Goal: Transaction & Acquisition: Purchase product/service

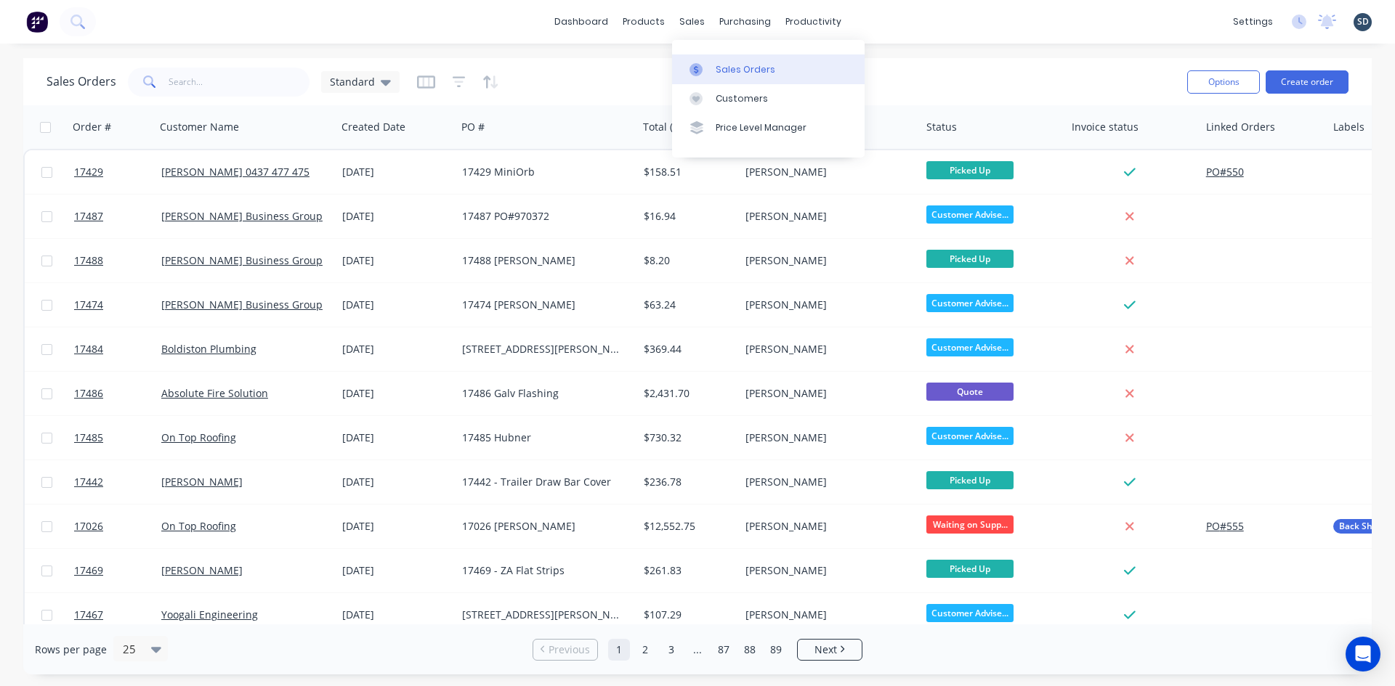
click at [731, 71] on div "Sales Orders" at bounding box center [745, 69] width 60 height 13
click at [1293, 81] on button "Create order" at bounding box center [1306, 81] width 83 height 23
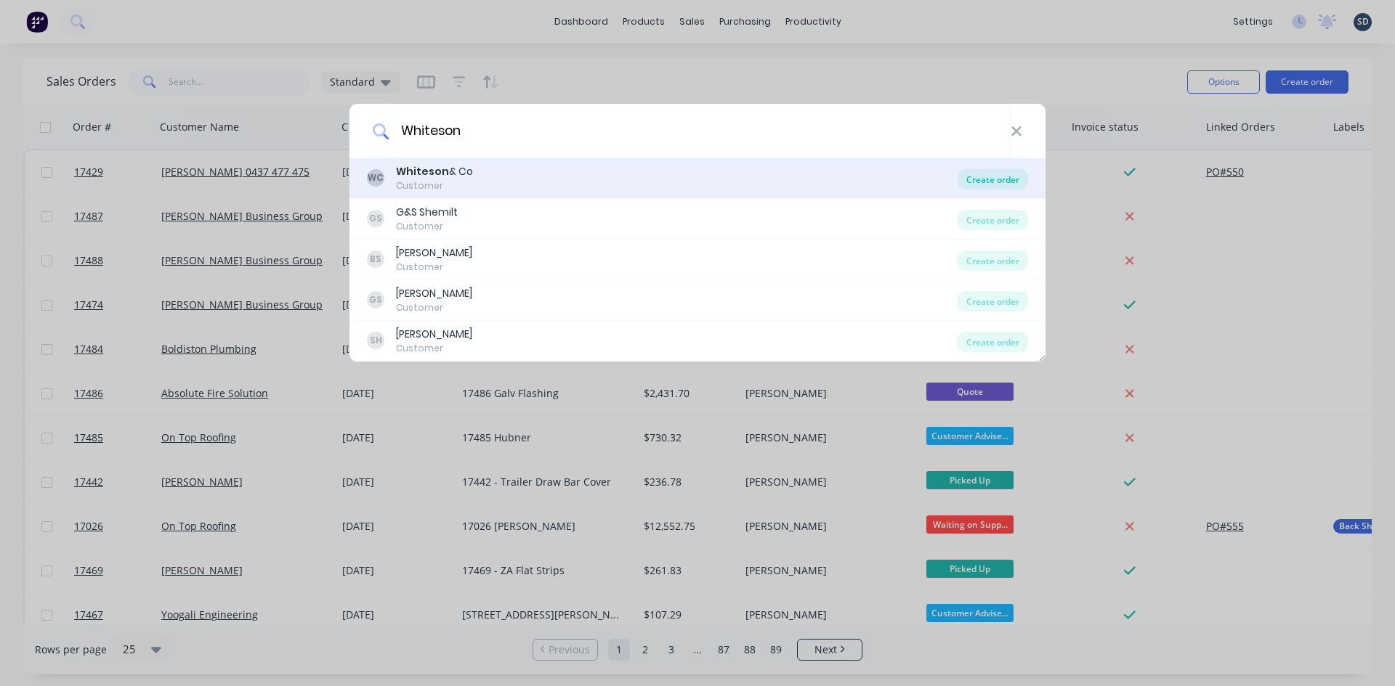
type input "Whiteson"
click at [997, 180] on div "Create order" at bounding box center [992, 179] width 70 height 20
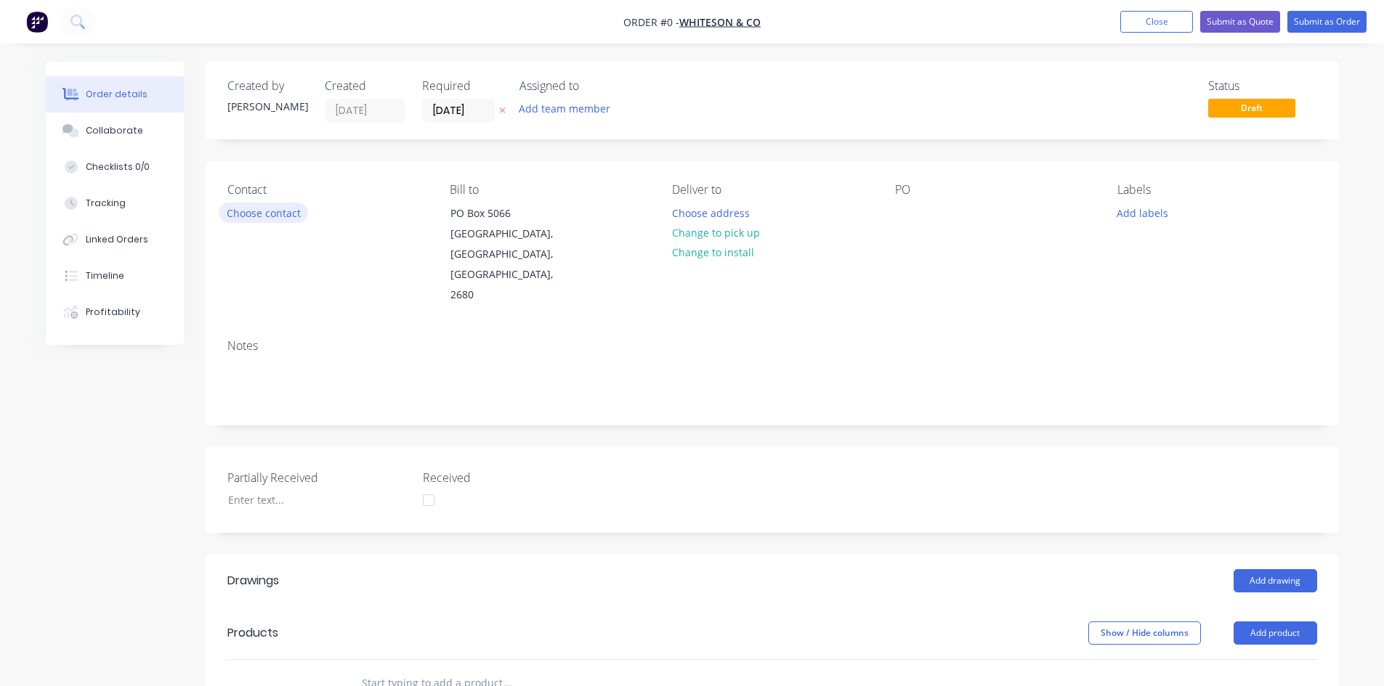
click at [266, 221] on button "Choose contact" at bounding box center [263, 213] width 89 height 20
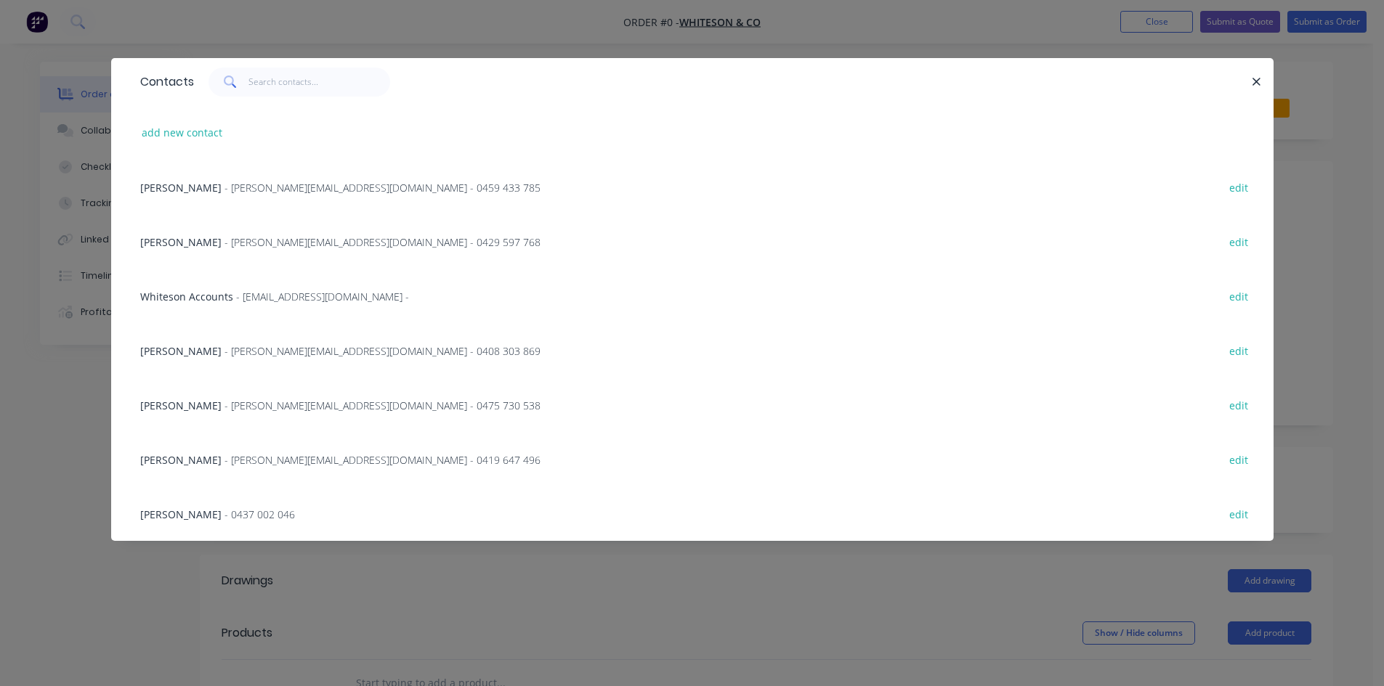
click at [261, 467] on div "David Sargeant - david@whitesongroup.com.au - 0419 647 496" at bounding box center [340, 459] width 400 height 15
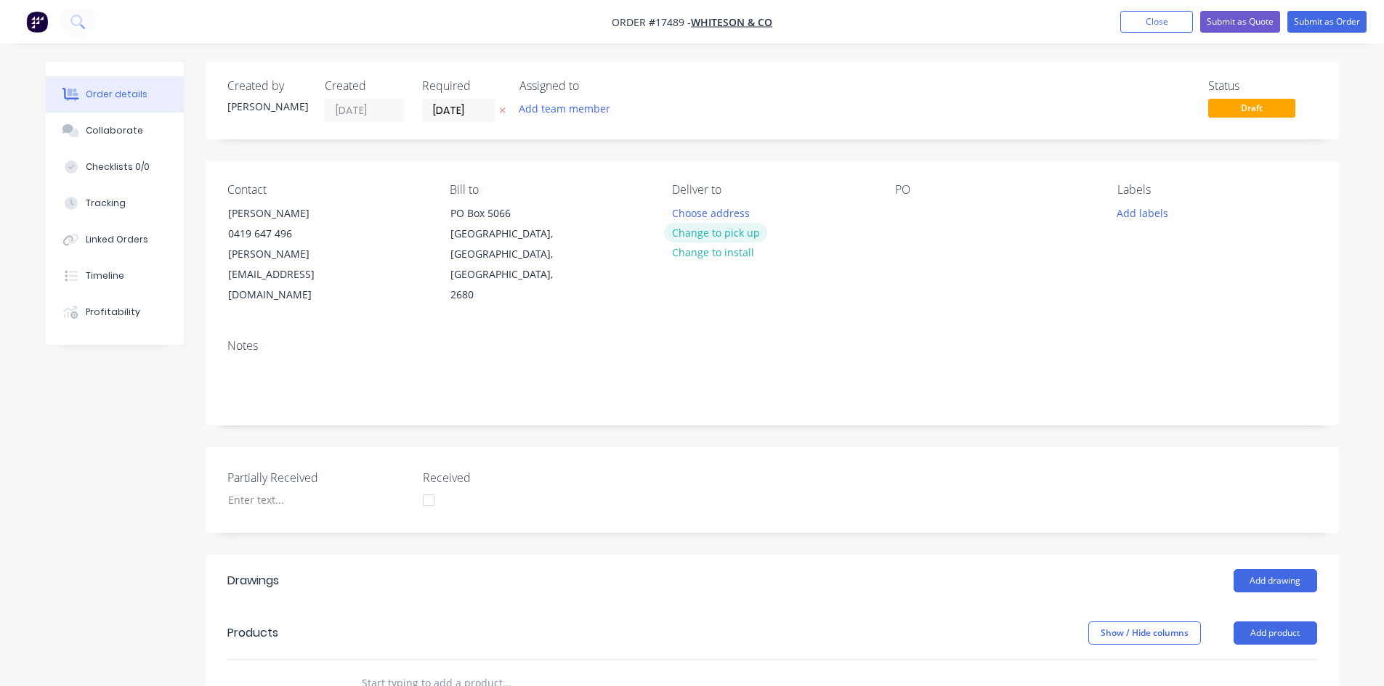
click at [701, 238] on button "Change to pick up" at bounding box center [715, 233] width 103 height 20
click at [898, 211] on div at bounding box center [906, 213] width 23 height 21
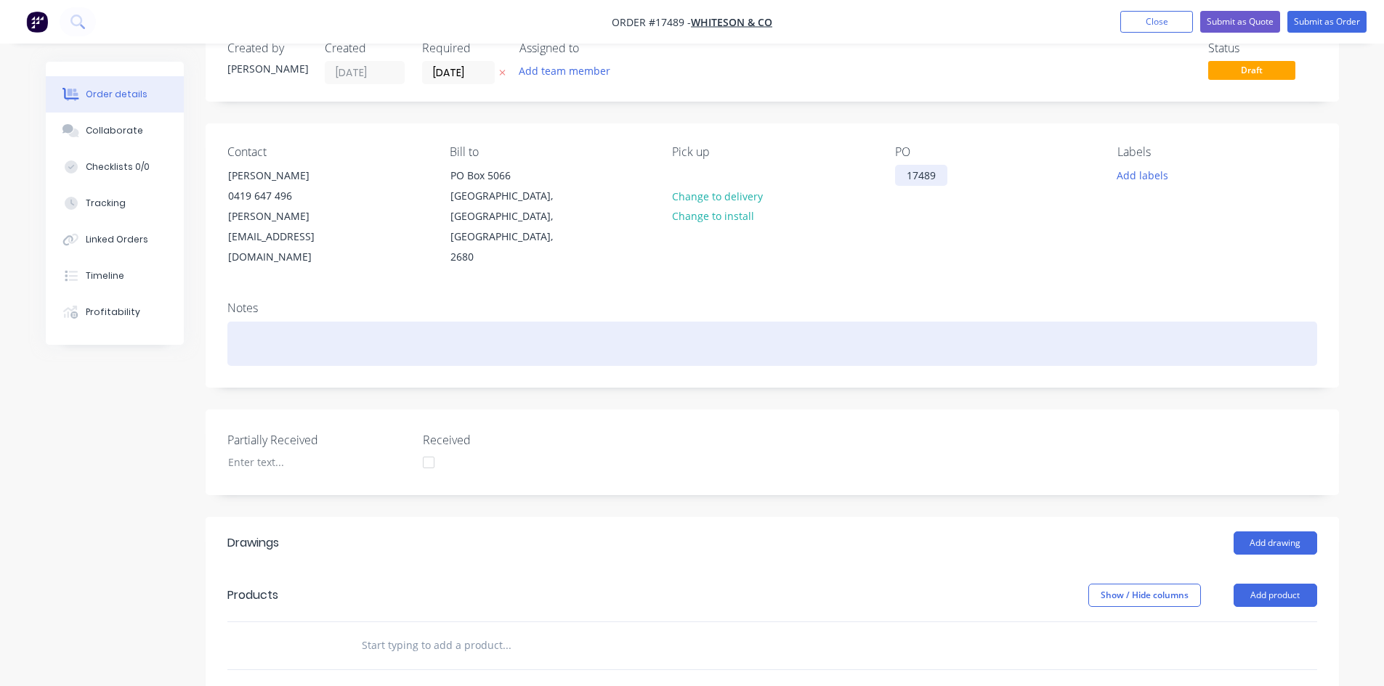
scroll to position [73, 0]
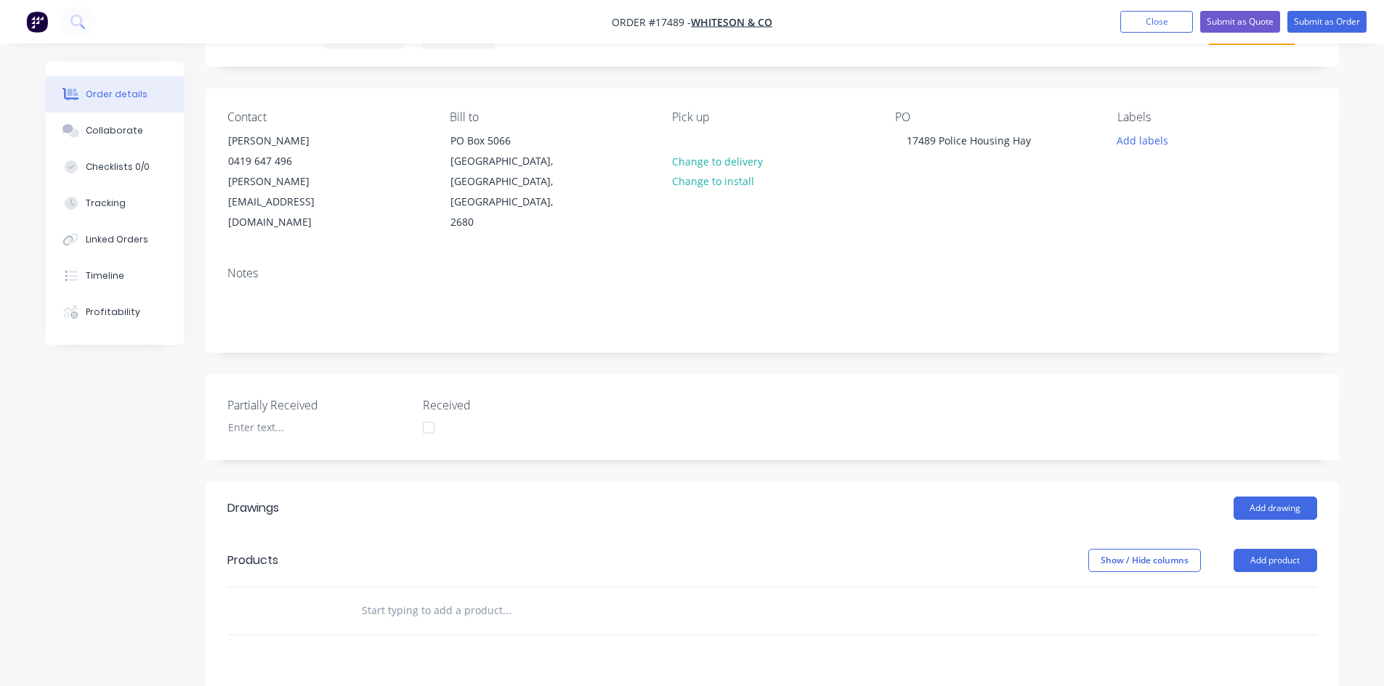
click at [933, 200] on div "Contact David Sargeant 0419 647 496 david@whitesongroup.com.au Bill to PO Box 5…" at bounding box center [772, 172] width 1133 height 166
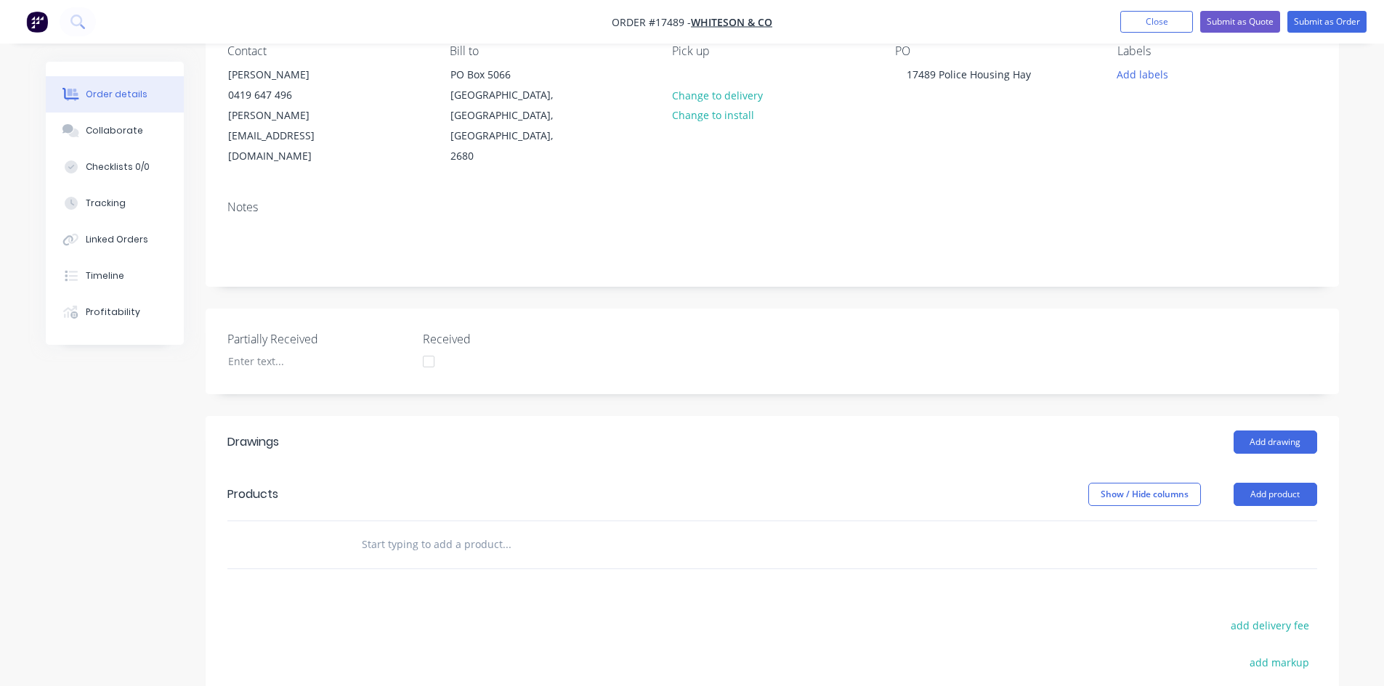
scroll to position [218, 0]
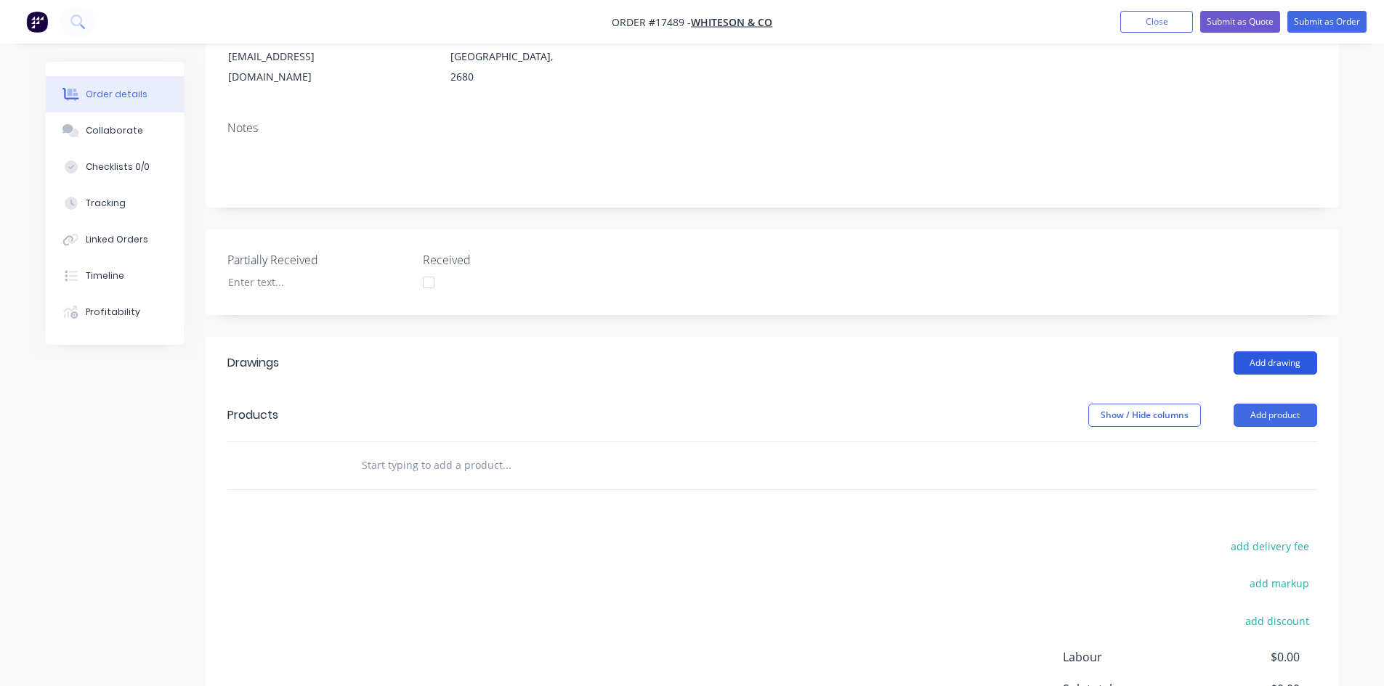
click at [1265, 352] on button "Add drawing" at bounding box center [1275, 363] width 84 height 23
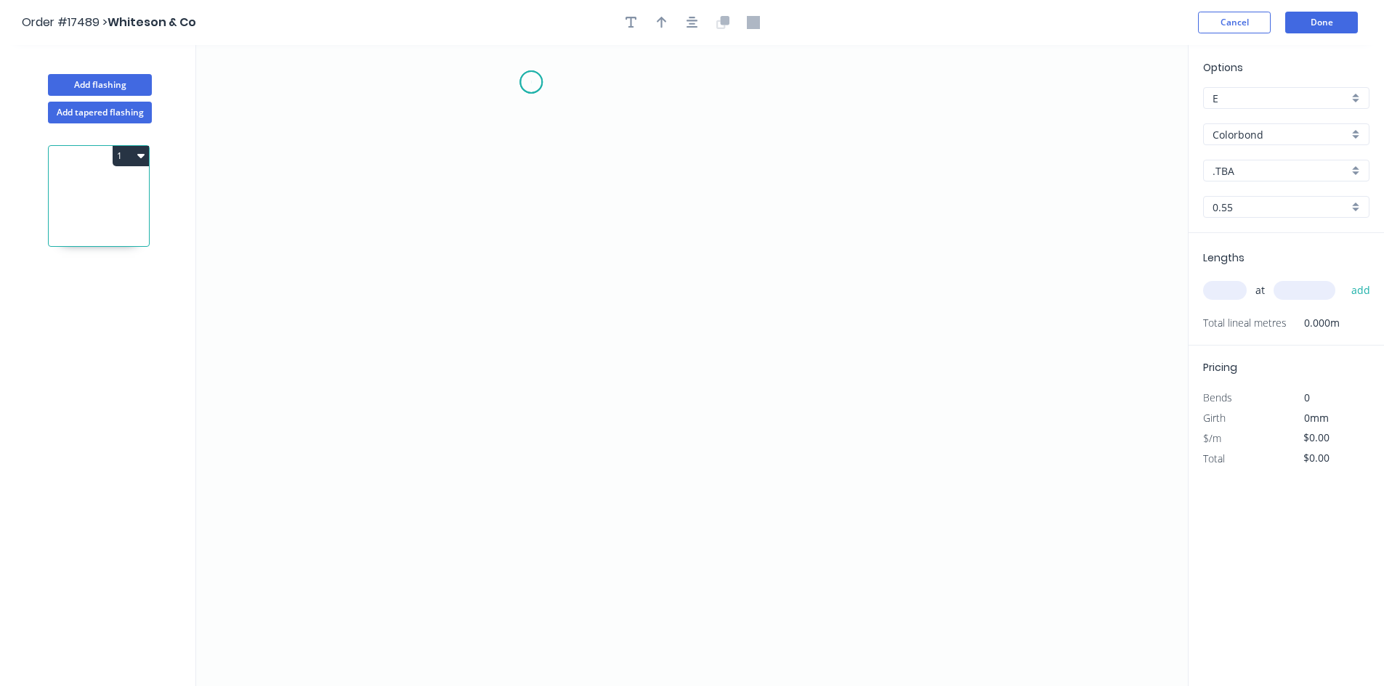
click at [531, 82] on icon "0" at bounding box center [691, 365] width 991 height 641
click at [534, 299] on icon "0" at bounding box center [691, 365] width 991 height 641
click at [620, 301] on icon "0 ?" at bounding box center [691, 365] width 991 height 641
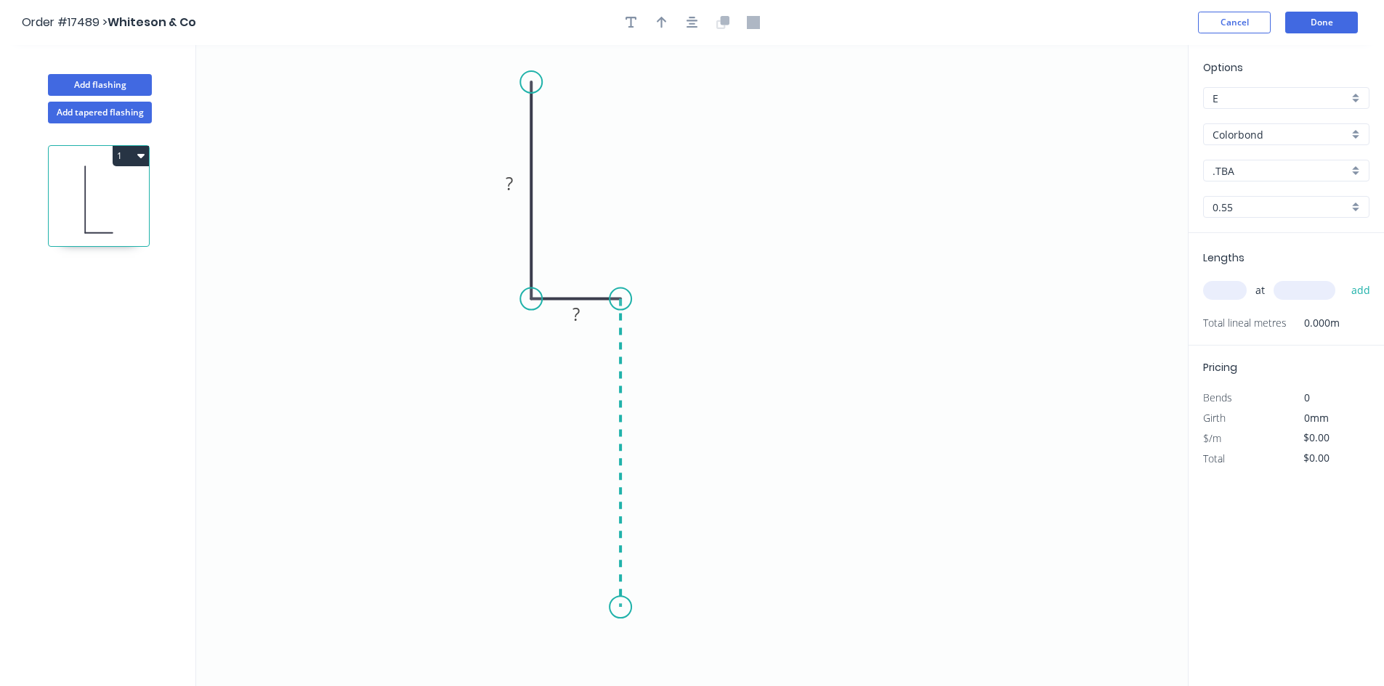
click at [607, 608] on icon "0 ? ?" at bounding box center [691, 365] width 991 height 641
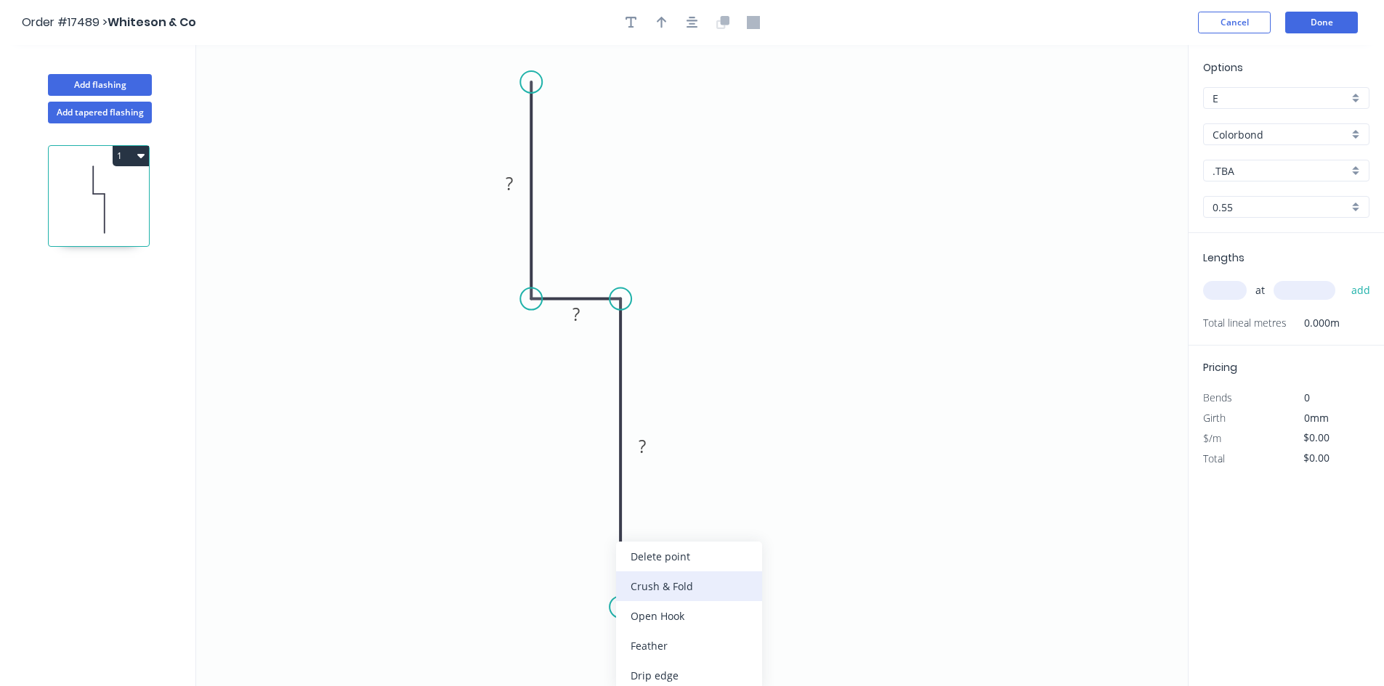
click at [686, 584] on div "Crush & Fold" at bounding box center [689, 587] width 146 height 30
click at [672, 642] on div "Flip bend" at bounding box center [697, 646] width 146 height 30
drag, startPoint x: 674, startPoint y: 577, endPoint x: 556, endPoint y: 606, distance: 121.7
click at [556, 606] on rect at bounding box center [533, 610] width 58 height 30
click at [640, 448] on tspan "?" at bounding box center [641, 446] width 7 height 24
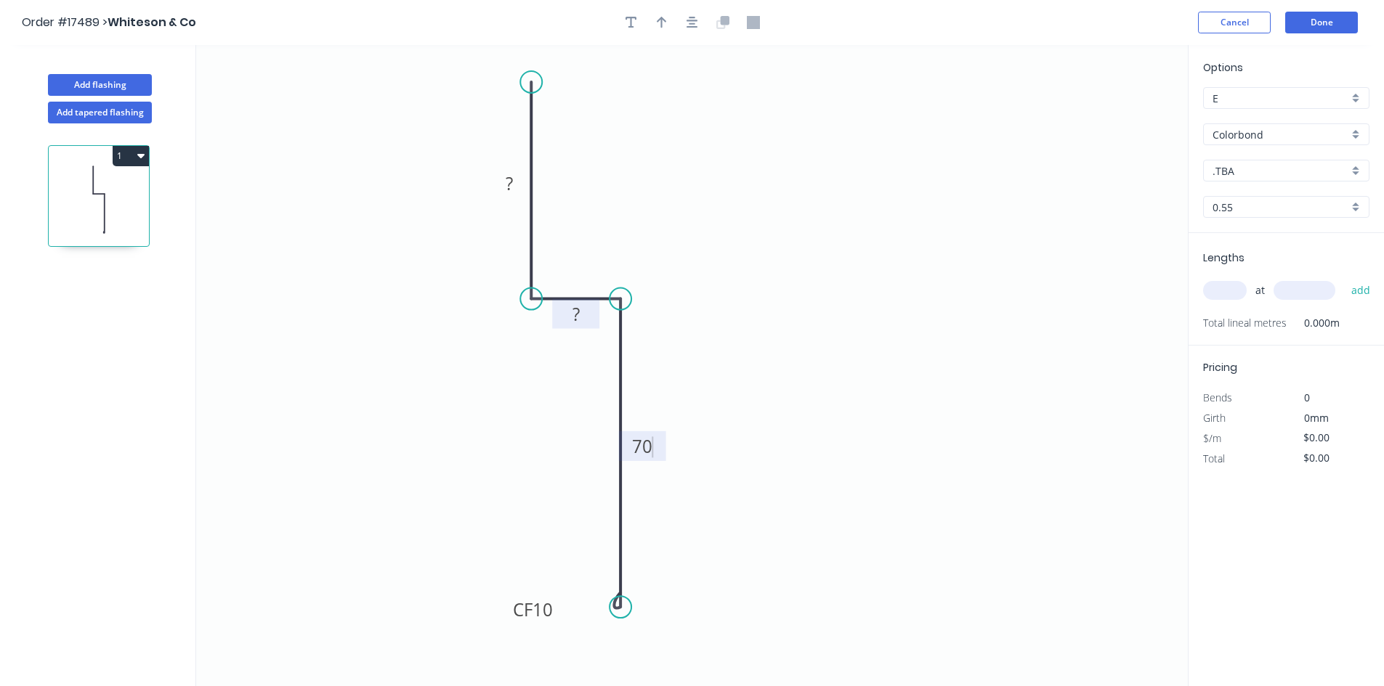
click at [572, 323] on tspan "?" at bounding box center [575, 314] width 7 height 24
click at [504, 181] on rect at bounding box center [509, 184] width 29 height 20
drag, startPoint x: 685, startPoint y: 138, endPoint x: 694, endPoint y: 52, distance: 86.9
click at [687, 138] on icon "0 50 20 CF 10 70" at bounding box center [691, 365] width 991 height 641
type input "$15.70"
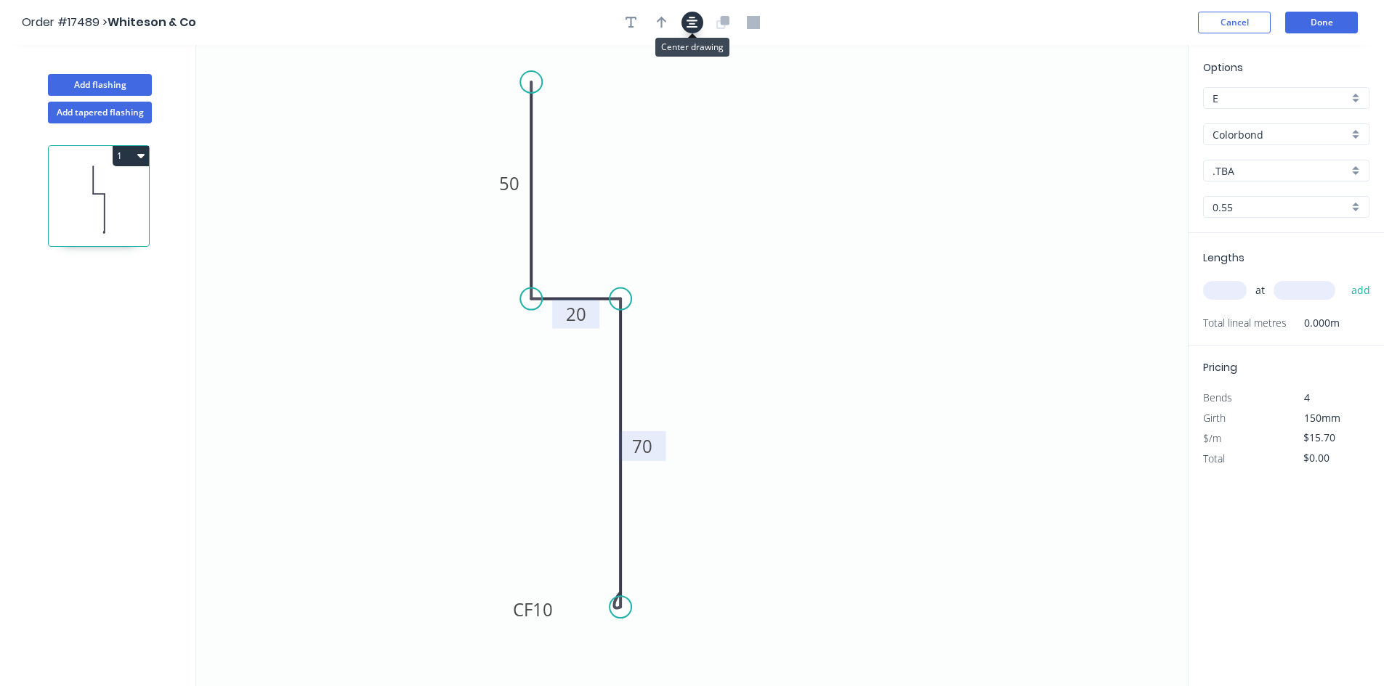
click at [691, 16] on icon "button" at bounding box center [692, 22] width 12 height 13
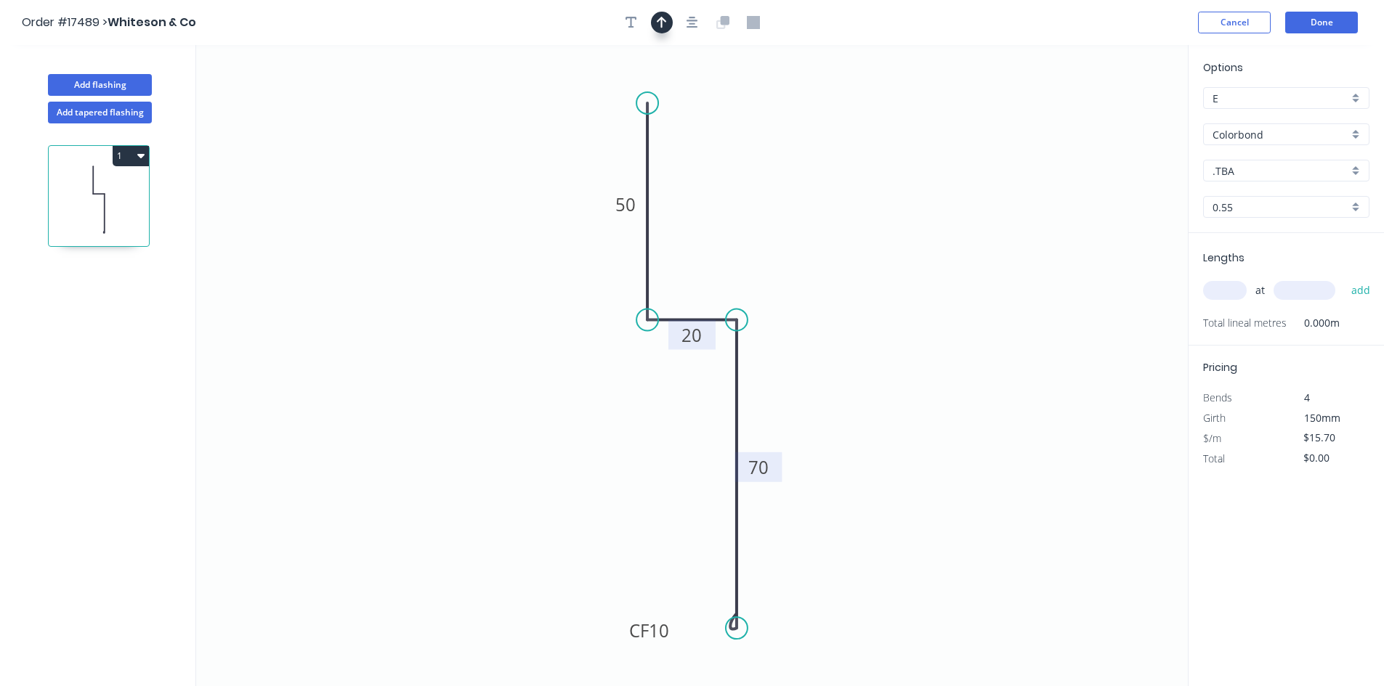
click at [662, 20] on icon "button" at bounding box center [662, 23] width 10 height 12
click at [1113, 116] on icon at bounding box center [1114, 101] width 13 height 46
drag, startPoint x: 1113, startPoint y: 116, endPoint x: 791, endPoint y: 235, distance: 343.8
click at [791, 235] on icon at bounding box center [812, 223] width 42 height 42
click at [675, 373] on div "Show angle" at bounding box center [722, 372] width 146 height 30
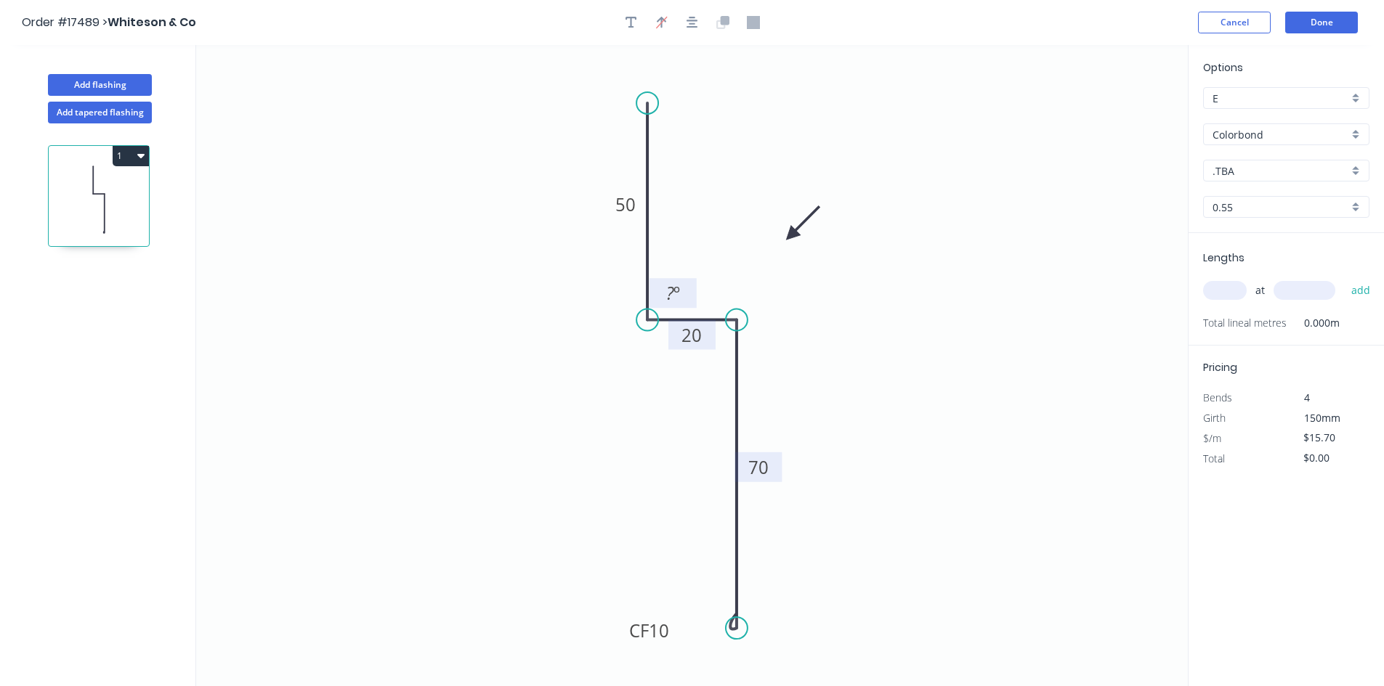
click at [677, 293] on tspan "º" at bounding box center [676, 293] width 7 height 24
drag, startPoint x: 693, startPoint y: 282, endPoint x: 585, endPoint y: 338, distance: 122.2
click at [585, 338] on rect at bounding box center [564, 350] width 47 height 30
click at [771, 365] on div "Show angle" at bounding box center [812, 369] width 146 height 30
click at [714, 349] on tspan "º" at bounding box center [714, 345] width 7 height 24
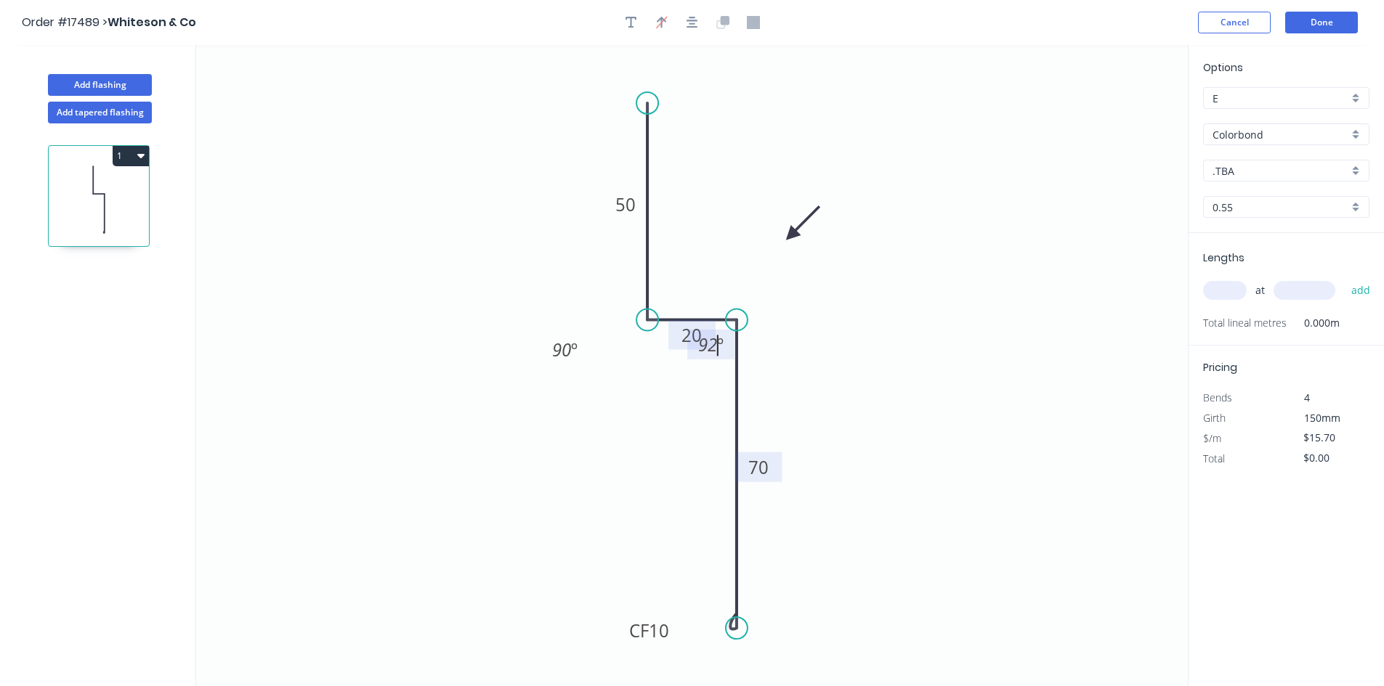
click at [668, 389] on icon "0 50 20 CF 10 70 90 º 92 º" at bounding box center [691, 365] width 991 height 641
drag, startPoint x: 690, startPoint y: 352, endPoint x: 822, endPoint y: 325, distance: 135.0
click at [822, 325] on rect at bounding box center [842, 317] width 47 height 30
click at [994, 275] on icon "0 50 20 CF 10 70 90 º 92 º" at bounding box center [691, 365] width 991 height 641
click at [689, 23] on icon "button" at bounding box center [692, 22] width 12 height 13
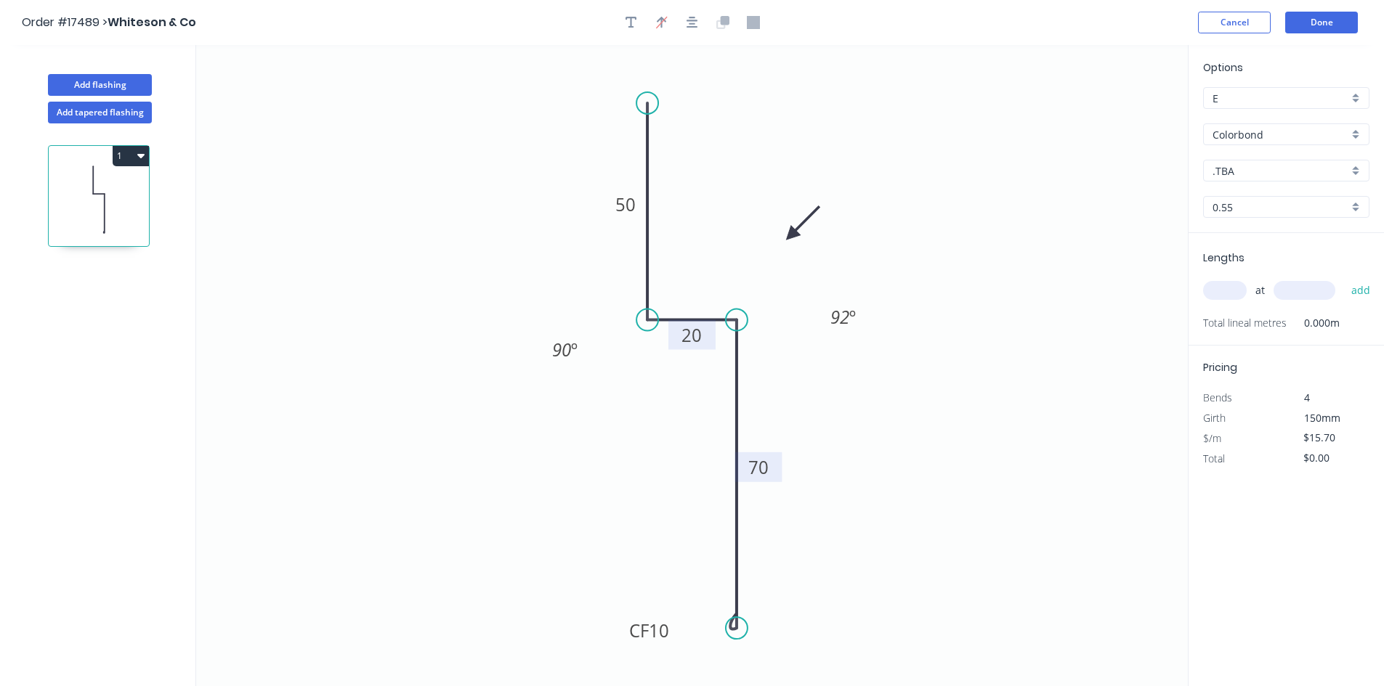
click at [1272, 169] on input ".TBA" at bounding box center [1280, 170] width 136 height 15
click at [1276, 295] on div "Dune" at bounding box center [1286, 303] width 165 height 25
type input "Dune"
click at [1221, 296] on input "text" at bounding box center [1225, 290] width 44 height 19
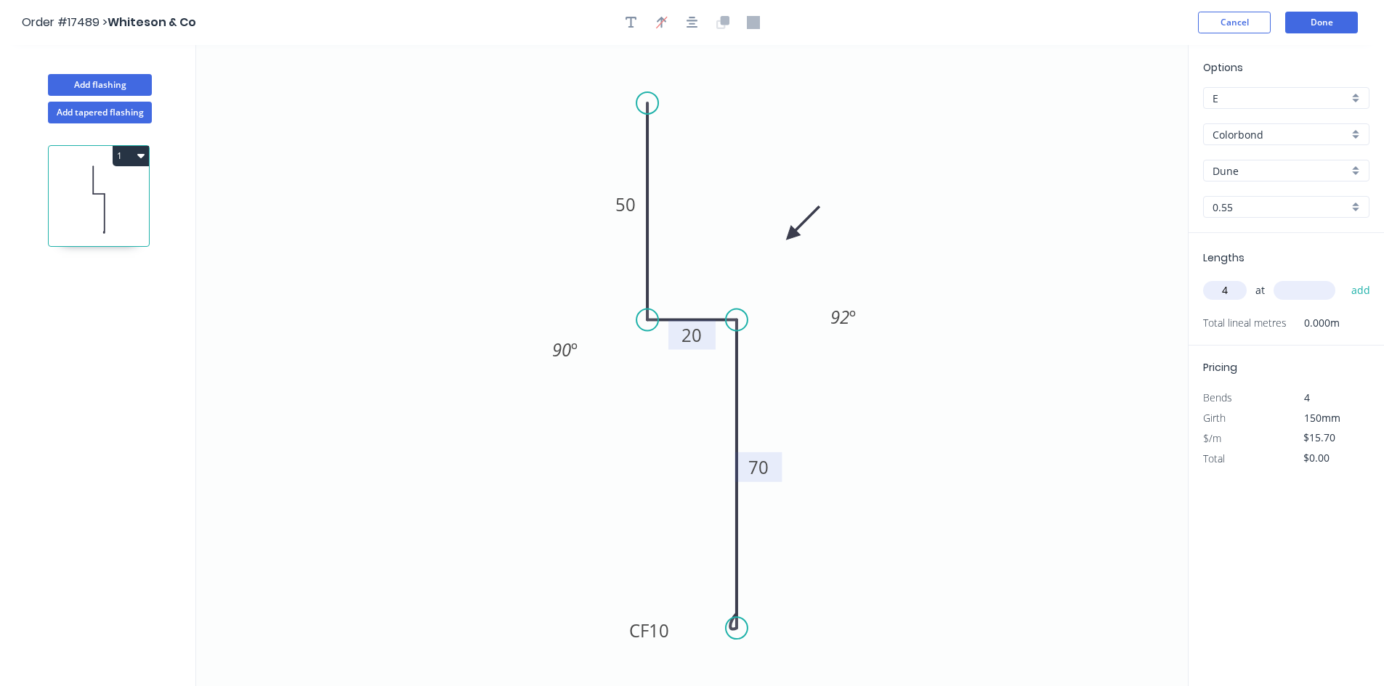
type input "4"
click at [1290, 294] on input "text" at bounding box center [1304, 290] width 62 height 19
type input "4800"
click at [1358, 295] on button "add" at bounding box center [1361, 290] width 34 height 25
type input "$301.44"
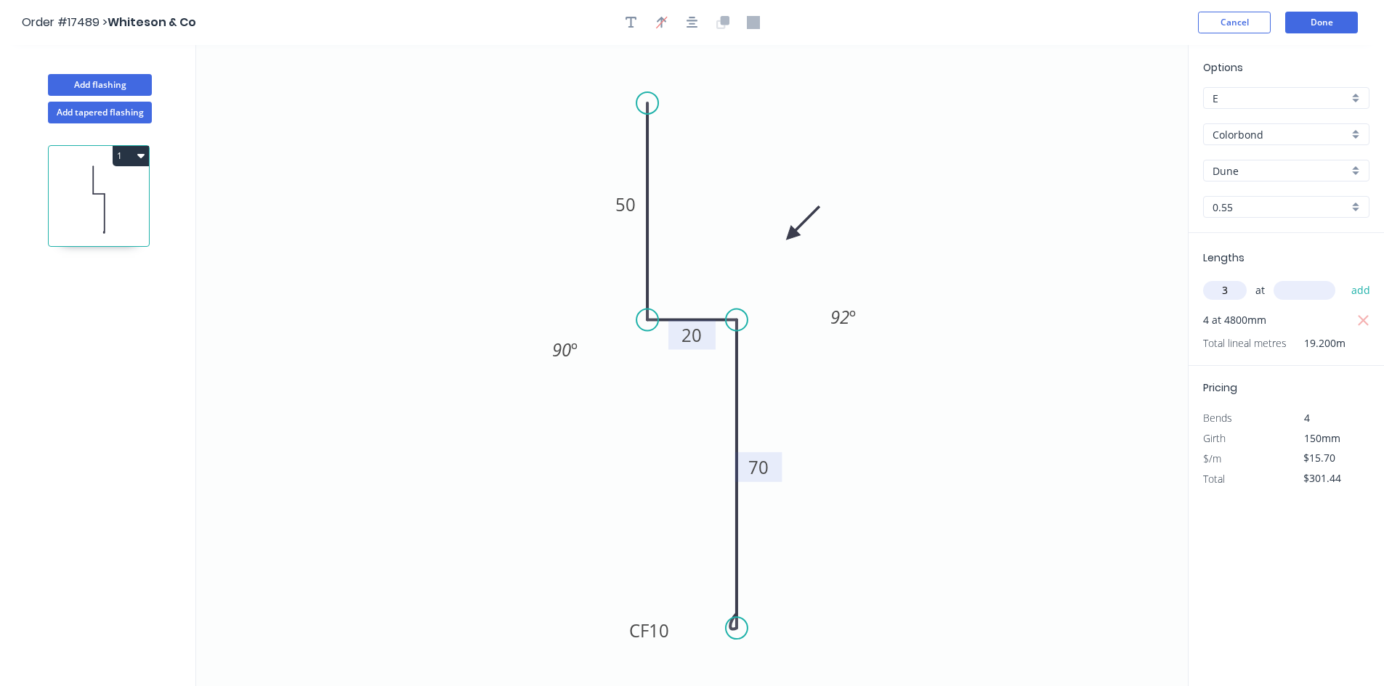
type input "3"
click at [1298, 295] on input "text" at bounding box center [1304, 290] width 62 height 19
type input "4100"
click at [1363, 290] on button "add" at bounding box center [1361, 290] width 34 height 25
type input "$494.55"
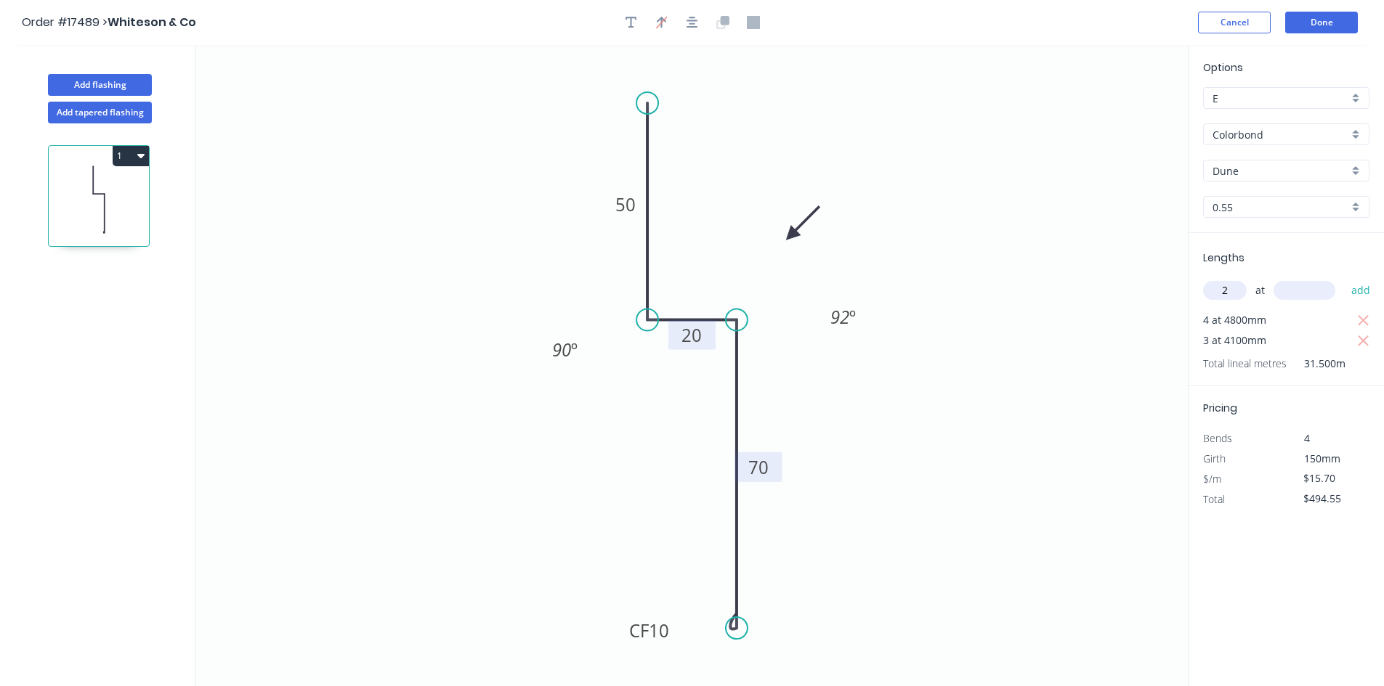
type input "2"
click at [1317, 287] on input "text" at bounding box center [1304, 290] width 62 height 19
type input "3300"
click at [1352, 292] on button "add" at bounding box center [1361, 290] width 34 height 25
type input "$598.17"
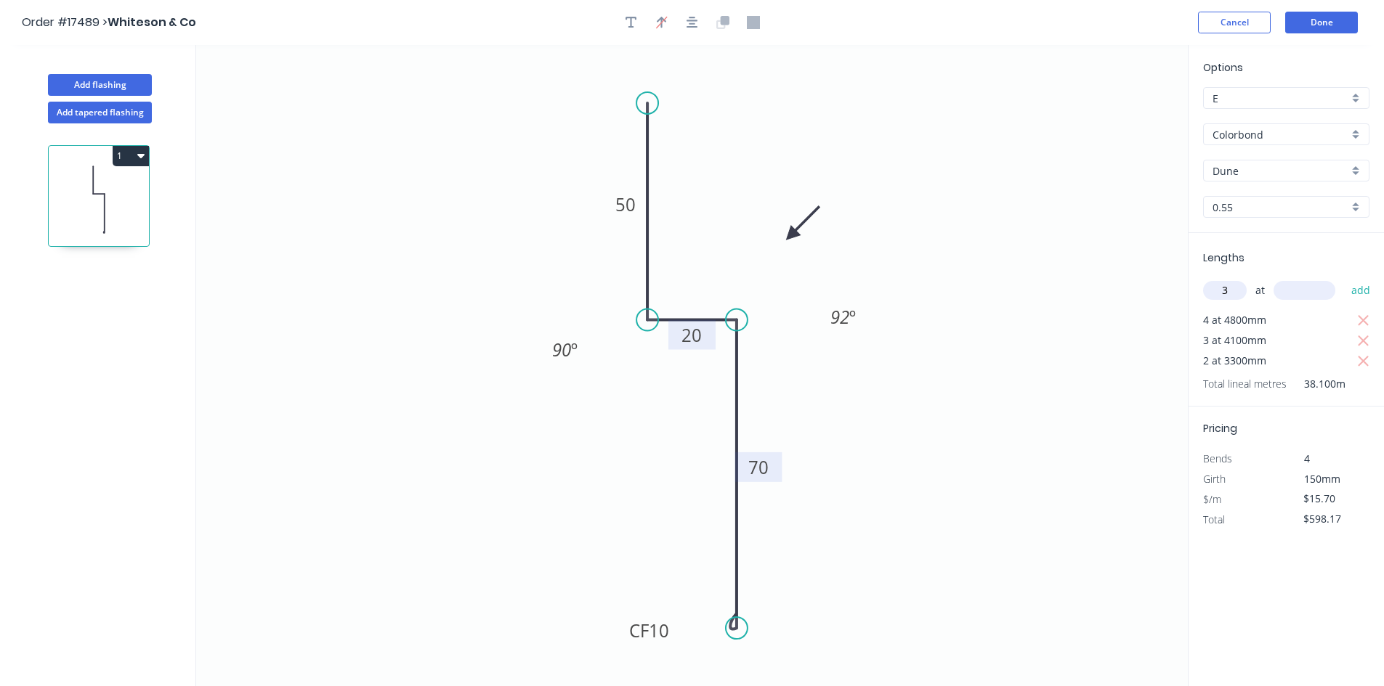
type input "3"
click at [1286, 293] on input "text" at bounding box center [1304, 290] width 62 height 19
type input "2900"
click at [1357, 289] on button "add" at bounding box center [1361, 290] width 34 height 25
type input "$734.76"
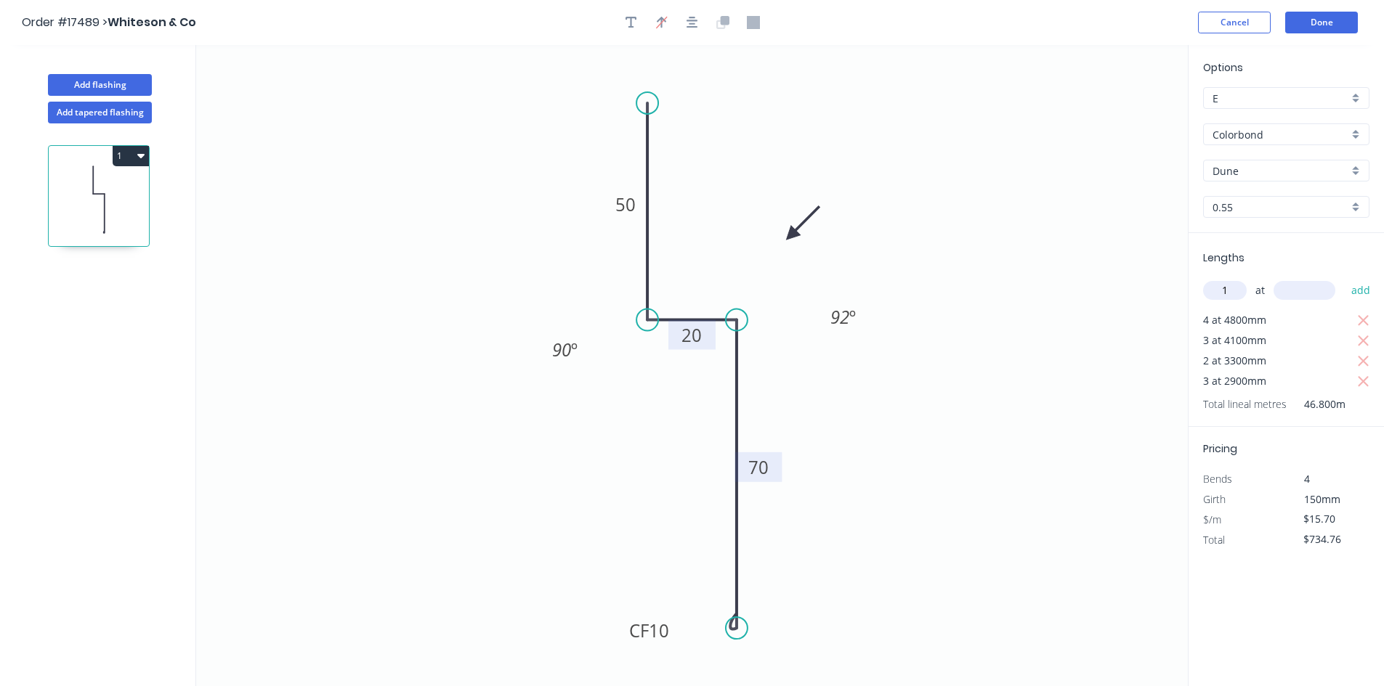
type input "1"
click at [1314, 292] on input "text" at bounding box center [1304, 290] width 62 height 19
type input "2100"
click at [1354, 289] on button "add" at bounding box center [1361, 290] width 34 height 25
type input "$767.73"
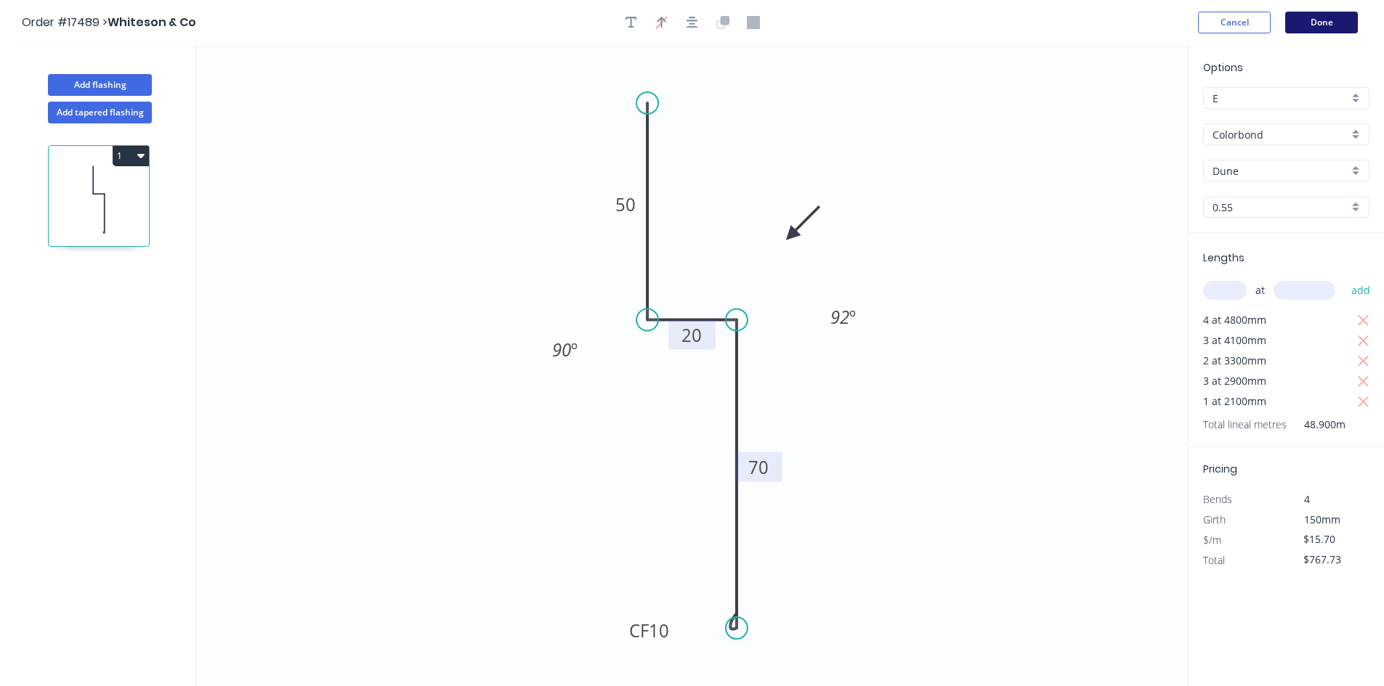
click at [1320, 27] on button "Done" at bounding box center [1321, 23] width 73 height 22
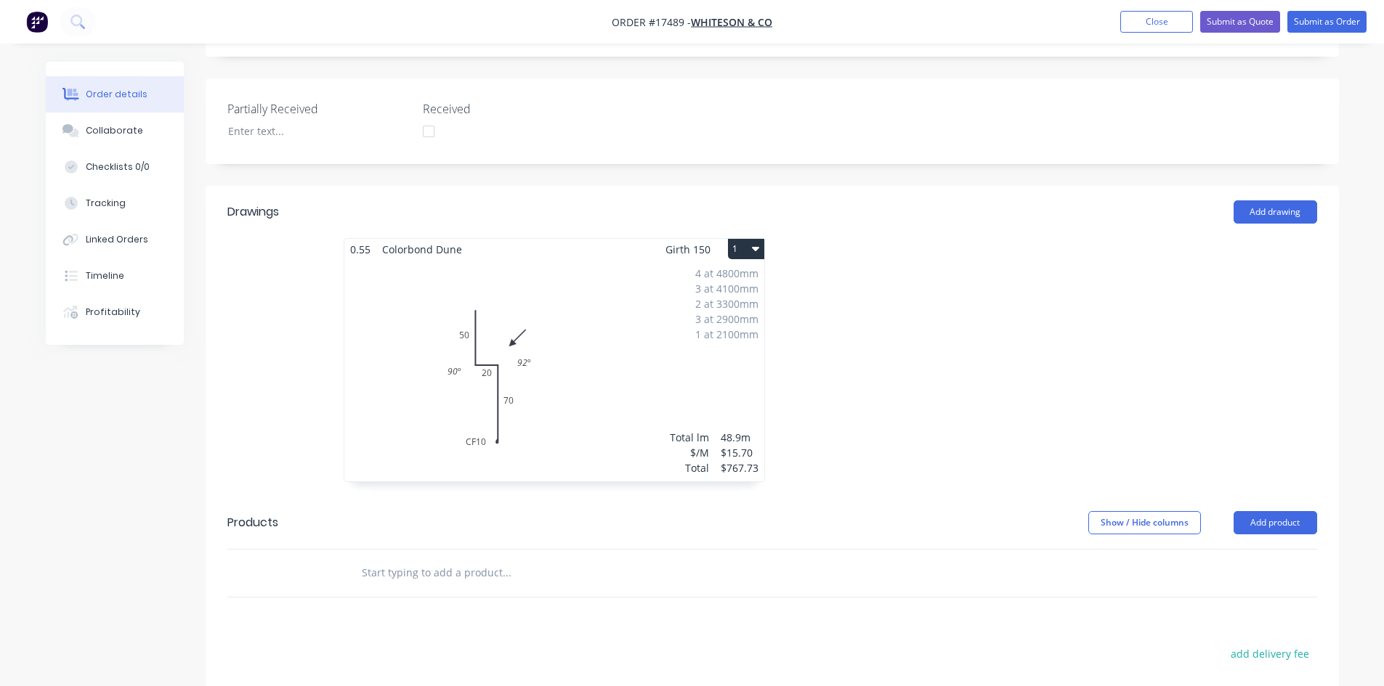
scroll to position [247, 0]
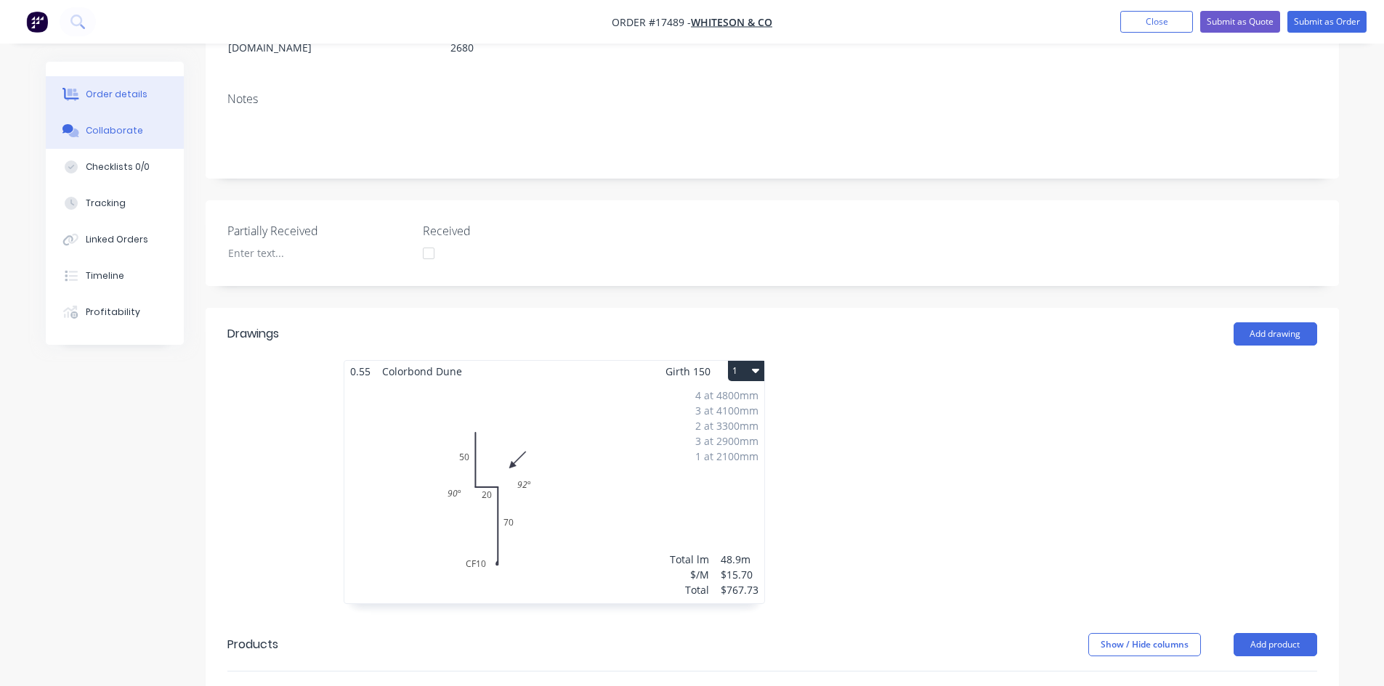
click at [149, 132] on button "Collaborate" at bounding box center [115, 131] width 138 height 36
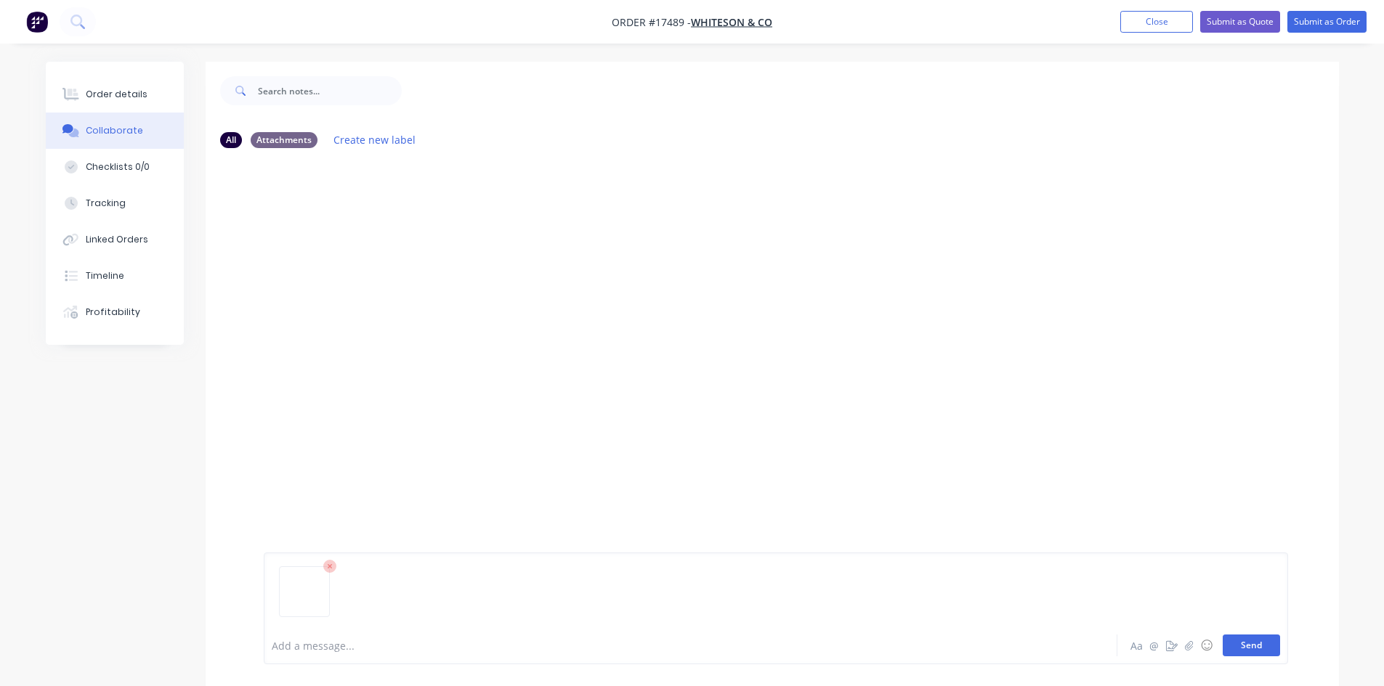
click at [1252, 643] on button "Send" at bounding box center [1250, 646] width 57 height 22
click at [149, 94] on button "Order details" at bounding box center [115, 94] width 138 height 36
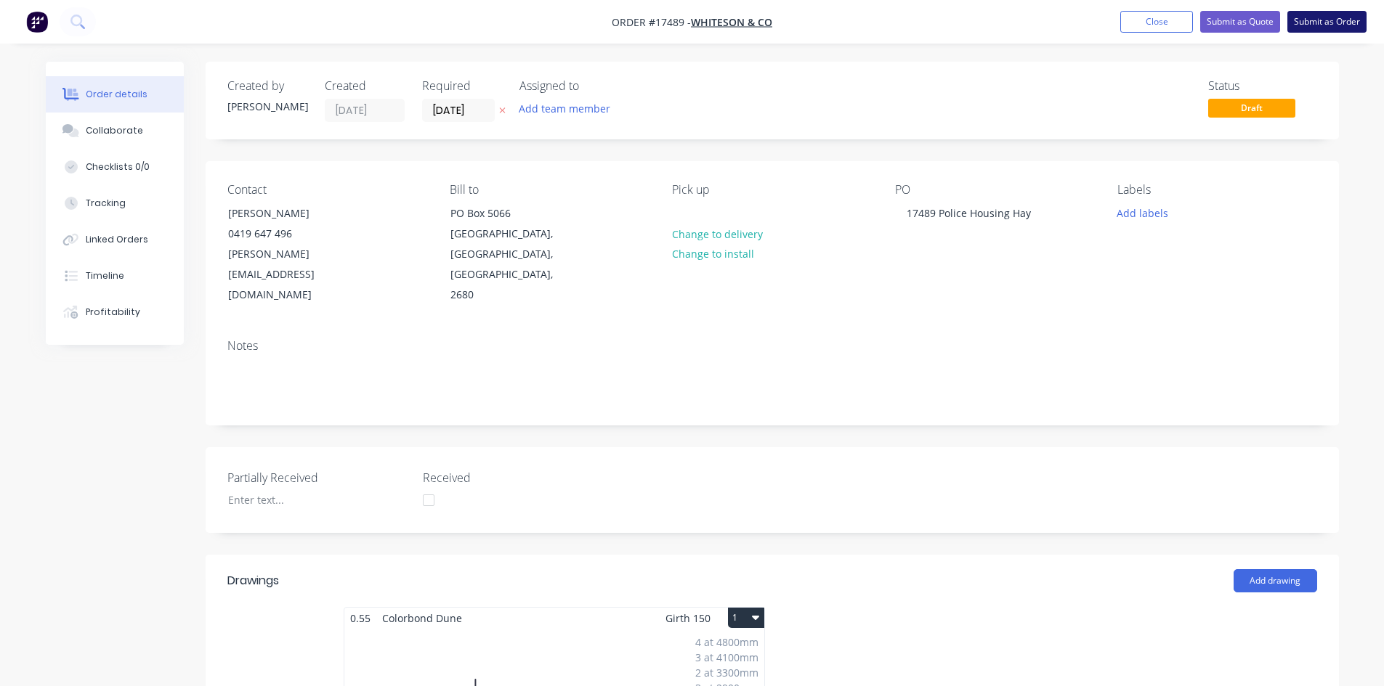
click at [1331, 24] on button "Submit as Order" at bounding box center [1326, 22] width 79 height 22
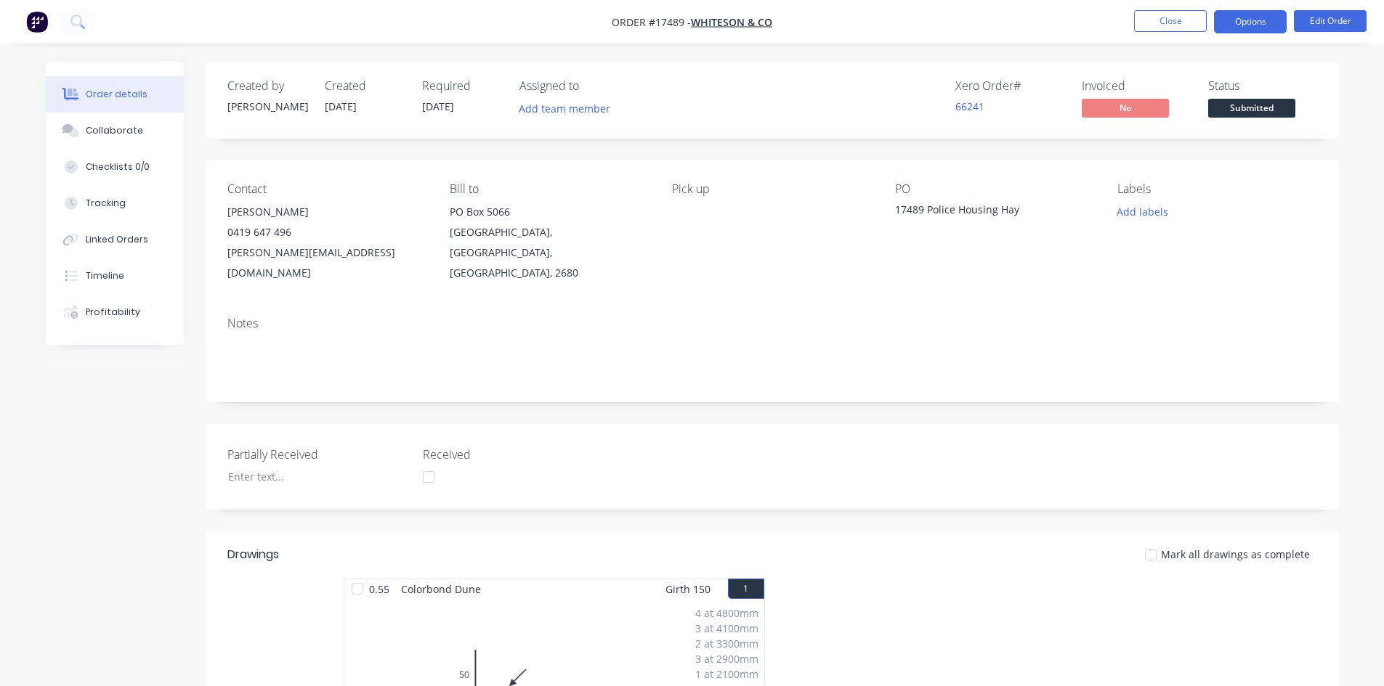
click at [1251, 24] on button "Options" at bounding box center [1250, 21] width 73 height 23
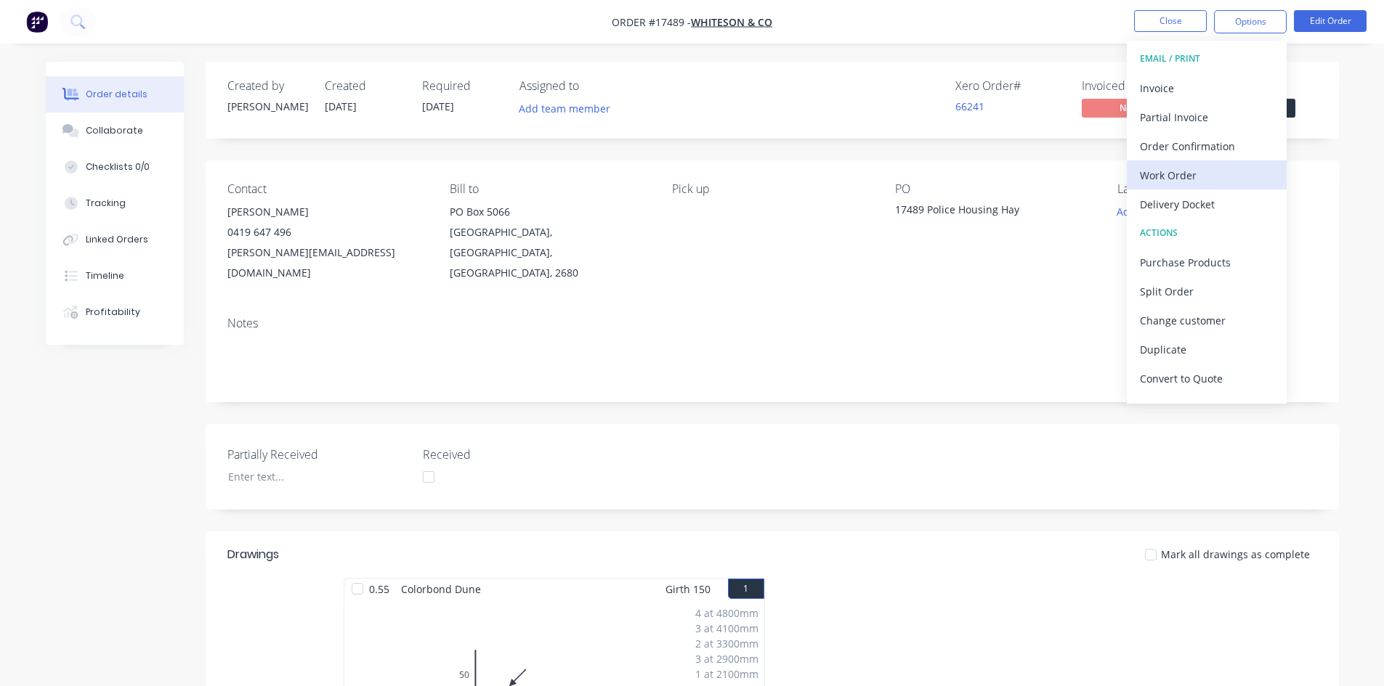
click at [1201, 175] on div "Work Order" at bounding box center [1207, 175] width 134 height 21
click at [1193, 174] on div "Custom" at bounding box center [1207, 175] width 134 height 21
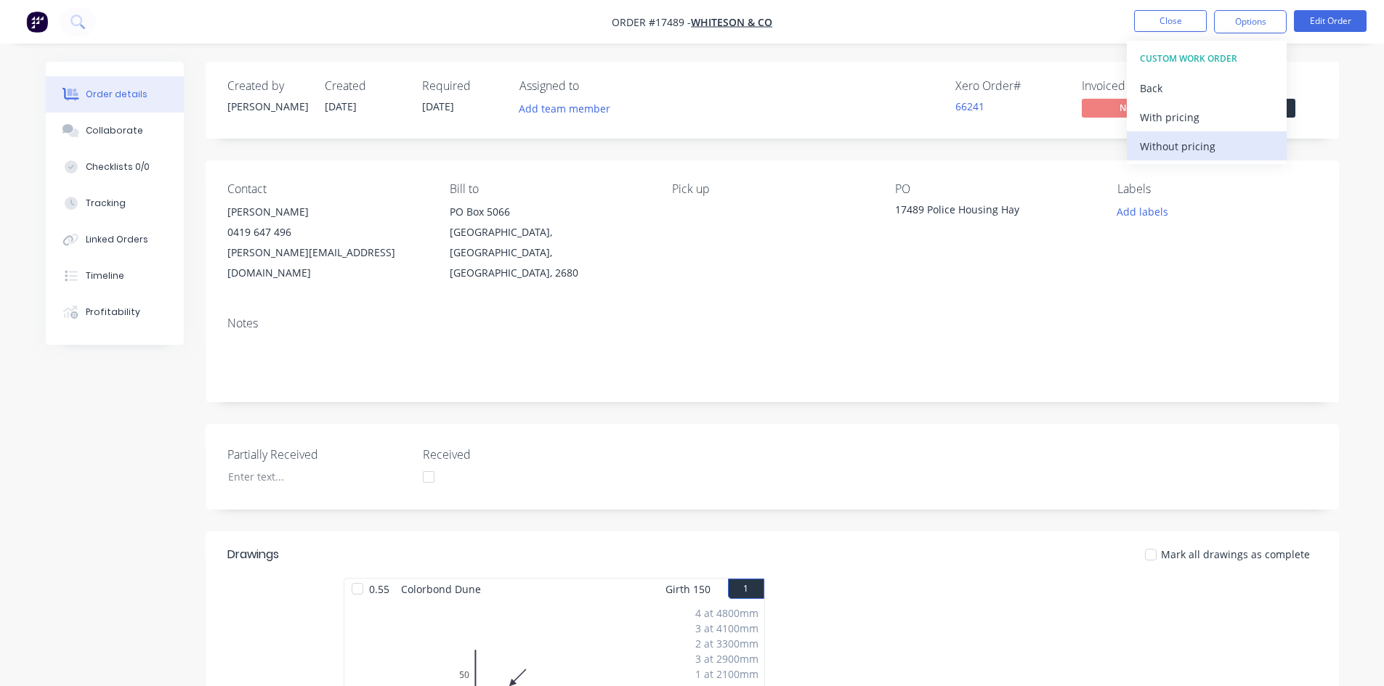
click at [1201, 145] on div "Without pricing" at bounding box center [1207, 146] width 134 height 21
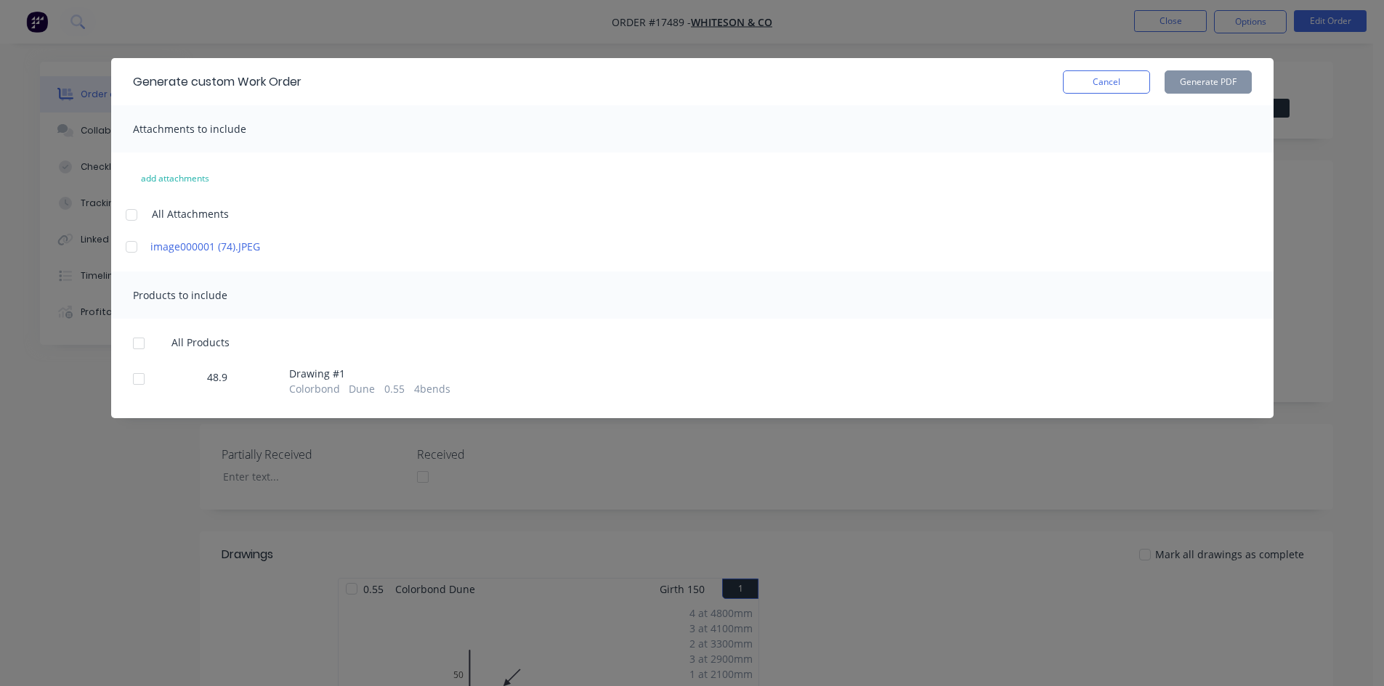
click at [132, 216] on div at bounding box center [131, 214] width 29 height 29
click at [139, 341] on div at bounding box center [138, 343] width 29 height 29
click at [1197, 81] on button "Generate PDF" at bounding box center [1207, 81] width 87 height 23
click at [1105, 86] on button "Cancel" at bounding box center [1106, 81] width 87 height 23
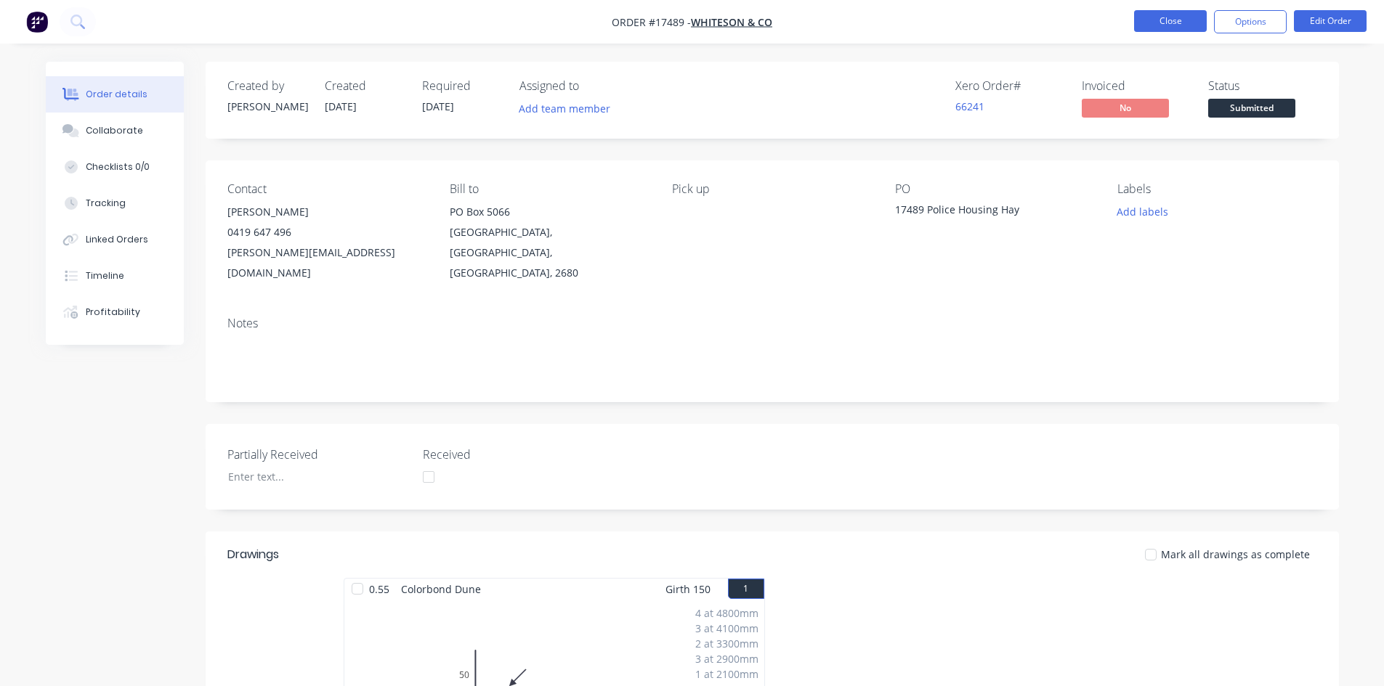
click at [1181, 27] on button "Close" at bounding box center [1170, 21] width 73 height 22
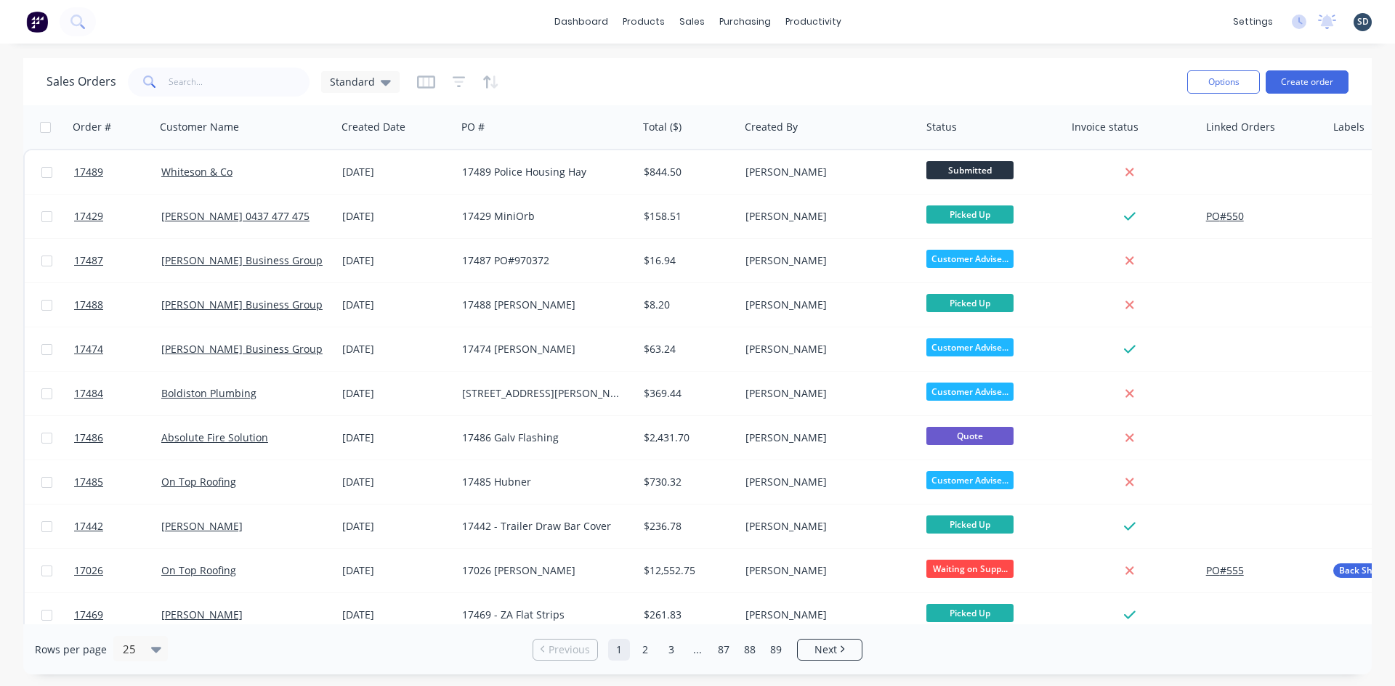
click at [956, 19] on div "dashboard products sales purchasing productivity dashboard products Product Cat…" at bounding box center [697, 22] width 1395 height 44
click at [910, 25] on div "dashboard products sales purchasing productivity dashboard products Product Cat…" at bounding box center [697, 22] width 1395 height 44
click at [904, 17] on div "dashboard products sales purchasing productivity dashboard products Product Cat…" at bounding box center [697, 22] width 1395 height 44
click at [904, 16] on div "dashboard products sales purchasing productivity dashboard products Product Cat…" at bounding box center [697, 22] width 1395 height 44
click at [914, 23] on div "dashboard products sales purchasing productivity dashboard products Product Cat…" at bounding box center [697, 22] width 1395 height 44
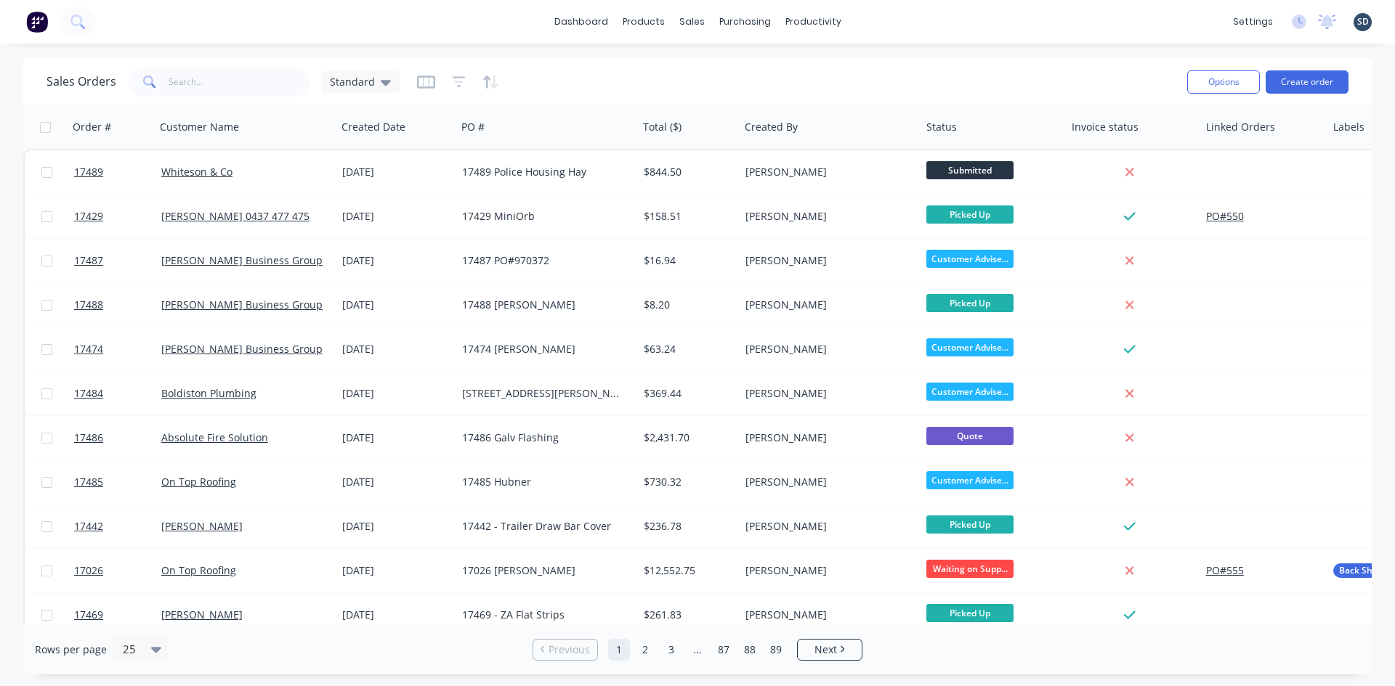
click at [903, 24] on div "dashboard products sales purchasing productivity dashboard products Product Cat…" at bounding box center [697, 22] width 1395 height 44
click at [741, 77] on link "Sales Orders" at bounding box center [768, 68] width 192 height 29
click at [880, 19] on div "dashboard products sales purchasing productivity dashboard products Product Cat…" at bounding box center [697, 22] width 1395 height 44
click at [208, 76] on input "text" at bounding box center [240, 82] width 142 height 29
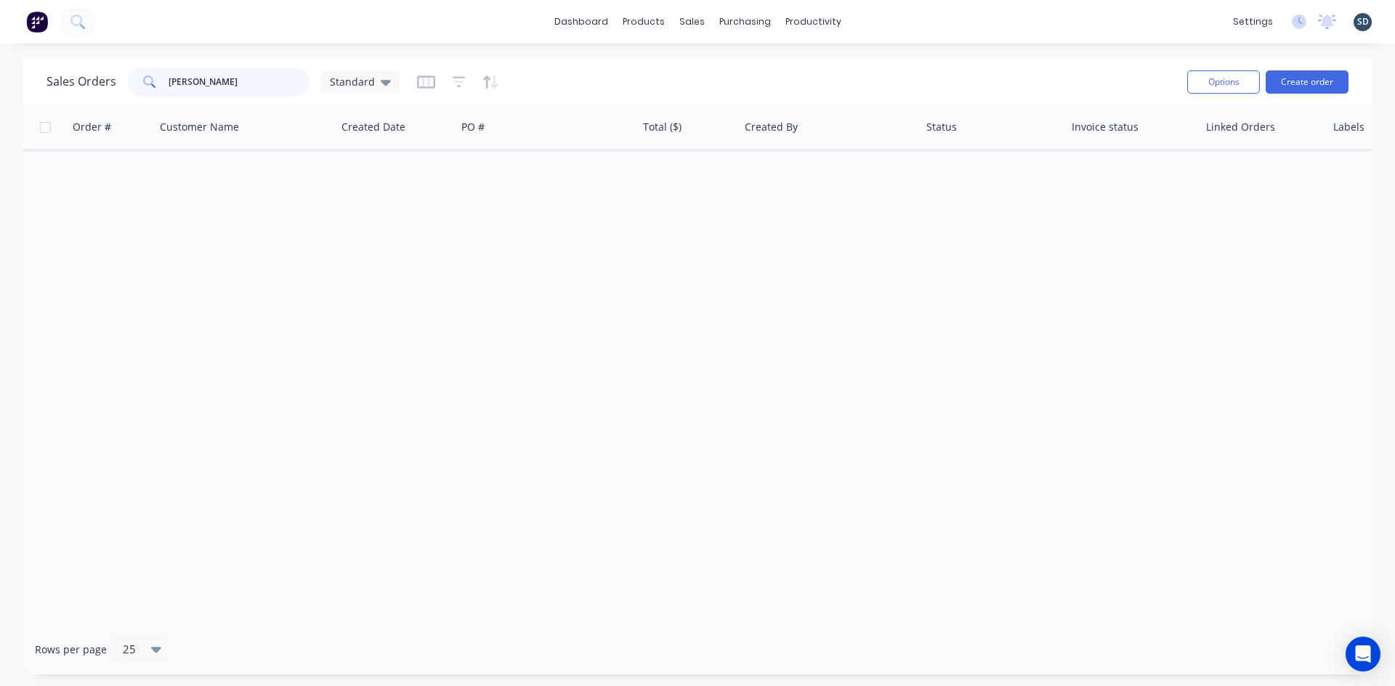
click at [182, 81] on input "glen walsh" at bounding box center [240, 82] width 142 height 29
type input "glen walsh"
click at [1304, 84] on button "Create order" at bounding box center [1306, 81] width 83 height 23
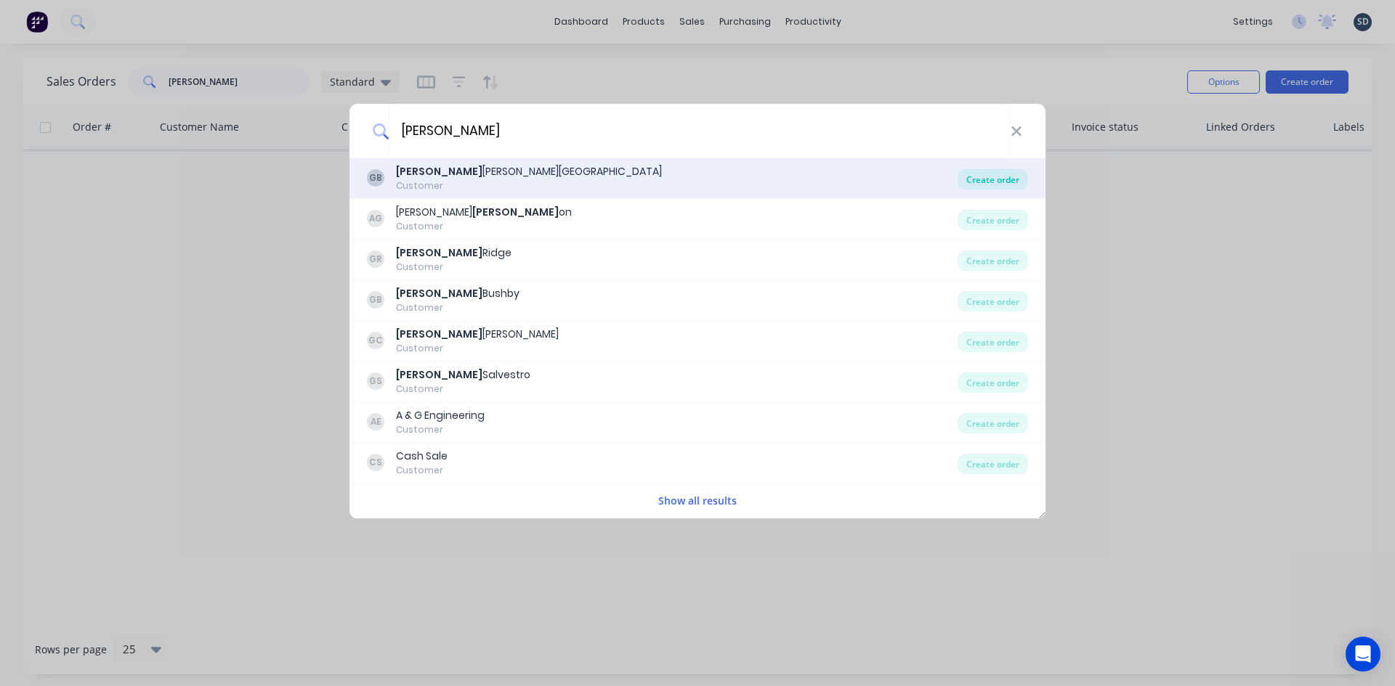
type input "glenn"
click at [1001, 178] on div "Create order" at bounding box center [992, 179] width 70 height 20
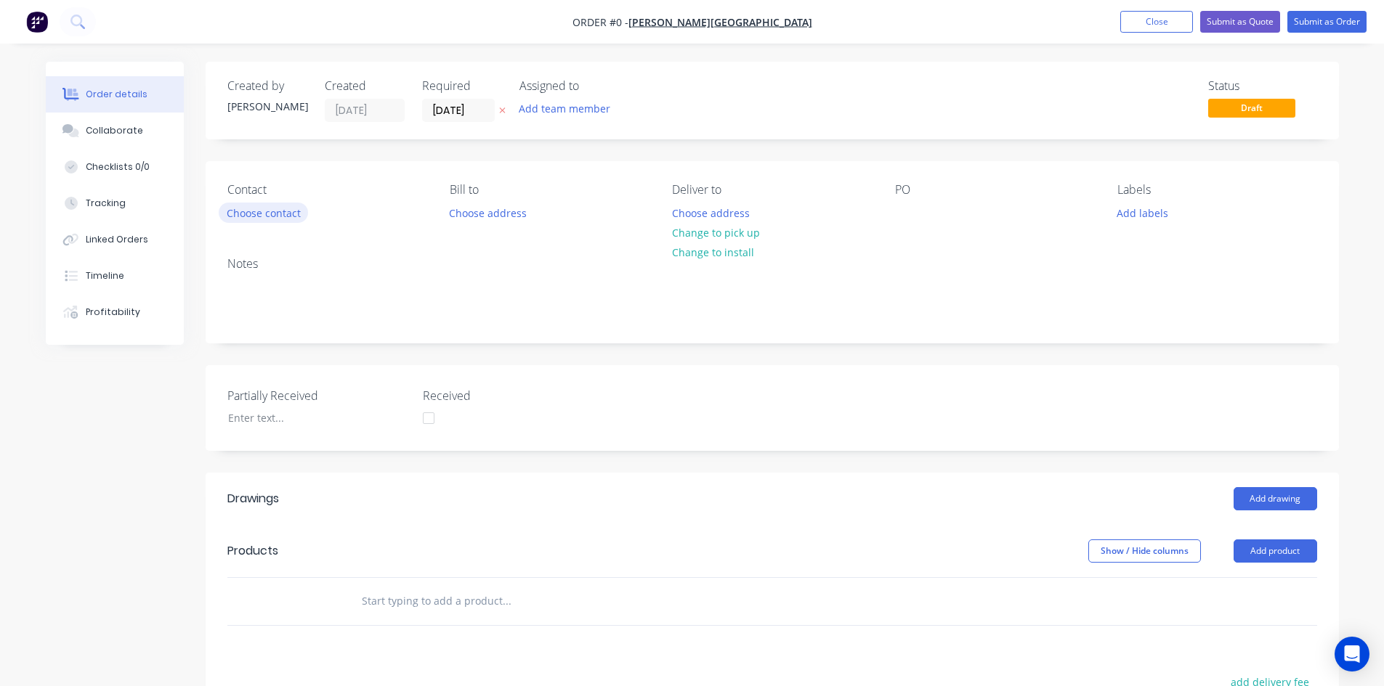
click at [283, 216] on button "Choose contact" at bounding box center [263, 213] width 89 height 20
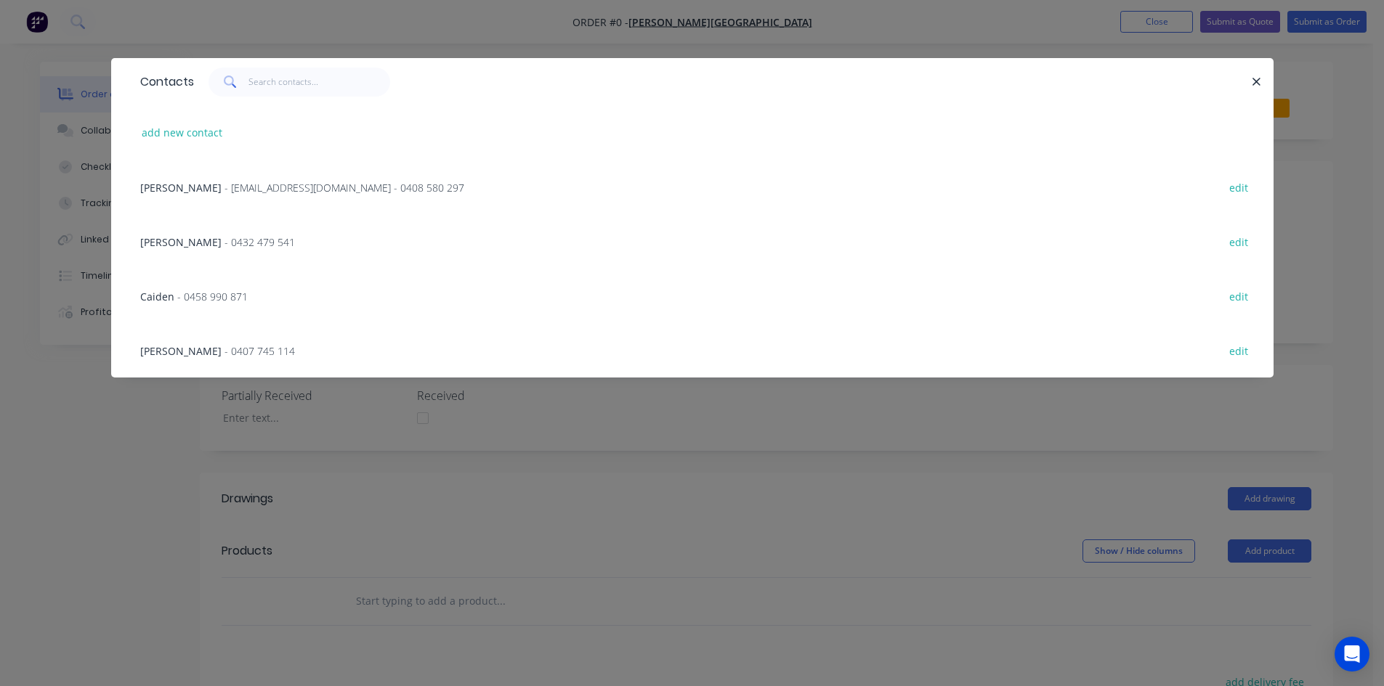
click at [288, 192] on span "- glenn67@live.com.au - 0408 580 297" at bounding box center [344, 188] width 240 height 14
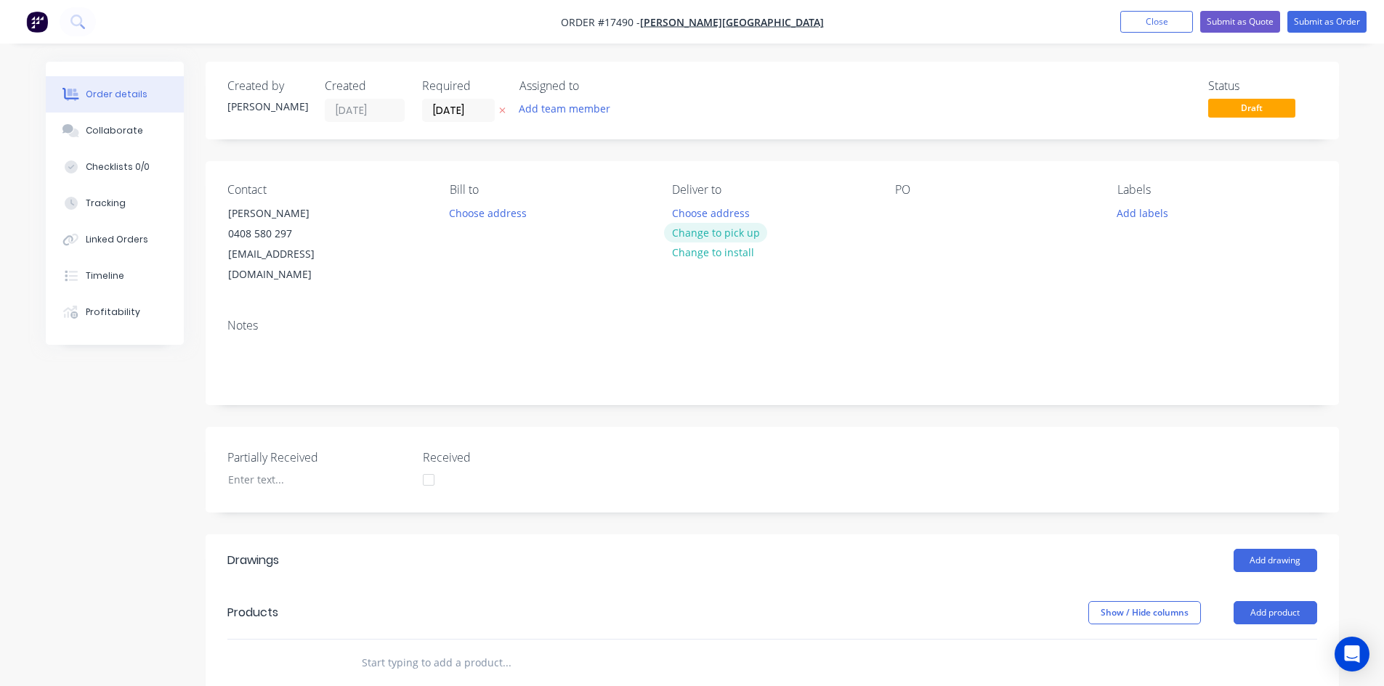
click at [703, 238] on button "Change to pick up" at bounding box center [715, 233] width 103 height 20
click at [753, 230] on button "Change to delivery" at bounding box center [717, 234] width 106 height 20
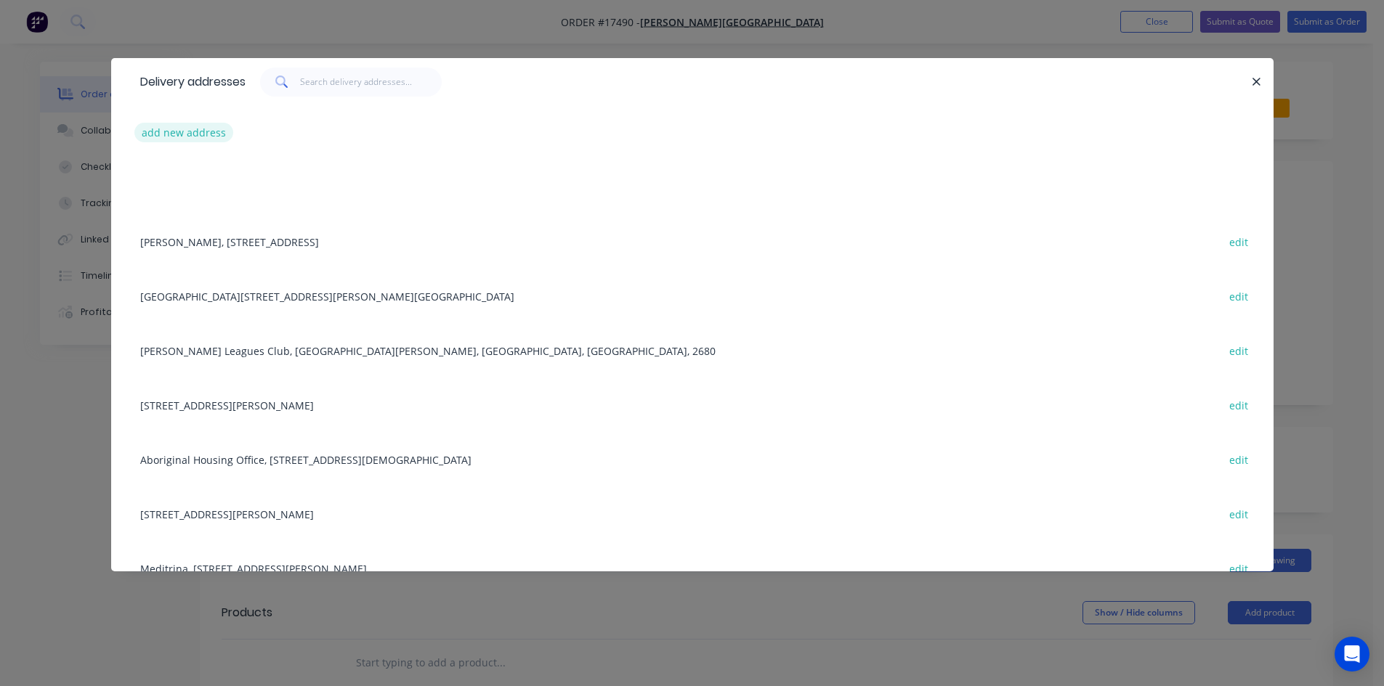
click at [159, 131] on button "add new address" at bounding box center [184, 133] width 100 height 20
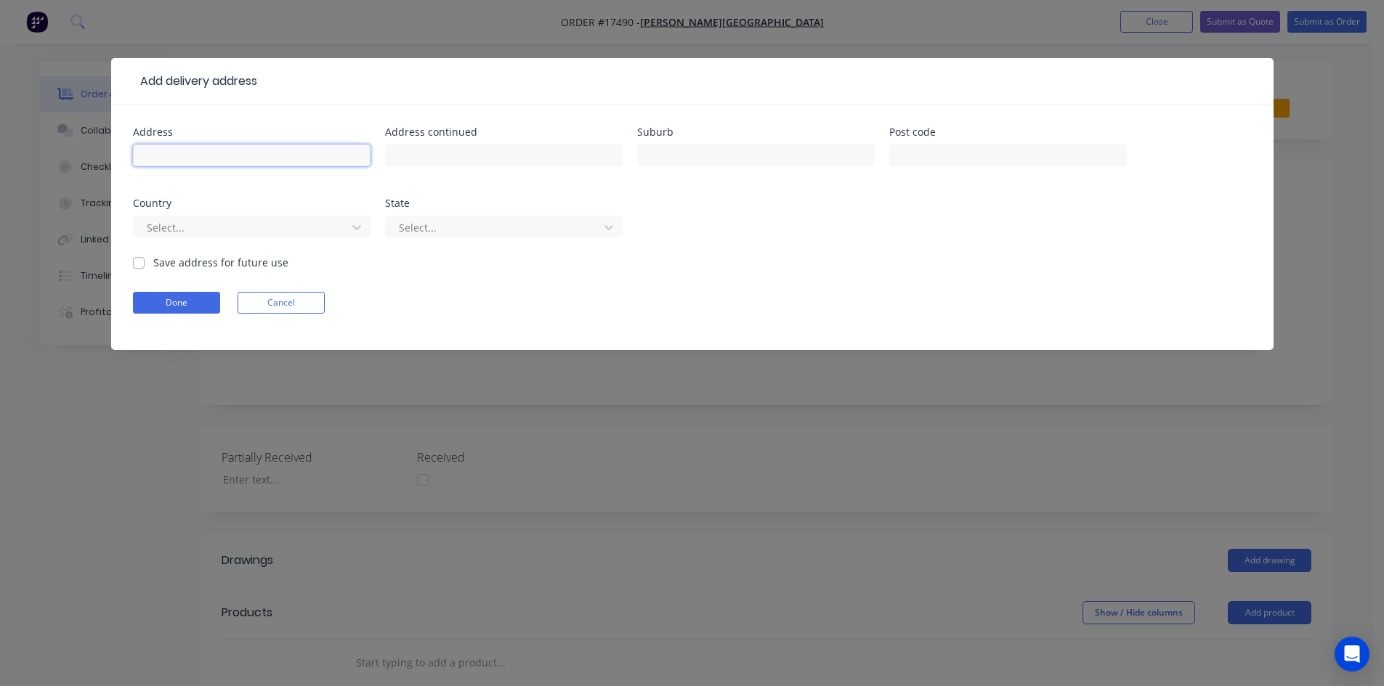
click at [192, 159] on input "text" at bounding box center [252, 156] width 238 height 22
type input "Glenn's House"
click at [694, 149] on input "text" at bounding box center [756, 156] width 238 height 22
type input "Darlington Pt"
click at [153, 264] on label "Save address for future use" at bounding box center [220, 262] width 135 height 15
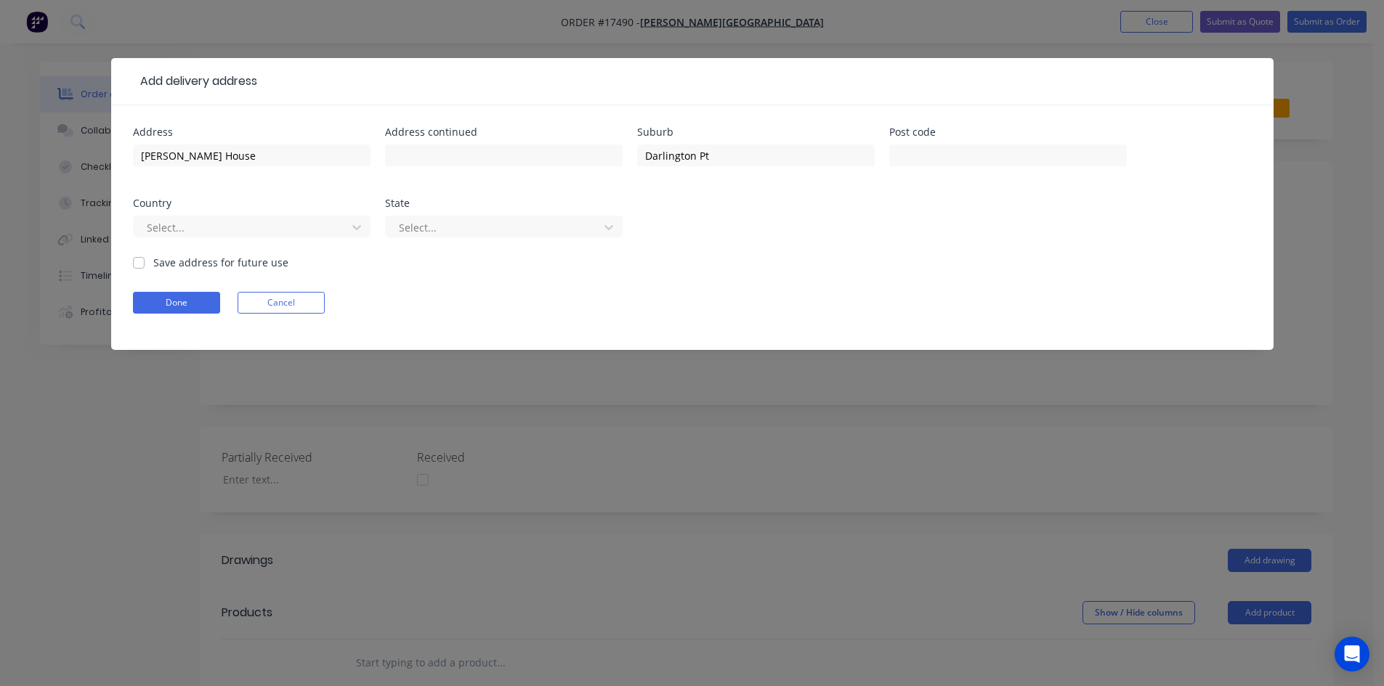
click at [139, 264] on input "Save address for future use" at bounding box center [139, 262] width 12 height 14
checkbox input "true"
click at [158, 316] on form "Address Glenn's House Address continued Suburb Darlington Pt Post code Country …" at bounding box center [692, 238] width 1119 height 223
click at [161, 309] on button "Done" at bounding box center [176, 303] width 87 height 22
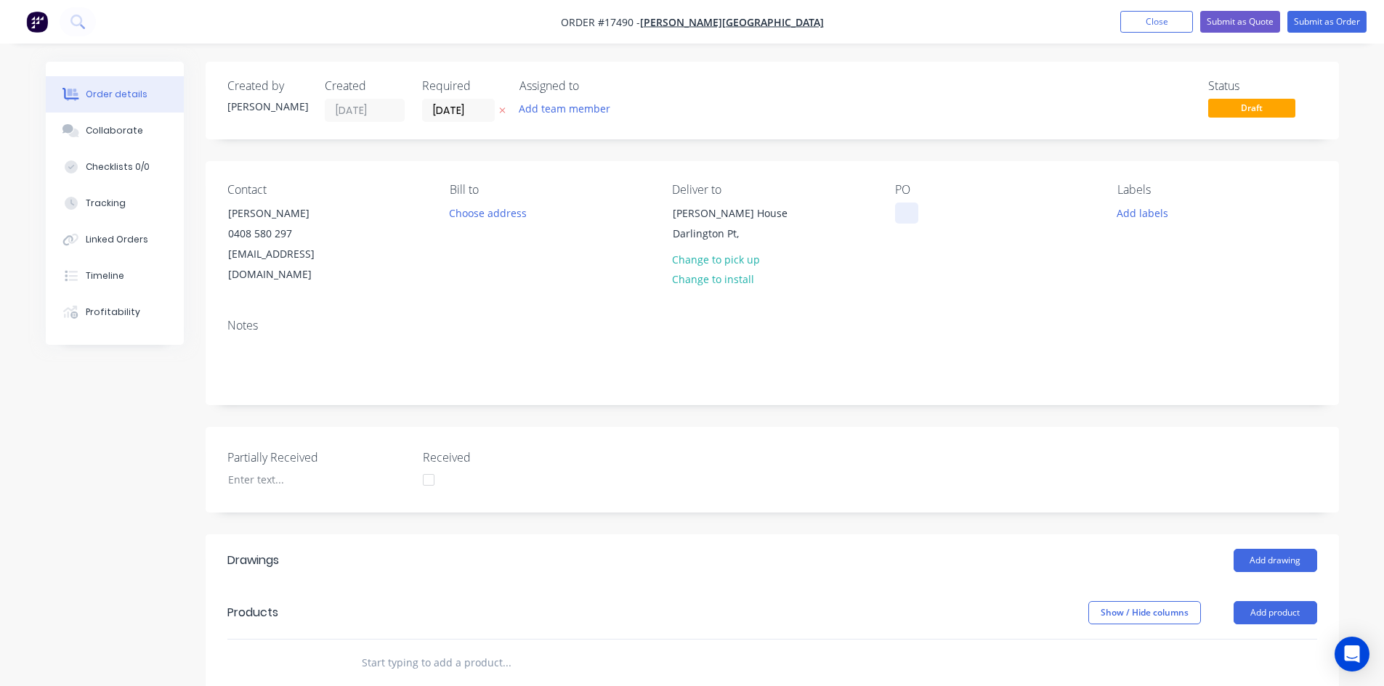
click at [909, 216] on div at bounding box center [906, 213] width 23 height 21
click at [921, 283] on div "Contact Glenn Walsh 0408 580 297 glenn67@live.com.au Bill to Choose address Del…" at bounding box center [772, 234] width 1133 height 146
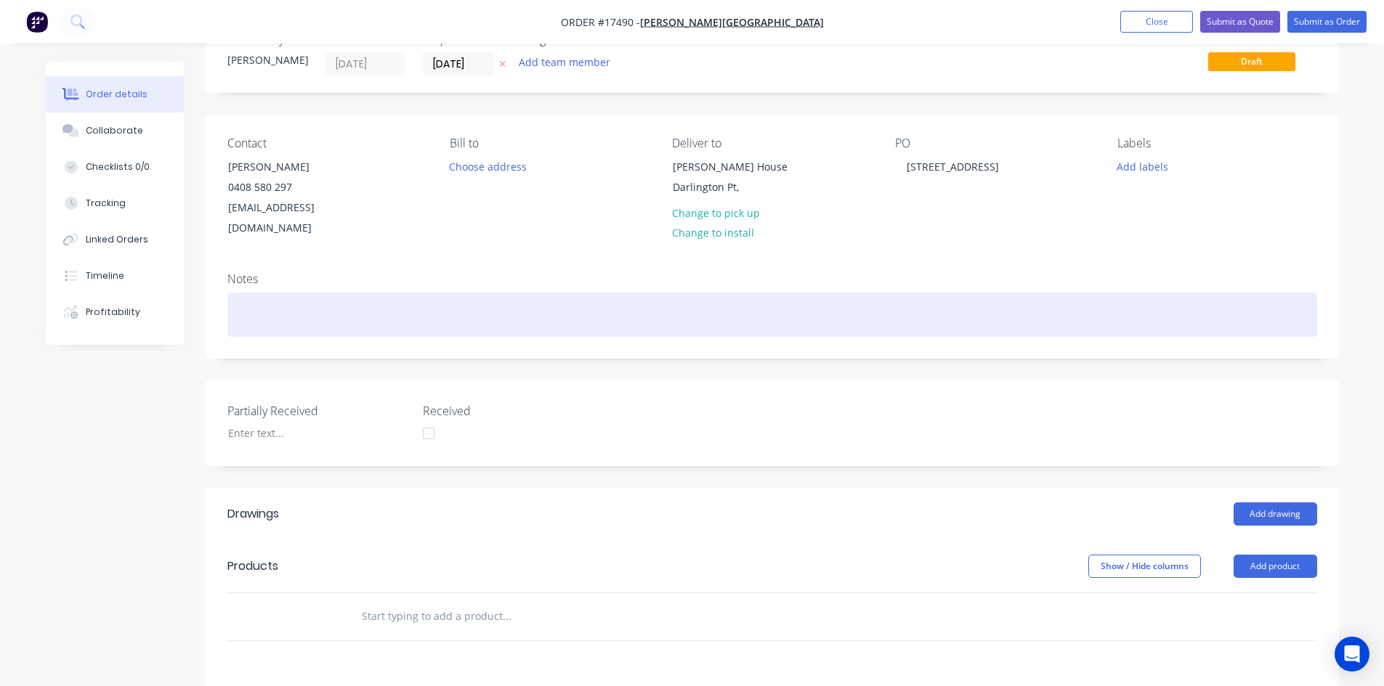
scroll to position [218, 0]
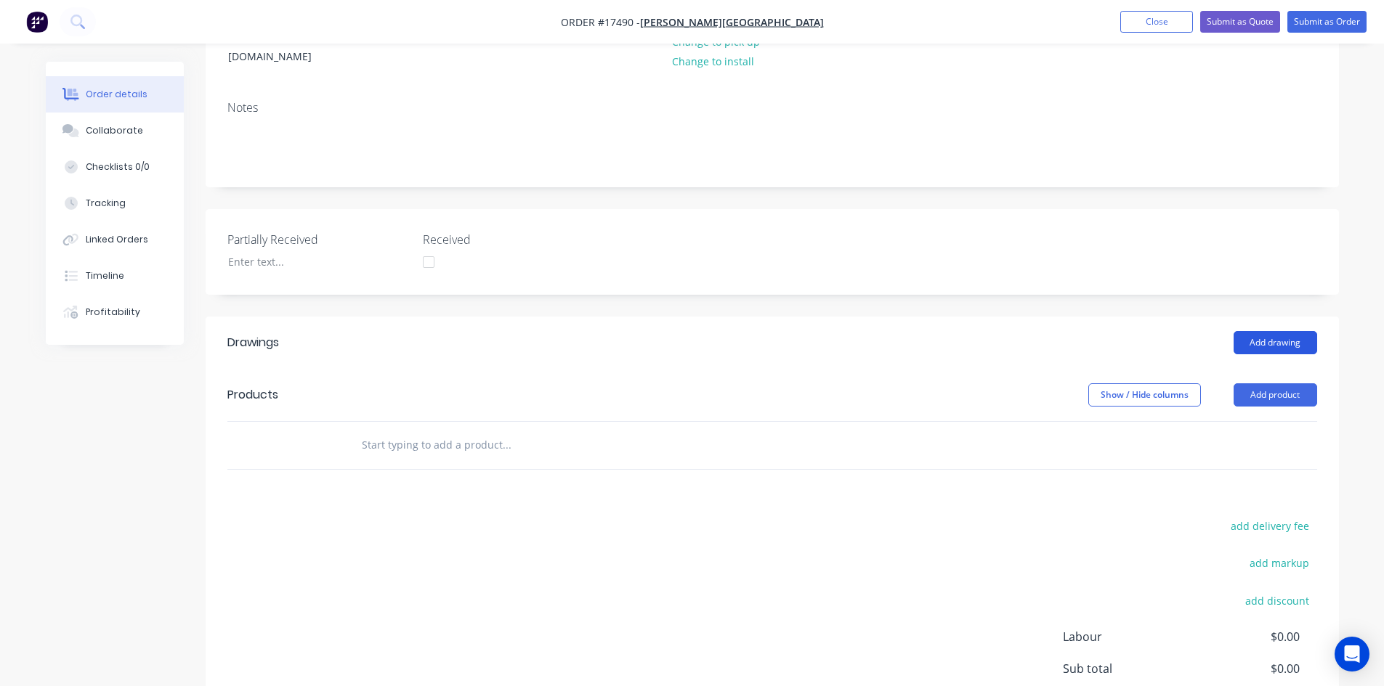
click at [1278, 331] on button "Add drawing" at bounding box center [1275, 342] width 84 height 23
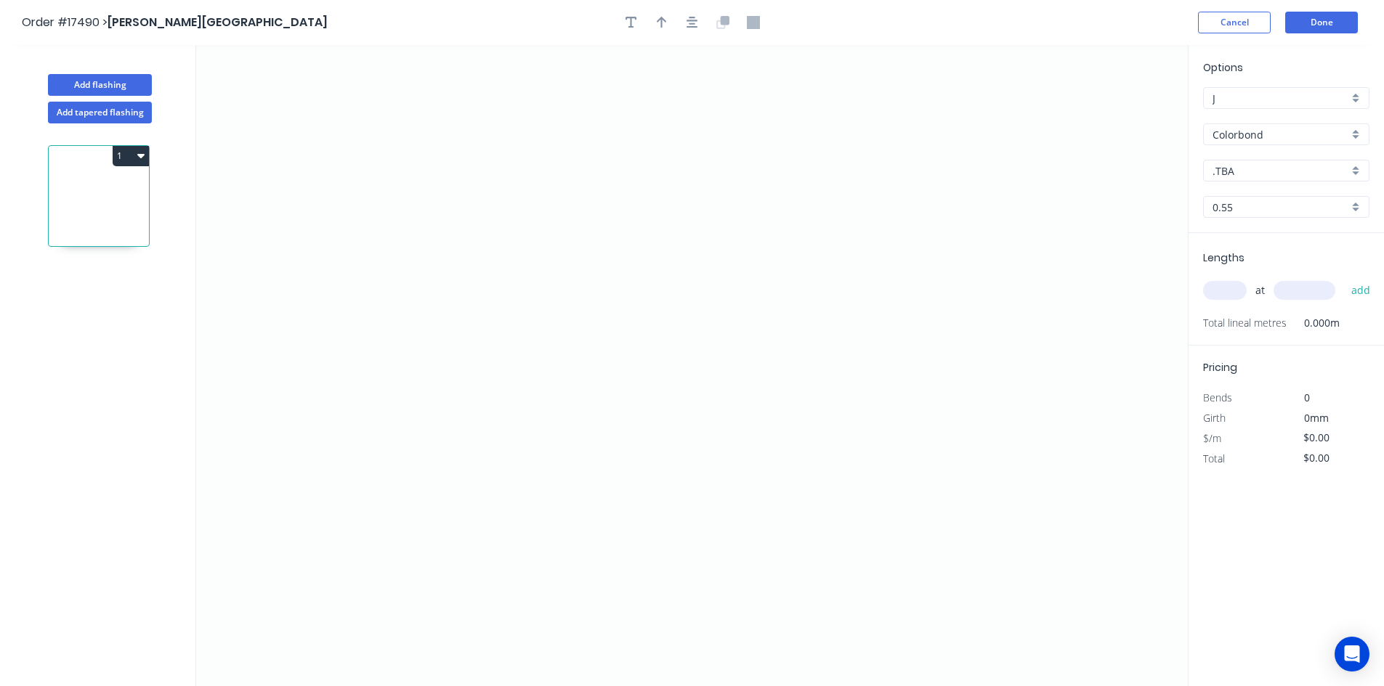
click at [1310, 131] on input "Colorbond" at bounding box center [1280, 134] width 136 height 15
click at [1267, 236] on div "Zincalume" at bounding box center [1286, 238] width 165 height 25
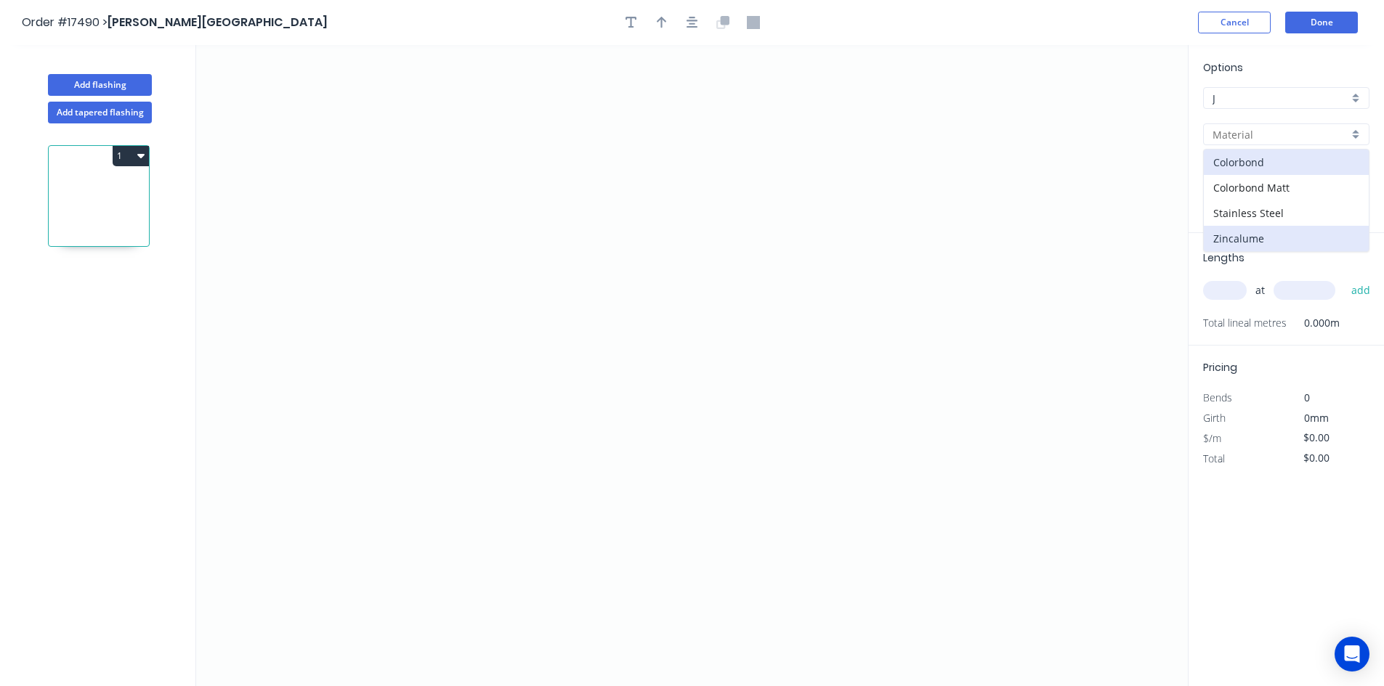
type input "Zincalume"
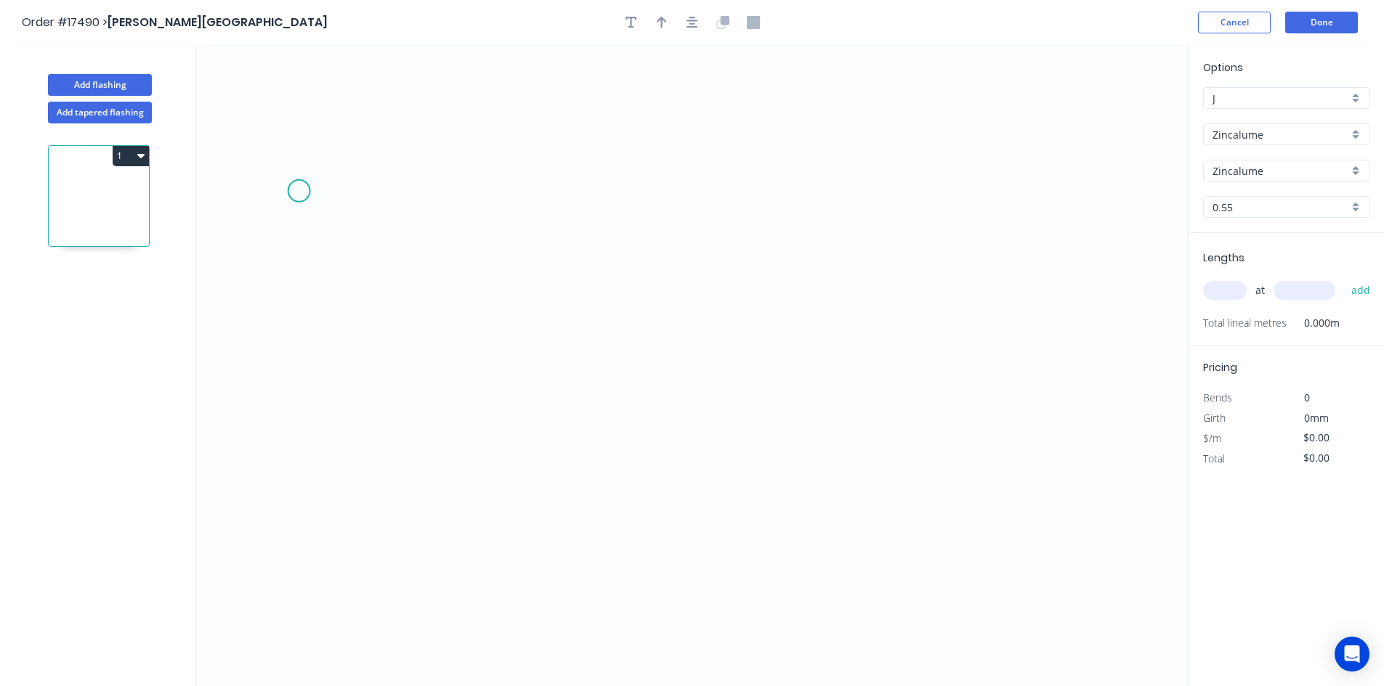
click at [269, 188] on icon "0" at bounding box center [691, 365] width 991 height 641
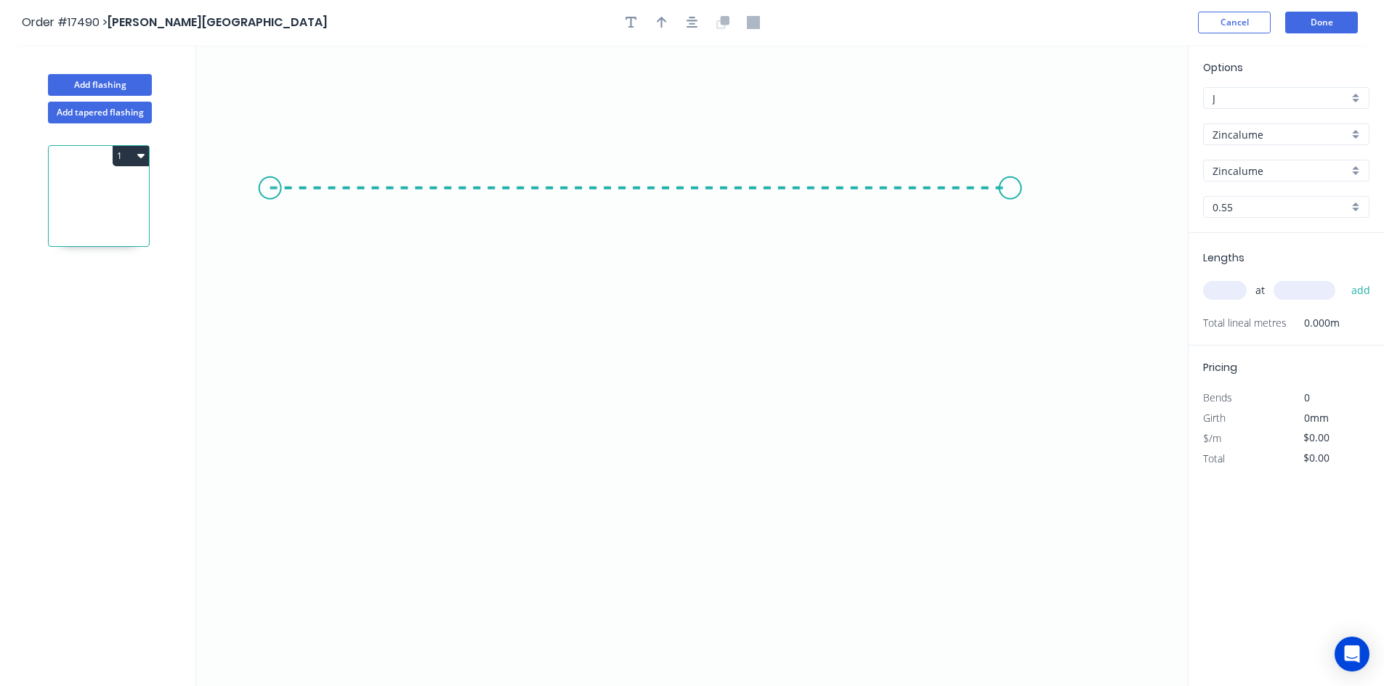
click at [1010, 163] on icon "0" at bounding box center [691, 365] width 991 height 641
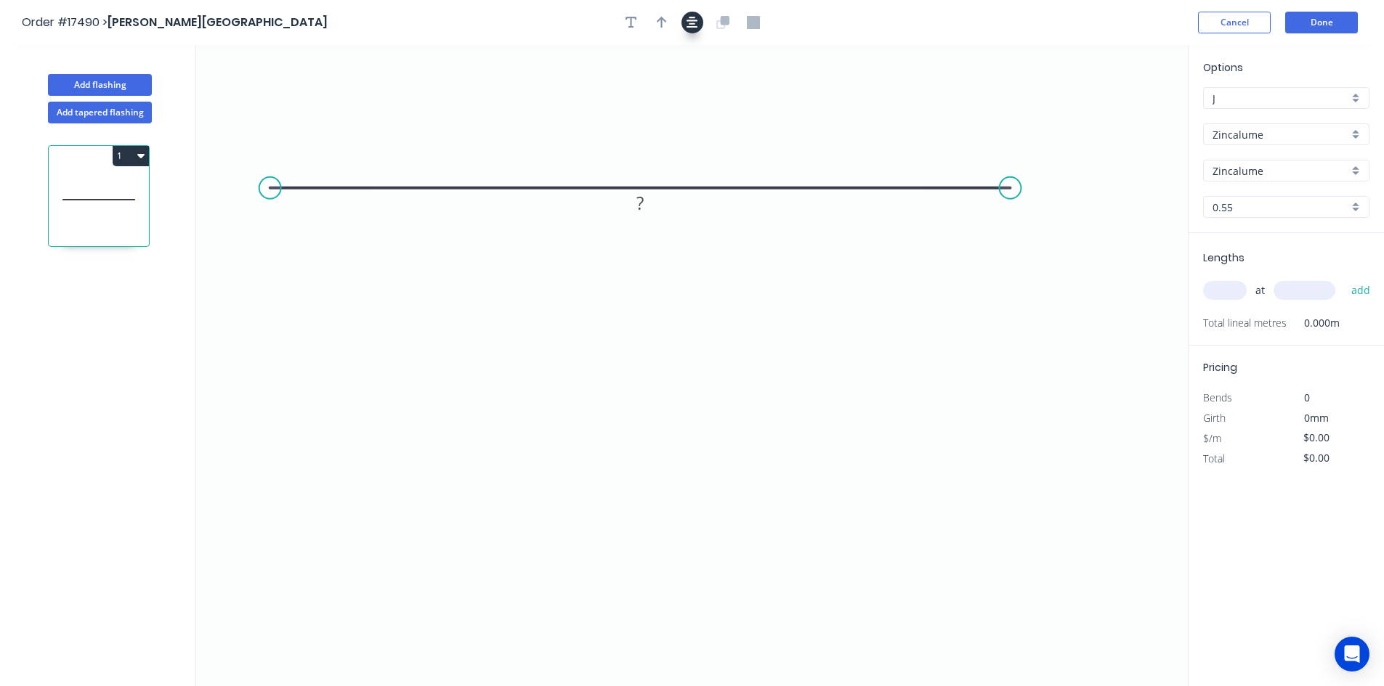
click at [694, 20] on icon "button" at bounding box center [692, 22] width 12 height 13
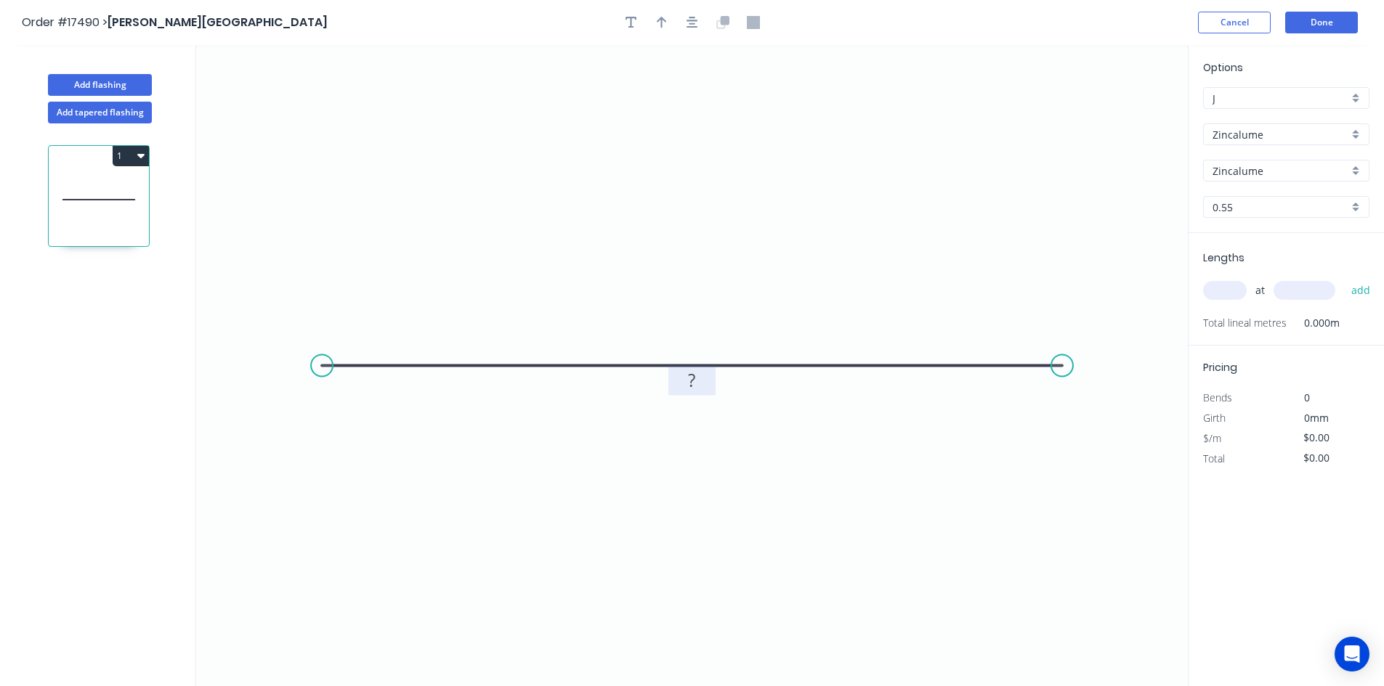
click at [696, 381] on rect at bounding box center [692, 381] width 29 height 20
click at [1067, 368] on circle at bounding box center [1062, 366] width 22 height 22
click at [1079, 418] on icon "0 960" at bounding box center [691, 365] width 991 height 641
click at [320, 365] on circle at bounding box center [322, 366] width 22 height 22
click at [307, 423] on icon "0 960 ? ? º" at bounding box center [691, 365] width 991 height 641
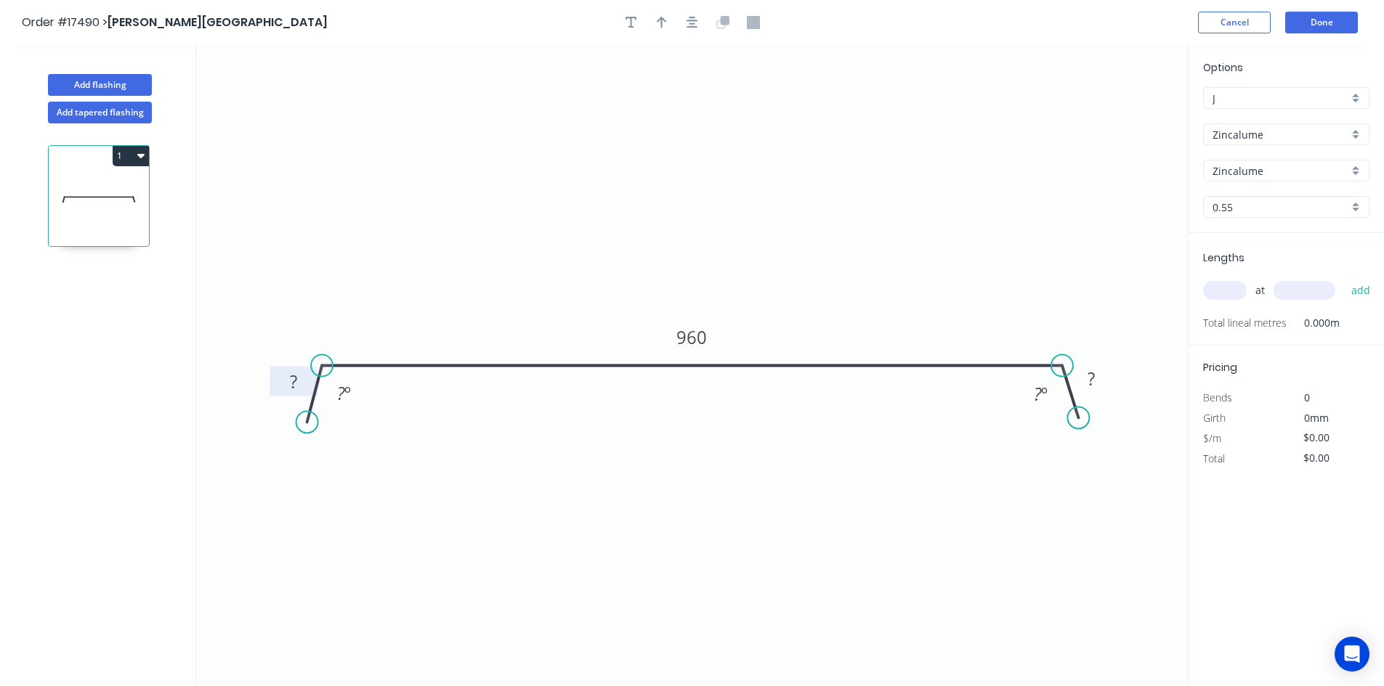
click at [297, 382] on tspan "?" at bounding box center [293, 382] width 7 height 24
click at [345, 390] on tspan "º" at bounding box center [347, 393] width 7 height 24
drag, startPoint x: 361, startPoint y: 399, endPoint x: 345, endPoint y: 288, distance: 111.6
click at [345, 293] on rect at bounding box center [333, 308] width 47 height 30
click at [1095, 382] on rect at bounding box center [1090, 380] width 29 height 20
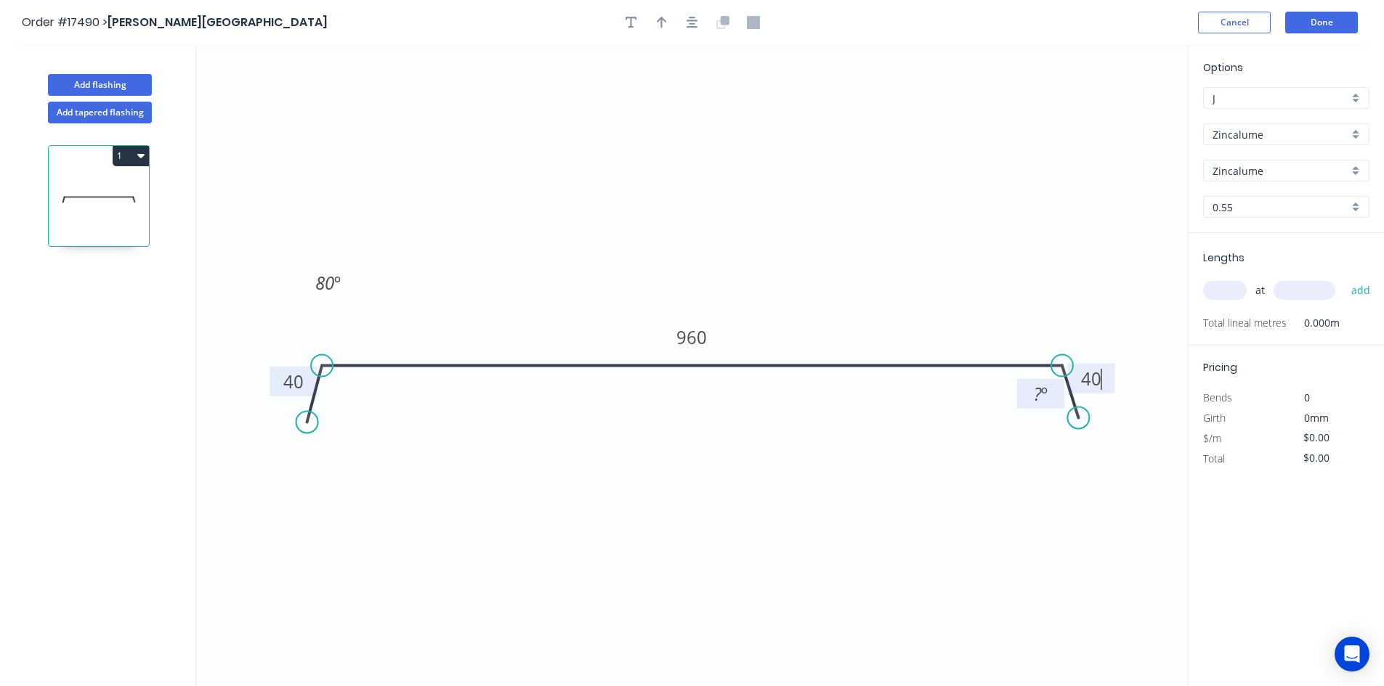
click at [1042, 391] on tspan "º" at bounding box center [1044, 394] width 7 height 24
type input "$33.59"
drag, startPoint x: 1023, startPoint y: 389, endPoint x: 897, endPoint y: 203, distance: 224.8
click at [1045, 304] on rect at bounding box center [1061, 309] width 47 height 30
click at [697, 21] on icon "button" at bounding box center [692, 23] width 12 height 12
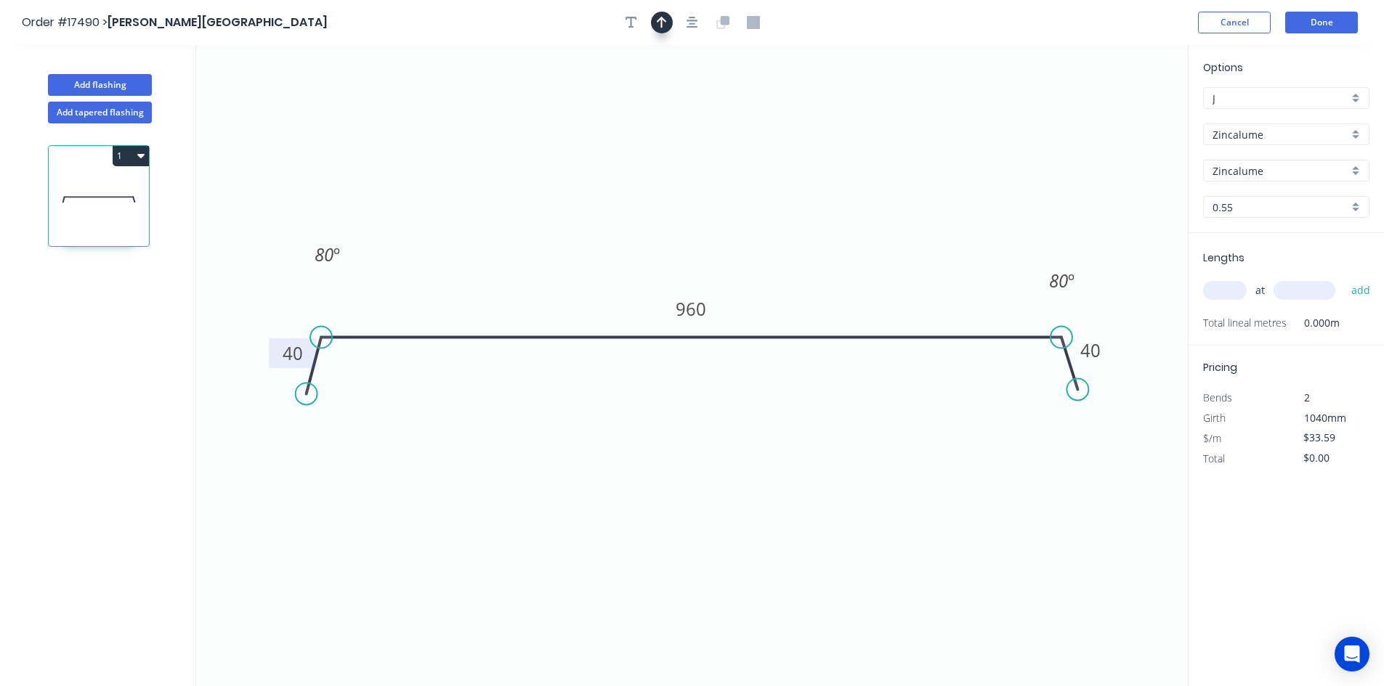
click at [657, 23] on icon "button" at bounding box center [662, 22] width 10 height 13
drag, startPoint x: 1111, startPoint y: 113, endPoint x: 874, endPoint y: 258, distance: 277.2
click at [874, 258] on icon at bounding box center [874, 241] width 13 height 46
click at [1224, 292] on input "text" at bounding box center [1225, 290] width 44 height 19
type input "2"
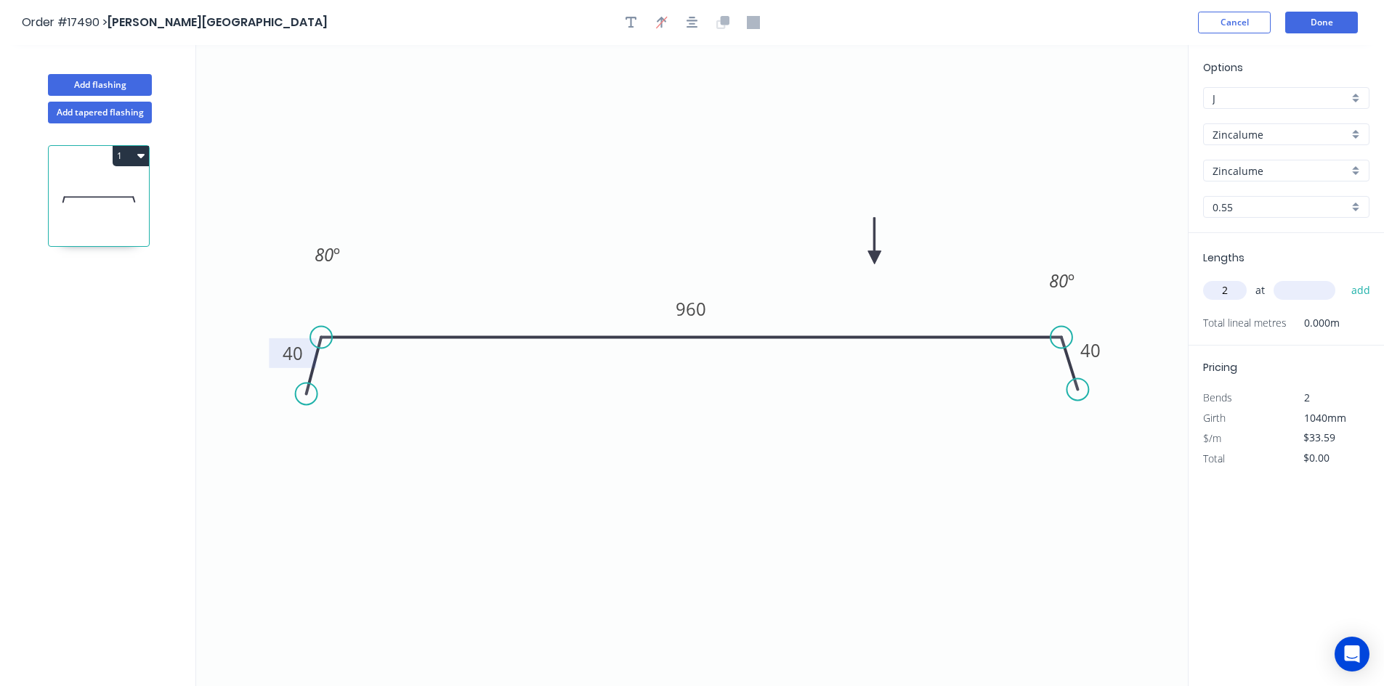
click at [1315, 294] on input "text" at bounding box center [1304, 290] width 62 height 19
type input "6000"
click at [1352, 291] on button "add" at bounding box center [1361, 290] width 34 height 25
type input "$403.08"
type input "4"
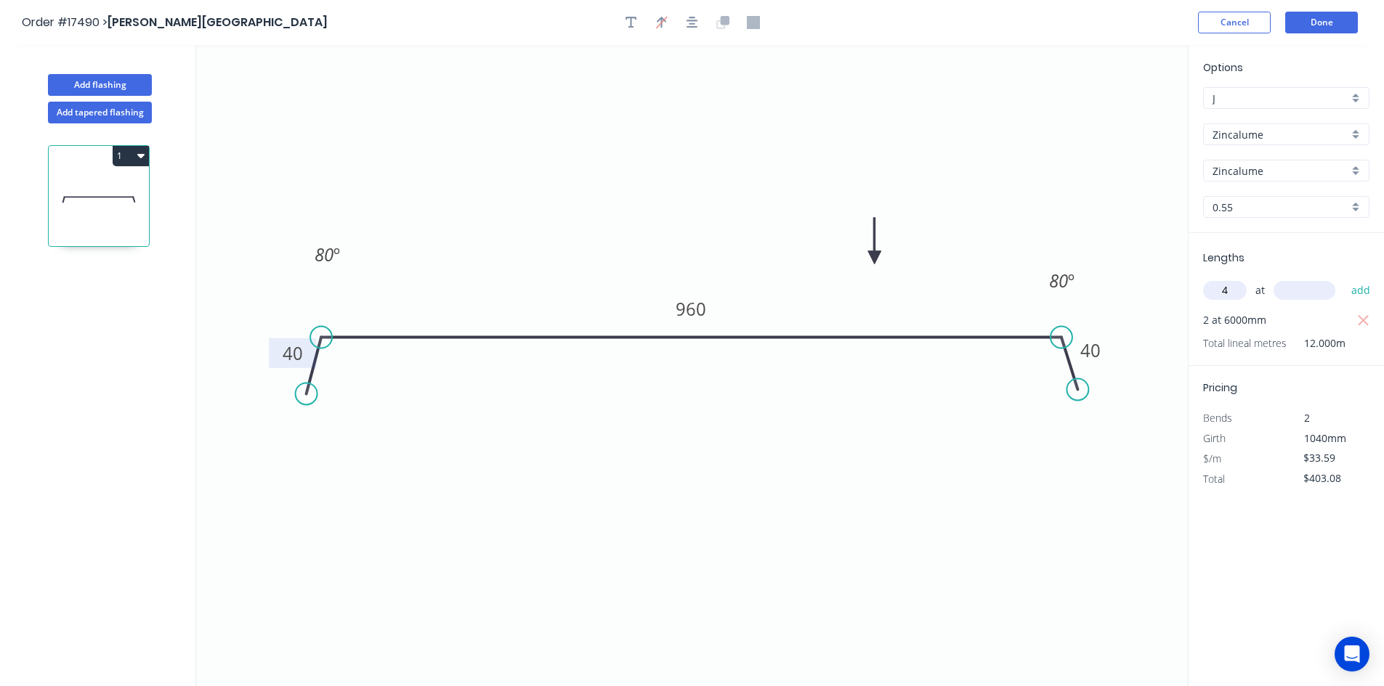
click at [1287, 293] on input "text" at bounding box center [1304, 290] width 62 height 19
type input "5000"
click at [1369, 290] on button "add" at bounding box center [1361, 290] width 34 height 25
type input "$1,074.88"
click at [126, 88] on button "Add flashing" at bounding box center [100, 85] width 104 height 22
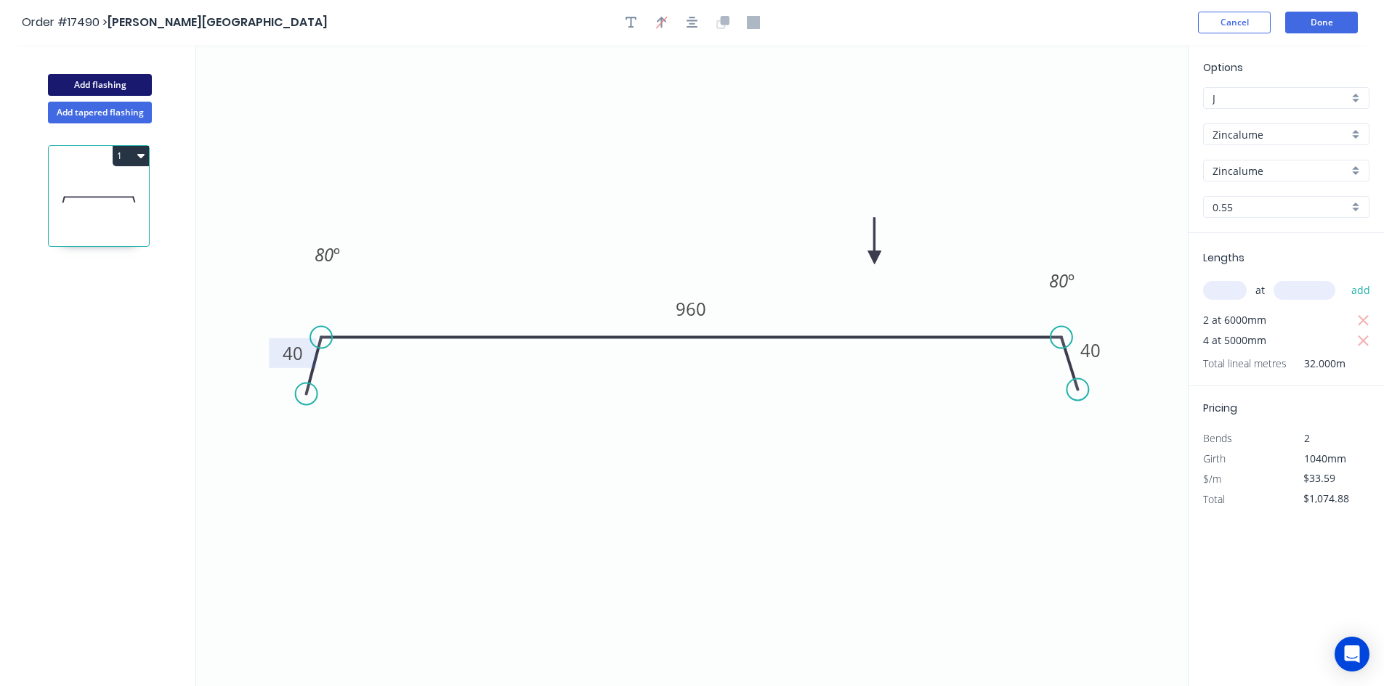
type input "$0.00"
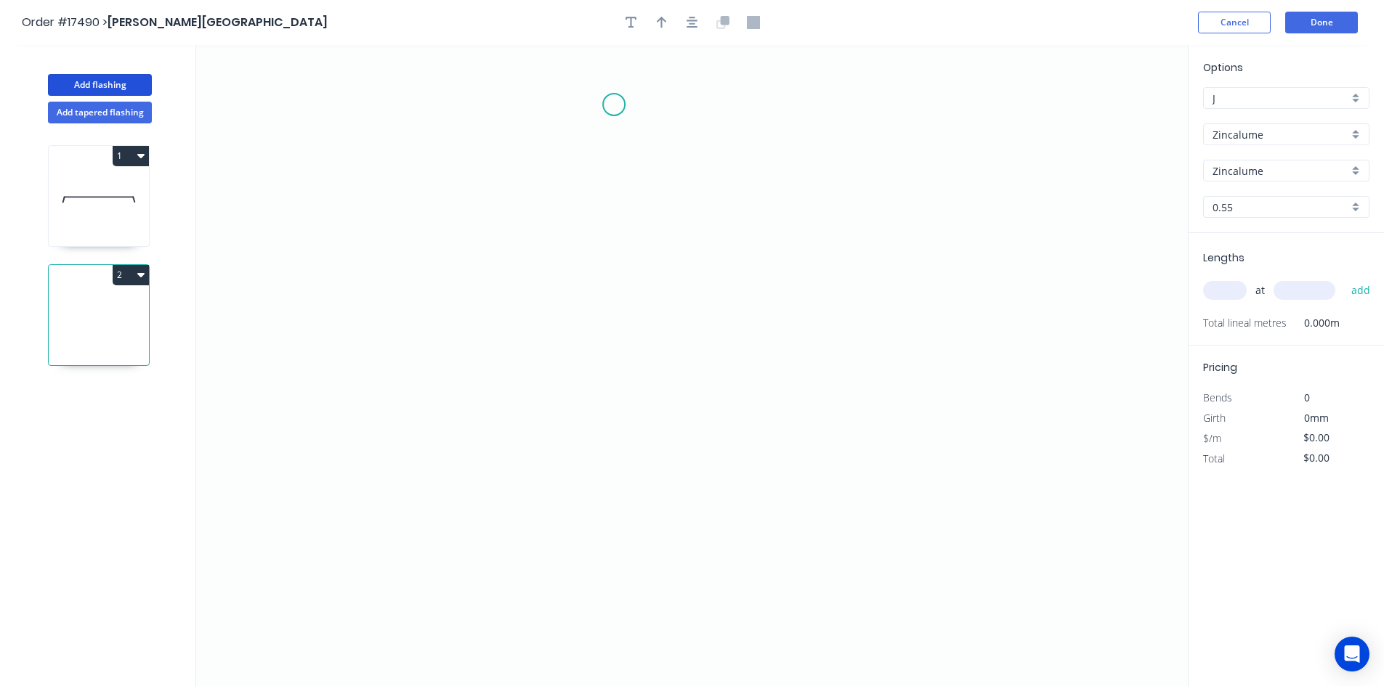
click at [614, 105] on icon "0" at bounding box center [691, 365] width 991 height 641
click at [609, 527] on icon "0" at bounding box center [691, 365] width 991 height 641
click at [718, 526] on icon "0 ?" at bounding box center [691, 365] width 991 height 641
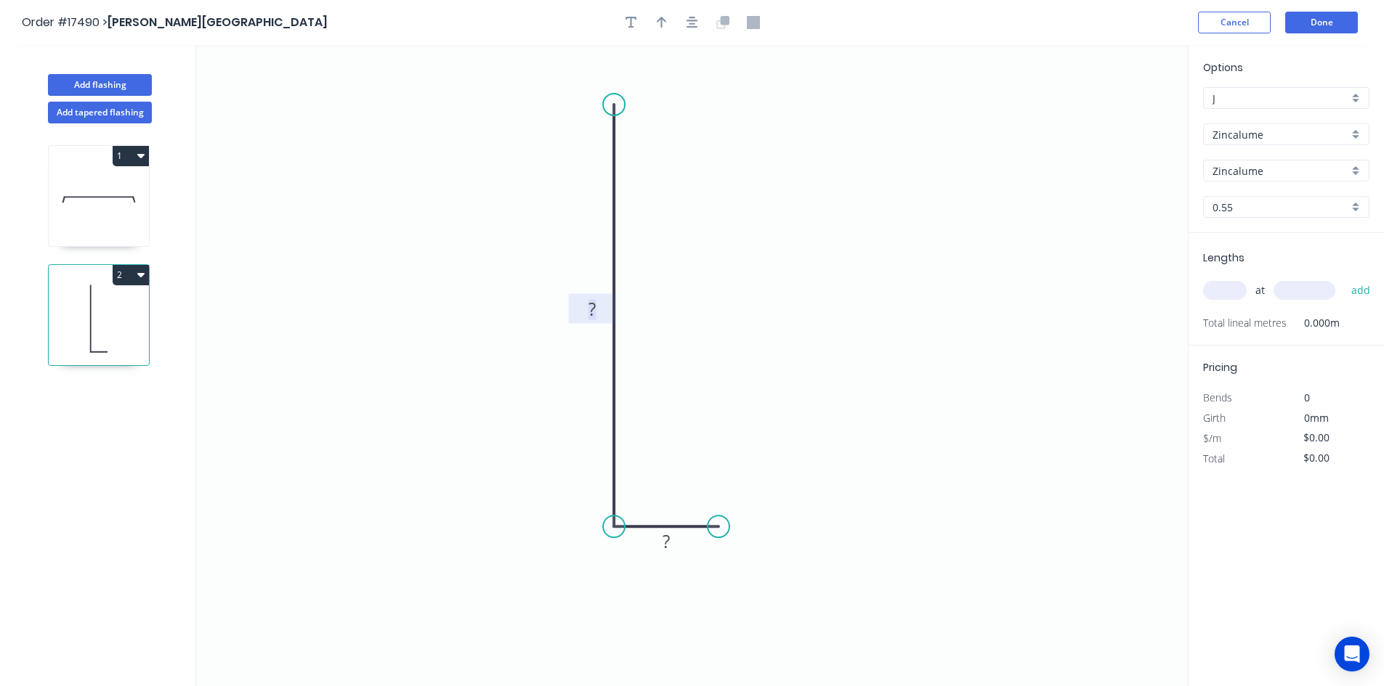
click at [595, 314] on tspan "?" at bounding box center [591, 309] width 7 height 24
click at [669, 547] on tspan "?" at bounding box center [665, 541] width 7 height 24
click at [755, 452] on icon "0 200 50" at bounding box center [691, 365] width 991 height 641
type input "$10.10"
click at [696, 25] on icon "button" at bounding box center [692, 22] width 12 height 13
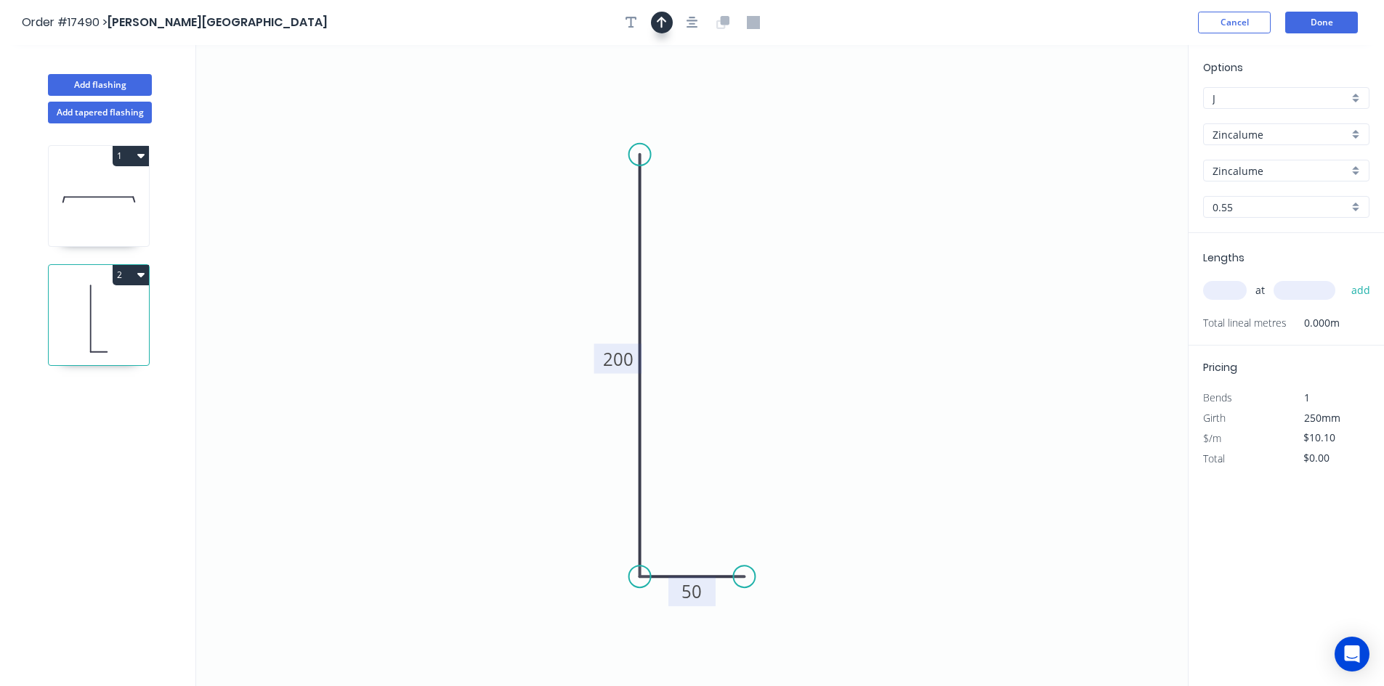
click at [665, 21] on icon "button" at bounding box center [662, 23] width 10 height 12
click at [1116, 113] on icon at bounding box center [1114, 101] width 13 height 46
drag, startPoint x: 1117, startPoint y: 115, endPoint x: 848, endPoint y: 359, distance: 363.6
click at [857, 357] on icon at bounding box center [876, 335] width 42 height 42
click at [696, 629] on div "Show angle" at bounding box center [703, 630] width 146 height 30
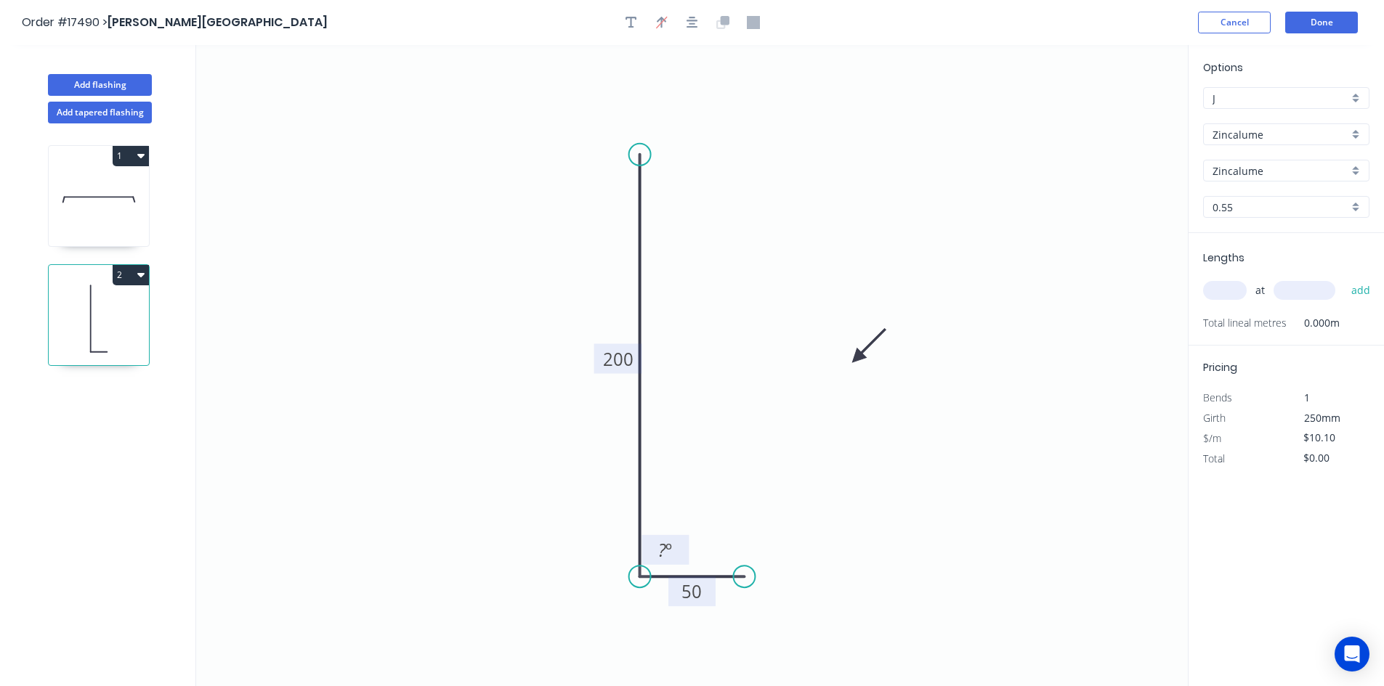
click at [662, 553] on tspan "?" at bounding box center [662, 550] width 8 height 24
click at [716, 487] on icon "0 200 50 89 º" at bounding box center [691, 365] width 991 height 641
drag, startPoint x: 684, startPoint y: 540, endPoint x: 591, endPoint y: 613, distance: 118.4
click at [591, 613] on rect at bounding box center [571, 624] width 47 height 30
click at [1219, 291] on input "text" at bounding box center [1225, 290] width 44 height 19
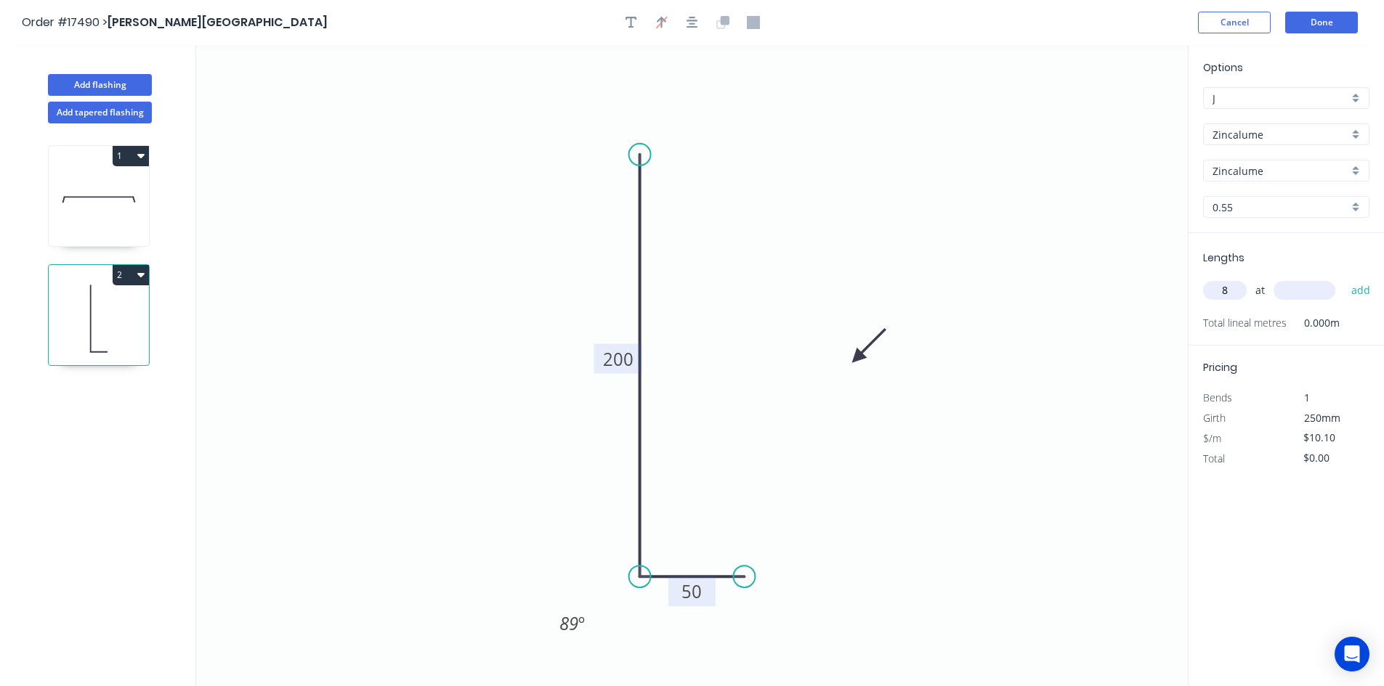
type input "8"
click at [1311, 297] on input "text" at bounding box center [1304, 290] width 62 height 19
type input "600"
click at [1359, 294] on button "add" at bounding box center [1361, 290] width 34 height 25
type input "$80.80"
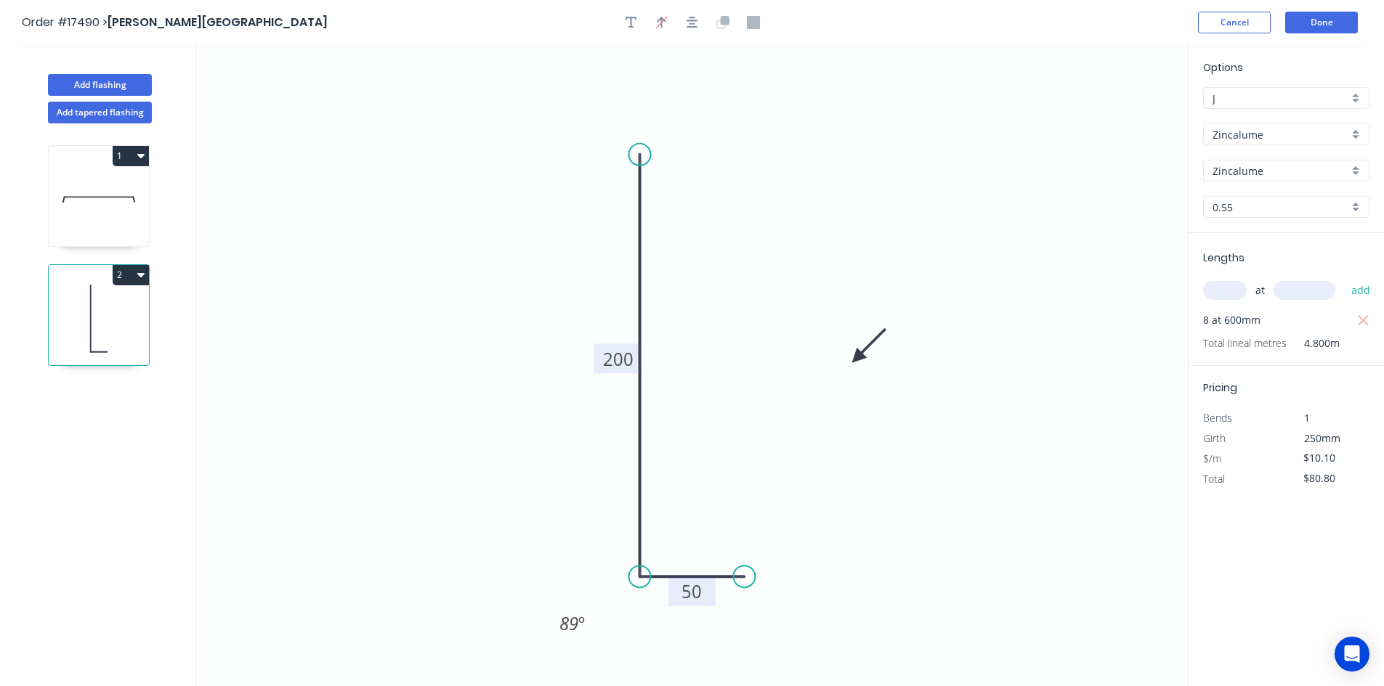
click at [142, 158] on icon "button" at bounding box center [140, 156] width 7 height 4
click at [103, 198] on div "Duplicate" at bounding box center [80, 192] width 112 height 21
type input "$33.59"
type input "$0.00"
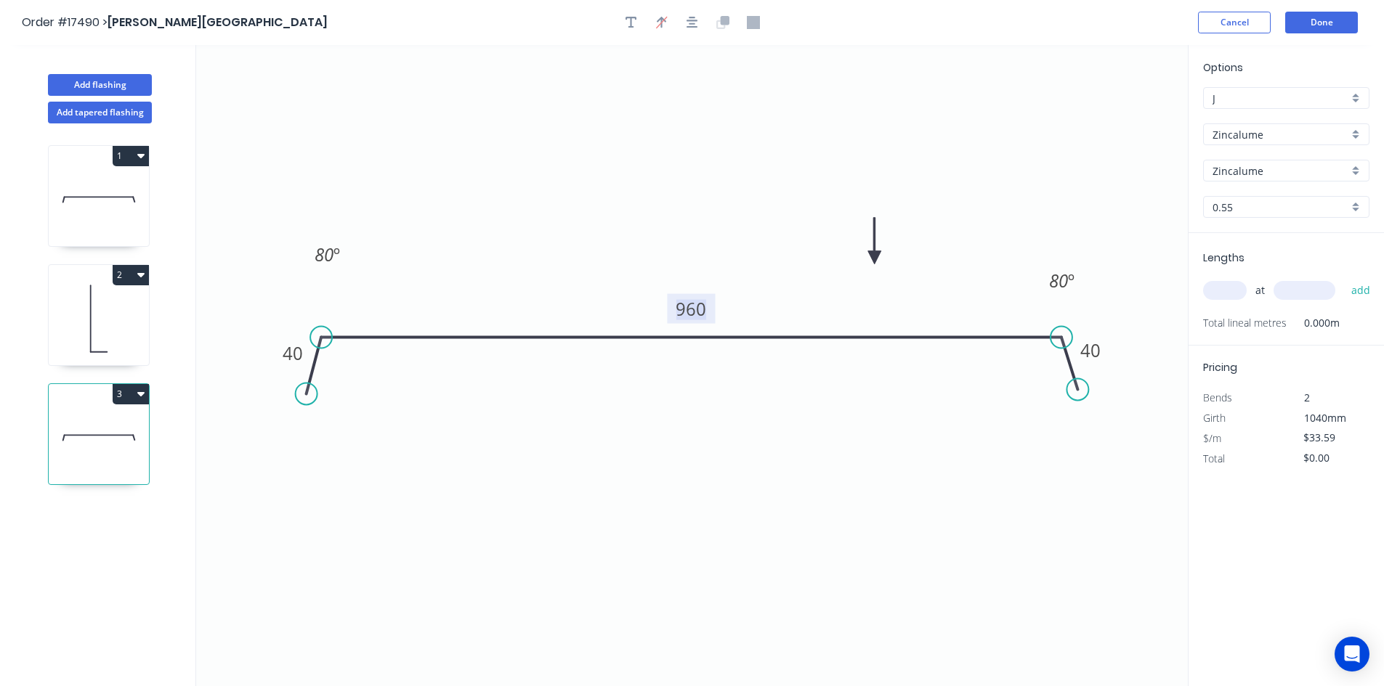
click at [685, 305] on tspan "960" at bounding box center [691, 309] width 31 height 24
click at [769, 136] on icon "0 40 500 40 80 º 80 º" at bounding box center [691, 365] width 991 height 641
type input "$17.87"
click at [1225, 294] on input "text" at bounding box center [1225, 290] width 44 height 19
type input "1"
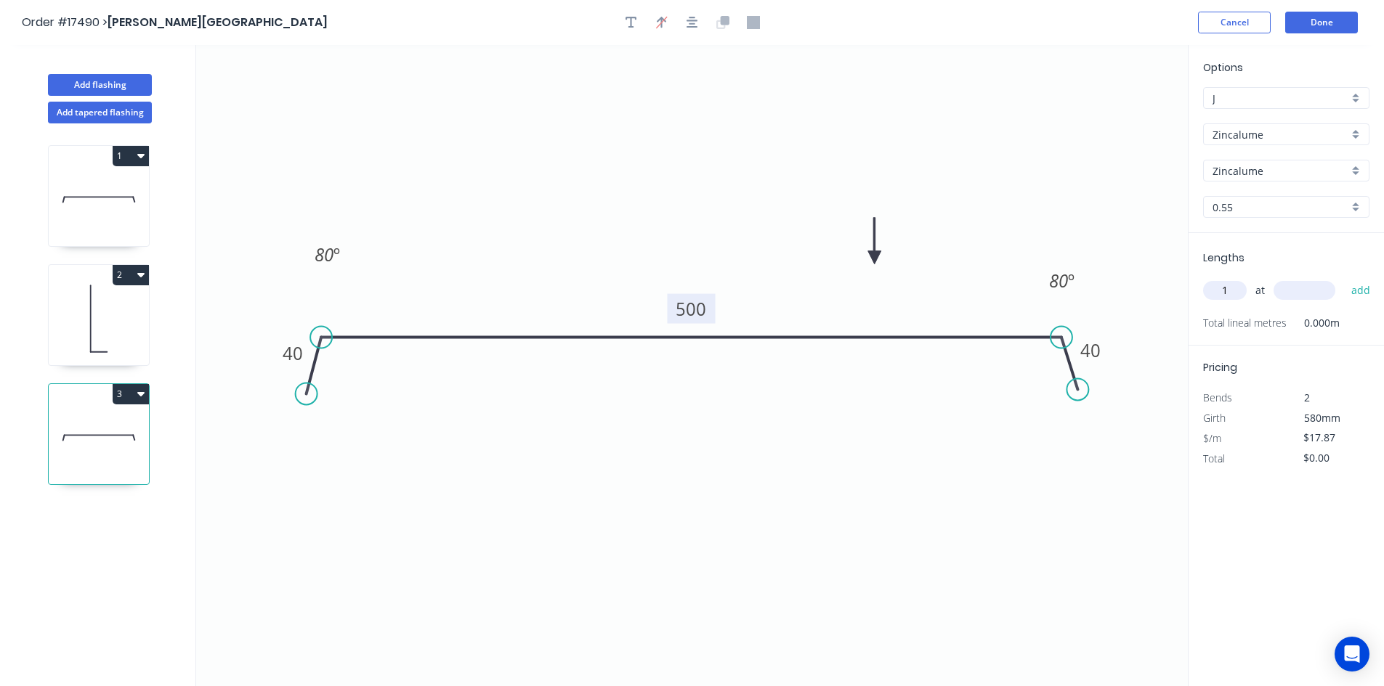
click at [1302, 300] on input "text" at bounding box center [1304, 290] width 62 height 19
type input "2000"
click at [1350, 288] on button "add" at bounding box center [1361, 290] width 34 height 25
type input "$35.74"
type input "4"
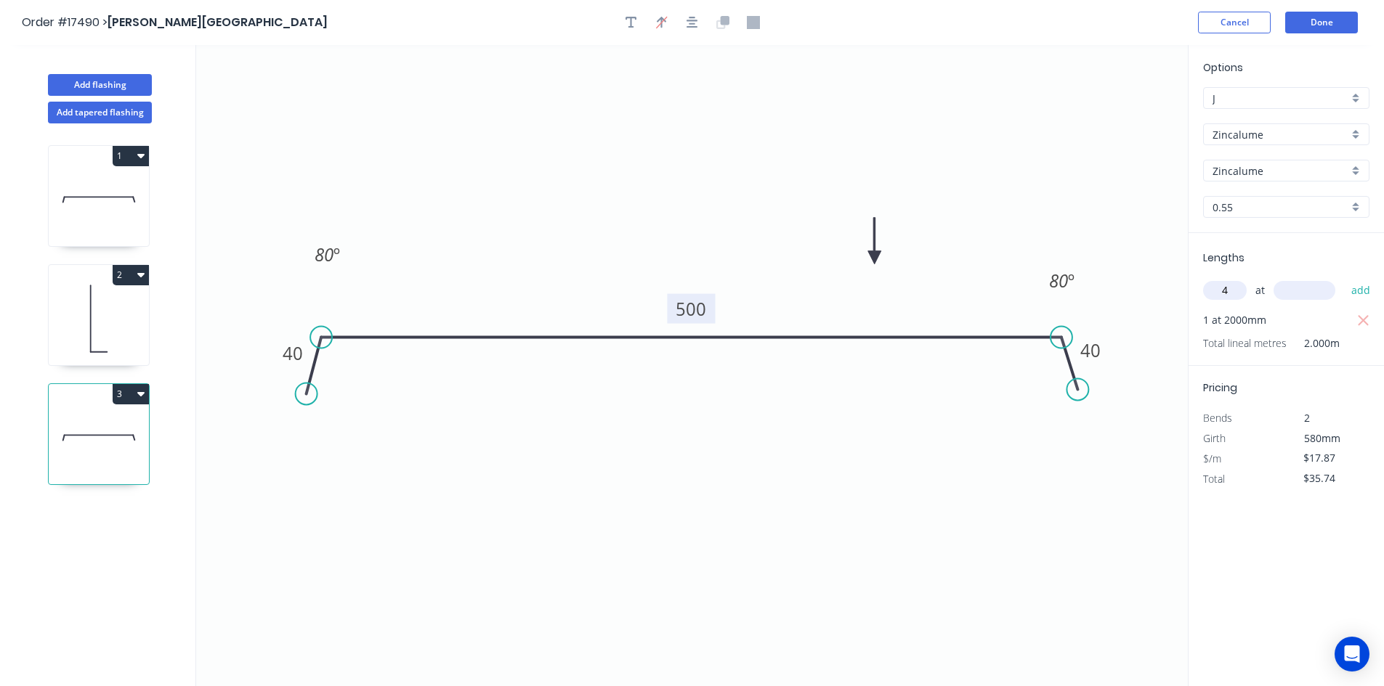
click at [1299, 288] on input "text" at bounding box center [1304, 290] width 62 height 19
type input "6000"
click at [1354, 285] on button "add" at bounding box center [1361, 290] width 34 height 25
type input "$464.62"
click at [1219, 288] on input "text" at bounding box center [1225, 290] width 44 height 19
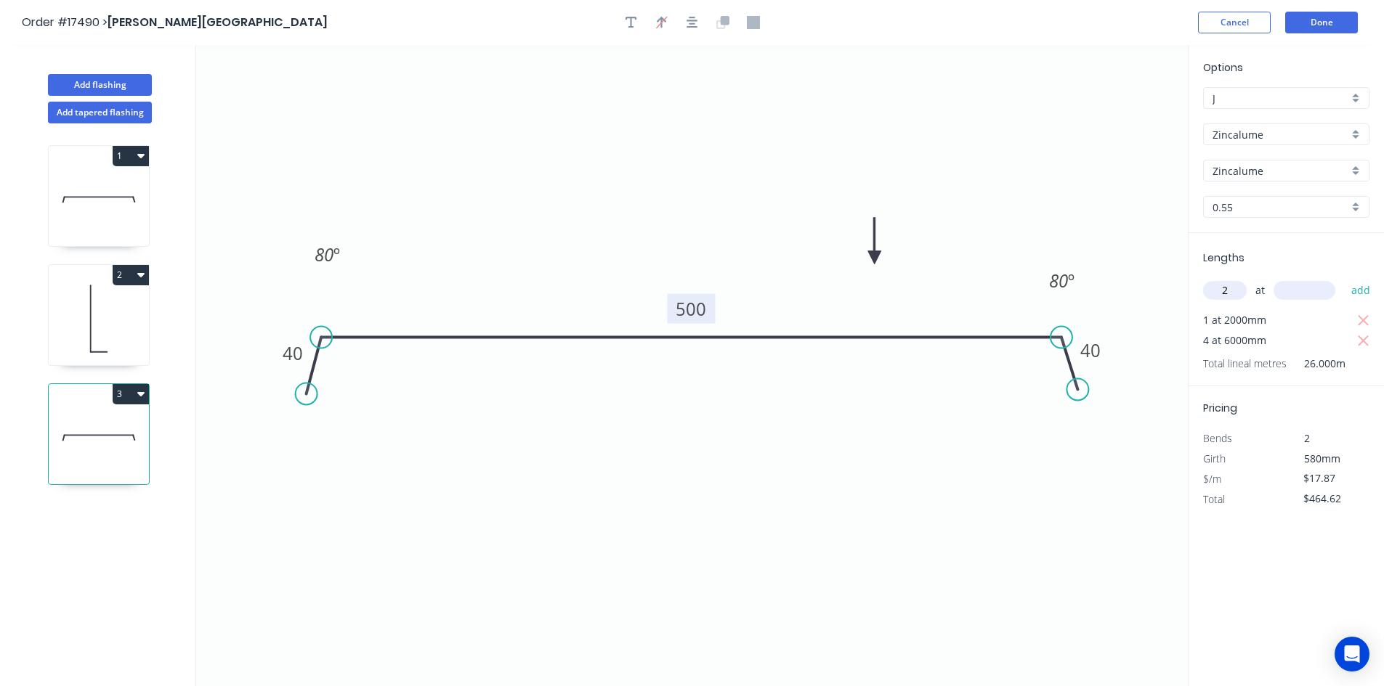
type input "2"
click at [1304, 293] on input "text" at bounding box center [1304, 290] width 62 height 19
type input "4500"
click at [1371, 285] on button "add" at bounding box center [1361, 290] width 34 height 25
type input "$625.45"
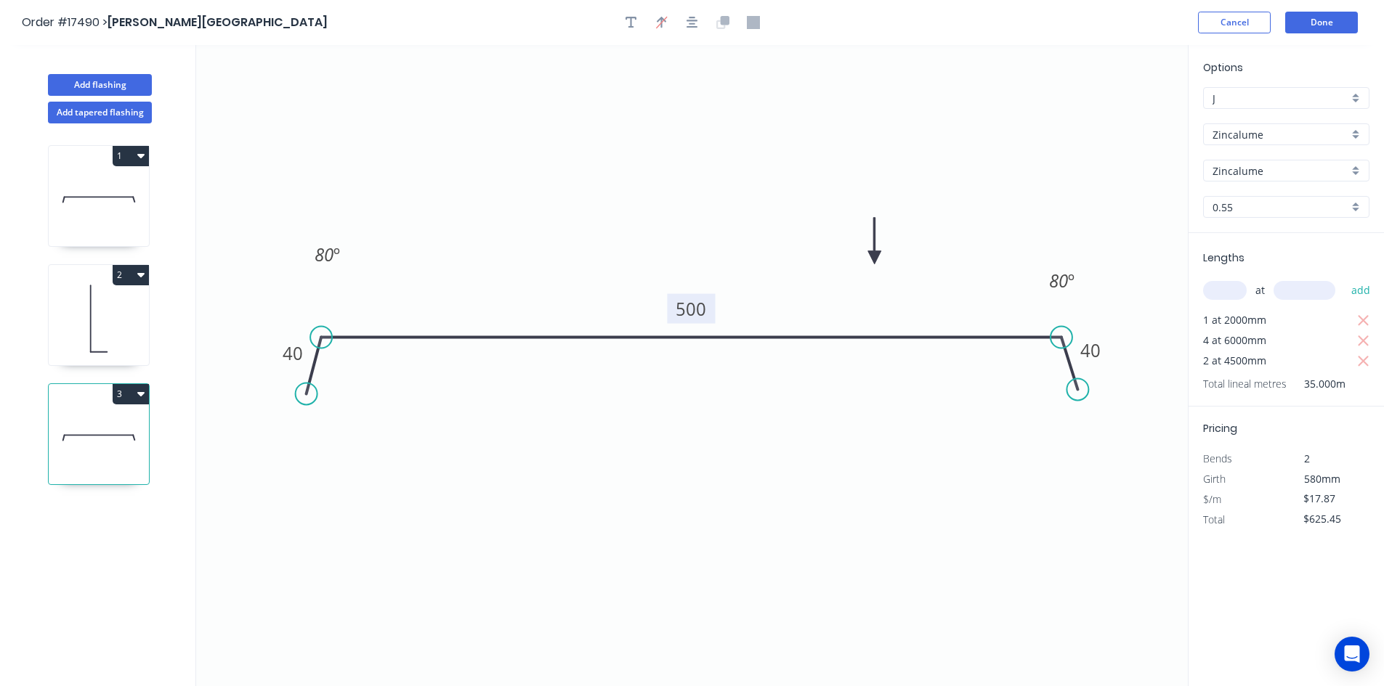
click at [137, 272] on icon "button" at bounding box center [140, 275] width 7 height 12
click at [126, 301] on div "Duplicate" at bounding box center [80, 311] width 112 height 21
type input "$10.10"
type input "$0.00"
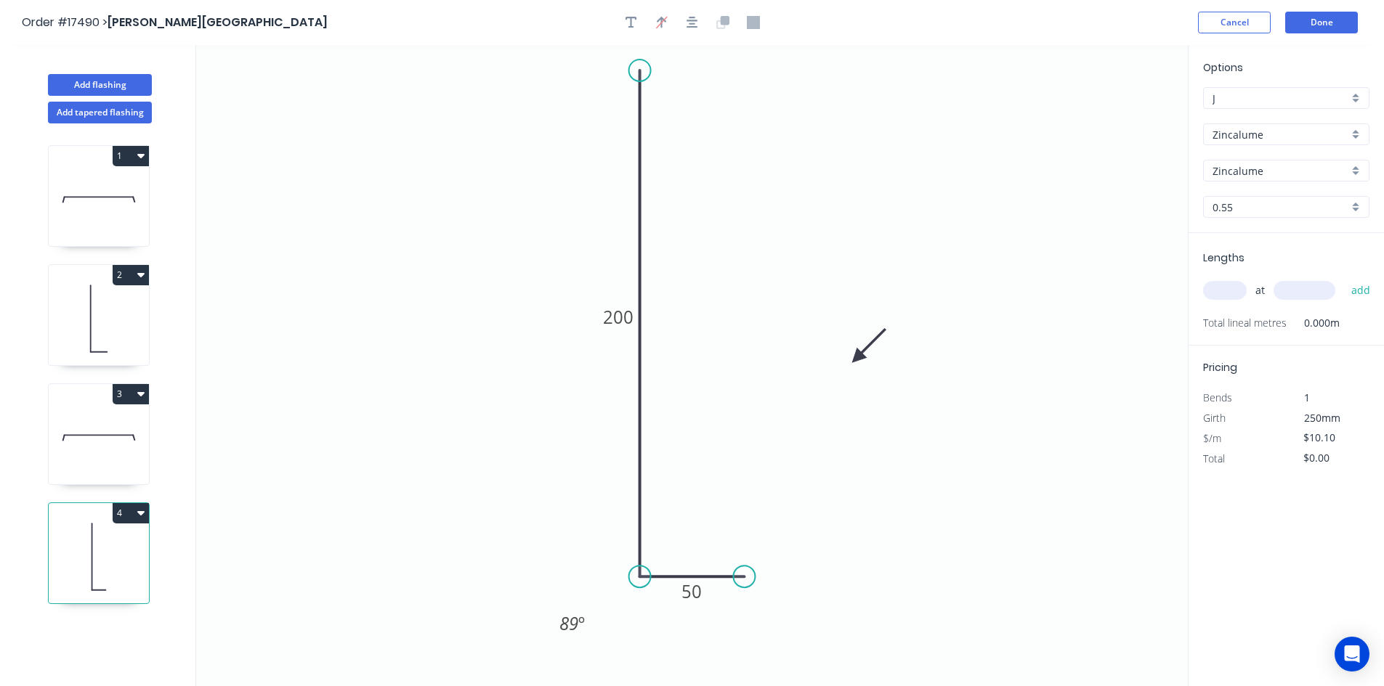
click at [634, 70] on circle at bounding box center [640, 71] width 22 height 22
drag, startPoint x: 750, startPoint y: 577, endPoint x: 721, endPoint y: 577, distance: 29.1
click at [721, 577] on circle at bounding box center [721, 577] width 22 height 22
click at [618, 317] on tspan "200" at bounding box center [618, 317] width 31 height 24
click at [774, 202] on icon "0 500 50 89 º" at bounding box center [691, 365] width 991 height 641
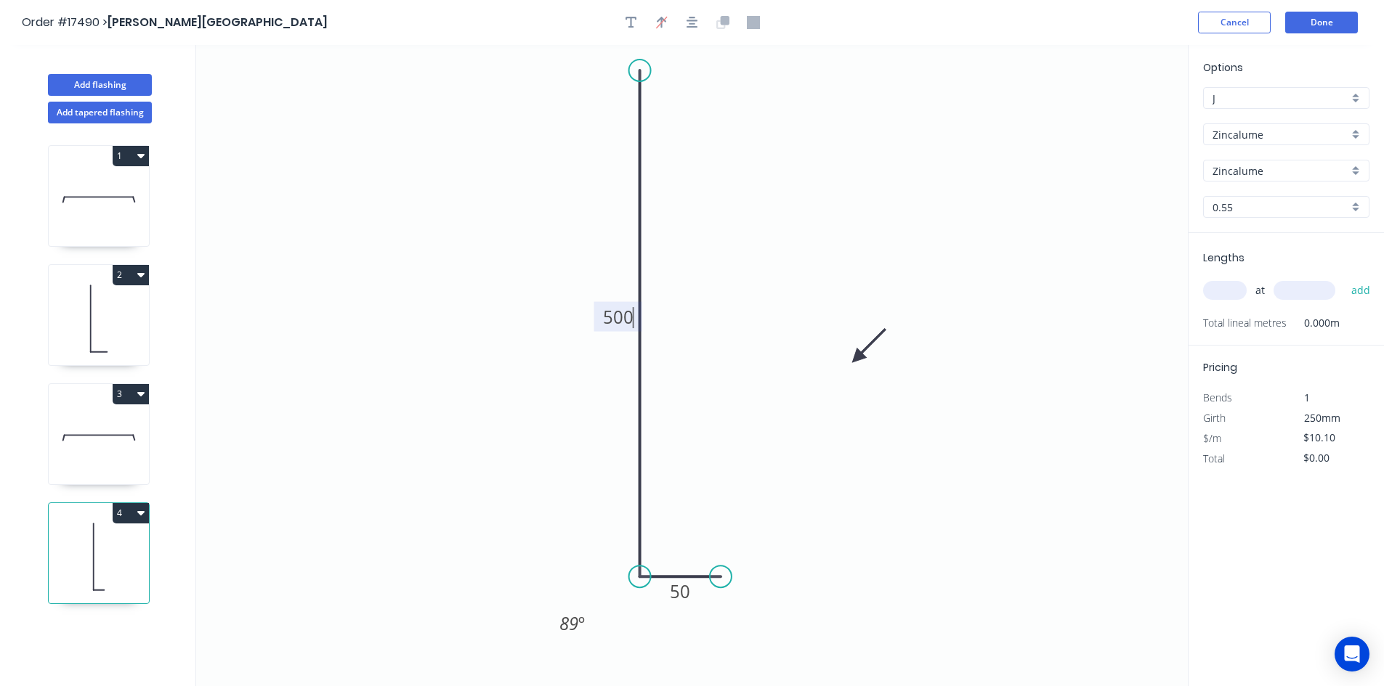
type input "$16.94"
click at [694, 19] on icon "button" at bounding box center [692, 22] width 12 height 13
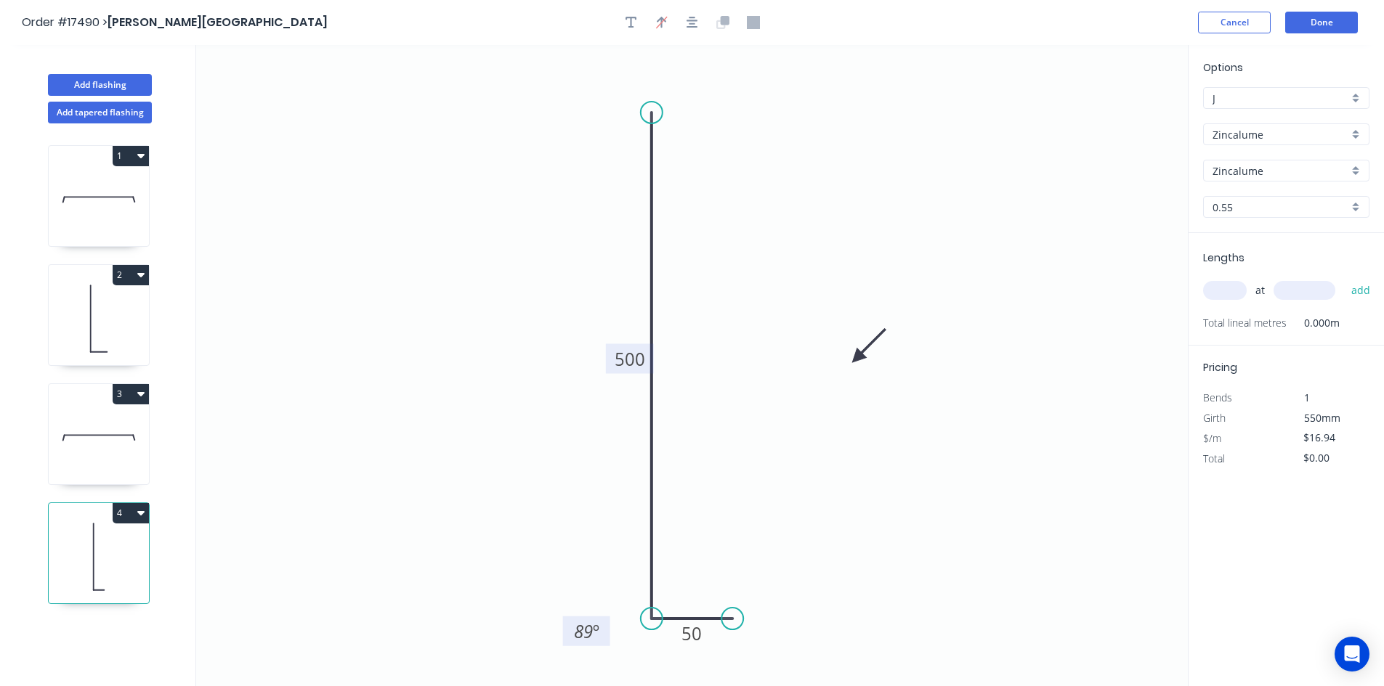
drag, startPoint x: 606, startPoint y: 666, endPoint x: 608, endPoint y: 632, distance: 34.2
click at [608, 632] on rect at bounding box center [586, 632] width 47 height 30
click at [1225, 292] on input "text" at bounding box center [1225, 290] width 44 height 19
type input "8"
click at [1294, 293] on input "text" at bounding box center [1304, 290] width 62 height 19
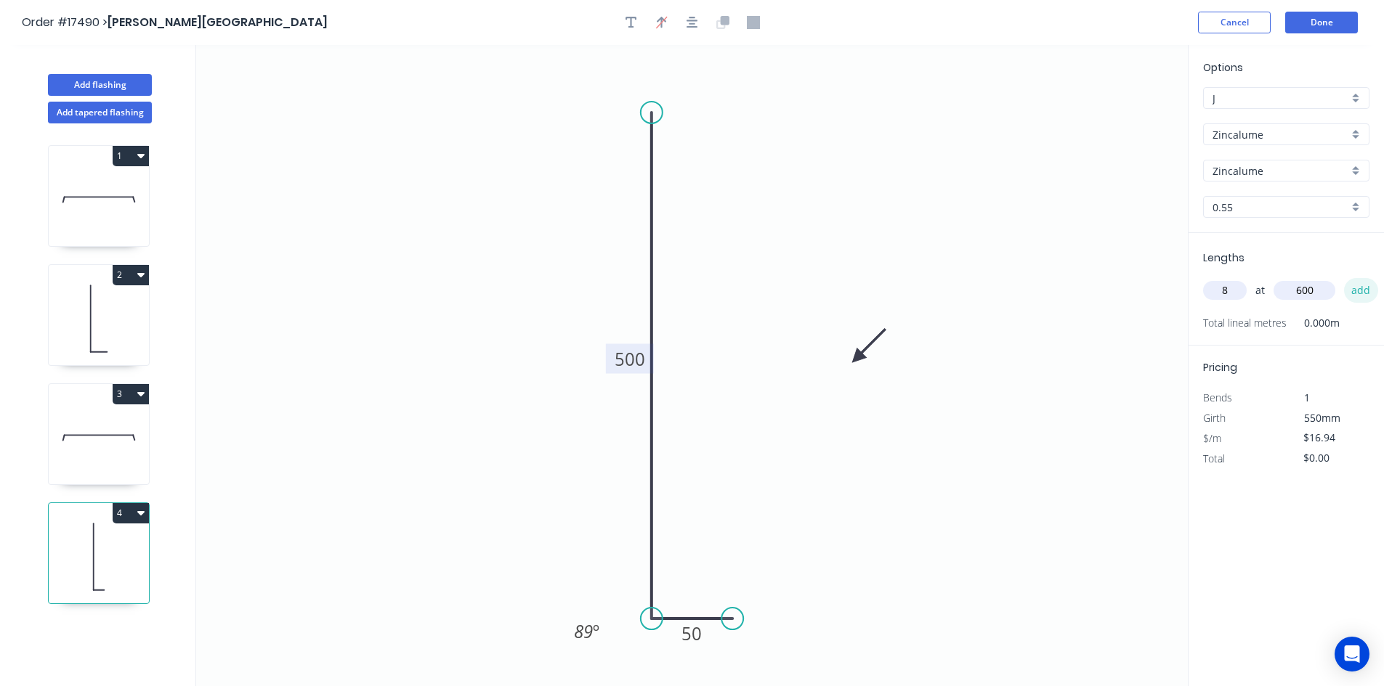
type input "600"
click at [1364, 285] on button "add" at bounding box center [1361, 290] width 34 height 25
type input "$135.52"
click at [134, 86] on button "Add flashing" at bounding box center [100, 85] width 104 height 22
type input "$0.00"
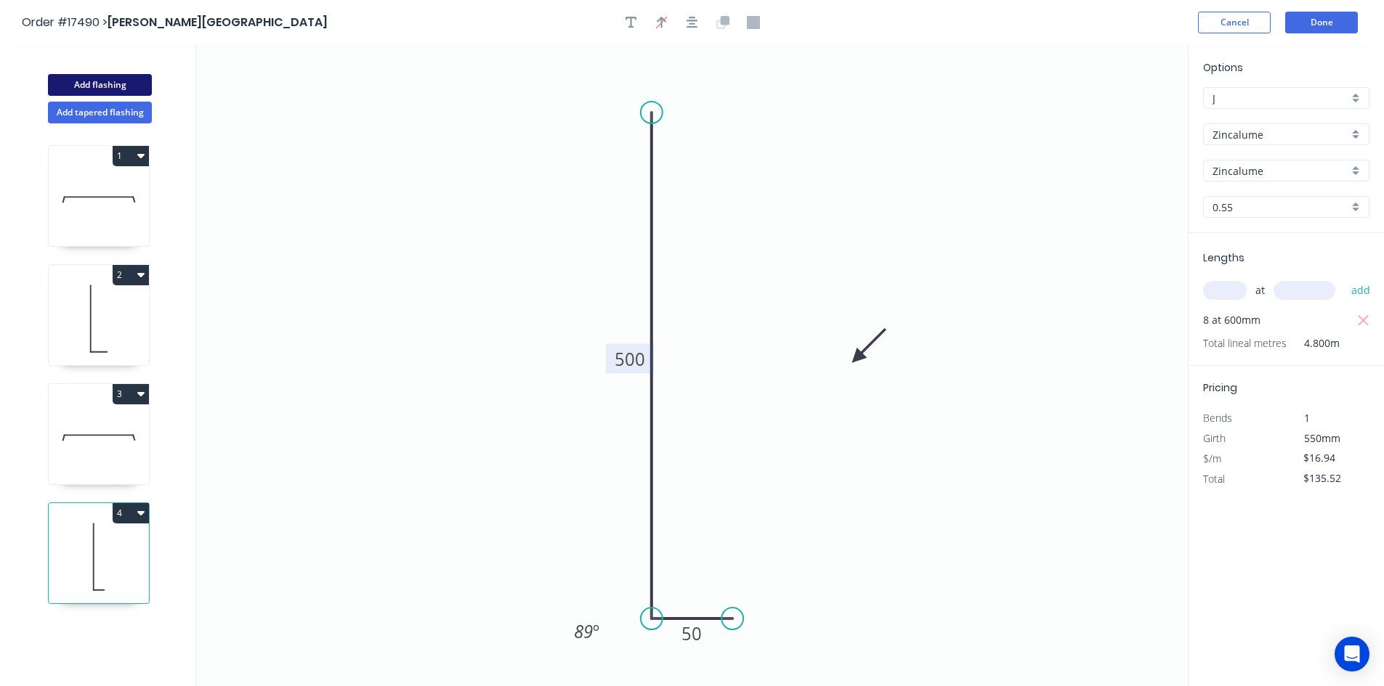
type input "$0.00"
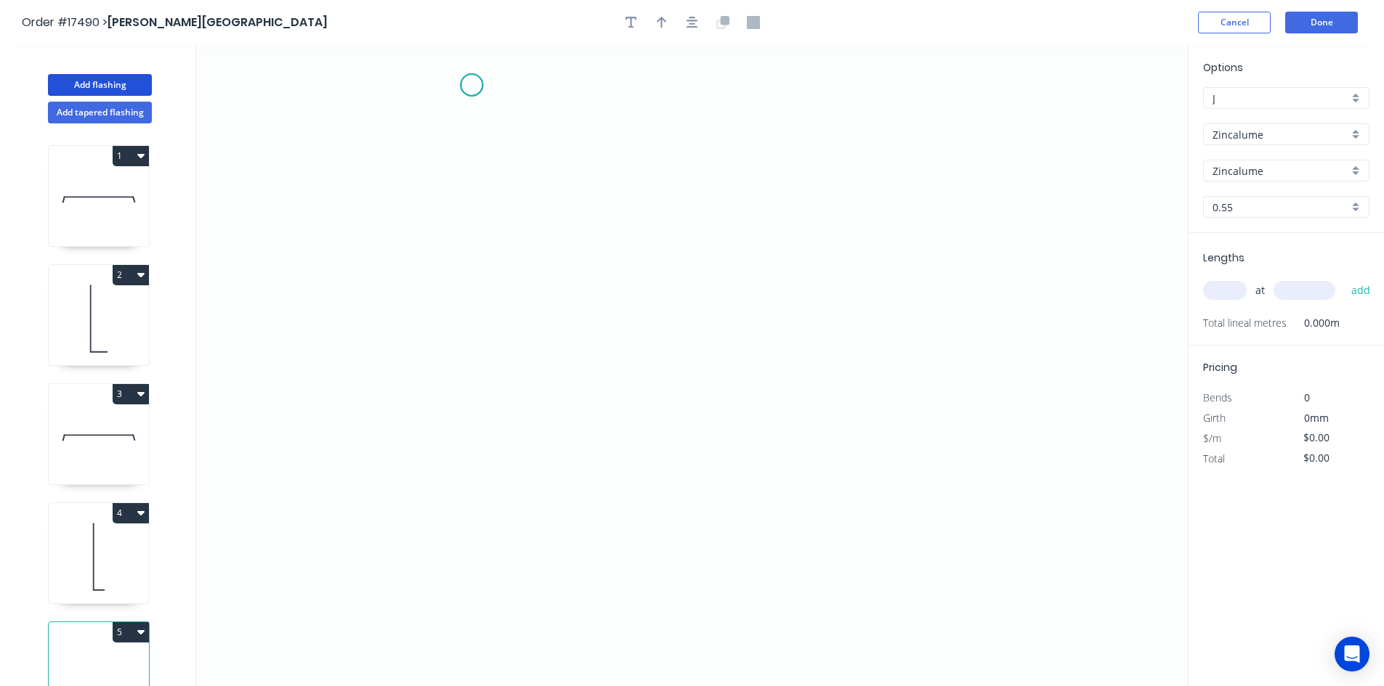
click at [471, 85] on icon "0" at bounding box center [691, 365] width 991 height 641
click at [461, 383] on icon "0" at bounding box center [691, 365] width 991 height 641
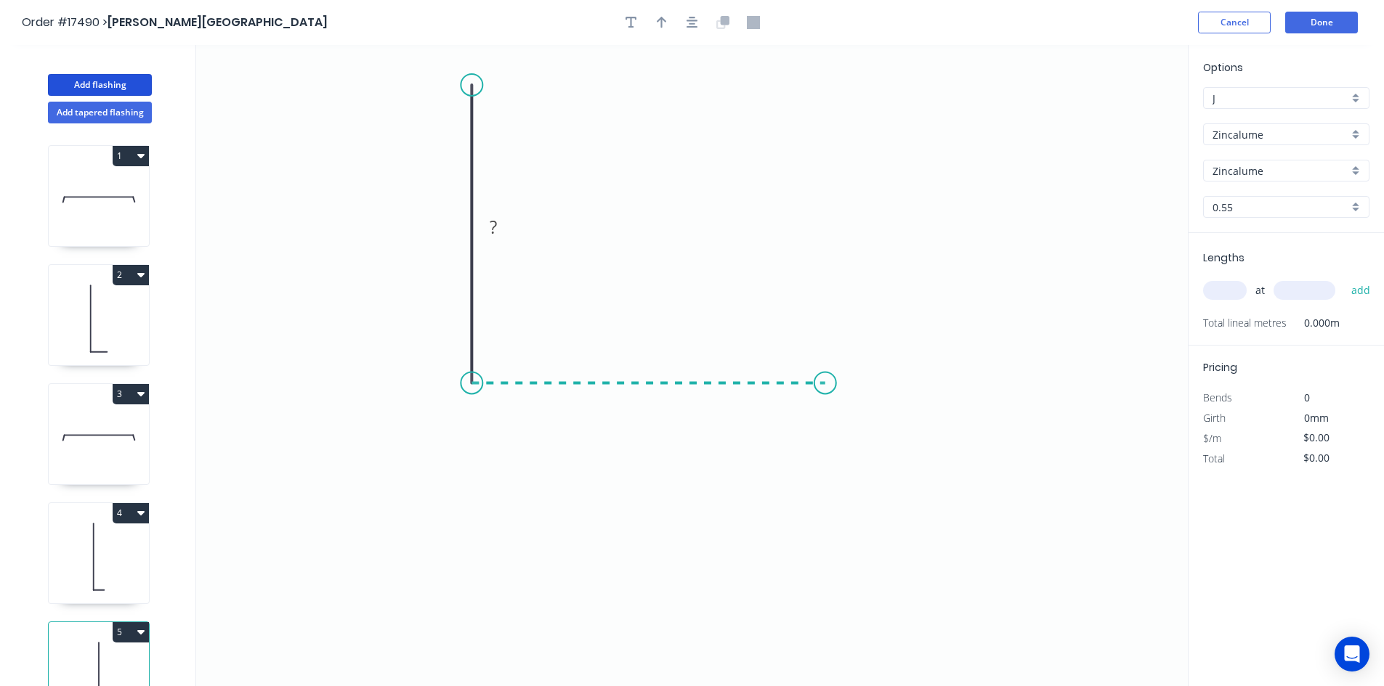
click at [825, 370] on icon "0 ?" at bounding box center [691, 365] width 991 height 641
click at [826, 476] on icon "0 ? ?" at bounding box center [691, 365] width 991 height 641
click at [816, 497] on icon "0 ? ? ?" at bounding box center [691, 365] width 991 height 641
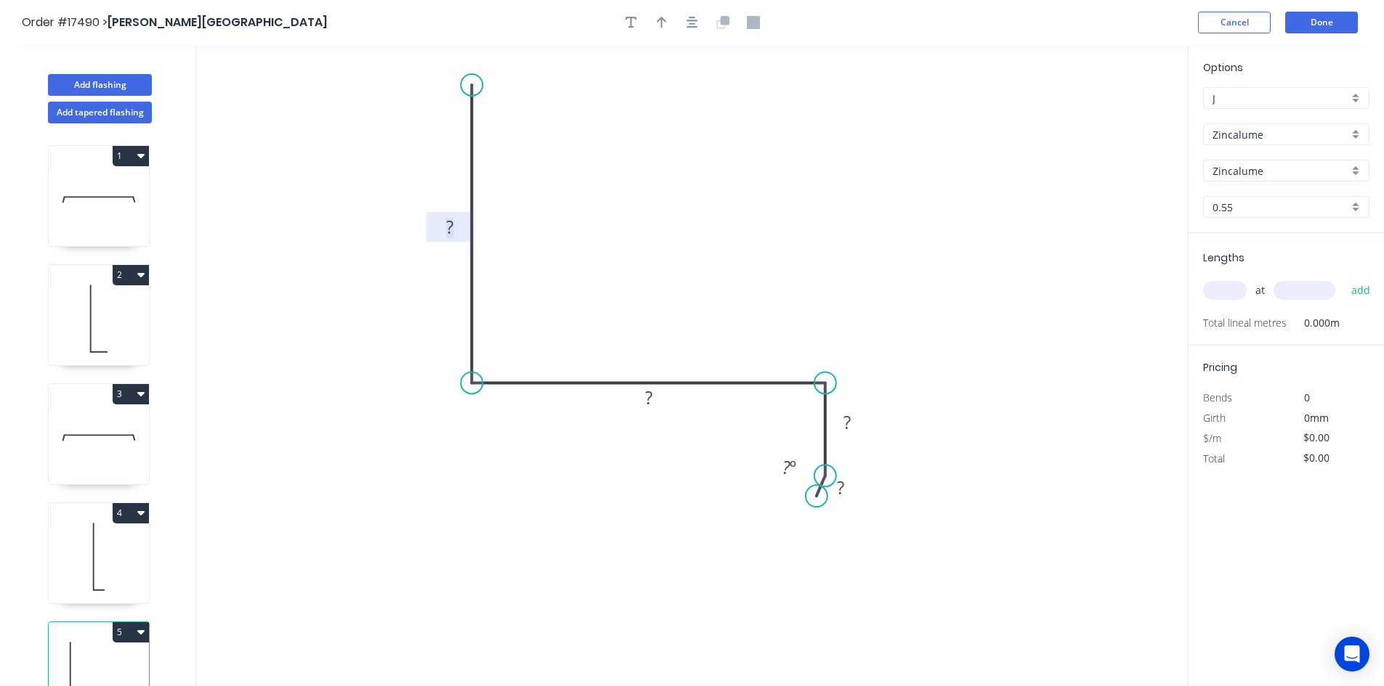
click at [445, 227] on rect at bounding box center [449, 228] width 29 height 20
click at [649, 397] on tspan "?" at bounding box center [648, 398] width 7 height 24
click at [649, 299] on icon "0 140 160 ? ? ? º" at bounding box center [691, 365] width 991 height 641
drag, startPoint x: 471, startPoint y: 81, endPoint x: 473, endPoint y: 104, distance: 23.3
click at [473, 104] on circle at bounding box center [471, 103] width 22 height 22
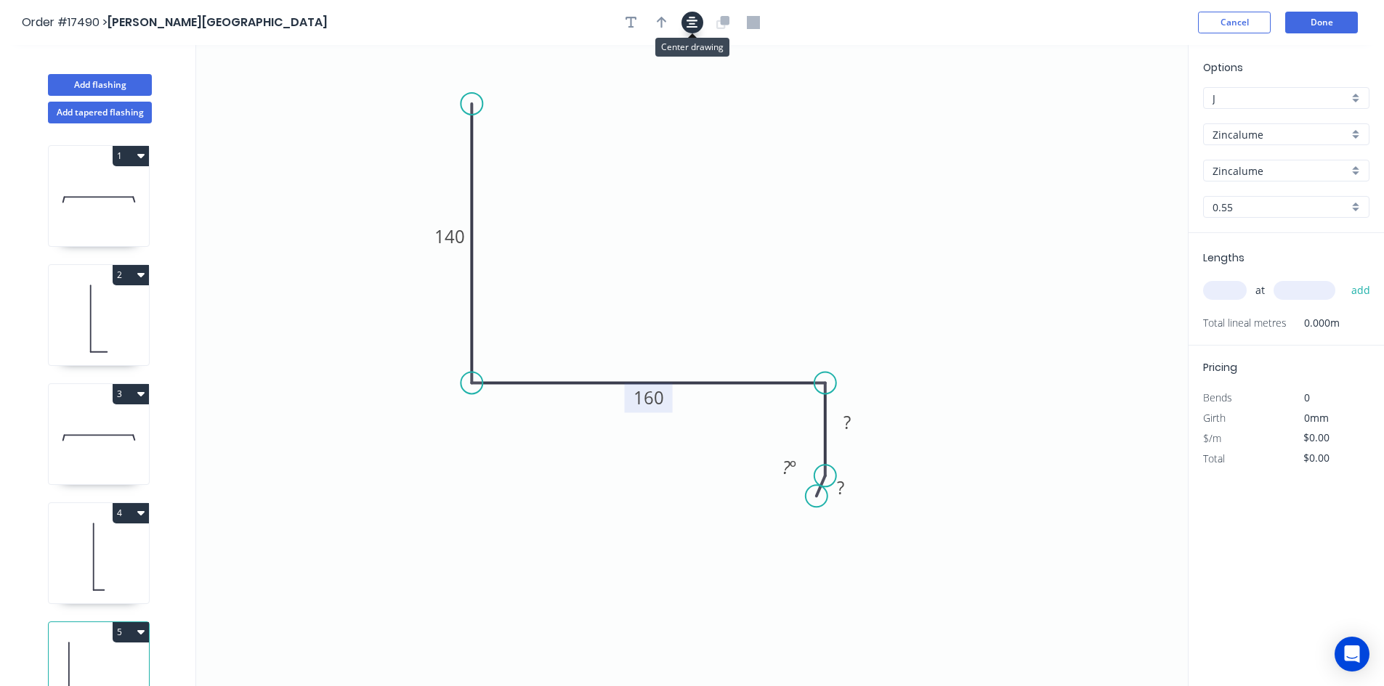
click at [696, 20] on icon "button" at bounding box center [692, 22] width 12 height 13
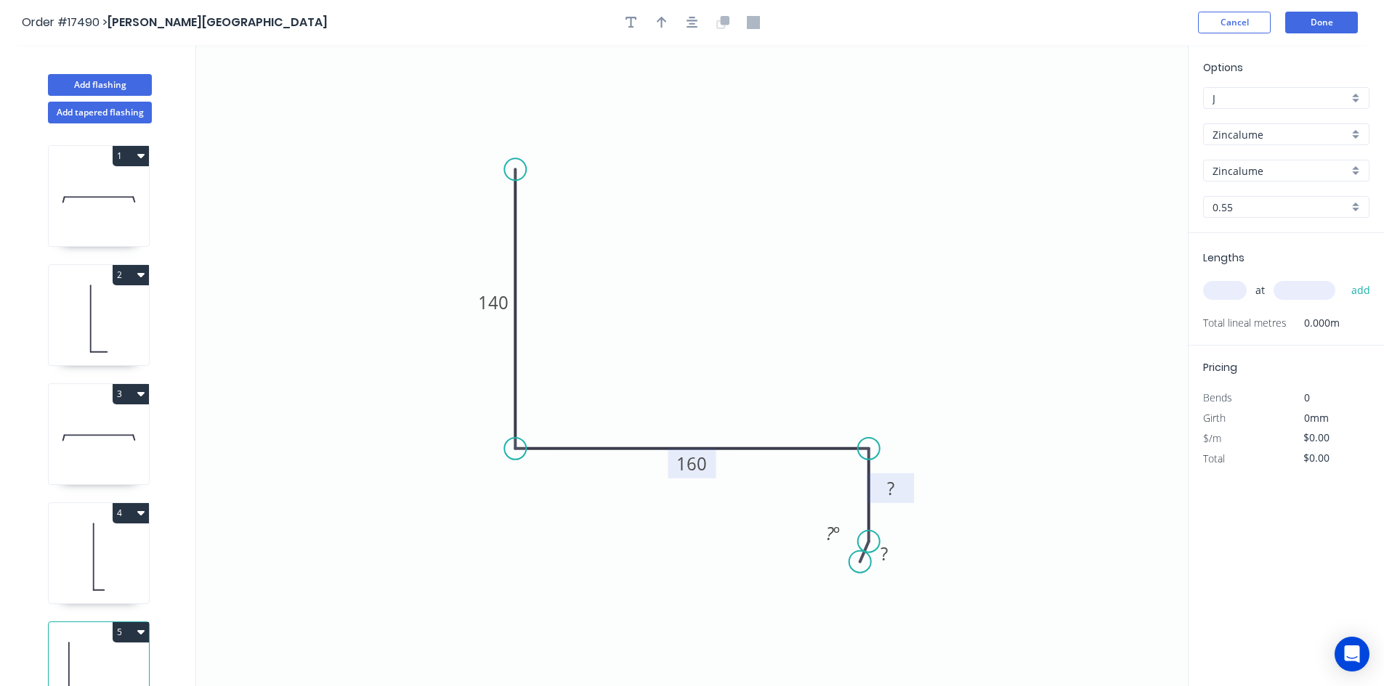
click at [897, 492] on rect at bounding box center [890, 489] width 29 height 20
click at [885, 549] on tspan "?" at bounding box center [883, 554] width 7 height 24
type input "$14.23"
click at [830, 533] on tspan "?" at bounding box center [830, 534] width 8 height 24
click at [773, 538] on icon "0 140 160 50 10 20 º" at bounding box center [691, 365] width 991 height 641
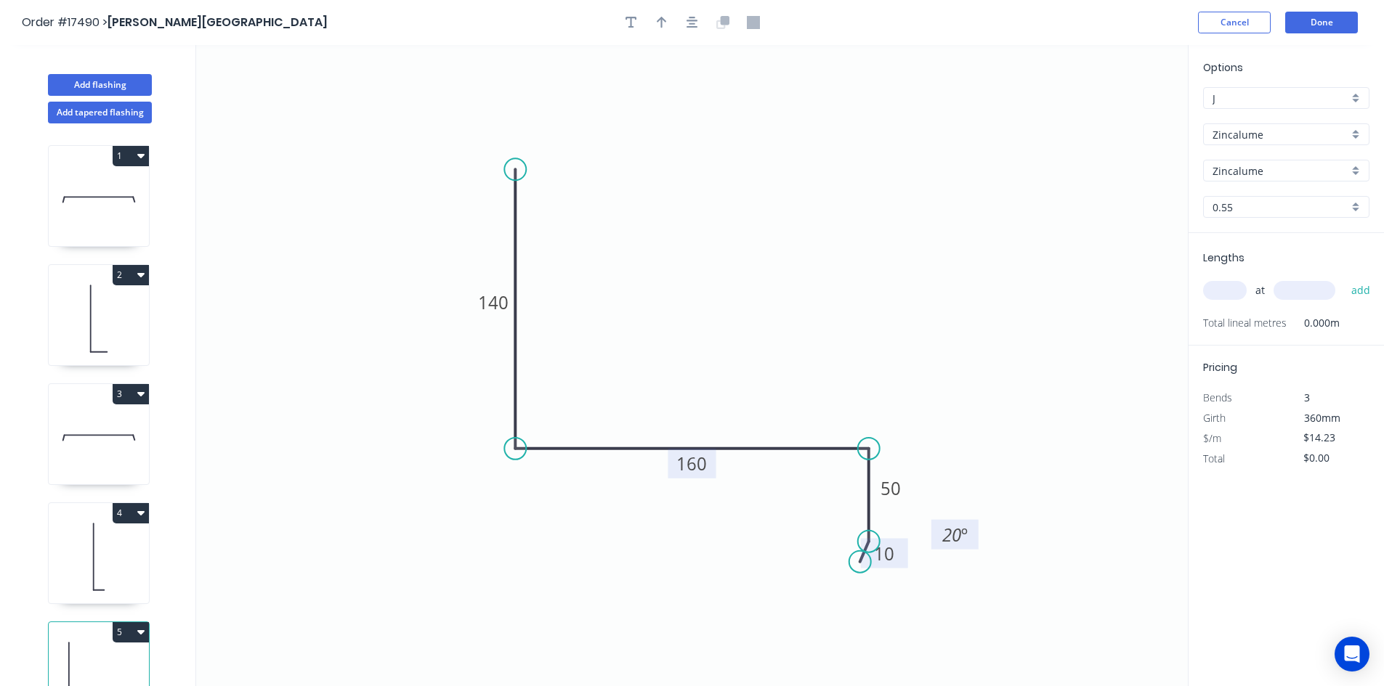
drag, startPoint x: 816, startPoint y: 530, endPoint x: 938, endPoint y: 532, distance: 122.0
click at [938, 532] on rect at bounding box center [954, 535] width 47 height 30
click at [689, 22] on icon "button" at bounding box center [692, 22] width 12 height 13
click at [670, 25] on button "button" at bounding box center [662, 23] width 22 height 22
click at [1113, 116] on icon at bounding box center [1114, 101] width 13 height 46
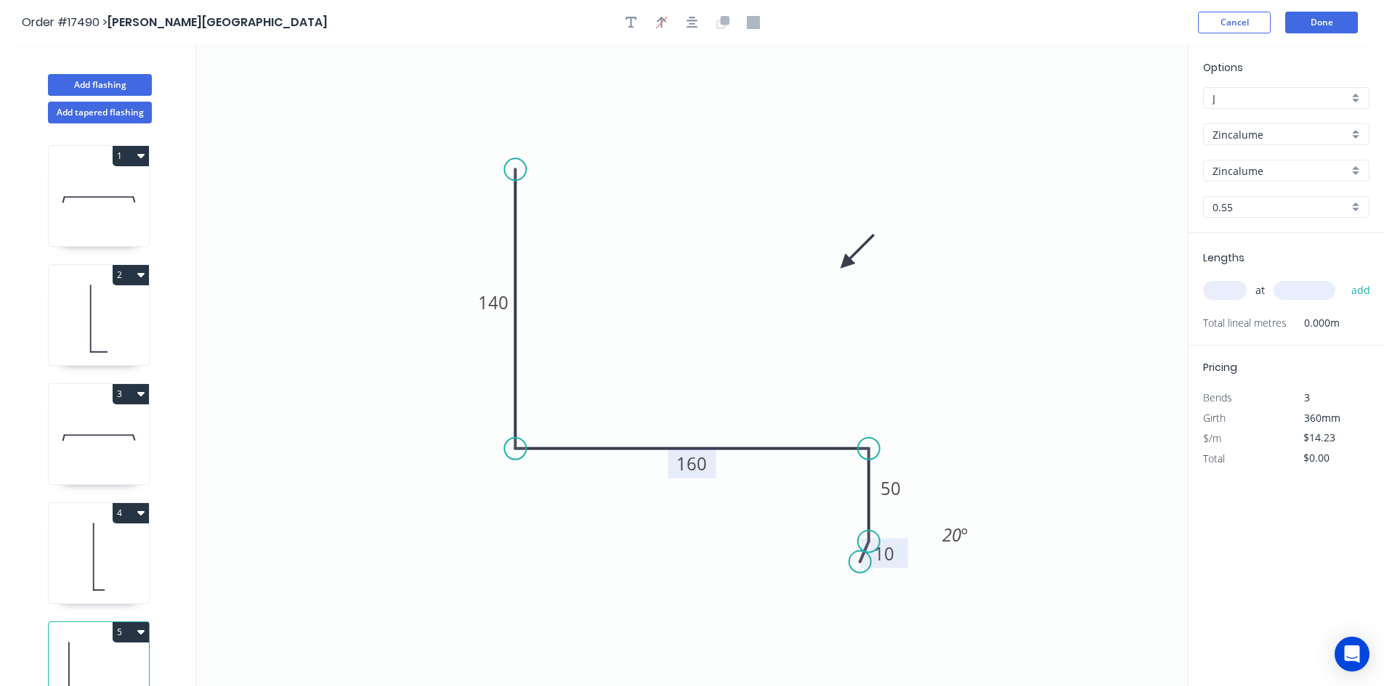
drag, startPoint x: 1114, startPoint y: 116, endPoint x: 845, endPoint y: 264, distance: 306.5
click at [845, 264] on icon at bounding box center [857, 251] width 42 height 42
click at [535, 495] on div "Show angle" at bounding box center [586, 499] width 146 height 30
click at [543, 430] on tspan "º" at bounding box center [544, 422] width 7 height 24
click at [581, 380] on icon "0 140 160 50 10 85 º 20 º" at bounding box center [691, 365] width 991 height 641
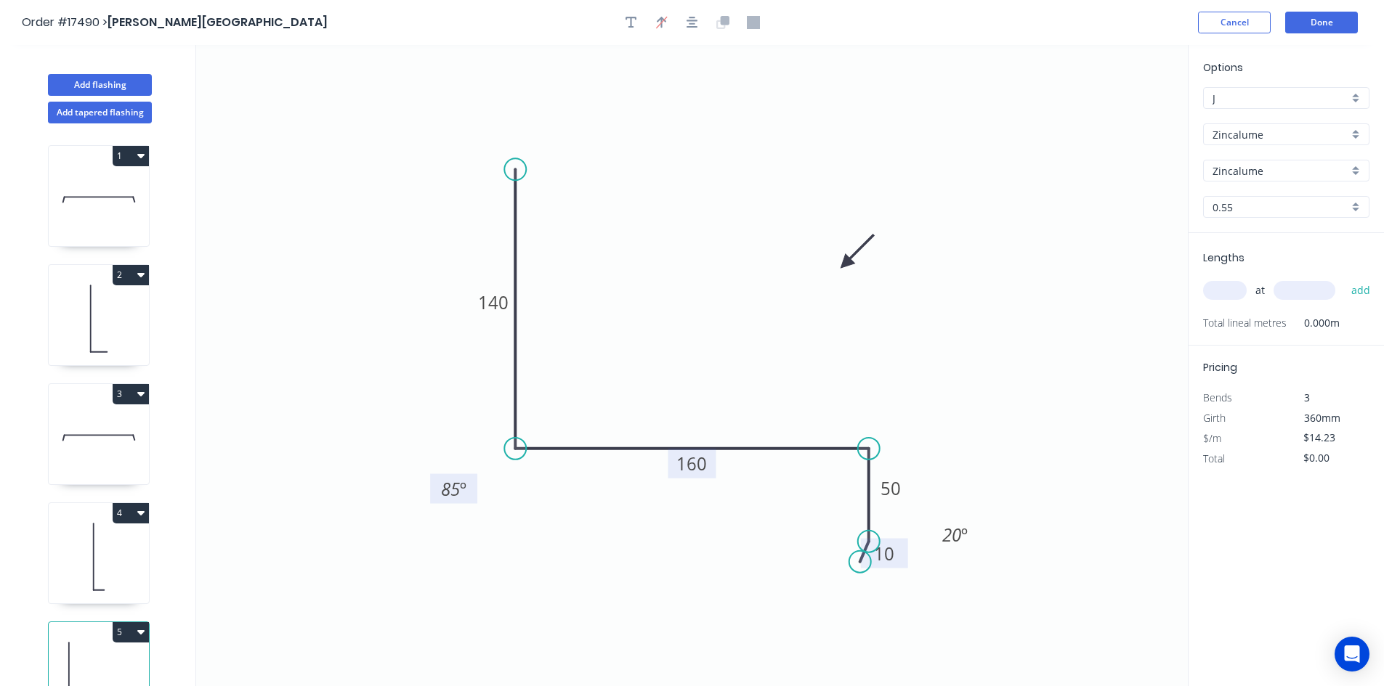
drag, startPoint x: 560, startPoint y: 414, endPoint x: 473, endPoint y: 481, distance: 109.8
click at [473, 481] on rect at bounding box center [453, 489] width 47 height 30
click at [942, 502] on div "Show angle" at bounding box center [941, 498] width 146 height 30
click at [850, 480] on tspan "º" at bounding box center [846, 473] width 7 height 24
click at [783, 513] on icon "0 140 160 50 10 85 º 92 º 20 º" at bounding box center [691, 365] width 991 height 641
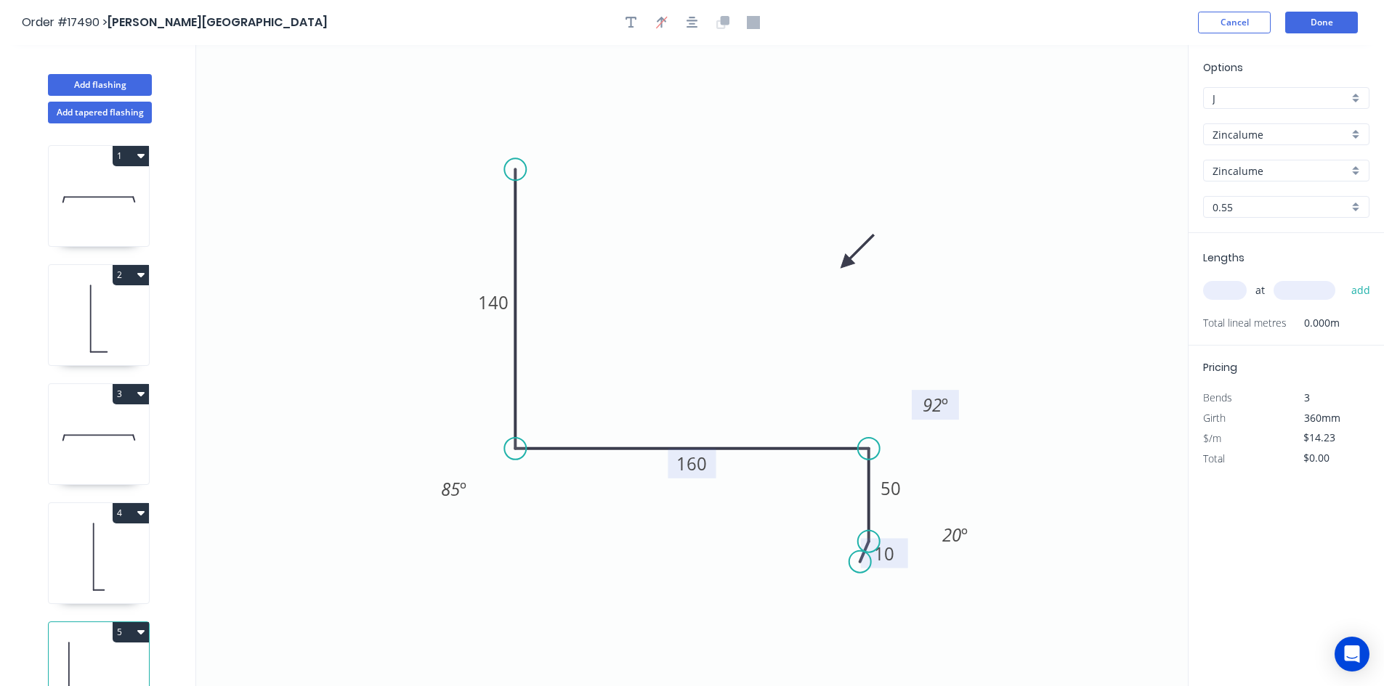
drag, startPoint x: 826, startPoint y: 474, endPoint x: 918, endPoint y: 405, distance: 114.8
click at [918, 405] on rect at bounding box center [935, 405] width 47 height 30
click at [944, 604] on icon "0 140 160 50 10 85 º 92 º 20 º" at bounding box center [691, 365] width 991 height 641
click at [633, 18] on icon "button" at bounding box center [631, 23] width 12 height 12
click at [317, 96] on textarea at bounding box center [290, 103] width 118 height 54
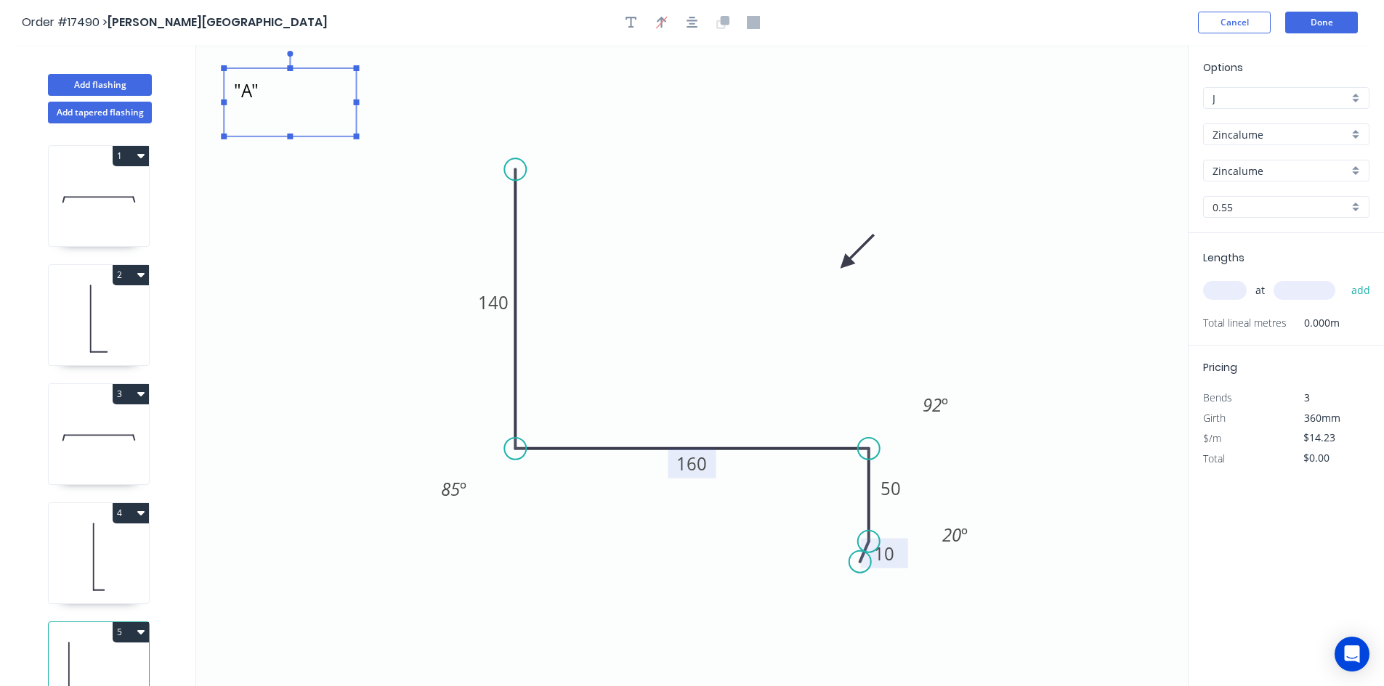
click at [314, 238] on icon ""A" 140 160 50 10 85 º 92 º 20 º" at bounding box center [691, 365] width 991 height 641
type textarea ""A""
click at [1220, 291] on input "text" at bounding box center [1225, 290] width 44 height 19
type input "1"
click at [1296, 292] on input "text" at bounding box center [1304, 290] width 62 height 19
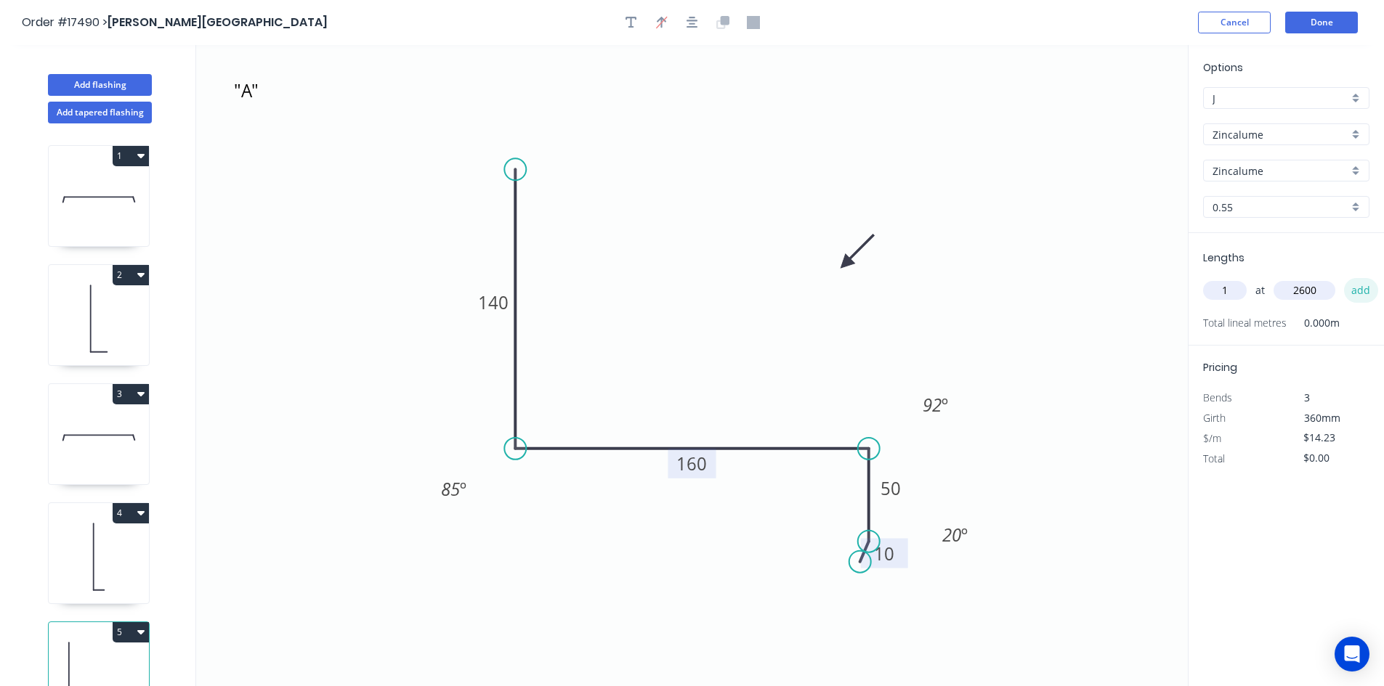
type input "2600"
click at [1359, 291] on button "add" at bounding box center [1361, 290] width 34 height 25
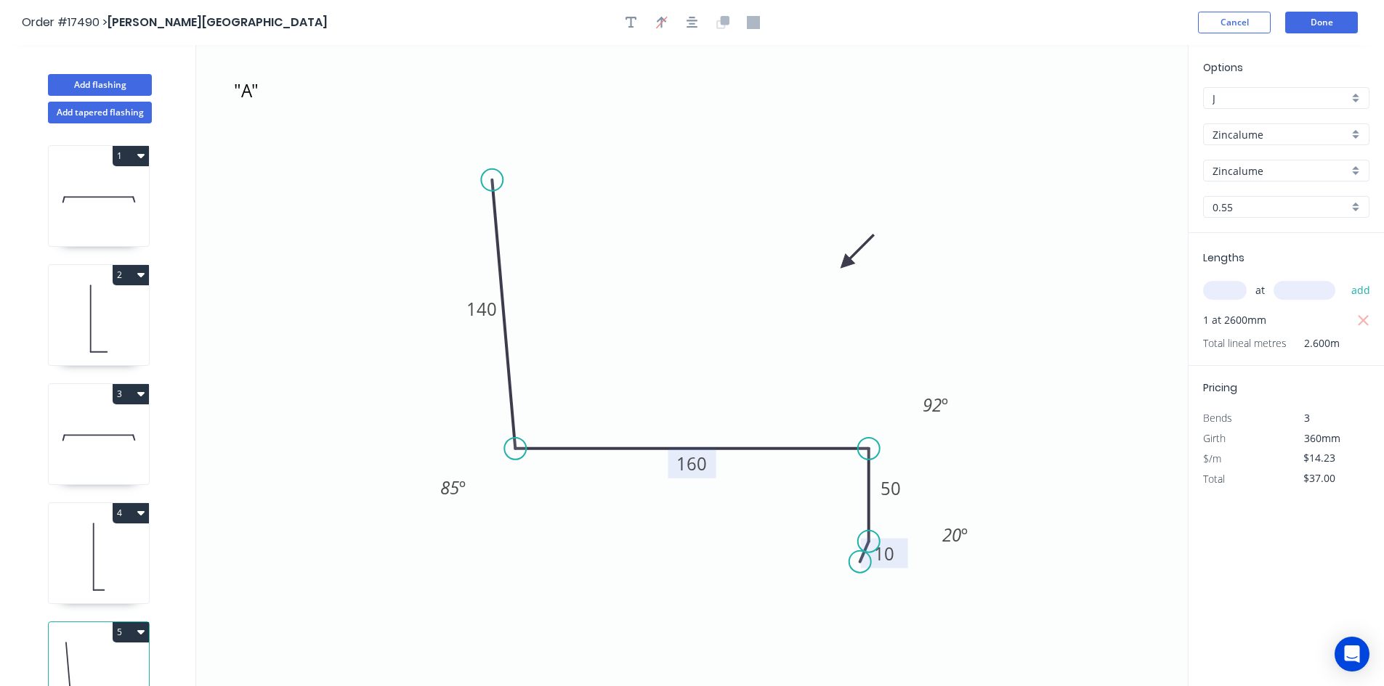
drag, startPoint x: 514, startPoint y: 163, endPoint x: 492, endPoint y: 180, distance: 28.0
click at [492, 180] on circle at bounding box center [492, 180] width 22 height 22
click at [650, 145] on icon ""A" 140 160 50 10 85 º 92 º 20 º" at bounding box center [691, 365] width 991 height 641
click at [689, 24] on icon "button" at bounding box center [692, 23] width 12 height 12
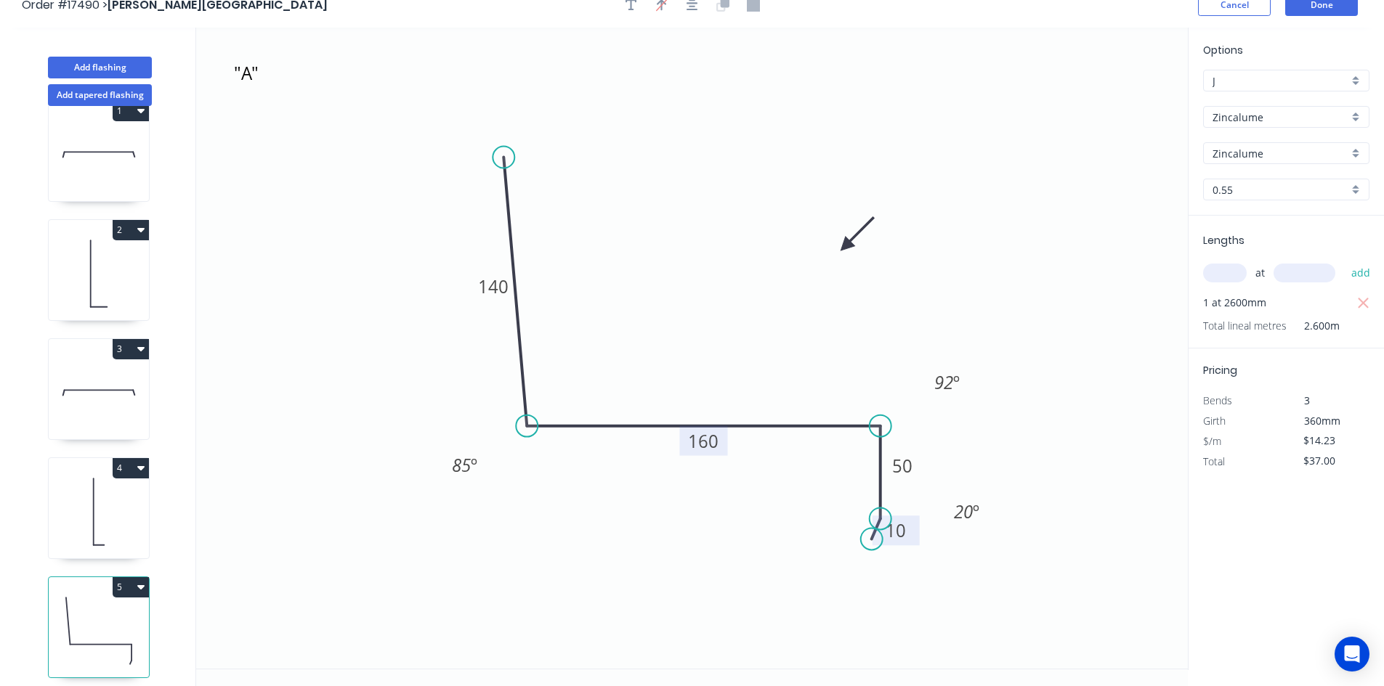
scroll to position [27, 0]
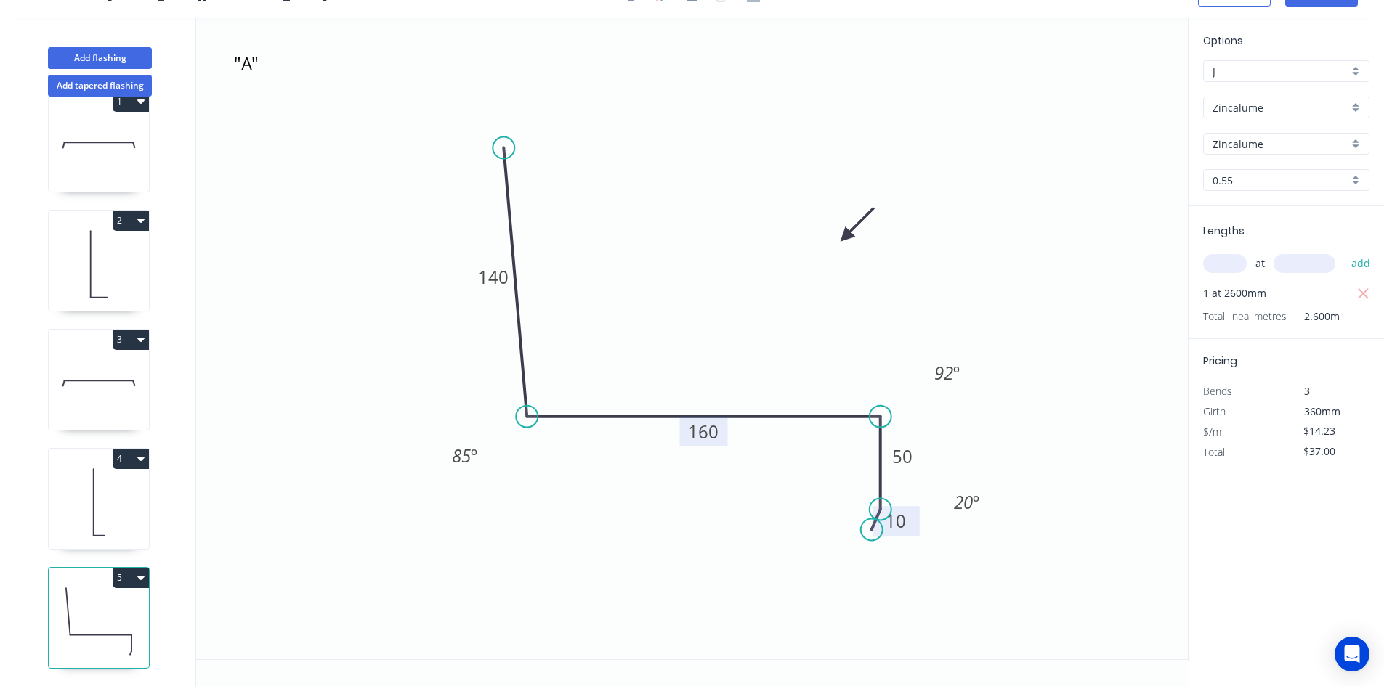
click at [140, 568] on button "5" at bounding box center [131, 578] width 36 height 20
click at [107, 604] on div "Duplicate" at bounding box center [80, 614] width 112 height 21
type input "$0.00"
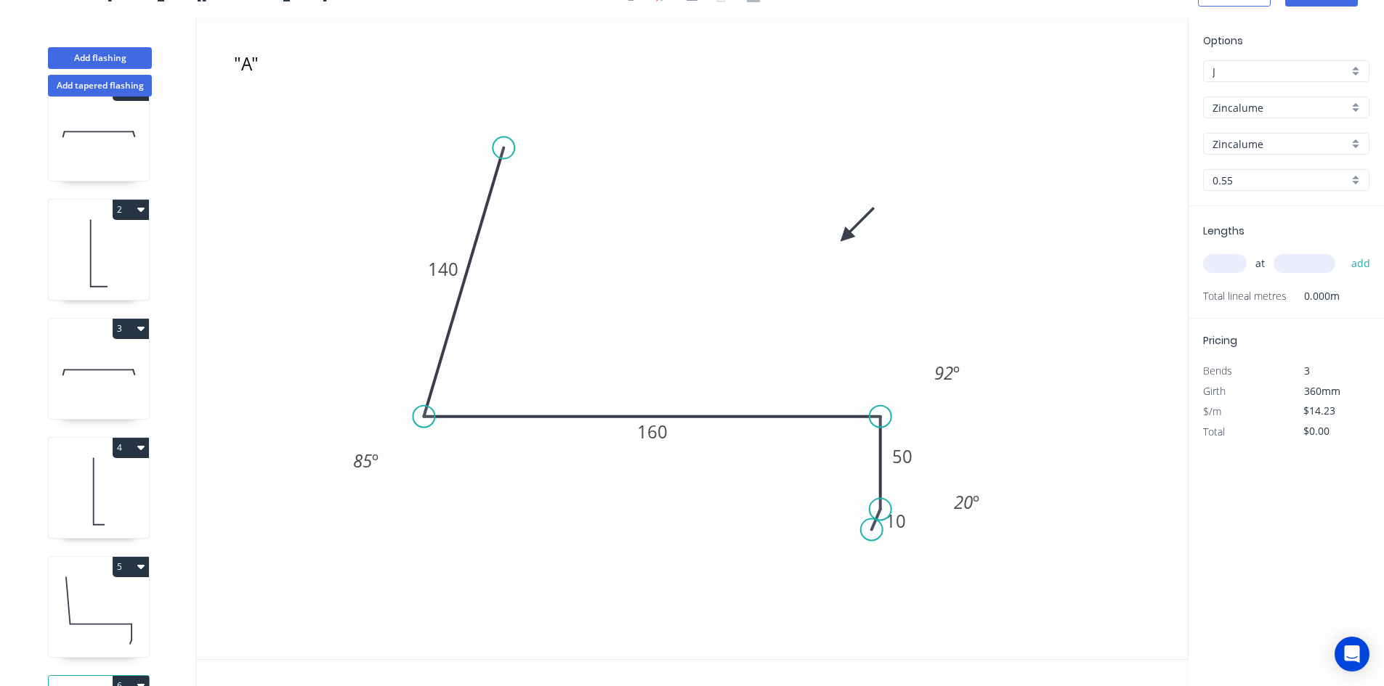
drag, startPoint x: 521, startPoint y: 415, endPoint x: 423, endPoint y: 416, distance: 97.3
click at [423, 416] on circle at bounding box center [424, 417] width 22 height 22
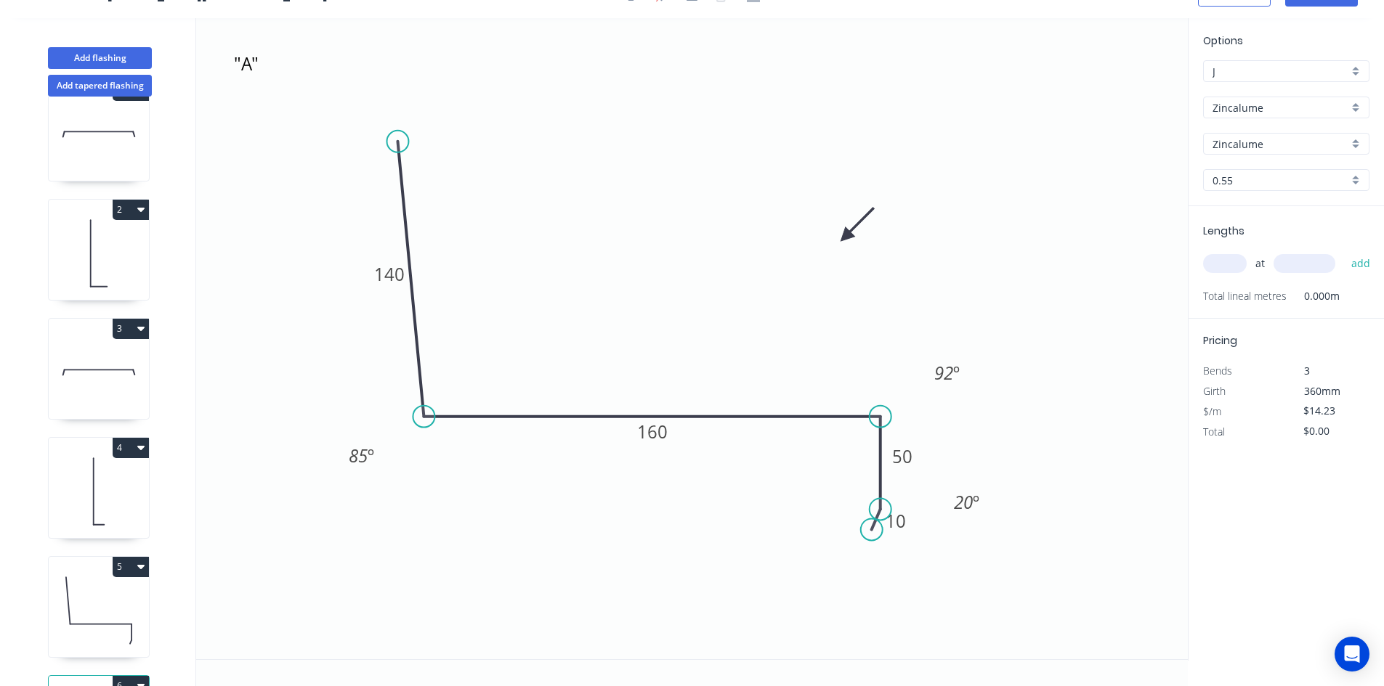
drag, startPoint x: 508, startPoint y: 142, endPoint x: 397, endPoint y: 142, distance: 111.1
click at [397, 142] on circle at bounding box center [397, 142] width 22 height 22
click at [656, 431] on tspan "160" at bounding box center [652, 432] width 31 height 24
click at [733, 320] on icon ""A" 140 210 50 10 85 º 92 º 20 º" at bounding box center [691, 338] width 991 height 641
type input "$16.50"
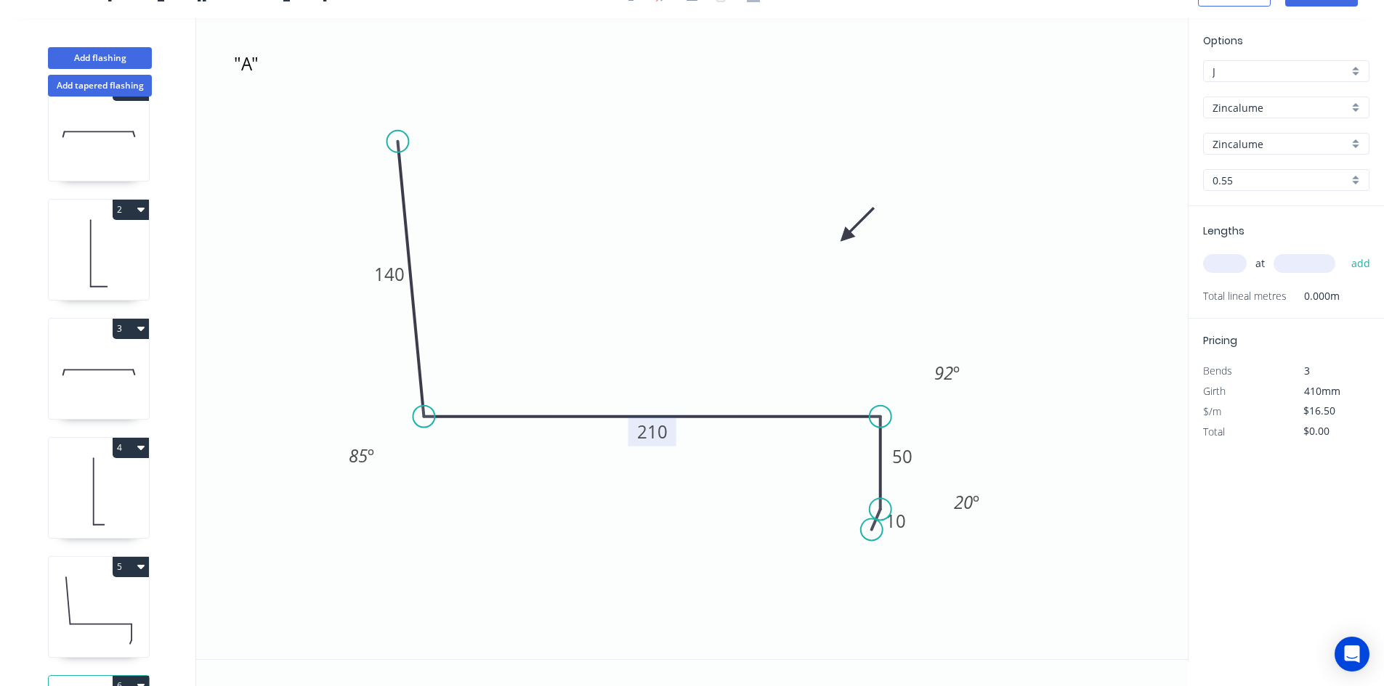
click at [1227, 271] on input "text" at bounding box center [1225, 263] width 44 height 19
type input "1"
click at [1302, 263] on input "text" at bounding box center [1304, 263] width 62 height 19
type input "1700"
click at [1363, 267] on button "add" at bounding box center [1361, 263] width 34 height 25
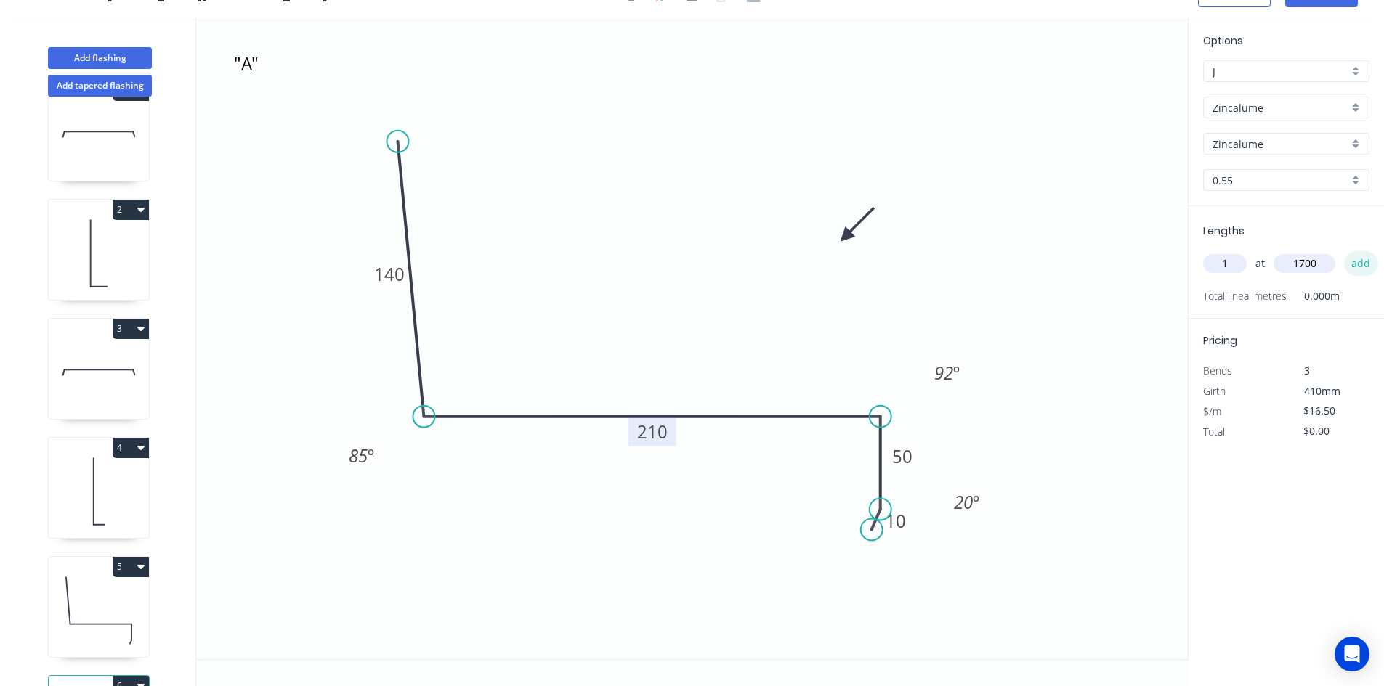
type input "$28.05"
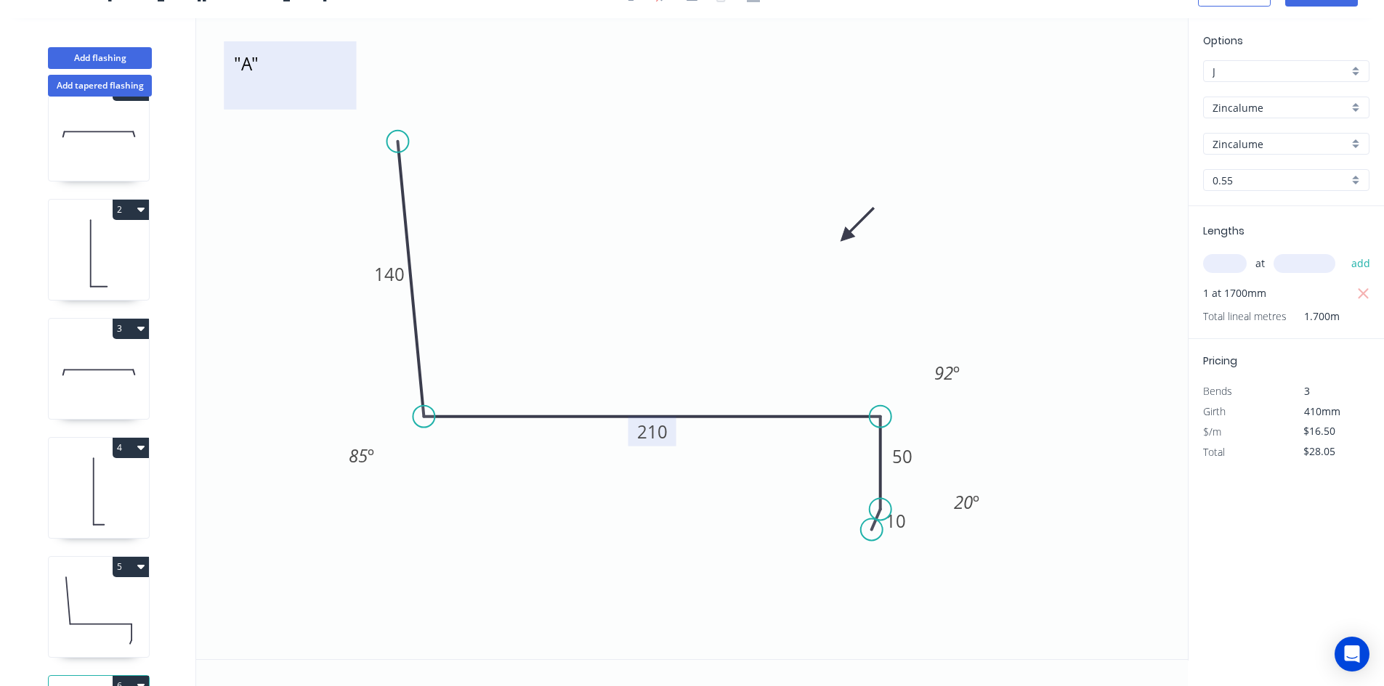
click at [251, 64] on textarea ""A"" at bounding box center [290, 76] width 118 height 54
click at [249, 67] on textarea ""A"" at bounding box center [290, 76] width 118 height 54
click at [240, 65] on textarea ""A"" at bounding box center [290, 76] width 118 height 54
click at [447, 89] on icon ""B" 140 210 50 10 85 º 92 º 20 º" at bounding box center [691, 338] width 991 height 641
type textarea ""B""
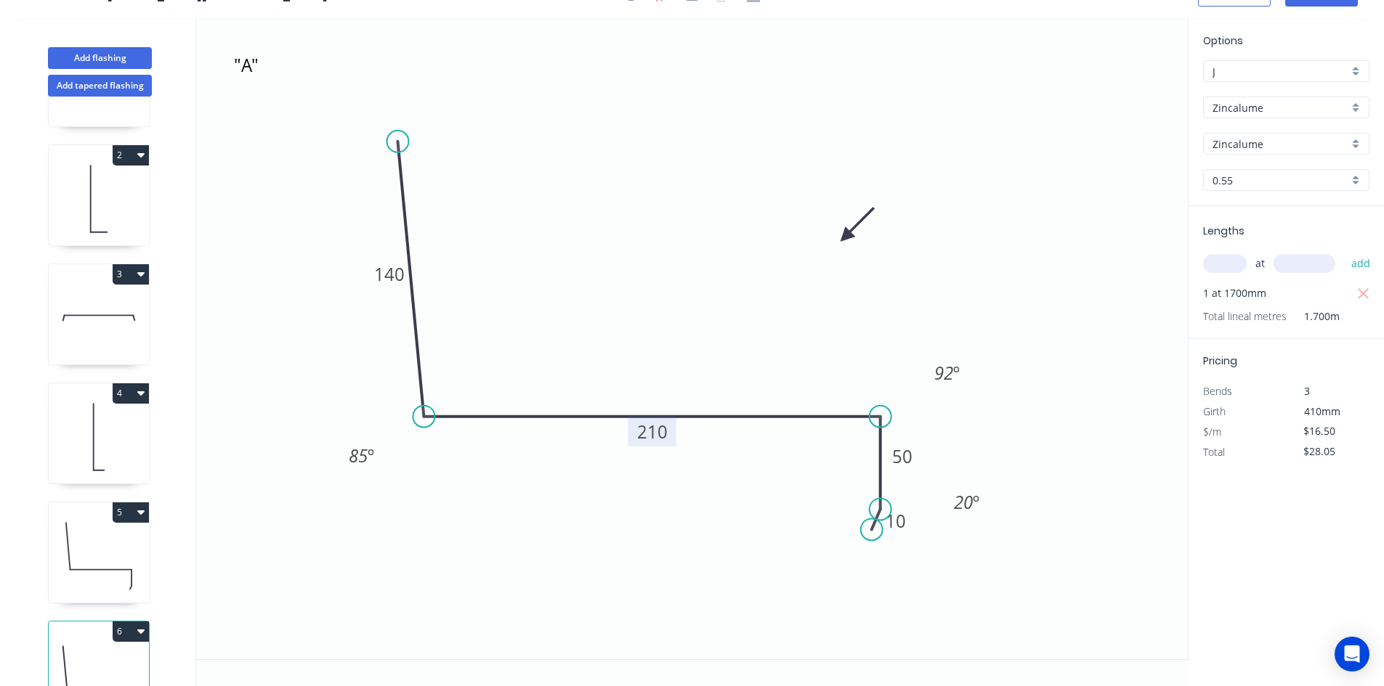
scroll to position [158, 0]
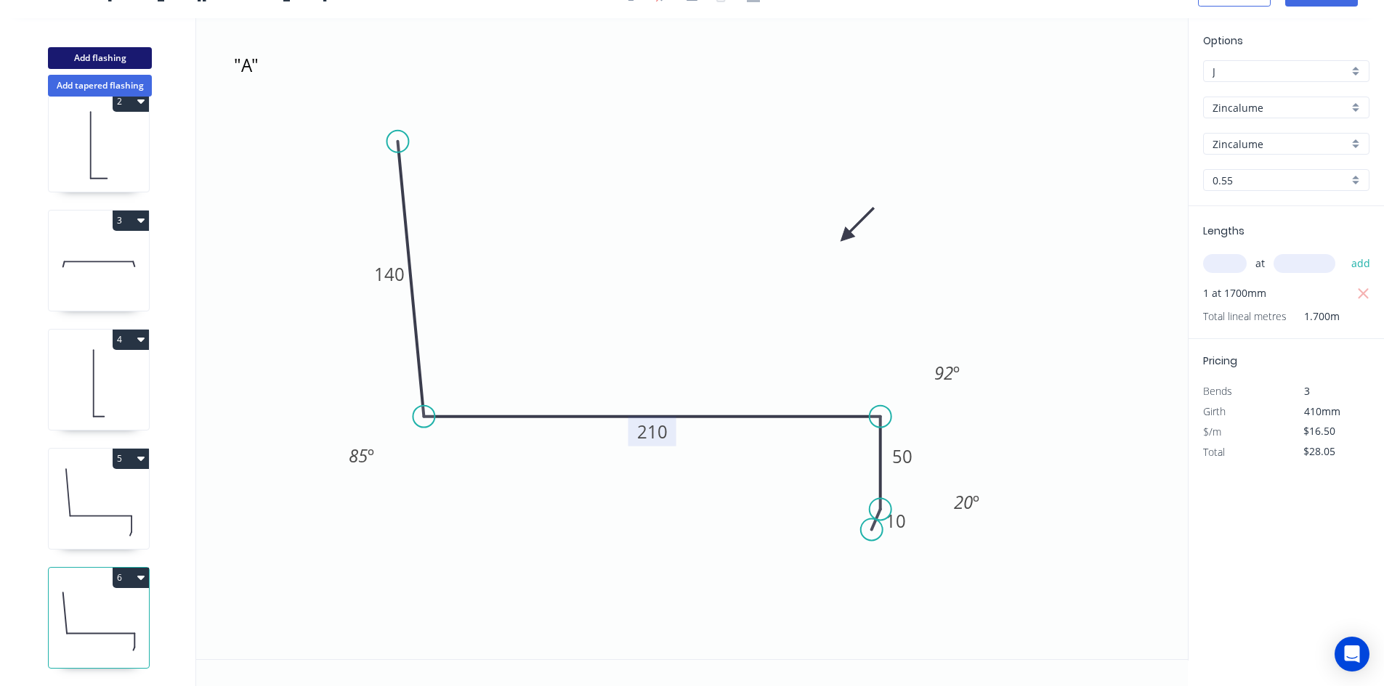
click at [118, 60] on button "Add flashing" at bounding box center [100, 58] width 104 height 22
type input "$0.00"
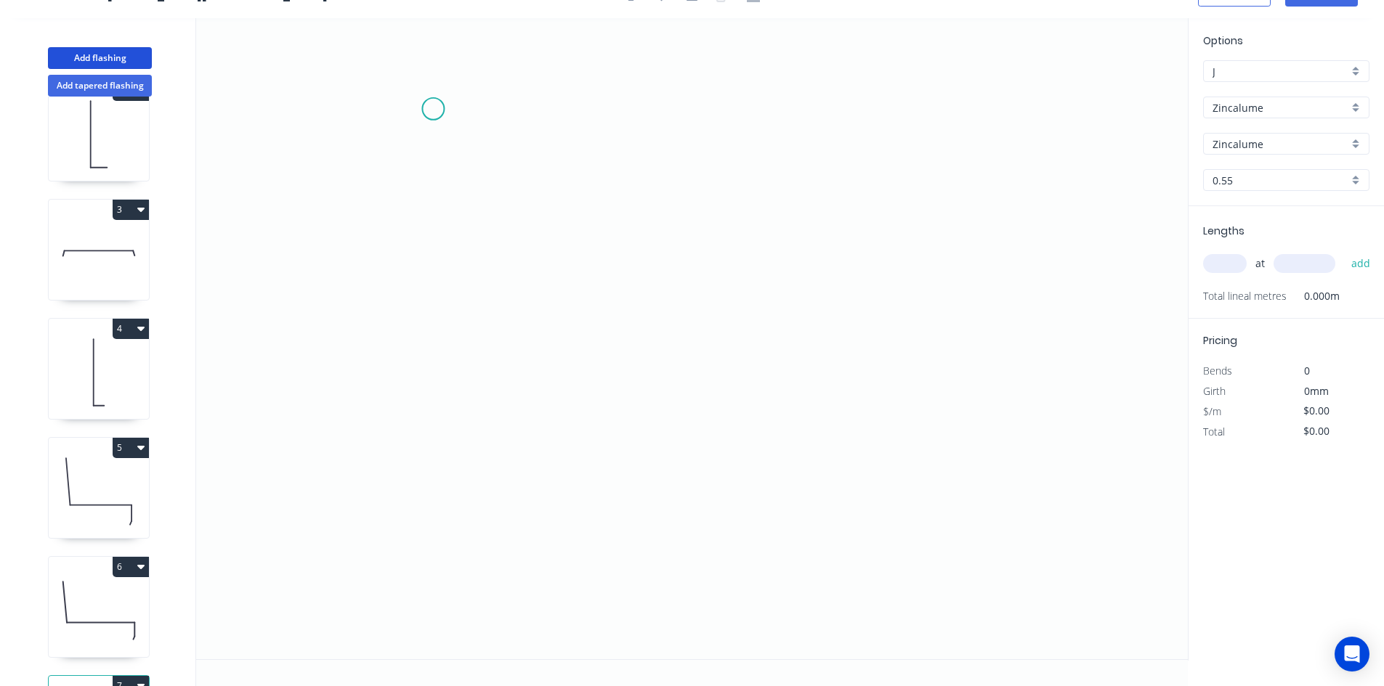
click at [433, 109] on icon "0" at bounding box center [691, 338] width 991 height 641
click at [437, 424] on icon "0" at bounding box center [691, 338] width 991 height 641
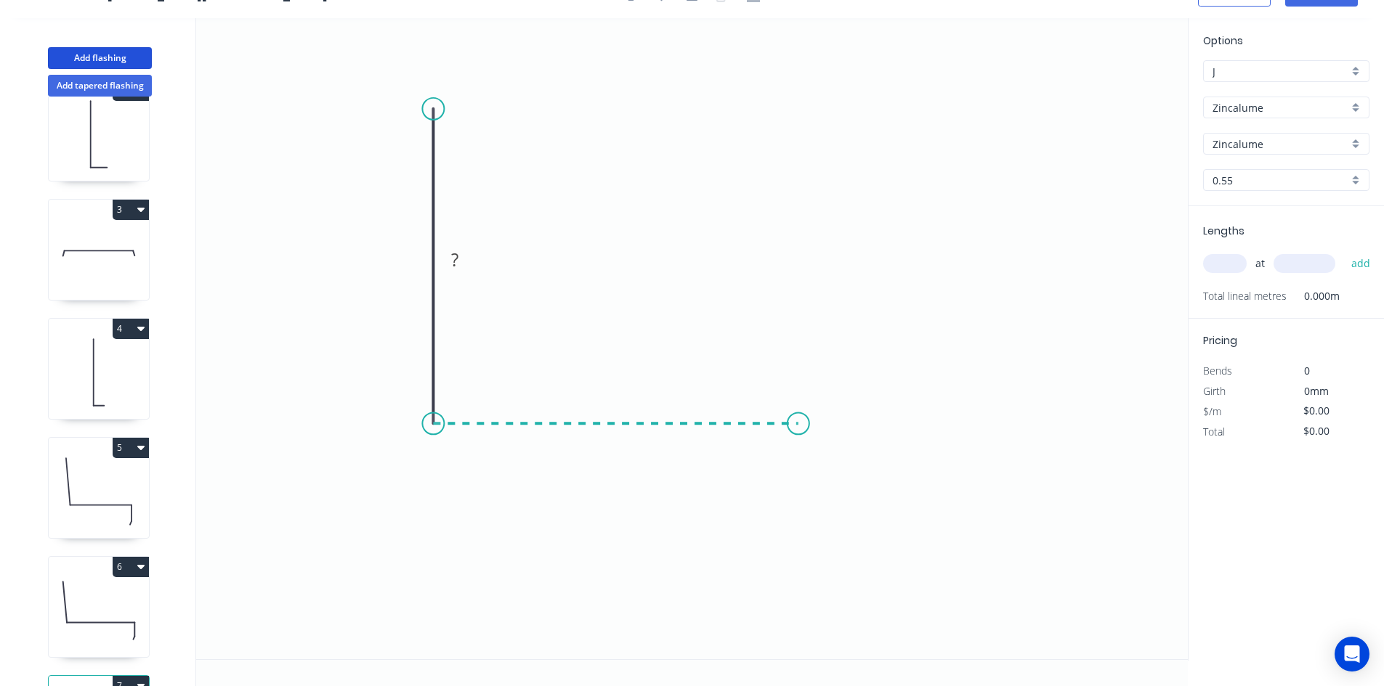
click at [798, 422] on icon "0 ?" at bounding box center [691, 338] width 991 height 641
click at [795, 512] on icon "0 ? ?" at bounding box center [691, 338] width 991 height 641
click at [824, 464] on rect at bounding box center [819, 462] width 29 height 20
click at [626, 437] on rect at bounding box center [615, 439] width 29 height 20
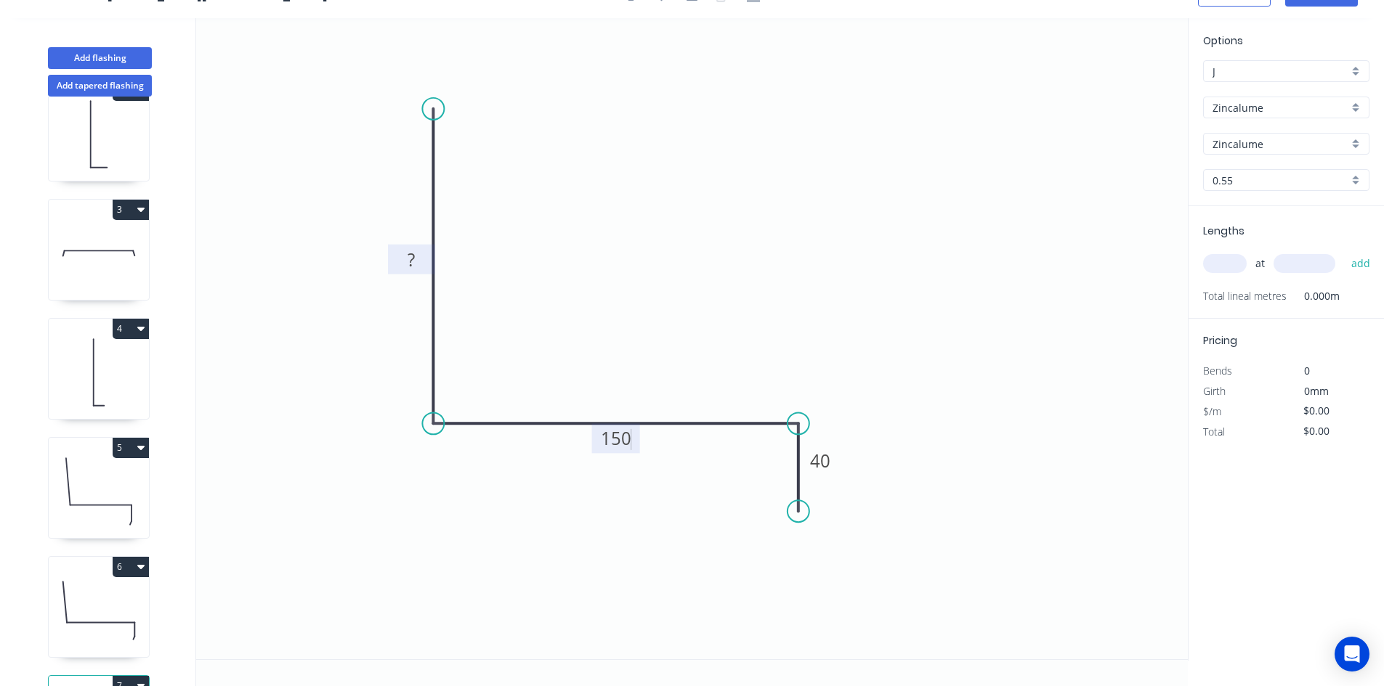
click at [414, 264] on tspan "?" at bounding box center [410, 260] width 7 height 24
click at [506, 197] on icon "0 150 150 40" at bounding box center [691, 338] width 991 height 641
type input "$13.30"
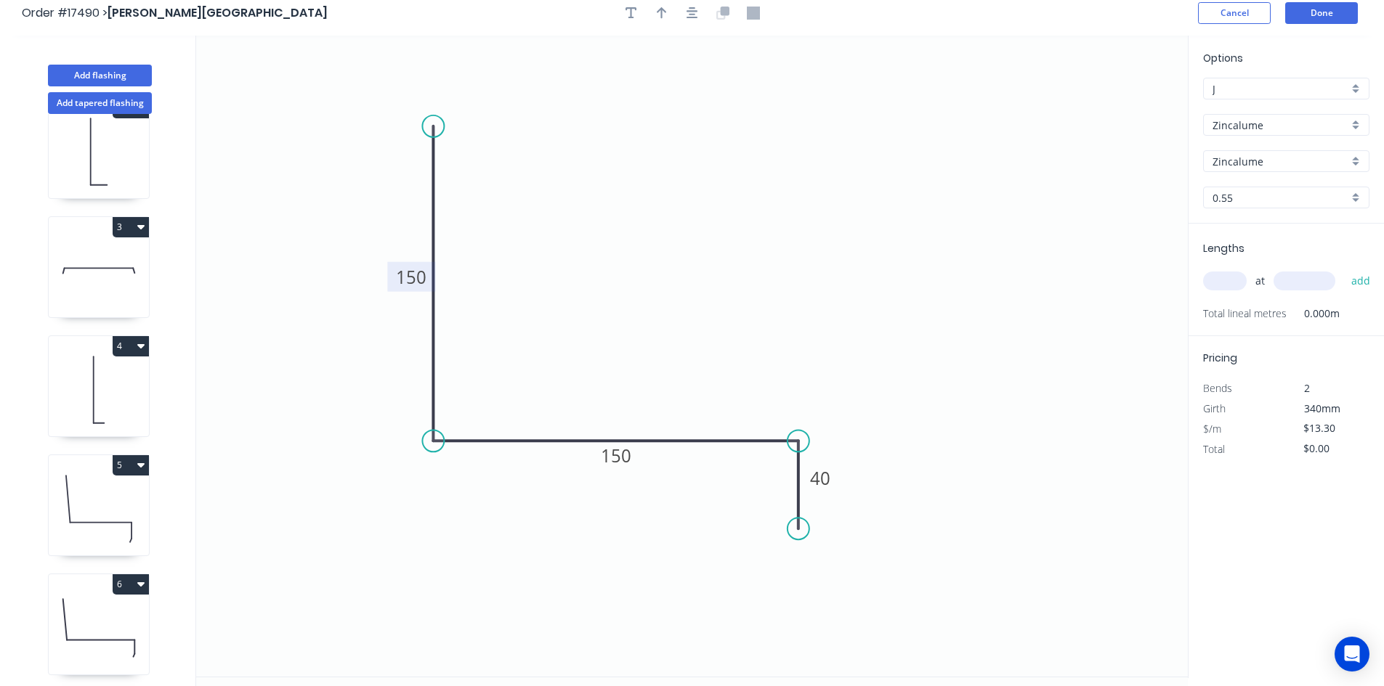
scroll to position [0, 0]
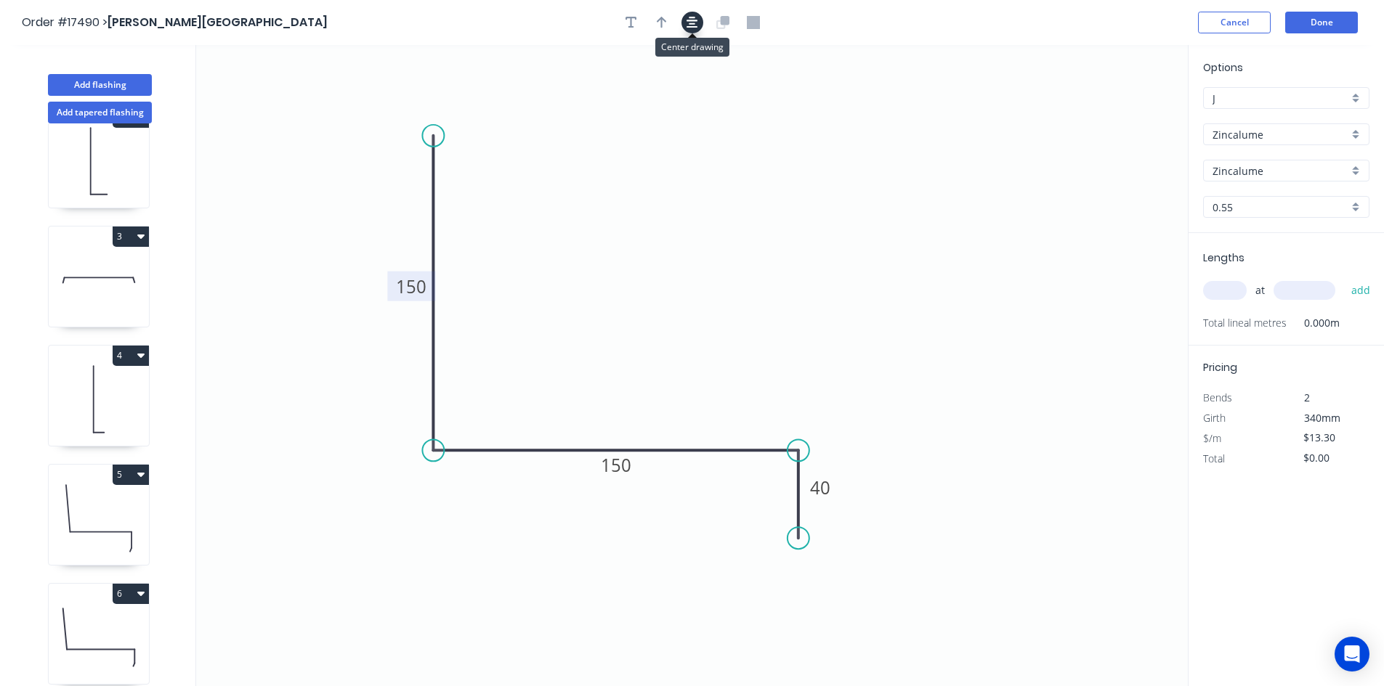
click at [697, 23] on icon "button" at bounding box center [692, 22] width 12 height 13
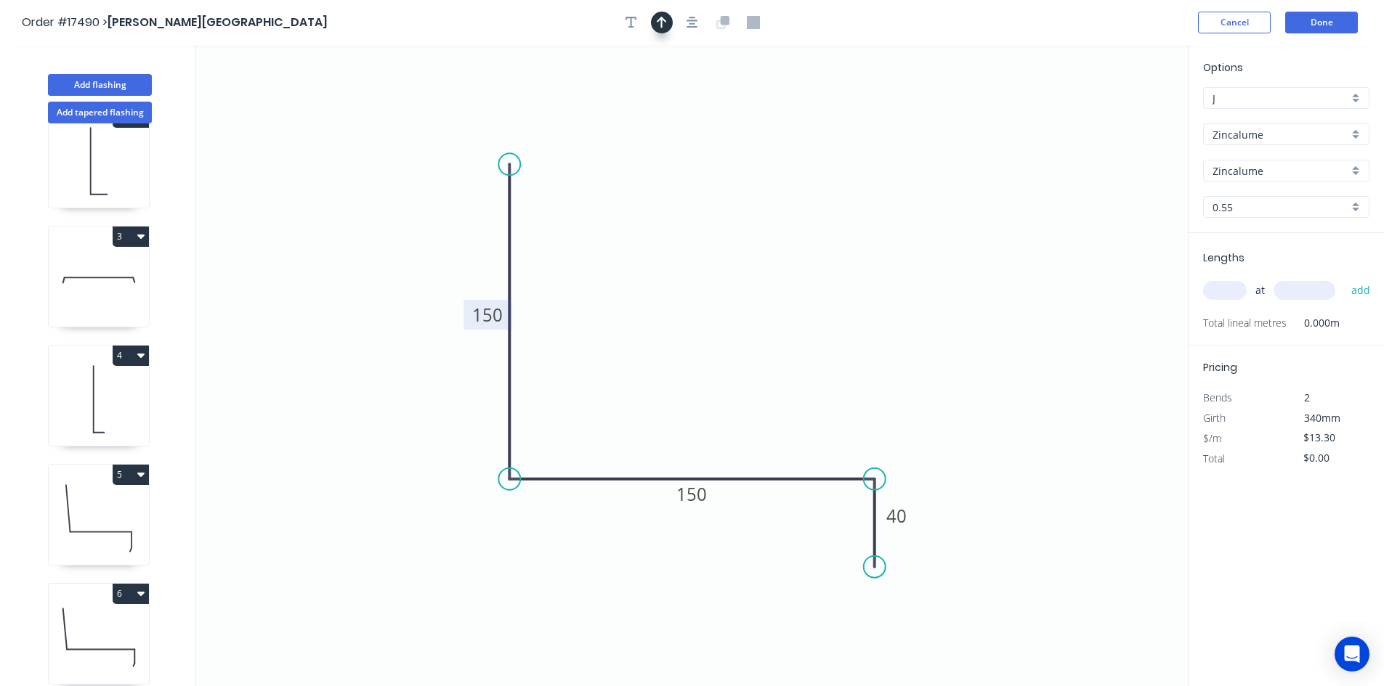
click at [657, 25] on icon "button" at bounding box center [662, 22] width 10 height 13
click at [1116, 114] on icon at bounding box center [1114, 101] width 13 height 46
drag, startPoint x: 1116, startPoint y: 115, endPoint x: 749, endPoint y: 283, distance: 403.3
click at [749, 283] on icon at bounding box center [760, 271] width 42 height 42
click at [539, 532] on div "Show angle" at bounding box center [581, 536] width 146 height 30
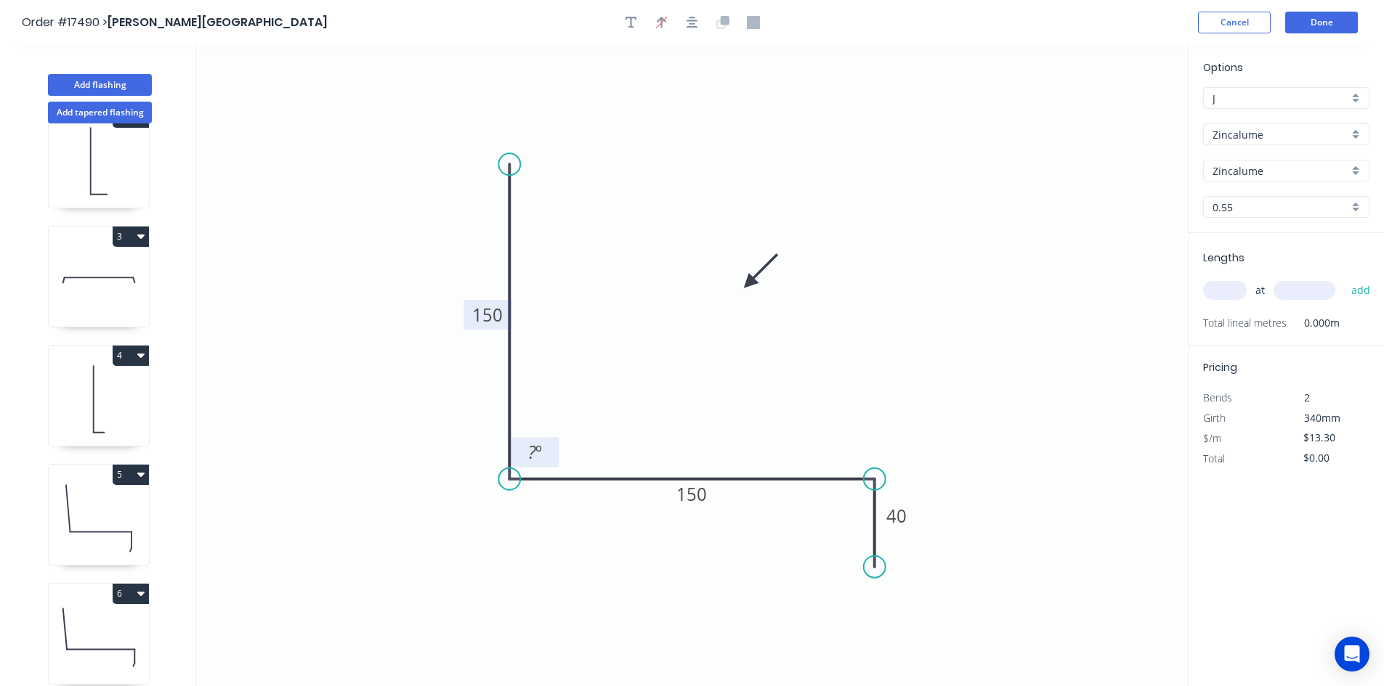
click at [535, 451] on tspan "?" at bounding box center [532, 452] width 8 height 24
click at [576, 405] on icon "0 150 150 40 89 º" at bounding box center [691, 365] width 991 height 641
drag, startPoint x: 552, startPoint y: 439, endPoint x: 482, endPoint y: 513, distance: 102.2
click at [482, 513] on rect at bounding box center [464, 527] width 47 height 30
click at [913, 524] on div "Show angle" at bounding box center [943, 522] width 146 height 30
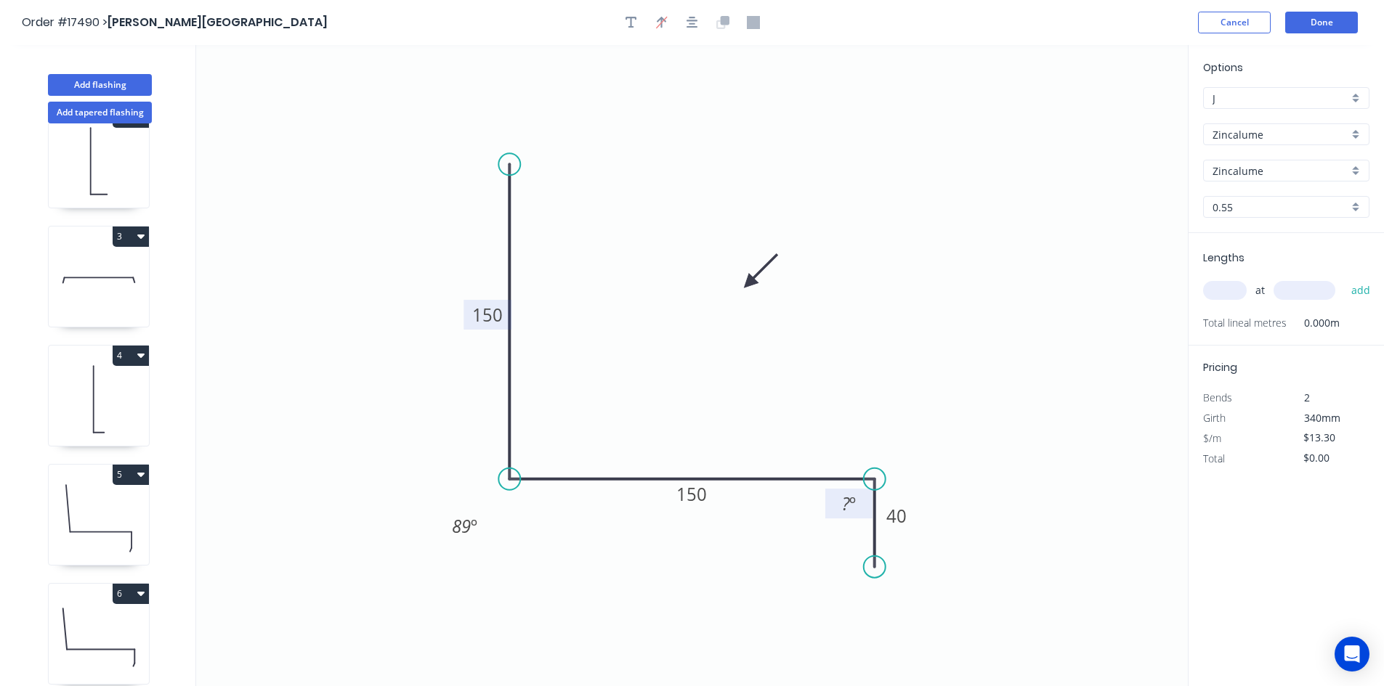
click at [859, 506] on rect at bounding box center [848, 505] width 29 height 20
drag, startPoint x: 829, startPoint y: 511, endPoint x: 907, endPoint y: 440, distance: 105.9
click at [907, 440] on rect at bounding box center [926, 430] width 47 height 30
click at [986, 304] on icon "0 150 150 40 89 º 92 º" at bounding box center [691, 365] width 991 height 641
click at [693, 22] on icon "button" at bounding box center [692, 22] width 12 height 13
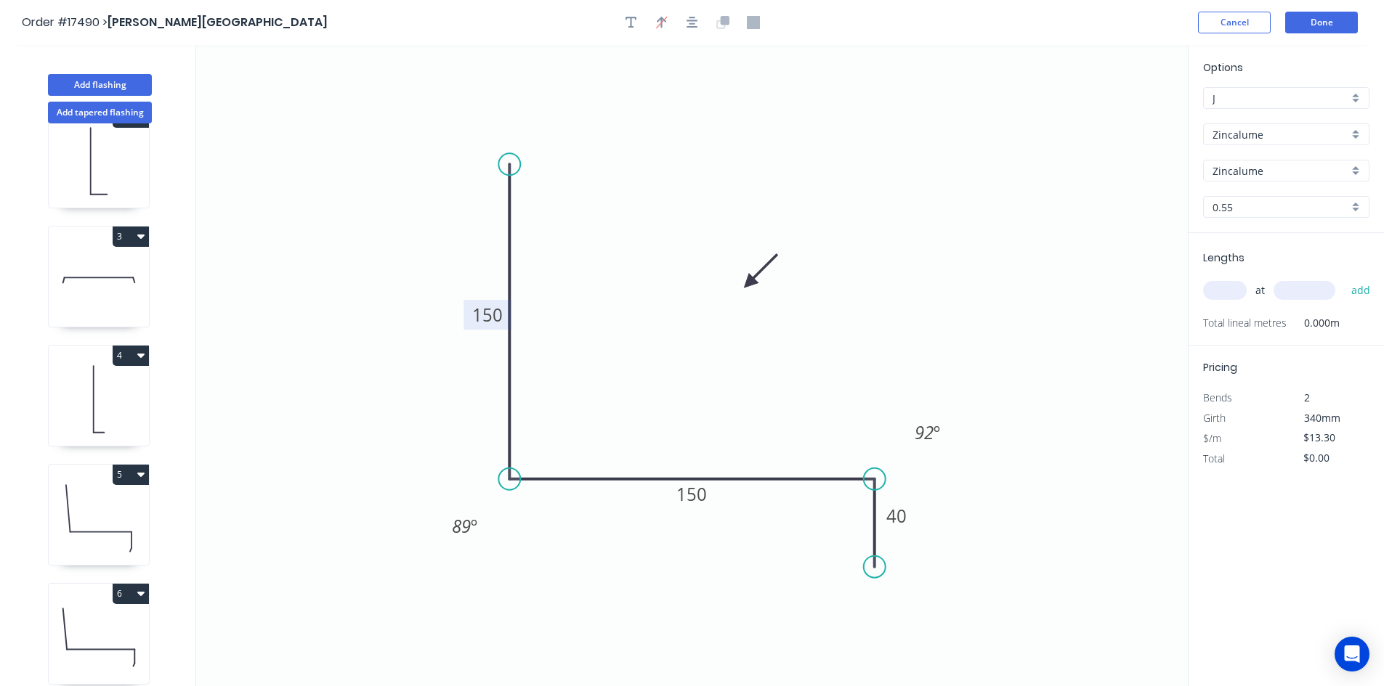
click at [1220, 293] on input "text" at bounding box center [1225, 290] width 44 height 19
type input "2"
click at [1298, 290] on input "text" at bounding box center [1304, 290] width 62 height 19
type input "4500"
click at [1360, 292] on button "add" at bounding box center [1361, 290] width 34 height 25
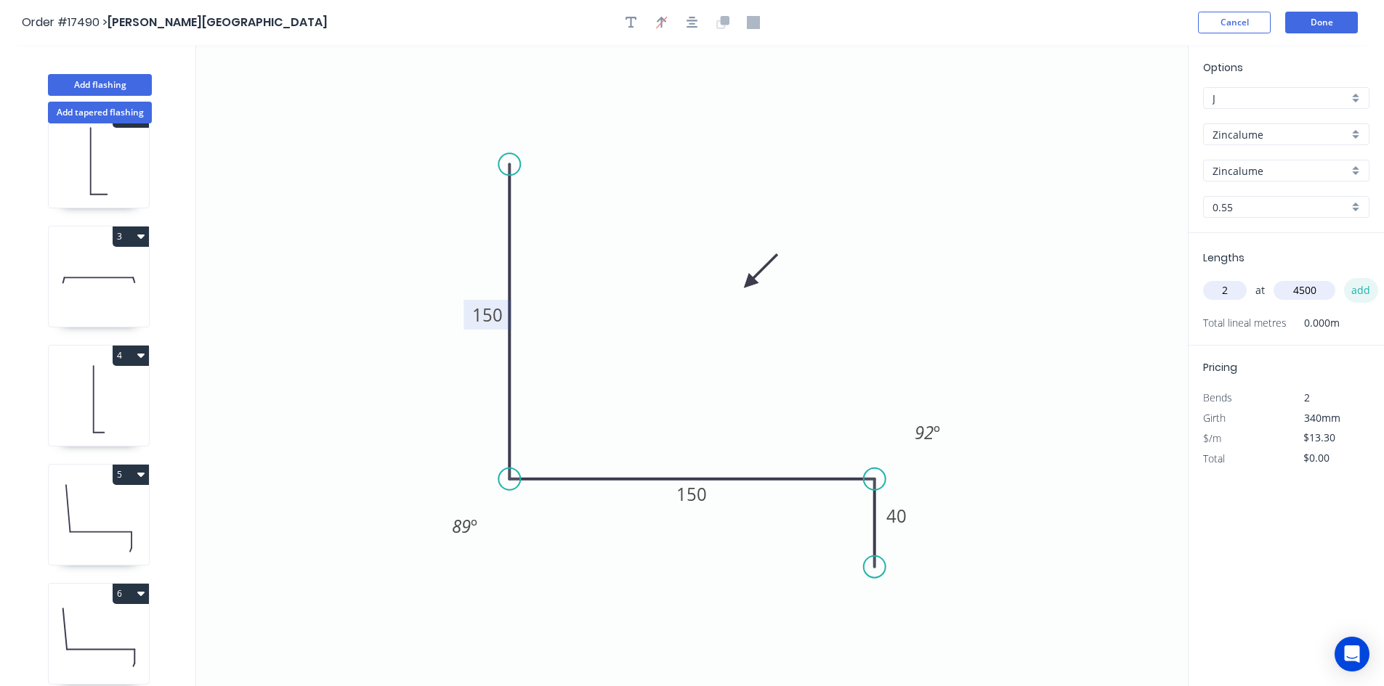
type input "$119.70"
click at [636, 22] on icon "button" at bounding box center [631, 22] width 12 height 13
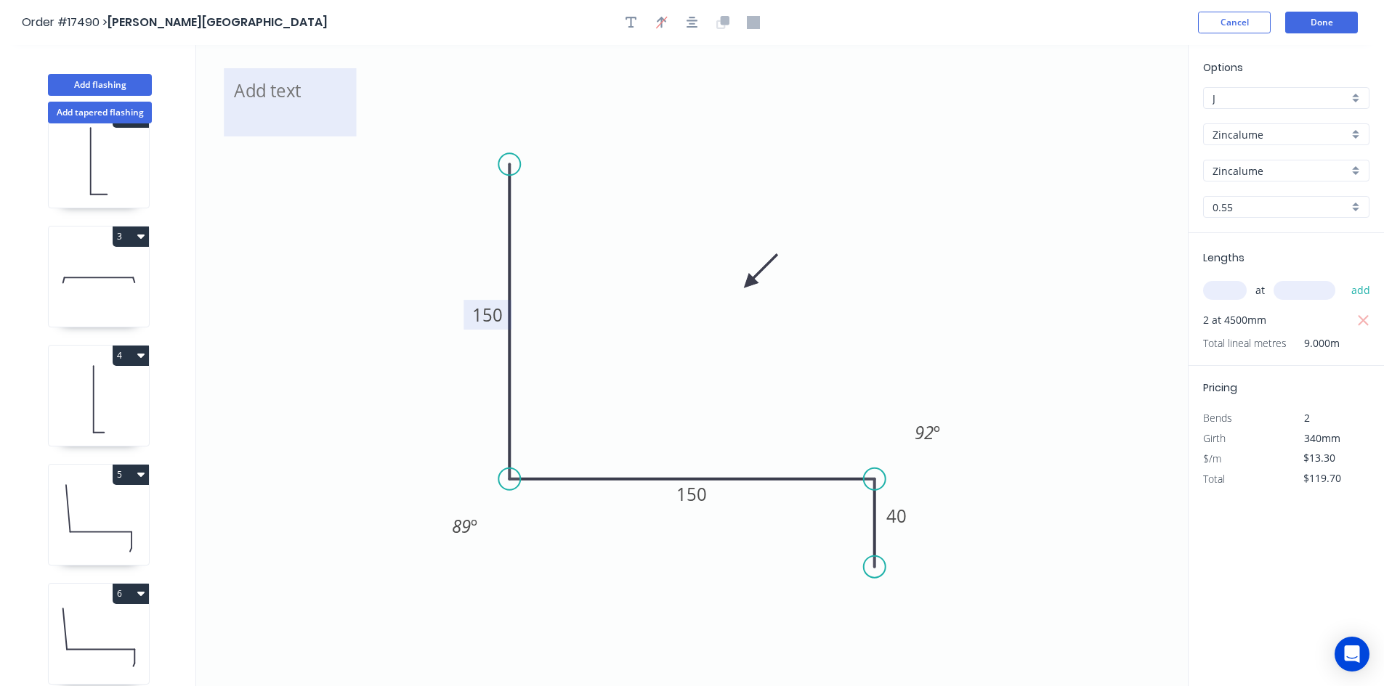
click at [259, 89] on textarea at bounding box center [290, 103] width 118 height 54
click at [432, 93] on icon ""C" 150 150 40 89 º 92 º" at bounding box center [691, 365] width 991 height 641
type textarea ""C""
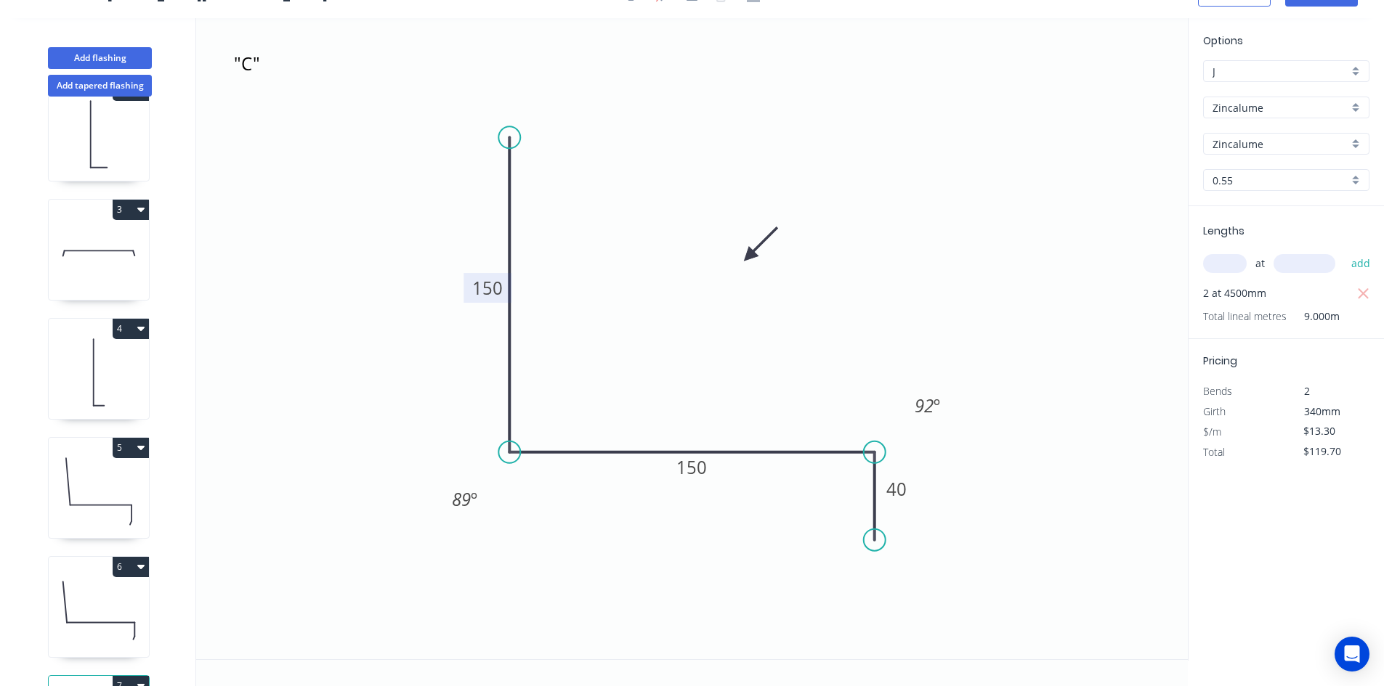
scroll to position [277, 0]
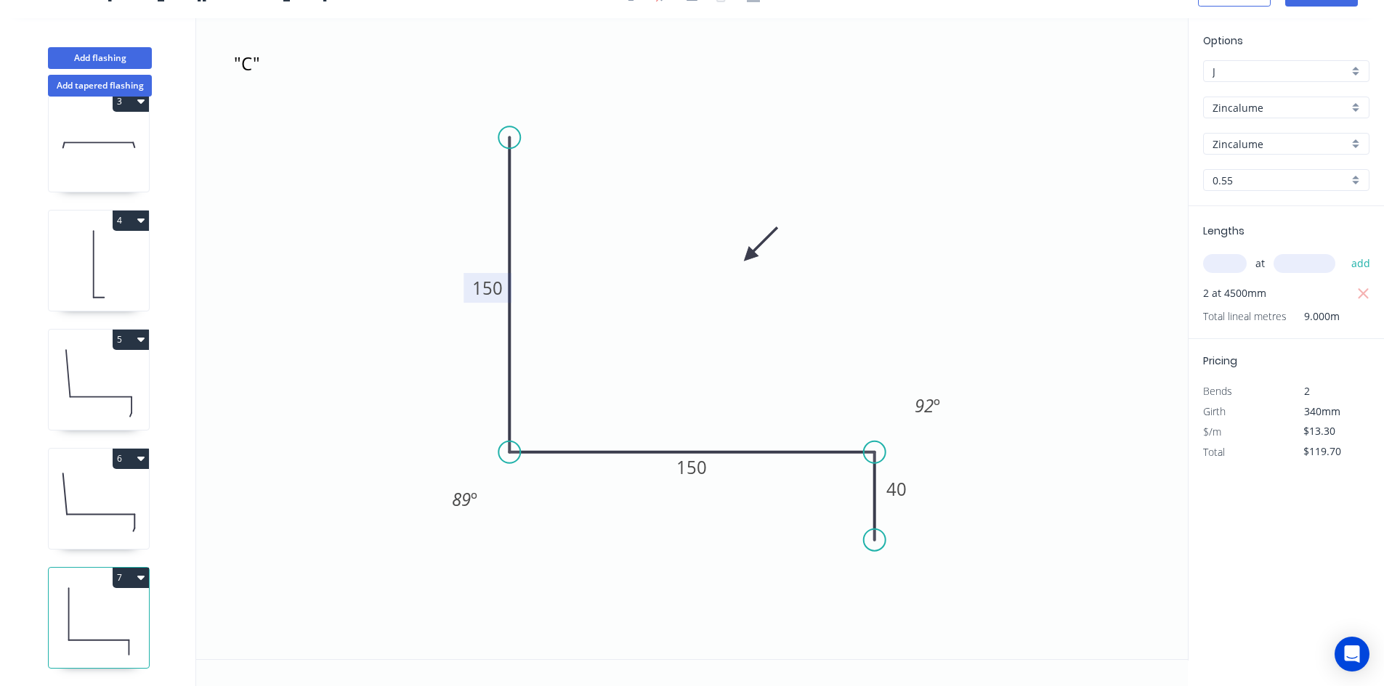
click at [137, 572] on icon "button" at bounding box center [140, 578] width 7 height 12
click at [113, 604] on div "Duplicate" at bounding box center [80, 614] width 112 height 21
type input "$0.00"
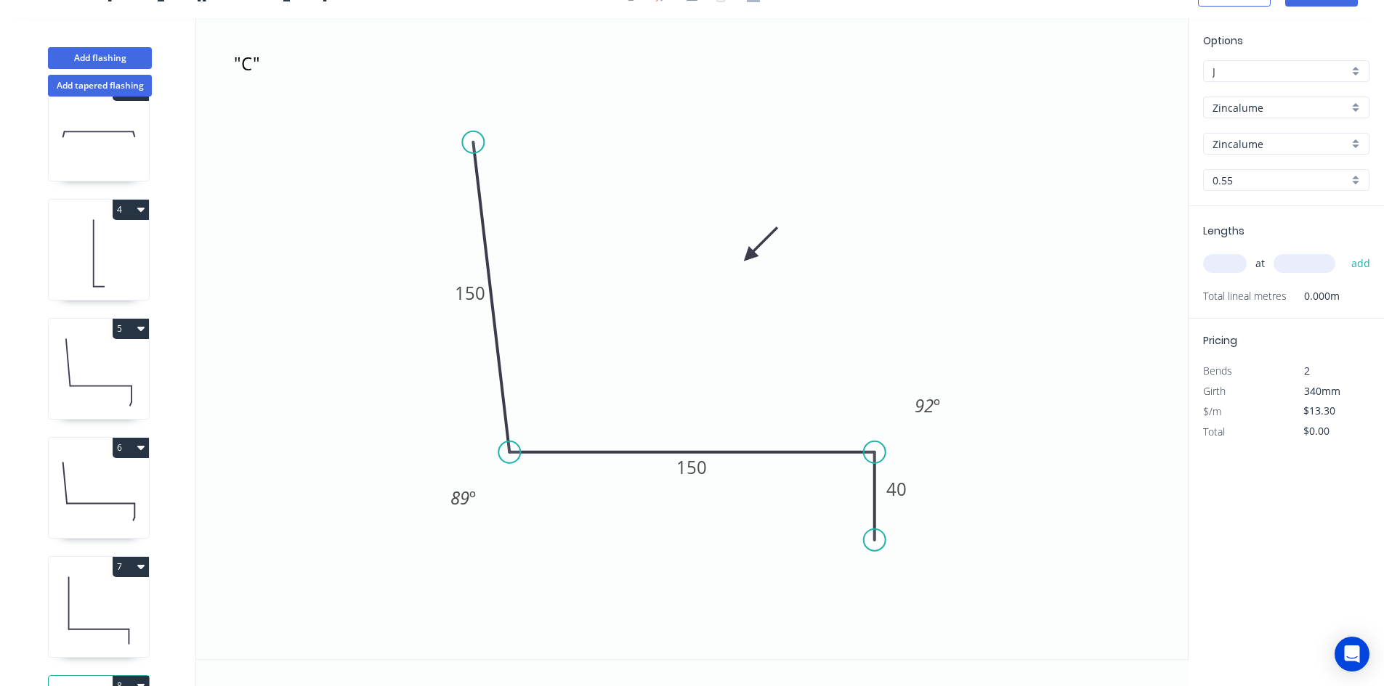
drag, startPoint x: 507, startPoint y: 137, endPoint x: 473, endPoint y: 142, distance: 34.5
click at [473, 142] on circle at bounding box center [473, 142] width 22 height 22
drag, startPoint x: 875, startPoint y: 450, endPoint x: 995, endPoint y: 474, distance: 122.1
click at [995, 474] on icon ""C" 150 150 40 89 º 92 º" at bounding box center [691, 338] width 991 height 641
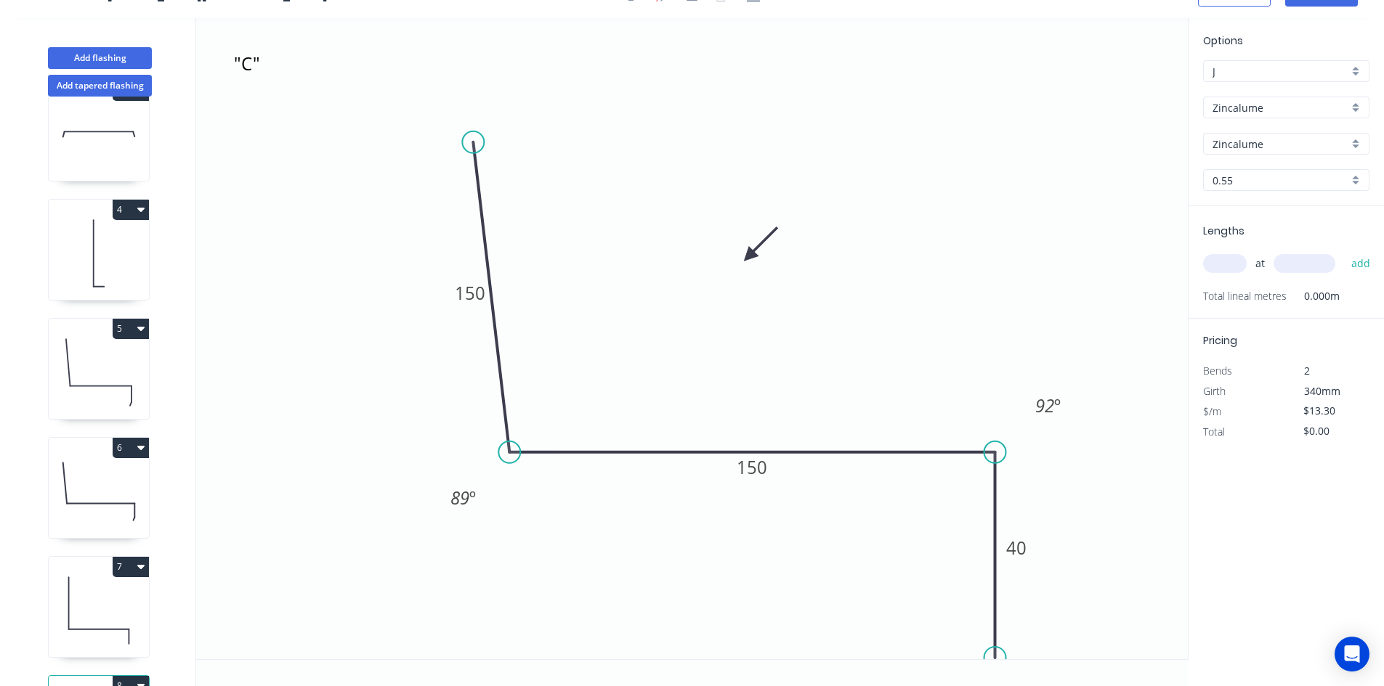
drag, startPoint x: 874, startPoint y: 542, endPoint x: 1008, endPoint y: 657, distance: 176.6
click at [1008, 657] on icon ""C" 150 150 40 89 º 92 º" at bounding box center [691, 338] width 991 height 641
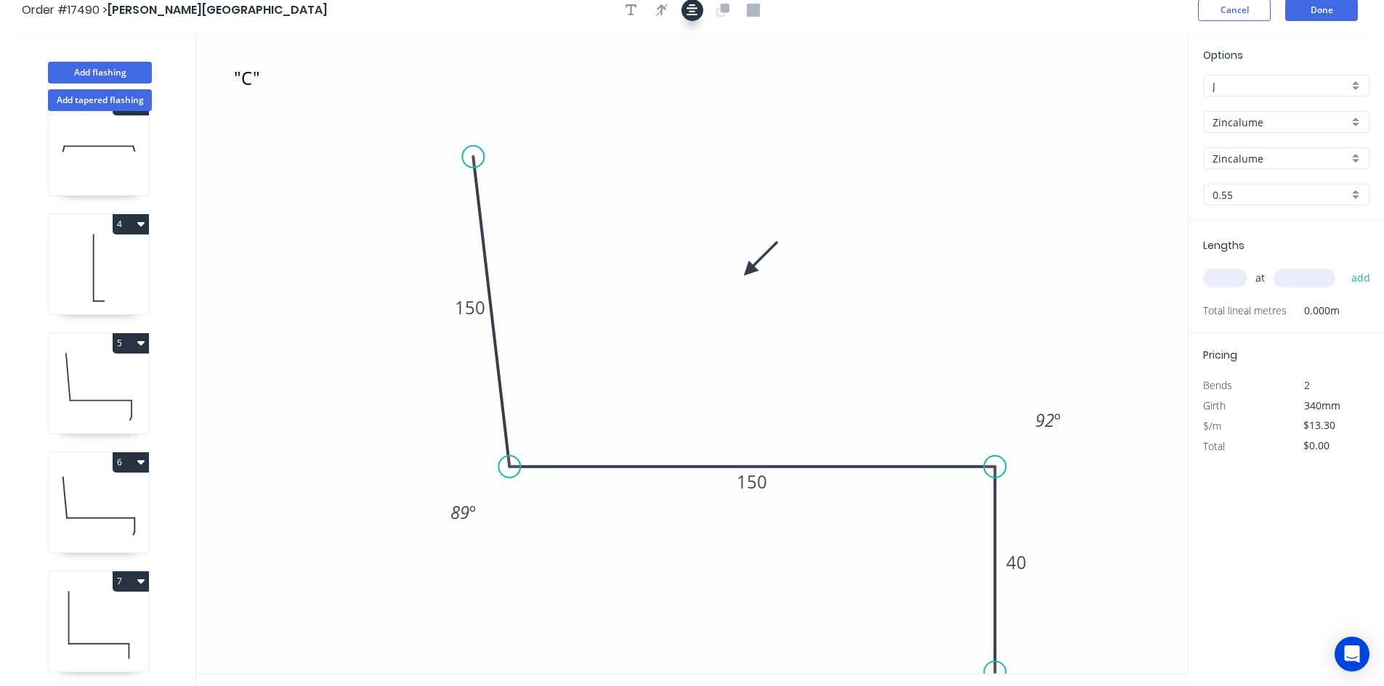
scroll to position [0, 0]
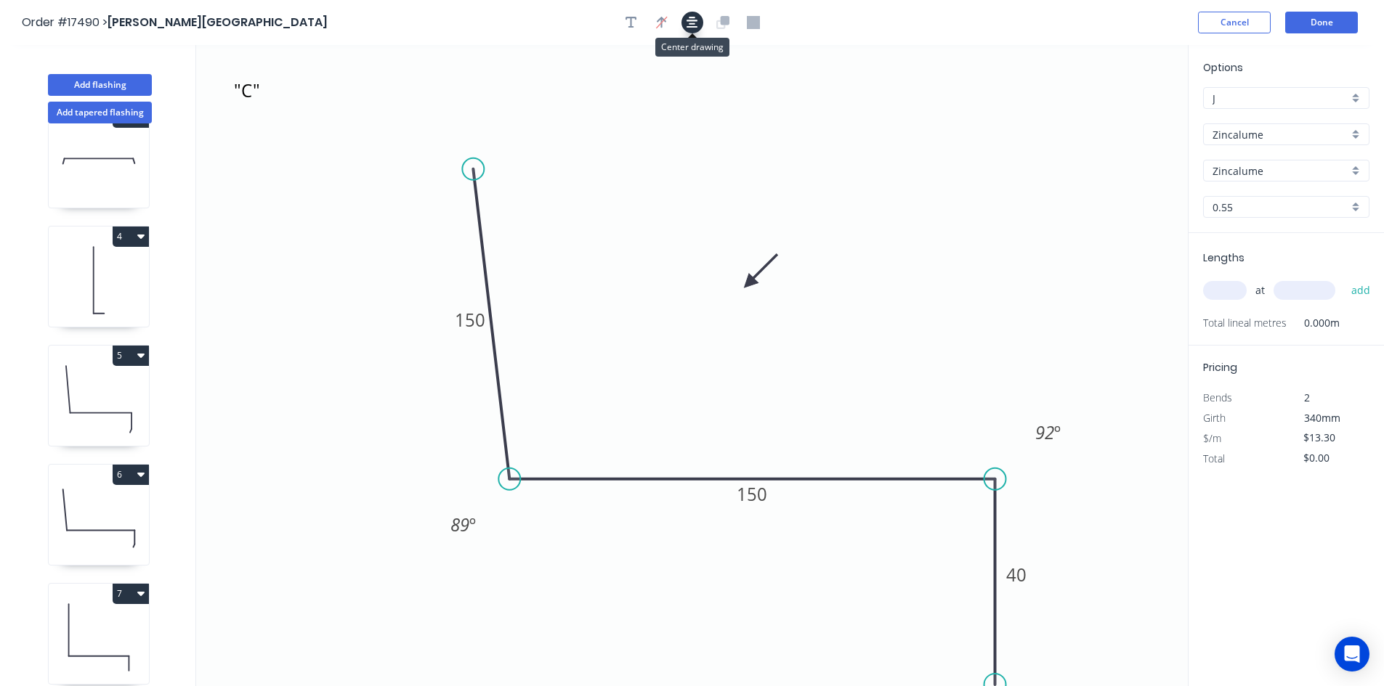
click at [698, 20] on button "button" at bounding box center [692, 23] width 22 height 22
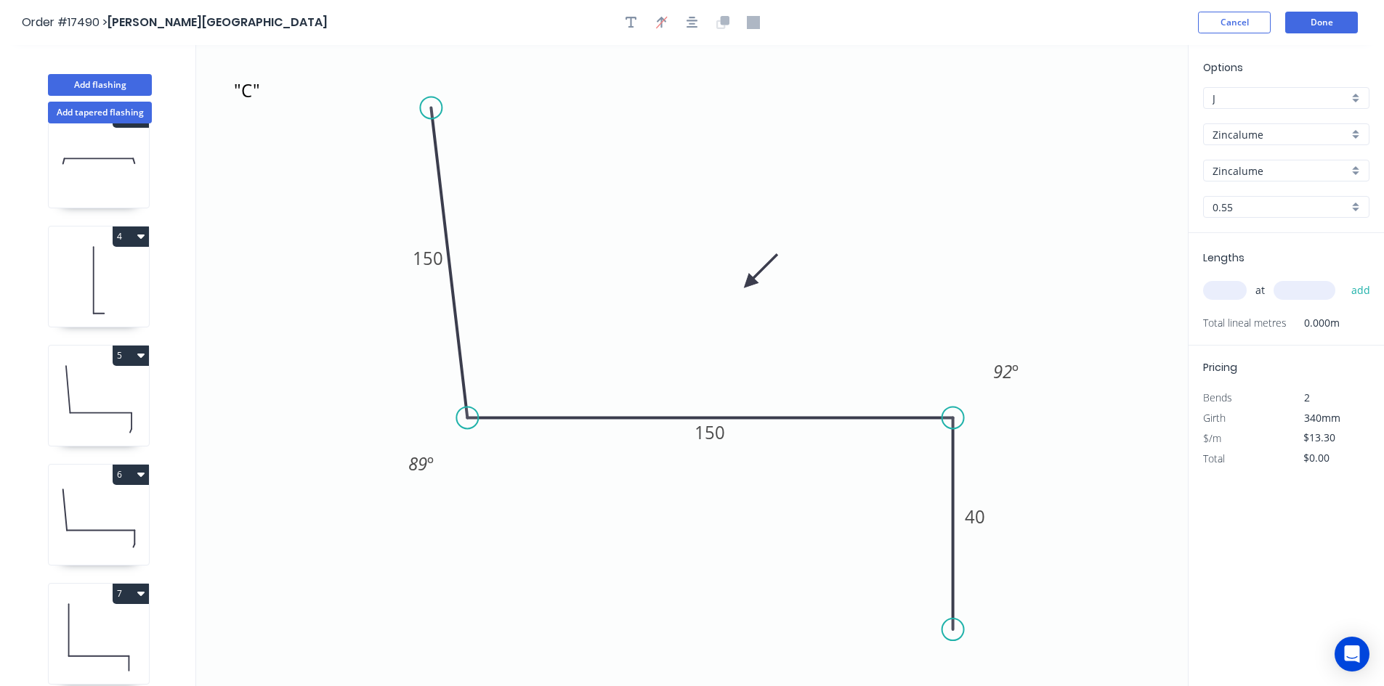
click at [955, 630] on circle at bounding box center [953, 630] width 22 height 22
click at [425, 253] on tspan "150" at bounding box center [428, 258] width 31 height 24
click at [707, 432] on tspan "150" at bounding box center [709, 433] width 31 height 24
click at [719, 485] on icon ""C" 120 130 40 89 º 92 º" at bounding box center [691, 365] width 991 height 641
drag, startPoint x: 956, startPoint y: 632, endPoint x: 954, endPoint y: 660, distance: 27.6
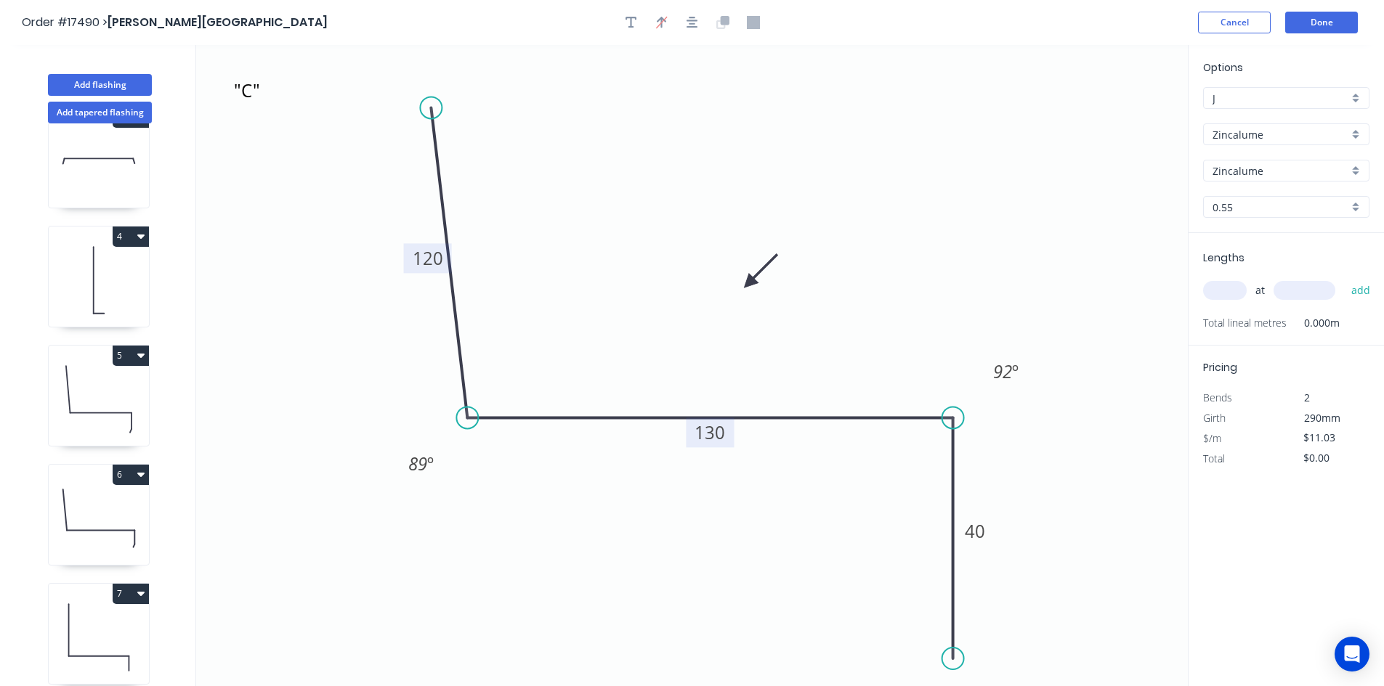
click at [954, 660] on circle at bounding box center [953, 659] width 22 height 22
click at [697, 26] on icon "button" at bounding box center [692, 22] width 12 height 13
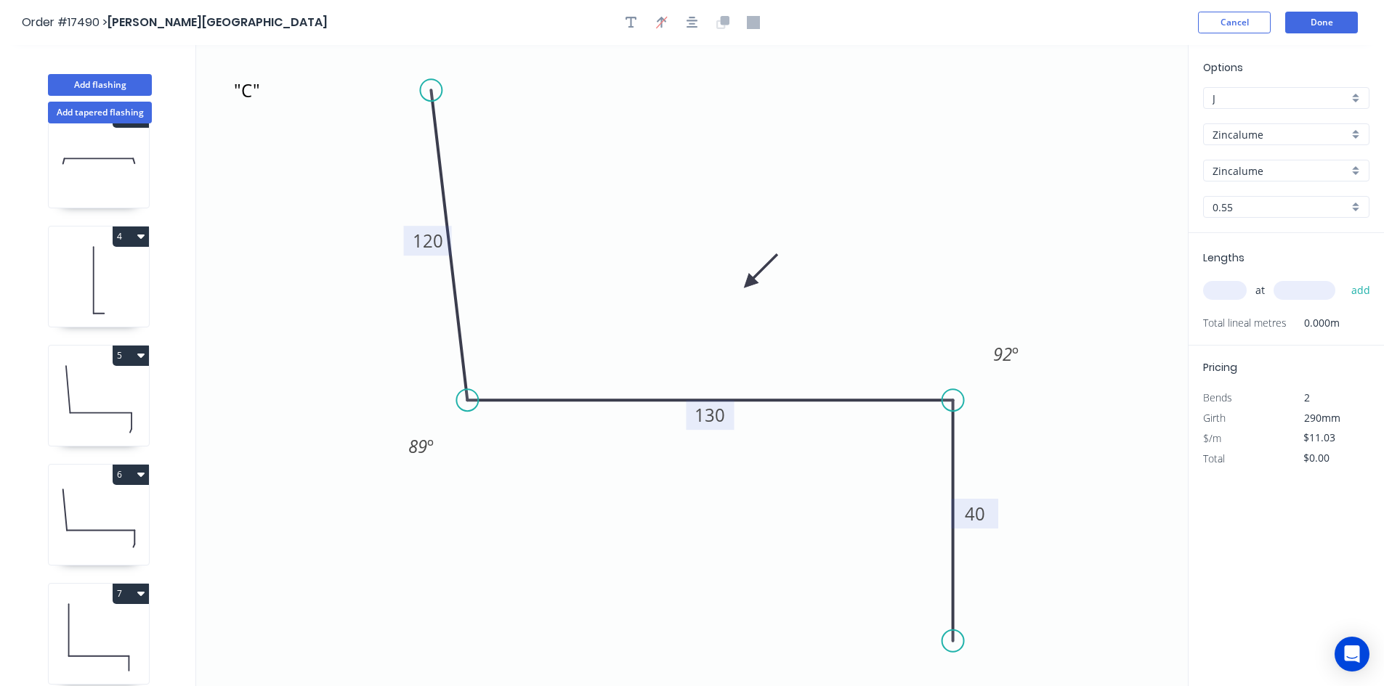
click at [975, 512] on tspan "40" at bounding box center [975, 514] width 20 height 24
click at [1127, 422] on icon ""C" 120 130 100 89 º 92 º" at bounding box center [691, 365] width 991 height 641
type input "$13.30"
click at [414, 451] on tspan "89" at bounding box center [417, 446] width 19 height 24
click at [530, 491] on icon ""C" 120 130 100 85 º 92 º" at bounding box center [691, 365] width 991 height 641
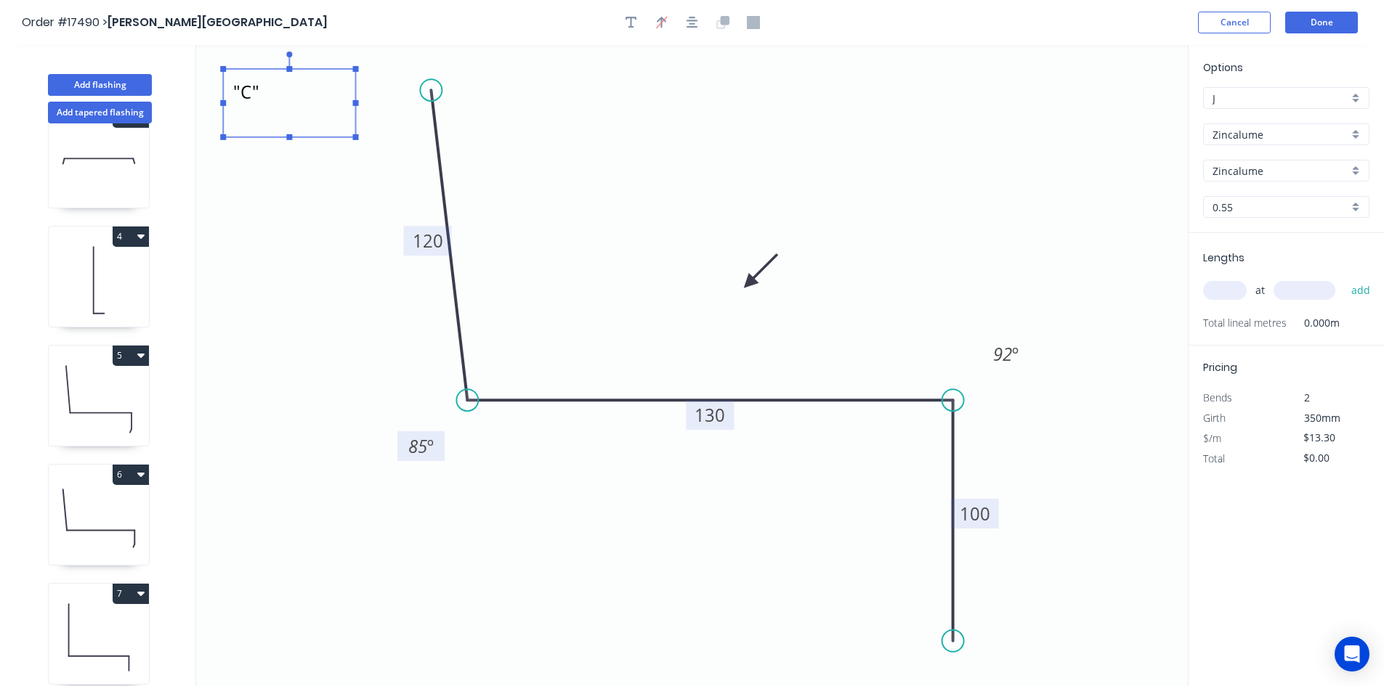
click at [255, 91] on textarea ""C"" at bounding box center [289, 103] width 118 height 54
click at [248, 90] on textarea ""C"" at bounding box center [289, 103] width 118 height 54
click at [288, 309] on icon ""G" 120 130 100 85 º 92 º" at bounding box center [691, 365] width 991 height 641
type textarea ""G""
click at [1224, 290] on input "text" at bounding box center [1225, 290] width 44 height 19
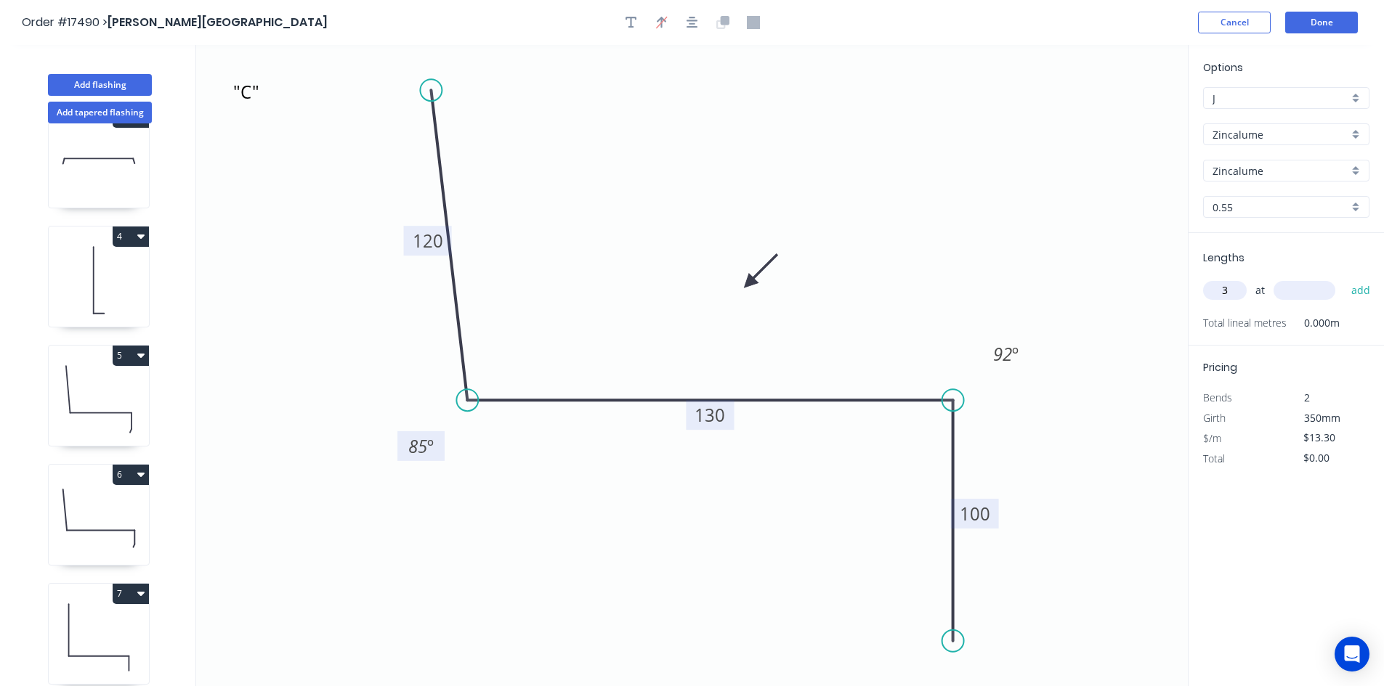
type input "3"
click at [1291, 291] on input "text" at bounding box center [1304, 290] width 62 height 19
type input "5300"
click at [1363, 295] on button "add" at bounding box center [1361, 290] width 34 height 25
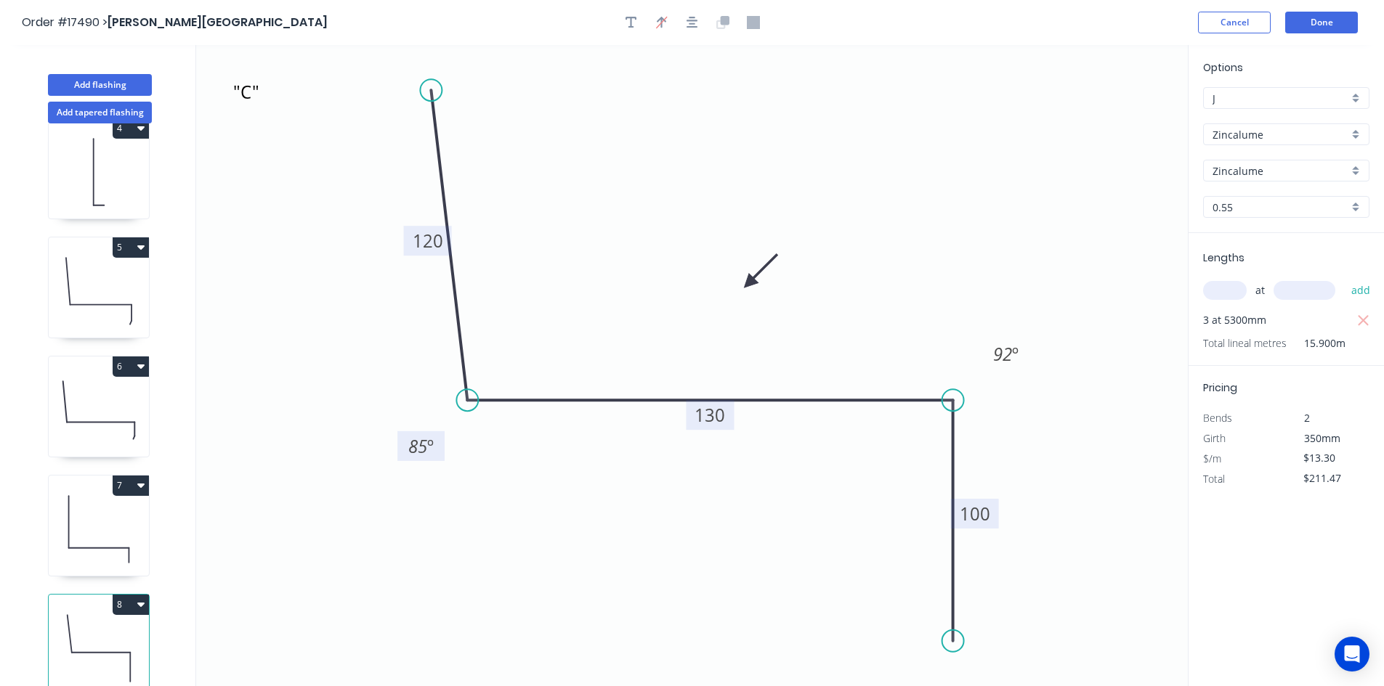
scroll to position [27, 0]
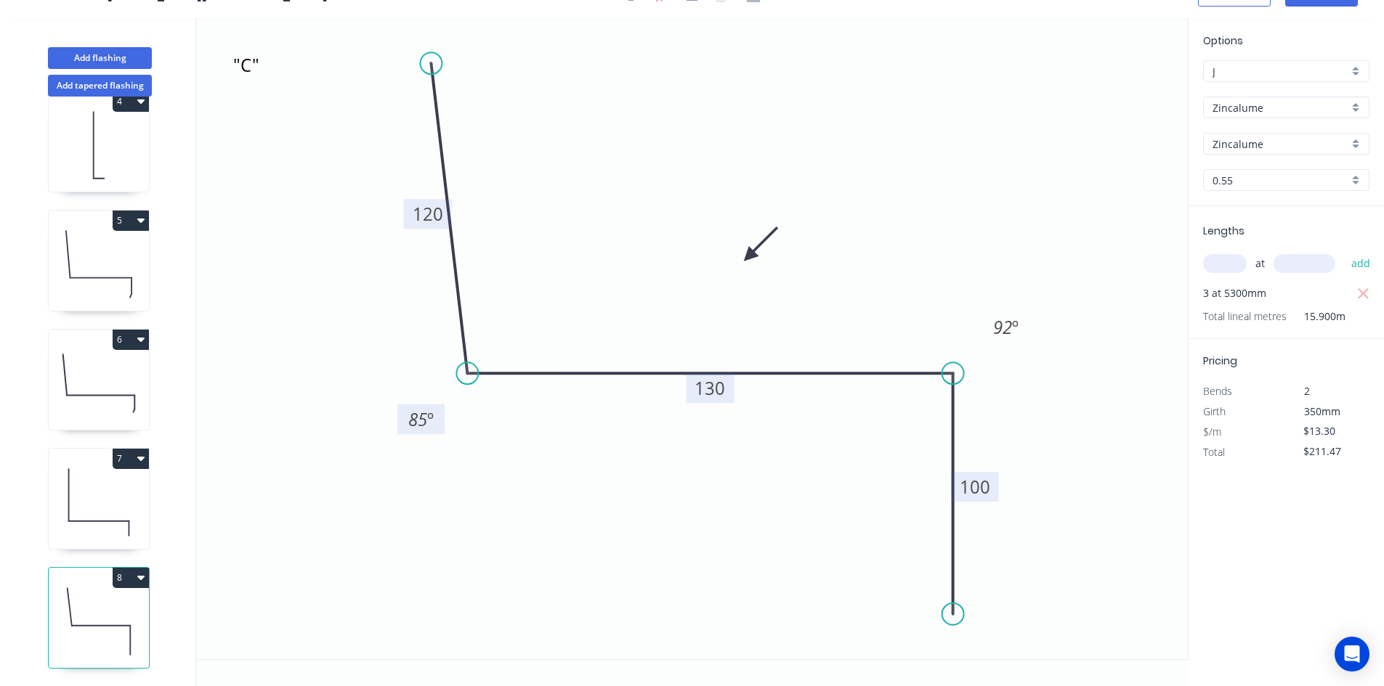
click at [118, 497] on icon at bounding box center [99, 502] width 100 height 93
type input "$119.70"
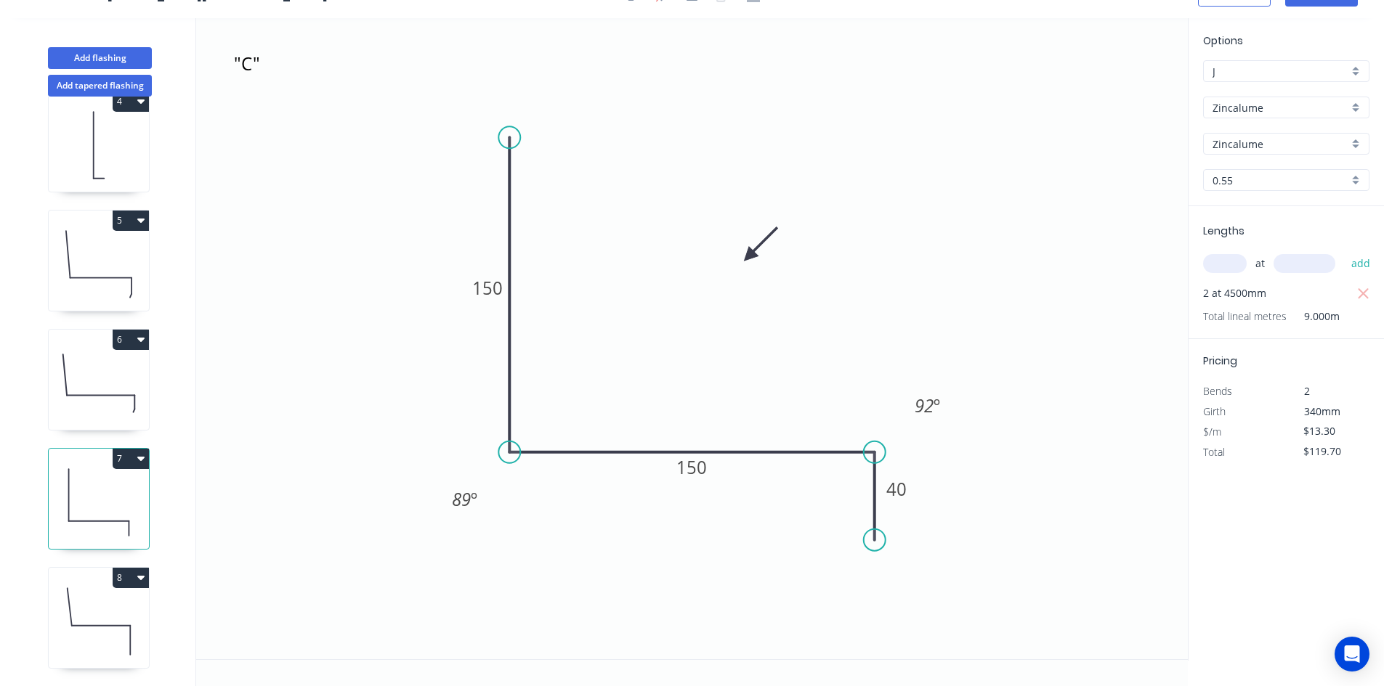
click at [100, 391] on icon at bounding box center [99, 383] width 100 height 93
type input "$16.50"
type input "$28.05"
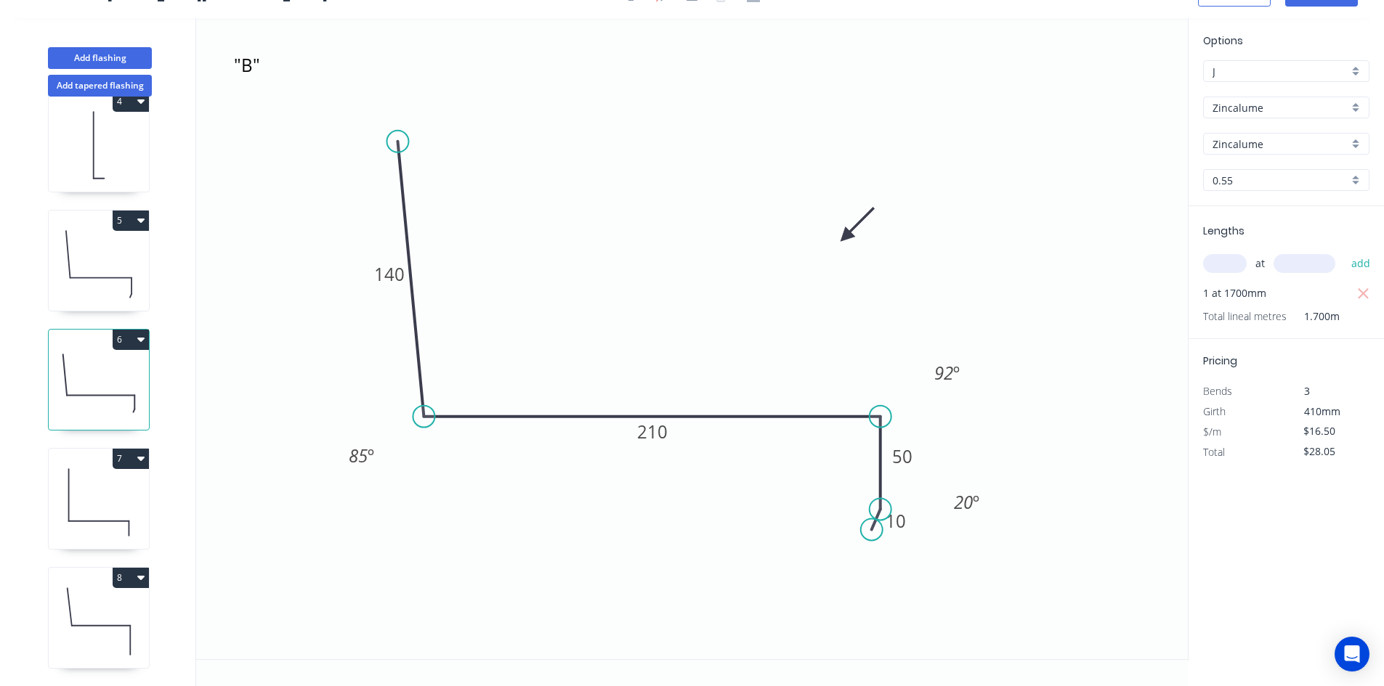
click at [100, 264] on icon at bounding box center [99, 264] width 100 height 93
type input "$14.23"
type input "$37.00"
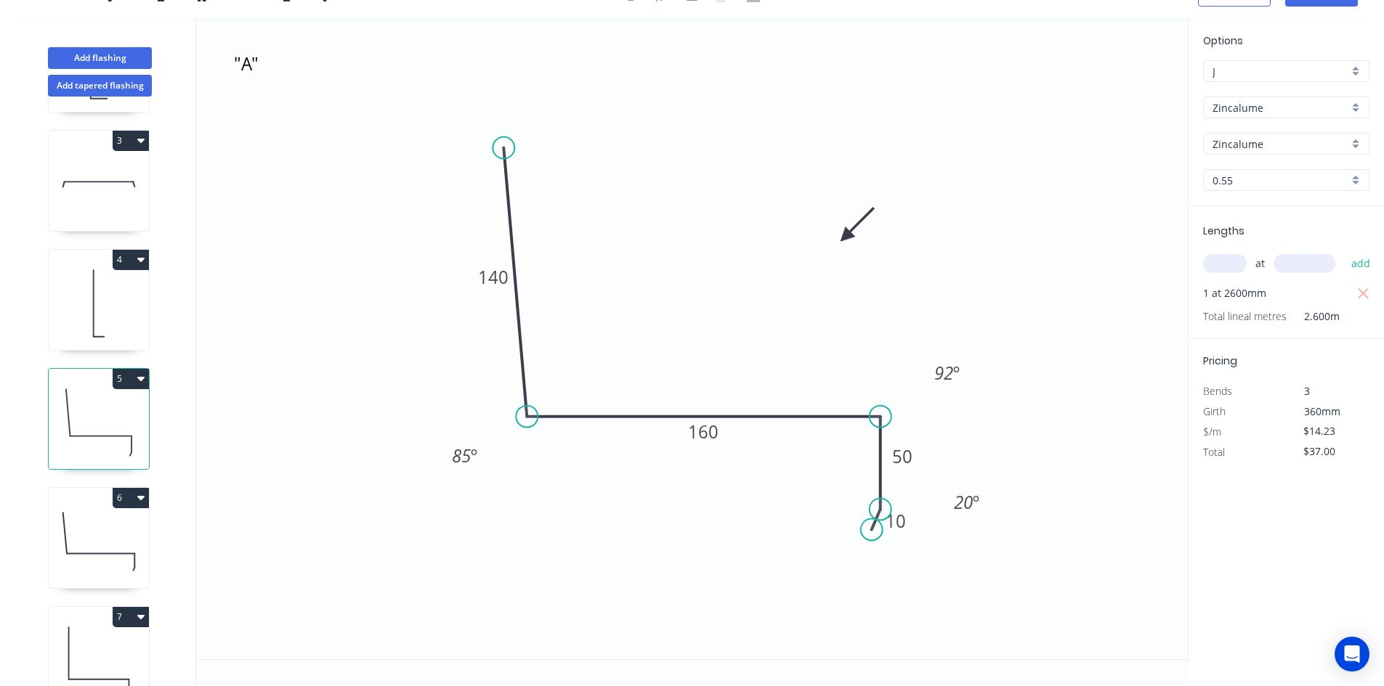
scroll to position [178, 0]
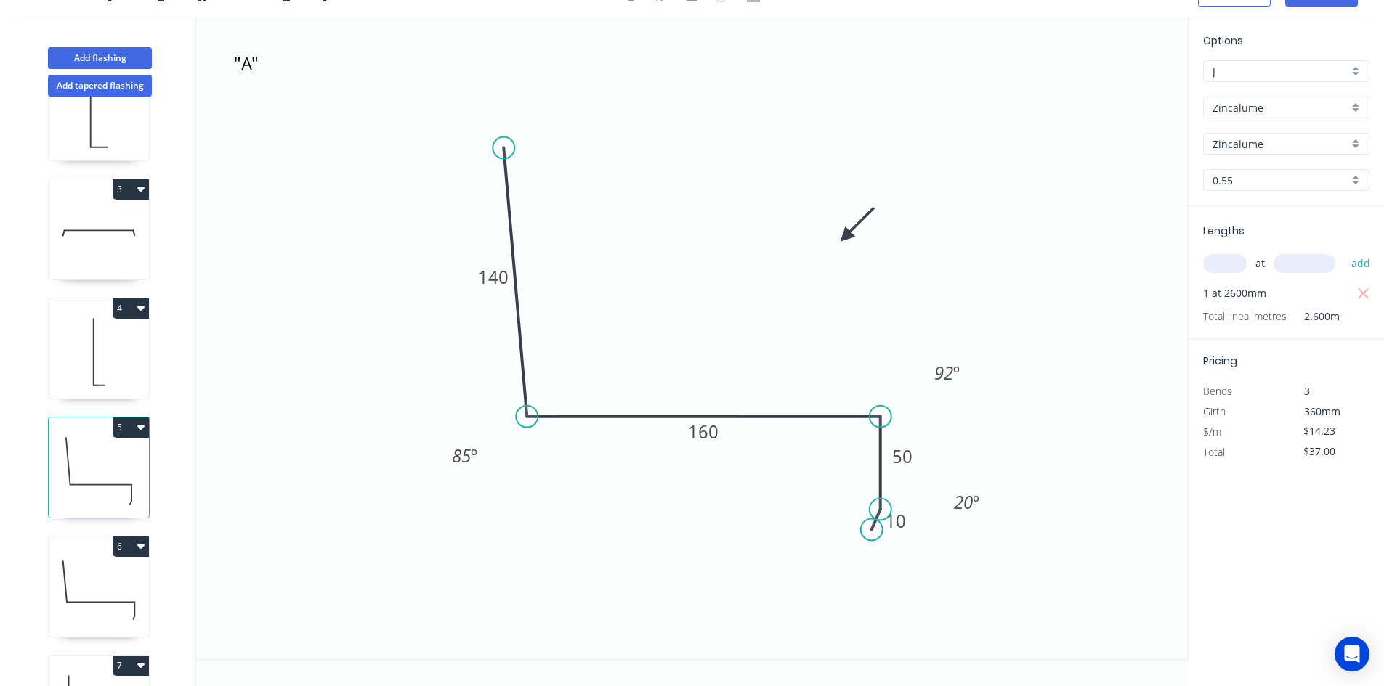
click at [129, 390] on icon at bounding box center [99, 352] width 100 height 93
type input "$16.94"
type input "$135.52"
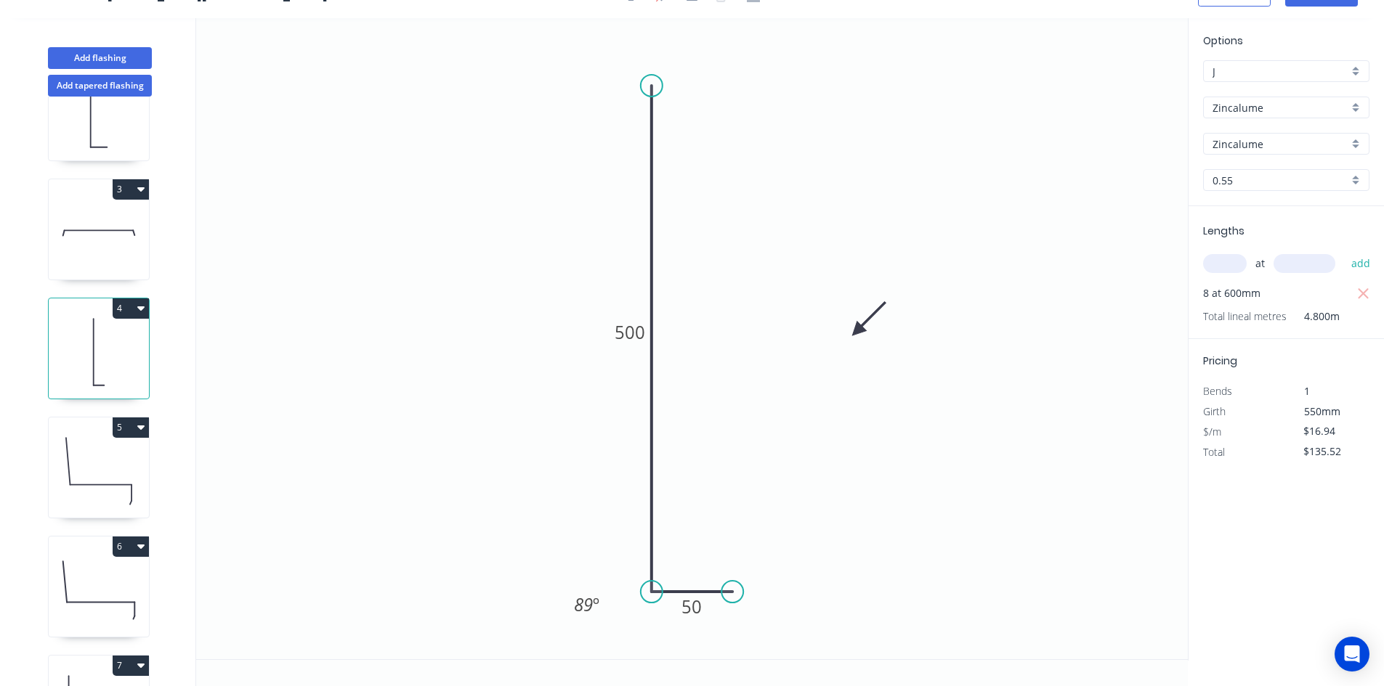
click at [83, 254] on icon at bounding box center [99, 233] width 100 height 93
type input "$17.87"
type input "$625.45"
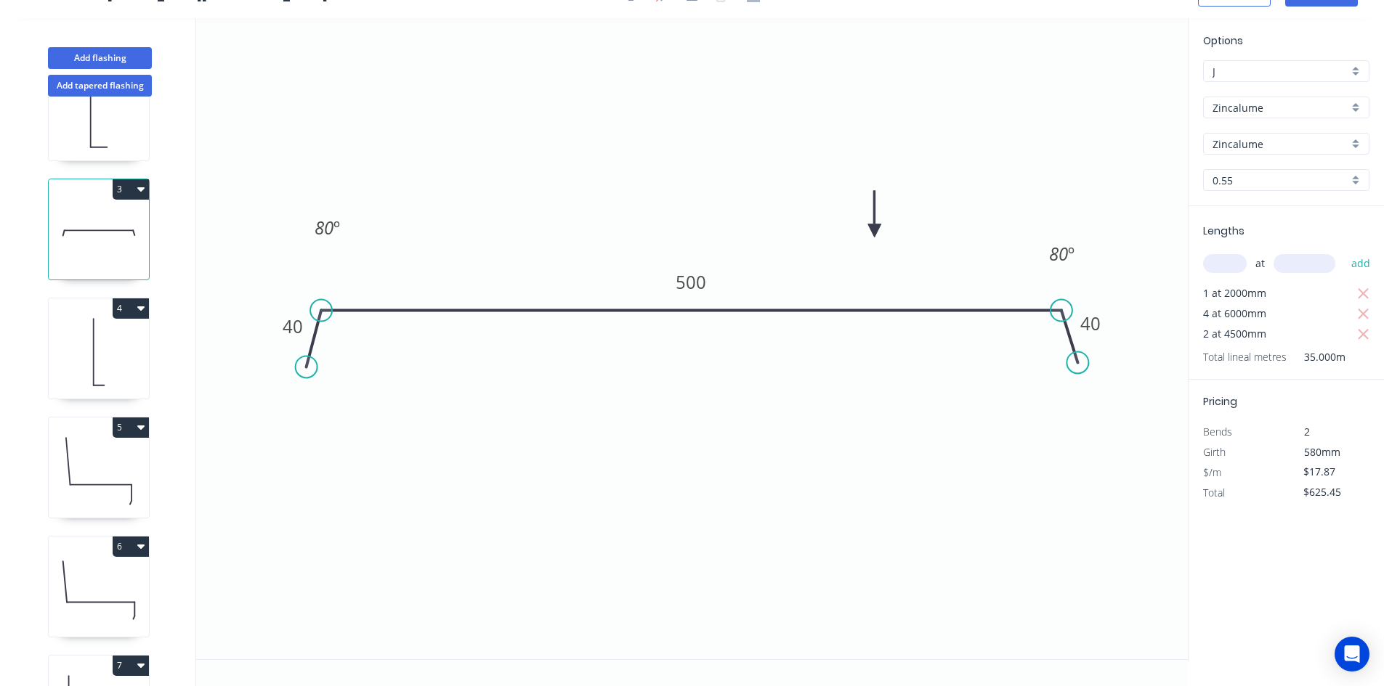
scroll to position [105, 0]
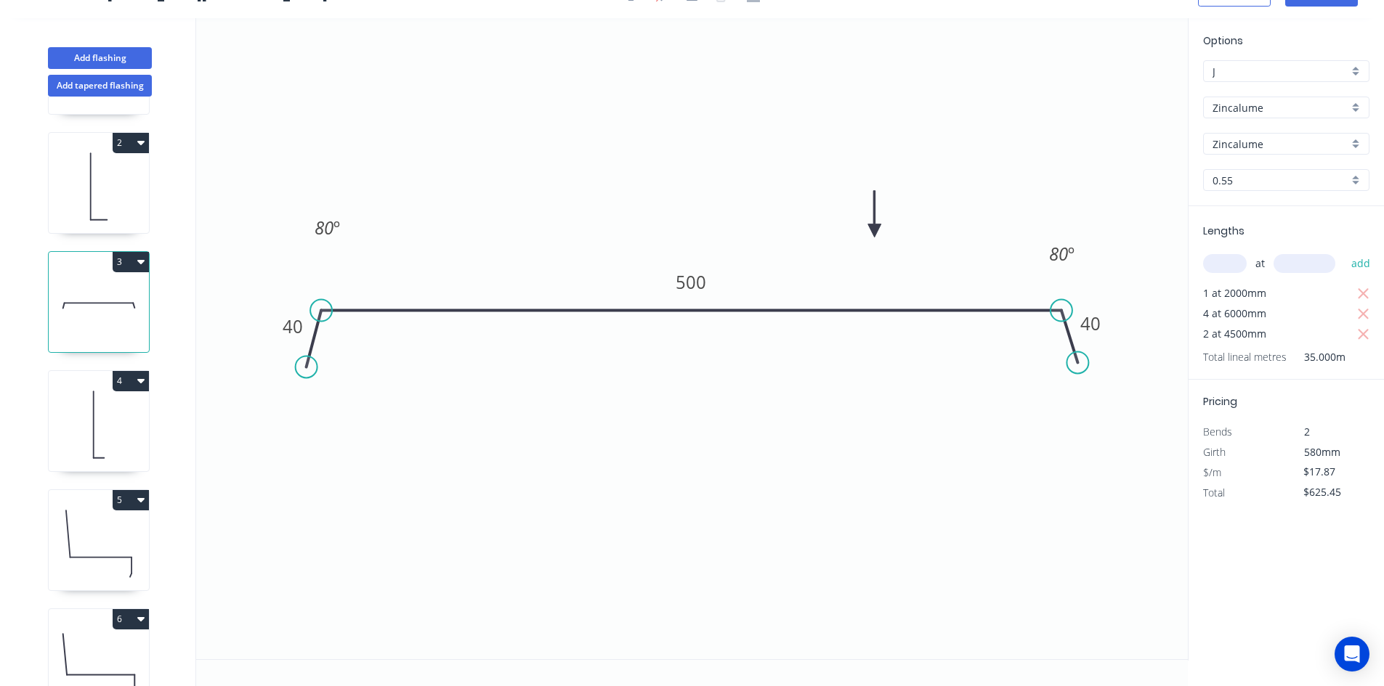
click at [88, 204] on icon at bounding box center [99, 186] width 100 height 93
type input "$10.10"
type input "$80.80"
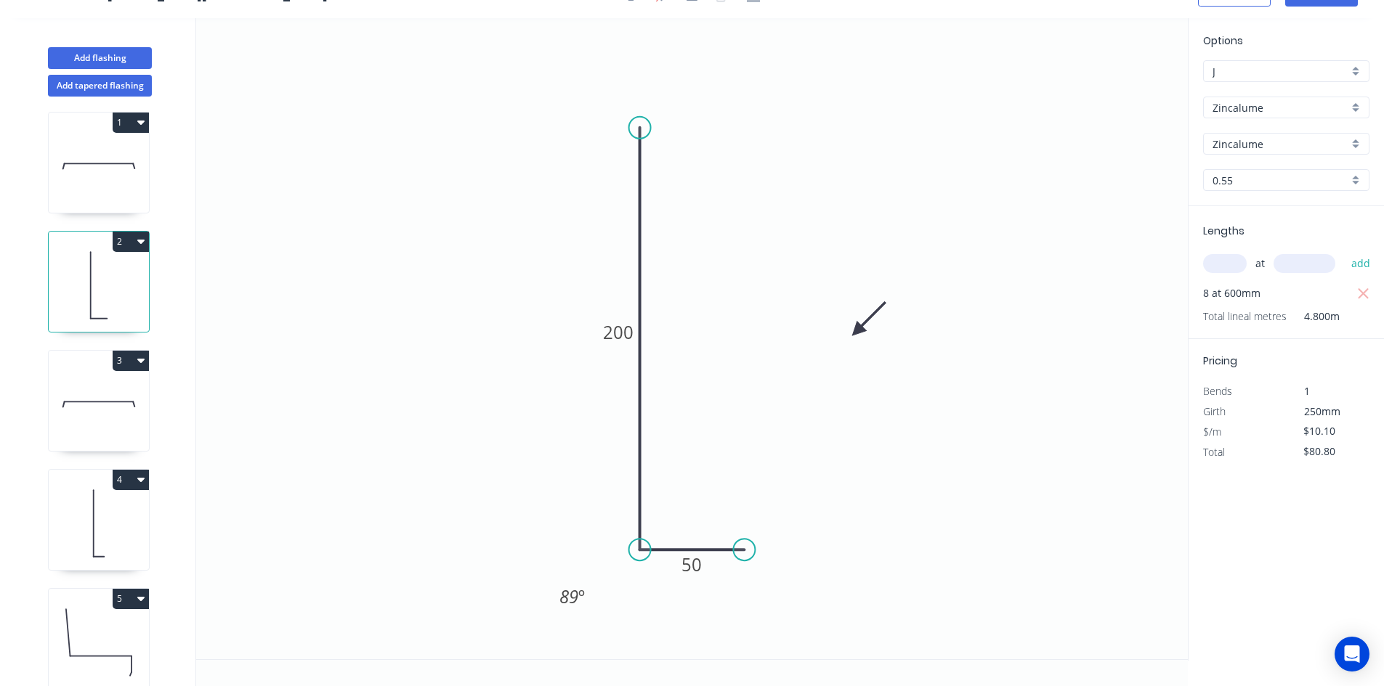
scroll to position [0, 0]
click at [94, 180] on icon at bounding box center [99, 172] width 100 height 93
type input "$33.59"
type input "$1,074.88"
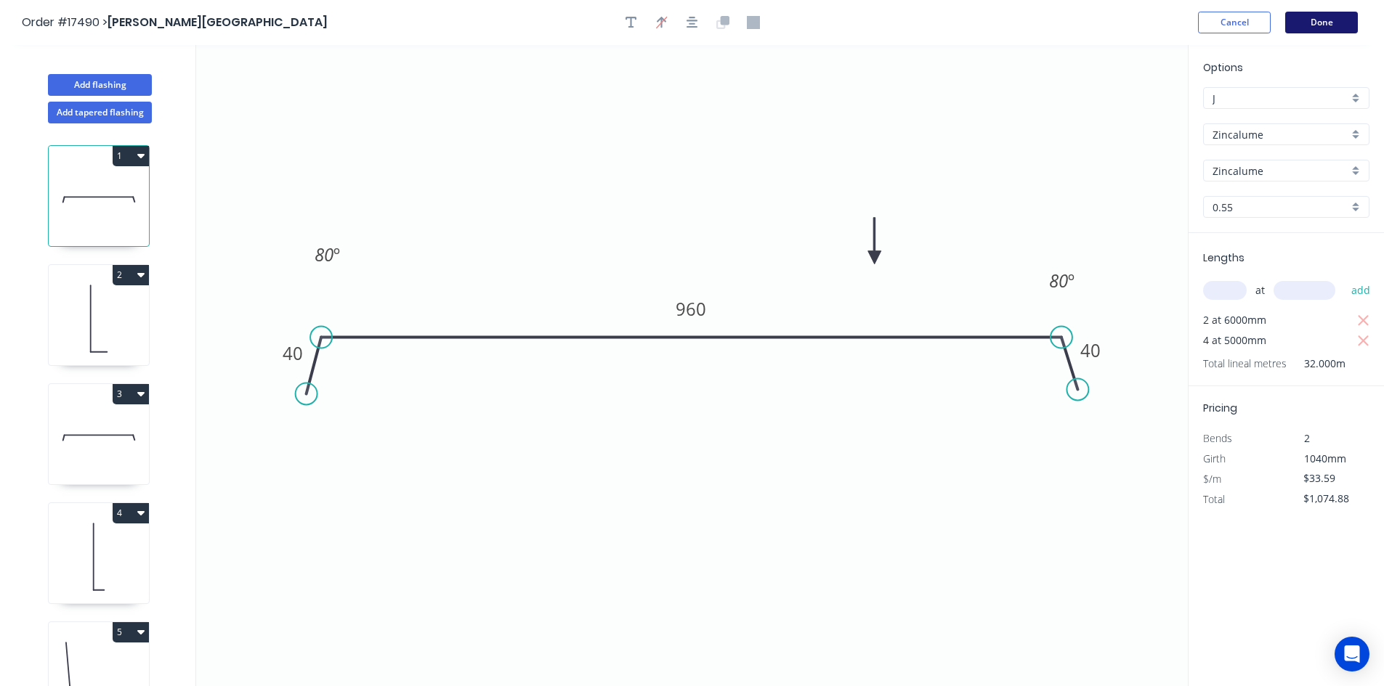
click at [1307, 26] on button "Done" at bounding box center [1321, 23] width 73 height 22
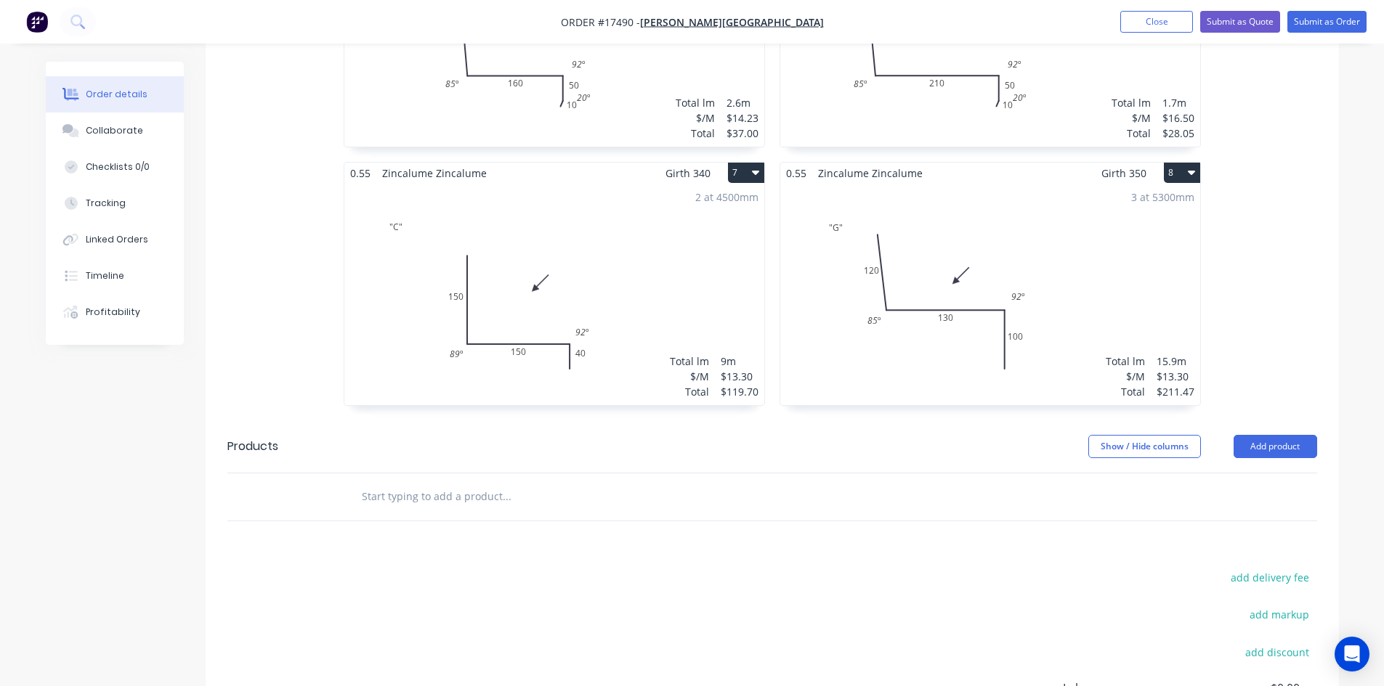
scroll to position [1168, 0]
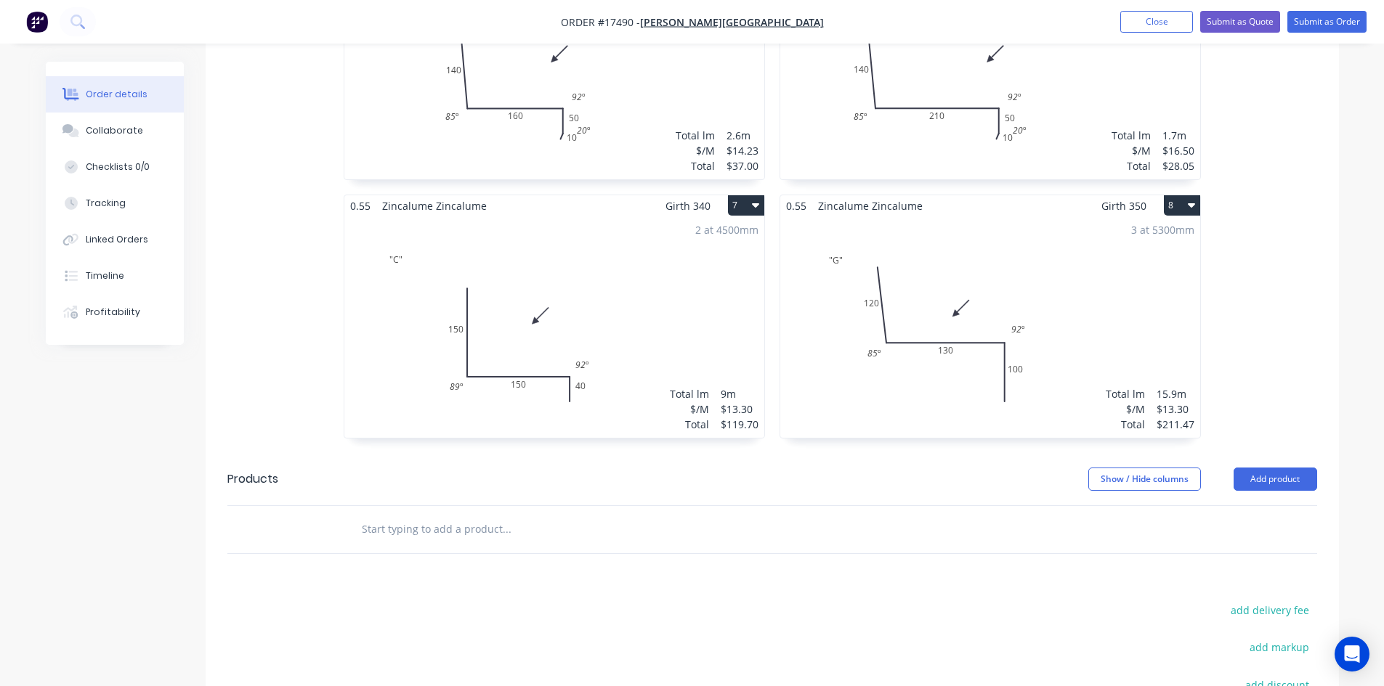
click at [1116, 291] on div "3 at 5300mm Total lm $/M Total 15.9m $13.30 $211.47" at bounding box center [990, 327] width 420 height 222
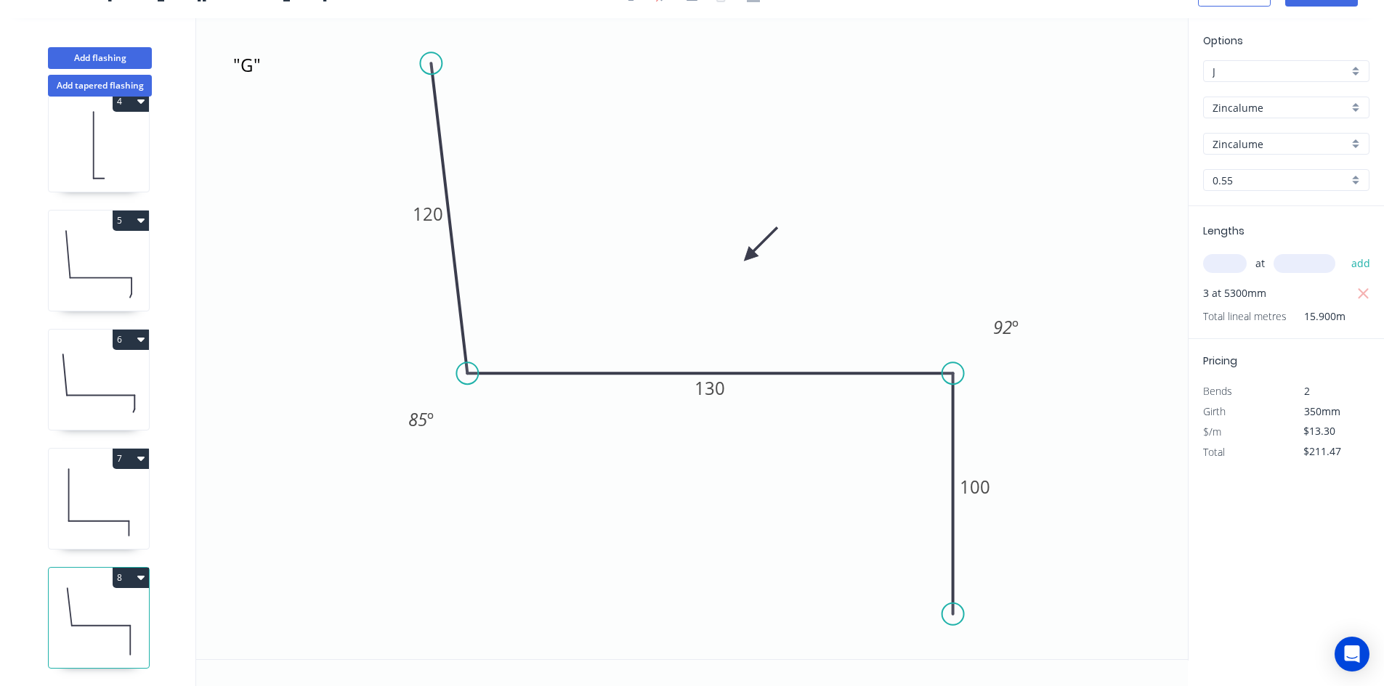
scroll to position [396, 0]
click at [110, 54] on button "Add flashing" at bounding box center [100, 58] width 104 height 22
type input "$0.00"
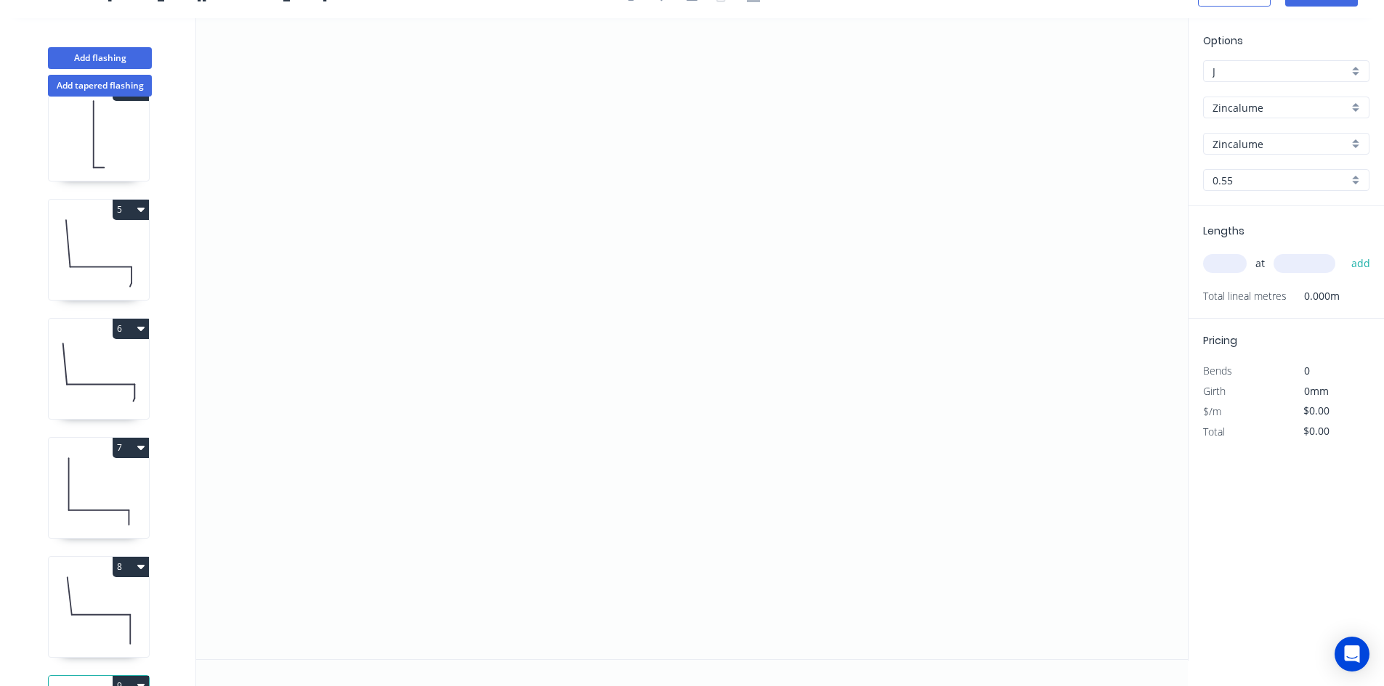
click at [1289, 110] on input "Zincalume" at bounding box center [1280, 107] width 136 height 15
click at [1276, 135] on div "Colorbond" at bounding box center [1286, 135] width 165 height 25
type input "Colorbond"
type input ".TBA"
click at [1288, 145] on input ".TBA" at bounding box center [1280, 144] width 136 height 15
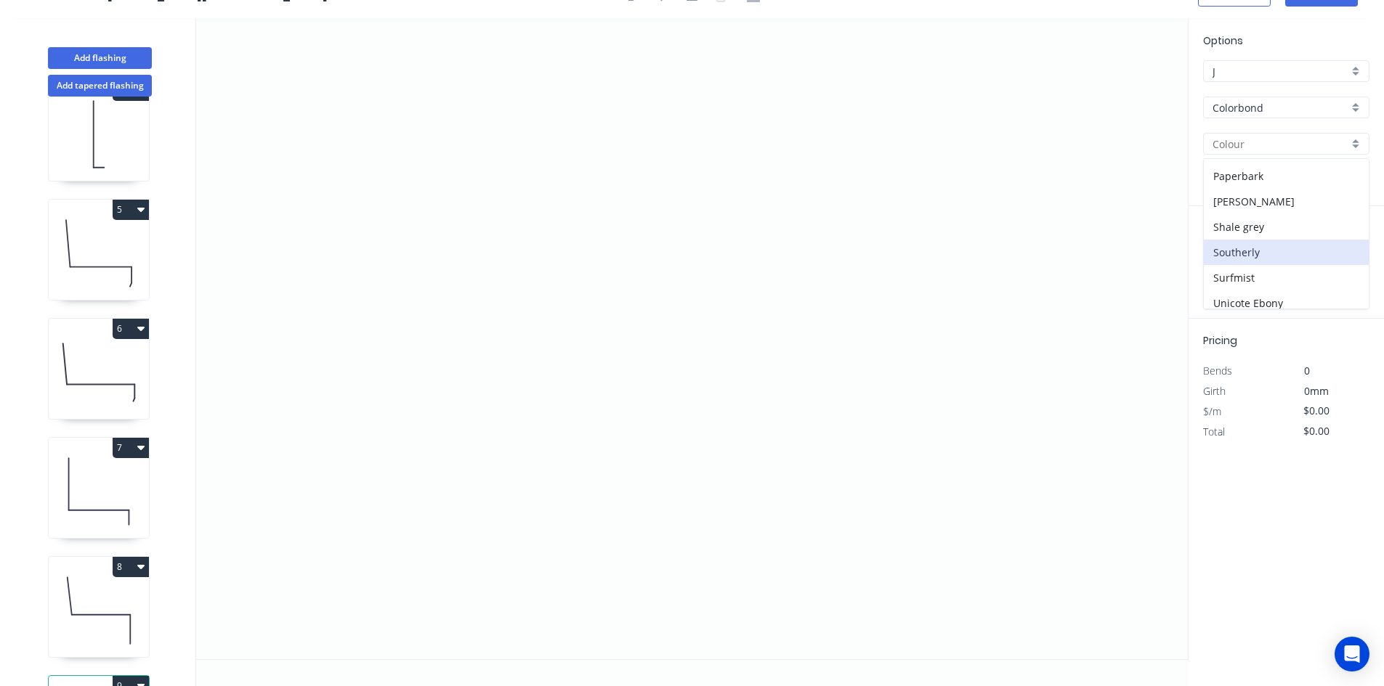
scroll to position [436, 0]
click at [1305, 252] on div "Surfmist" at bounding box center [1286, 244] width 165 height 25
type input "Surfmist"
click at [292, 107] on icon "0" at bounding box center [691, 338] width 991 height 641
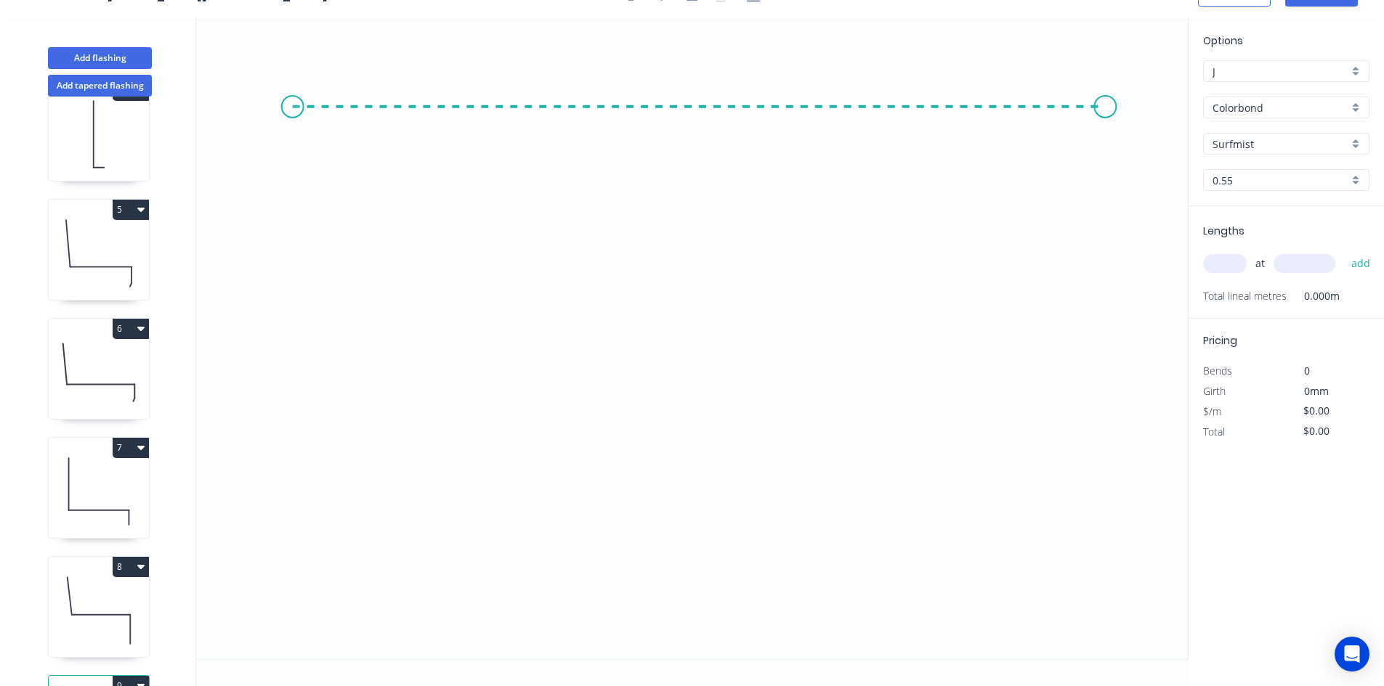
click at [1105, 110] on icon "0" at bounding box center [691, 338] width 991 height 641
click at [1108, 163] on icon "0 ?" at bounding box center [691, 338] width 991 height 641
click at [293, 110] on circle at bounding box center [293, 107] width 22 height 22
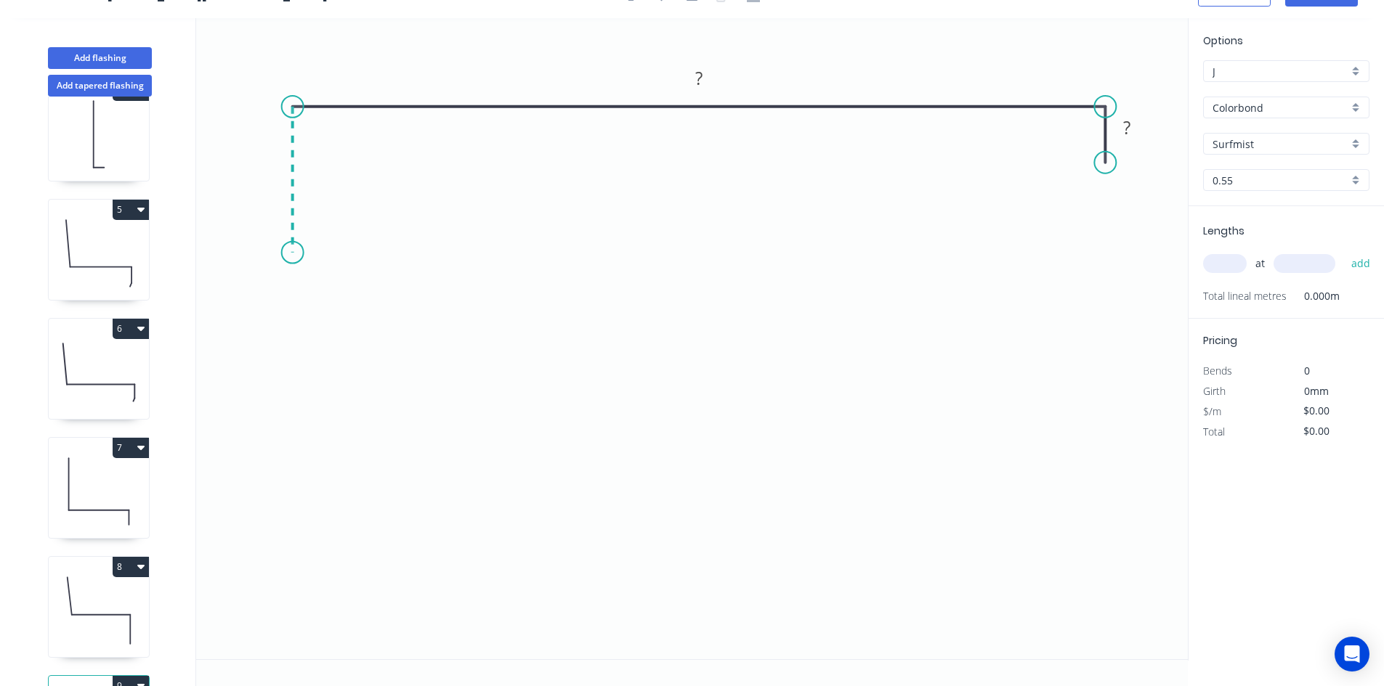
click at [288, 253] on icon "0 ? ?" at bounding box center [691, 338] width 991 height 641
click at [304, 287] on icon "0 ? ? ?" at bounding box center [691, 338] width 991 height 641
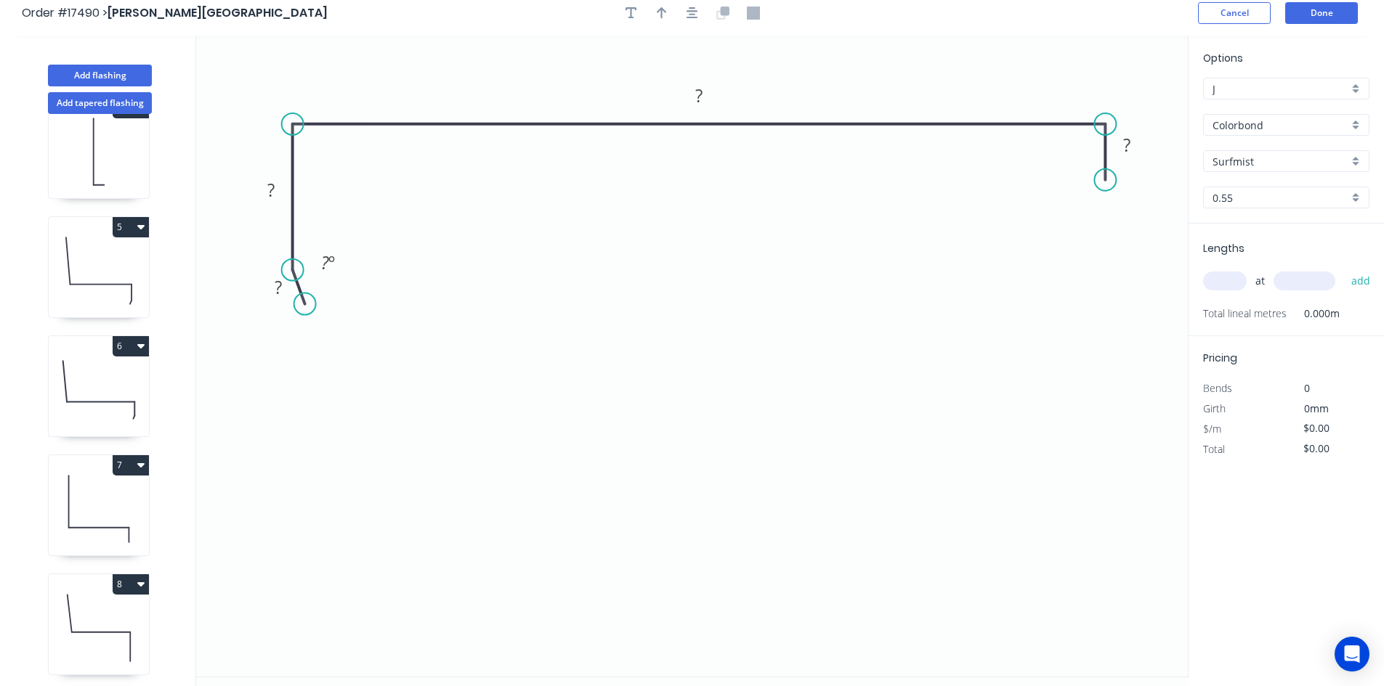
scroll to position [0, 0]
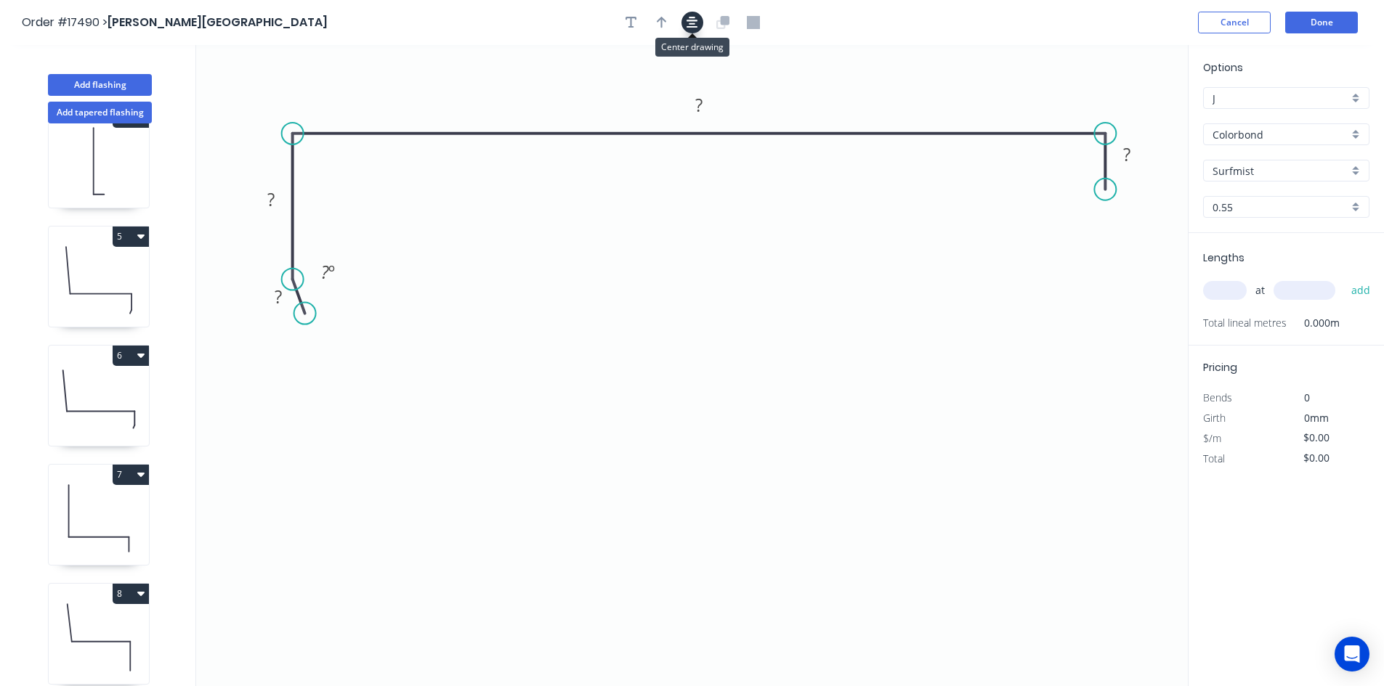
click at [685, 23] on button "button" at bounding box center [692, 23] width 22 height 22
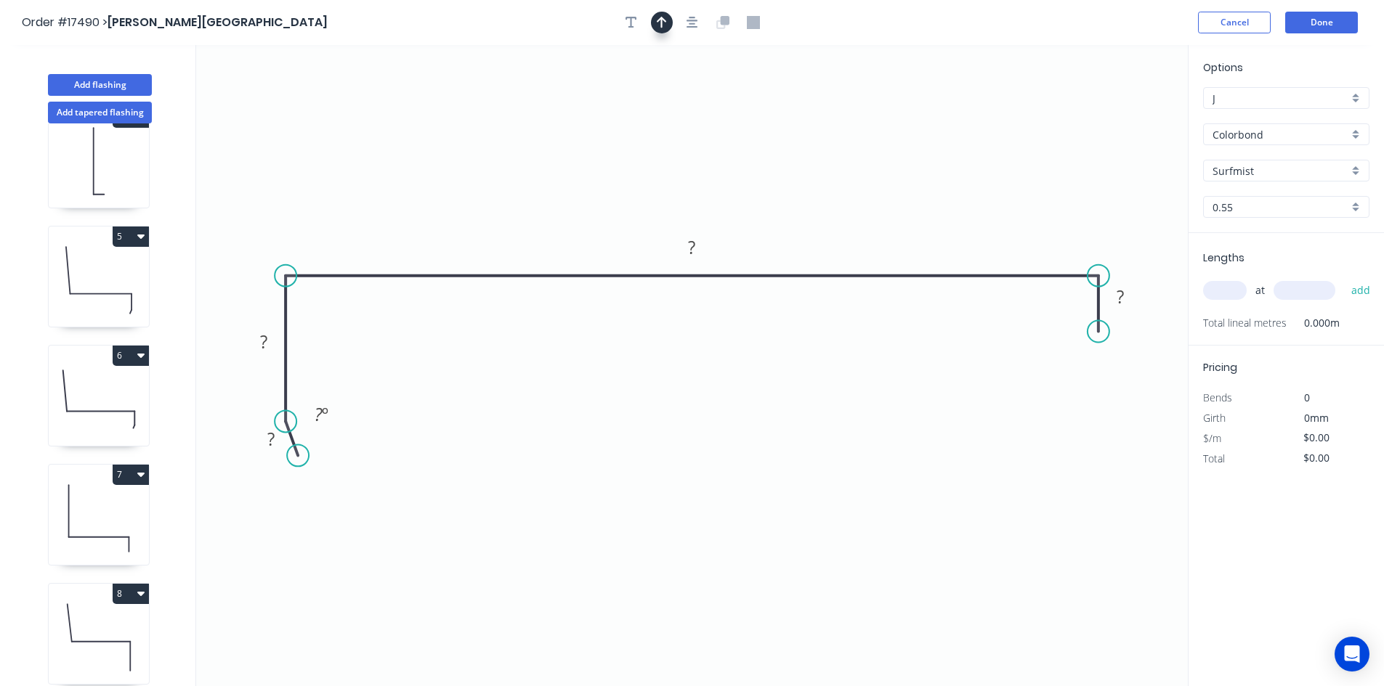
click at [663, 22] on icon "button" at bounding box center [662, 22] width 10 height 13
drag, startPoint x: 1115, startPoint y: 116, endPoint x: 947, endPoint y: 201, distance: 188.1
click at [957, 201] on icon at bounding box center [963, 178] width 13 height 46
click at [1152, 322] on div "Show angle" at bounding box center [1168, 321] width 146 height 30
click at [1082, 307] on rect at bounding box center [1072, 301] width 29 height 20
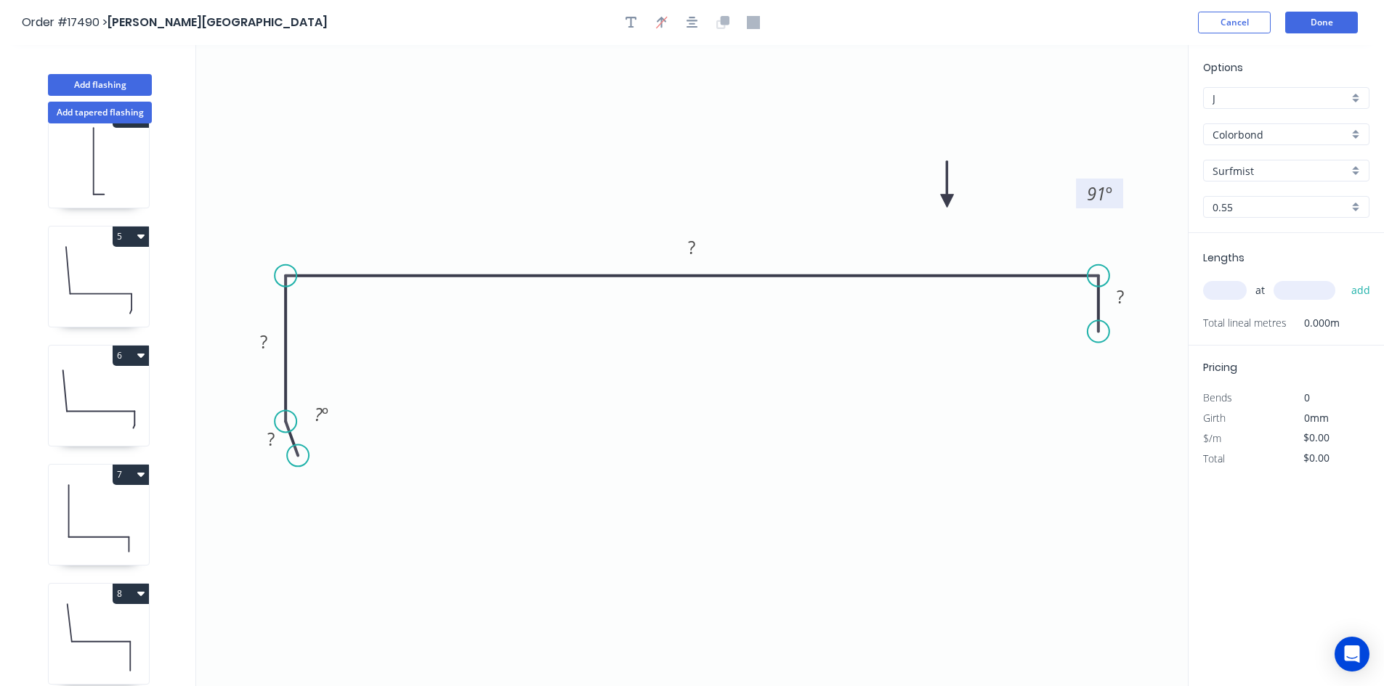
drag, startPoint x: 1053, startPoint y: 295, endPoint x: 1084, endPoint y: 182, distance: 117.3
click at [1084, 182] on rect at bounding box center [1099, 194] width 47 height 30
click at [324, 325] on div "Show angle" at bounding box center [361, 326] width 146 height 30
click at [313, 307] on tspan "º" at bounding box center [315, 300] width 7 height 24
drag, startPoint x: 332, startPoint y: 309, endPoint x: 288, endPoint y: 189, distance: 127.8
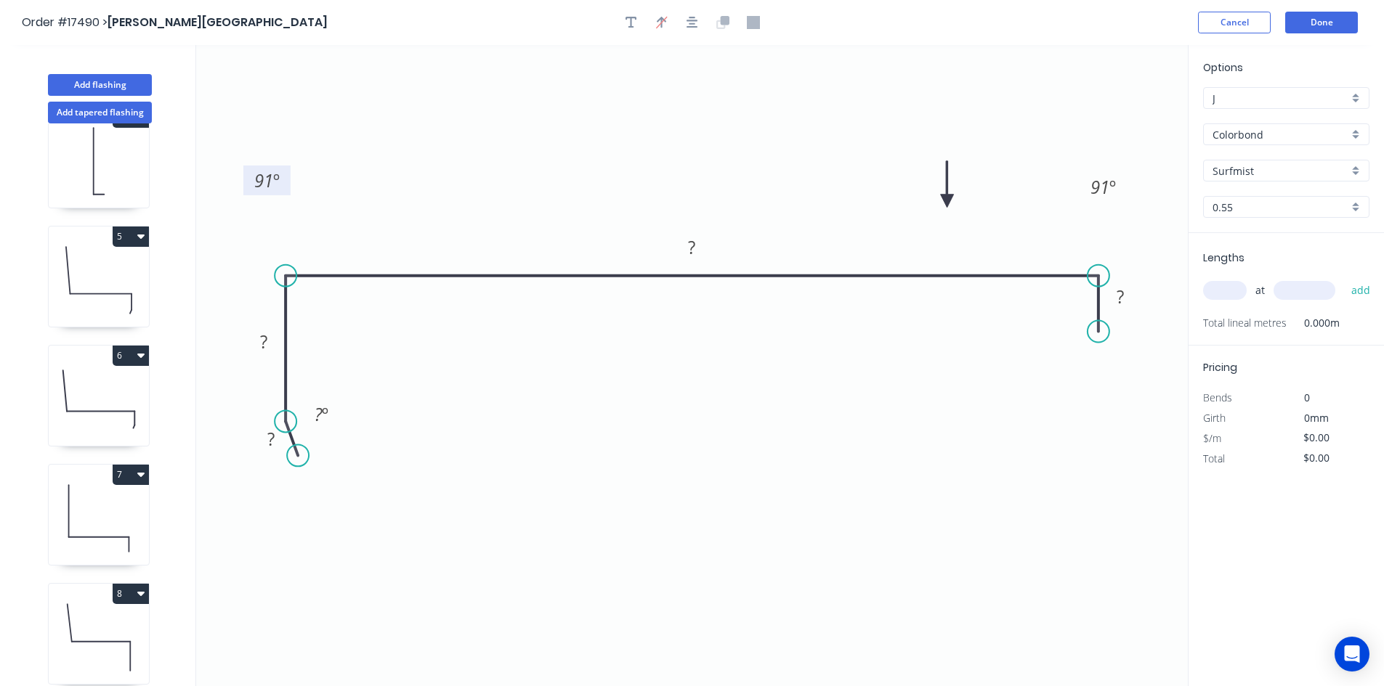
click at [288, 189] on rect at bounding box center [266, 181] width 47 height 30
click at [694, 251] on tspan "?" at bounding box center [691, 247] width 7 height 24
click at [1127, 293] on rect at bounding box center [1119, 298] width 29 height 20
click at [262, 330] on tspan "?" at bounding box center [263, 342] width 7 height 24
click at [279, 439] on rect at bounding box center [270, 440] width 29 height 20
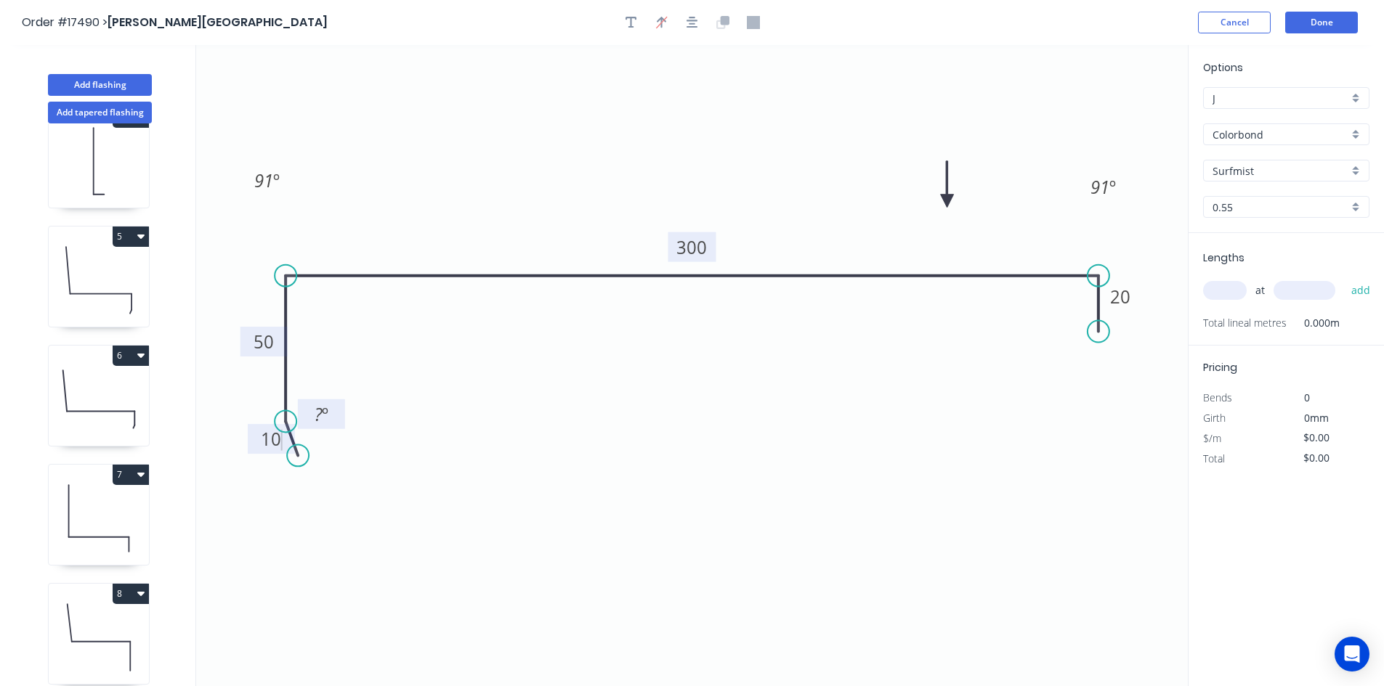
click at [324, 416] on tspan "º" at bounding box center [325, 414] width 7 height 24
type input "$18.83"
click at [385, 402] on icon "0 10 50 300 20 91 º 91 º 20 º" at bounding box center [691, 365] width 991 height 641
drag, startPoint x: 342, startPoint y: 410, endPoint x: 251, endPoint y: 413, distance: 91.6
click at [251, 413] on rect at bounding box center [229, 418] width 47 height 30
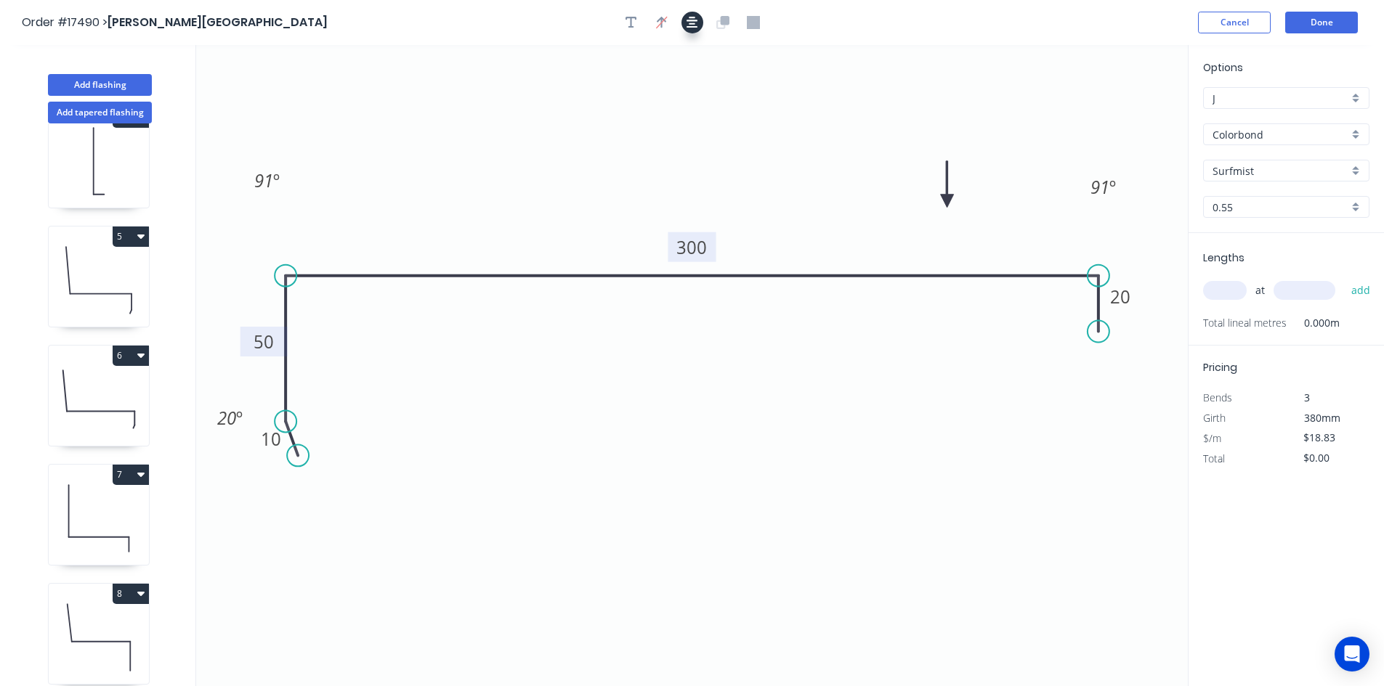
click at [693, 21] on icon "button" at bounding box center [692, 23] width 12 height 12
click at [1225, 297] on input "text" at bounding box center [1225, 290] width 44 height 19
type input "1"
click at [1291, 294] on input "text" at bounding box center [1304, 290] width 62 height 19
type input "2600"
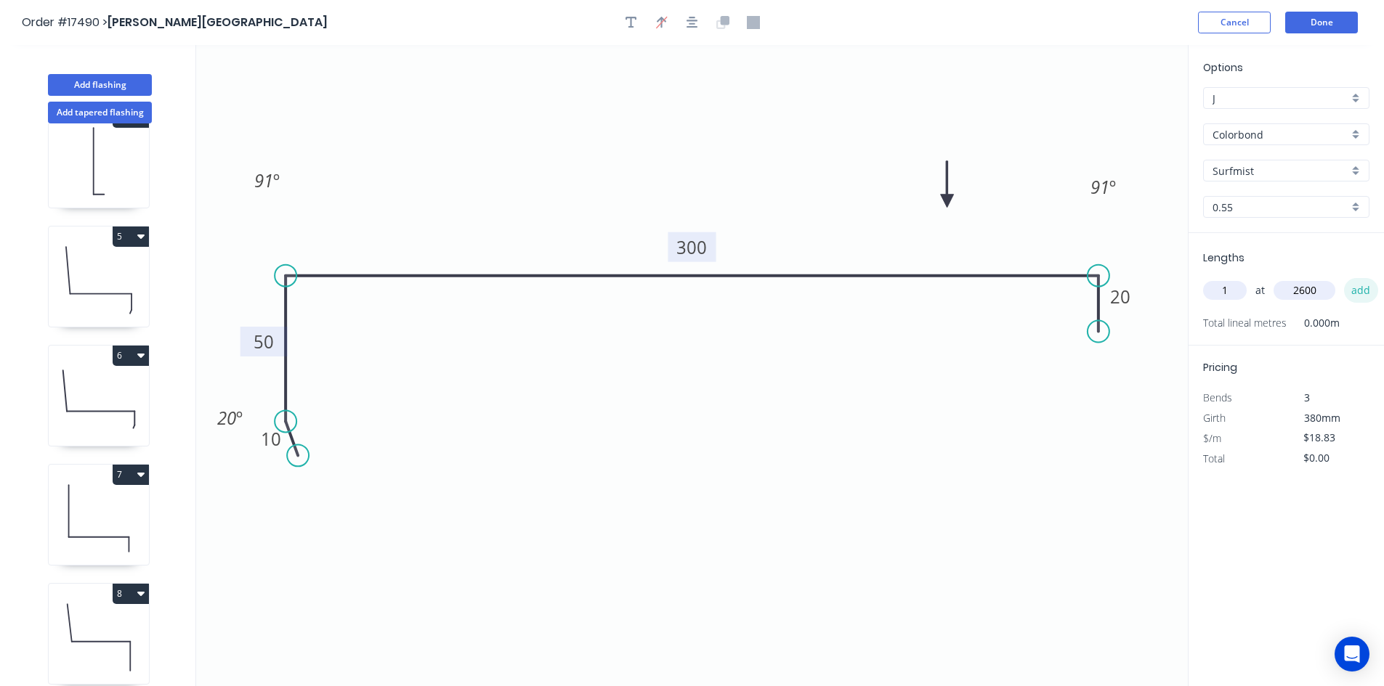
click at [1363, 291] on button "add" at bounding box center [1361, 290] width 34 height 25
type input "$48.96"
click at [628, 23] on icon "button" at bounding box center [631, 22] width 12 height 13
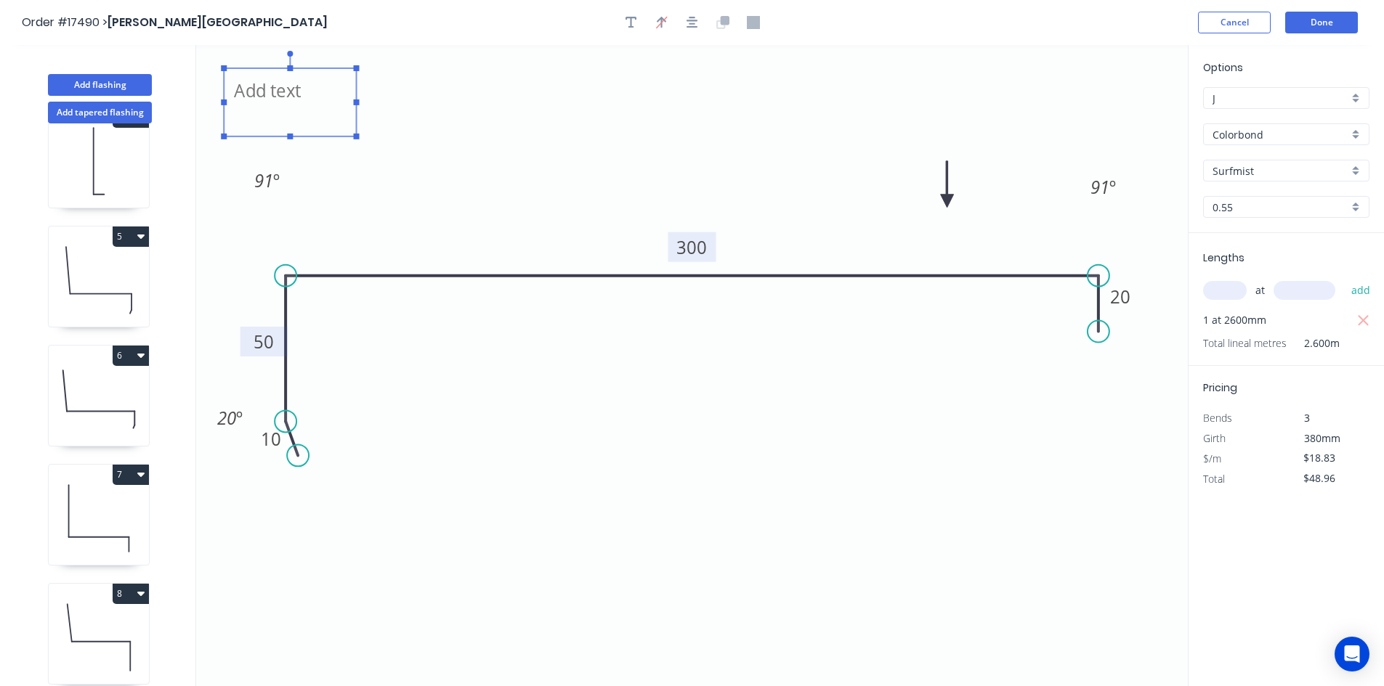
click at [248, 89] on textarea at bounding box center [290, 103] width 118 height 54
click at [470, 165] on icon ""A" 10 50 300 20 91 º 91 º 20 º" at bounding box center [691, 365] width 991 height 641
type textarea ""A""
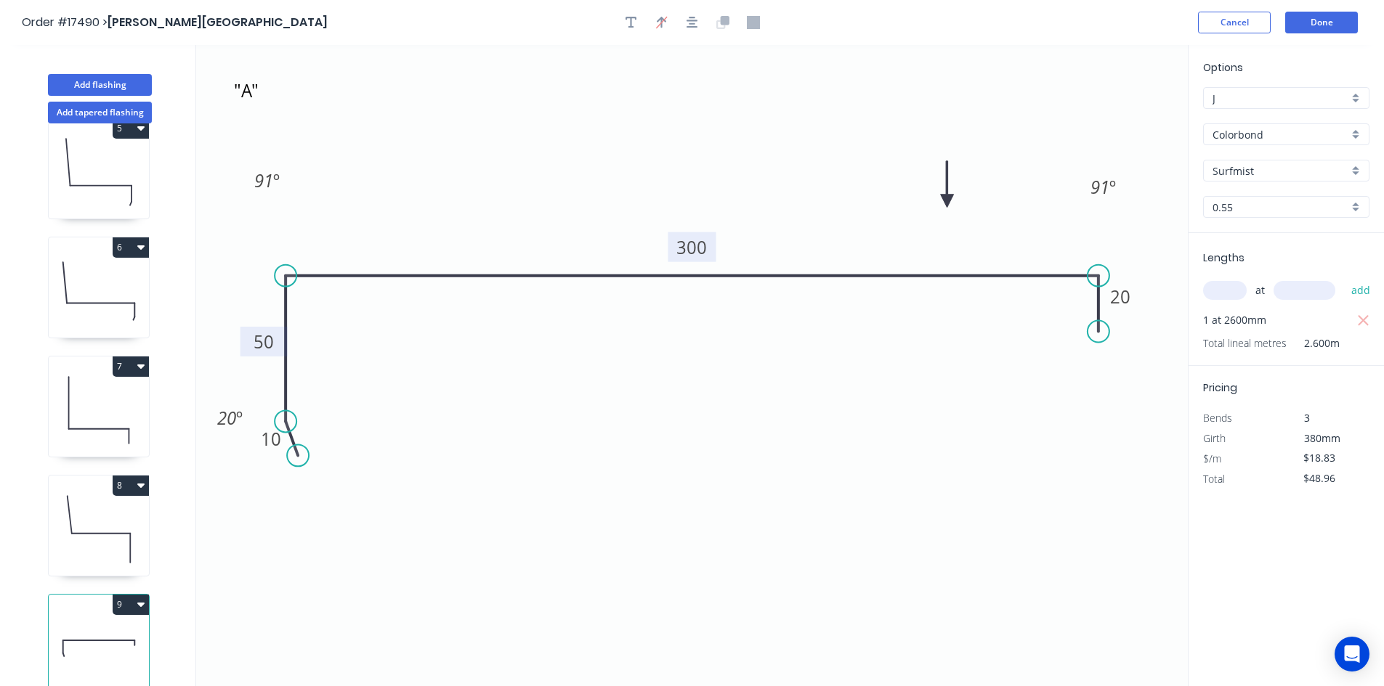
scroll to position [515, 0]
click at [135, 595] on button "9" at bounding box center [131, 605] width 36 height 20
click at [113, 630] on div "Duplicate" at bounding box center [80, 640] width 112 height 21
type input "$0.00"
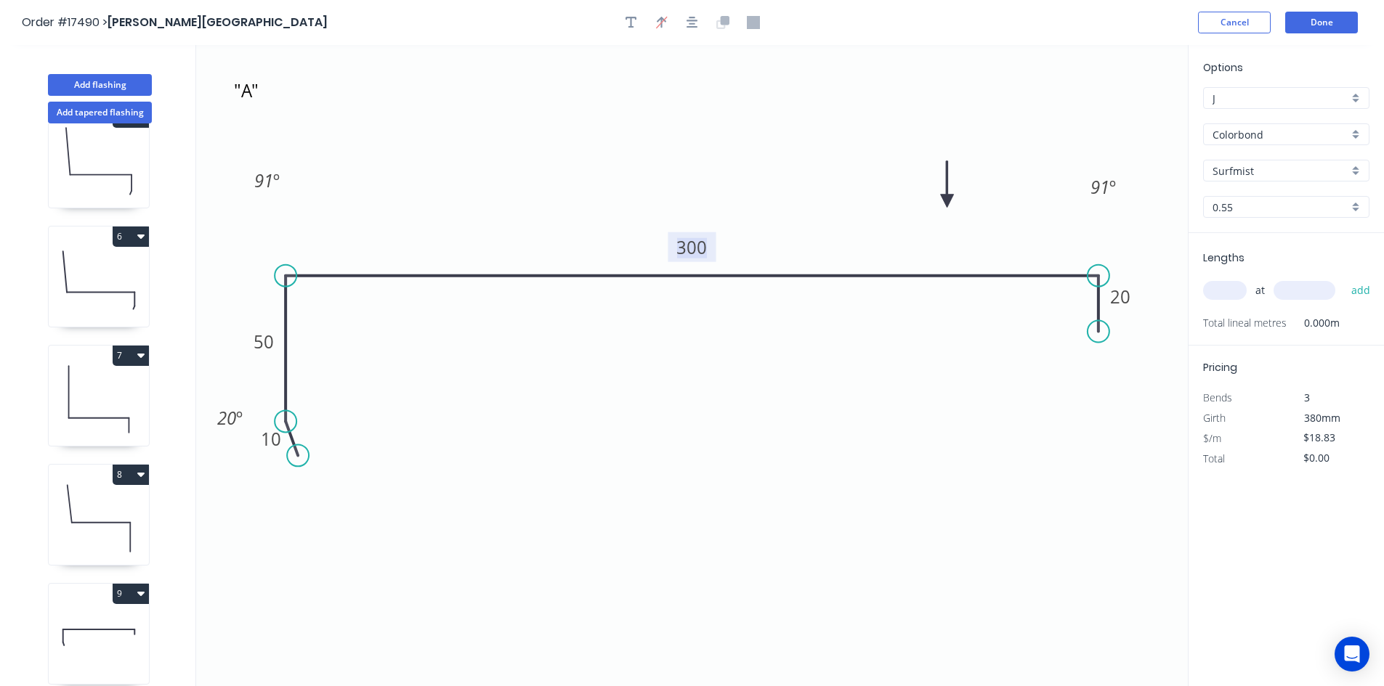
click at [689, 251] on tspan "300" at bounding box center [692, 247] width 31 height 24
click at [700, 486] on icon ""A" 10 50 210 20 91 º 91 º 20 º" at bounding box center [691, 365] width 991 height 641
type input "$15.55"
click at [258, 100] on textarea ""A"" at bounding box center [290, 103] width 118 height 54
click at [251, 94] on textarea ""A"" at bounding box center [290, 103] width 118 height 54
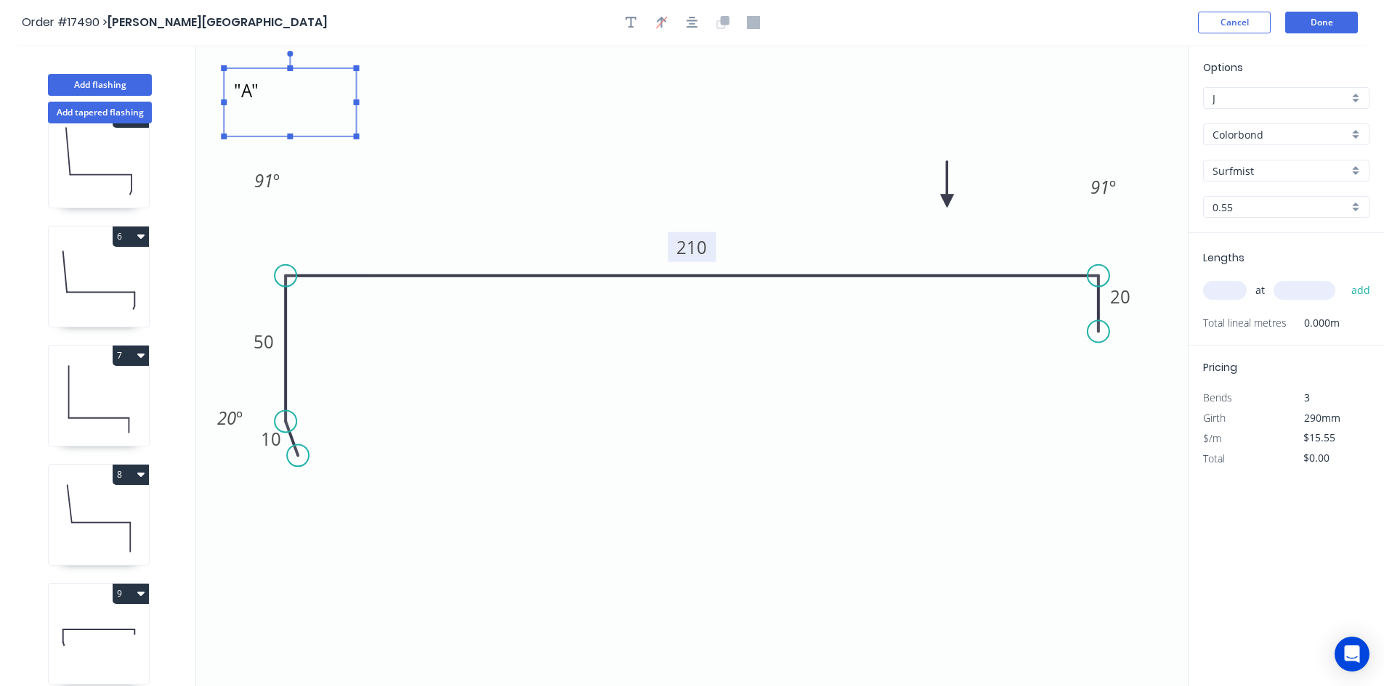
click at [577, 173] on icon ""B" 10 50 210 20 91 º 91 º 20 º" at bounding box center [691, 365] width 991 height 641
type textarea ""B""
click at [1233, 290] on input "text" at bounding box center [1225, 290] width 44 height 19
type input "1"
click at [1309, 287] on input "text" at bounding box center [1304, 290] width 62 height 19
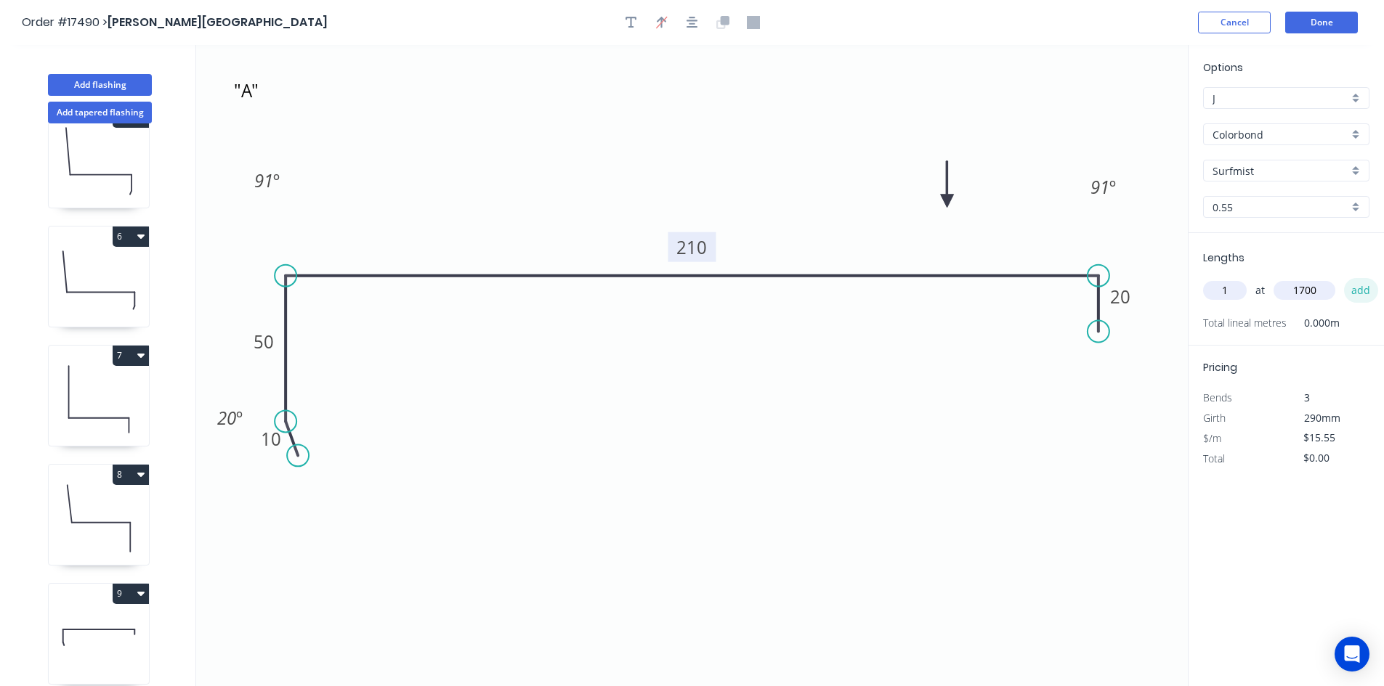
type input "1700"
click at [1362, 285] on button "add" at bounding box center [1361, 290] width 34 height 25
type input "$26.44"
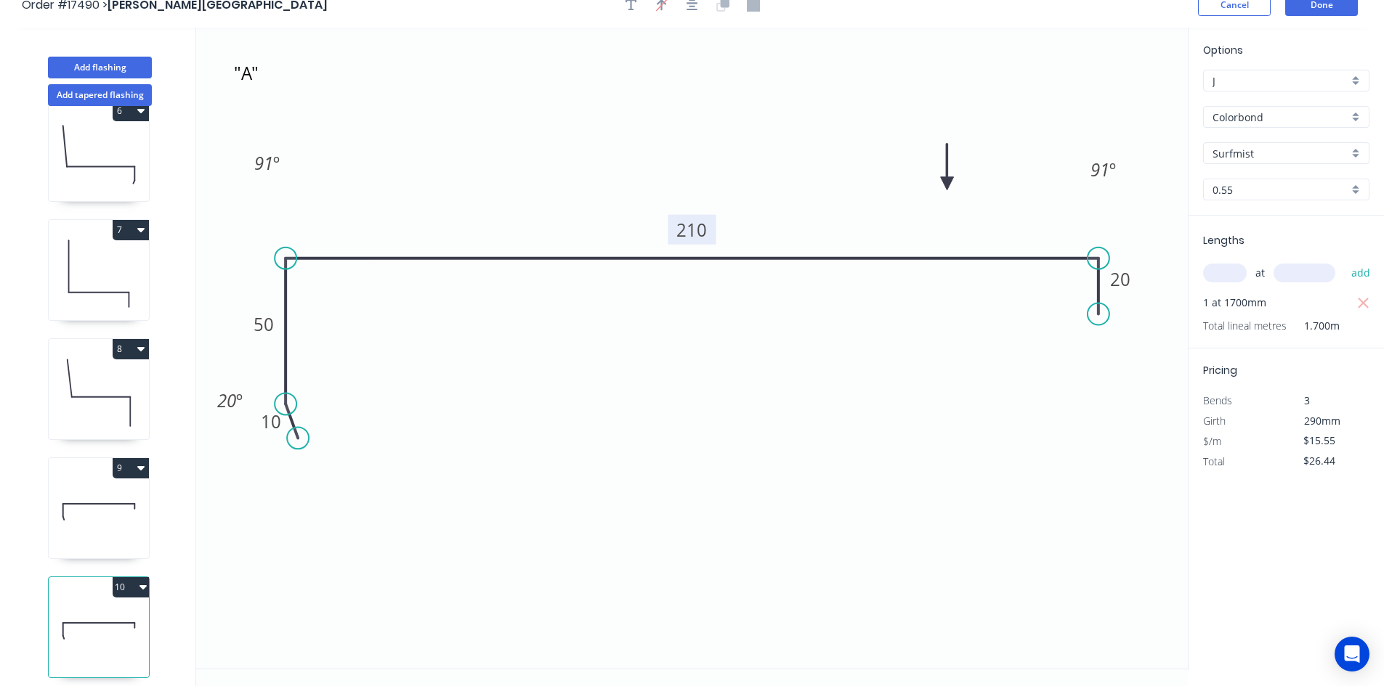
scroll to position [27, 0]
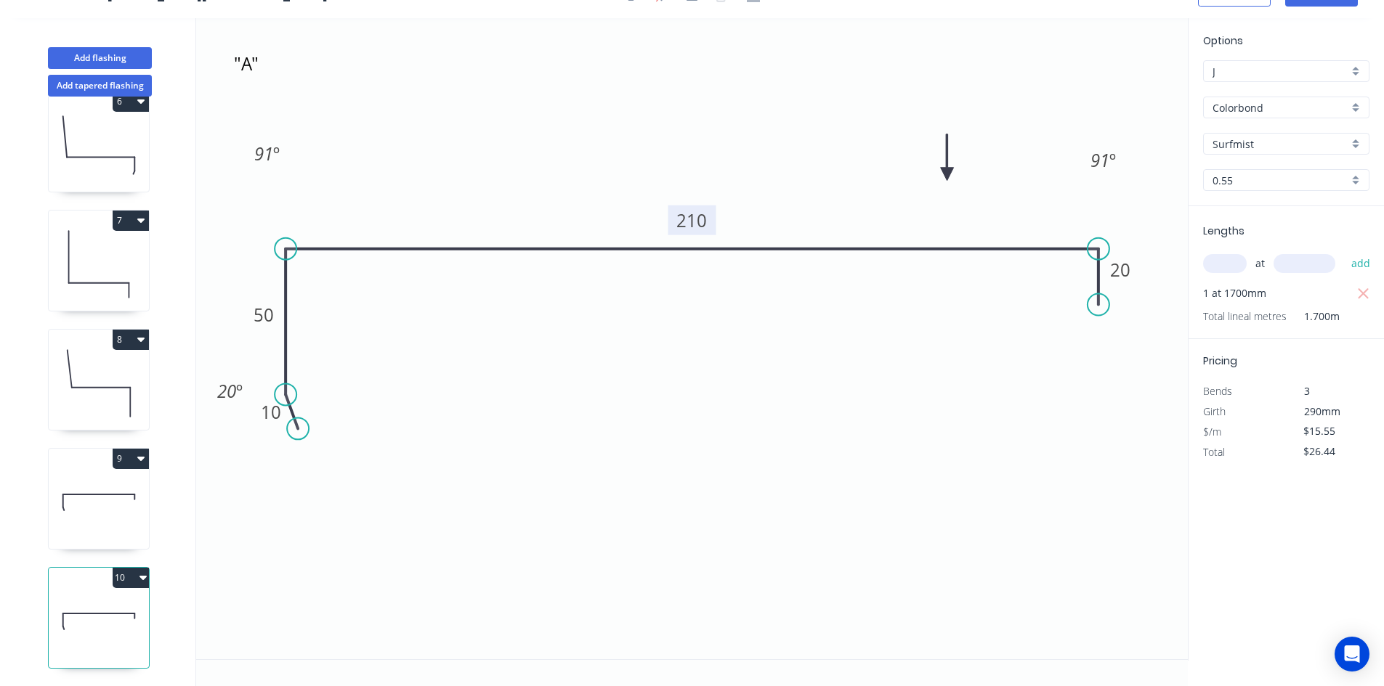
click at [119, 495] on icon at bounding box center [99, 495] width 72 height 0
type input "$18.83"
type input "$48.96"
click at [121, 612] on icon at bounding box center [99, 621] width 100 height 93
type input "$15.55"
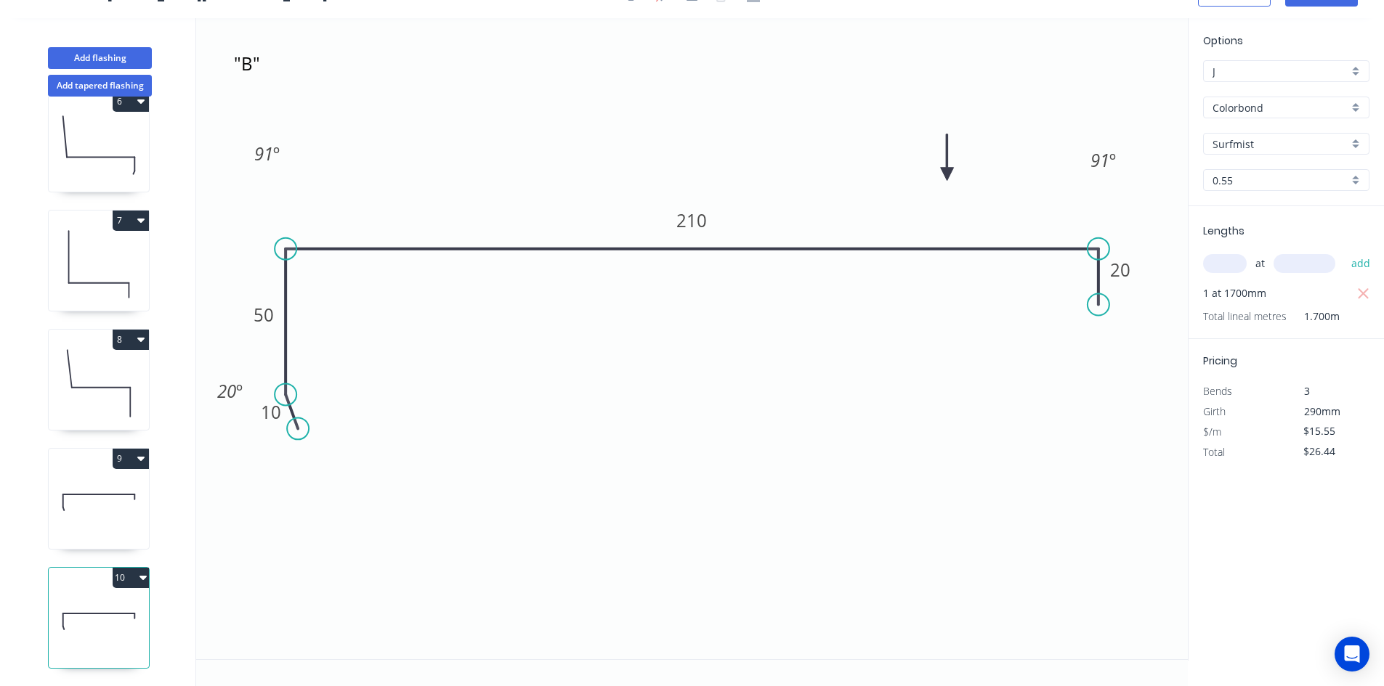
click at [142, 576] on icon "button" at bounding box center [142, 578] width 7 height 4
click at [112, 604] on div "Duplicate" at bounding box center [80, 614] width 112 height 21
type input "$0.00"
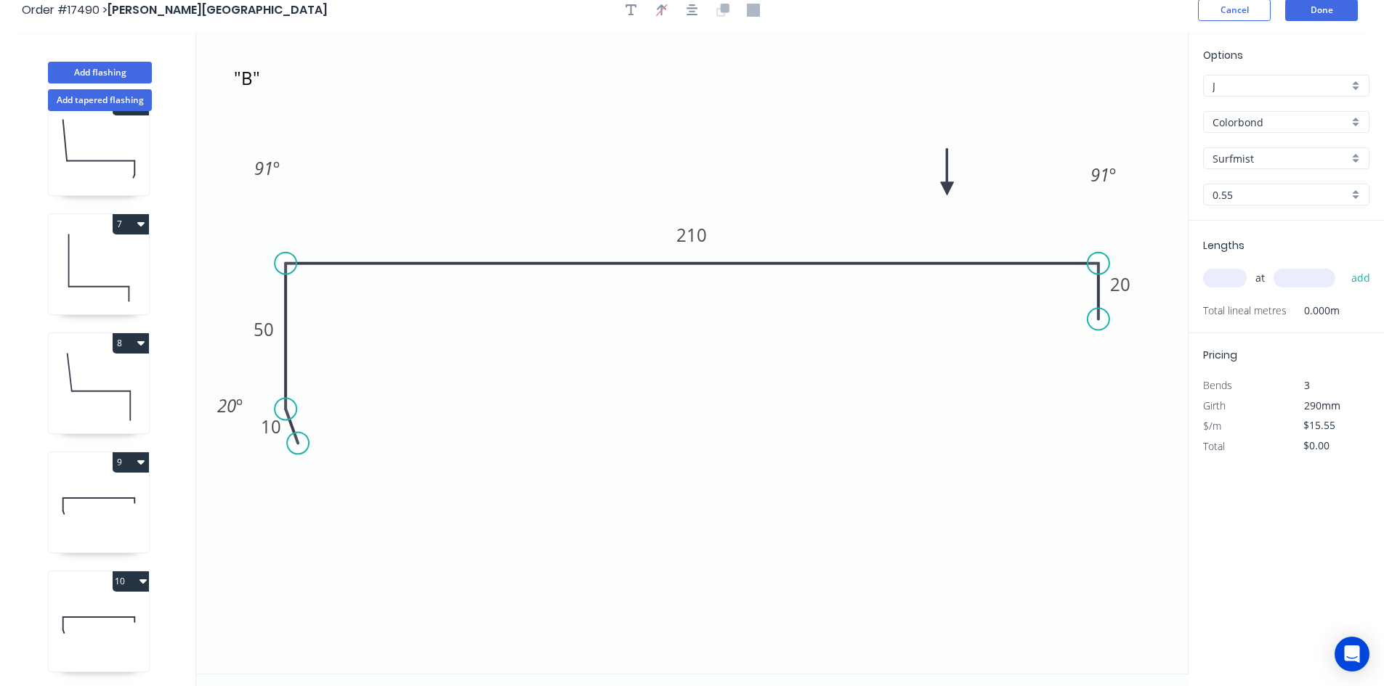
scroll to position [0, 0]
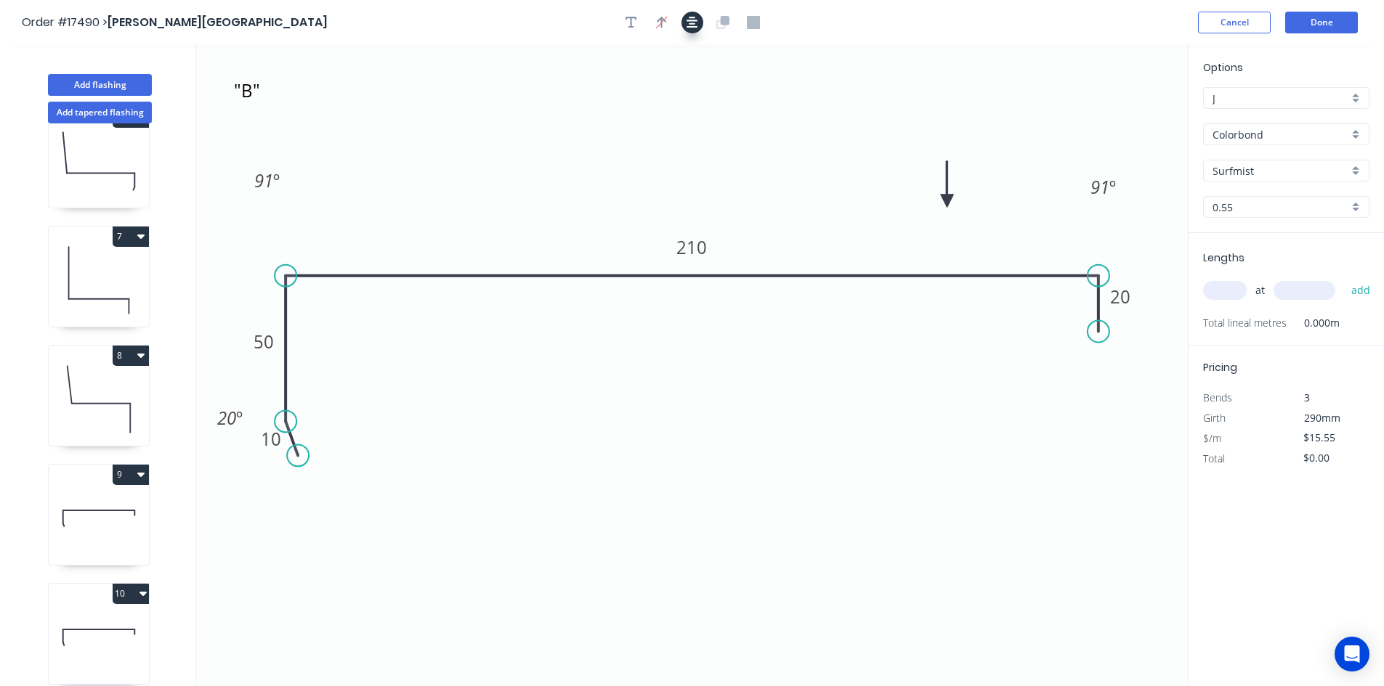
click at [691, 25] on icon "button" at bounding box center [692, 22] width 12 height 13
click at [697, 245] on tspan "210" at bounding box center [692, 247] width 31 height 24
click at [701, 422] on icon ""B" 10 50 210 20 91 º 91 º 20 º" at bounding box center [691, 365] width 991 height 641
click at [243, 90] on textarea ""B"" at bounding box center [290, 103] width 118 height 54
click at [253, 89] on textarea ""B"" at bounding box center [290, 103] width 118 height 54
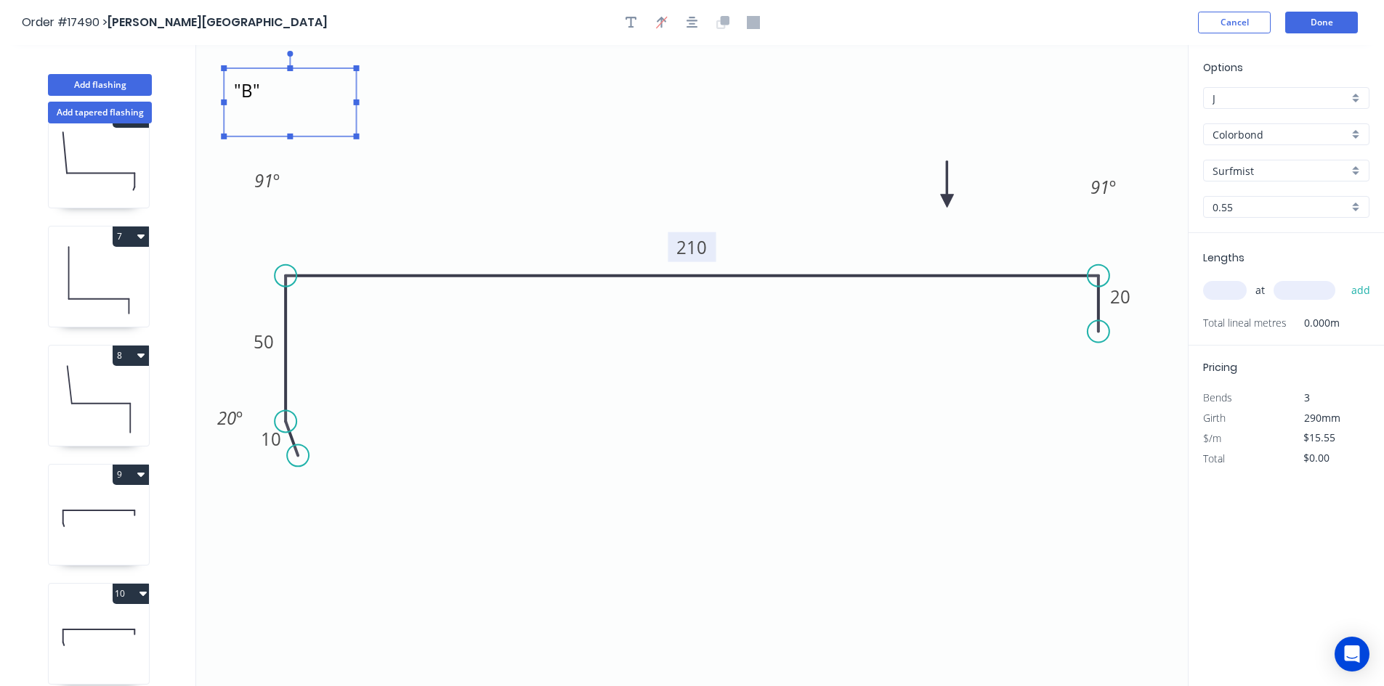
click at [621, 164] on icon ""C" 10 50 210 20 91 º 91 º 20 º" at bounding box center [691, 365] width 991 height 641
type textarea ""C""
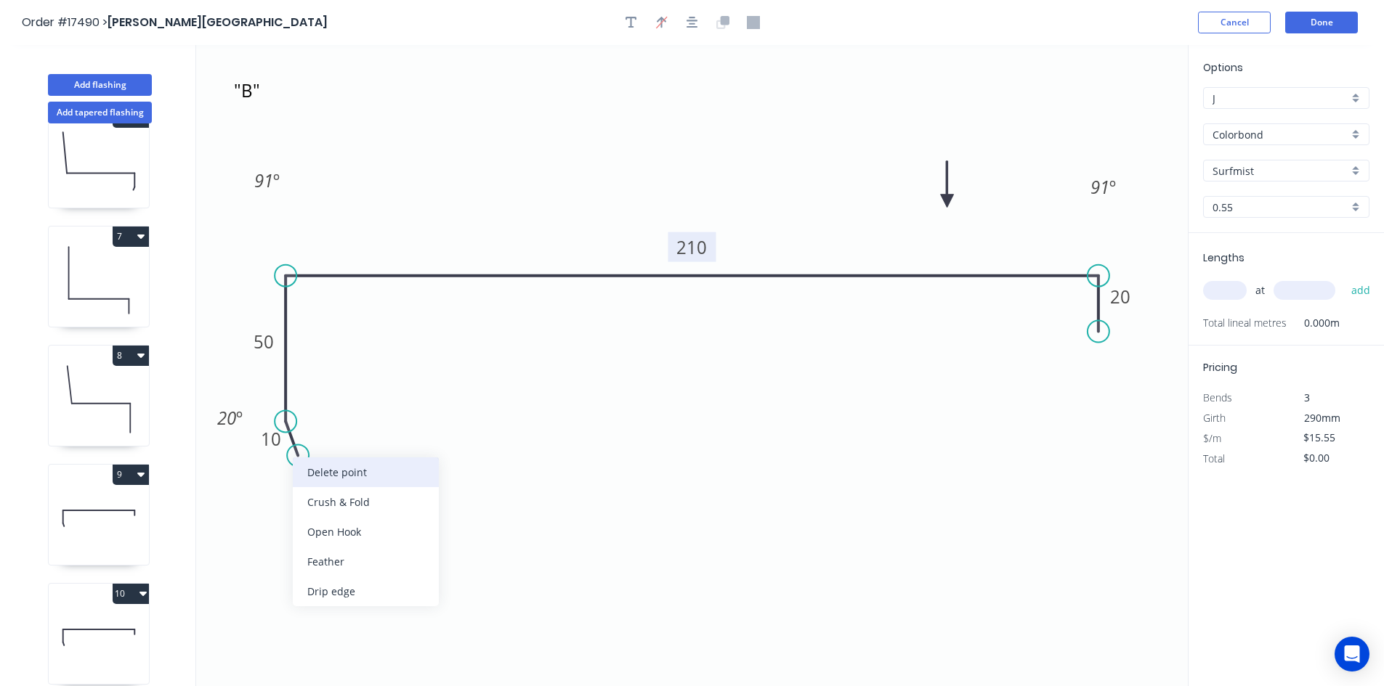
click at [333, 475] on div "Delete point" at bounding box center [366, 473] width 146 height 30
type input "$0.00"
click at [691, 19] on icon "button" at bounding box center [692, 22] width 12 height 13
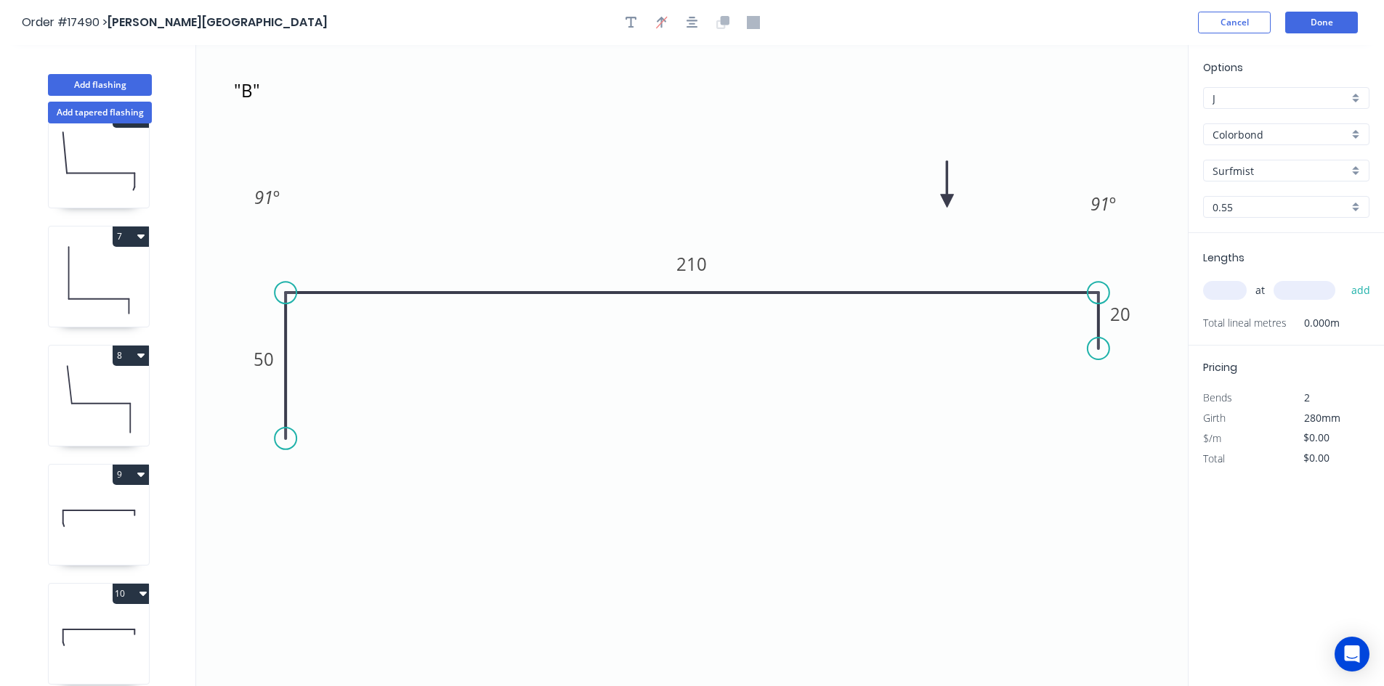
click at [1224, 292] on input "text" at bounding box center [1225, 290] width 44 height 19
type input "2"
click at [1293, 290] on input "text" at bounding box center [1304, 290] width 62 height 19
type input "5000"
click at [1347, 292] on button "add" at bounding box center [1361, 290] width 34 height 25
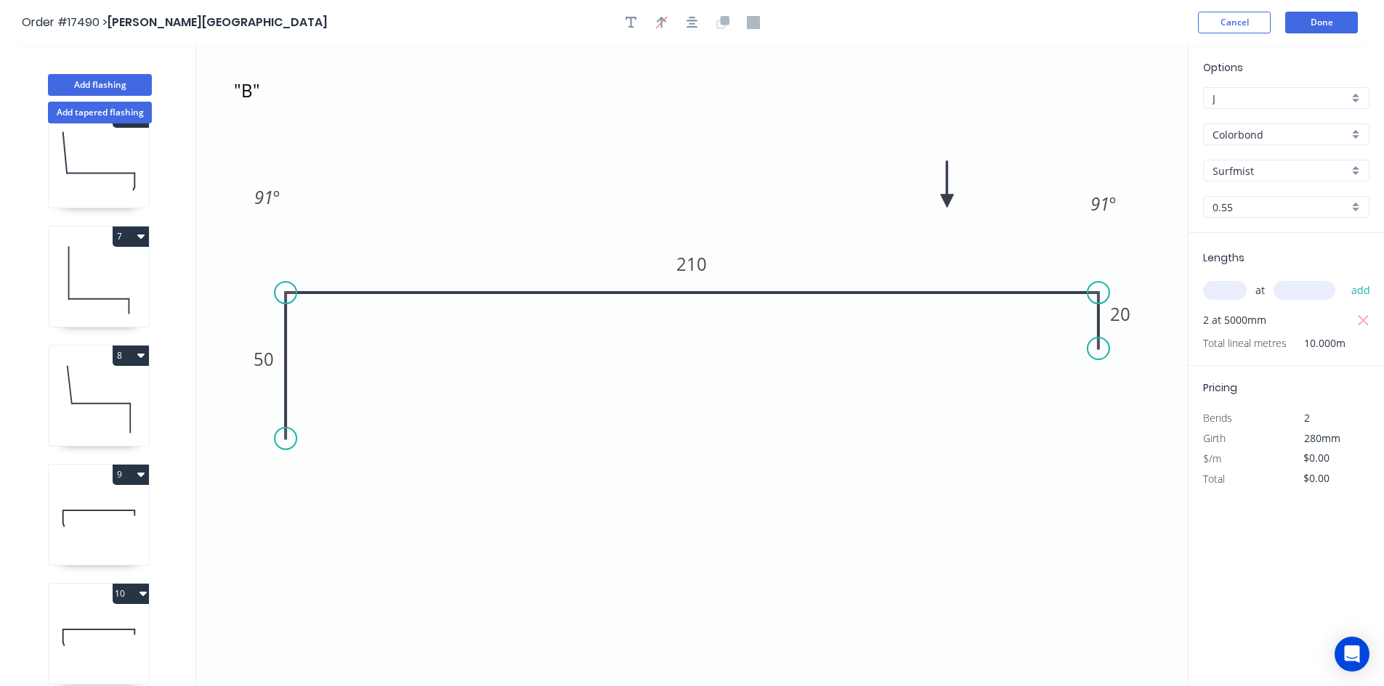
click at [749, 410] on icon ""C" 50 210 20 91 º 91 º" at bounding box center [691, 365] width 991 height 641
click at [425, 381] on icon ""C" 50 210 20 91 º 91 º" at bounding box center [691, 365] width 991 height 641
type input "$14.53"
drag, startPoint x: 292, startPoint y: 444, endPoint x: 328, endPoint y: 437, distance: 36.9
click at [328, 437] on circle at bounding box center [329, 437] width 22 height 22
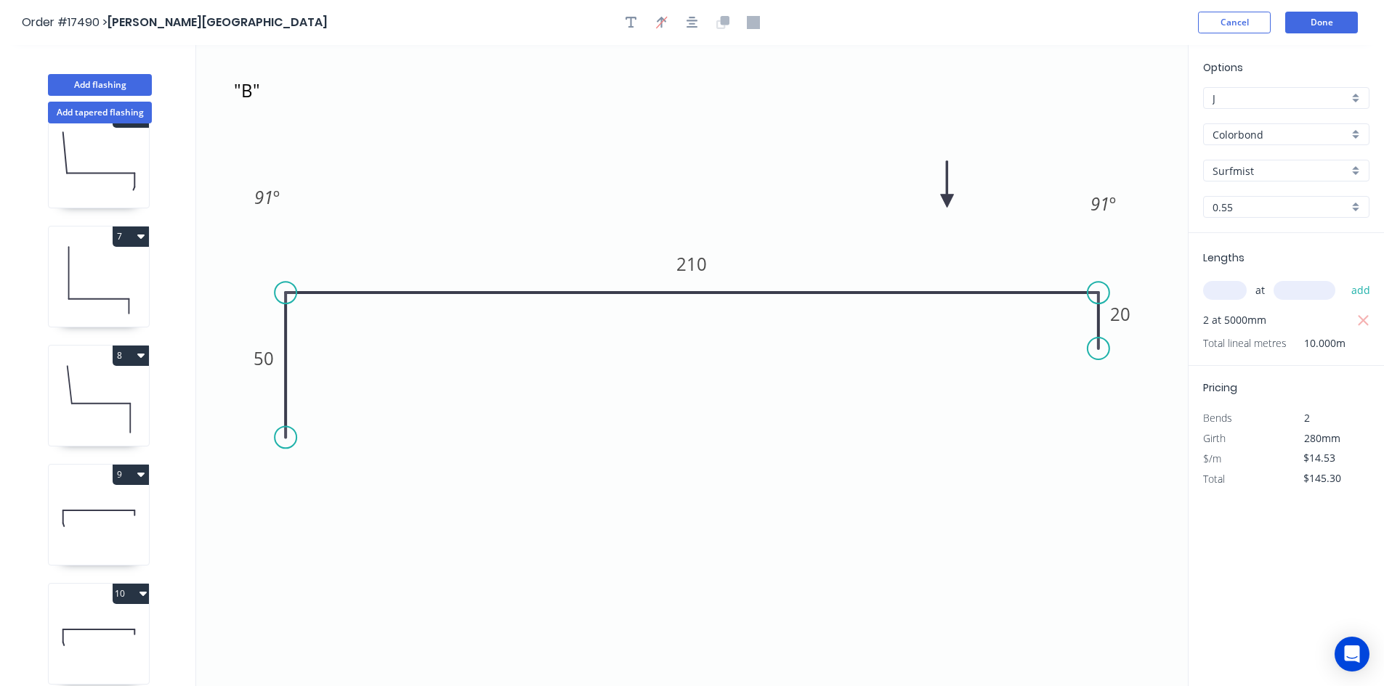
drag, startPoint x: 334, startPoint y: 442, endPoint x: 282, endPoint y: 438, distance: 52.4
click at [282, 438] on circle at bounding box center [286, 437] width 22 height 22
click at [906, 405] on icon ""C" 50 210 20 91 º 91 º" at bounding box center [691, 365] width 991 height 641
click at [972, 405] on icon ""C" 50 210 20 91 º 91 º" at bounding box center [691, 365] width 991 height 641
click at [984, 385] on icon ""C" 50 210 20 91 º 91 º" at bounding box center [691, 365] width 991 height 641
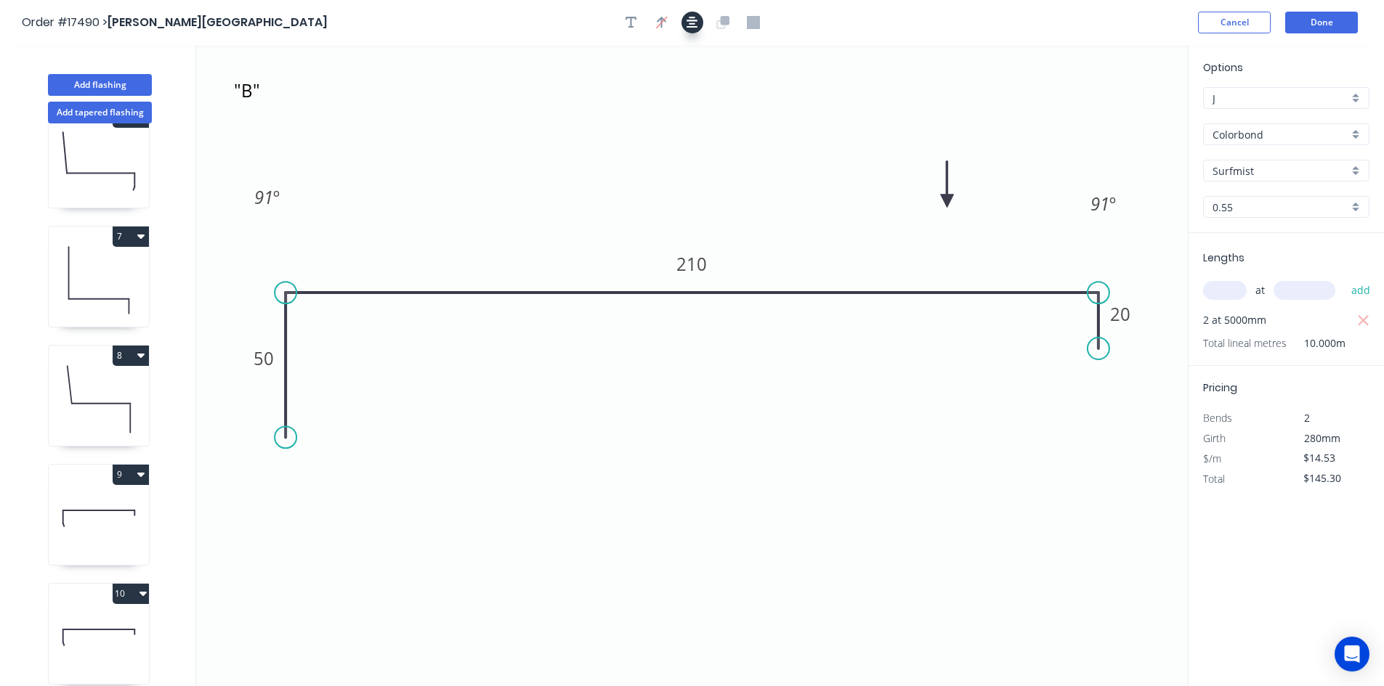
click at [694, 24] on icon "button" at bounding box center [692, 23] width 12 height 12
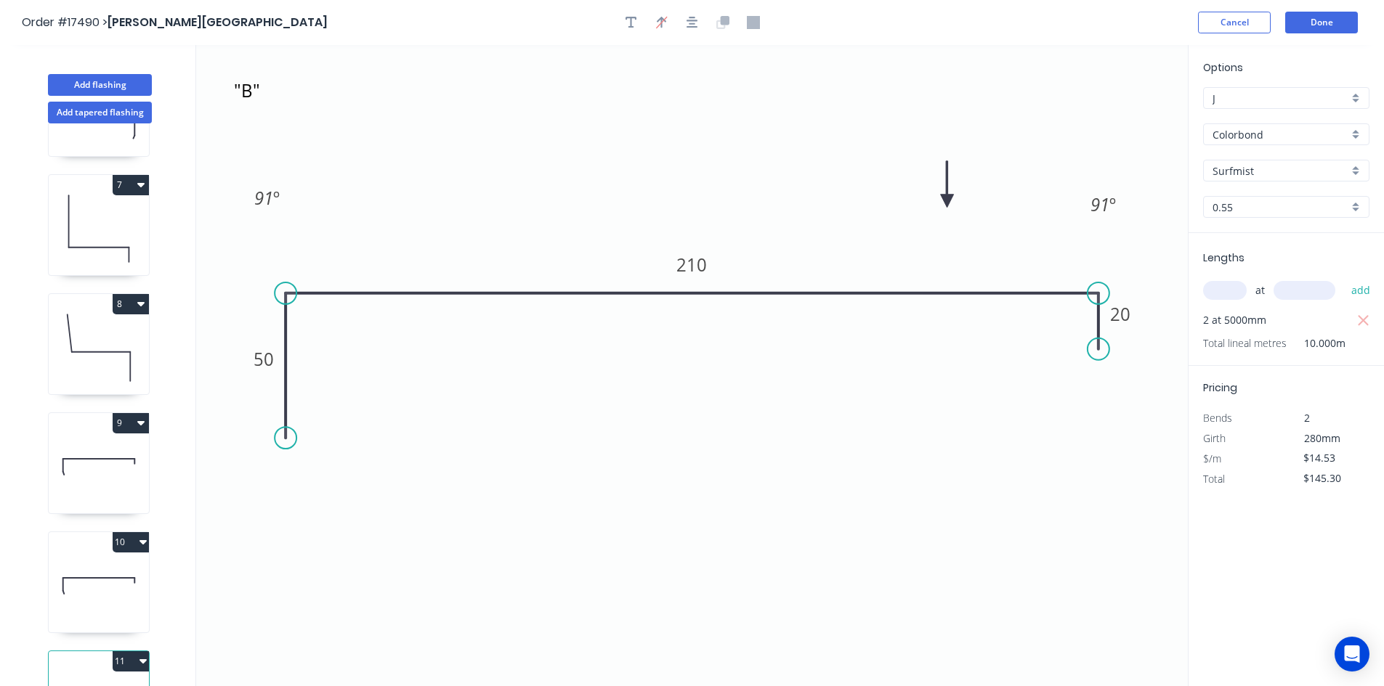
scroll to position [753, 0]
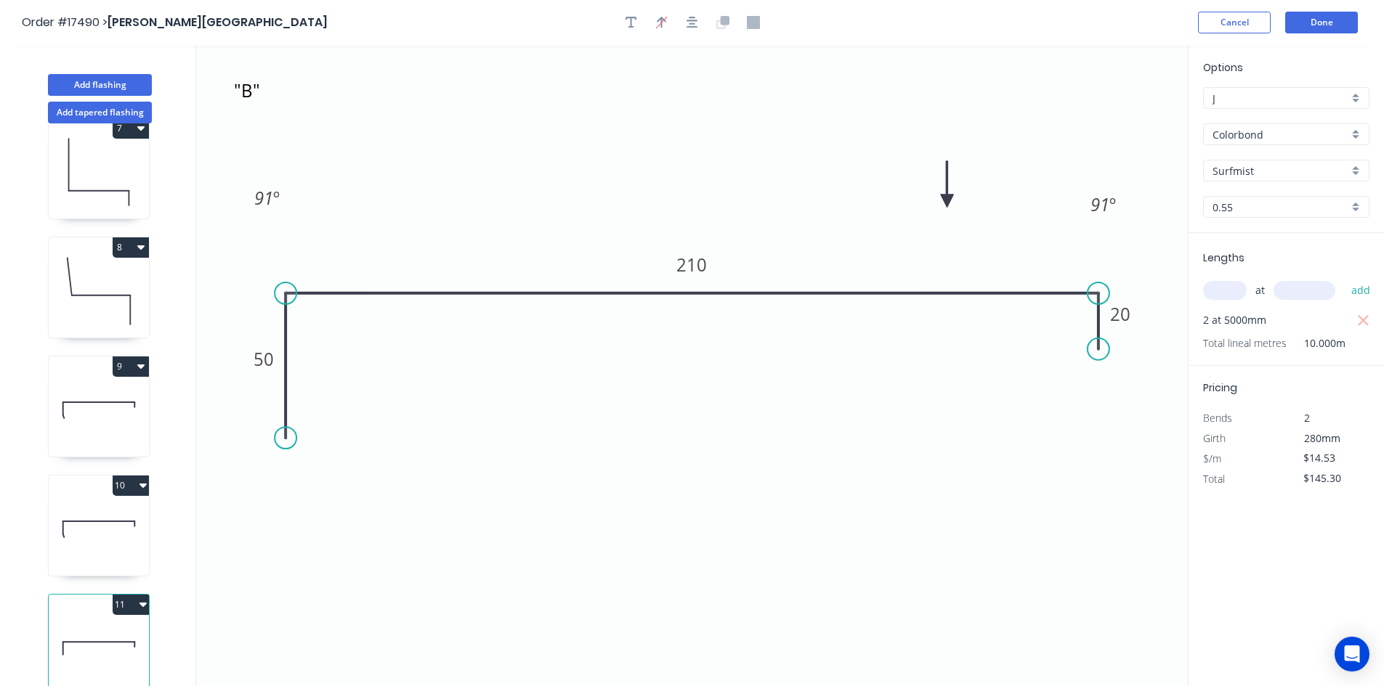
click at [140, 600] on button "11" at bounding box center [131, 605] width 36 height 20
click at [127, 630] on div "Duplicate" at bounding box center [80, 640] width 112 height 21
type input "$0.00"
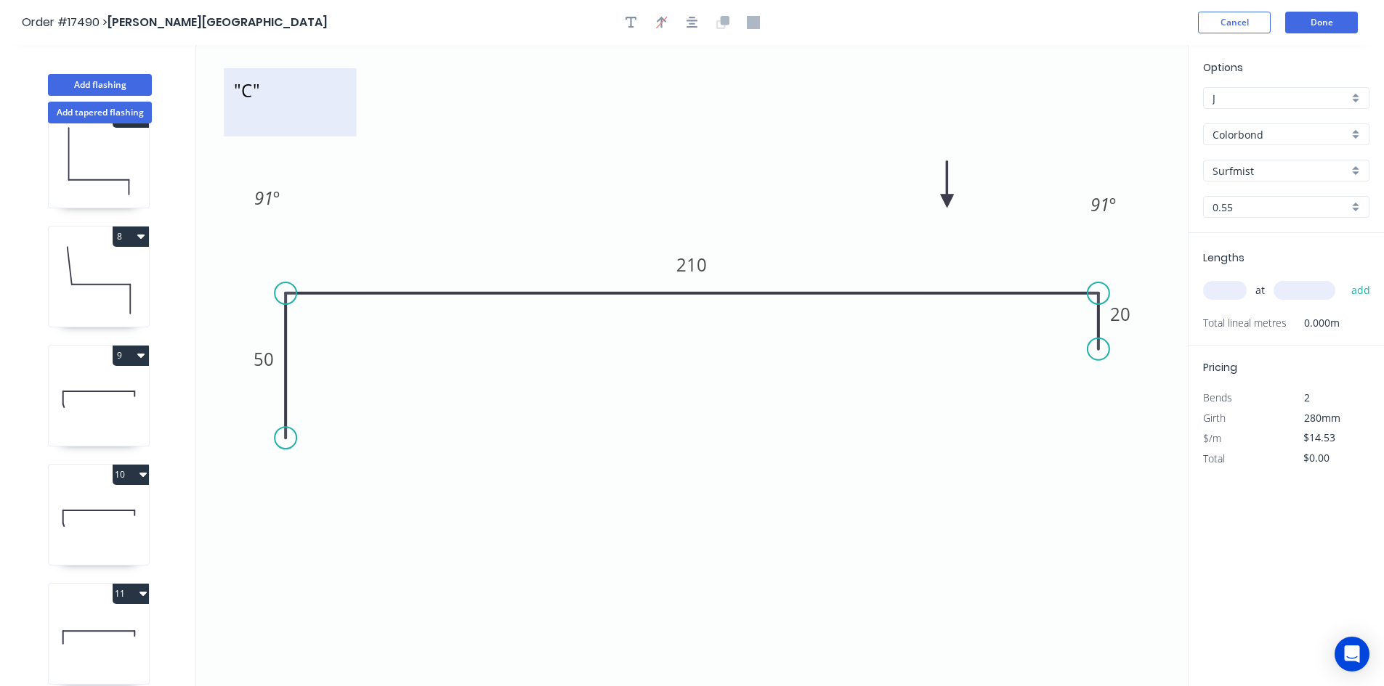
click at [260, 102] on textarea ""C"" at bounding box center [290, 103] width 118 height 54
click at [253, 92] on textarea ""C"" at bounding box center [290, 103] width 118 height 54
click at [531, 198] on icon ""D" 50 210 20 91 º 91 º" at bounding box center [691, 365] width 991 height 641
type textarea ""D""
click at [261, 359] on tspan "50" at bounding box center [263, 359] width 20 height 24
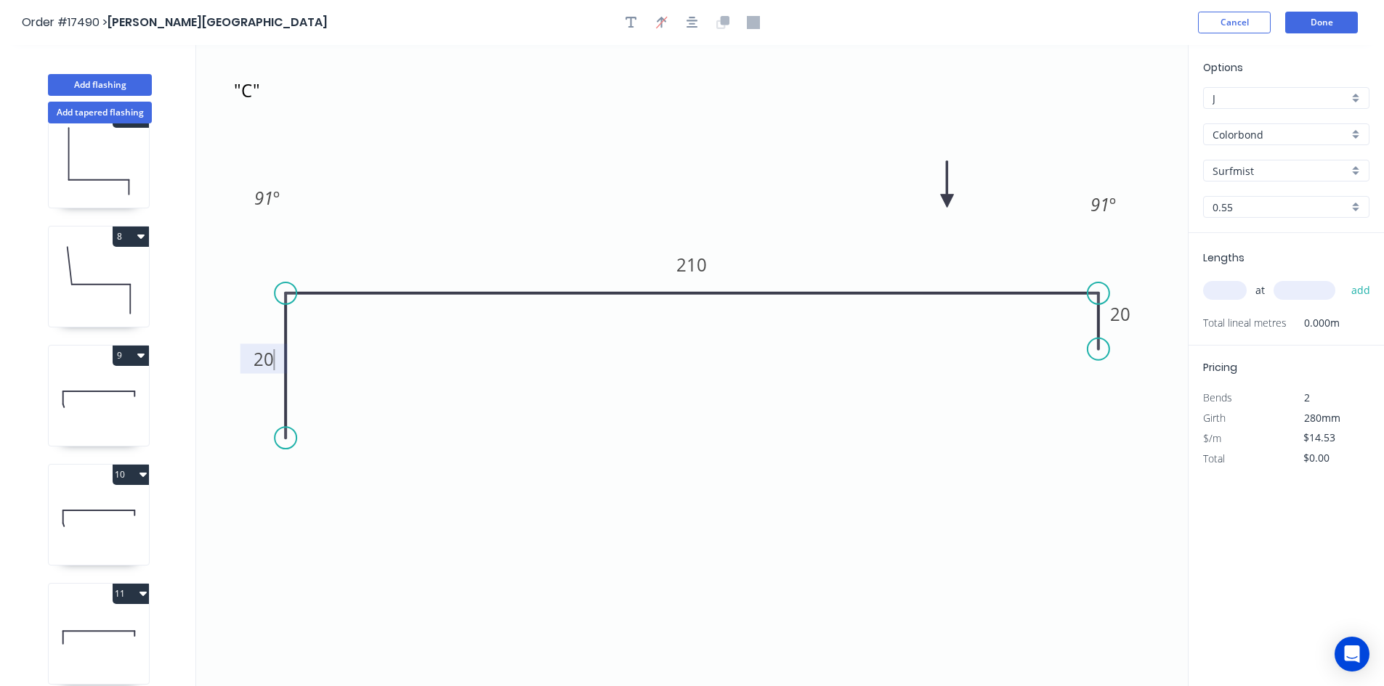
click at [553, 417] on icon ""D" 20 210 20 91 º 91 º" at bounding box center [691, 365] width 991 height 641
click at [698, 271] on tspan "210" at bounding box center [692, 265] width 31 height 24
drag, startPoint x: 622, startPoint y: 447, endPoint x: 596, endPoint y: 447, distance: 26.1
click at [622, 448] on icon ""D" 20 350 20 91 º 91 º" at bounding box center [691, 365] width 991 height 641
drag, startPoint x: 285, startPoint y: 437, endPoint x: 285, endPoint y: 361, distance: 75.5
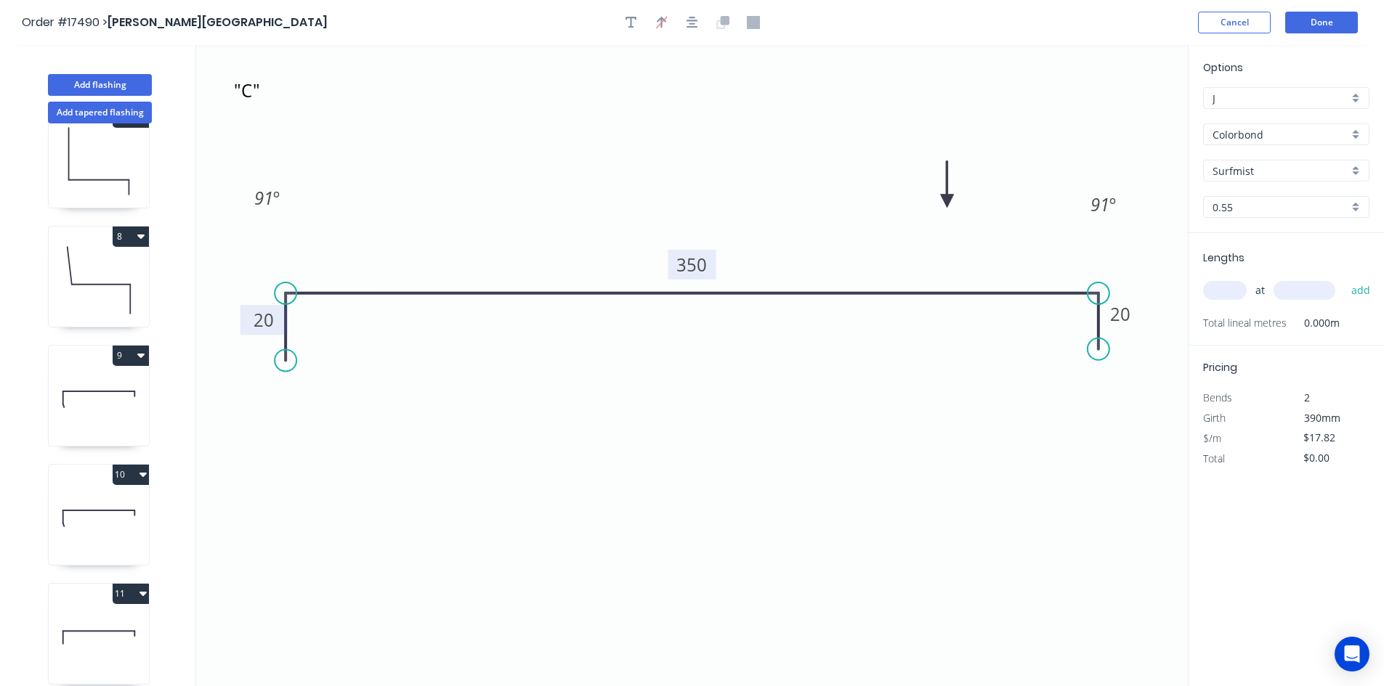
click at [285, 361] on circle at bounding box center [286, 361] width 22 height 22
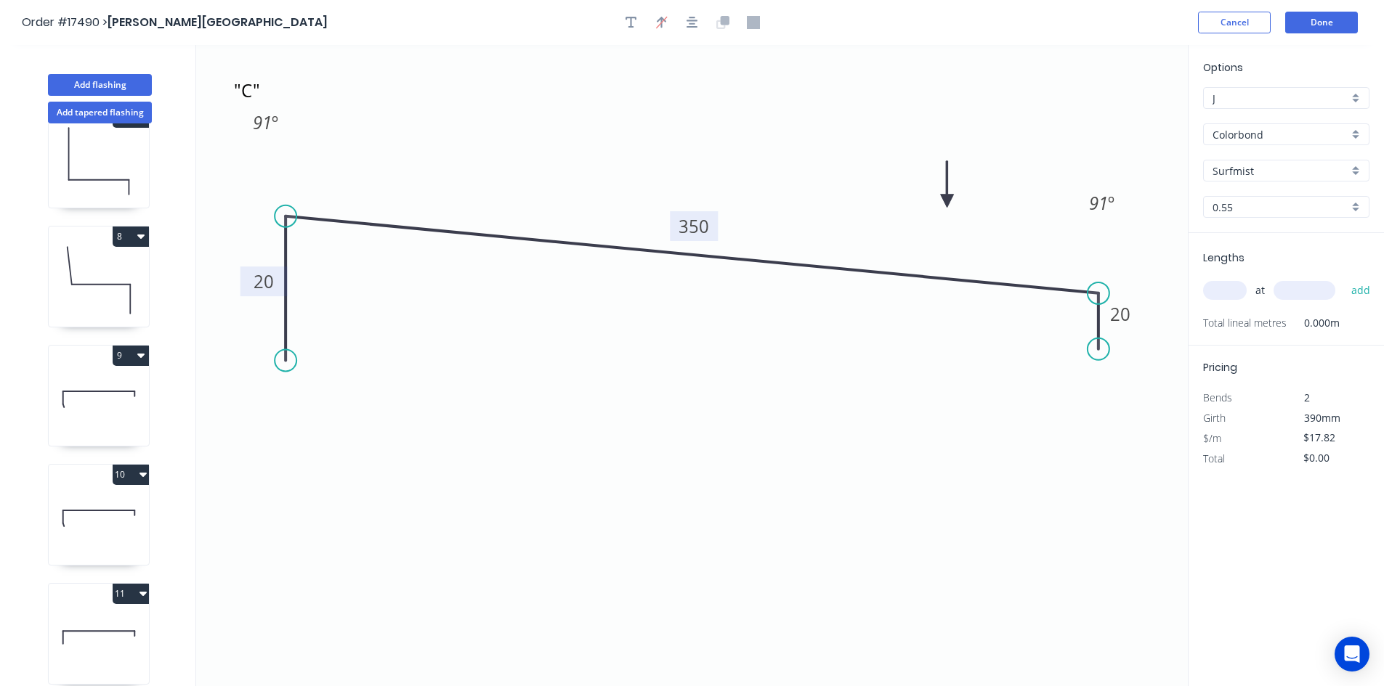
drag, startPoint x: 289, startPoint y: 293, endPoint x: 295, endPoint y: 216, distance: 76.5
click at [295, 216] on circle at bounding box center [286, 217] width 22 height 22
drag, startPoint x: 287, startPoint y: 357, endPoint x: 288, endPoint y: 288, distance: 69.0
click at [288, 288] on circle at bounding box center [286, 288] width 22 height 22
click at [683, 24] on button "button" at bounding box center [692, 23] width 22 height 22
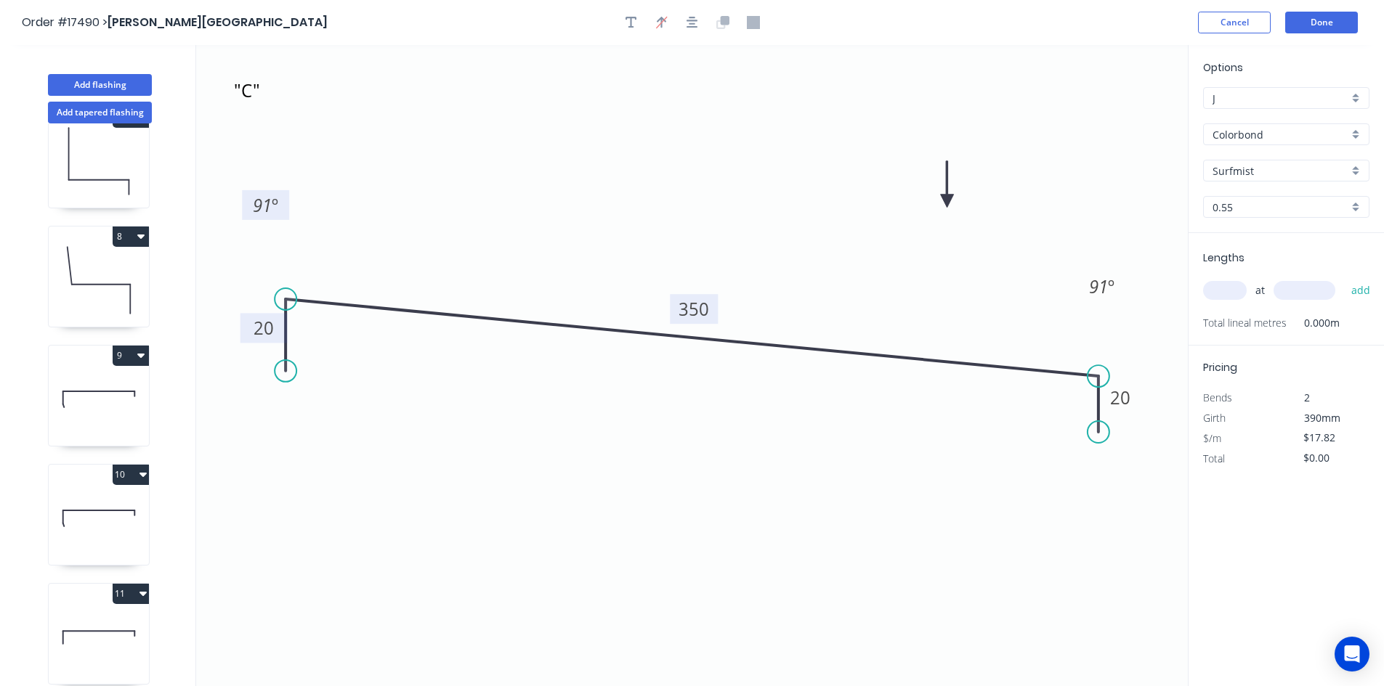
click at [284, 206] on rect at bounding box center [265, 205] width 47 height 30
click at [262, 206] on tspan "91" at bounding box center [262, 205] width 19 height 24
click at [521, 498] on icon ""D" 20 350 20 96 º 91 º" at bounding box center [691, 365] width 991 height 641
drag, startPoint x: 1102, startPoint y: 434, endPoint x: 1108, endPoint y: 458, distance: 24.8
click at [1105, 474] on circle at bounding box center [1098, 474] width 22 height 22
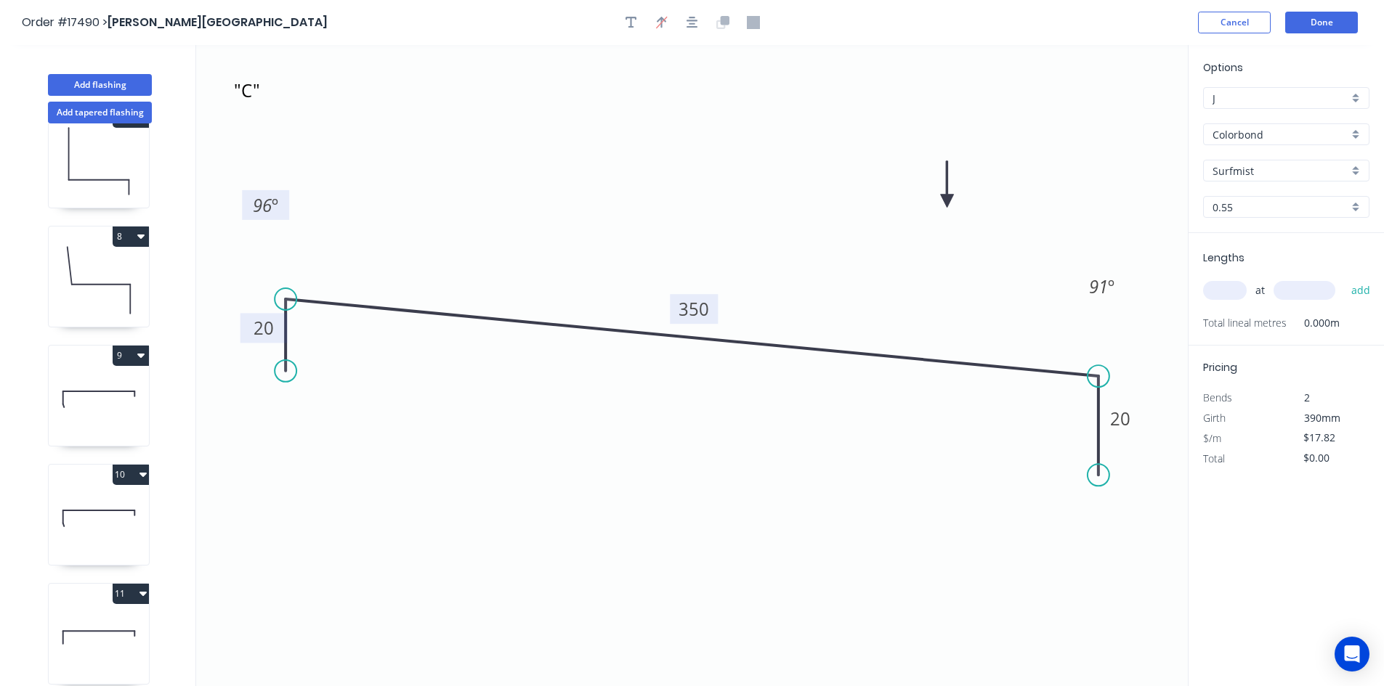
drag, startPoint x: 1107, startPoint y: 475, endPoint x: 1098, endPoint y: 476, distance: 8.7
click at [1098, 476] on circle at bounding box center [1098, 475] width 22 height 22
click at [1128, 424] on tspan "20" at bounding box center [1120, 419] width 20 height 24
click at [1127, 553] on icon ""D" 20 350 40 96 º 91 º" at bounding box center [691, 365] width 991 height 641
type input "$21.14"
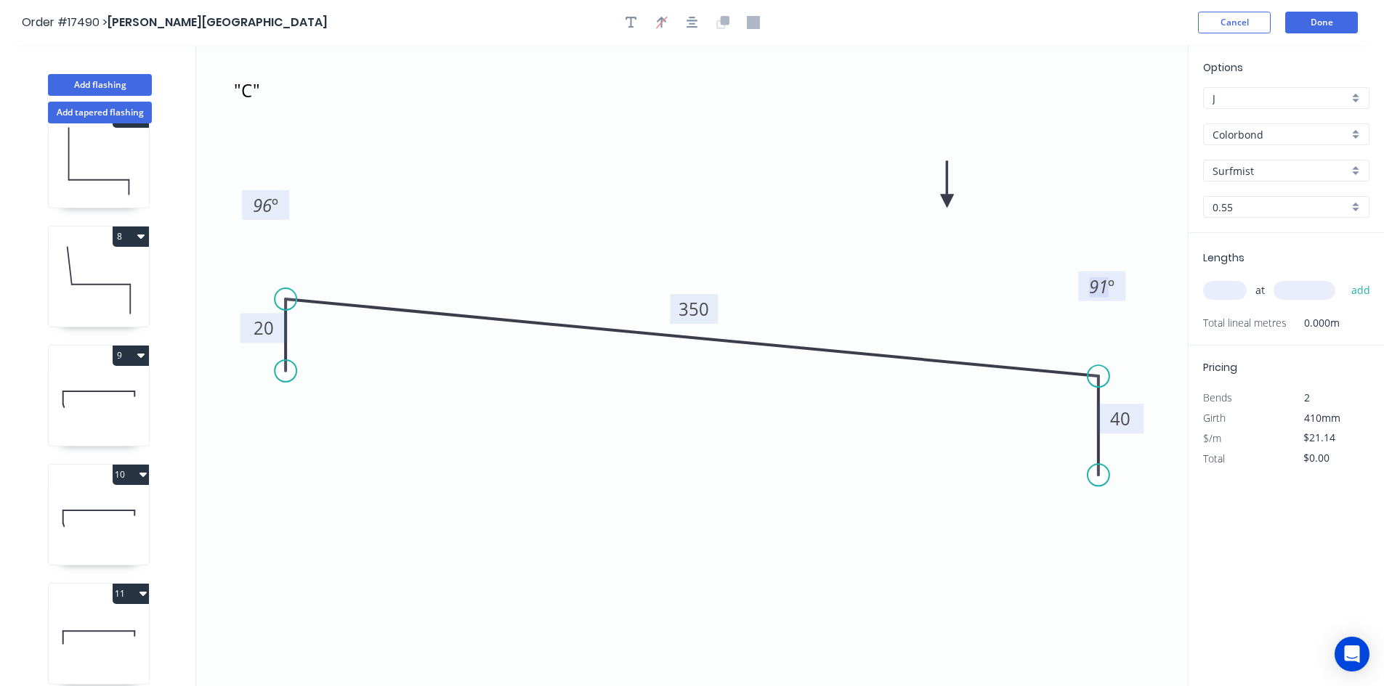
click at [1100, 284] on tspan "91" at bounding box center [1098, 287] width 19 height 24
click at [1051, 500] on icon ""D" 20 350 40 96 º 86 º" at bounding box center [691, 365] width 991 height 641
click at [697, 26] on icon "button" at bounding box center [692, 22] width 12 height 13
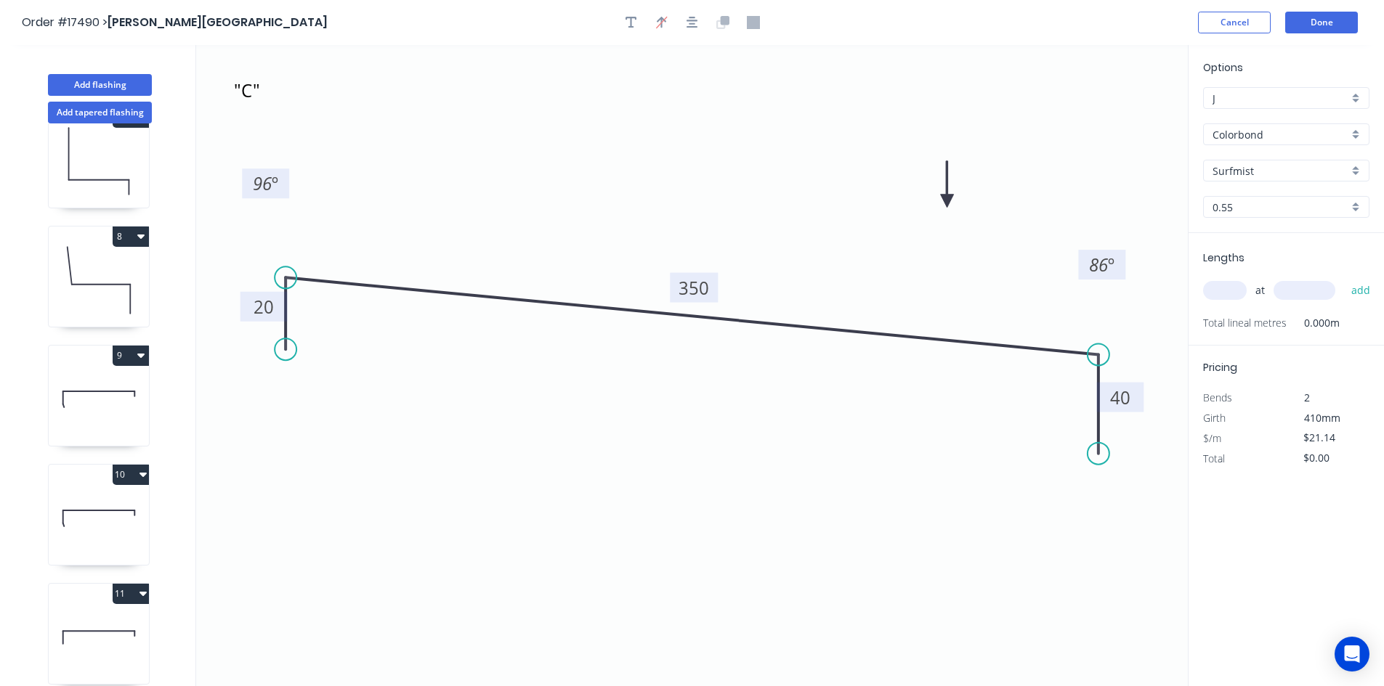
click at [1228, 289] on input "text" at bounding box center [1225, 290] width 44 height 19
type input "5"
click at [1316, 284] on input "text" at bounding box center [1304, 290] width 62 height 19
type input "5200"
click at [1355, 291] on button "add" at bounding box center [1361, 290] width 34 height 25
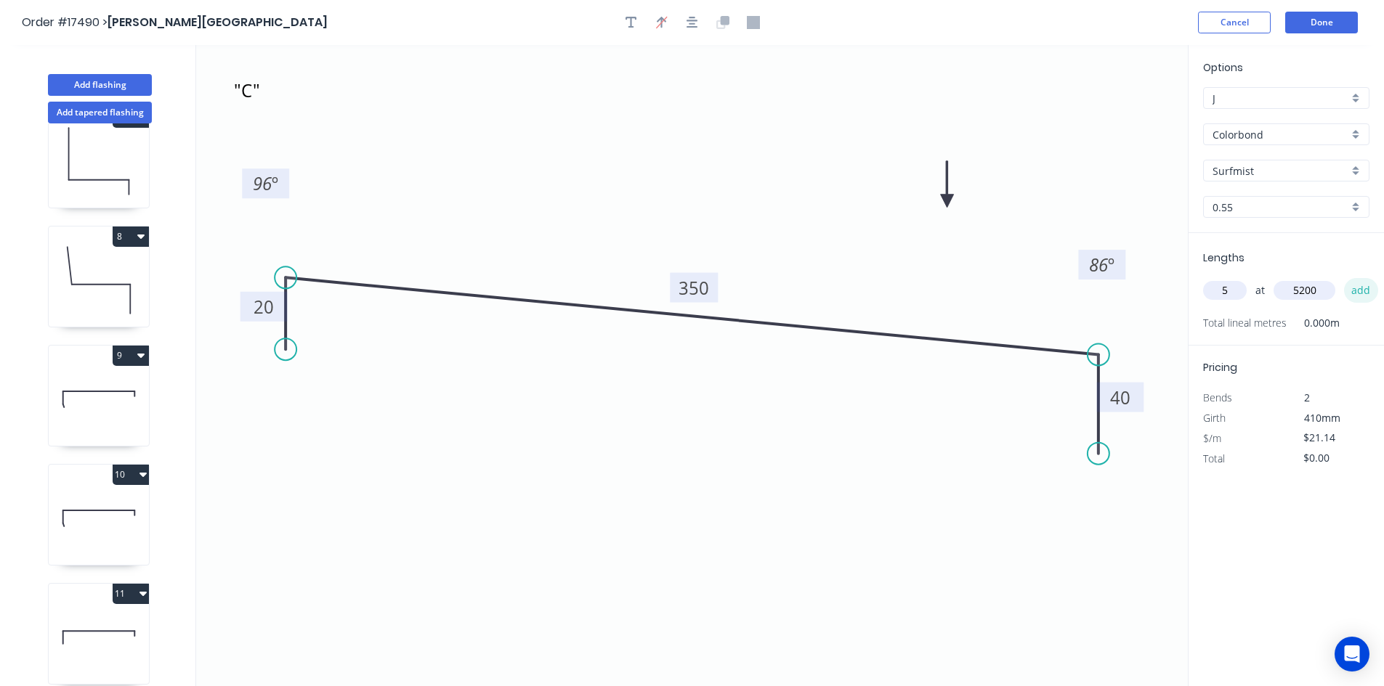
type input "$549.64"
click at [689, 24] on icon "button" at bounding box center [692, 23] width 12 height 12
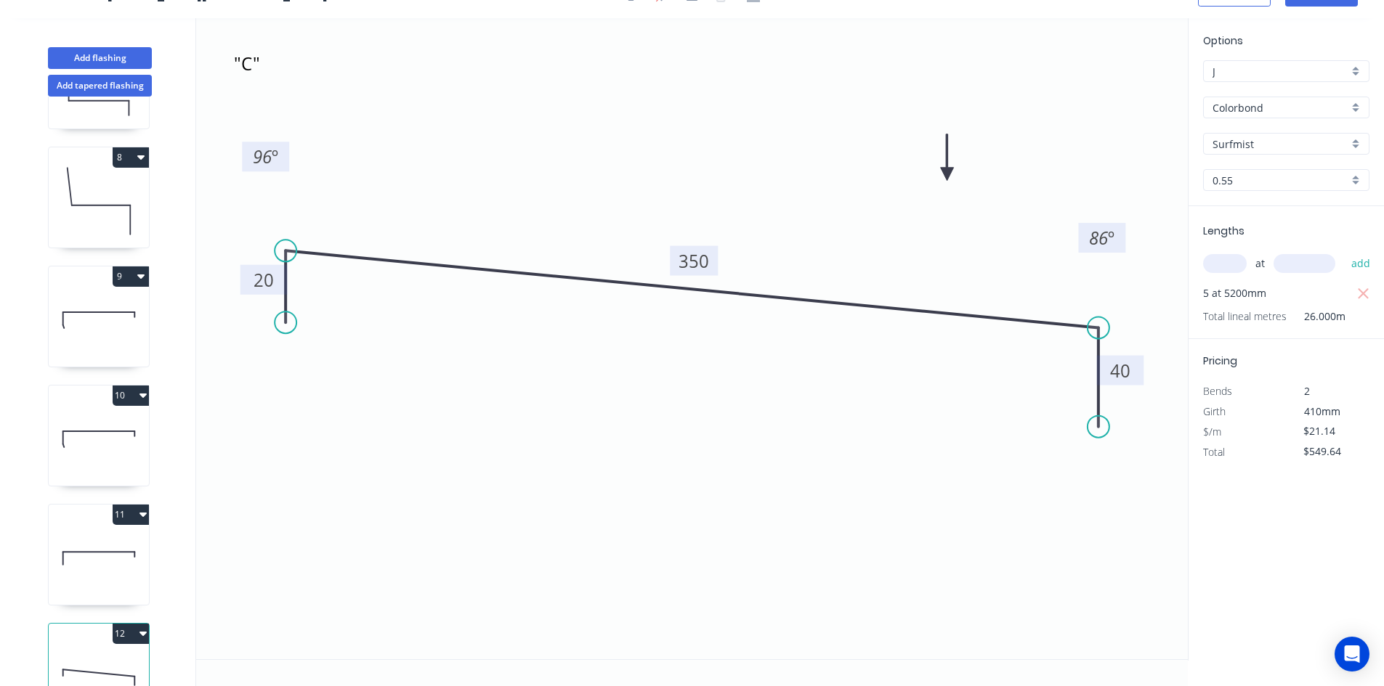
scroll to position [872, 0]
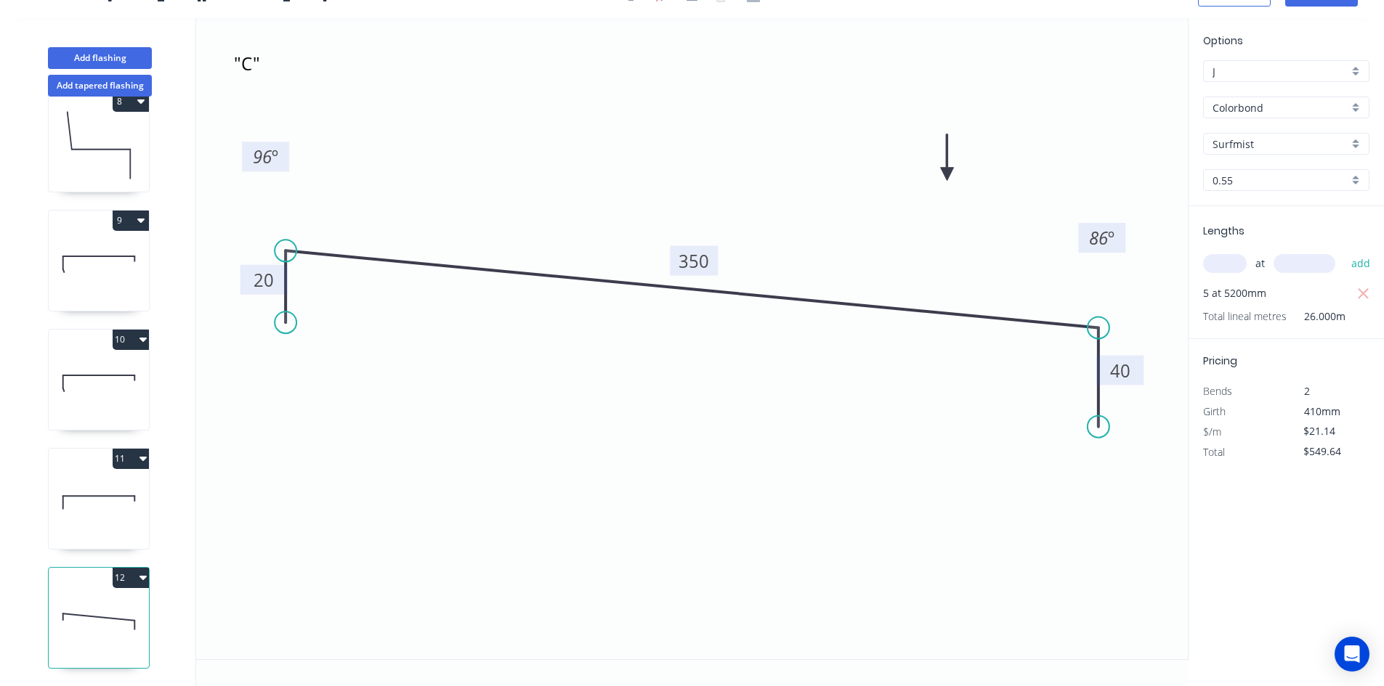
click at [134, 449] on button "11" at bounding box center [131, 459] width 36 height 20
click at [100, 484] on div "Duplicate" at bounding box center [80, 494] width 112 height 21
type input "$14.53"
type input "$0.00"
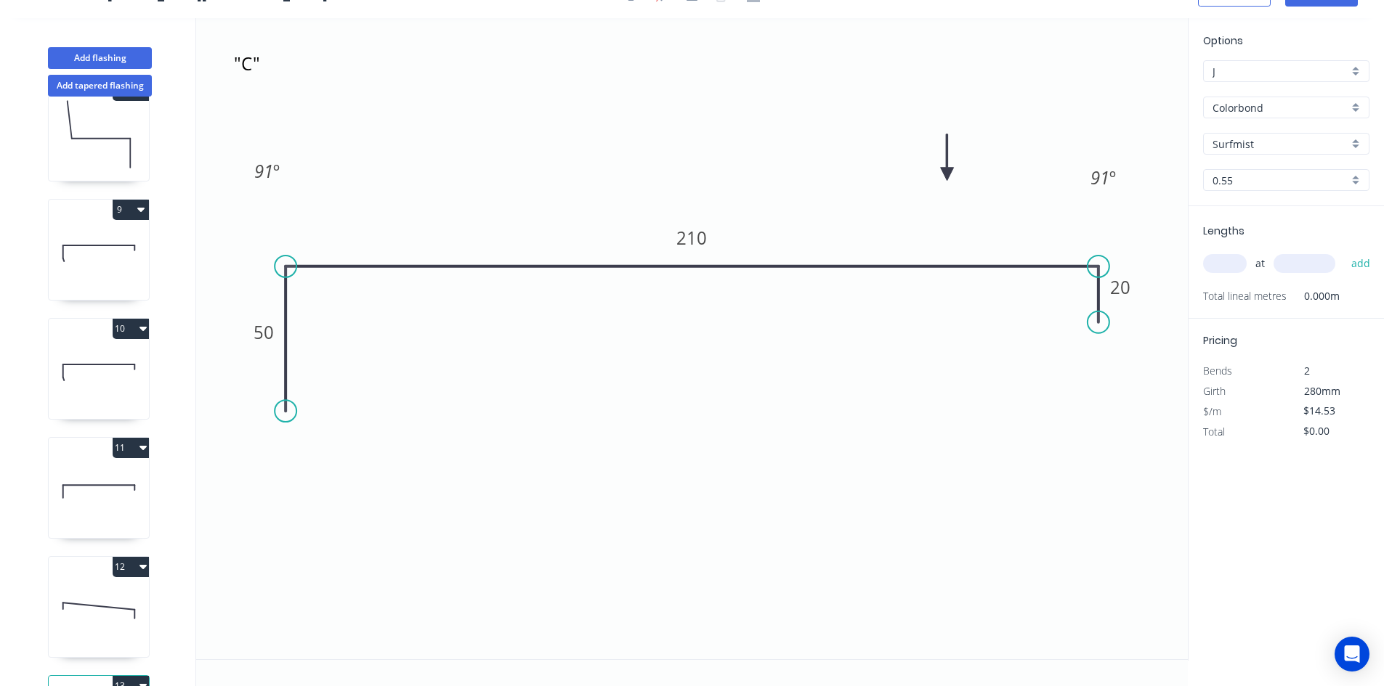
scroll to position [991, 0]
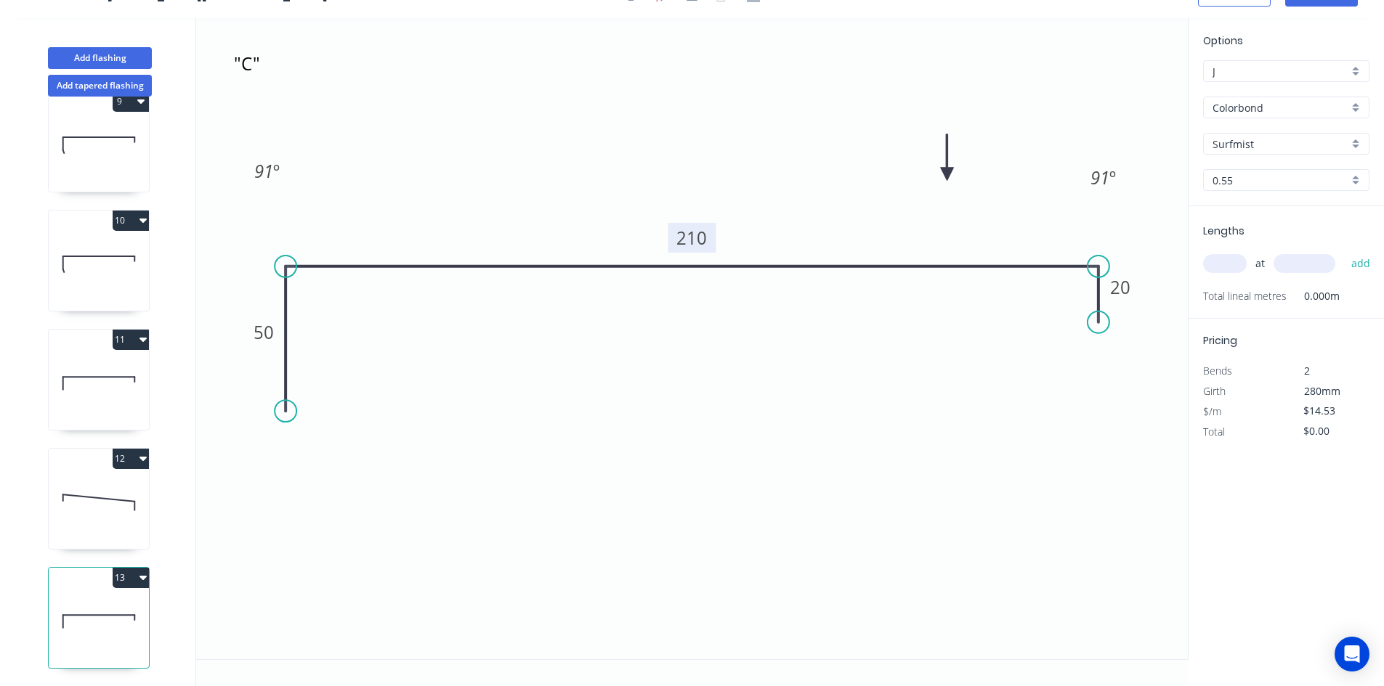
click at [697, 238] on tspan "210" at bounding box center [692, 238] width 31 height 24
click at [243, 73] on textarea ""C"" at bounding box center [290, 76] width 118 height 54
click at [250, 63] on textarea ""C"" at bounding box center [290, 76] width 118 height 54
click at [569, 139] on icon ""E" 50 225 20 91 º 91 º" at bounding box center [691, 338] width 991 height 641
type textarea ""E""
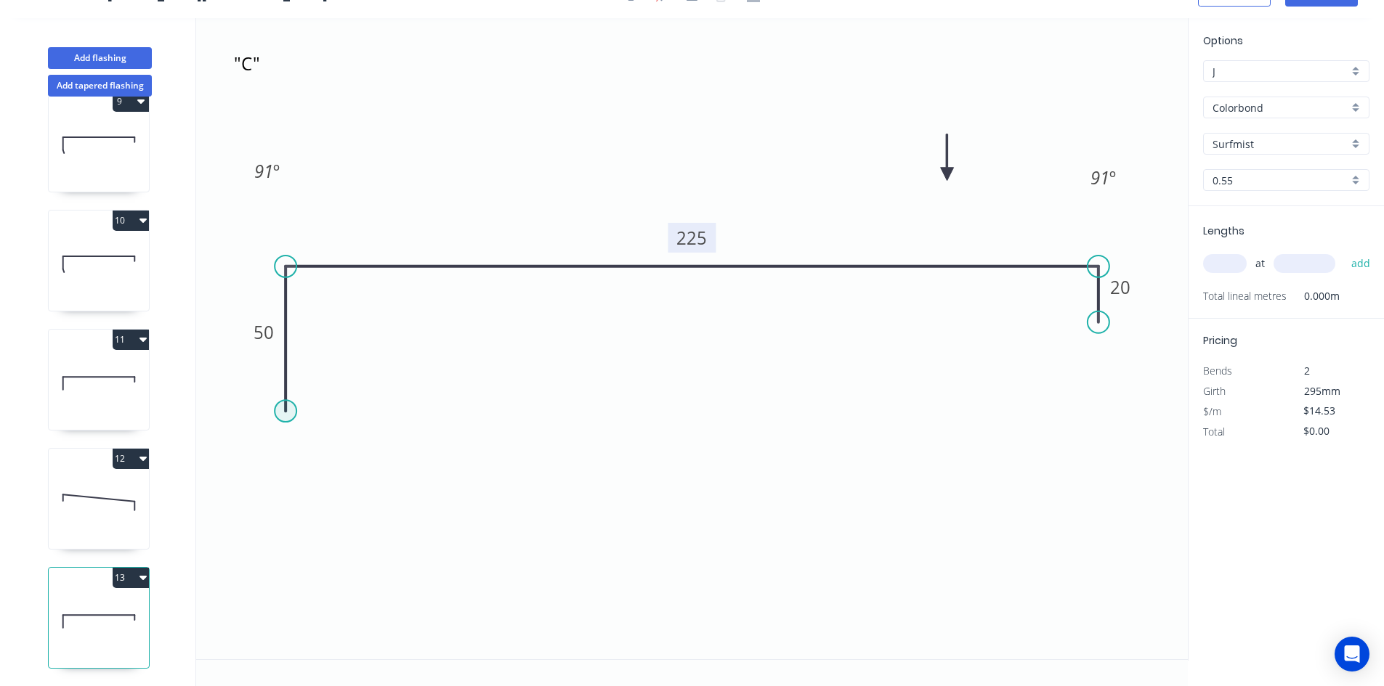
click at [282, 413] on circle at bounding box center [286, 411] width 22 height 22
click at [289, 414] on circle at bounding box center [286, 413] width 22 height 22
click at [300, 446] on icon ""E" 50 225 20 91 º 91 º" at bounding box center [691, 338] width 991 height 641
click at [271, 429] on tspan "?" at bounding box center [272, 431] width 7 height 24
click at [310, 399] on rect at bounding box center [321, 405] width 29 height 20
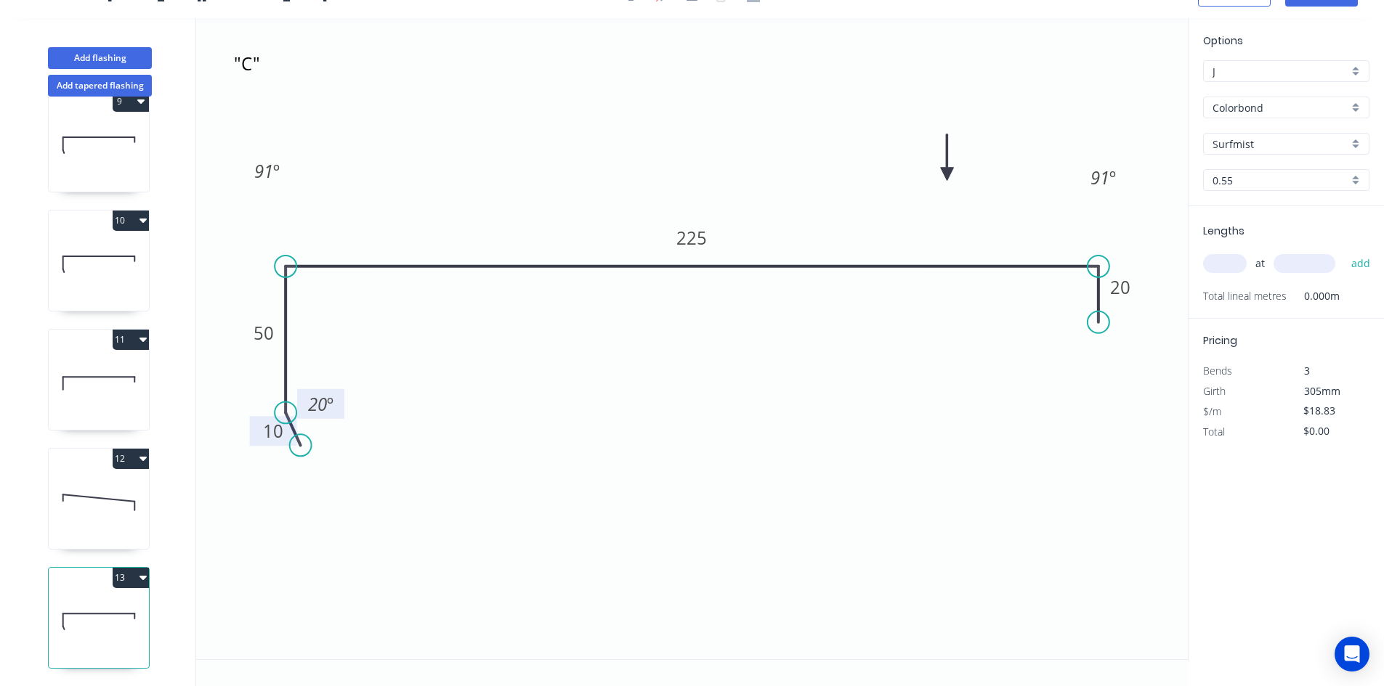
click at [469, 365] on icon ""E" 10 50 225 20 91 º 91 º 20 º" at bounding box center [691, 338] width 991 height 641
drag, startPoint x: 341, startPoint y: 404, endPoint x: 250, endPoint y: 405, distance: 91.5
click at [250, 405] on rect at bounding box center [229, 405] width 47 height 30
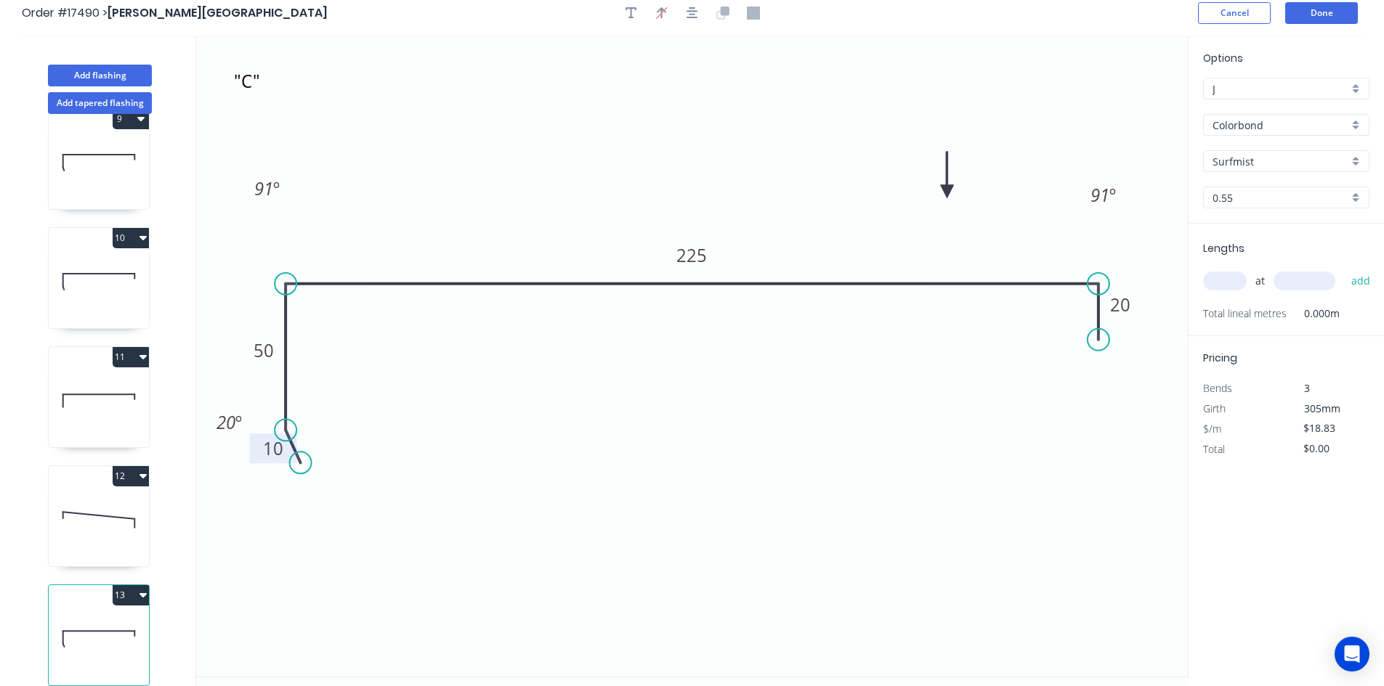
scroll to position [0, 0]
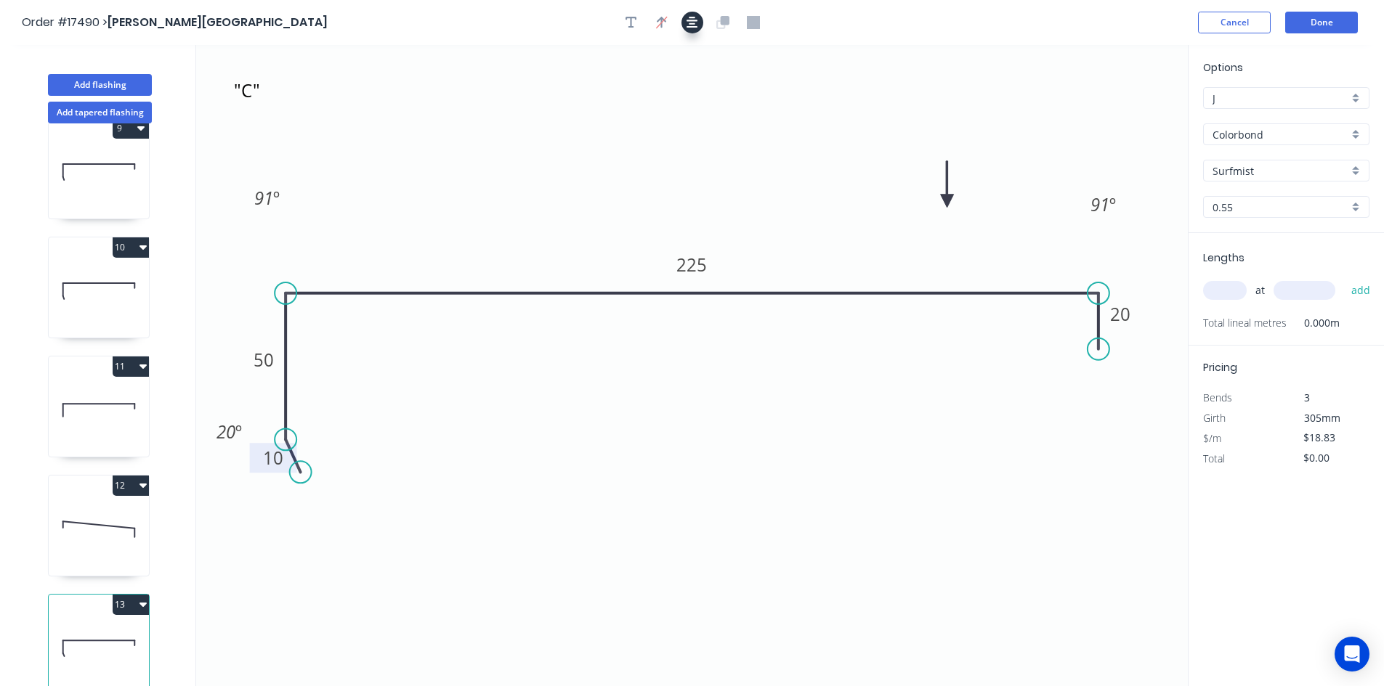
click at [694, 26] on icon "button" at bounding box center [692, 22] width 12 height 13
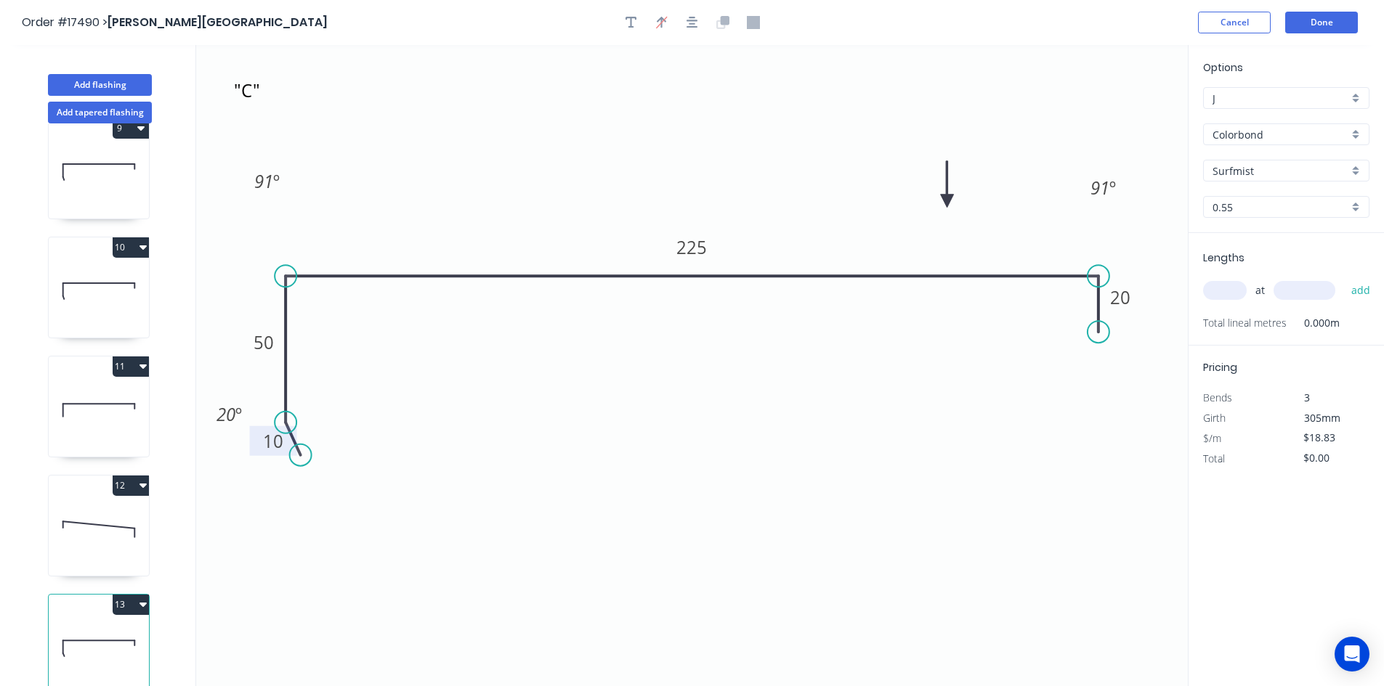
click at [673, 393] on icon ""E" 10 50 225 20 91 º 91 º 20 º" at bounding box center [691, 365] width 991 height 641
click at [272, 344] on tspan "50" at bounding box center [263, 342] width 20 height 24
click at [474, 378] on icon ""E" 10 40 225 20 91 º 91 º 20 º" at bounding box center [691, 365] width 991 height 641
type input "$15.55"
click at [684, 18] on button "button" at bounding box center [692, 23] width 22 height 22
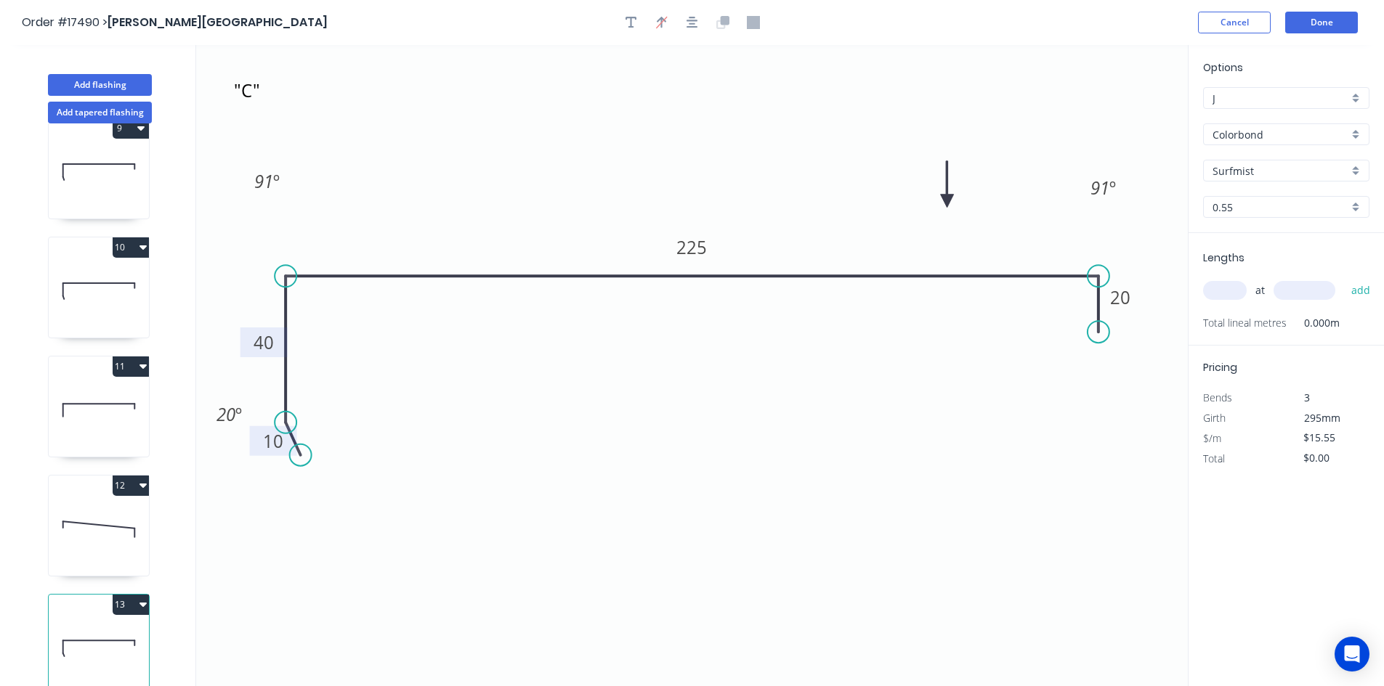
click at [1225, 287] on input "text" at bounding box center [1225, 290] width 44 height 19
type input "1"
click at [1301, 285] on input "text" at bounding box center [1304, 290] width 62 height 19
type input "4500"
click at [1360, 287] on button "add" at bounding box center [1361, 290] width 34 height 25
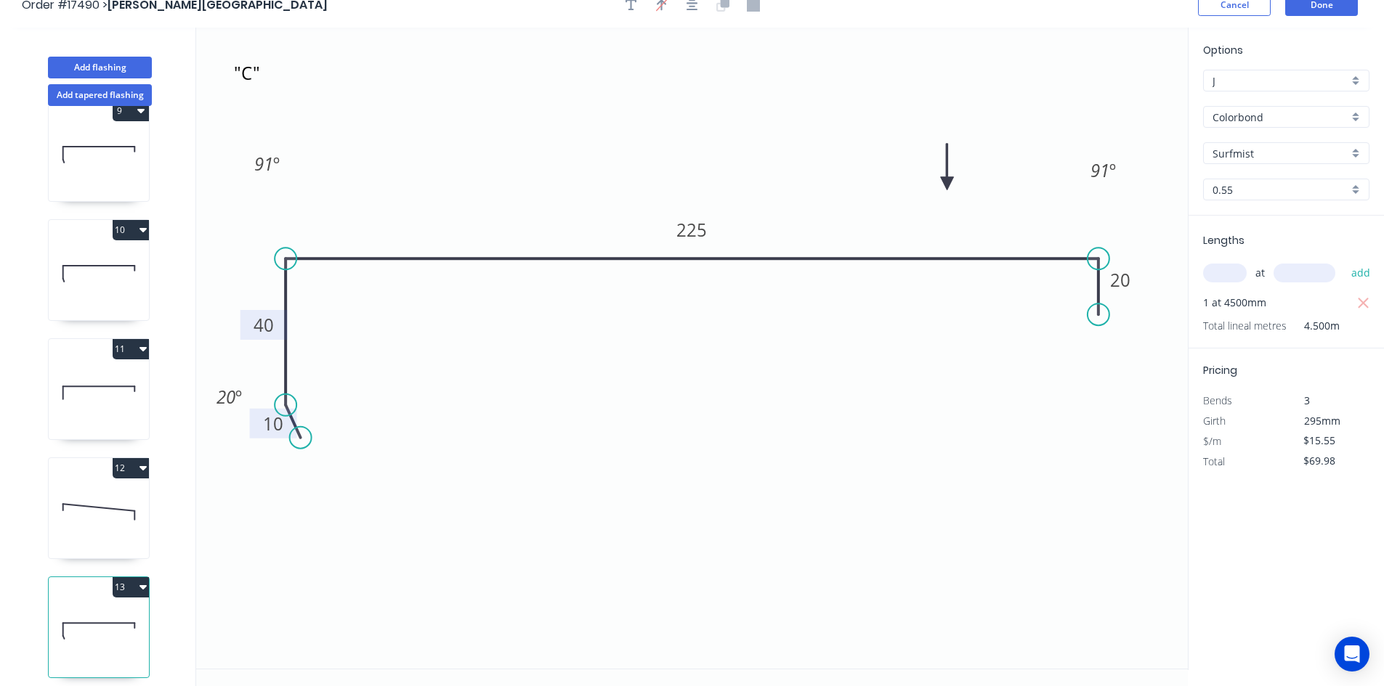
scroll to position [27, 0]
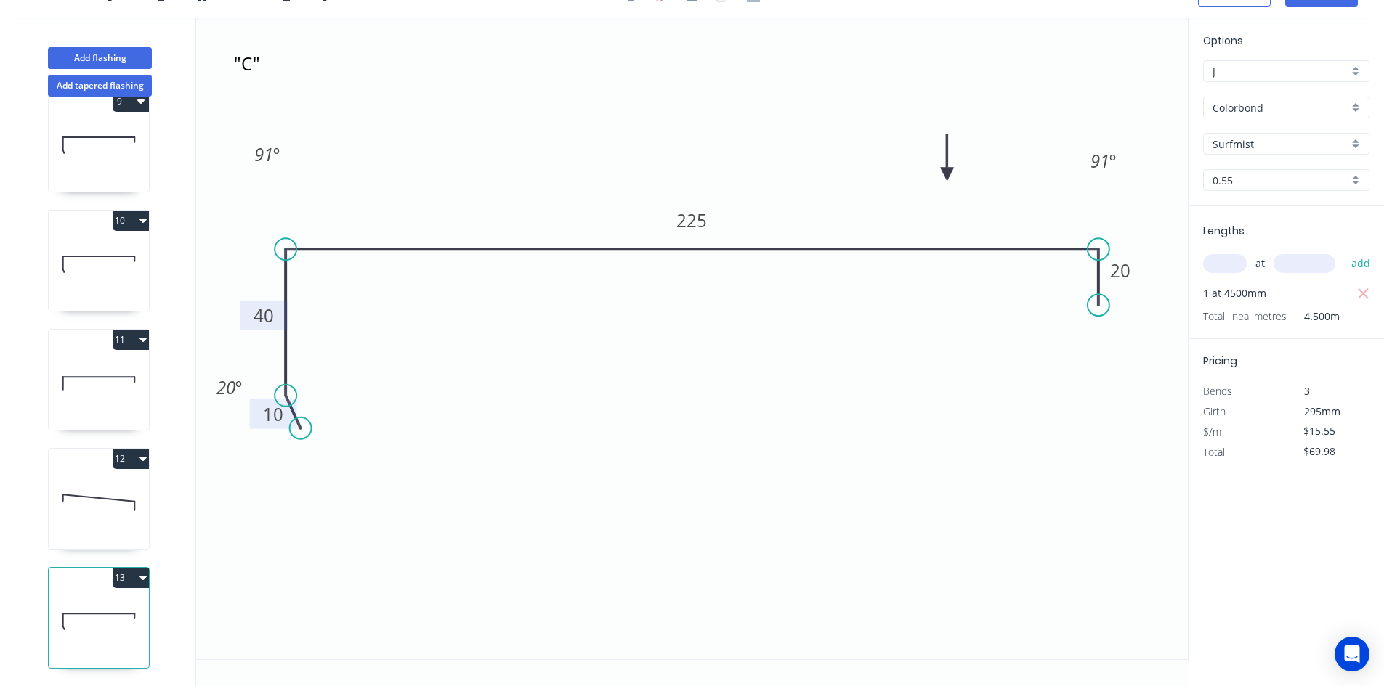
click at [142, 576] on icon "button" at bounding box center [142, 578] width 7 height 4
click at [108, 604] on div "Duplicate" at bounding box center [80, 614] width 112 height 21
type input "$0.00"
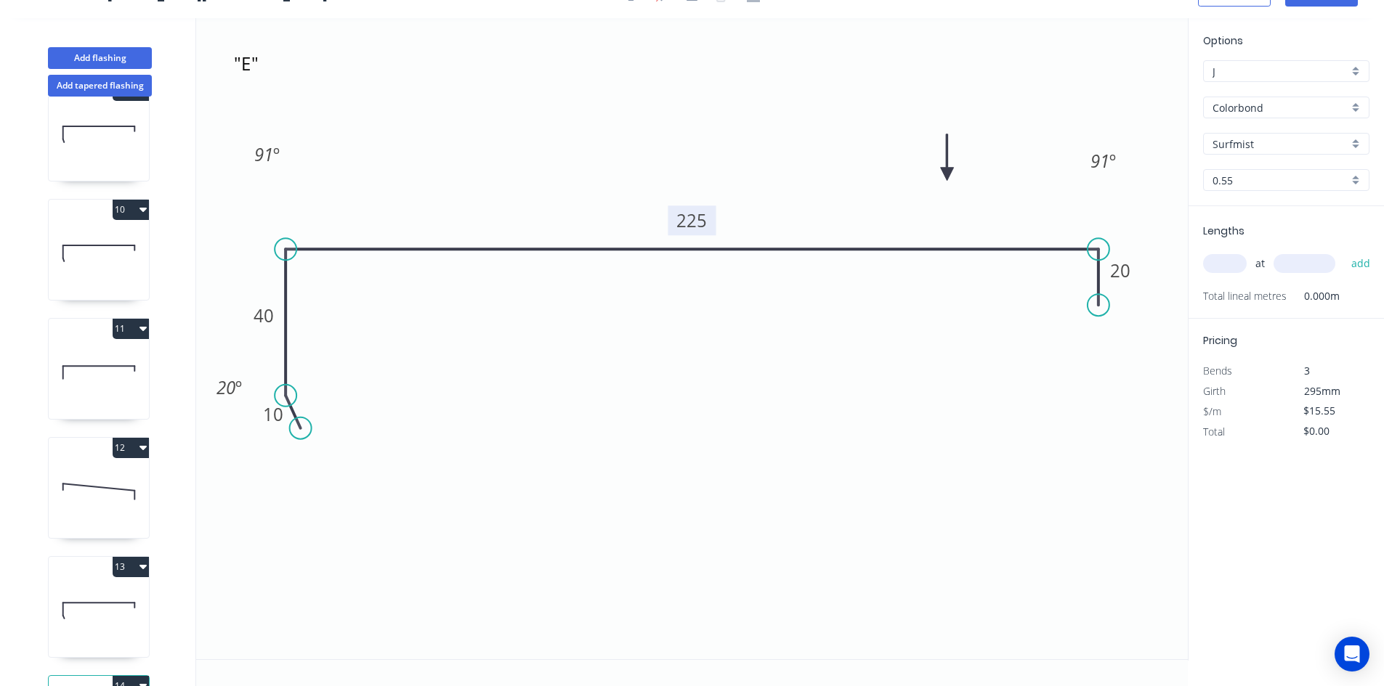
click at [688, 224] on tspan "225" at bounding box center [692, 220] width 31 height 24
click at [750, 427] on icon ""E" 10 40 305 20 91 º 91 º 20 º" at bounding box center [691, 338] width 991 height 641
type input "$18.83"
click at [253, 73] on textarea ""E"" at bounding box center [290, 76] width 118 height 54
click at [250, 65] on textarea ""E"" at bounding box center [290, 76] width 118 height 54
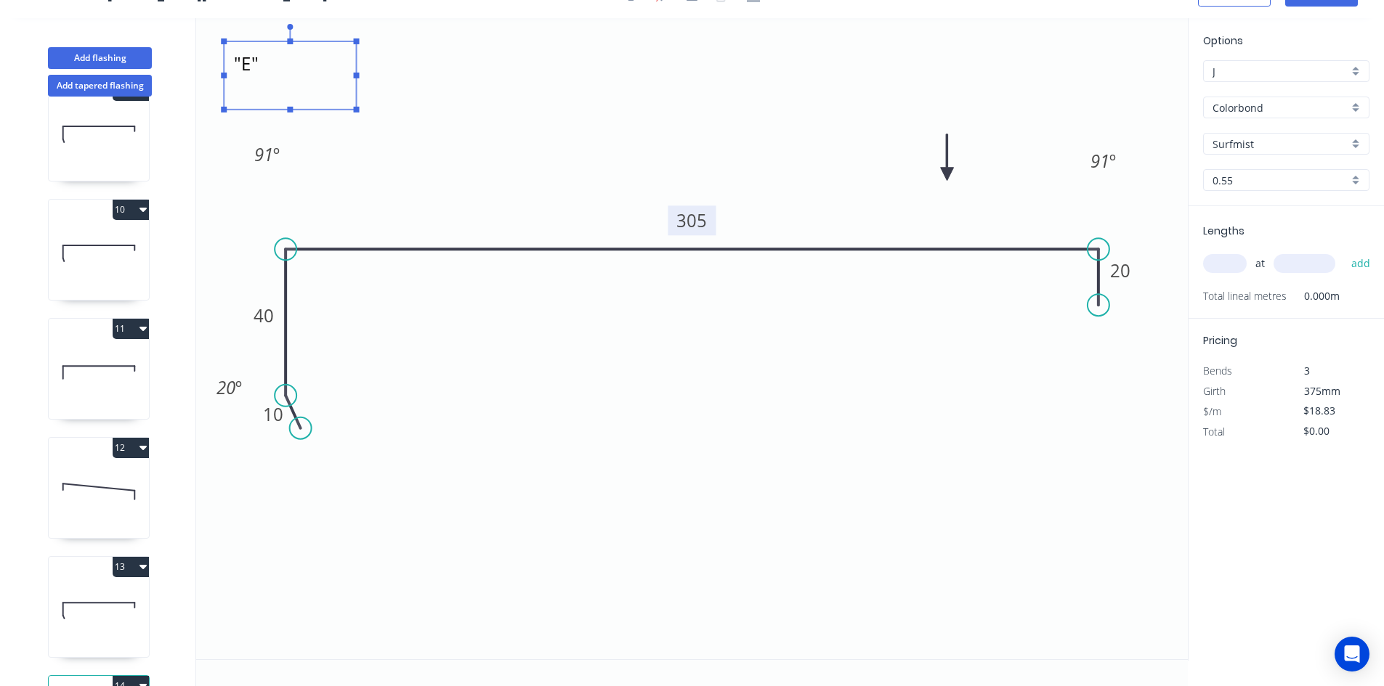
click at [495, 130] on icon ""F" 10 40 305 20 91 º 91 º 20 º" at bounding box center [691, 338] width 991 height 641
type textarea ""F""
click at [1216, 262] on input "text" at bounding box center [1225, 263] width 44 height 19
type input "1"
click at [1323, 262] on input "text" at bounding box center [1304, 263] width 62 height 19
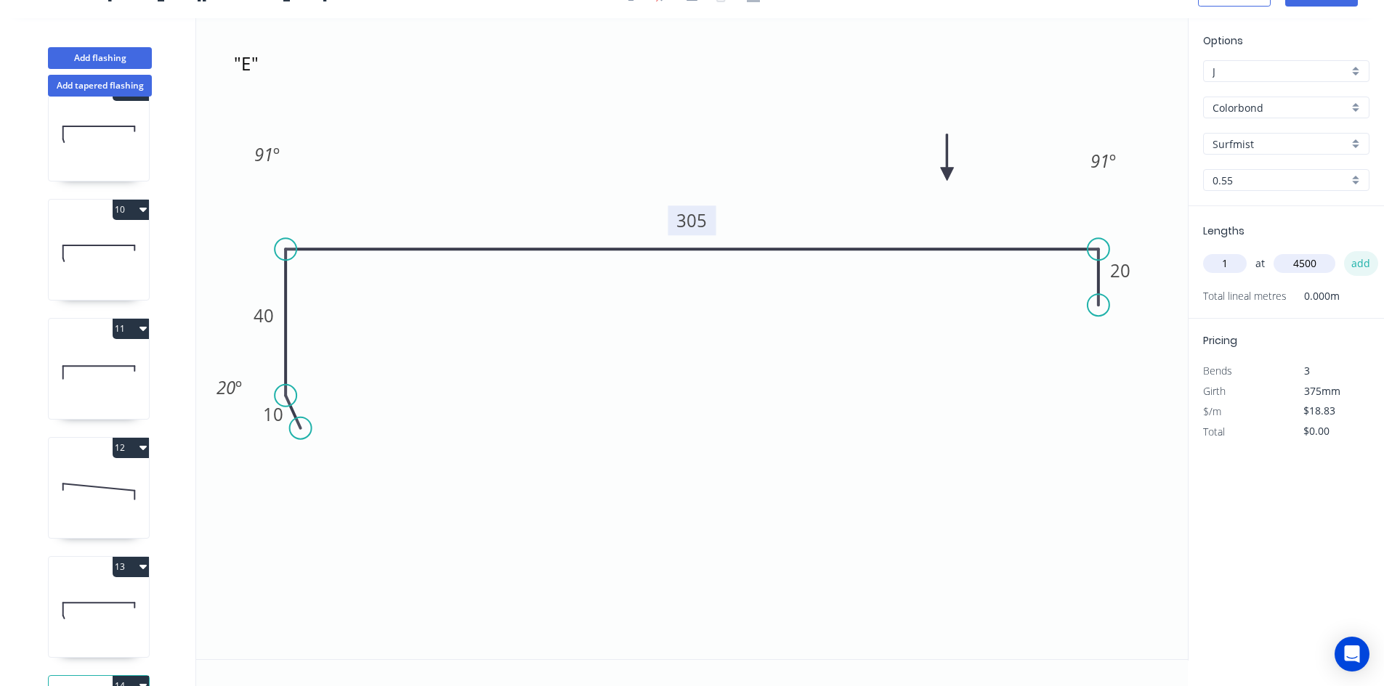
type input "4500"
click at [1357, 264] on button "add" at bounding box center [1361, 263] width 34 height 25
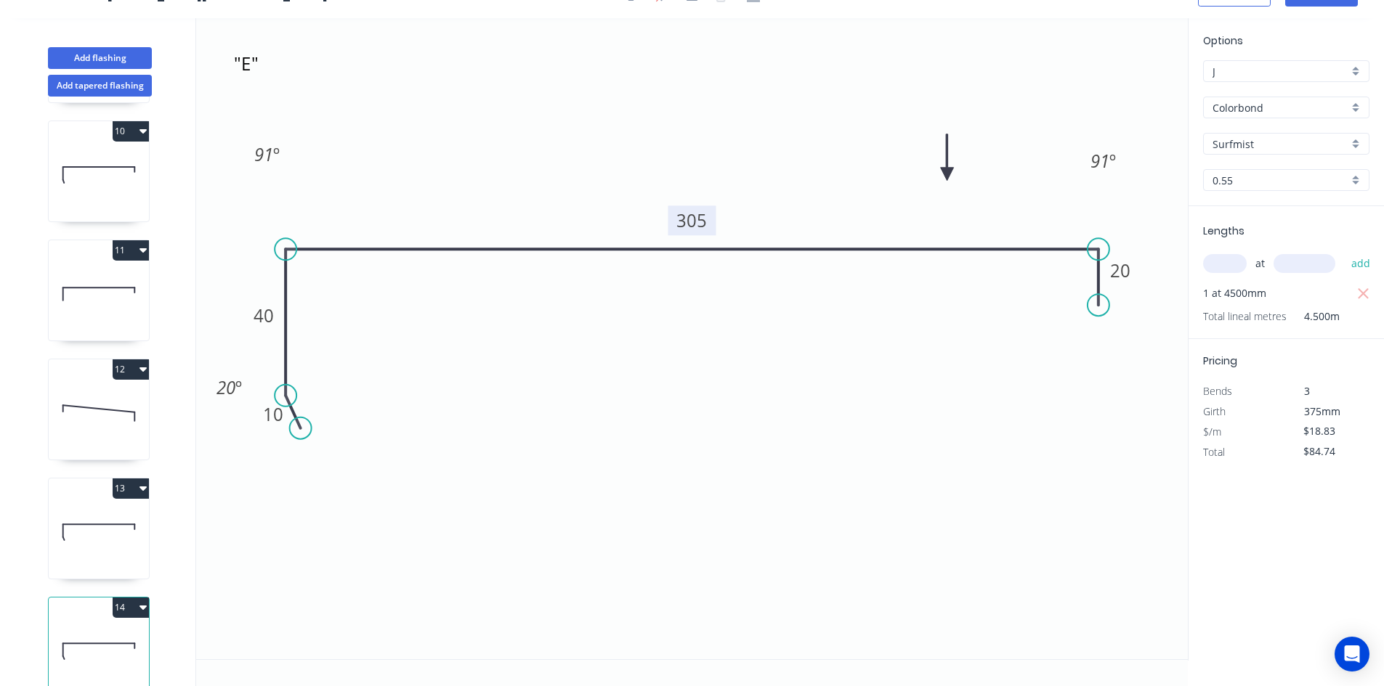
scroll to position [1111, 0]
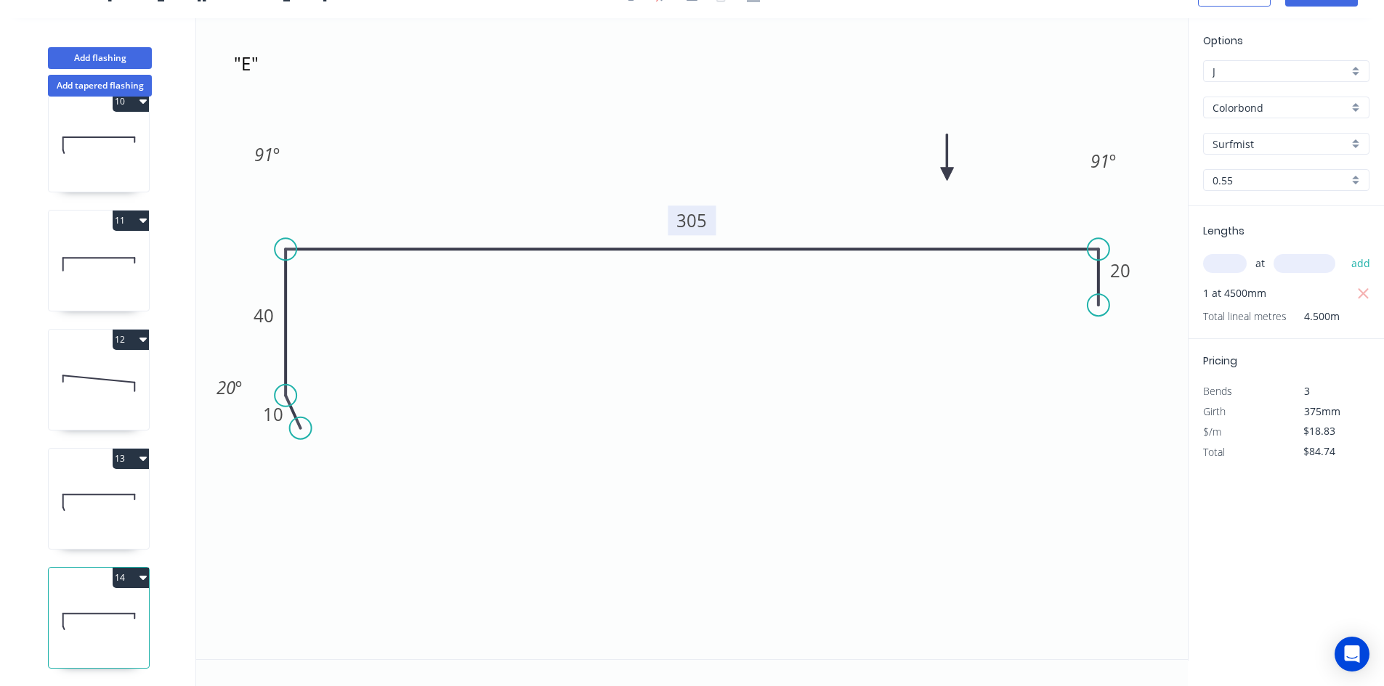
click at [137, 568] on button "14" at bounding box center [131, 578] width 36 height 20
click at [117, 604] on div "Duplicate" at bounding box center [80, 614] width 112 height 21
type input "$0.00"
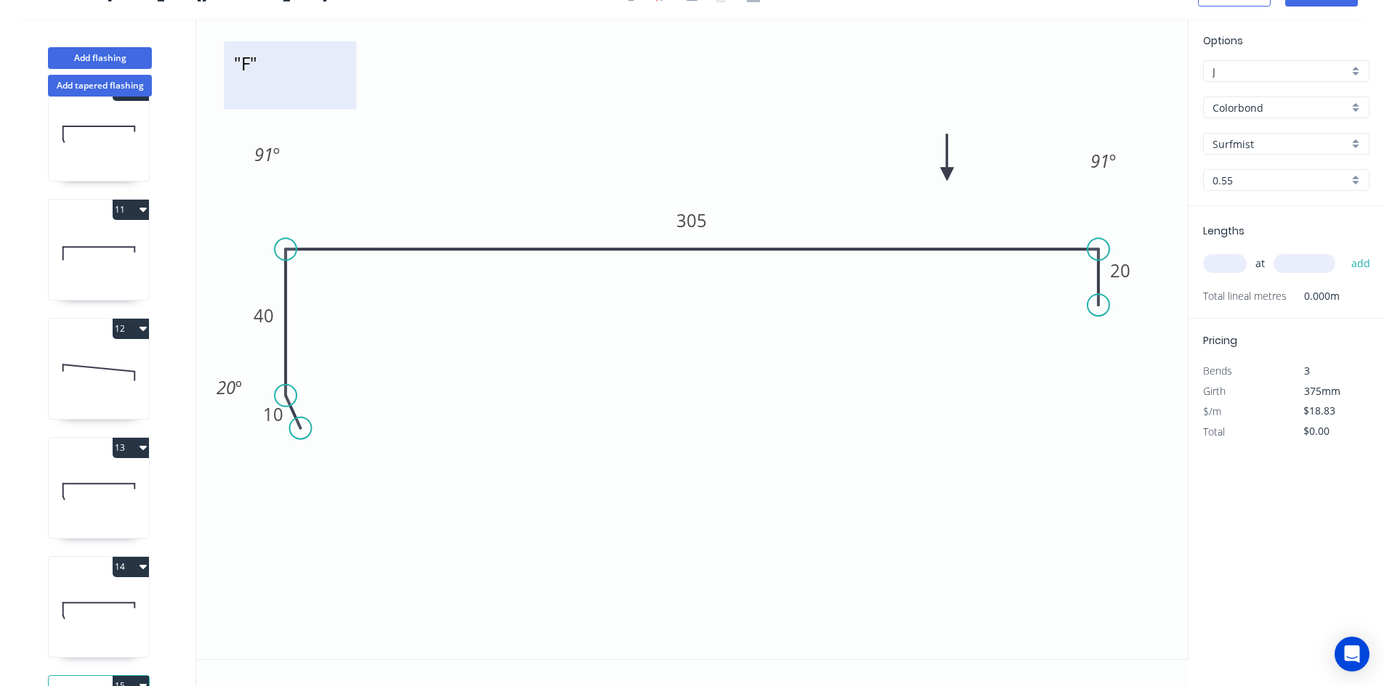
click at [281, 76] on textarea ""F"" at bounding box center [290, 76] width 118 height 54
click at [587, 354] on icon "10 40 305 20 91 º 91 º 20 º" at bounding box center [691, 338] width 991 height 641
click at [333, 104] on rect at bounding box center [290, 75] width 132 height 68
click at [383, 118] on div "Delete" at bounding box center [404, 117] width 146 height 30
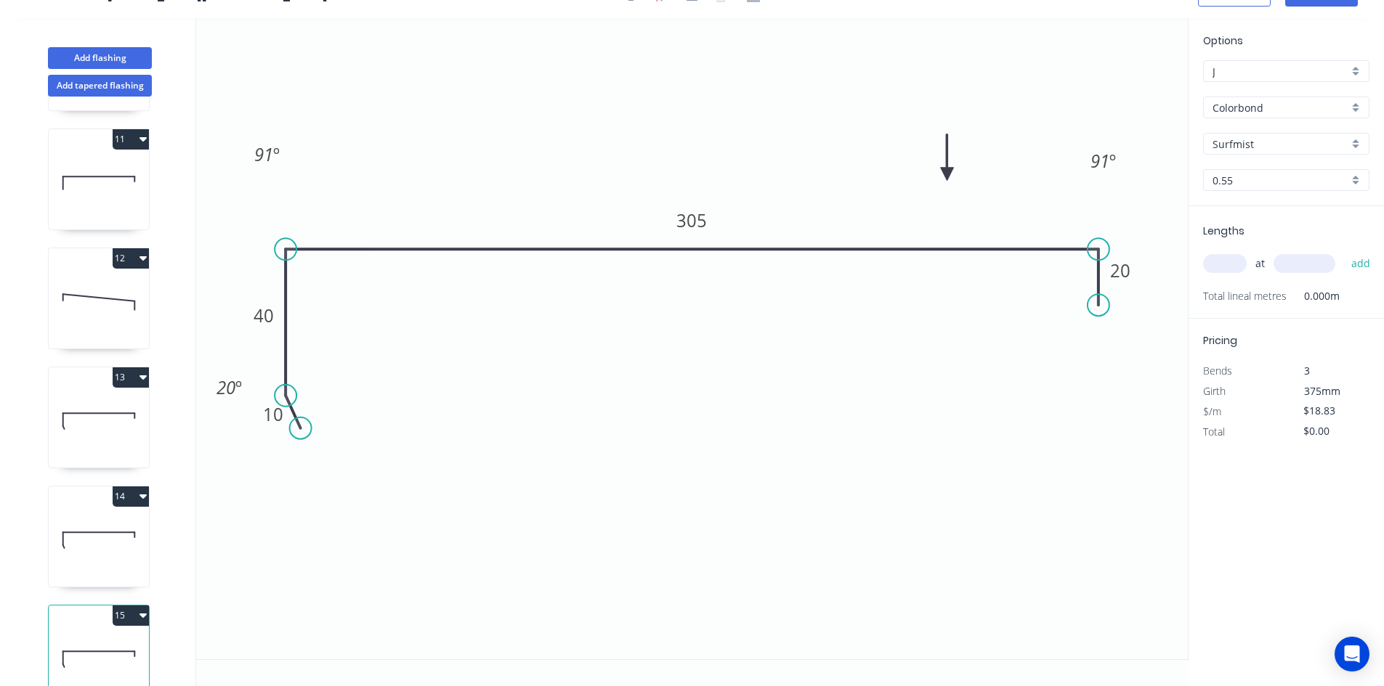
scroll to position [1230, 0]
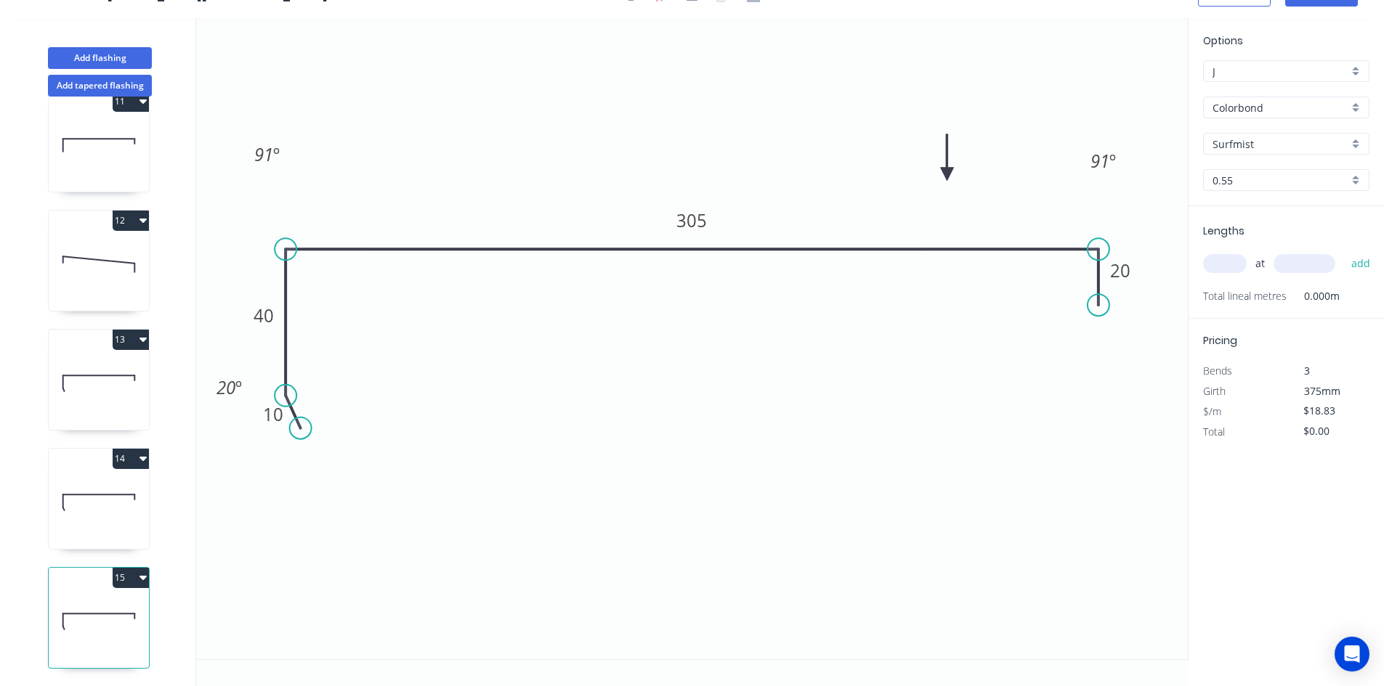
click at [146, 572] on icon "button" at bounding box center [142, 578] width 7 height 12
click at [115, 633] on div "Delete" at bounding box center [80, 643] width 112 height 21
type input "$84.74"
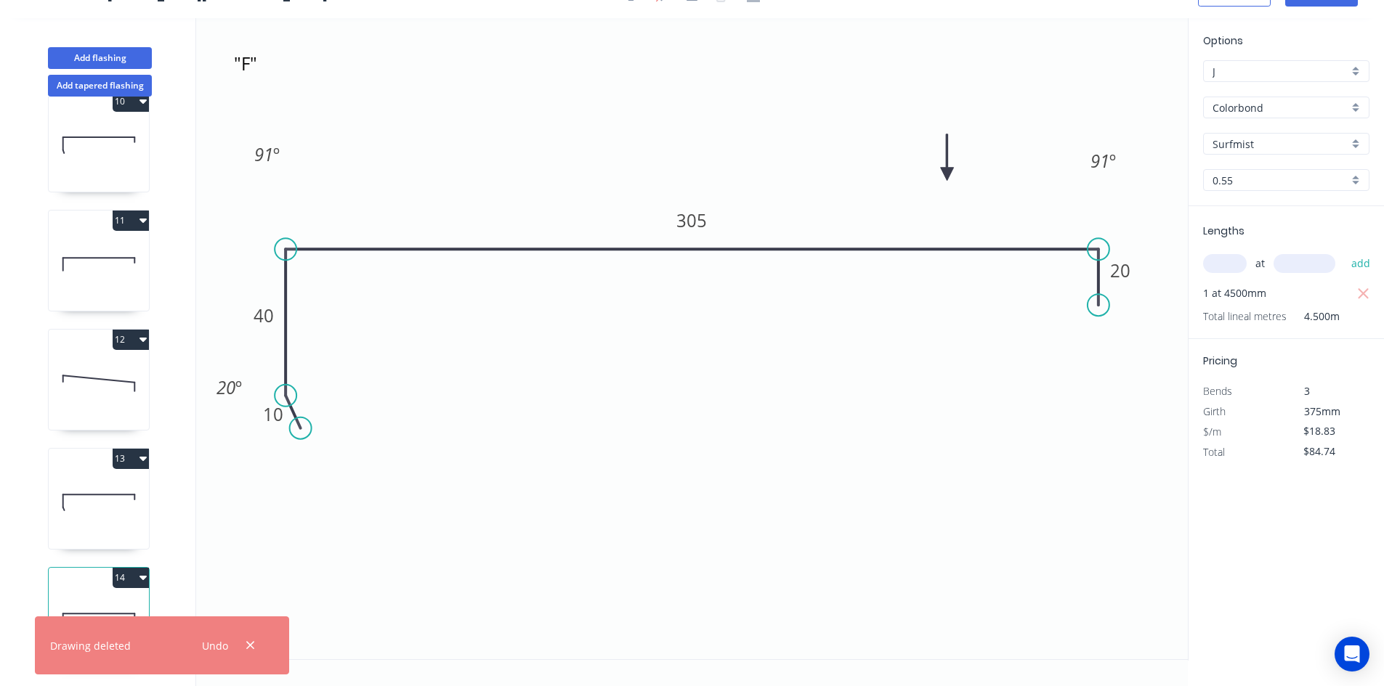
click at [106, 598] on icon at bounding box center [99, 621] width 100 height 93
click at [700, 431] on icon ""F" 10 40 305 20 91 º 91 º 20 º" at bounding box center [691, 338] width 991 height 641
click at [1222, 266] on input "text" at bounding box center [1225, 263] width 44 height 19
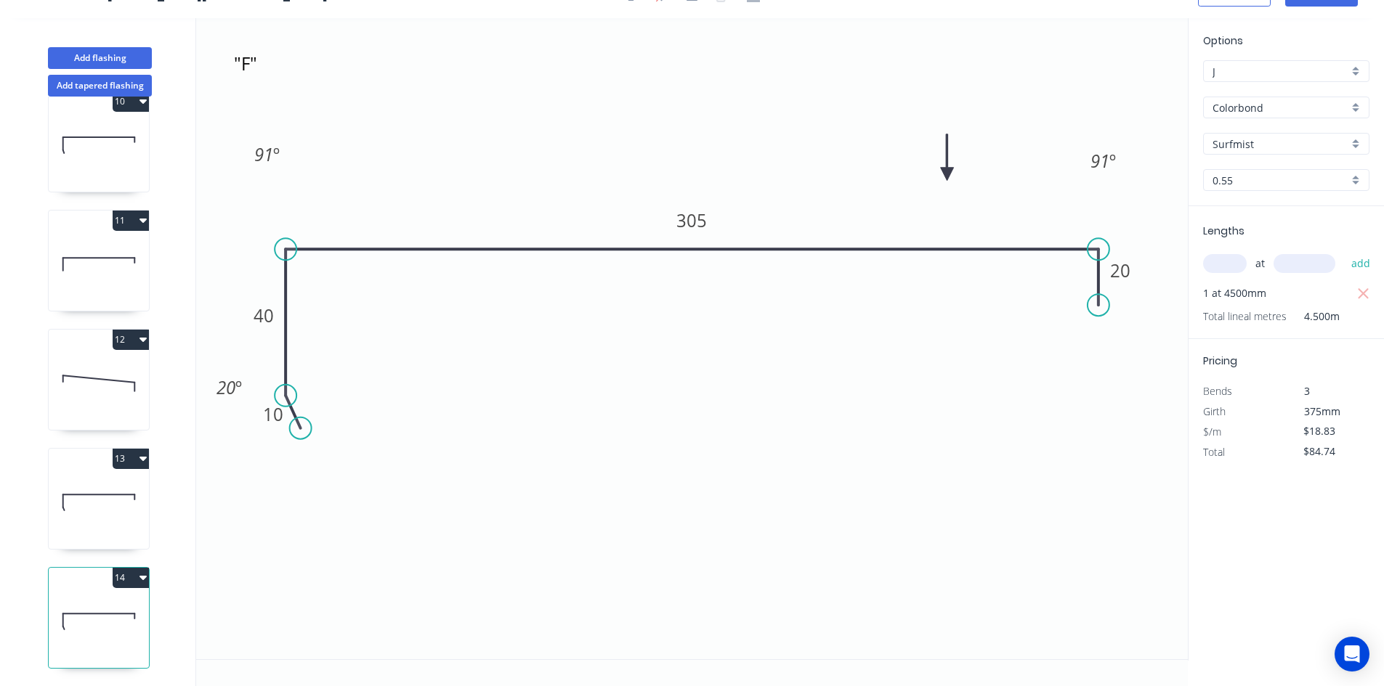
click at [1222, 266] on input "text" at bounding box center [1225, 263] width 44 height 19
type input "3"
click at [1305, 261] on input "text" at bounding box center [1304, 263] width 62 height 19
type input "5300"
click at [1365, 264] on button "add" at bounding box center [1361, 263] width 34 height 25
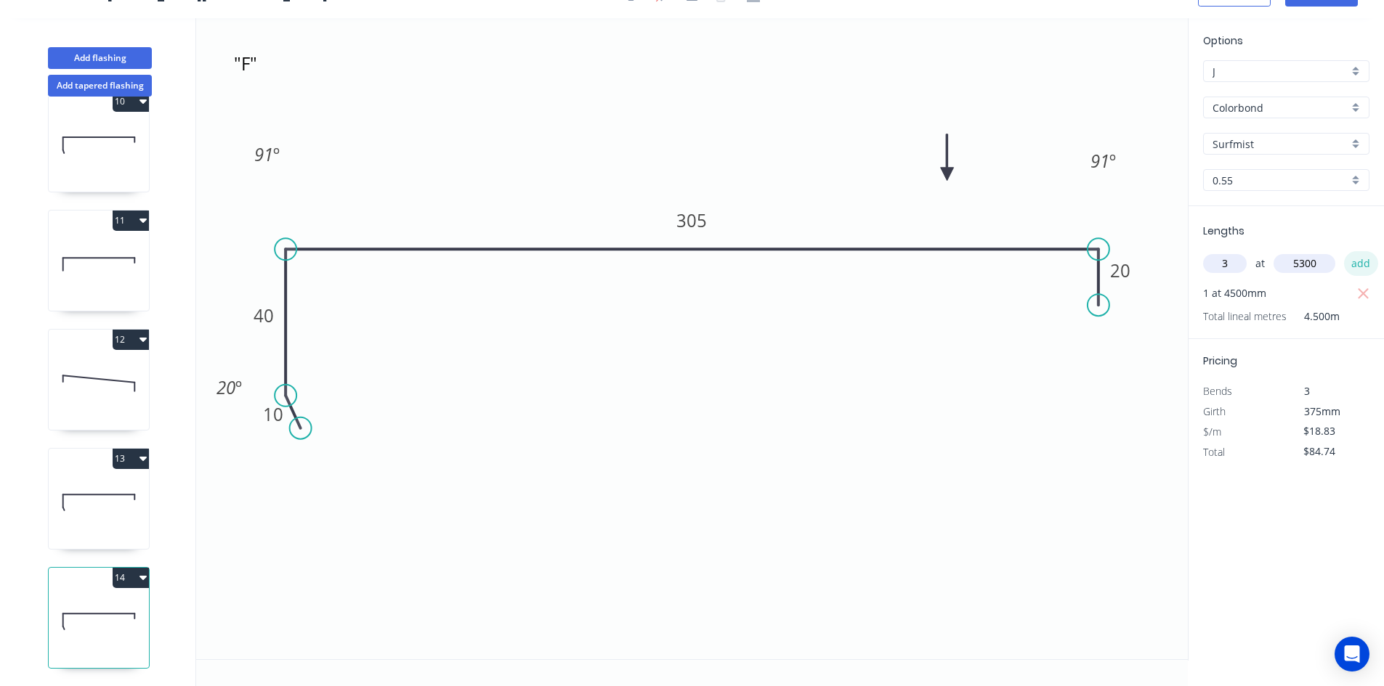
type input "$384.13"
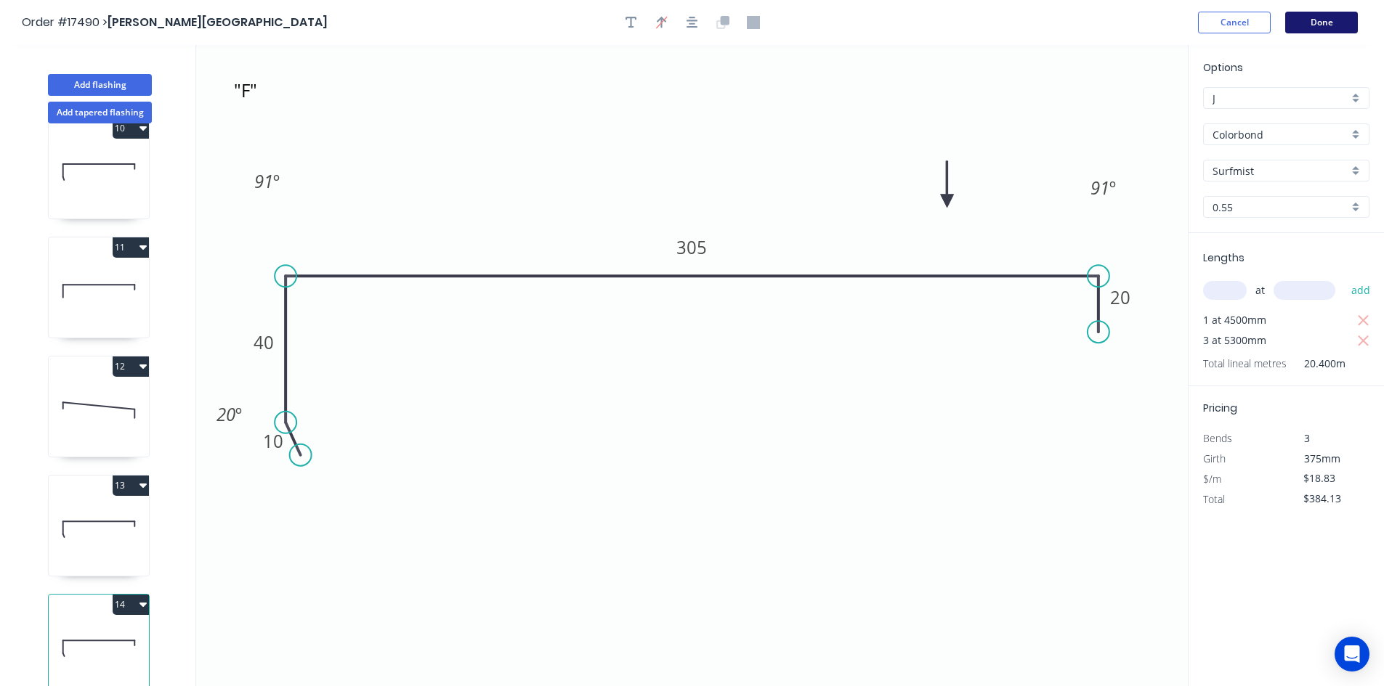
click at [1318, 22] on button "Done" at bounding box center [1321, 23] width 73 height 22
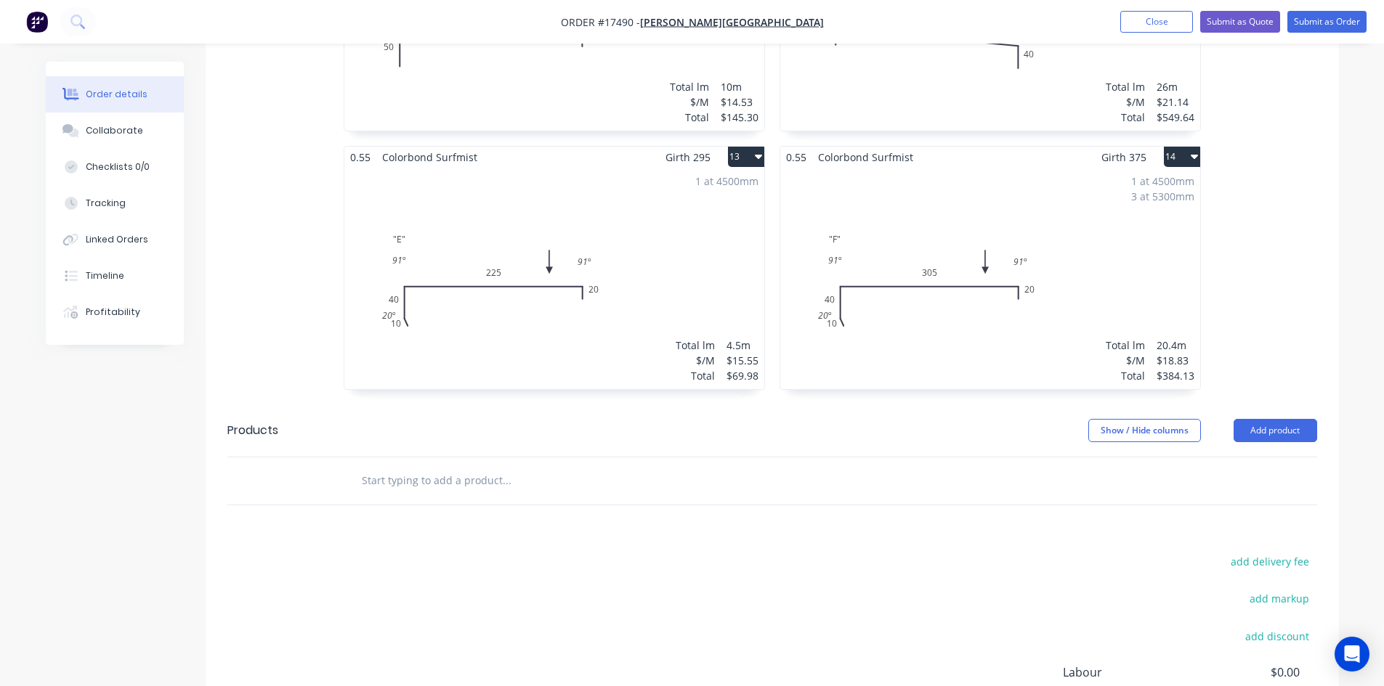
scroll to position [2162, 0]
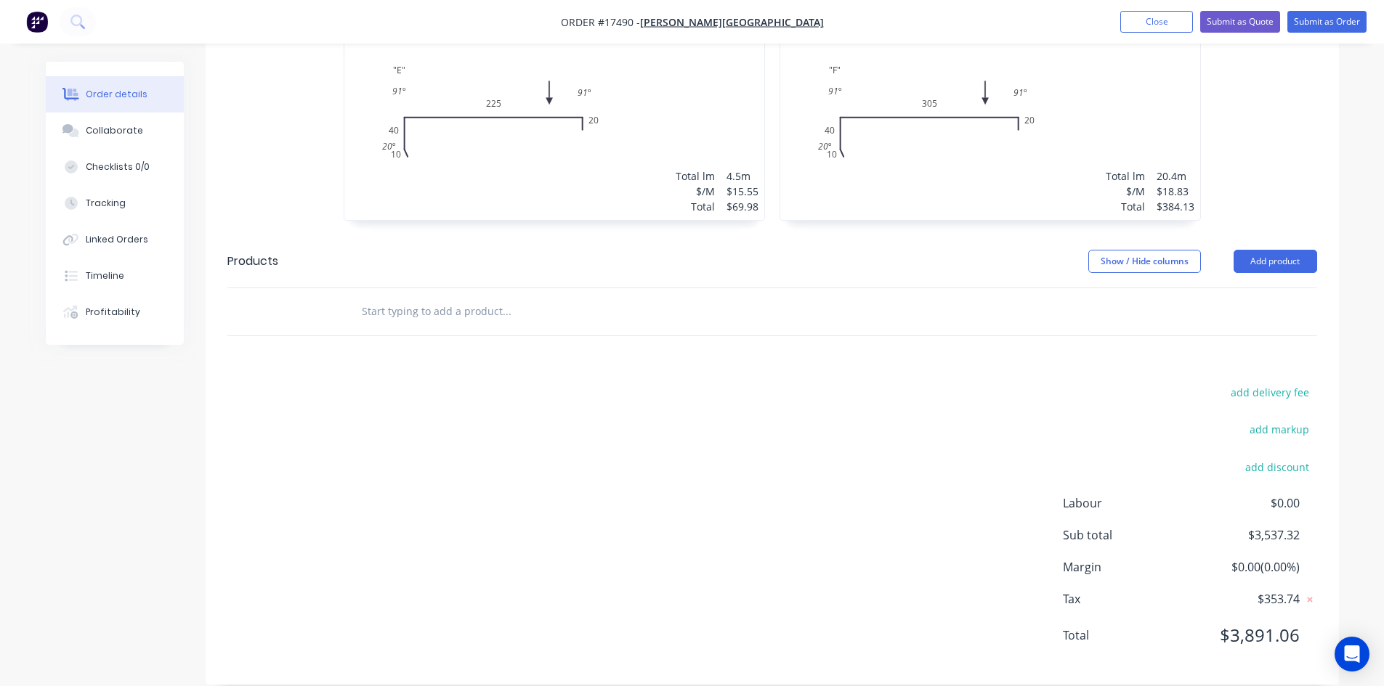
click at [442, 298] on input "text" at bounding box center [506, 311] width 291 height 29
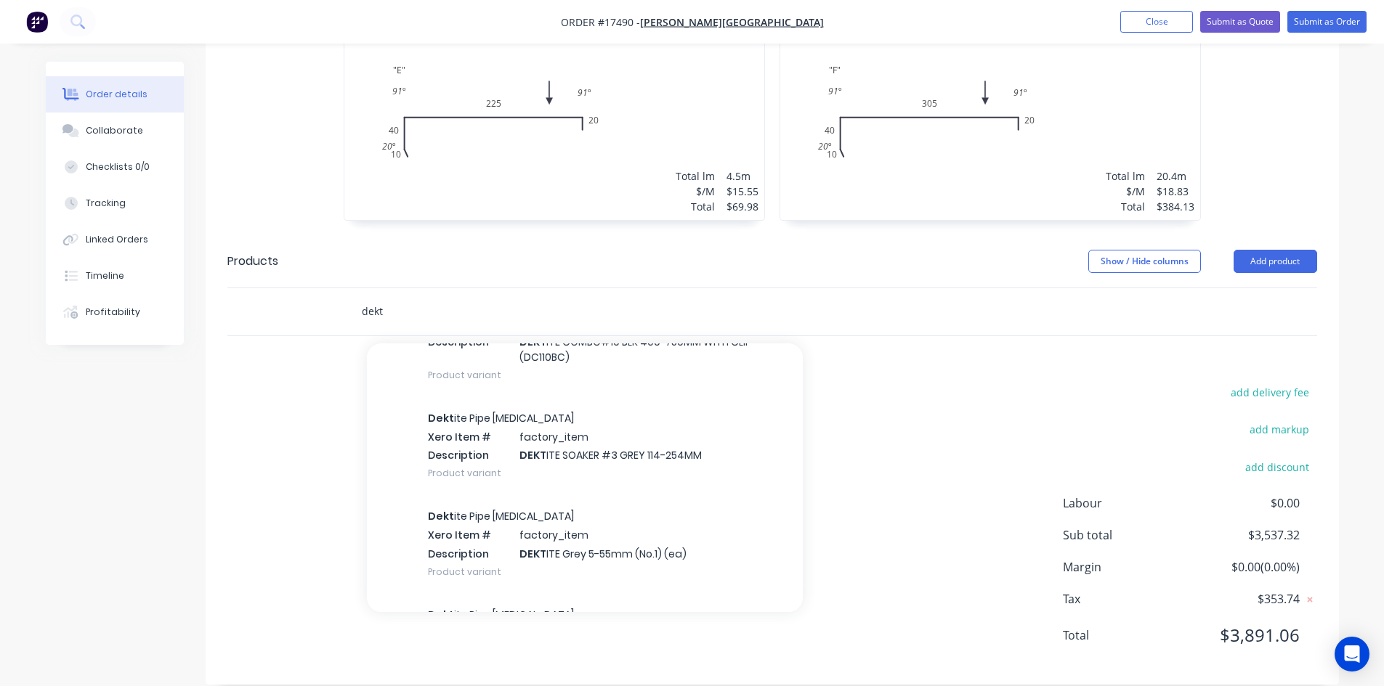
scroll to position [2454, 0]
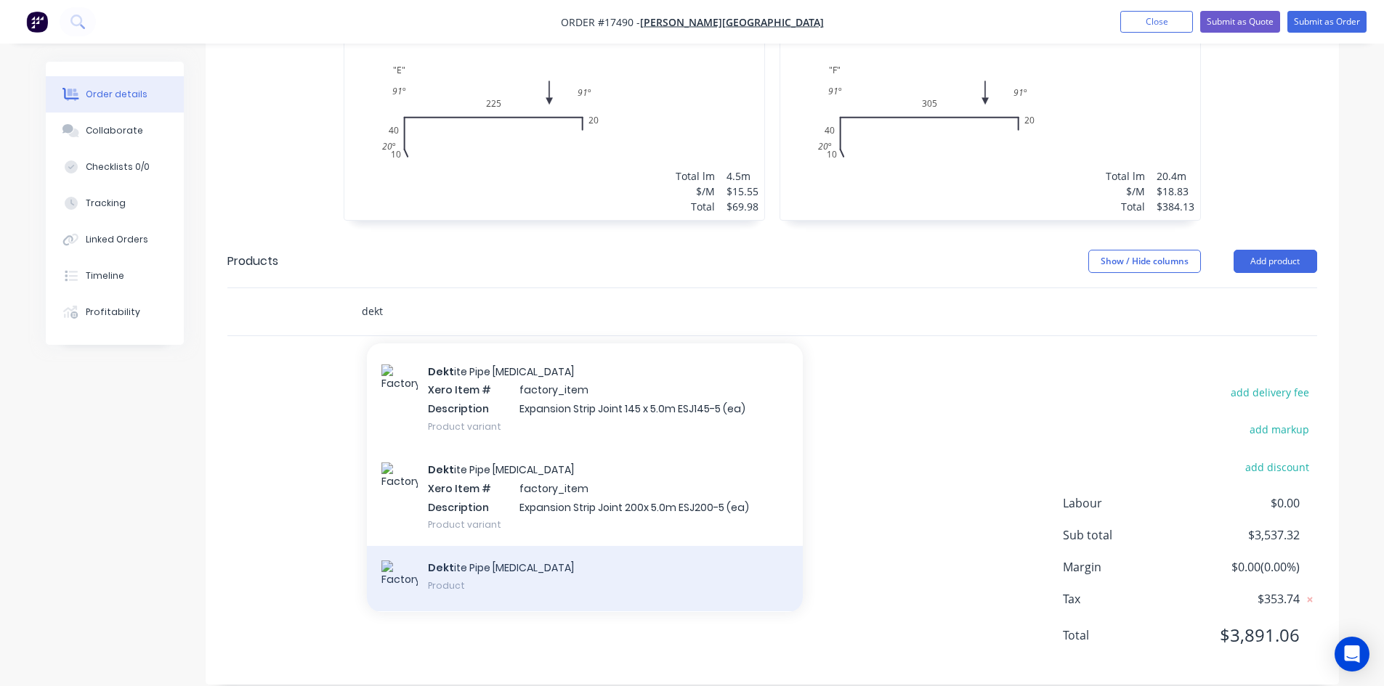
type input "dekt"
click at [488, 552] on div "Dekt ite Pipe Flashing Product" at bounding box center [585, 578] width 436 height 65
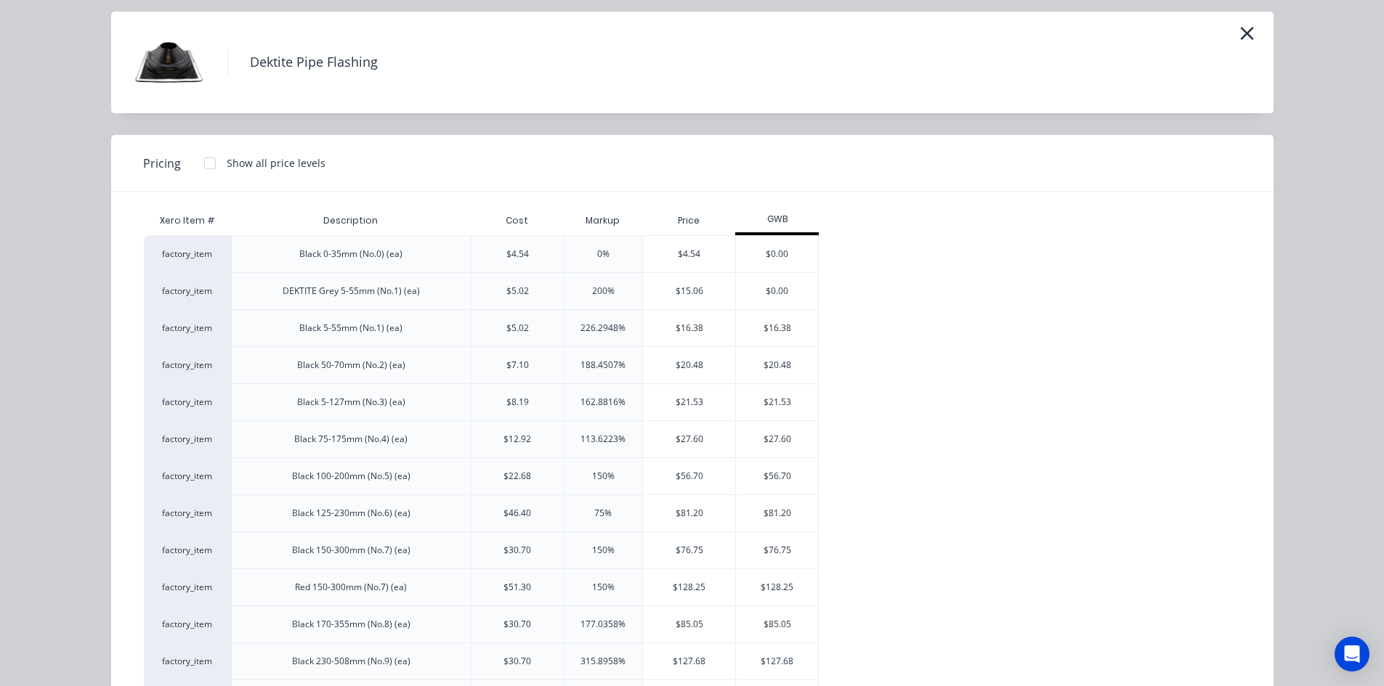
scroll to position [73, 0]
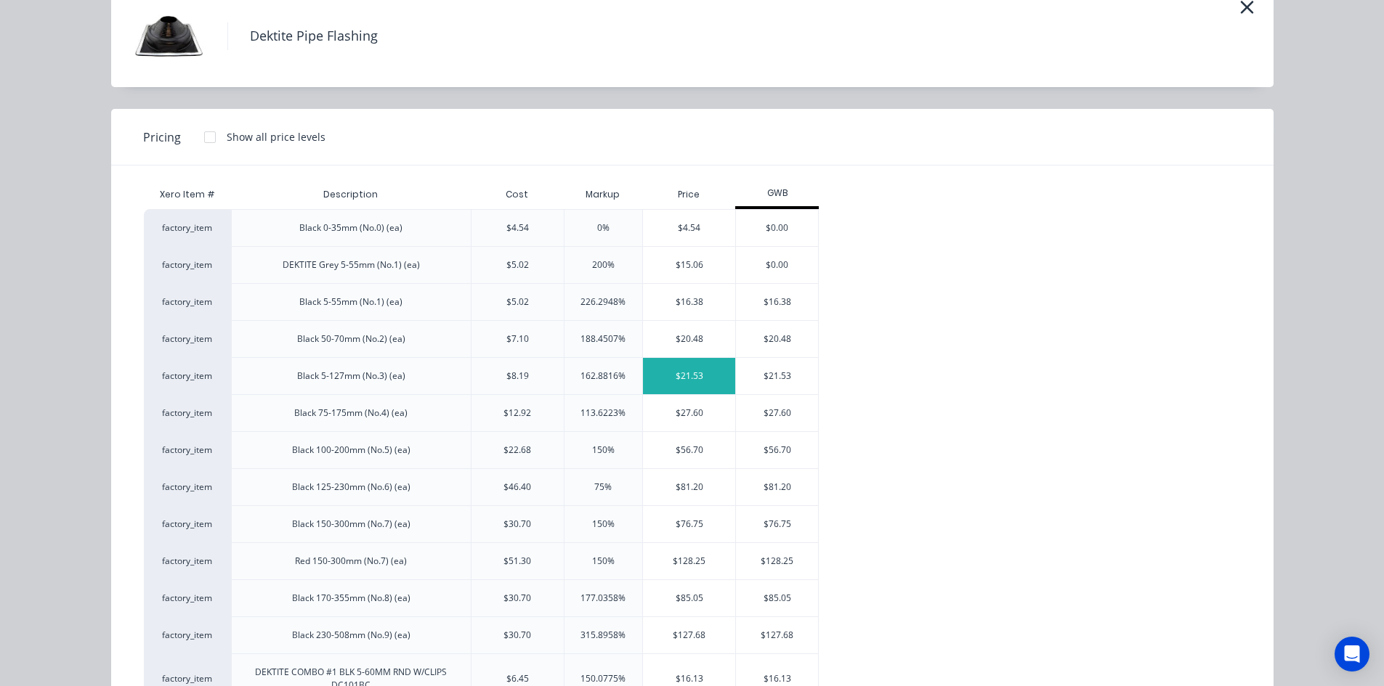
click at [697, 376] on div "$21.53" at bounding box center [689, 376] width 92 height 36
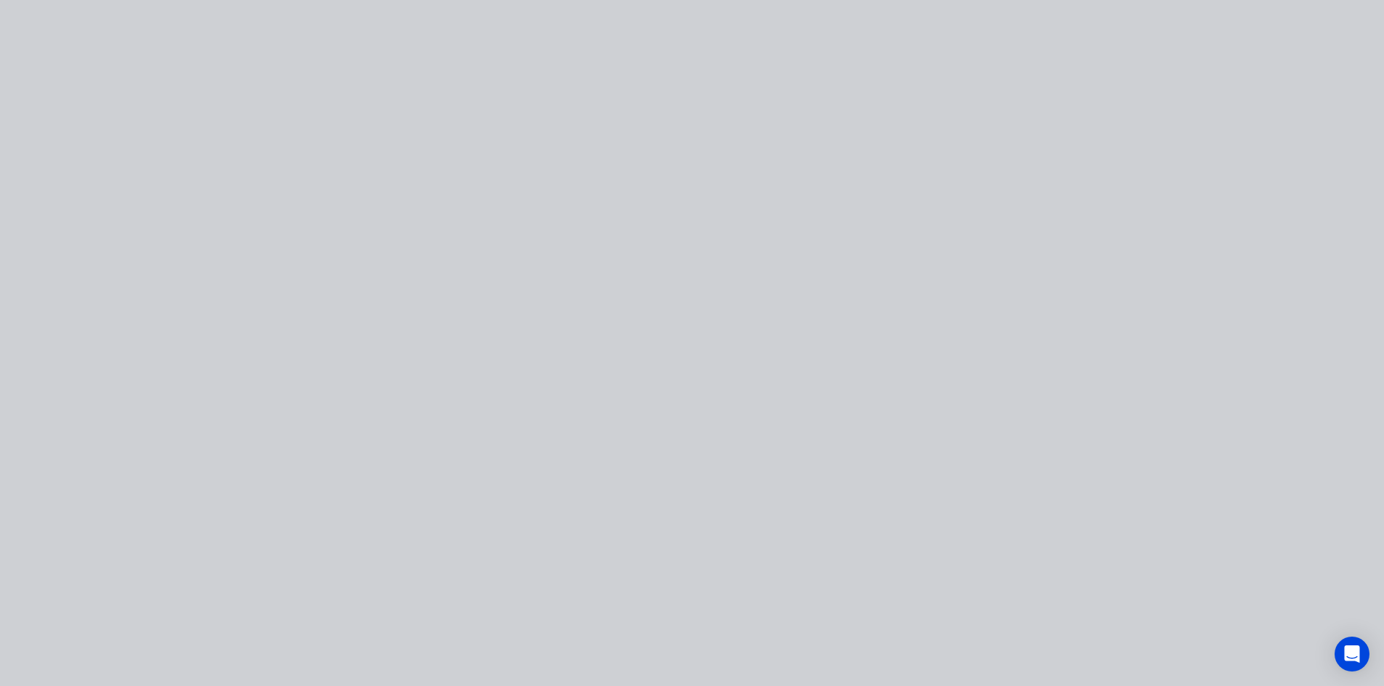
scroll to position [0, 0]
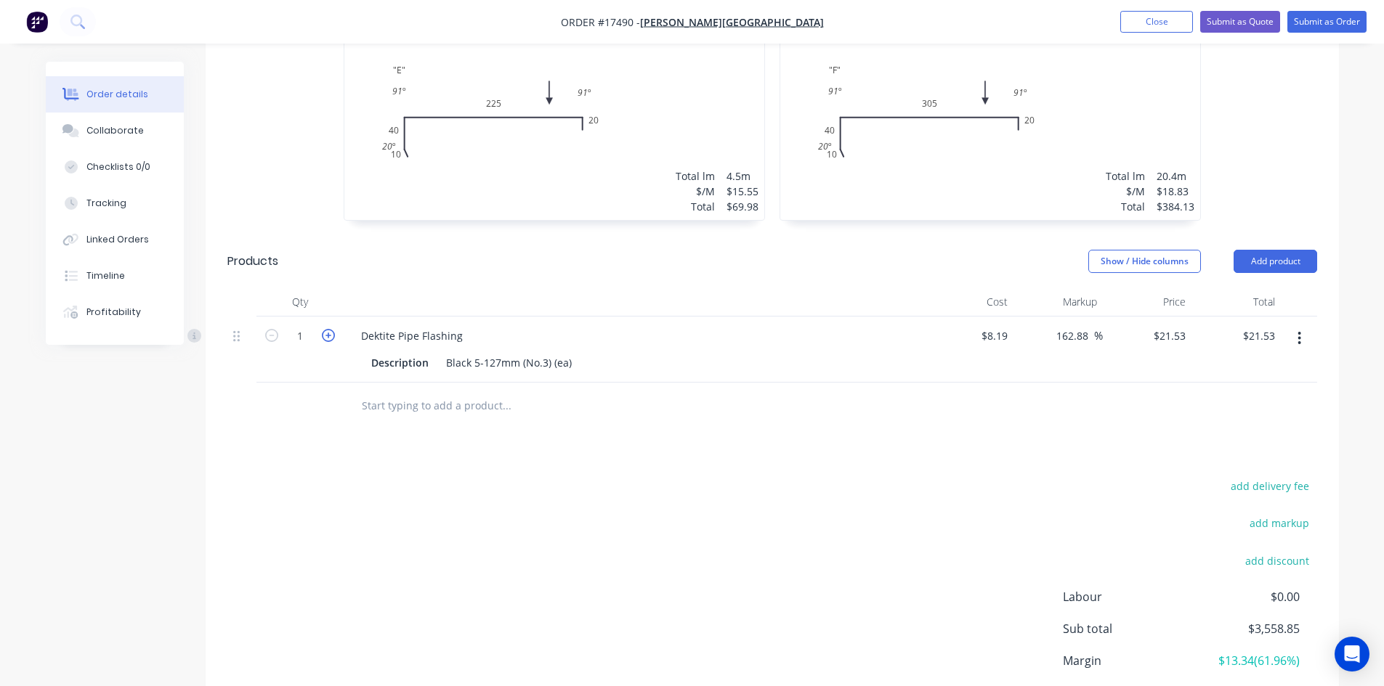
click at [330, 329] on icon "button" at bounding box center [328, 335] width 13 height 13
type input "2"
type input "$43.06"
click at [330, 329] on icon "button" at bounding box center [328, 335] width 13 height 13
type input "3"
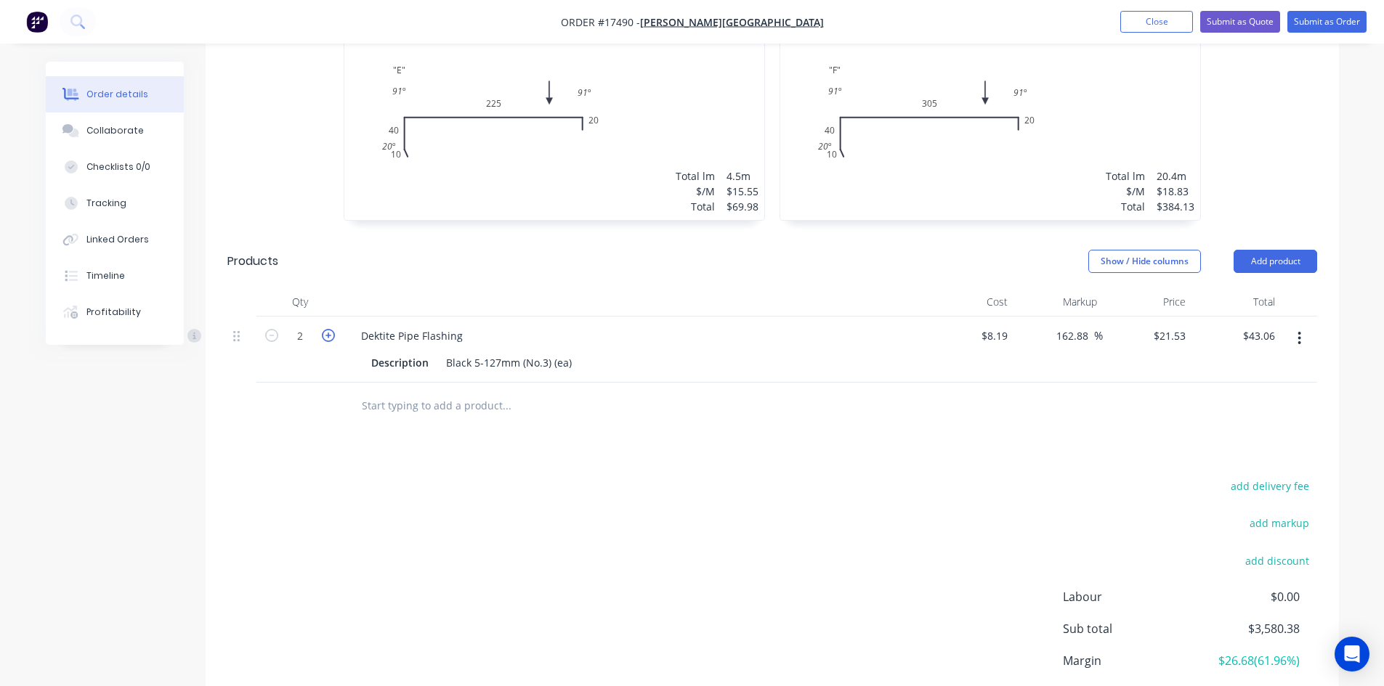
type input "$64.59"
click at [405, 391] on input "text" at bounding box center [506, 405] width 291 height 29
click at [382, 325] on div "Dektite Pipe Flashing" at bounding box center [411, 335] width 125 height 21
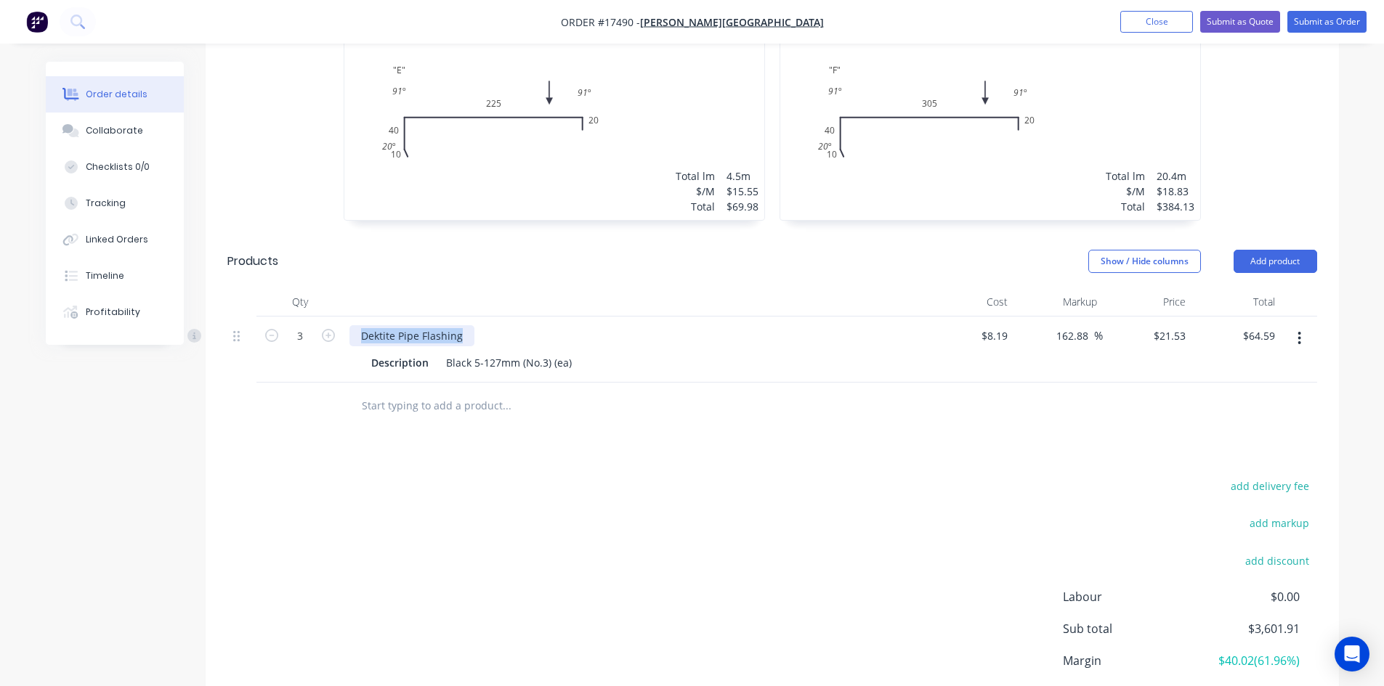
copy div "Dektite Pipe Flashing"
click at [398, 391] on input "text" at bounding box center [506, 405] width 291 height 29
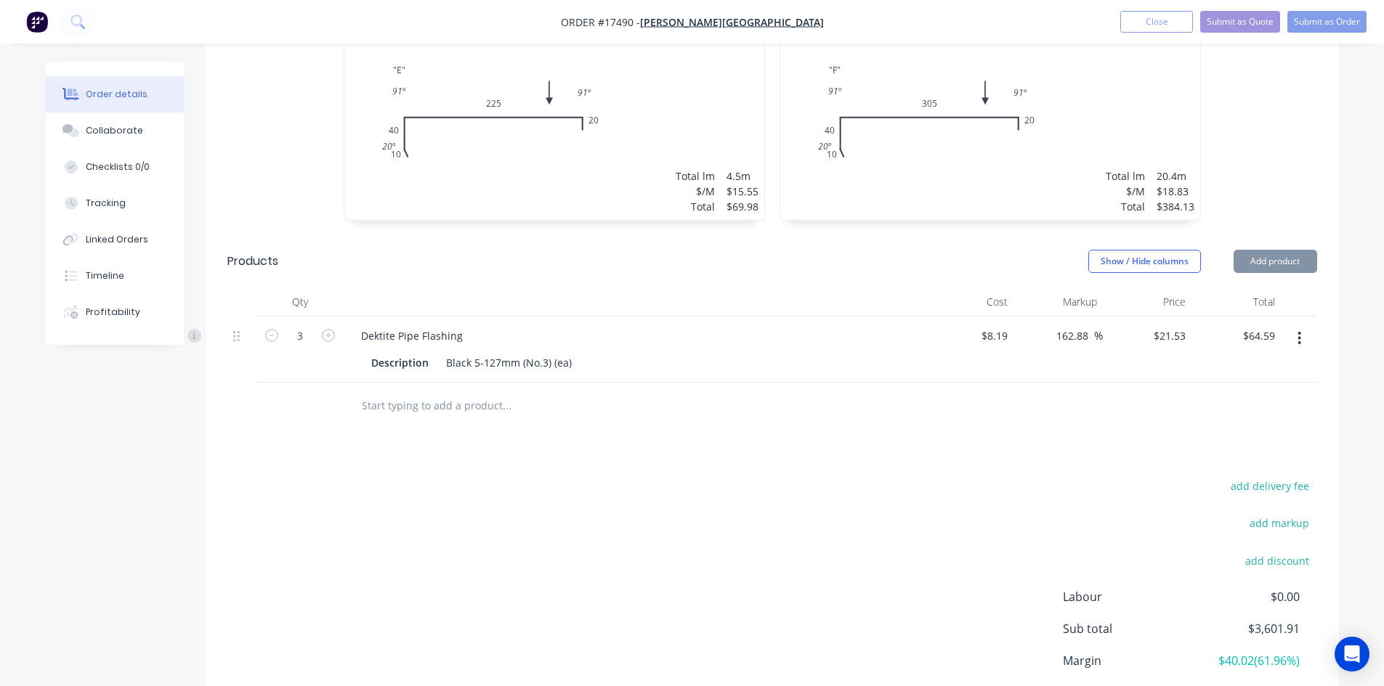
paste input "Dektite Pipe Flashing"
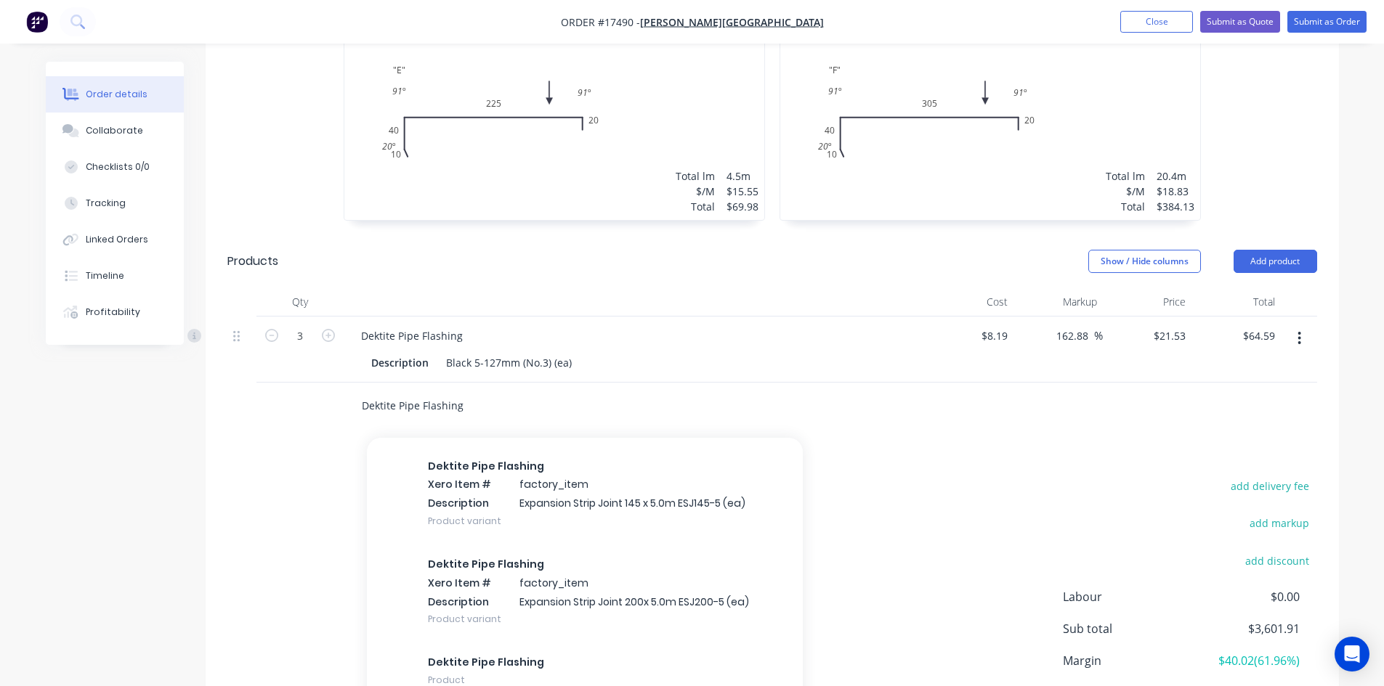
scroll to position [2454, 0]
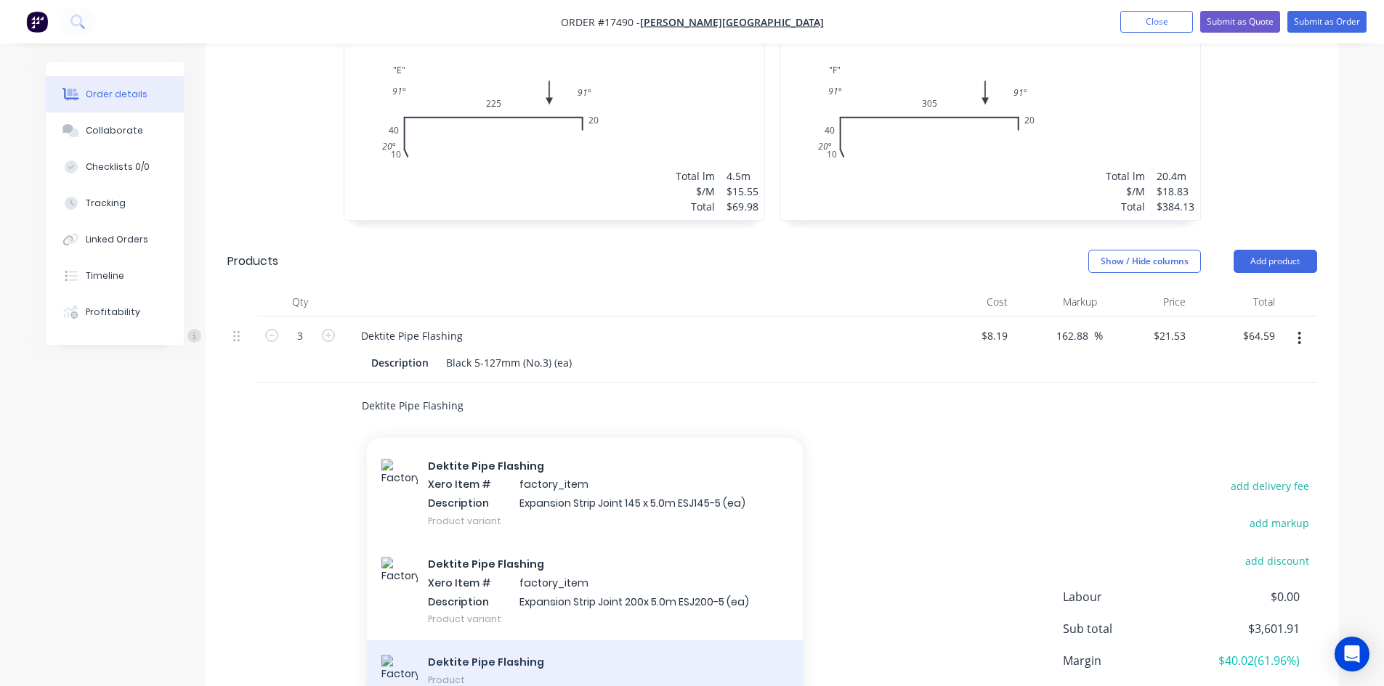
type input "Dektite Pipe Flashing"
click at [524, 641] on div "Dektite Pipe Flashing Product" at bounding box center [585, 673] width 436 height 65
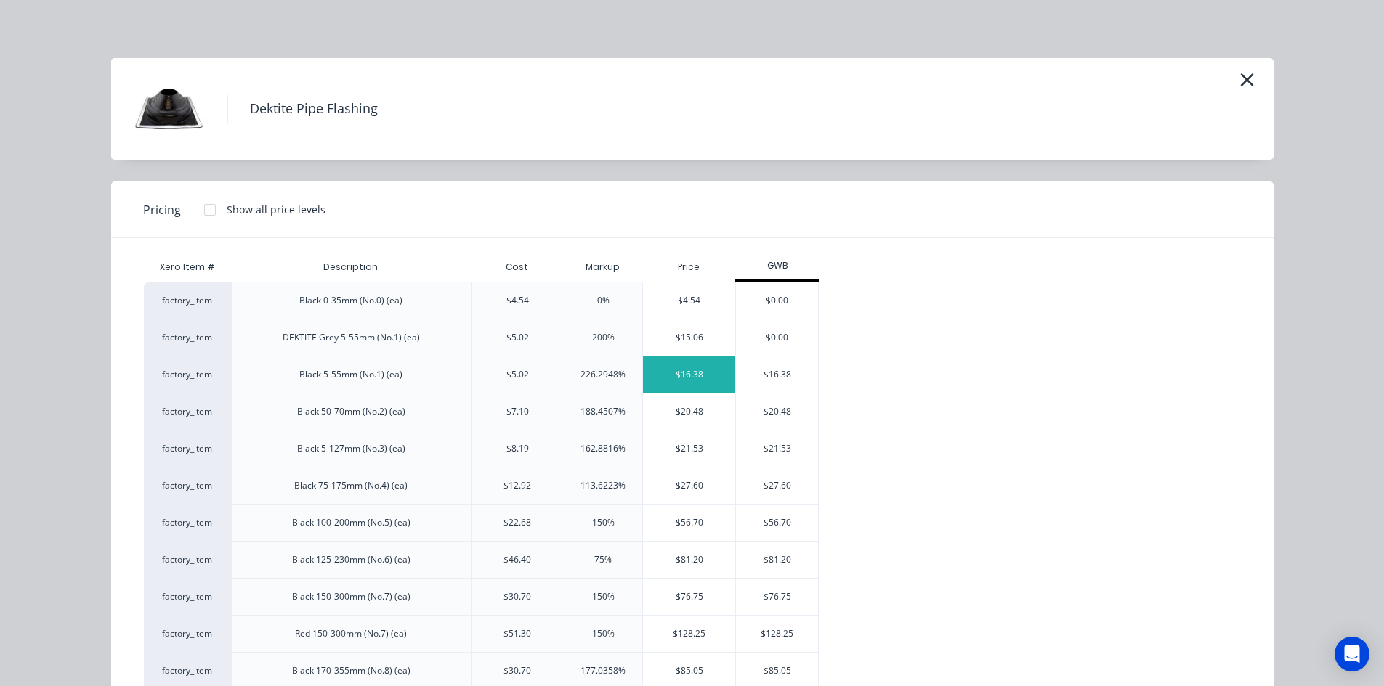
click at [694, 378] on div "$16.38" at bounding box center [689, 375] width 92 height 36
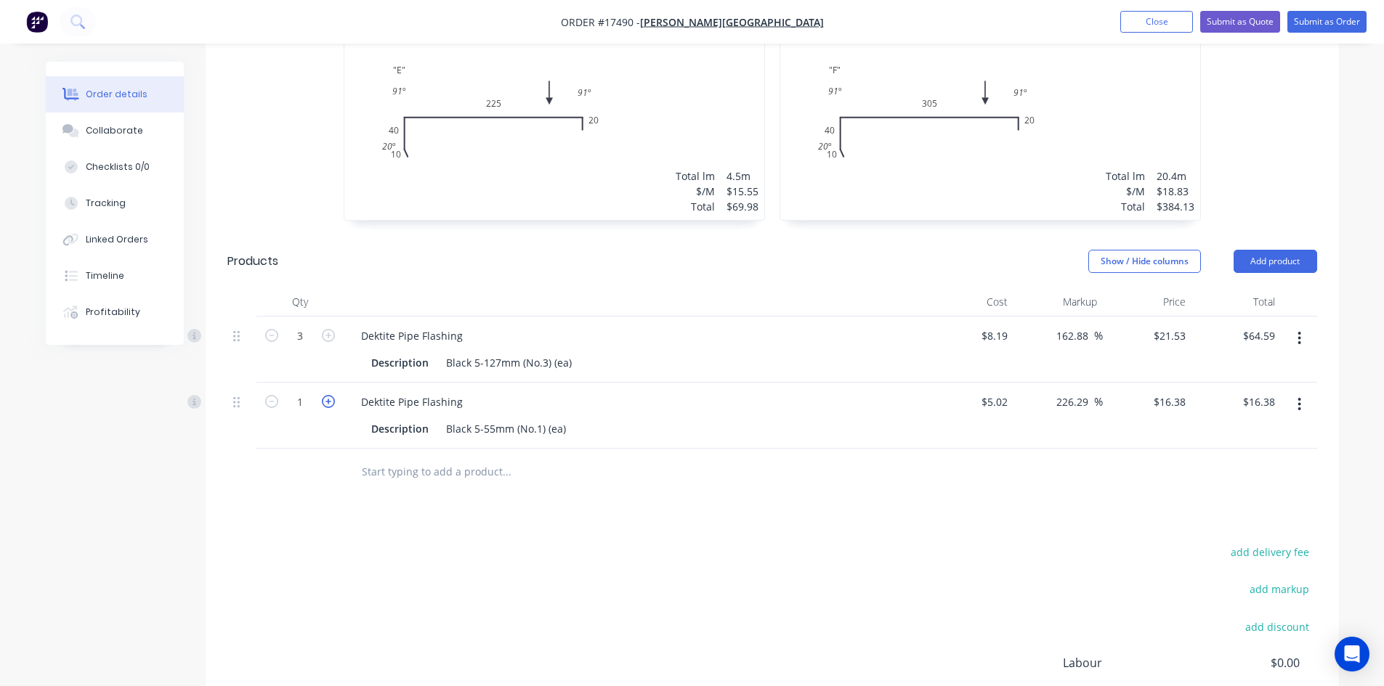
click at [327, 395] on icon "button" at bounding box center [328, 401] width 13 height 13
type input "2"
type input "$32.76"
click at [327, 395] on icon "button" at bounding box center [328, 401] width 13 height 13
type input "3"
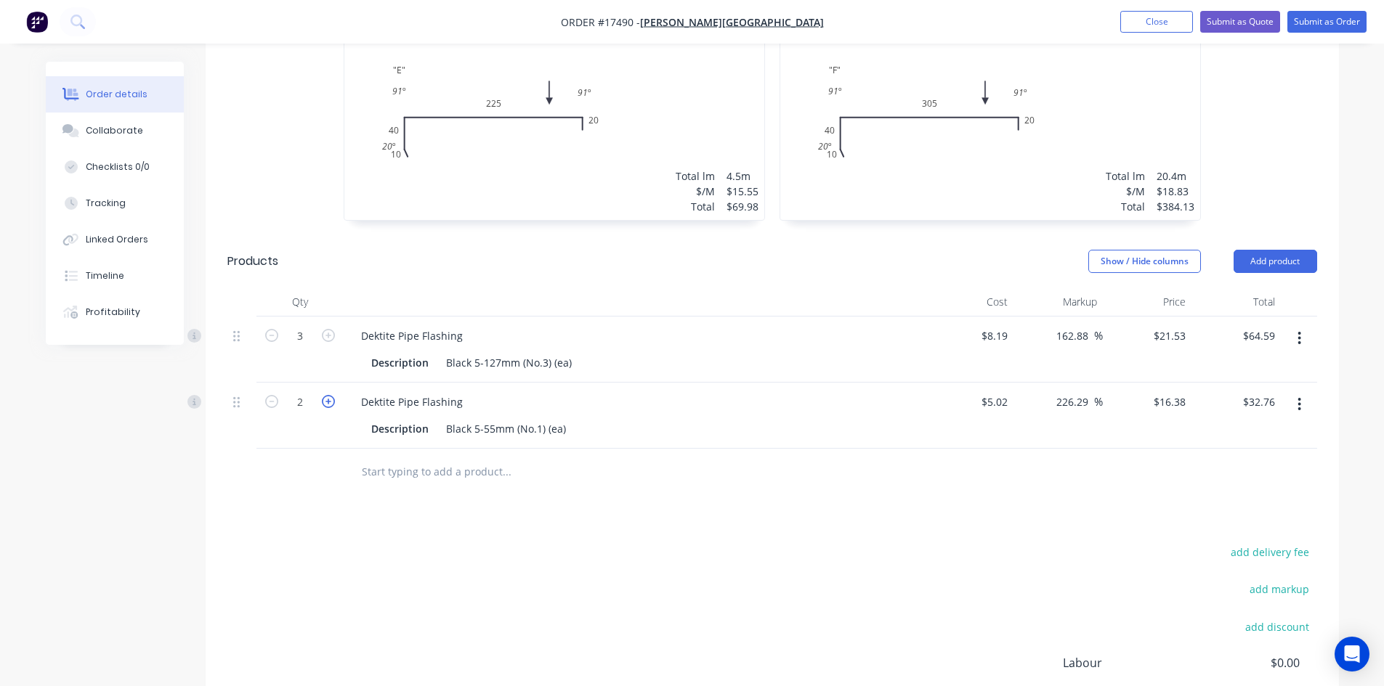
type input "$49.14"
click at [327, 395] on icon "button" at bounding box center [328, 401] width 13 height 13
type input "4"
type input "$65.52"
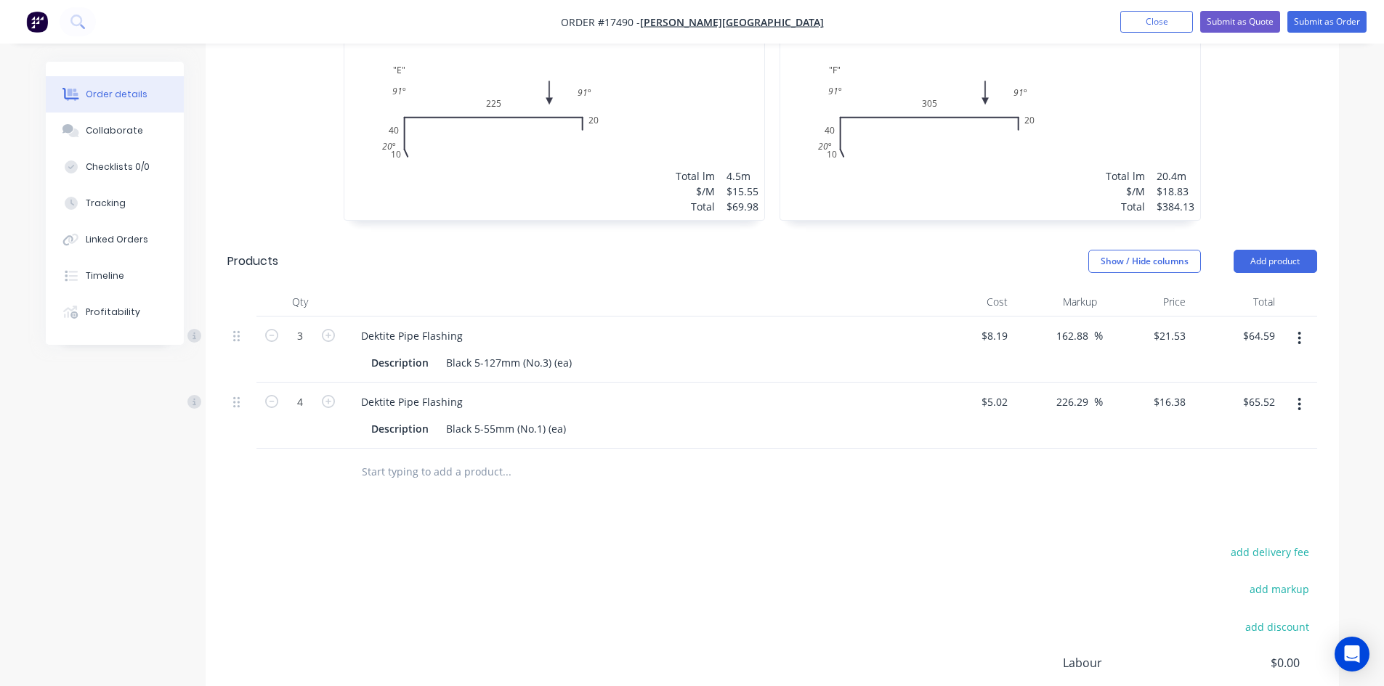
click at [426, 458] on input "text" at bounding box center [506, 472] width 291 height 29
paste input "Dektite Pipe Flashing"
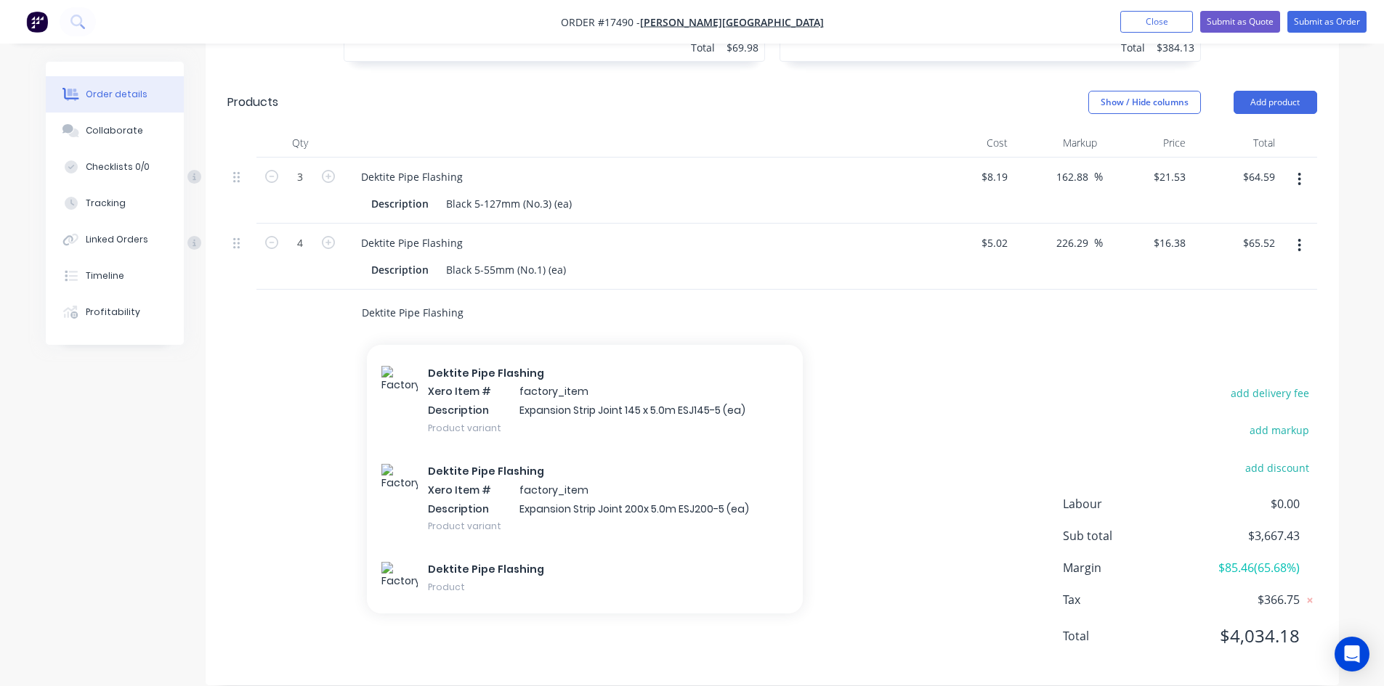
scroll to position [2321, 0]
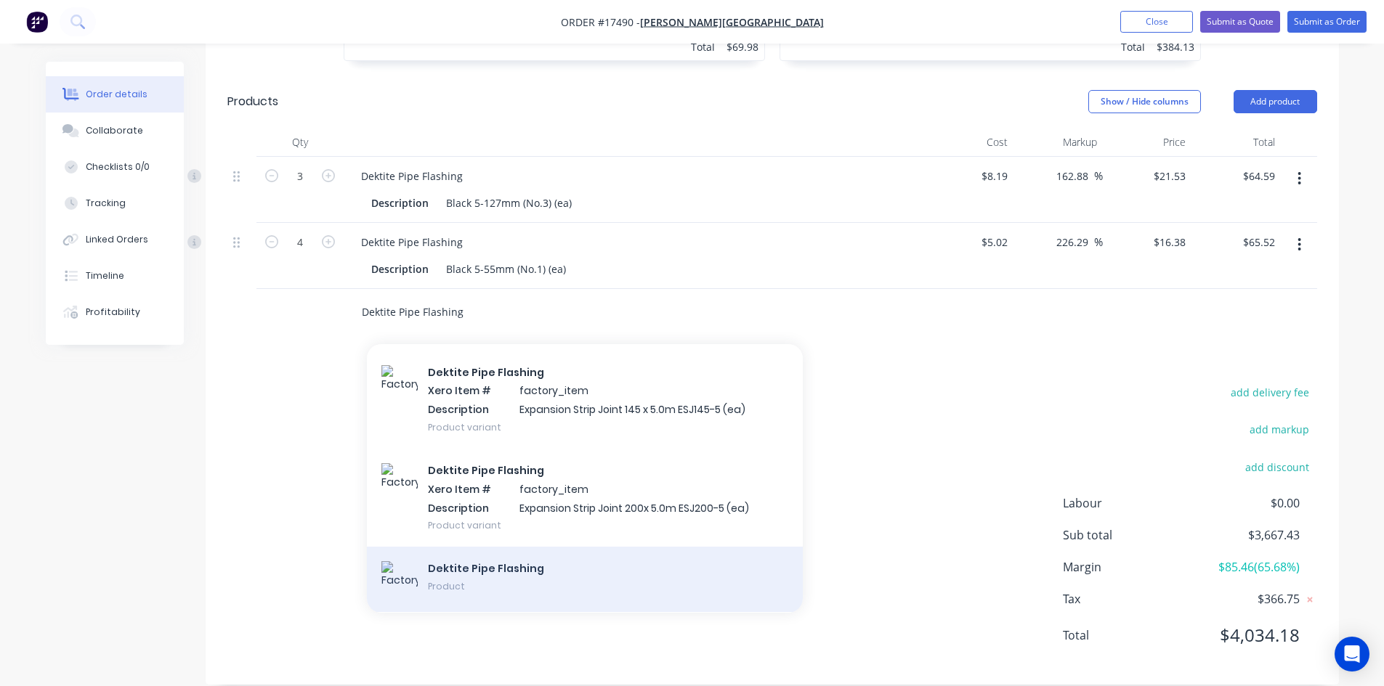
type input "Dektite Pipe Flashing"
click at [460, 547] on div "Dektite Pipe Flashing Product" at bounding box center [585, 579] width 436 height 65
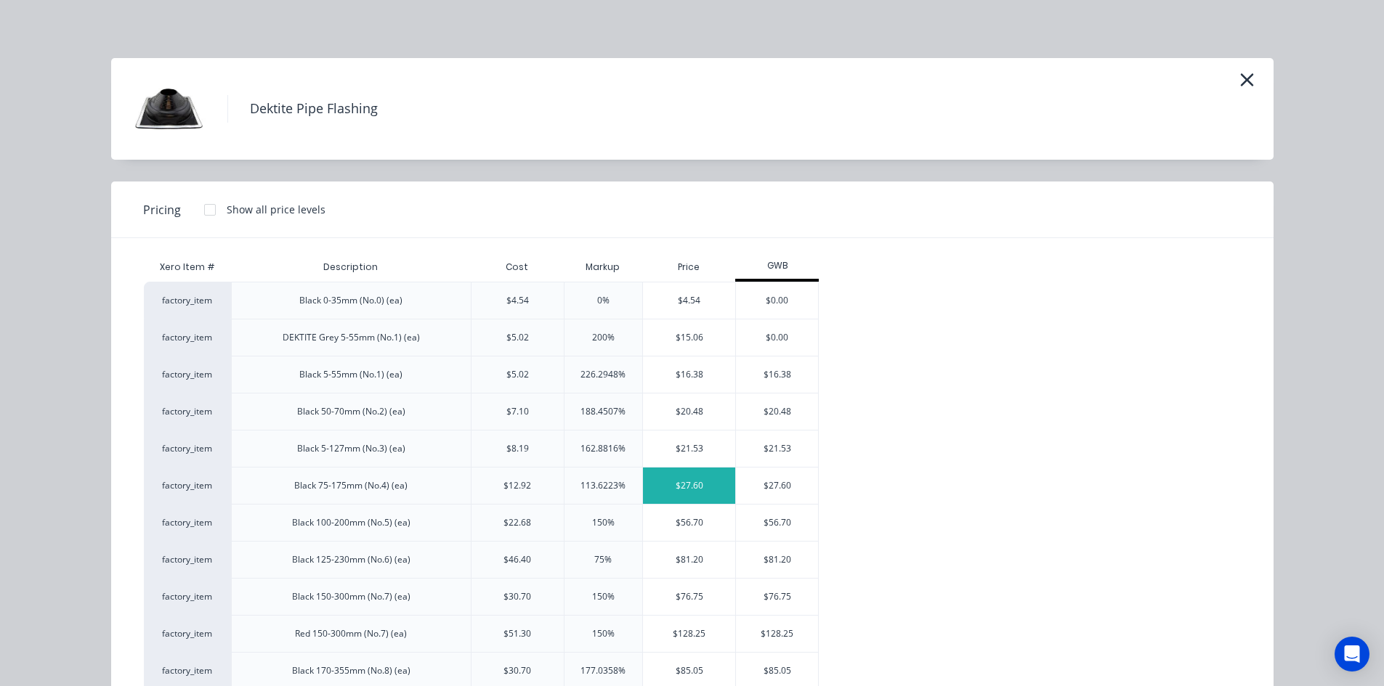
click at [697, 487] on div "$27.60" at bounding box center [689, 486] width 92 height 36
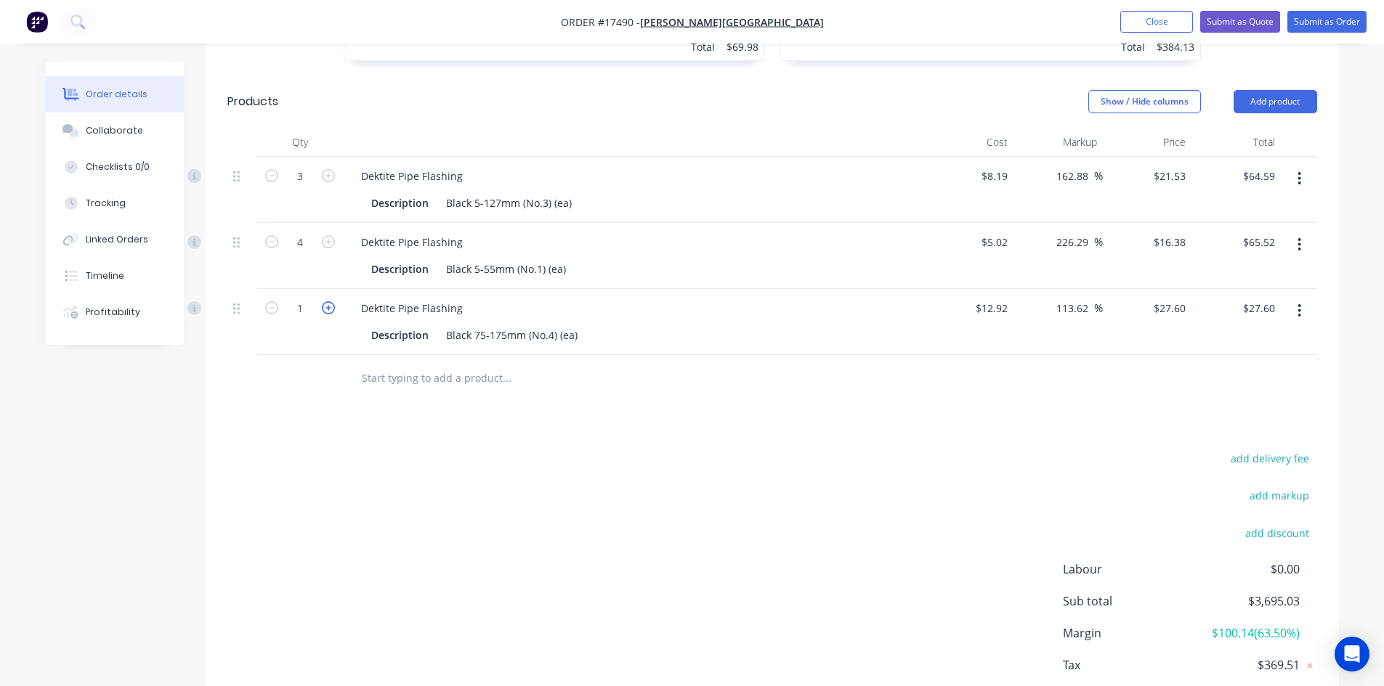
click at [326, 301] on icon "button" at bounding box center [328, 307] width 13 height 13
type input "2"
type input "$55.20"
click at [508, 474] on div "add delivery fee add markup add discount Labour $0.00 Sub total $3,722.63 Margi…" at bounding box center [771, 589] width 1089 height 280
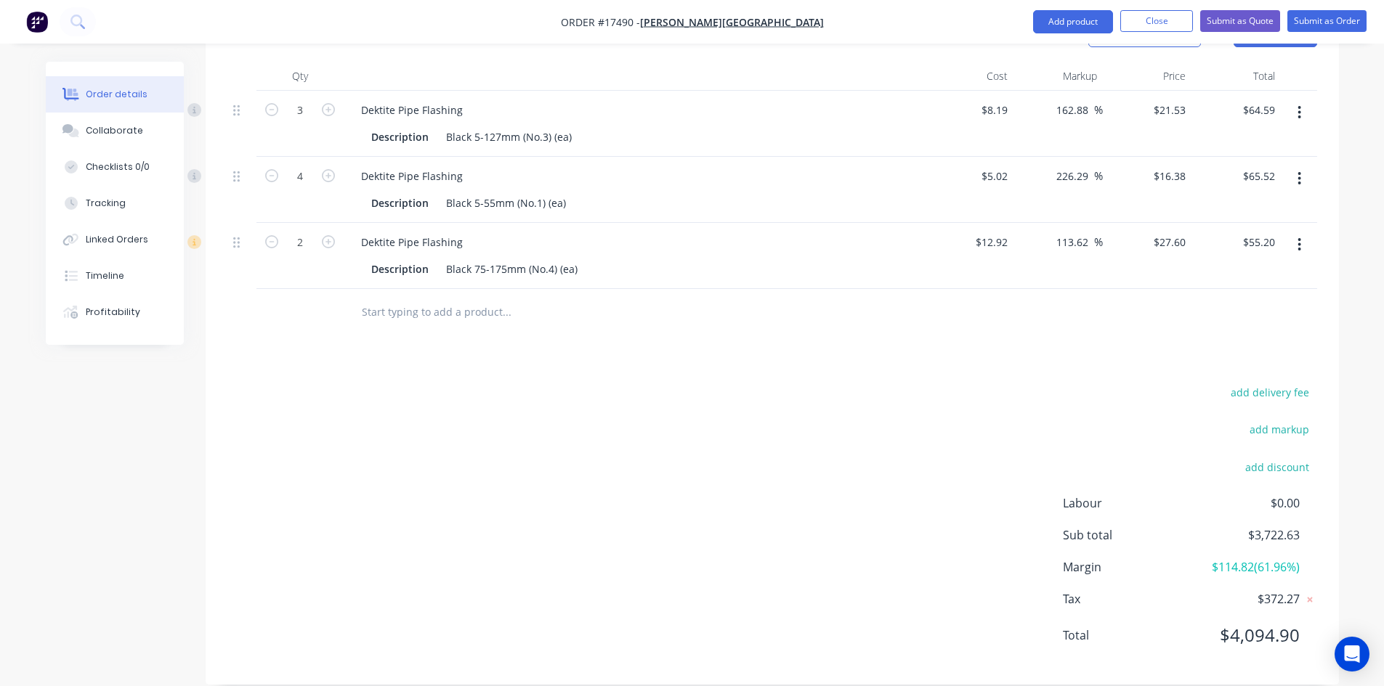
click at [391, 304] on input "text" at bounding box center [506, 312] width 291 height 29
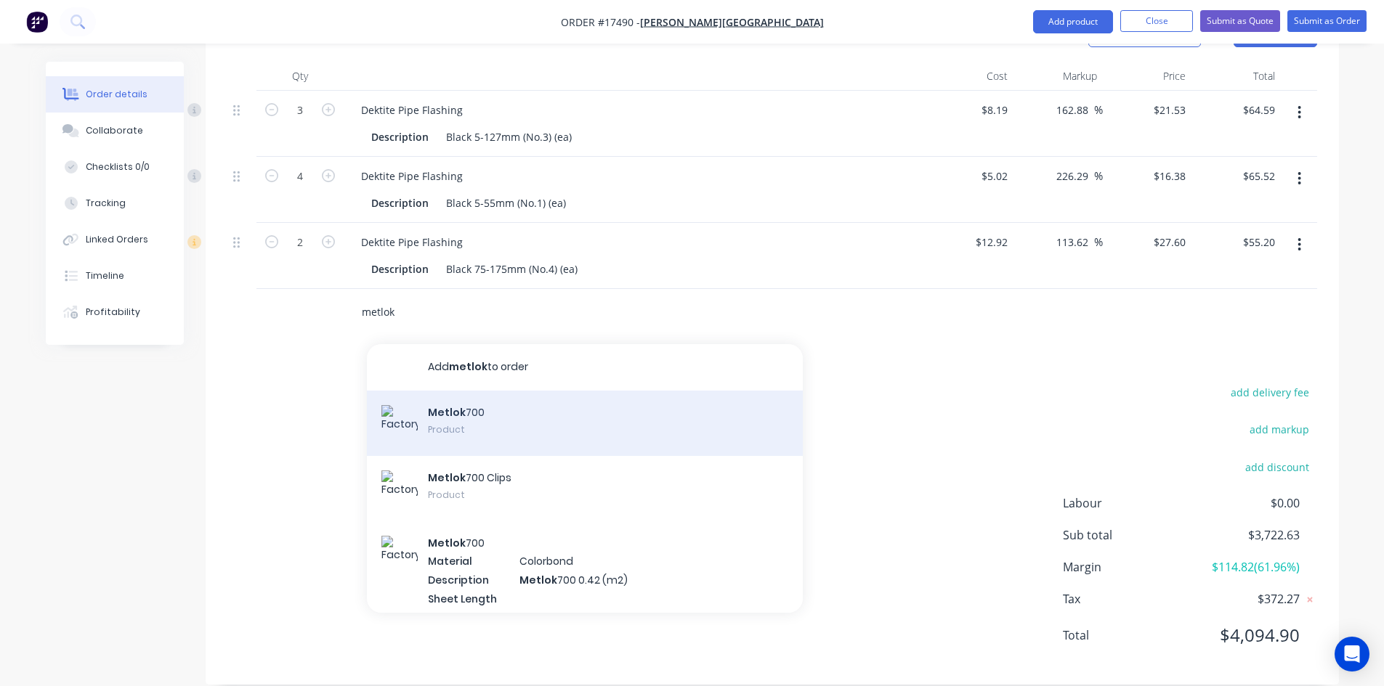
type input "metlok"
click at [493, 397] on div "Metlok 700 Product" at bounding box center [585, 423] width 436 height 65
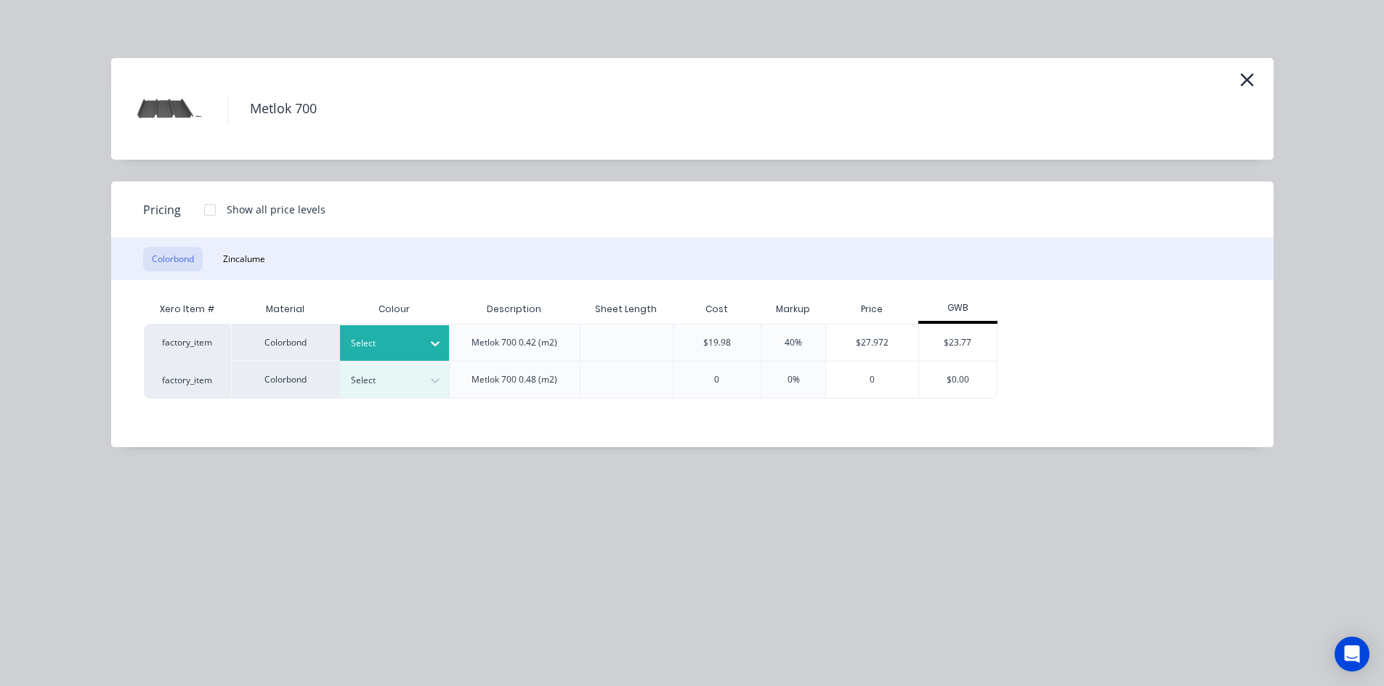
click at [413, 343] on div at bounding box center [383, 344] width 65 height 16
click at [232, 261] on button "Zincalume" at bounding box center [244, 259] width 60 height 25
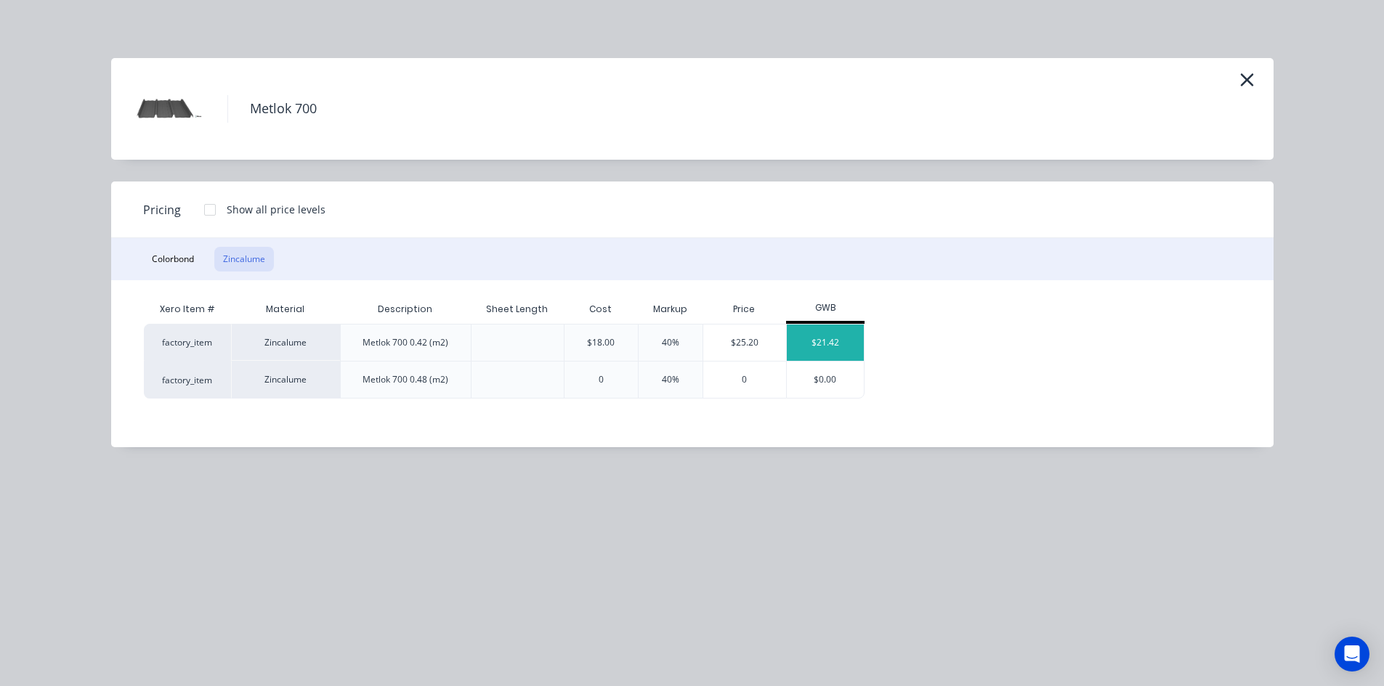
click at [841, 344] on div "$21.42" at bounding box center [826, 343] width 78 height 36
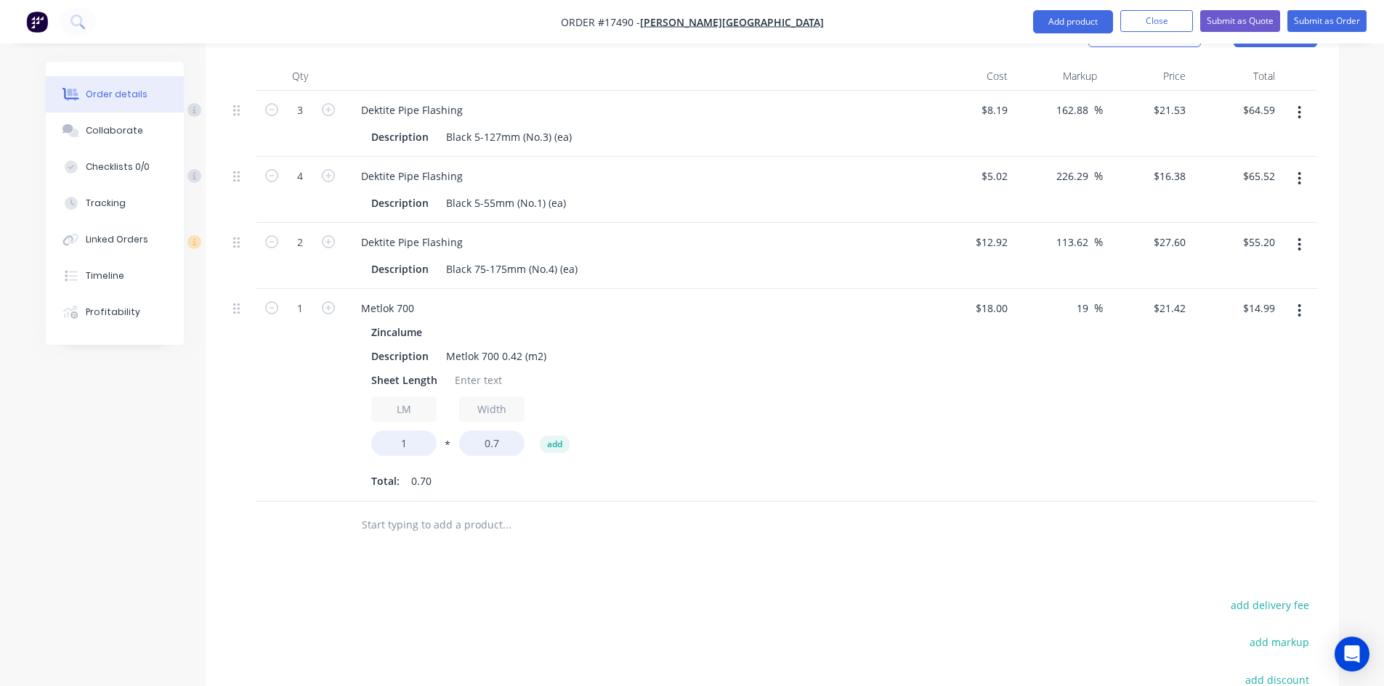
click at [466, 370] on div "Zincalume Description Metlok 700 0.42 (m2) Sheet Length LM 1 * Width 0.7 add To…" at bounding box center [633, 407] width 569 height 171
click at [475, 370] on div at bounding box center [478, 380] width 59 height 21
click at [657, 370] on div "Sheet Length 8/3750" at bounding box center [631, 380] width 532 height 21
click at [421, 431] on input "1" at bounding box center [403, 443] width 65 height 25
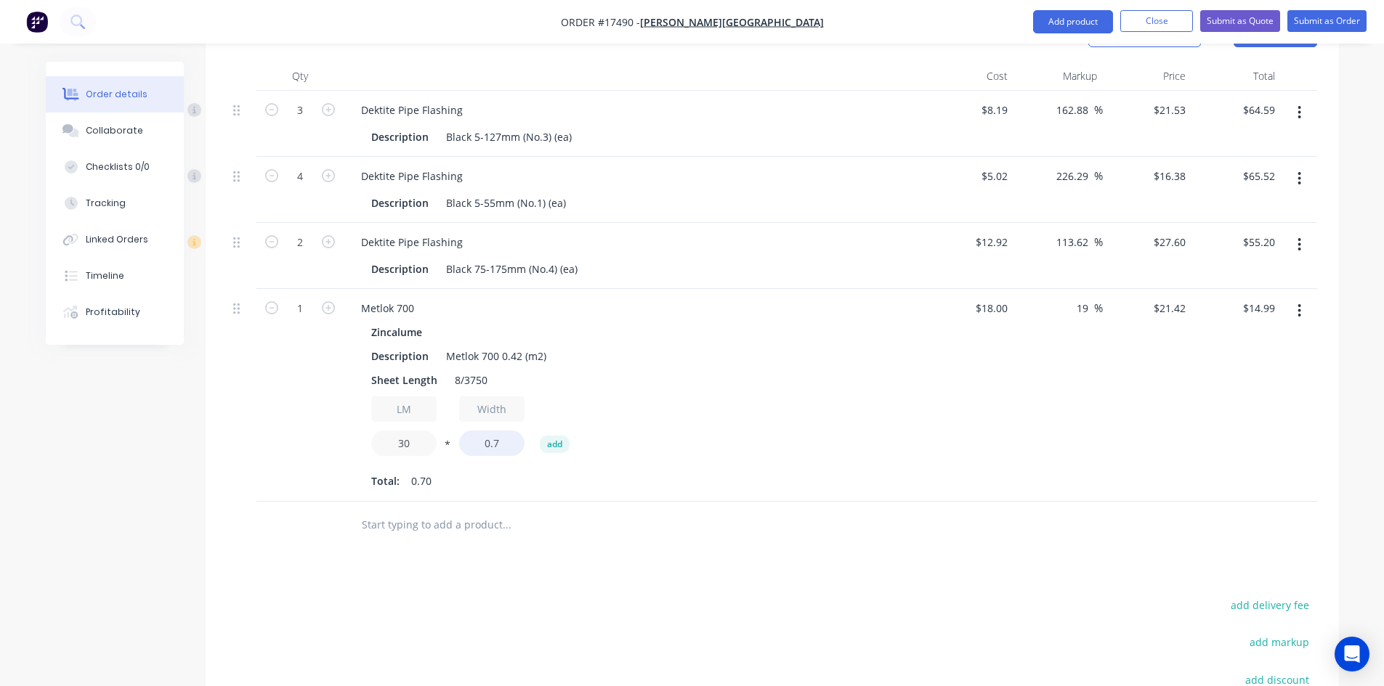
type input "30"
type input "$449.82"
click at [678, 370] on div "Sheet Length 8/3750" at bounding box center [631, 380] width 532 height 21
click at [967, 518] on div at bounding box center [771, 525] width 1089 height 47
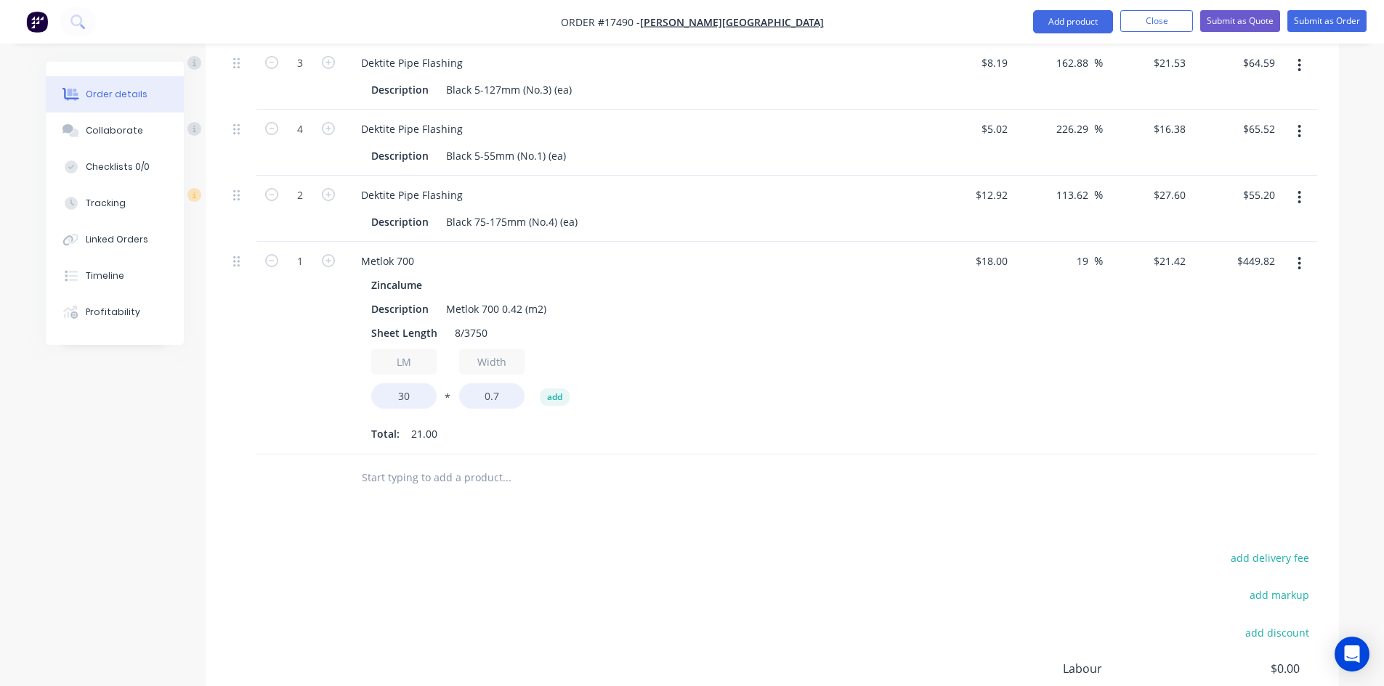
scroll to position [2460, 0]
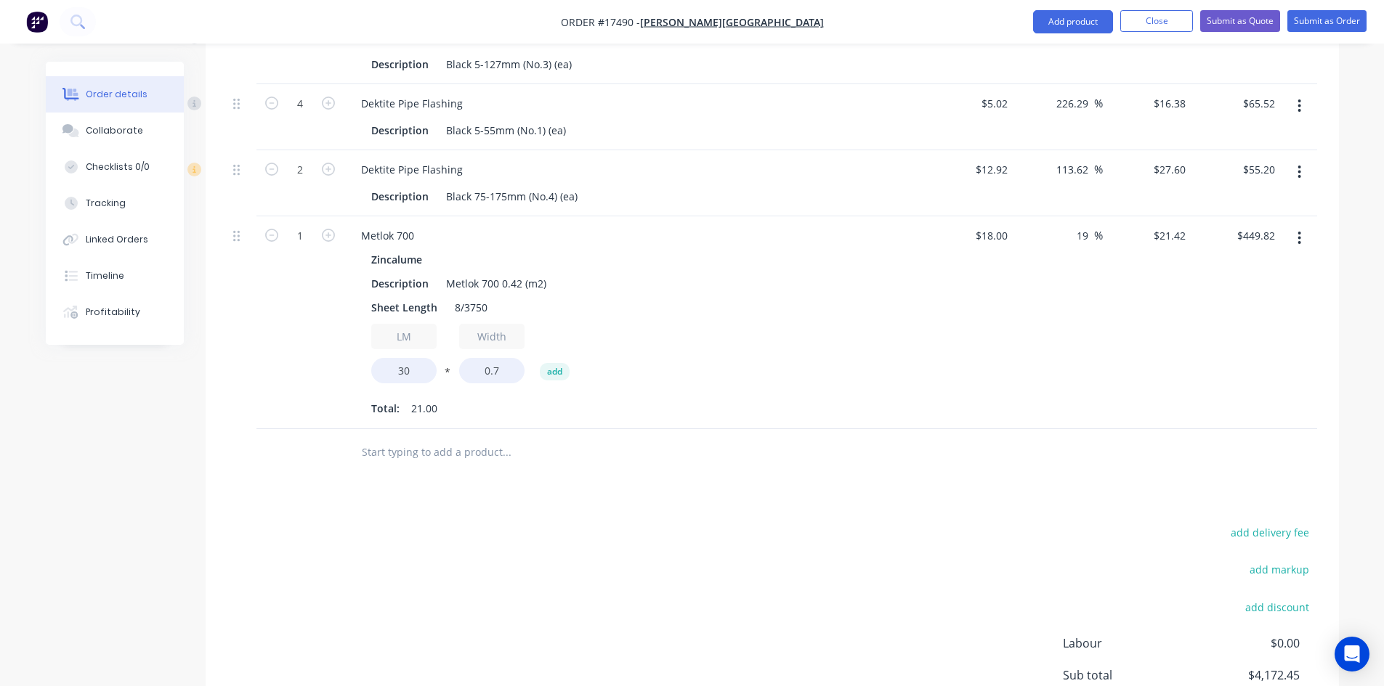
click at [424, 438] on input "text" at bounding box center [506, 452] width 291 height 29
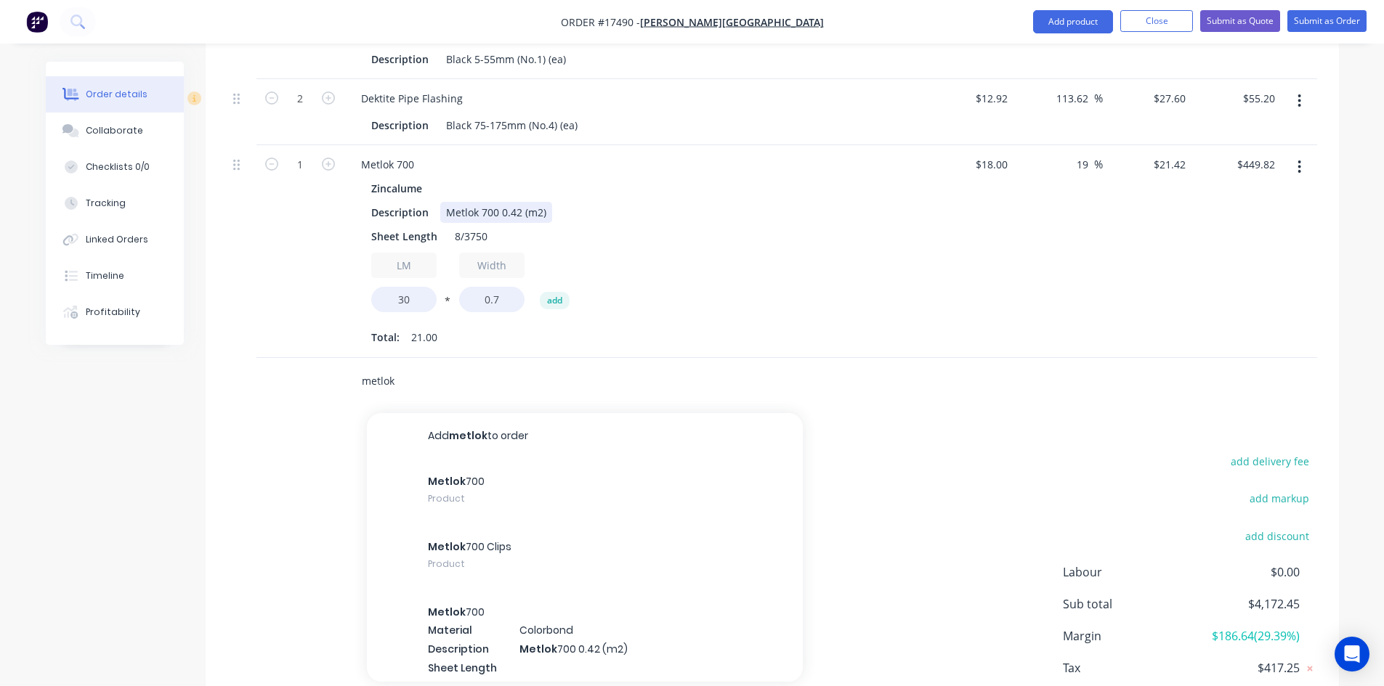
scroll to position [2600, 0]
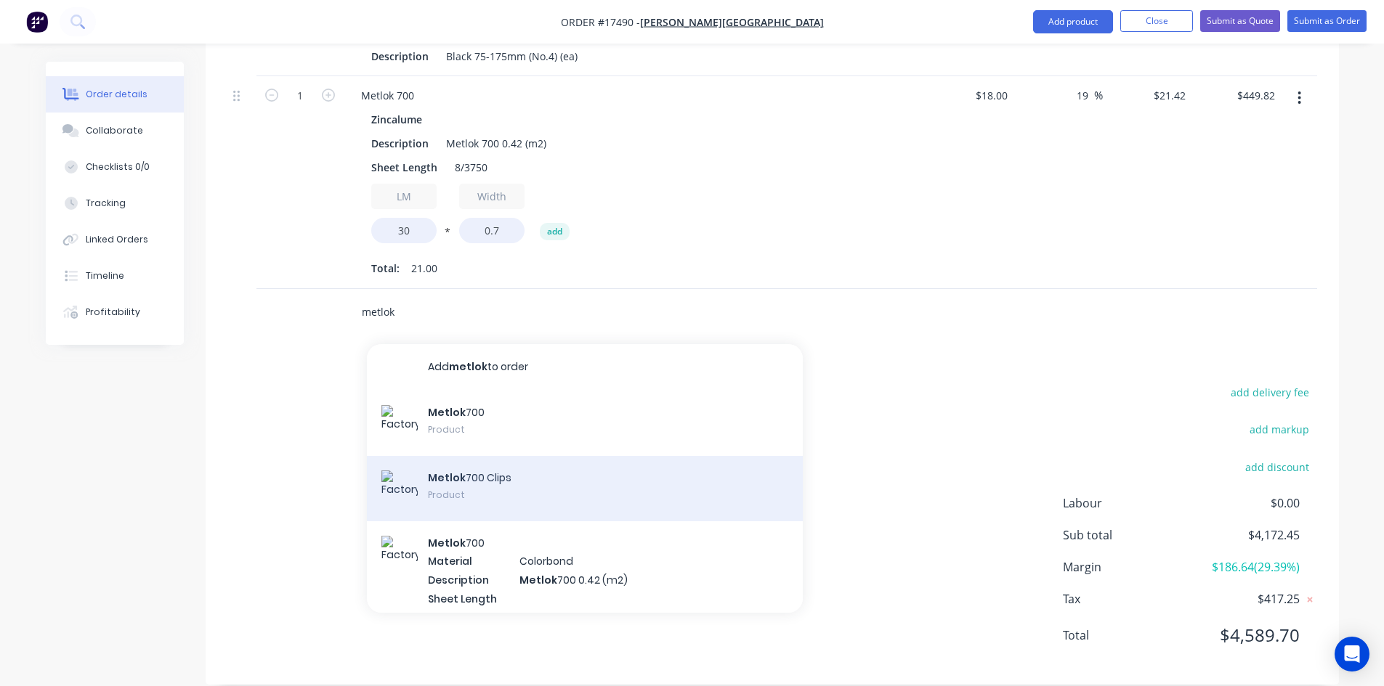
type input "metlok"
click at [540, 457] on div "Metlok 700 Clips Product" at bounding box center [585, 488] width 436 height 65
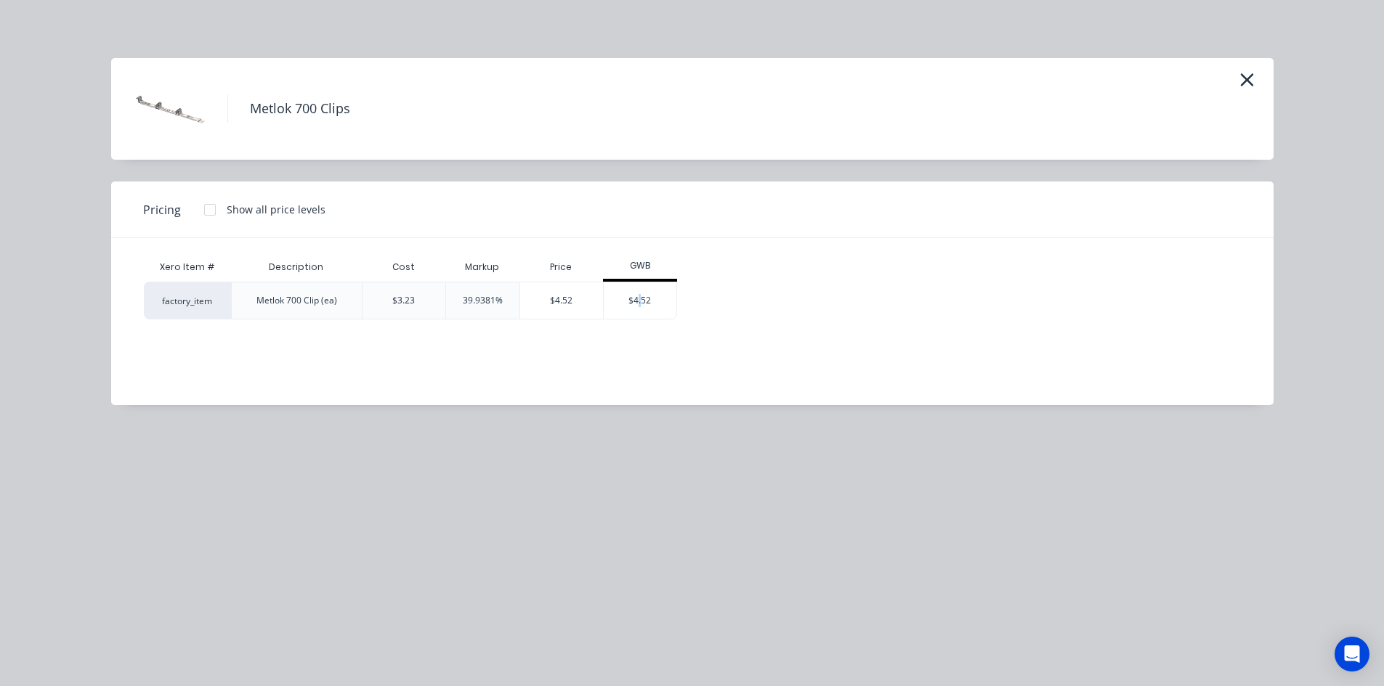
click at [640, 301] on div "$4.52" at bounding box center [640, 301] width 73 height 36
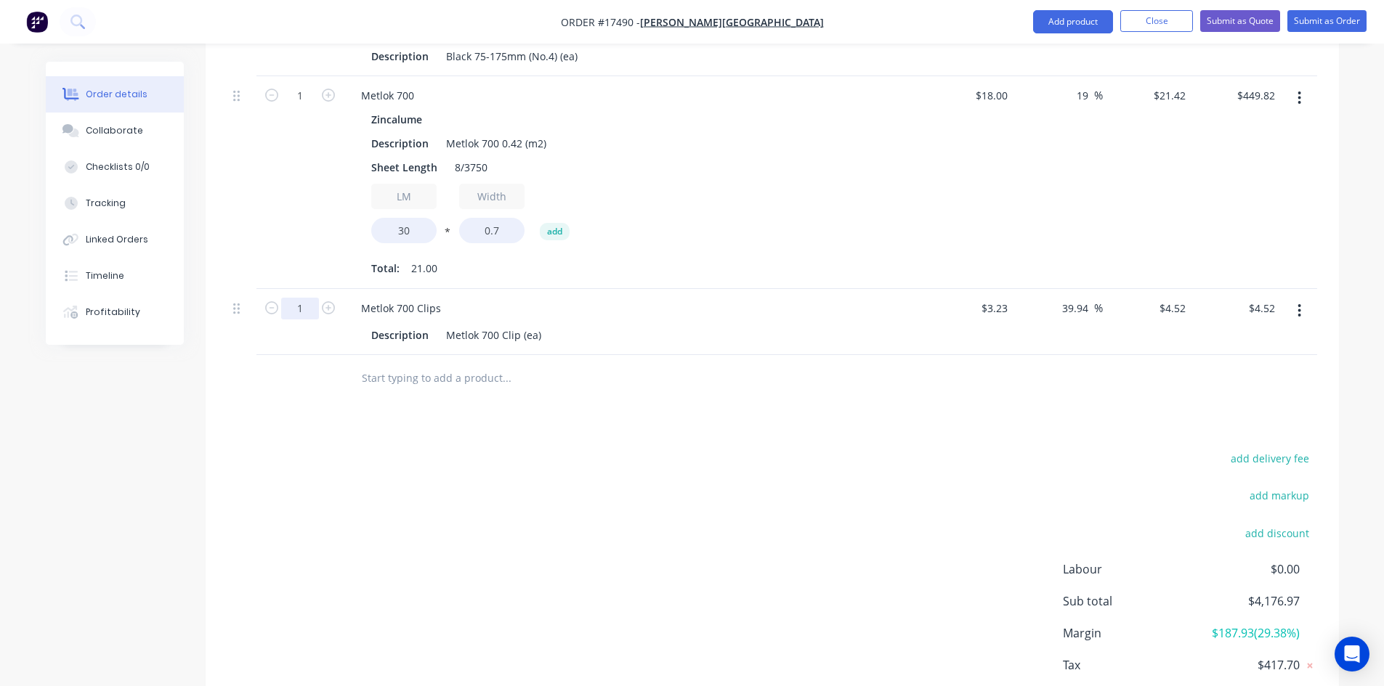
type input "32"
type input "$144.64"
click at [740, 449] on div "add delivery fee add markup add discount Labour $0.00 Sub total $4,176.97 Margi…" at bounding box center [771, 589] width 1089 height 280
click at [1181, 298] on input "4.52" at bounding box center [1174, 308] width 33 height 21
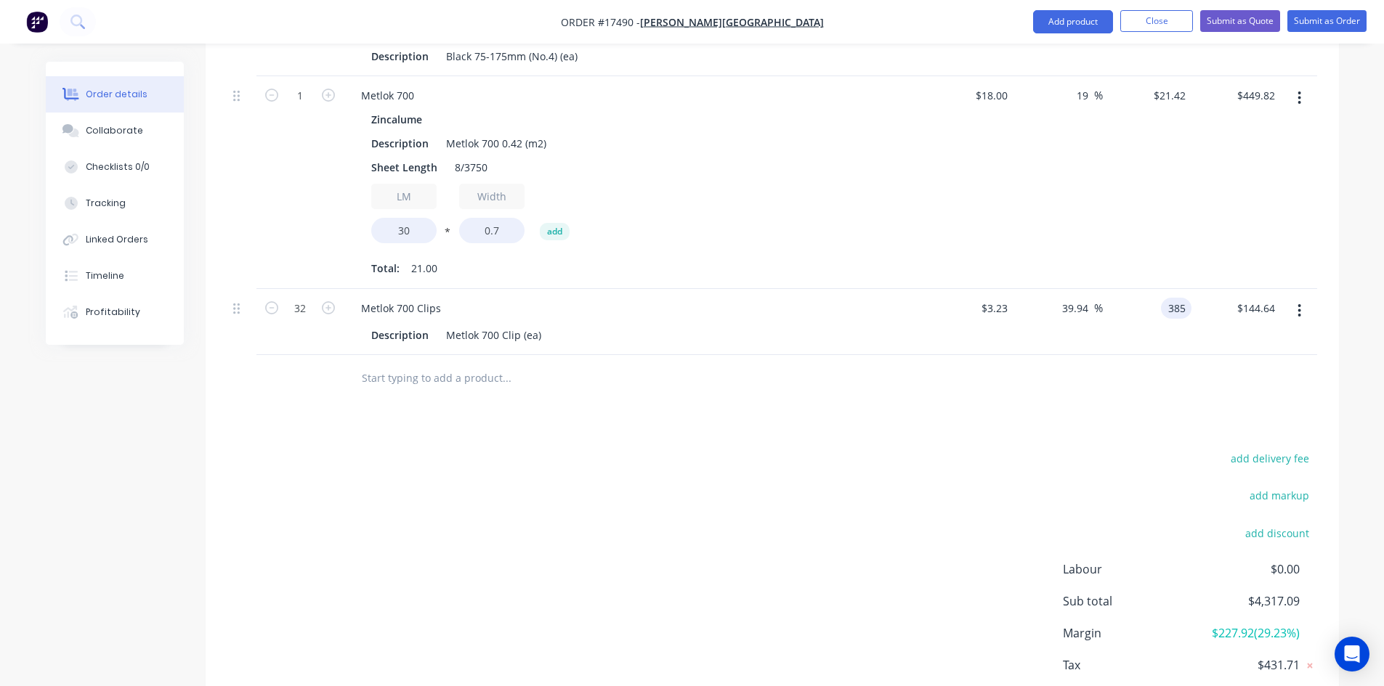
click at [1174, 298] on input "385" at bounding box center [1178, 308] width 25 height 21
type input "3.85"
type input "19.2"
type input "$3.85"
type input "$123.20"
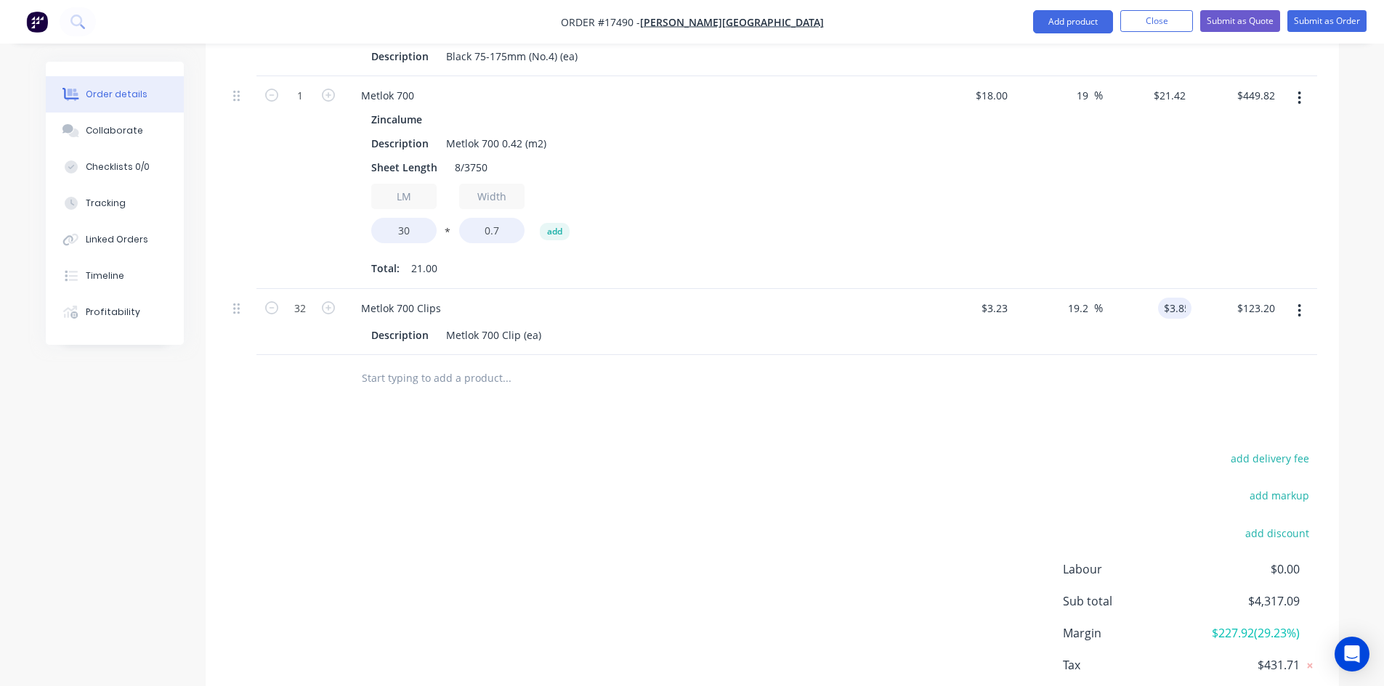
click at [1004, 298] on input "3.23" at bounding box center [996, 308] width 33 height 21
type input "$3.50"
type input "$4.1718"
type input "$133.50"
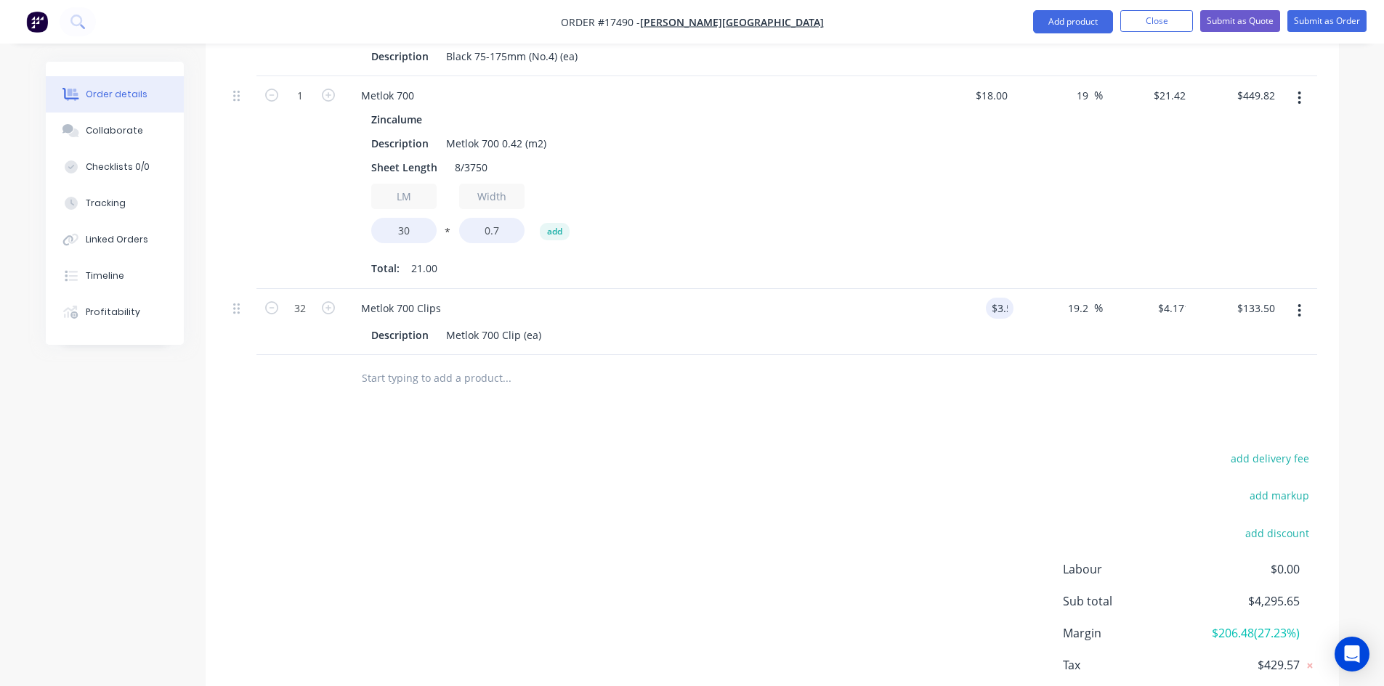
click at [973, 365] on div at bounding box center [771, 378] width 1089 height 47
click at [1166, 298] on input "4.1718" at bounding box center [1168, 308] width 45 height 21
type input "3.85"
type input "10"
type input "$3.85"
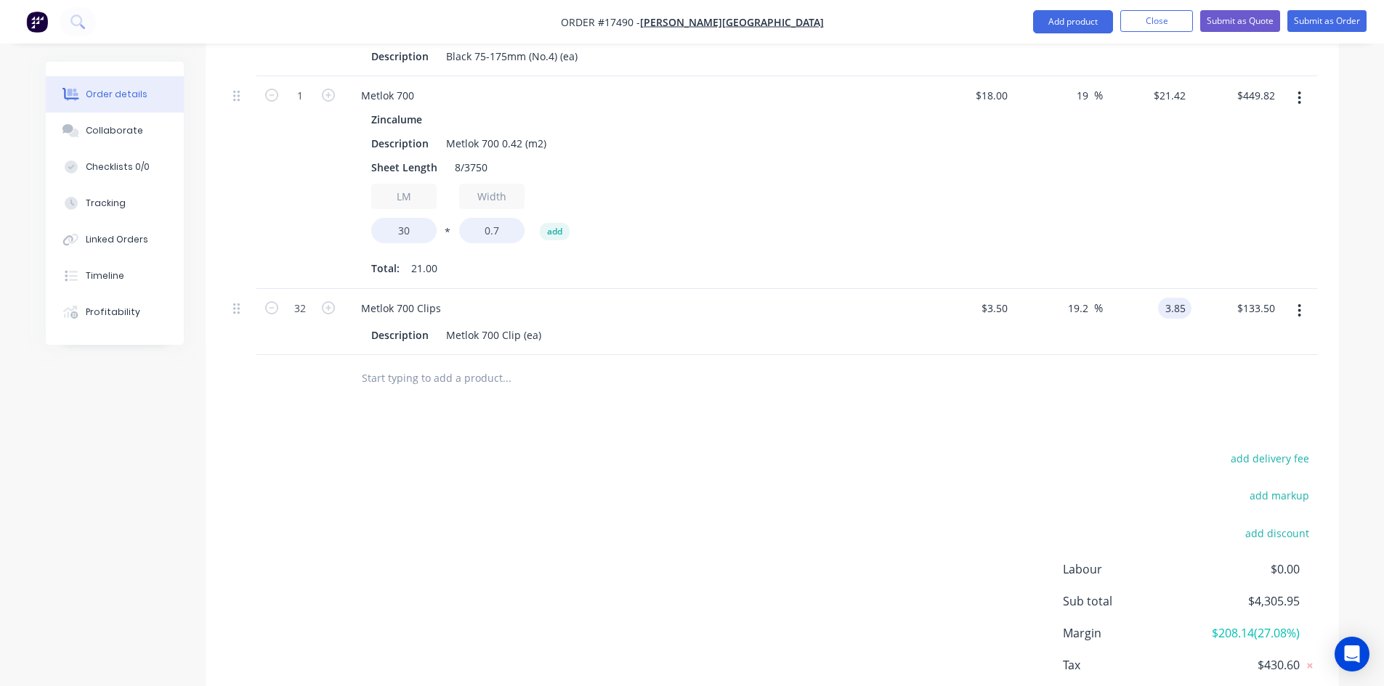
type input "$123.20"
click at [891, 374] on div at bounding box center [771, 378] width 1089 height 47
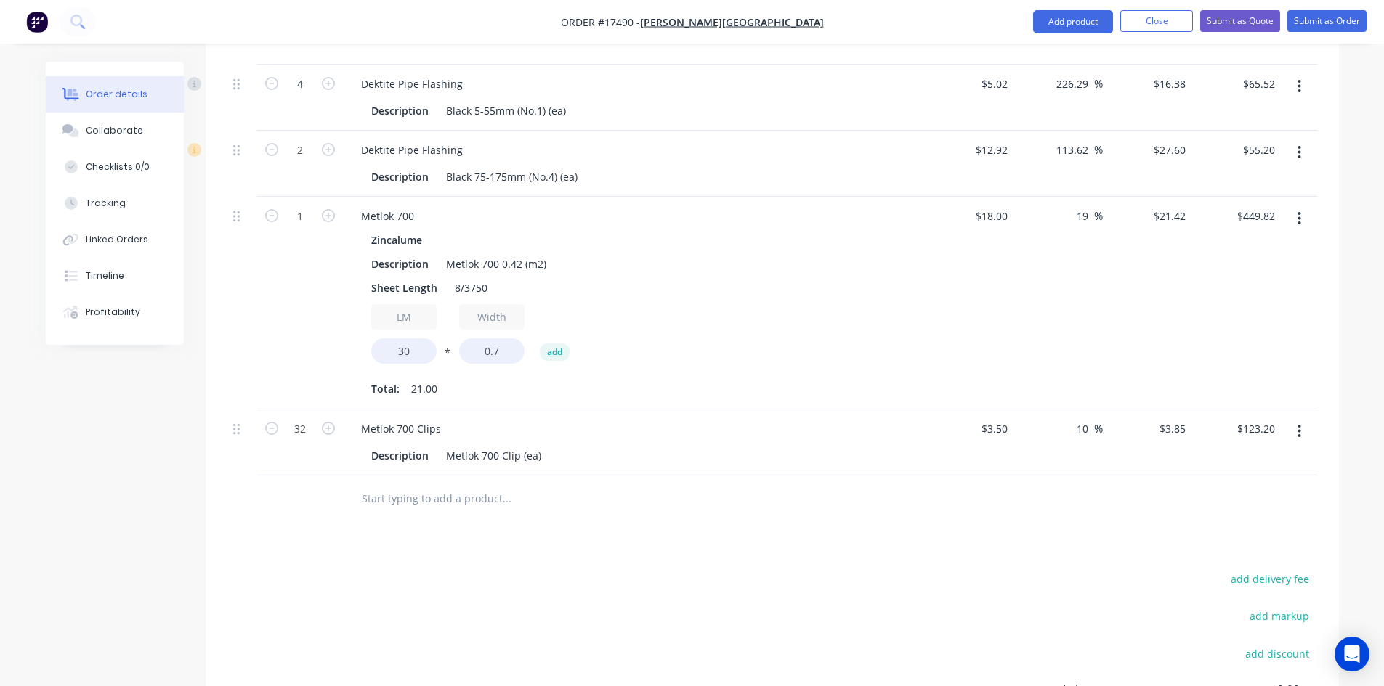
scroll to position [2521, 0]
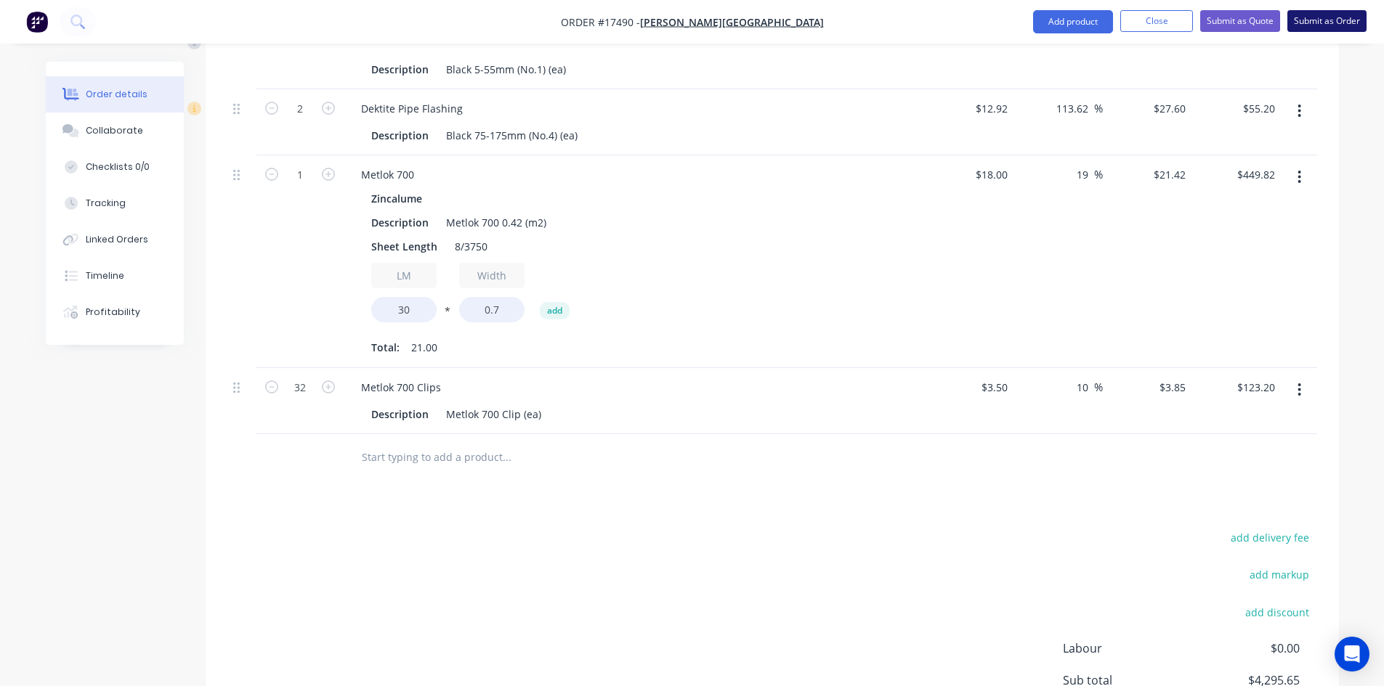
click at [1326, 18] on button "Submit as Order" at bounding box center [1326, 21] width 79 height 22
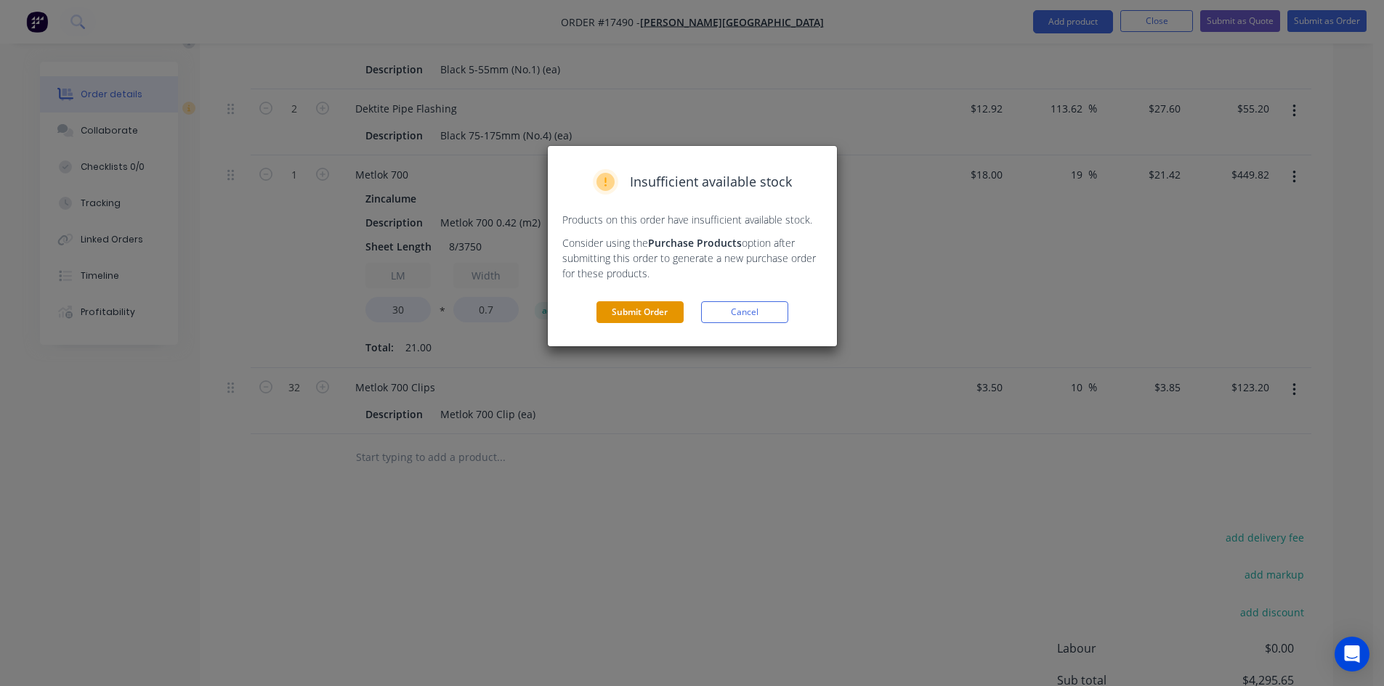
click at [646, 312] on button "Submit Order" at bounding box center [639, 312] width 87 height 22
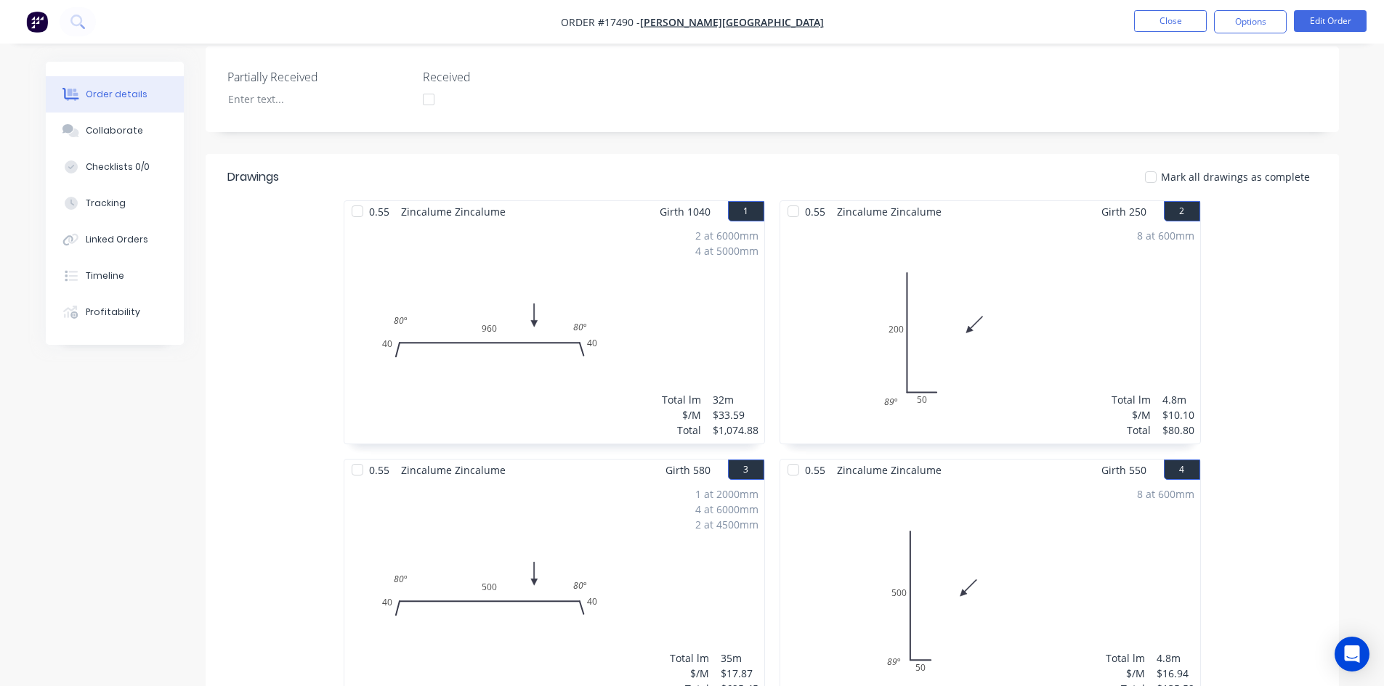
scroll to position [0, 0]
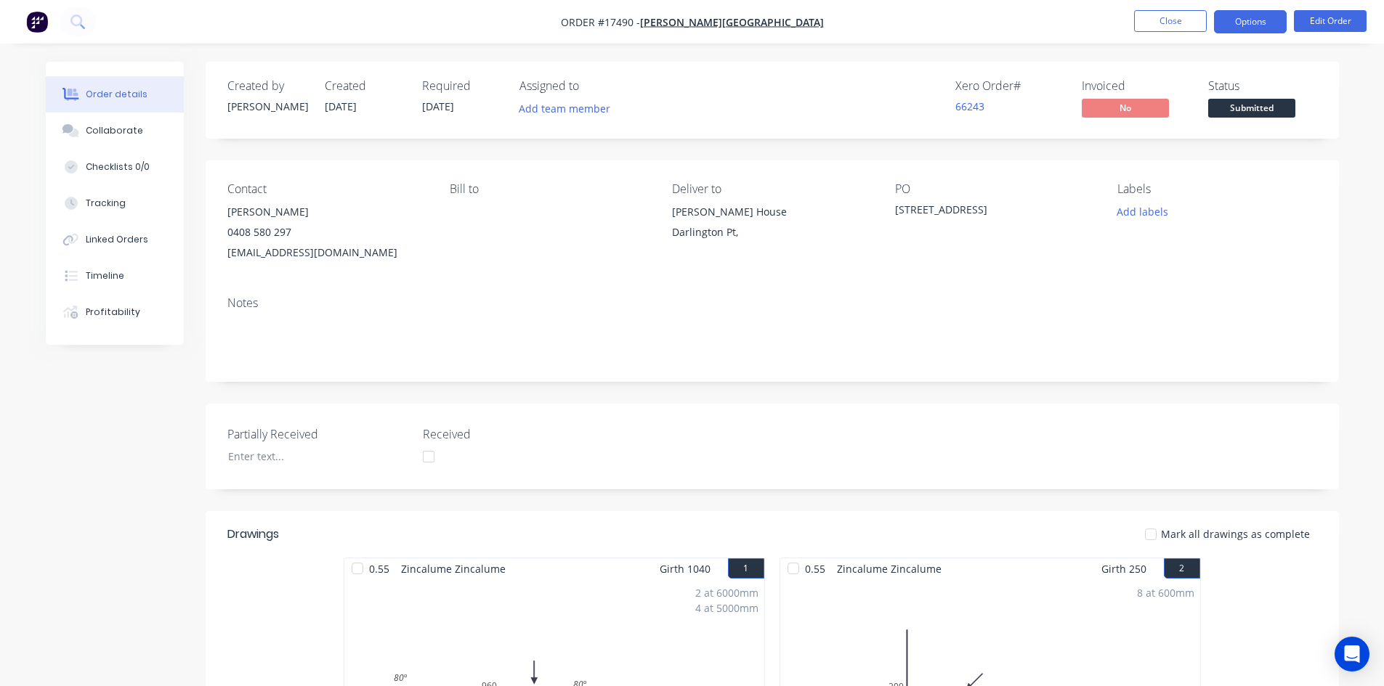
click at [1262, 24] on button "Options" at bounding box center [1250, 21] width 73 height 23
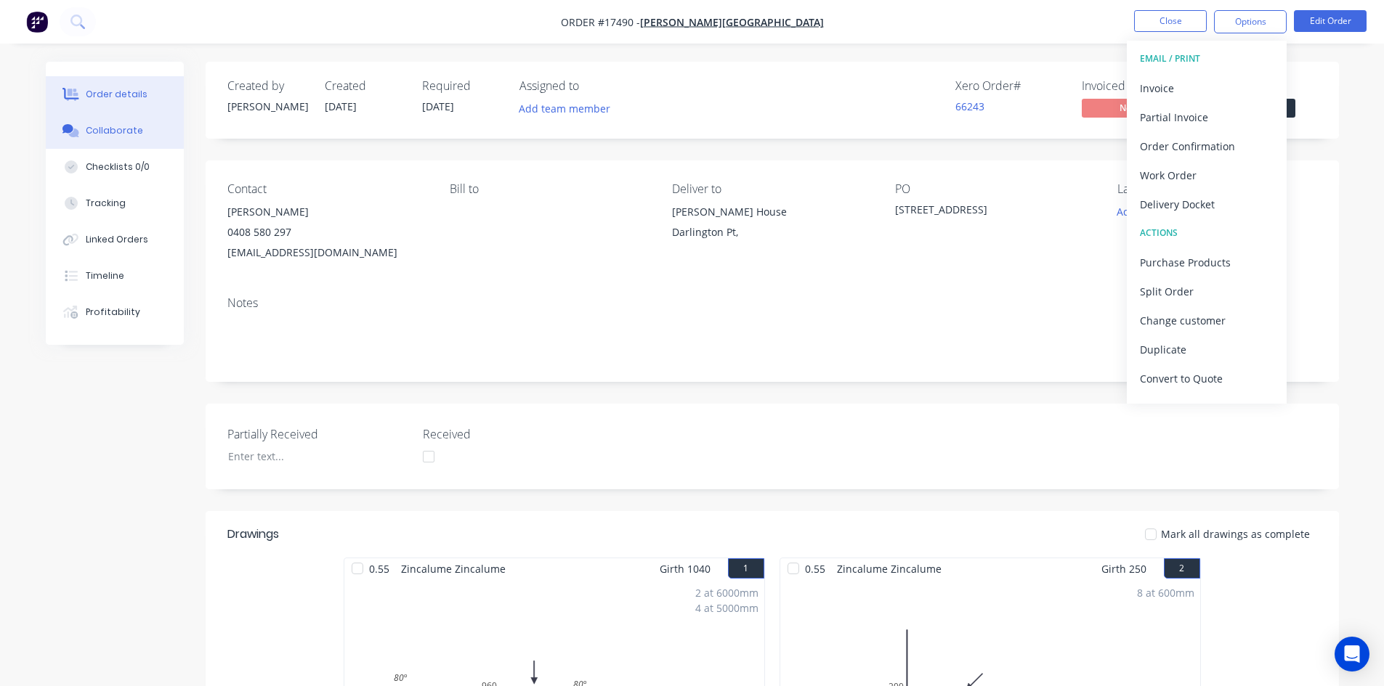
click at [141, 127] on button "Collaborate" at bounding box center [115, 131] width 138 height 36
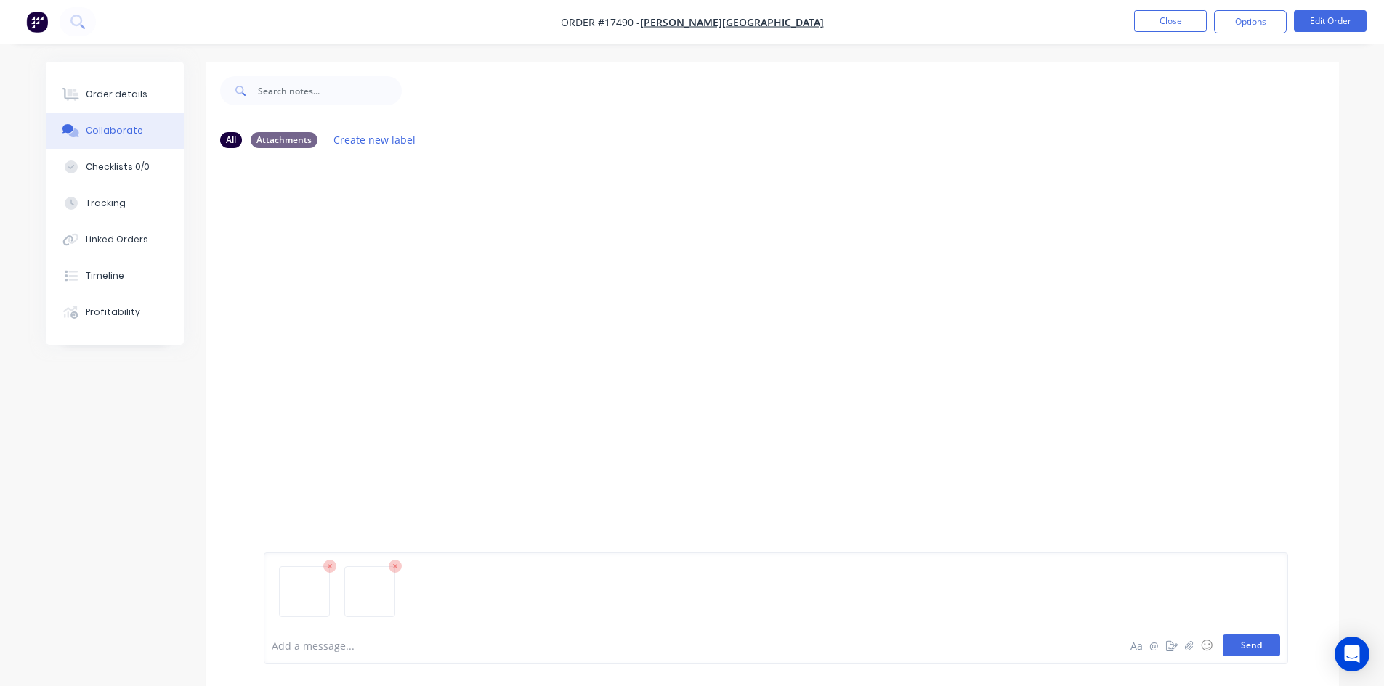
click at [1250, 648] on button "Send" at bounding box center [1250, 646] width 57 height 22
click at [104, 97] on div "Order details" at bounding box center [117, 94] width 62 height 13
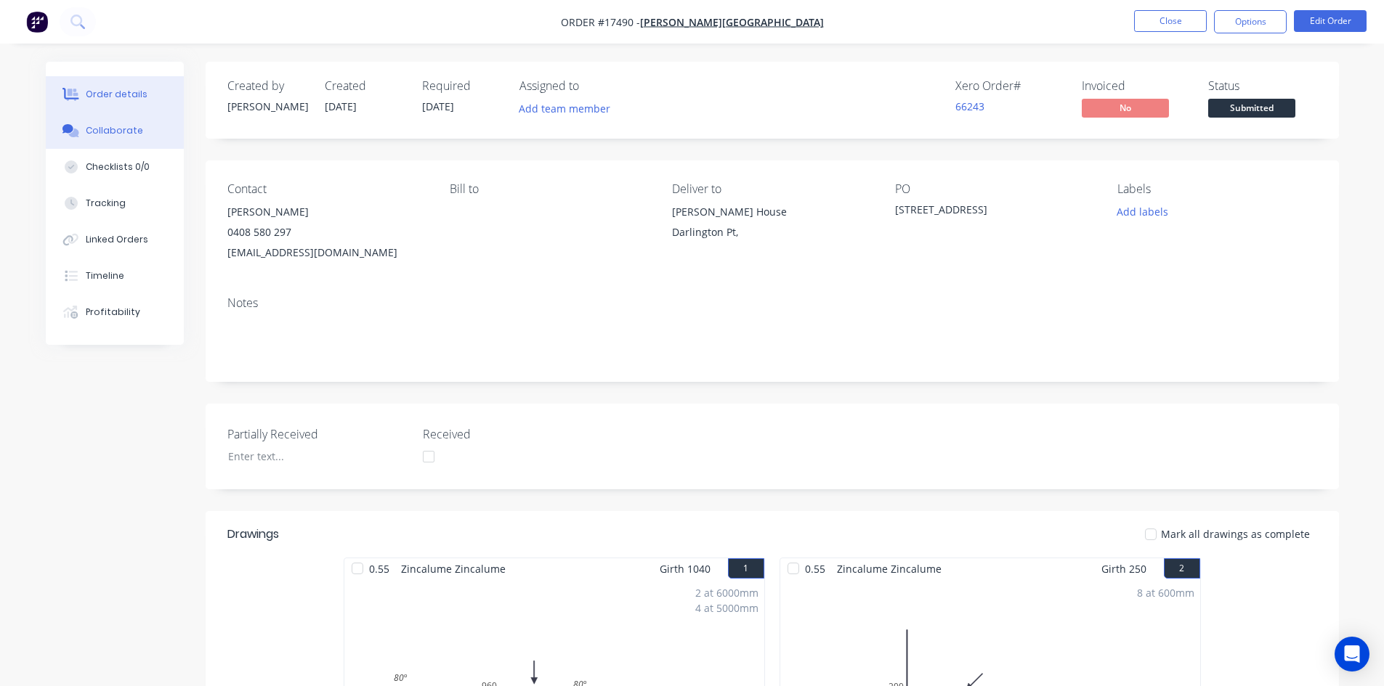
click at [104, 129] on div "Collaborate" at bounding box center [114, 130] width 57 height 13
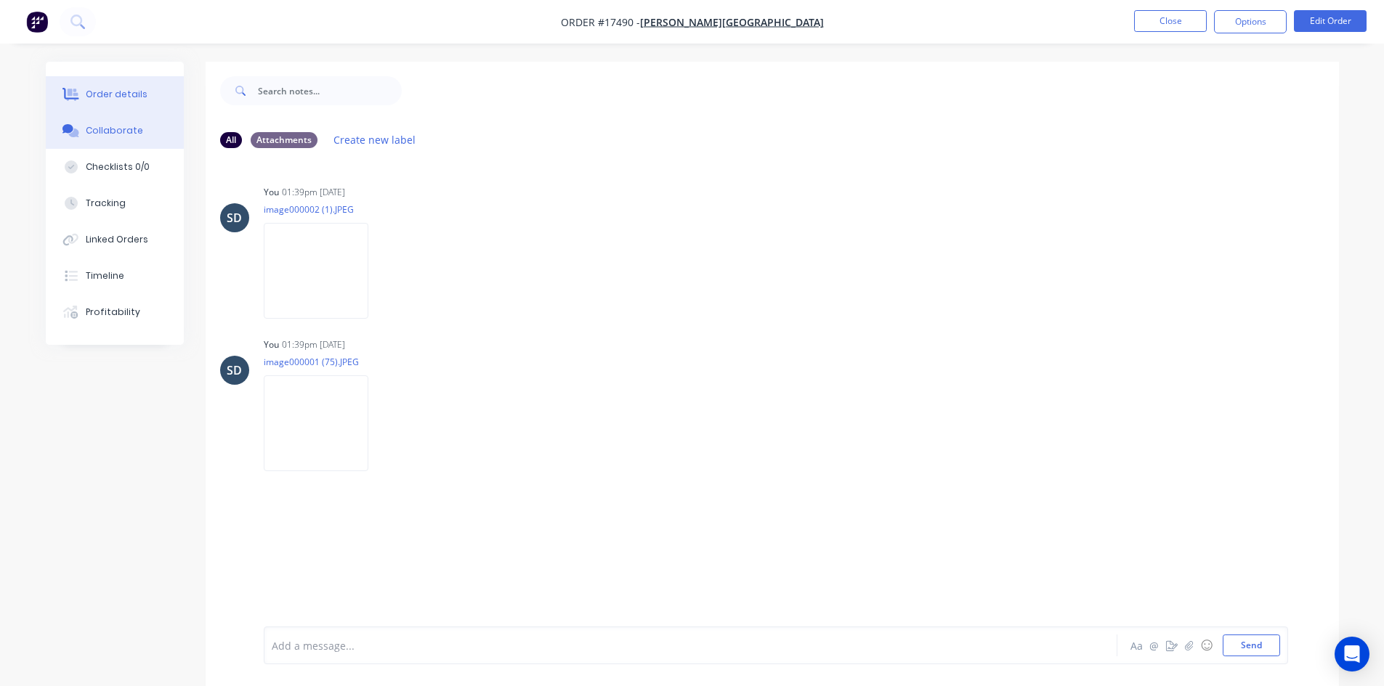
click at [126, 102] on button "Order details" at bounding box center [115, 94] width 138 height 36
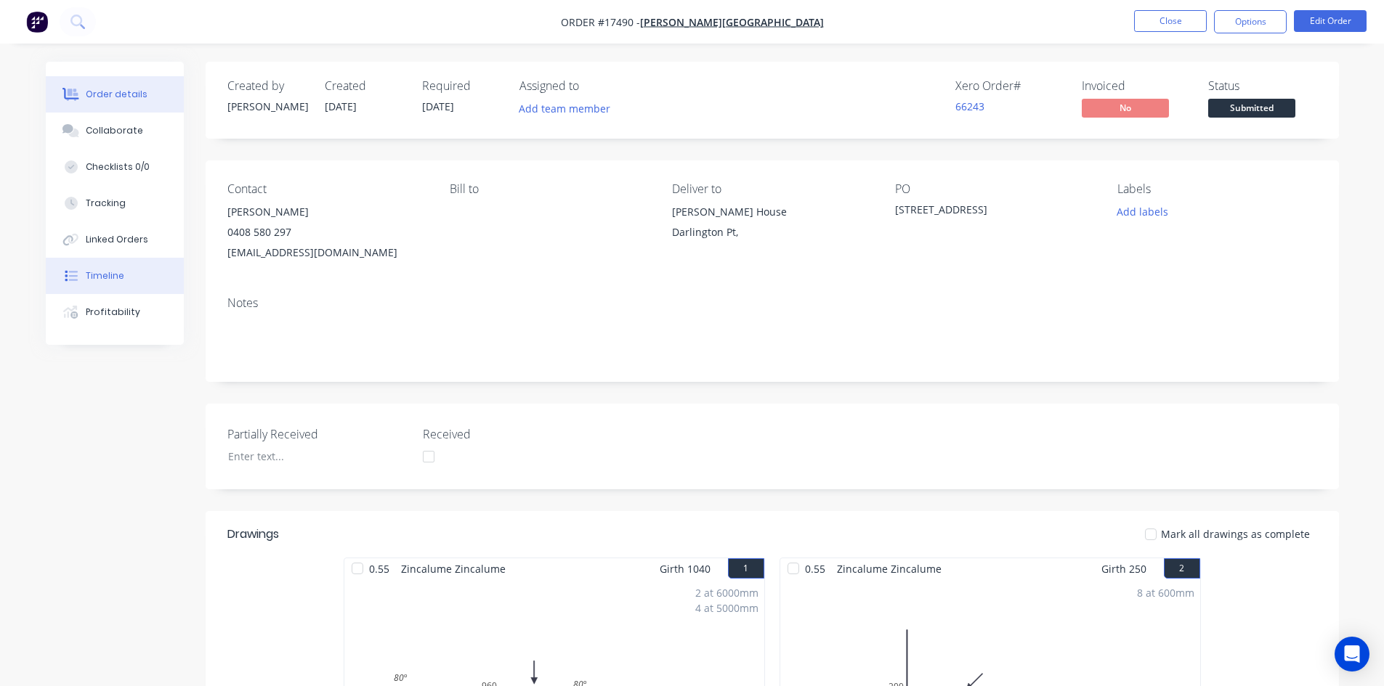
click at [136, 283] on button "Timeline" at bounding box center [115, 276] width 138 height 36
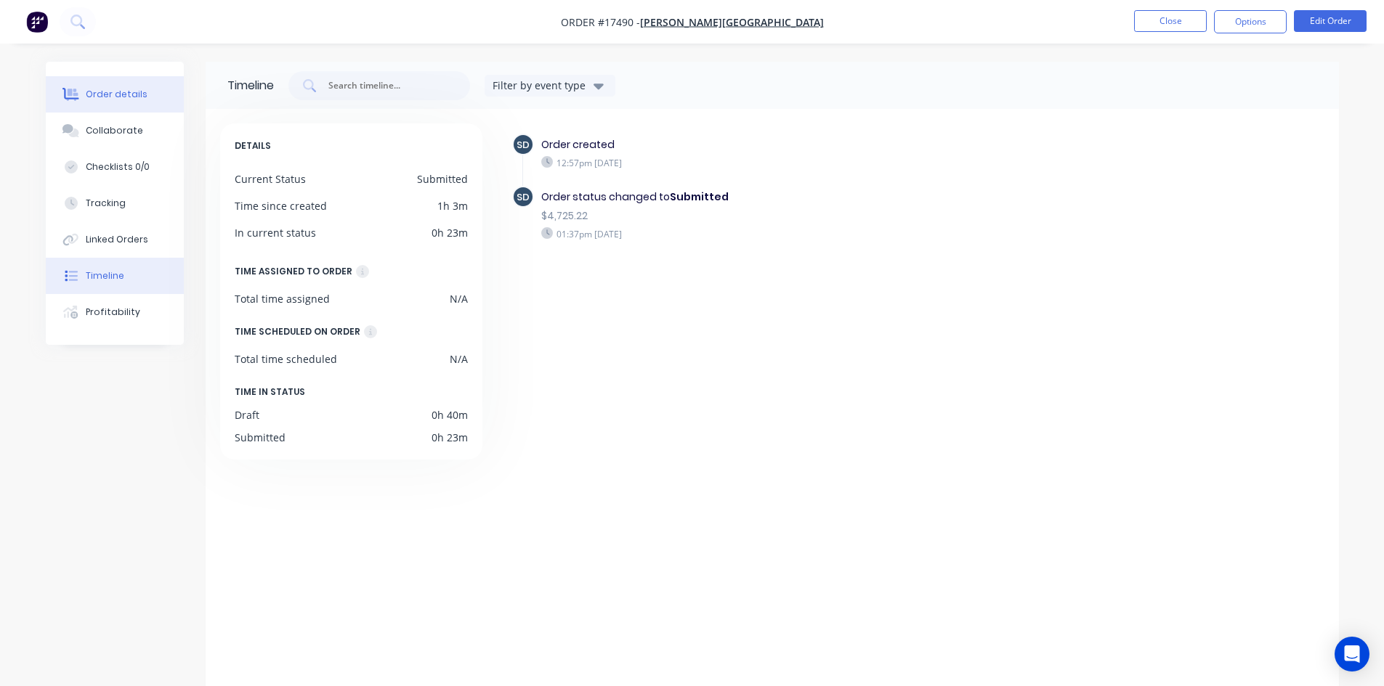
click at [114, 102] on button "Order details" at bounding box center [115, 94] width 138 height 36
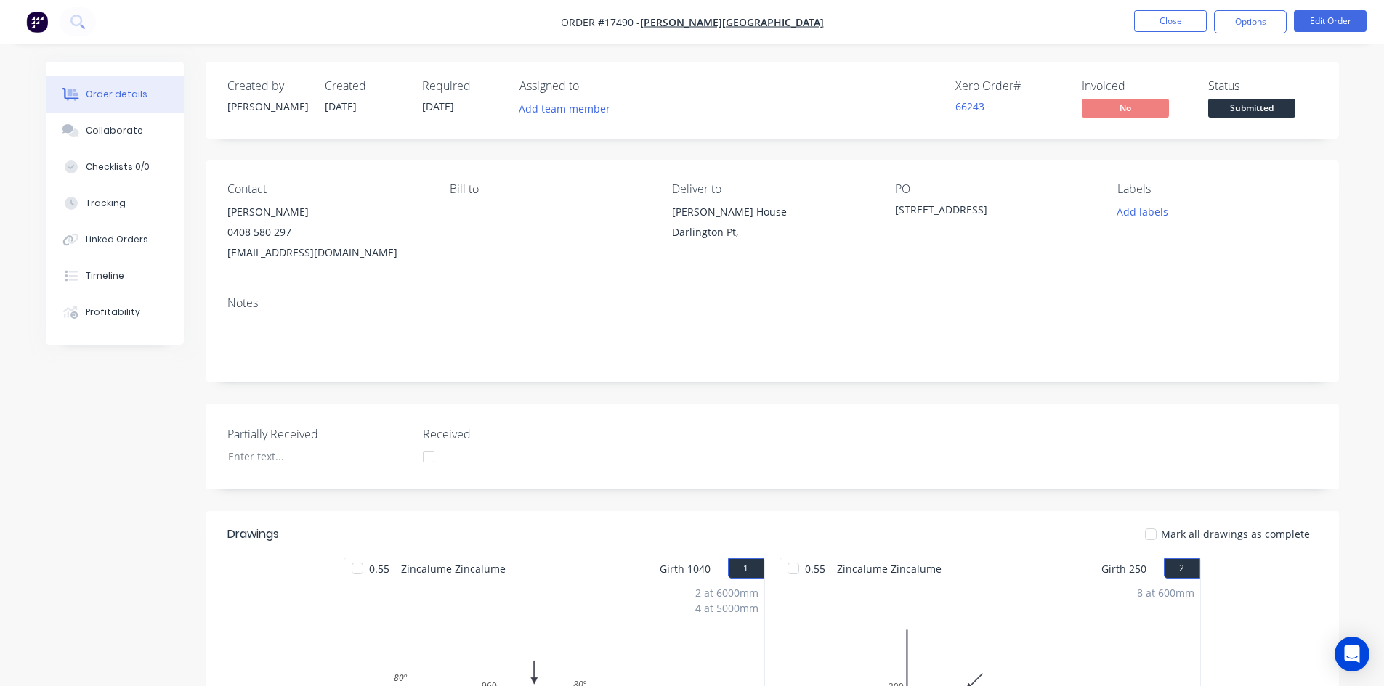
click at [1281, 7] on nav "Order #17490 - Glenn Walsh Building Close Options Edit Order" at bounding box center [692, 22] width 1384 height 44
click at [1246, 28] on button "Options" at bounding box center [1250, 21] width 73 height 23
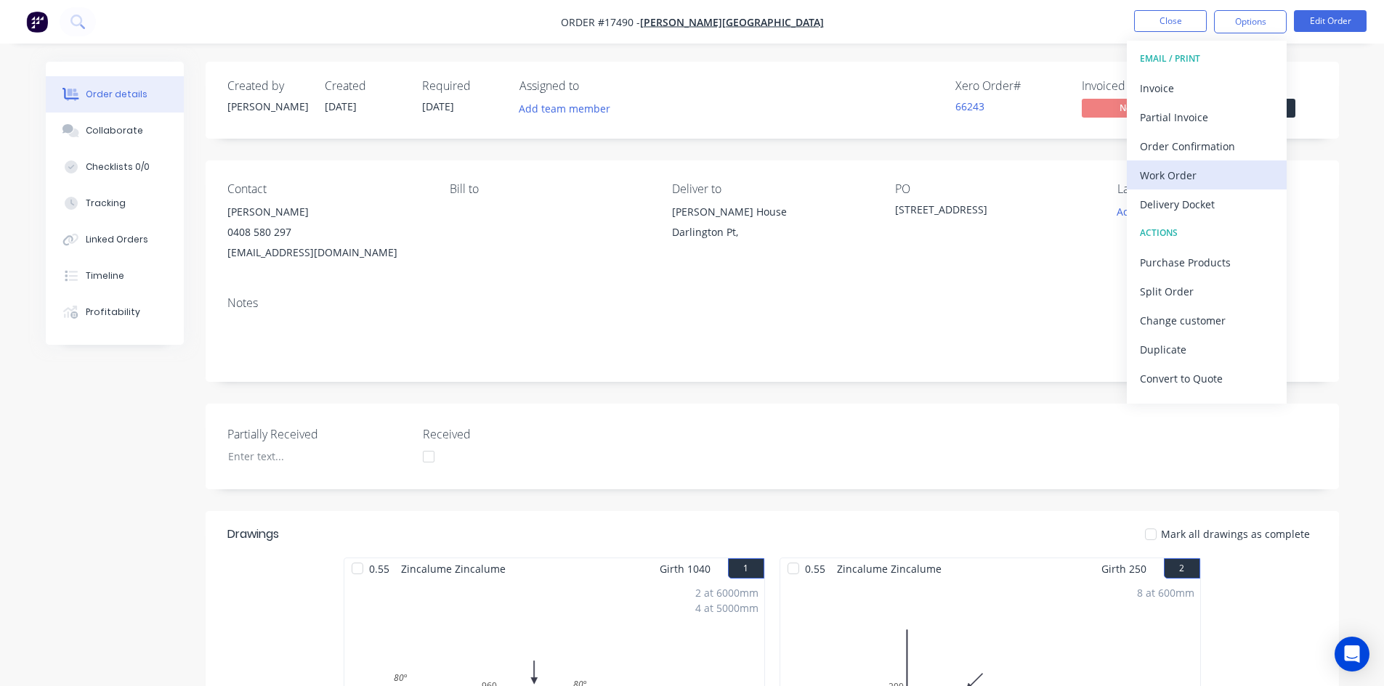
click at [1214, 178] on div "Work Order" at bounding box center [1207, 175] width 134 height 21
click at [1213, 167] on div "Custom" at bounding box center [1207, 175] width 134 height 21
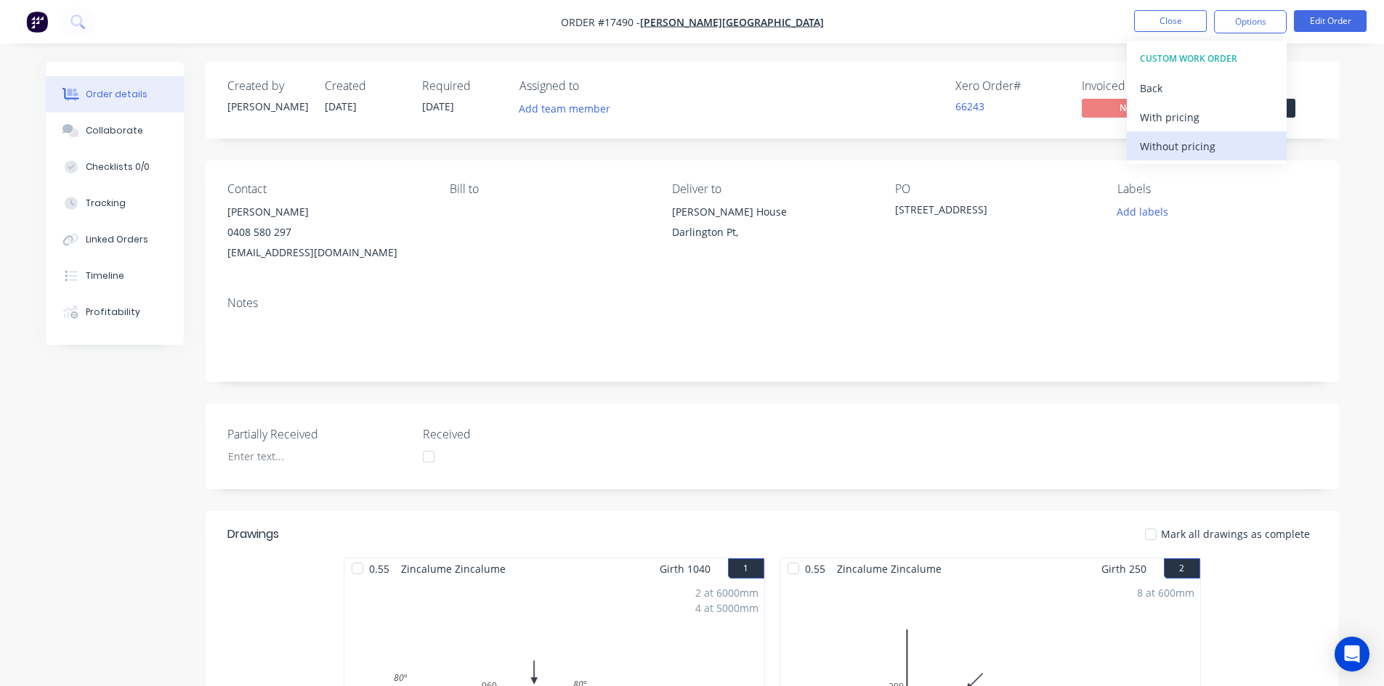
click at [1219, 149] on div "Without pricing" at bounding box center [1207, 146] width 134 height 21
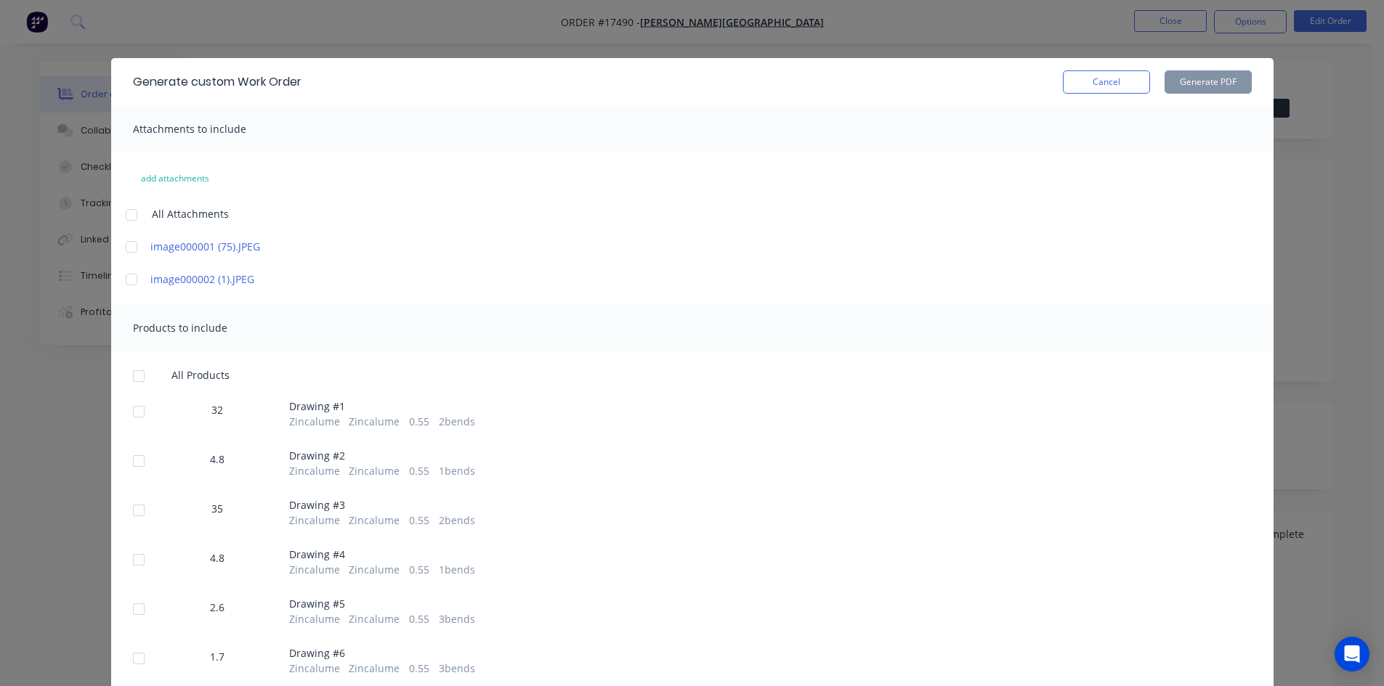
click at [127, 211] on div at bounding box center [131, 214] width 29 height 29
click at [137, 376] on div at bounding box center [138, 376] width 29 height 29
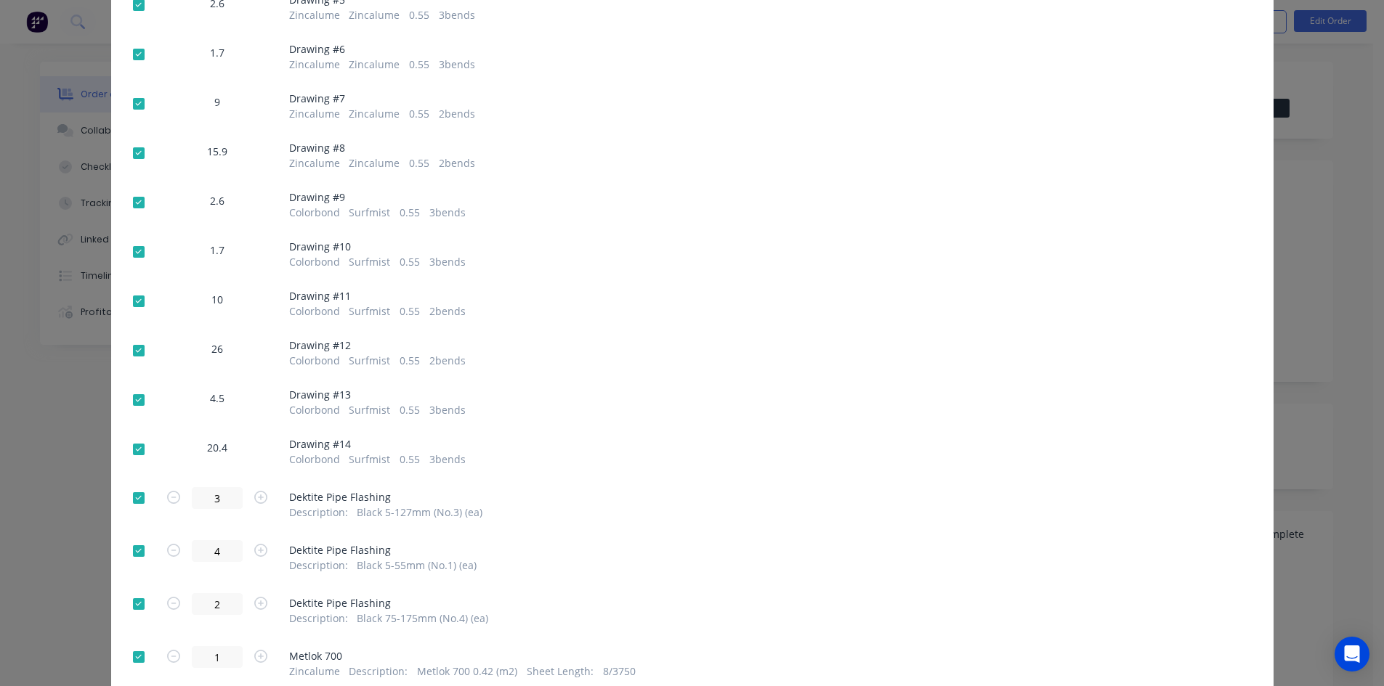
scroll to position [714, 0]
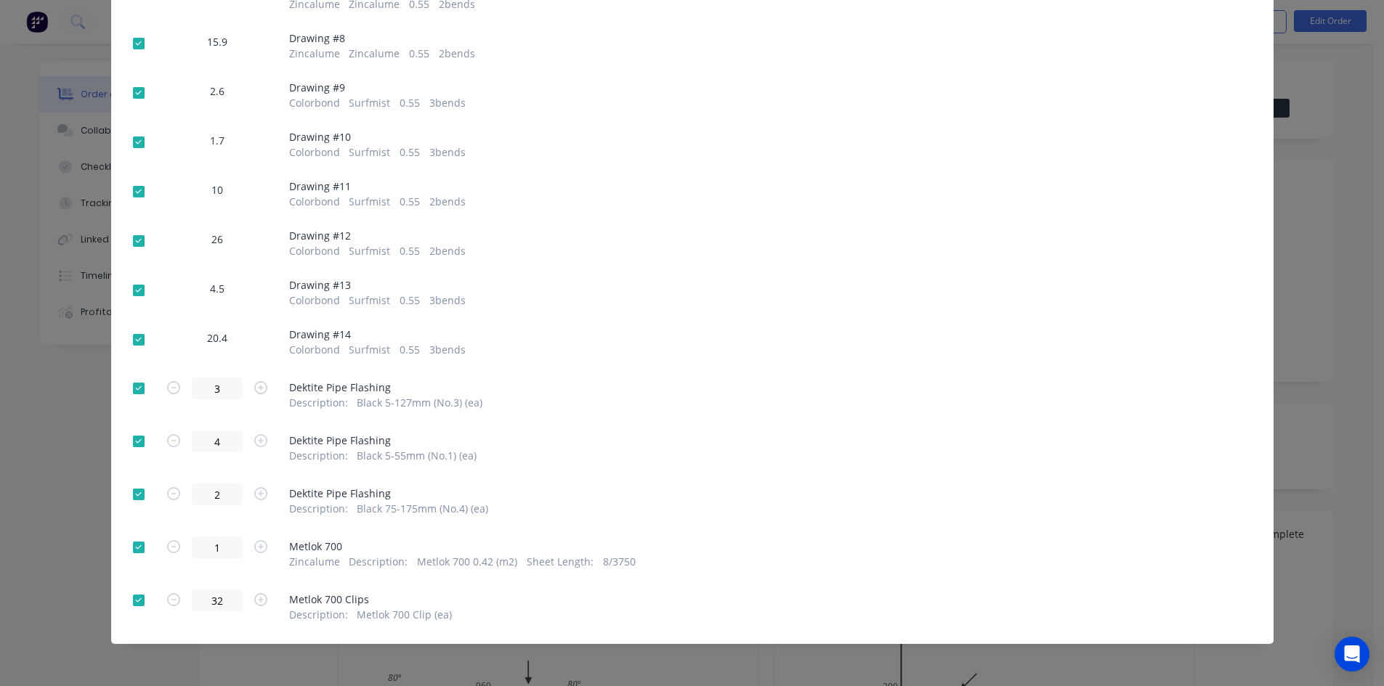
click at [131, 600] on div at bounding box center [138, 600] width 29 height 29
click at [133, 548] on div at bounding box center [138, 547] width 29 height 29
click at [139, 490] on div at bounding box center [138, 494] width 29 height 29
click at [129, 448] on div at bounding box center [138, 441] width 29 height 29
click at [132, 389] on div at bounding box center [138, 388] width 29 height 29
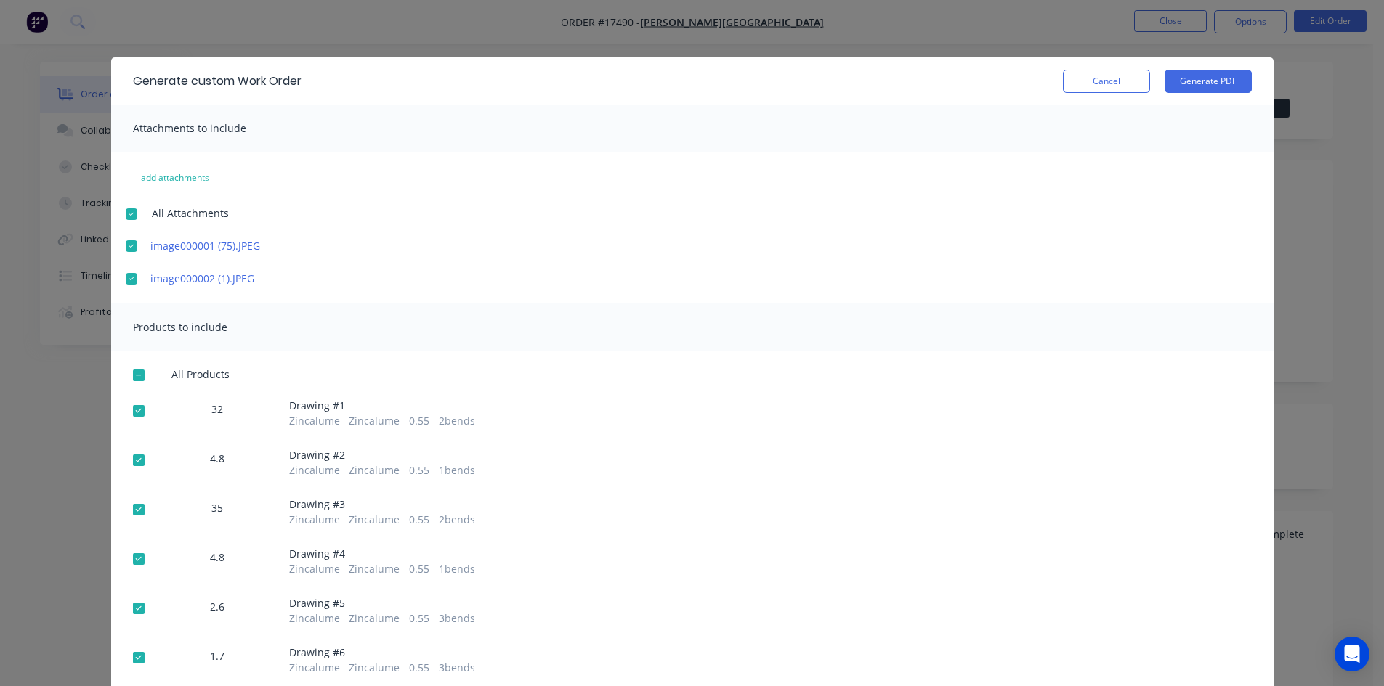
scroll to position [0, 0]
click at [1206, 76] on button "Generate PDF" at bounding box center [1207, 81] width 87 height 23
click at [1129, 80] on button "Cancel" at bounding box center [1106, 81] width 87 height 23
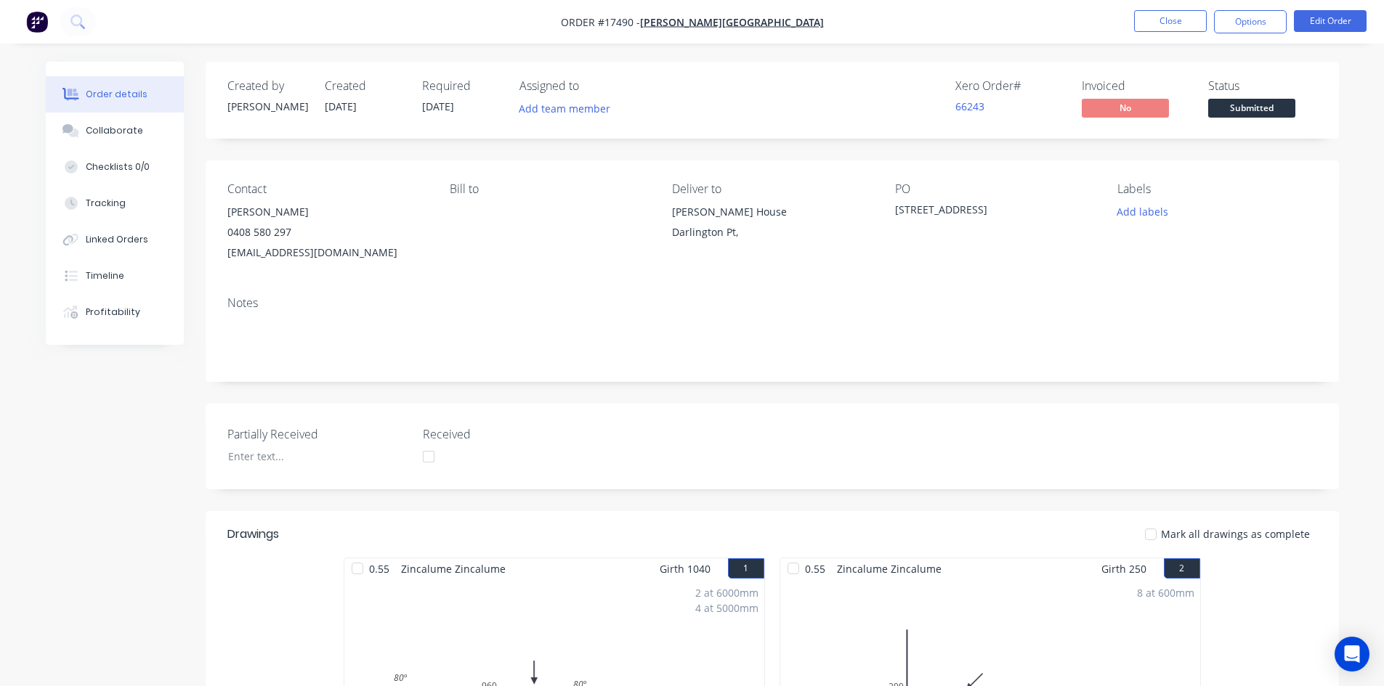
click at [845, 19] on nav "Order #17490 - Glenn Walsh Building Close Options Edit Order" at bounding box center [692, 22] width 1384 height 44
click at [853, 25] on nav "Order #17490 - Glenn Walsh Building Close Options Edit Order" at bounding box center [692, 22] width 1384 height 44
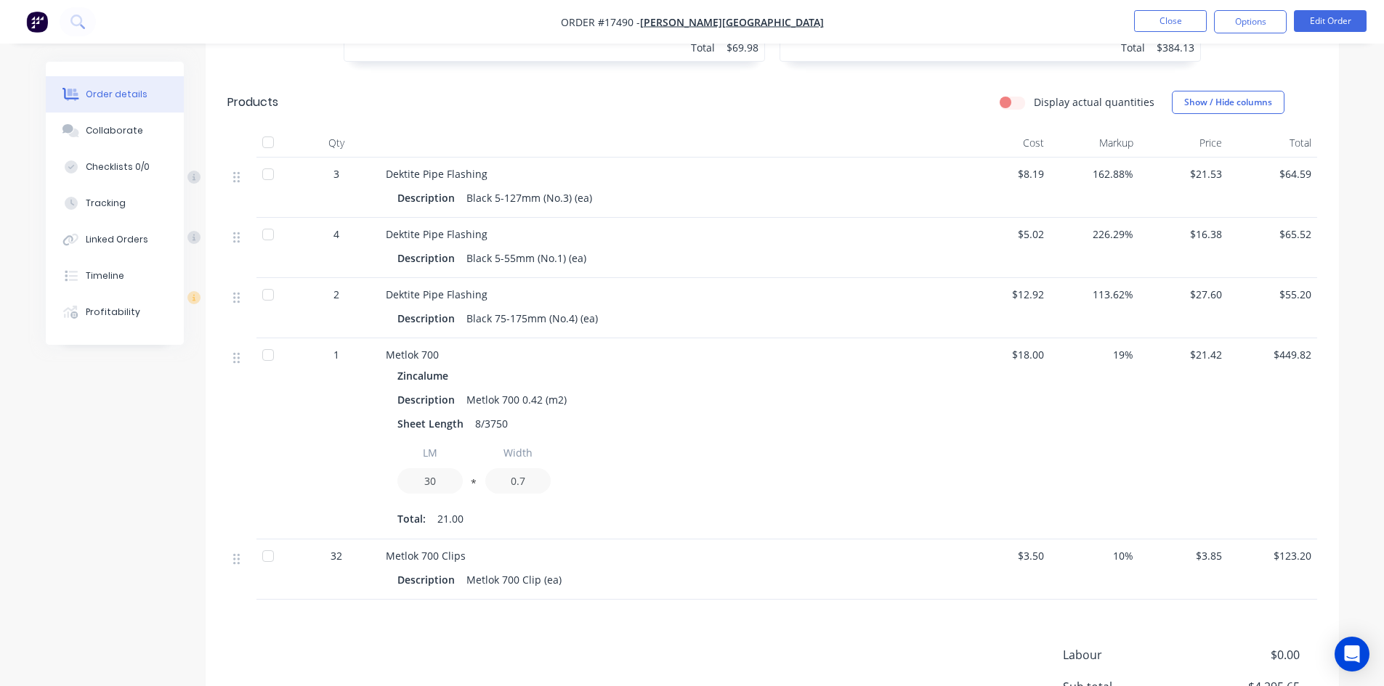
scroll to position [2324, 0]
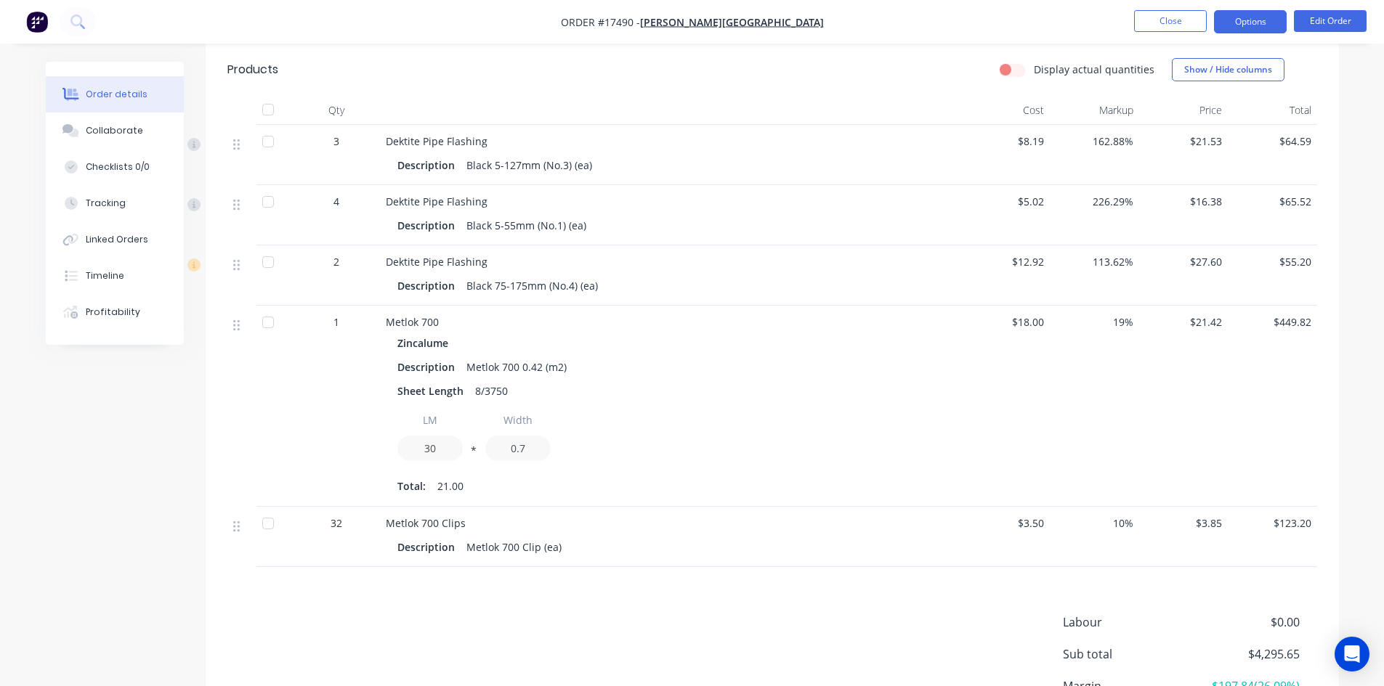
click at [1257, 23] on button "Options" at bounding box center [1250, 21] width 73 height 23
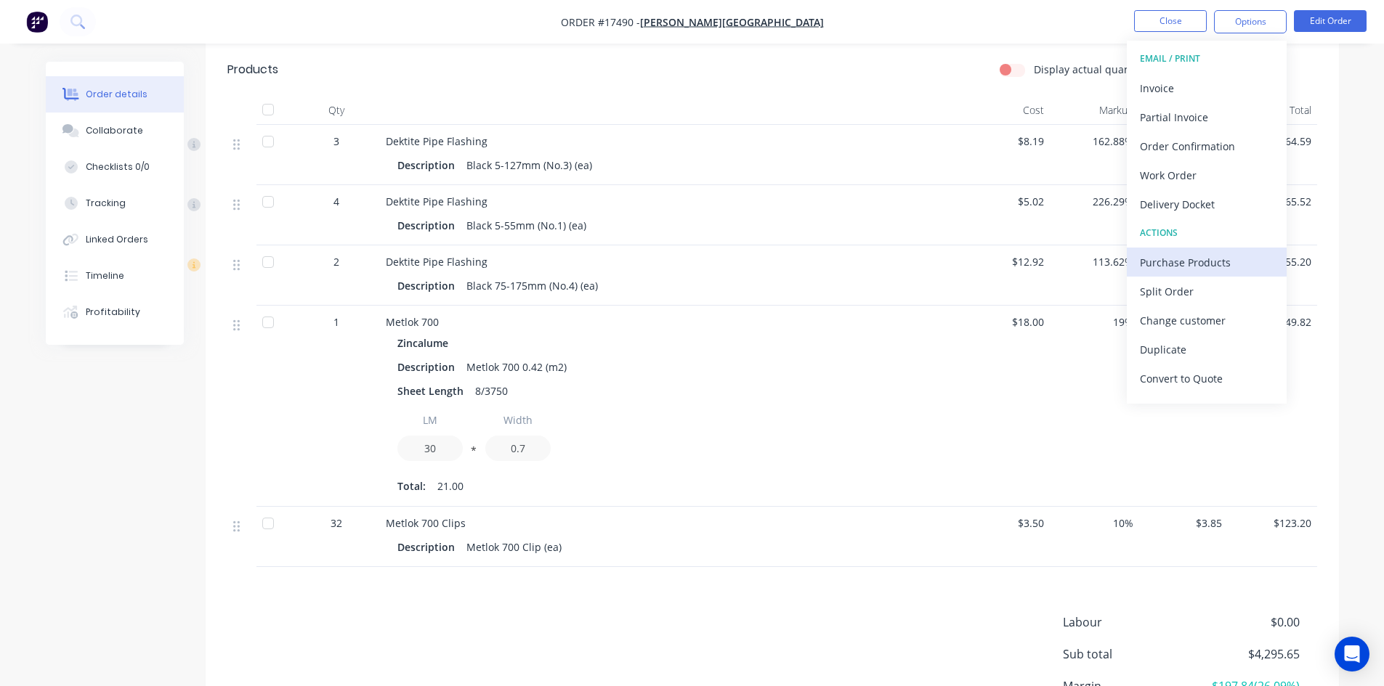
click at [1197, 261] on div "Purchase Products" at bounding box center [1207, 262] width 134 height 21
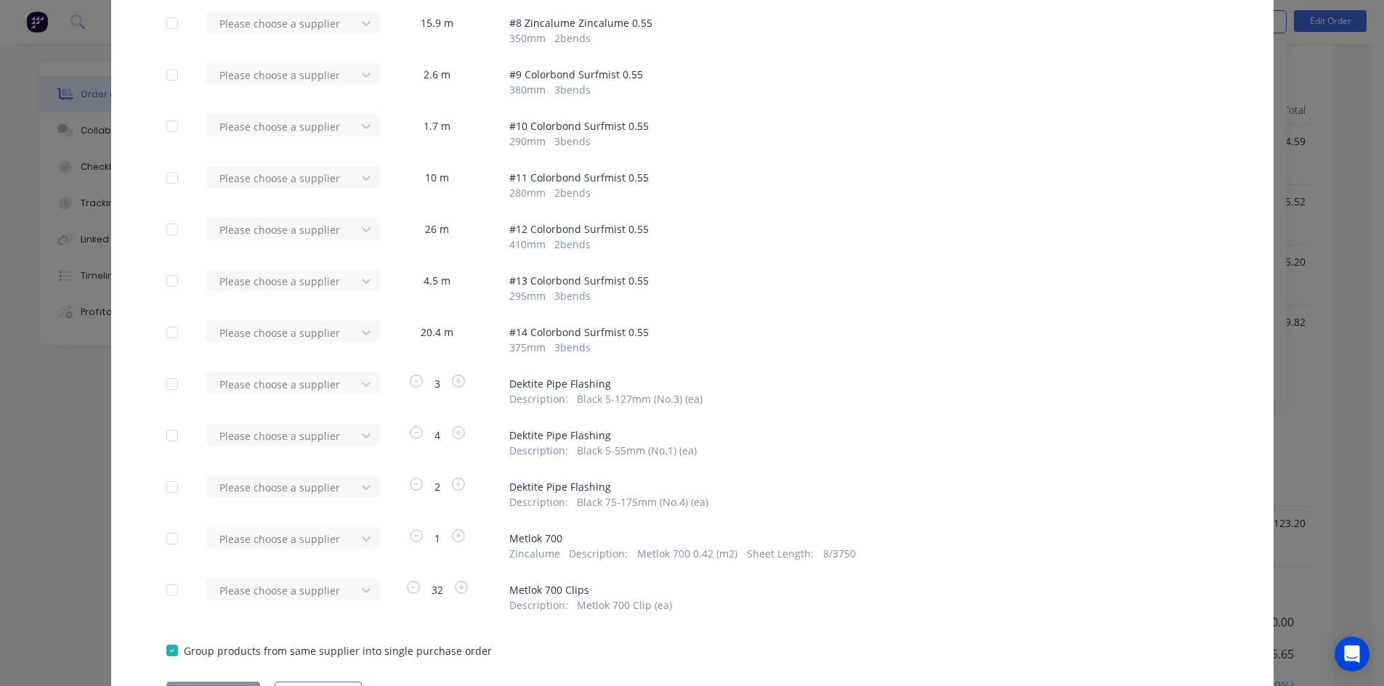
scroll to position [590, 0]
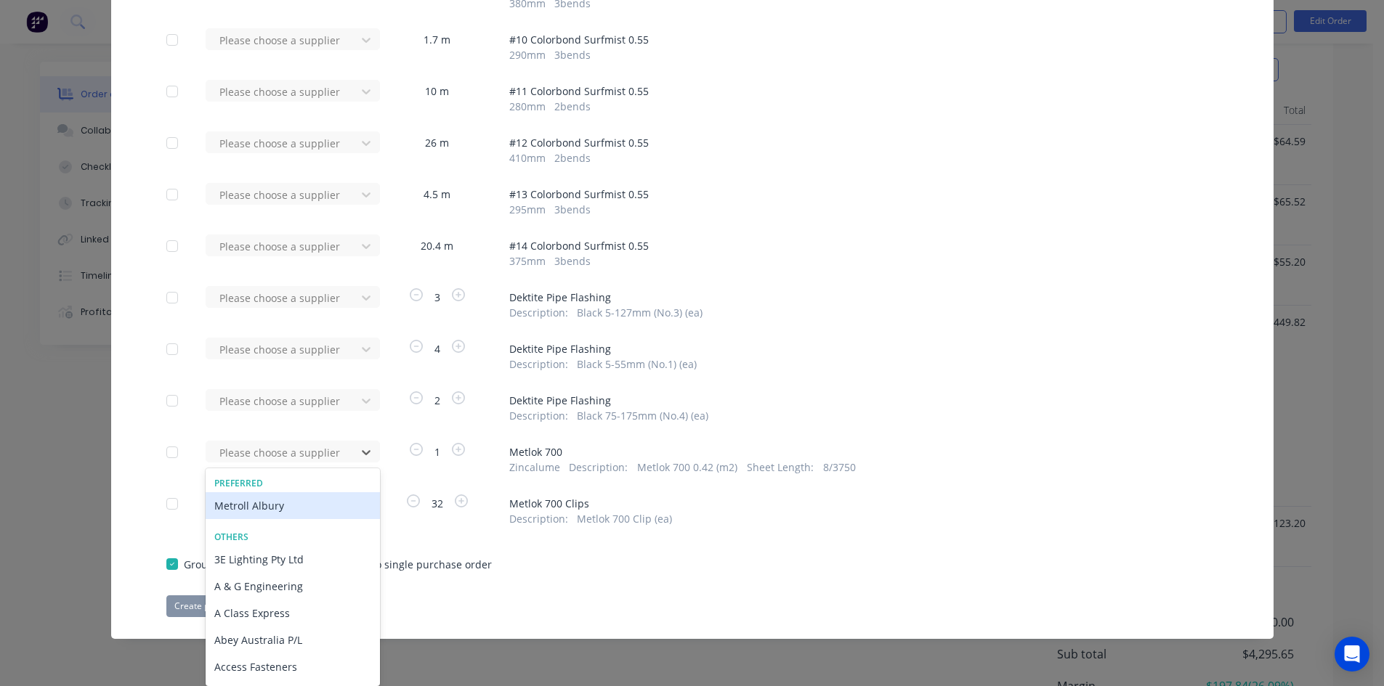
click at [311, 511] on div "Metroll Albury" at bounding box center [293, 505] width 174 height 27
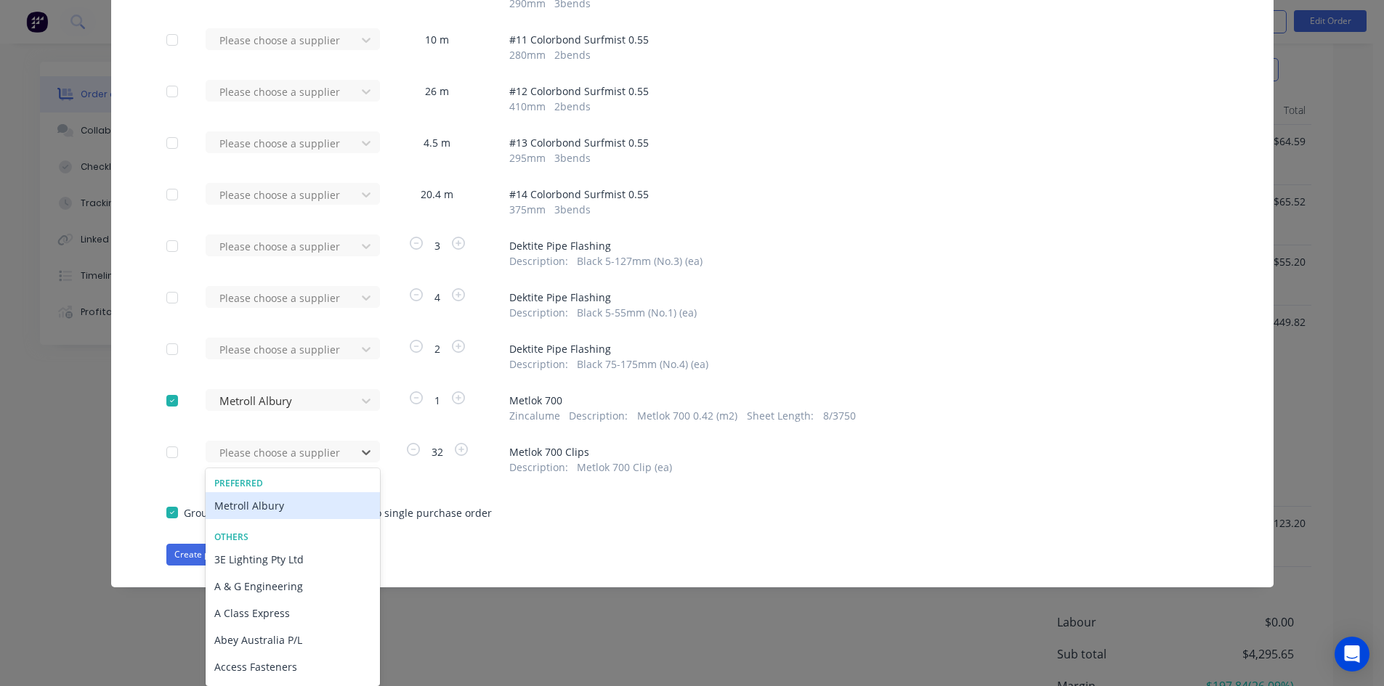
click at [309, 508] on div "Metroll Albury" at bounding box center [293, 505] width 174 height 27
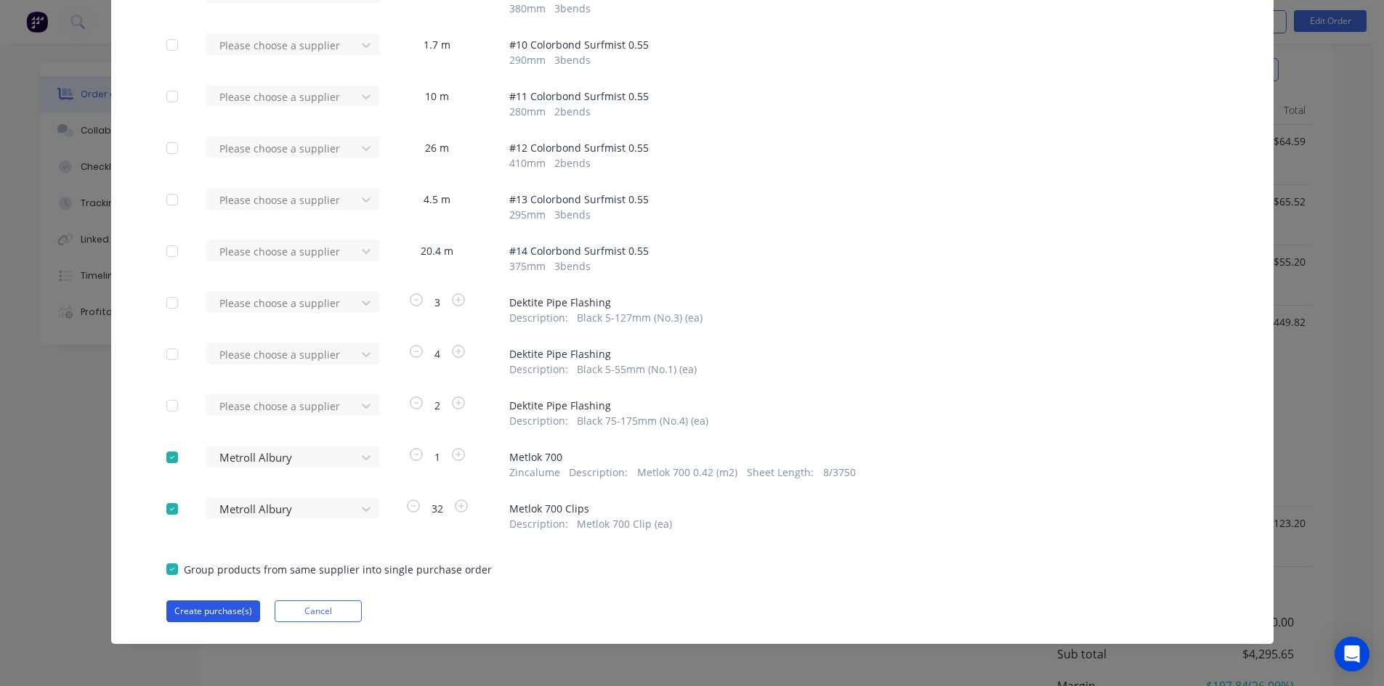
click at [216, 611] on button "Create purchase(s)" at bounding box center [213, 612] width 94 height 22
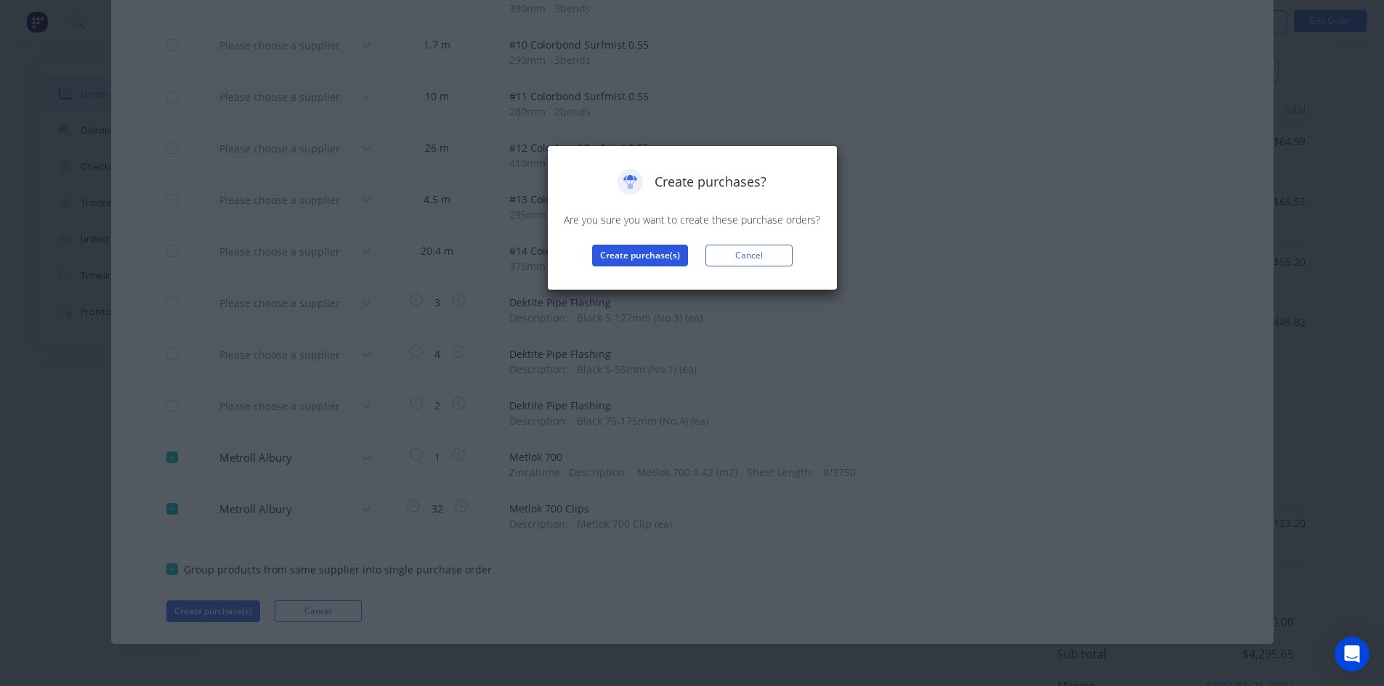
click at [644, 259] on button "Create purchase(s)" at bounding box center [640, 256] width 96 height 22
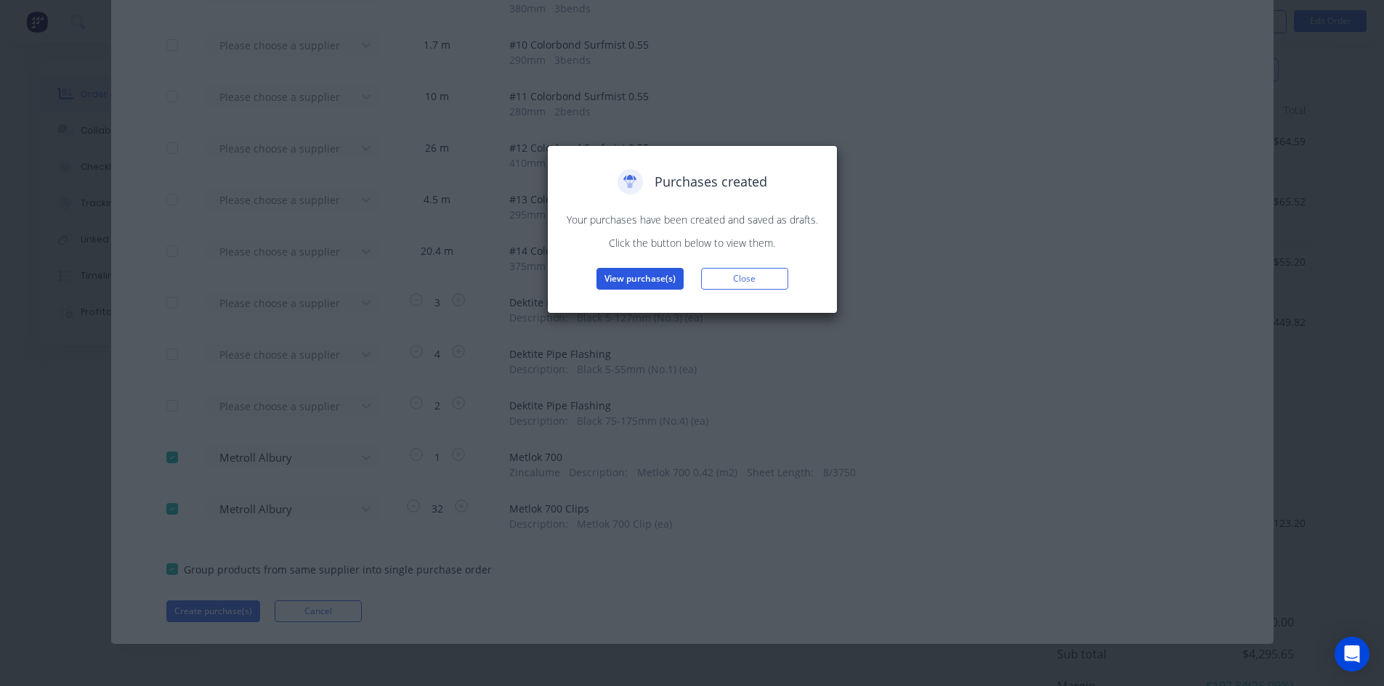
click at [646, 271] on button "View purchase(s)" at bounding box center [639, 279] width 87 height 22
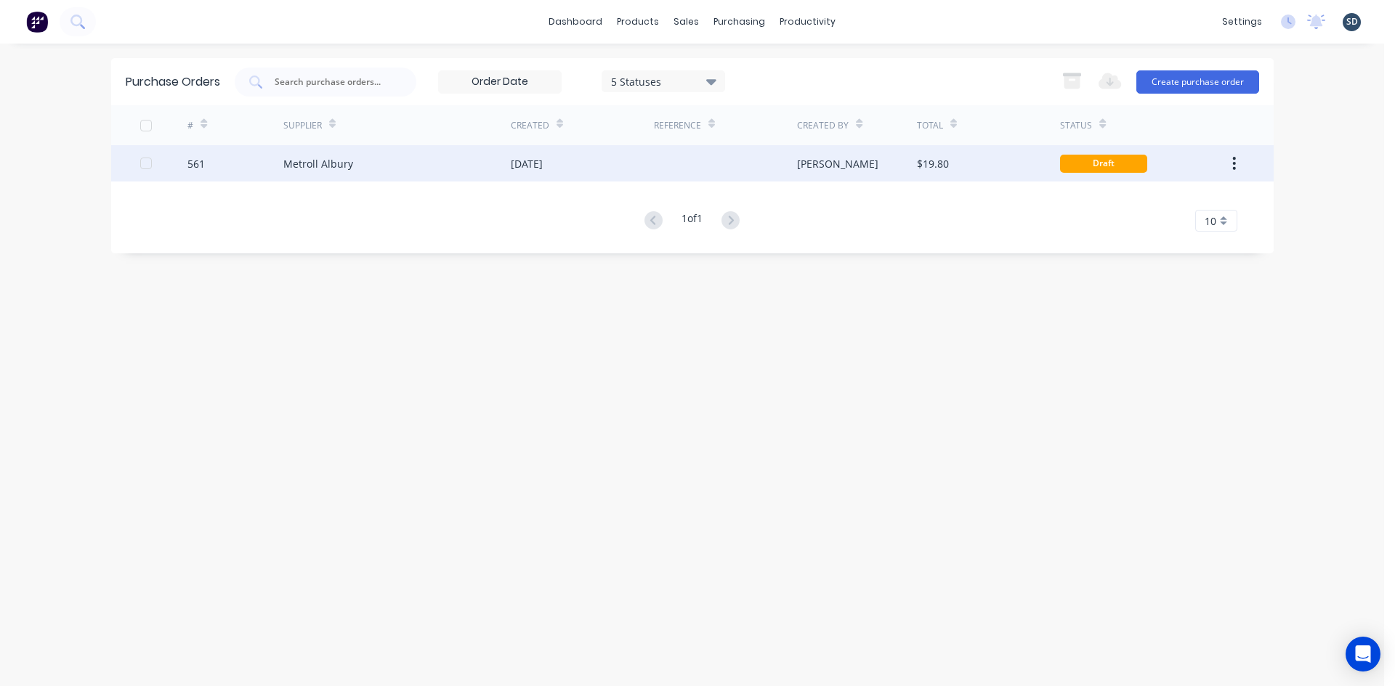
click at [607, 158] on div "[DATE]" at bounding box center [582, 163] width 143 height 36
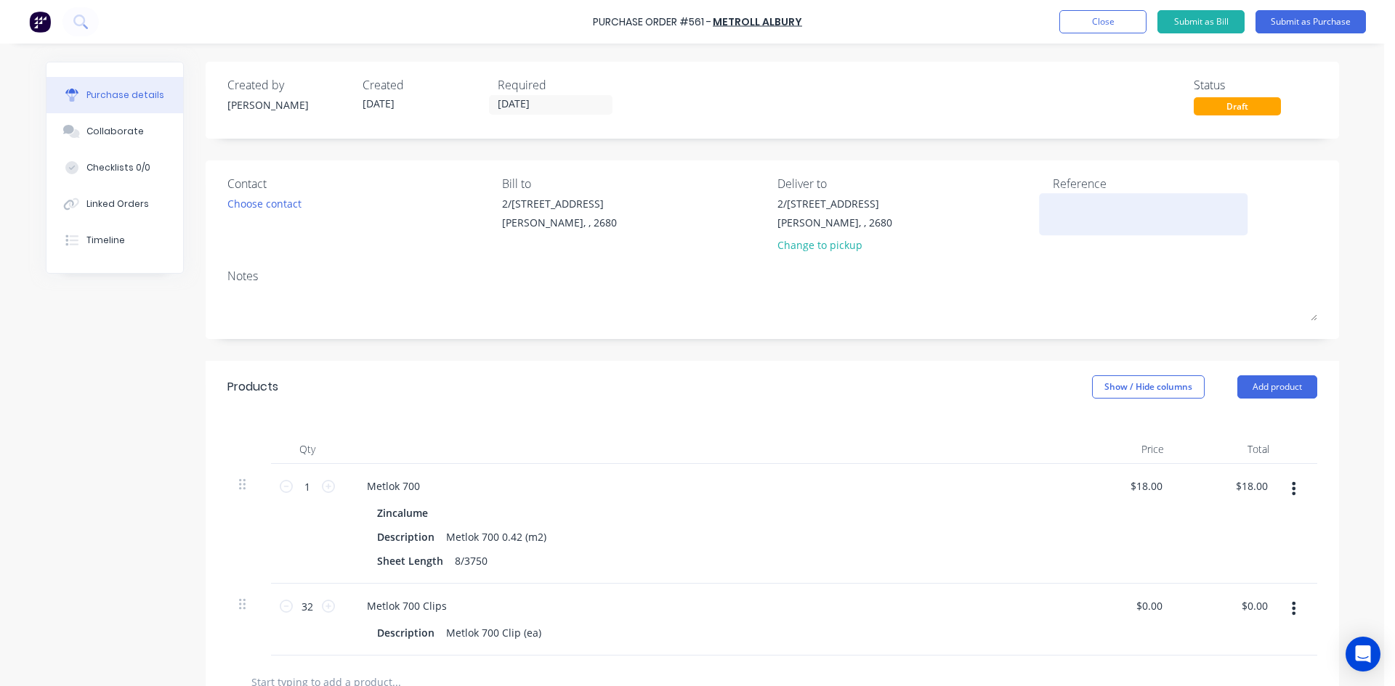
click at [1074, 204] on textarea at bounding box center [1143, 212] width 182 height 33
type textarea "561 /"
click at [105, 207] on div "Linked Orders" at bounding box center [117, 204] width 62 height 13
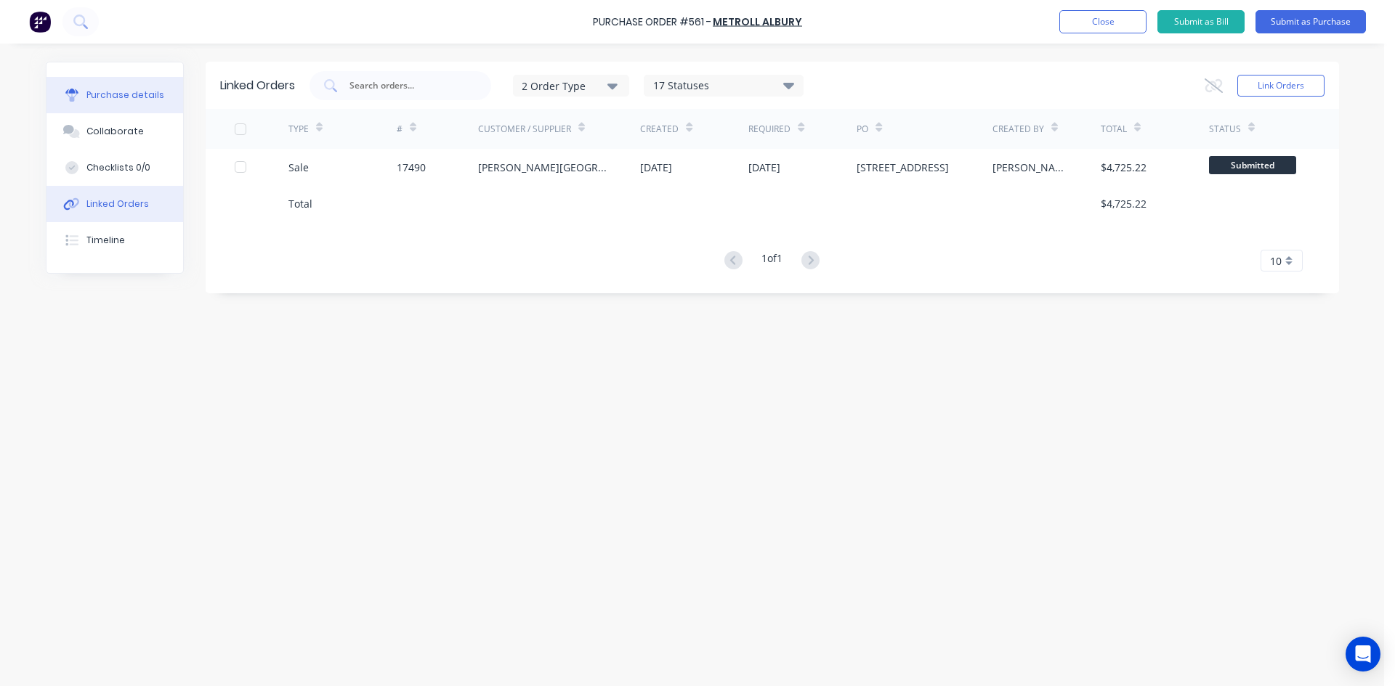
click at [133, 87] on button "Purchase details" at bounding box center [114, 95] width 137 height 36
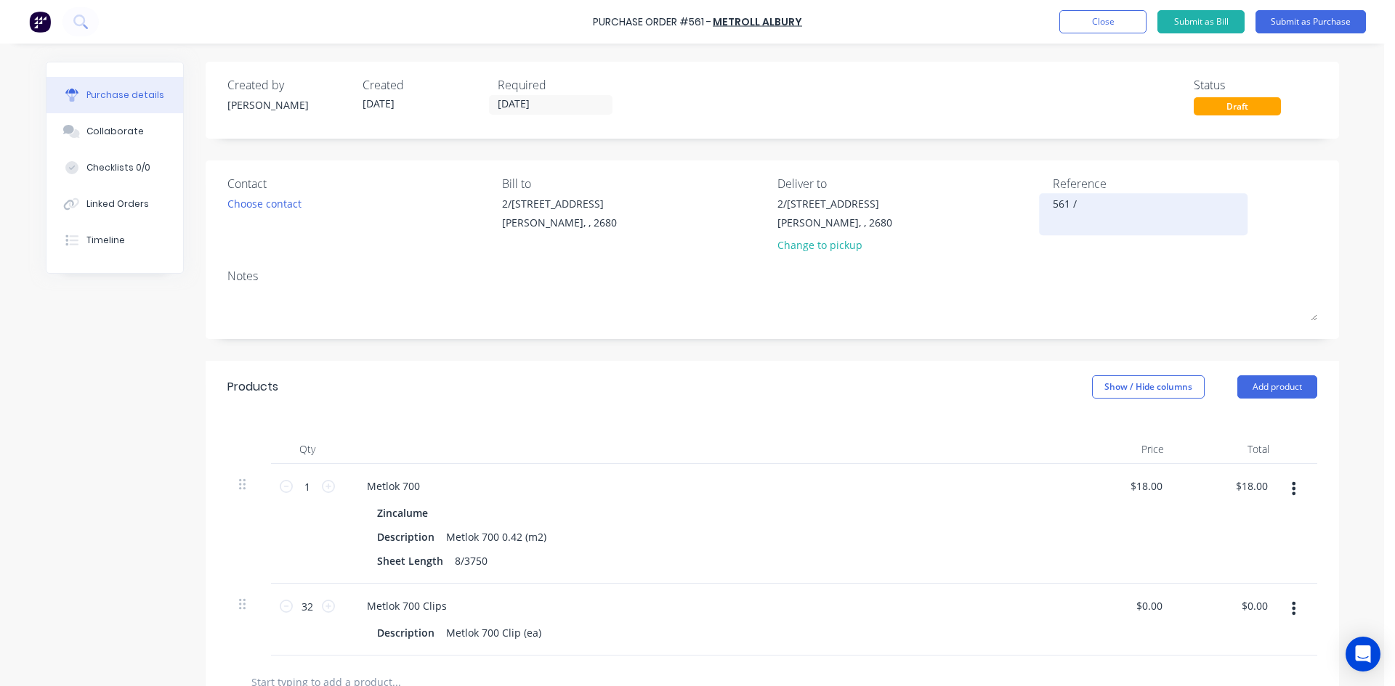
click at [1107, 211] on textarea "561 /" at bounding box center [1143, 212] width 182 height 33
click at [1046, 276] on div "Notes" at bounding box center [771, 275] width 1089 height 17
click at [1299, 21] on button "Submit as Purchase" at bounding box center [1310, 21] width 110 height 23
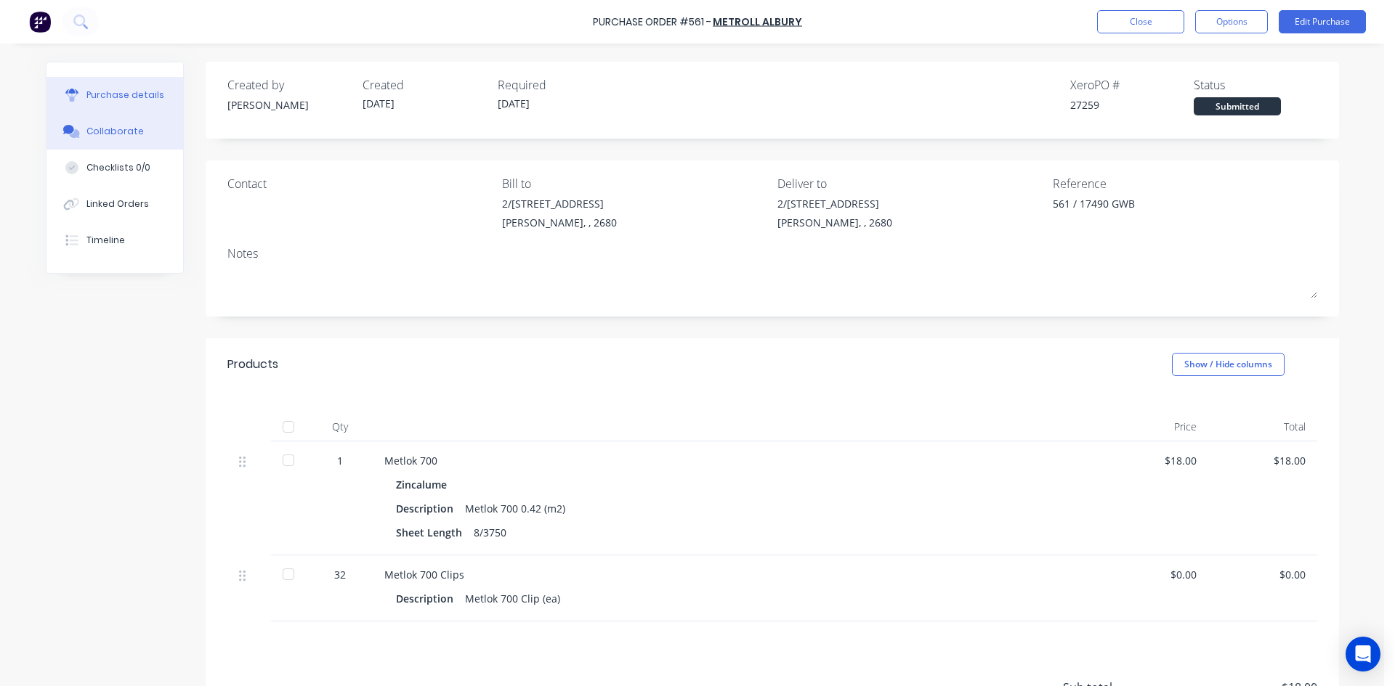
click at [117, 134] on div "Collaborate" at bounding box center [114, 131] width 57 height 13
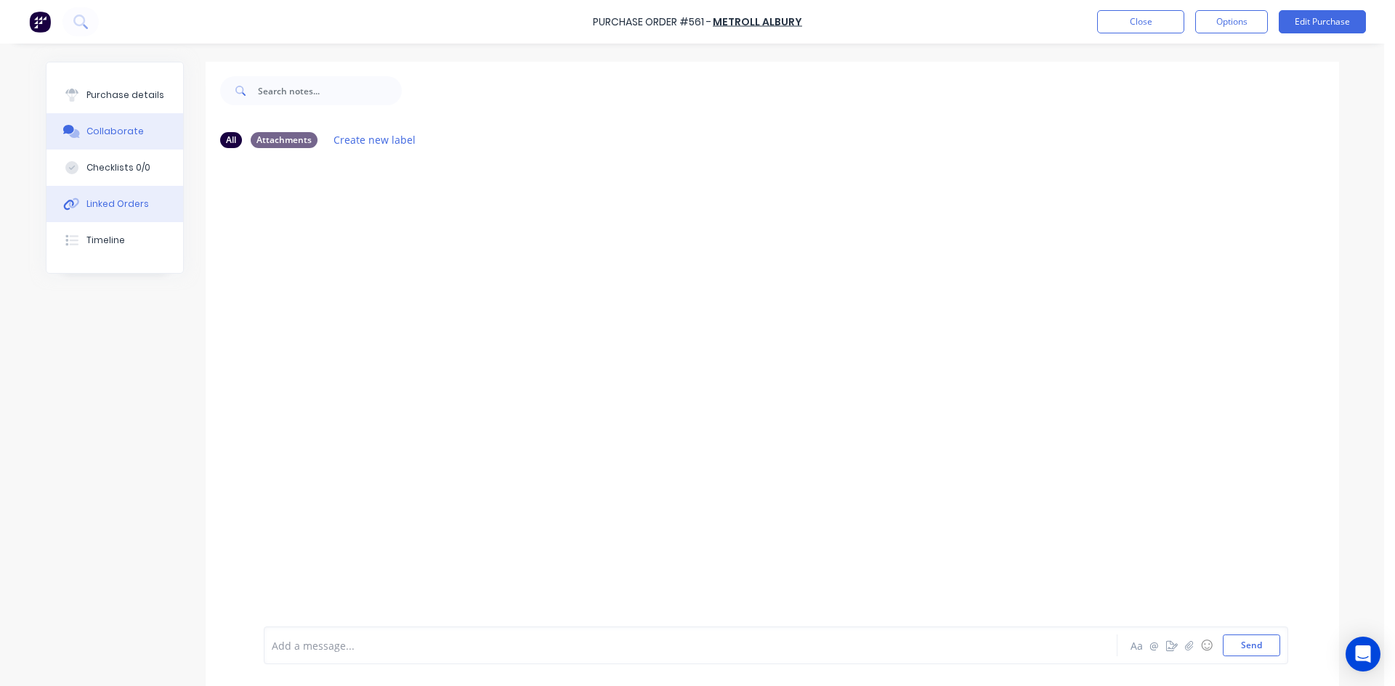
click at [126, 203] on div "Linked Orders" at bounding box center [117, 204] width 62 height 13
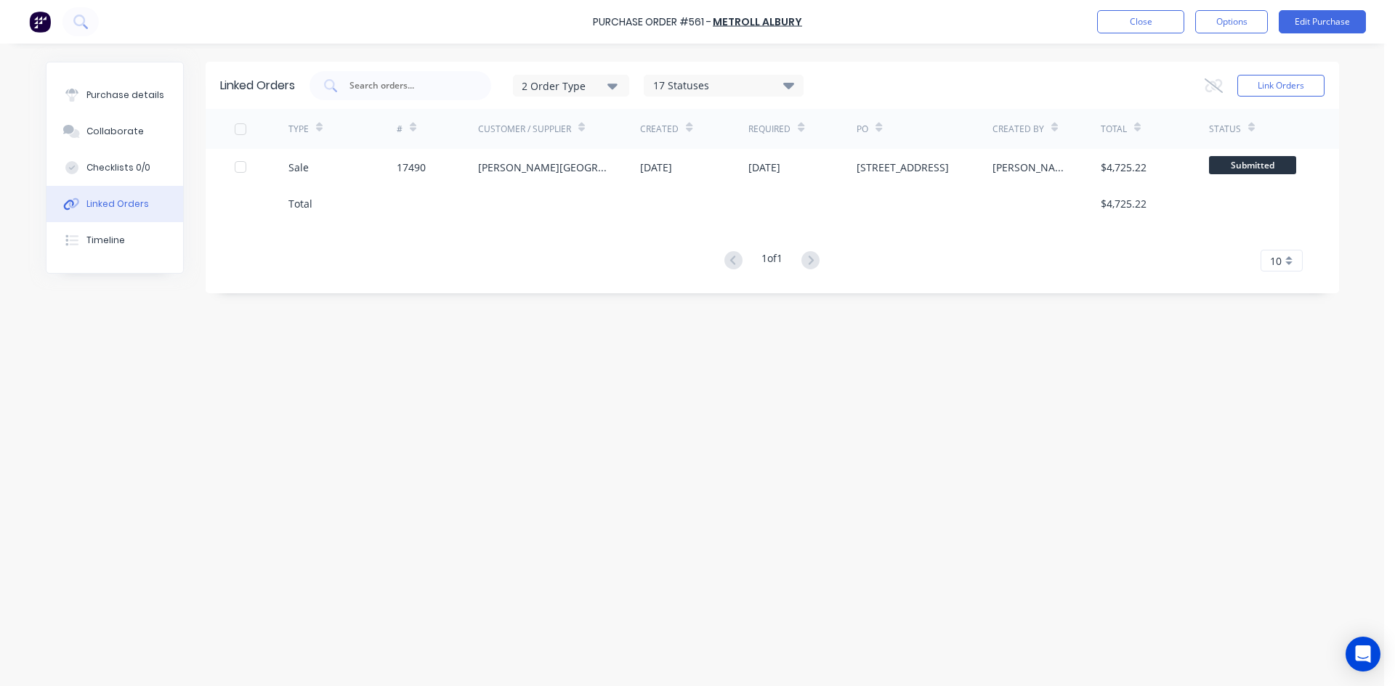
drag, startPoint x: 548, startPoint y: 174, endPoint x: 508, endPoint y: 212, distance: 55.5
click at [508, 225] on div "TYPE # Customer / Supplier Created Required PO Created By Total Status Sale 174…" at bounding box center [772, 190] width 1133 height 163
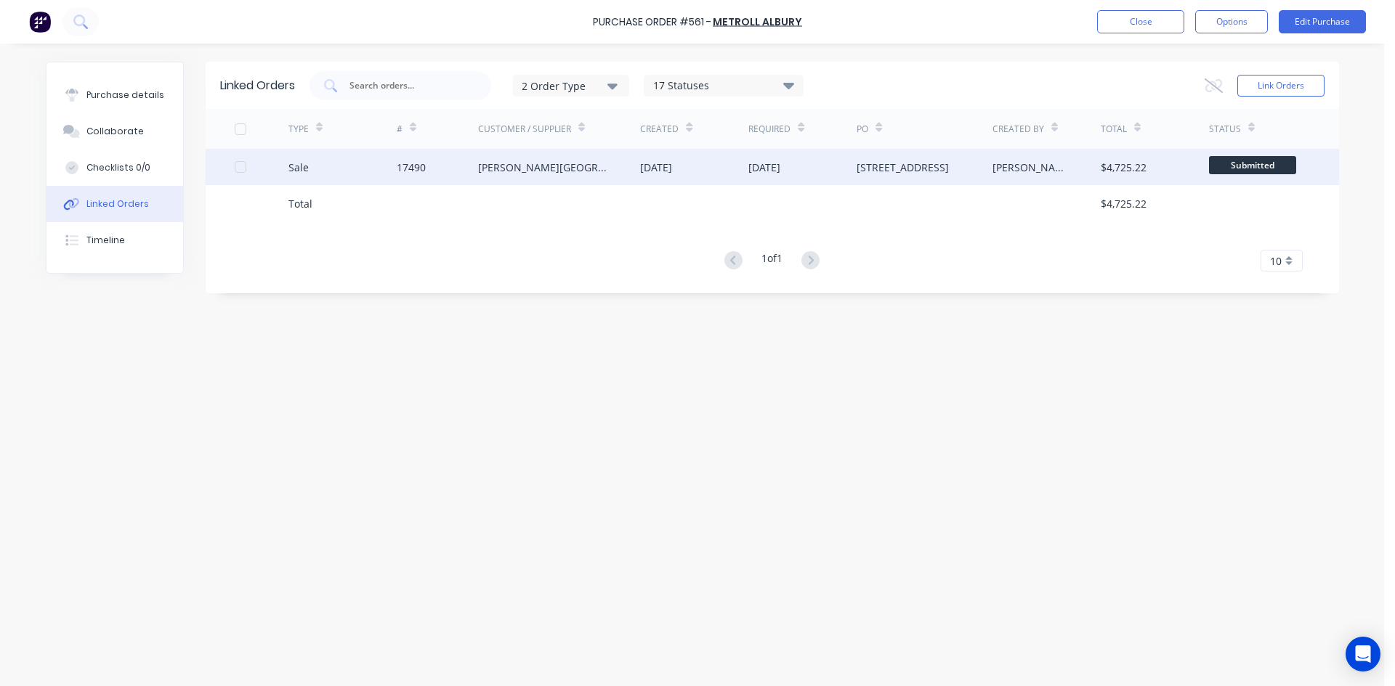
click at [535, 169] on div "[PERSON_NAME][GEOGRAPHIC_DATA]" at bounding box center [545, 167] width 134 height 15
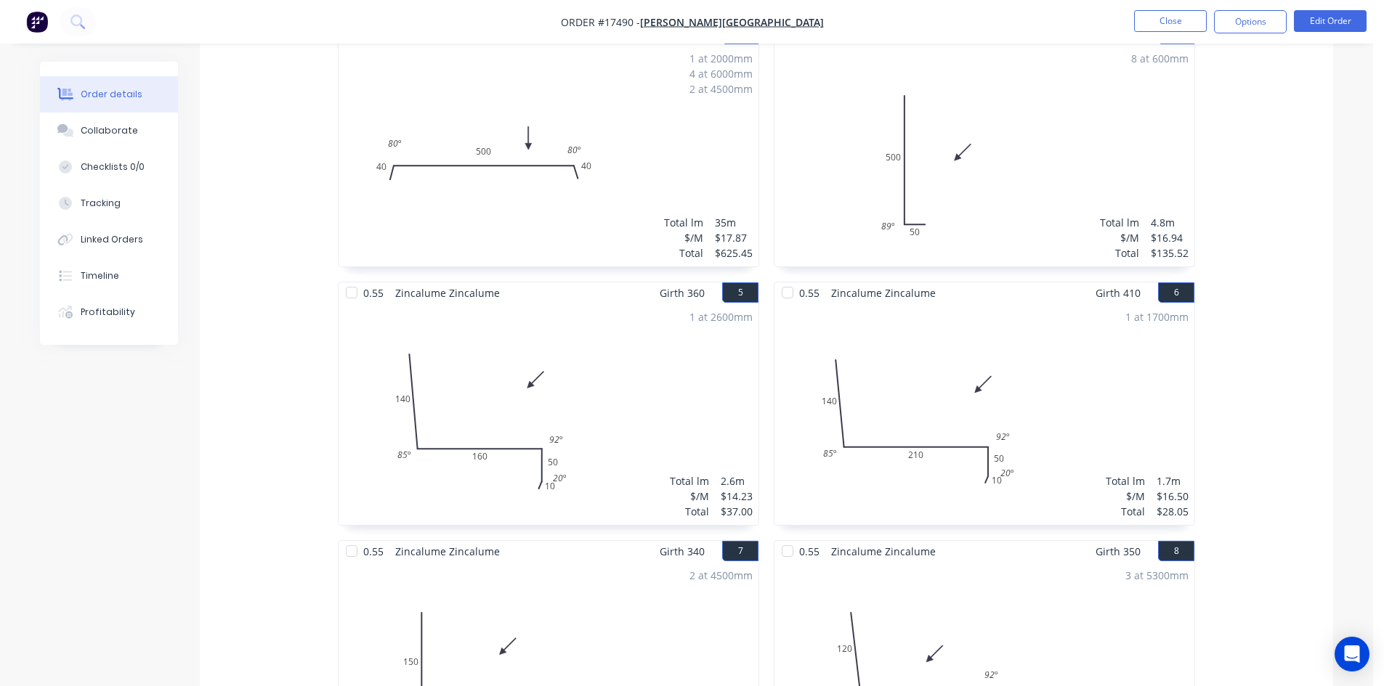
scroll to position [212, 0]
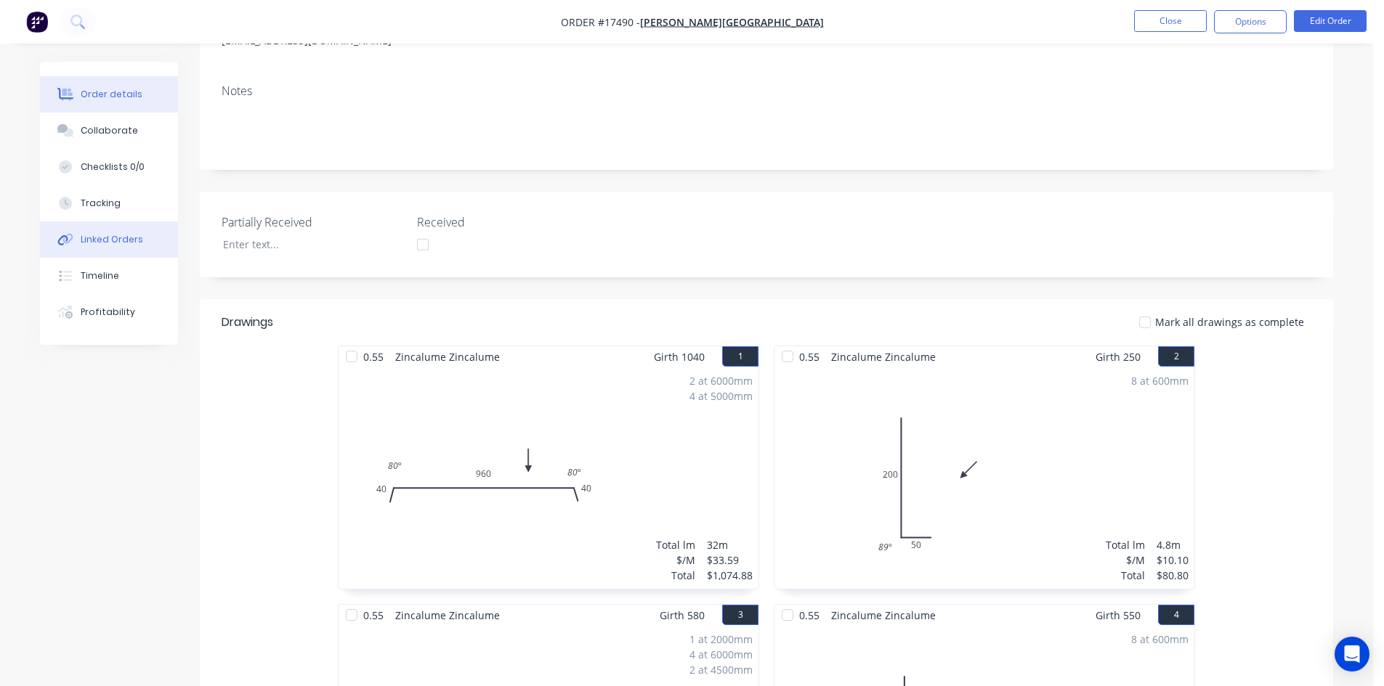
click at [103, 242] on div "Linked Orders" at bounding box center [112, 239] width 62 height 13
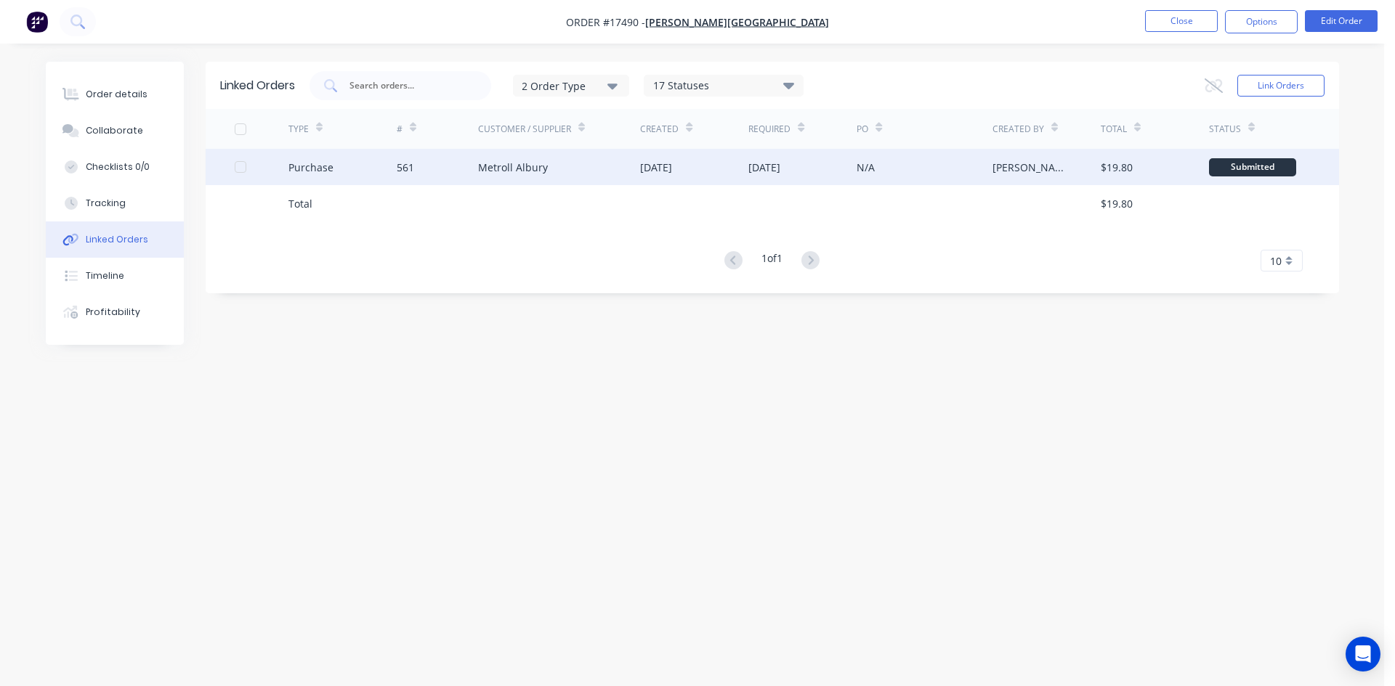
click at [542, 176] on div "Metroll Albury" at bounding box center [559, 167] width 163 height 36
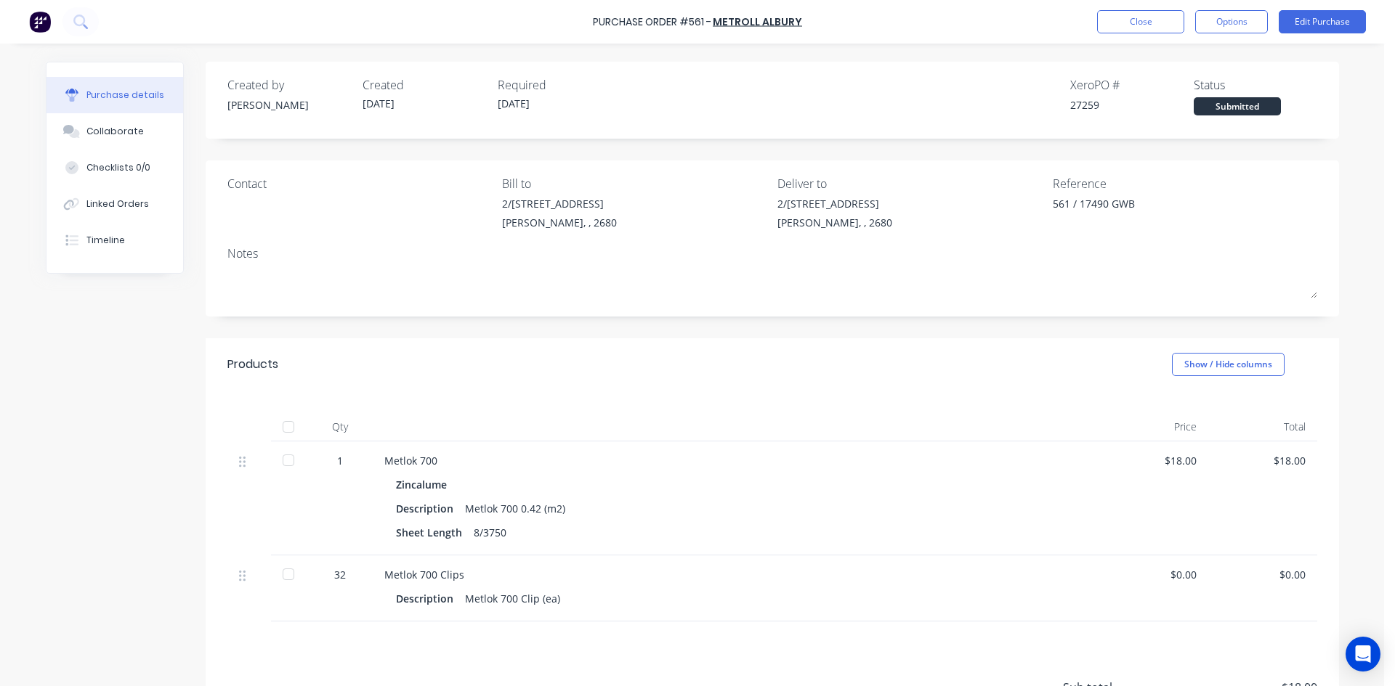
click at [334, 459] on div "1" at bounding box center [340, 460] width 42 height 15
click at [1288, 19] on button "Edit Purchase" at bounding box center [1321, 21] width 87 height 23
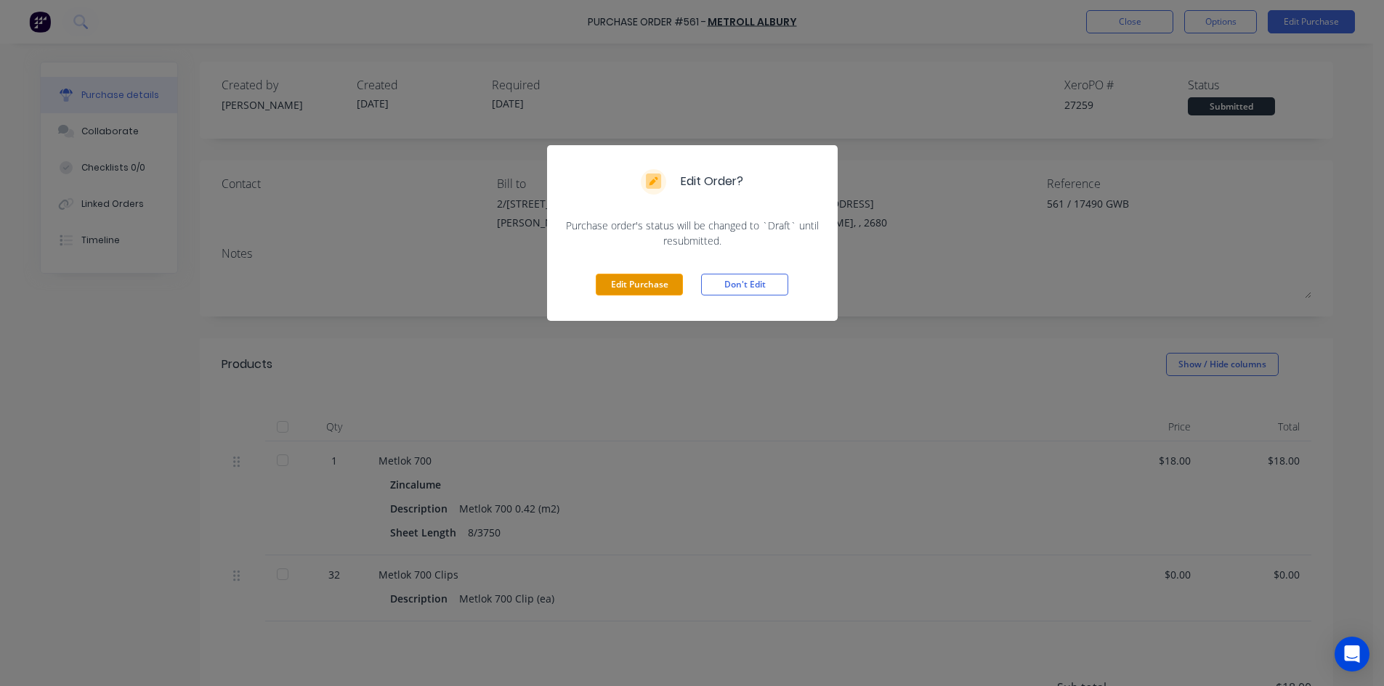
click at [649, 283] on button "Edit Purchase" at bounding box center [639, 285] width 87 height 22
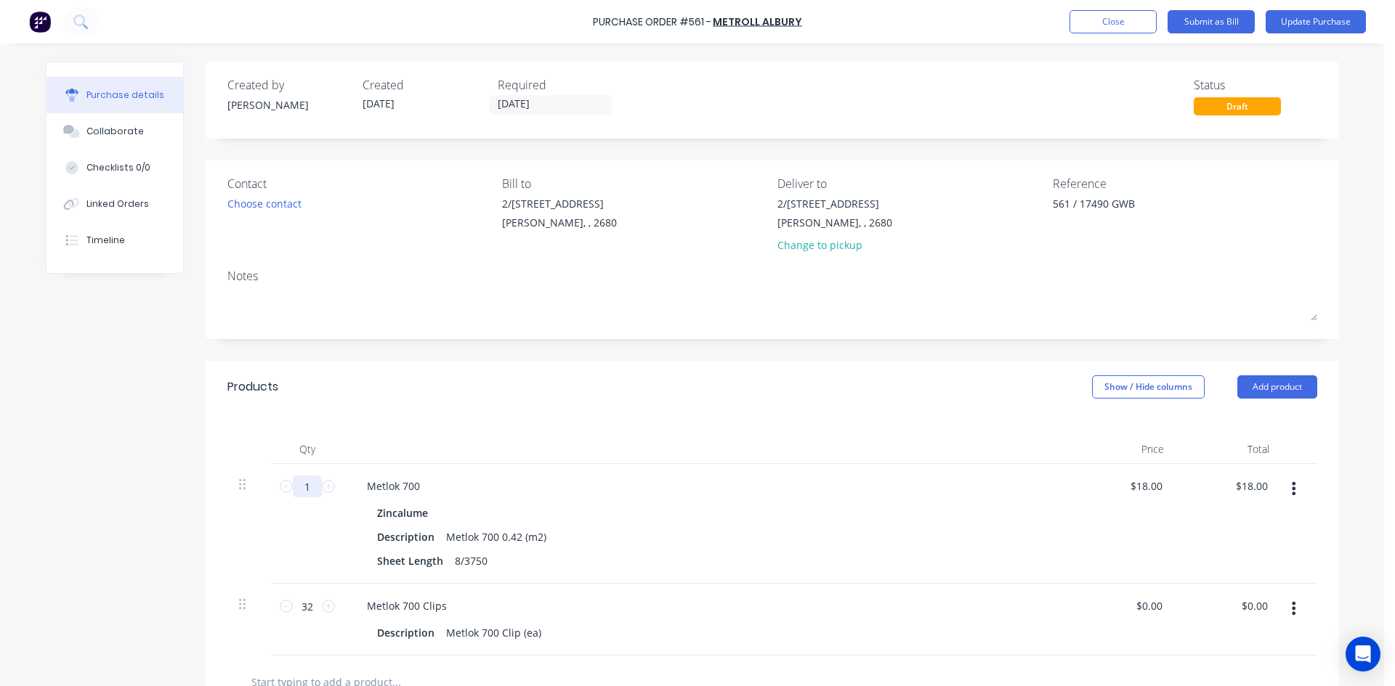
click at [308, 487] on input "1" at bounding box center [307, 487] width 29 height 22
click at [500, 388] on div "Products Show / Hide columns Add product" at bounding box center [772, 387] width 1133 height 52
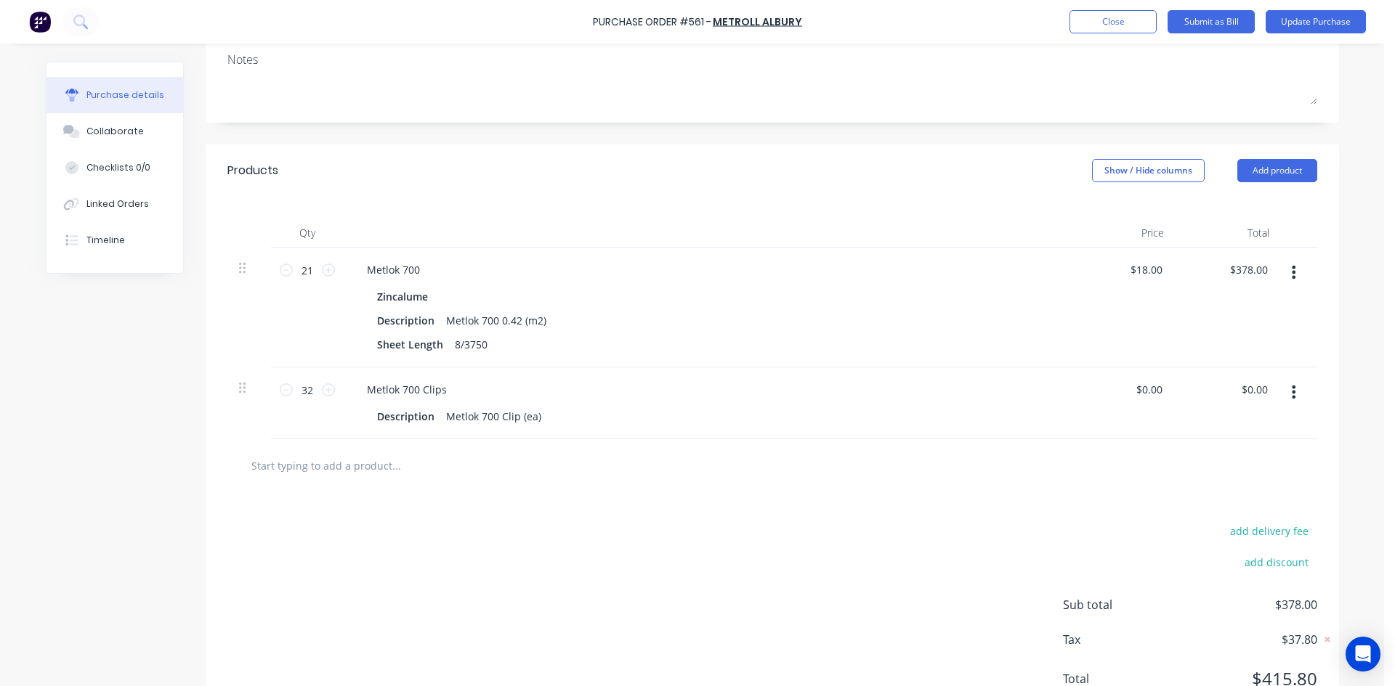
scroll to position [218, 0]
click at [1293, 384] on button "button" at bounding box center [1293, 391] width 34 height 26
click at [1260, 423] on button "Edit" at bounding box center [1249, 429] width 123 height 29
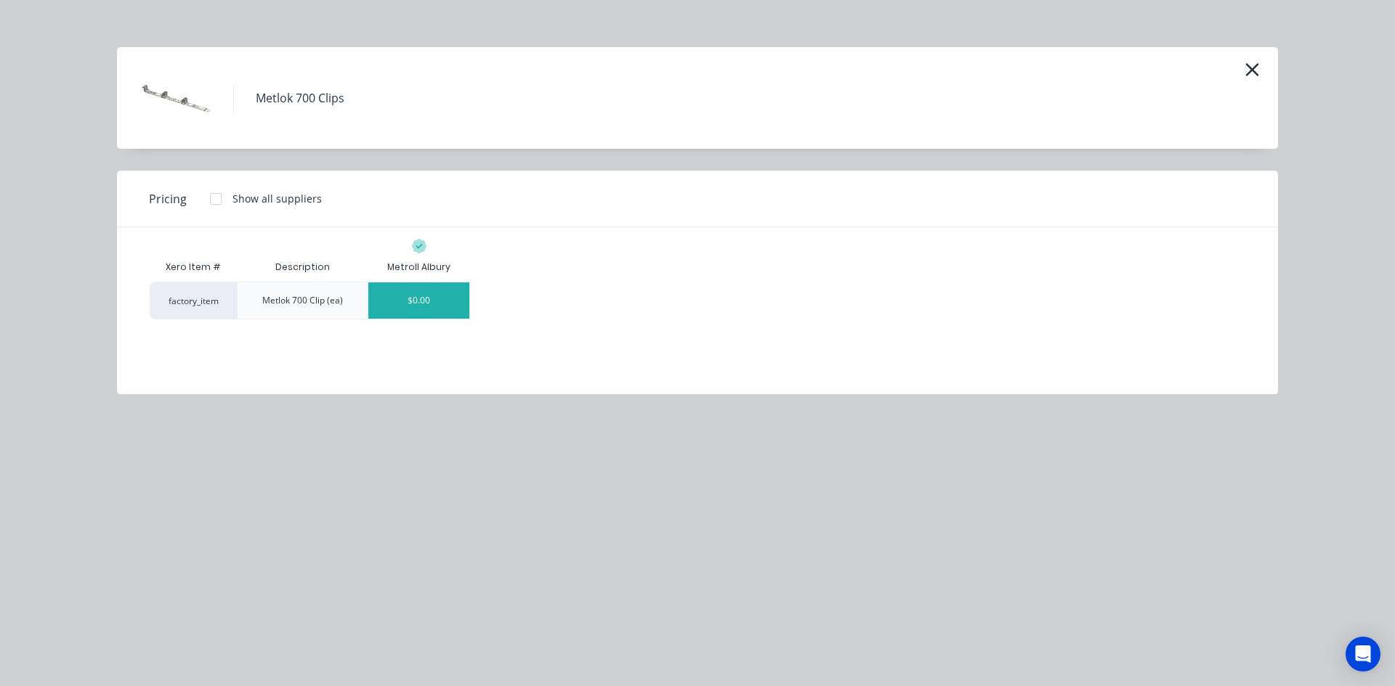
click at [435, 305] on div "$0.00" at bounding box center [418, 301] width 101 height 36
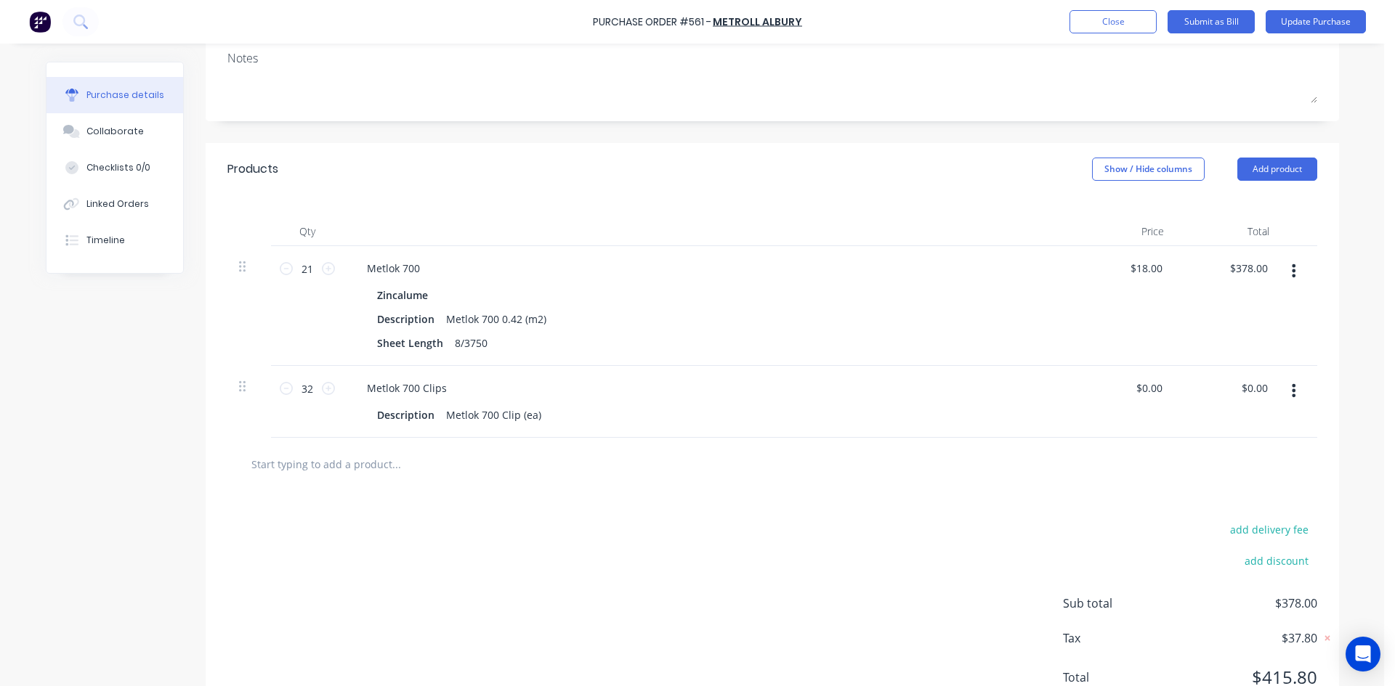
click at [806, 534] on div "add delivery fee add discount Sub total $378.00 Tax $37.80 Total $415.80" at bounding box center [772, 610] width 1133 height 239
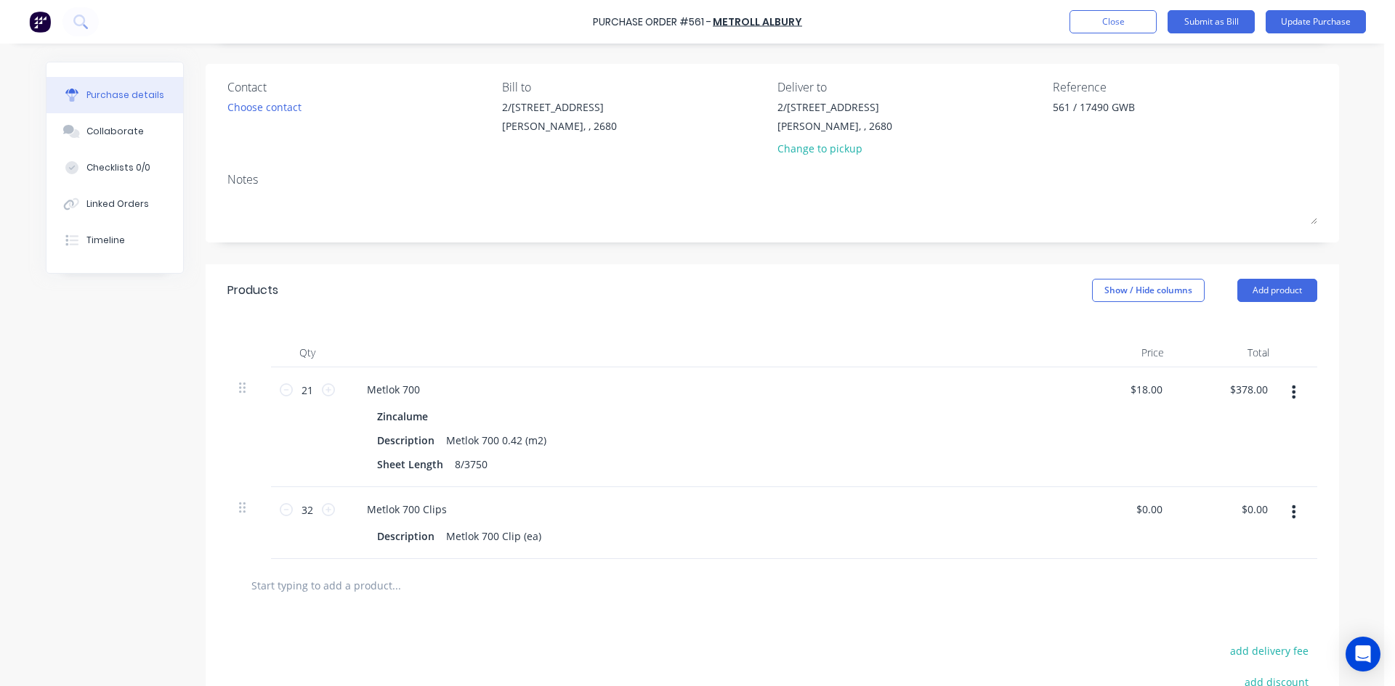
scroll to position [276, 0]
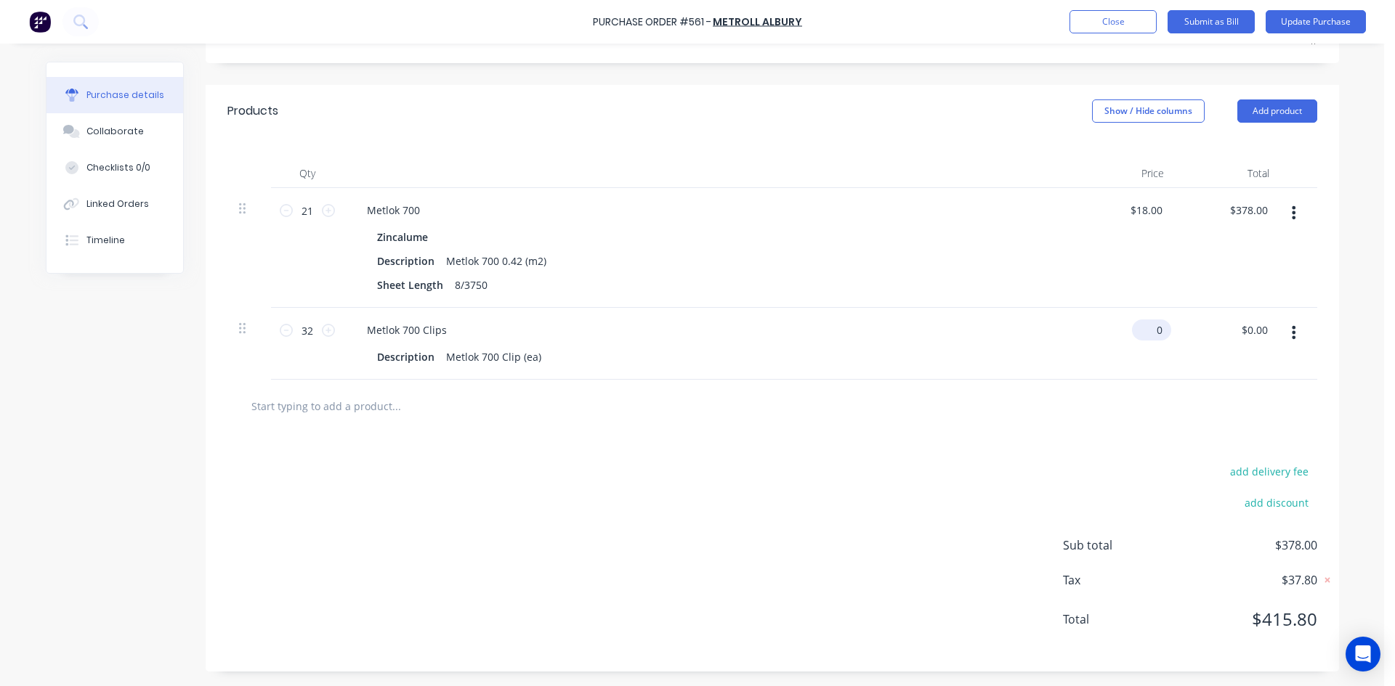
click at [1150, 330] on input "0" at bounding box center [1148, 330] width 33 height 21
click at [1149, 328] on input "0" at bounding box center [1155, 330] width 20 height 21
click at [998, 426] on div at bounding box center [771, 406] width 1089 height 53
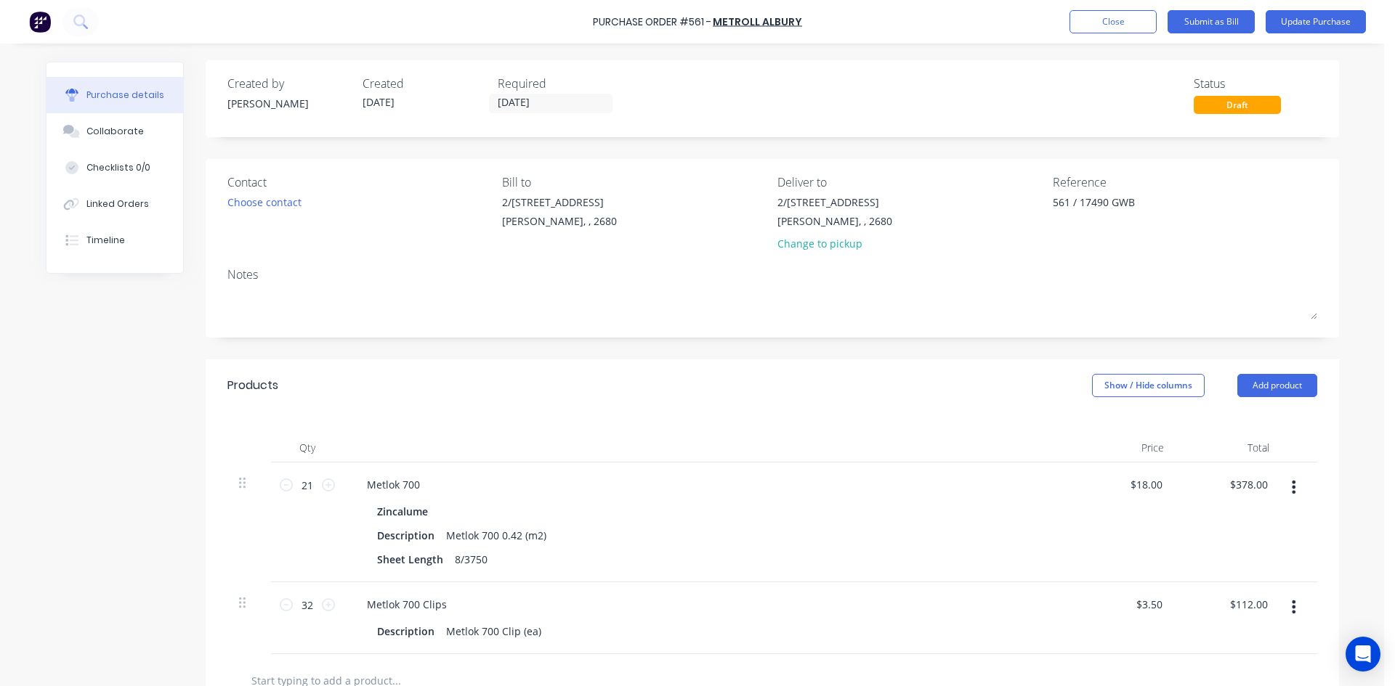
scroll to position [0, 0]
click at [553, 104] on input "[DATE]" at bounding box center [551, 105] width 122 height 18
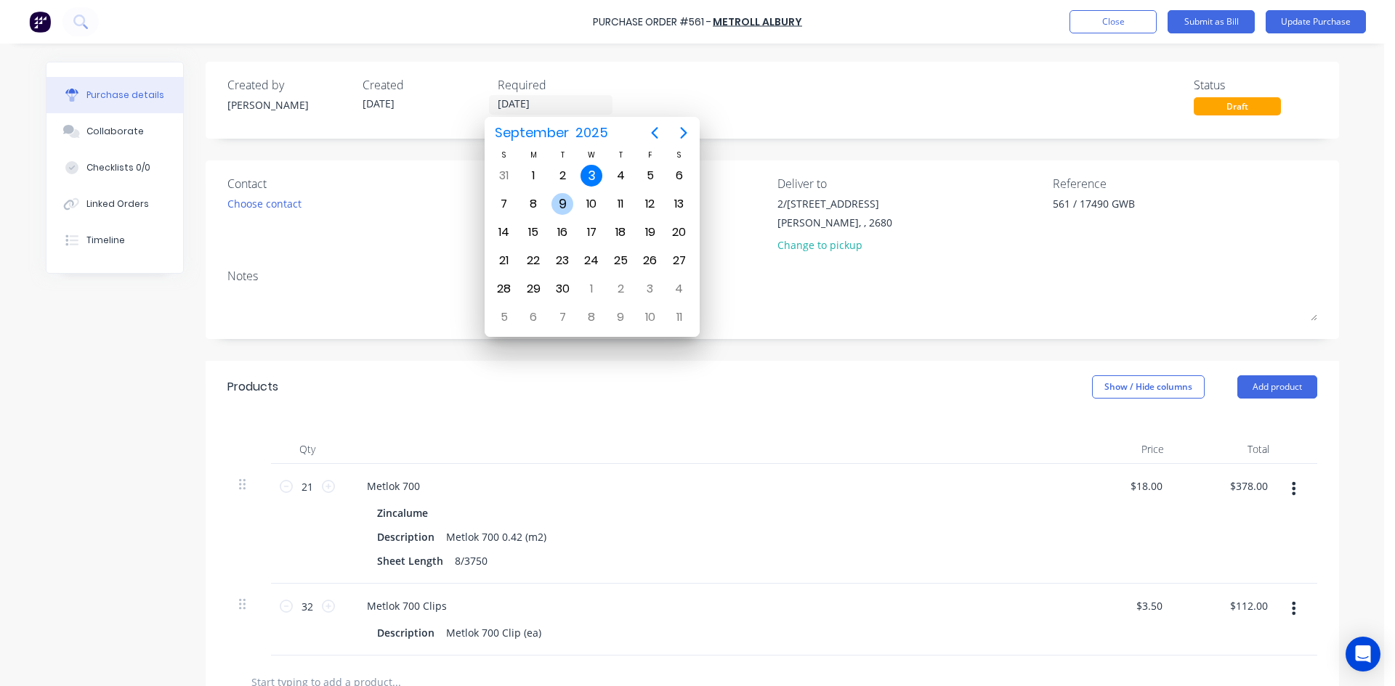
click at [561, 201] on div "9" at bounding box center [562, 204] width 22 height 22
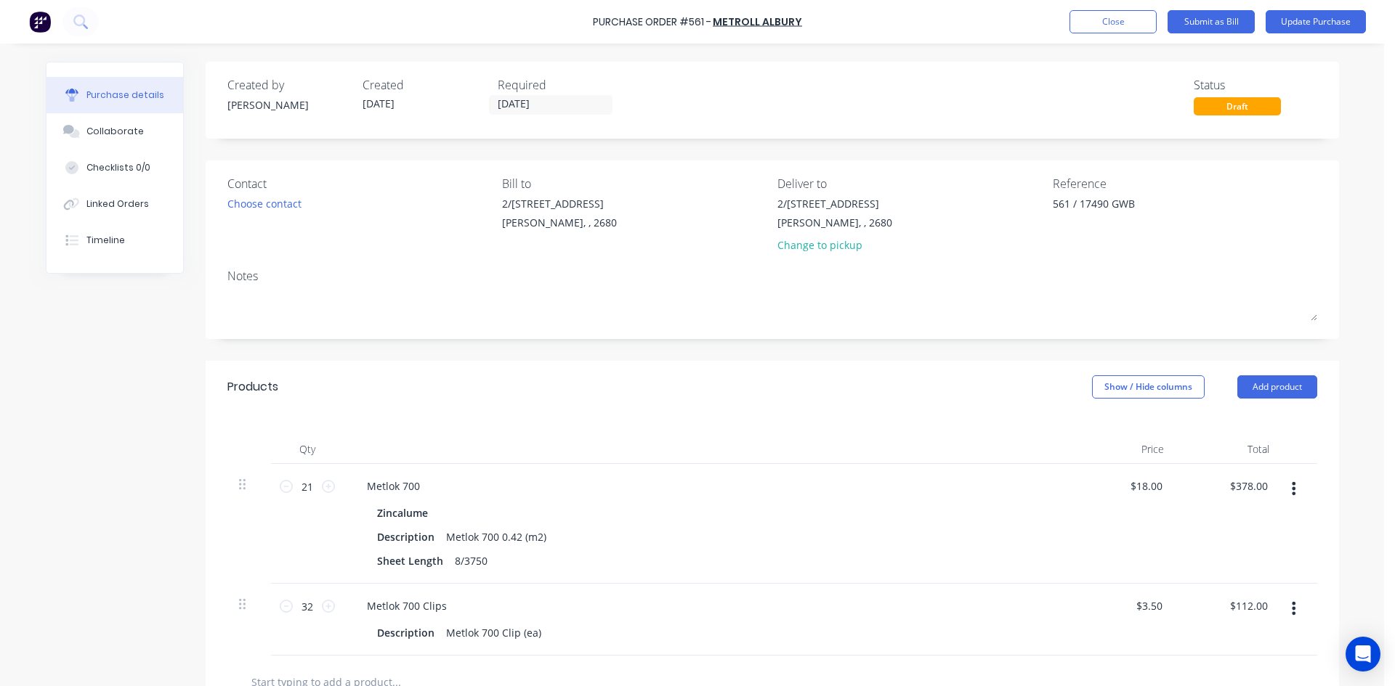
click at [675, 144] on div "Created by Sam Created 03/09/25 Required 09/09/25 Status Draft Contact Choose c…" at bounding box center [772, 505] width 1133 height 886
click at [1310, 22] on button "Update Purchase" at bounding box center [1315, 21] width 100 height 23
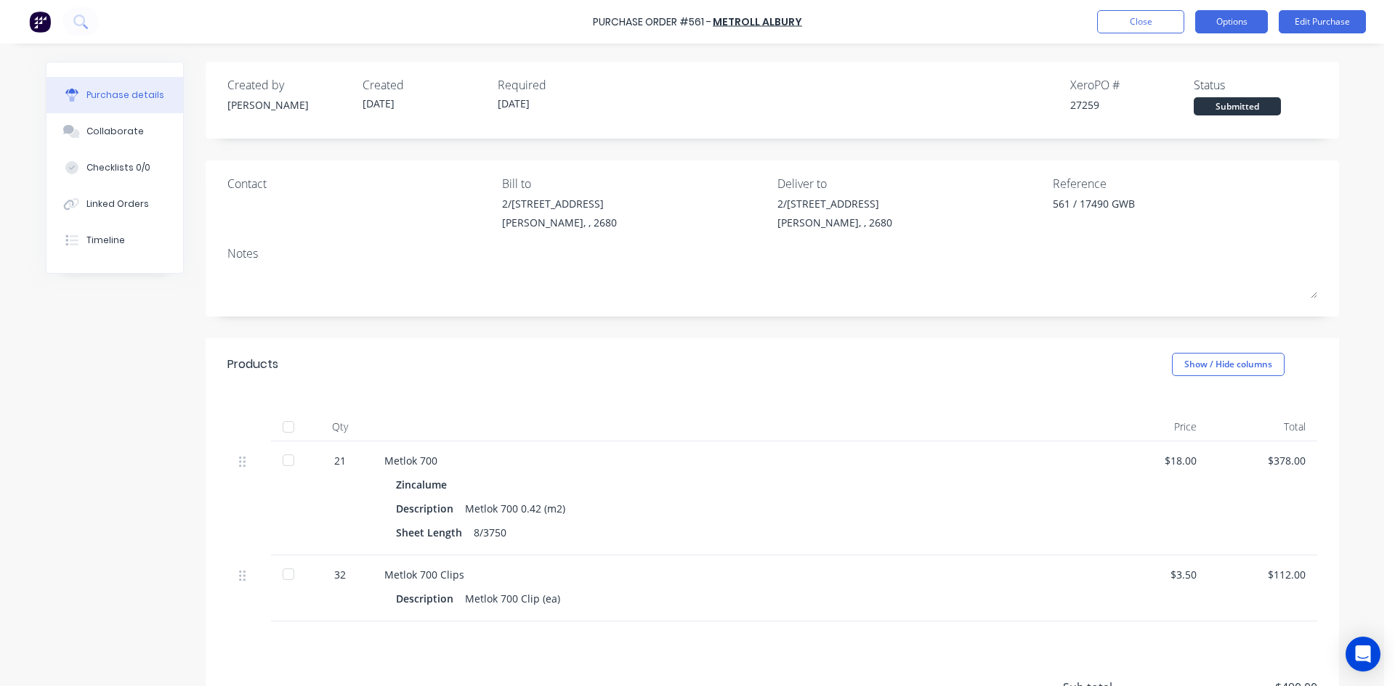
click at [1228, 23] on button "Options" at bounding box center [1231, 21] width 73 height 23
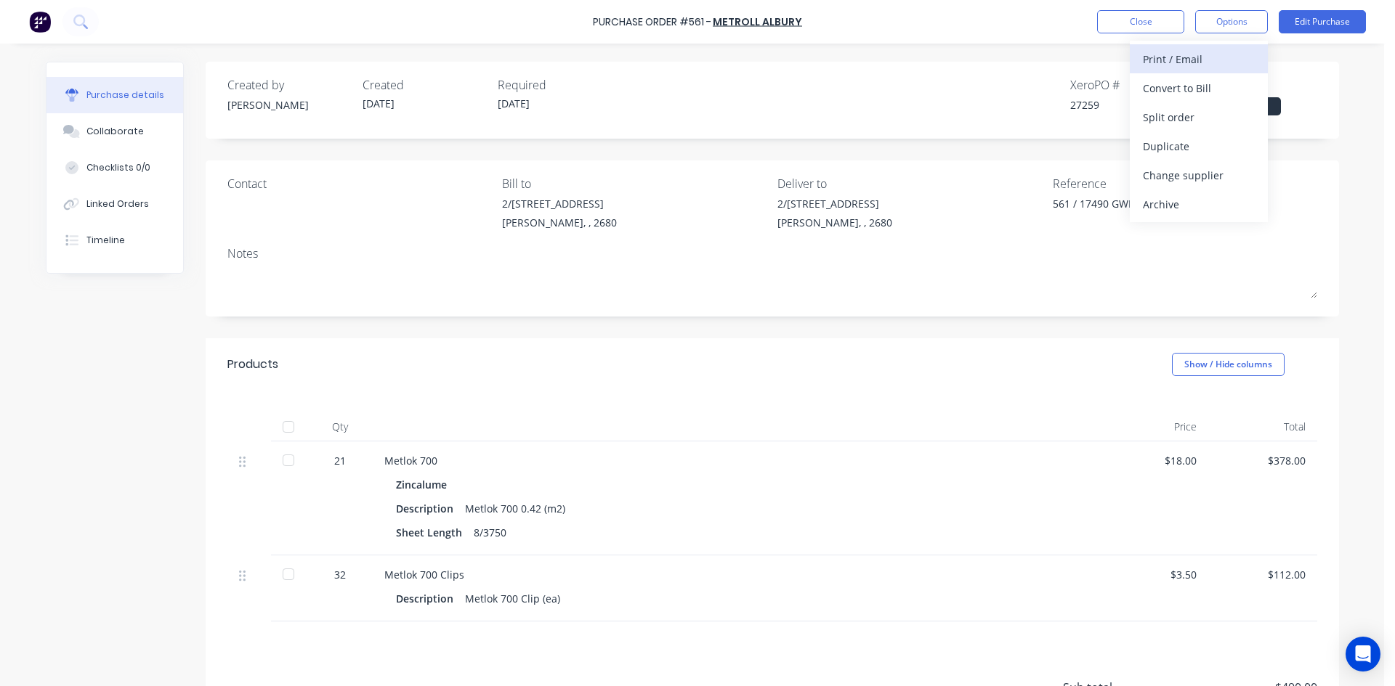
click at [1204, 68] on div "Print / Email" at bounding box center [1199, 59] width 112 height 21
click at [1205, 89] on div "With pricing" at bounding box center [1199, 88] width 112 height 21
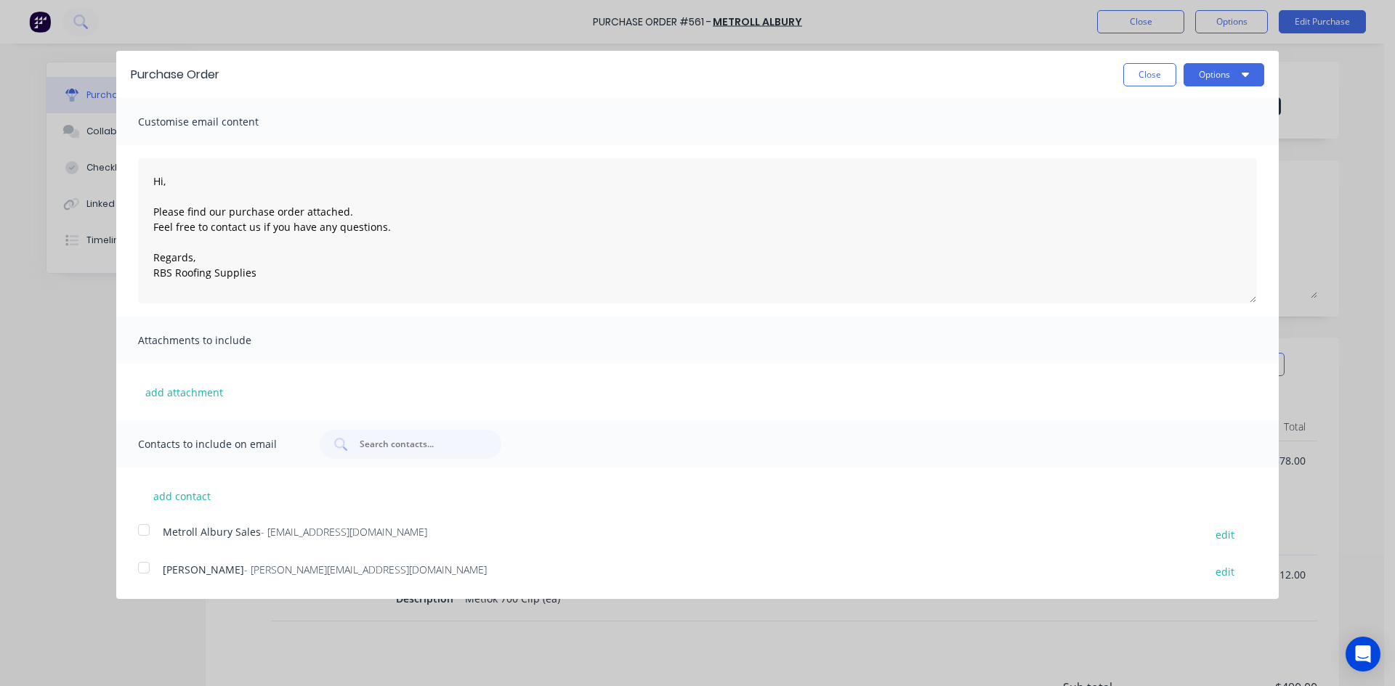
click at [140, 530] on div at bounding box center [143, 530] width 29 height 29
click at [1219, 73] on button "Options" at bounding box center [1223, 74] width 81 height 23
drag, startPoint x: 1225, startPoint y: 138, endPoint x: 1212, endPoint y: 134, distance: 14.5
click at [1225, 138] on div "Email" at bounding box center [1195, 140] width 112 height 21
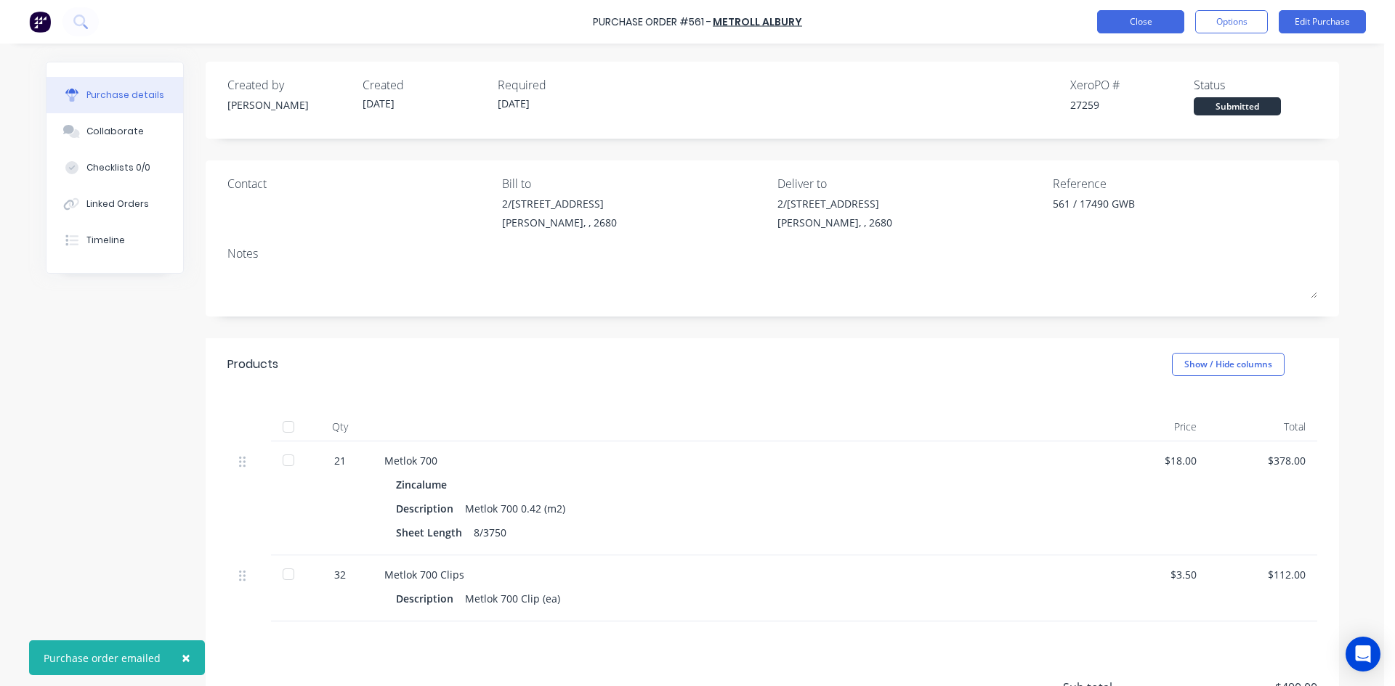
click at [1142, 19] on button "Close" at bounding box center [1140, 21] width 87 height 23
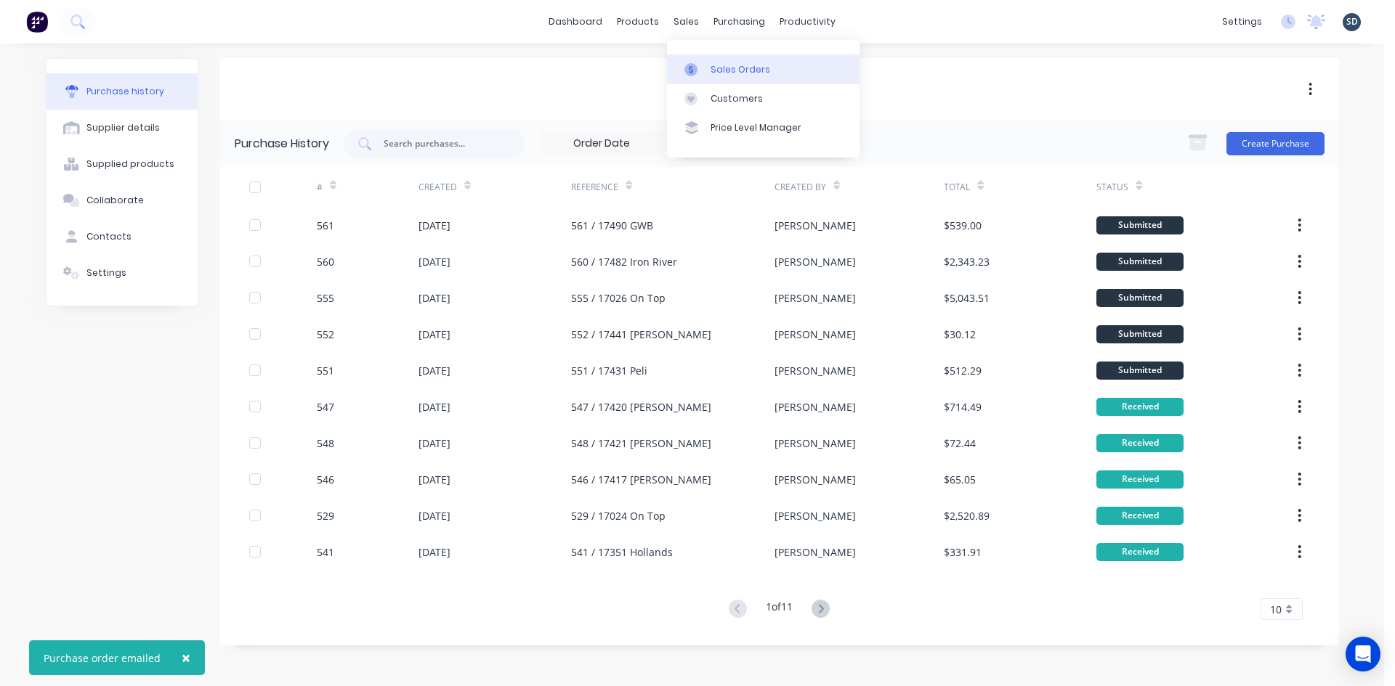
click at [729, 57] on link "Sales Orders" at bounding box center [763, 68] width 192 height 29
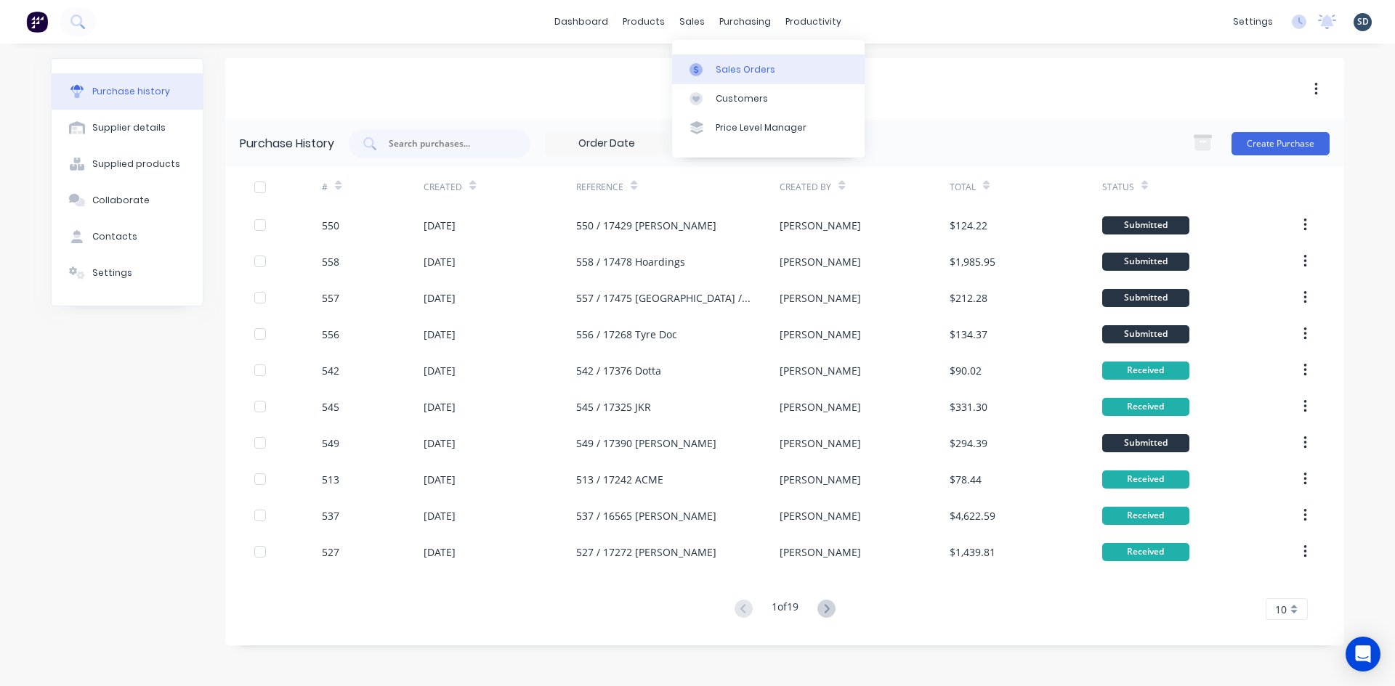
click at [714, 60] on link "Sales Orders" at bounding box center [768, 68] width 192 height 29
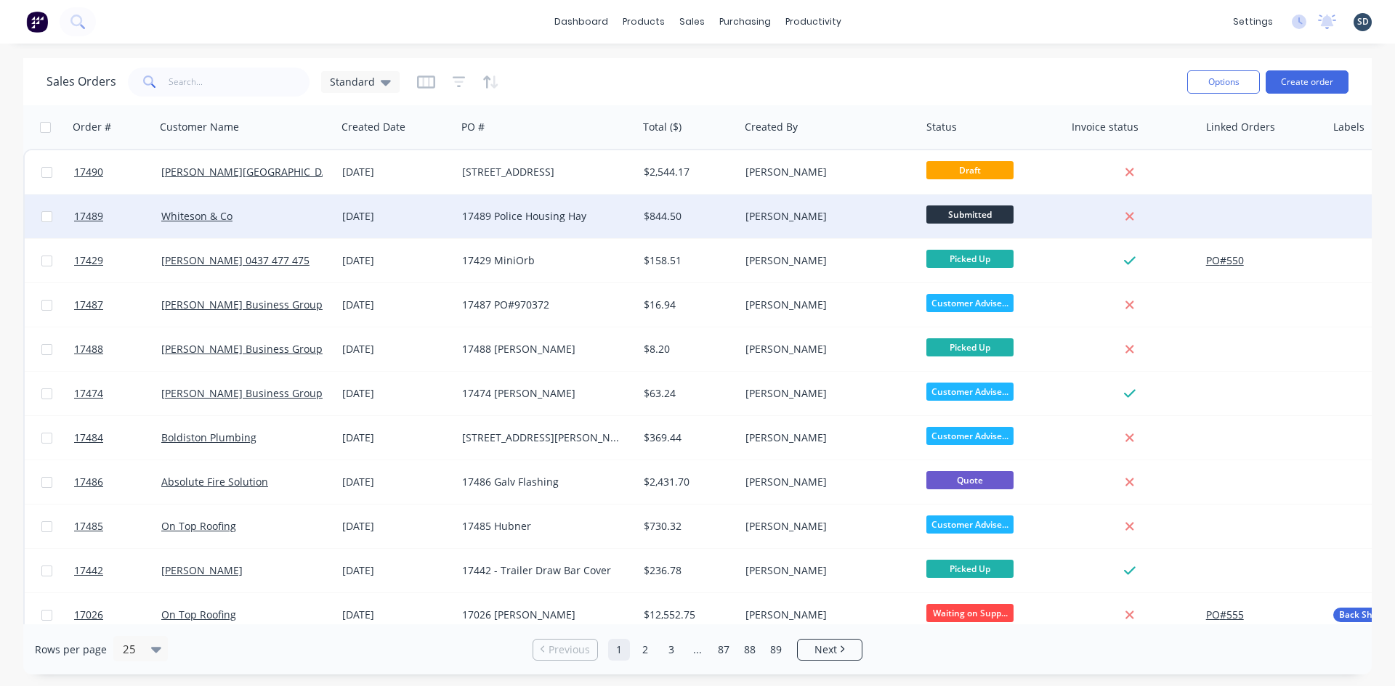
click at [445, 211] on div "[DATE]" at bounding box center [396, 216] width 108 height 15
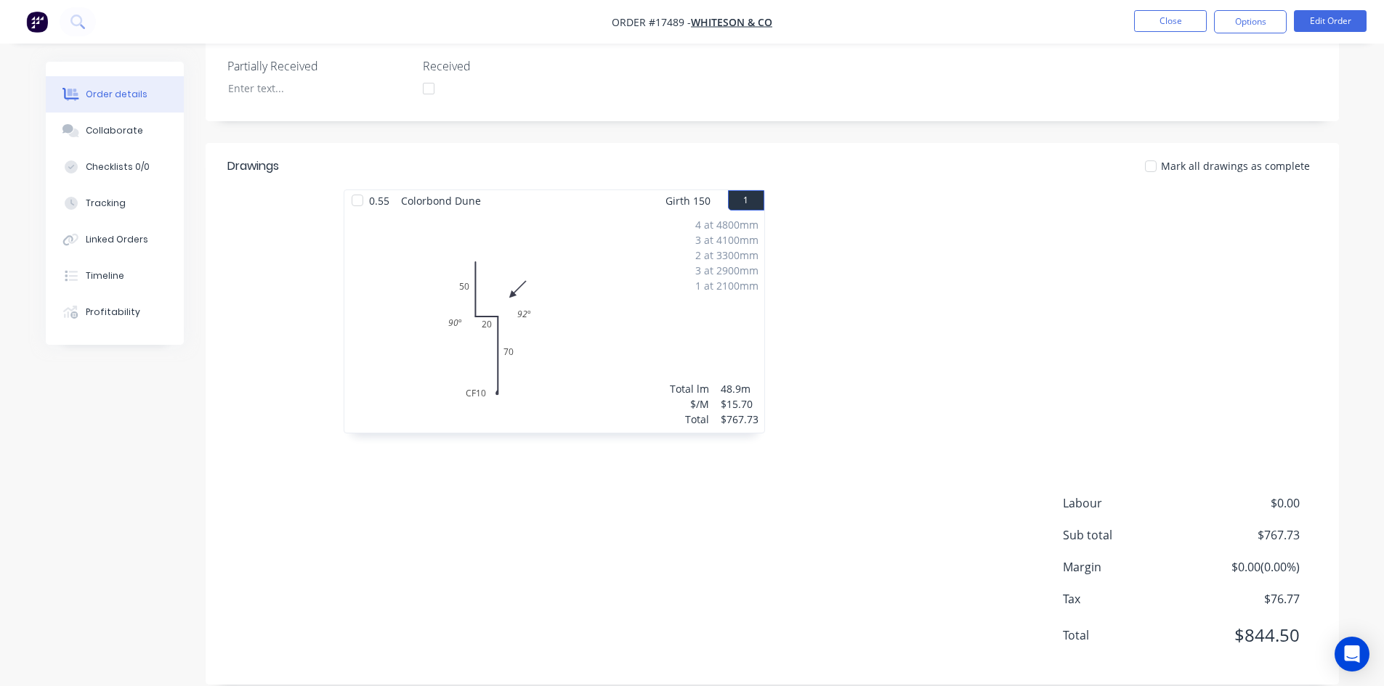
scroll to position [316, 0]
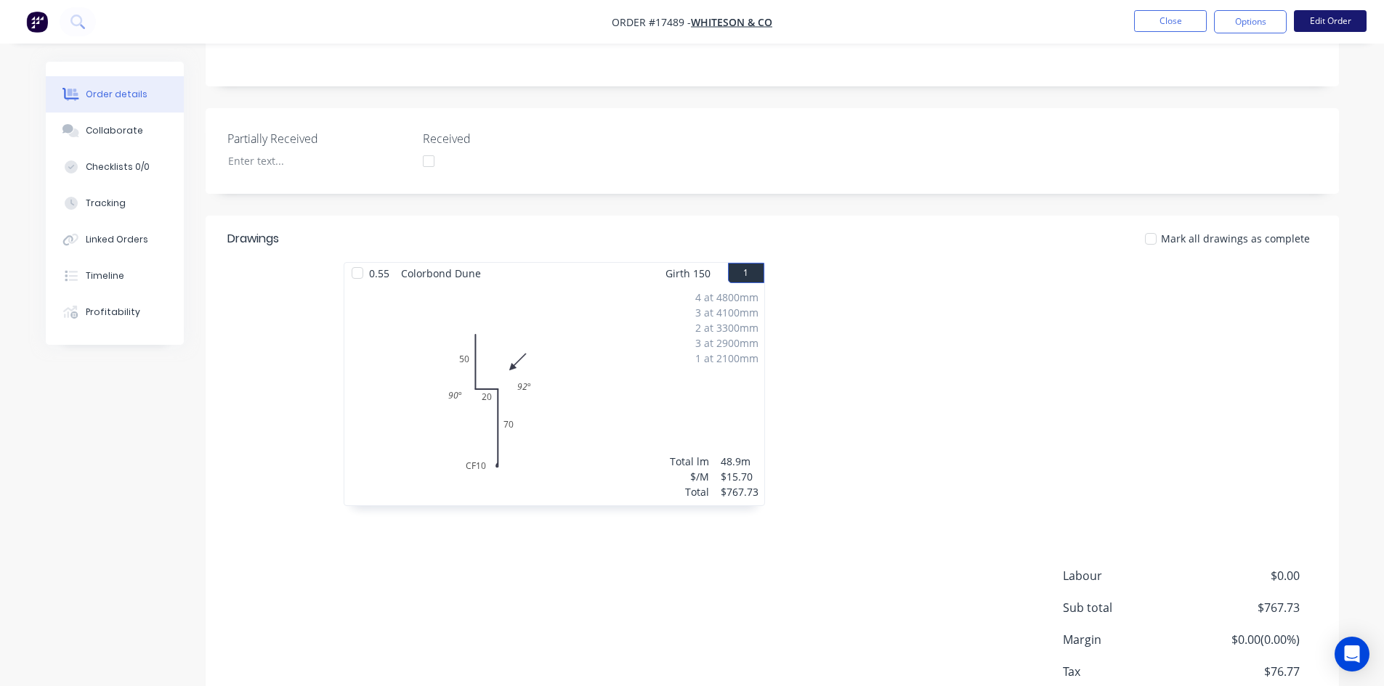
click at [1310, 21] on button "Edit Order" at bounding box center [1330, 21] width 73 height 22
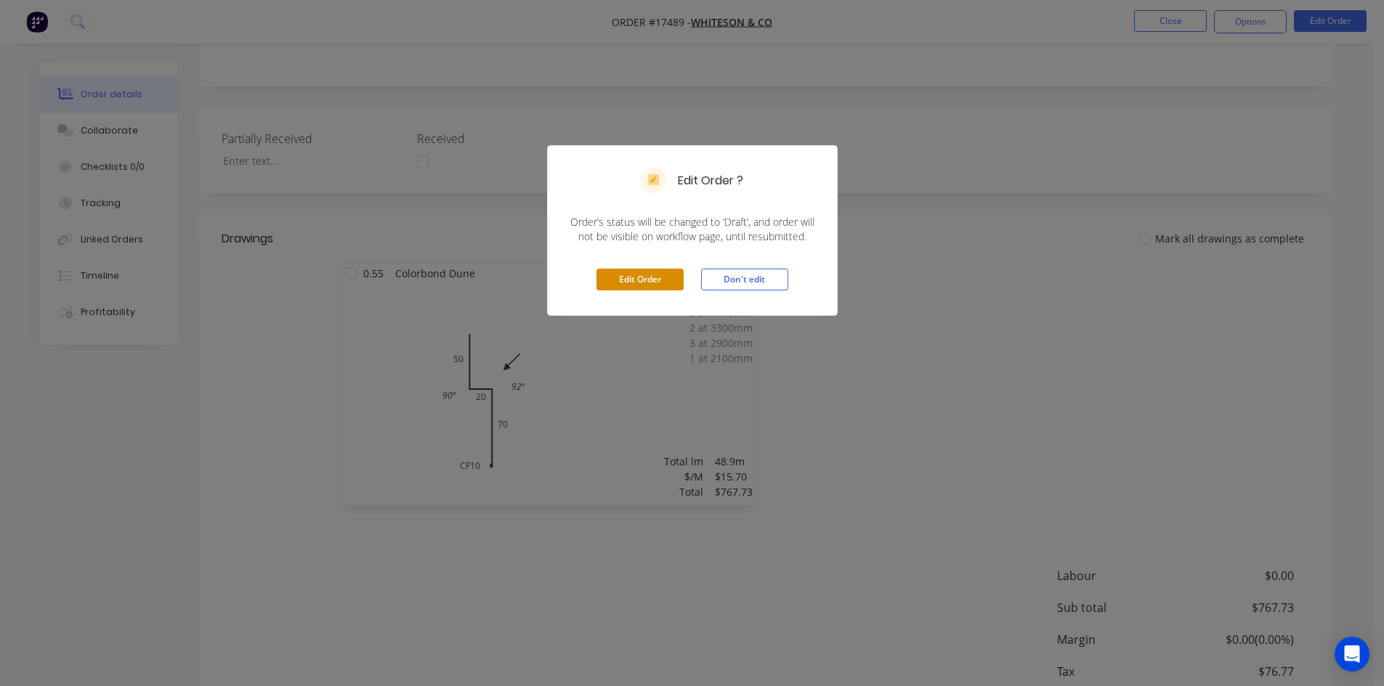
click at [656, 270] on button "Edit Order" at bounding box center [639, 280] width 87 height 22
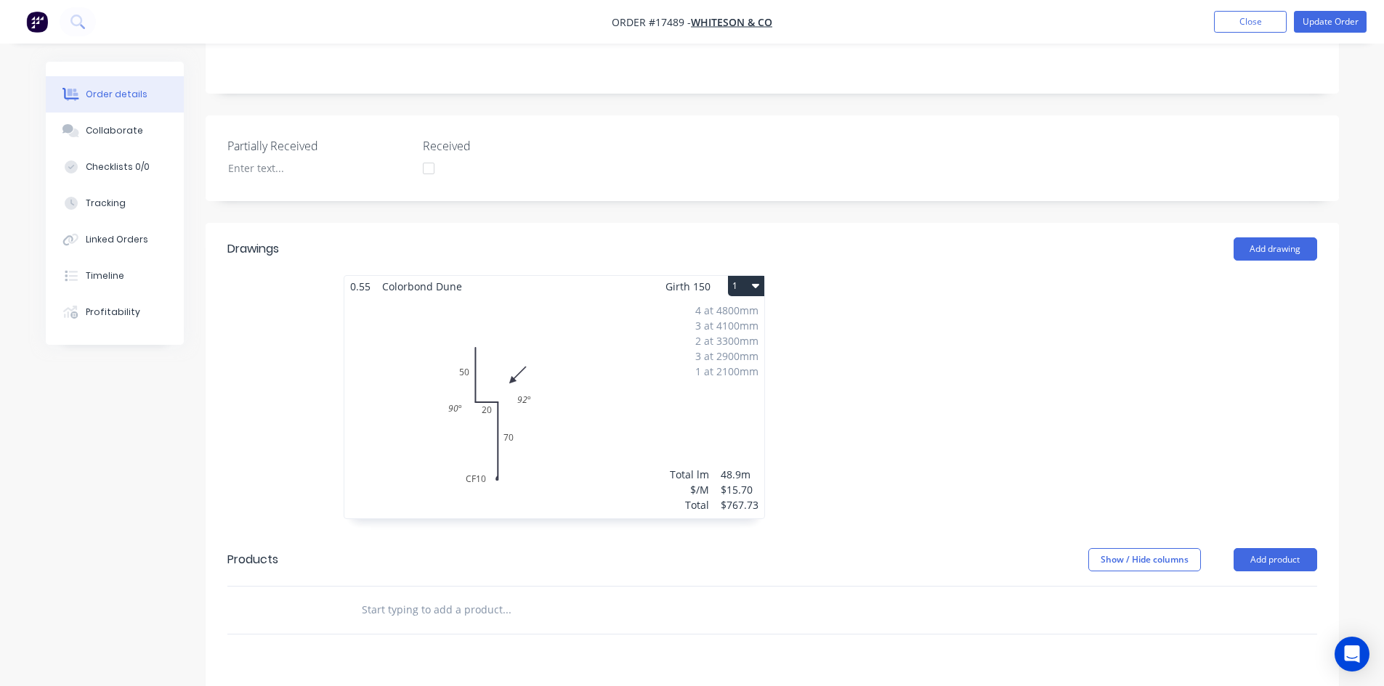
scroll to position [363, 0]
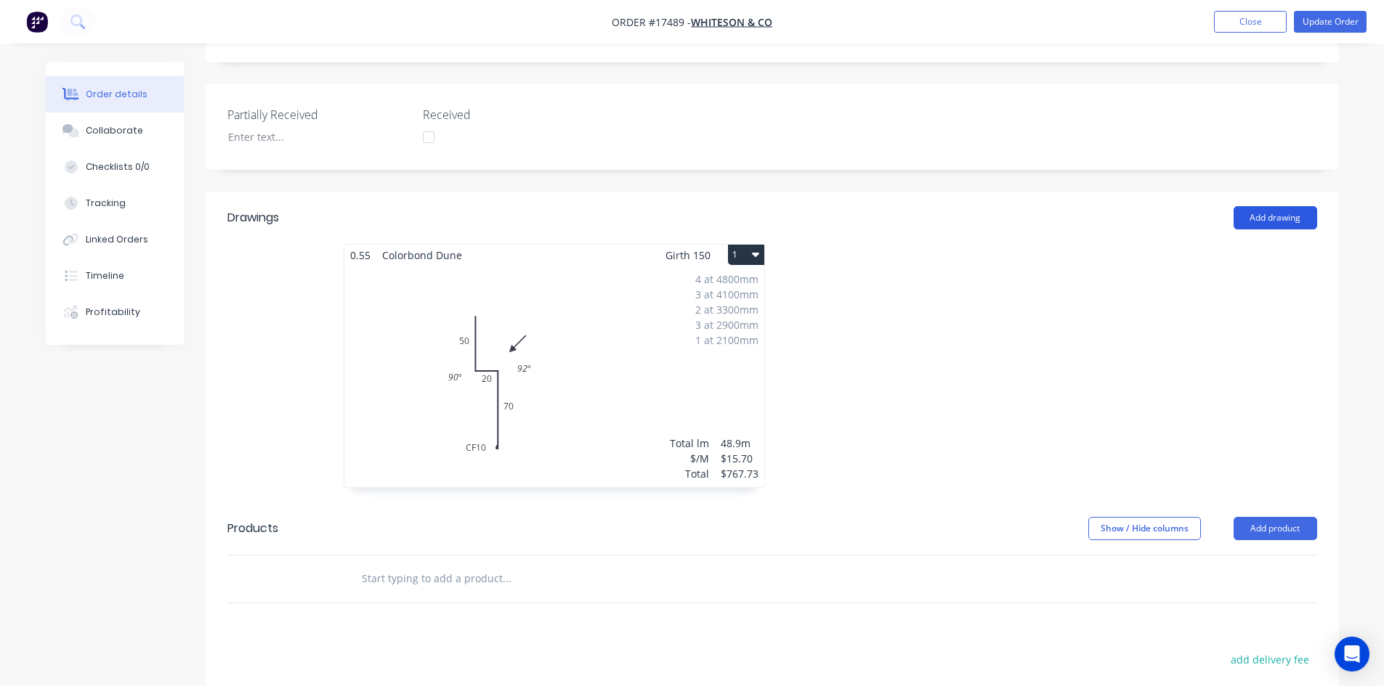
click at [1283, 206] on button "Add drawing" at bounding box center [1275, 217] width 84 height 23
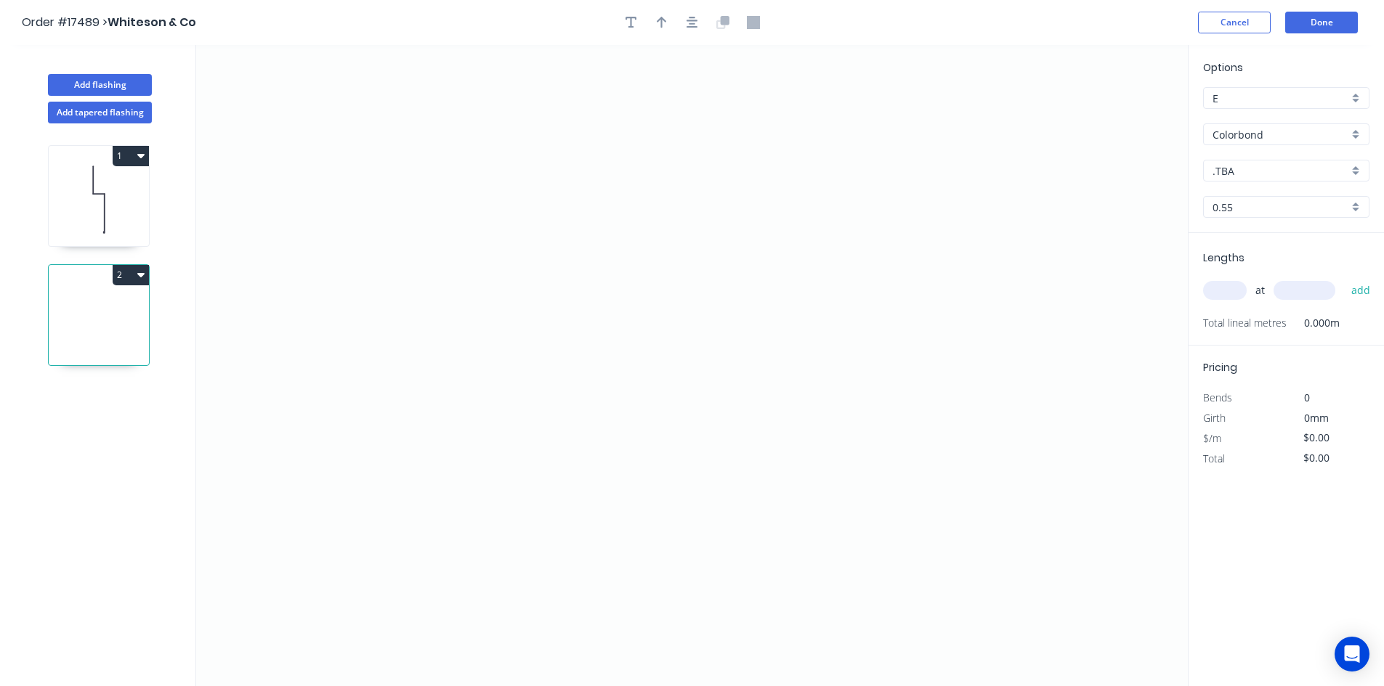
click at [95, 207] on icon at bounding box center [99, 199] width 100 height 93
type input "$15.70"
type input "$767.73"
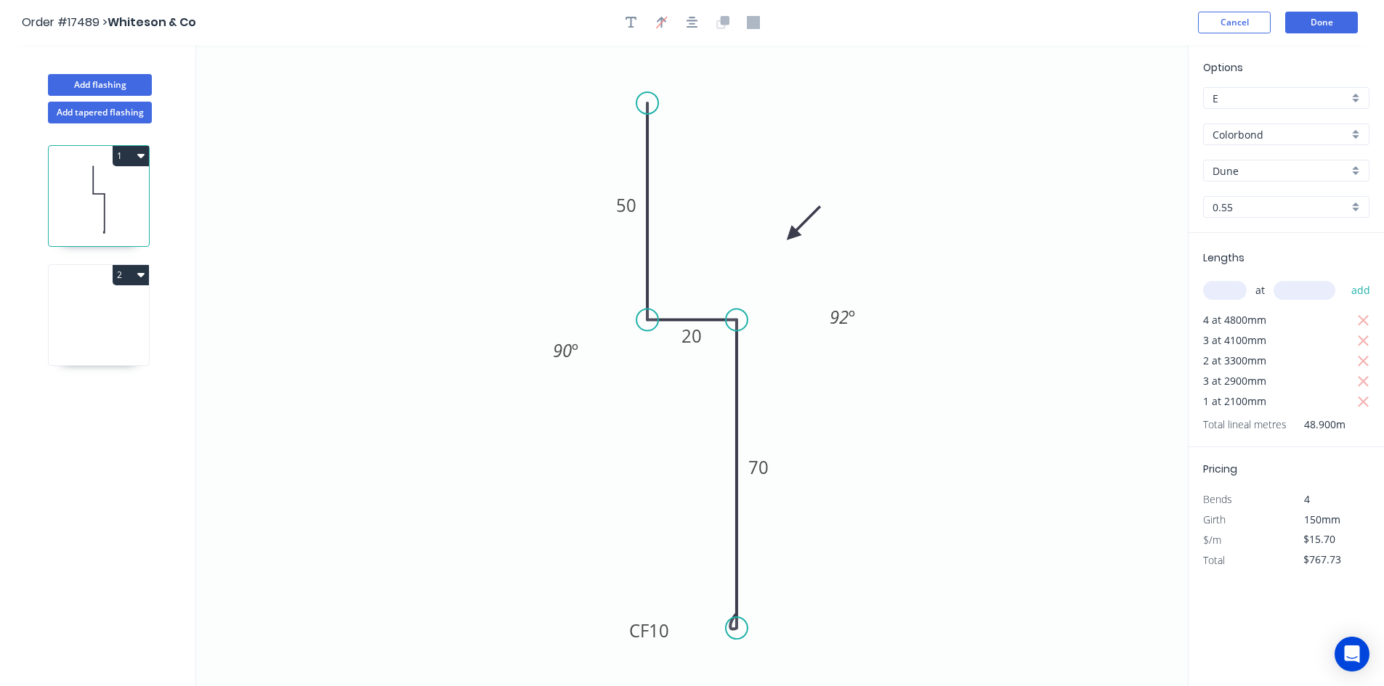
click at [98, 313] on icon at bounding box center [99, 318] width 100 height 93
type input "$0.00"
type input ".TBA"
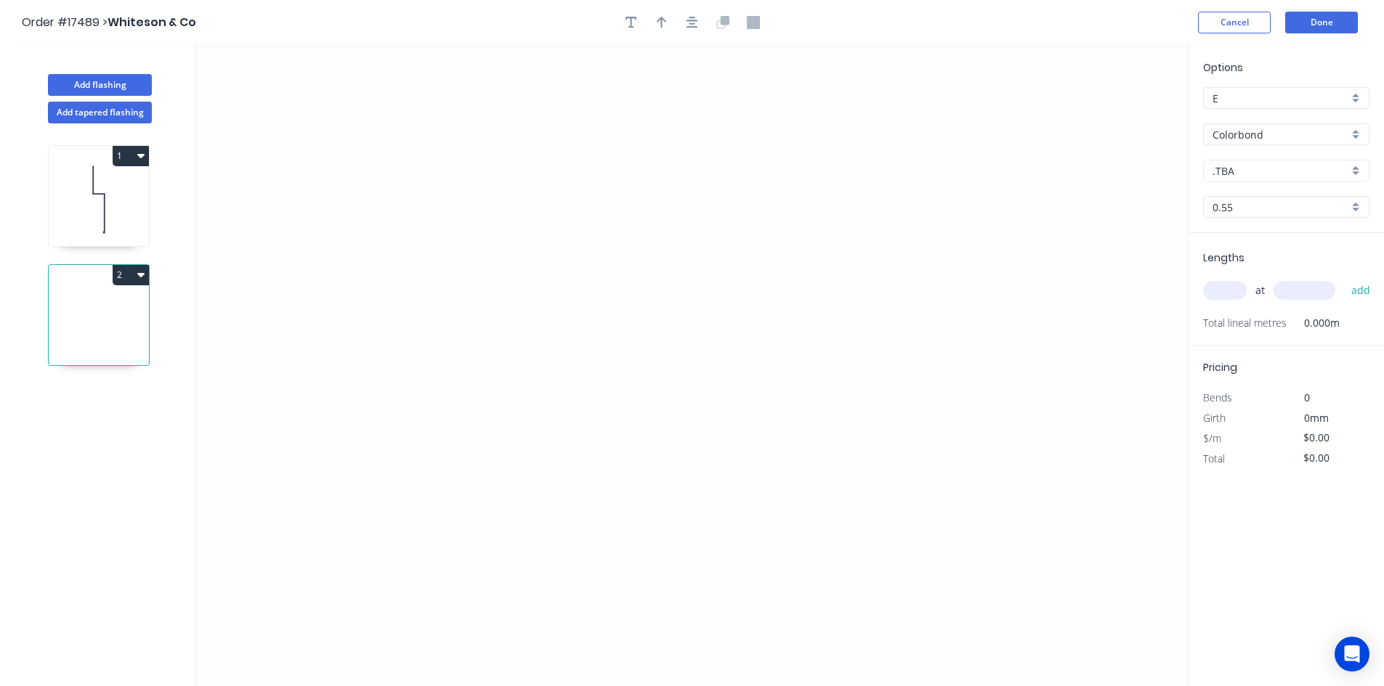
click at [1256, 171] on input ".TBA" at bounding box center [1280, 170] width 136 height 15
click at [1273, 232] on div "Dune" at bounding box center [1286, 231] width 165 height 25
type input "Dune"
click at [386, 341] on icon "0" at bounding box center [691, 365] width 991 height 641
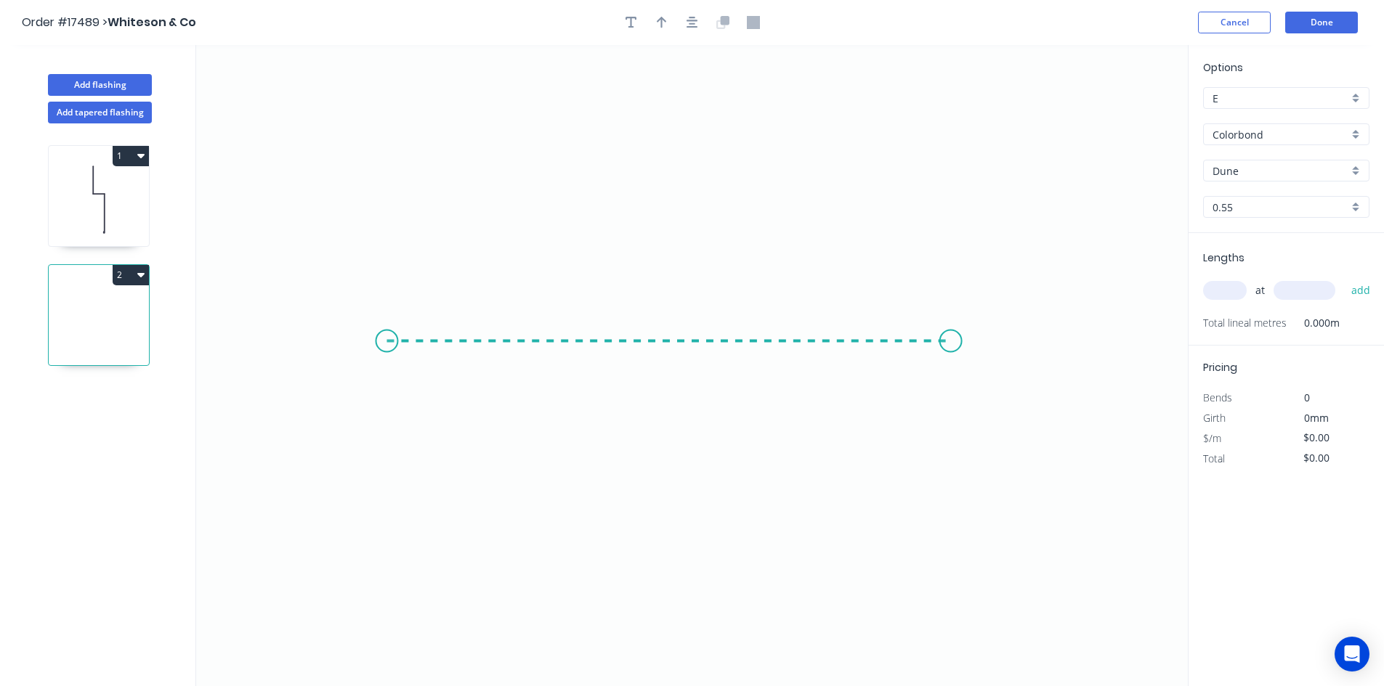
click at [951, 348] on icon "0" at bounding box center [691, 365] width 991 height 641
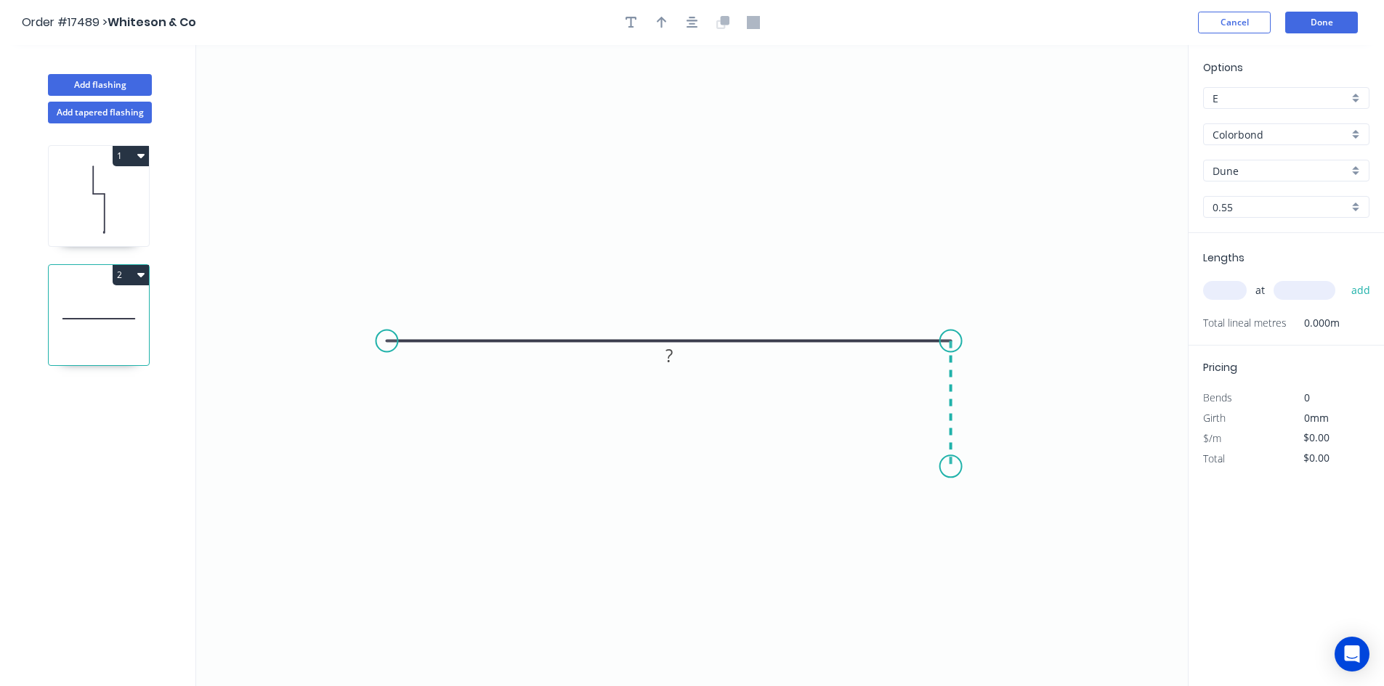
click at [951, 467] on icon "0 ?" at bounding box center [691, 365] width 991 height 641
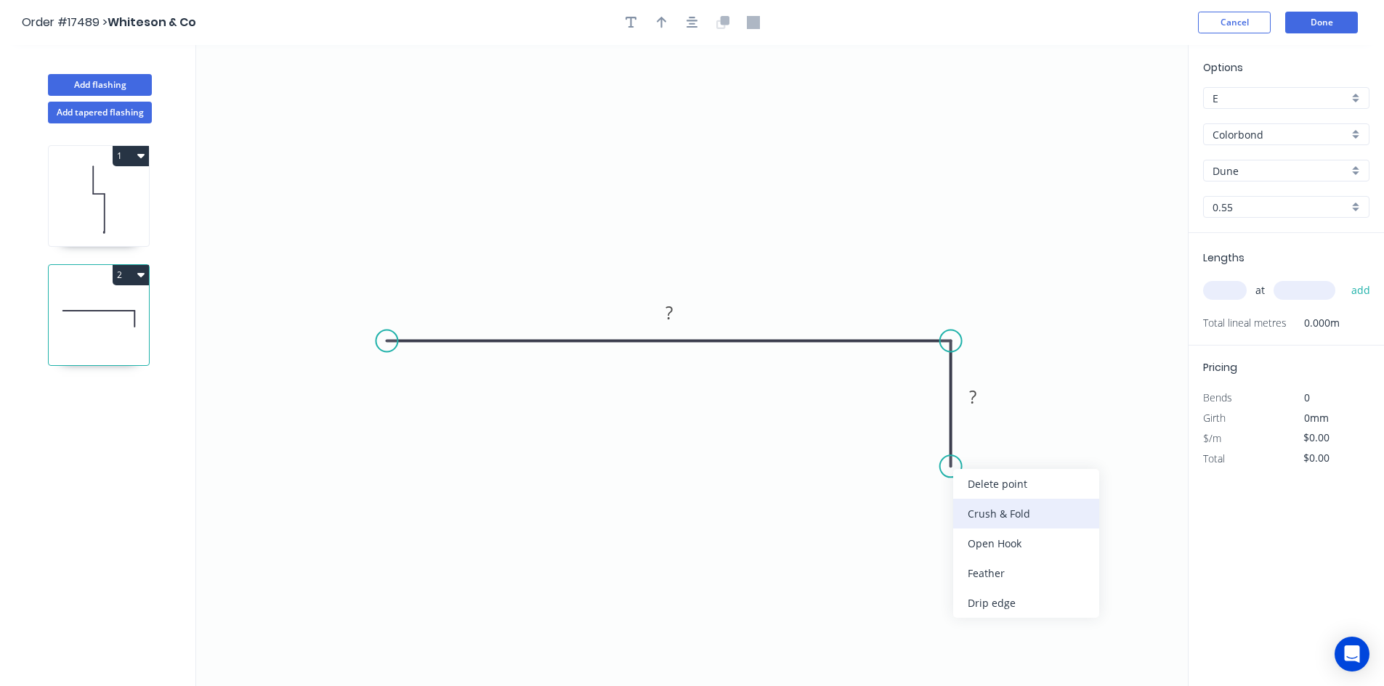
click at [1010, 510] on div "Crush & Fold" at bounding box center [1026, 514] width 146 height 30
click at [1006, 507] on div "Flip bend" at bounding box center [1027, 515] width 146 height 30
drag, startPoint x: 1004, startPoint y: 437, endPoint x: 900, endPoint y: 466, distance: 107.9
click at [901, 467] on rect at bounding box center [879, 472] width 58 height 30
click at [389, 339] on circle at bounding box center [387, 341] width 22 height 22
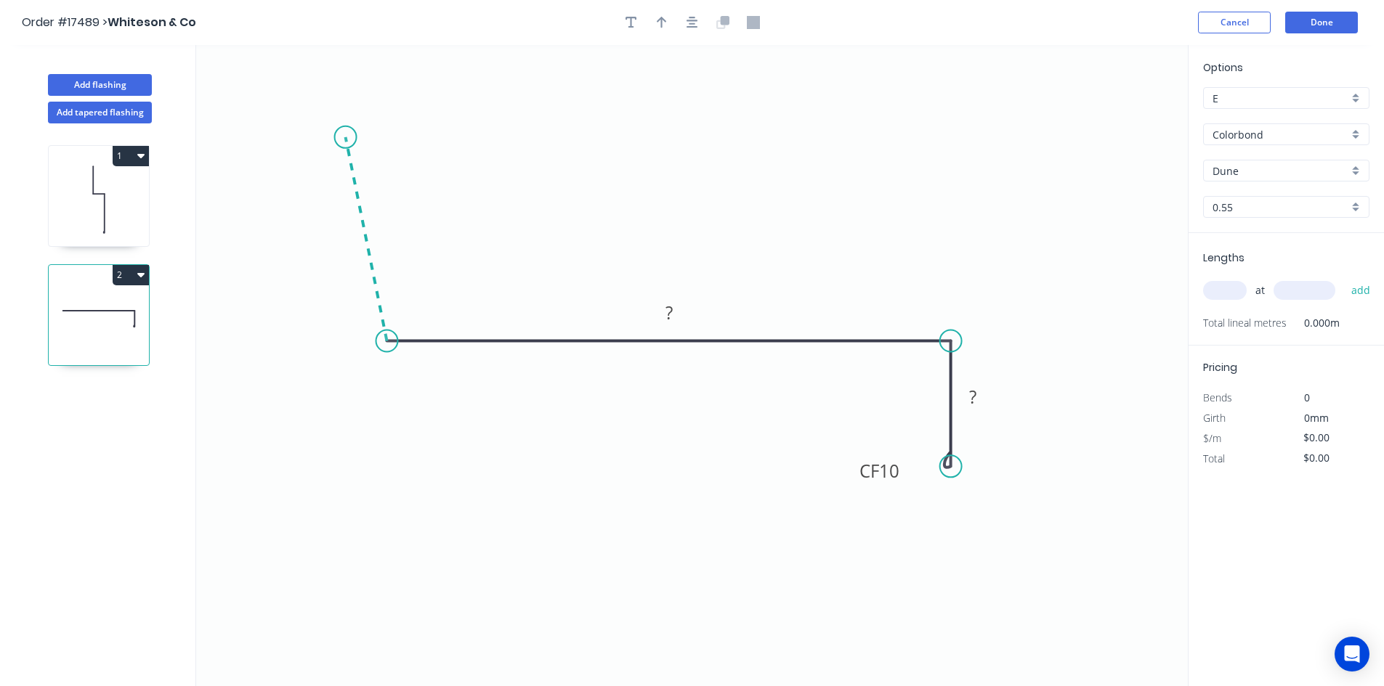
click at [346, 137] on icon at bounding box center [366, 239] width 41 height 204
click at [351, 237] on rect at bounding box center [344, 237] width 29 height 20
click at [413, 312] on tspan "º" at bounding box center [413, 312] width 7 height 24
click at [423, 259] on icon "0 70 ? CF 10 ? 85 º" at bounding box center [691, 365] width 991 height 641
drag, startPoint x: 426, startPoint y: 303, endPoint x: 338, endPoint y: 373, distance: 112.1
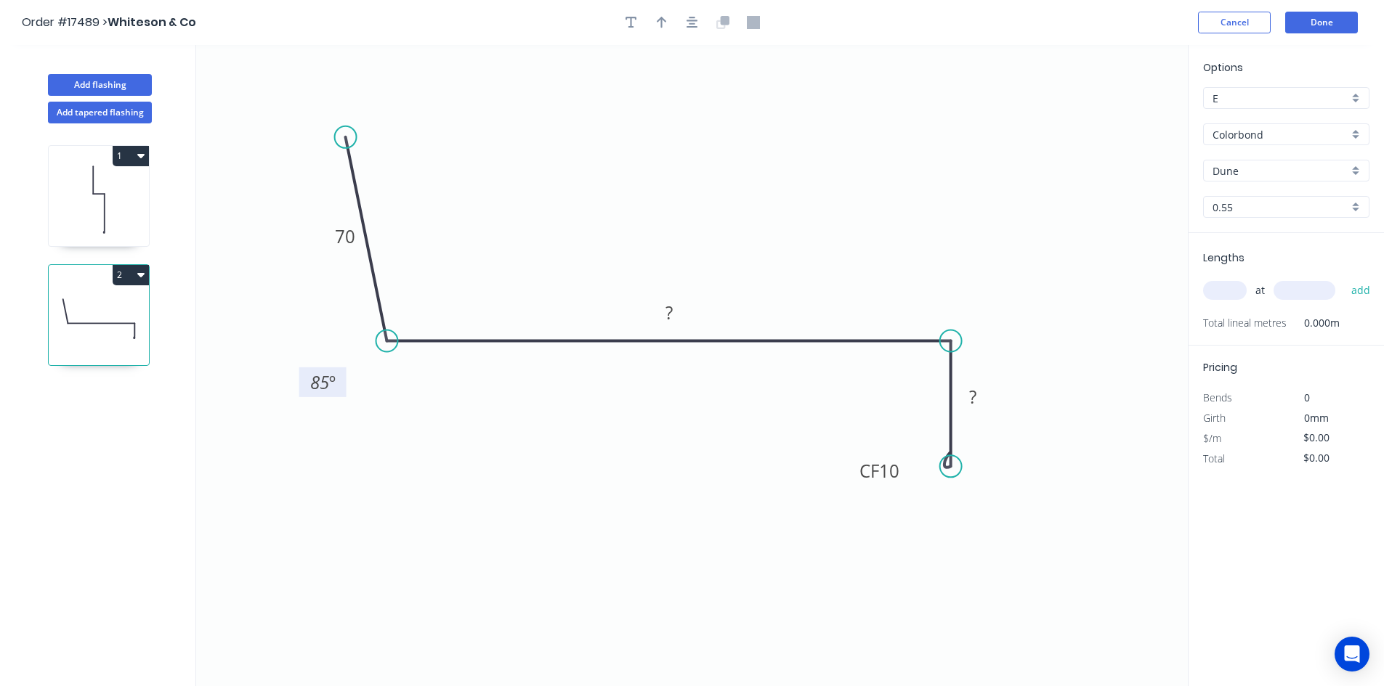
click at [338, 373] on rect at bounding box center [322, 383] width 47 height 30
click at [675, 311] on rect at bounding box center [668, 314] width 29 height 20
click at [976, 399] on rect at bounding box center [972, 398] width 29 height 20
click at [573, 434] on icon "0 70 150 CF 10 40 85 º" at bounding box center [691, 365] width 991 height 641
type input "$21.31"
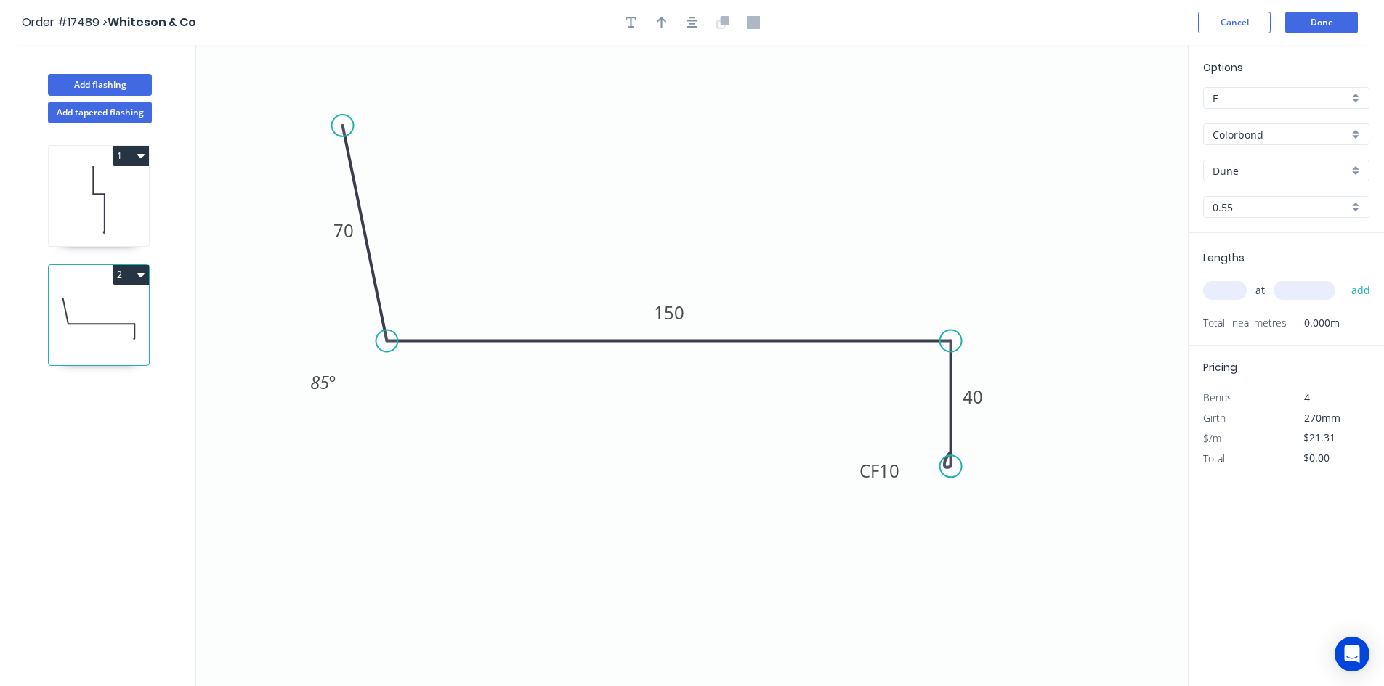
click at [342, 126] on circle at bounding box center [343, 126] width 22 height 22
click at [701, 20] on button "button" at bounding box center [692, 23] width 22 height 22
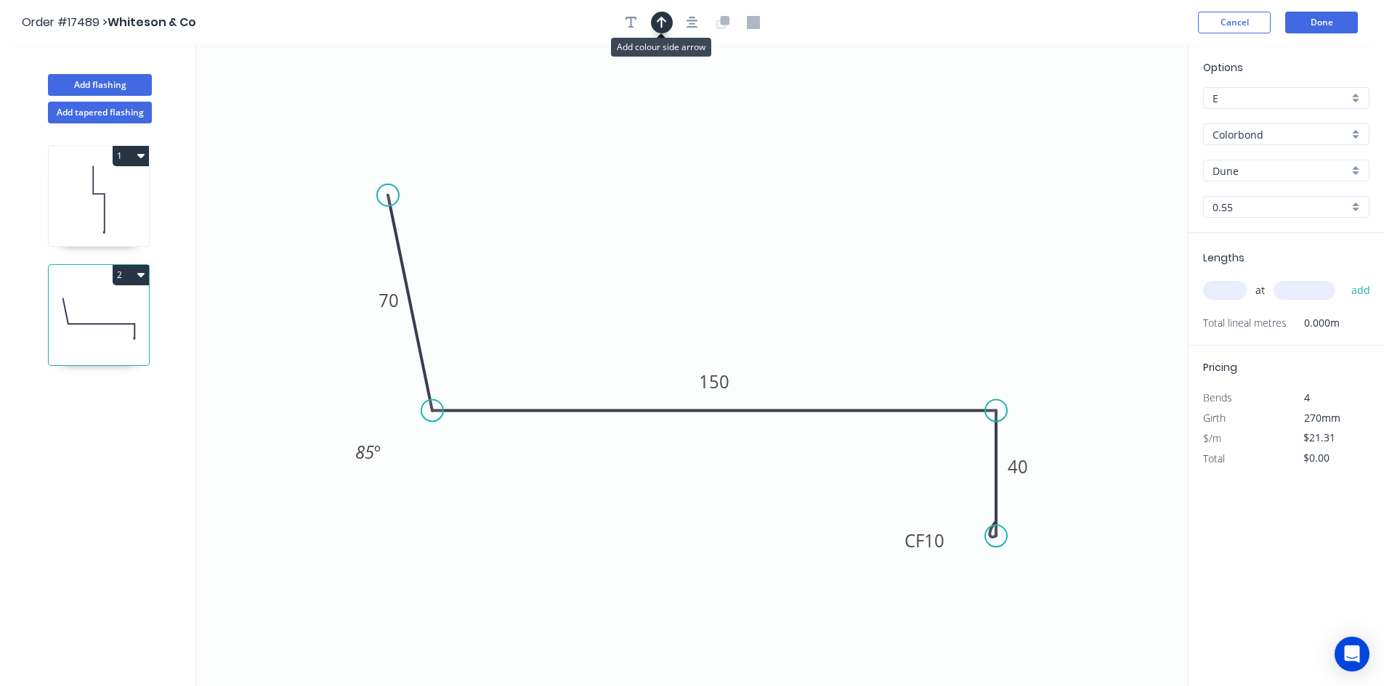
click at [667, 25] on button "button" at bounding box center [662, 23] width 22 height 22
drag, startPoint x: 1117, startPoint y: 116, endPoint x: 937, endPoint y: 337, distance: 285.0
click at [858, 304] on icon at bounding box center [856, 287] width 13 height 46
click at [1050, 449] on div "Show angle" at bounding box center [1078, 460] width 146 height 30
click at [973, 441] on tspan "º" at bounding box center [973, 435] width 7 height 24
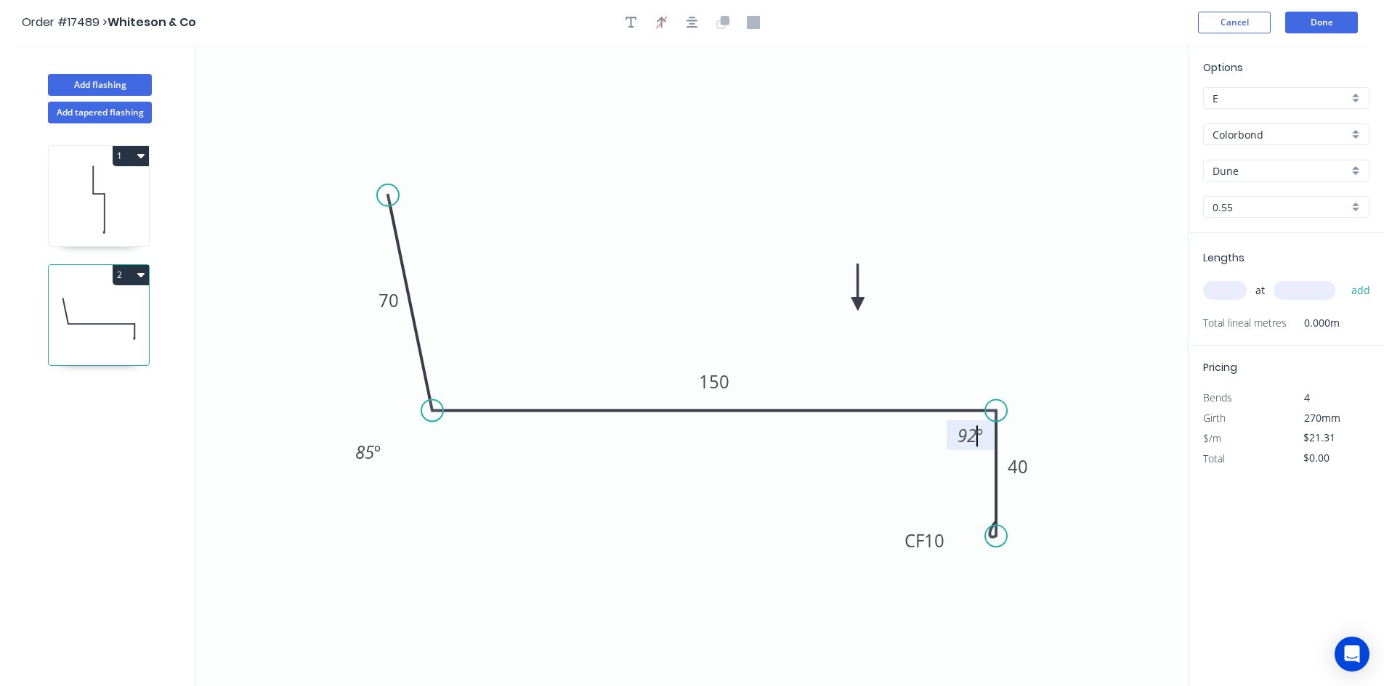
click at [872, 472] on icon "0 70 150 CF 10 40 85 º 92 º" at bounding box center [691, 365] width 991 height 641
drag, startPoint x: 950, startPoint y: 437, endPoint x: 1009, endPoint y: 349, distance: 105.2
click at [1009, 349] on rect at bounding box center [1028, 348] width 47 height 30
click at [1227, 300] on input "text" at bounding box center [1225, 290] width 44 height 19
type input "1"
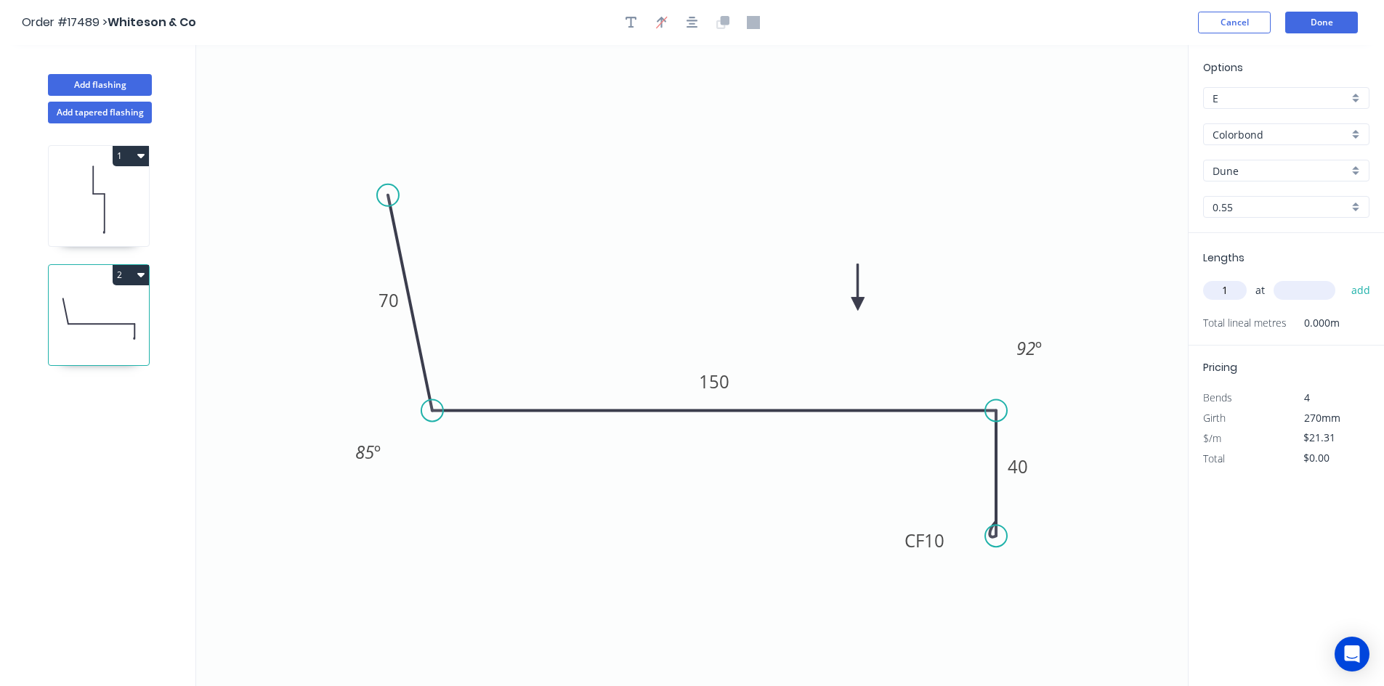
click at [1304, 287] on input "text" at bounding box center [1304, 290] width 62 height 19
type input "1000"
click at [1358, 289] on button "add" at bounding box center [1361, 290] width 34 height 25
type input "$21.31"
click at [1334, 22] on button "Done" at bounding box center [1321, 23] width 73 height 22
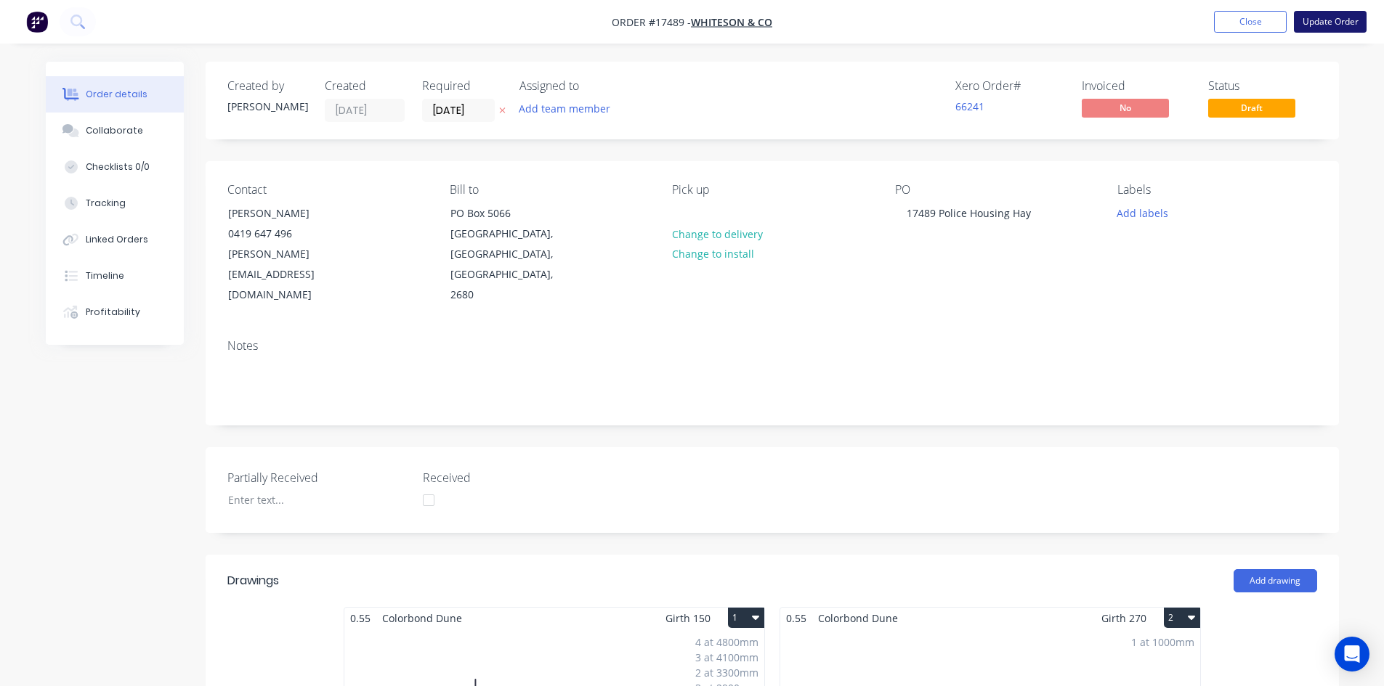
click at [1341, 20] on button "Update Order" at bounding box center [1330, 22] width 73 height 22
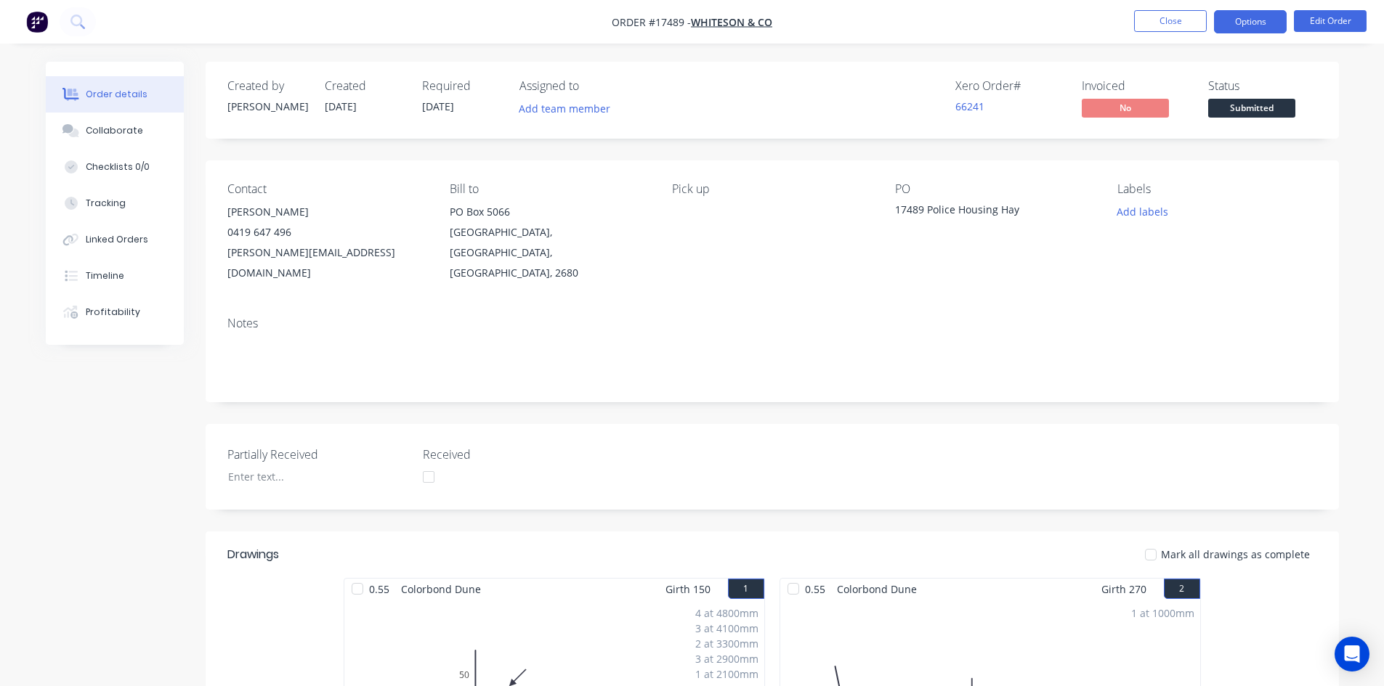
click at [1257, 18] on button "Options" at bounding box center [1250, 21] width 73 height 23
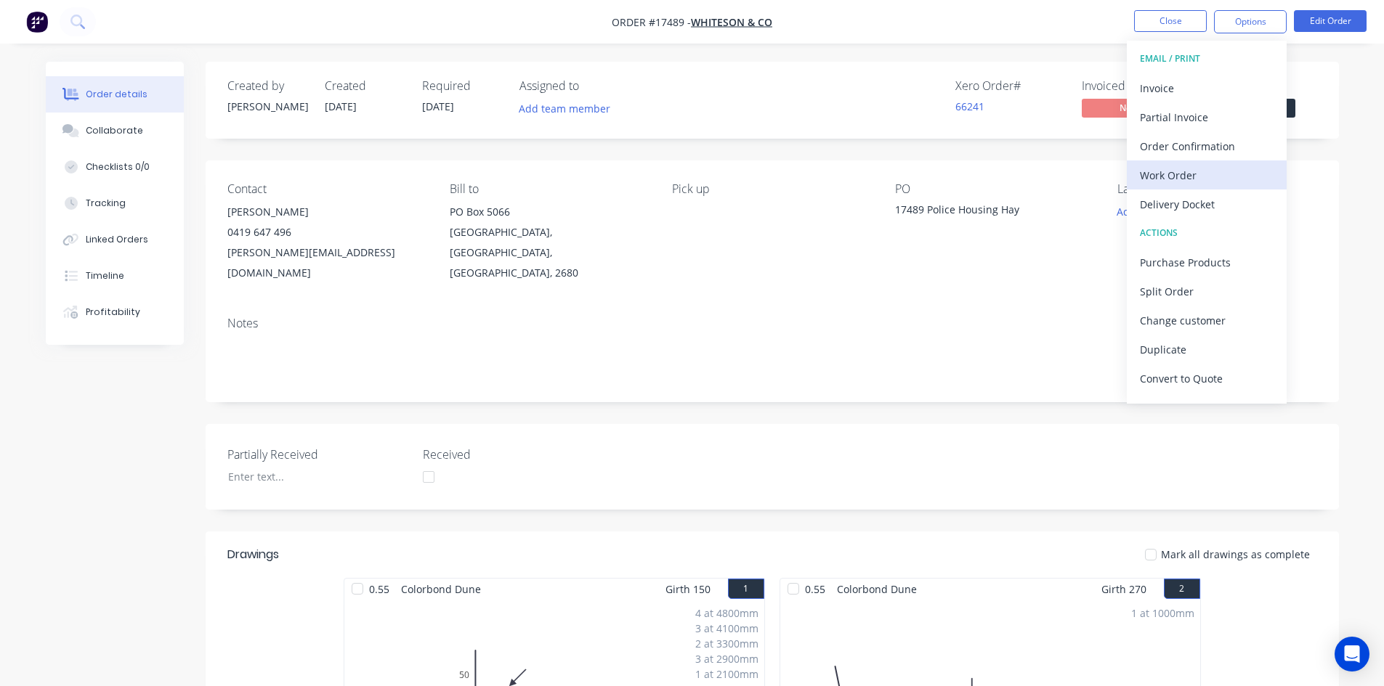
click at [1212, 177] on div "Work Order" at bounding box center [1207, 175] width 134 height 21
click at [1212, 177] on div "Custom" at bounding box center [1207, 175] width 134 height 21
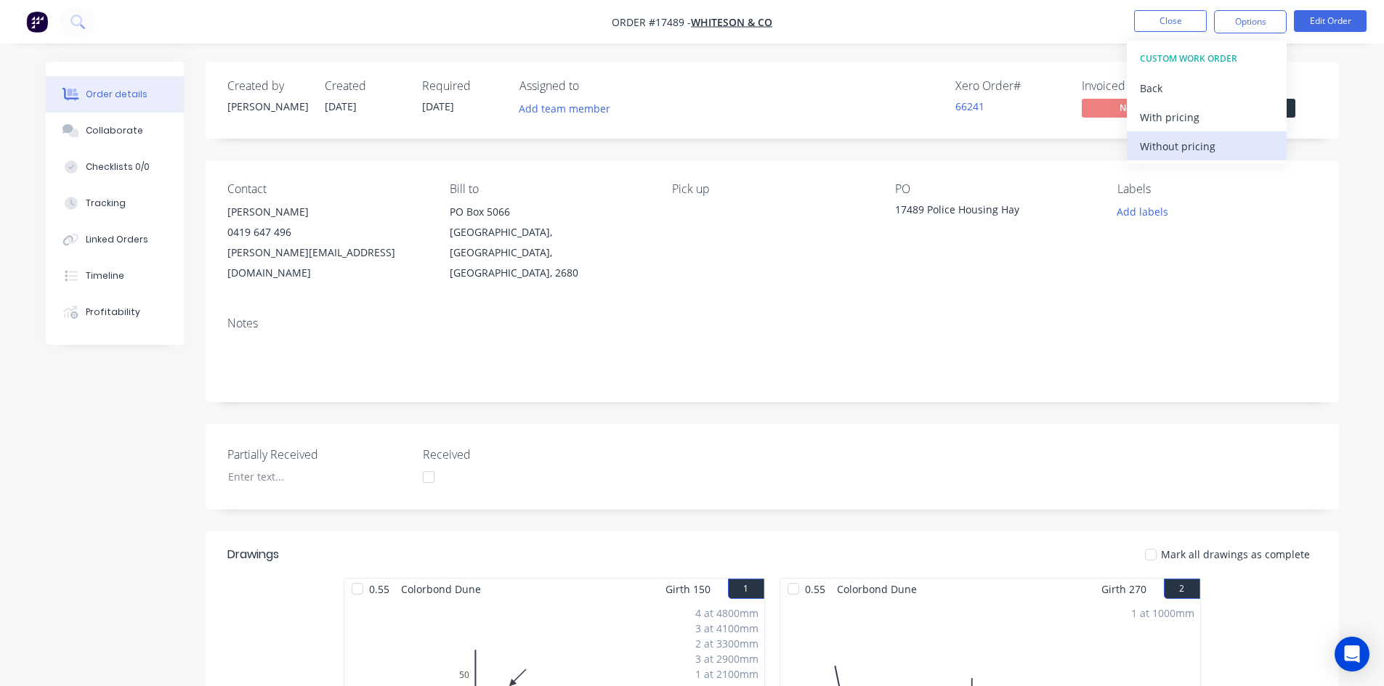
click at [1209, 142] on div "Without pricing" at bounding box center [1207, 146] width 134 height 21
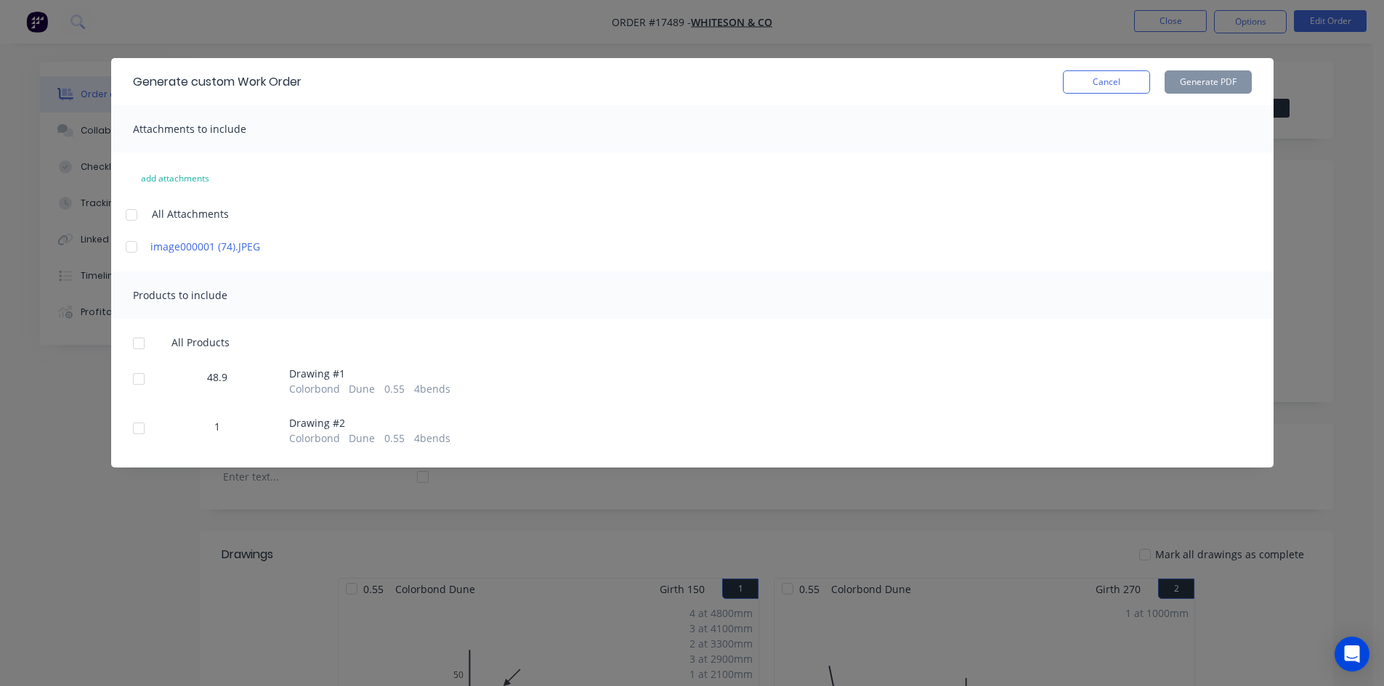
click at [133, 427] on div at bounding box center [138, 428] width 29 height 29
click at [1217, 84] on button "Generate PDF" at bounding box center [1207, 81] width 87 height 23
click at [1113, 81] on button "Cancel" at bounding box center [1106, 81] width 87 height 23
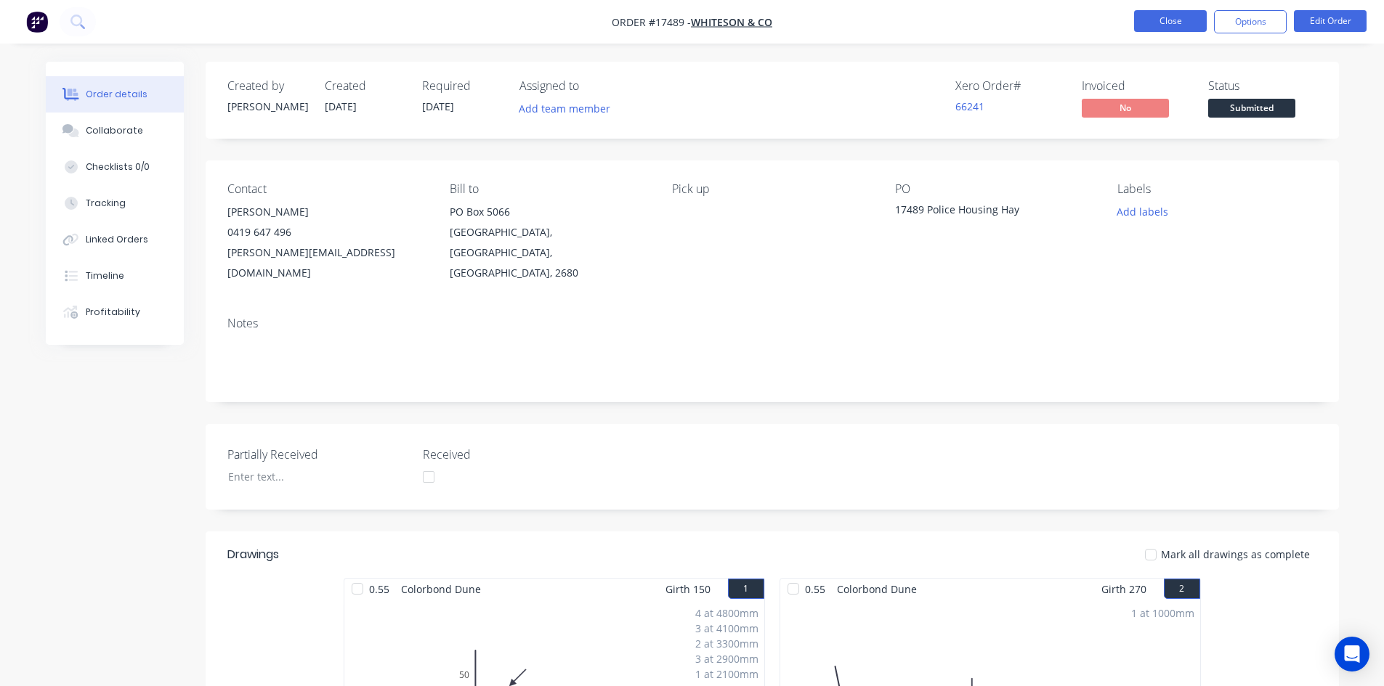
click at [1169, 25] on button "Close" at bounding box center [1170, 21] width 73 height 22
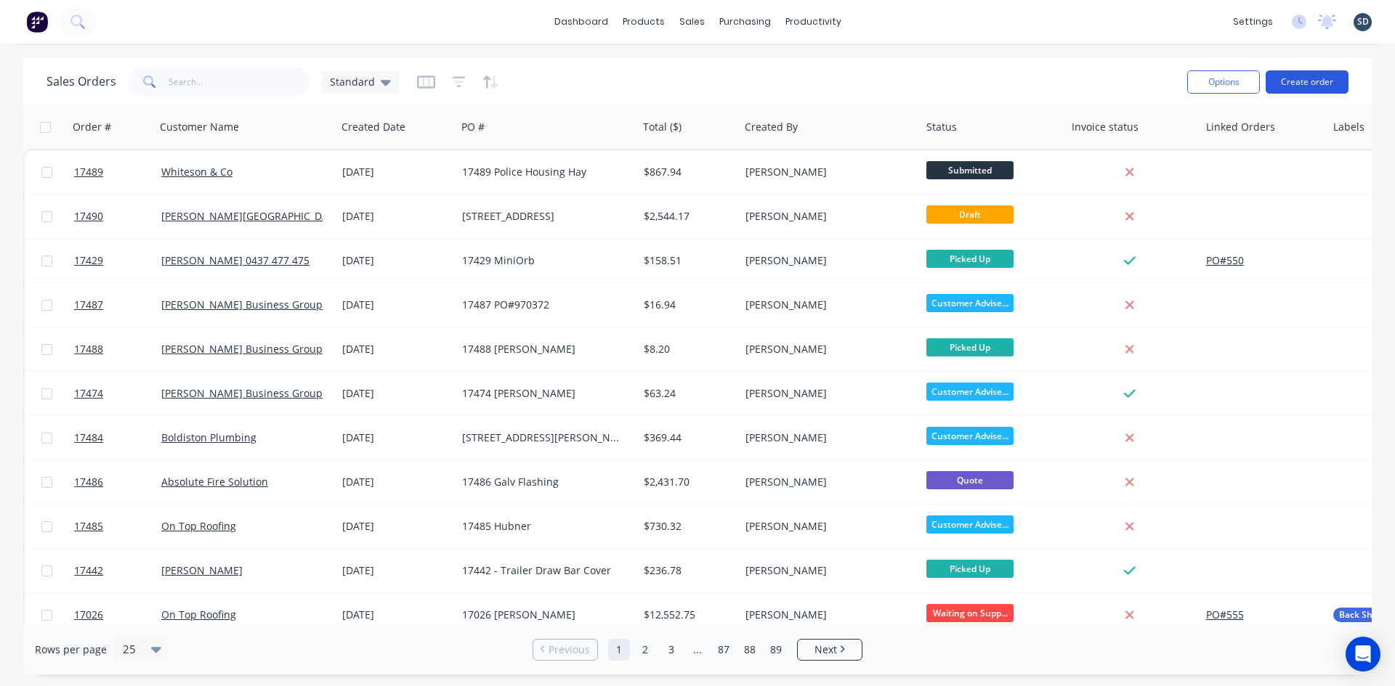
click at [1294, 78] on button "Create order" at bounding box center [1306, 81] width 83 height 23
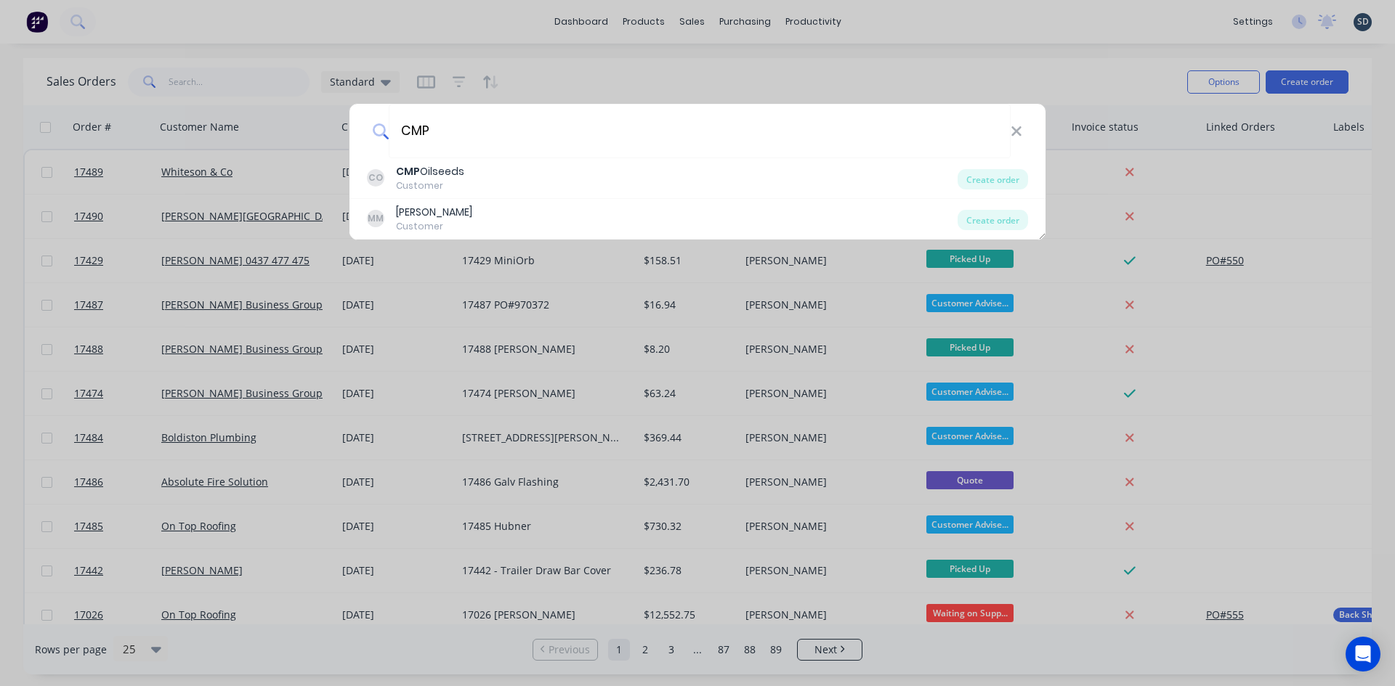
type input "CMP"
click at [704, 77] on div "CMP CO CMP Oilseeds Customer Create order MM [PERSON_NAME] Customer Create order" at bounding box center [697, 343] width 1395 height 686
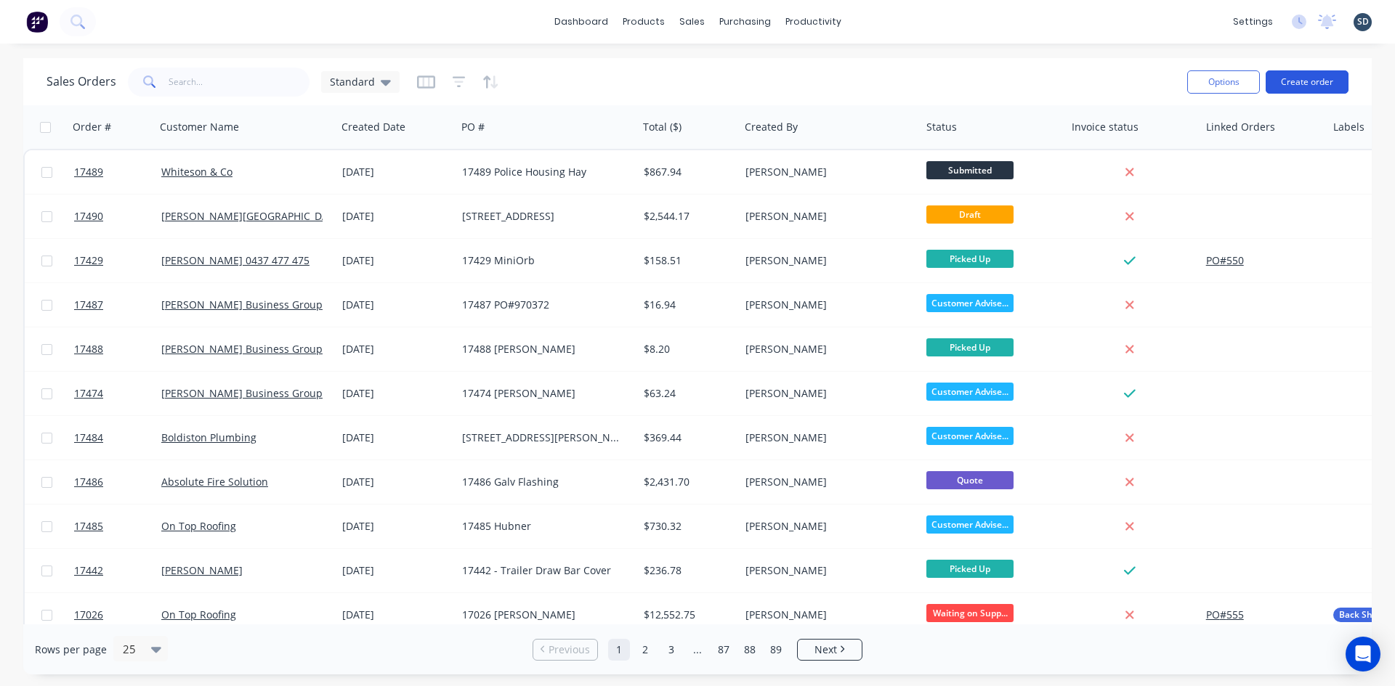
click at [1292, 77] on button "Create order" at bounding box center [1306, 81] width 83 height 23
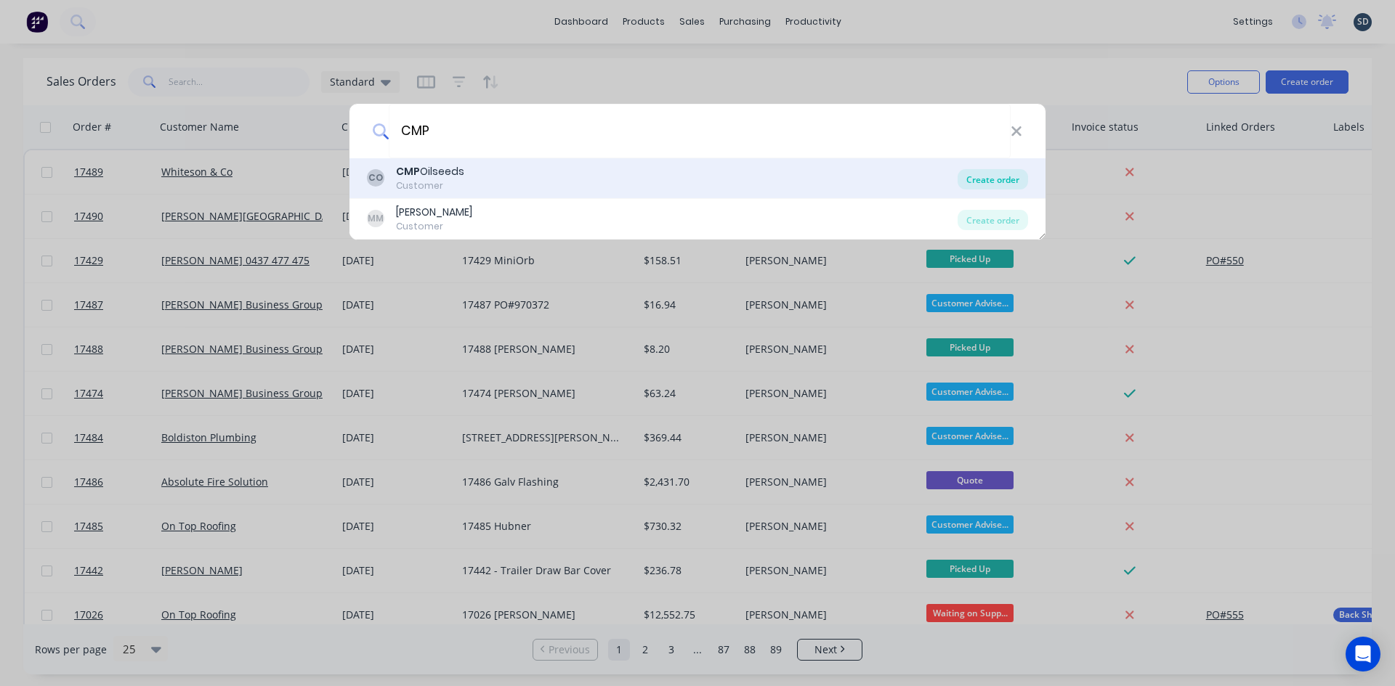
type input "CMP"
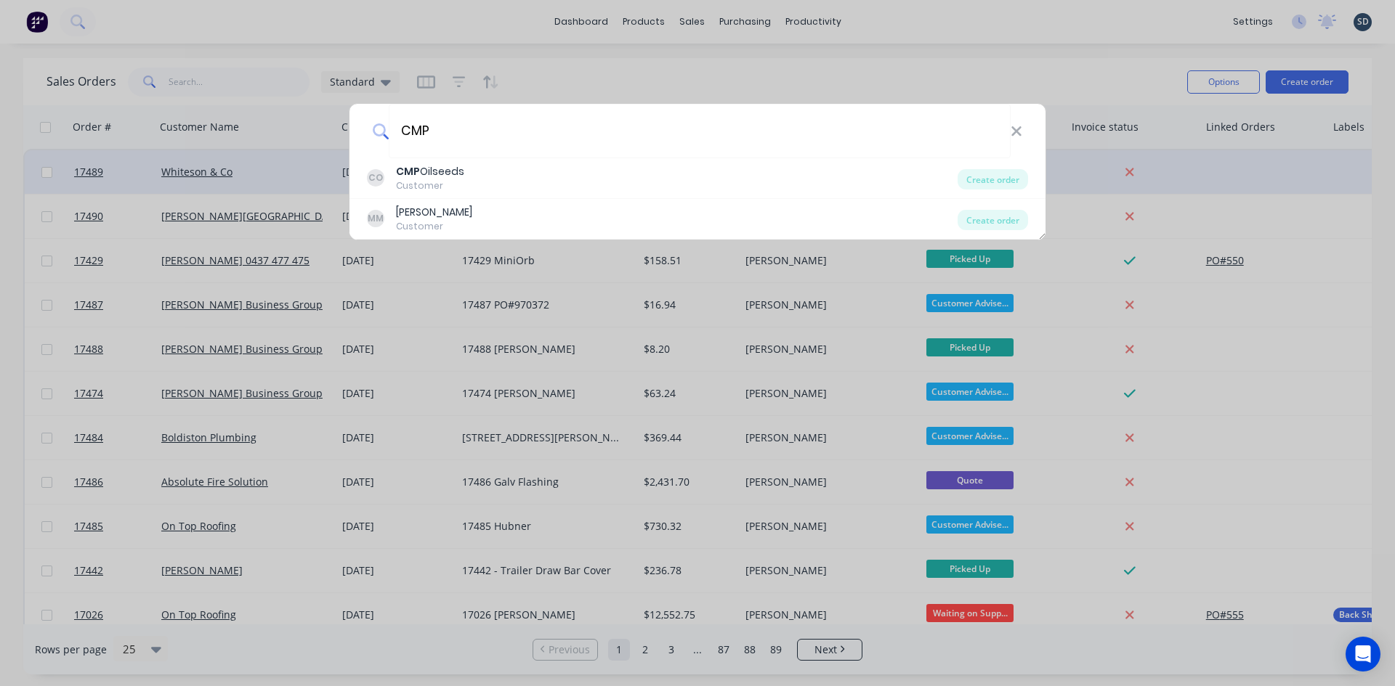
click at [1007, 178] on div "Create order" at bounding box center [992, 179] width 70 height 20
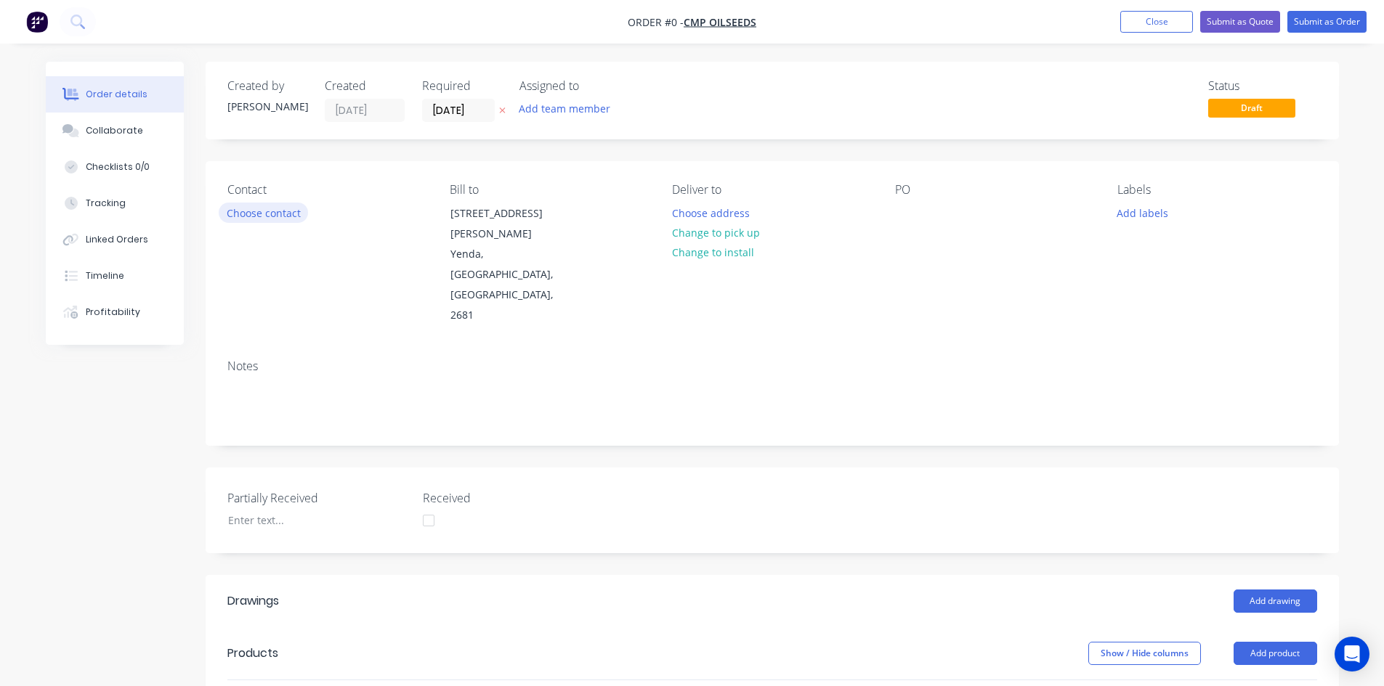
click at [284, 219] on button "Choose contact" at bounding box center [263, 213] width 89 height 20
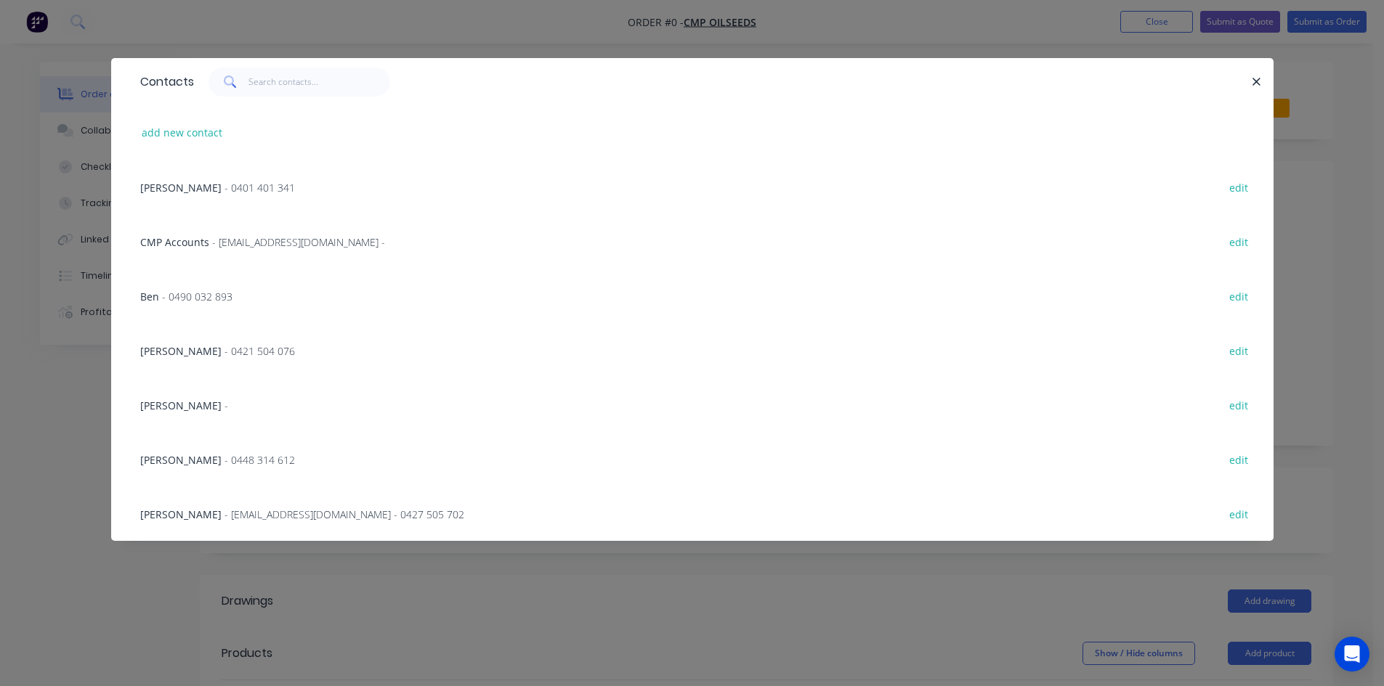
click at [256, 188] on span "- 0401 401 341" at bounding box center [259, 188] width 70 height 14
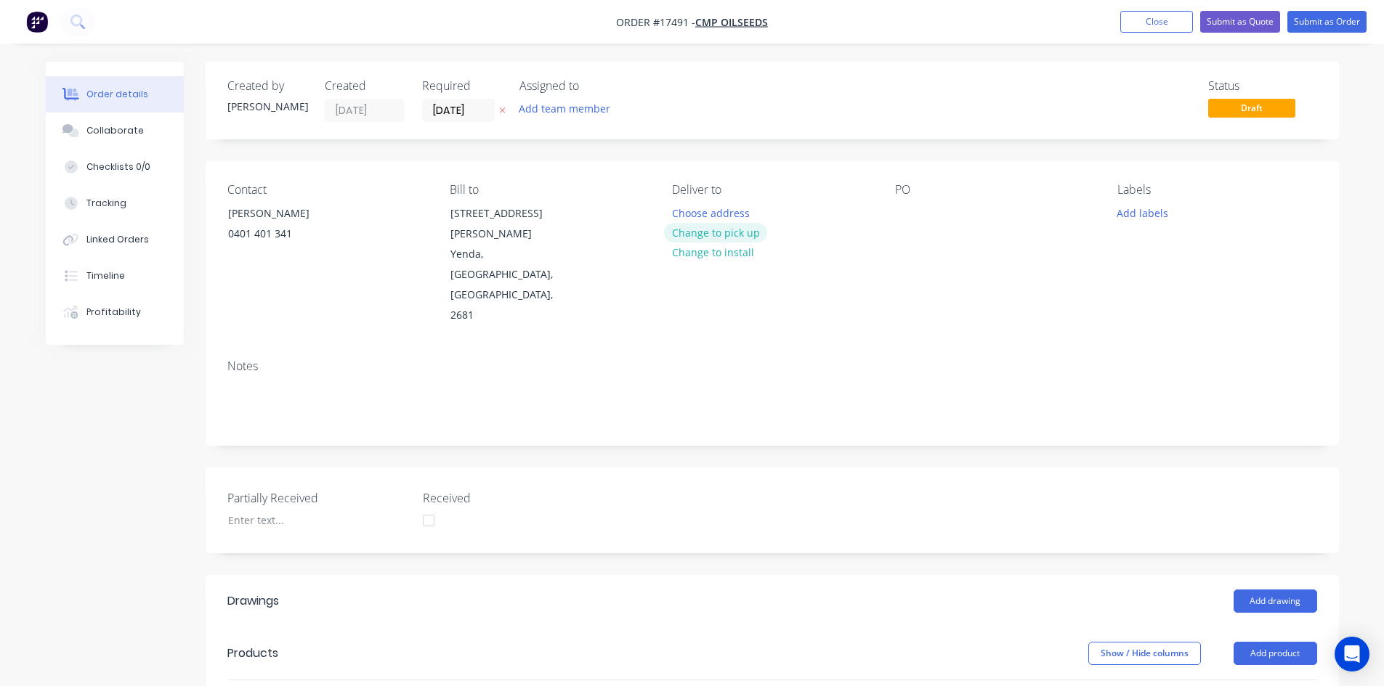
click at [738, 233] on button "Change to pick up" at bounding box center [715, 233] width 103 height 20
click at [889, 205] on div "Contact [PERSON_NAME] [PHONE_NUMBER] Bill to [STREET_ADDRESS][PERSON_NAME] Pick…" at bounding box center [772, 254] width 1133 height 187
click at [908, 211] on div at bounding box center [906, 213] width 23 height 21
click at [941, 277] on div "PO 17491 DN Door Cover" at bounding box center [994, 254] width 199 height 143
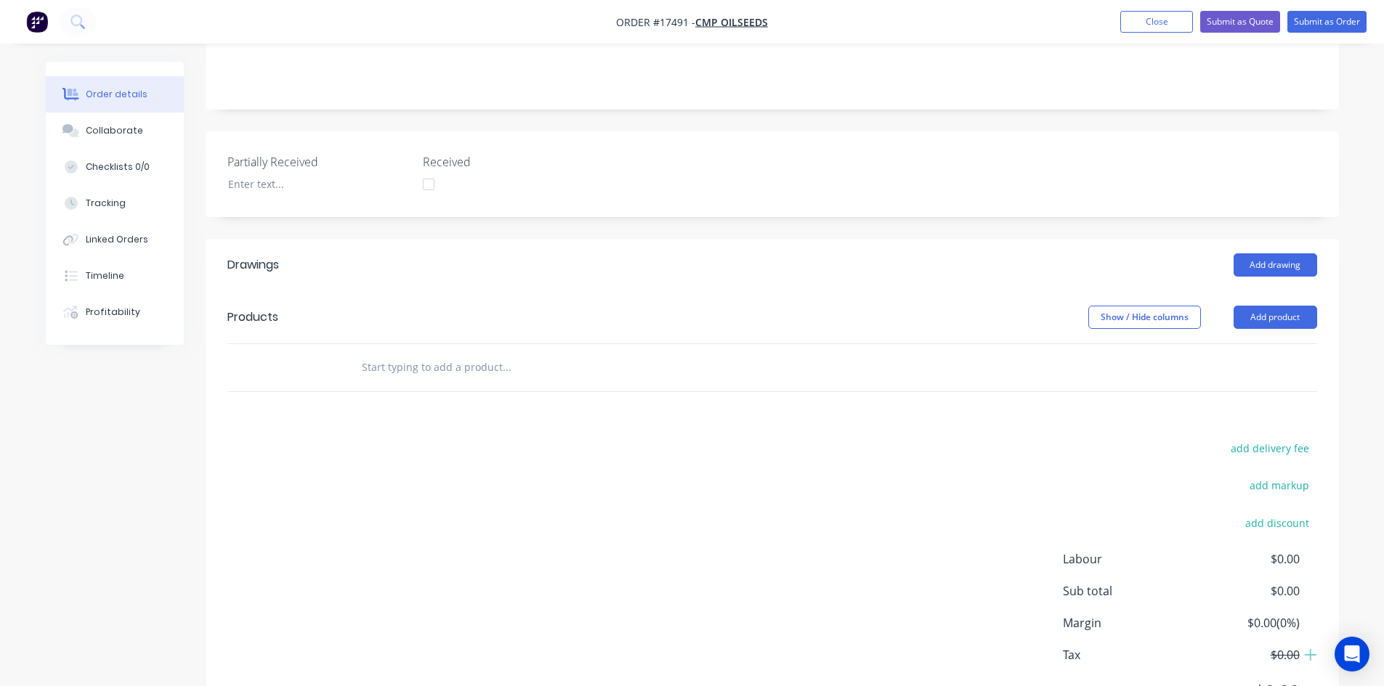
scroll to position [363, 0]
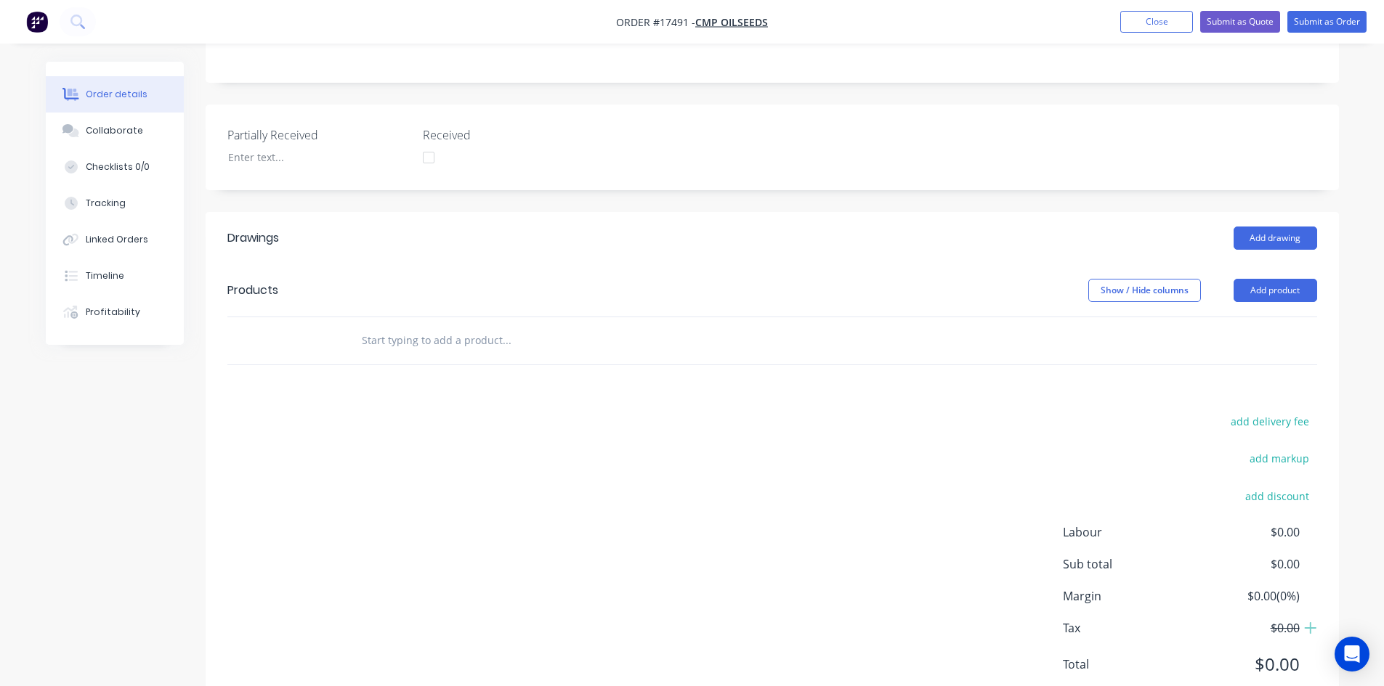
click at [448, 326] on input "text" at bounding box center [506, 340] width 291 height 29
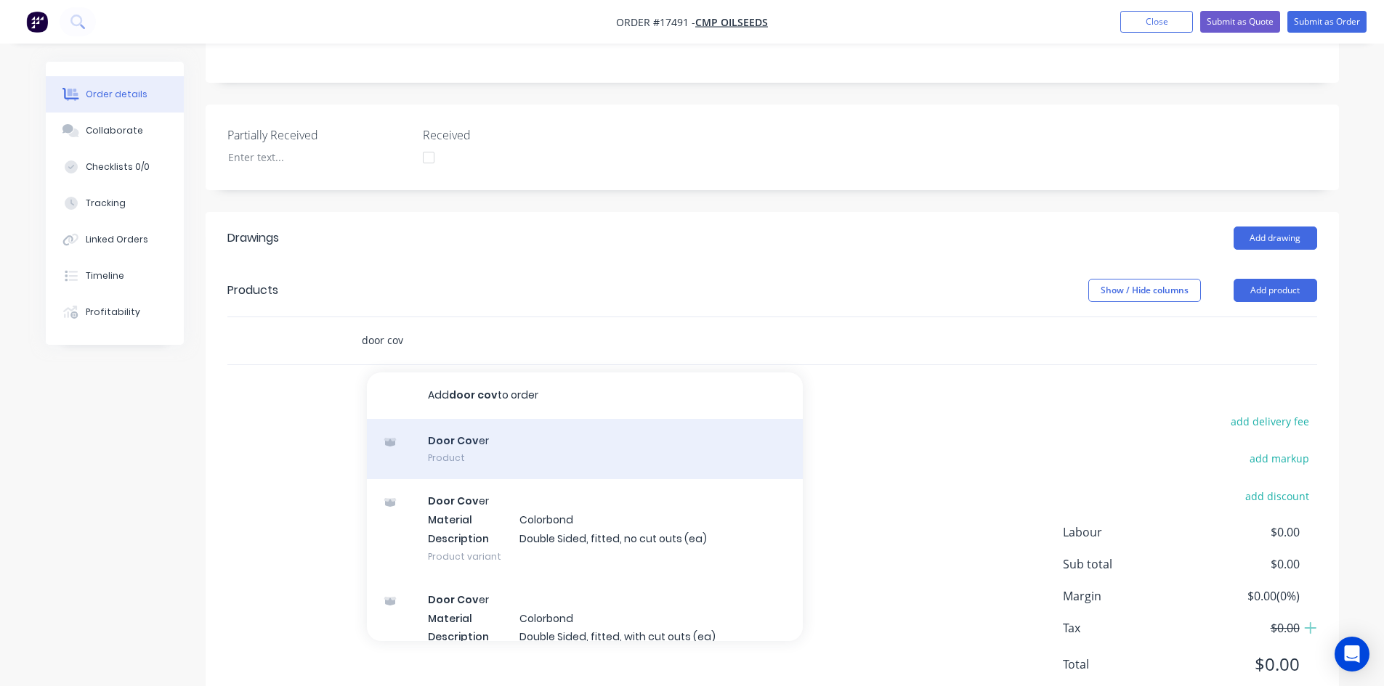
type input "door cov"
click at [500, 425] on div "Door Cov er Product" at bounding box center [585, 449] width 436 height 61
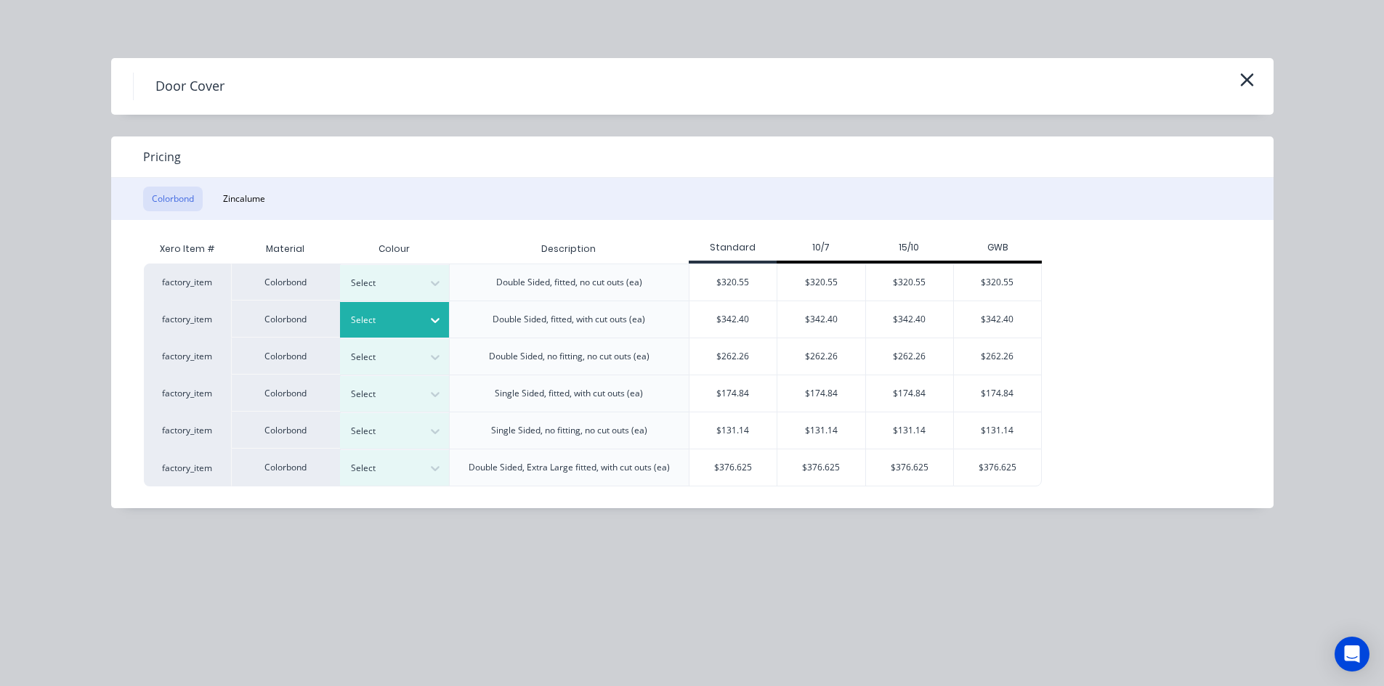
click at [436, 326] on icon at bounding box center [435, 320] width 15 height 15
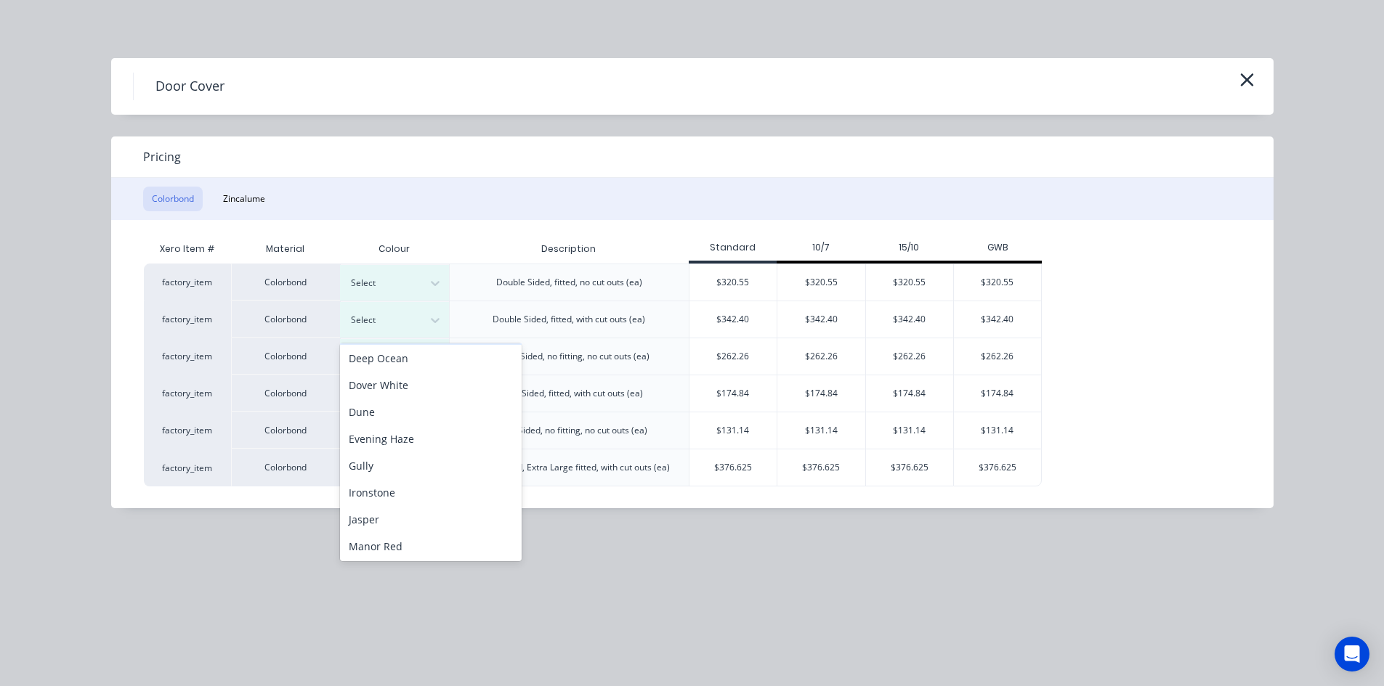
scroll to position [145, 0]
click at [404, 405] on div "Dune" at bounding box center [431, 402] width 182 height 27
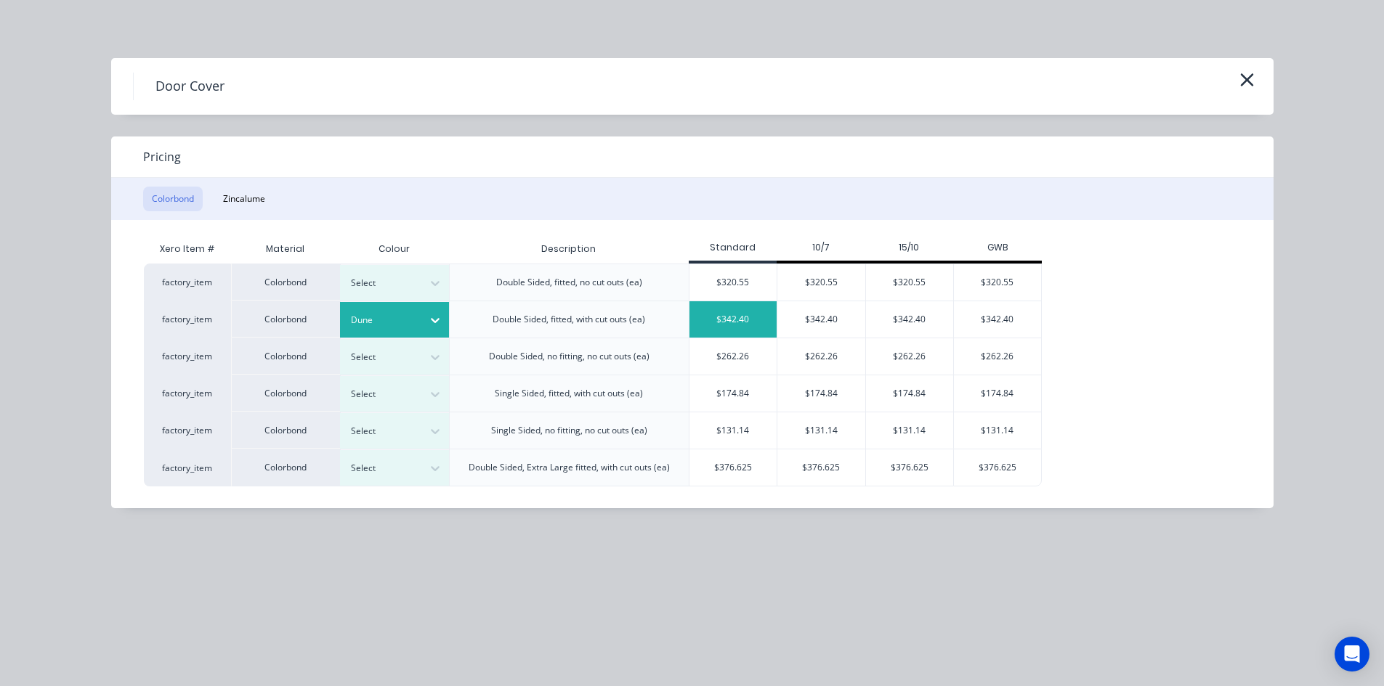
click at [765, 320] on div "$342.40" at bounding box center [733, 319] width 88 height 36
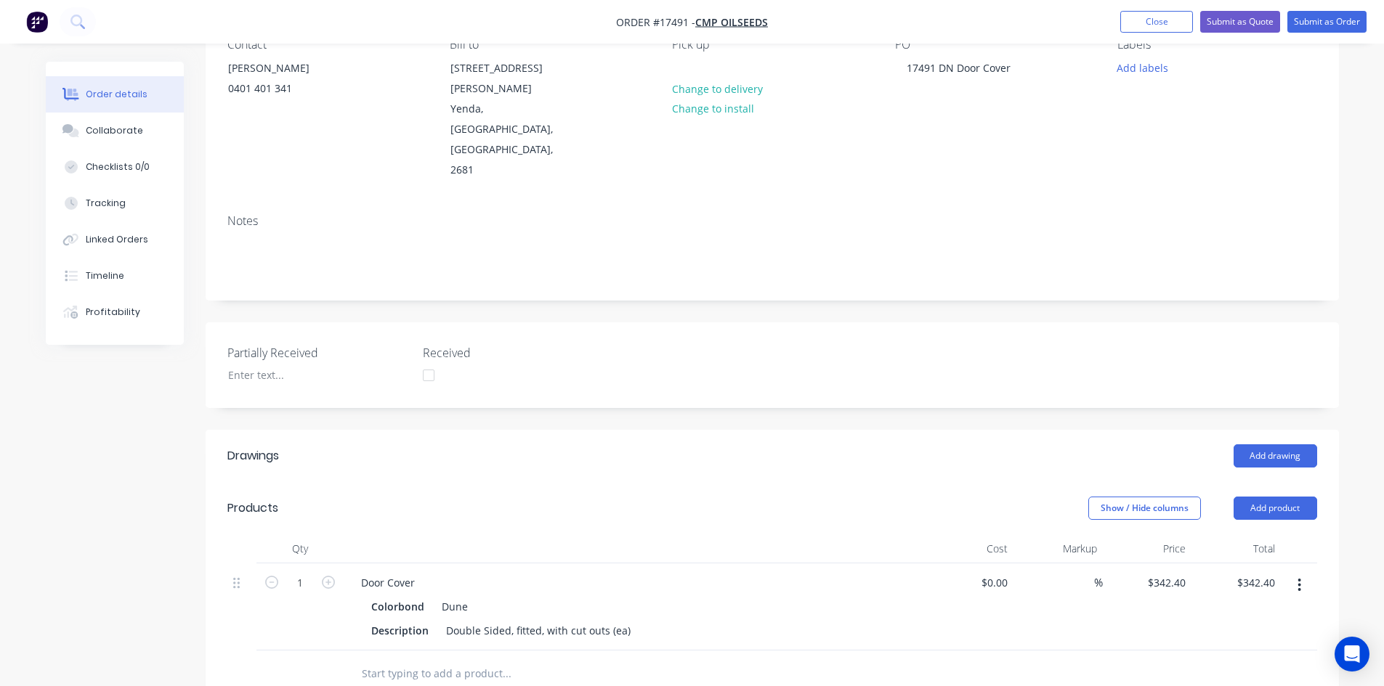
scroll to position [51, 0]
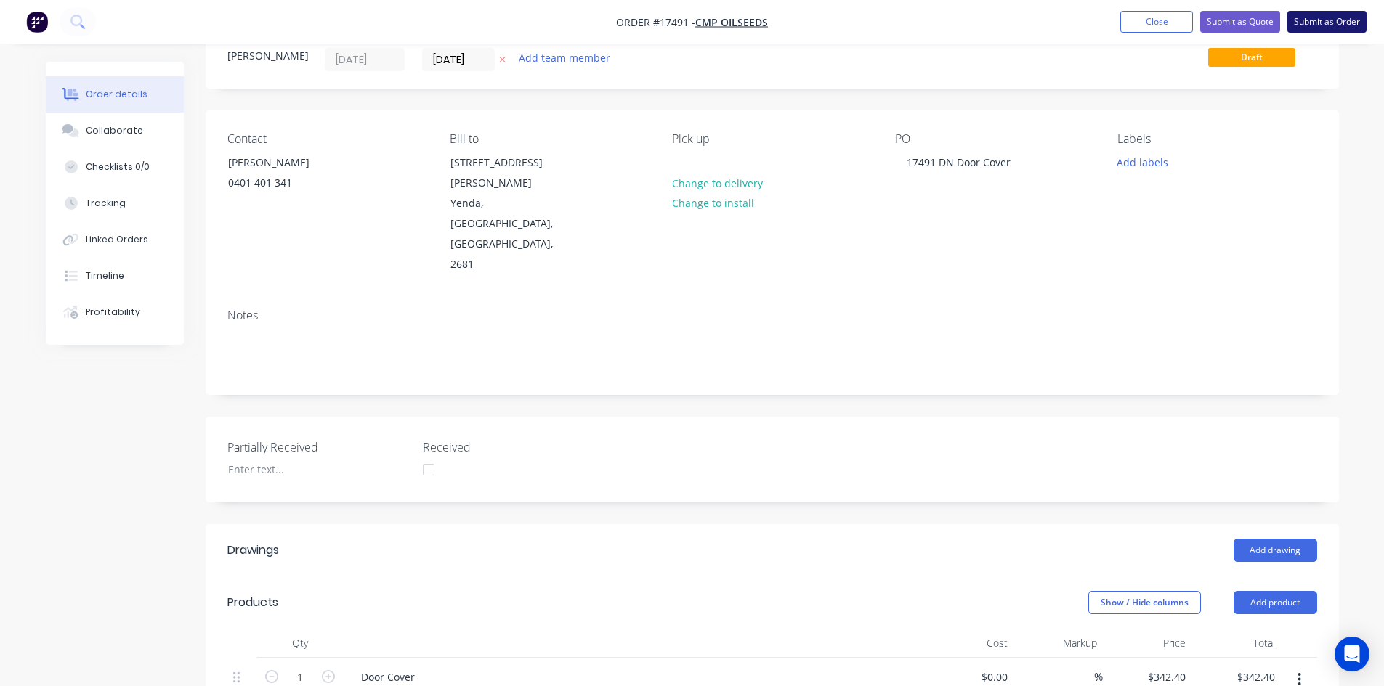
click at [1339, 15] on button "Submit as Order" at bounding box center [1326, 22] width 79 height 22
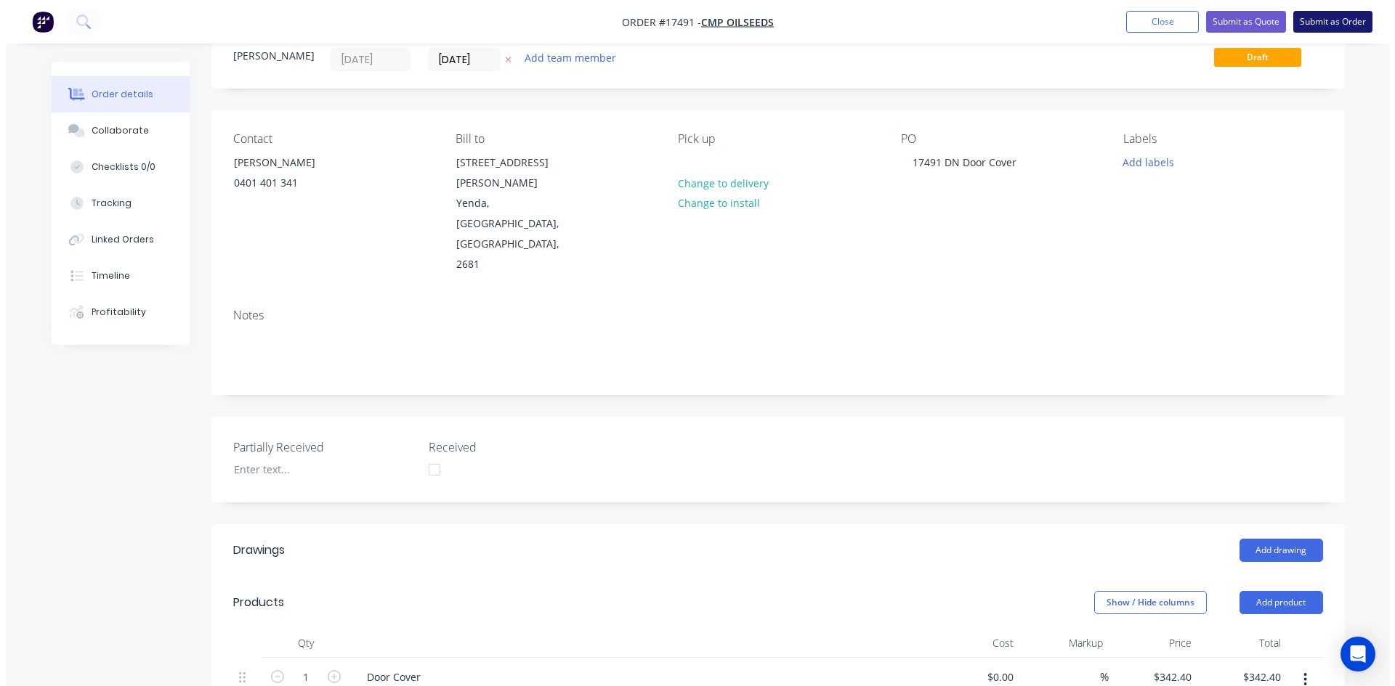
scroll to position [0, 0]
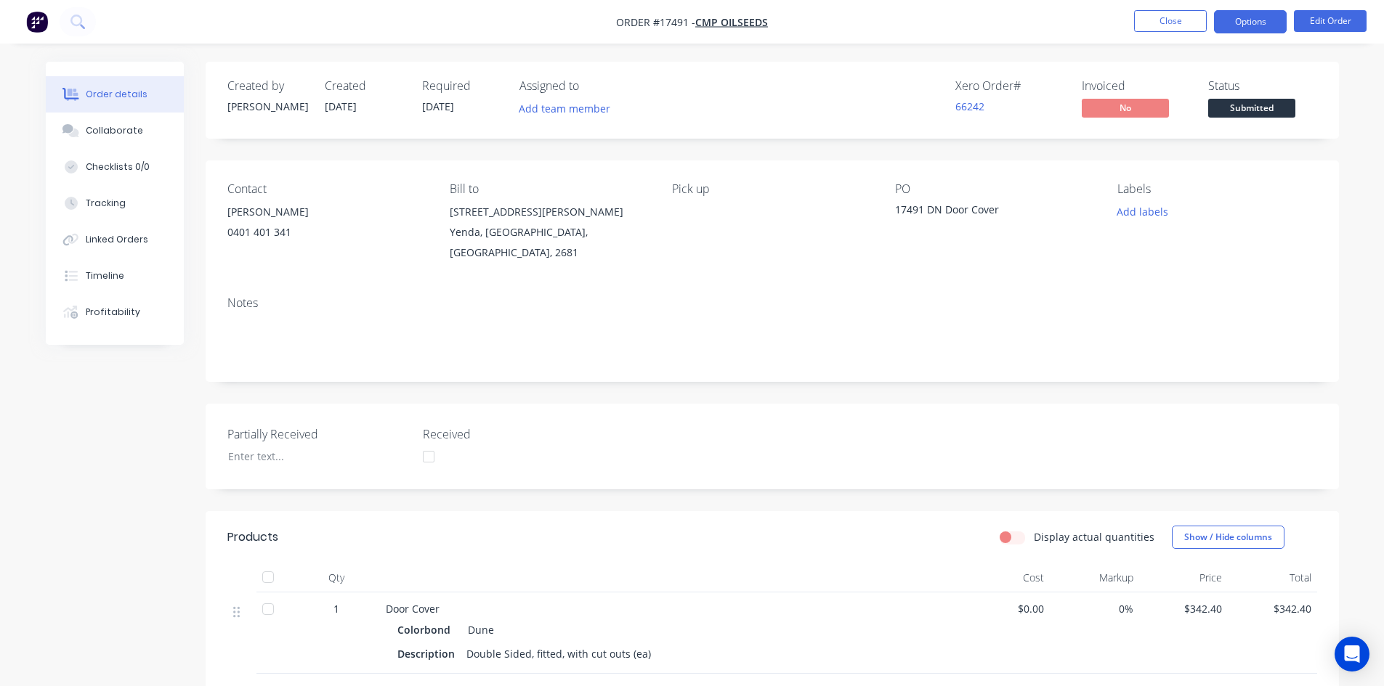
click at [1275, 28] on button "Options" at bounding box center [1250, 21] width 73 height 23
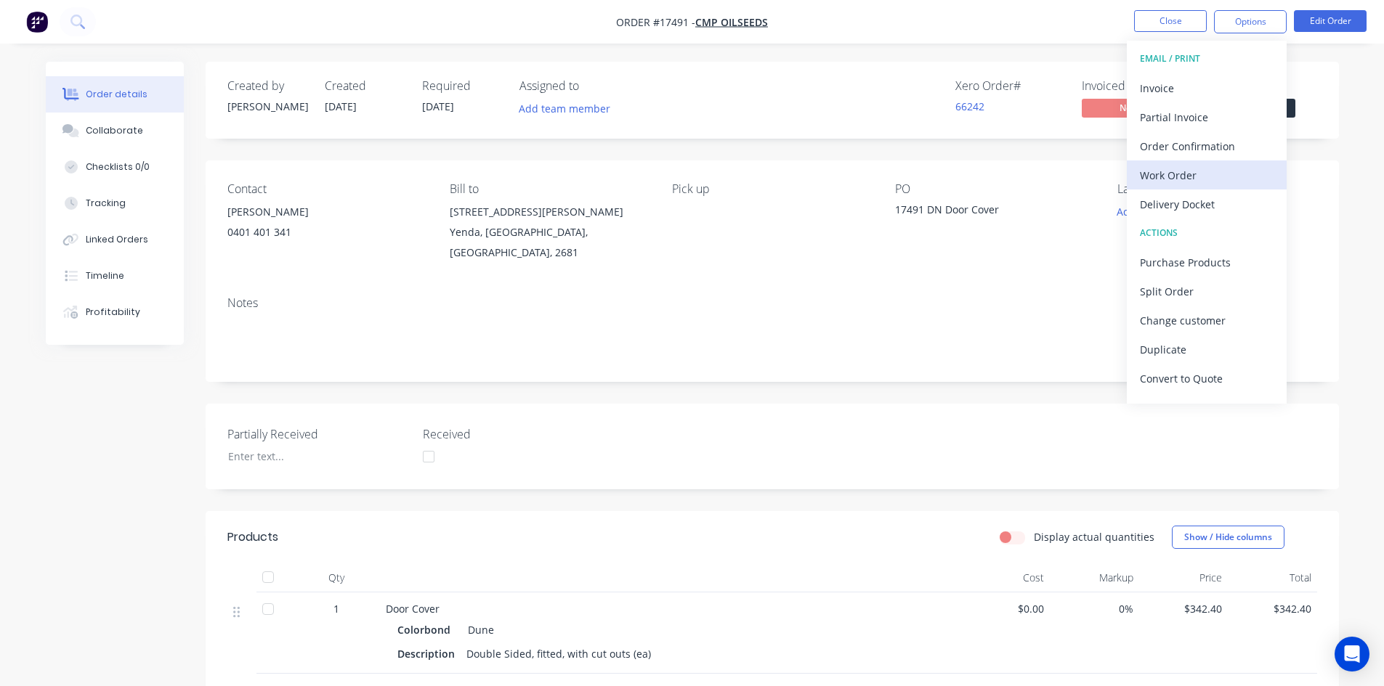
click at [1196, 176] on div "Work Order" at bounding box center [1207, 175] width 134 height 21
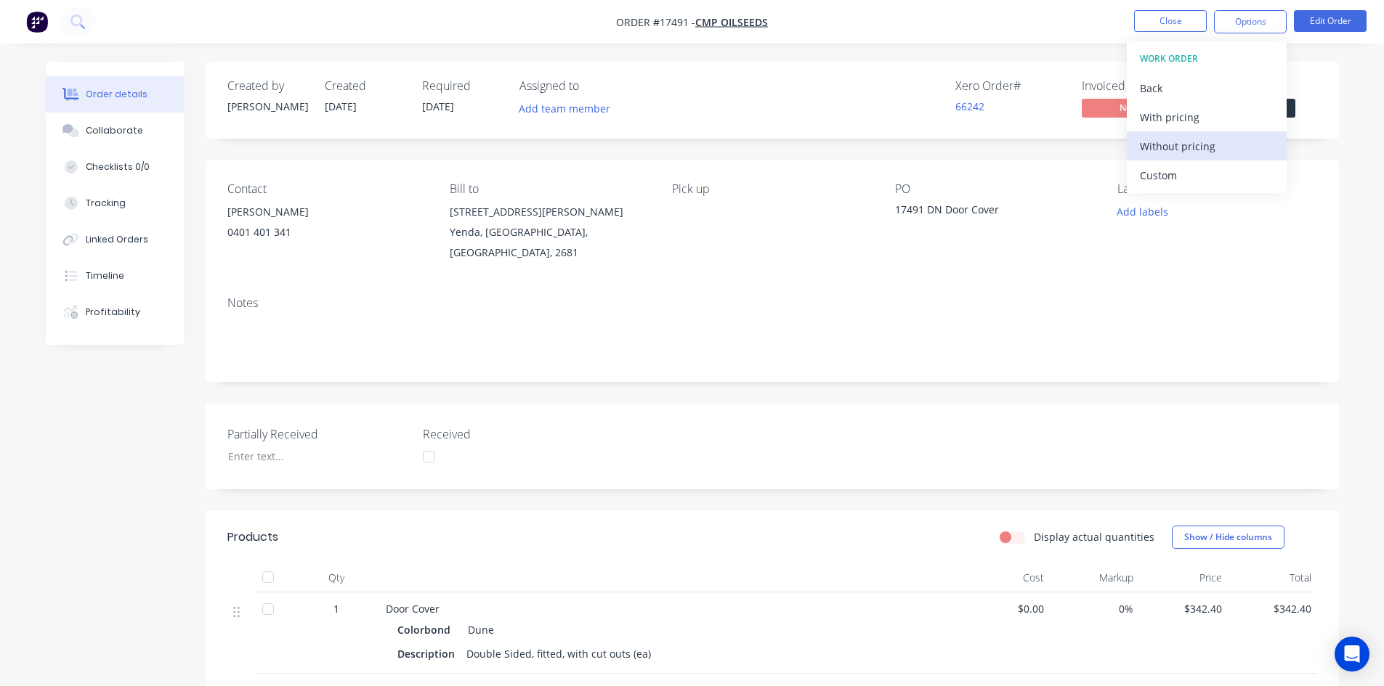
click at [1209, 142] on div "Without pricing" at bounding box center [1207, 146] width 134 height 21
click at [955, 55] on div "Order details Collaborate Checklists 0/0 Tracking Linked Orders Timeline Profit…" at bounding box center [692, 466] width 1384 height 933
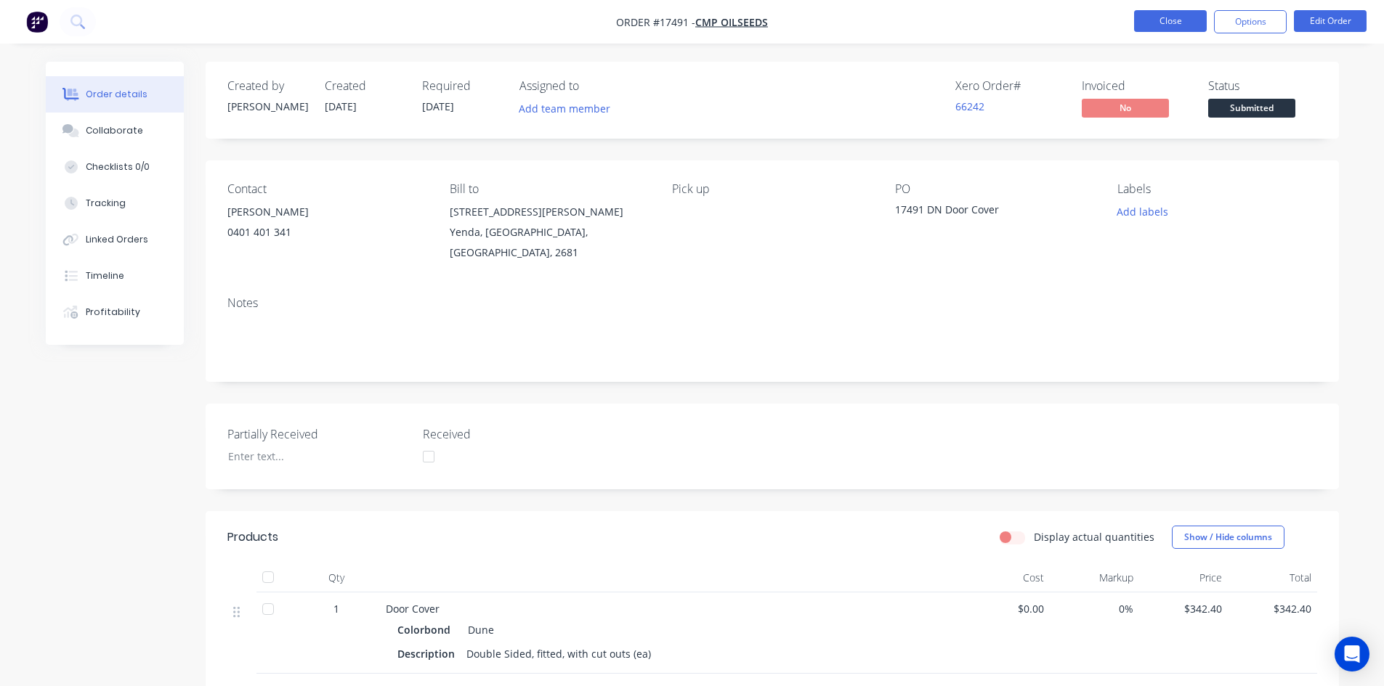
click at [1180, 26] on button "Close" at bounding box center [1170, 21] width 73 height 22
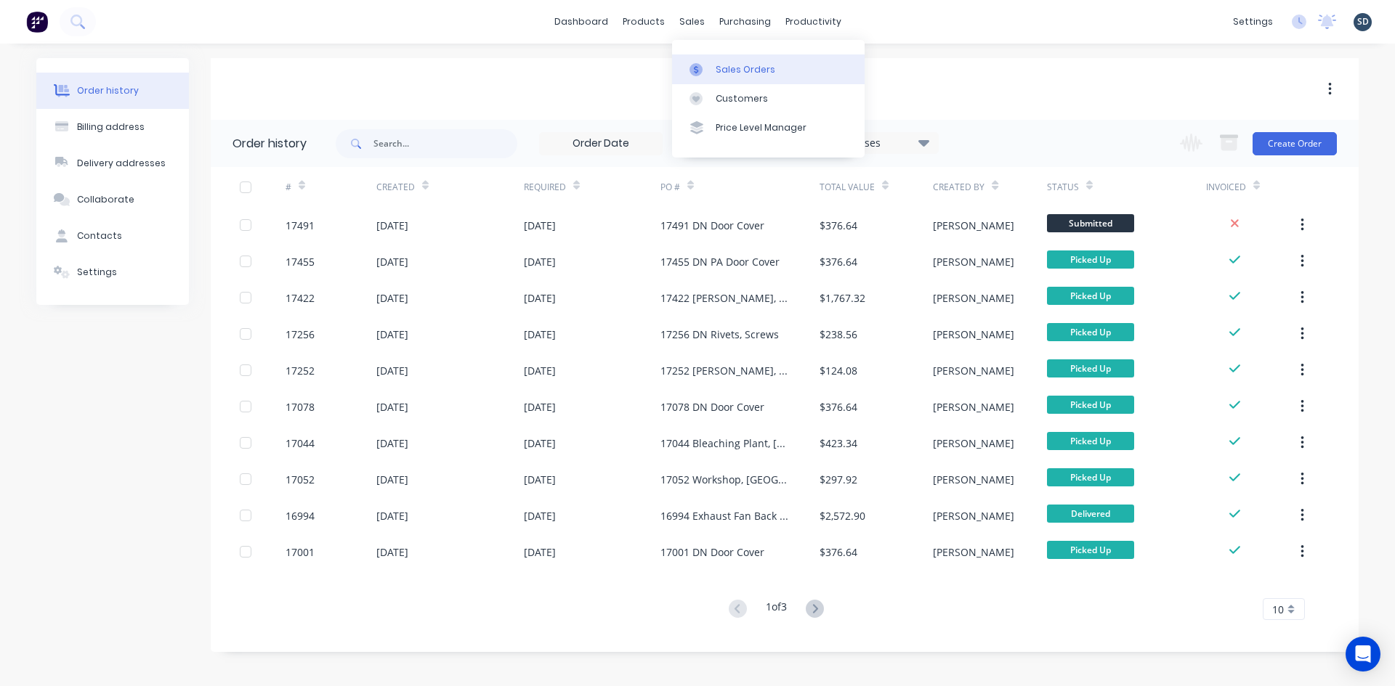
click at [712, 66] on link "Sales Orders" at bounding box center [768, 68] width 192 height 29
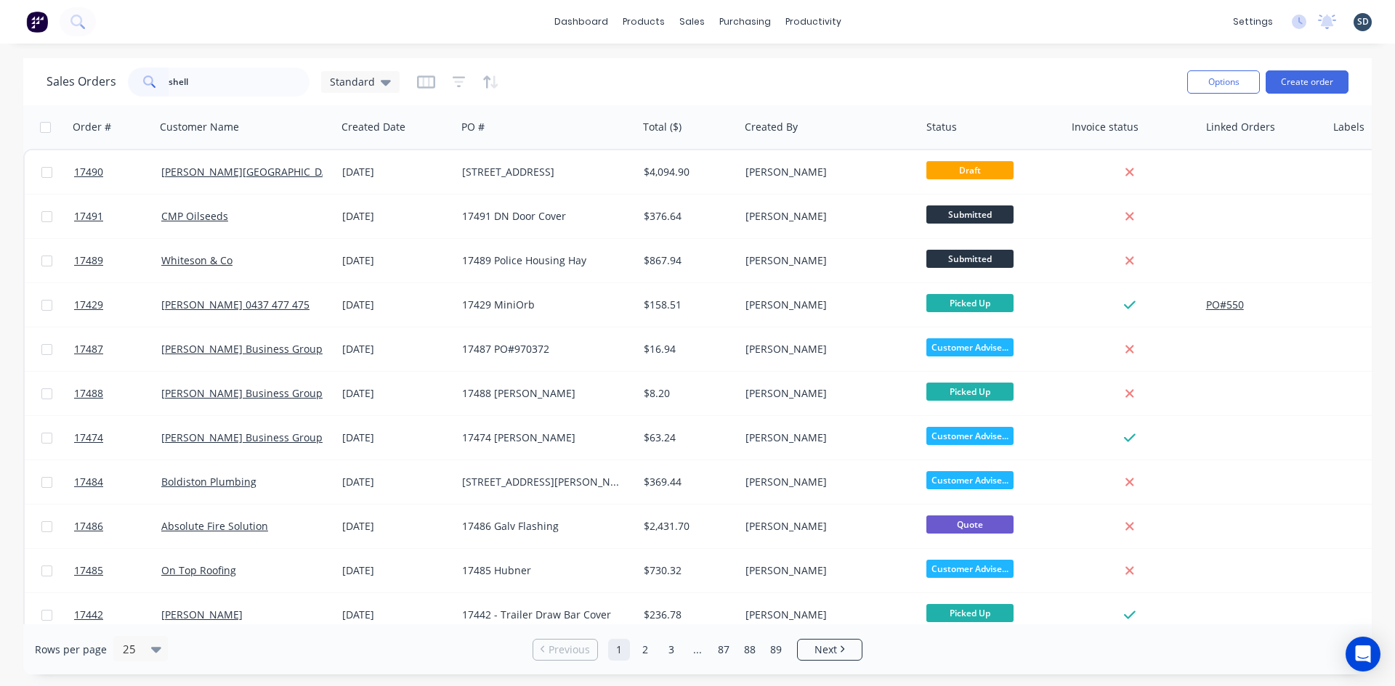
type input "shell"
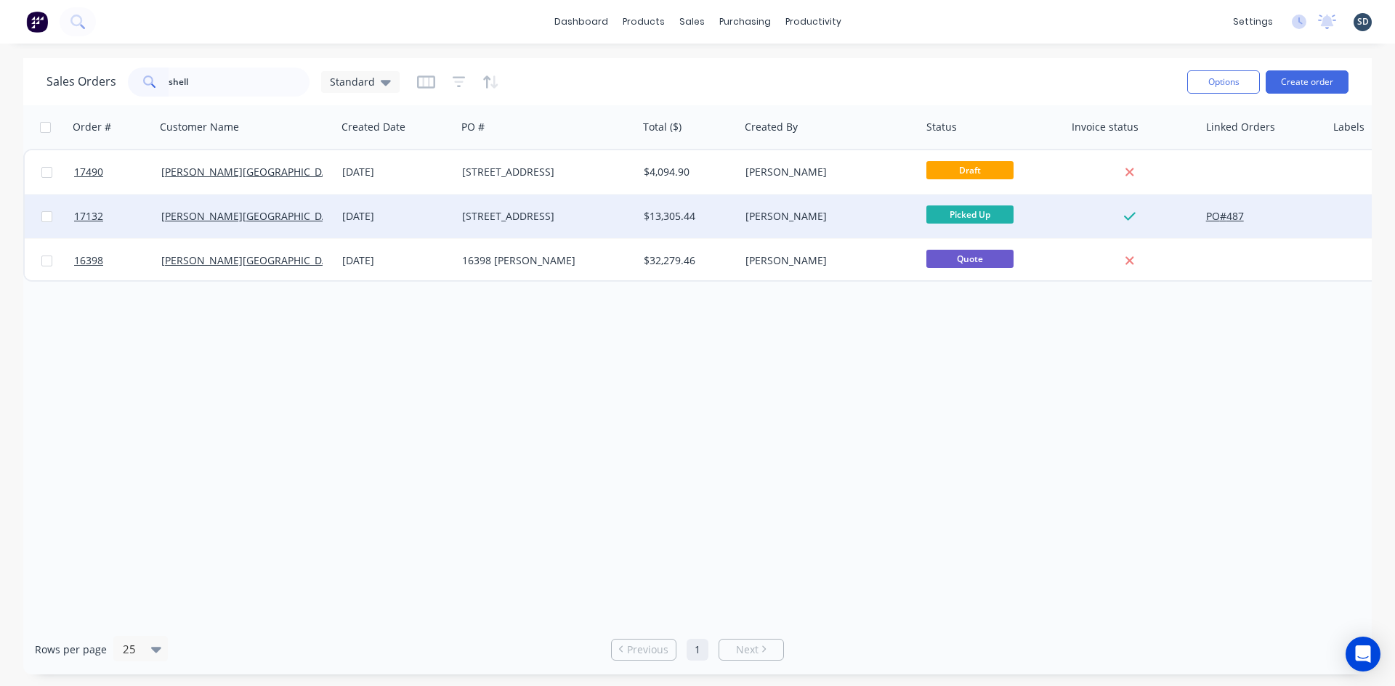
click at [519, 214] on div "[STREET_ADDRESS]" at bounding box center [542, 216] width 161 height 15
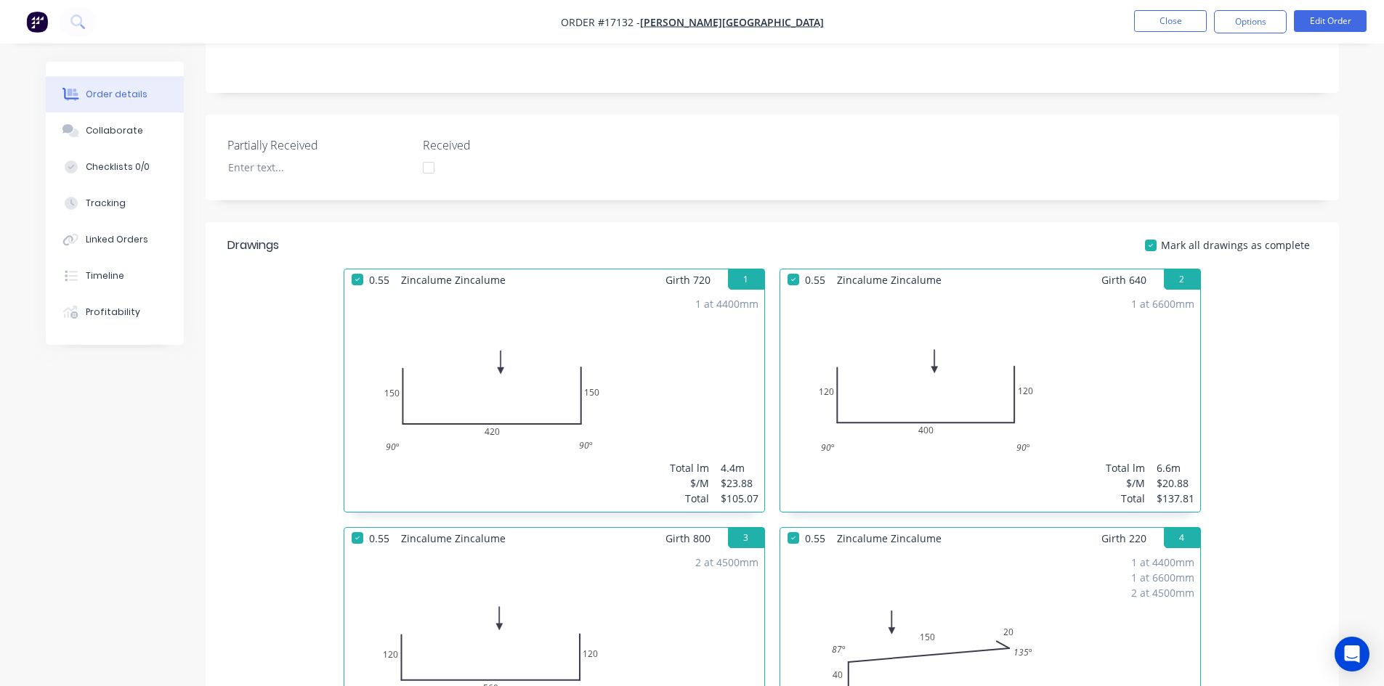
scroll to position [73, 0]
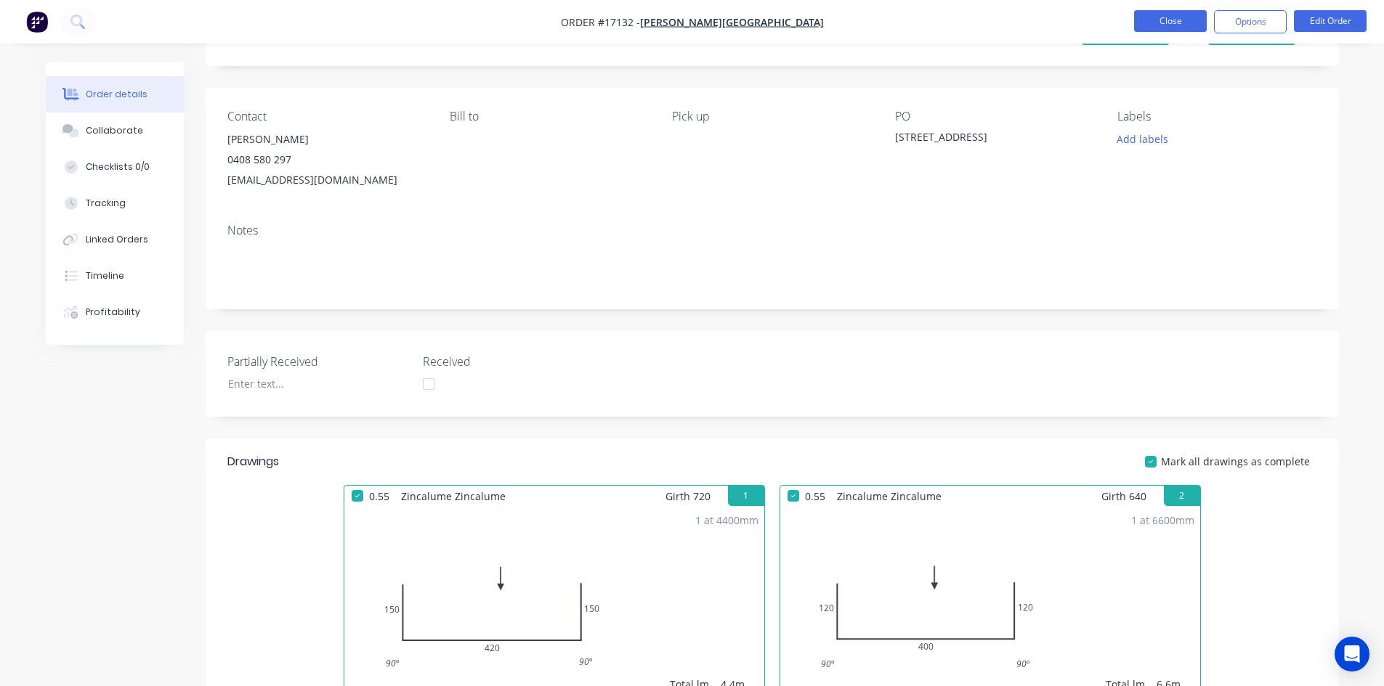
click at [1172, 12] on button "Close" at bounding box center [1170, 21] width 73 height 22
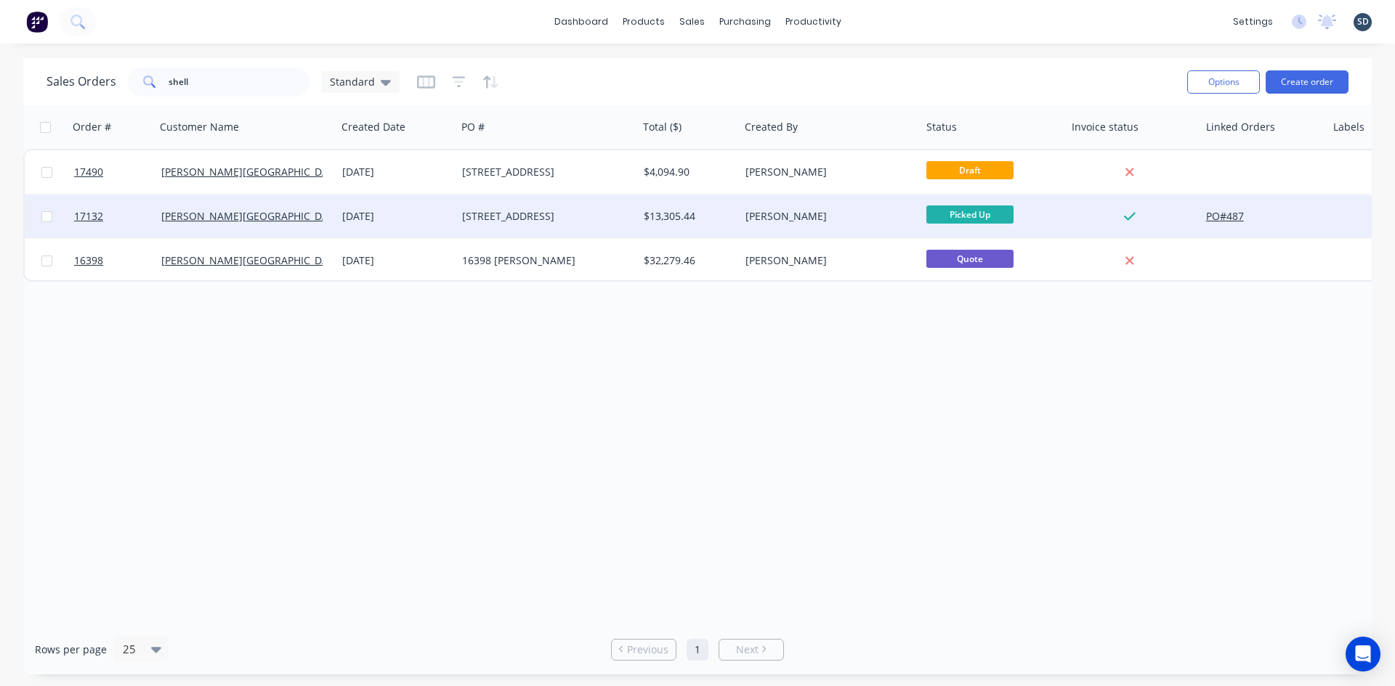
click at [419, 217] on div "[DATE]" at bounding box center [396, 216] width 108 height 15
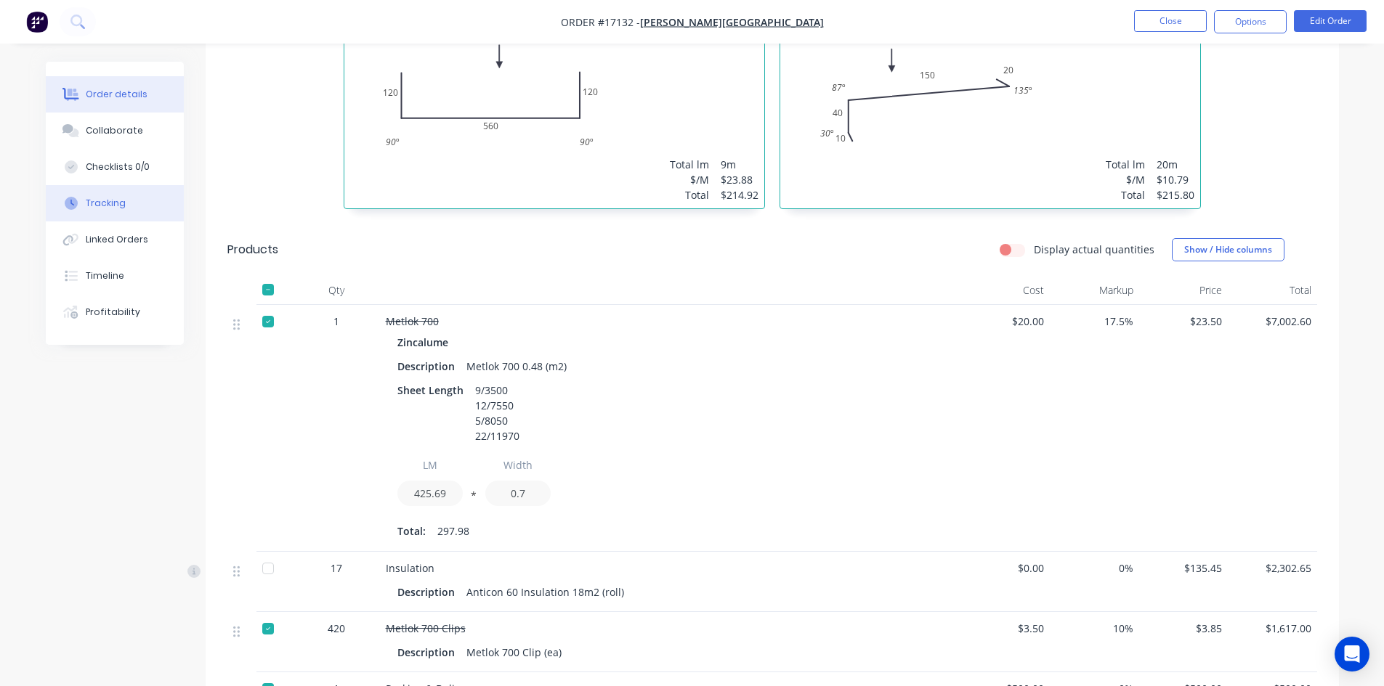
scroll to position [726, 0]
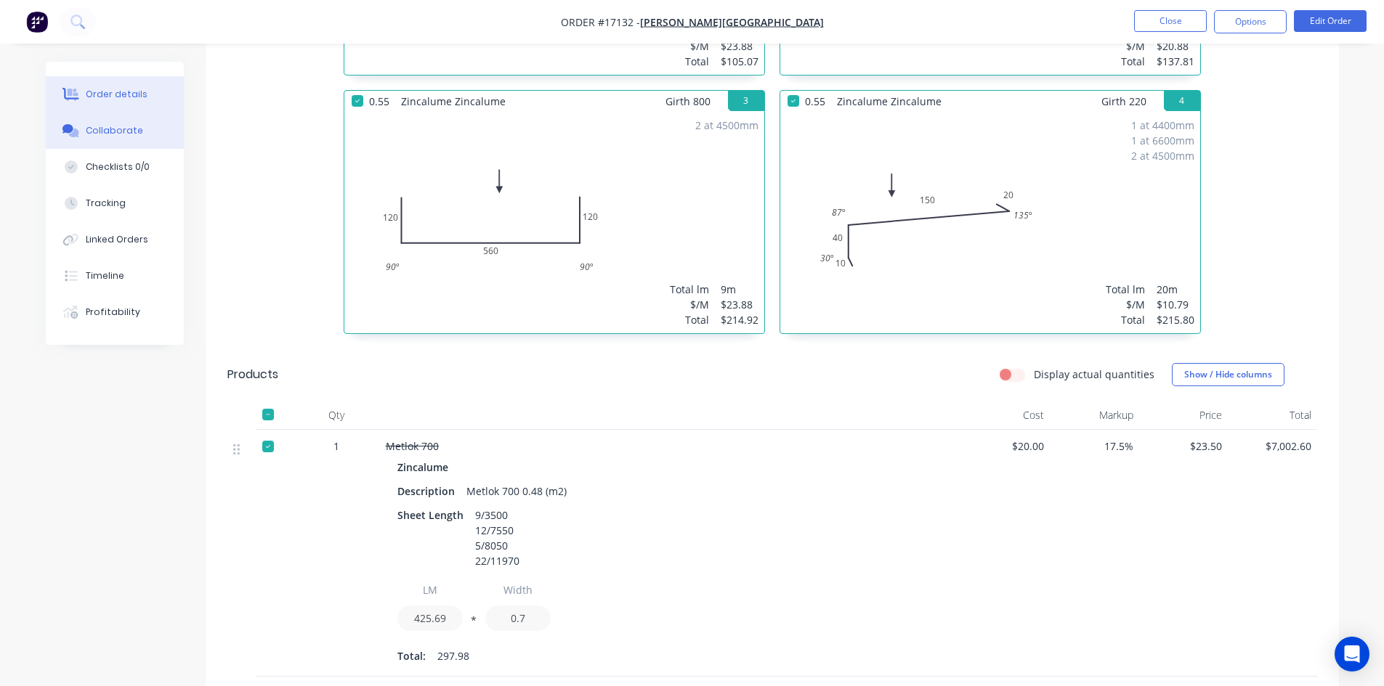
click at [106, 130] on div "Collaborate" at bounding box center [114, 130] width 57 height 13
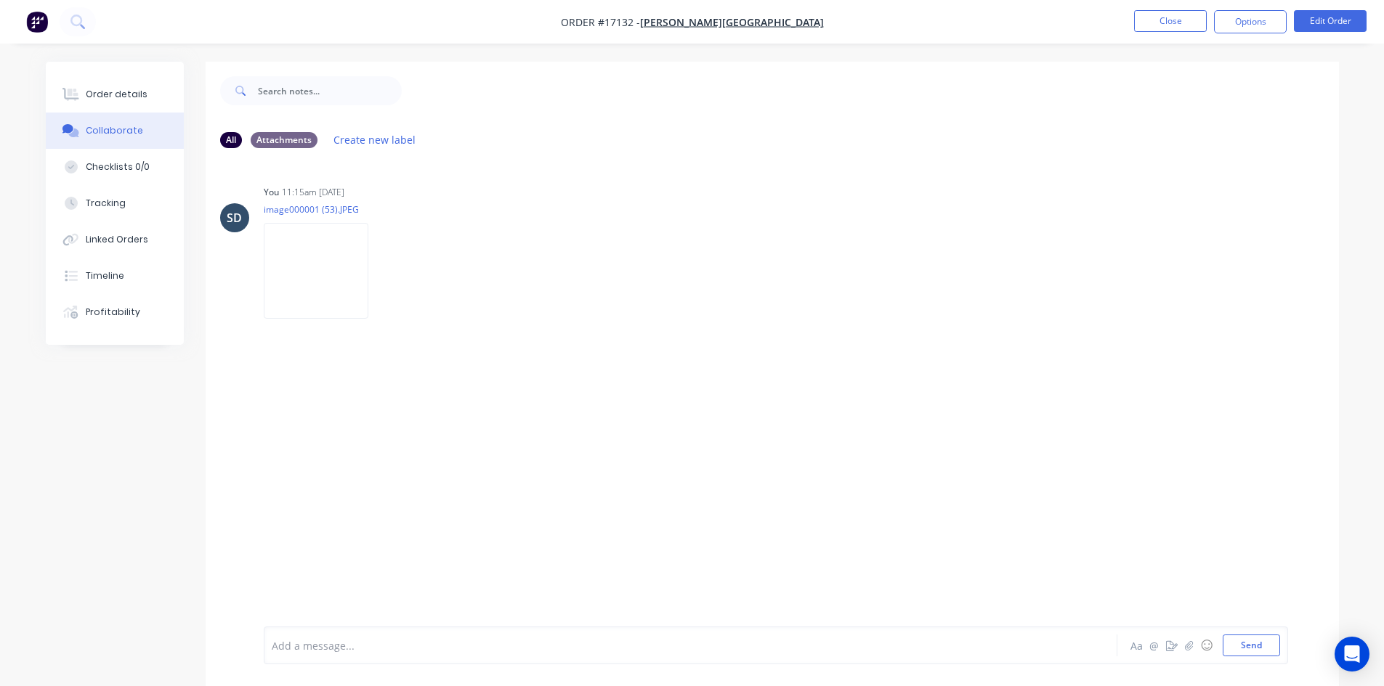
click at [829, 127] on div "All Attachments Create new label" at bounding box center [772, 140] width 1133 height 40
click at [110, 86] on button "Order details" at bounding box center [115, 94] width 138 height 36
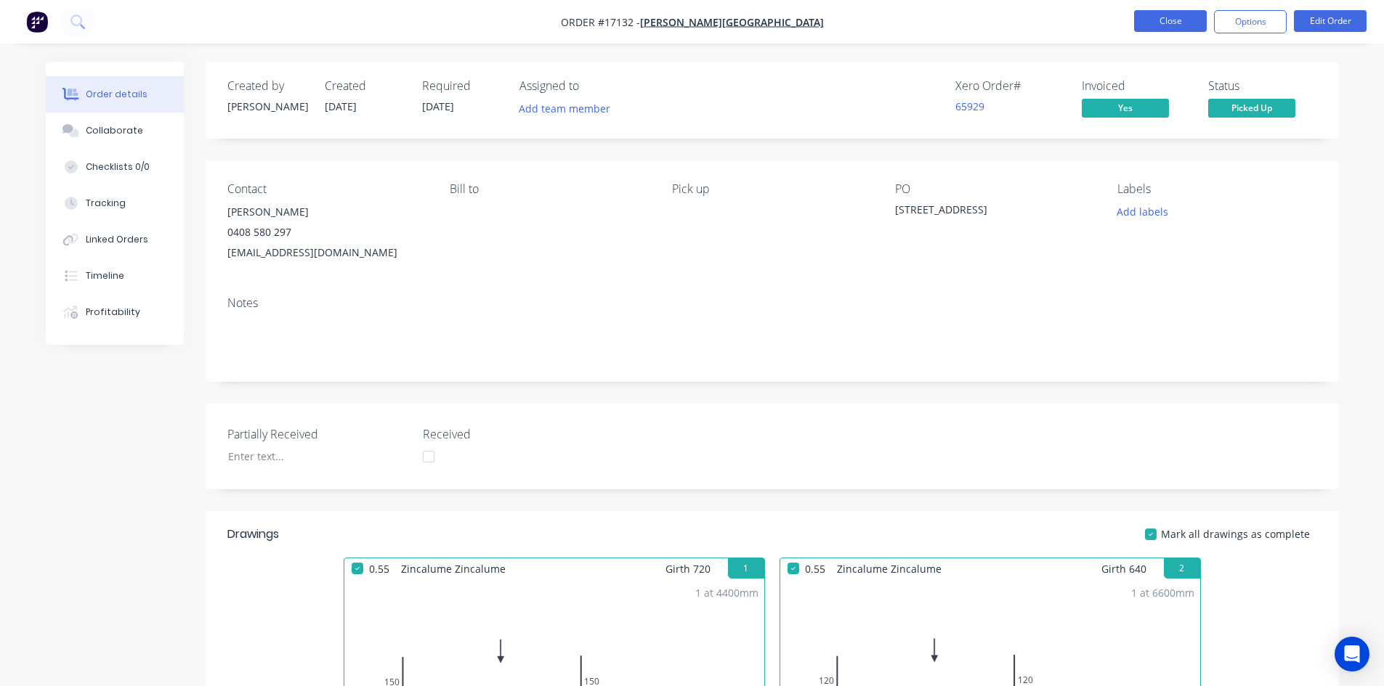
click at [1158, 24] on button "Close" at bounding box center [1170, 21] width 73 height 22
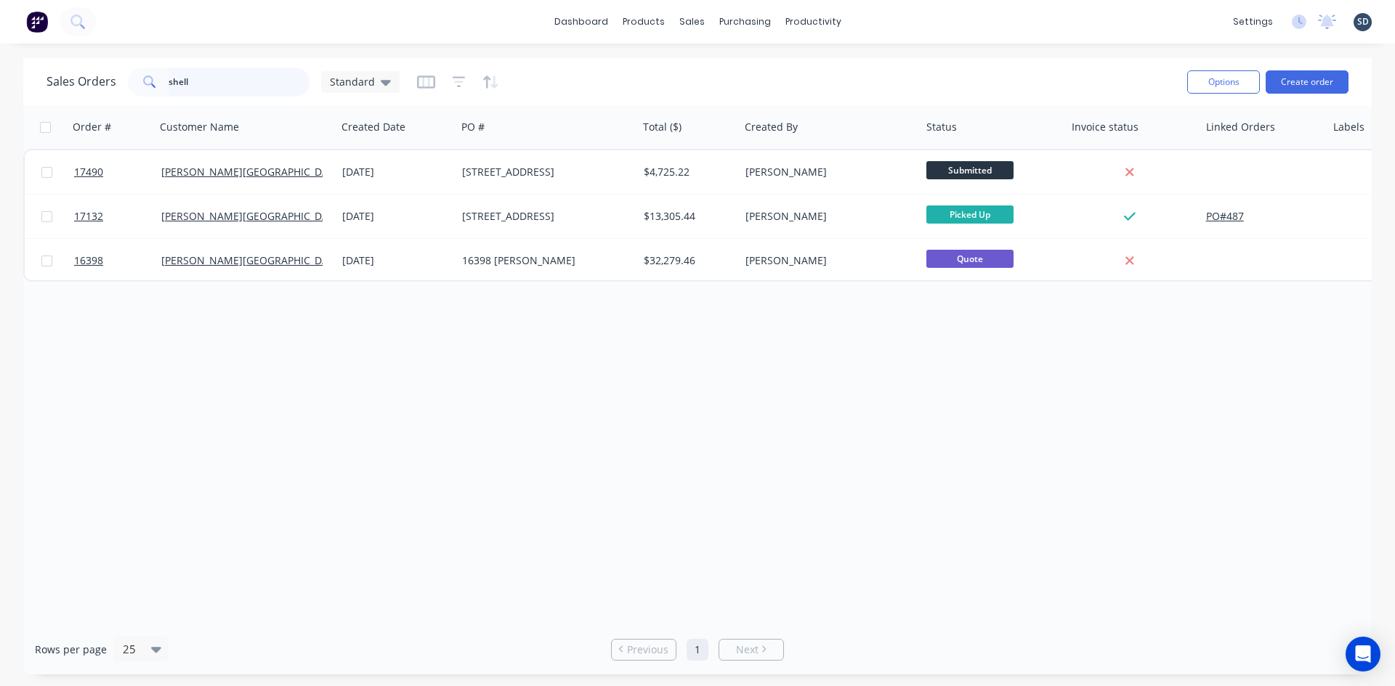
click at [222, 87] on input "shell" at bounding box center [240, 82] width 142 height 29
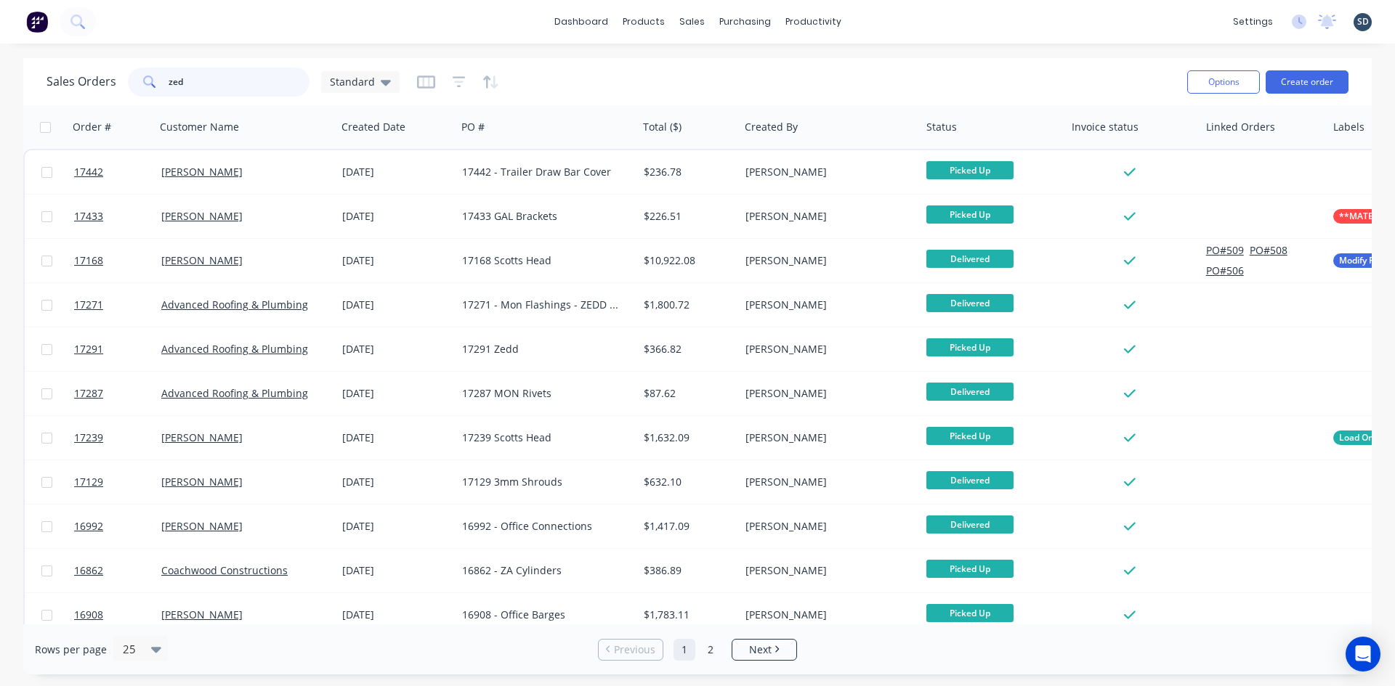
type input "zed"
click at [888, 20] on div "dashboard products sales purchasing productivity dashboard products Product Cat…" at bounding box center [697, 22] width 1395 height 44
click at [896, 18] on div "dashboard products sales purchasing productivity dashboard products Product Cat…" at bounding box center [697, 22] width 1395 height 44
click at [893, 18] on div "dashboard products sales purchasing productivity dashboard products Product Cat…" at bounding box center [697, 22] width 1395 height 44
click at [890, 20] on div "dashboard products sales purchasing productivity dashboard products Product Cat…" at bounding box center [697, 22] width 1395 height 44
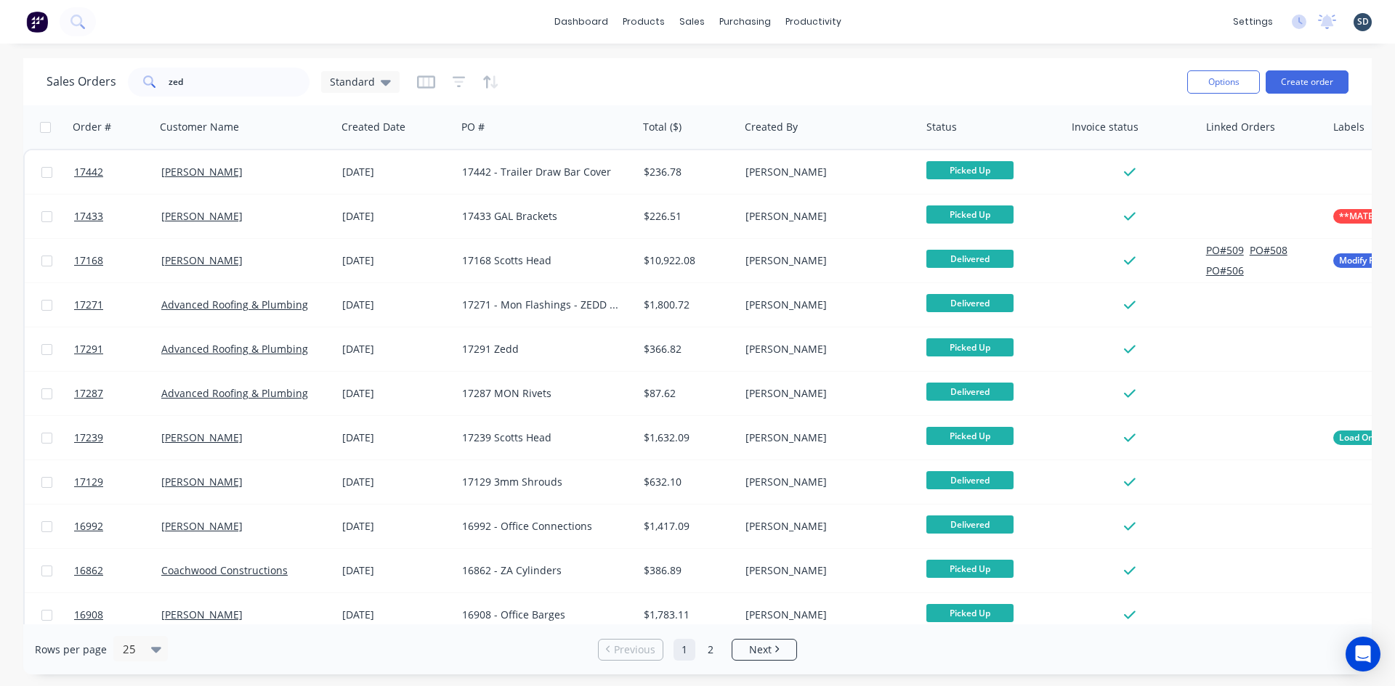
click at [890, 22] on div "dashboard products sales purchasing productivity dashboard products Product Cat…" at bounding box center [697, 22] width 1395 height 44
click at [911, 22] on div "dashboard products sales purchasing productivity dashboard products Product Cat…" at bounding box center [697, 22] width 1395 height 44
click at [901, 32] on div "dashboard products sales purchasing productivity dashboard products Product Cat…" at bounding box center [697, 22] width 1395 height 44
click at [872, 21] on div "dashboard products sales purchasing productivity dashboard products Product Cat…" at bounding box center [697, 22] width 1395 height 44
click at [873, 18] on div "dashboard products sales purchasing productivity dashboard products Product Cat…" at bounding box center [697, 22] width 1395 height 44
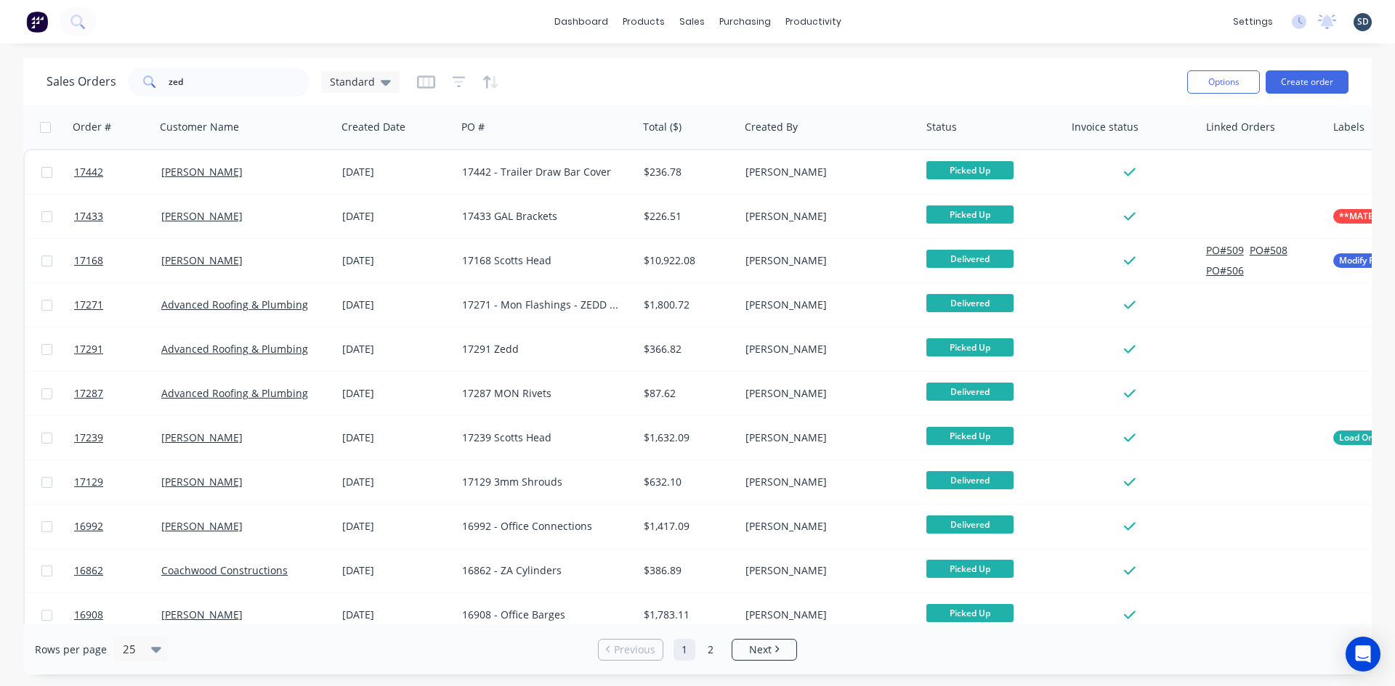
click at [872, 21] on div "dashboard products sales purchasing productivity dashboard products Product Cat…" at bounding box center [697, 22] width 1395 height 44
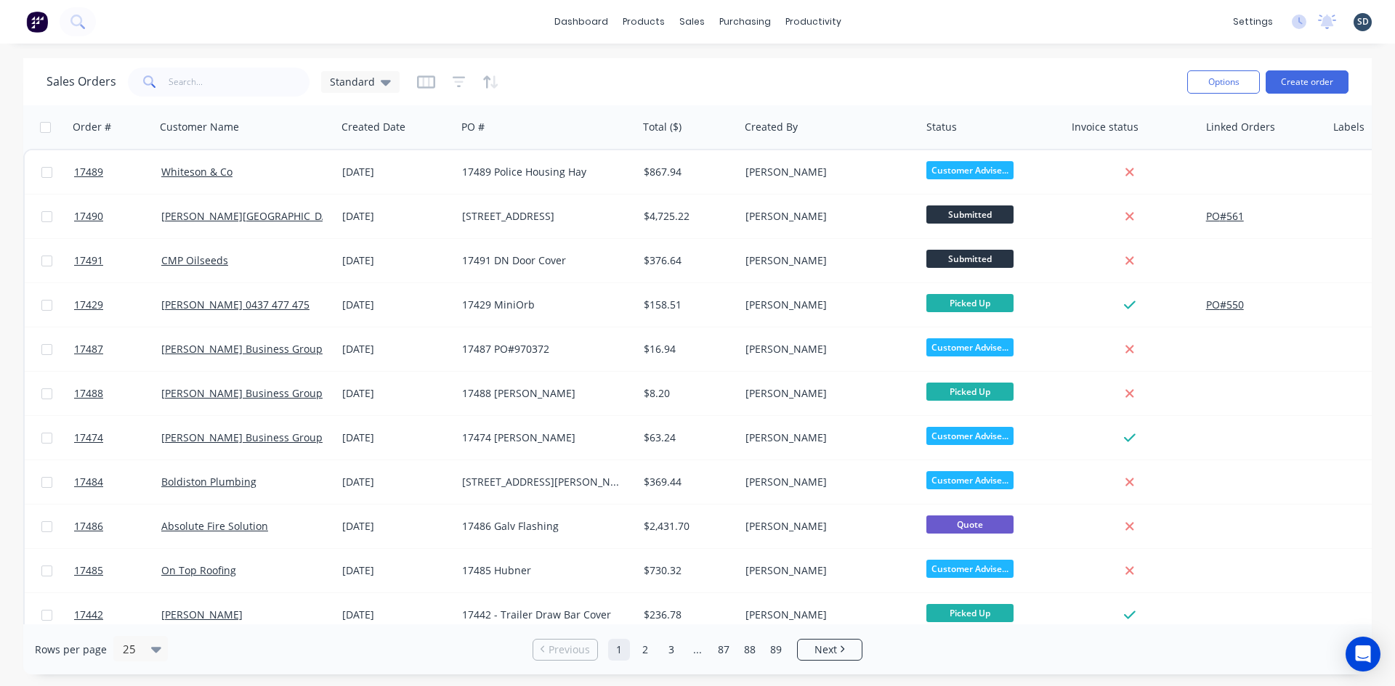
click at [884, 28] on div "dashboard products sales purchasing productivity dashboard products Product Cat…" at bounding box center [697, 22] width 1395 height 44
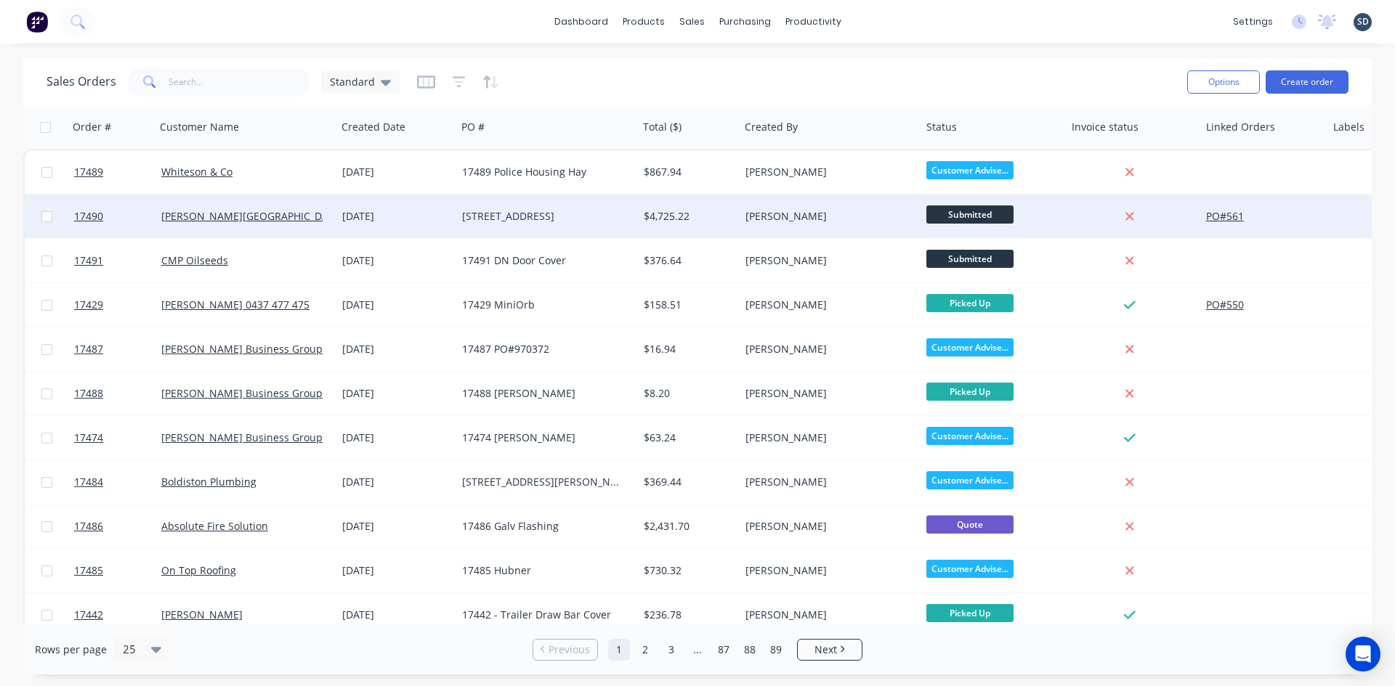
click at [515, 222] on div "[STREET_ADDRESS]" at bounding box center [542, 216] width 161 height 15
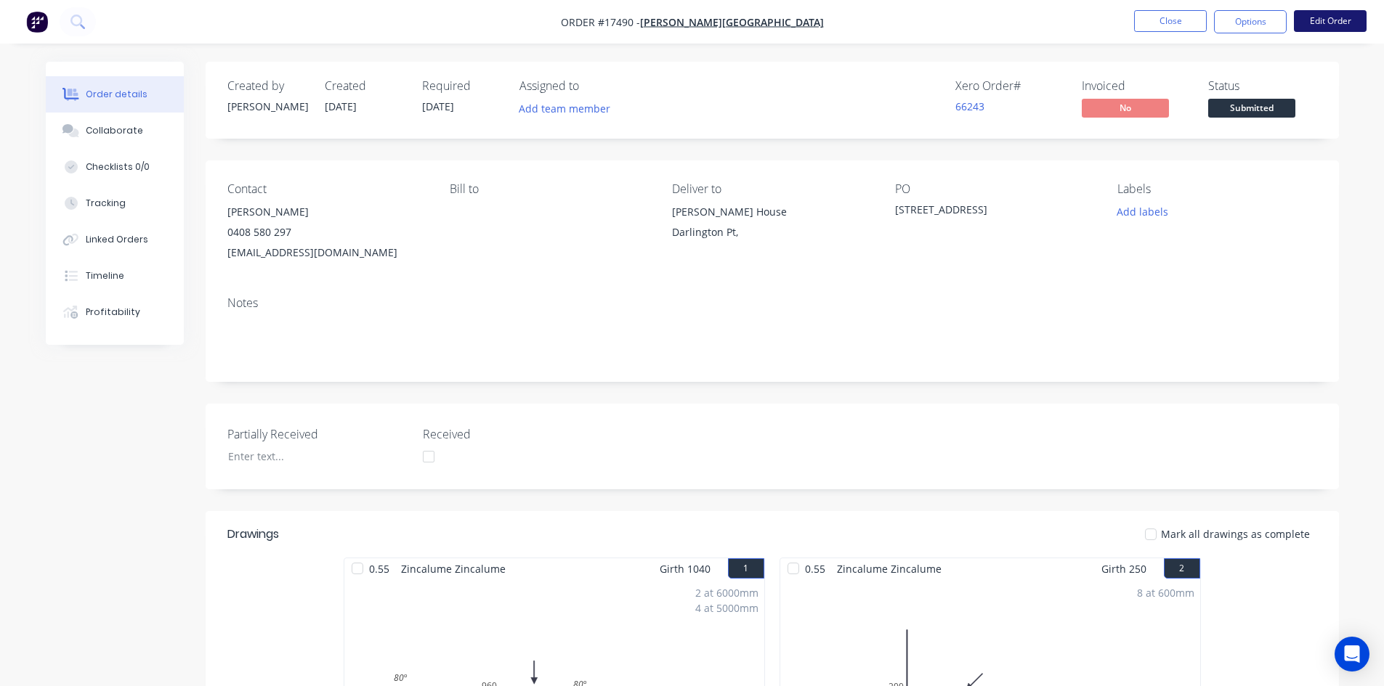
click at [1334, 17] on button "Edit Order" at bounding box center [1330, 21] width 73 height 22
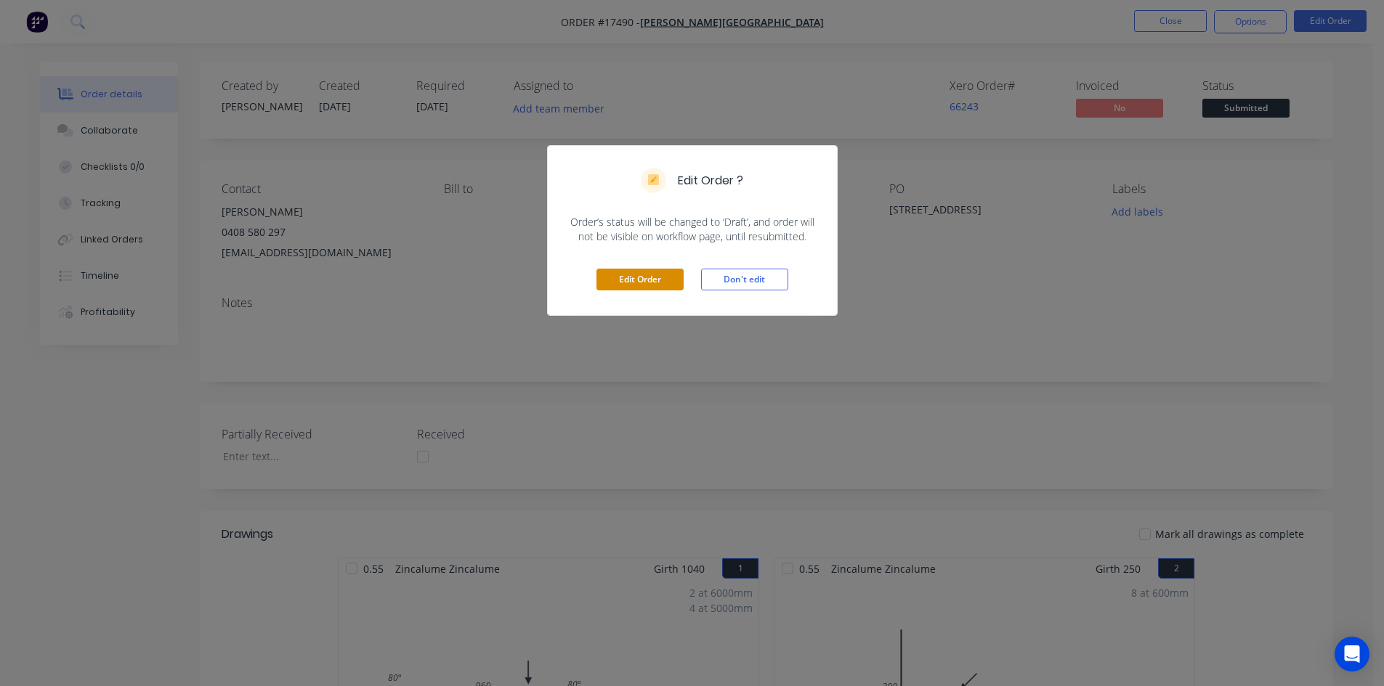
click at [622, 280] on button "Edit Order" at bounding box center [639, 280] width 87 height 22
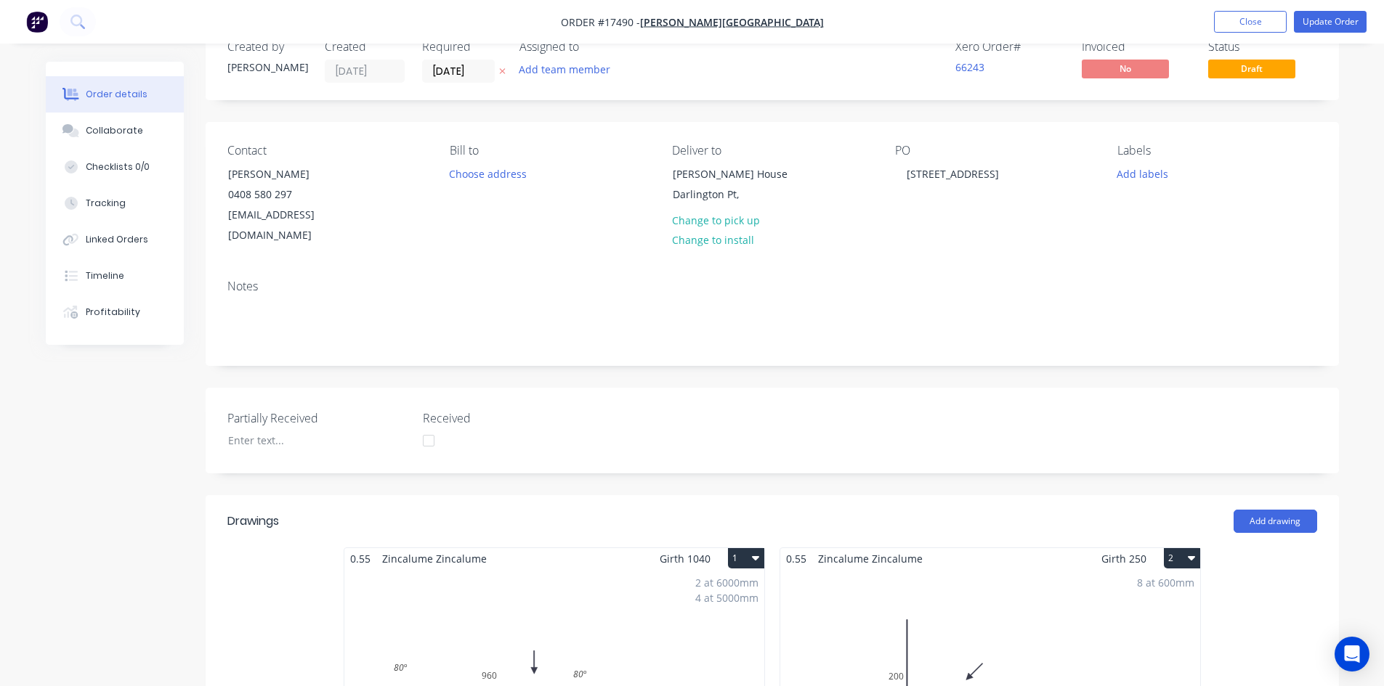
scroll to position [73, 0]
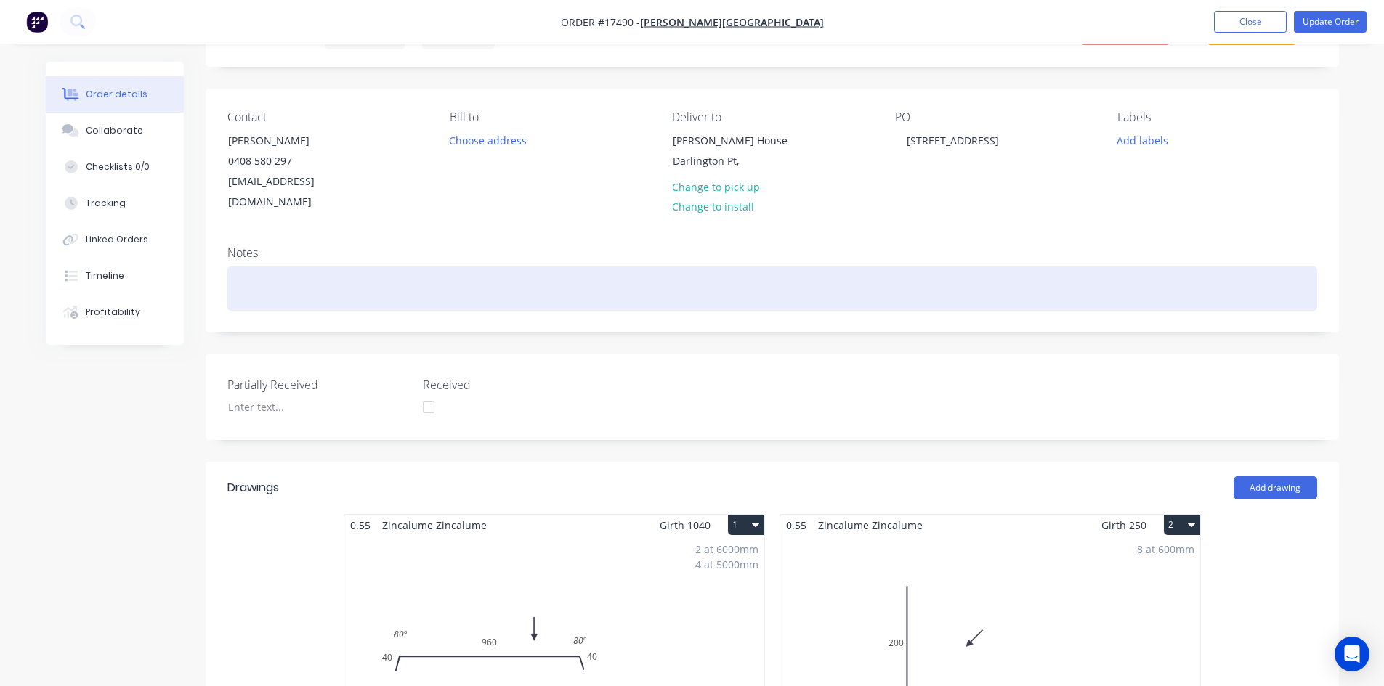
click at [300, 267] on div at bounding box center [771, 289] width 1089 height 44
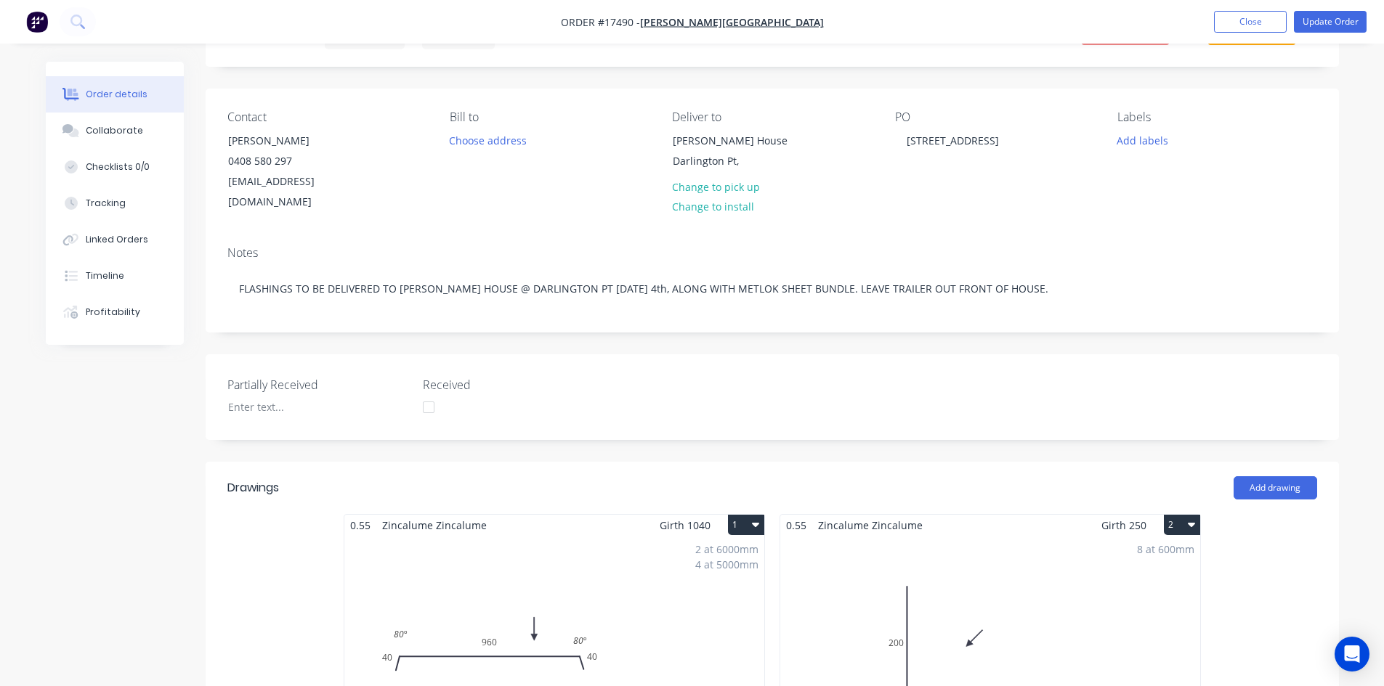
click at [1316, 21] on button "Update Order" at bounding box center [1330, 22] width 73 height 22
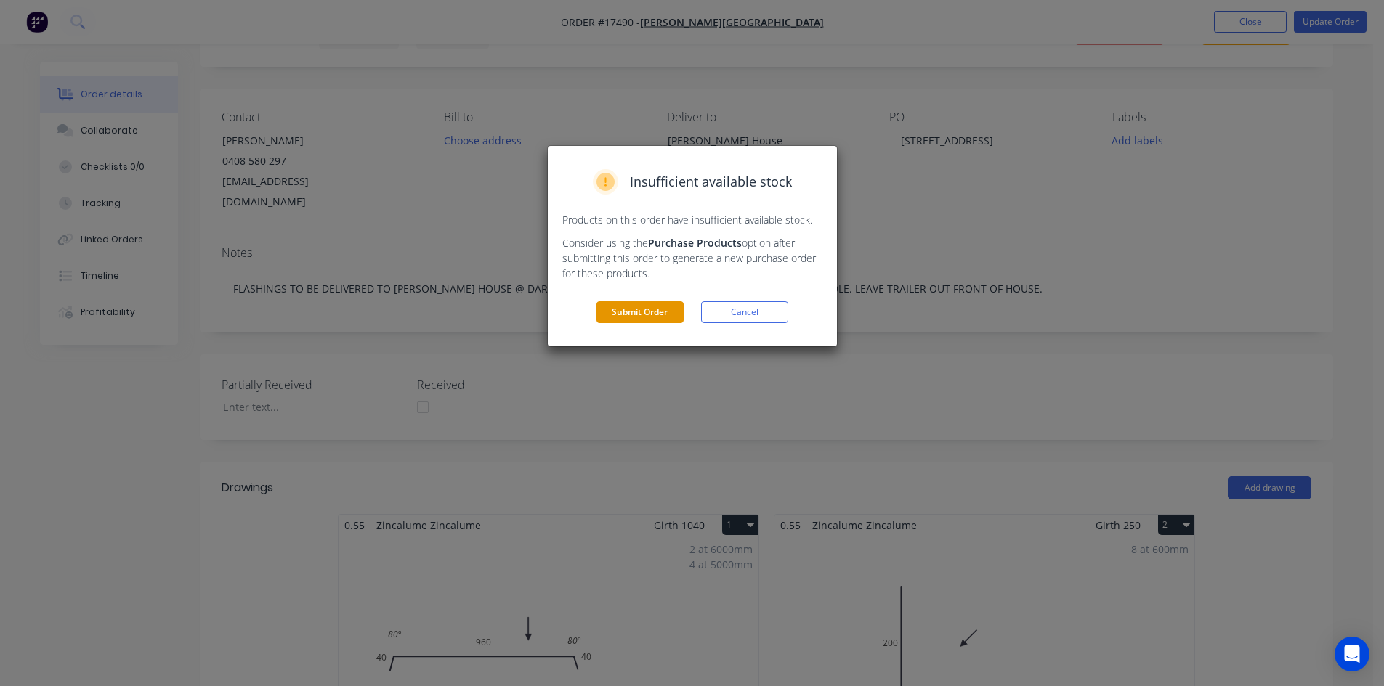
click at [670, 313] on button "Submit Order" at bounding box center [639, 312] width 87 height 22
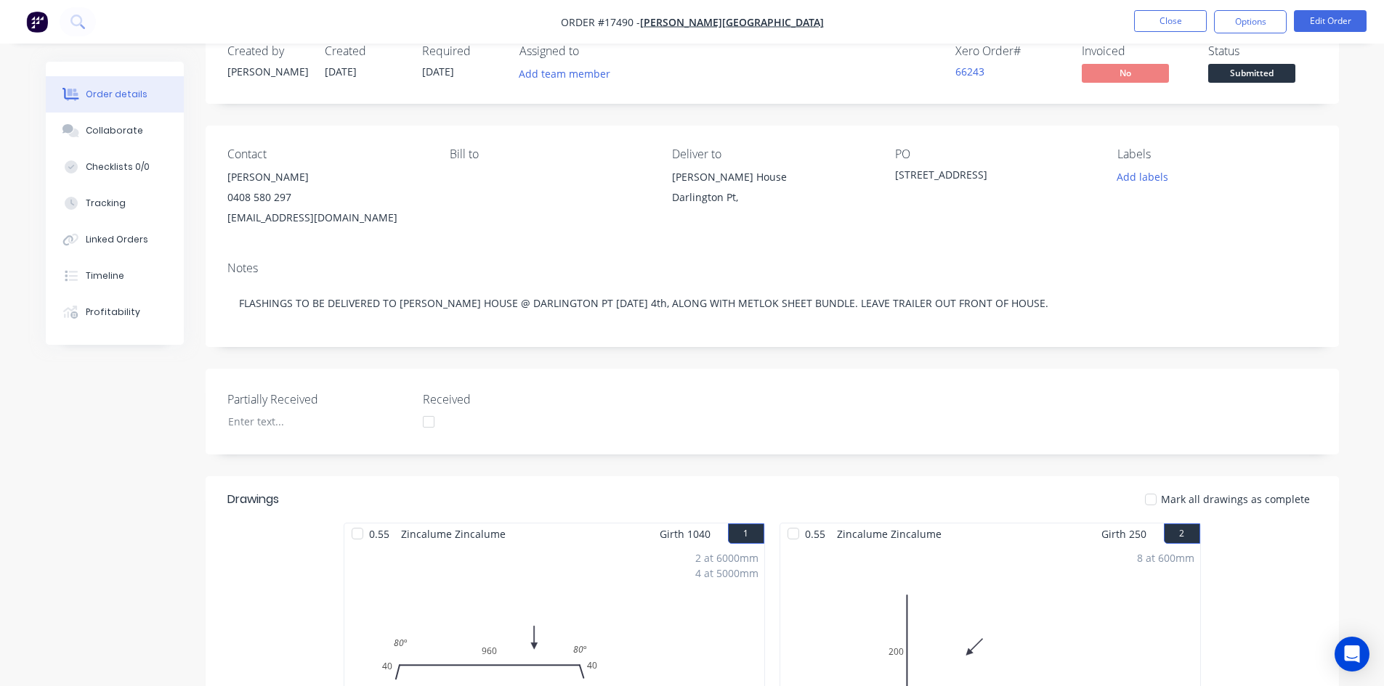
scroll to position [0, 0]
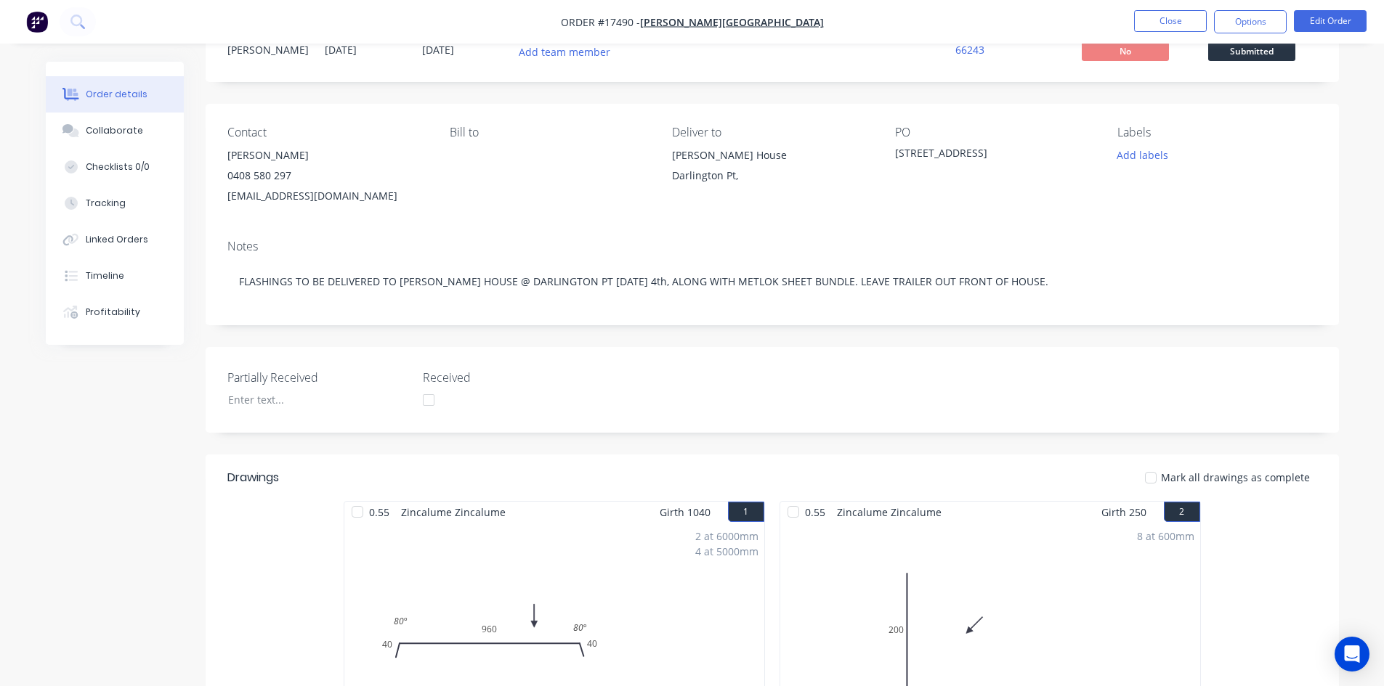
scroll to position [145, 0]
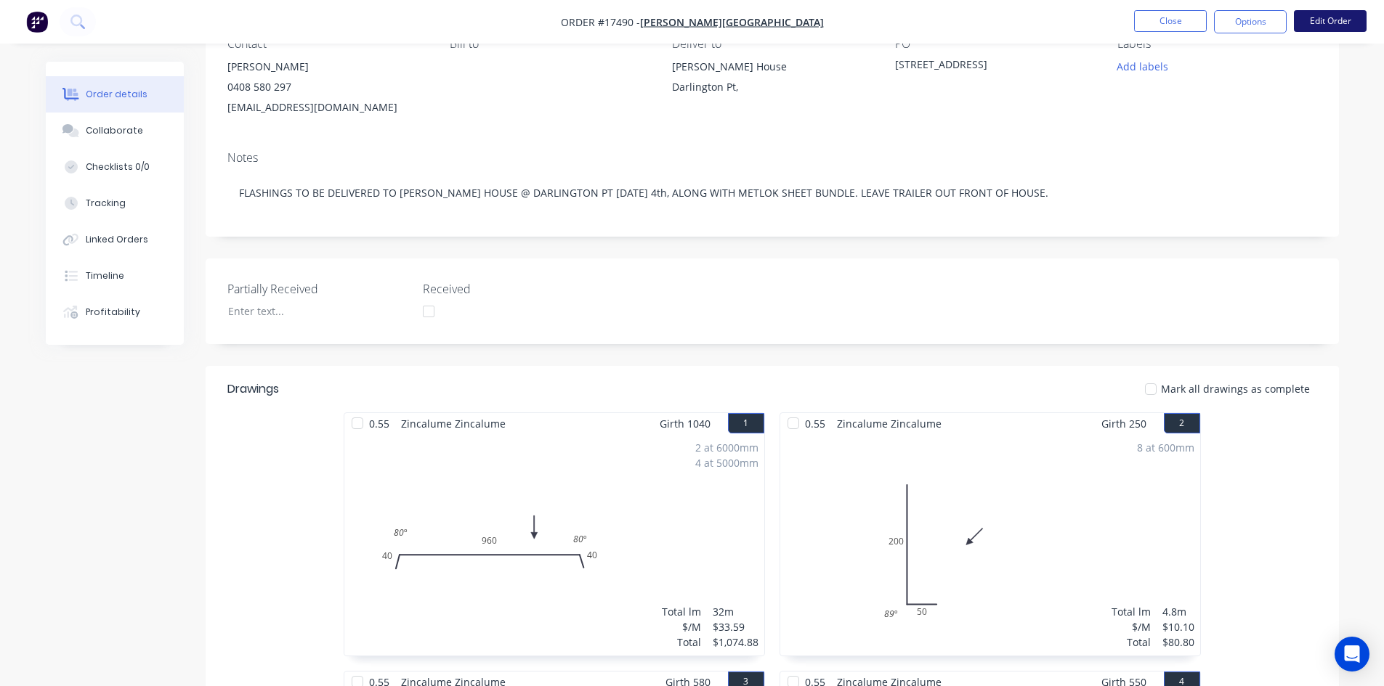
click at [1355, 25] on button "Edit Order" at bounding box center [1330, 21] width 73 height 22
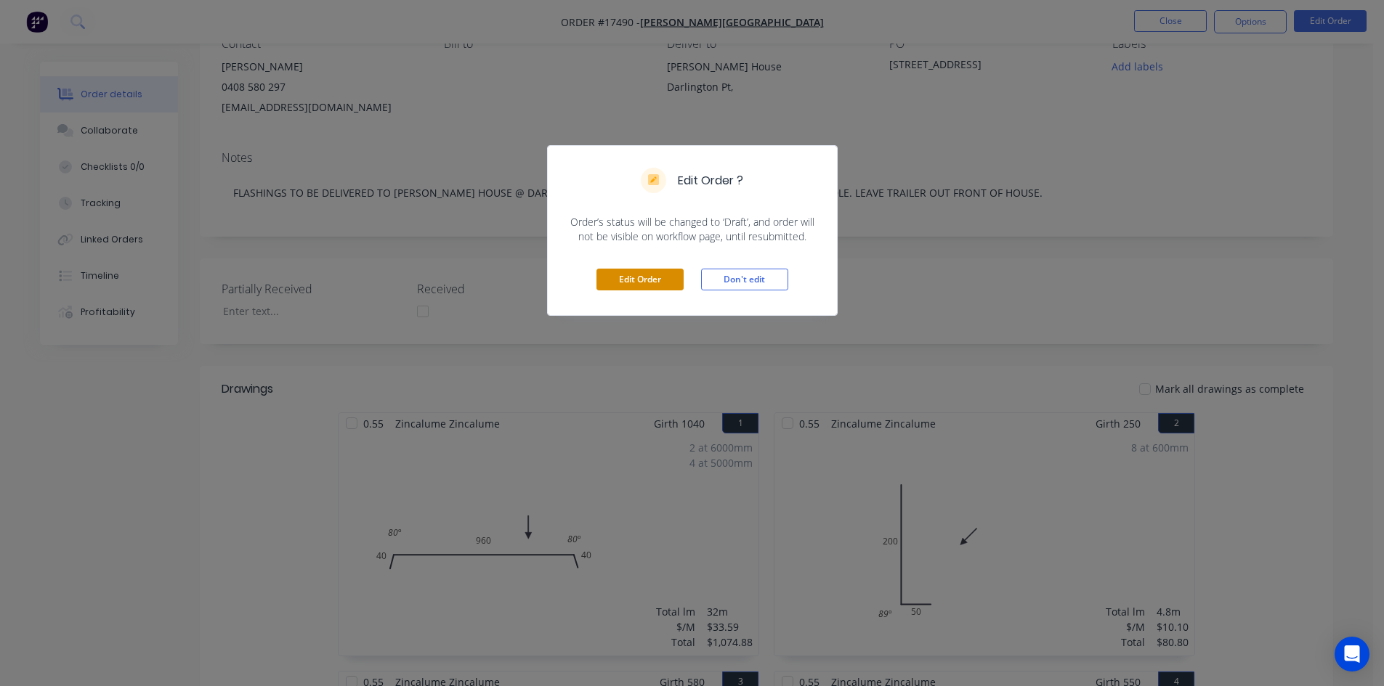
click at [634, 289] on button "Edit Order" at bounding box center [639, 280] width 87 height 22
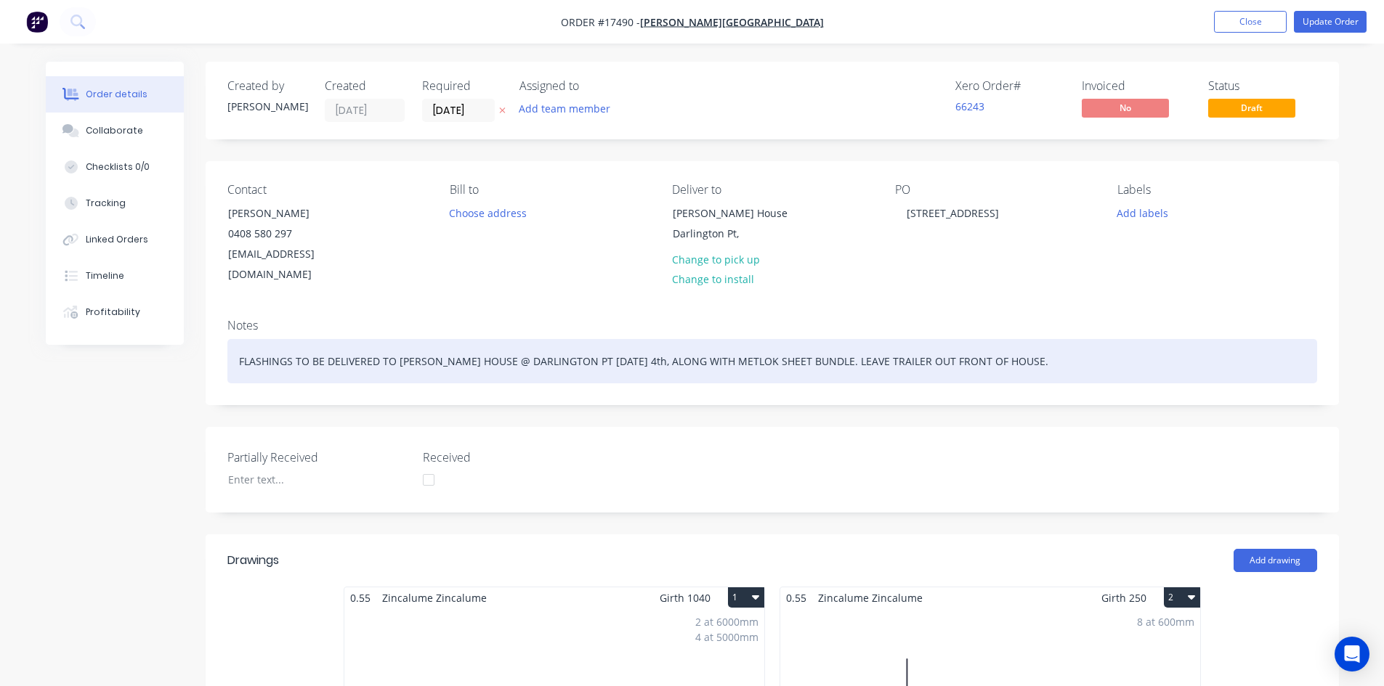
click at [296, 341] on div "FLASHINGS TO BE DELIVERED TO GLENN'S HOUSE @ DARLINGTON PT ON THURSDAY 4th, ALO…" at bounding box center [771, 361] width 1089 height 44
click at [304, 342] on div "FLASHINGS &TO BE DELIVERED TO GLENN'S HOUSE @ DARLINGTON PT ON THURSDAY 4th, AL…" at bounding box center [771, 361] width 1089 height 44
click at [307, 342] on div "FLASHINGS & TO BE DELIVERED TO GLENN'S HOUSE @ DARLINGTON PT ON THURSDAY 4th, A…" at bounding box center [771, 361] width 1089 height 44
click at [307, 342] on div "FLASHINGS & DTO BE DELIVERED TO GLENN'S HOUSE @ DARLINGTON PT ON THURSDAY 4th, …" at bounding box center [771, 361] width 1089 height 44
click at [312, 339] on div "FLASHINGS & DTO BE DELIVERED TO GLENN'S HOUSE @ DARLINGTON PT ON THURSDAY 4th, …" at bounding box center [771, 361] width 1089 height 44
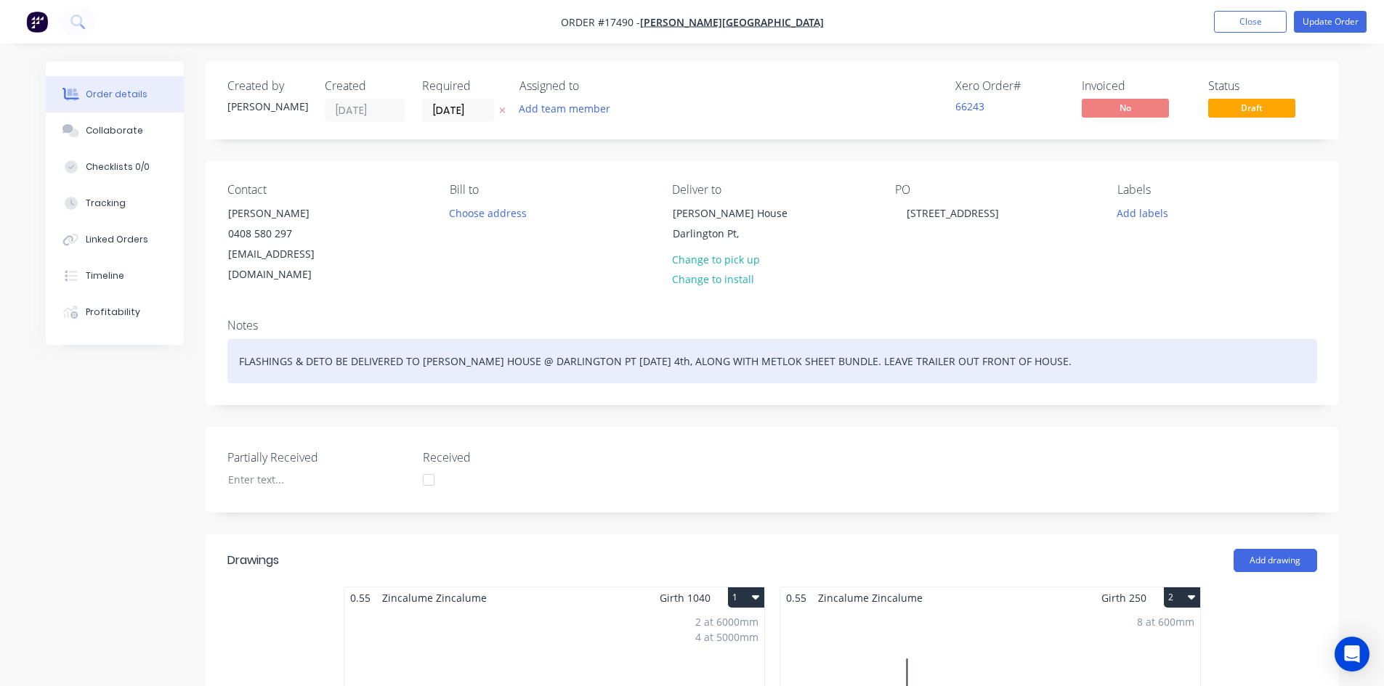
click at [318, 340] on div "FLASHINGS & DETO BE DELIVERED TO GLENN'S HOUSE @ DARLINGTON PT ON THURSDAY 4th,…" at bounding box center [771, 361] width 1089 height 44
click at [325, 340] on div "FLASHINGS & DEKTO BE DELIVERED TO GLENN'S HOUSE @ DARLINGTON PT ON THURSDAY 4th…" at bounding box center [771, 361] width 1089 height 44
click at [329, 340] on div "FLASHINGS & DEKTTO BE DELIVERED TO GLENN'S HOUSE @ DARLINGTON PT ON THURSDAY 4t…" at bounding box center [771, 361] width 1089 height 44
click at [333, 339] on div "FLASHINGS & DEKTITO BE DELIVERED TO GLENN'S HOUSE @ DARLINGTON PT ON THURSDAY 4…" at bounding box center [771, 361] width 1089 height 44
click at [339, 339] on div "FLASHINGS & DEKTITTO BE DELIVERED TO GLENN'S HOUSE @ DARLINGTON PT ON THURSDAY …" at bounding box center [771, 361] width 1089 height 44
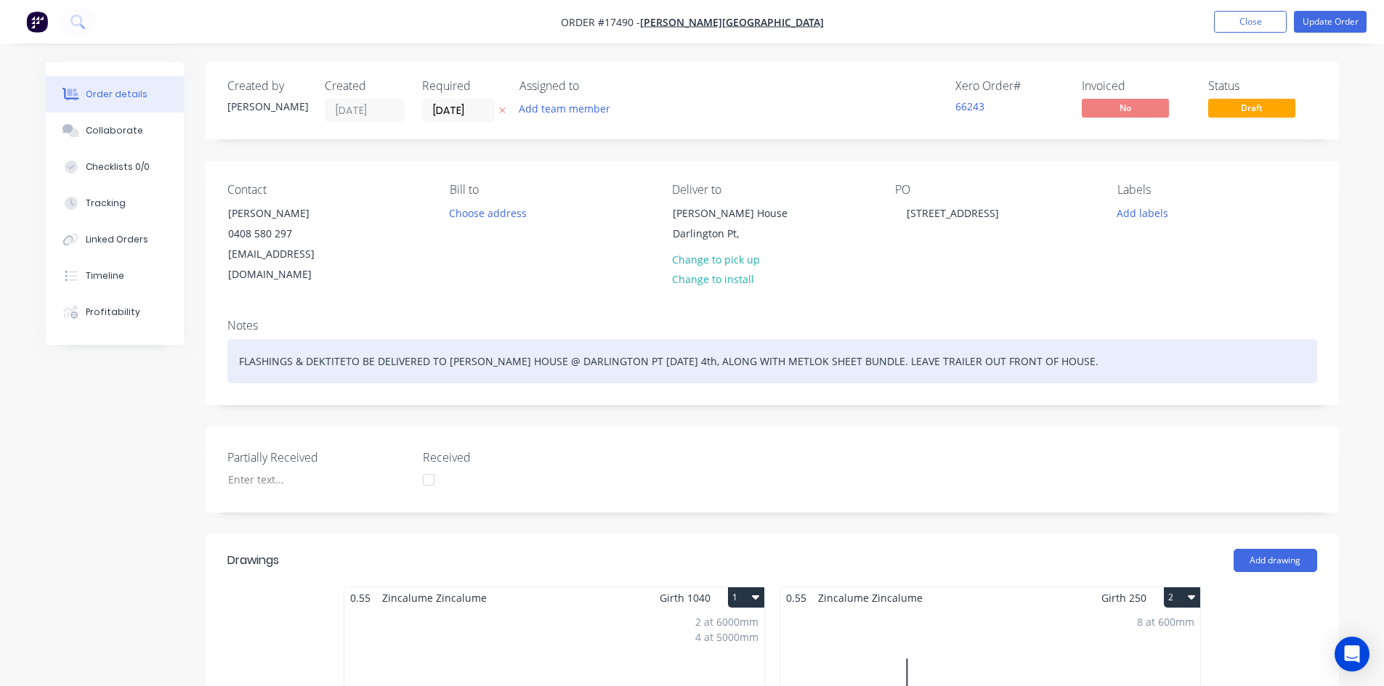
click at [344, 339] on div "FLASHINGS & DEKTITETO BE DELIVERED TO GLENN'S HOUSE @ DARLINGTON PT ON THURSDAY…" at bounding box center [771, 361] width 1089 height 44
click at [349, 341] on div "FLASHINGS & DEKTITESTO BE DELIVERED TO GLENN'S HOUSE @ DARLINGTON PT ON THURSDA…" at bounding box center [771, 361] width 1089 height 44
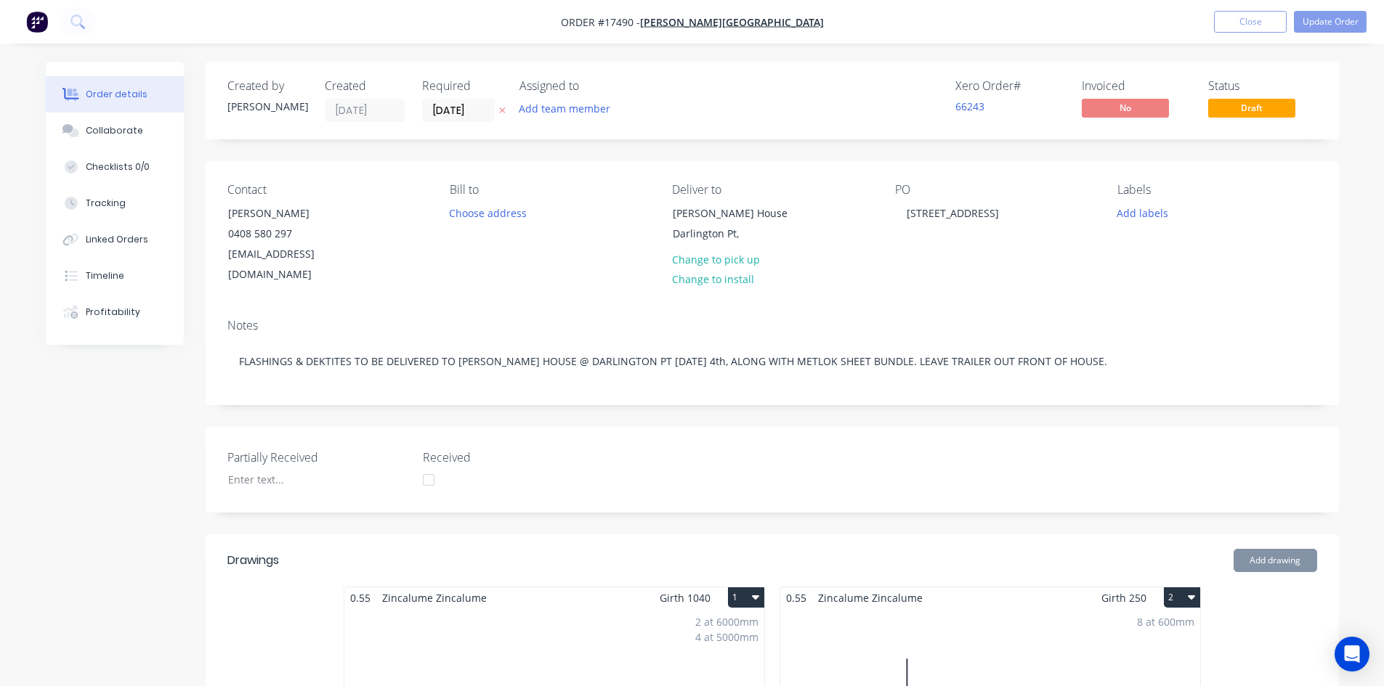
click at [440, 376] on div "Notes FLASHINGS & DEKTITES TO BE DELIVERED TO GLENN'S HOUSE @ DARLINGTON PT ON …" at bounding box center [772, 355] width 1133 height 97
click at [1324, 19] on button "Update Order" at bounding box center [1330, 22] width 73 height 22
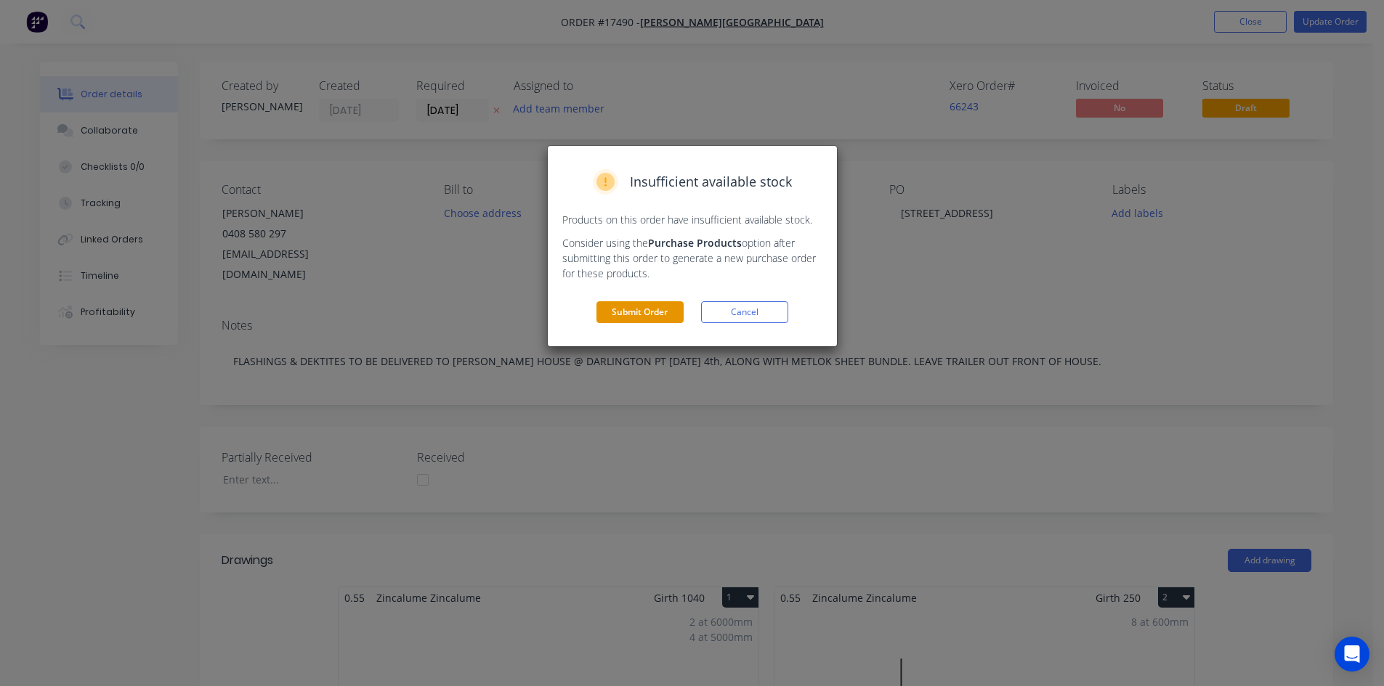
click at [636, 312] on button "Submit Order" at bounding box center [639, 312] width 87 height 22
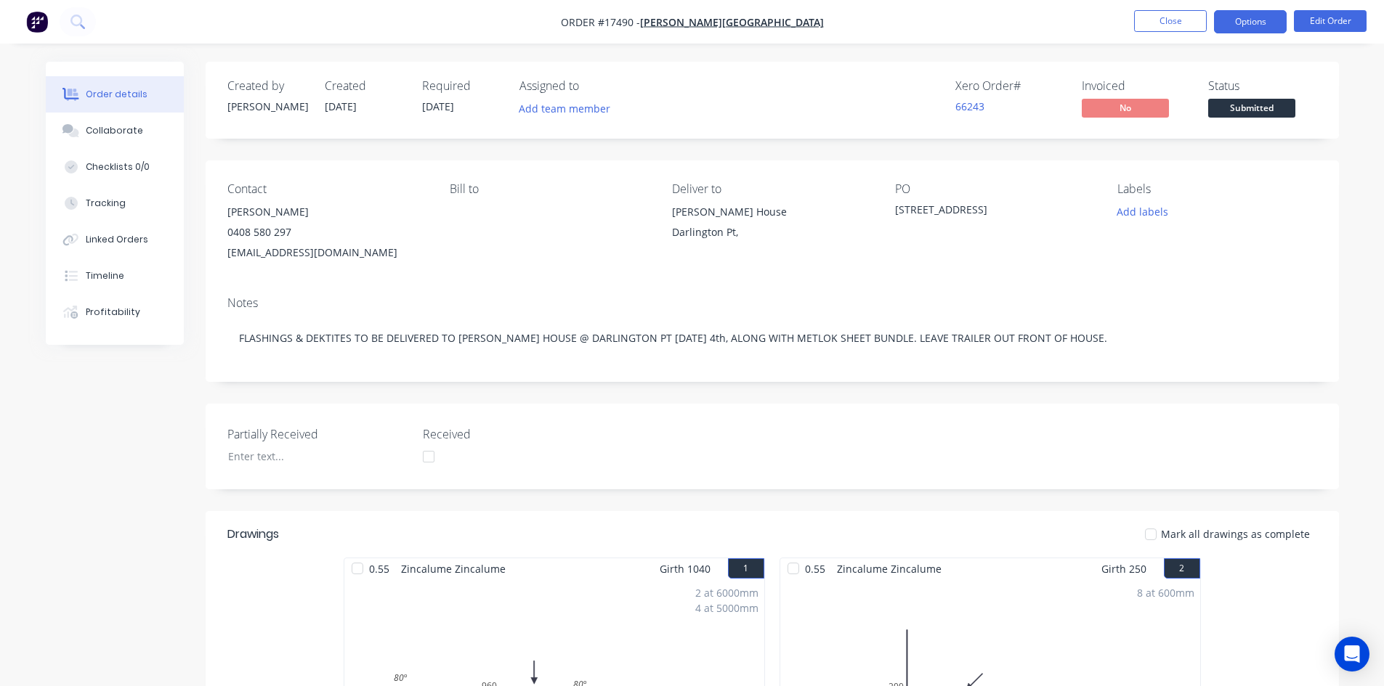
click at [1259, 25] on button "Options" at bounding box center [1250, 21] width 73 height 23
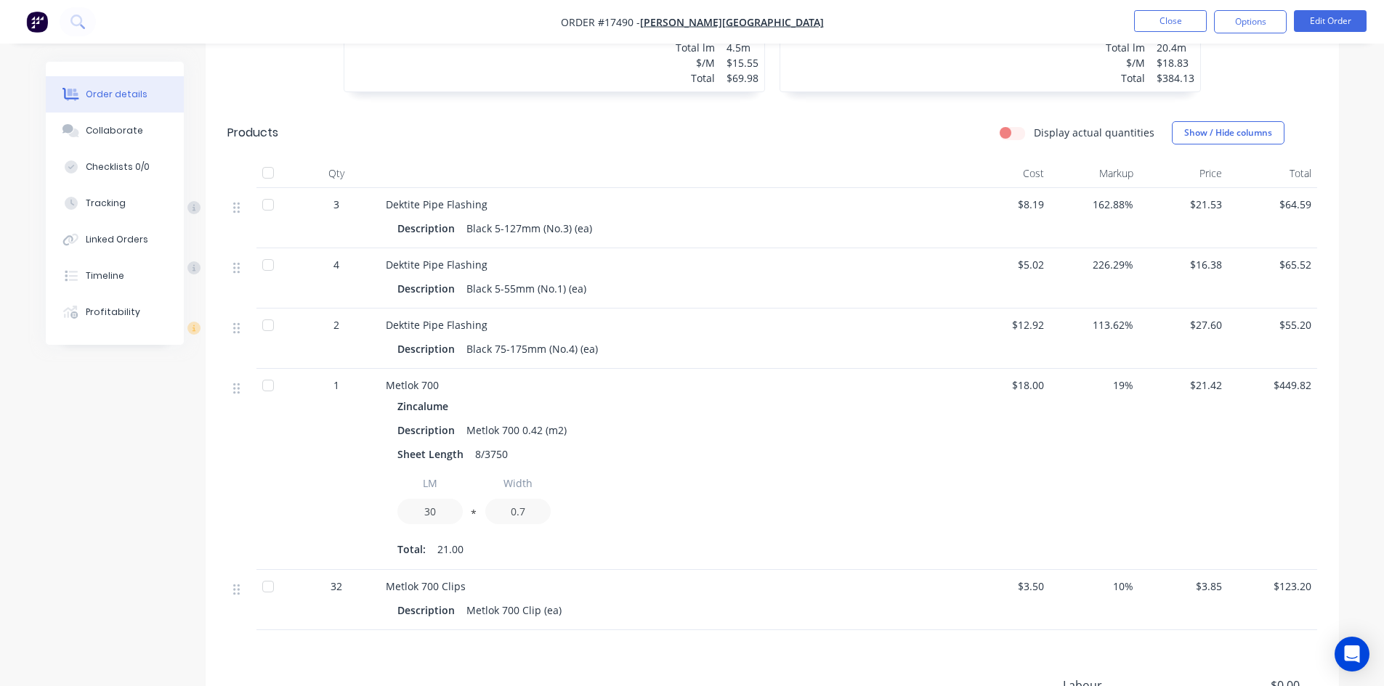
scroll to position [2246, 0]
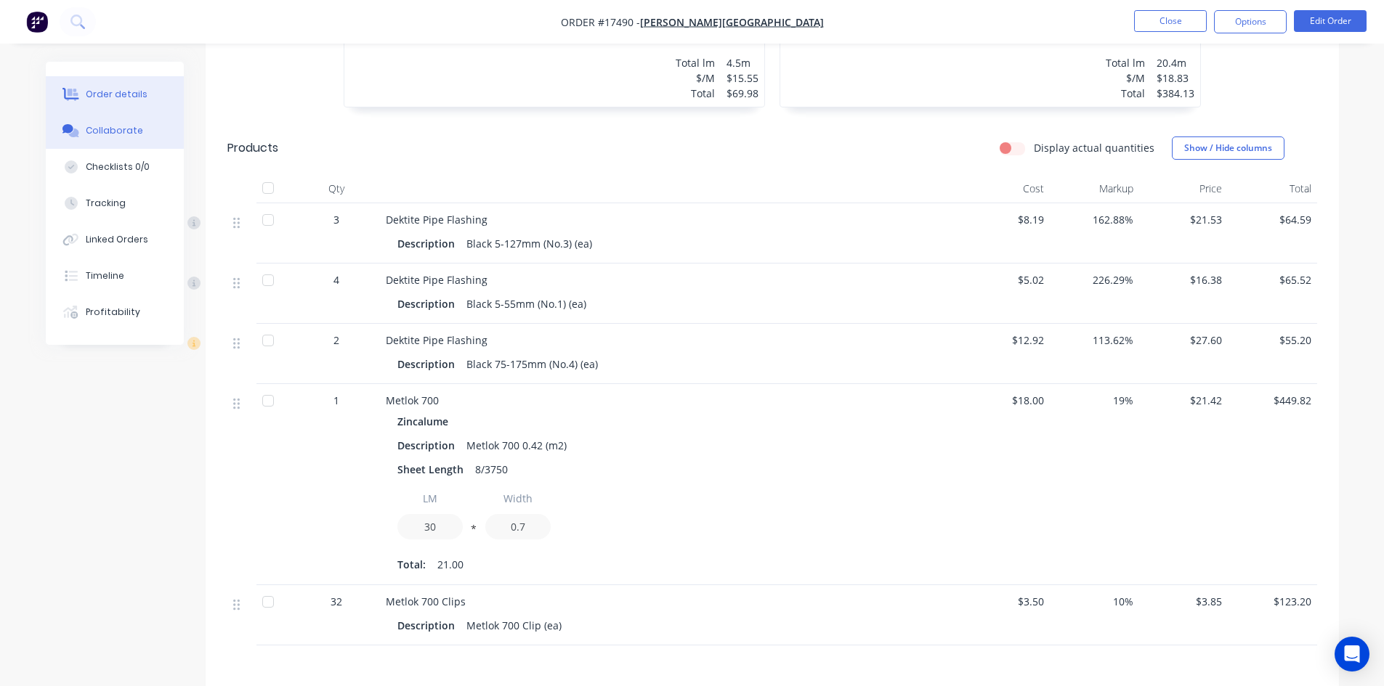
click at [138, 126] on button "Collaborate" at bounding box center [115, 131] width 138 height 36
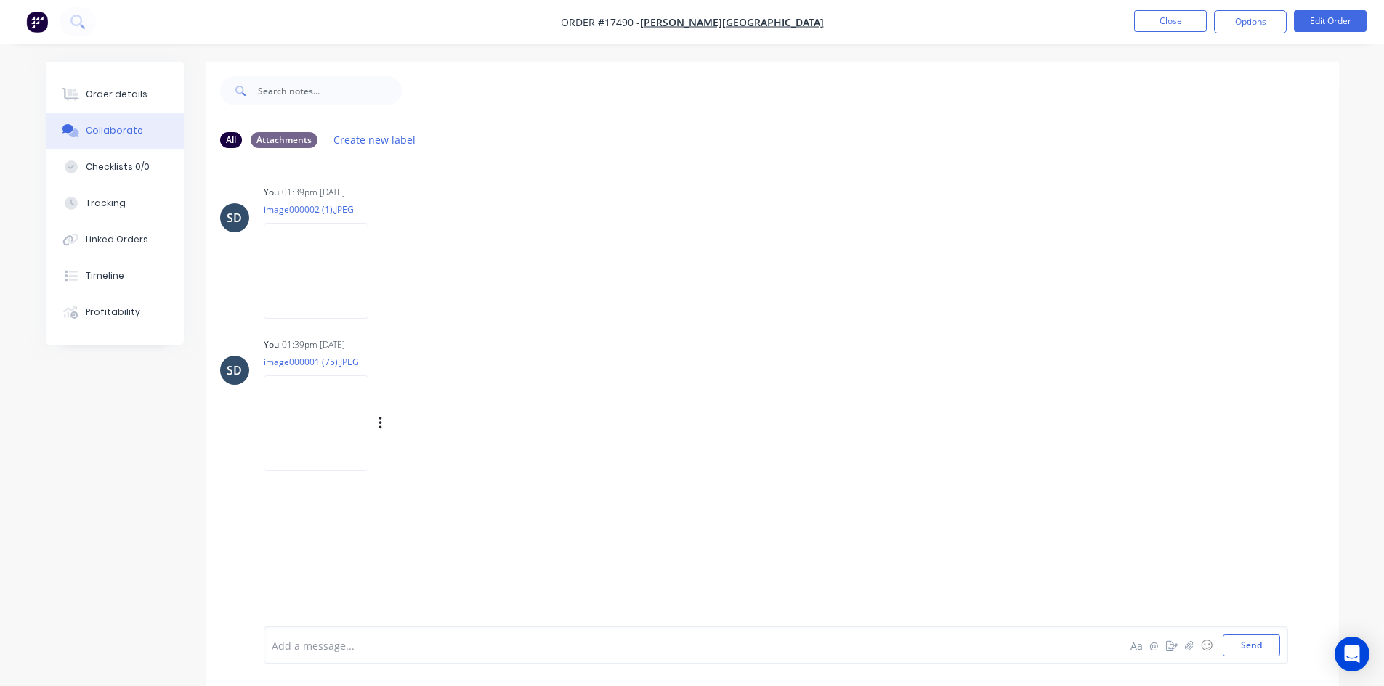
click at [330, 433] on img at bounding box center [316, 423] width 105 height 95
click at [123, 97] on div "Order details" at bounding box center [117, 94] width 62 height 13
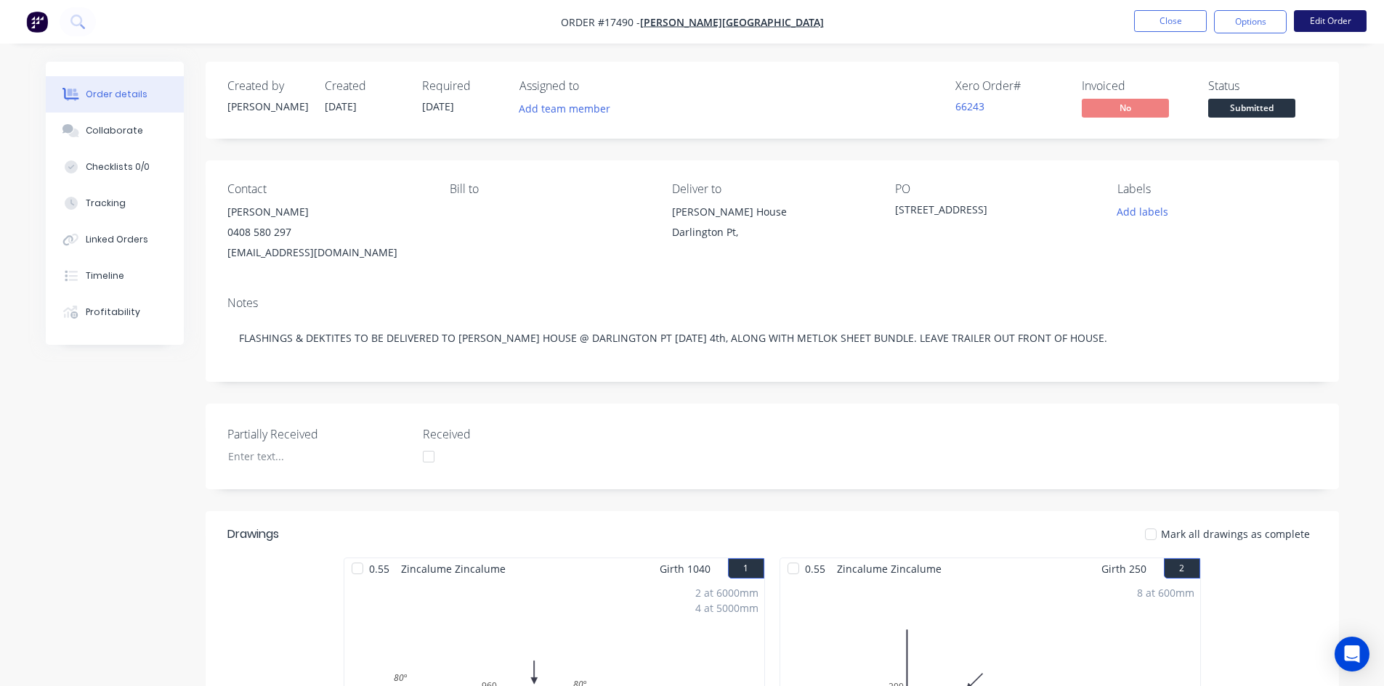
click at [1333, 29] on button "Edit Order" at bounding box center [1330, 21] width 73 height 22
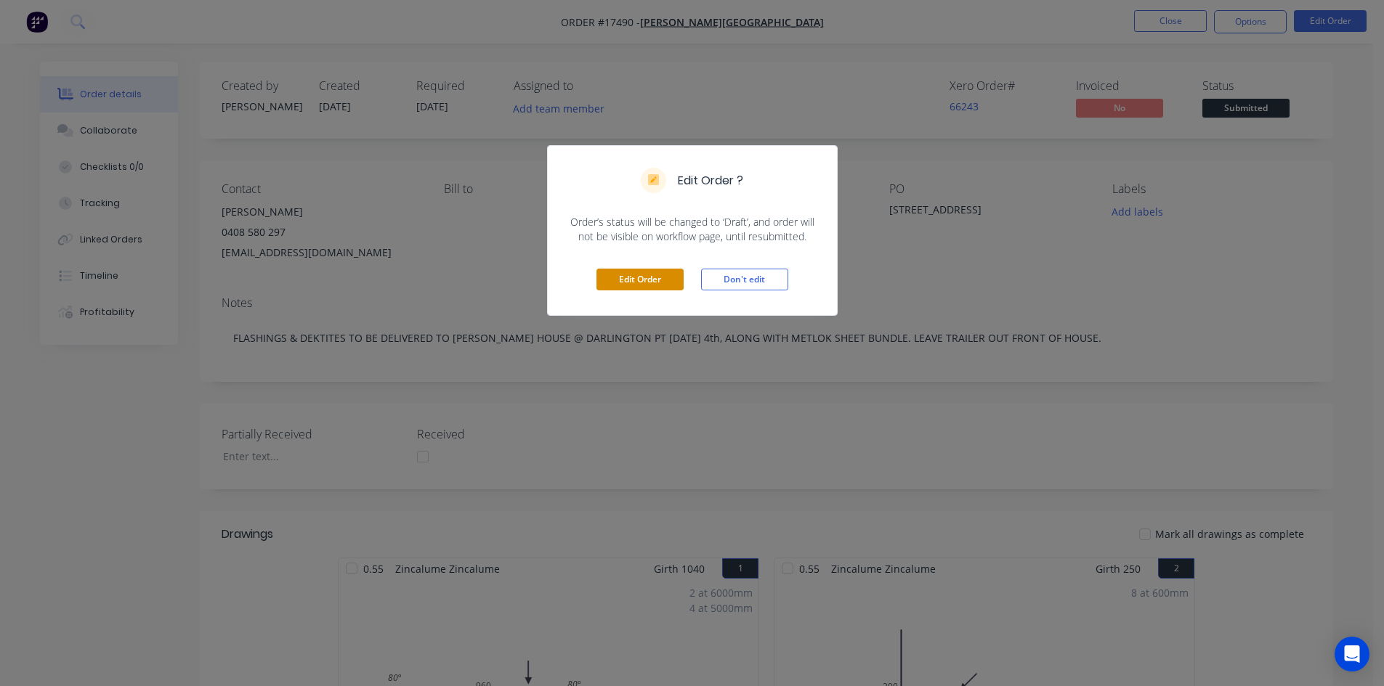
click at [643, 284] on button "Edit Order" at bounding box center [639, 280] width 87 height 22
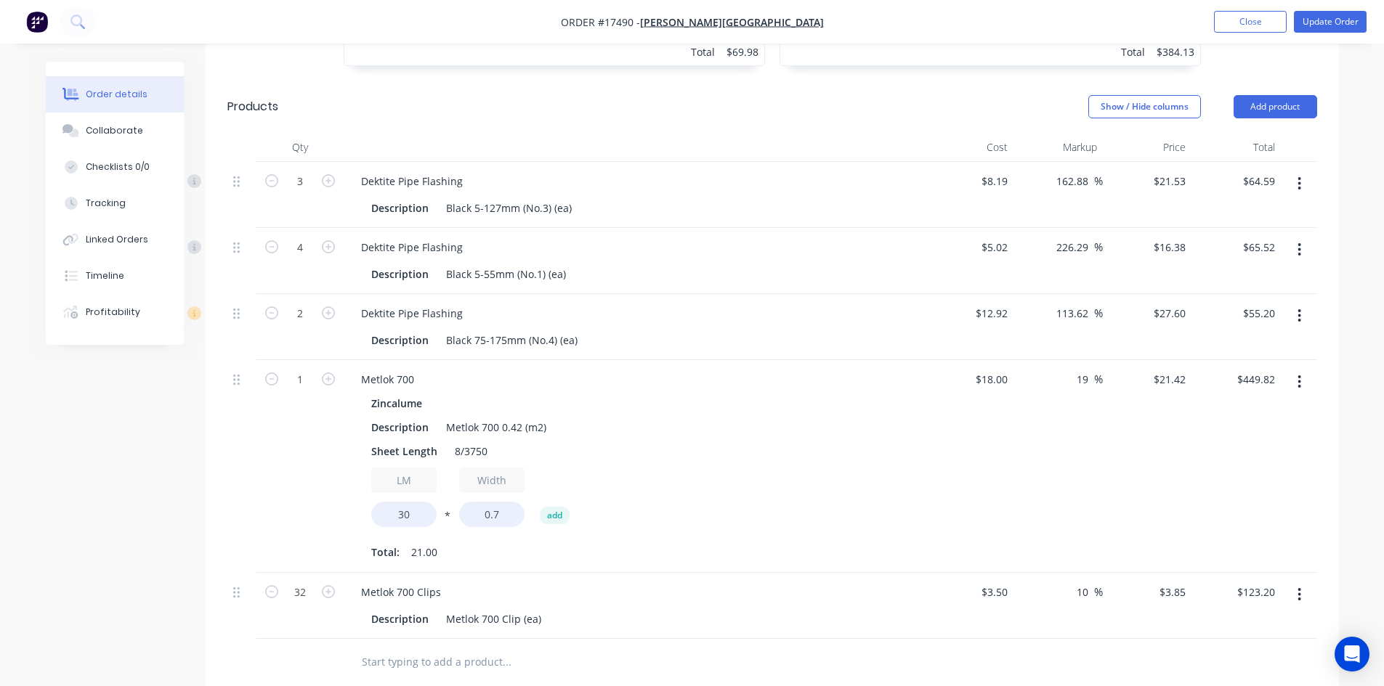
scroll to position [2324, 0]
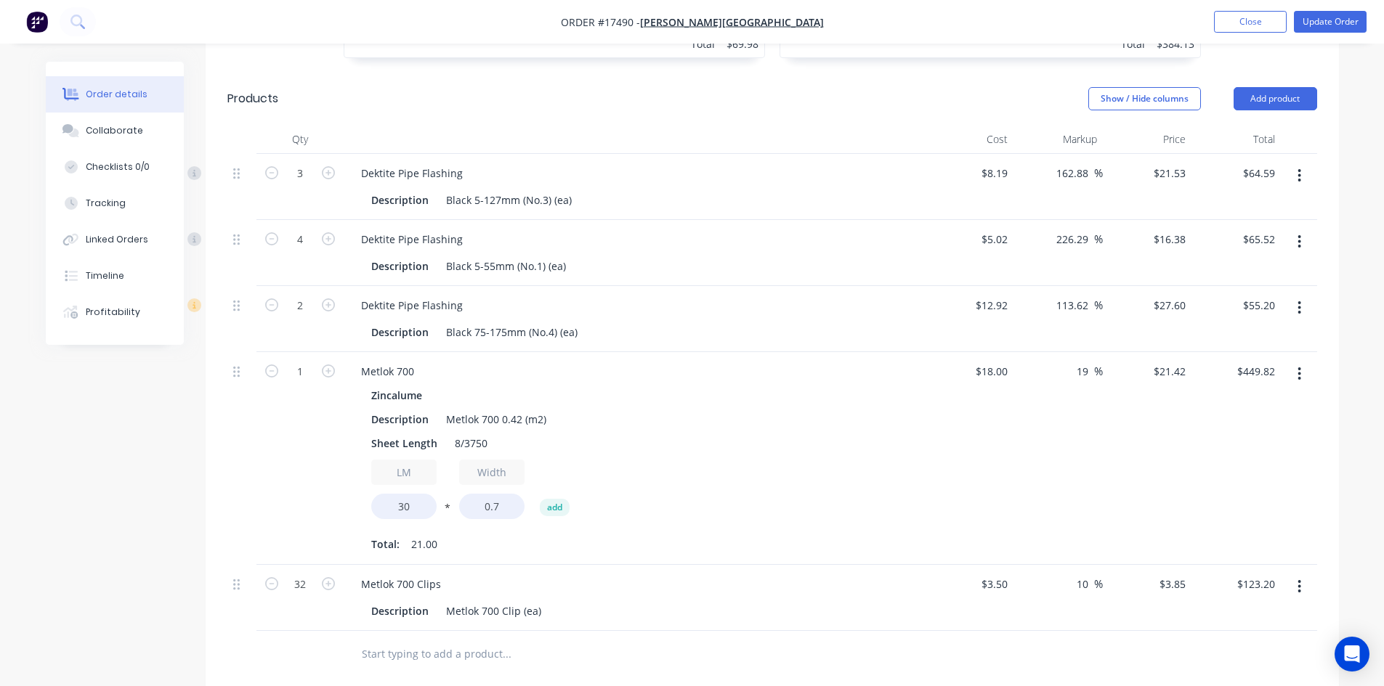
click at [1299, 301] on icon "button" at bounding box center [1299, 307] width 3 height 13
click at [1238, 423] on div "Delete" at bounding box center [1248, 433] width 112 height 21
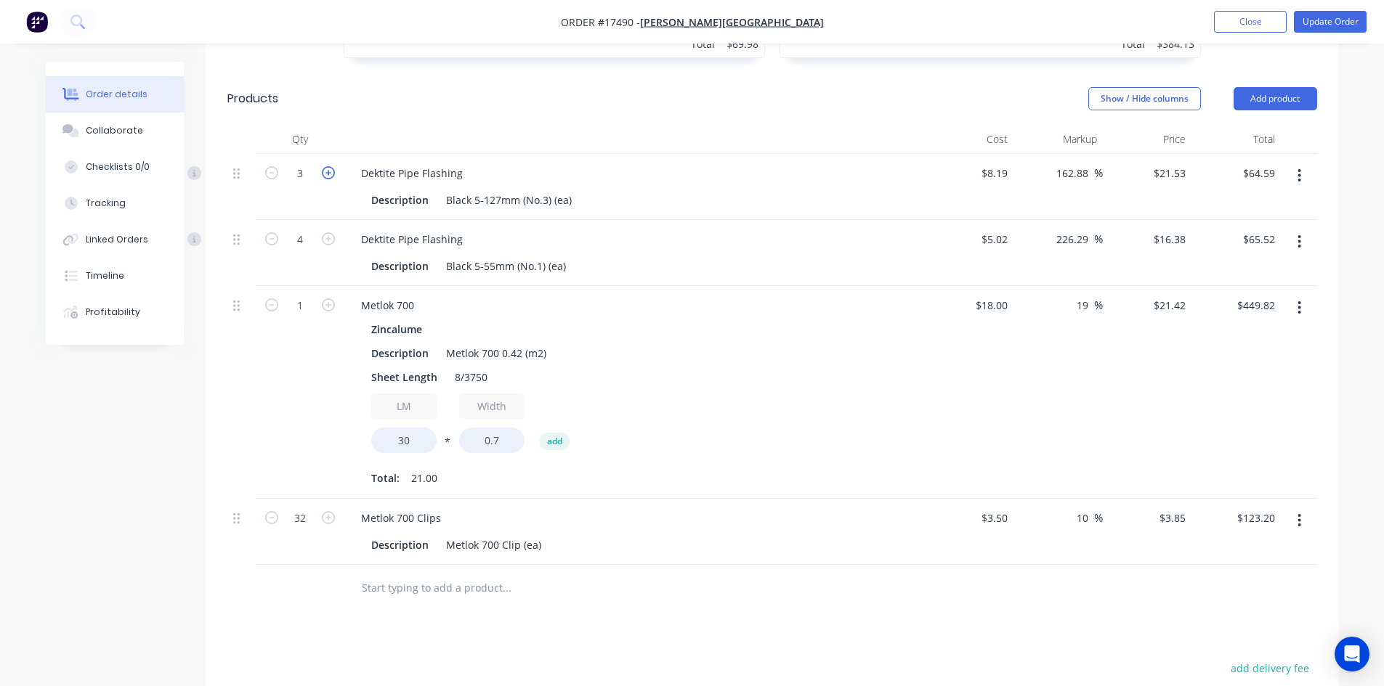
click at [326, 166] on icon "button" at bounding box center [328, 172] width 13 height 13
type input "4"
type input "$86.12"
click at [326, 166] on icon "button" at bounding box center [328, 172] width 13 height 13
type input "5"
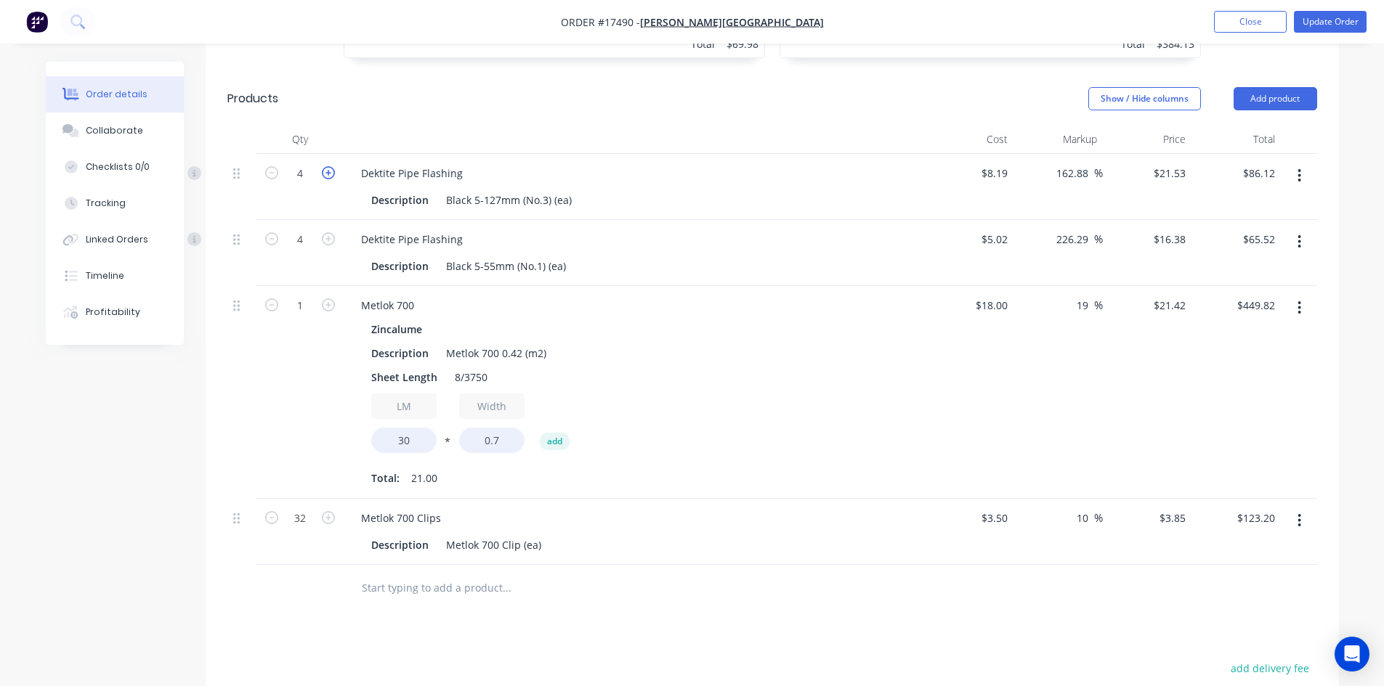
type input "$107.65"
click at [1335, 227] on div "Qty Cost Markup Price Total 5 Dektite Pipe Flashing Description Black 5-127mm (…" at bounding box center [772, 368] width 1133 height 487
click at [1337, 20] on button "Update Order" at bounding box center [1330, 22] width 73 height 22
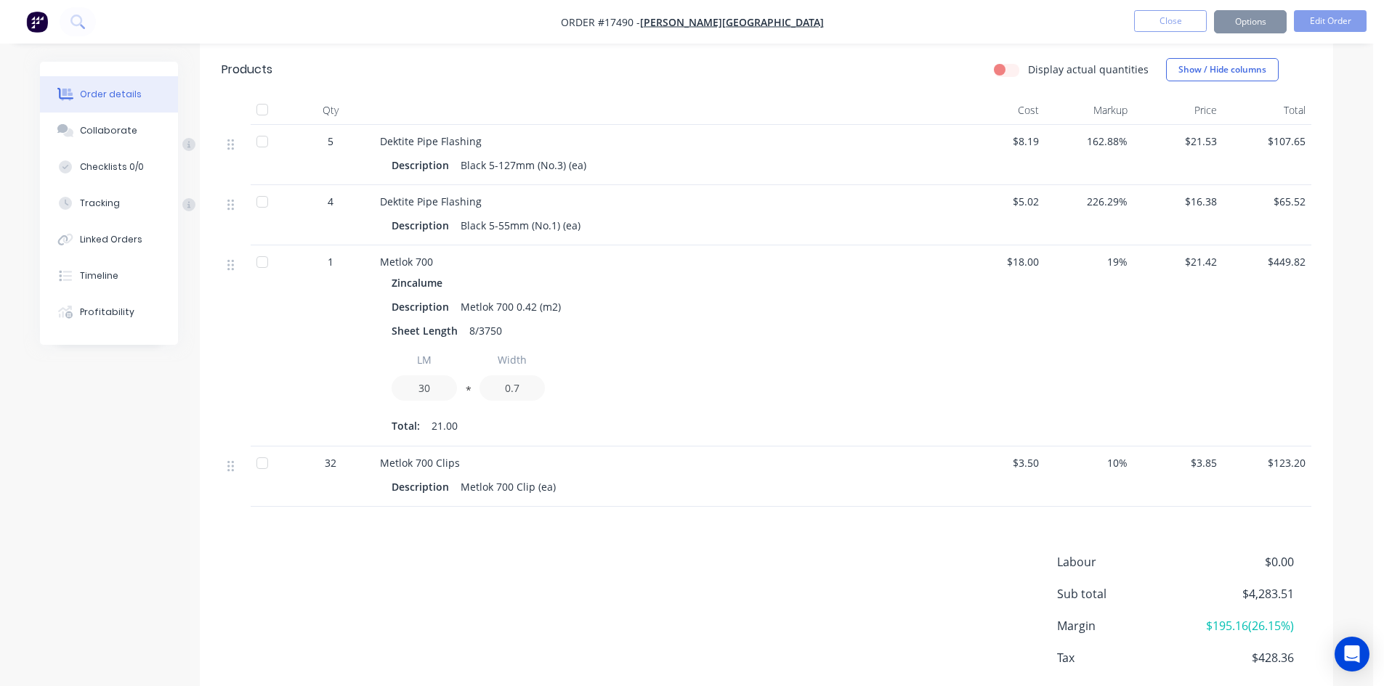
scroll to position [0, 0]
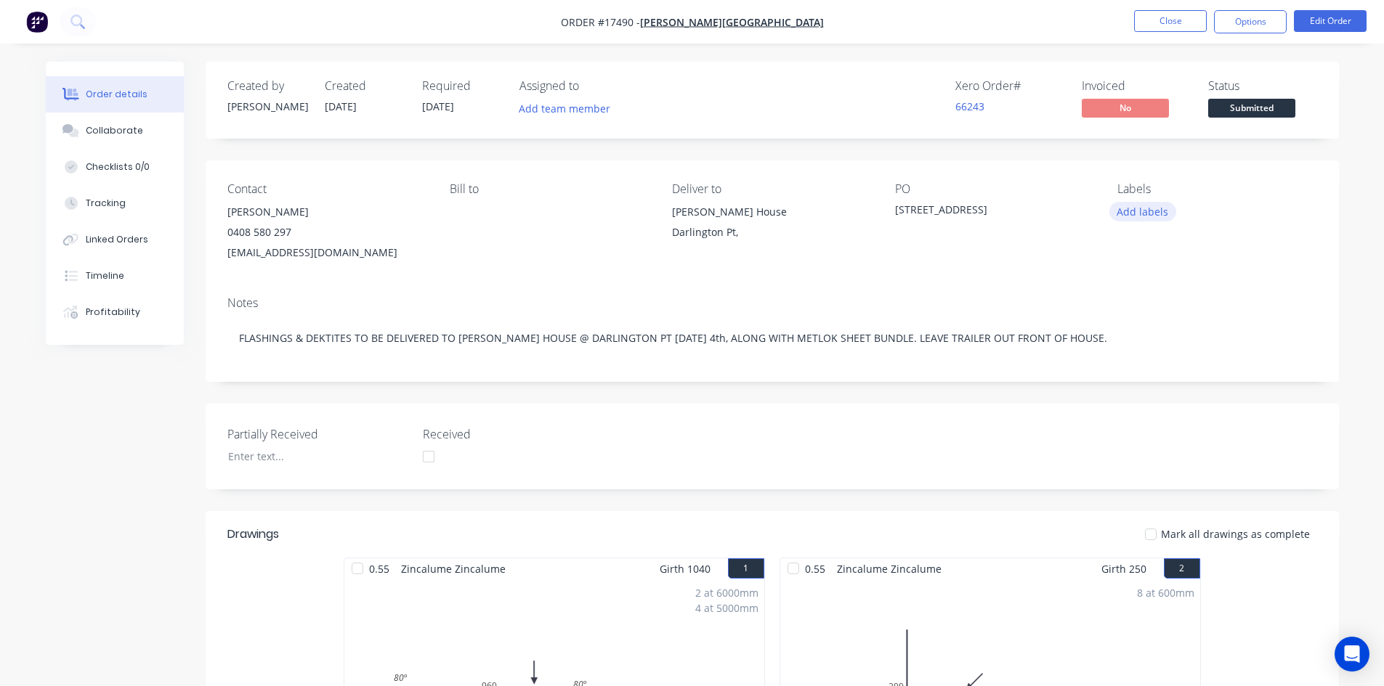
click at [1143, 213] on button "Add labels" at bounding box center [1142, 212] width 67 height 20
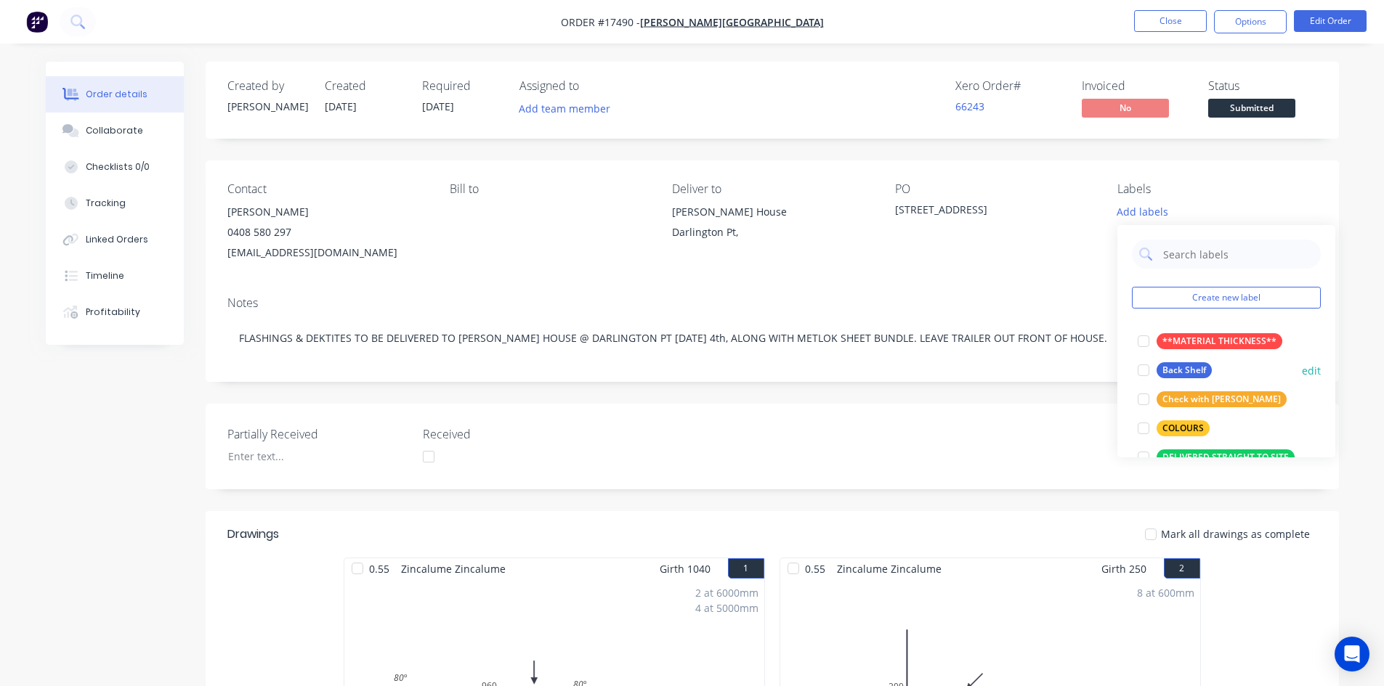
click at [1144, 373] on div at bounding box center [1143, 370] width 29 height 29
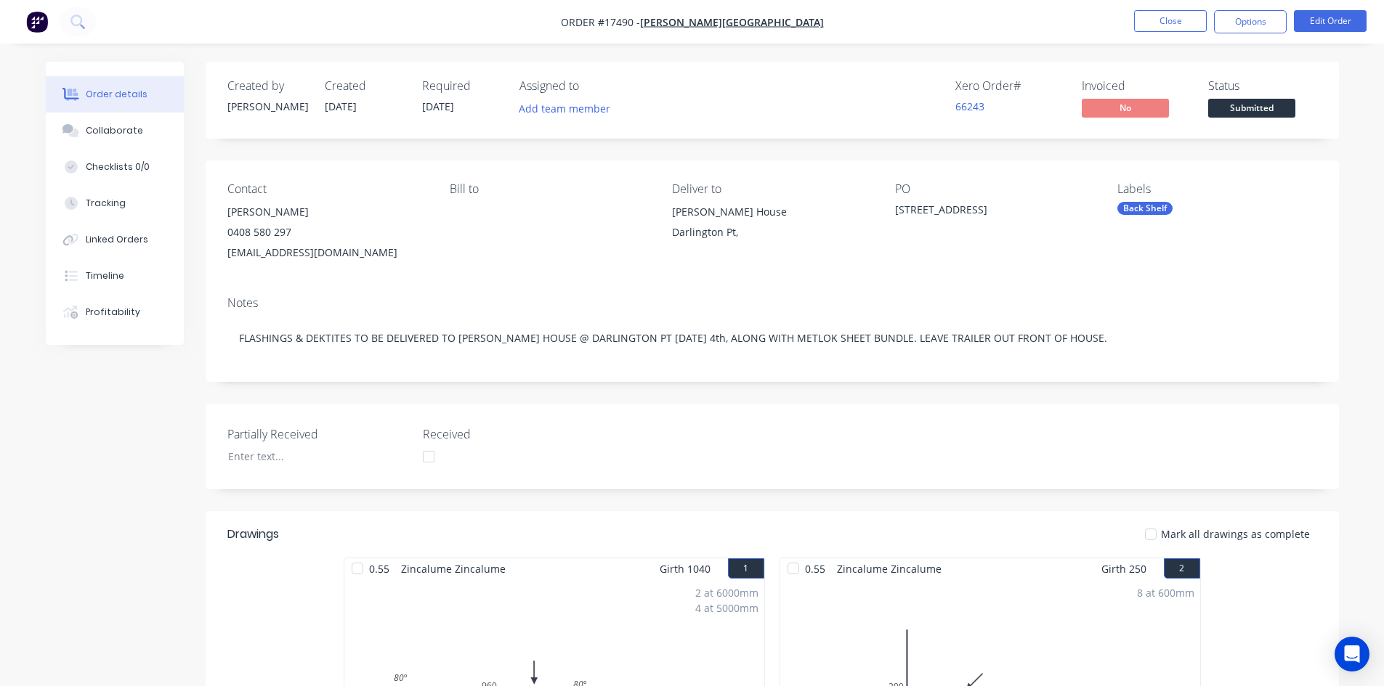
click at [1071, 240] on div "PO 17490 Shell Road House, Hay" at bounding box center [994, 222] width 199 height 81
click at [832, 17] on nav "Order #17490 - Glenn Walsh Building Close Options Edit Order" at bounding box center [692, 22] width 1384 height 44
drag, startPoint x: 832, startPoint y: 17, endPoint x: 824, endPoint y: 17, distance: 8.0
click at [817, 17] on nav "Order #17490 - Glenn Walsh Building Close Options Edit Order" at bounding box center [692, 22] width 1384 height 44
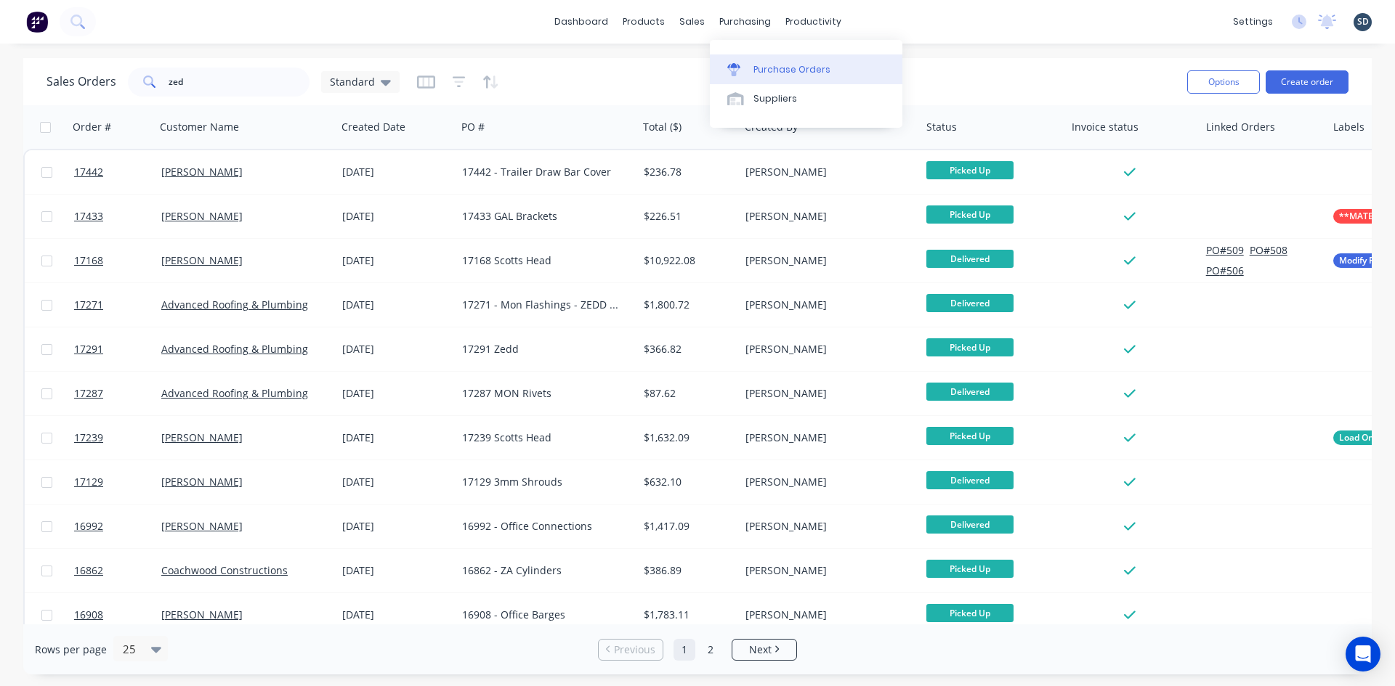
click at [755, 67] on div "Purchase Orders" at bounding box center [791, 69] width 77 height 13
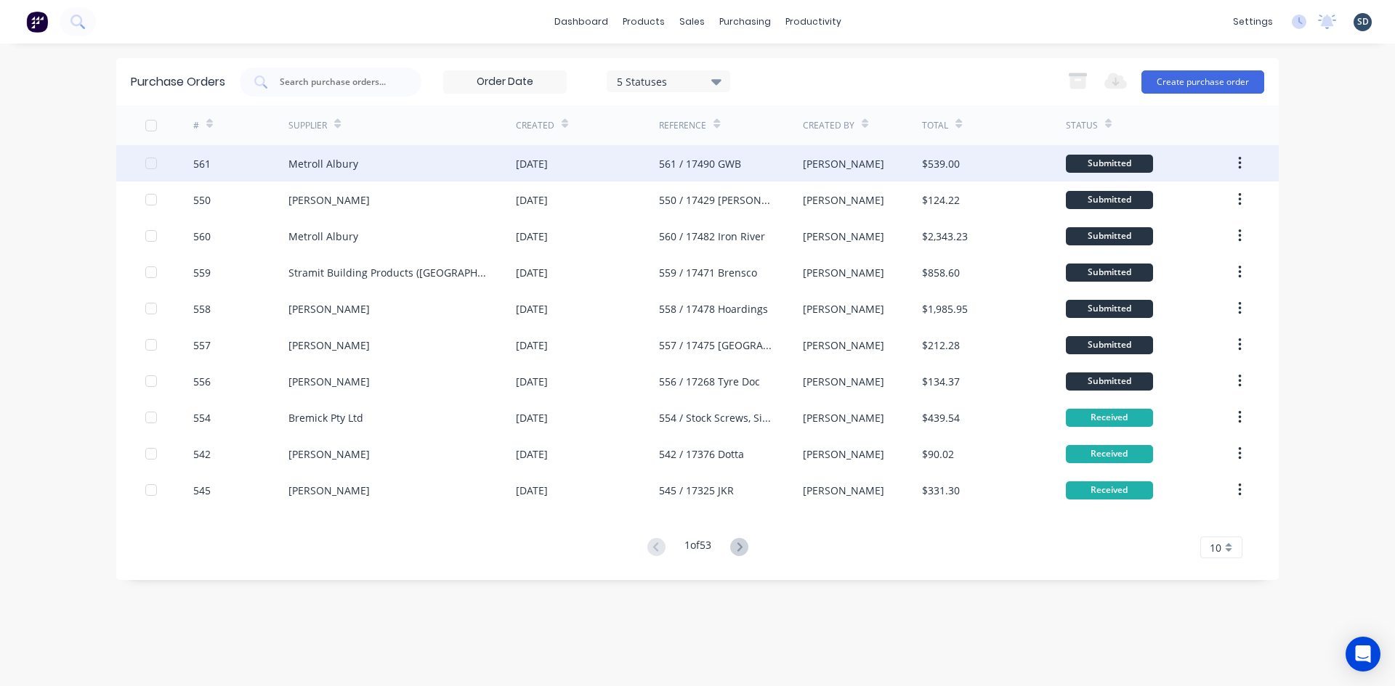
click at [449, 171] on div "Metroll Albury" at bounding box center [401, 163] width 227 height 36
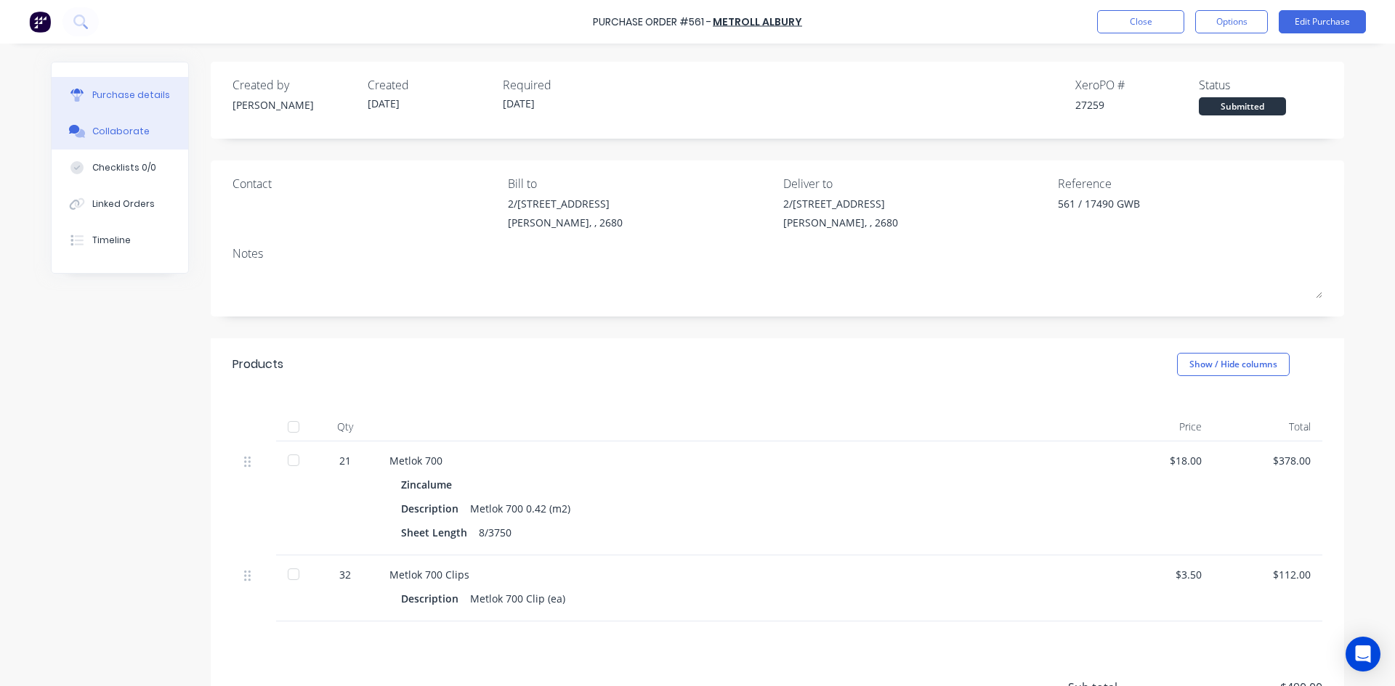
click at [143, 131] on button "Collaborate" at bounding box center [120, 131] width 137 height 36
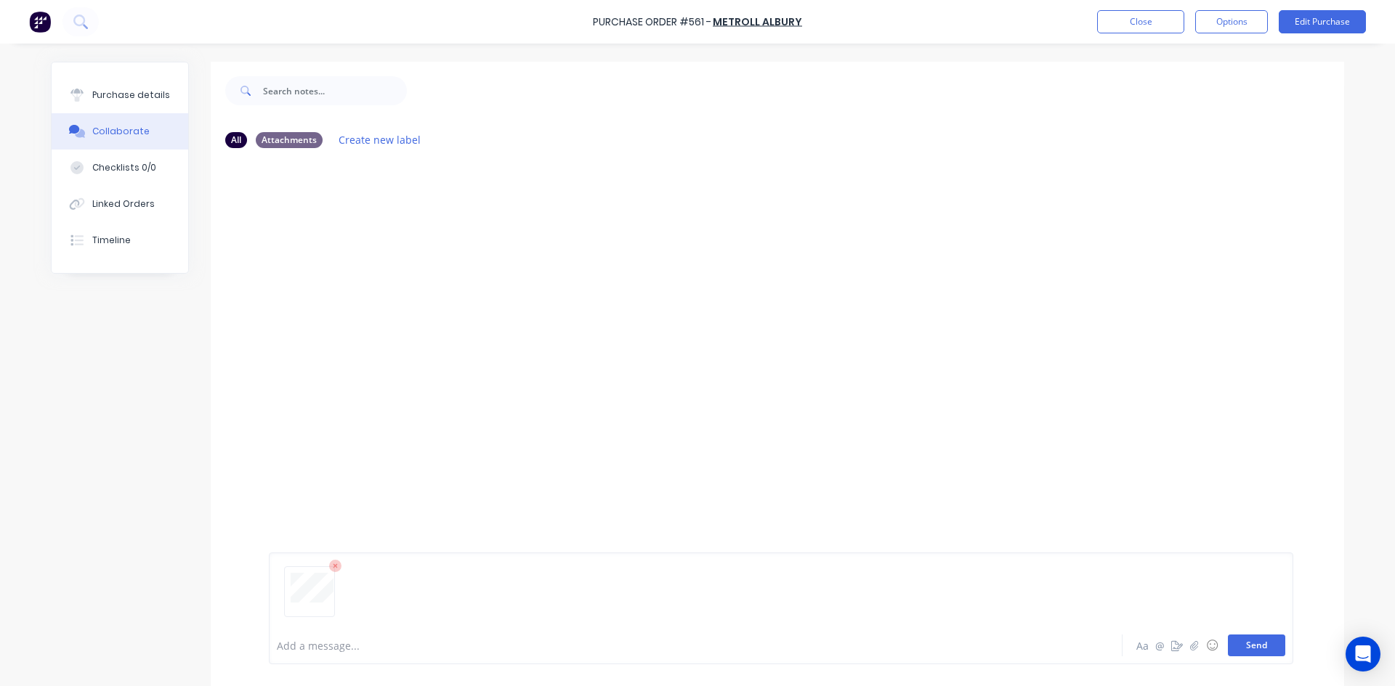
click at [1245, 641] on button "Send" at bounding box center [1255, 646] width 57 height 22
click at [134, 97] on div "Purchase details" at bounding box center [131, 95] width 78 height 13
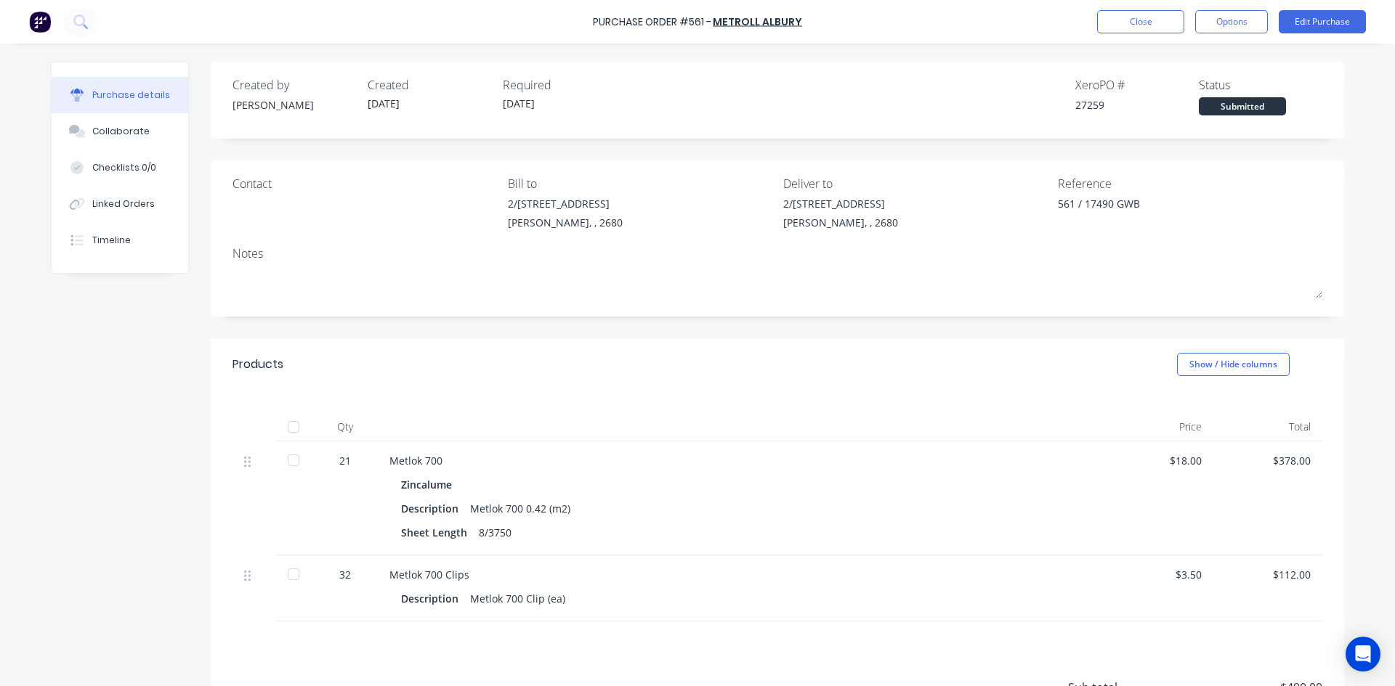
scroll to position [142, 0]
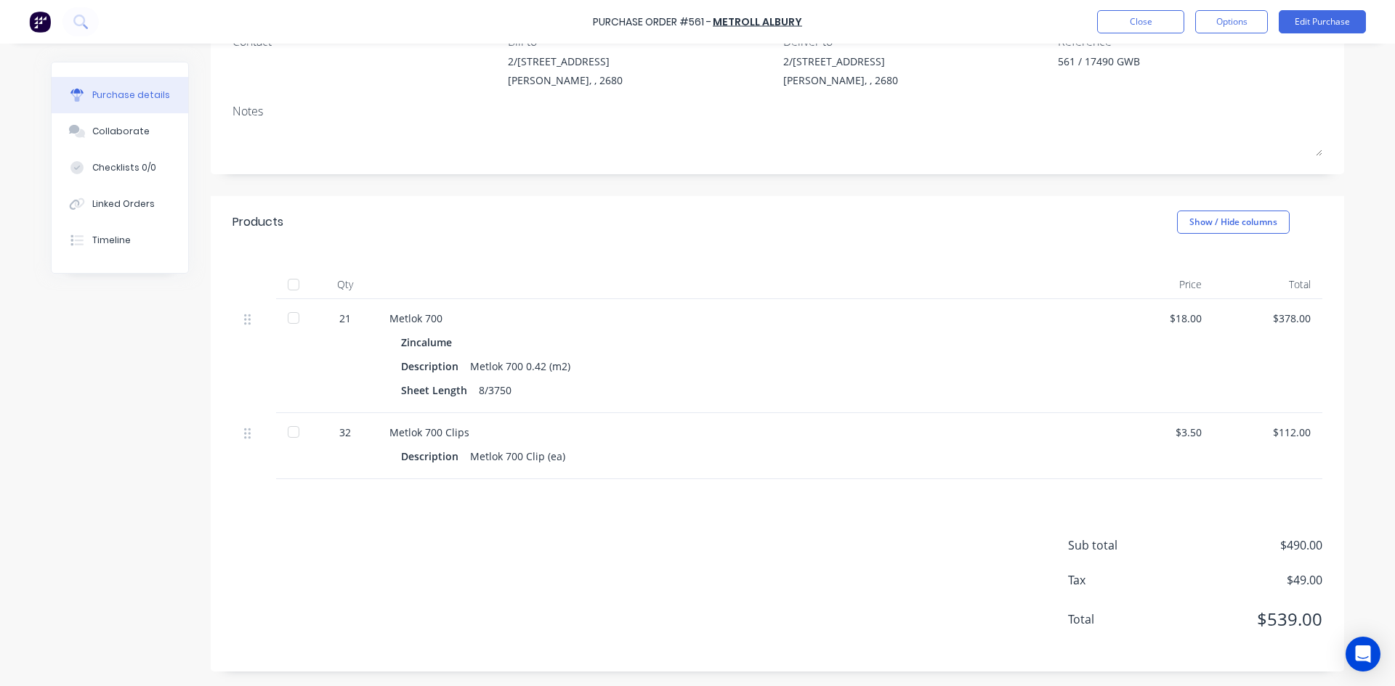
click at [332, 322] on div "21" at bounding box center [345, 318] width 42 height 15
click at [338, 319] on div "21" at bounding box center [345, 318] width 42 height 15
click at [1331, 24] on button "Edit Purchase" at bounding box center [1321, 21] width 87 height 23
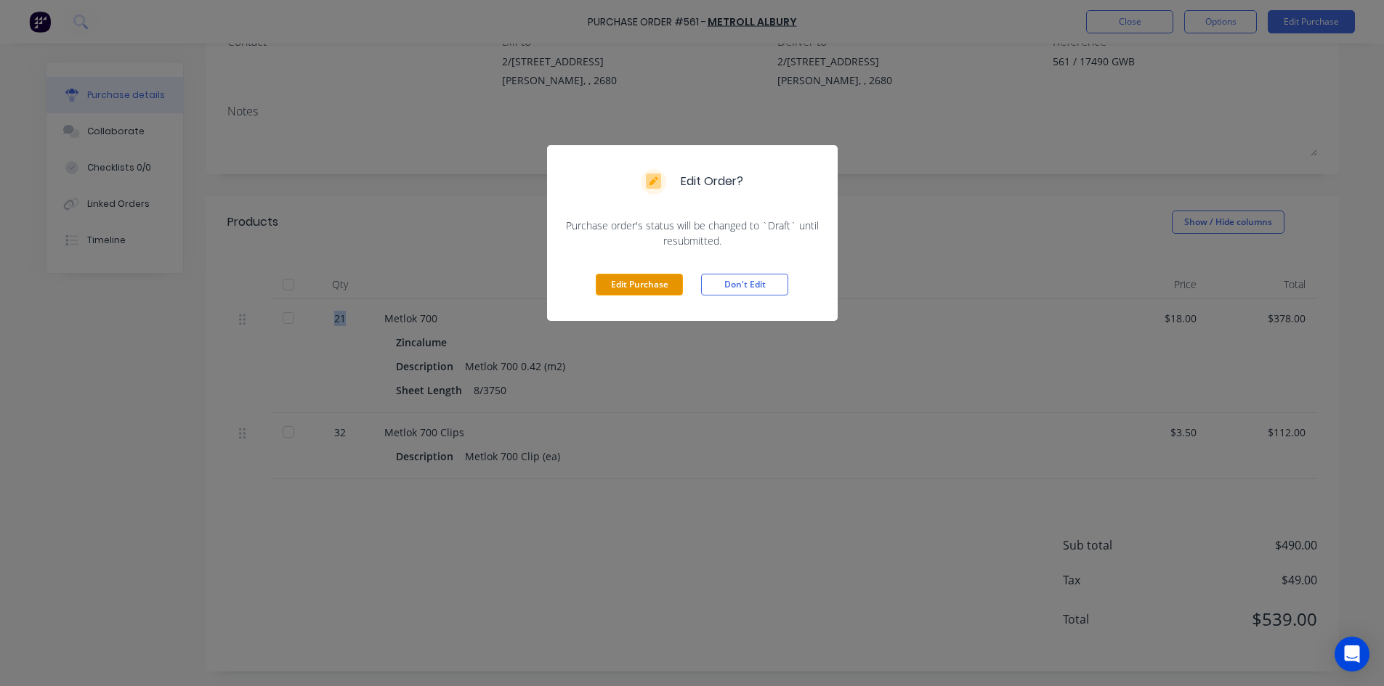
click at [630, 291] on button "Edit Purchase" at bounding box center [639, 285] width 87 height 22
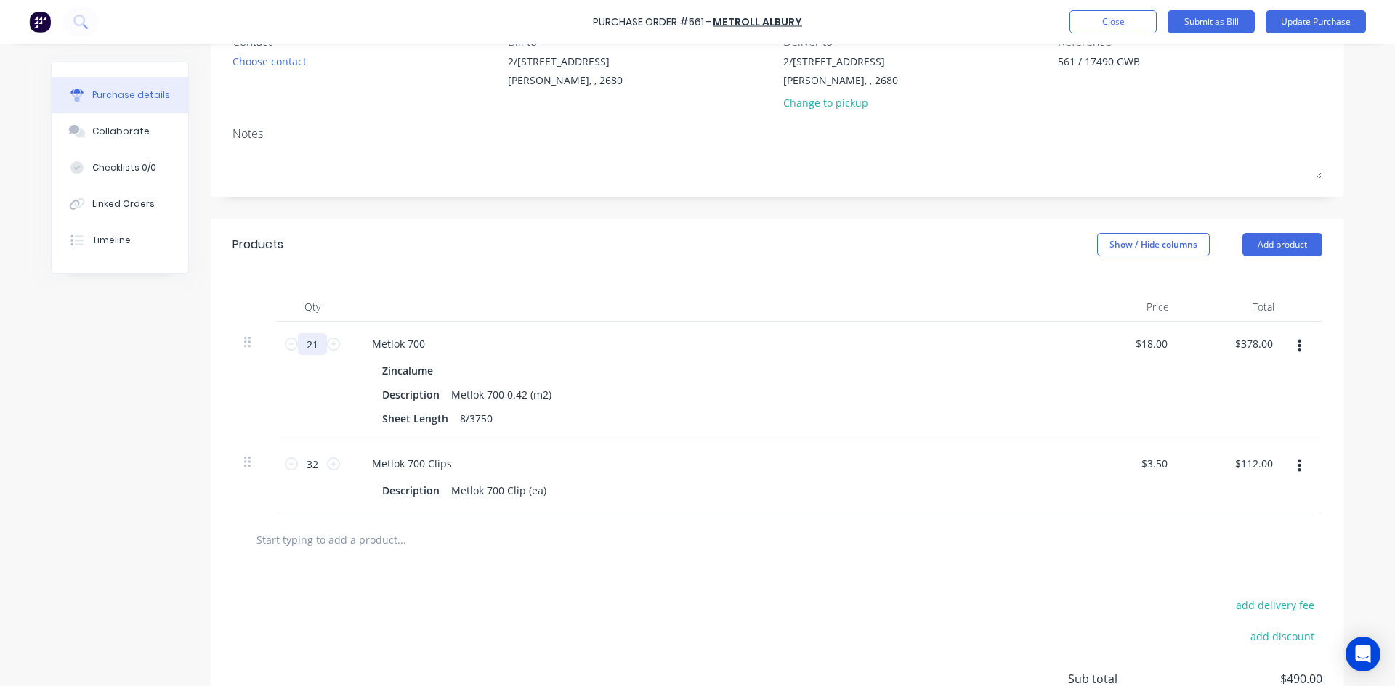
click at [303, 346] on input "21" at bounding box center [312, 344] width 29 height 22
type textarea "x"
type input "2"
type input "$36.00"
type textarea "x"
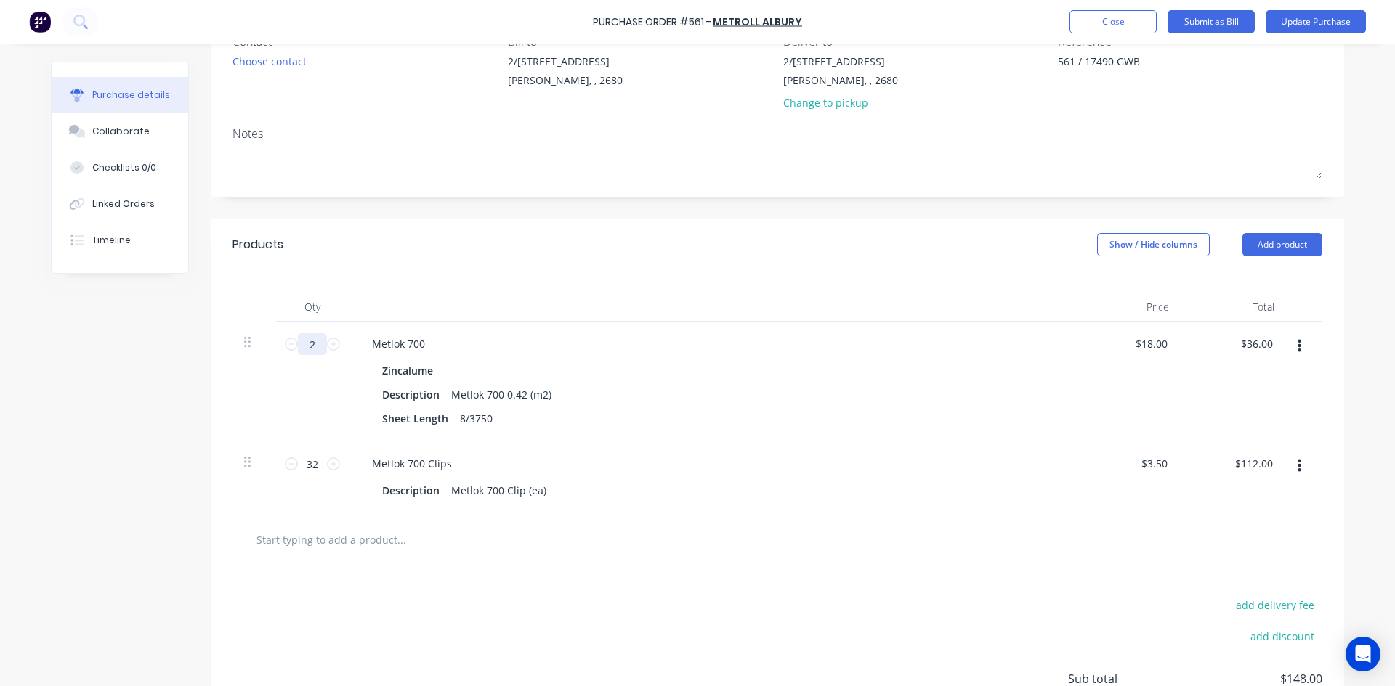
type input "20"
type input "$360.00"
type textarea "x"
type input "20."
type textarea "x"
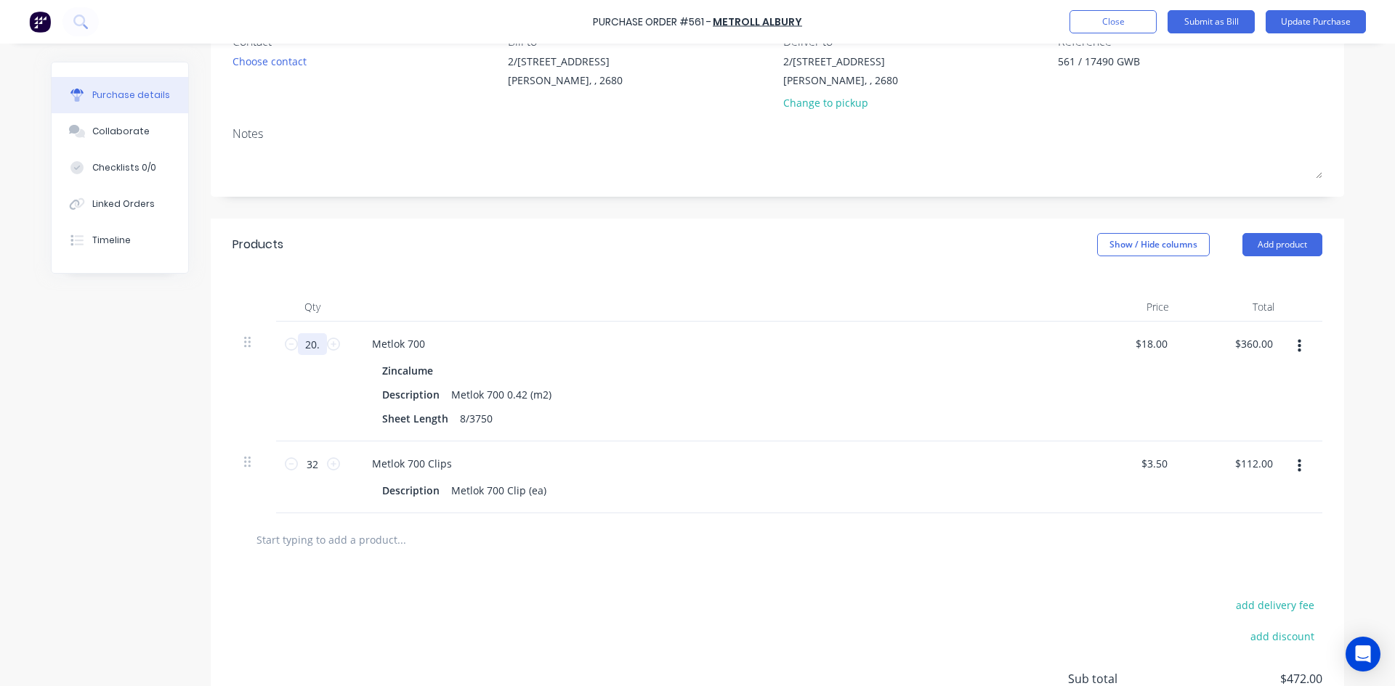
type input "20.7"
type input "$372.60"
type textarea "x"
type input "20.7"
click at [606, 245] on div "Products Show / Hide columns Add product" at bounding box center [777, 245] width 1133 height 52
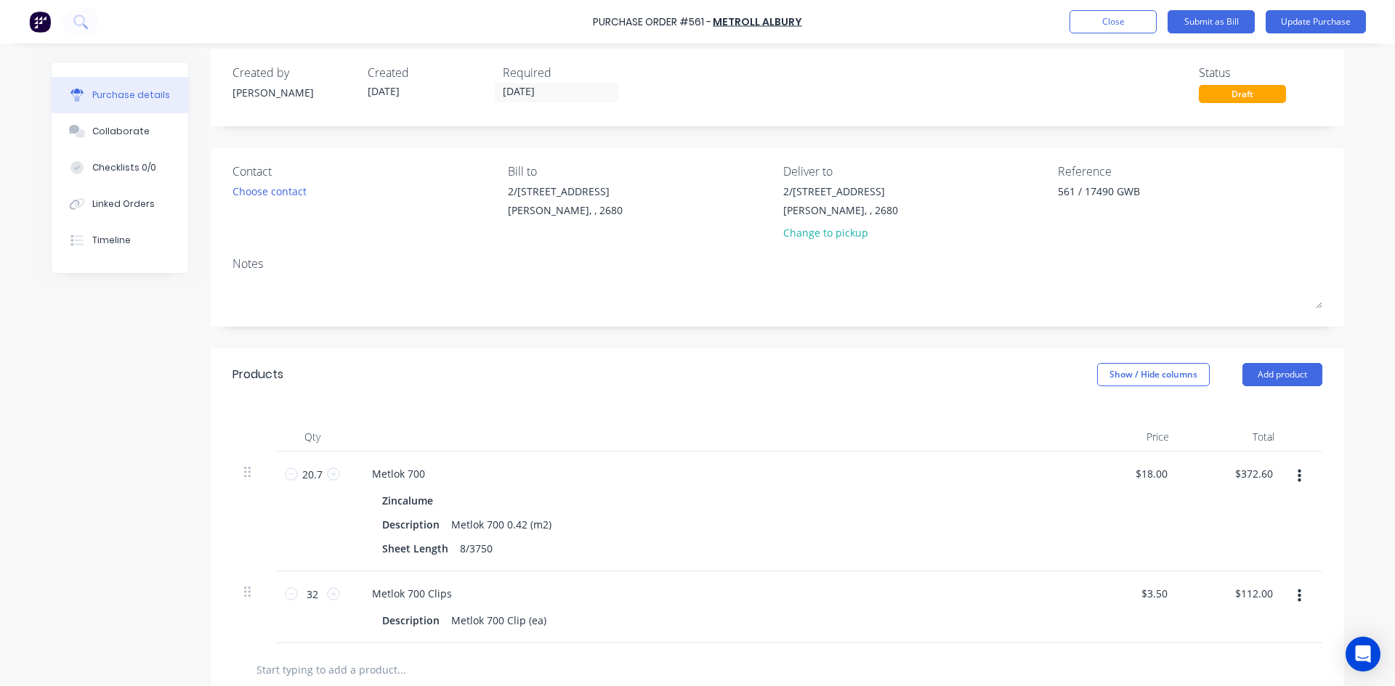
scroll to position [0, 0]
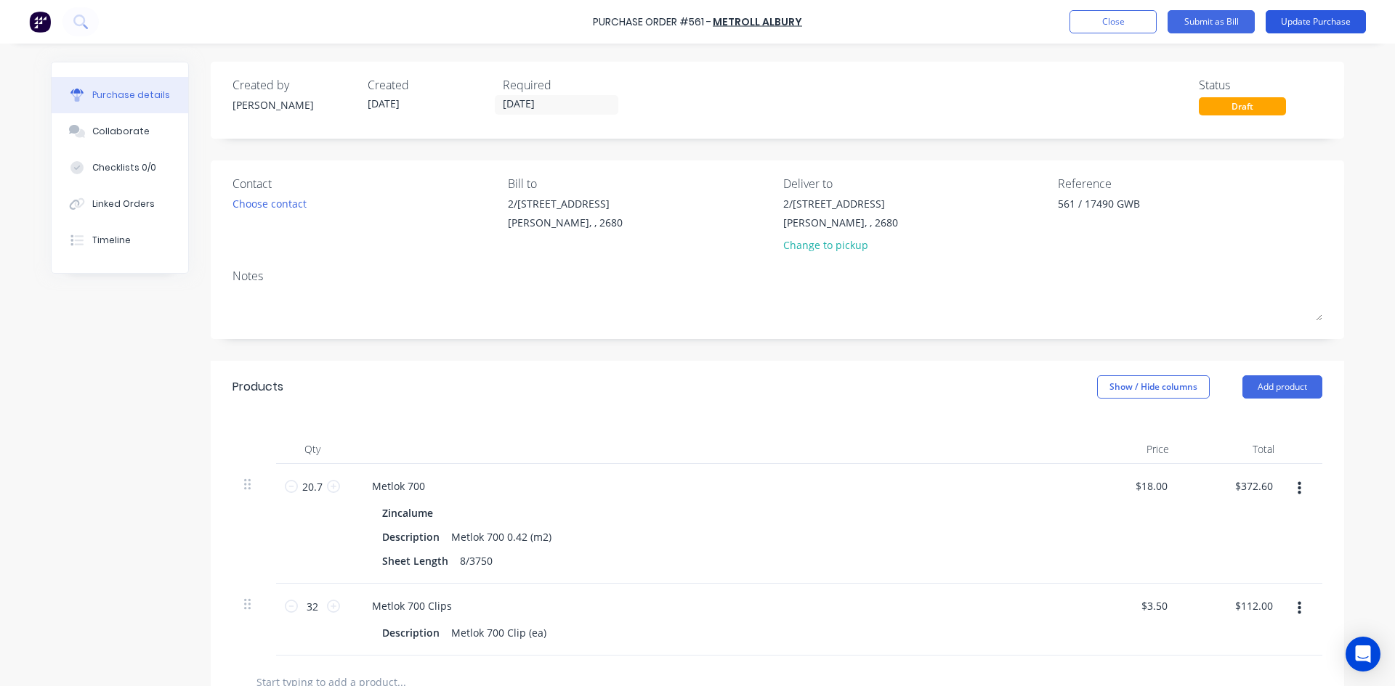
click at [1304, 18] on button "Update Purchase" at bounding box center [1315, 21] width 100 height 23
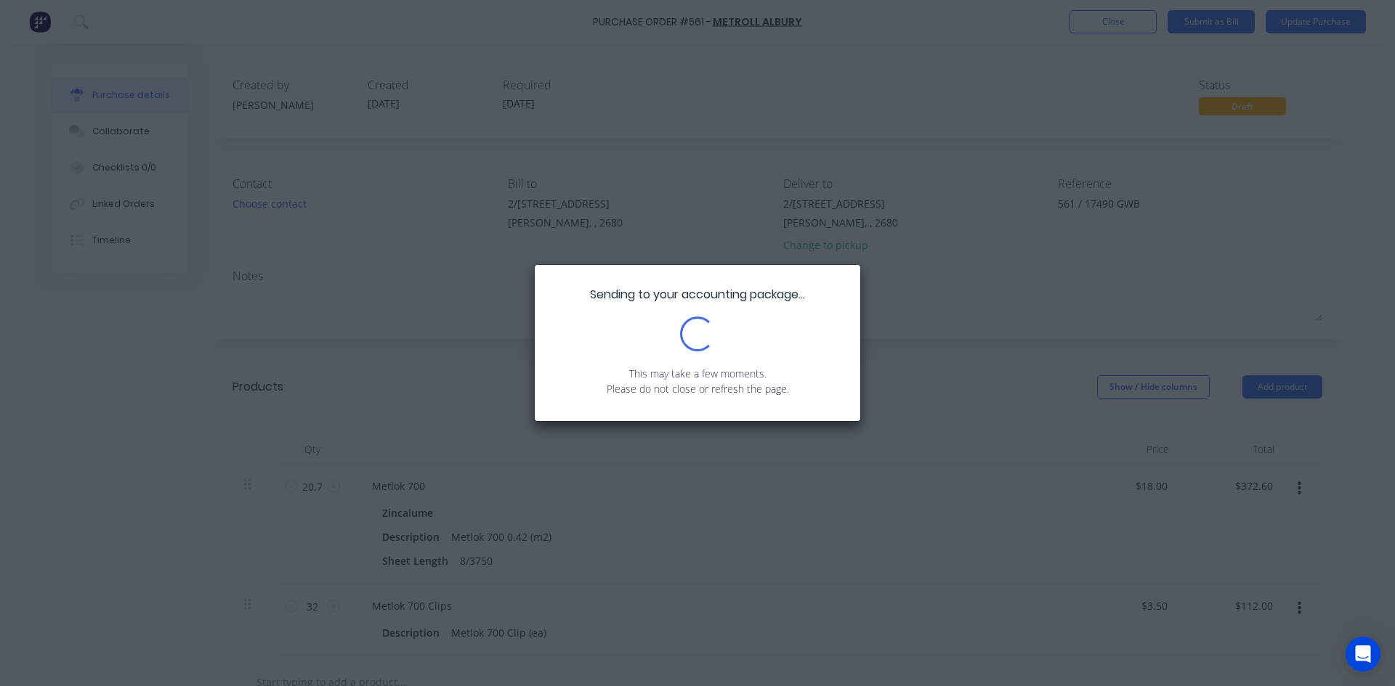
type textarea "x"
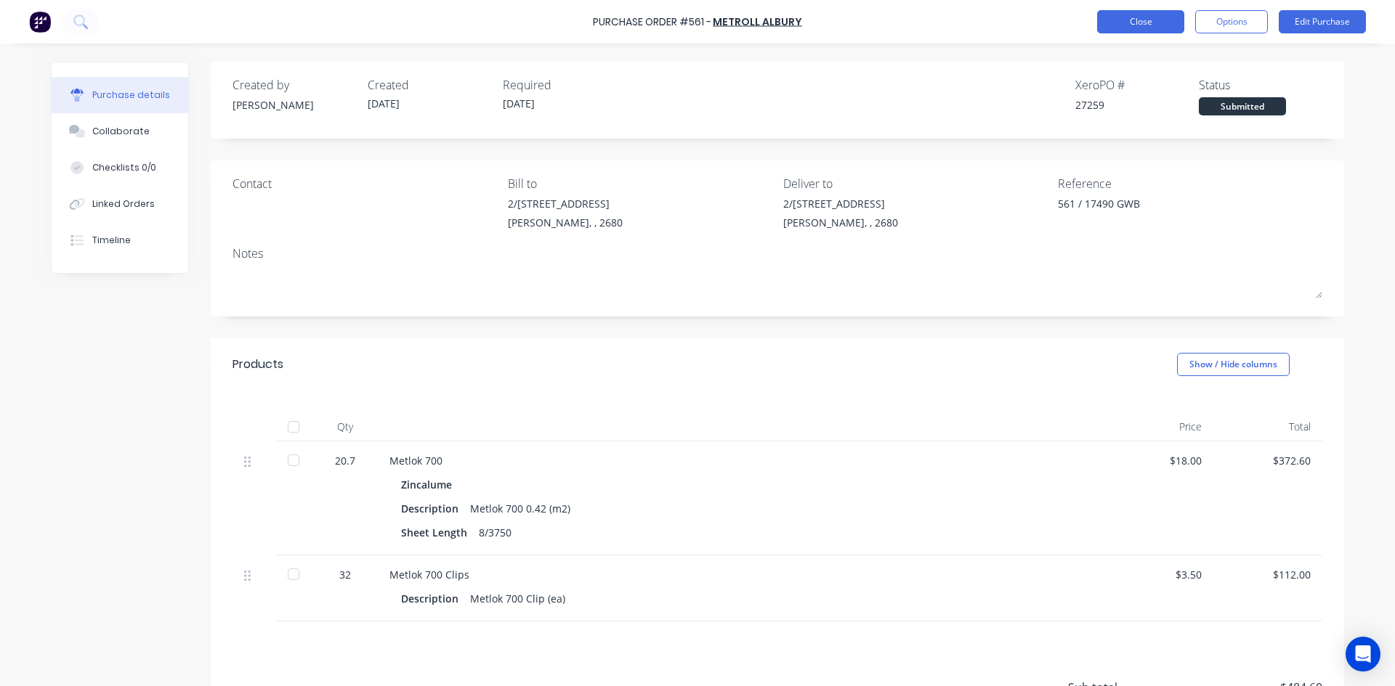
click at [1153, 20] on button "Close" at bounding box center [1140, 21] width 87 height 23
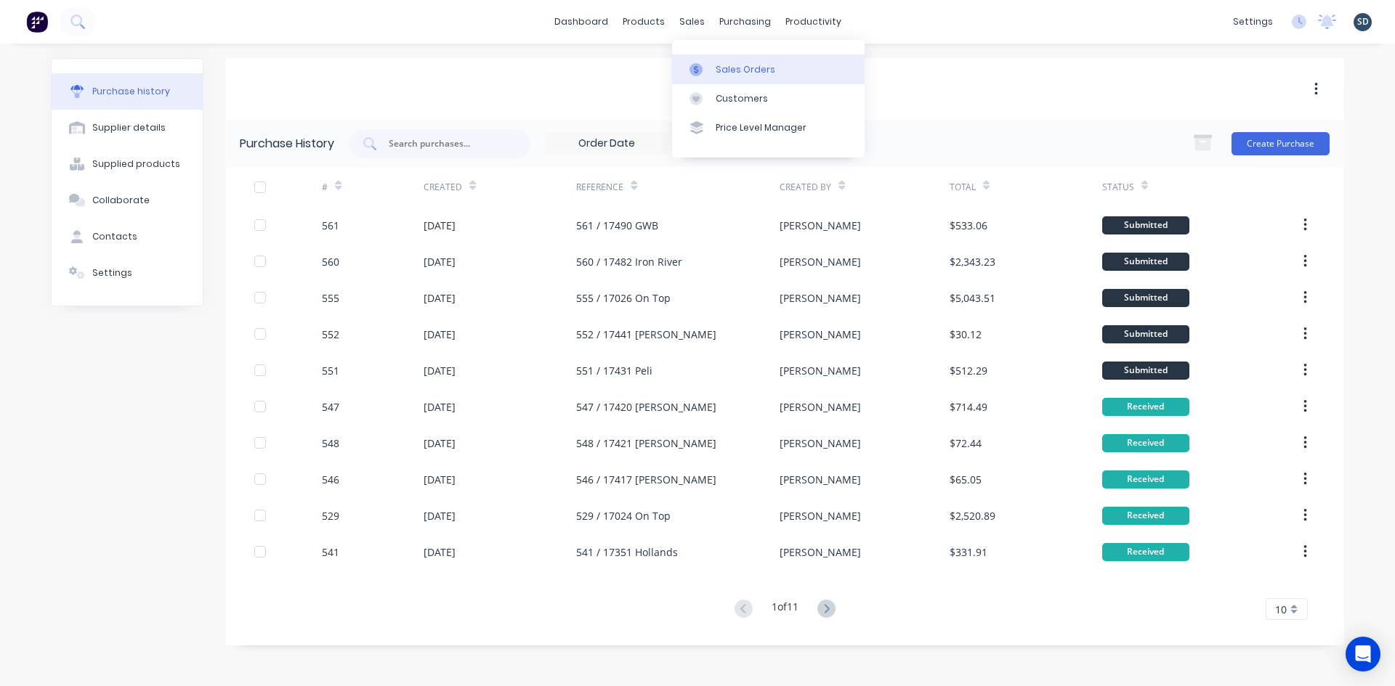
click at [740, 68] on div "Sales Orders" at bounding box center [745, 69] width 60 height 13
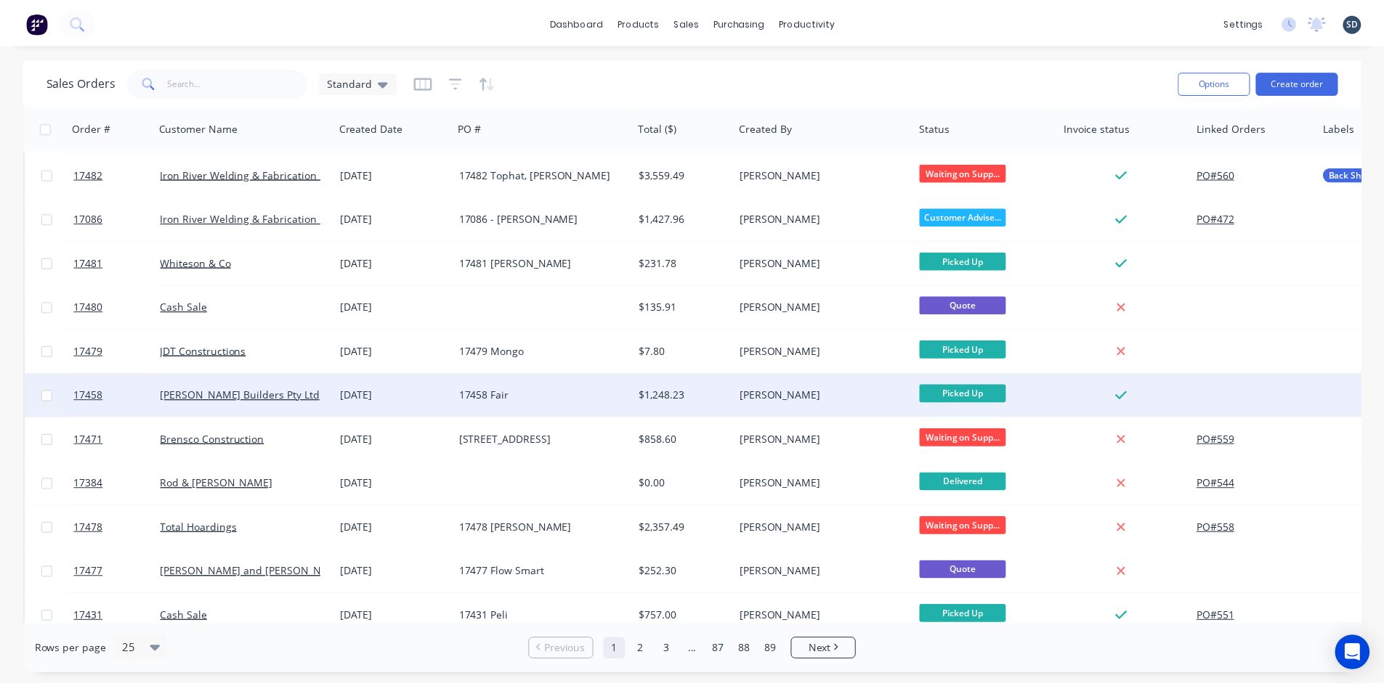
scroll to position [639, 0]
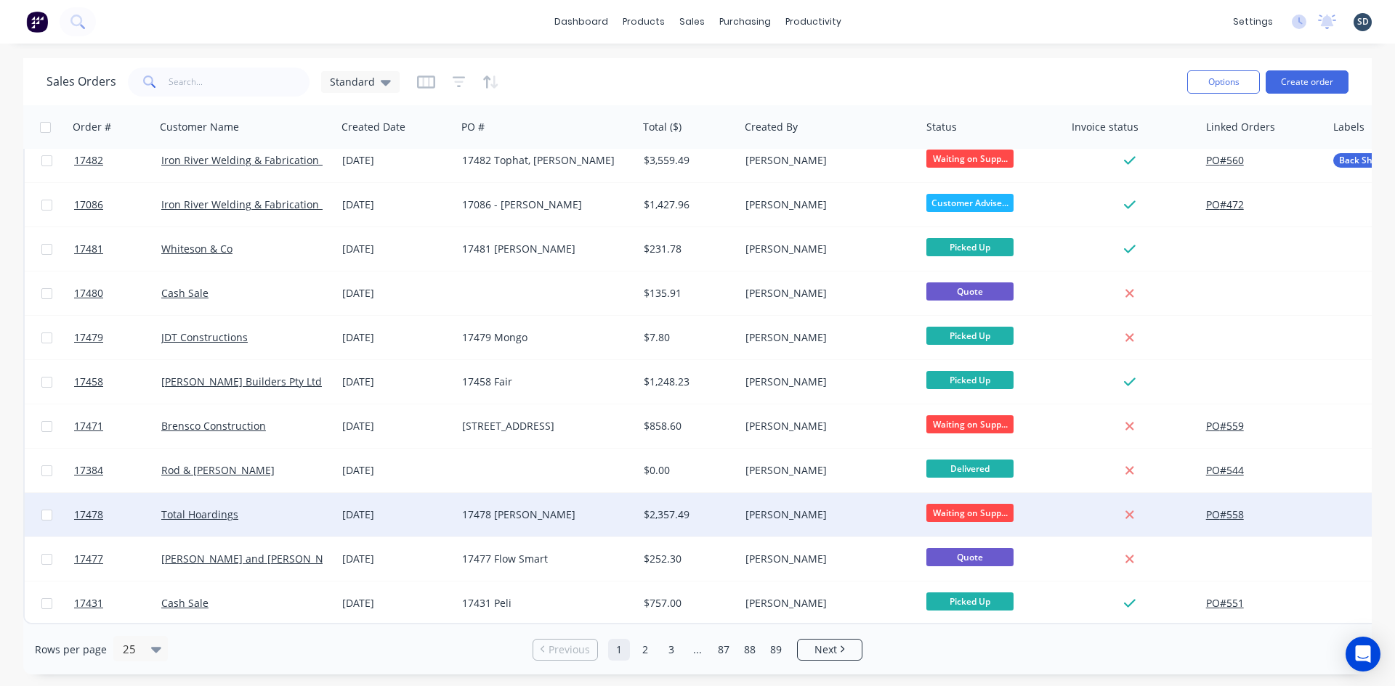
click at [587, 508] on div "17478 [PERSON_NAME]" at bounding box center [542, 515] width 161 height 15
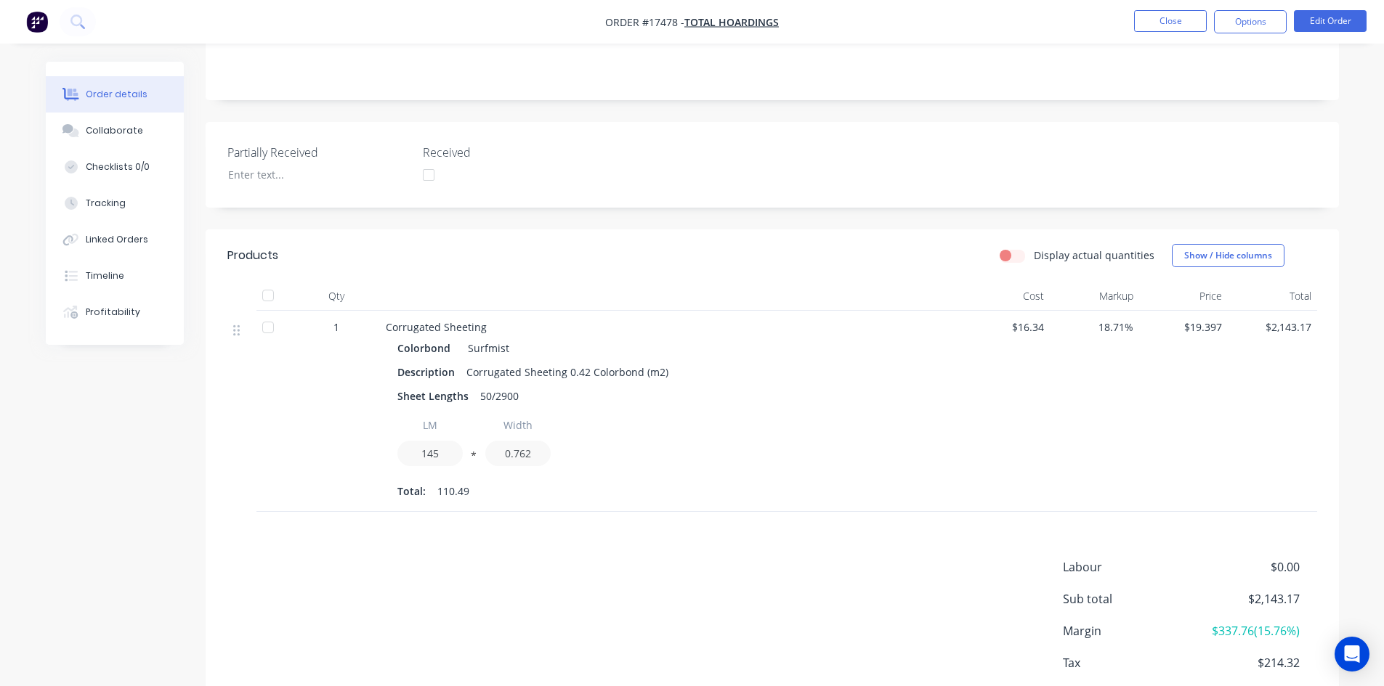
scroll to position [366, 0]
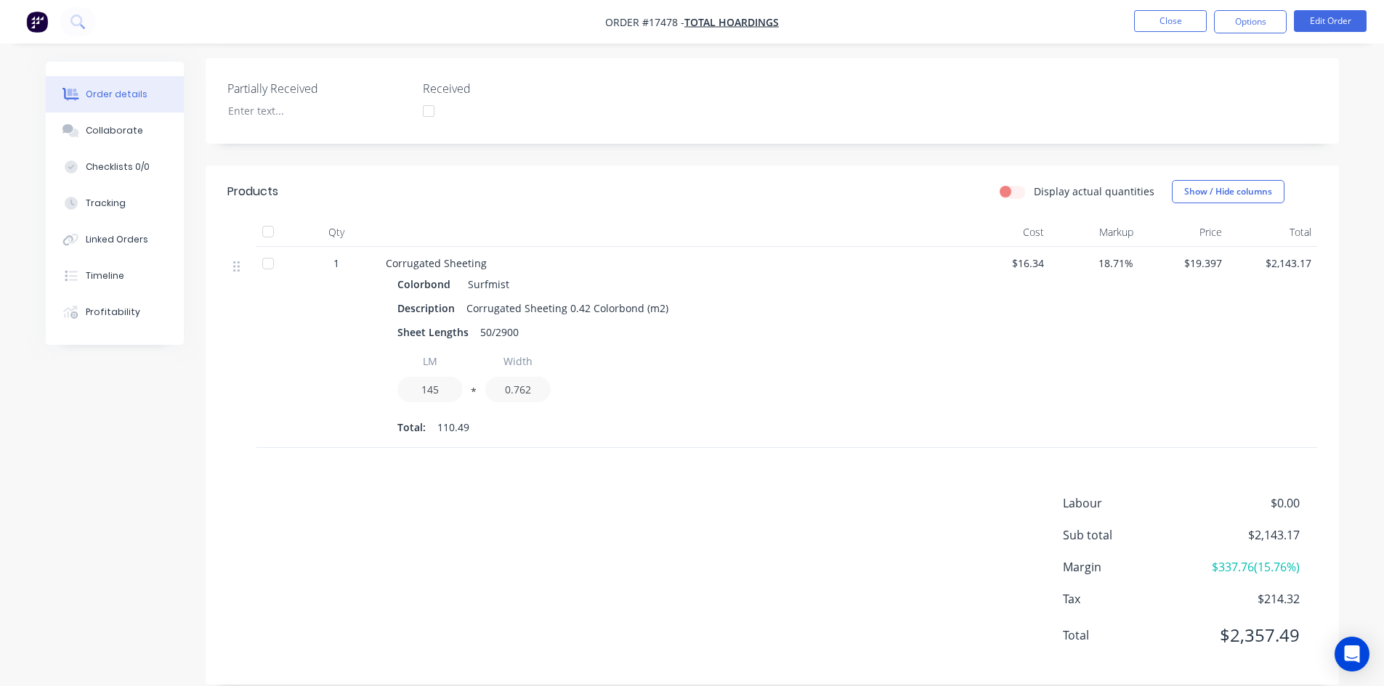
click at [644, 134] on div "Created by [PERSON_NAME] Created [DATE] Required [DATE] Assigned to Add team me…" at bounding box center [772, 190] width 1133 height 989
click at [648, 134] on div "Created by [PERSON_NAME] Created [DATE] Required [DATE] Assigned to Add team me…" at bounding box center [772, 190] width 1133 height 989
click at [135, 264] on button "Timeline" at bounding box center [115, 276] width 138 height 36
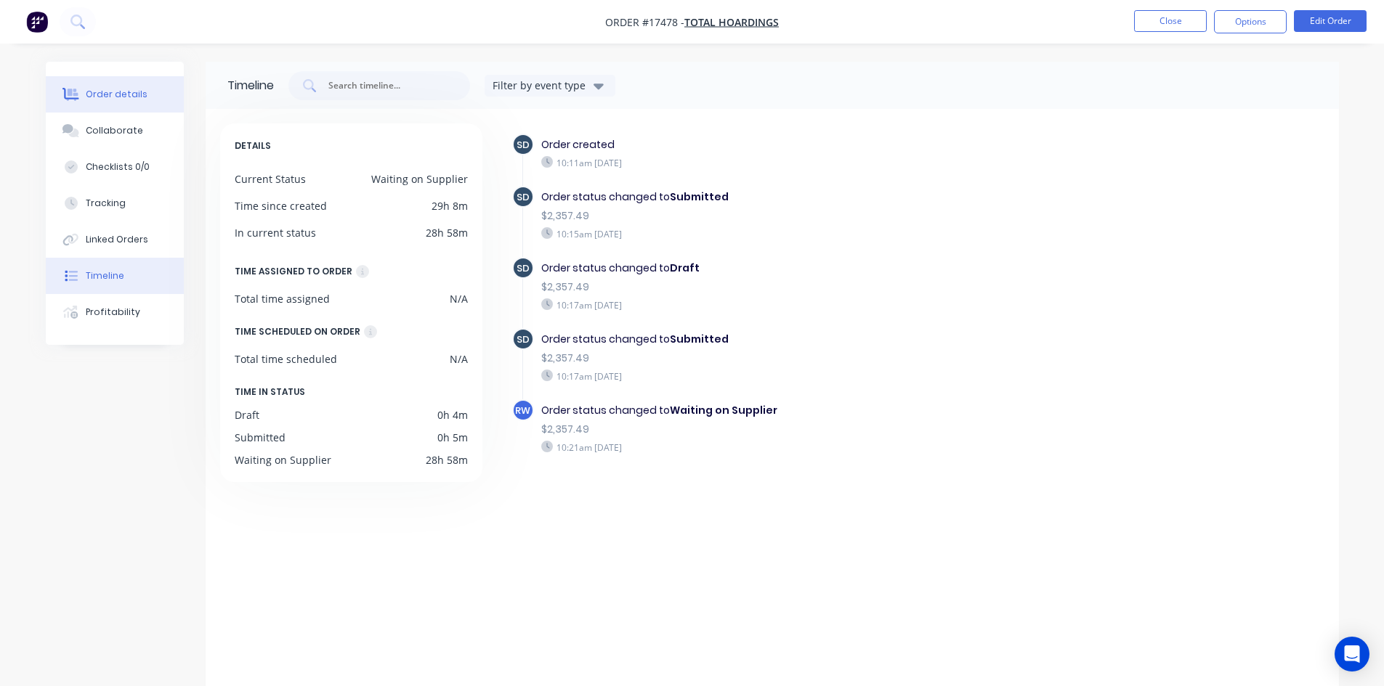
click at [115, 96] on div "Order details" at bounding box center [117, 94] width 62 height 13
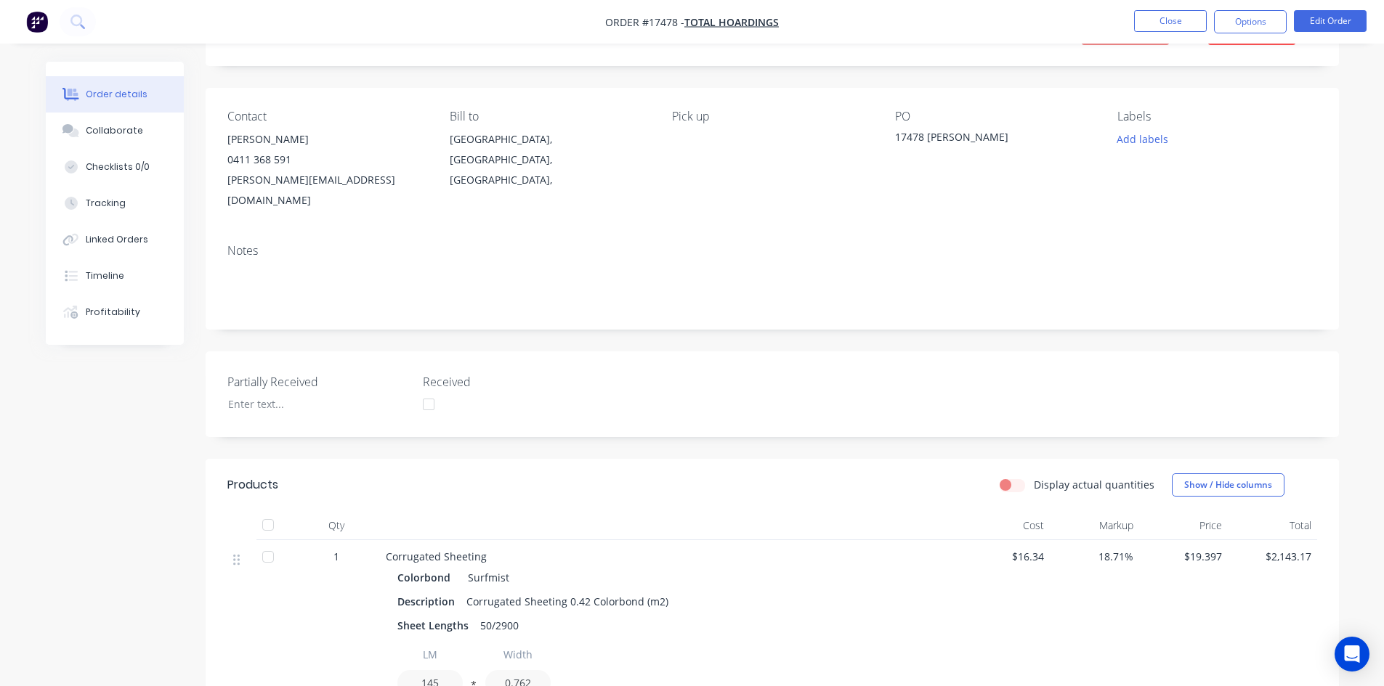
scroll to position [291, 0]
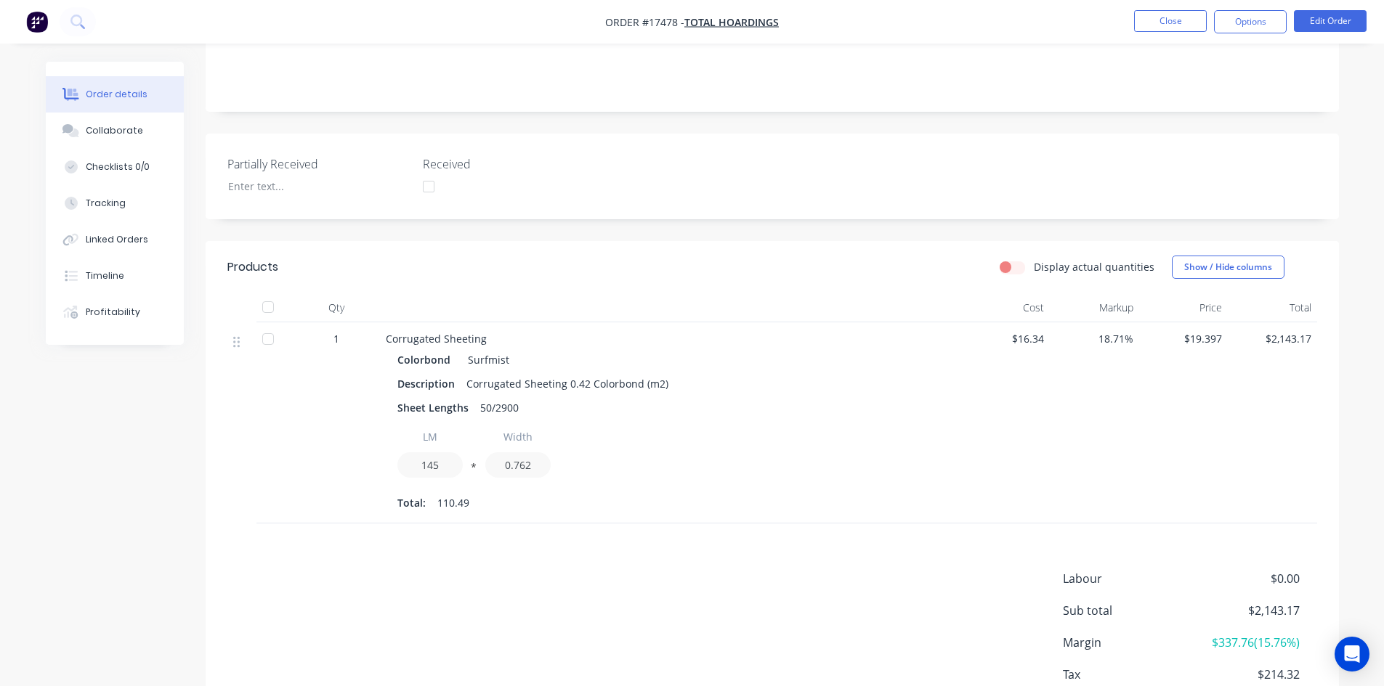
click at [585, 214] on div "Created by [PERSON_NAME] Created [DATE] Required [DATE] Assigned to Add team me…" at bounding box center [772, 265] width 1133 height 989
click at [633, 109] on div "Created by [PERSON_NAME] Created [DATE] Required [DATE] Assigned to Add team me…" at bounding box center [772, 265] width 1133 height 989
click at [632, 214] on div "Created by [PERSON_NAME] Created [DATE] Required [DATE] Assigned to Add team me…" at bounding box center [772, 265] width 1133 height 989
click at [686, 211] on div "Created by [PERSON_NAME] Created [DATE] Required [DATE] Assigned to Add team me…" at bounding box center [772, 265] width 1133 height 989
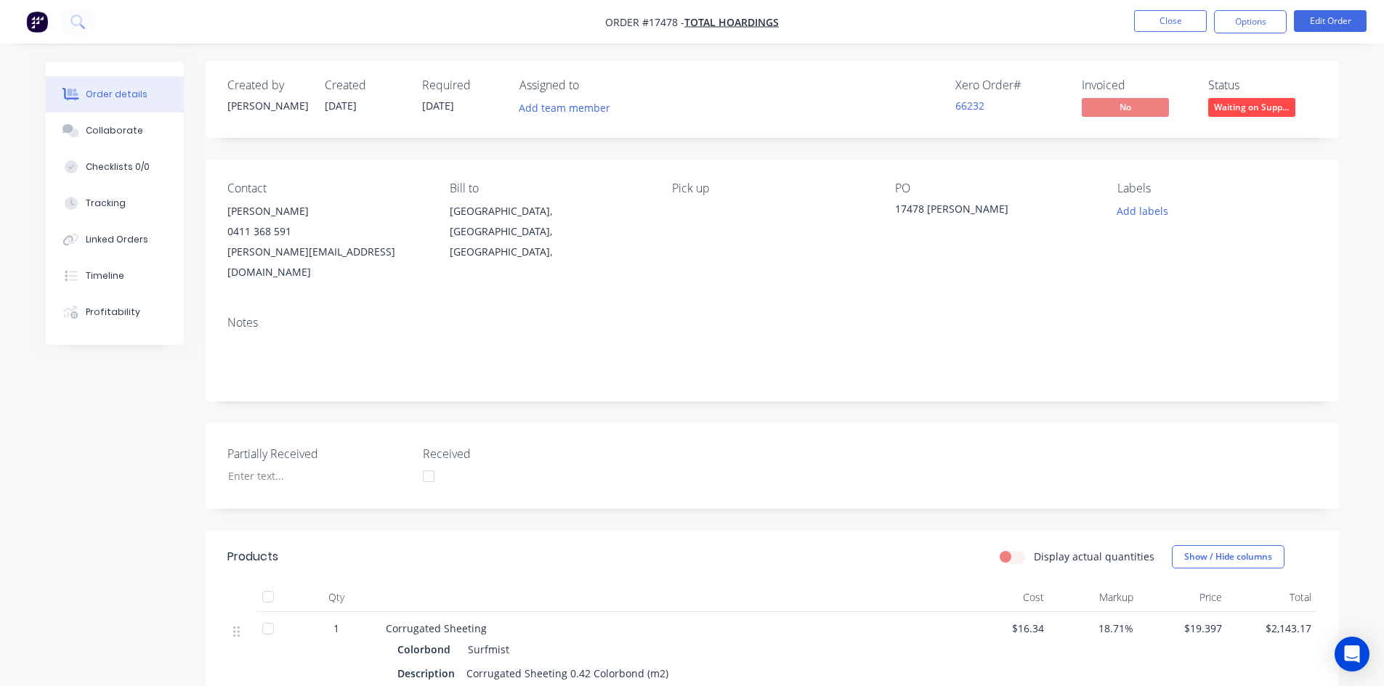
scroll to position [0, 0]
click at [718, 151] on div "Created by [PERSON_NAME] Created [DATE] Required [DATE] Assigned to Add team me…" at bounding box center [772, 556] width 1133 height 989
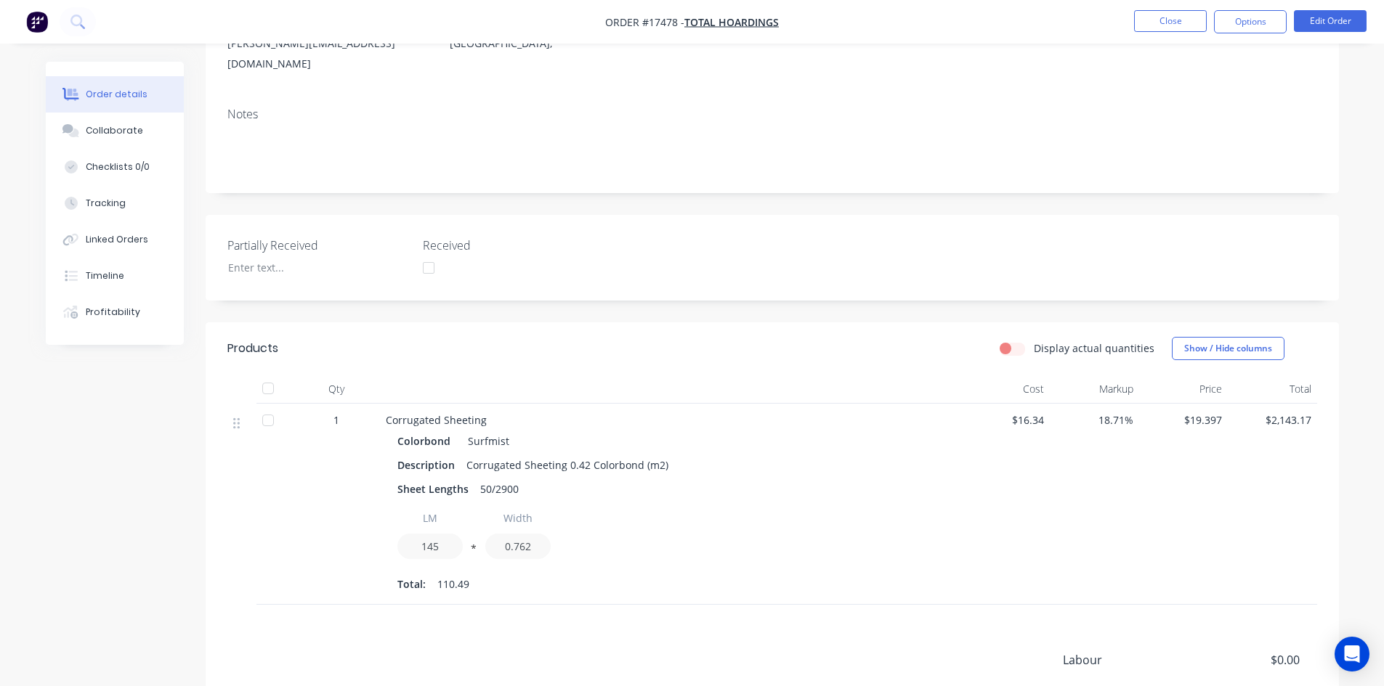
scroll to position [363, 0]
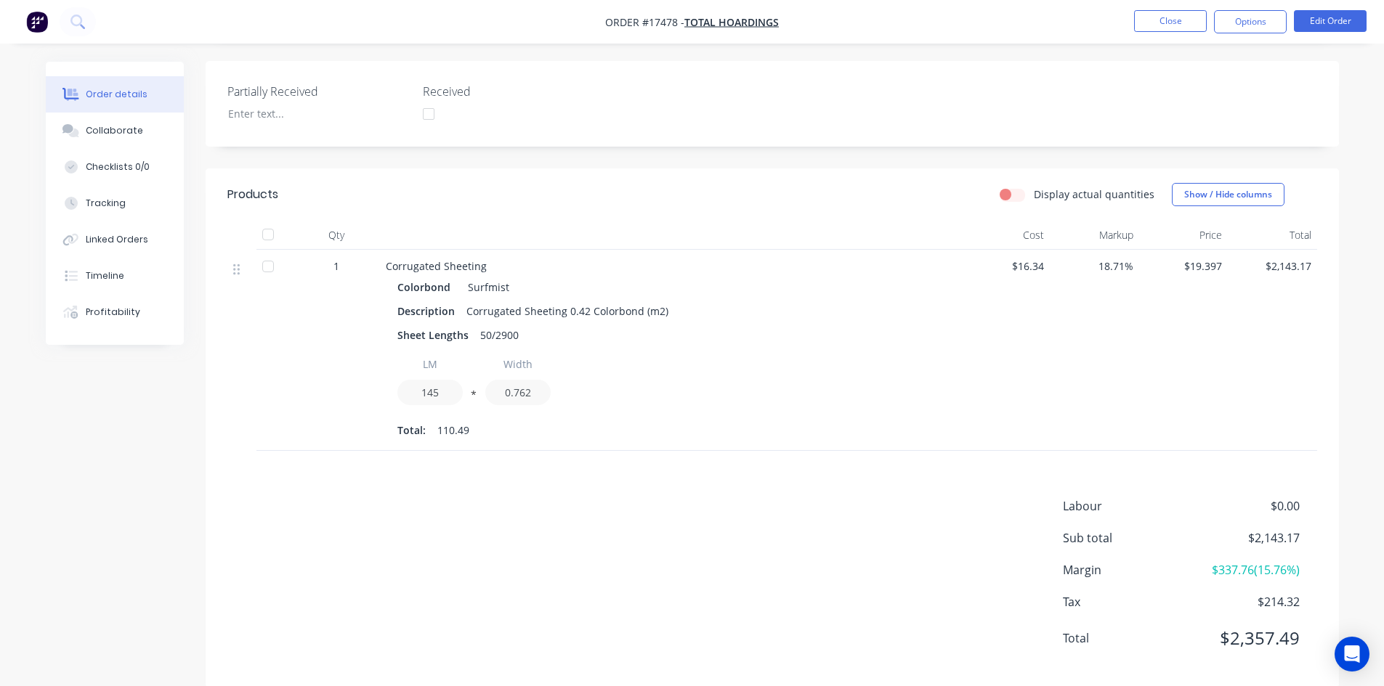
click at [707, 145] on div "Created by [PERSON_NAME] Created [DATE] Required [DATE] Assigned to Add team me…" at bounding box center [772, 193] width 1133 height 989
click at [119, 139] on button "Collaborate" at bounding box center [115, 131] width 138 height 36
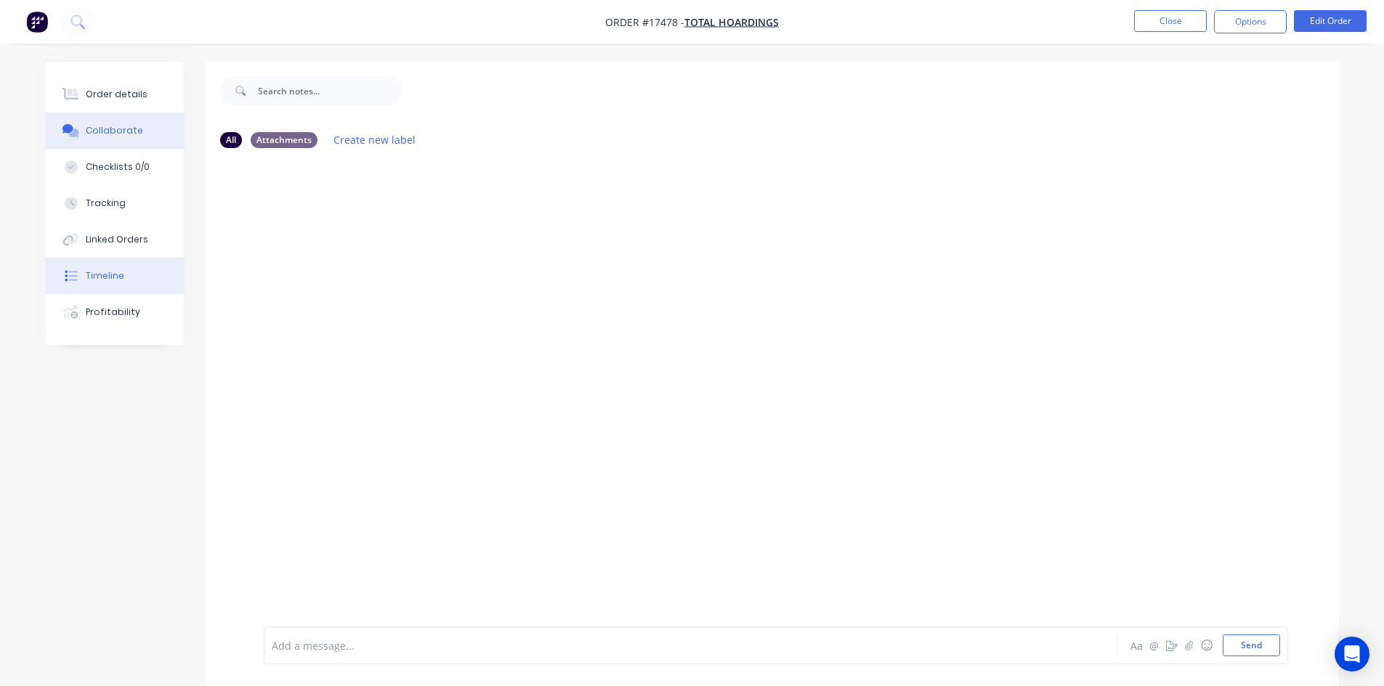
click at [105, 280] on div "Timeline" at bounding box center [105, 275] width 38 height 13
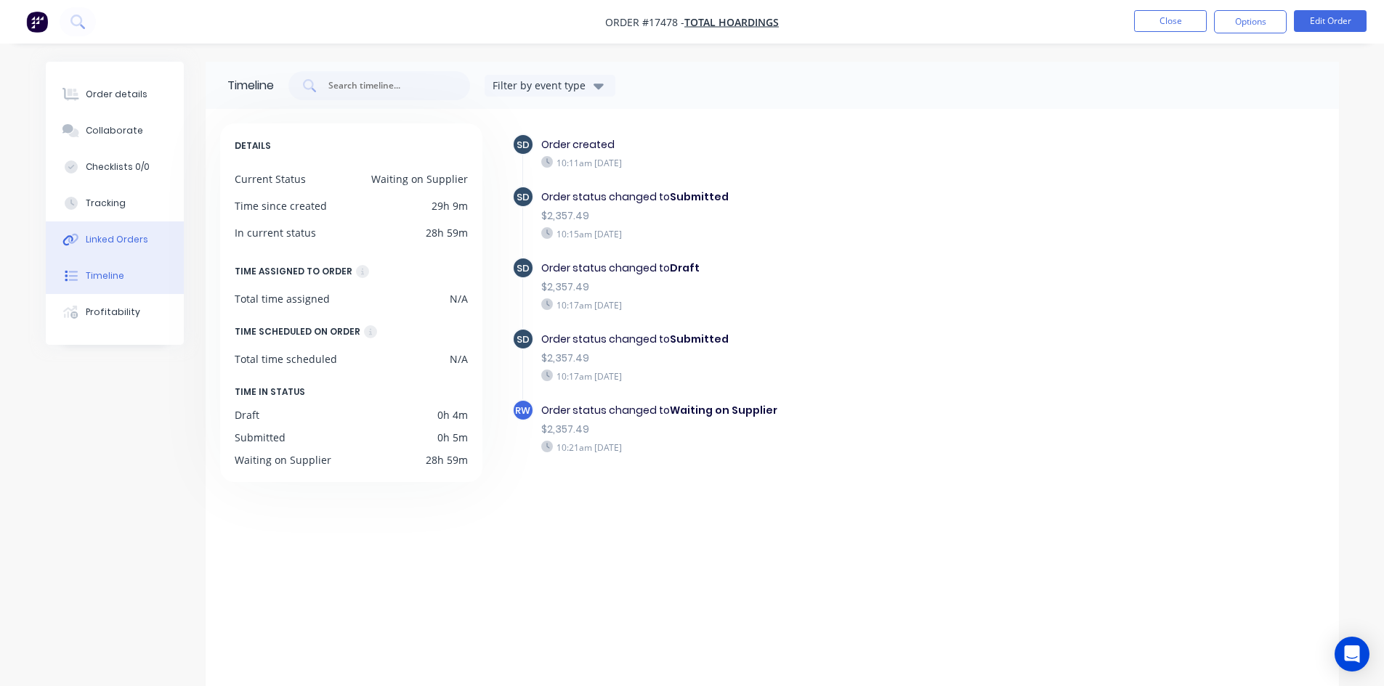
click at [116, 235] on div "Linked Orders" at bounding box center [117, 239] width 62 height 13
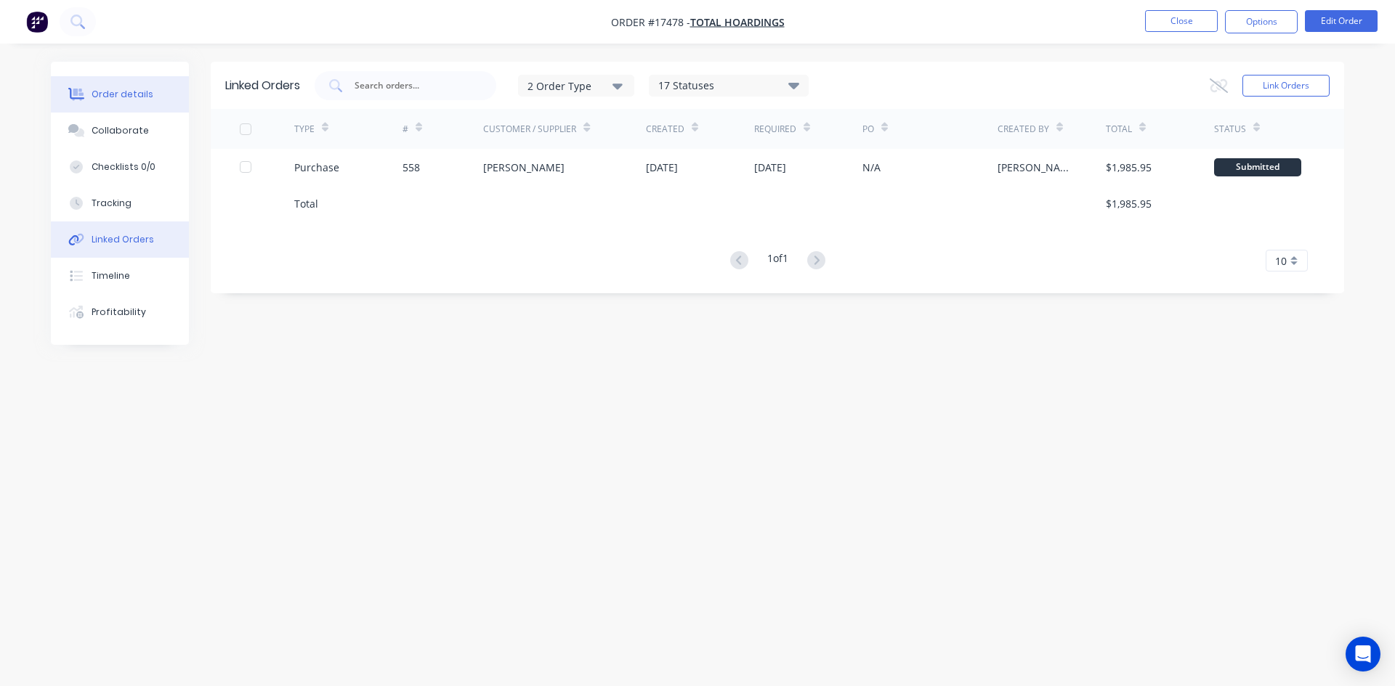
click at [122, 92] on div "Order details" at bounding box center [123, 94] width 62 height 13
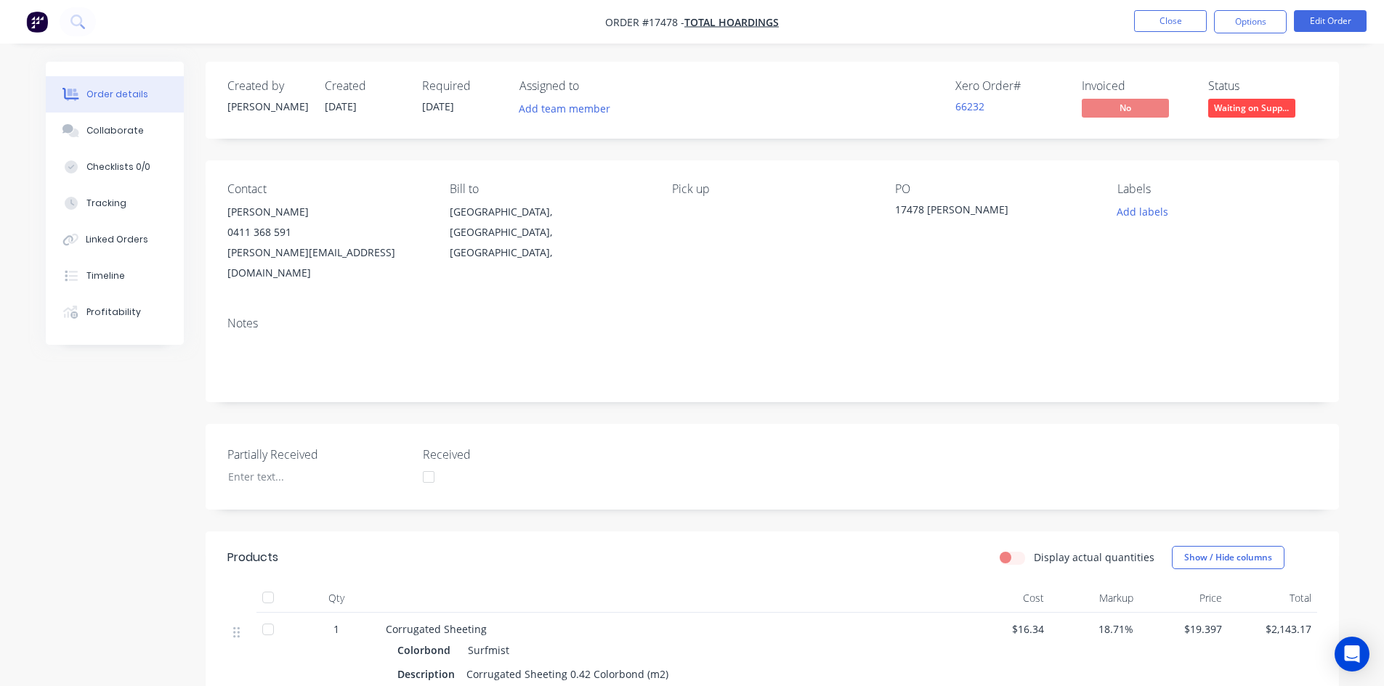
click at [843, 16] on nav "Order #17478 - Total Hoardings Close Options Edit Order" at bounding box center [692, 22] width 1384 height 44
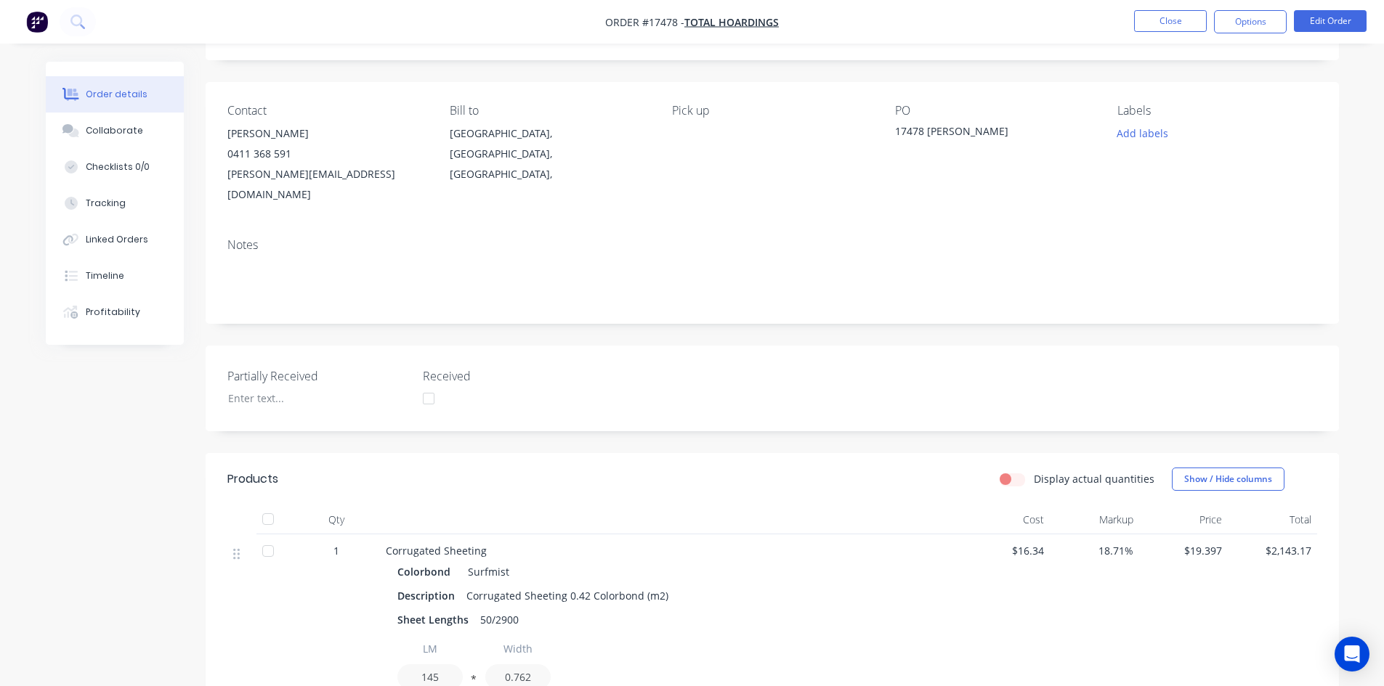
scroll to position [76, 0]
click at [851, 76] on div "Created by Sam Created 02/09/25 Required 04/09/25 Assigned to Add team member X…" at bounding box center [772, 480] width 1133 height 989
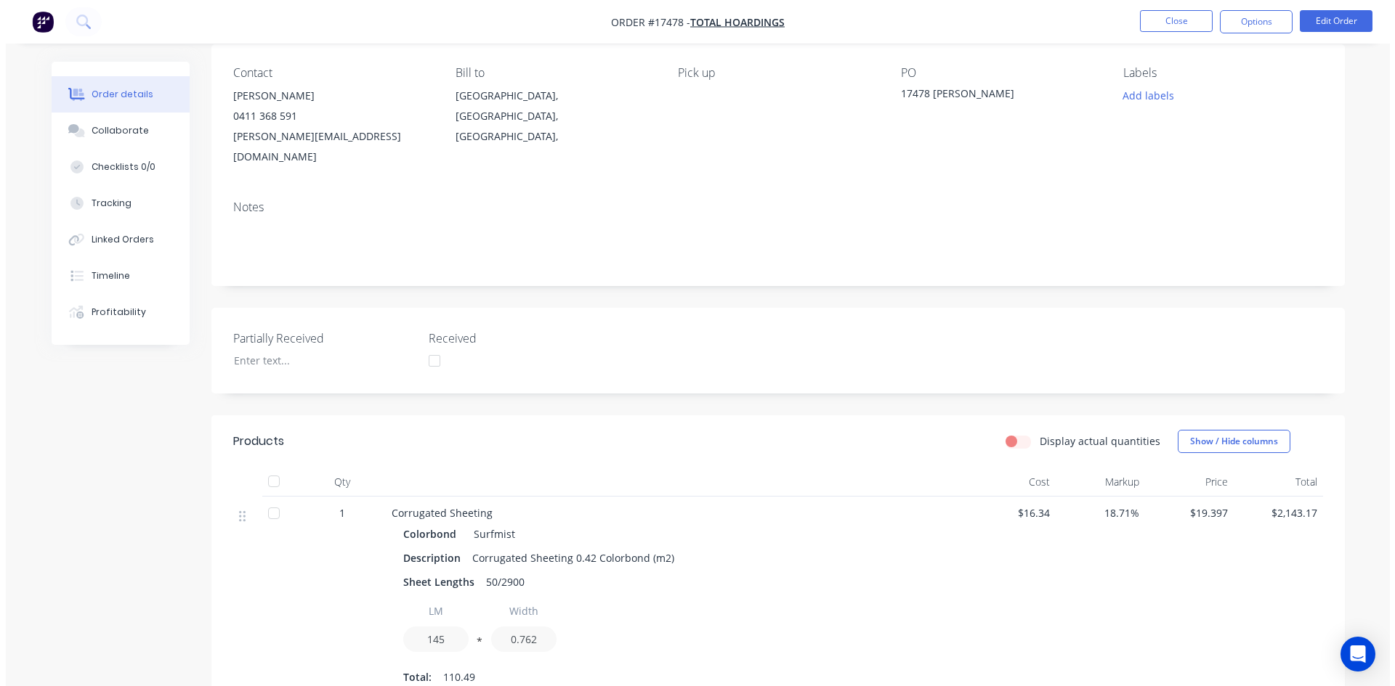
scroll to position [0, 0]
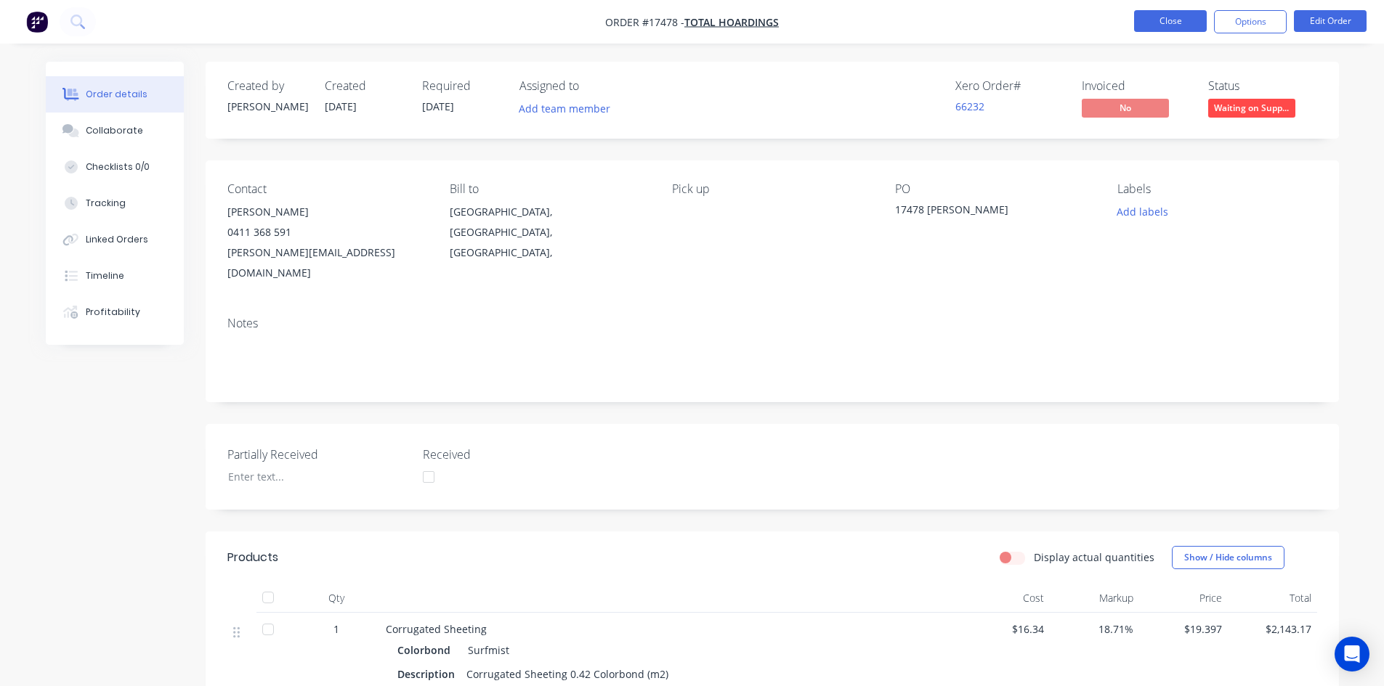
click at [1169, 16] on button "Close" at bounding box center [1170, 21] width 73 height 22
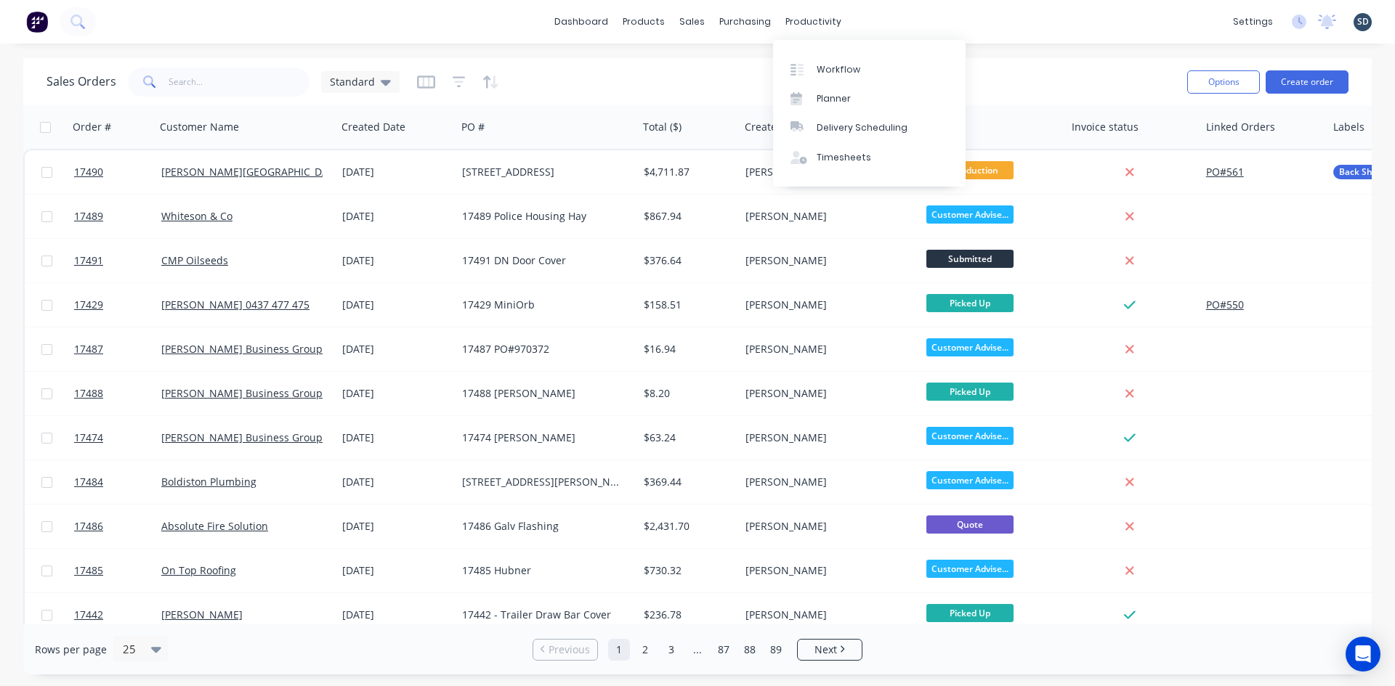
click at [890, 19] on div "dashboard products sales purchasing productivity dashboard products Product Cat…" at bounding box center [697, 22] width 1395 height 44
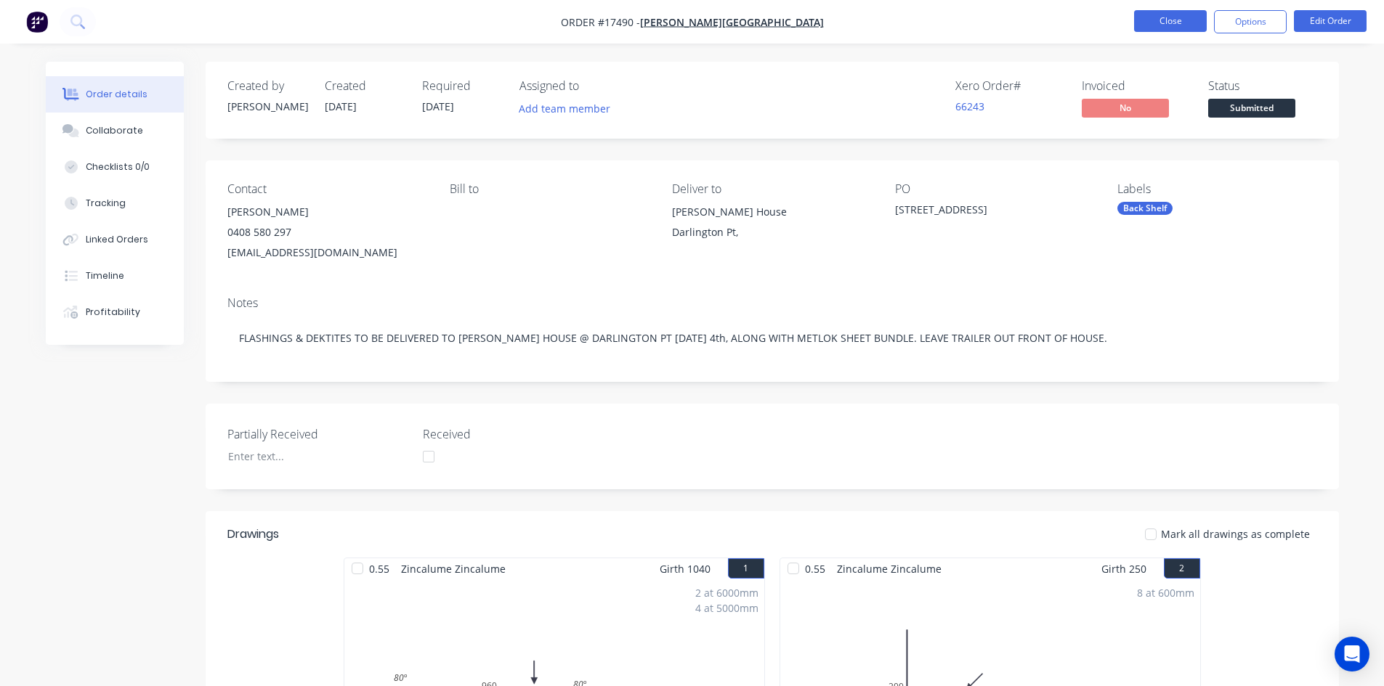
click at [1174, 25] on button "Close" at bounding box center [1170, 21] width 73 height 22
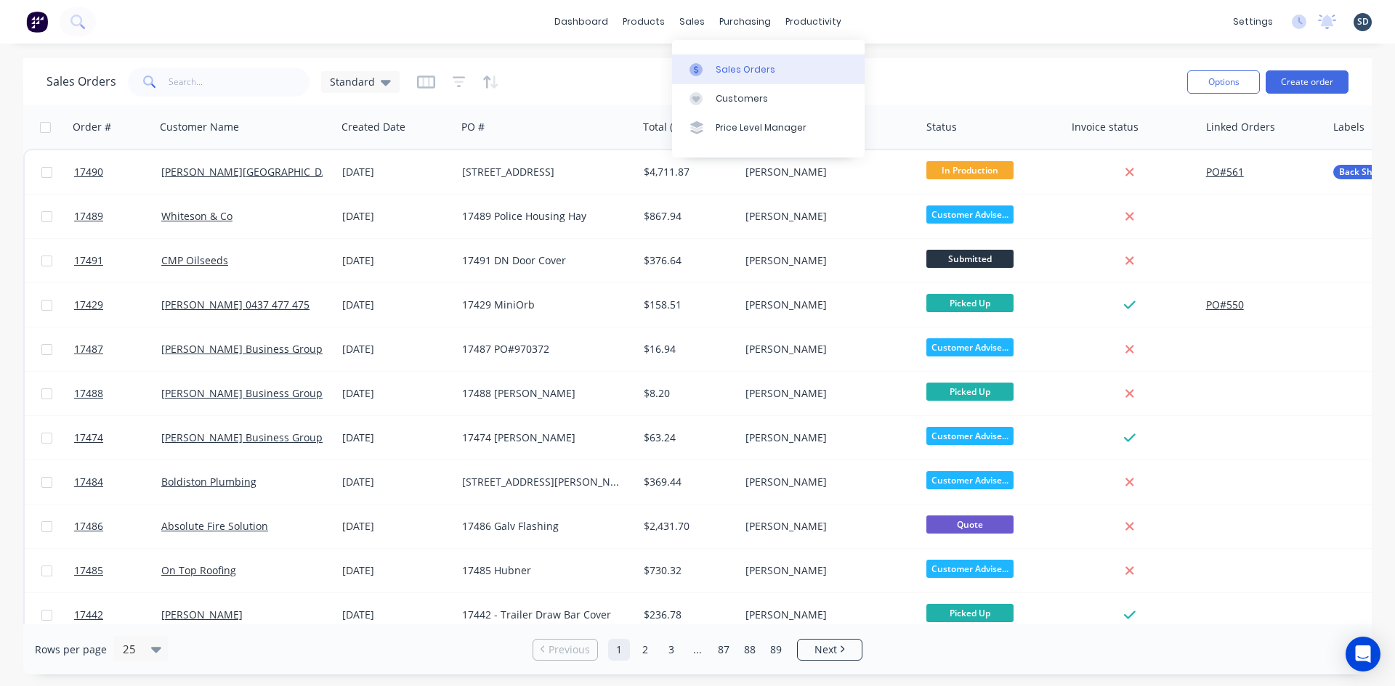
click at [723, 69] on div "Sales Orders" at bounding box center [745, 69] width 60 height 13
click at [373, 86] on div "Standard" at bounding box center [360, 82] width 61 height 13
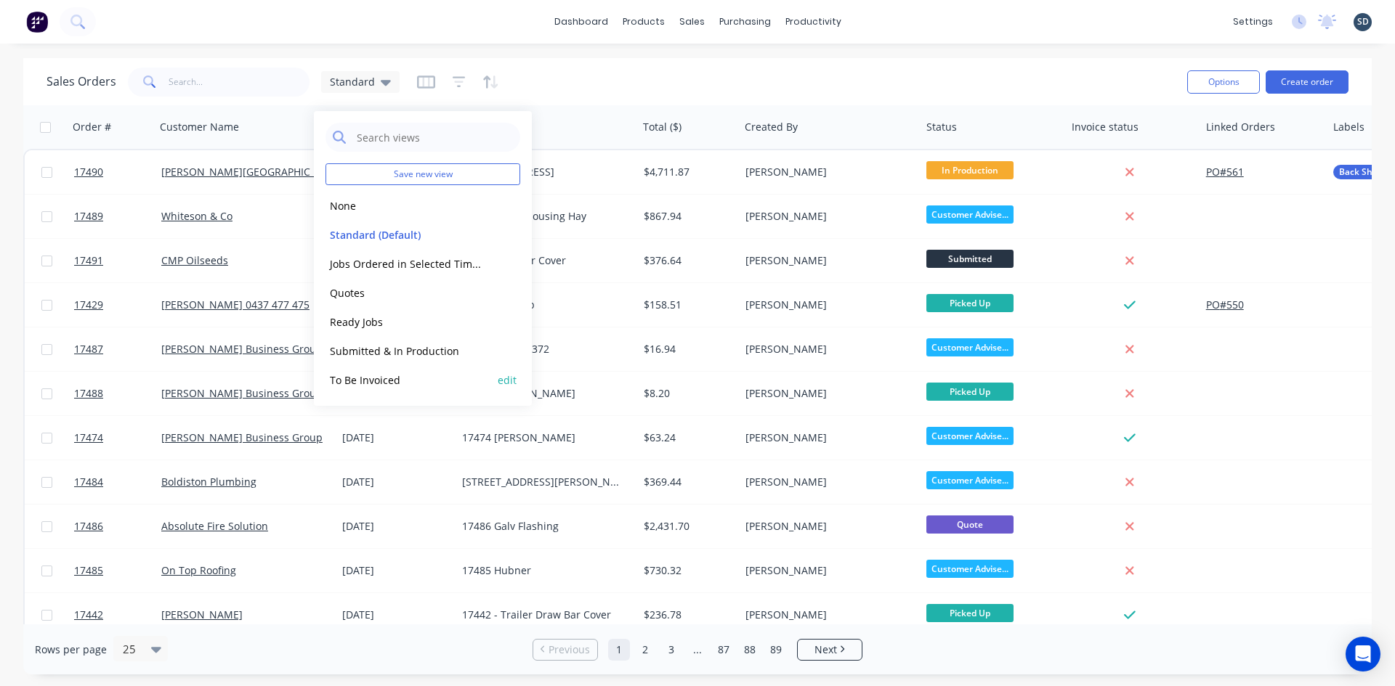
click at [405, 378] on button "To Be Invoiced" at bounding box center [408, 380] width 166 height 17
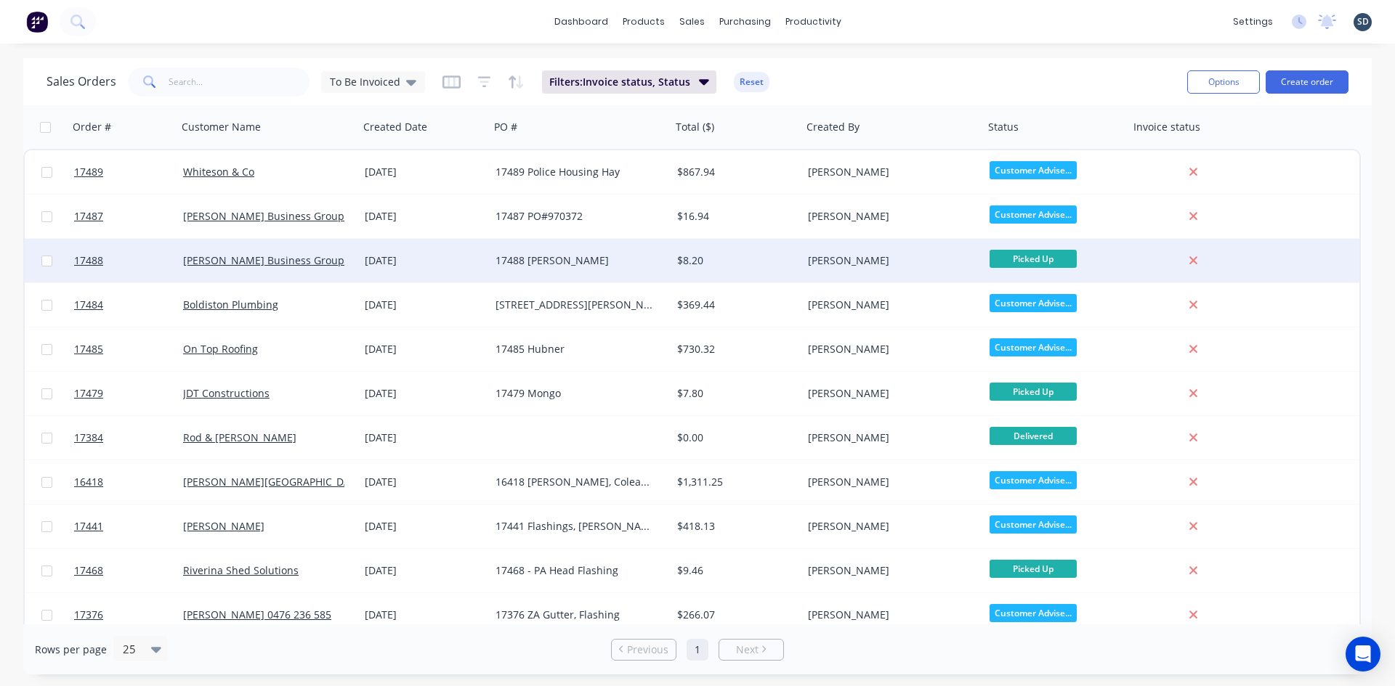
click at [450, 258] on div "[DATE]" at bounding box center [424, 260] width 119 height 15
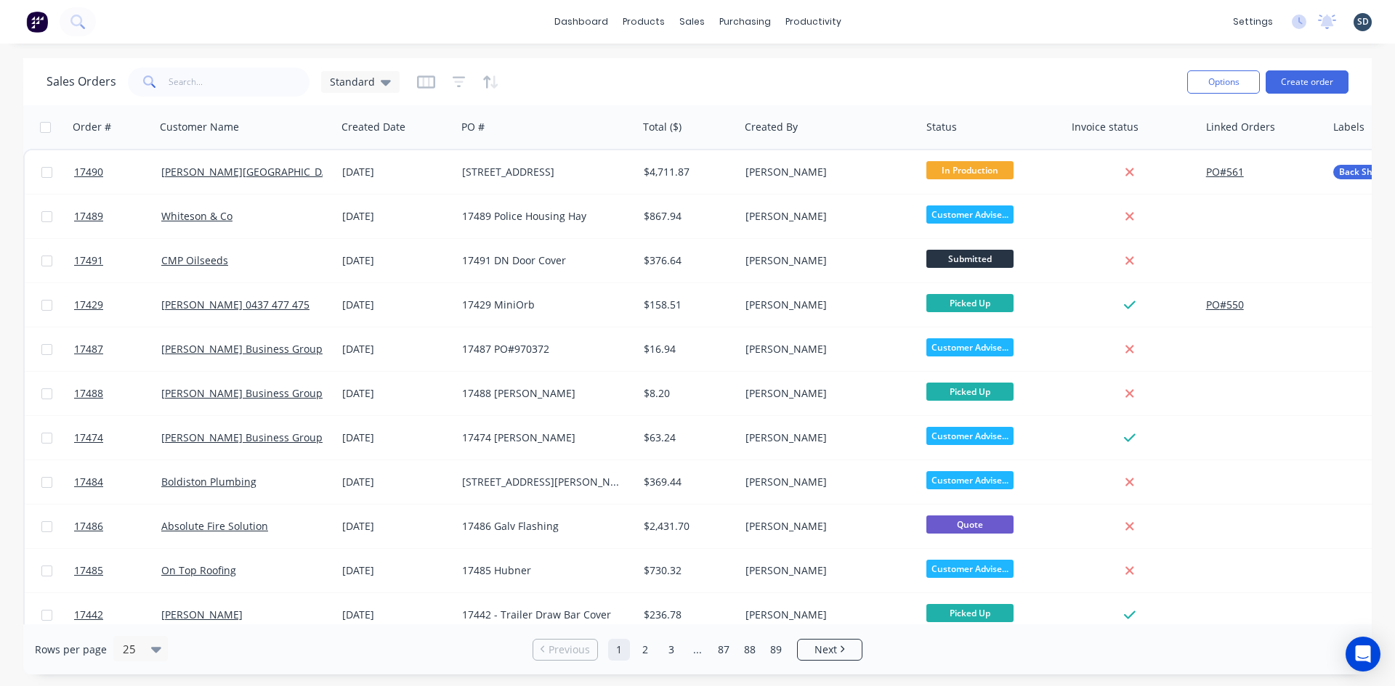
click at [336, 65] on div "Sales Orders Standard" at bounding box center [610, 82] width 1129 height 36
click at [344, 83] on span "Standard" at bounding box center [352, 81] width 45 height 15
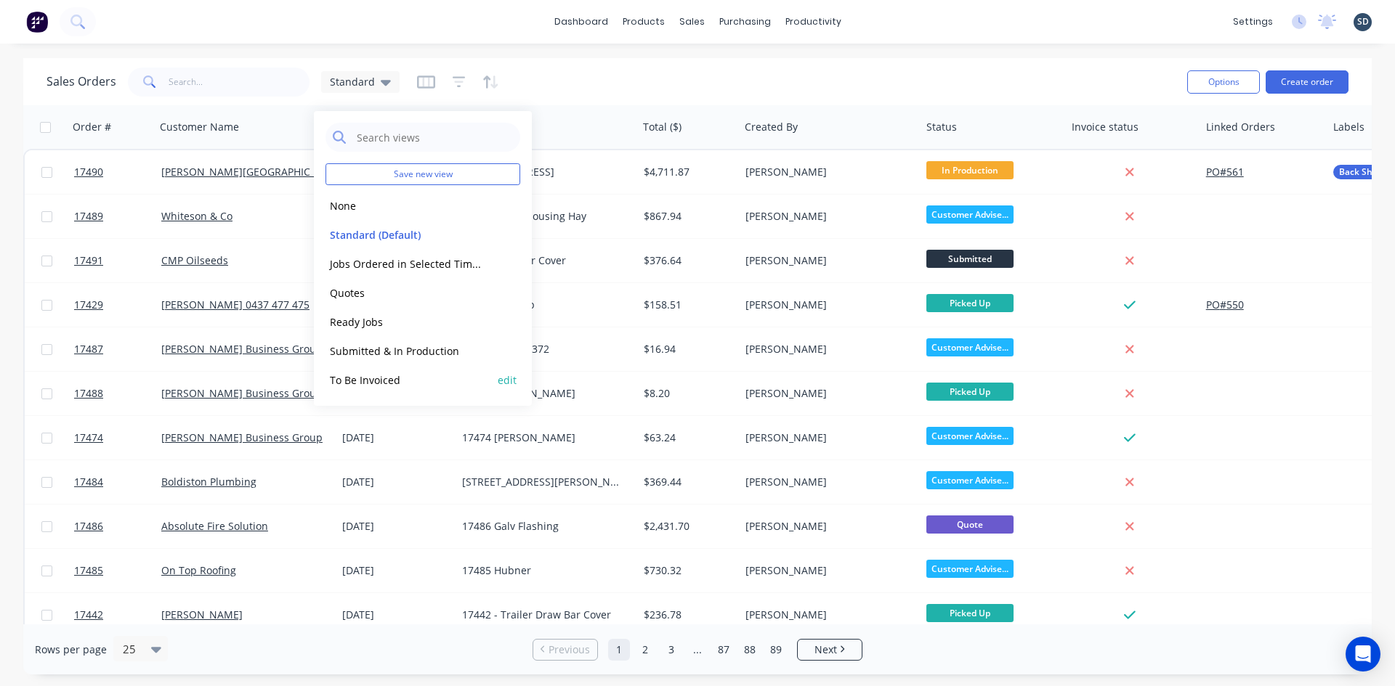
click at [397, 378] on button "To Be Invoiced" at bounding box center [408, 380] width 166 height 17
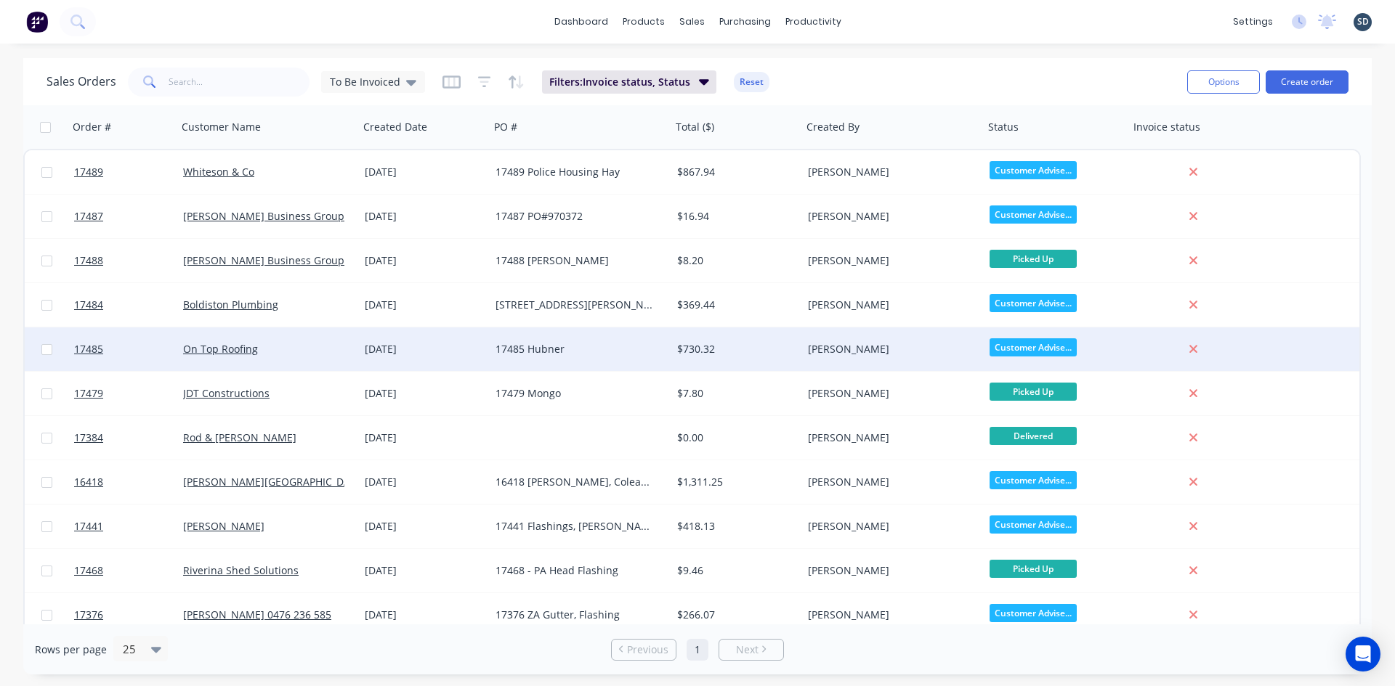
click at [604, 352] on div "17485 Hubner" at bounding box center [575, 349] width 161 height 15
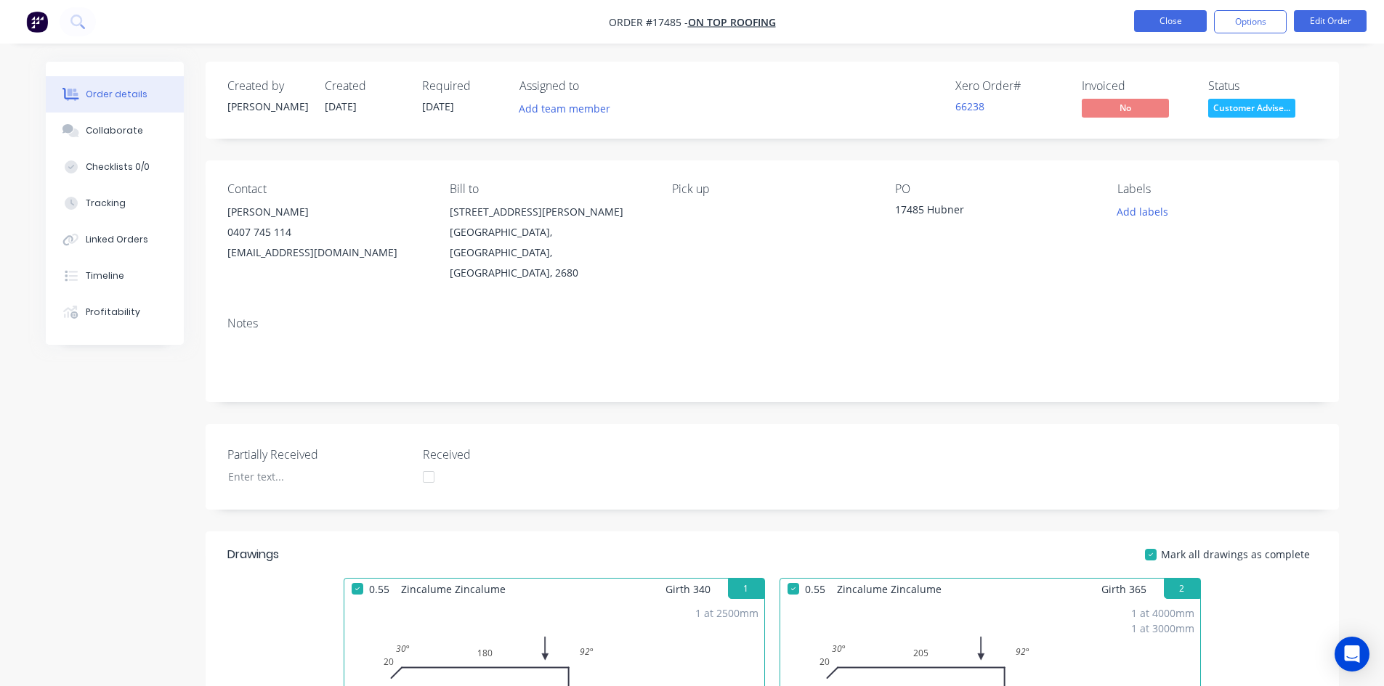
click at [1184, 12] on button "Close" at bounding box center [1170, 21] width 73 height 22
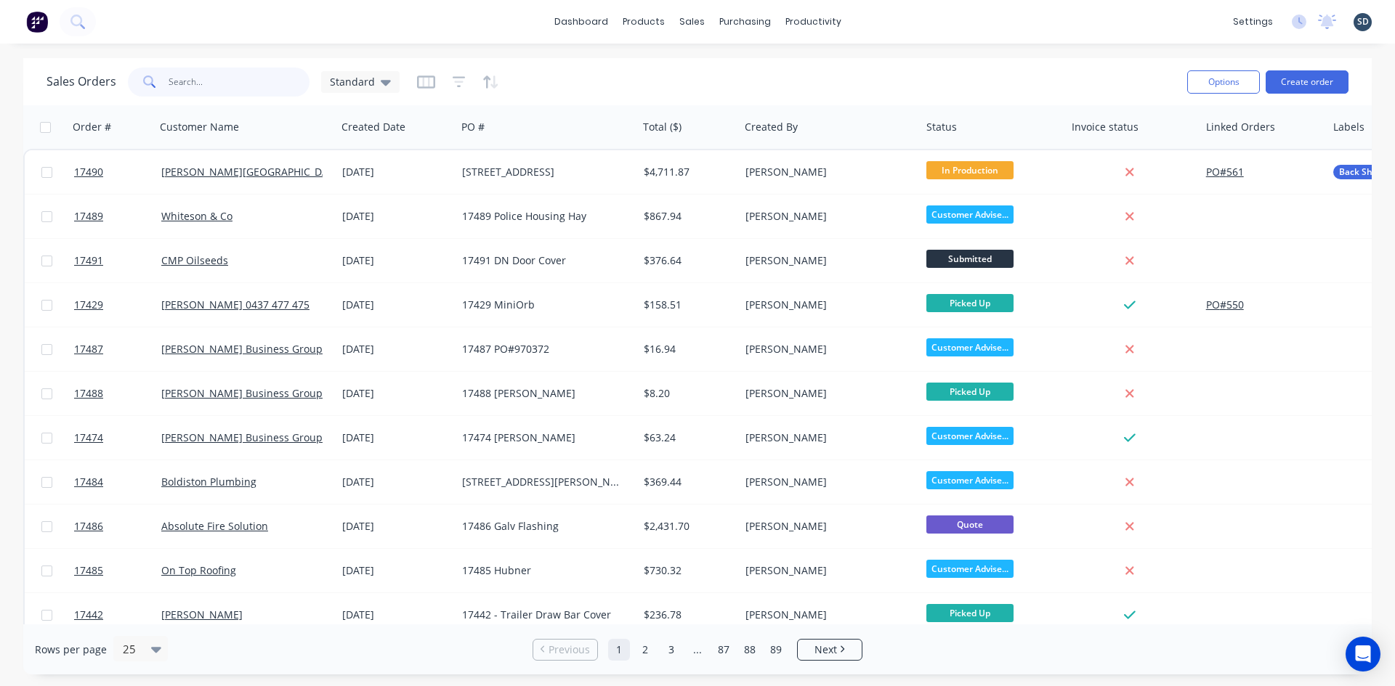
click at [198, 81] on input "text" at bounding box center [240, 82] width 142 height 29
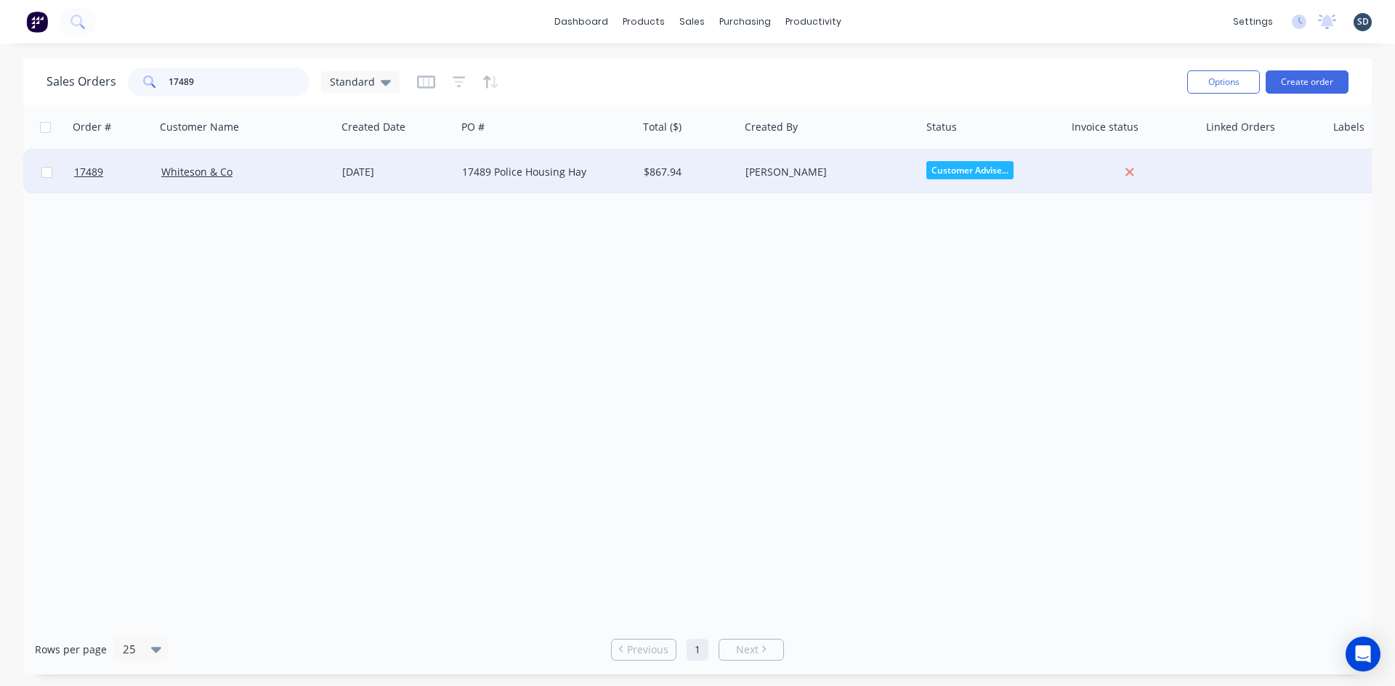
type input "17489"
click at [561, 174] on div "17489 Police Housing Hay" at bounding box center [542, 172] width 161 height 15
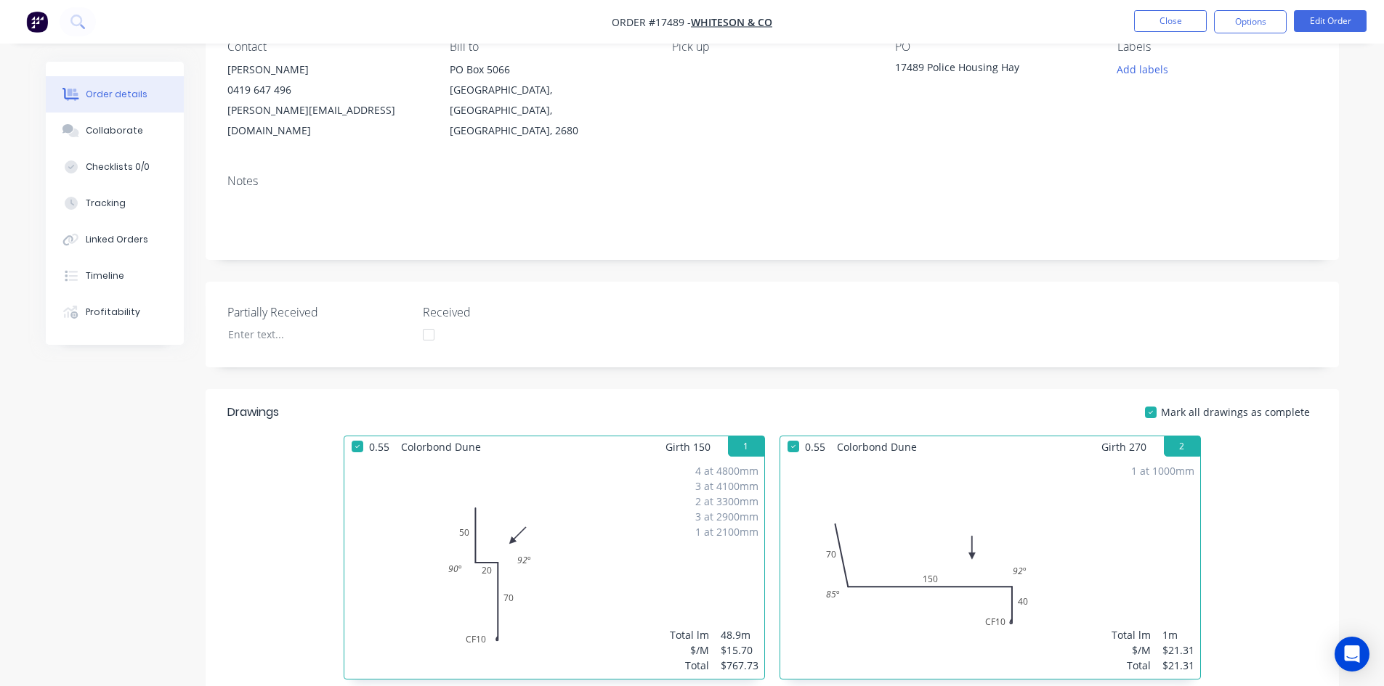
scroll to position [363, 0]
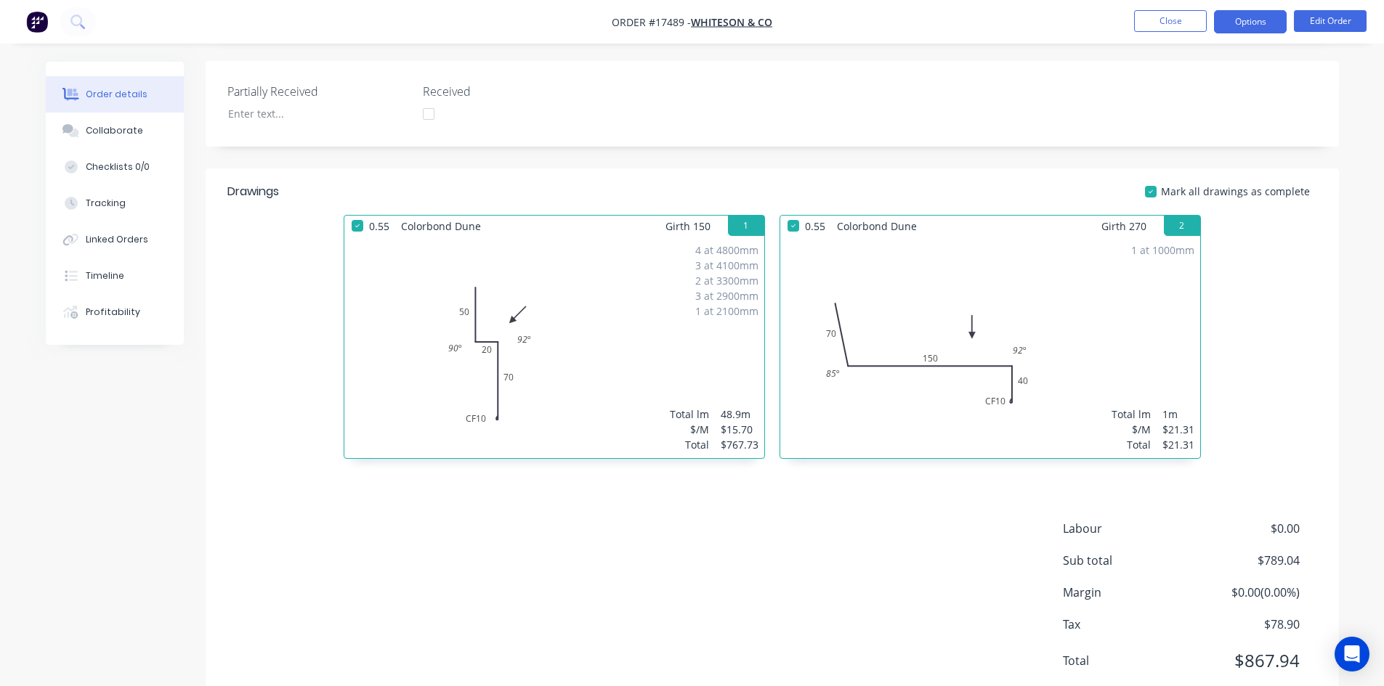
click at [1239, 28] on button "Options" at bounding box center [1250, 21] width 73 height 23
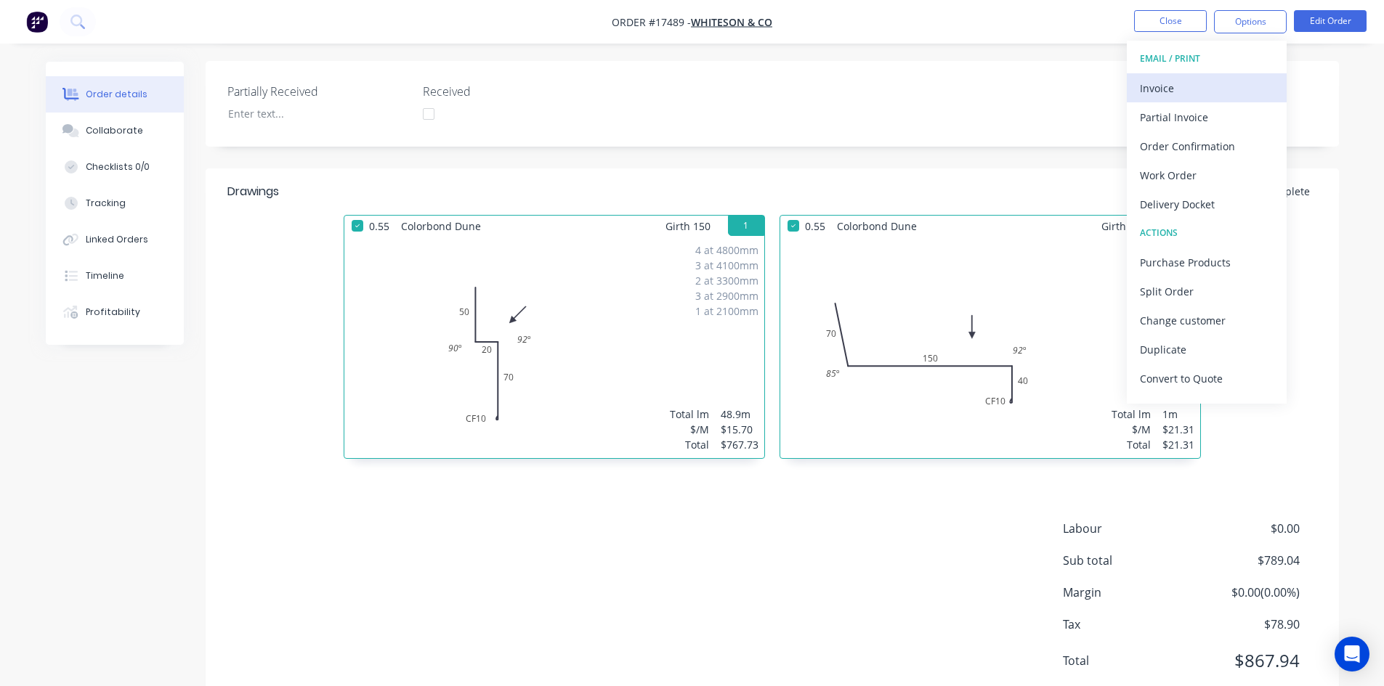
click at [1164, 89] on div "Invoice" at bounding box center [1207, 88] width 134 height 21
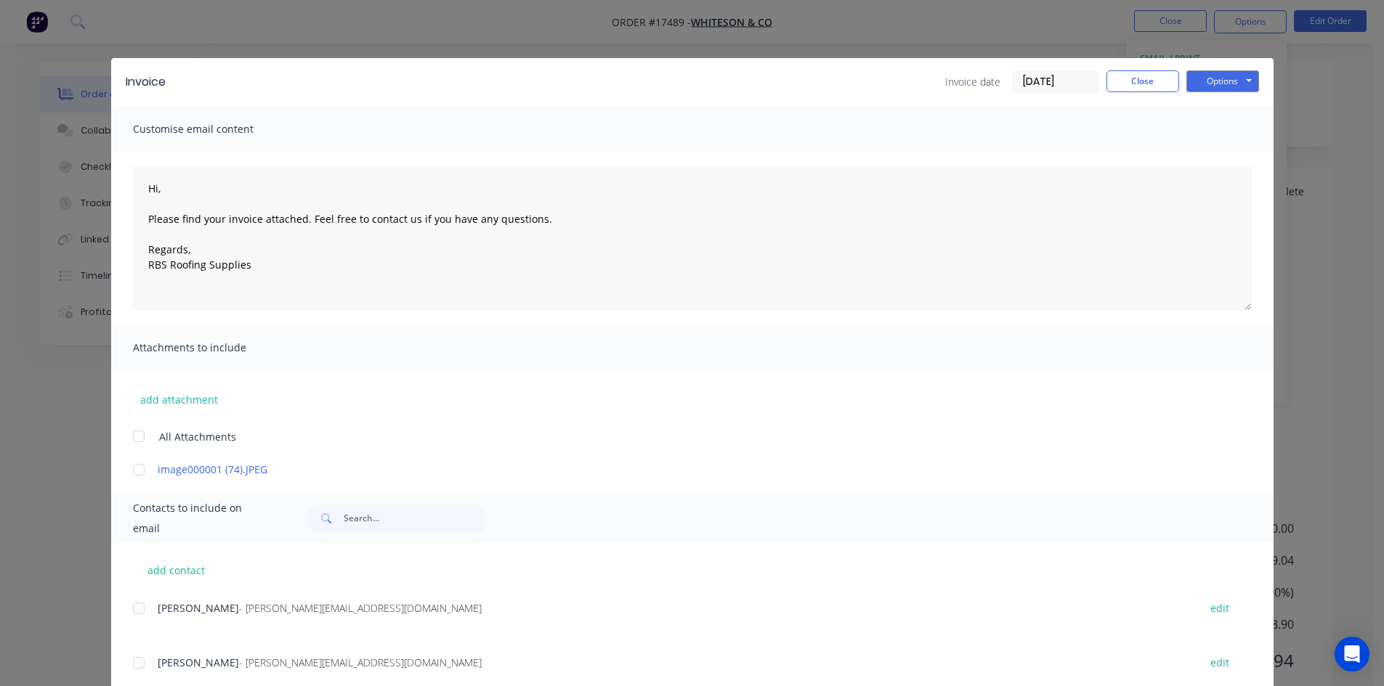
scroll to position [291, 0]
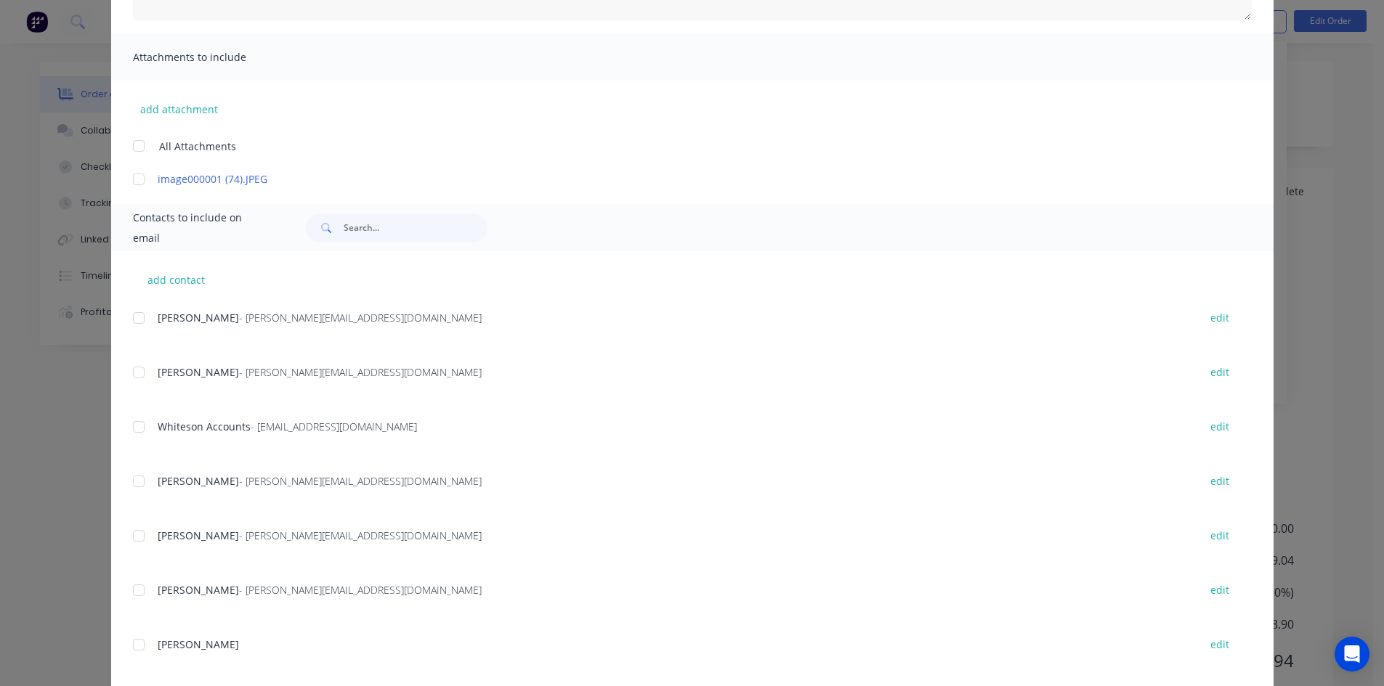
click at [129, 426] on div at bounding box center [138, 427] width 29 height 29
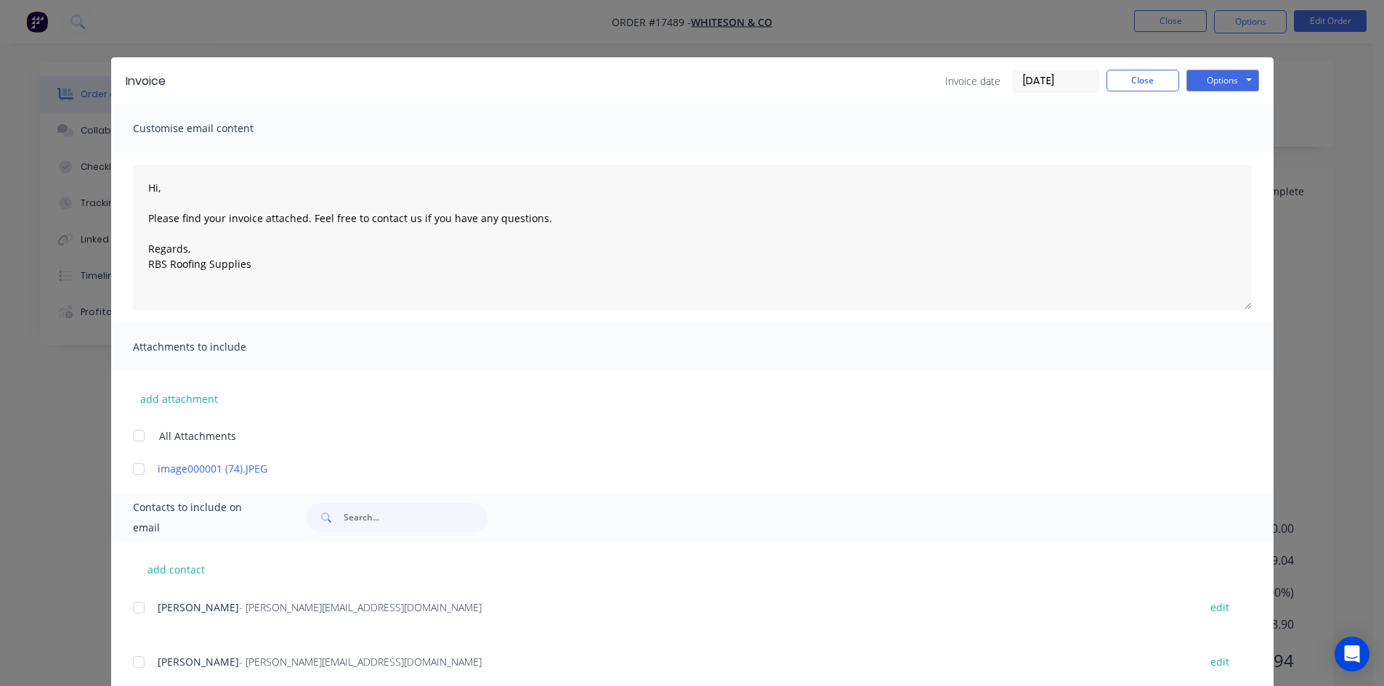
scroll to position [0, 0]
click at [1212, 75] on button "Options" at bounding box center [1222, 81] width 73 height 22
click at [1222, 160] on button "Email" at bounding box center [1232, 155] width 93 height 24
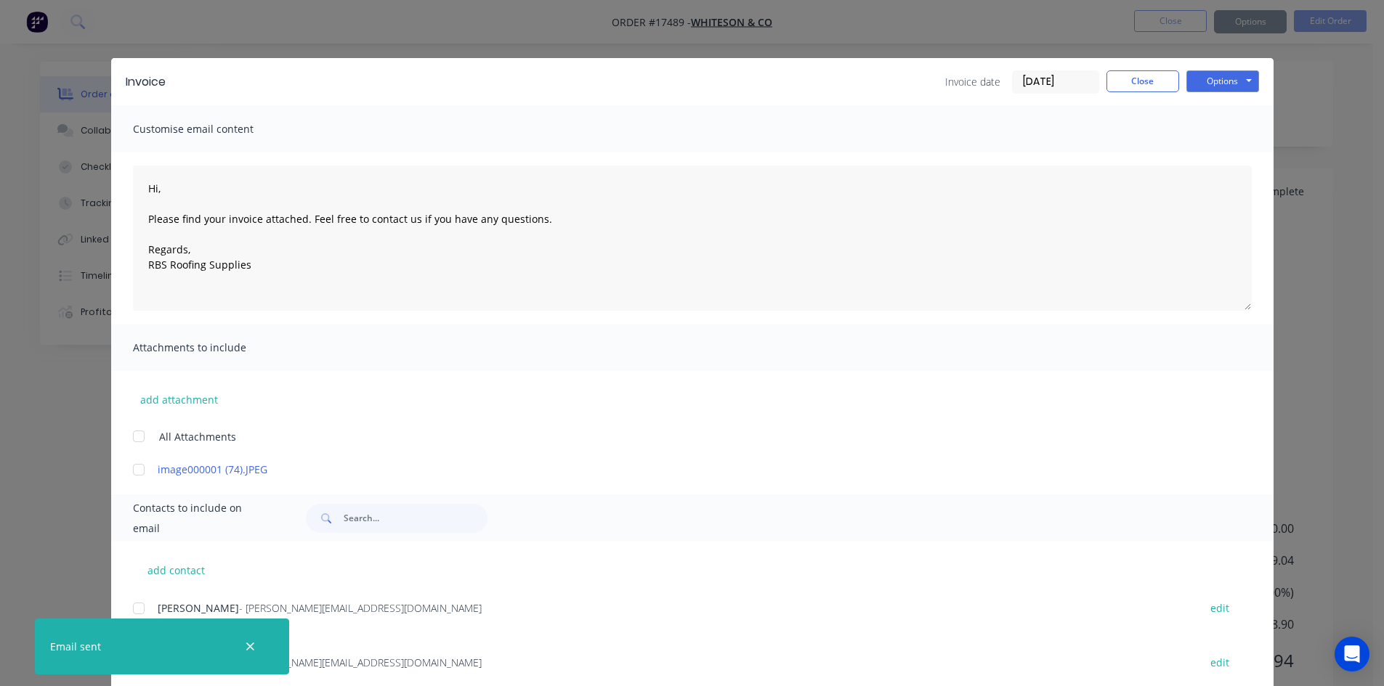
type textarea "Hi, Please find your invoice attached. Feel free to contact us if you have any …"
click at [1151, 86] on button "Close" at bounding box center [1142, 81] width 73 height 22
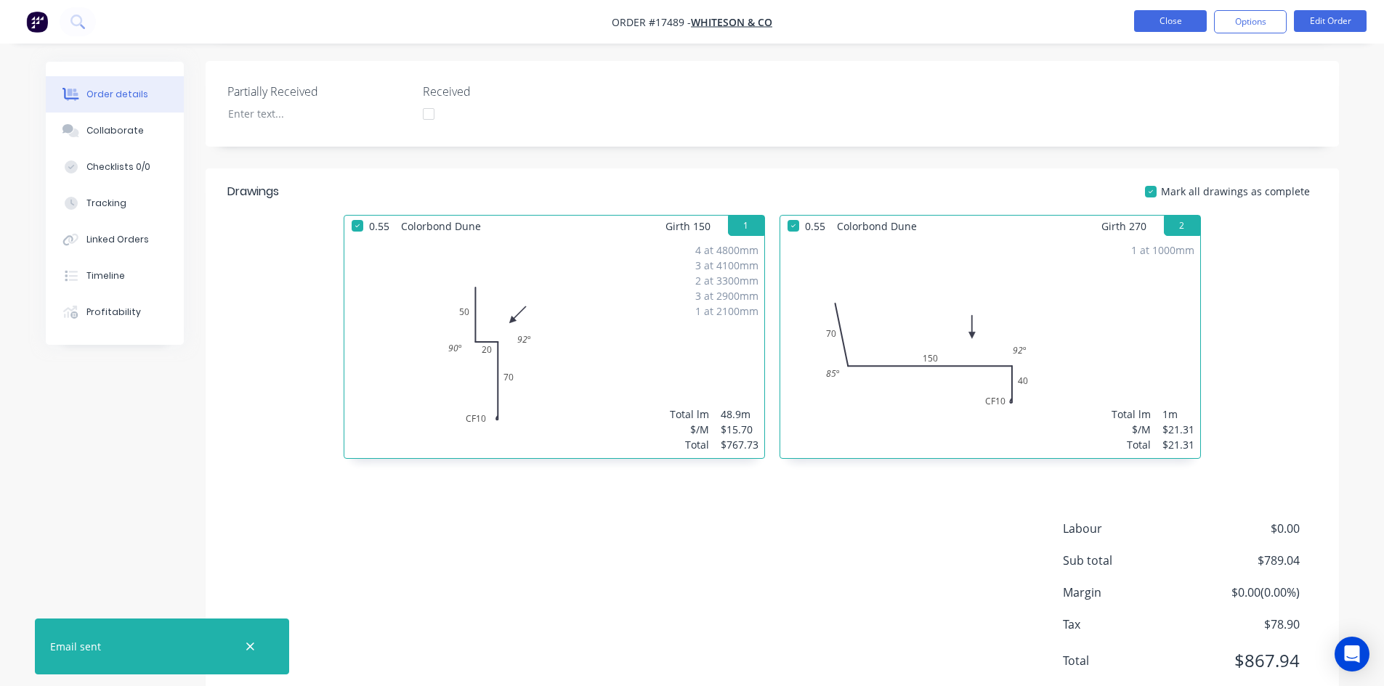
click at [1195, 21] on button "Close" at bounding box center [1170, 21] width 73 height 22
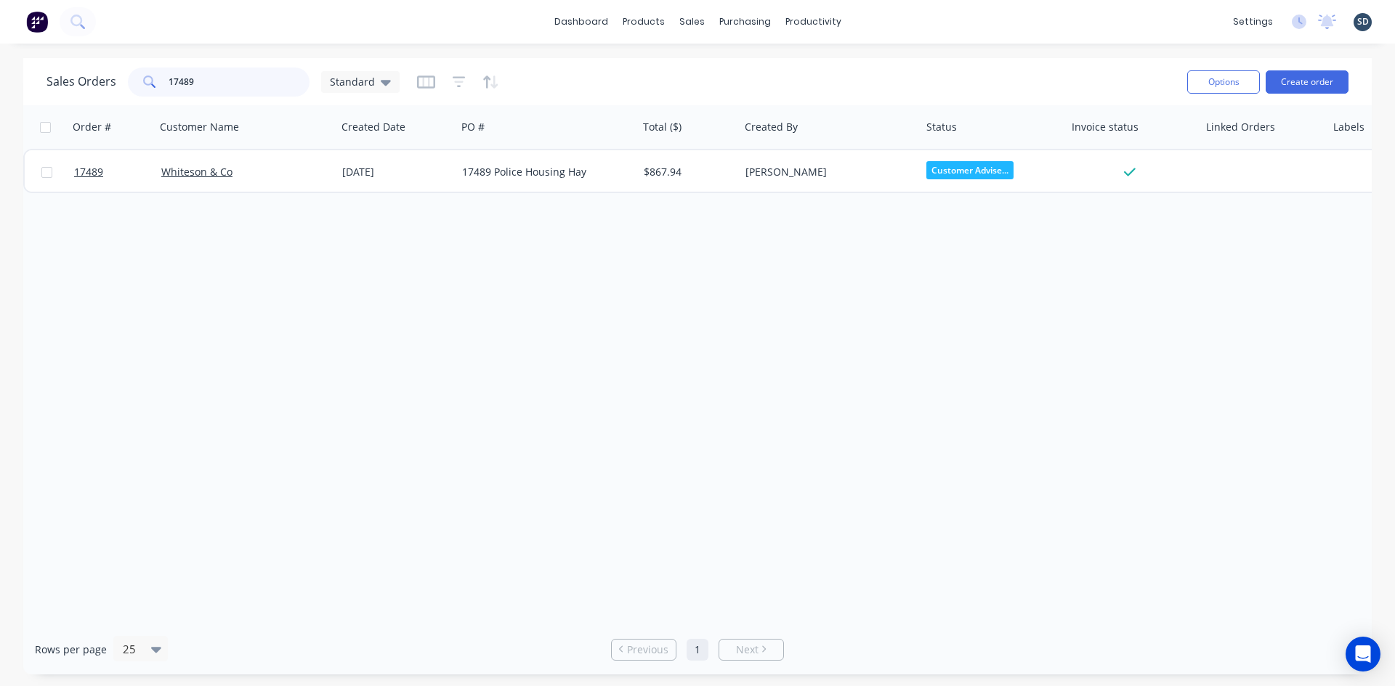
click at [219, 86] on input "17489" at bounding box center [240, 82] width 142 height 29
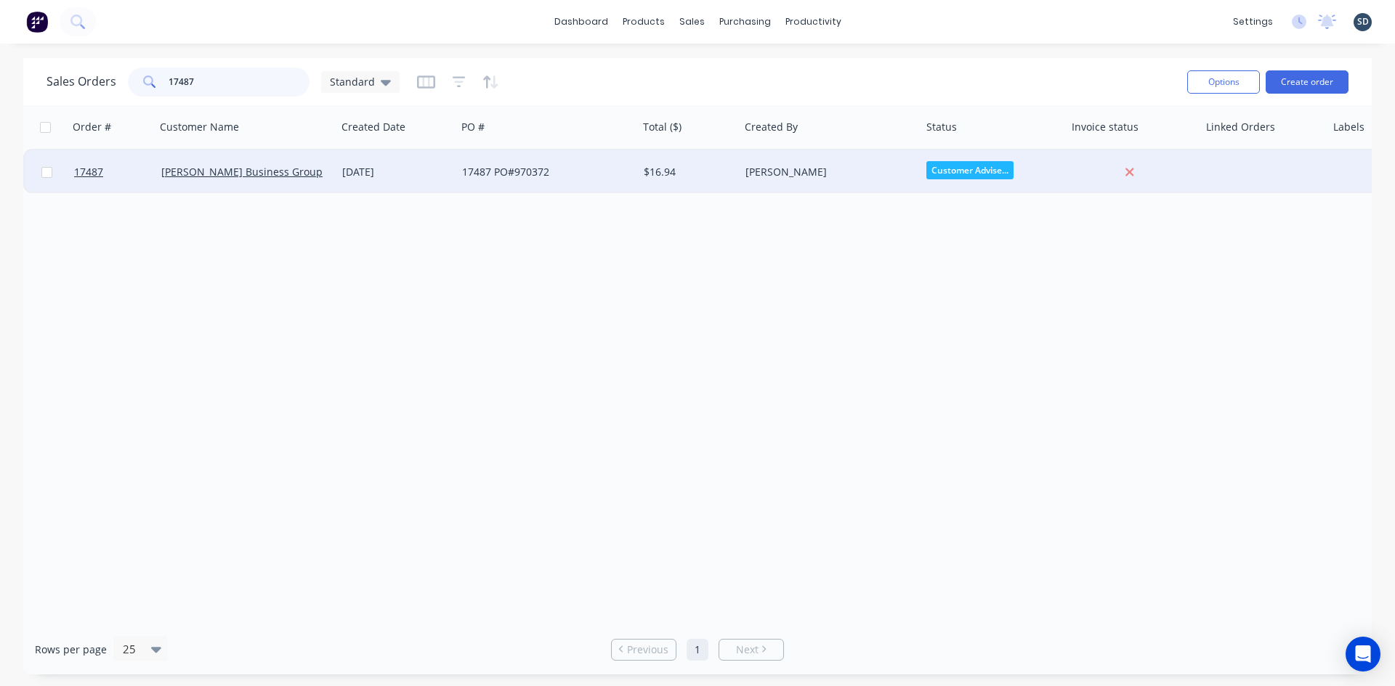
type input "17487"
click at [609, 171] on div "17487 PO#970372" at bounding box center [542, 172] width 161 height 15
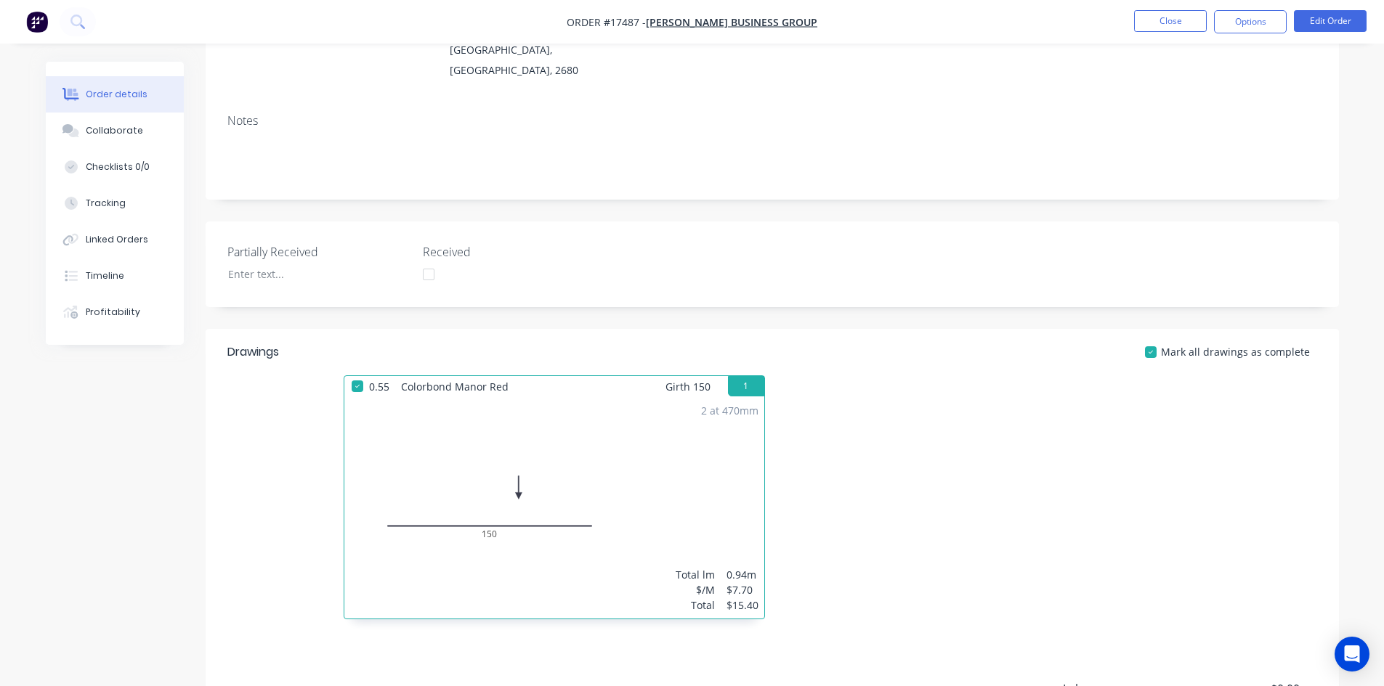
scroll to position [156, 0]
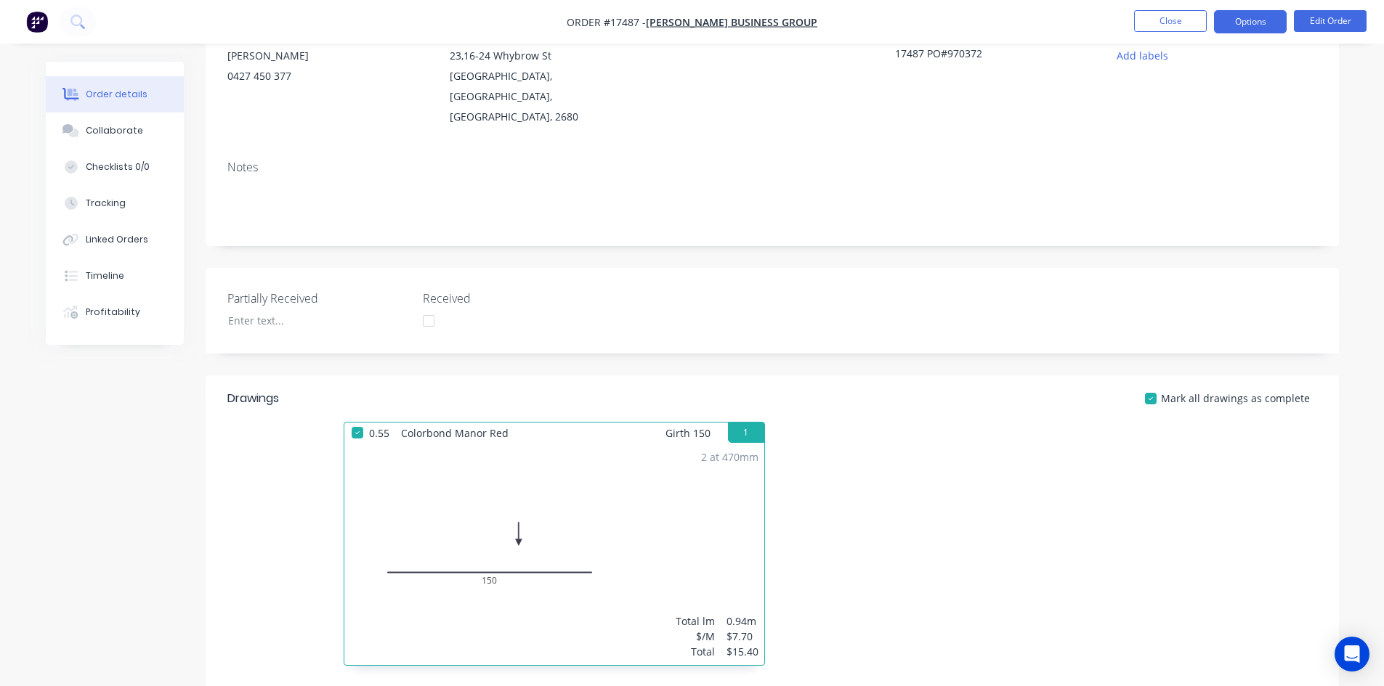
click at [1257, 21] on button "Options" at bounding box center [1250, 21] width 73 height 23
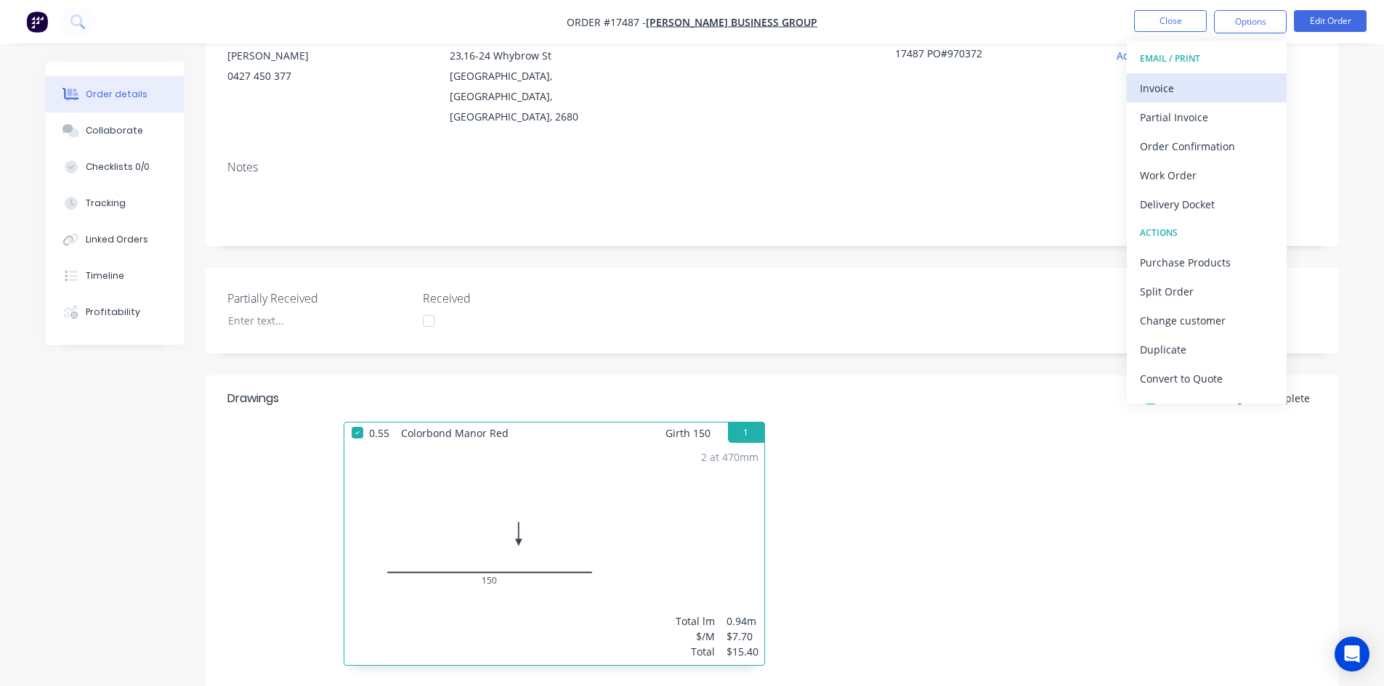
click at [1197, 89] on div "Invoice" at bounding box center [1207, 88] width 134 height 21
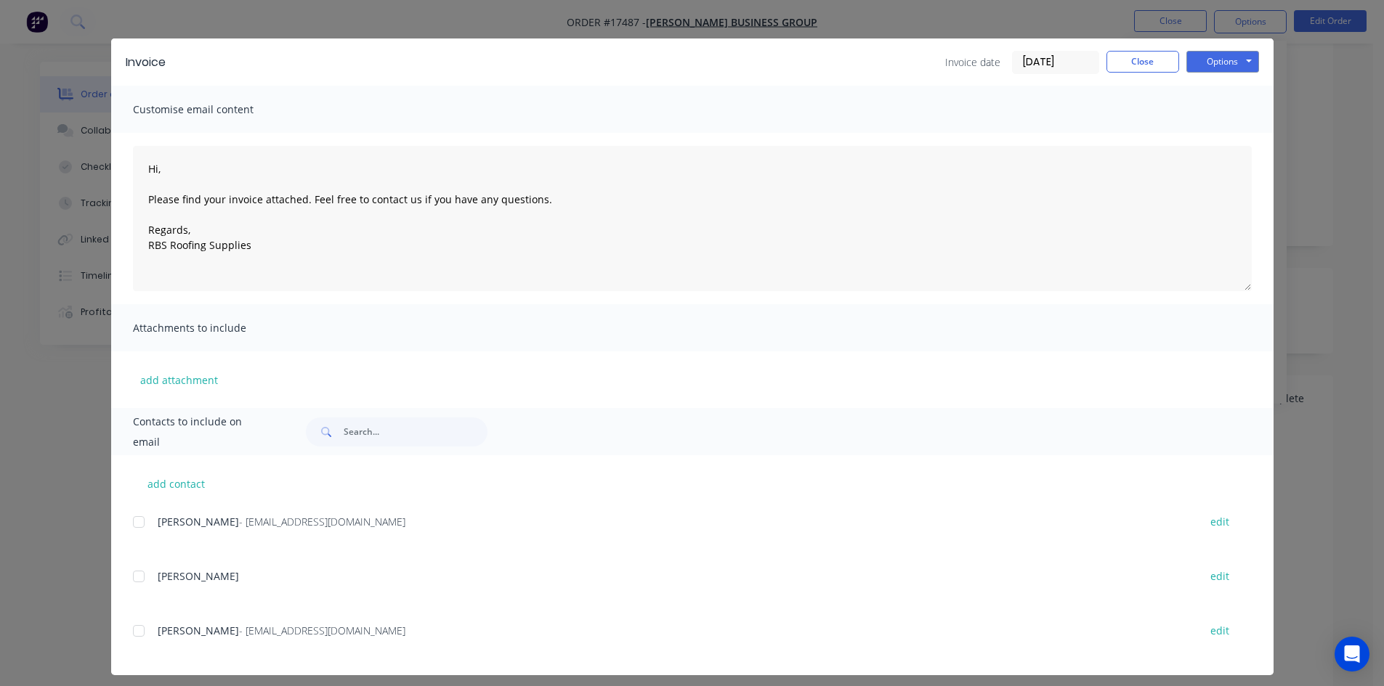
scroll to position [29, 0]
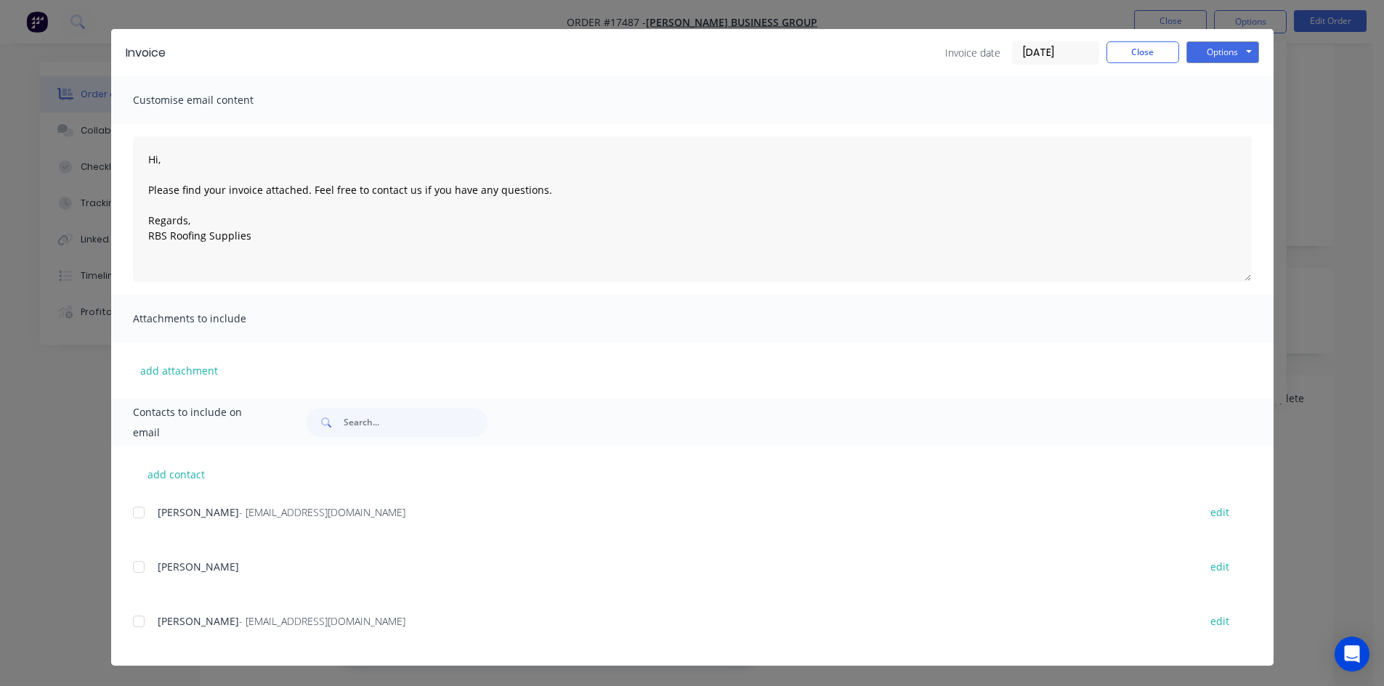
click at [133, 625] on div at bounding box center [138, 621] width 29 height 29
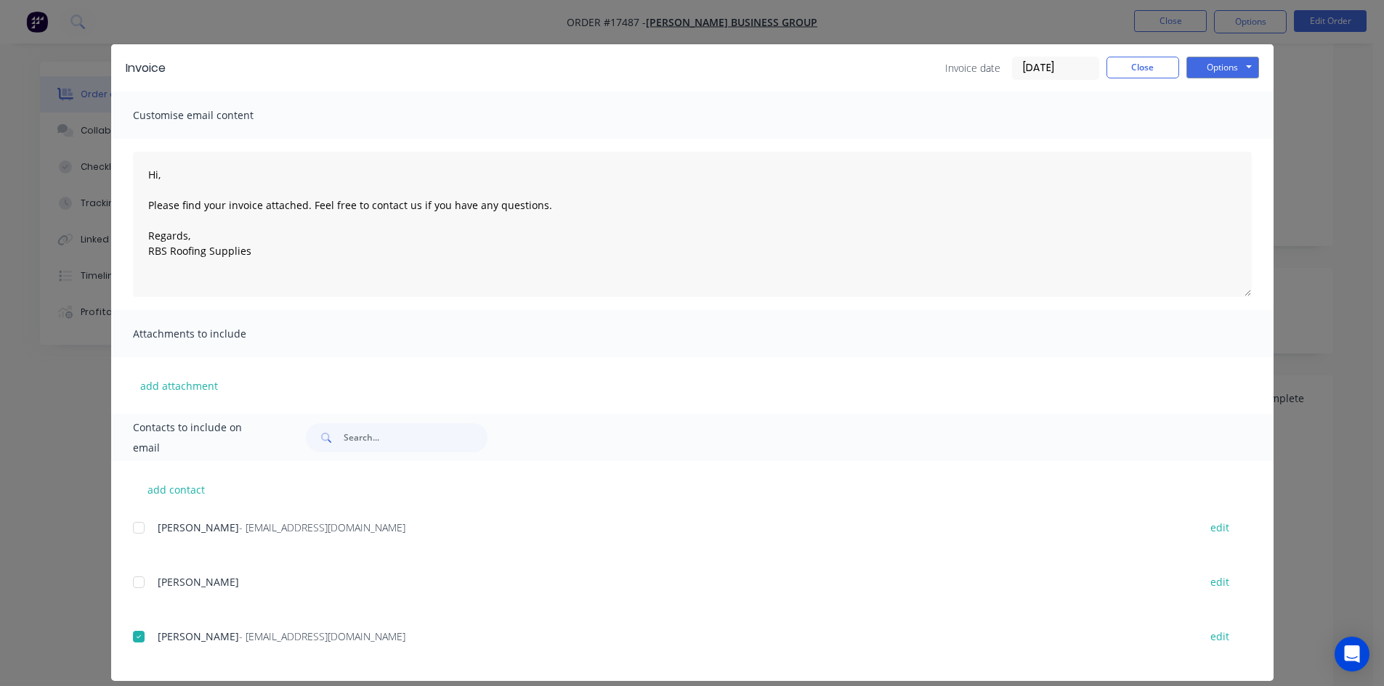
scroll to position [0, 0]
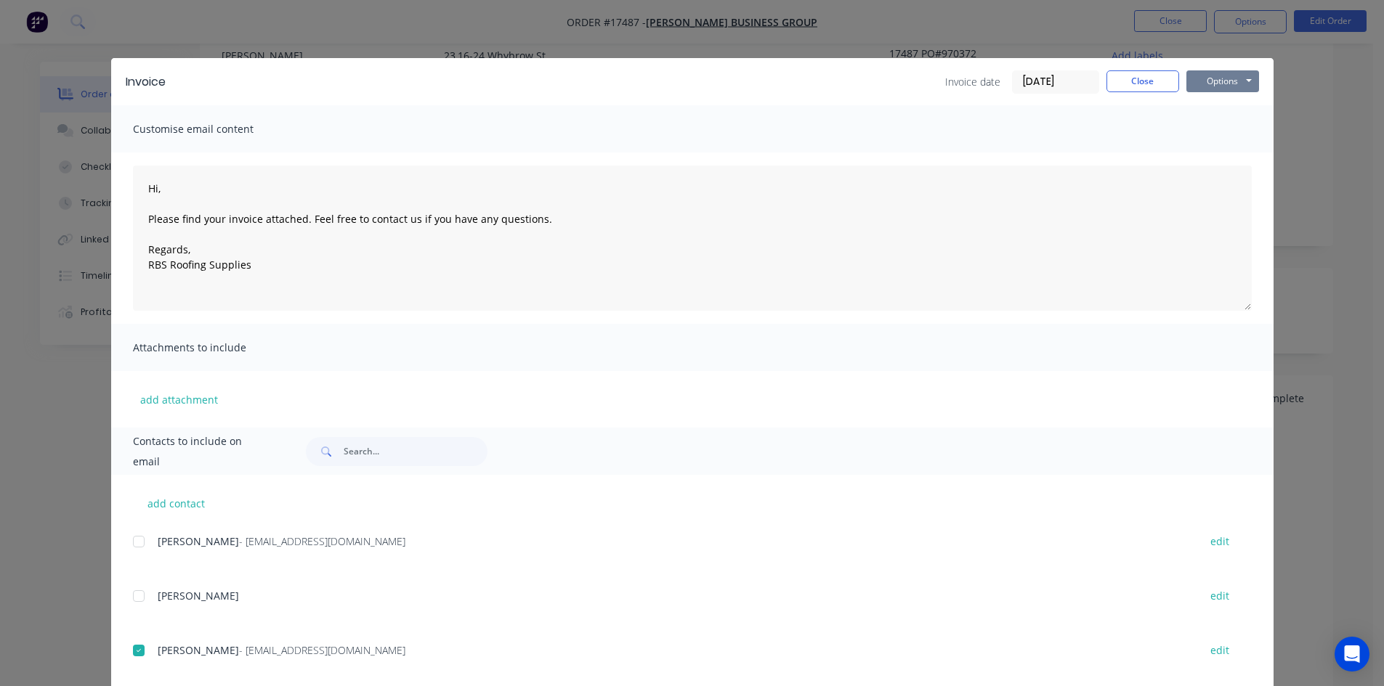
click at [1227, 84] on button "Options" at bounding box center [1222, 81] width 73 height 22
click at [1211, 155] on button "Email" at bounding box center [1232, 155] width 93 height 24
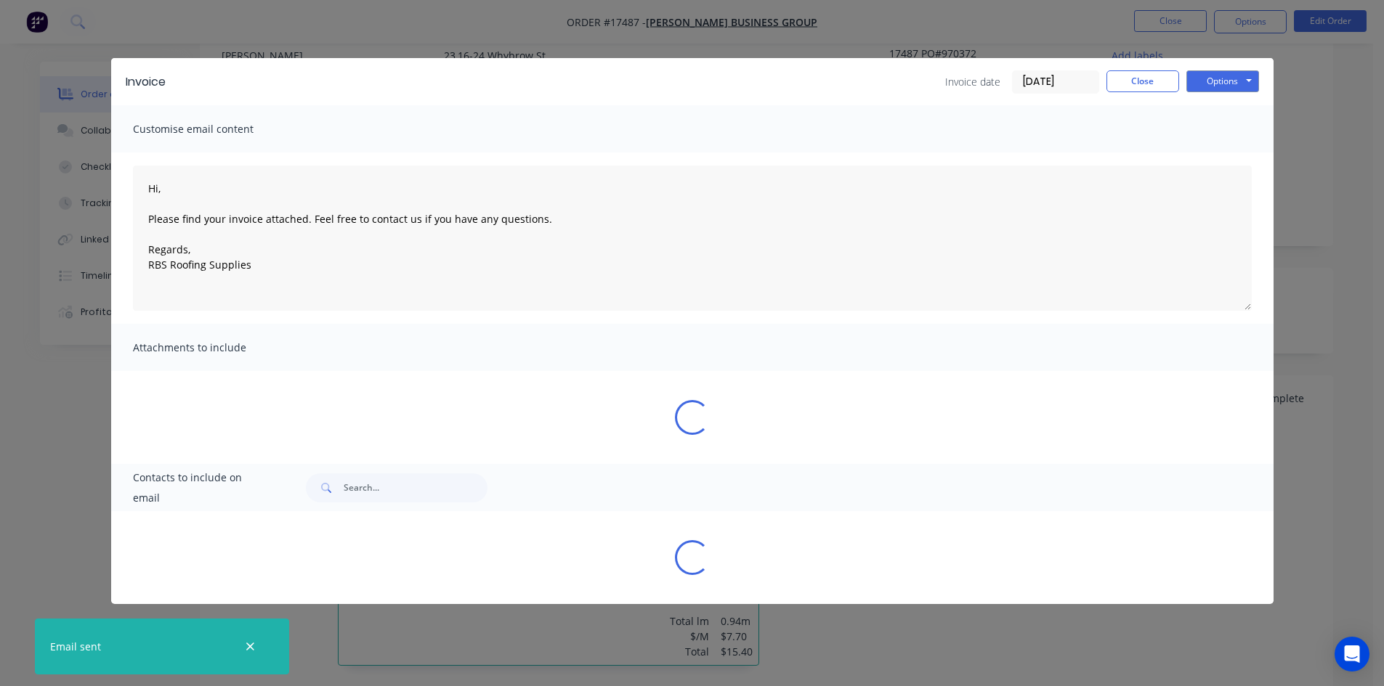
type textarea "Hi, Please find your invoice attached. Feel free to contact us if you have any …"
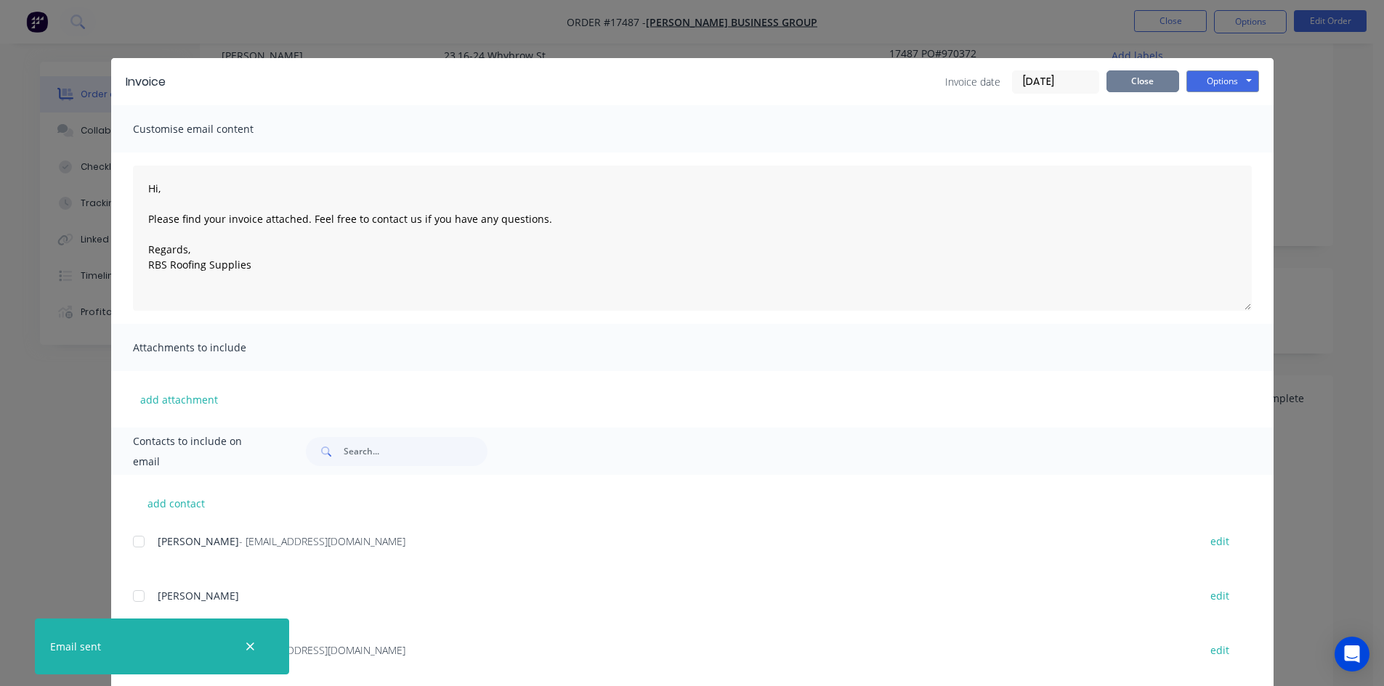
click at [1121, 77] on button "Close" at bounding box center [1142, 81] width 73 height 22
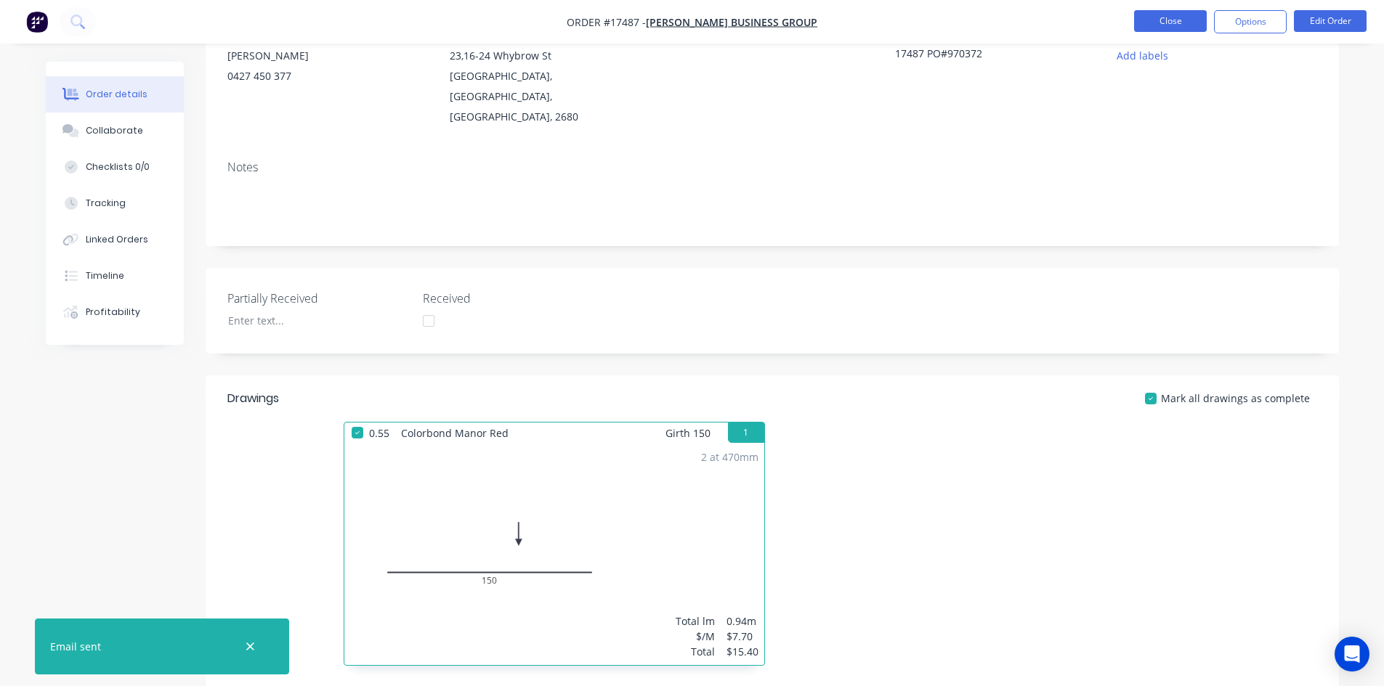
click at [1180, 21] on button "Close" at bounding box center [1170, 21] width 73 height 22
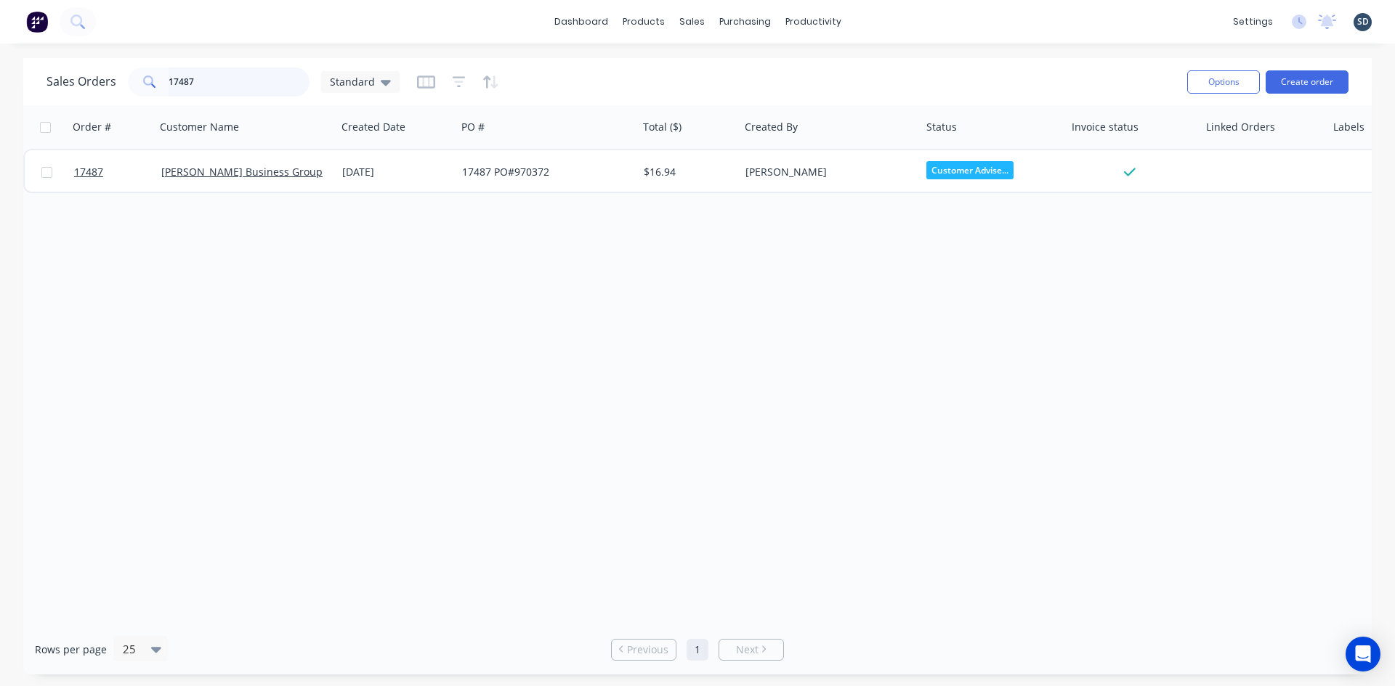
click at [216, 86] on input "17487" at bounding box center [240, 82] width 142 height 29
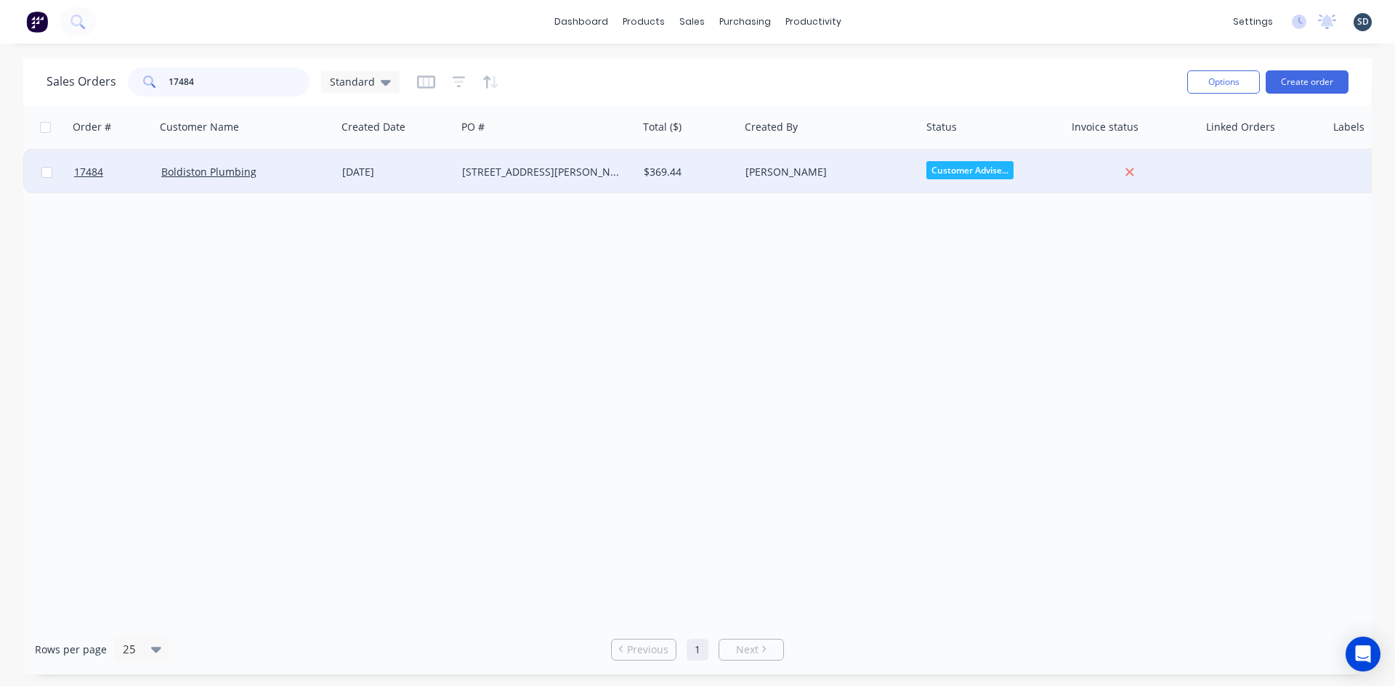
type input "17484"
click at [596, 179] on div "[STREET_ADDRESS][PERSON_NAME]" at bounding box center [547, 172] width 182 height 44
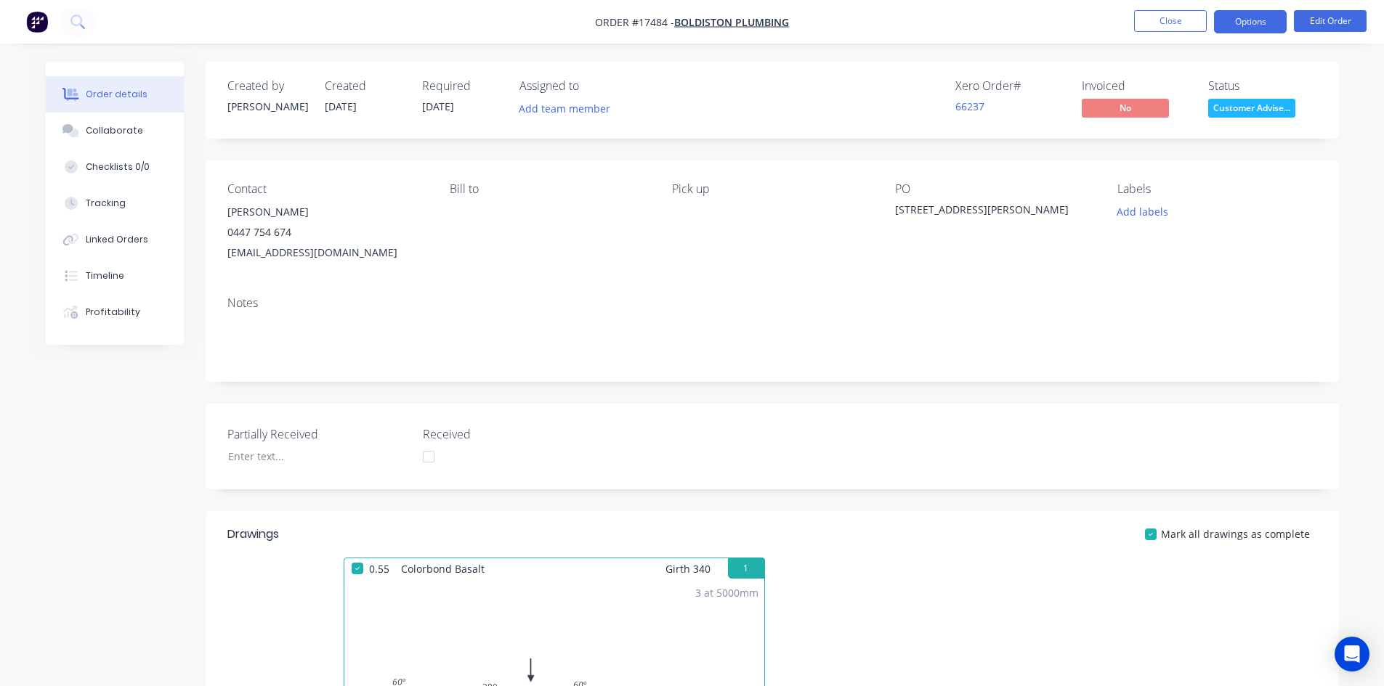
click at [1235, 29] on button "Options" at bounding box center [1250, 21] width 73 height 23
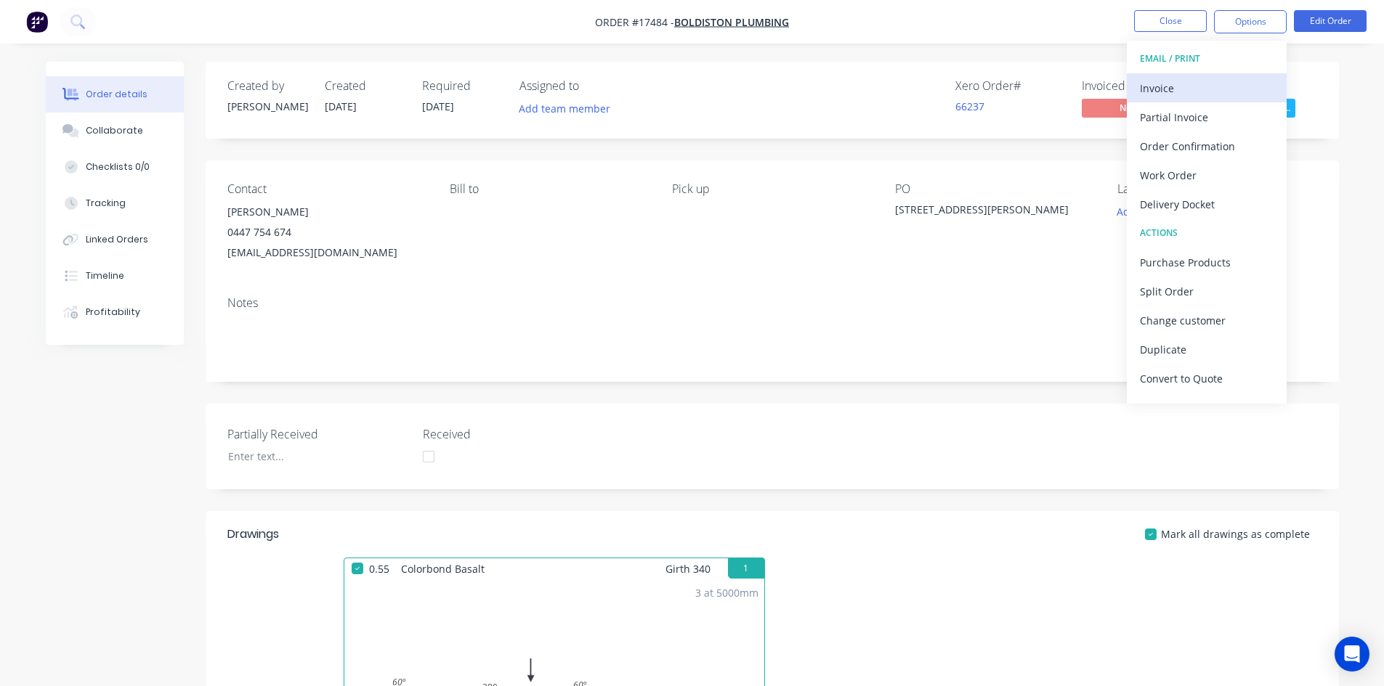
click at [1191, 92] on div "Invoice" at bounding box center [1207, 88] width 134 height 21
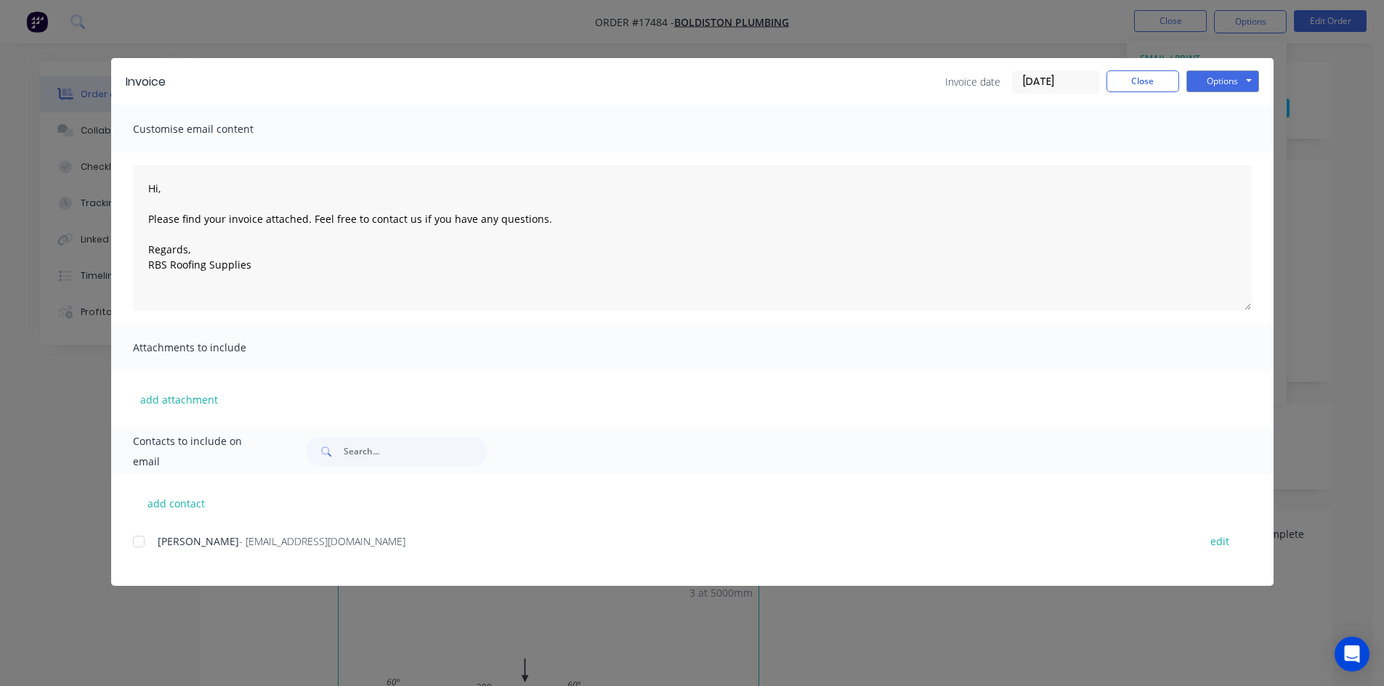
drag, startPoint x: 142, startPoint y: 540, endPoint x: 145, endPoint y: 532, distance: 9.2
click at [142, 540] on div at bounding box center [138, 541] width 29 height 29
click at [1224, 81] on button "Options" at bounding box center [1222, 81] width 73 height 22
click at [1222, 155] on button "Email" at bounding box center [1232, 155] width 93 height 24
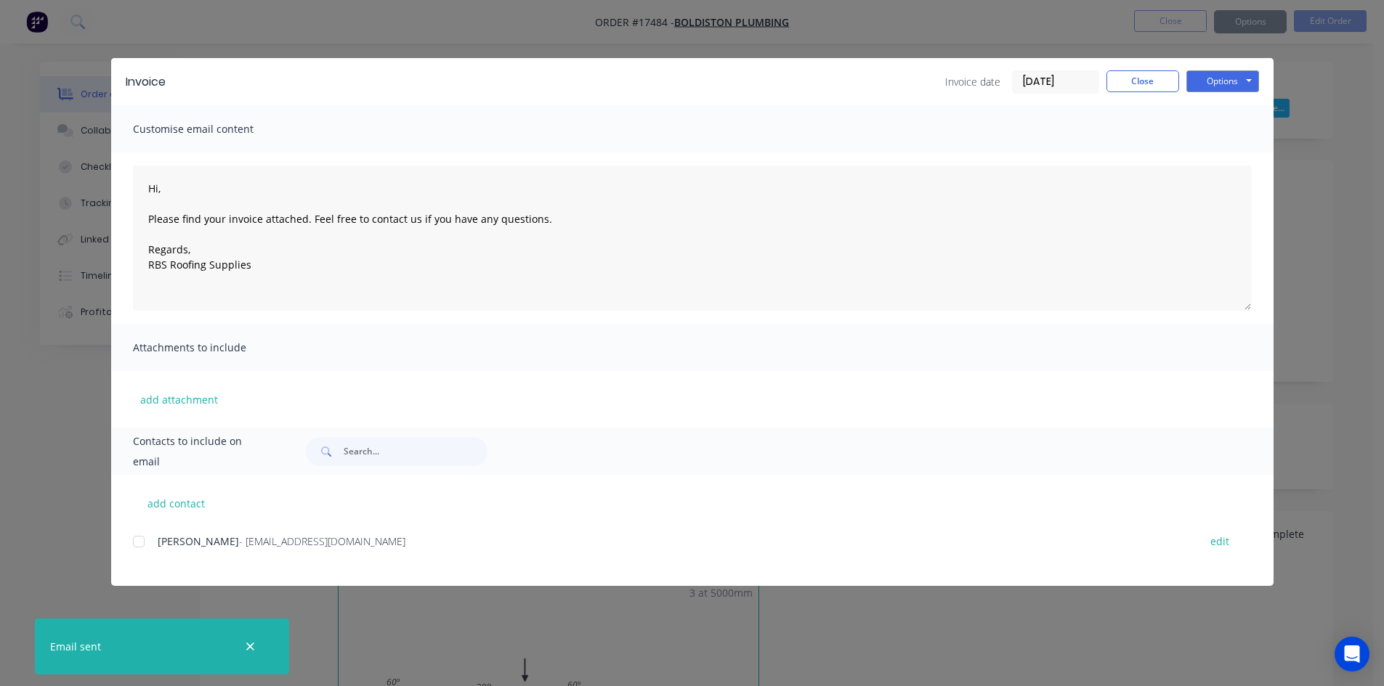
type textarea "Hi, Please find your invoice attached. Feel free to contact us if you have any …"
click at [1145, 85] on button "Close" at bounding box center [1142, 81] width 73 height 22
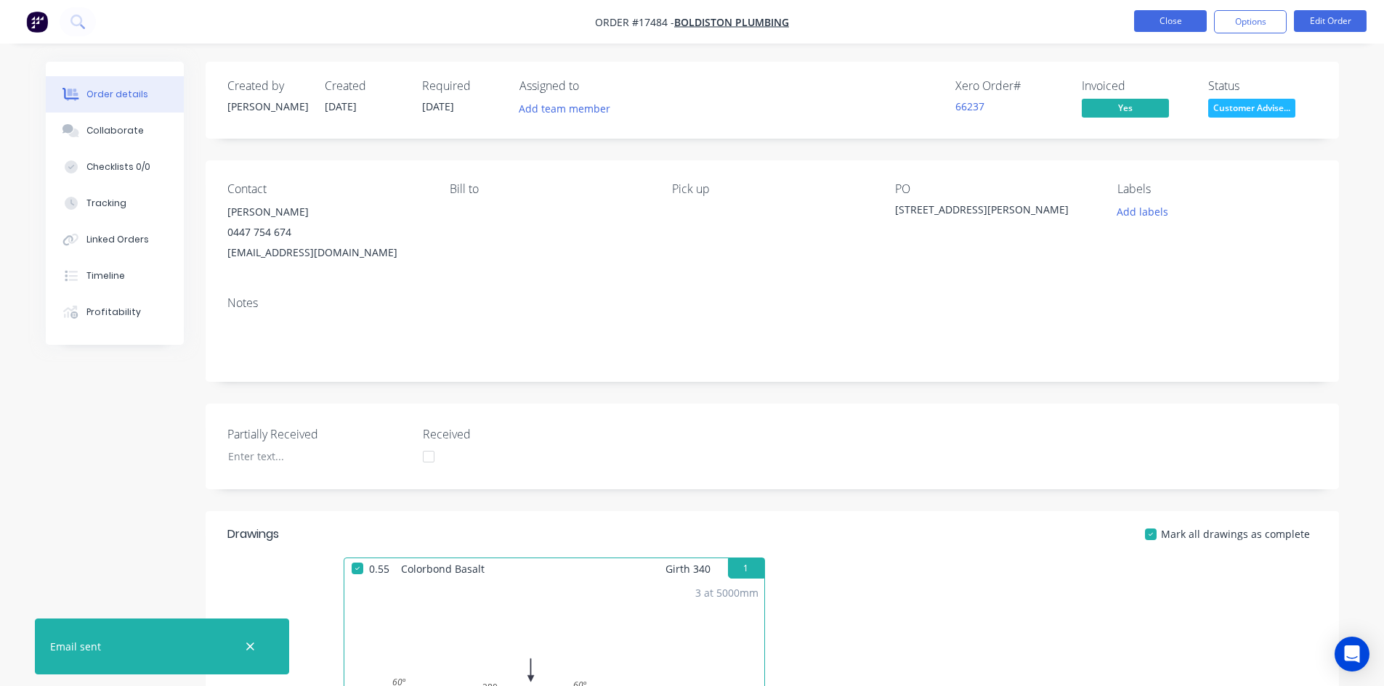
click at [1167, 20] on button "Close" at bounding box center [1170, 21] width 73 height 22
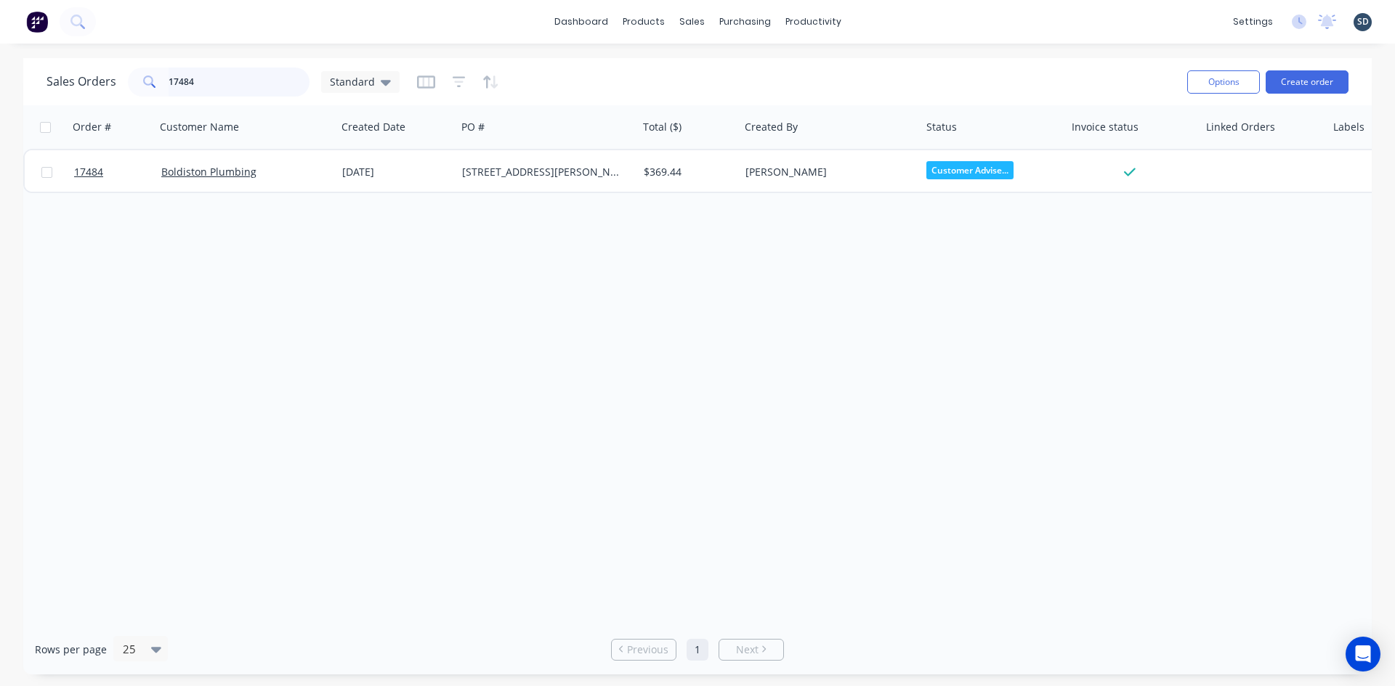
click at [223, 81] on input "17484" at bounding box center [240, 82] width 142 height 29
type input "17485"
click at [601, 72] on div "Sales Orders 17485 Standard" at bounding box center [610, 82] width 1129 height 36
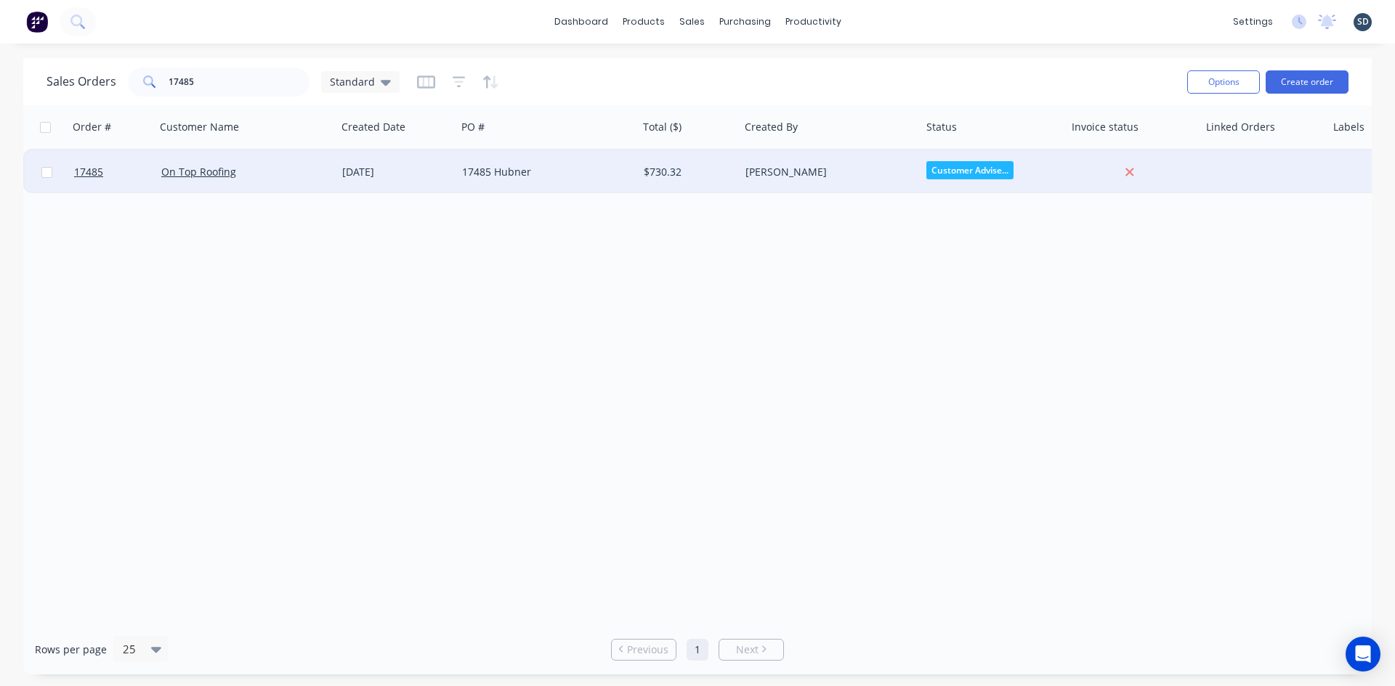
click at [593, 171] on div "17485 Hubner" at bounding box center [542, 172] width 161 height 15
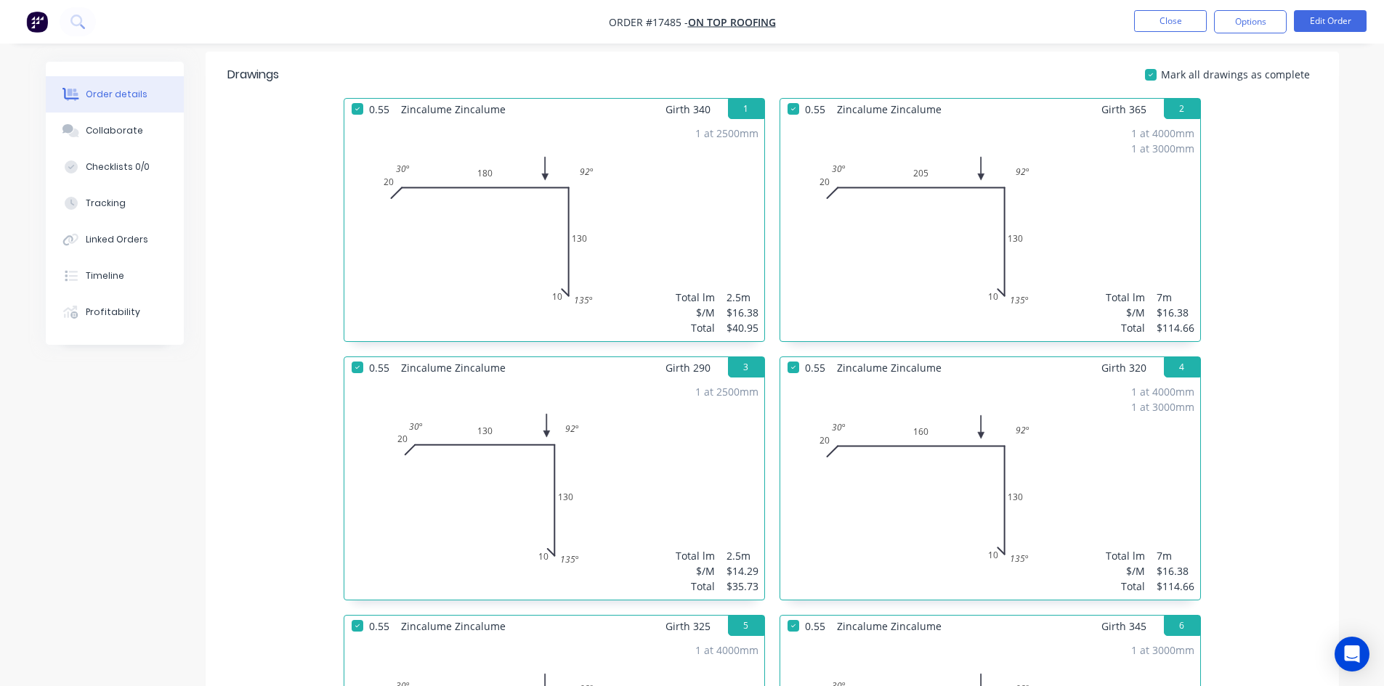
scroll to position [333, 0]
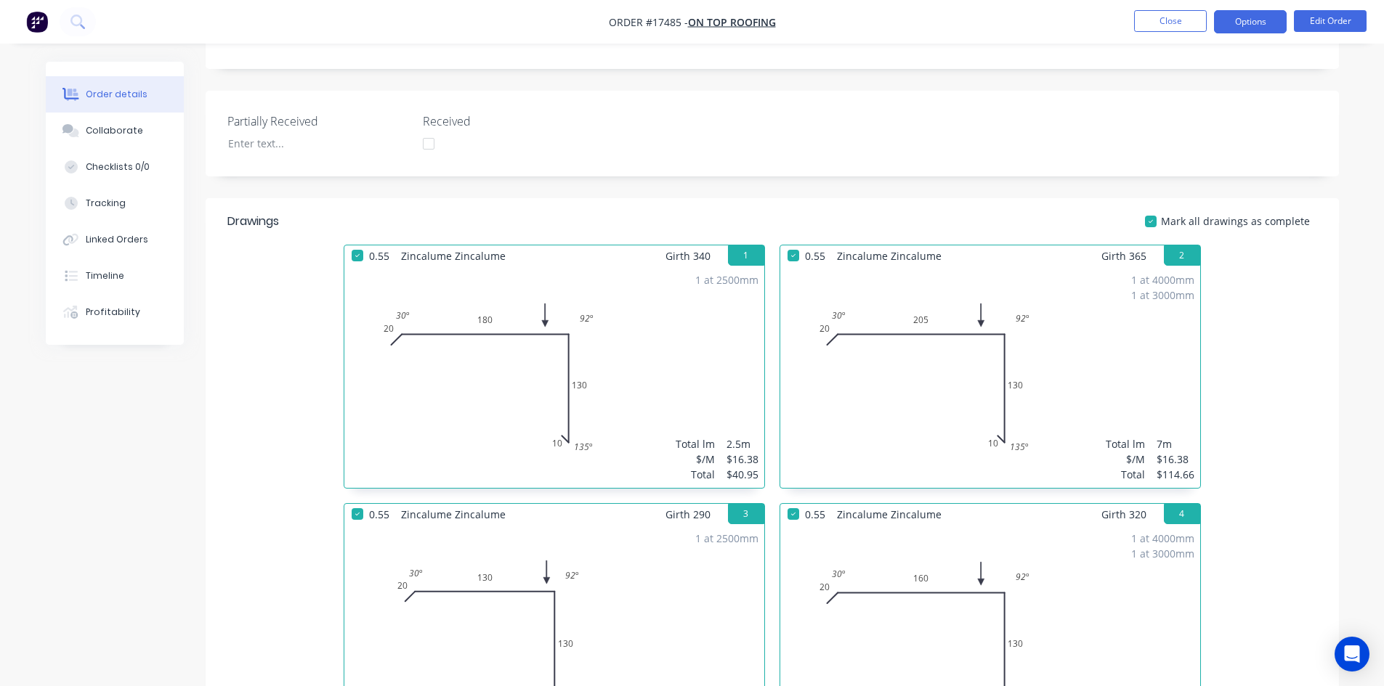
click at [1246, 19] on button "Options" at bounding box center [1250, 21] width 73 height 23
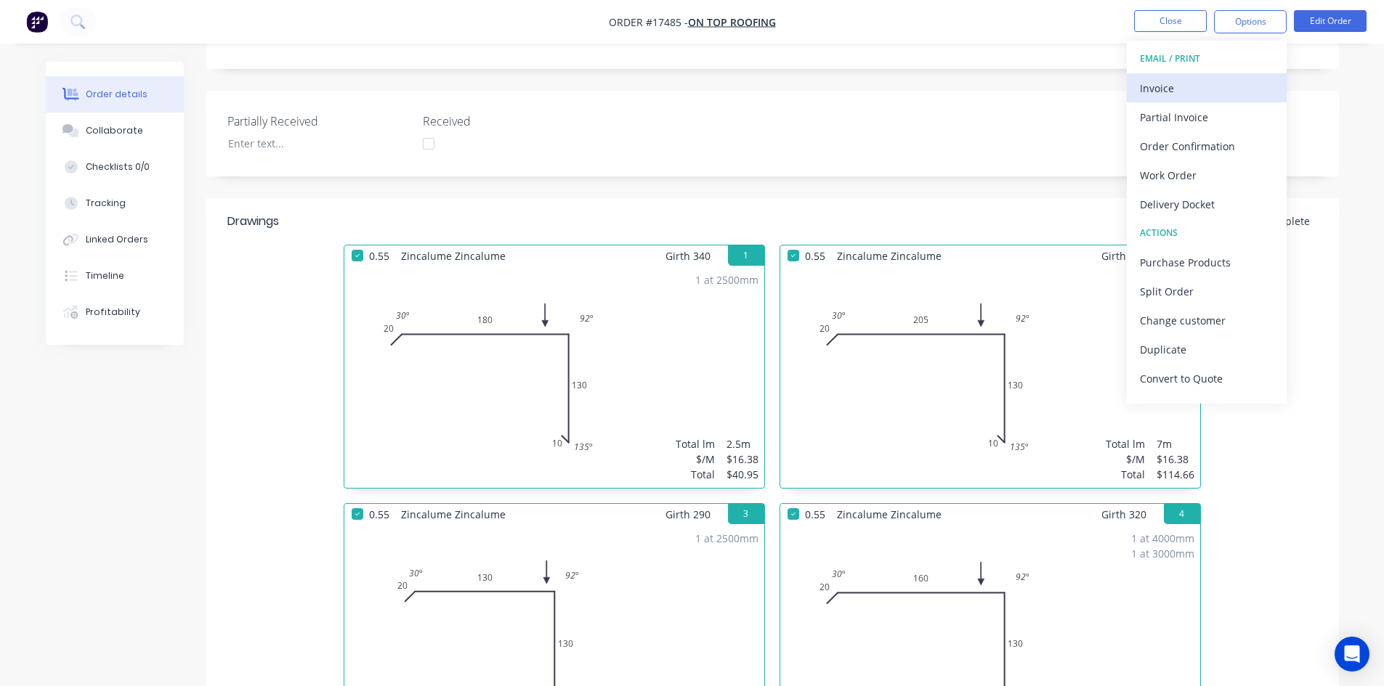
click at [1193, 78] on div "Invoice" at bounding box center [1207, 88] width 134 height 21
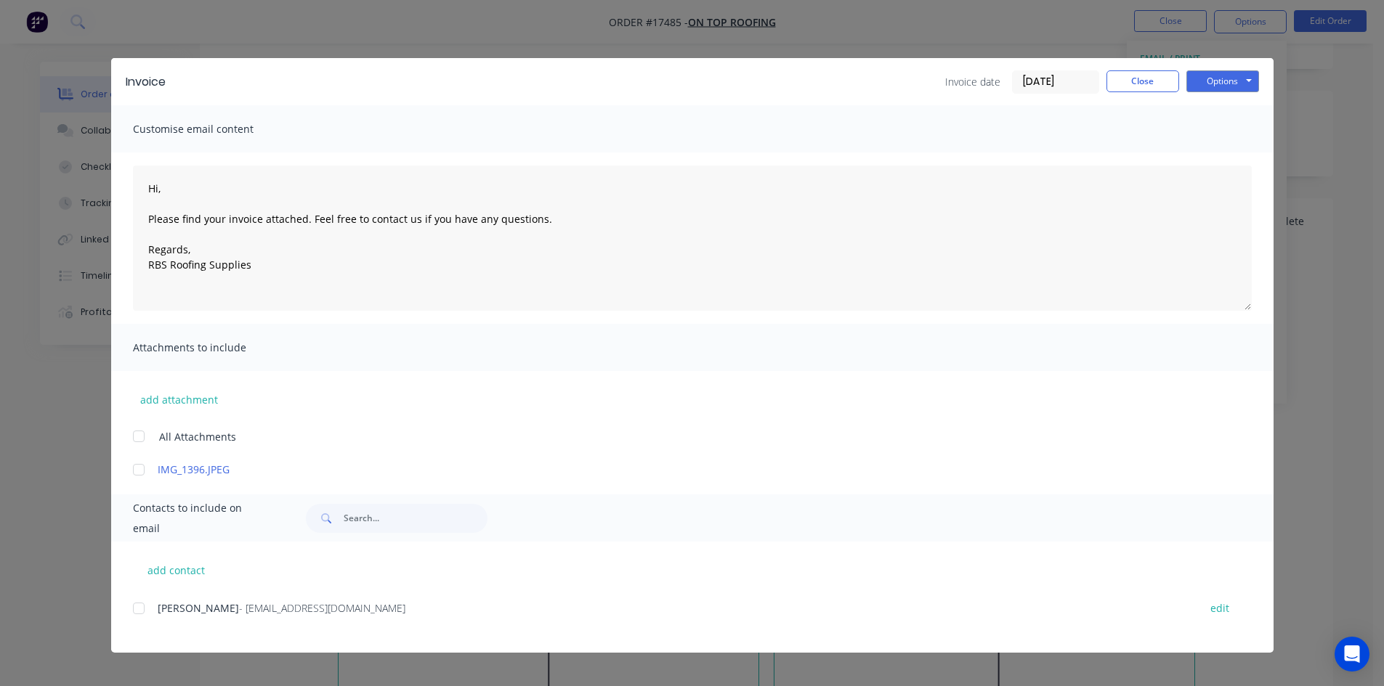
click at [139, 614] on div at bounding box center [138, 608] width 29 height 29
click at [1219, 79] on button "Options" at bounding box center [1222, 81] width 73 height 22
click at [1216, 163] on button "Email" at bounding box center [1232, 155] width 93 height 24
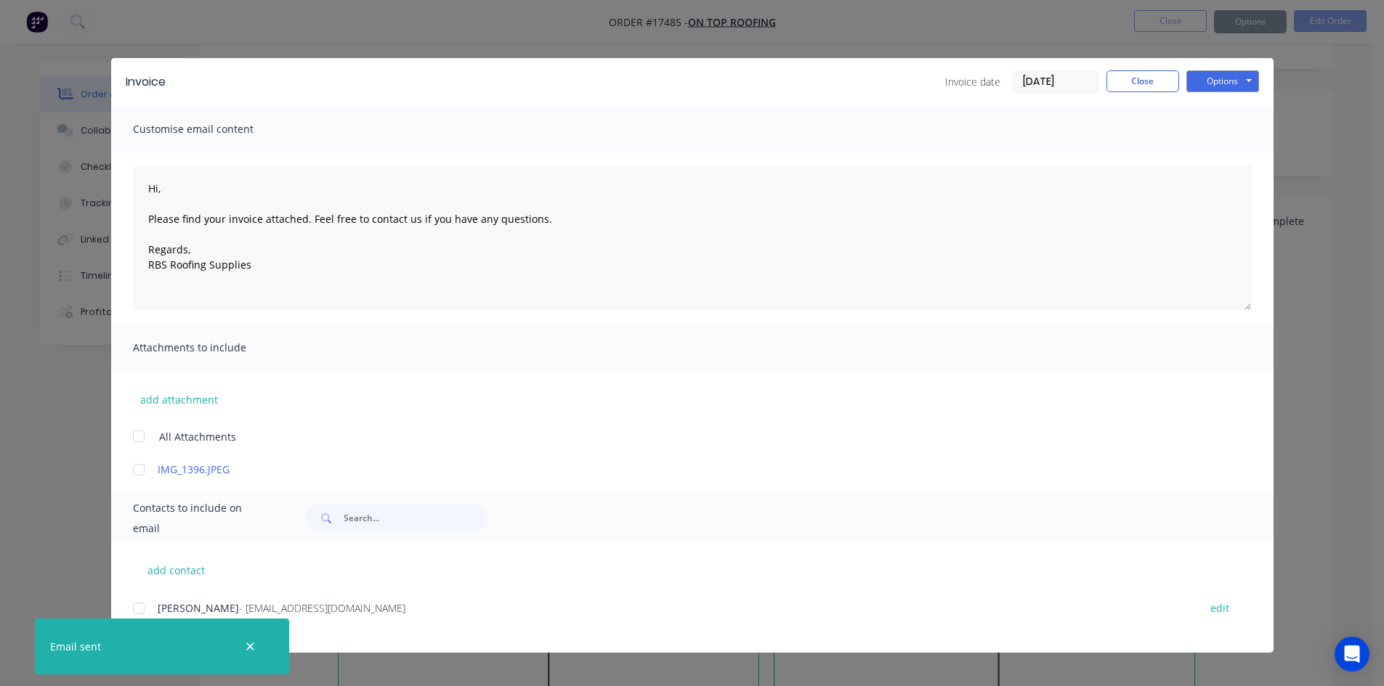
type textarea "Hi, Please find your invoice attached. Feel free to contact us if you have any …"
click at [1140, 77] on button "Close" at bounding box center [1142, 81] width 73 height 22
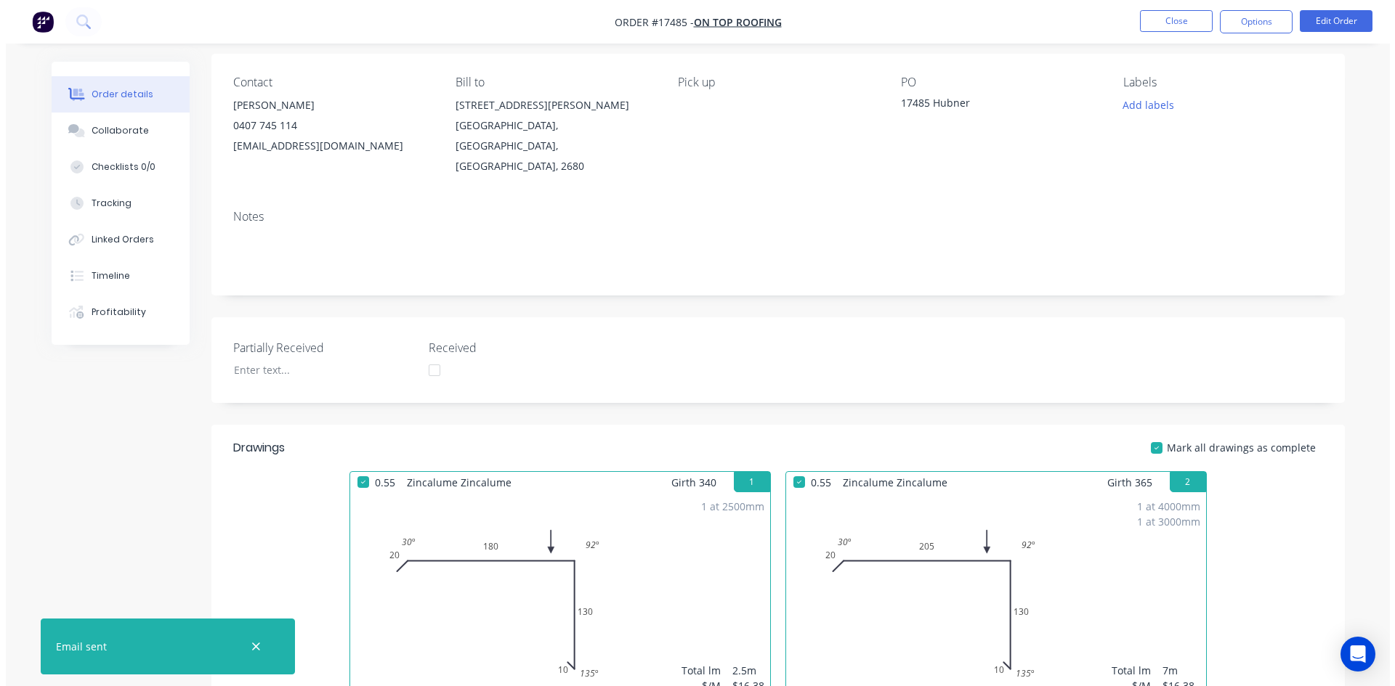
scroll to position [0, 0]
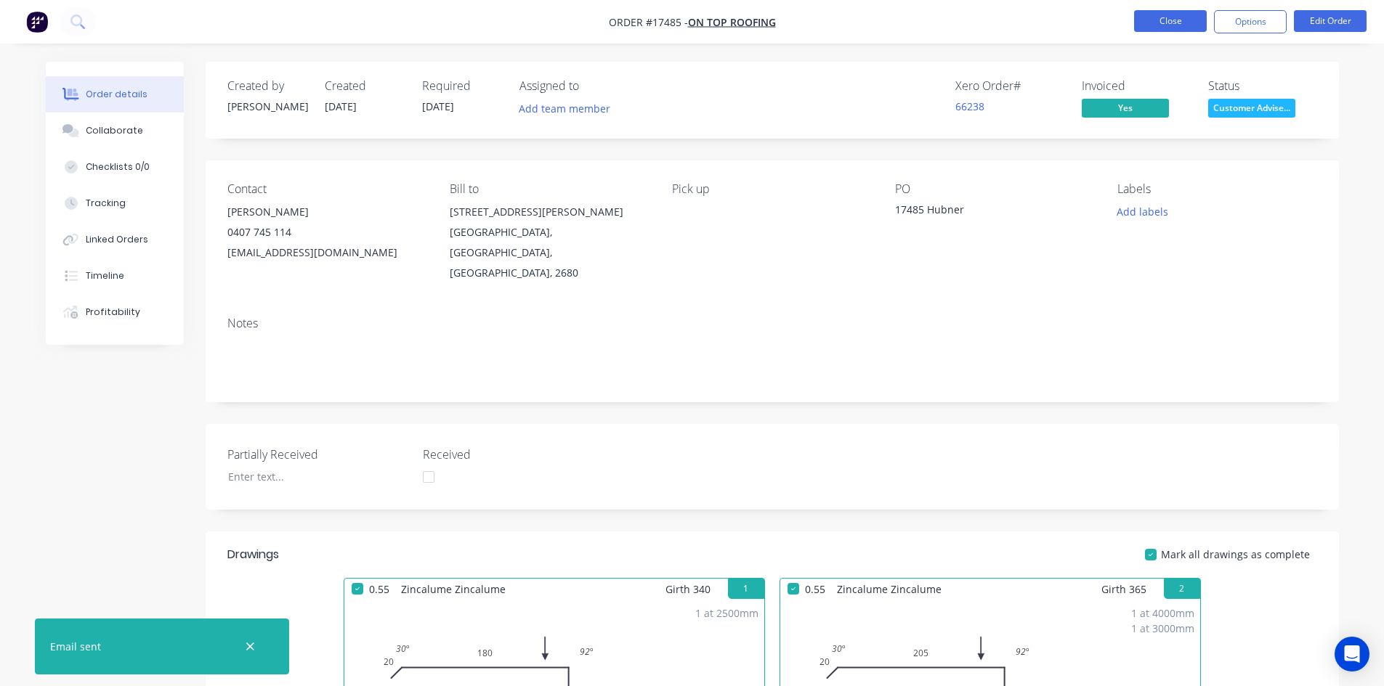
click at [1180, 25] on button "Close" at bounding box center [1170, 21] width 73 height 22
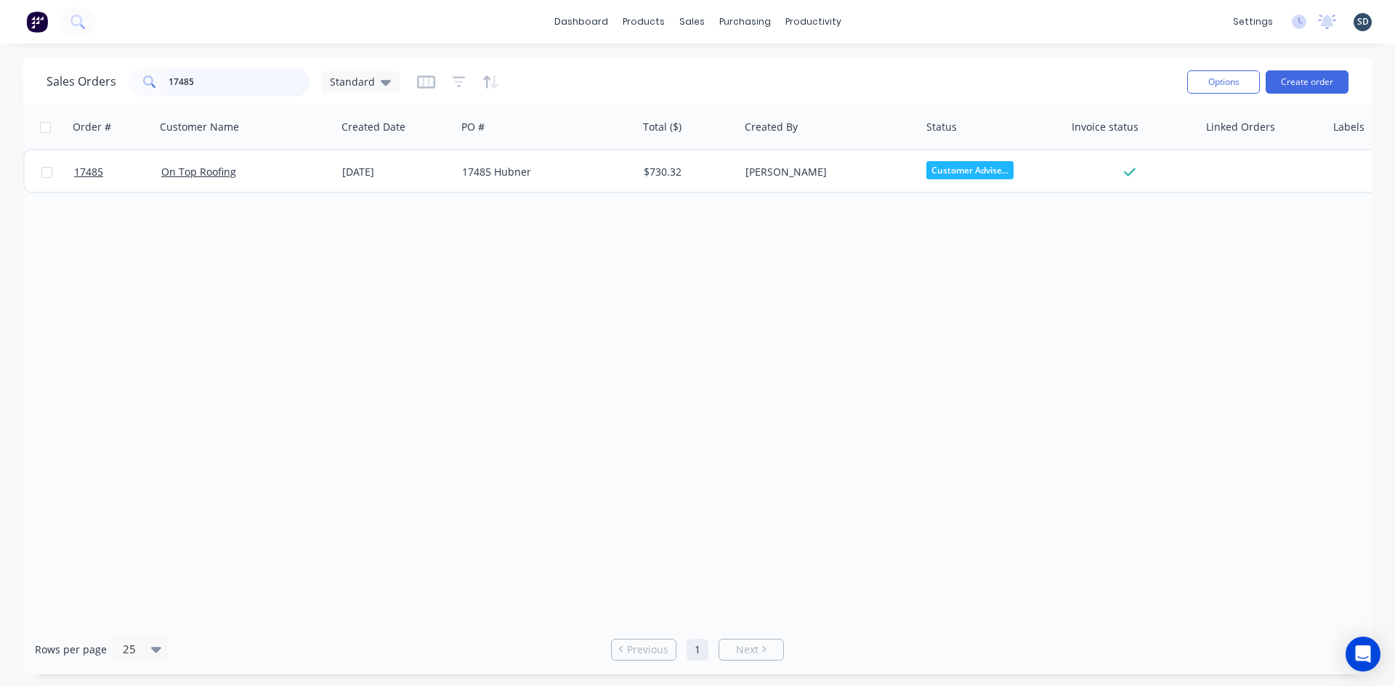
click at [221, 81] on input "17485" at bounding box center [240, 82] width 142 height 29
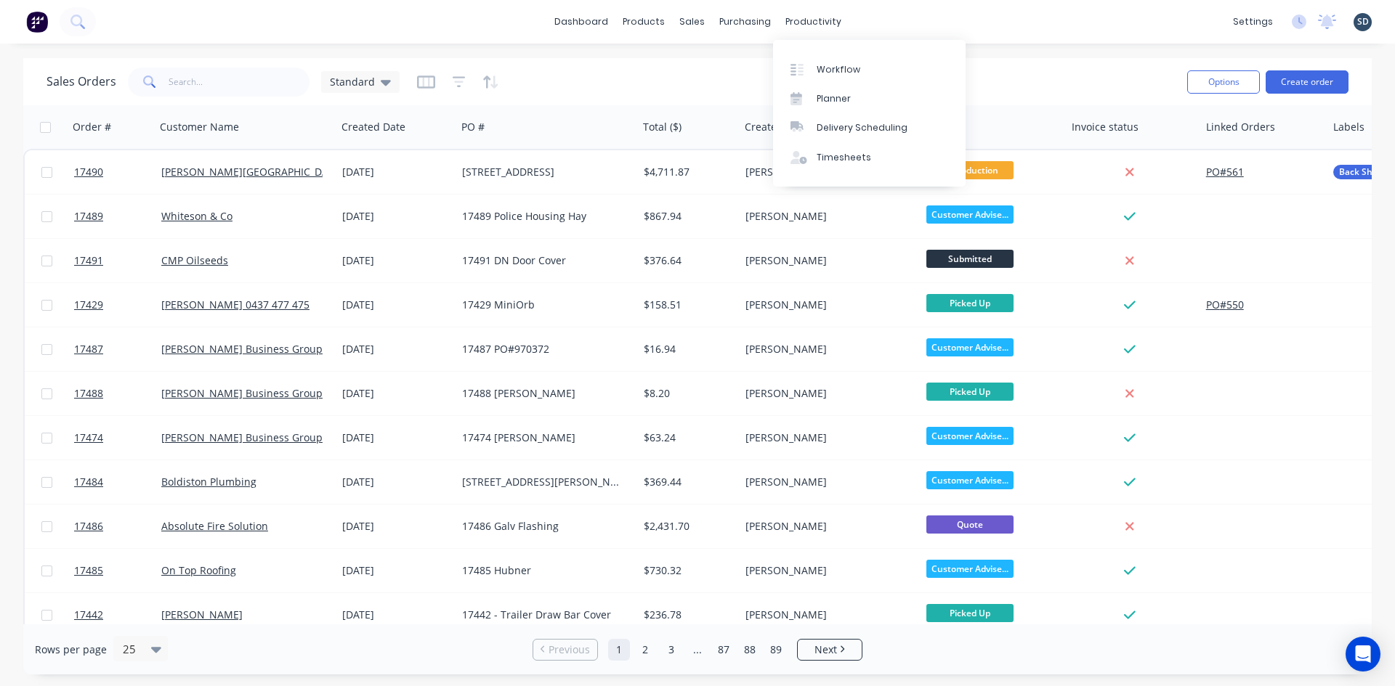
click at [888, 11] on div "dashboard products sales purchasing productivity dashboard products Product Cat…" at bounding box center [697, 22] width 1395 height 44
click at [381, 78] on icon at bounding box center [386, 82] width 10 height 16
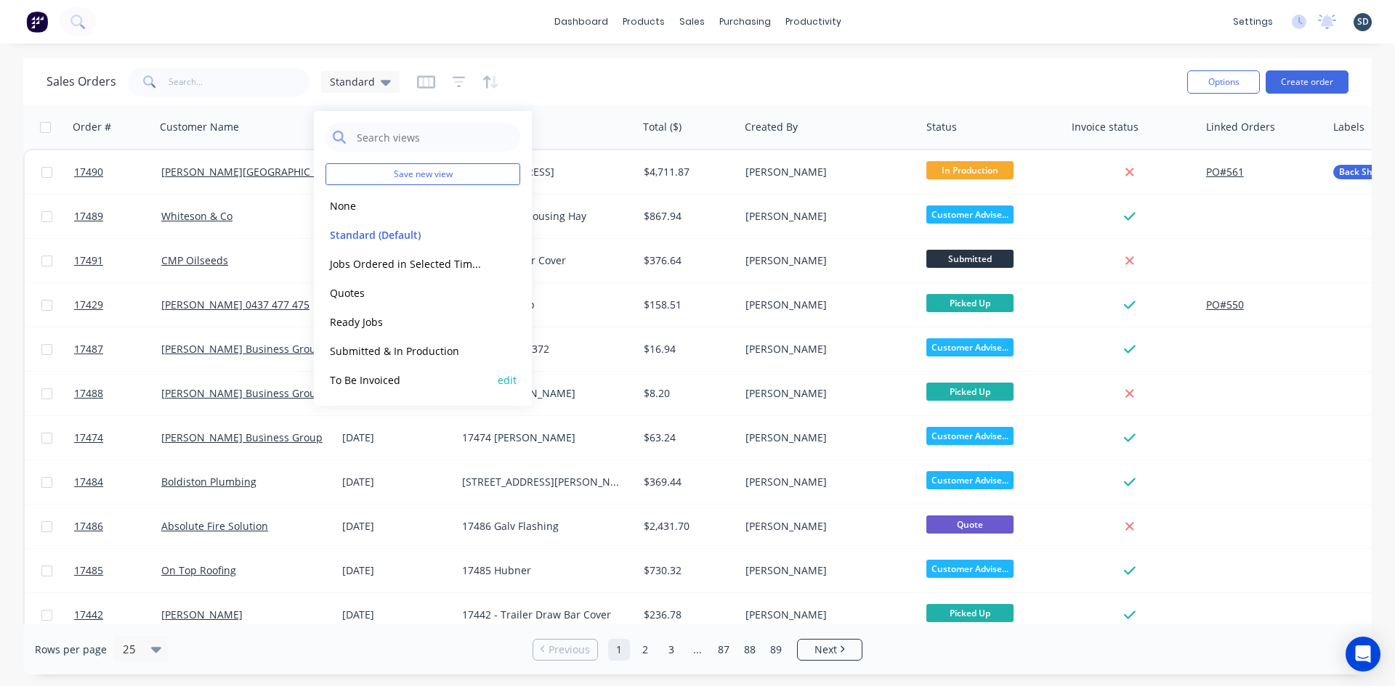
click at [400, 378] on button "To Be Invoiced" at bounding box center [408, 380] width 166 height 17
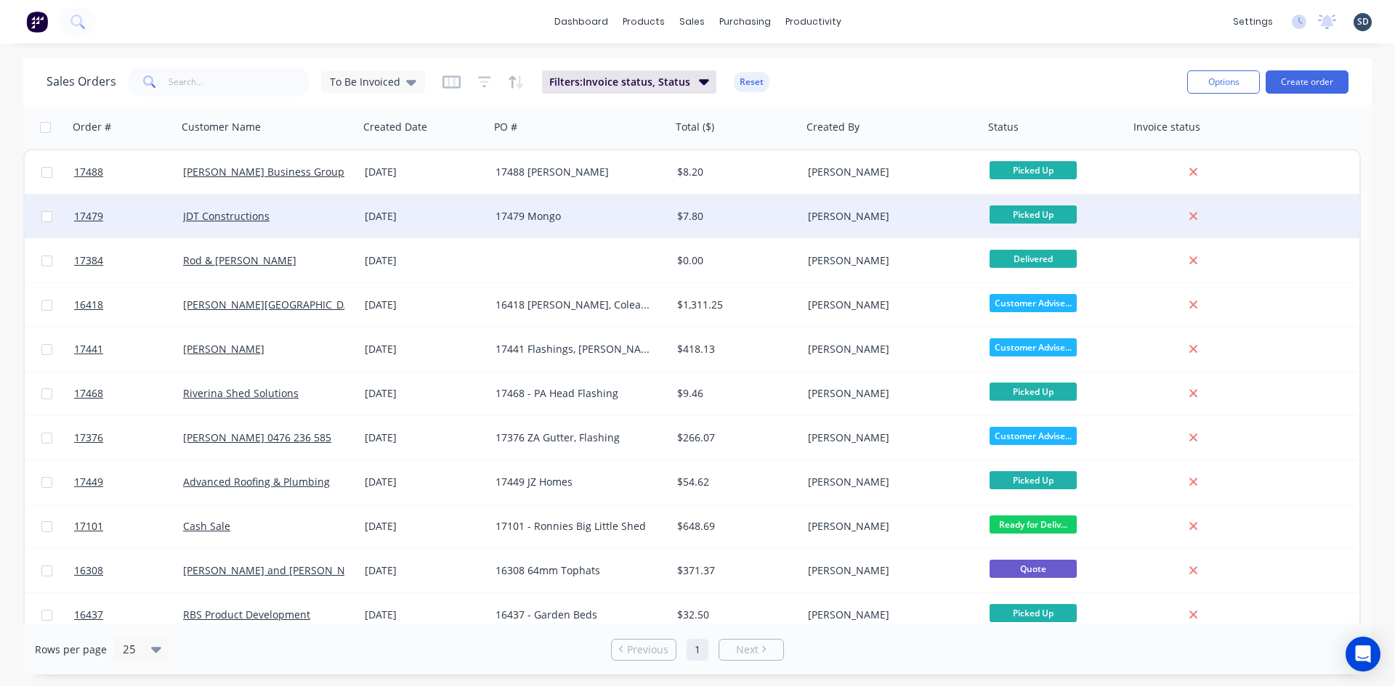
click at [590, 214] on div "17479 Mongo" at bounding box center [575, 216] width 161 height 15
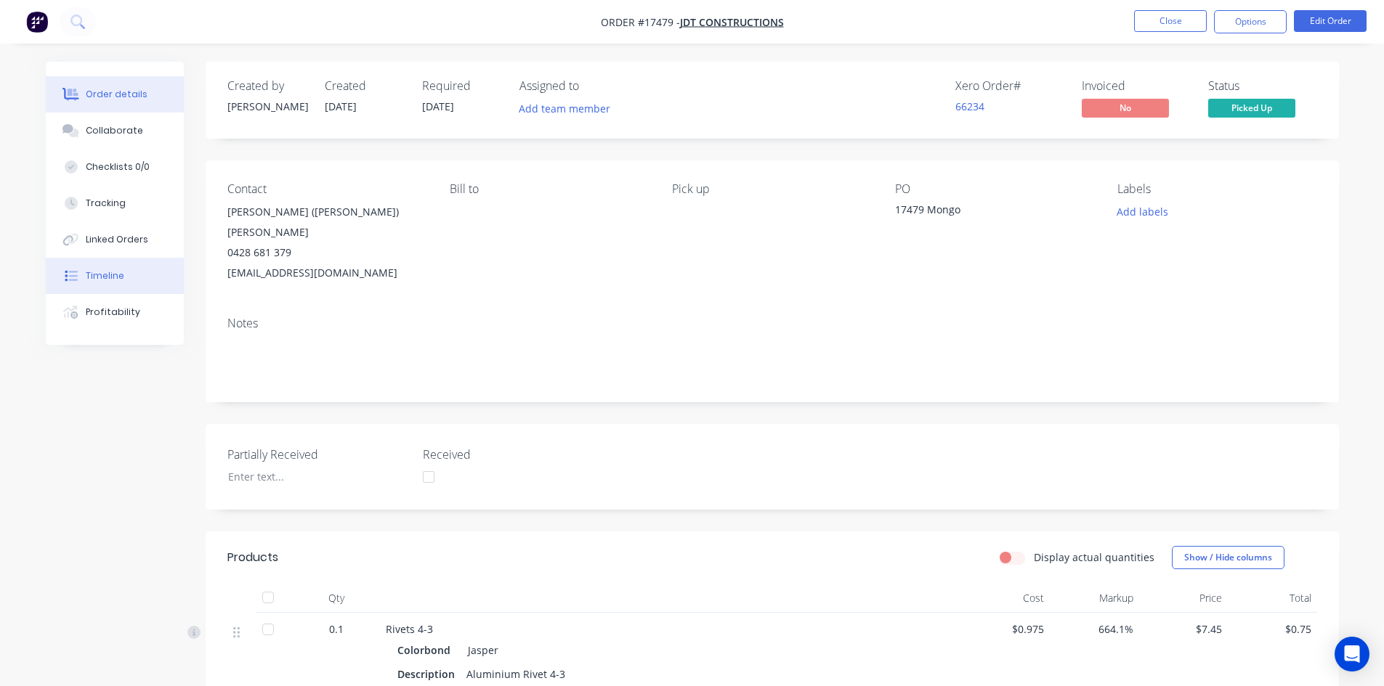
click at [89, 275] on div "Timeline" at bounding box center [105, 275] width 38 height 13
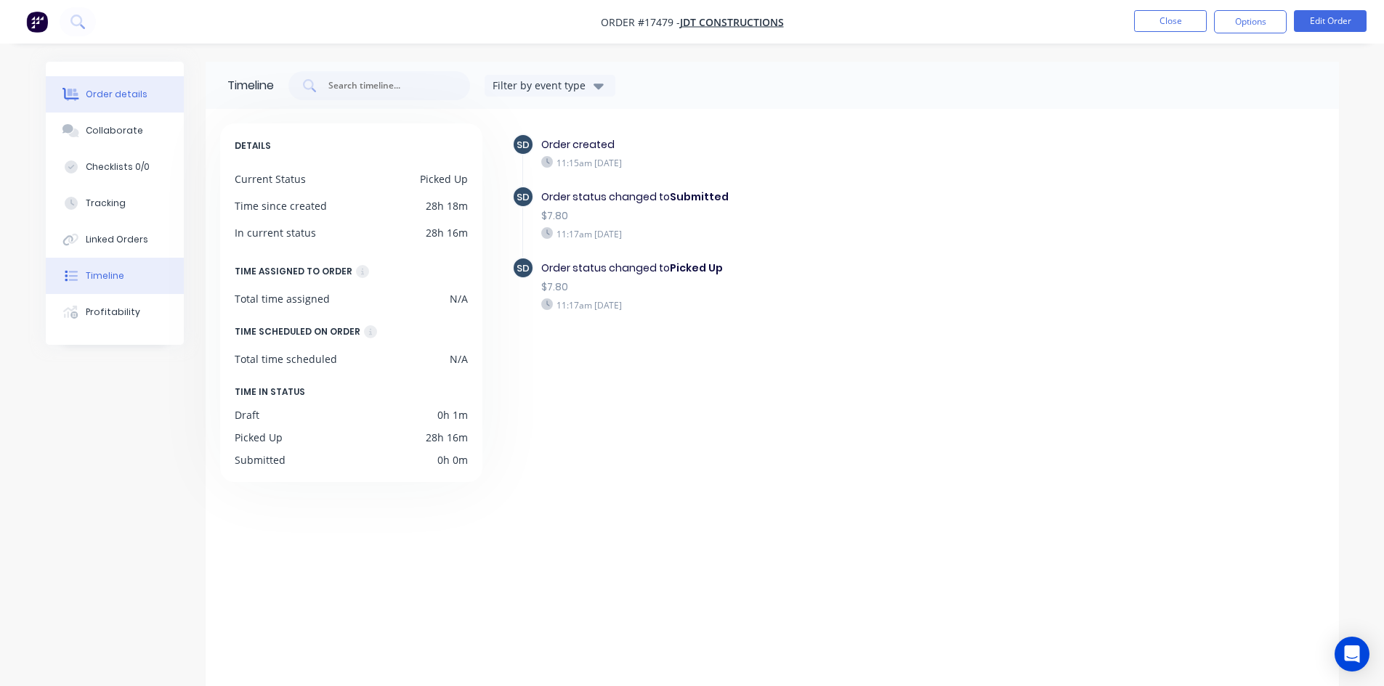
click at [122, 93] on div "Order details" at bounding box center [117, 94] width 62 height 13
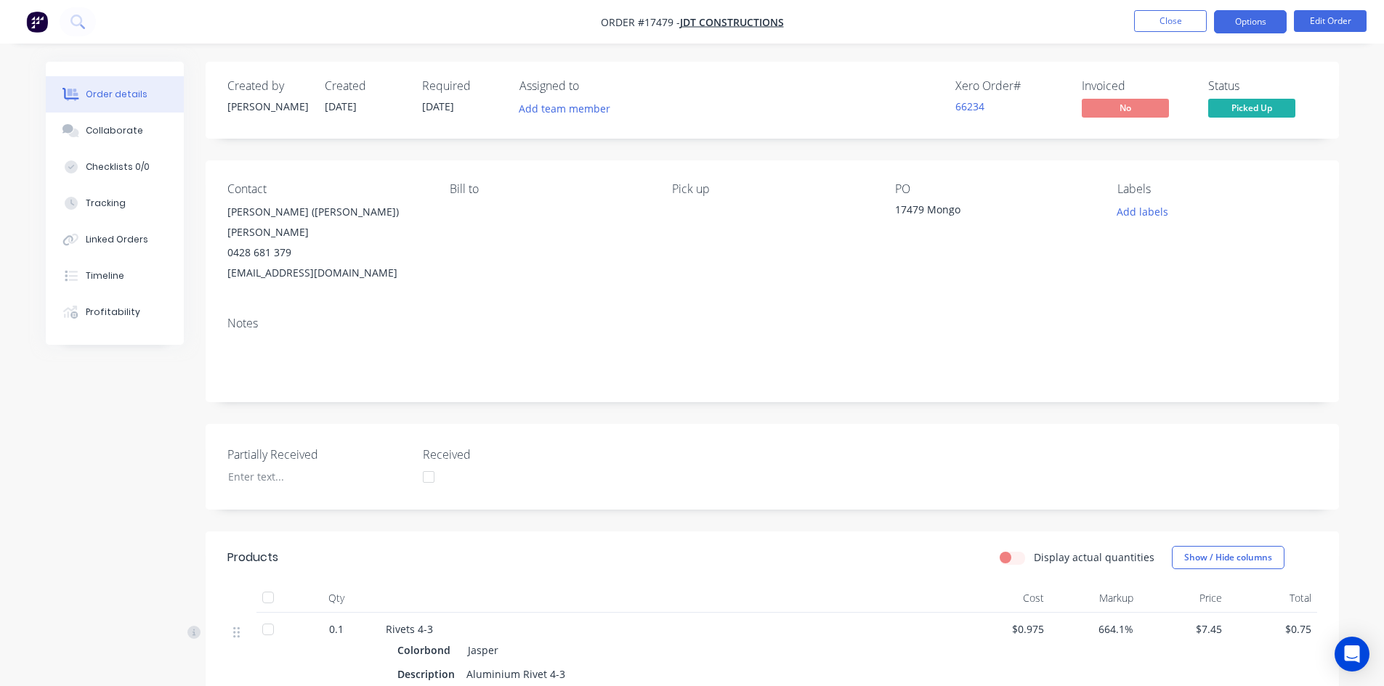
click at [1252, 20] on button "Options" at bounding box center [1250, 21] width 73 height 23
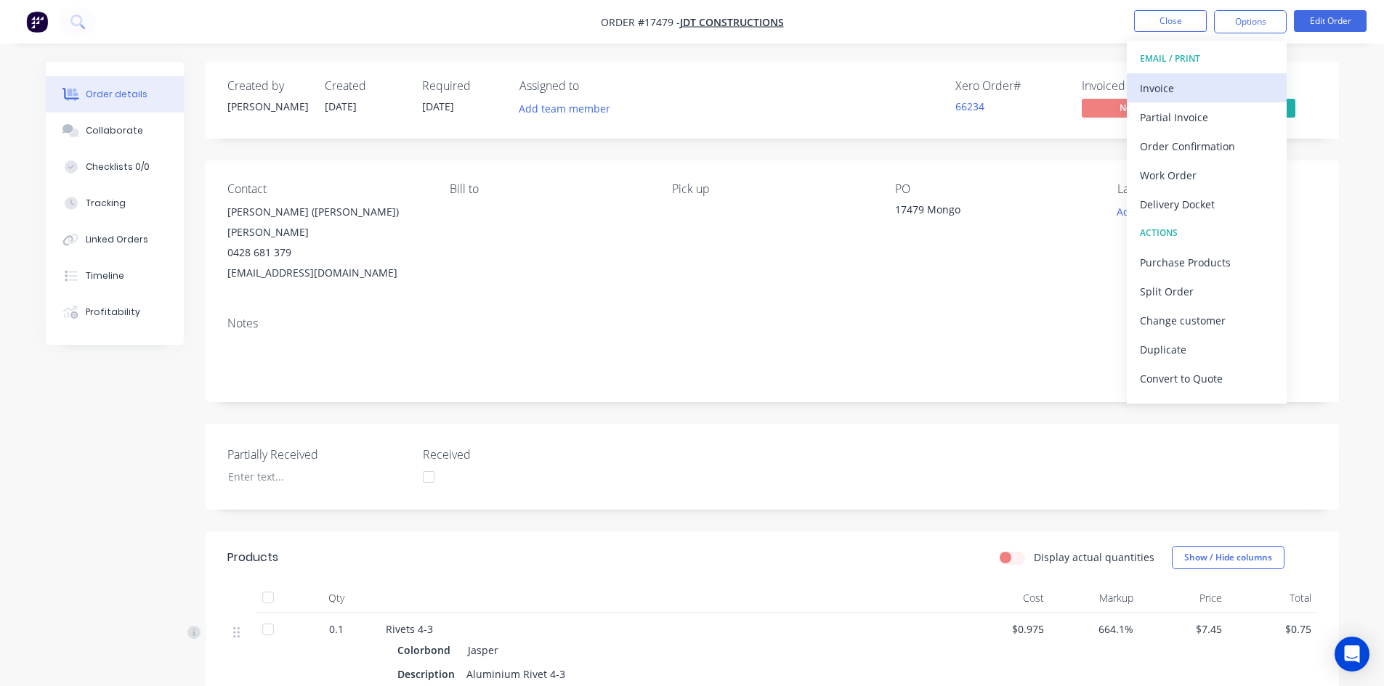
click at [1212, 91] on div "Invoice" at bounding box center [1207, 88] width 134 height 21
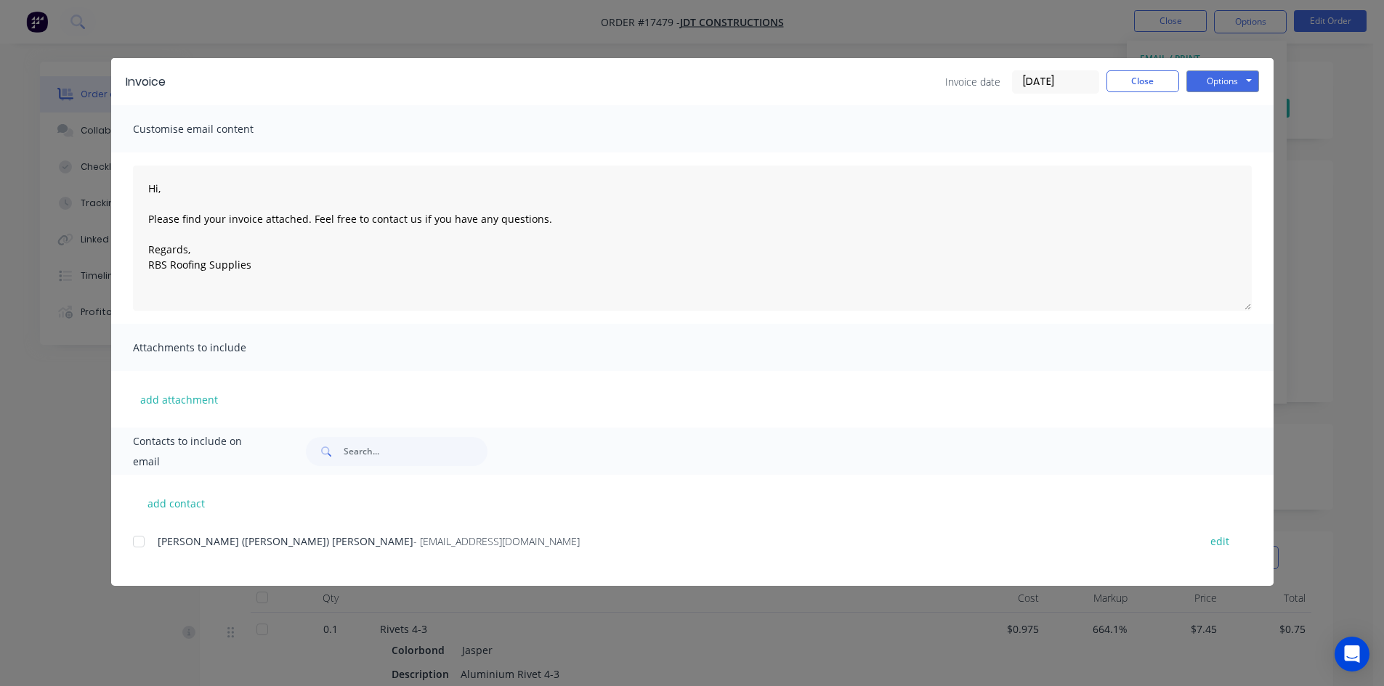
click at [144, 540] on div at bounding box center [138, 541] width 29 height 29
click at [1268, 70] on div "Invoice Invoice date 03/09/25 Close Options Preview Print Email" at bounding box center [692, 81] width 1162 height 47
click at [1253, 79] on button "Options" at bounding box center [1222, 81] width 73 height 22
click at [1227, 156] on button "Email" at bounding box center [1232, 155] width 93 height 24
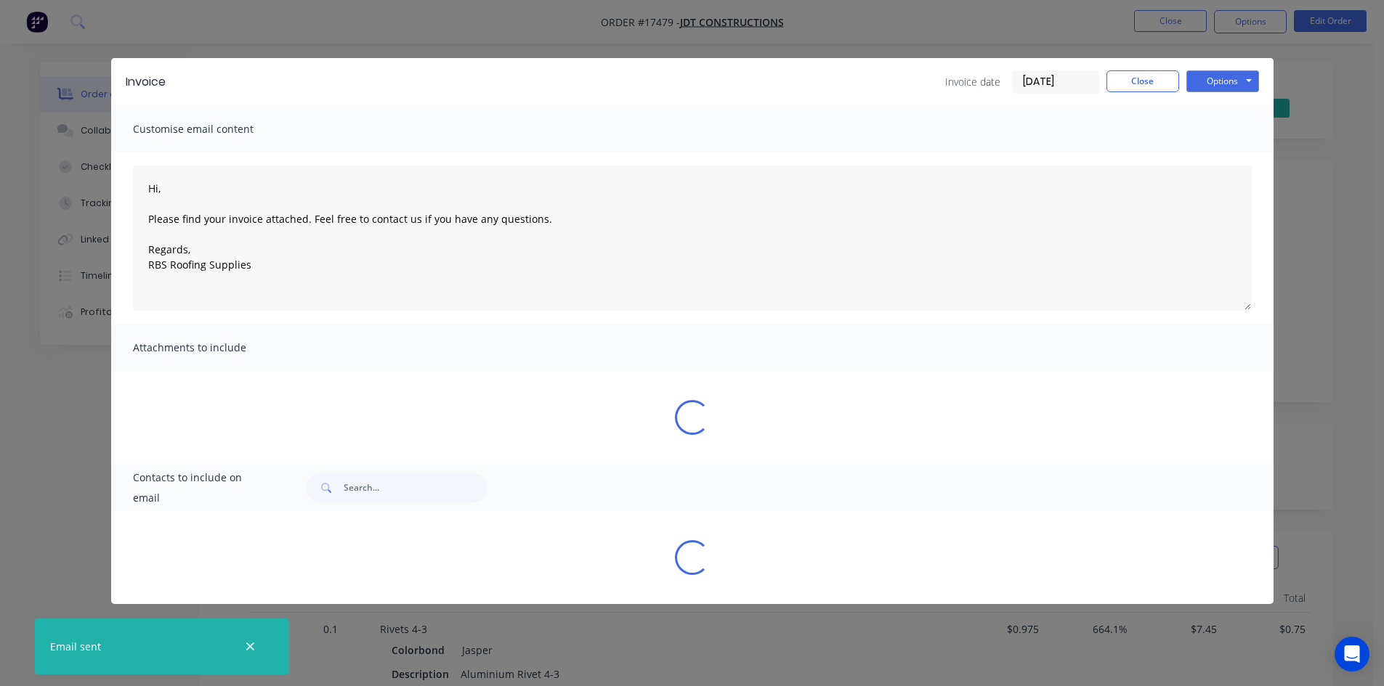
type textarea "Hi, Please find your invoice attached. Feel free to contact us if you have any …"
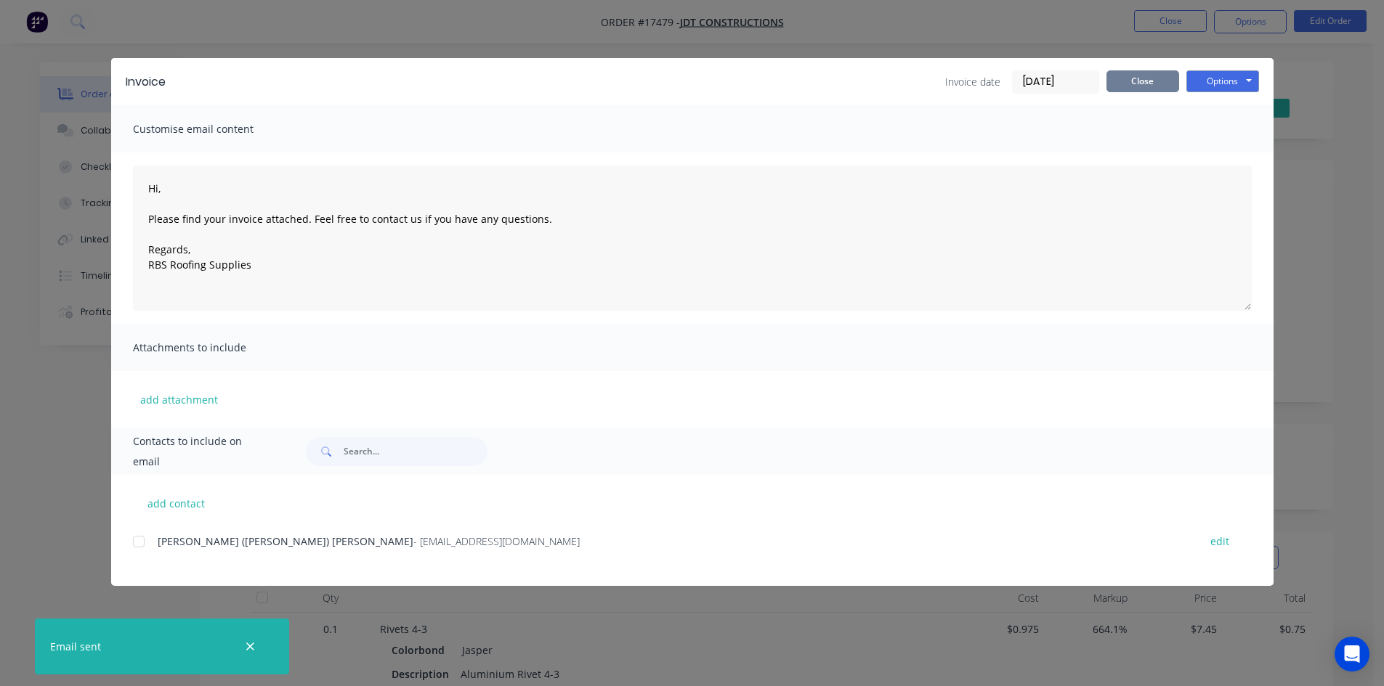
click at [1138, 83] on button "Close" at bounding box center [1142, 81] width 73 height 22
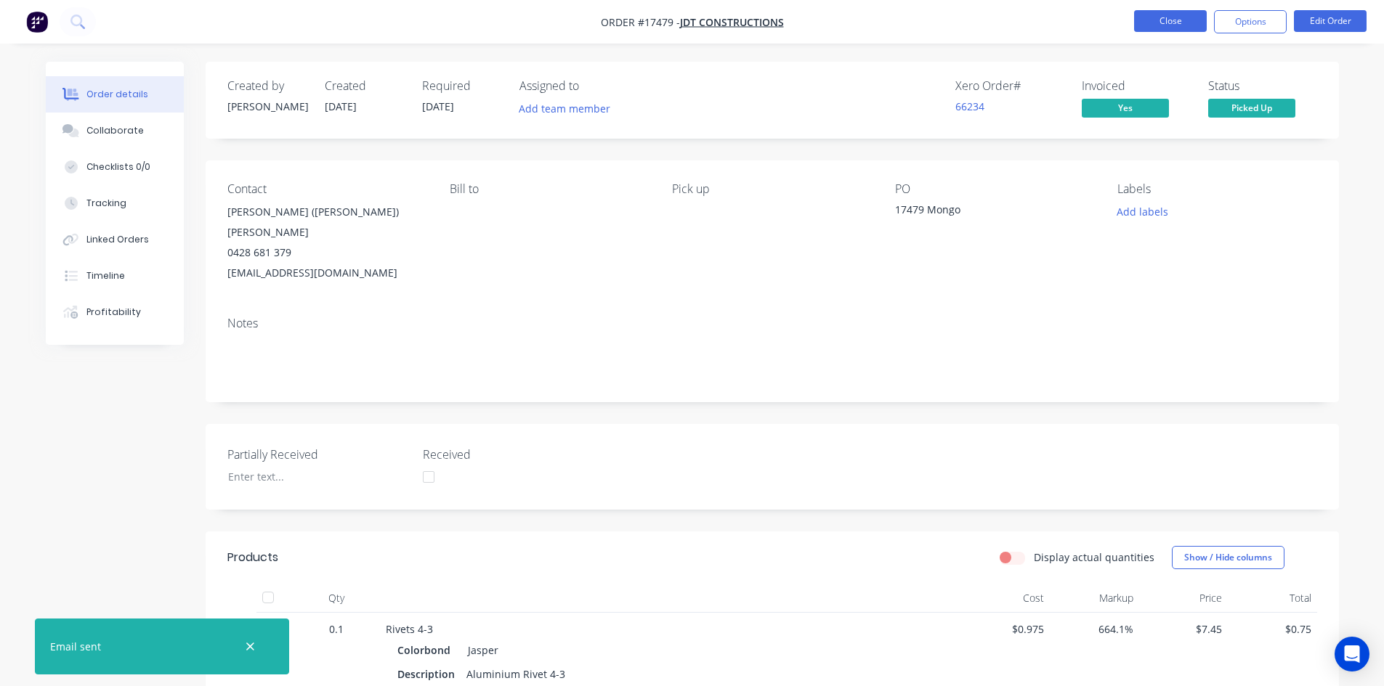
click at [1171, 23] on button "Close" at bounding box center [1170, 21] width 73 height 22
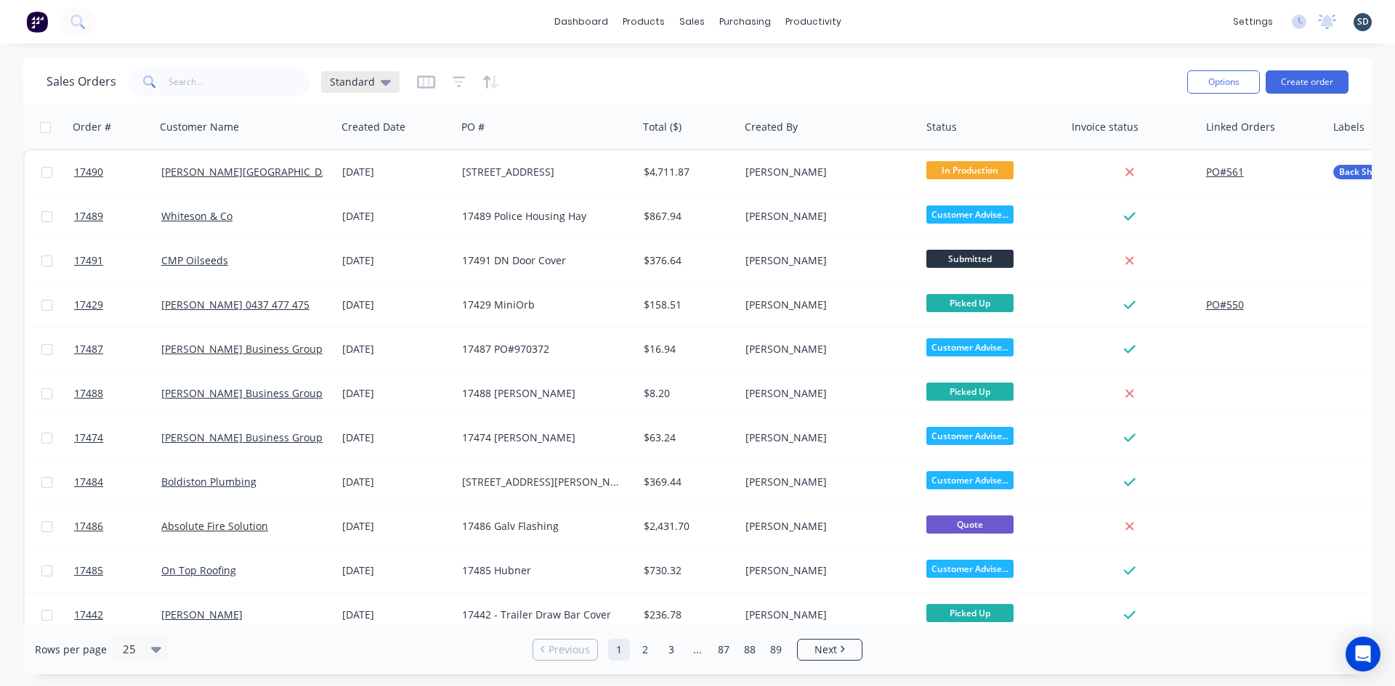
click at [370, 78] on span "Standard" at bounding box center [352, 81] width 45 height 15
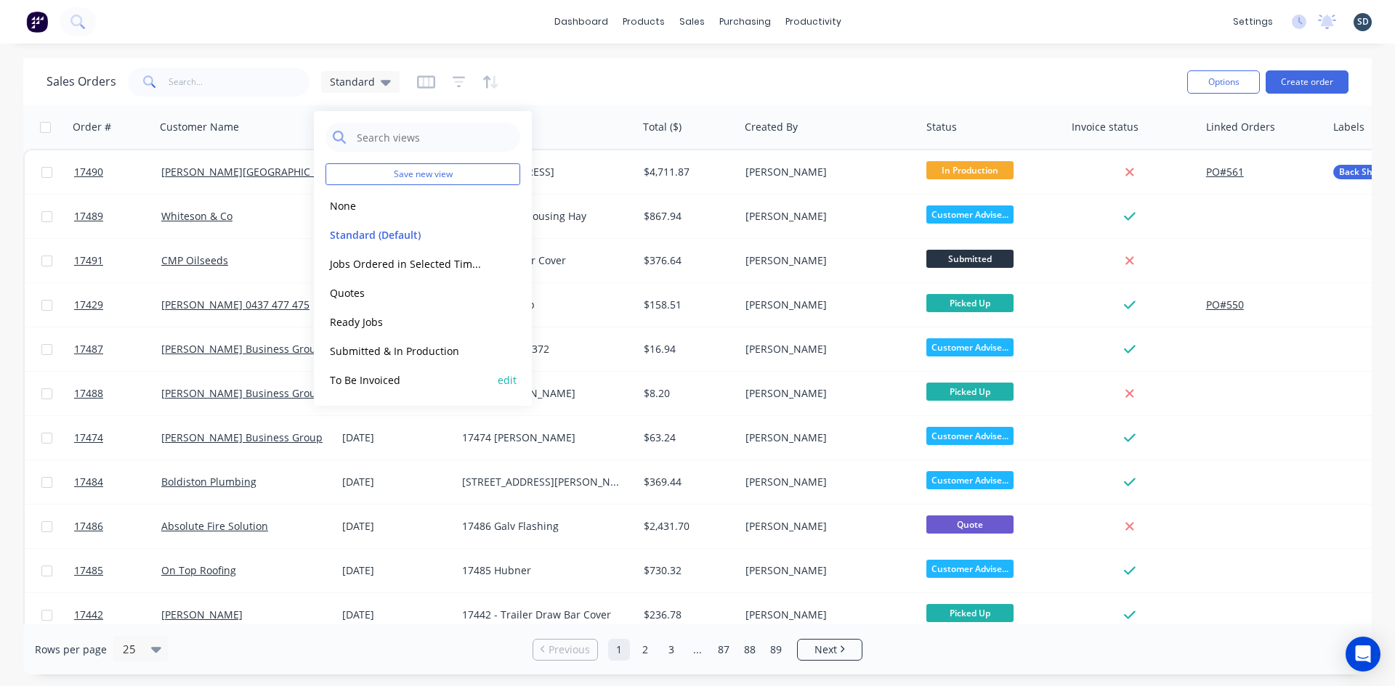
click at [411, 372] on button "To Be Invoiced" at bounding box center [408, 380] width 166 height 17
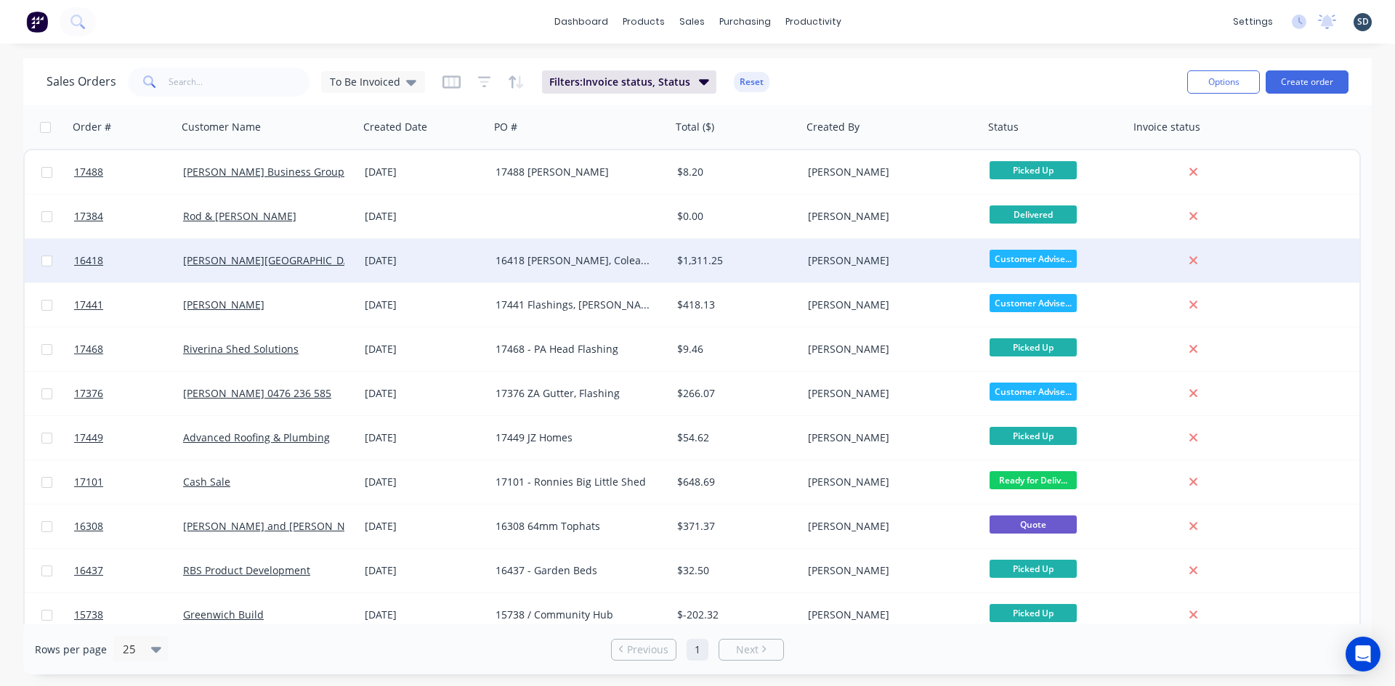
click at [460, 266] on div "06 Aug 2025" at bounding box center [424, 260] width 119 height 15
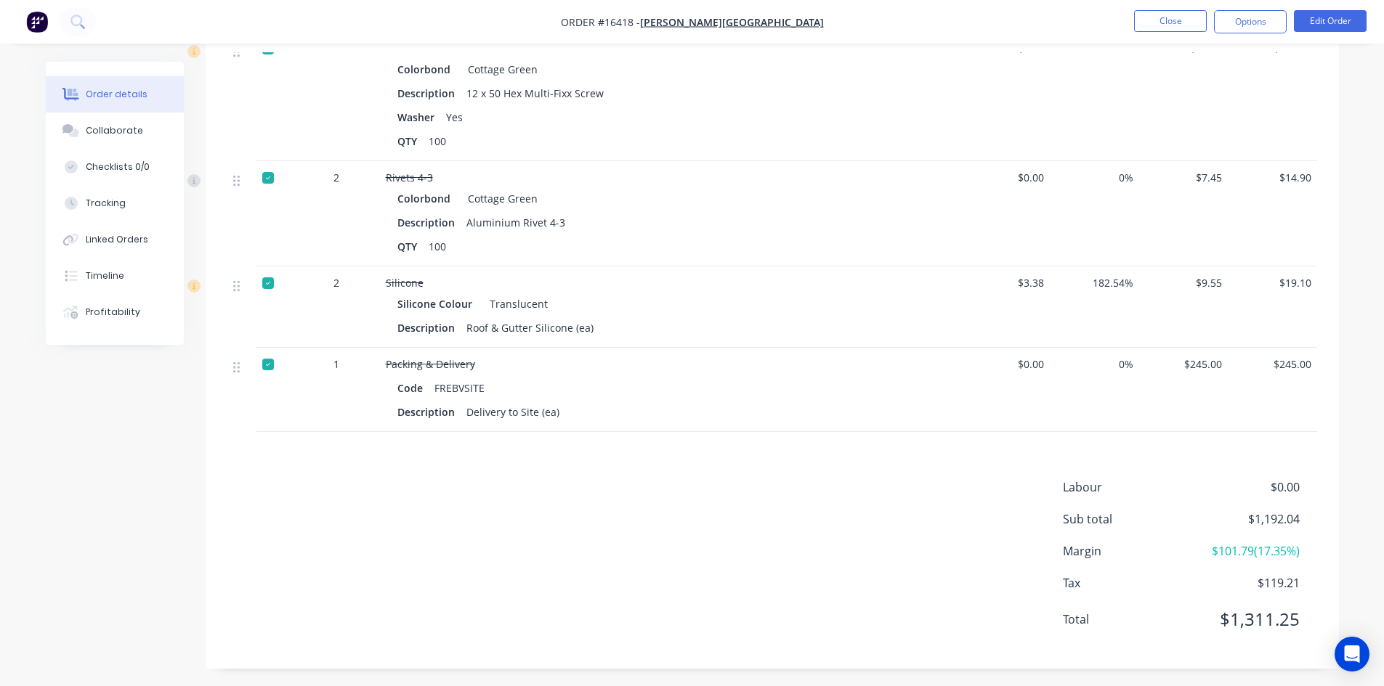
scroll to position [1330, 0]
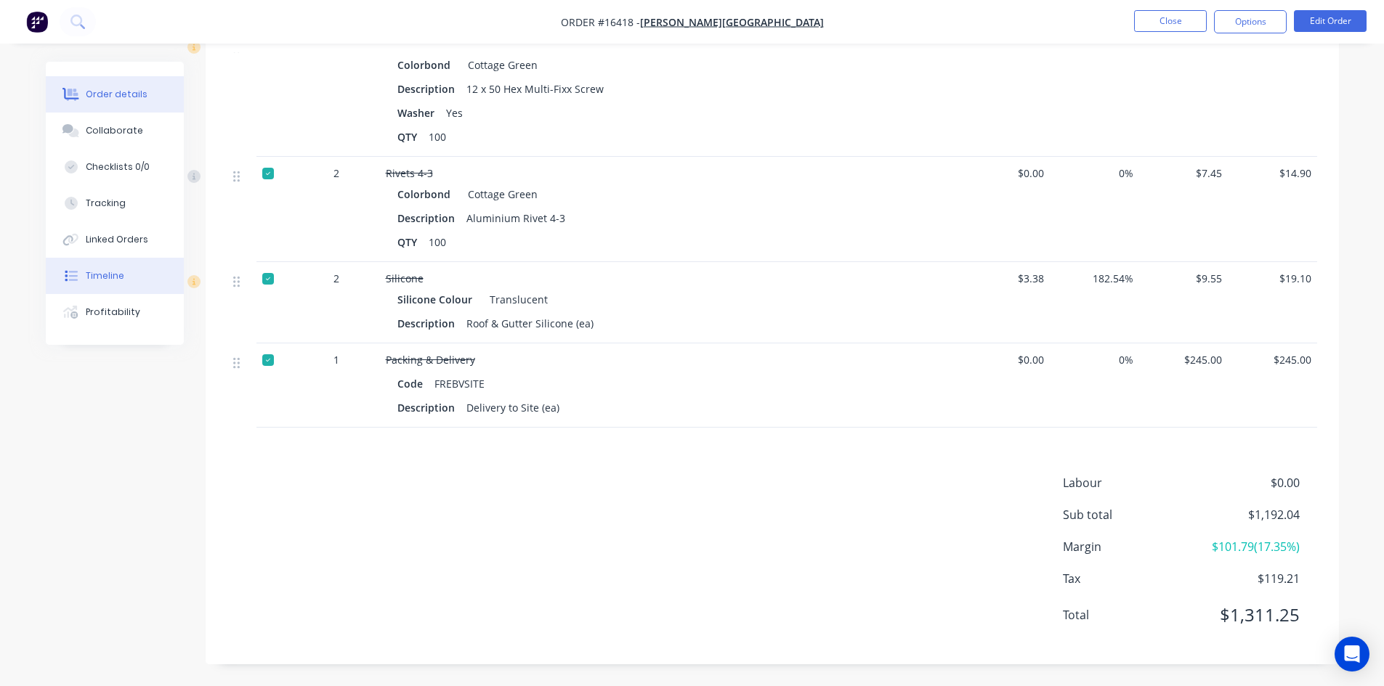
click at [123, 276] on button "Timeline" at bounding box center [115, 276] width 138 height 36
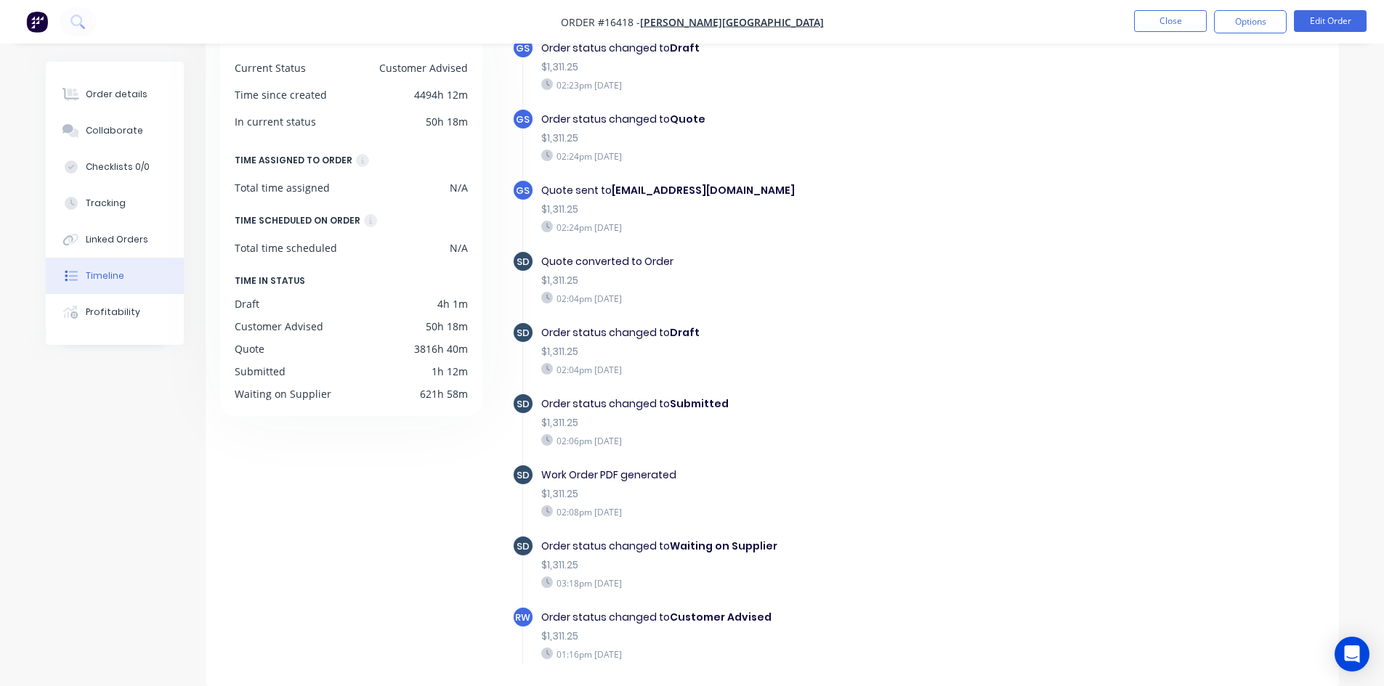
scroll to position [234, 0]
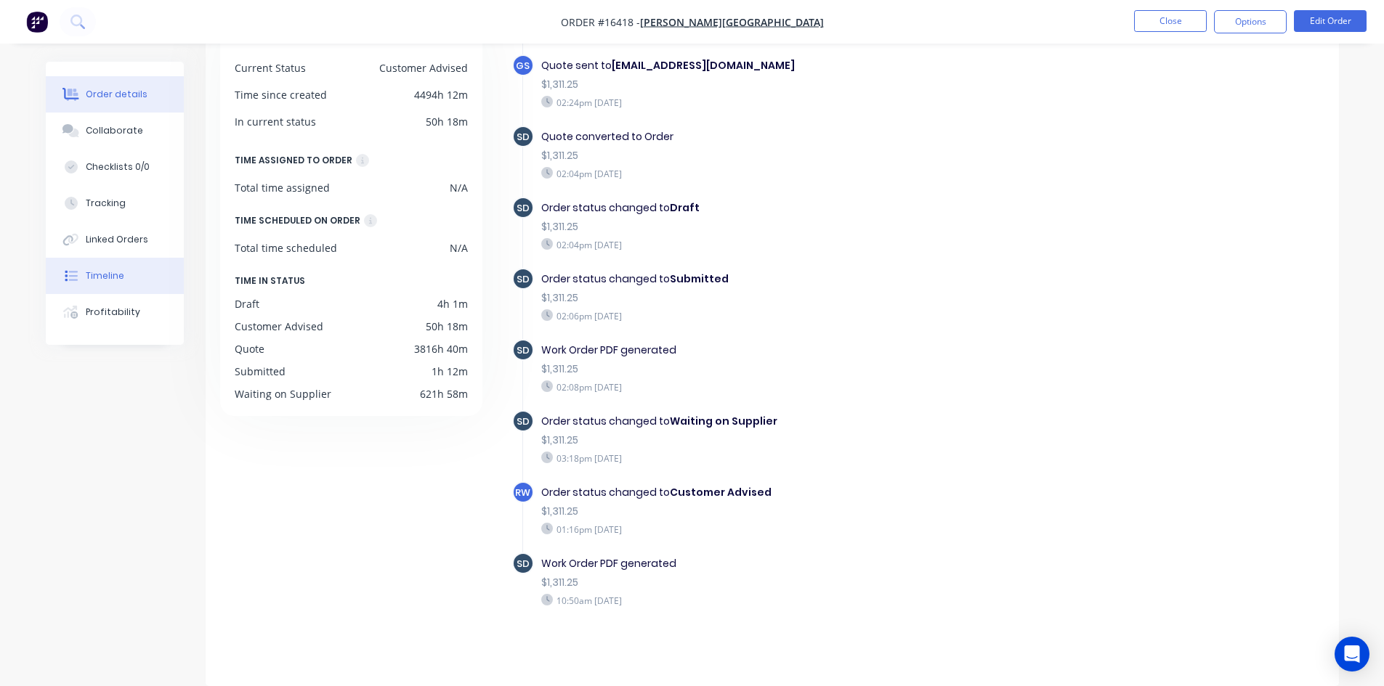
click at [121, 101] on button "Order details" at bounding box center [115, 94] width 138 height 36
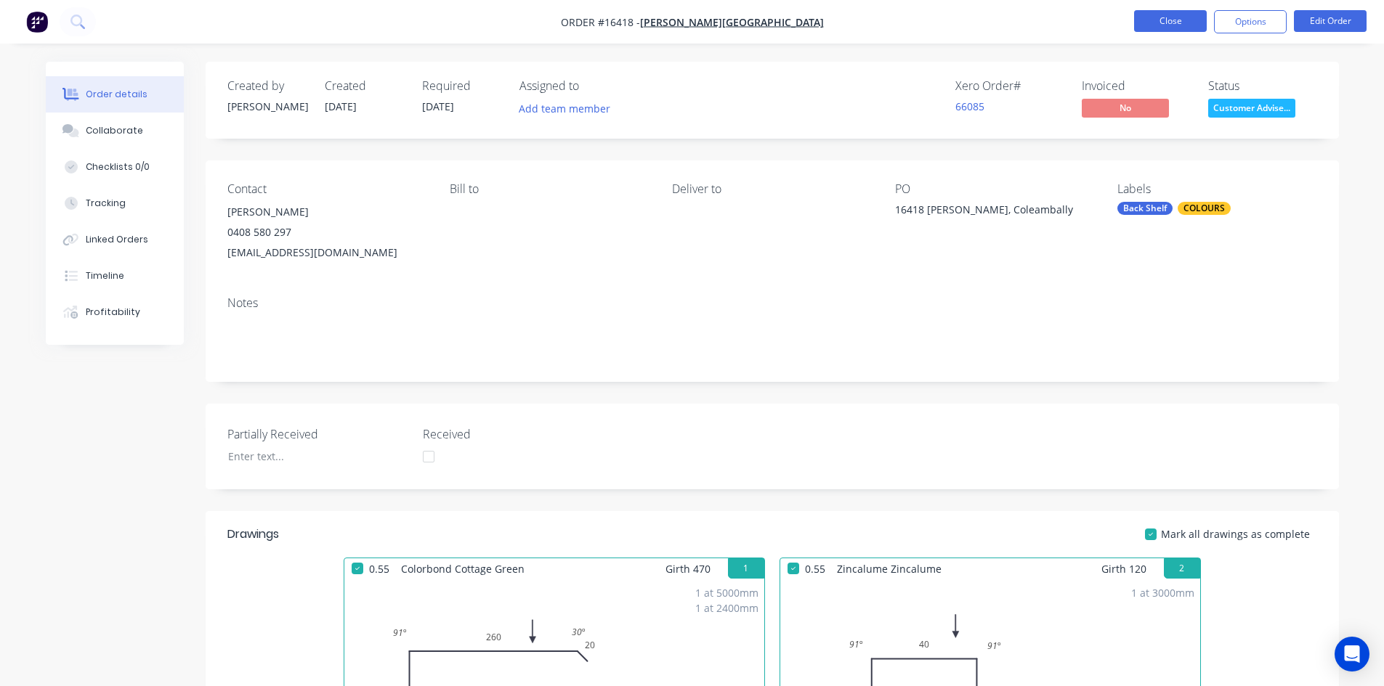
click at [1172, 23] on button "Close" at bounding box center [1170, 21] width 73 height 22
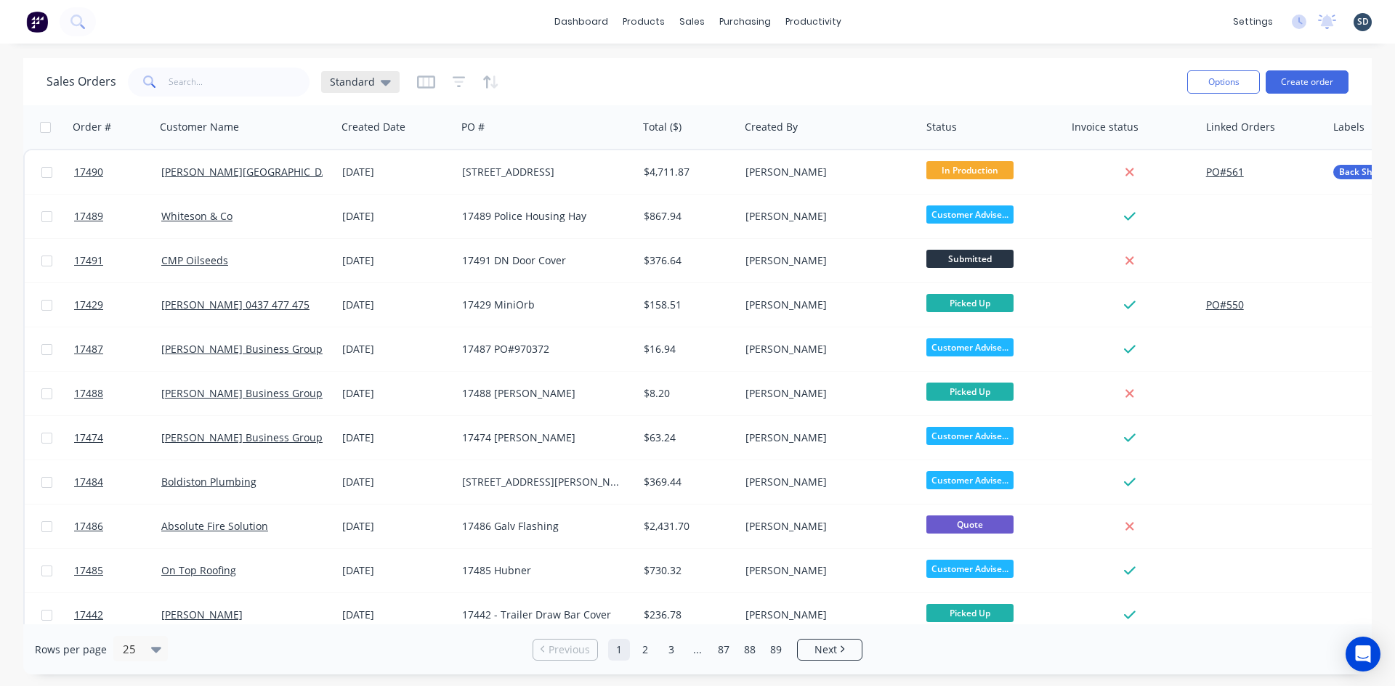
click at [365, 82] on span "Standard" at bounding box center [352, 81] width 45 height 15
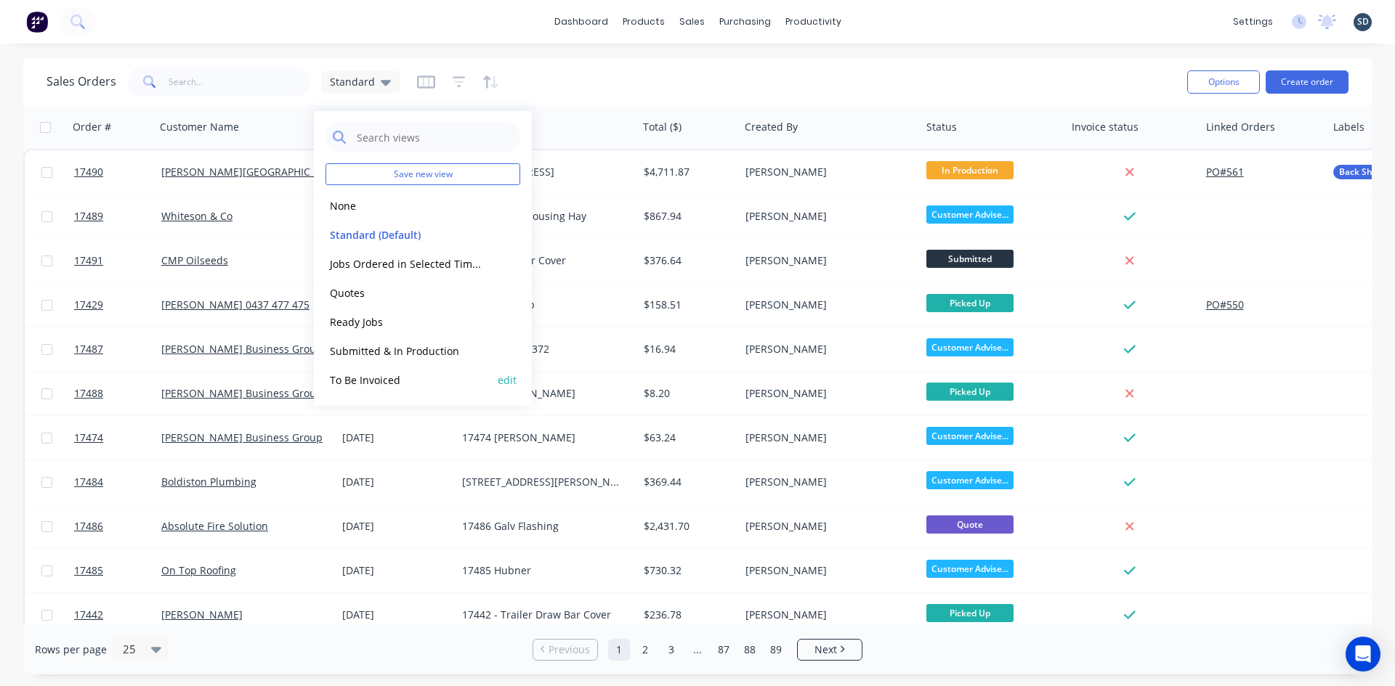
click at [402, 376] on button "To Be Invoiced" at bounding box center [408, 380] width 166 height 17
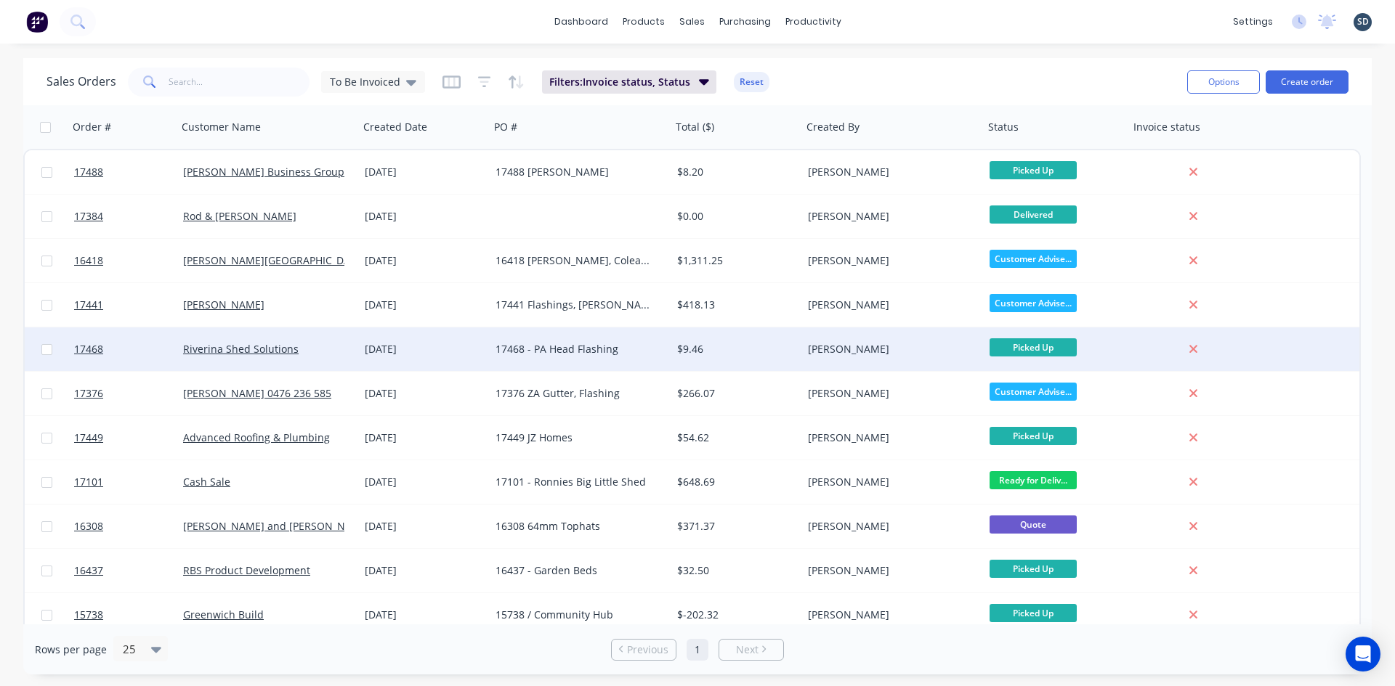
click at [458, 353] on div "29 Aug 2025" at bounding box center [424, 349] width 119 height 15
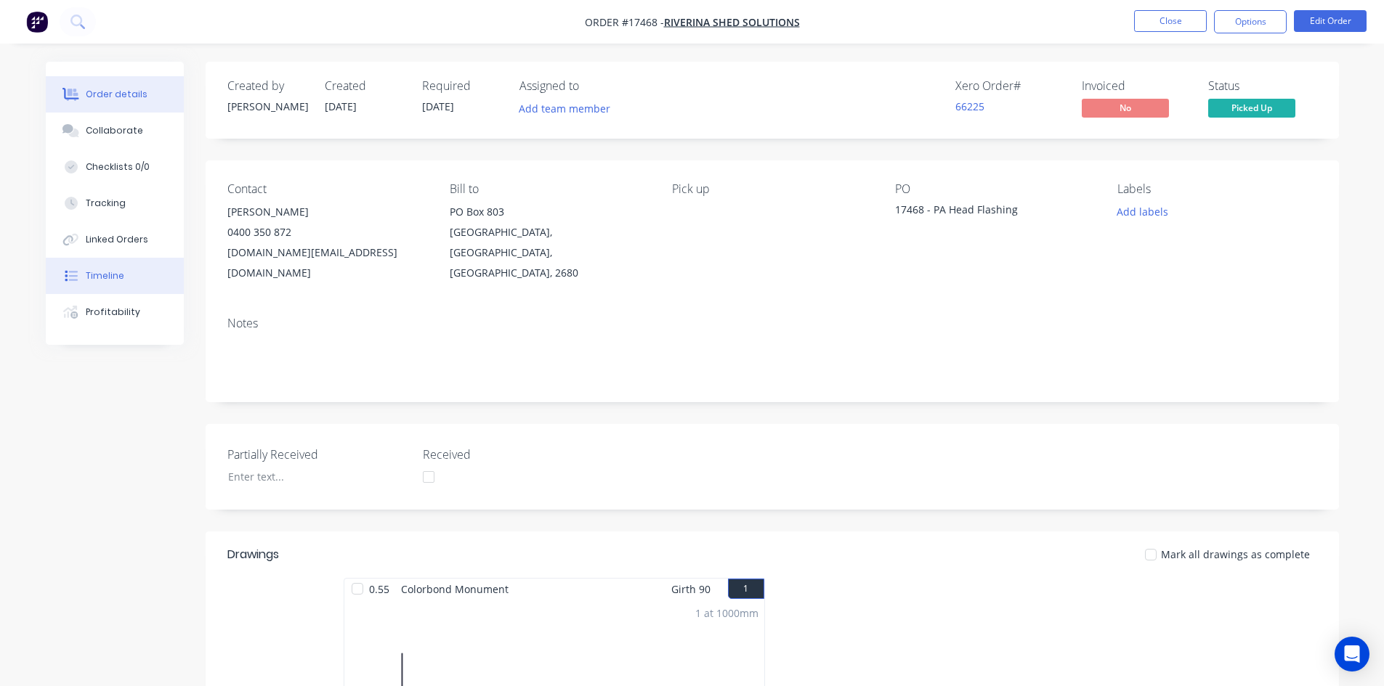
click at [158, 278] on button "Timeline" at bounding box center [115, 276] width 138 height 36
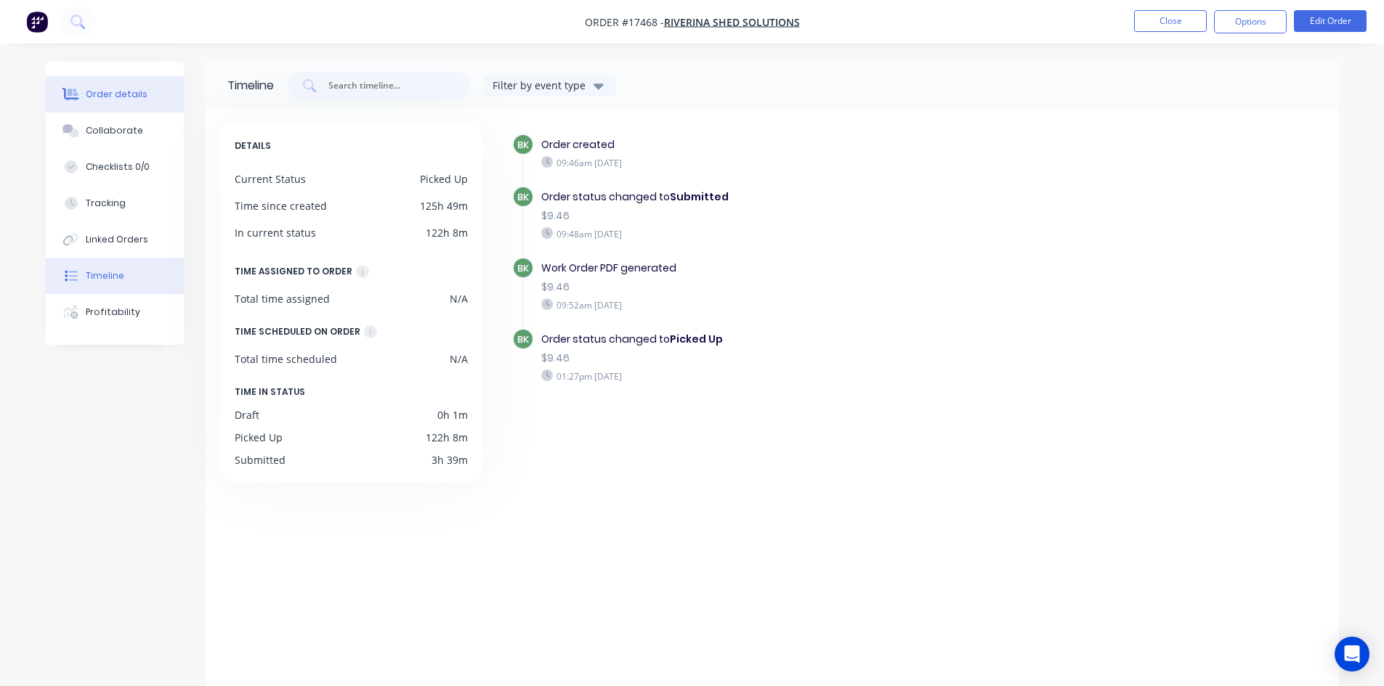
click at [104, 91] on div "Order details" at bounding box center [117, 94] width 62 height 13
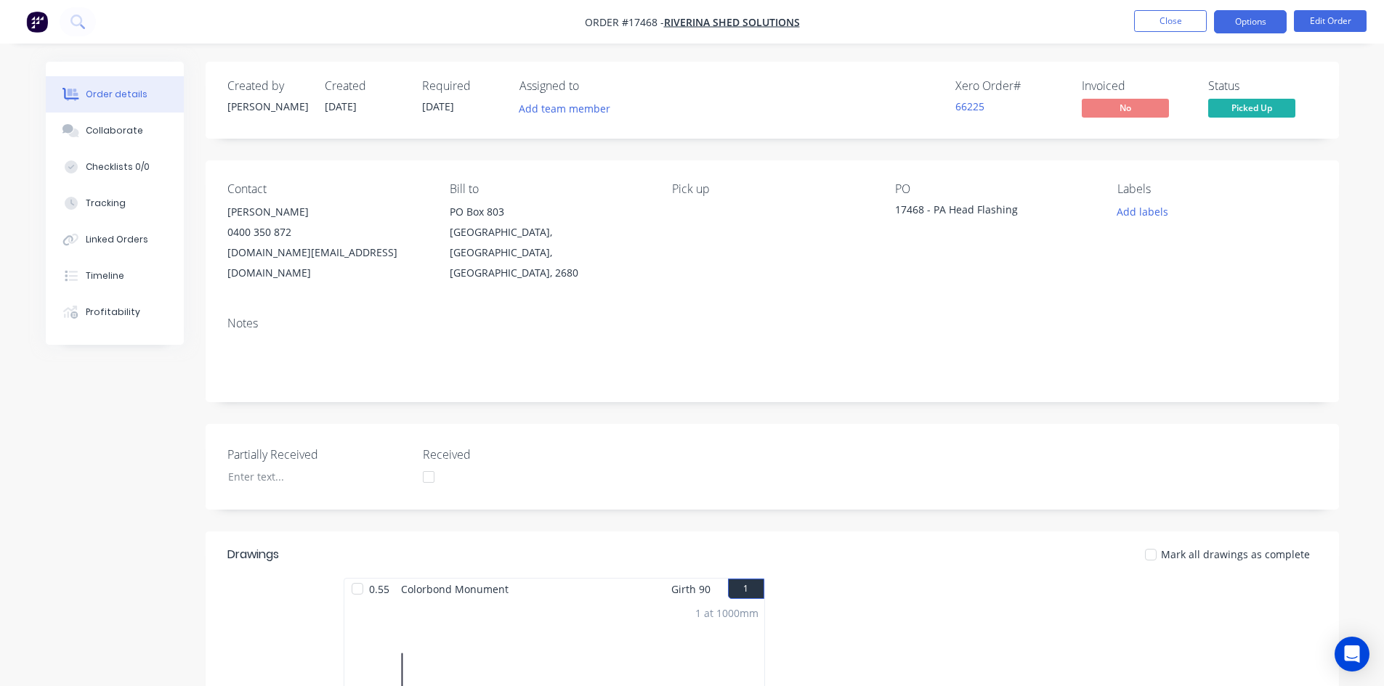
click at [1248, 23] on button "Options" at bounding box center [1250, 21] width 73 height 23
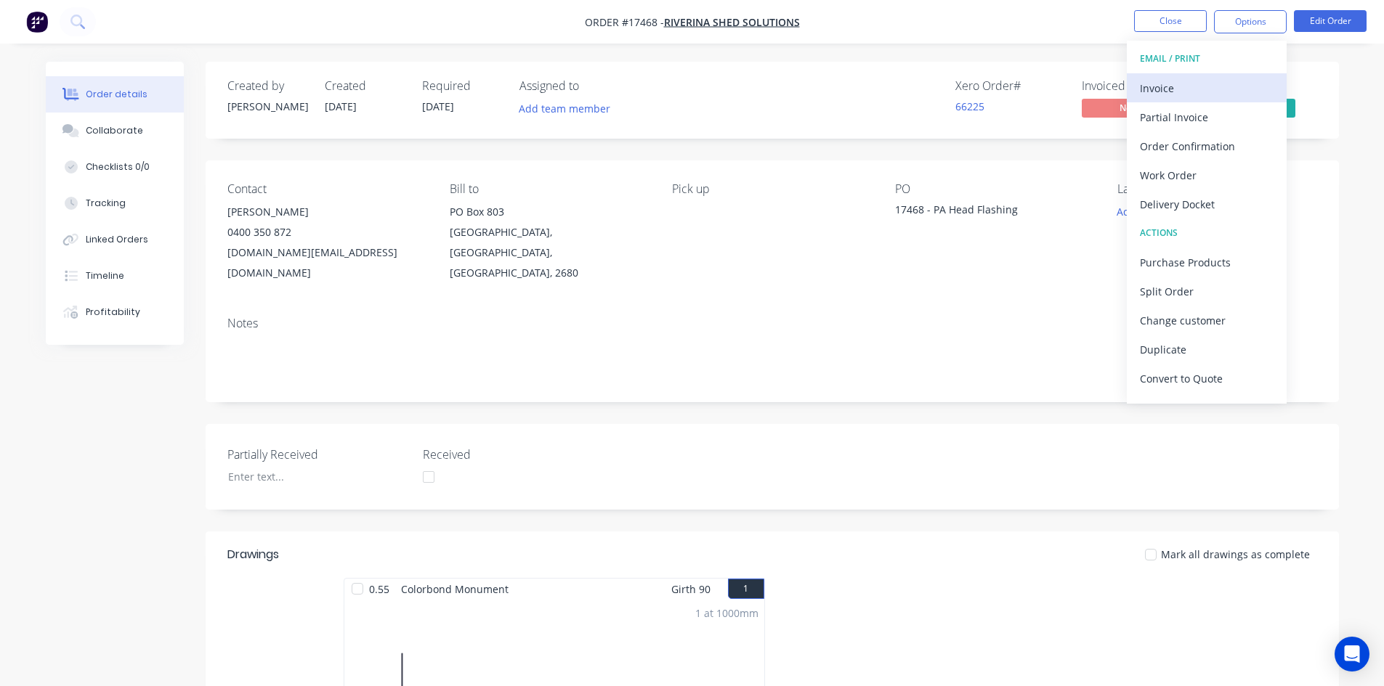
click at [1193, 88] on div "Invoice" at bounding box center [1207, 88] width 134 height 21
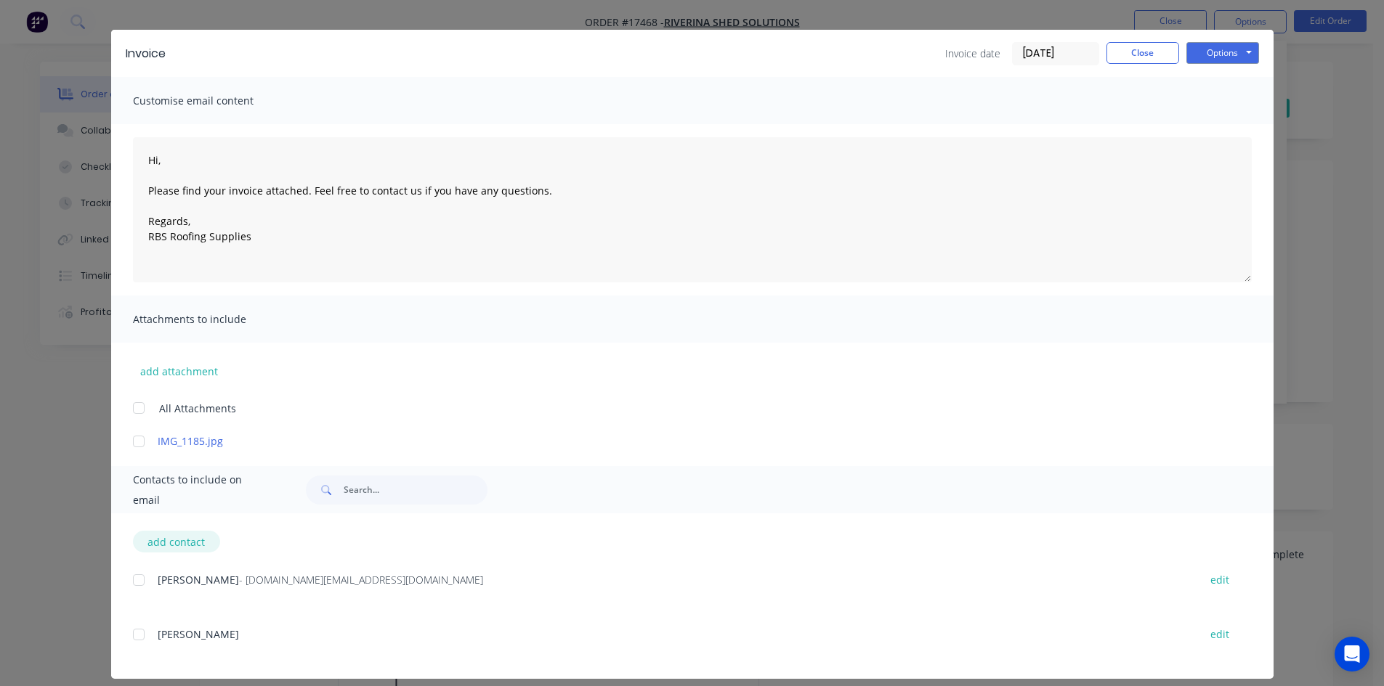
scroll to position [41, 0]
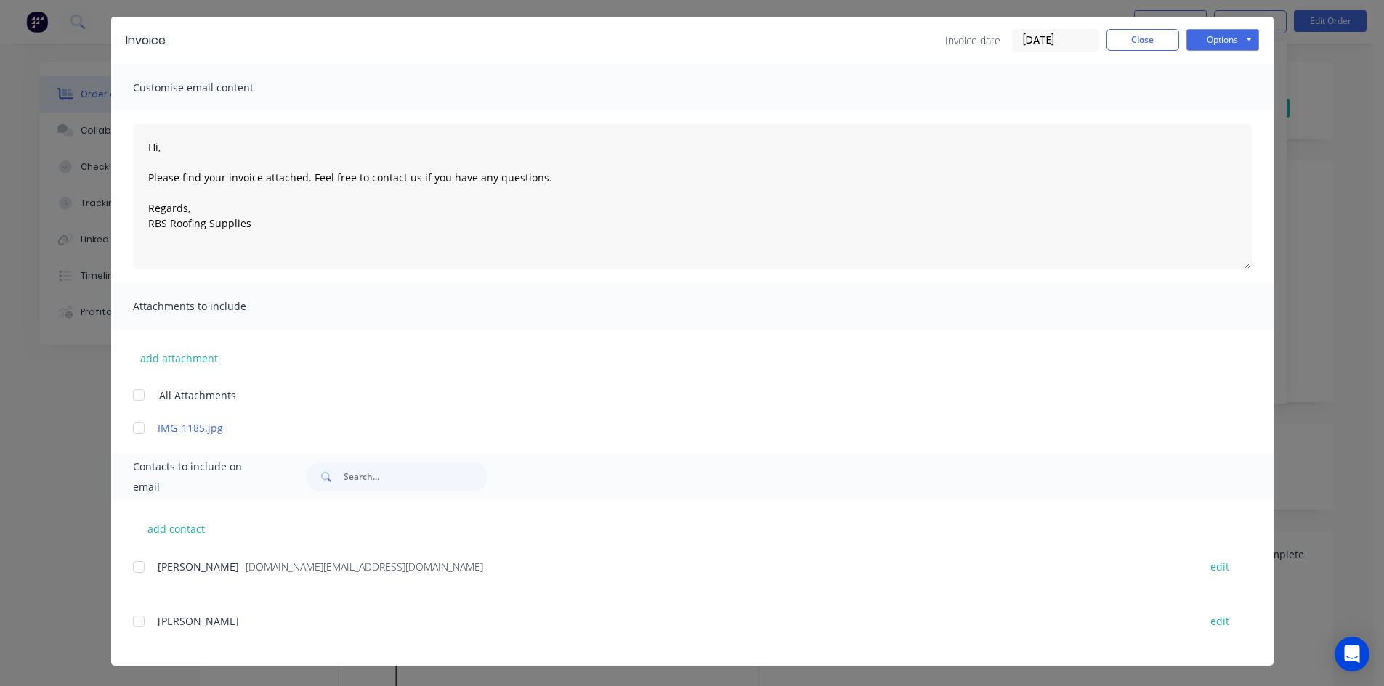
click at [139, 572] on div at bounding box center [138, 567] width 29 height 29
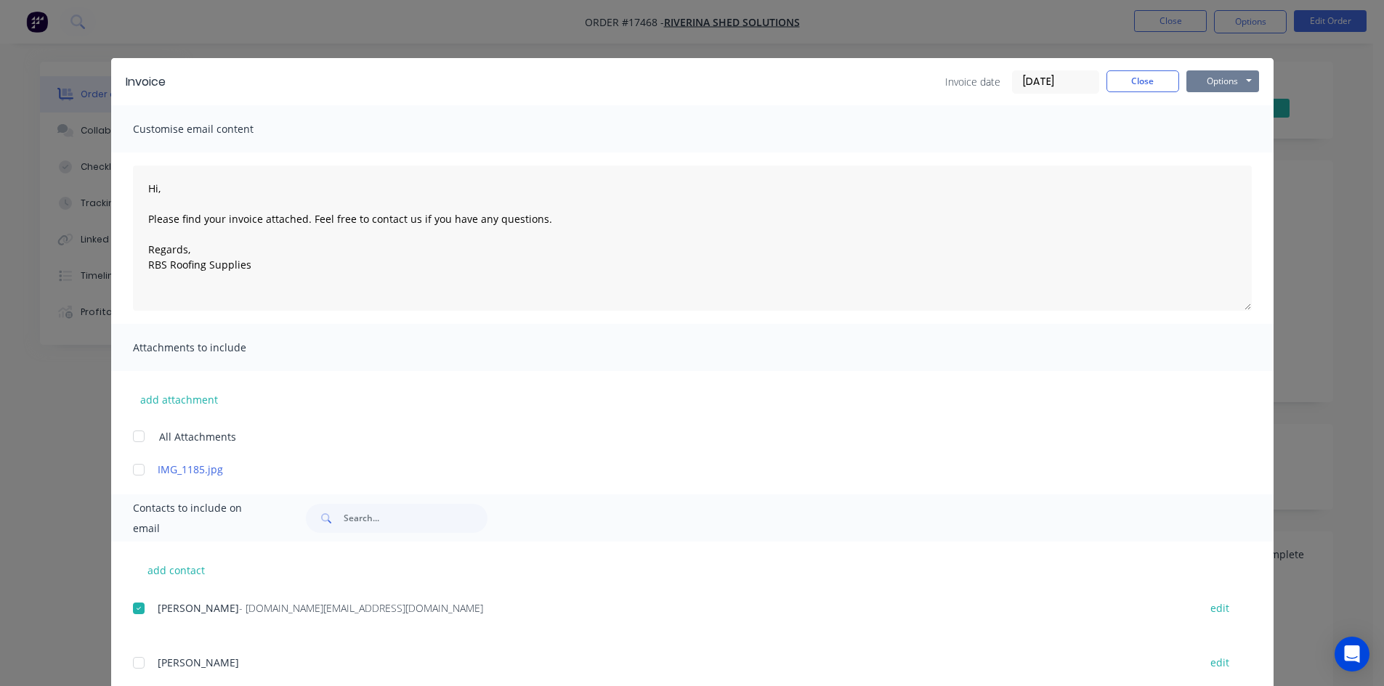
click at [1227, 81] on button "Options" at bounding box center [1222, 81] width 73 height 22
click at [1206, 148] on button "Email" at bounding box center [1232, 155] width 93 height 24
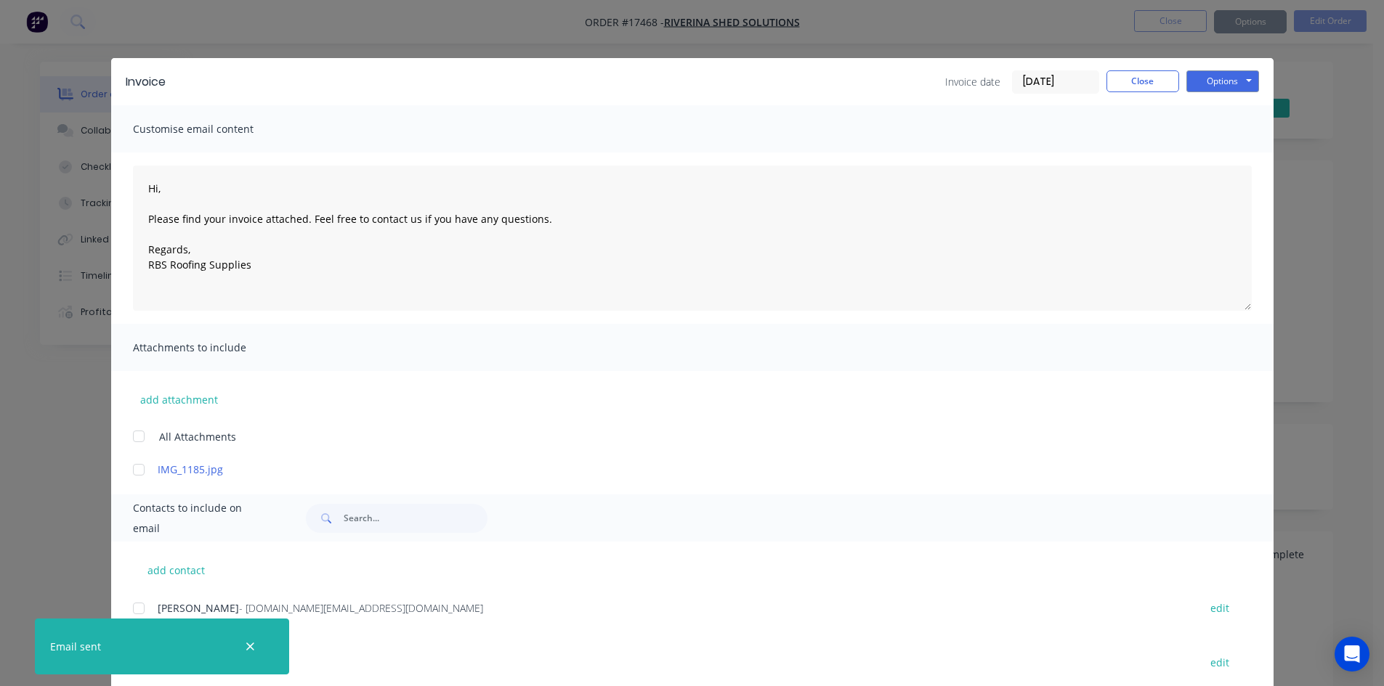
type textarea "Hi, Please find your invoice attached. Feel free to contact us if you have any …"
click at [1145, 79] on button "Close" at bounding box center [1142, 81] width 73 height 22
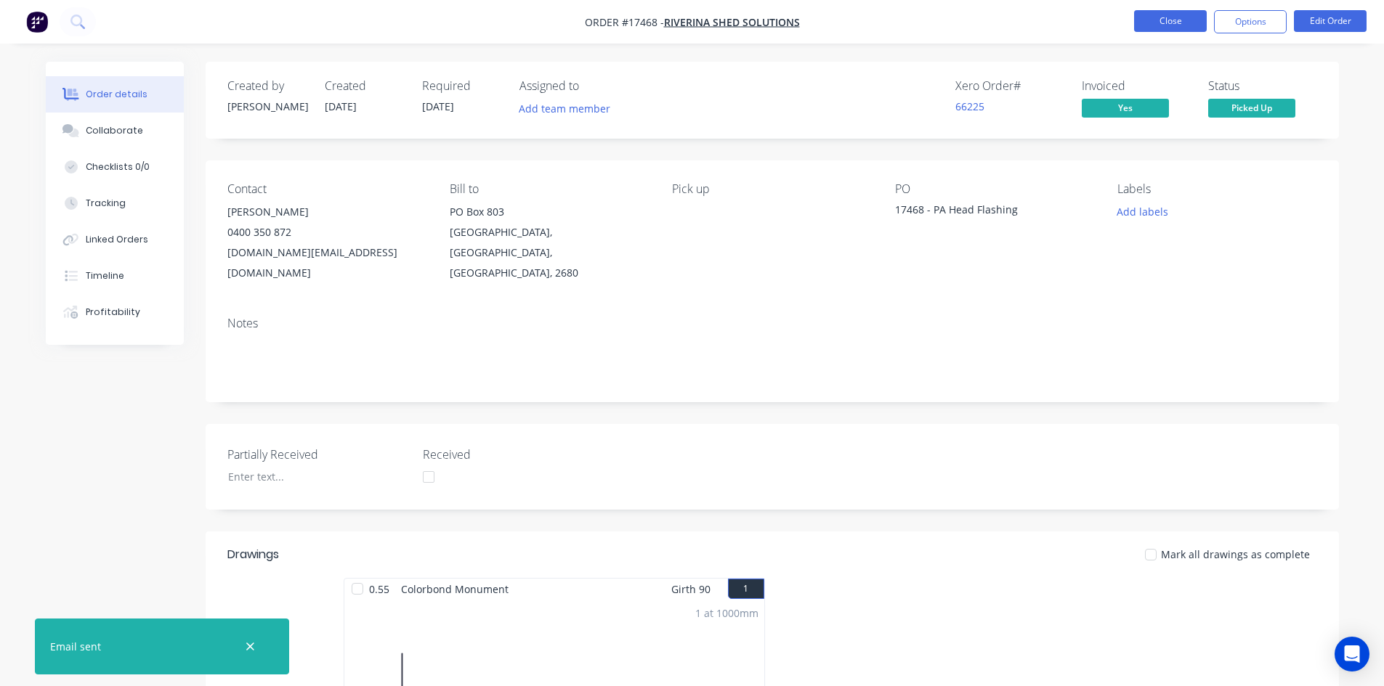
click at [1190, 21] on button "Close" at bounding box center [1170, 21] width 73 height 22
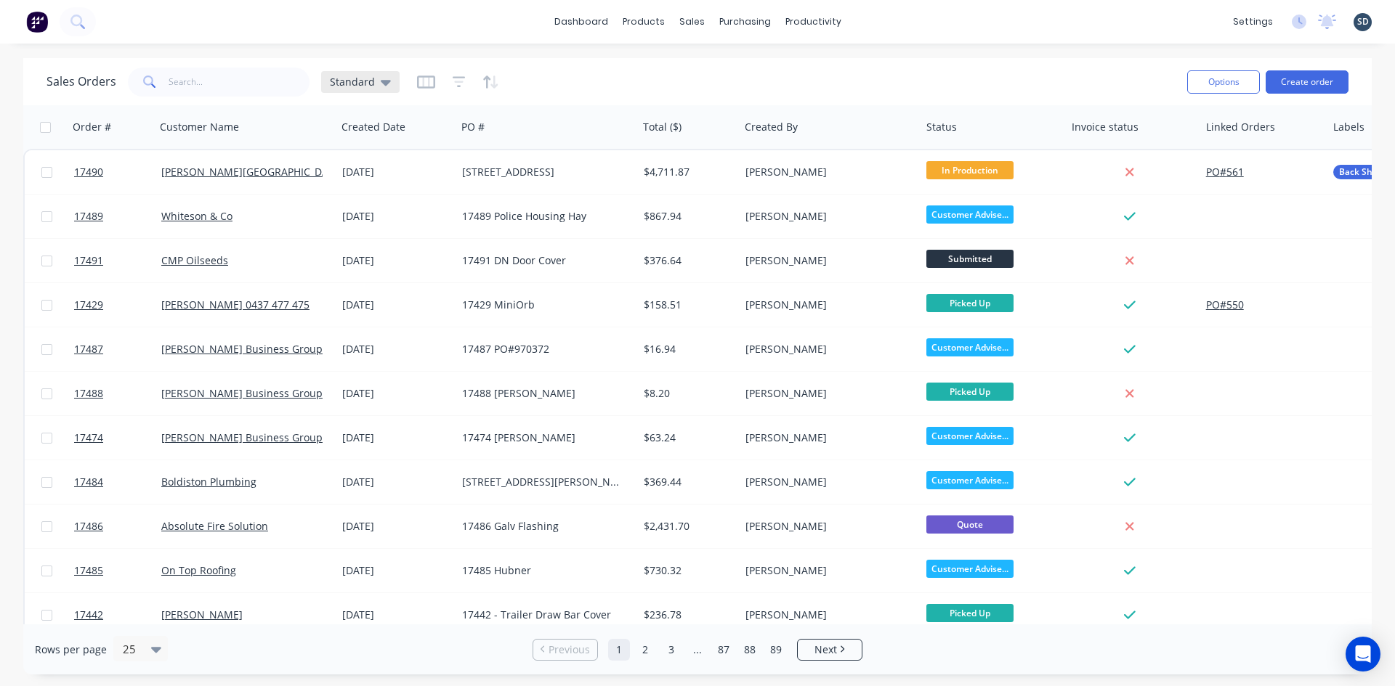
click at [375, 84] on div "Standard" at bounding box center [360, 82] width 61 height 13
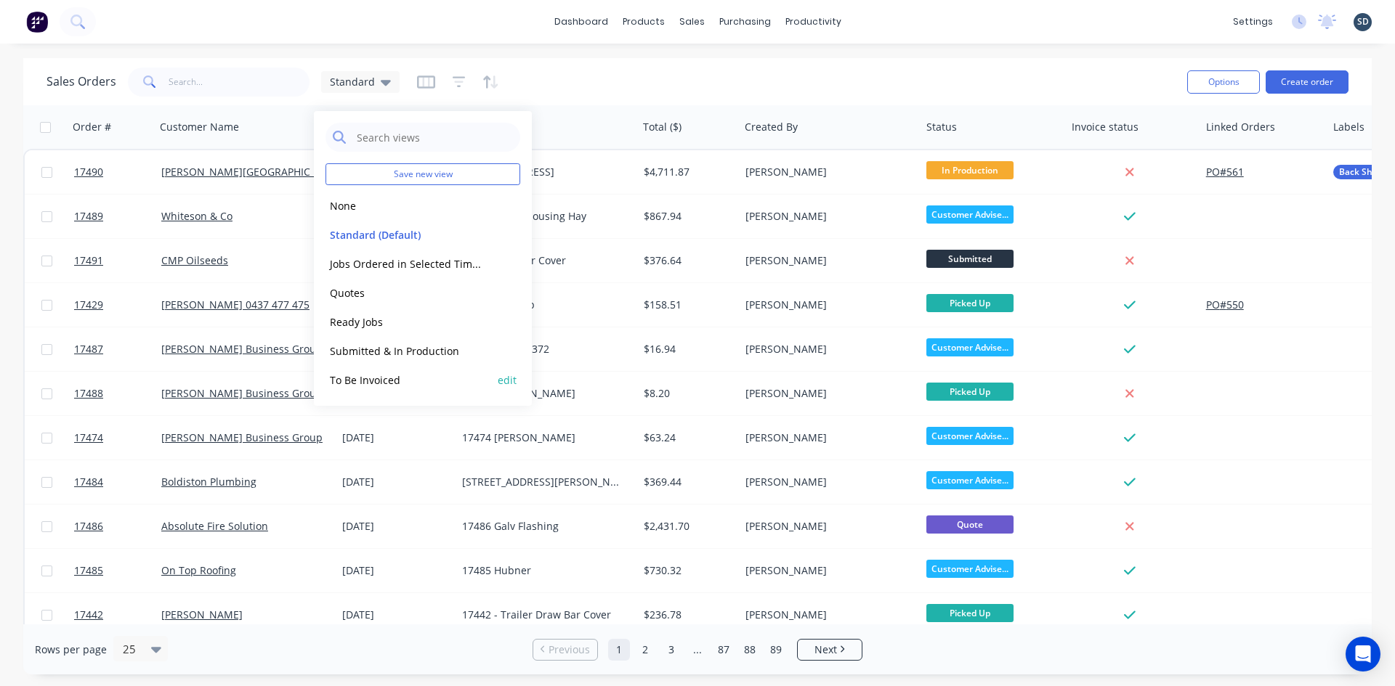
click at [397, 380] on button "To Be Invoiced" at bounding box center [408, 380] width 166 height 17
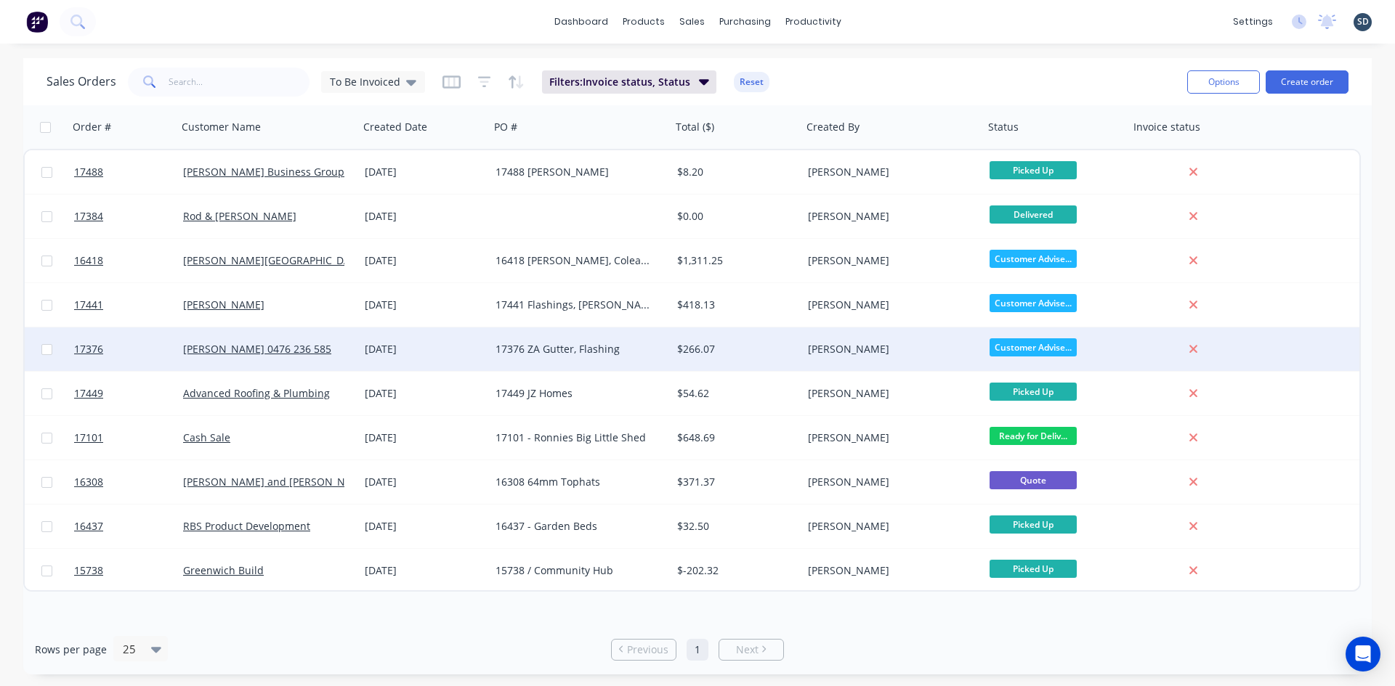
click at [463, 348] on div "18 Aug 2025" at bounding box center [424, 349] width 119 height 15
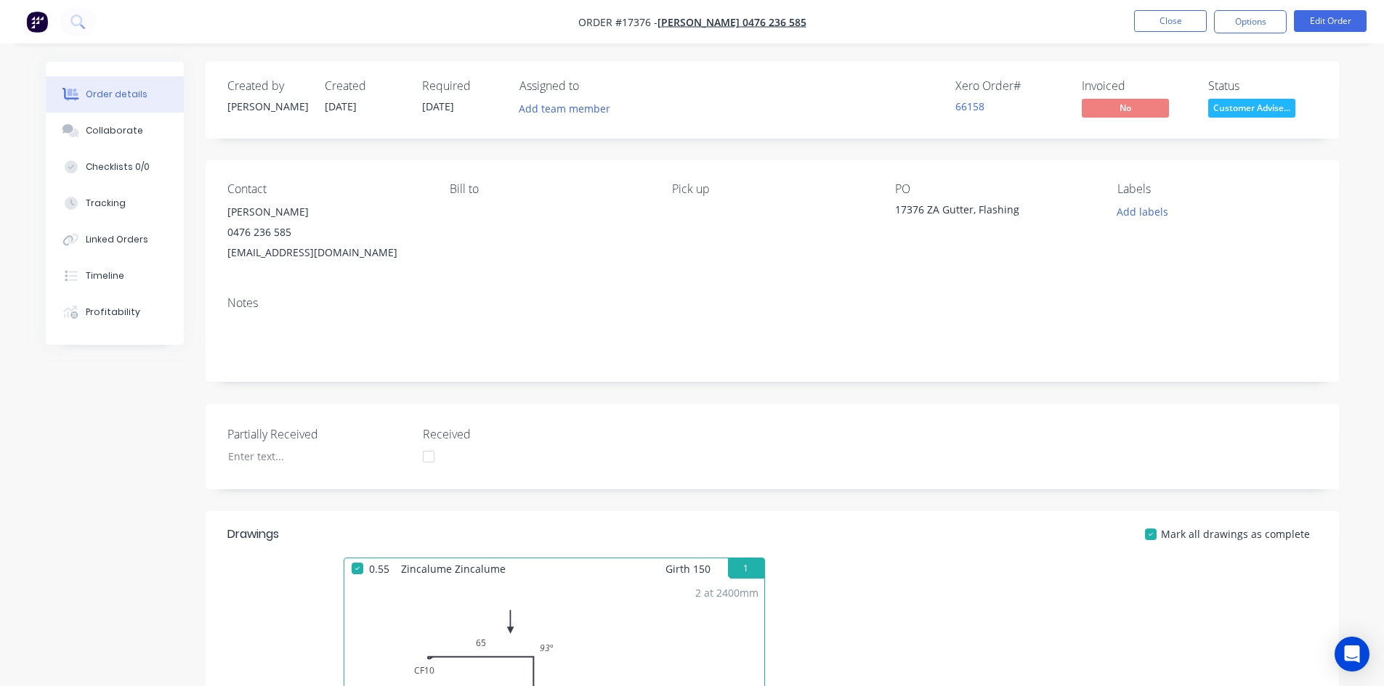
click at [114, 276] on div "Timeline" at bounding box center [105, 275] width 38 height 13
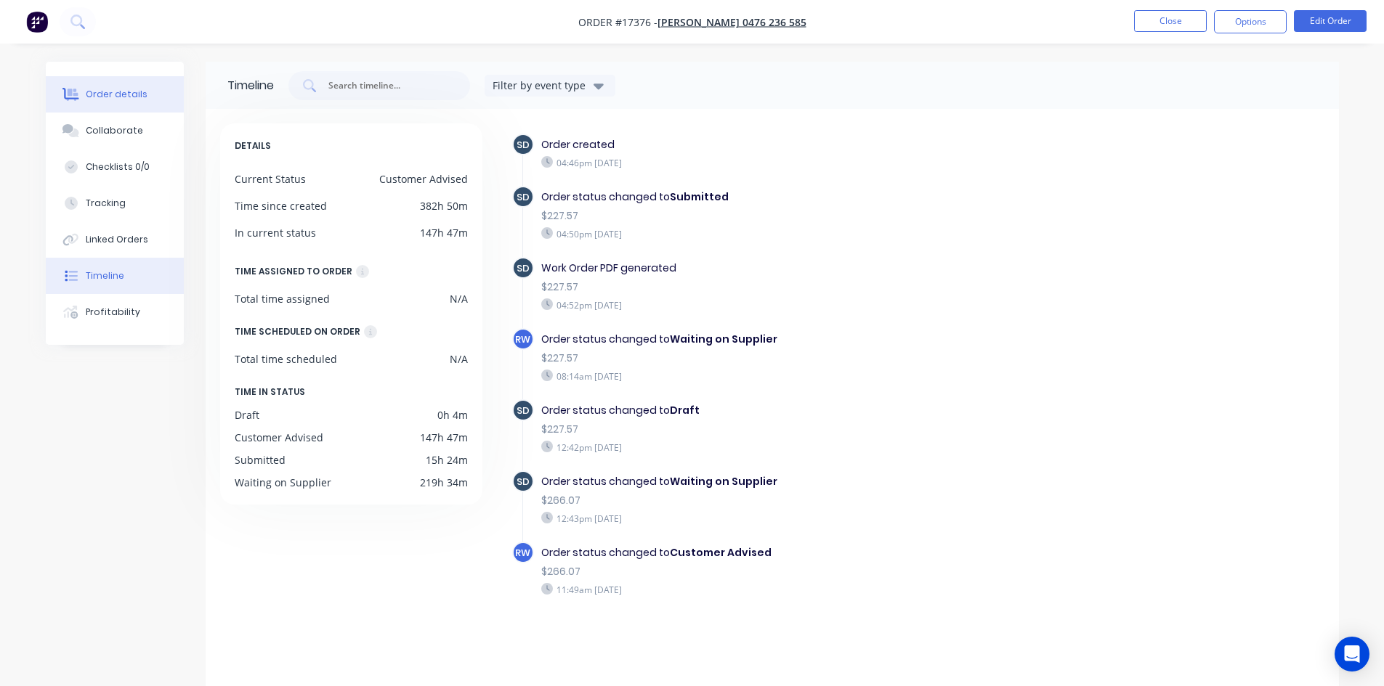
click at [123, 103] on button "Order details" at bounding box center [115, 94] width 138 height 36
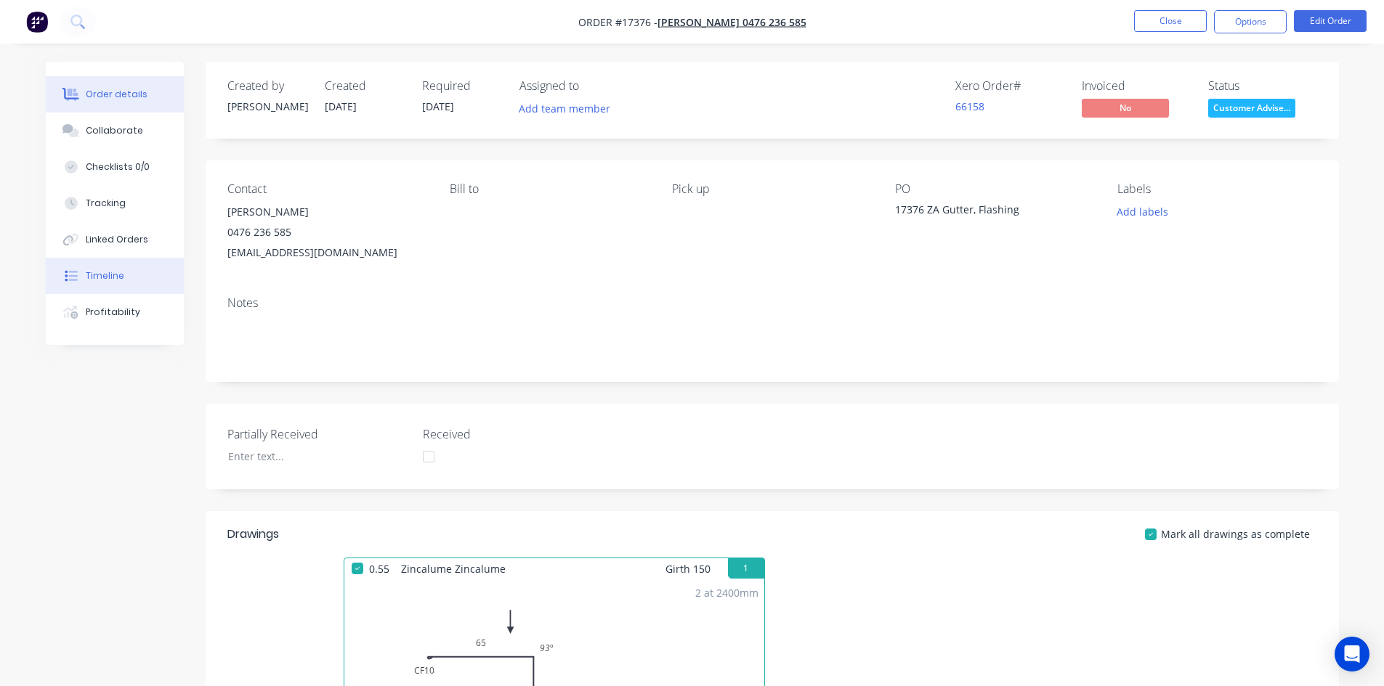
click at [123, 271] on button "Timeline" at bounding box center [115, 276] width 138 height 36
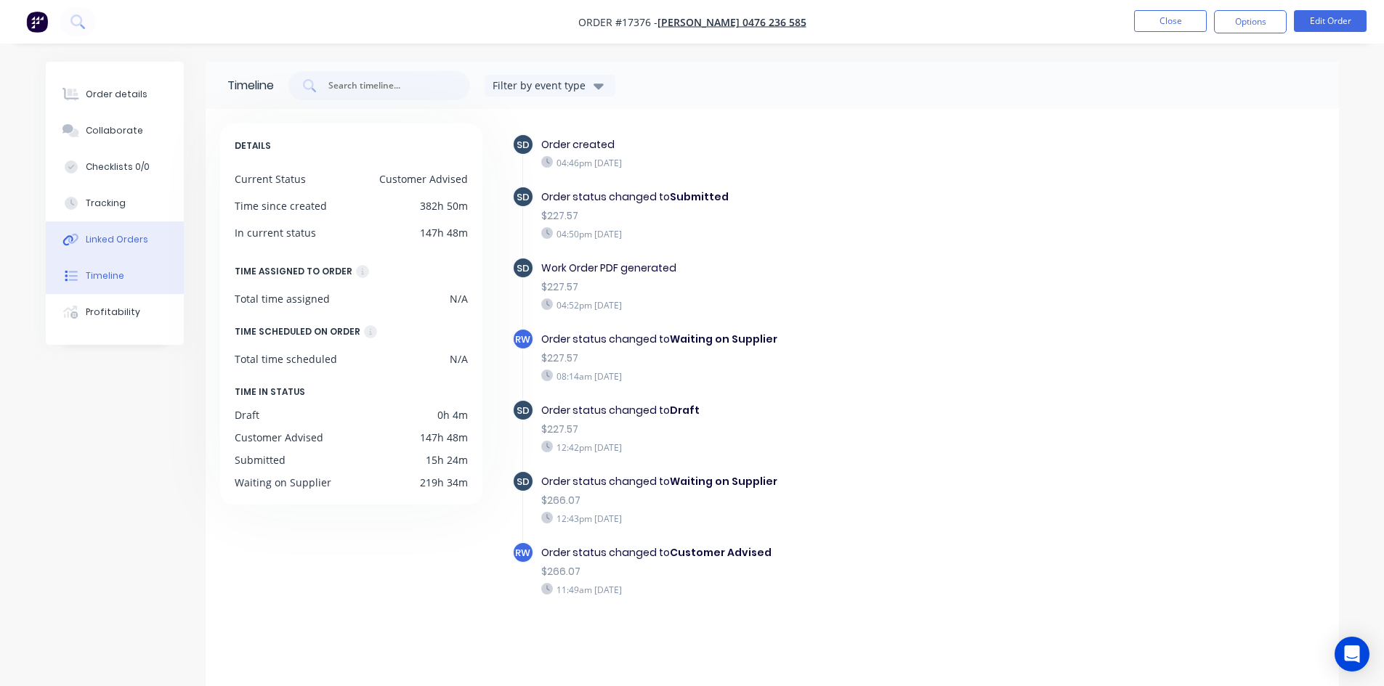
click at [134, 241] on div "Linked Orders" at bounding box center [117, 239] width 62 height 13
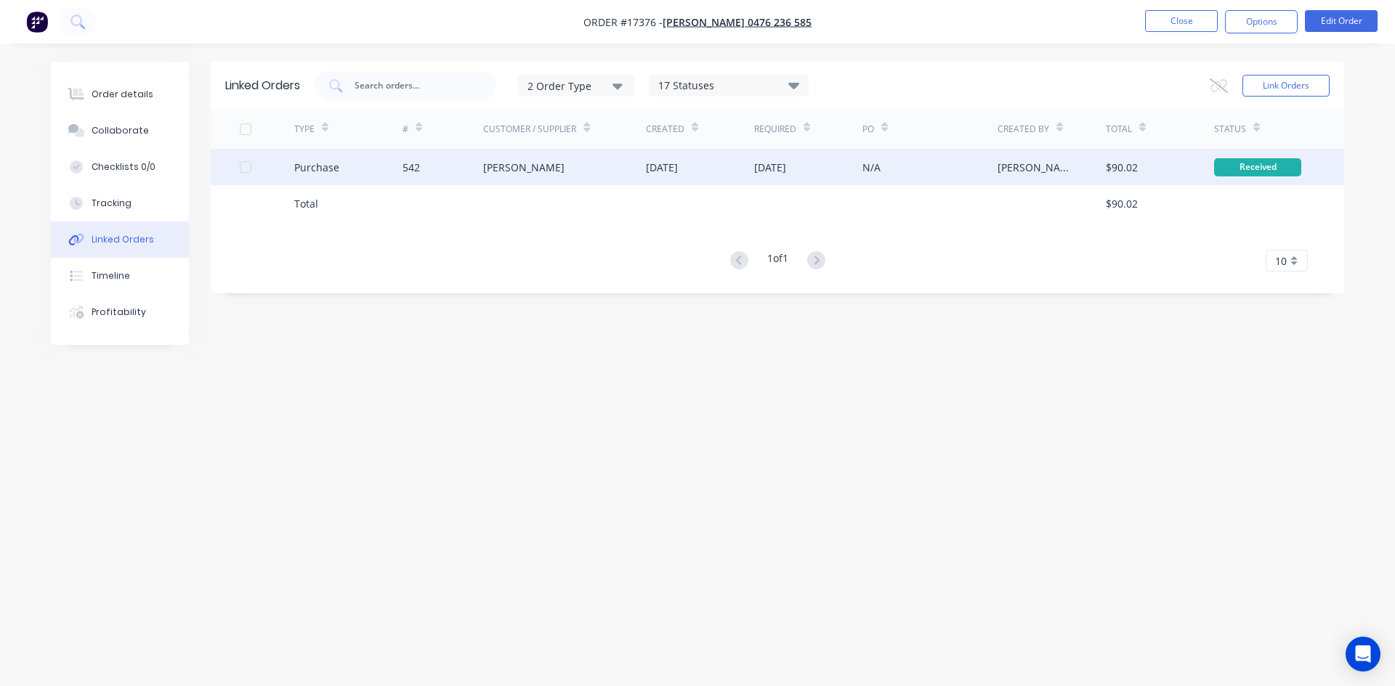
click at [585, 163] on div "Lysaght VIC" at bounding box center [564, 167] width 163 height 36
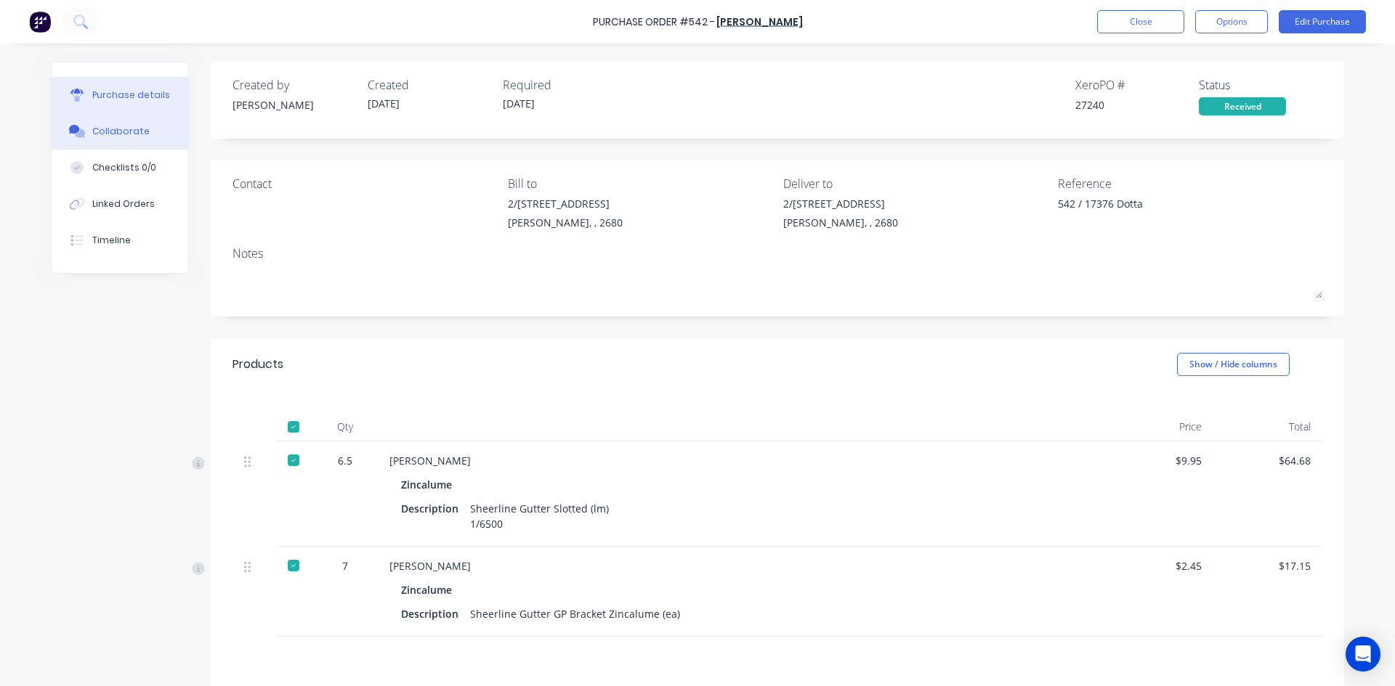
click at [102, 131] on div "Collaborate" at bounding box center [120, 131] width 57 height 13
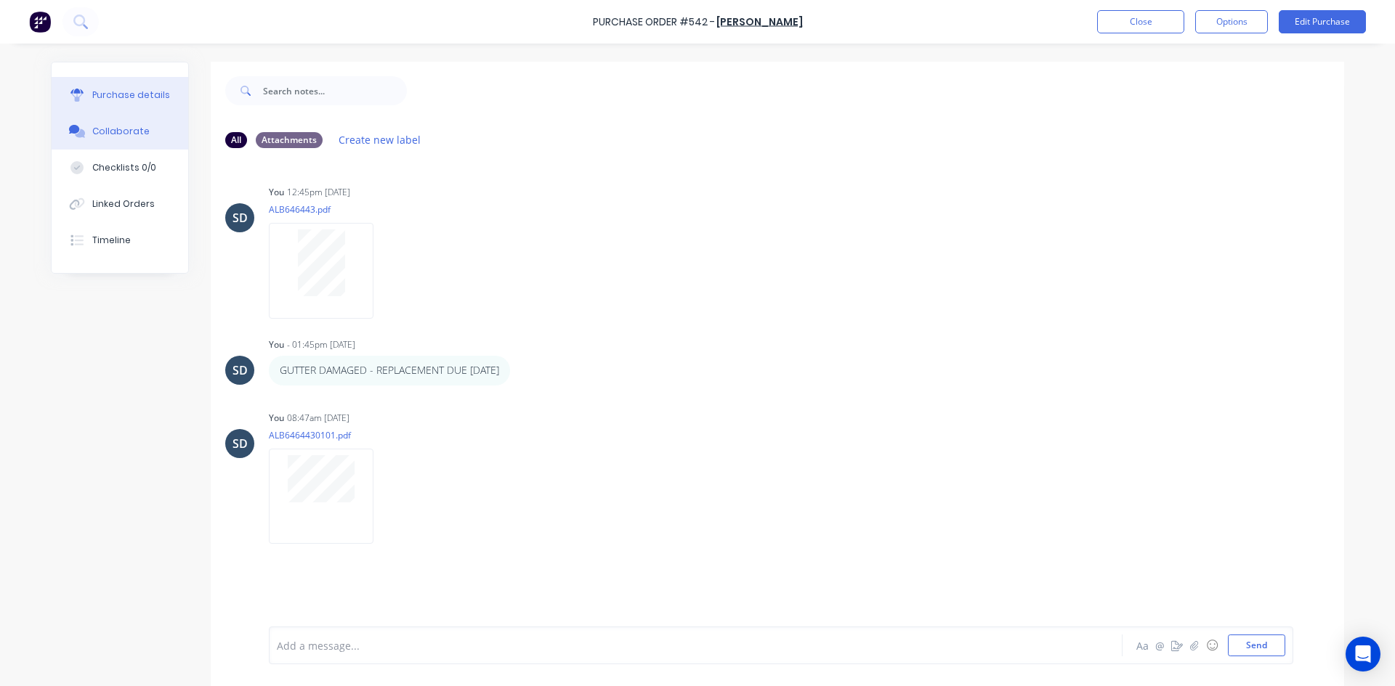
click at [118, 94] on div "Purchase details" at bounding box center [131, 95] width 78 height 13
type textarea "x"
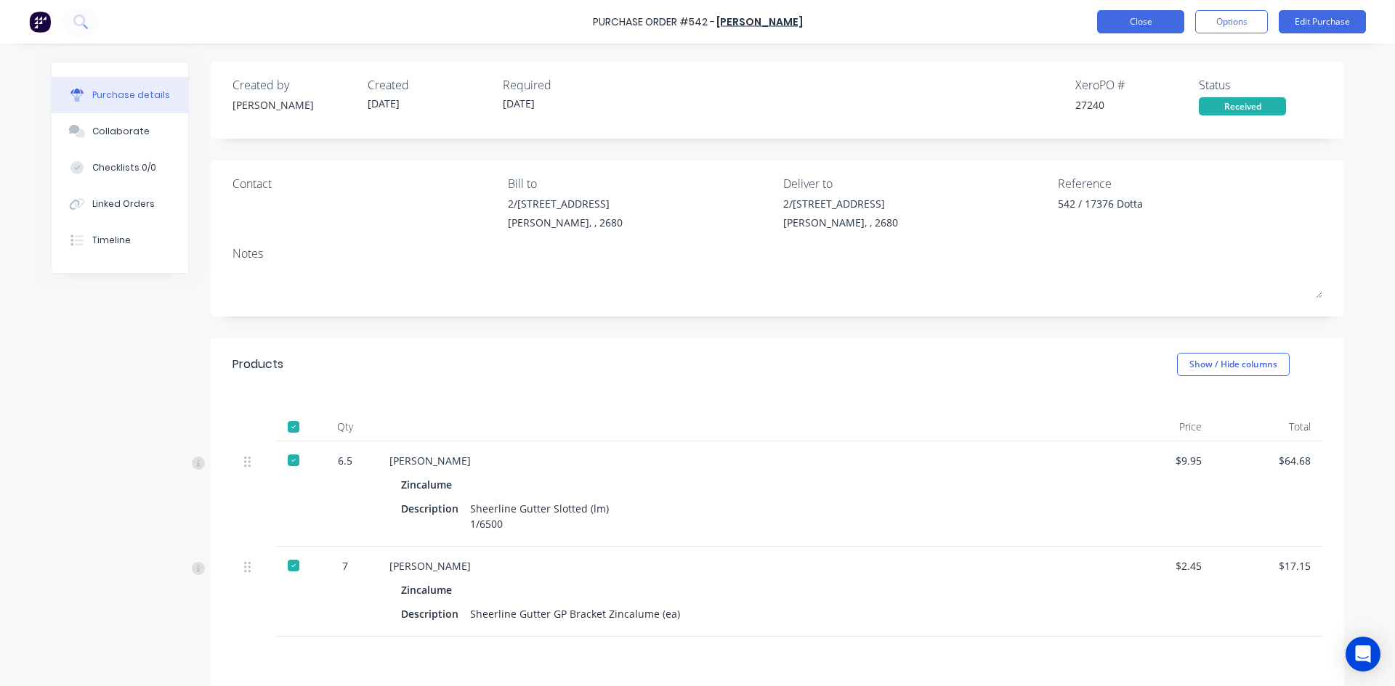
click at [1134, 25] on button "Close" at bounding box center [1140, 21] width 87 height 23
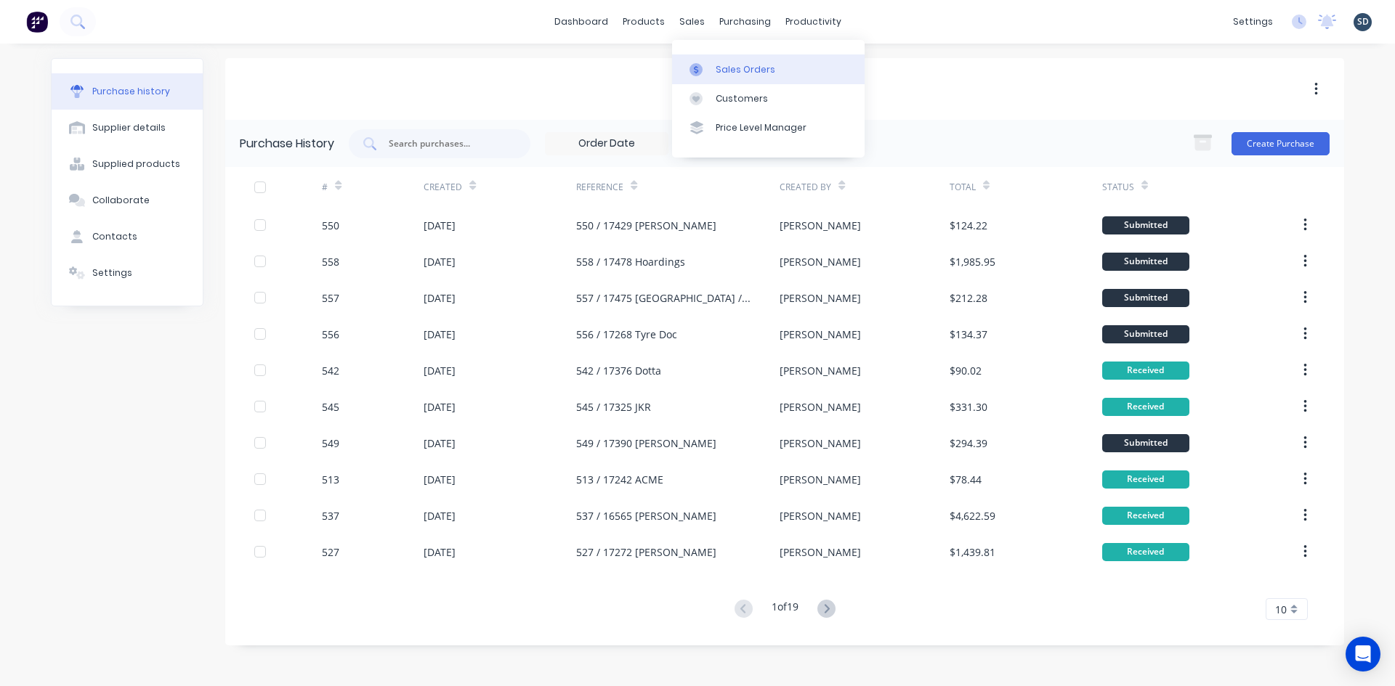
click at [705, 73] on div at bounding box center [700, 69] width 22 height 13
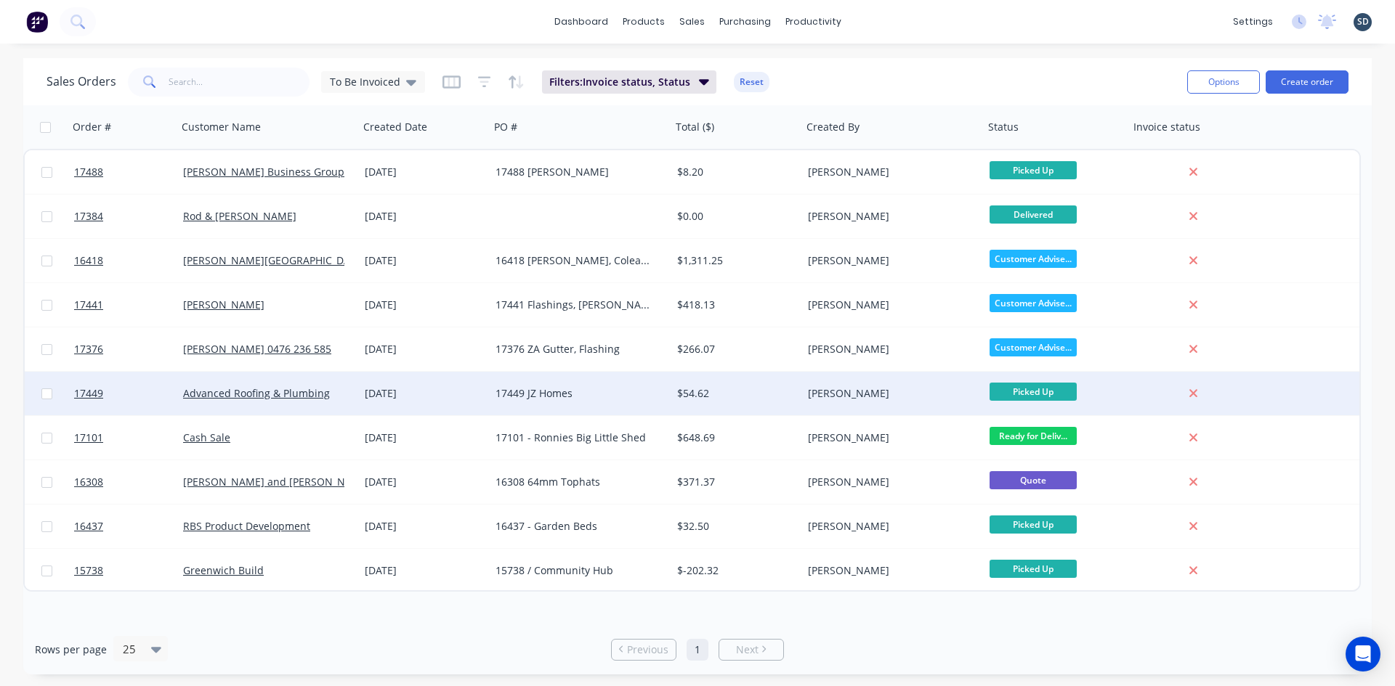
click at [465, 395] on div "[DATE]" at bounding box center [424, 393] width 119 height 15
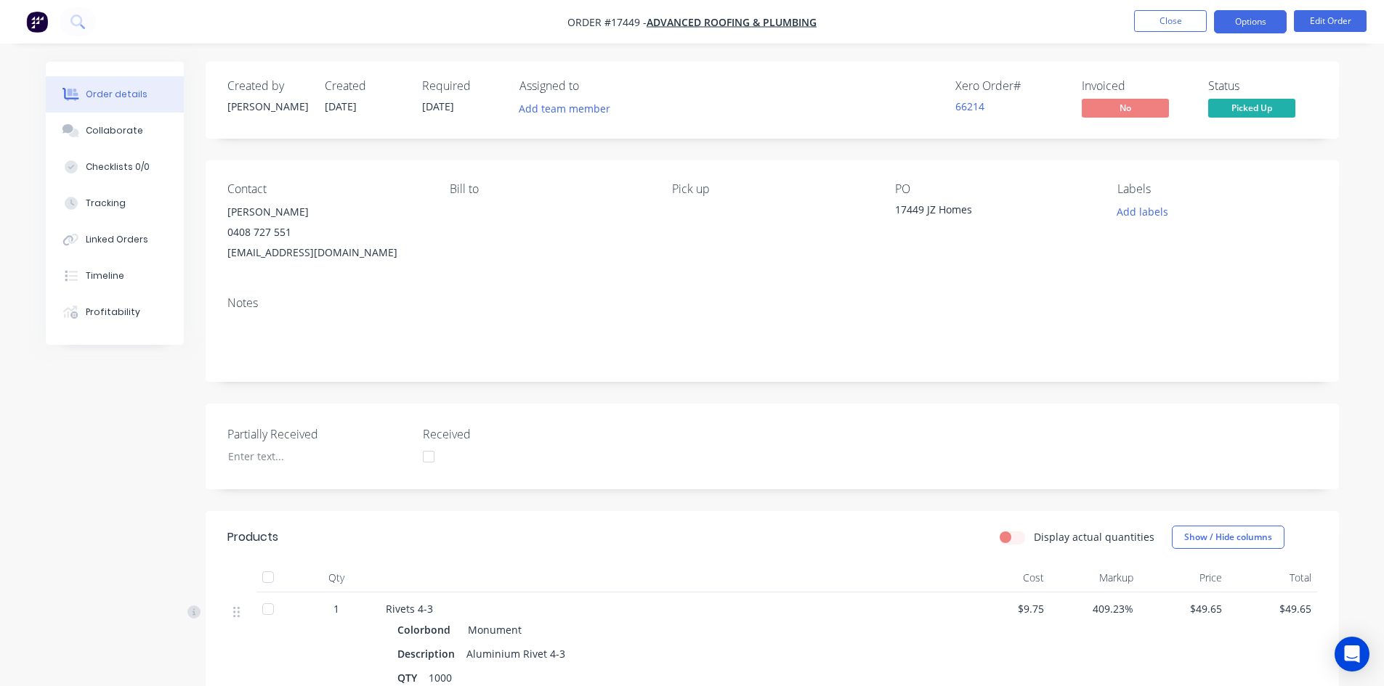
click at [1247, 31] on button "Options" at bounding box center [1250, 21] width 73 height 23
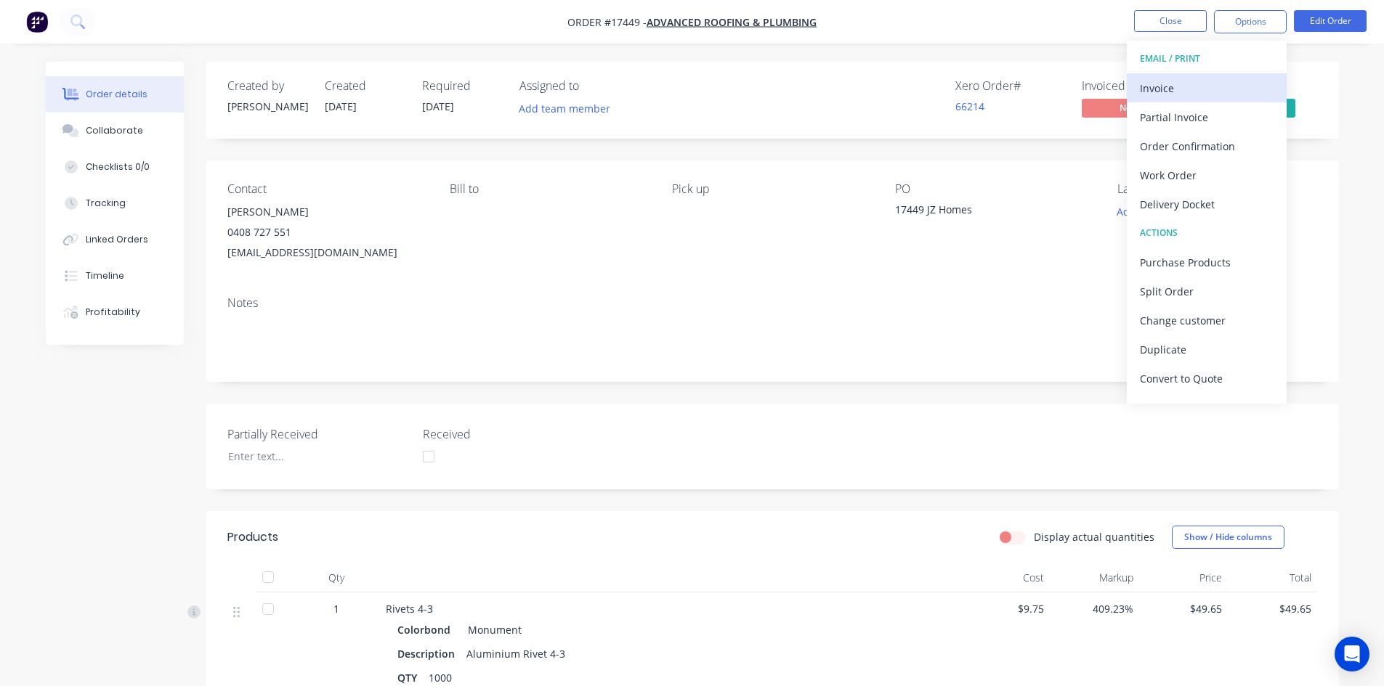
click at [1196, 84] on div "Invoice" at bounding box center [1207, 88] width 134 height 21
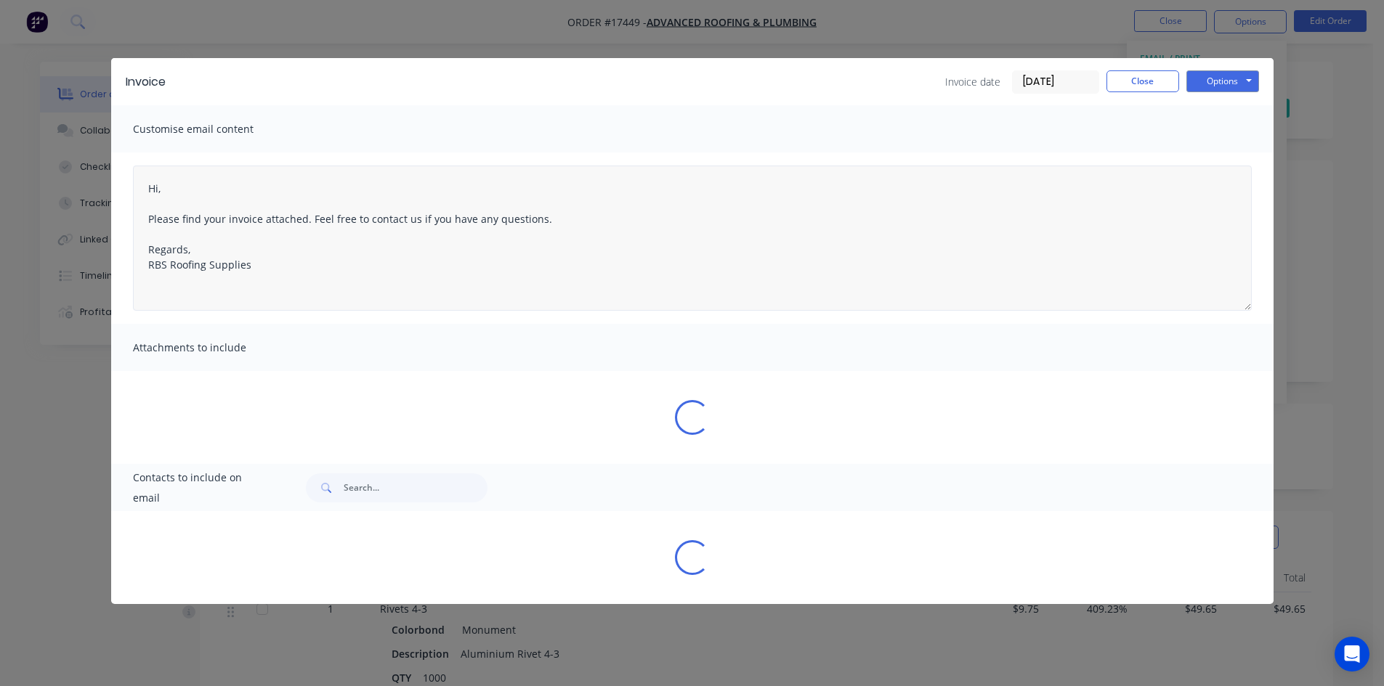
type textarea "Hi, Please find your invoice attached. Feel free to contact us if you have any …"
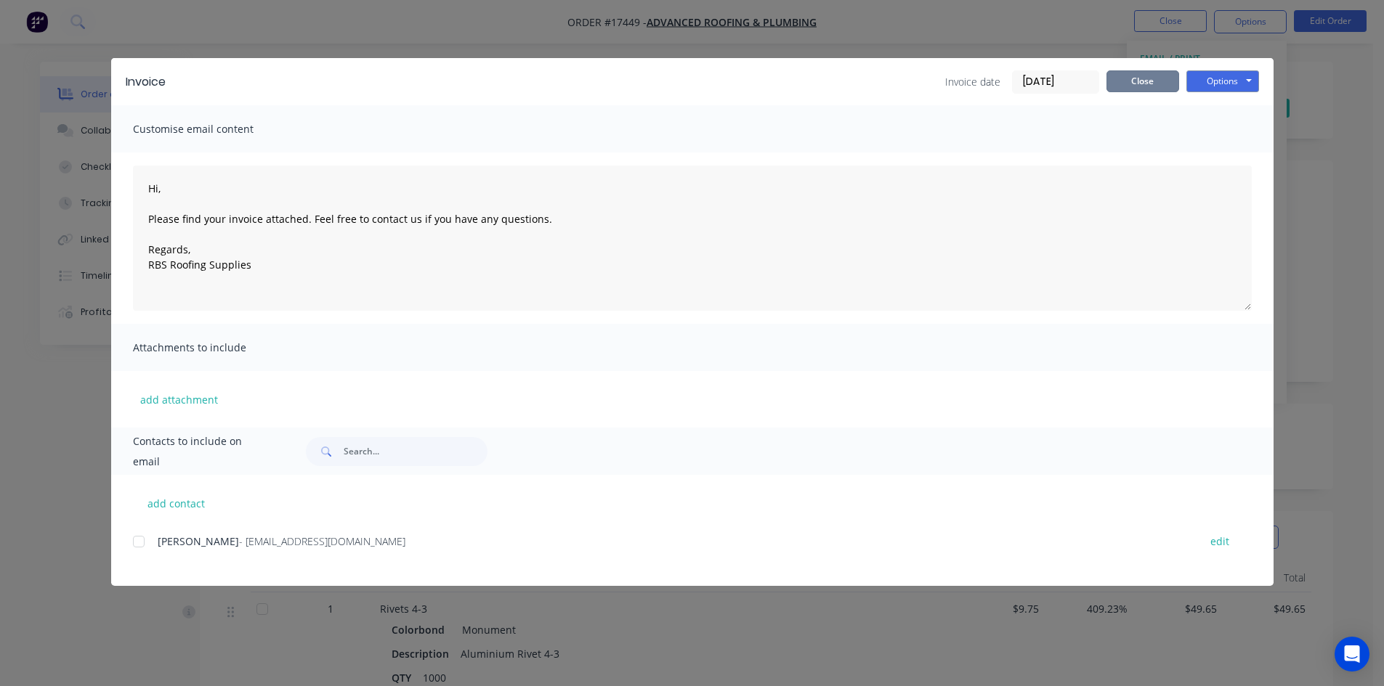
drag, startPoint x: 1143, startPoint y: 81, endPoint x: 1116, endPoint y: 86, distance: 26.6
click at [1143, 83] on button "Close" at bounding box center [1142, 81] width 73 height 22
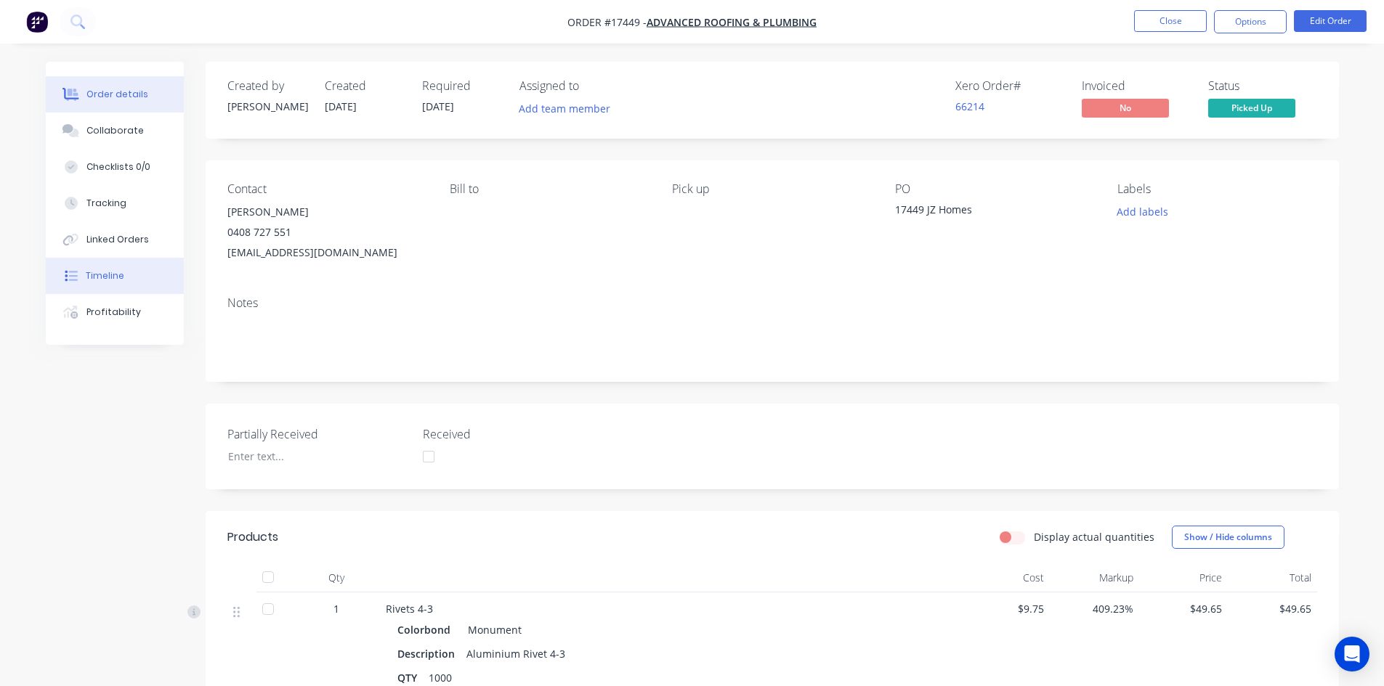
click at [105, 277] on div "Timeline" at bounding box center [105, 275] width 38 height 13
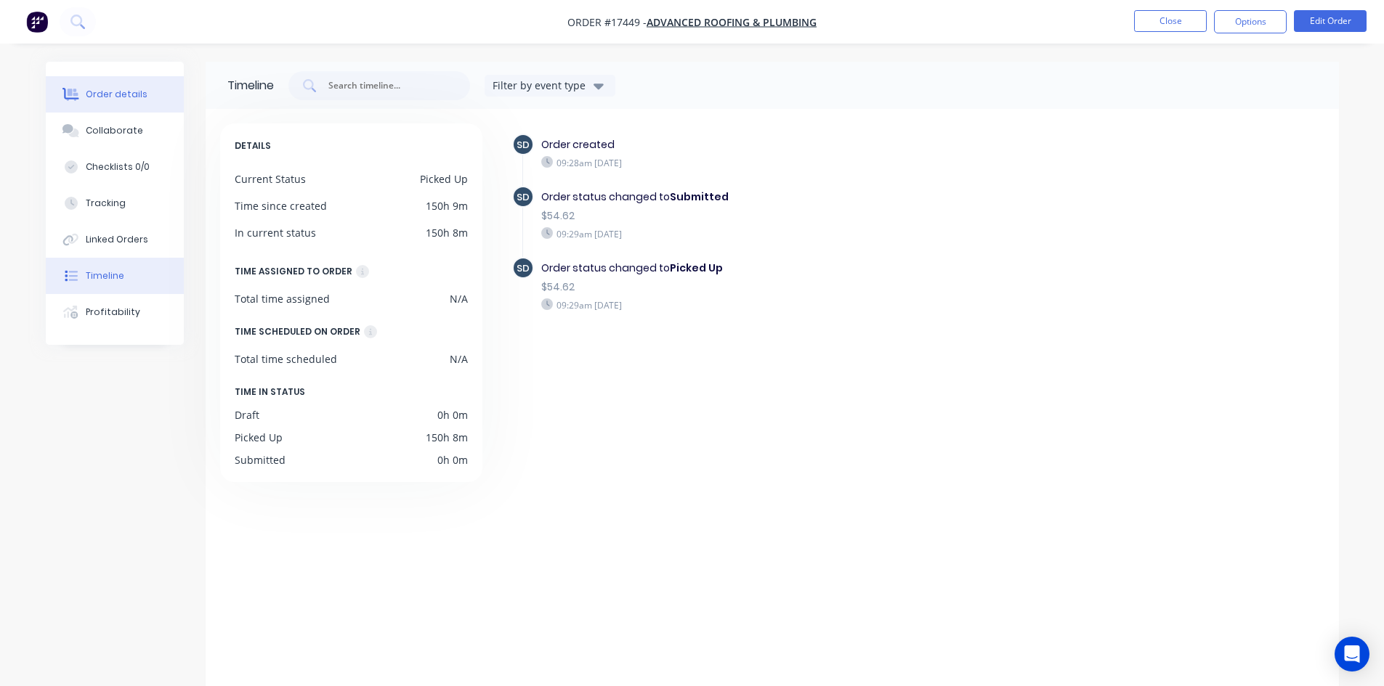
click at [123, 95] on div "Order details" at bounding box center [117, 94] width 62 height 13
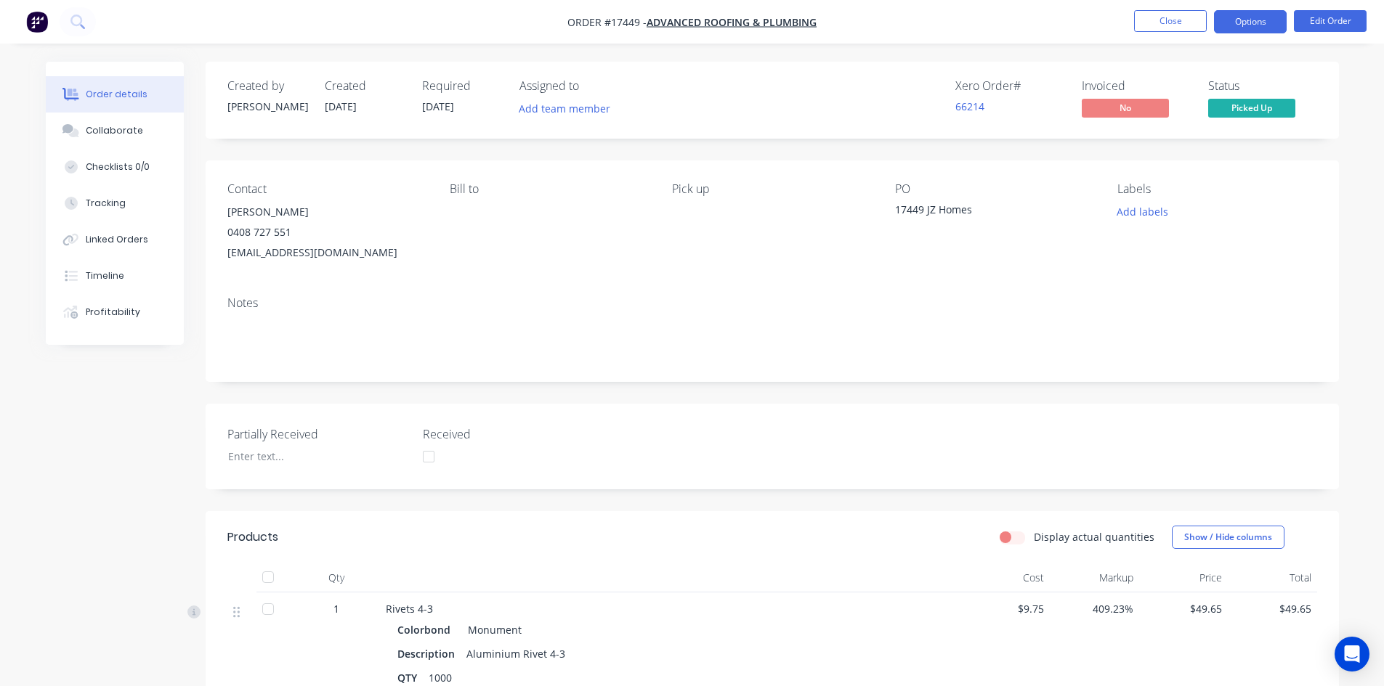
click at [1254, 25] on button "Options" at bounding box center [1250, 21] width 73 height 23
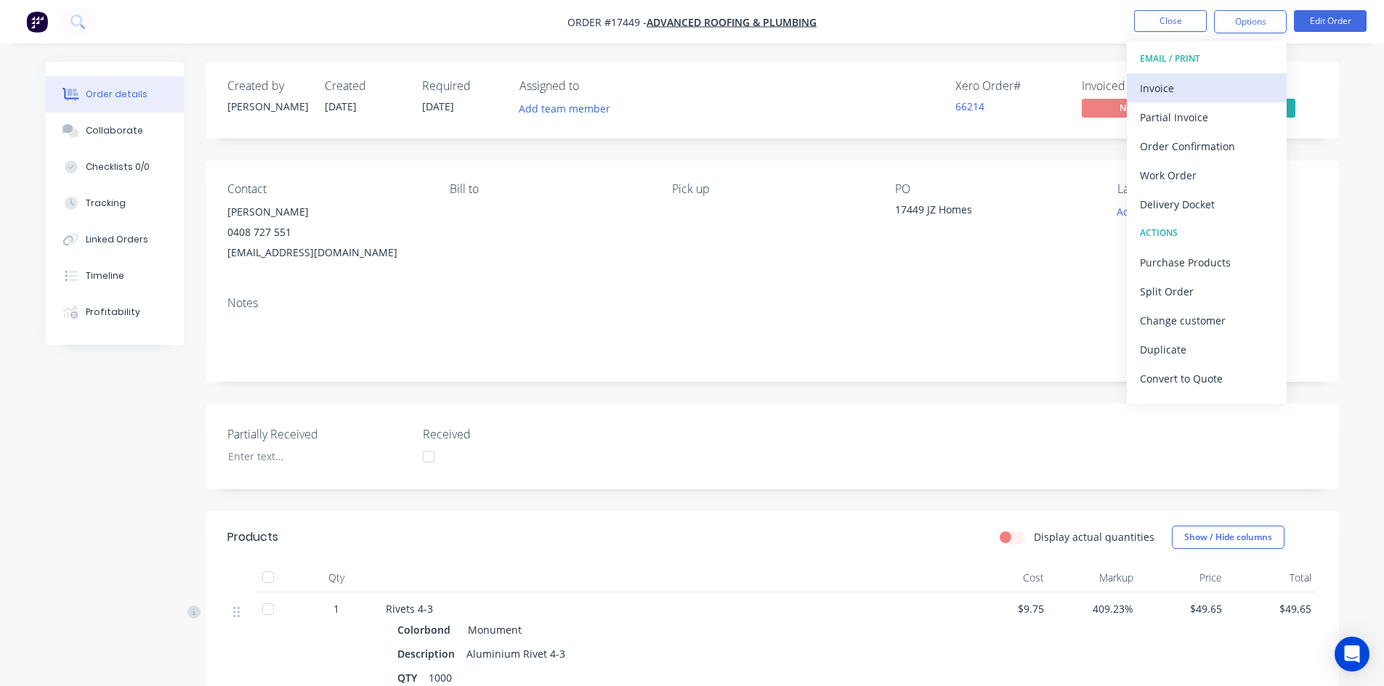
click at [1206, 85] on div "Invoice" at bounding box center [1207, 88] width 134 height 21
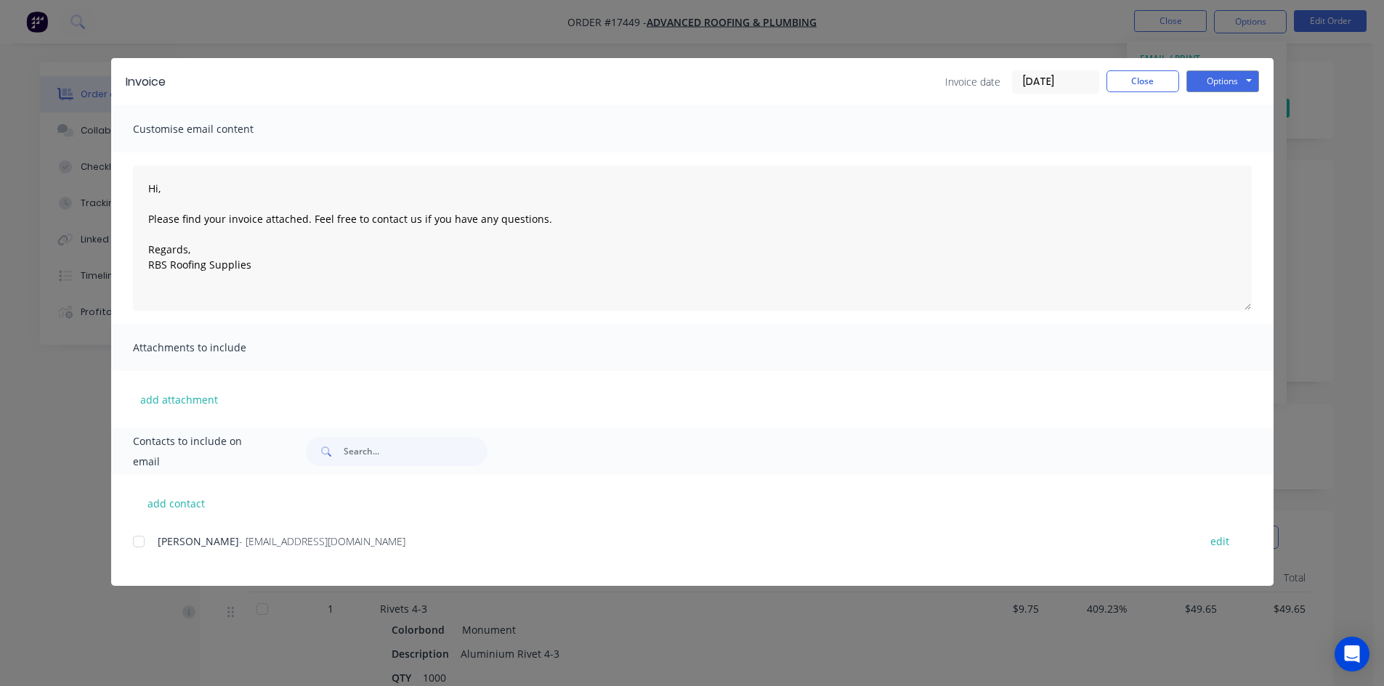
click at [139, 541] on div at bounding box center [138, 541] width 29 height 29
click at [1233, 76] on button "Options" at bounding box center [1222, 81] width 73 height 22
click at [1234, 148] on button "Email" at bounding box center [1232, 155] width 93 height 24
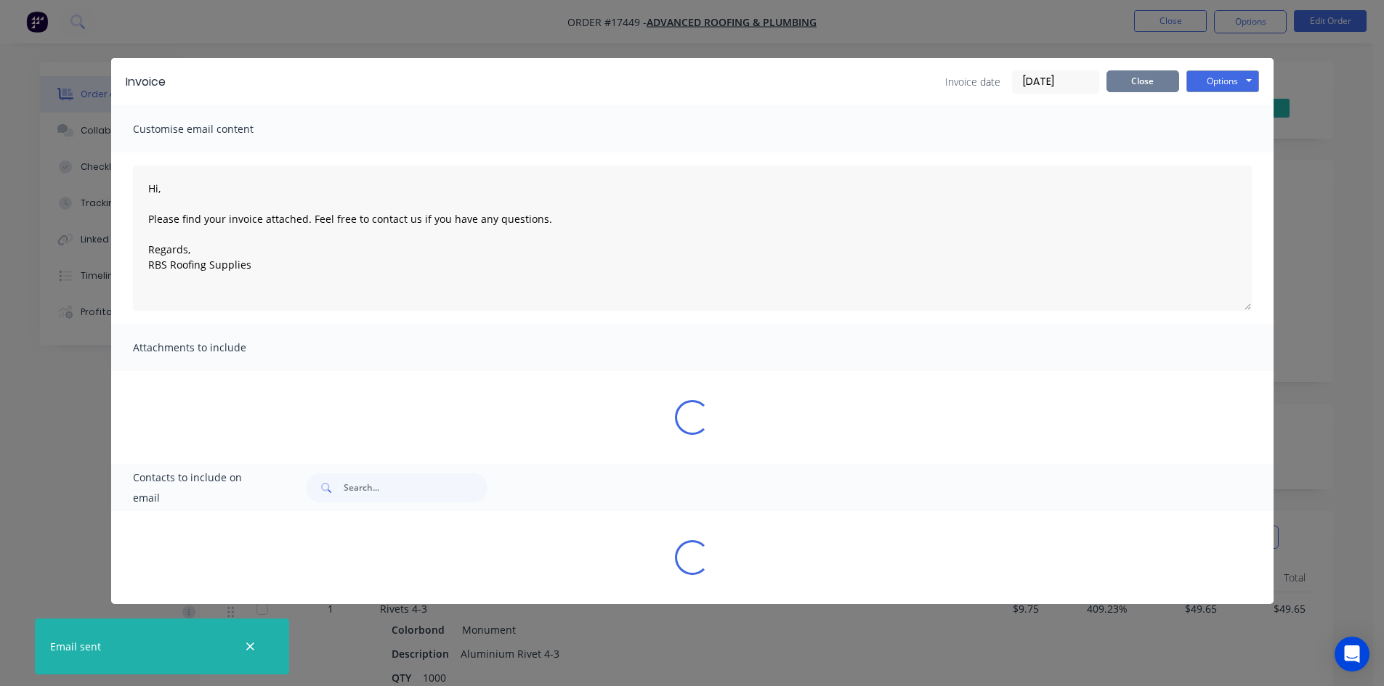
type textarea "Hi, Please find your invoice attached. Feel free to contact us if you have any …"
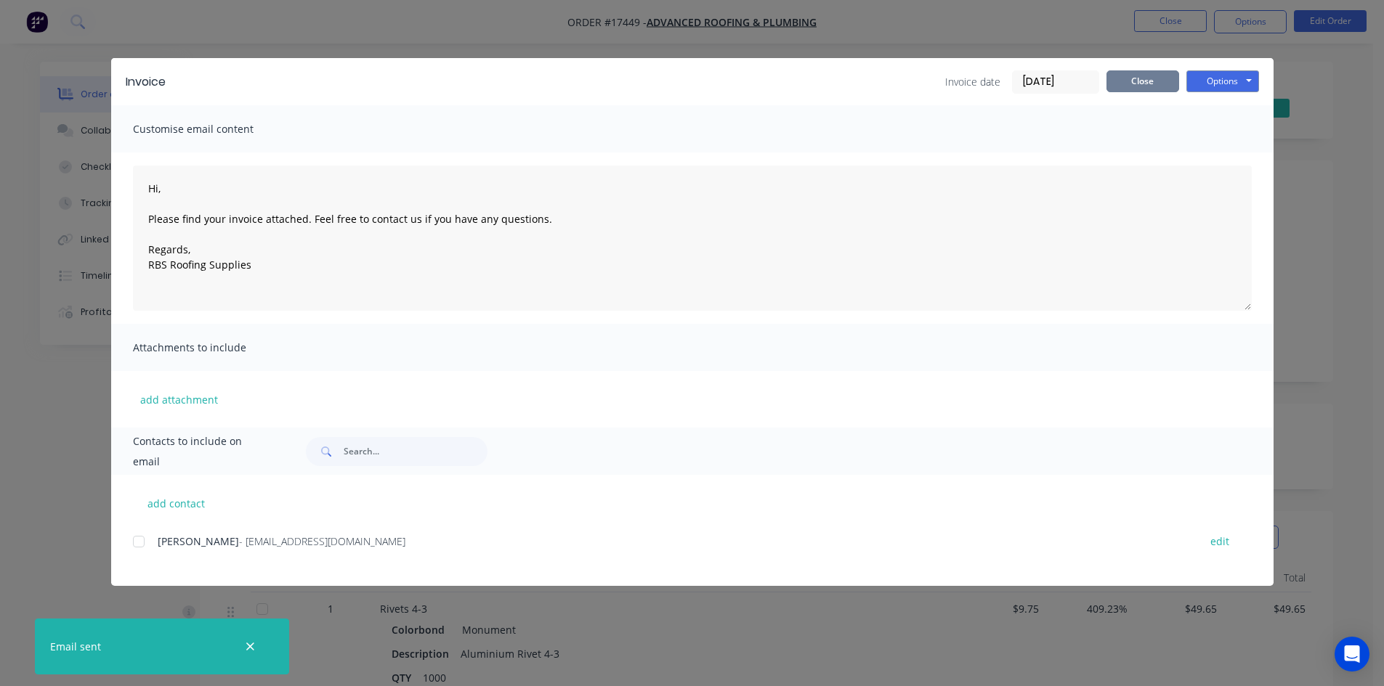
click at [1143, 73] on button "Close" at bounding box center [1142, 81] width 73 height 22
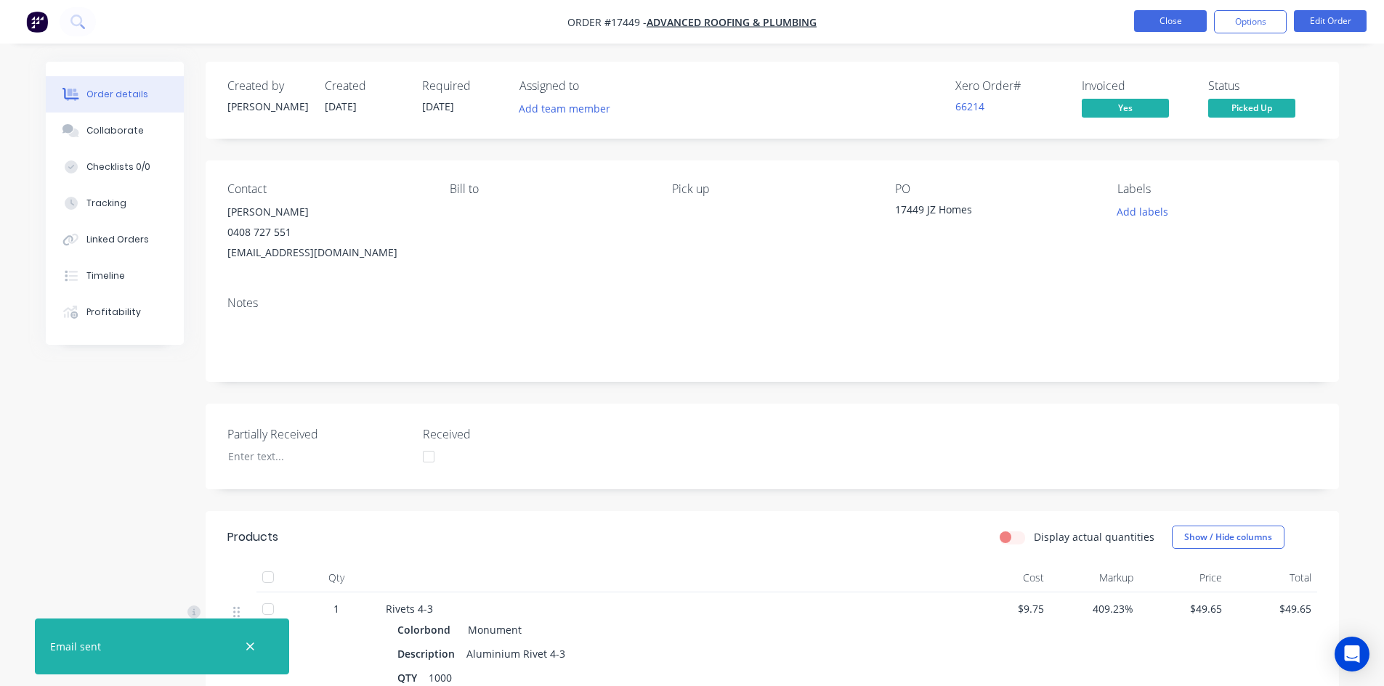
click at [1169, 23] on button "Close" at bounding box center [1170, 21] width 73 height 22
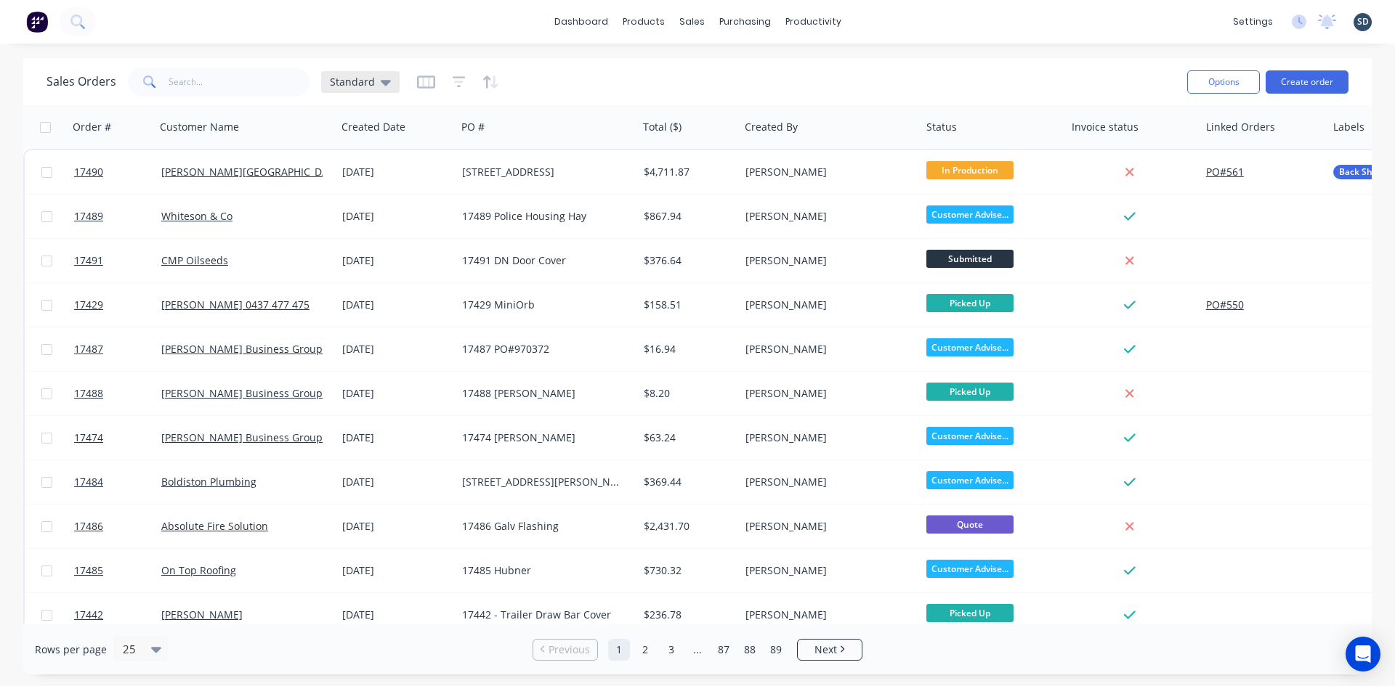
click at [381, 85] on icon at bounding box center [386, 82] width 10 height 16
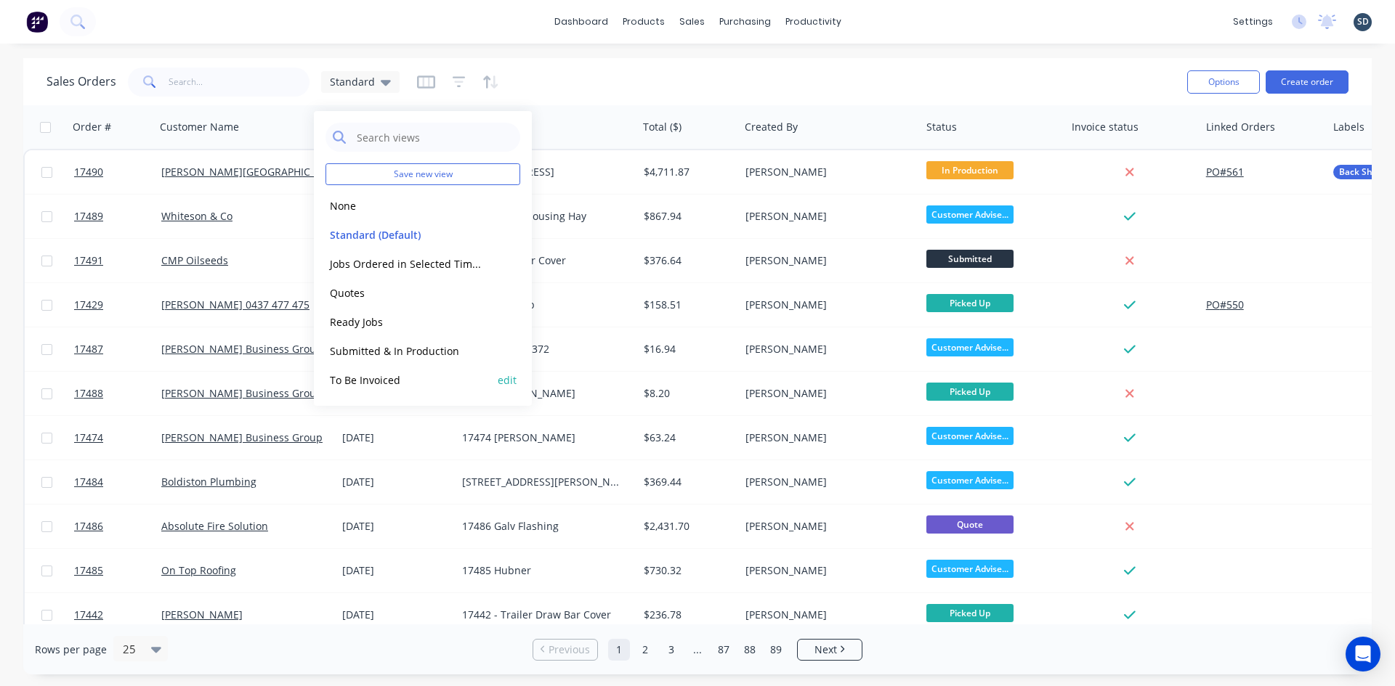
click at [385, 379] on button "To Be Invoiced" at bounding box center [408, 380] width 166 height 17
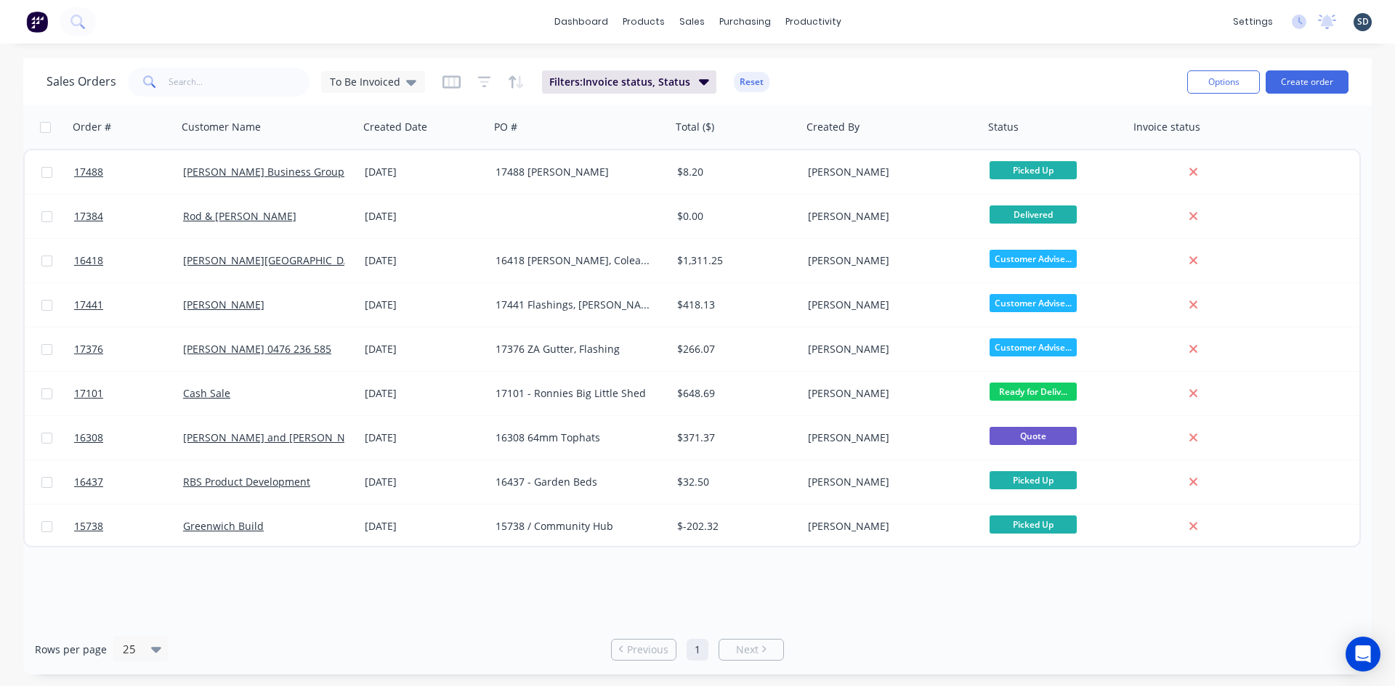
click at [934, 13] on div "dashboard products sales purchasing productivity dashboard products Product Cat…" at bounding box center [697, 22] width 1395 height 44
click at [1314, 79] on button "Create order" at bounding box center [1306, 81] width 83 height 23
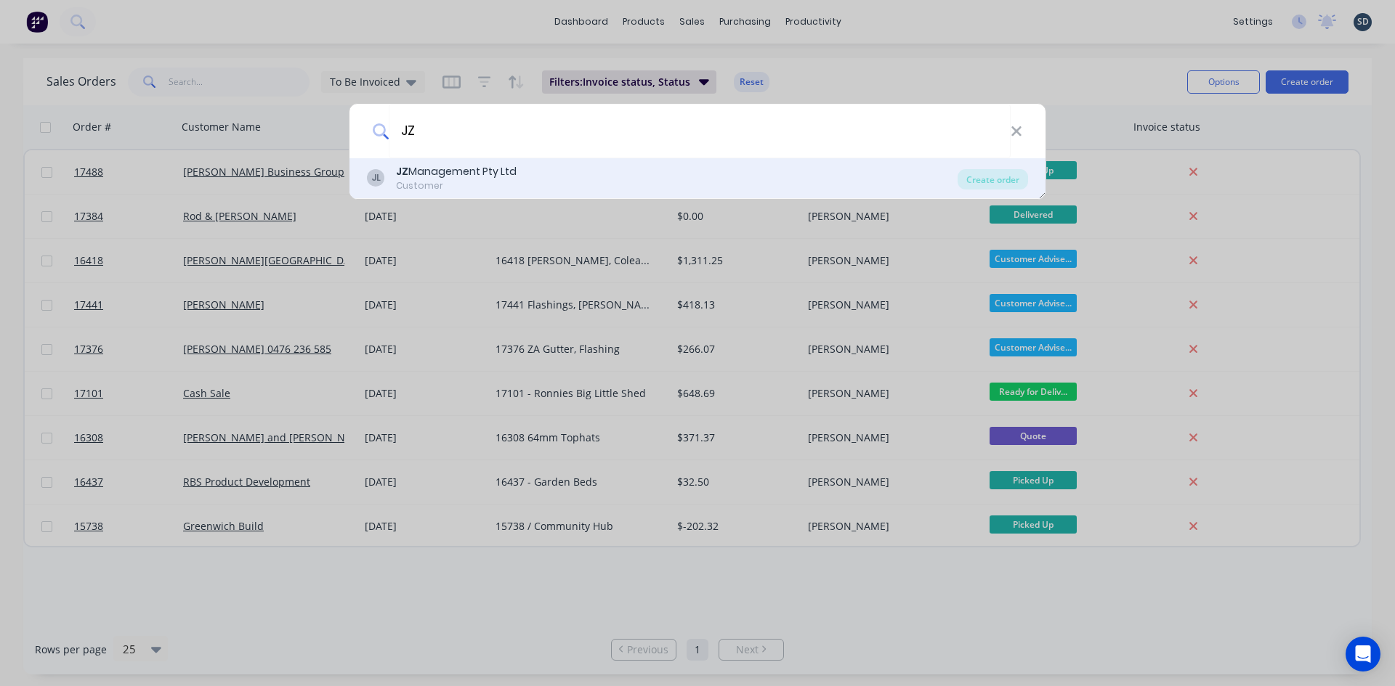
type input "JZ"
click at [623, 178] on div "JL JZ Management Pty Ltd Customer" at bounding box center [662, 178] width 591 height 28
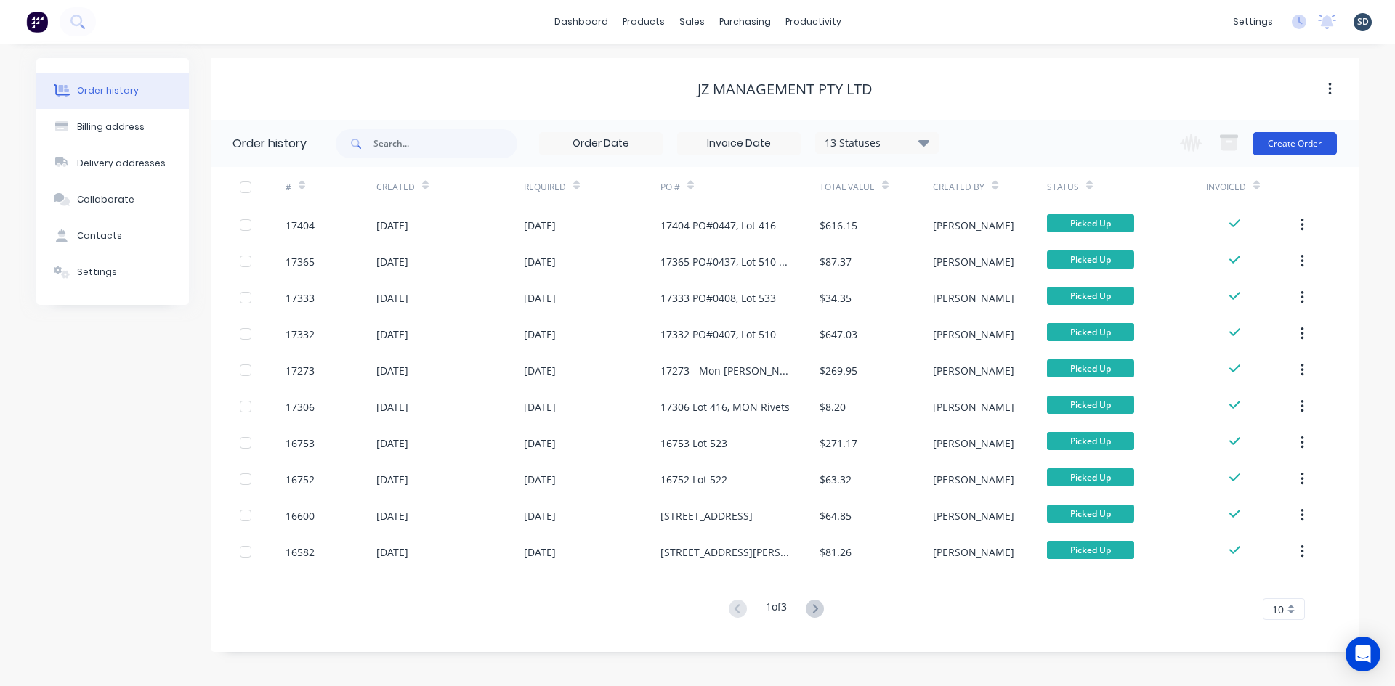
click at [1288, 144] on button "Create Order" at bounding box center [1294, 143] width 84 height 23
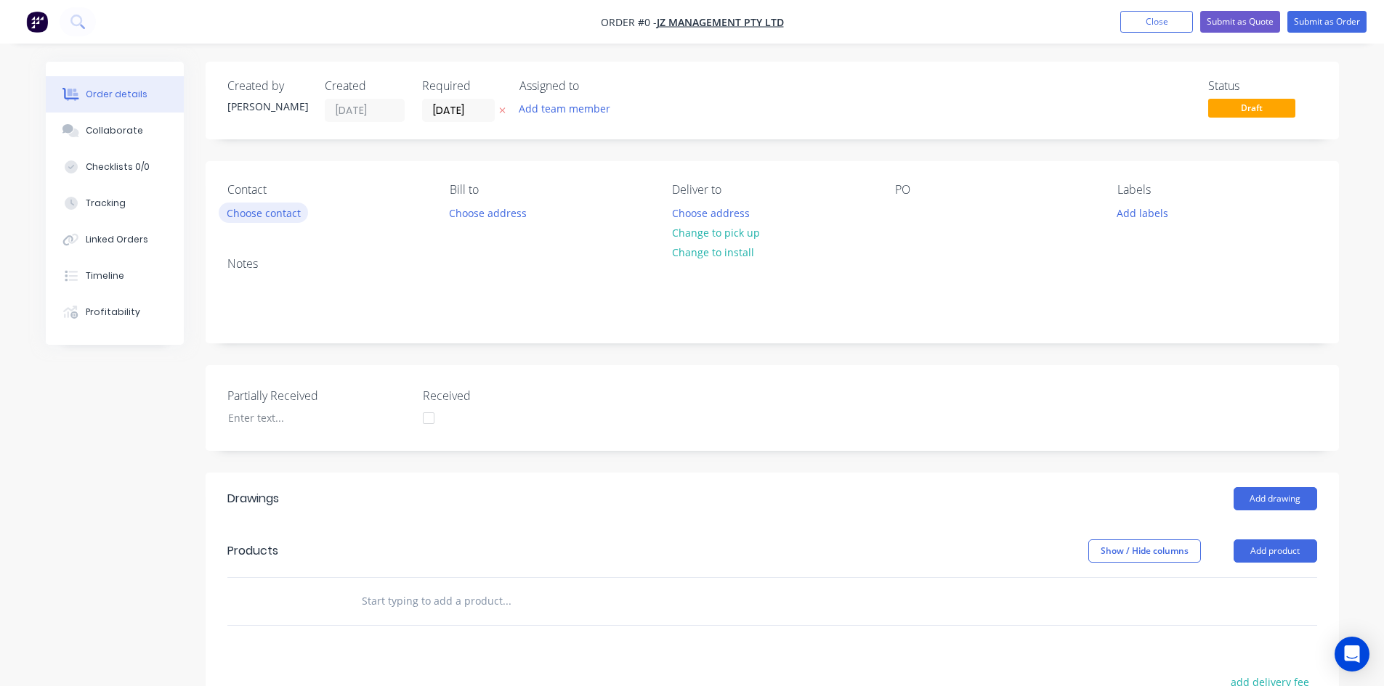
click at [255, 211] on button "Choose contact" at bounding box center [263, 213] width 89 height 20
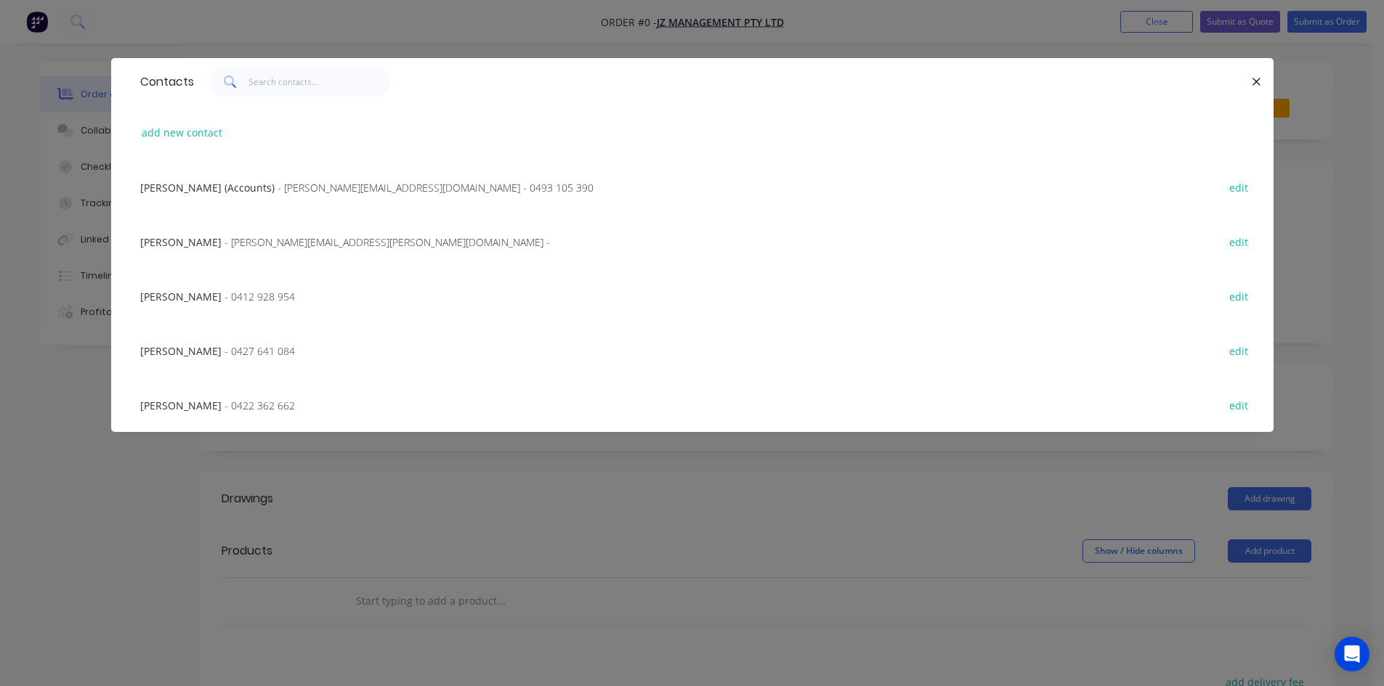
click at [224, 293] on span "- 0412 928 954" at bounding box center [259, 297] width 70 height 14
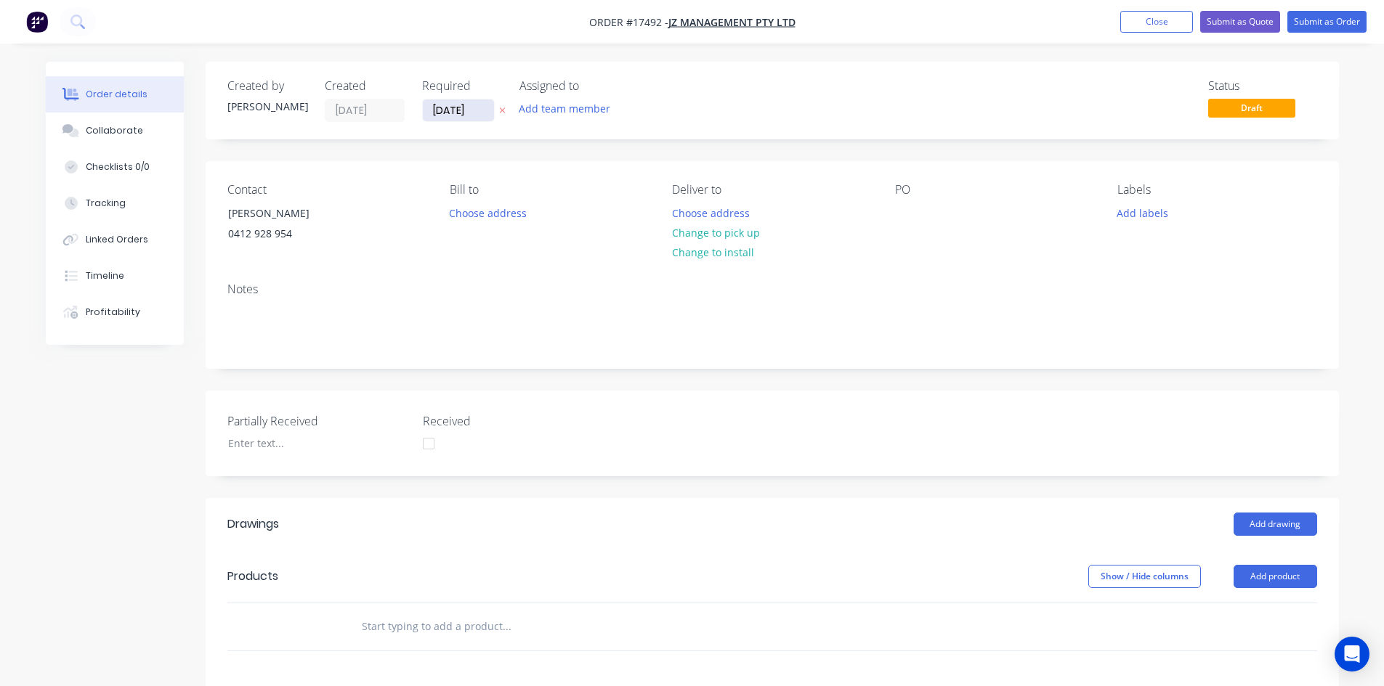
click at [460, 110] on input "[DATE]" at bounding box center [458, 111] width 71 height 22
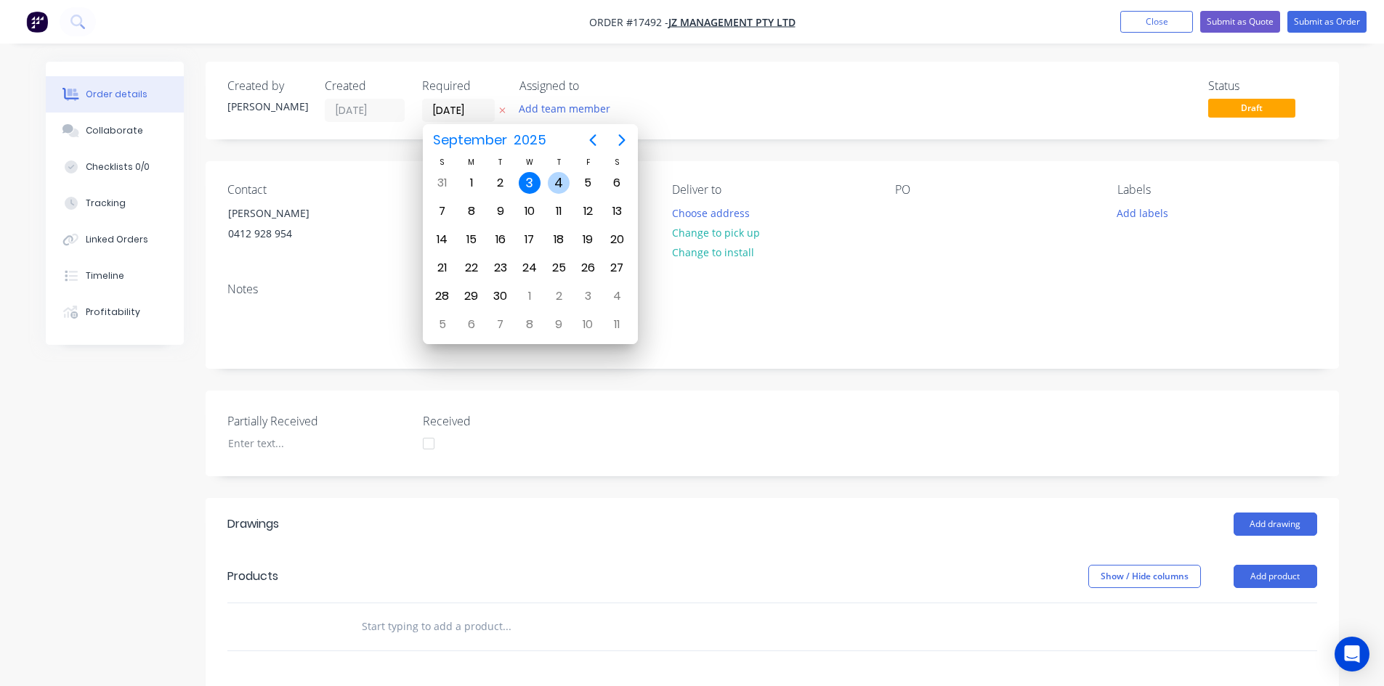
click at [565, 187] on div "4" at bounding box center [559, 183] width 22 height 22
type input "[DATE]"
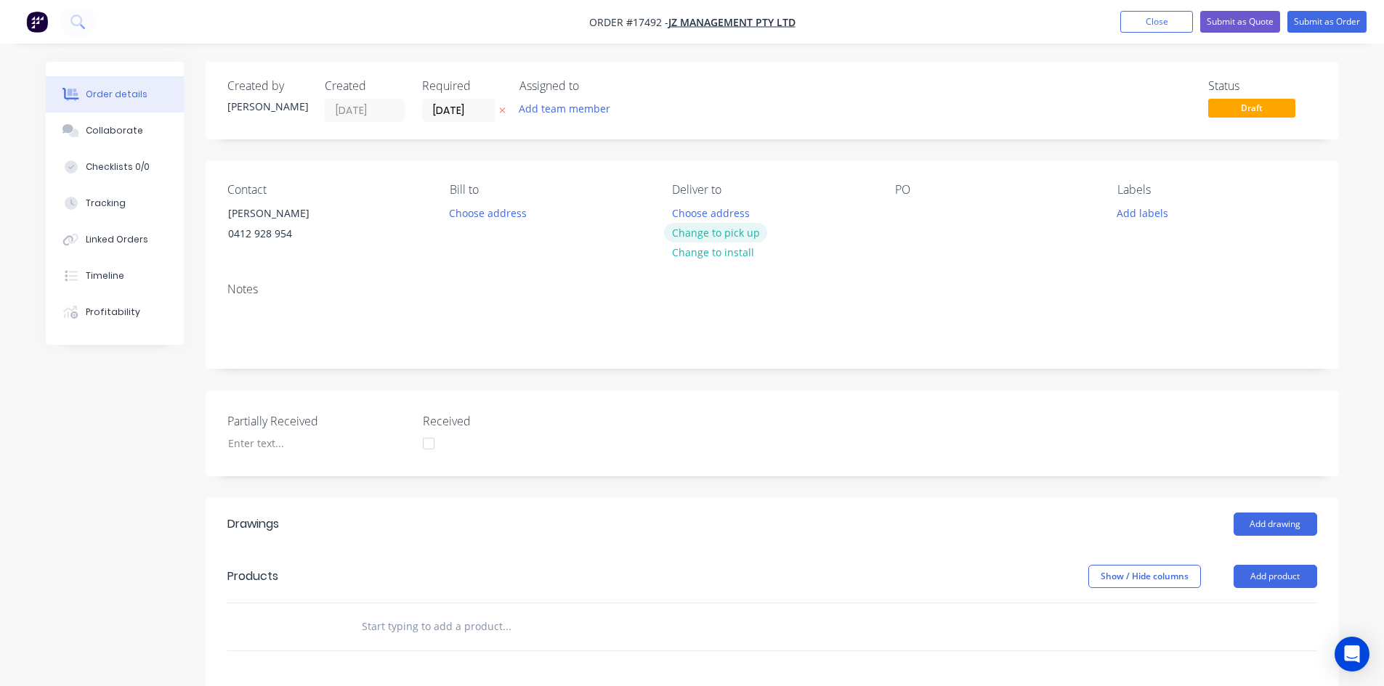
click at [715, 230] on button "Change to pick up" at bounding box center [715, 233] width 103 height 20
click at [901, 203] on div at bounding box center [906, 213] width 23 height 21
click at [908, 268] on div "Contact [PERSON_NAME] [PHONE_NUMBER] Bill to Choose address Pick up Change to d…" at bounding box center [772, 216] width 1133 height 110
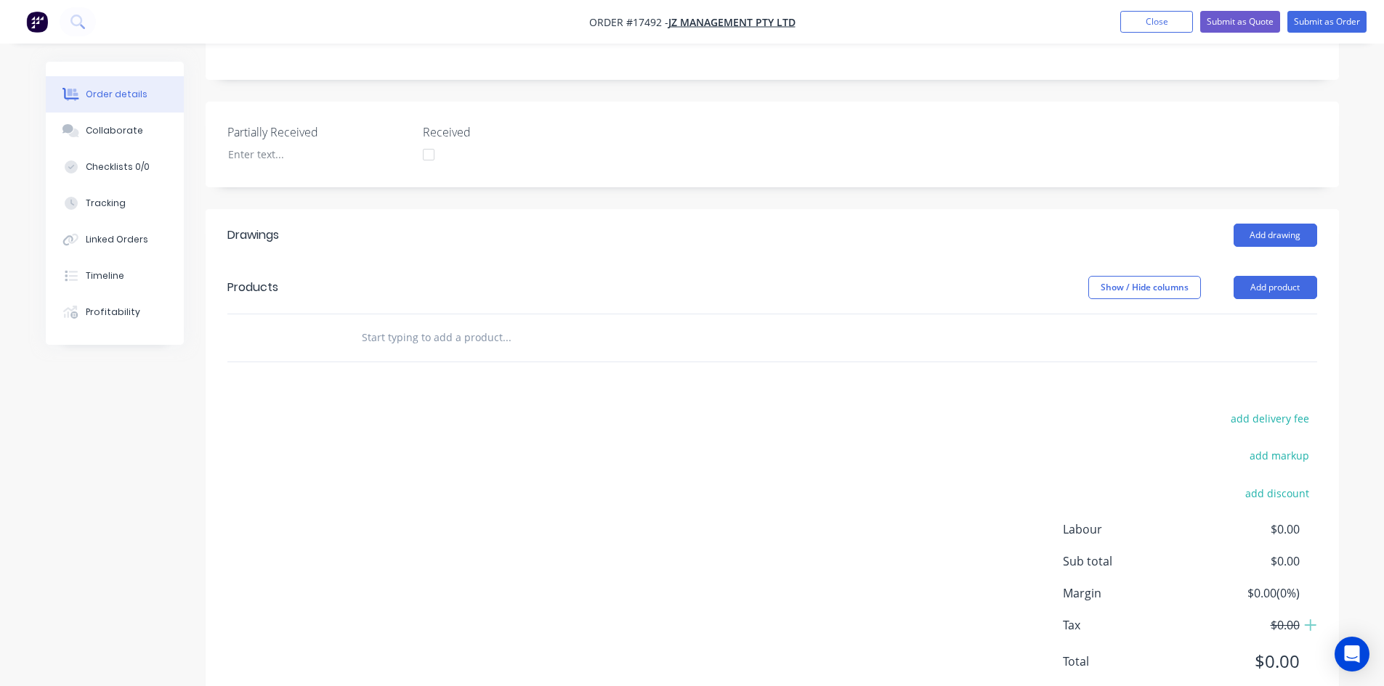
scroll to position [291, 0]
click at [1278, 233] on button "Add drawing" at bounding box center [1275, 233] width 84 height 23
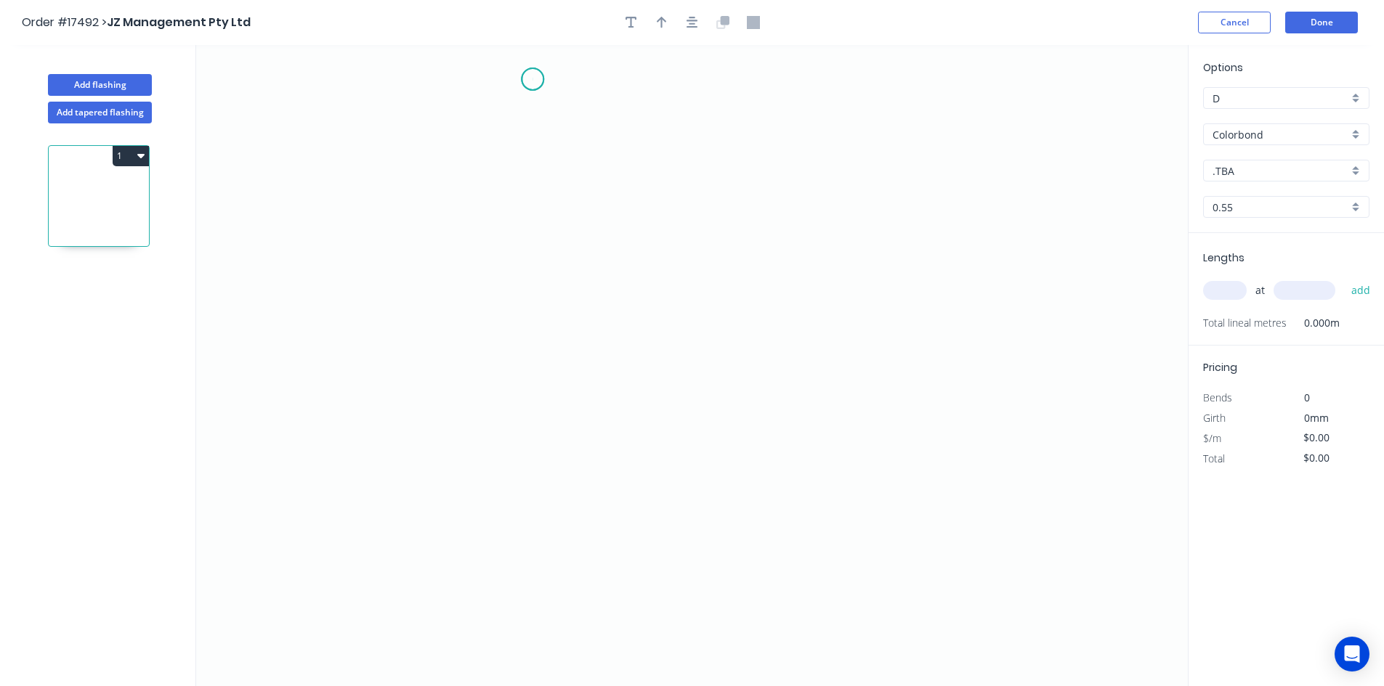
click at [532, 79] on icon "0" at bounding box center [691, 365] width 991 height 641
click at [541, 447] on icon "0" at bounding box center [691, 365] width 991 height 641
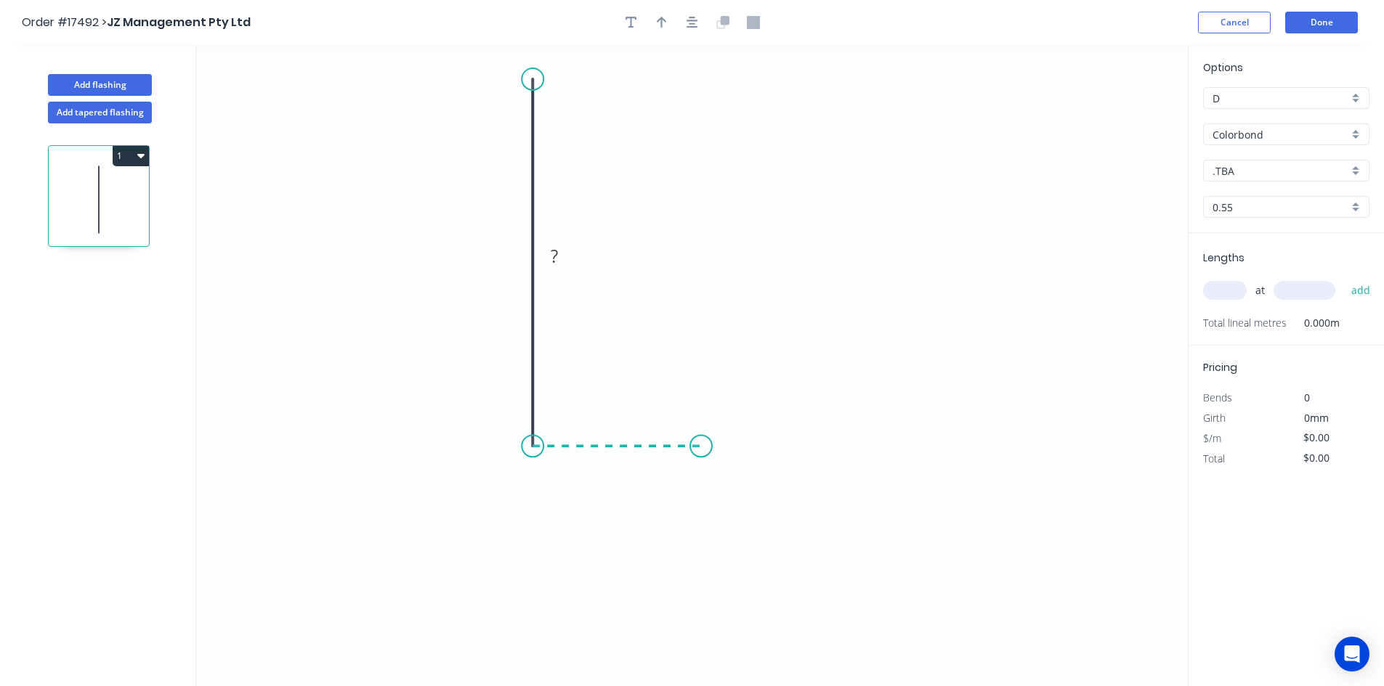
click at [701, 449] on icon "0 ?" at bounding box center [691, 365] width 991 height 641
click at [696, 535] on icon "0 ? ?" at bounding box center [691, 365] width 991 height 641
click at [515, 259] on rect at bounding box center [510, 257] width 29 height 20
click at [625, 464] on rect at bounding box center [616, 462] width 29 height 20
click at [723, 487] on tspan "?" at bounding box center [722, 483] width 7 height 24
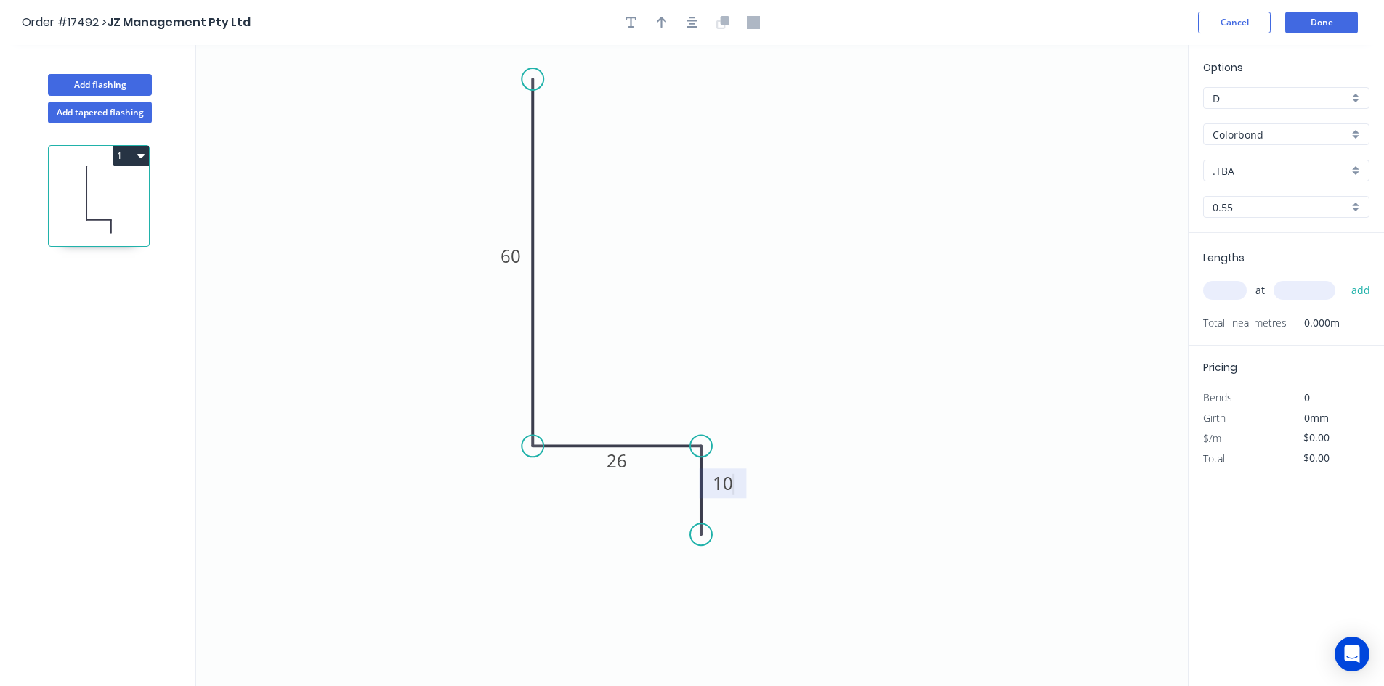
click at [795, 455] on icon "0 60 26 10" at bounding box center [691, 365] width 991 height 641
click at [726, 577] on div "Crush & Fold" at bounding box center [769, 582] width 146 height 30
type input "$16.69"
click at [745, 585] on div "Flip bend" at bounding box center [767, 584] width 146 height 30
click at [740, 507] on tspan "10" at bounding box center [741, 509] width 20 height 24
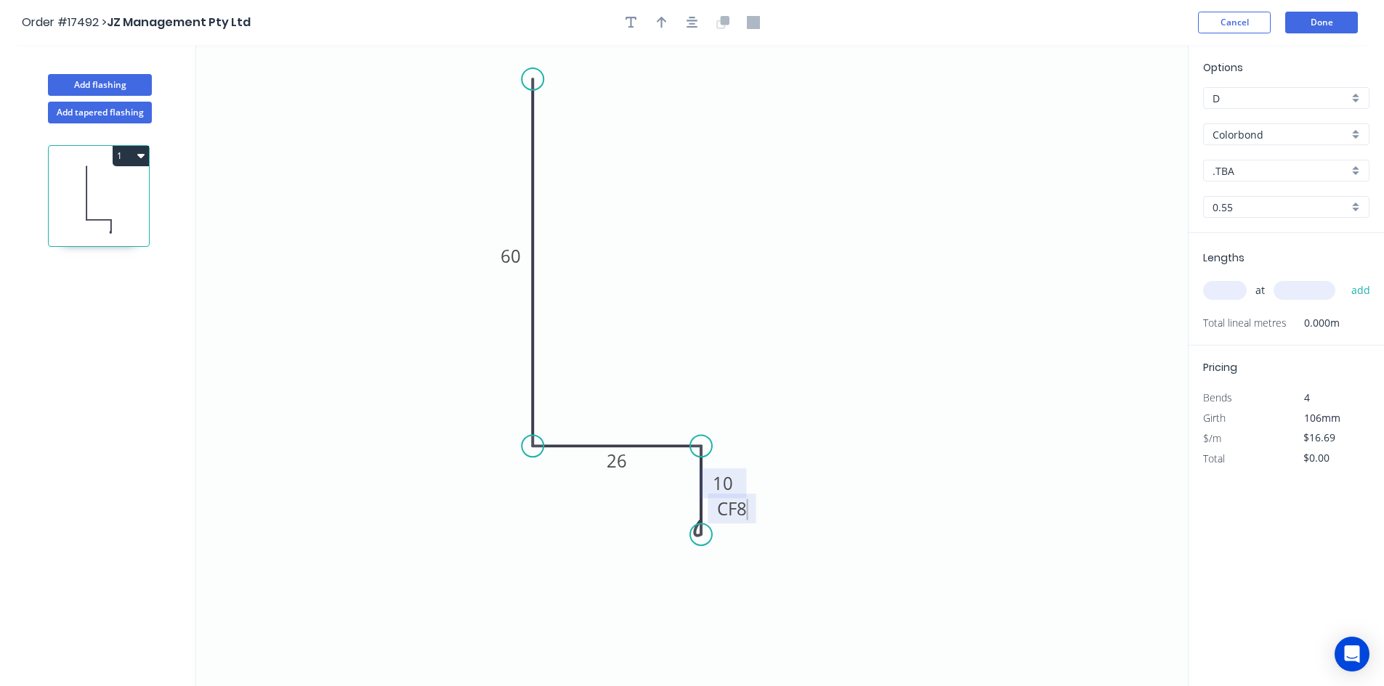
click at [819, 469] on icon "0 60 26 CF 8 10" at bounding box center [691, 365] width 991 height 641
drag, startPoint x: 753, startPoint y: 506, endPoint x: 658, endPoint y: 537, distance: 100.1
click at [658, 537] on rect at bounding box center [638, 539] width 48 height 30
drag, startPoint x: 701, startPoint y: 28, endPoint x: 679, endPoint y: 23, distance: 22.4
click at [702, 28] on div at bounding box center [692, 23] width 153 height 22
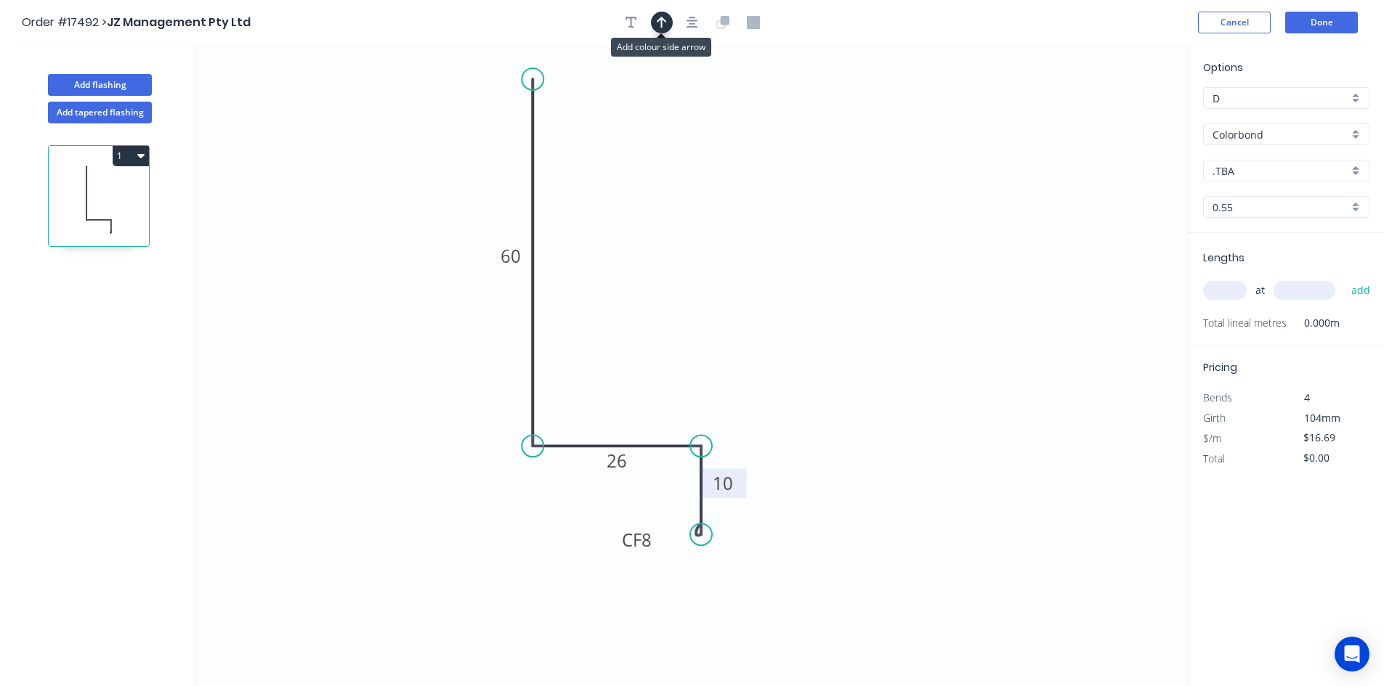
click at [657, 23] on icon "button" at bounding box center [662, 22] width 10 height 13
click at [1109, 116] on icon "0 60 26 CF 8 10" at bounding box center [691, 365] width 991 height 641
click at [1115, 116] on icon at bounding box center [1114, 101] width 13 height 46
drag, startPoint x: 1115, startPoint y: 116, endPoint x: 678, endPoint y: 198, distance: 444.8
click at [678, 198] on icon at bounding box center [689, 186] width 42 height 42
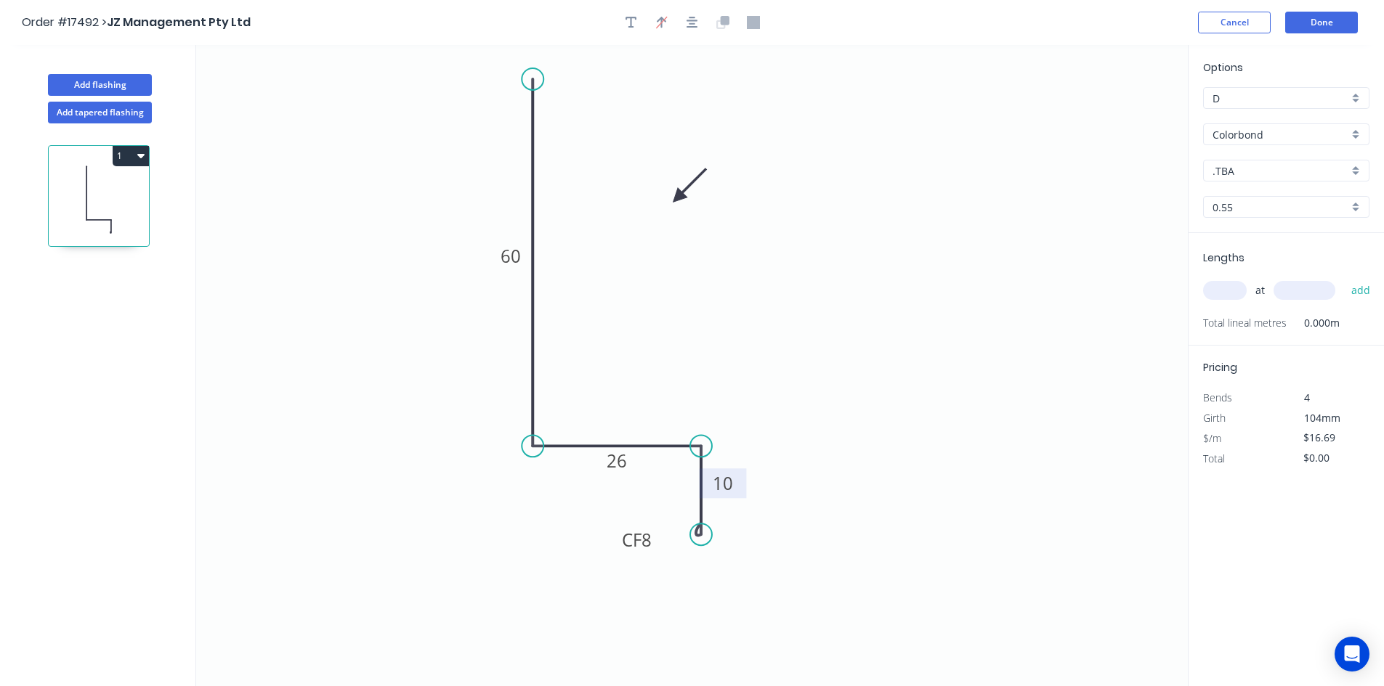
click at [1254, 181] on div ".TBA" at bounding box center [1286, 171] width 166 height 22
click at [1245, 233] on div "Dune" at bounding box center [1286, 231] width 165 height 25
type input "Dune"
click at [563, 496] on div "Show angle" at bounding box center [602, 497] width 146 height 30
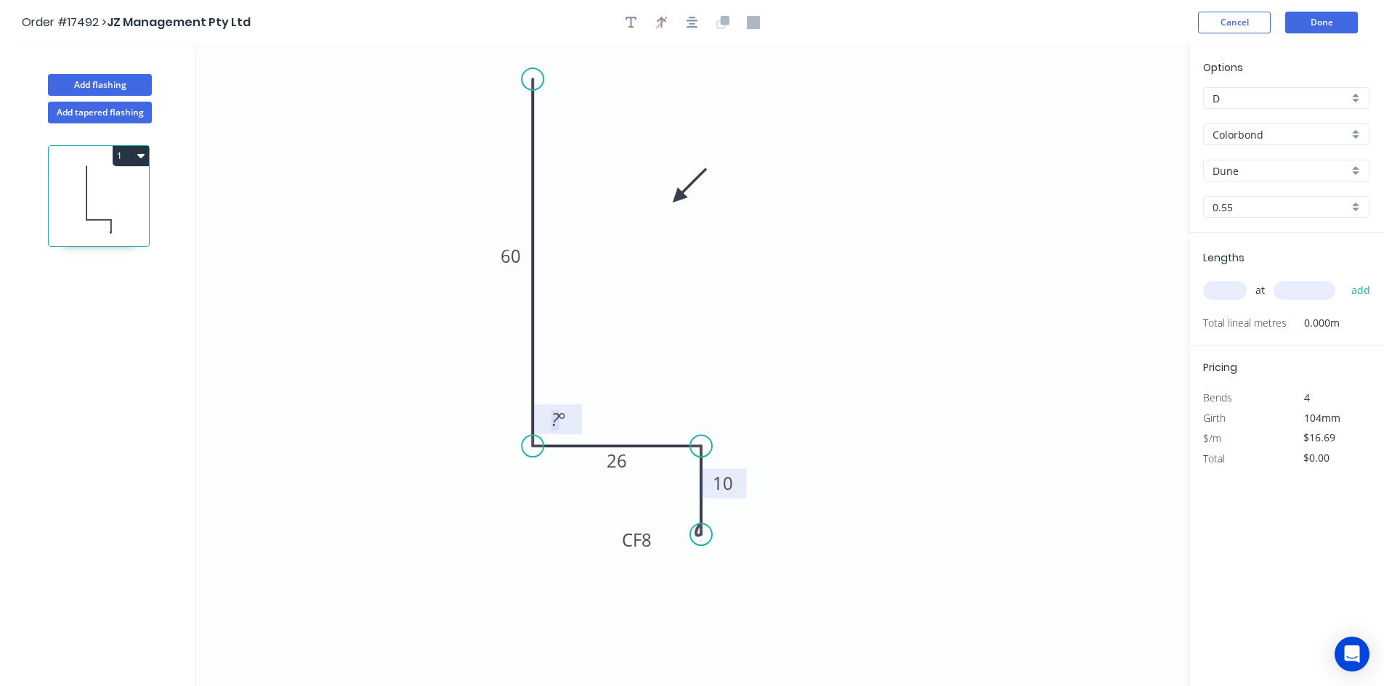
click at [561, 428] on tspan "º" at bounding box center [562, 419] width 7 height 24
click at [610, 349] on icon "0 60 26 CF 8 10 89 º" at bounding box center [691, 365] width 991 height 641
drag, startPoint x: 579, startPoint y: 410, endPoint x: 479, endPoint y: 474, distance: 118.9
click at [479, 474] on rect at bounding box center [457, 483] width 47 height 30
drag, startPoint x: 752, startPoint y: 495, endPoint x: 726, endPoint y: 485, distance: 28.1
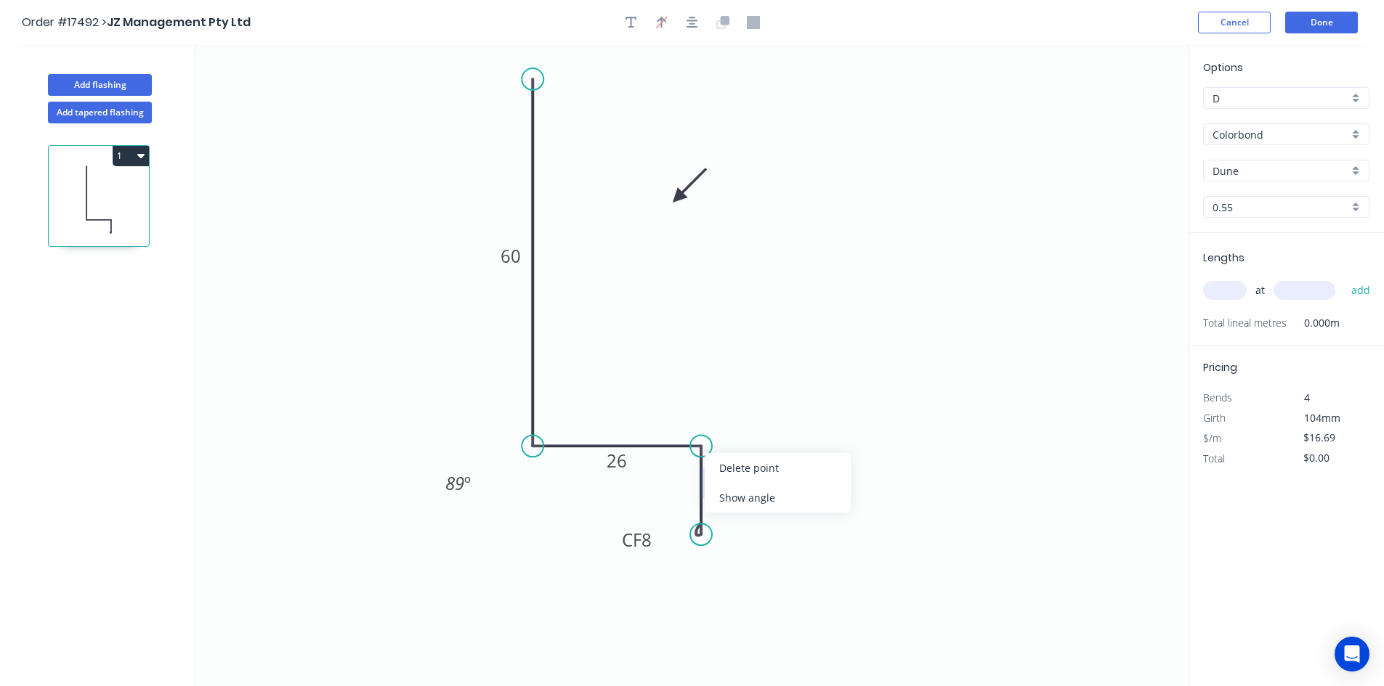
click at [752, 496] on div "Show angle" at bounding box center [778, 498] width 146 height 30
click at [680, 474] on tspan "º" at bounding box center [678, 471] width 7 height 24
click at [604, 514] on icon "0 60 26 CF 8 10 89 º 92 º" at bounding box center [691, 365] width 991 height 641
drag, startPoint x: 655, startPoint y: 477, endPoint x: 759, endPoint y: 405, distance: 126.3
click at [759, 405] on rect at bounding box center [778, 399] width 47 height 30
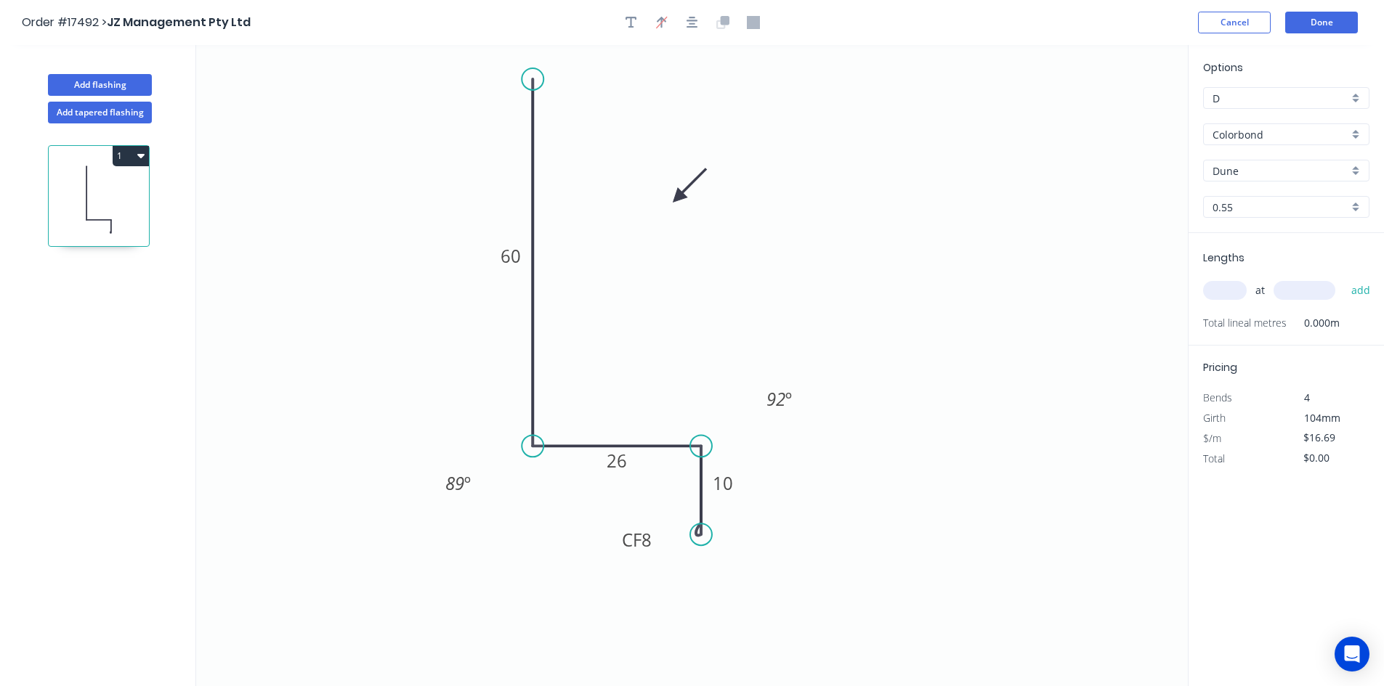
click at [910, 367] on icon "0 60 26 CF 8 10 89 º 92 º" at bounding box center [691, 365] width 991 height 641
click at [1225, 293] on input "text" at bounding box center [1225, 290] width 44 height 19
type input "2"
click at [1303, 288] on input "text" at bounding box center [1304, 290] width 62 height 19
type input "1700"
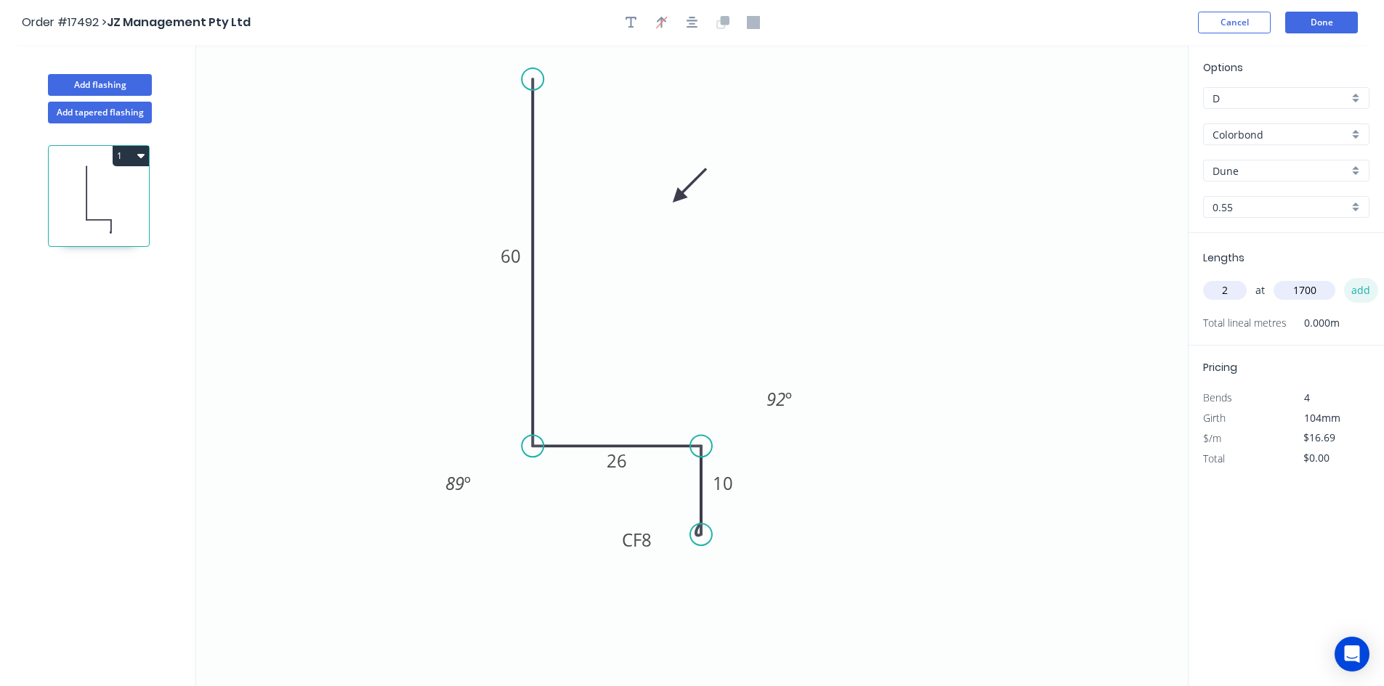
click at [1364, 287] on button "add" at bounding box center [1361, 290] width 34 height 25
type input "$56.75"
type input "4"
click at [1300, 294] on input "text" at bounding box center [1304, 290] width 62 height 19
type input "2200"
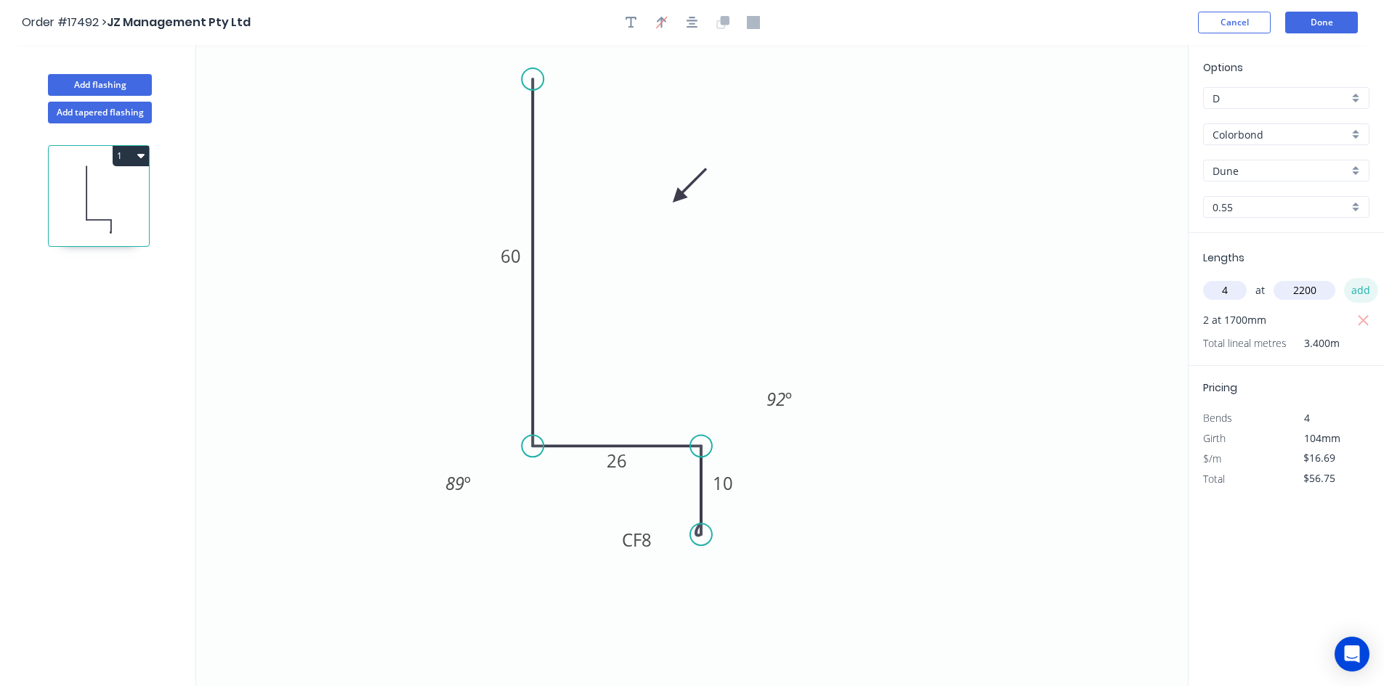
click at [1347, 288] on button "add" at bounding box center [1361, 290] width 34 height 25
type input "$203.62"
click at [1331, 23] on button "Done" at bounding box center [1321, 23] width 73 height 22
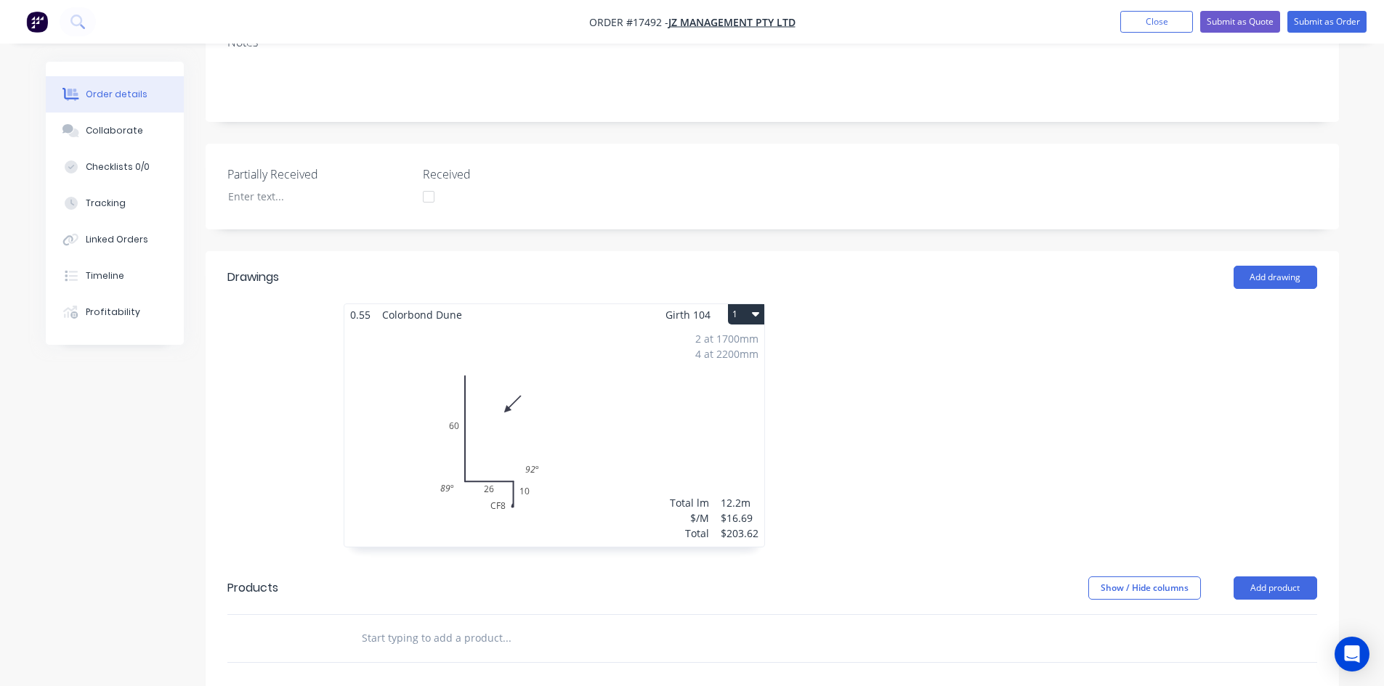
scroll to position [13, 0]
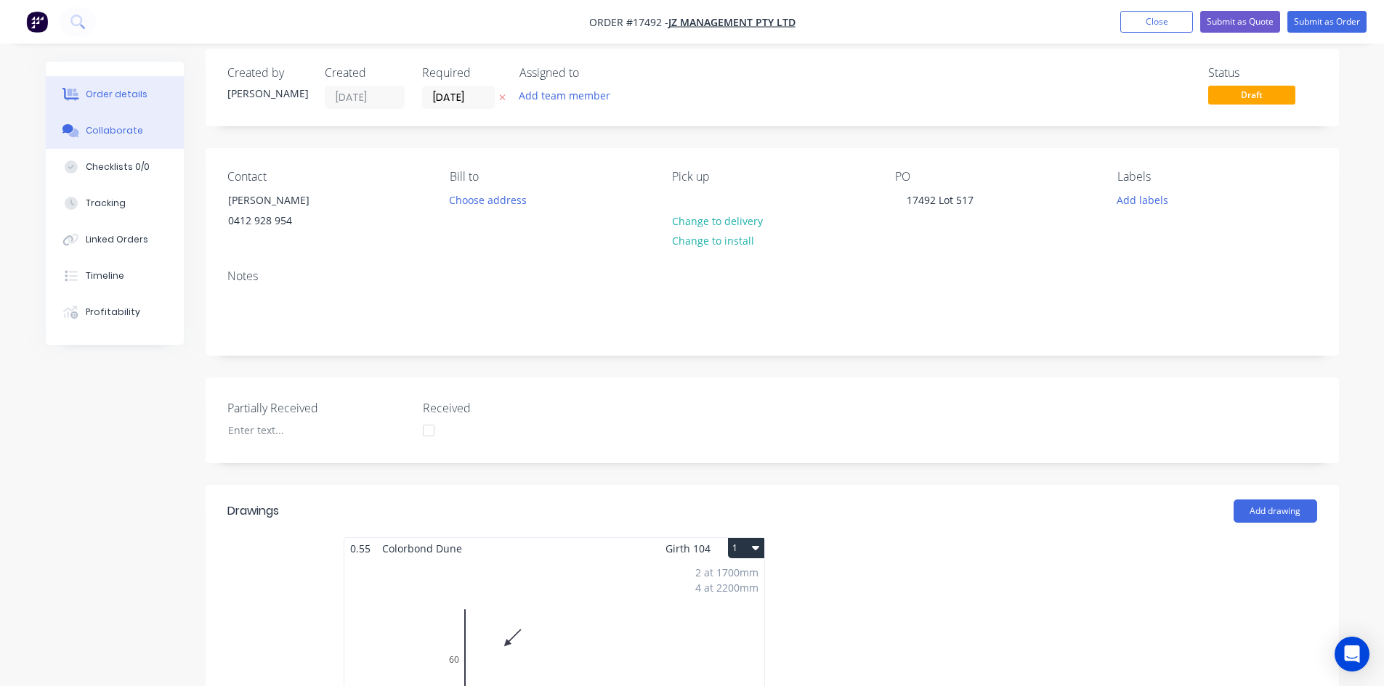
click at [166, 131] on button "Collaborate" at bounding box center [115, 131] width 138 height 36
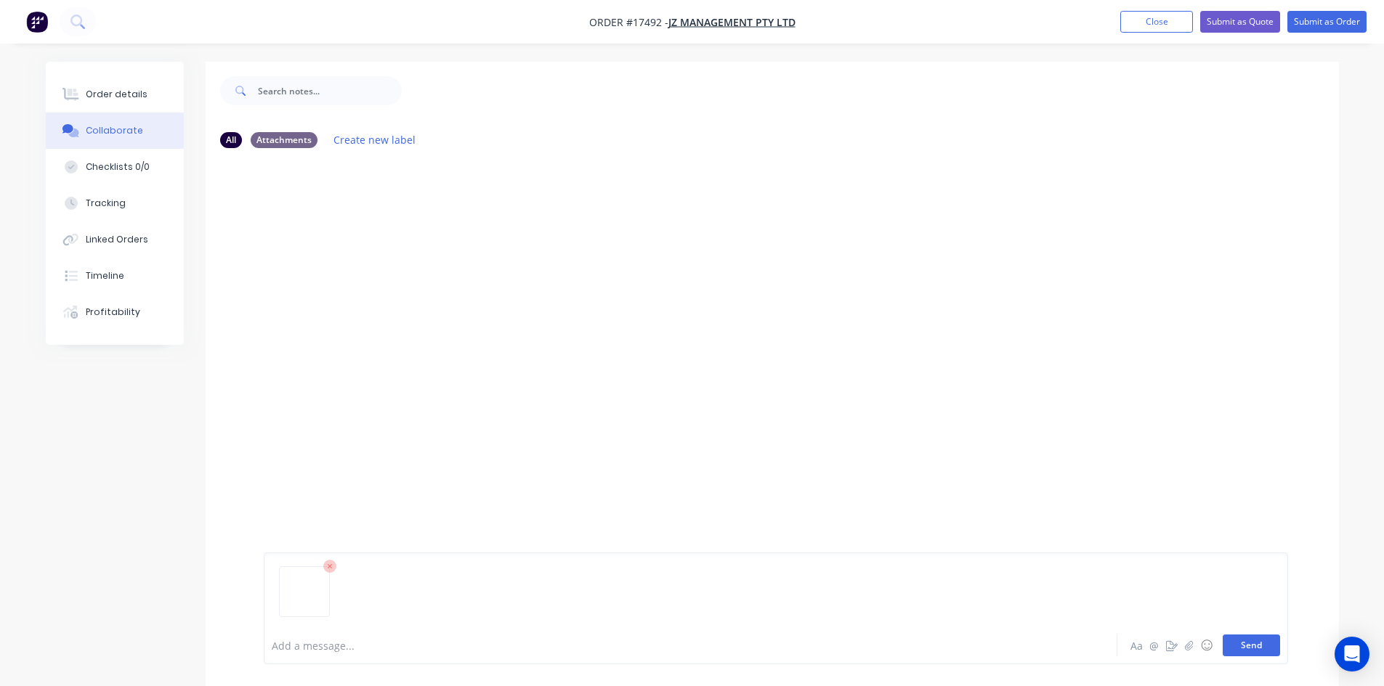
click at [1252, 644] on button "Send" at bounding box center [1250, 646] width 57 height 22
click at [146, 93] on button "Order details" at bounding box center [115, 94] width 138 height 36
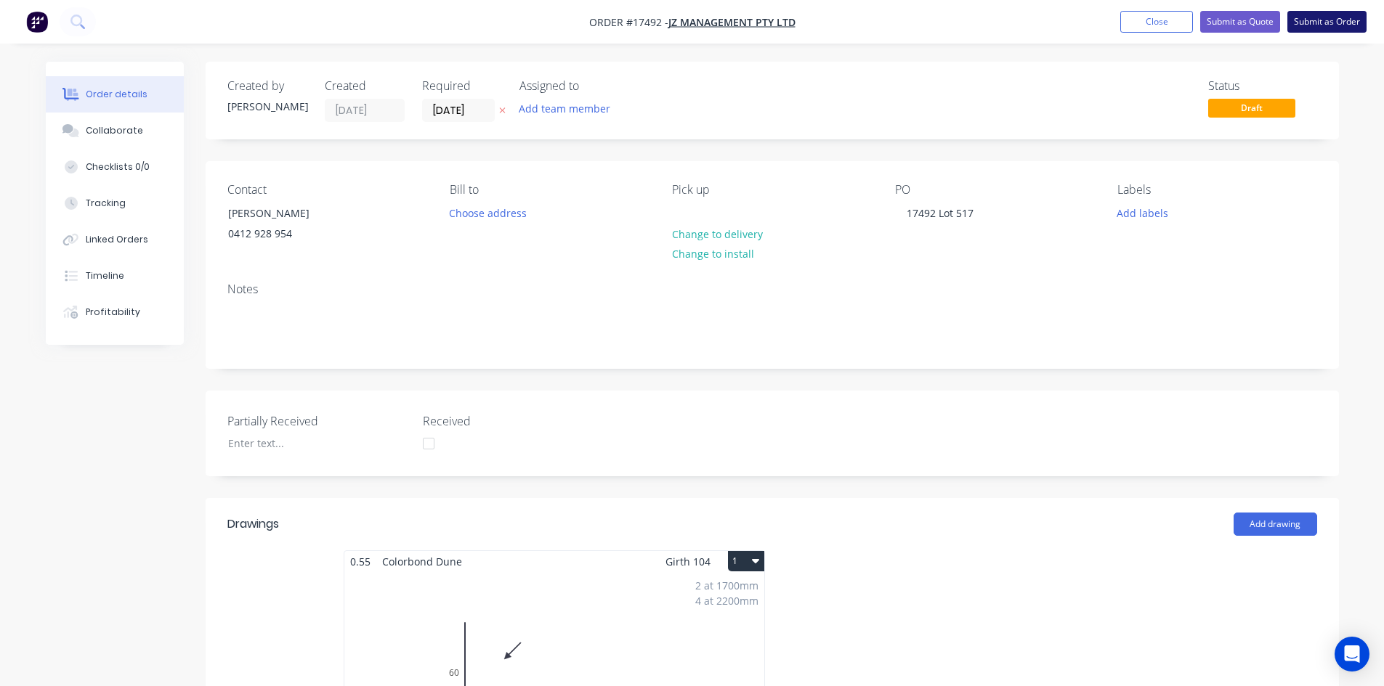
click at [1325, 20] on button "Submit as Order" at bounding box center [1326, 22] width 79 height 22
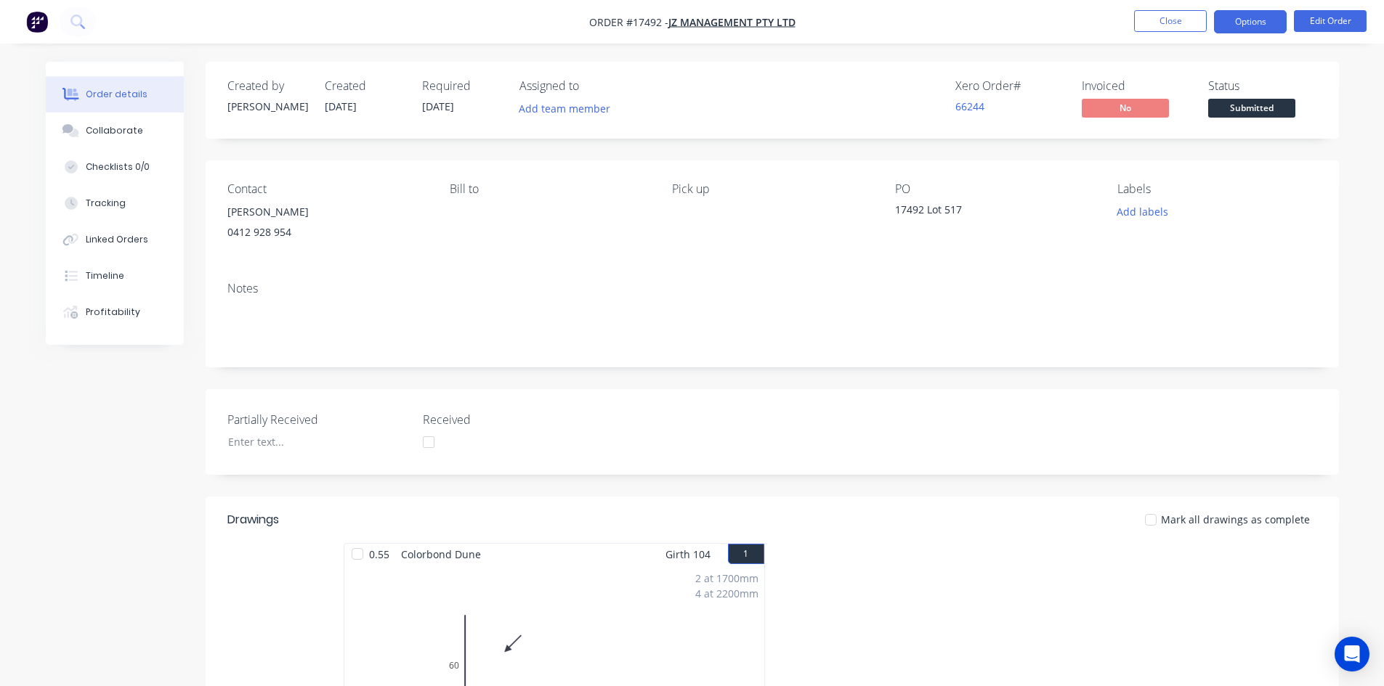
click at [1250, 20] on button "Options" at bounding box center [1250, 21] width 73 height 23
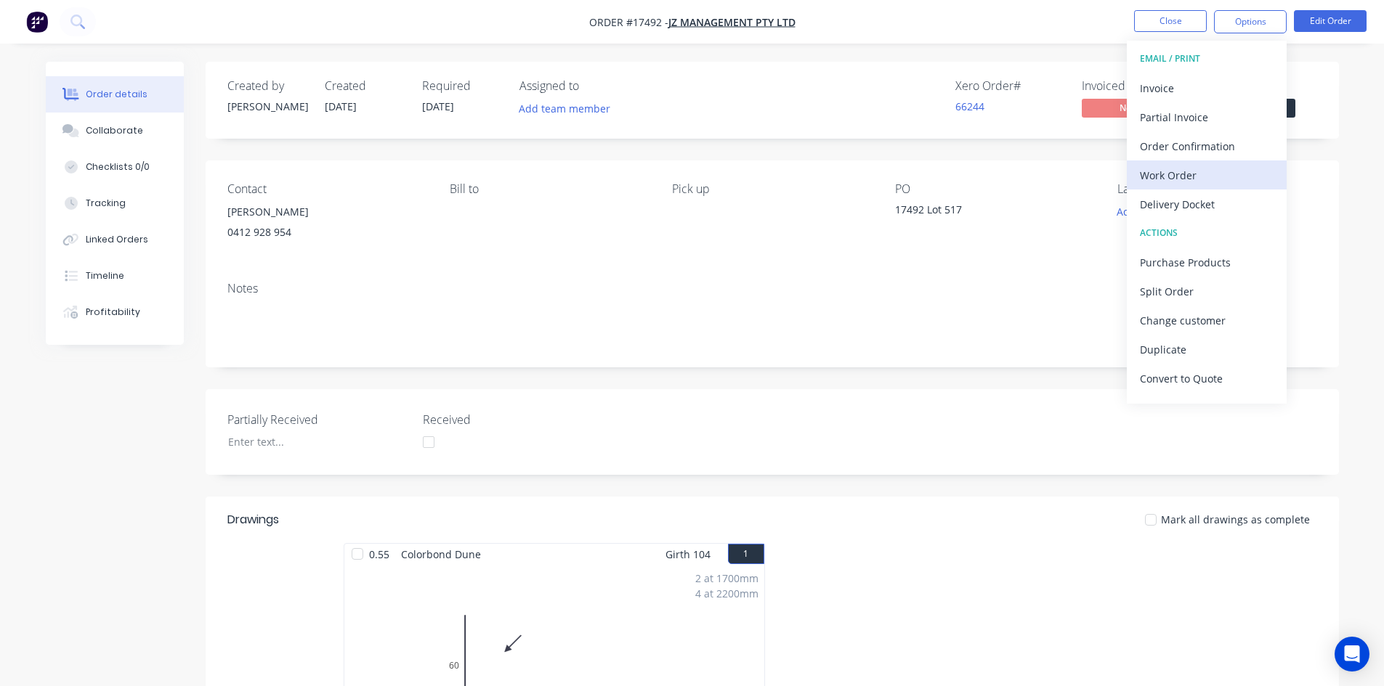
click at [1188, 179] on div "Work Order" at bounding box center [1207, 175] width 134 height 21
click at [1193, 174] on div "Custom" at bounding box center [1207, 175] width 134 height 21
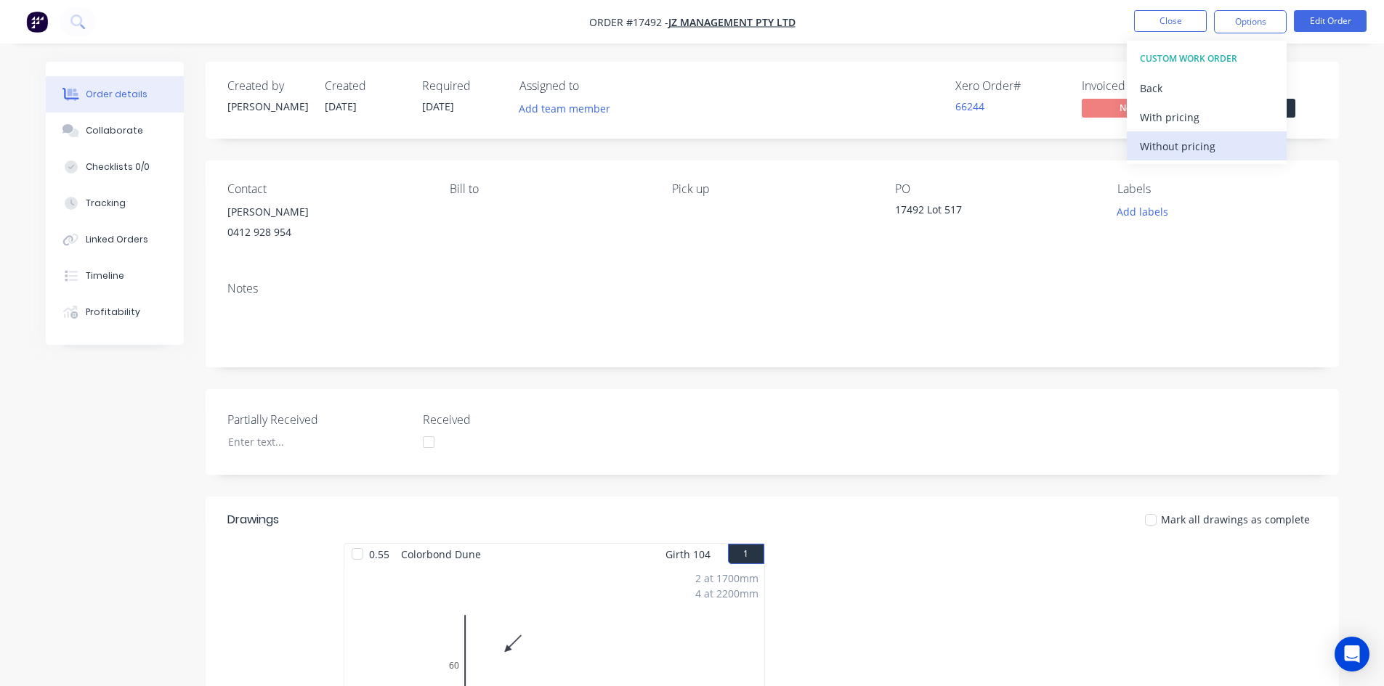
click at [1195, 151] on div "Without pricing" at bounding box center [1207, 146] width 134 height 21
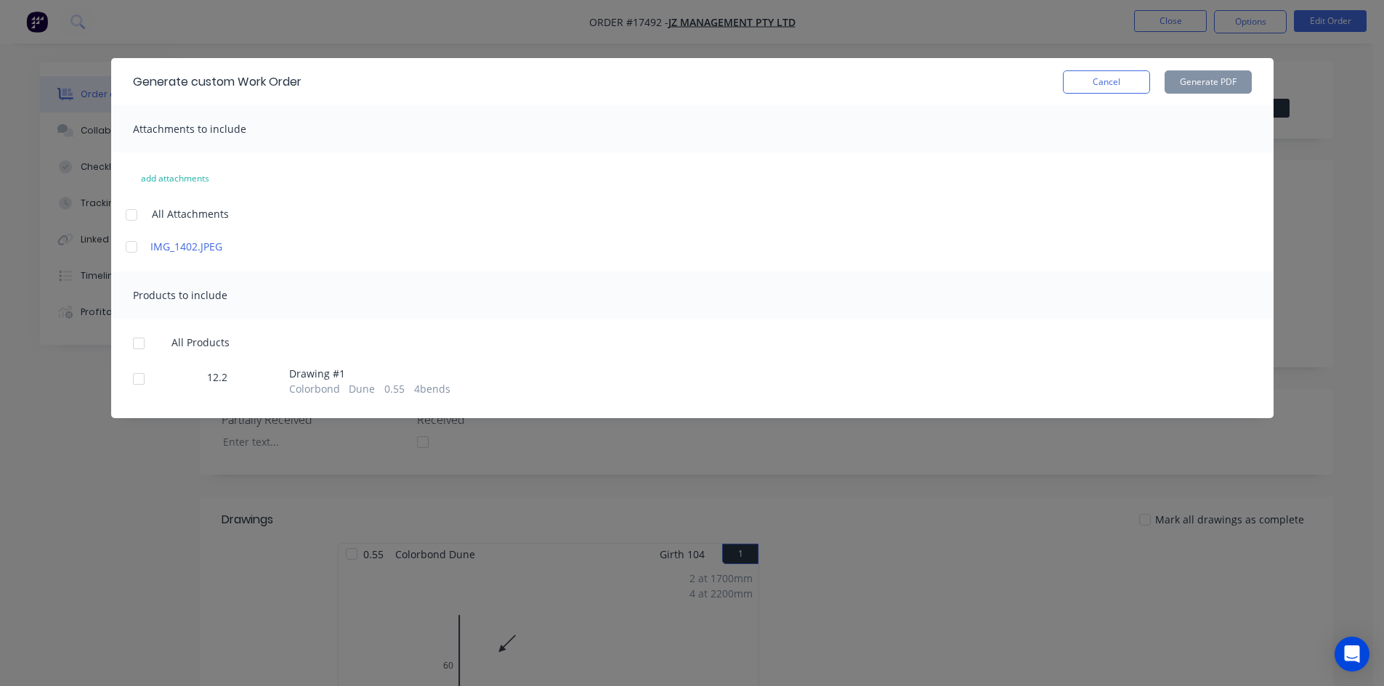
click at [129, 214] on div at bounding box center [131, 214] width 29 height 29
click at [135, 346] on div at bounding box center [138, 343] width 29 height 29
click at [1204, 79] on button "Generate PDF" at bounding box center [1207, 81] width 87 height 23
click at [1115, 80] on button "Cancel" at bounding box center [1106, 81] width 87 height 23
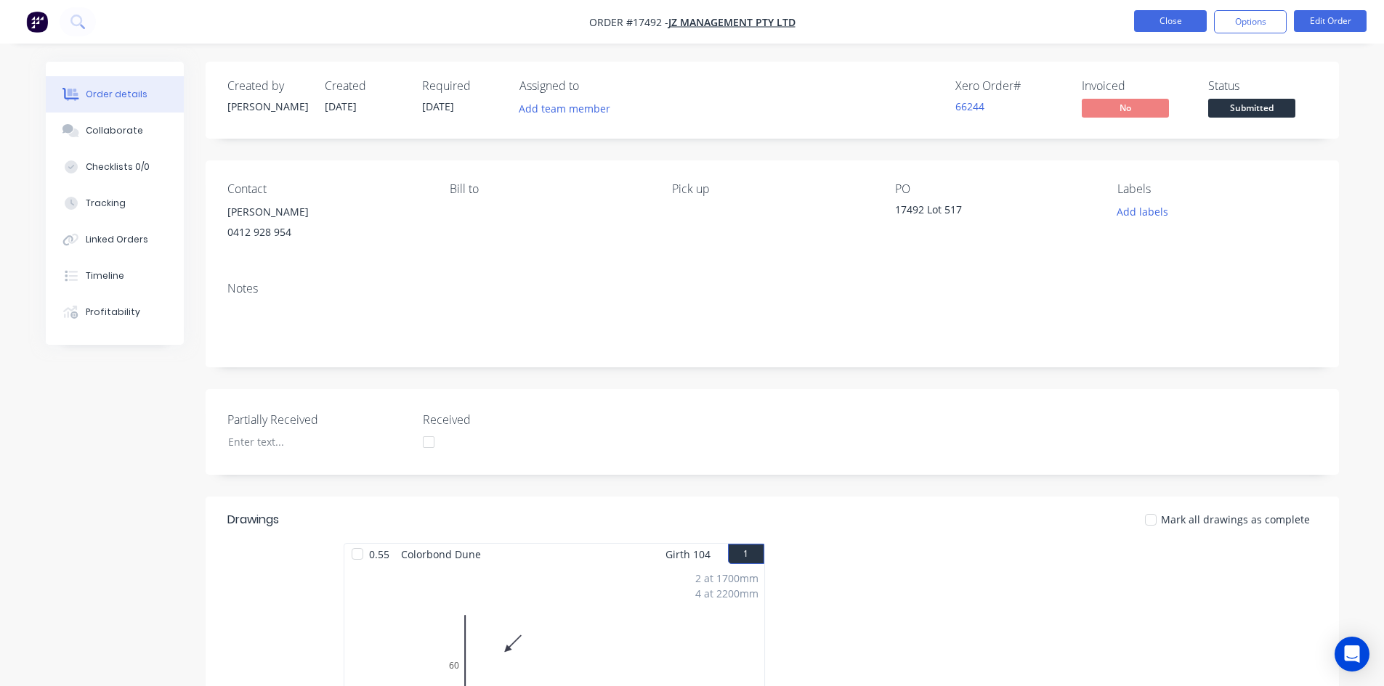
click at [1160, 30] on button "Close" at bounding box center [1170, 21] width 73 height 22
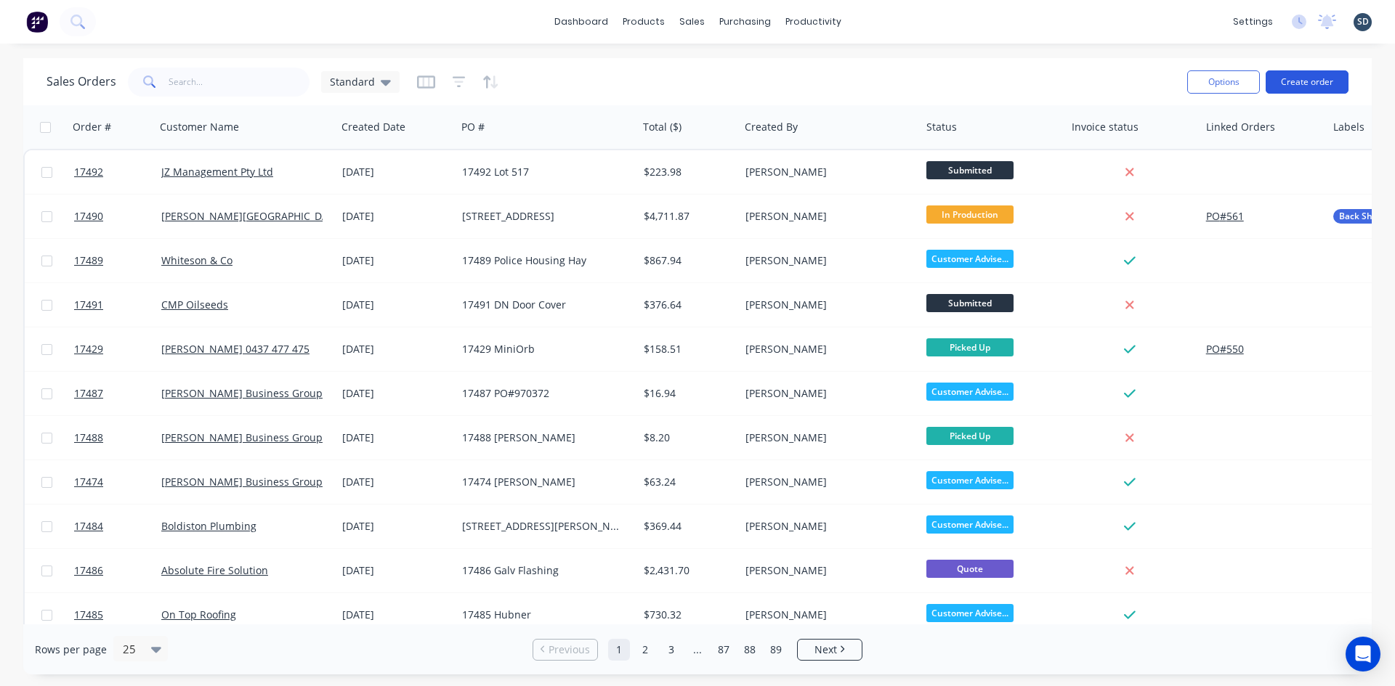
click at [1315, 81] on button "Create order" at bounding box center [1306, 81] width 83 height 23
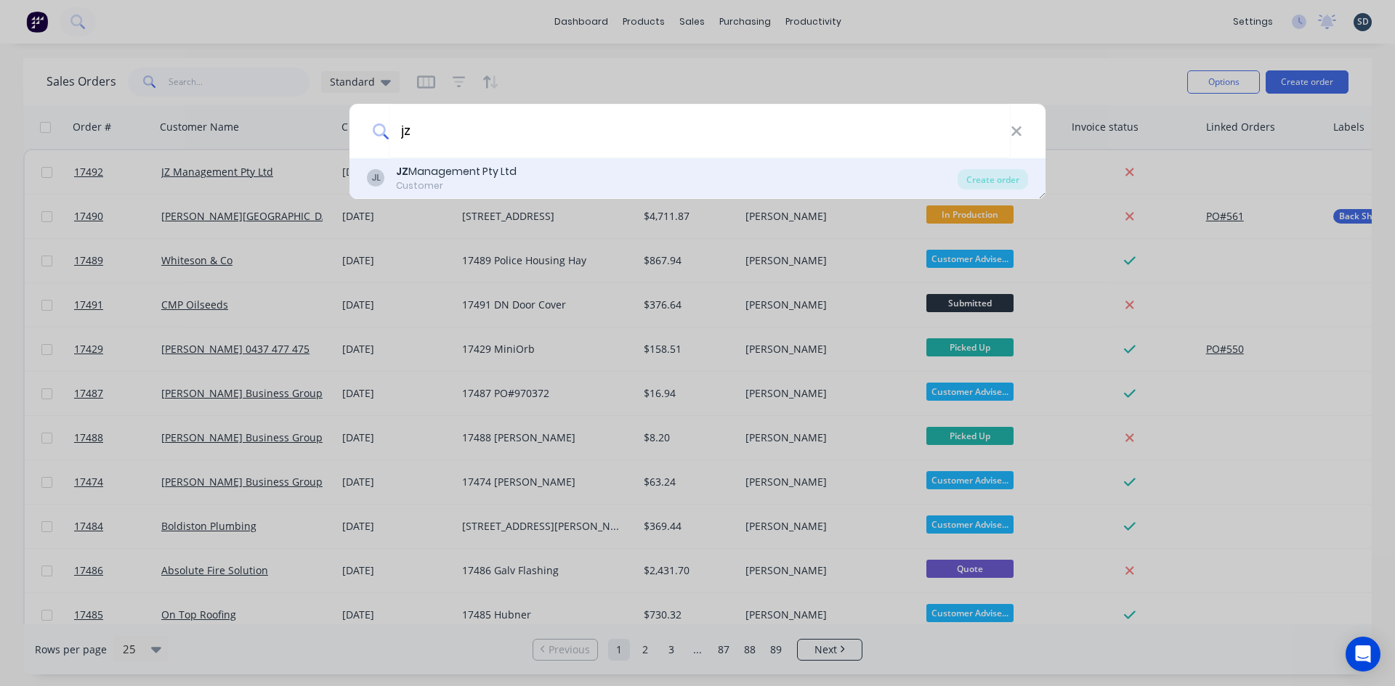
type input "jz"
click at [490, 181] on div "Customer" at bounding box center [456, 185] width 121 height 13
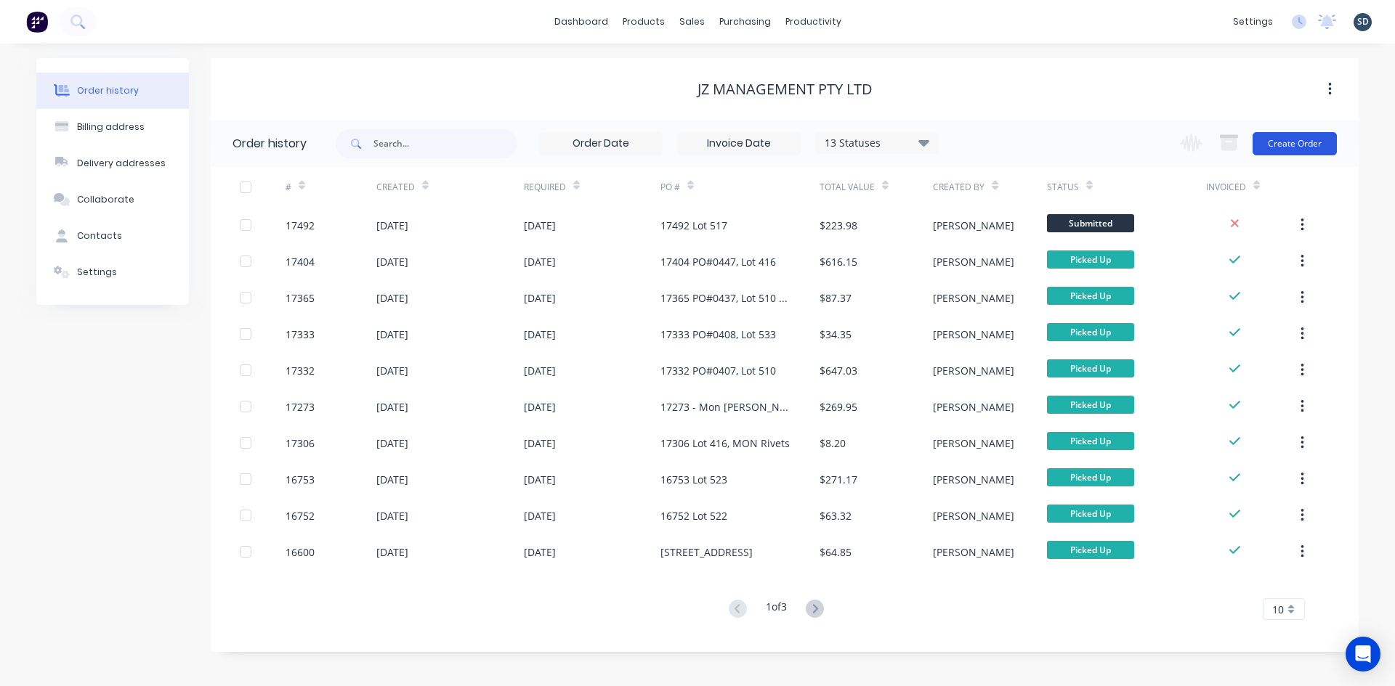
click at [1310, 144] on button "Create Order" at bounding box center [1294, 143] width 84 height 23
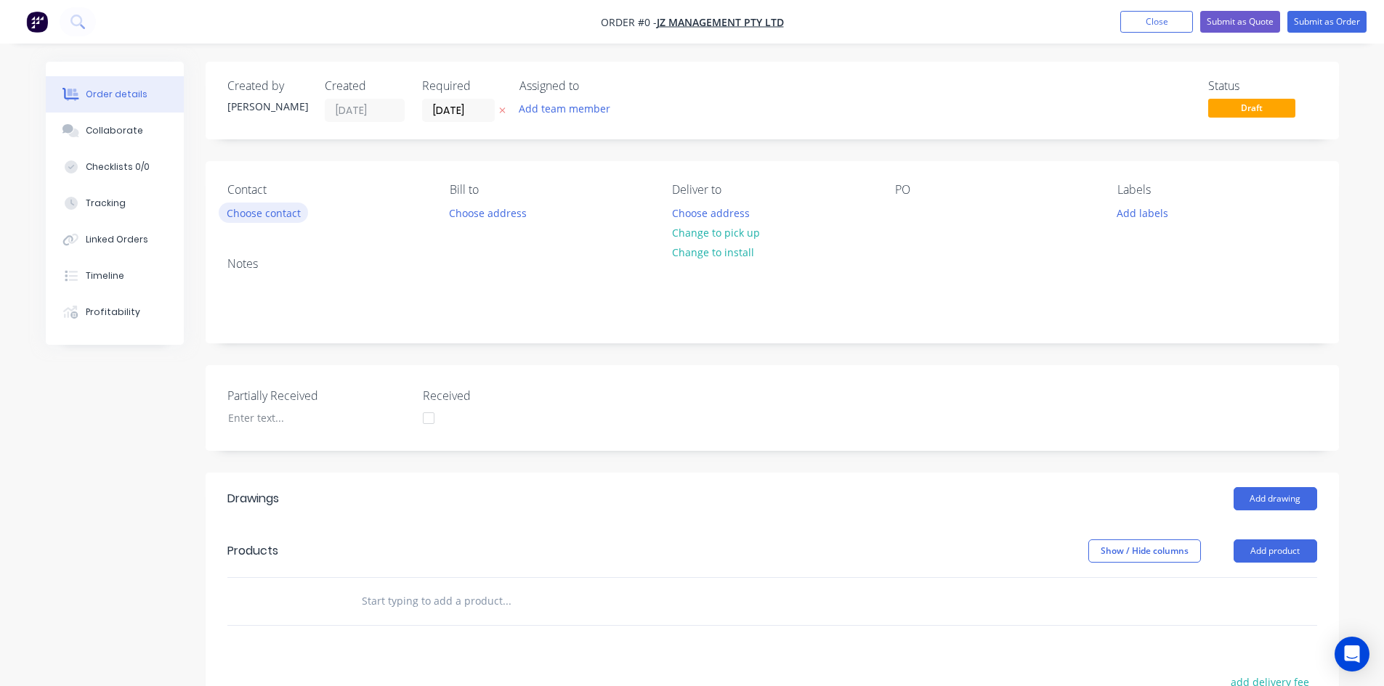
click at [279, 211] on button "Choose contact" at bounding box center [263, 213] width 89 height 20
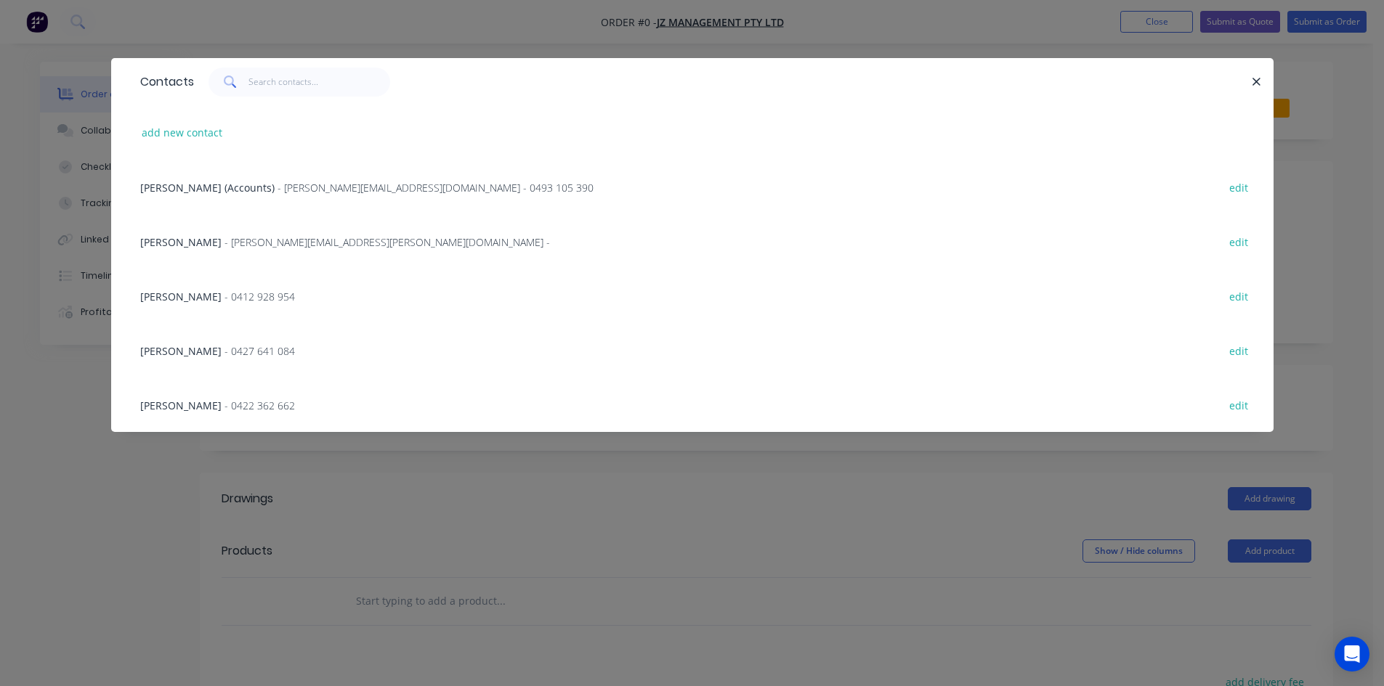
click at [245, 298] on span "- 0412 928 954" at bounding box center [259, 297] width 70 height 14
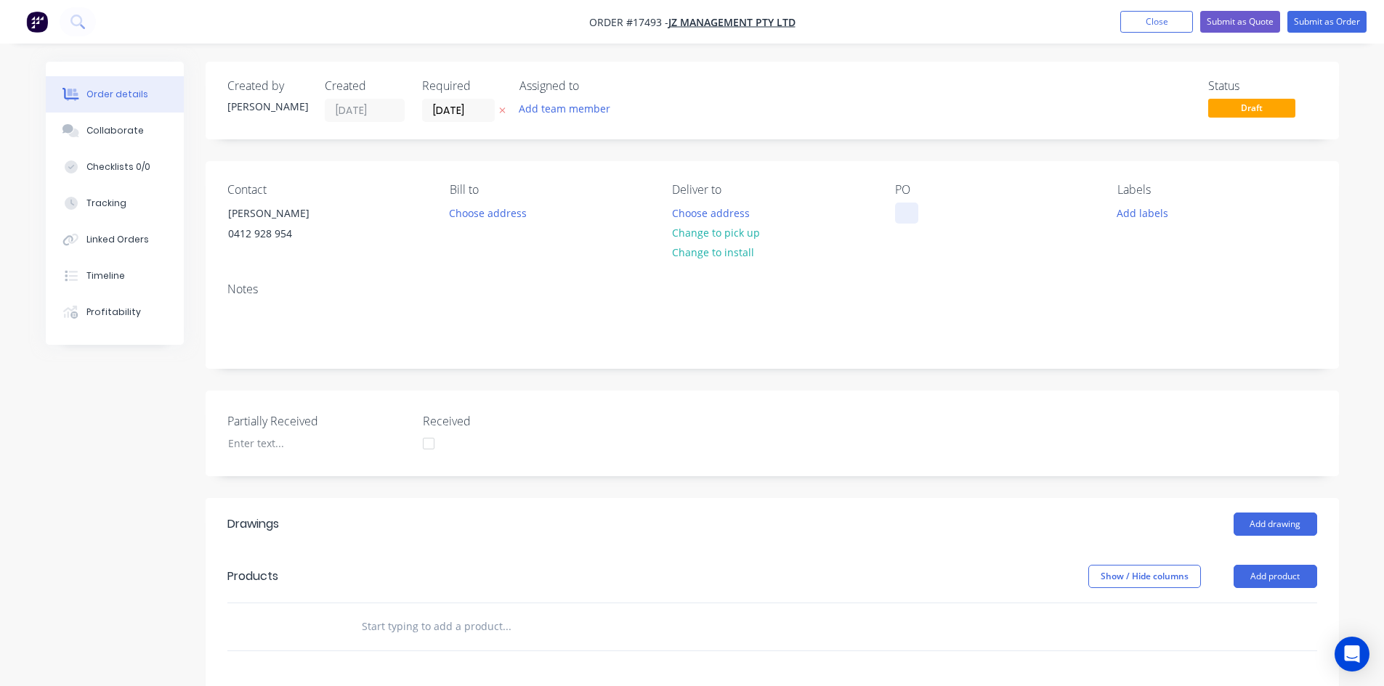
click at [895, 206] on div at bounding box center [906, 213] width 23 height 21
click at [909, 284] on div "Notes" at bounding box center [771, 290] width 1089 height 14
click at [731, 238] on button "Change to pick up" at bounding box center [715, 233] width 103 height 20
click at [831, 151] on div "Created by [PERSON_NAME] Created [DATE] Required [DATE] Assigned to Add team me…" at bounding box center [772, 531] width 1133 height 938
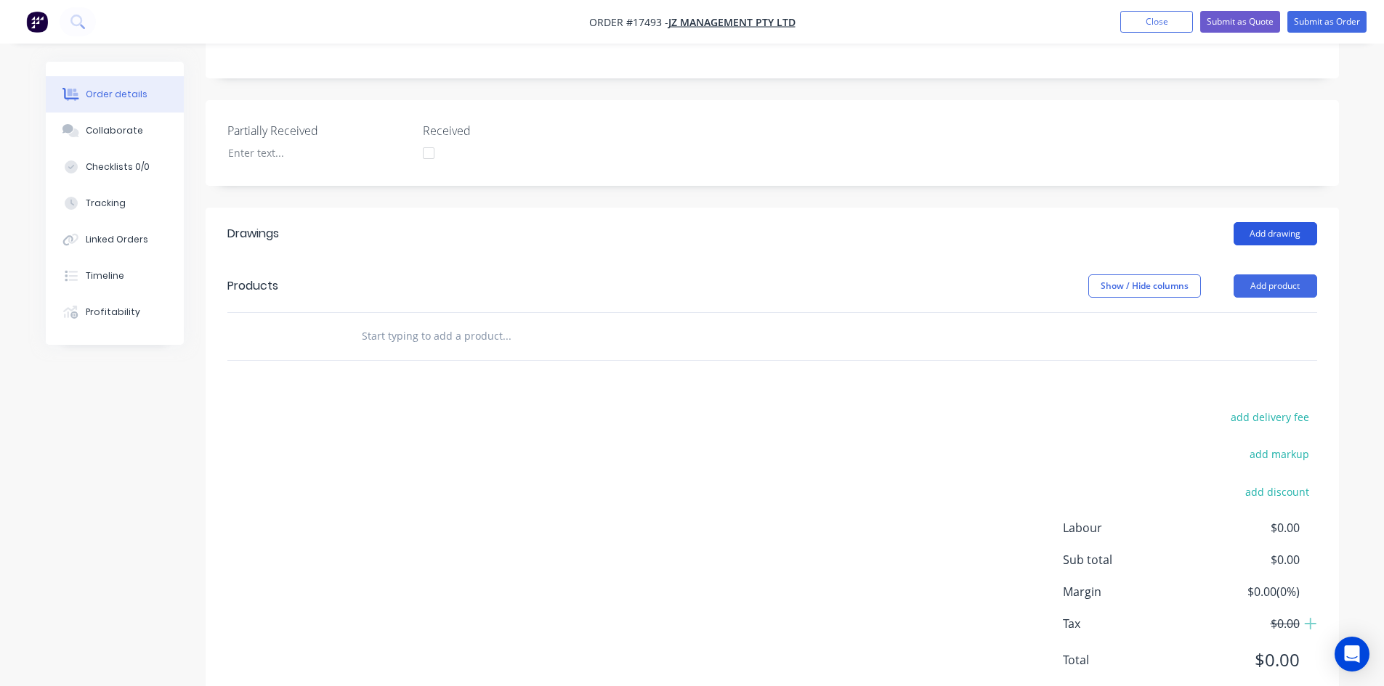
click at [1274, 232] on button "Add drawing" at bounding box center [1275, 233] width 84 height 23
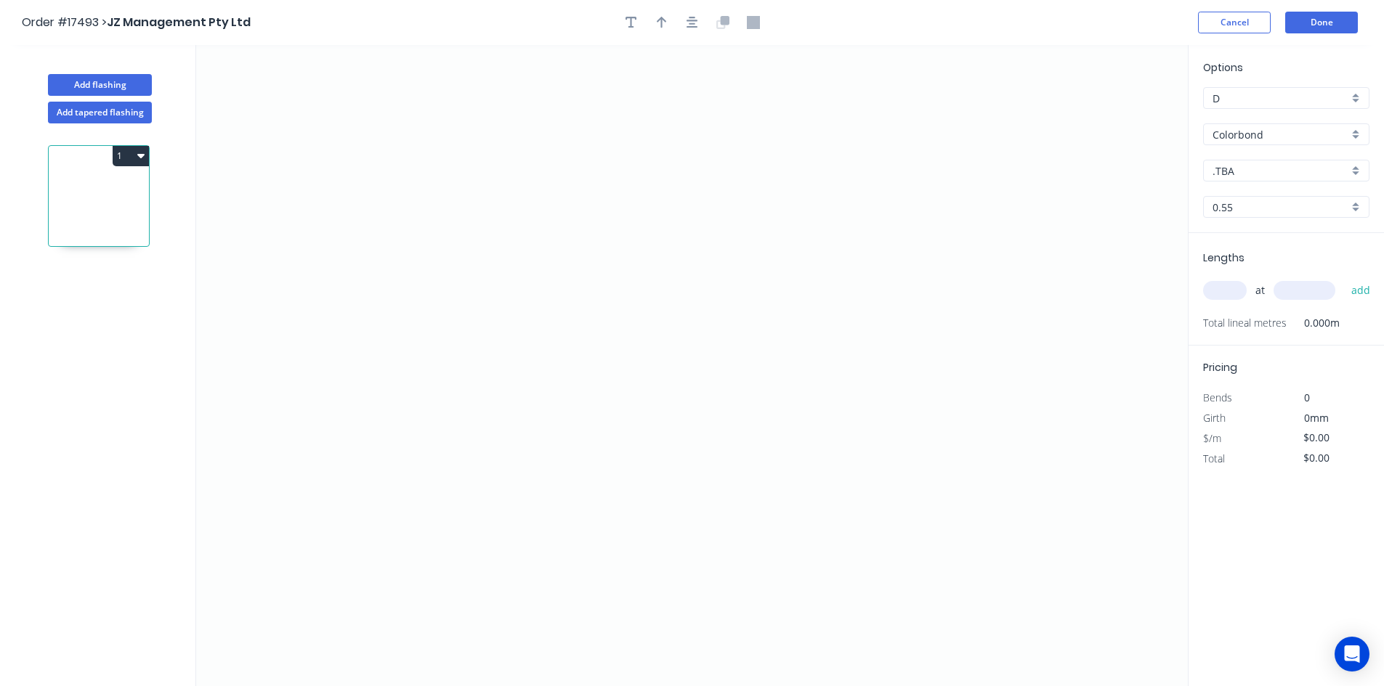
click at [1256, 181] on div ".TBA" at bounding box center [1286, 171] width 166 height 22
click at [1252, 232] on div "Monument" at bounding box center [1286, 238] width 165 height 25
click at [80, 116] on button "Add tapered flashing" at bounding box center [100, 113] width 104 height 22
type input ".TBA"
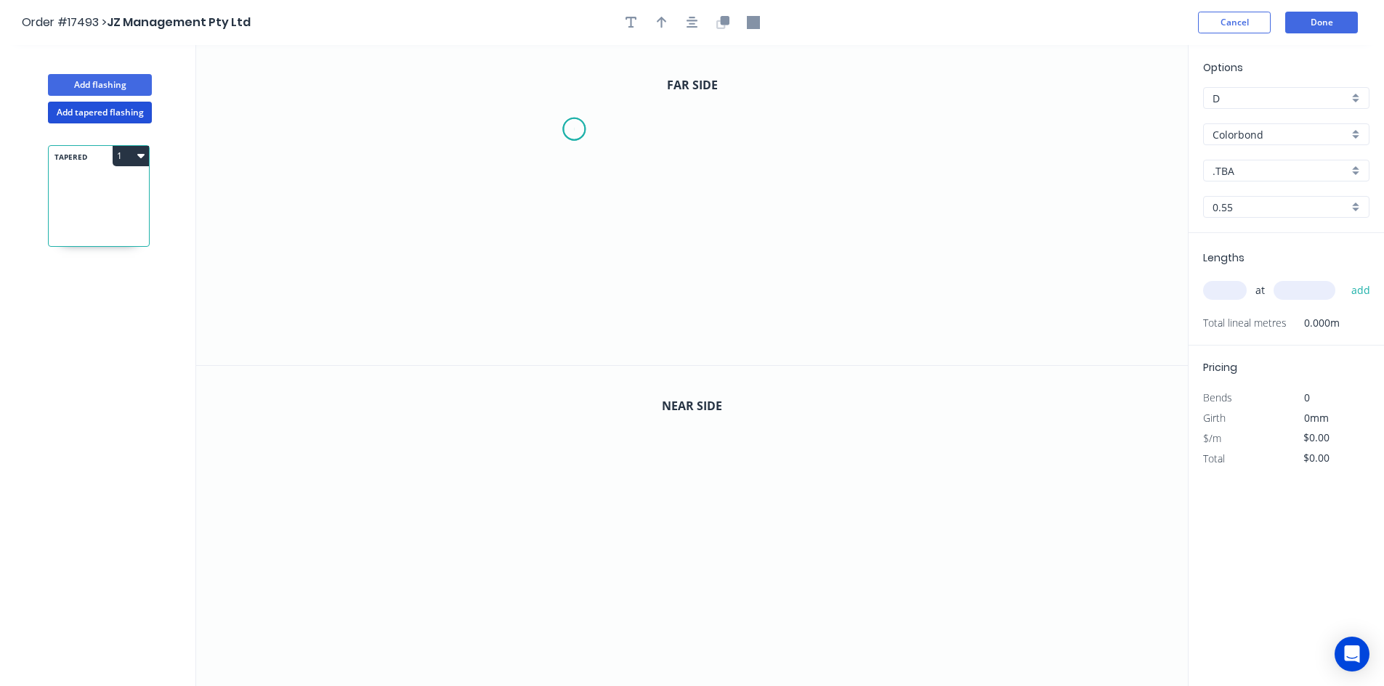
click at [574, 129] on icon "0" at bounding box center [691, 205] width 991 height 320
click at [572, 338] on icon "0" at bounding box center [691, 205] width 991 height 320
click at [801, 339] on icon "0 ?" at bounding box center [691, 205] width 991 height 320
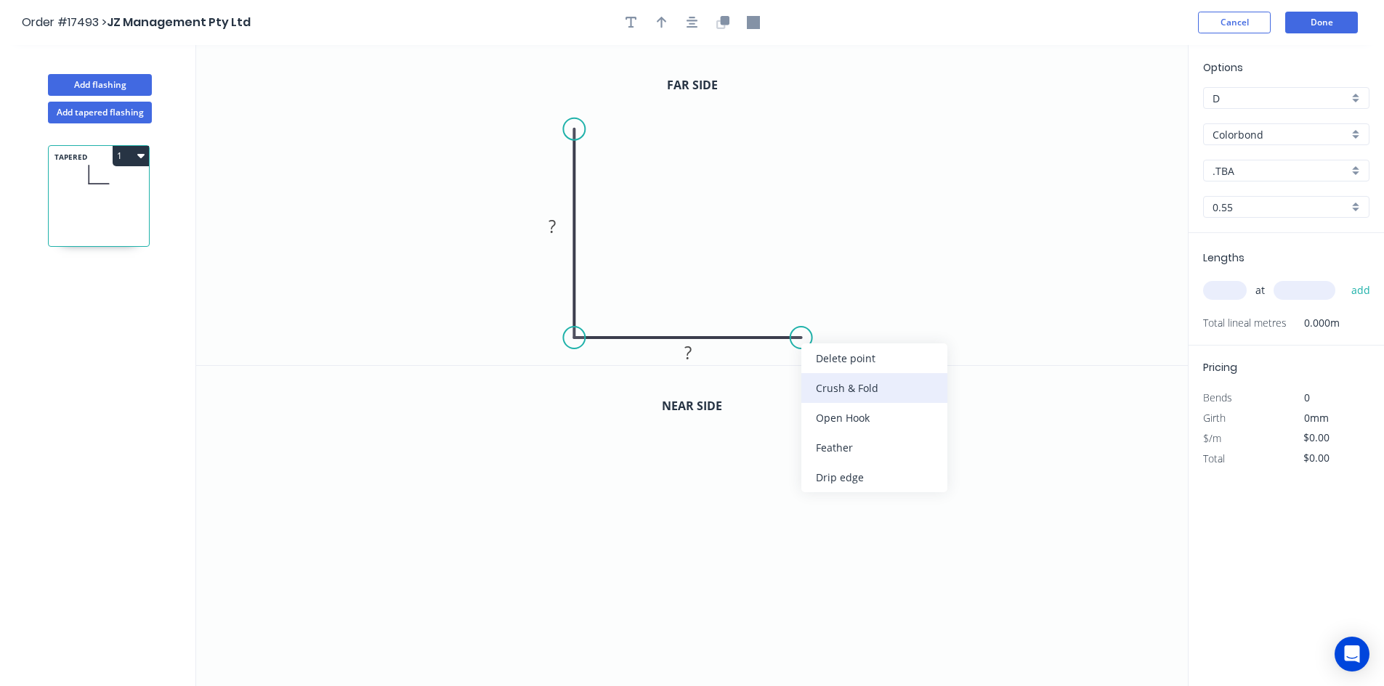
click at [851, 387] on div "Crush & Fold" at bounding box center [874, 388] width 146 height 30
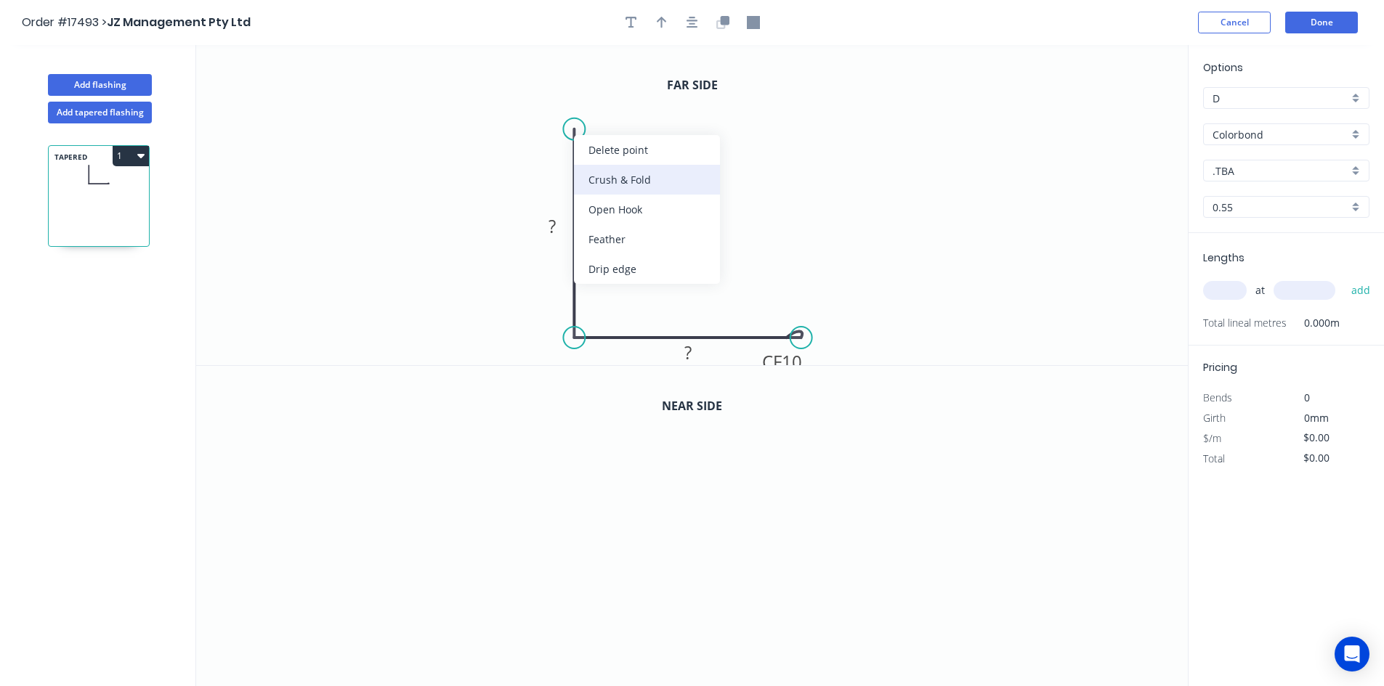
click at [628, 175] on div "Crush & Fold" at bounding box center [647, 180] width 146 height 30
click at [611, 171] on div "Flip bend" at bounding box center [650, 178] width 146 height 30
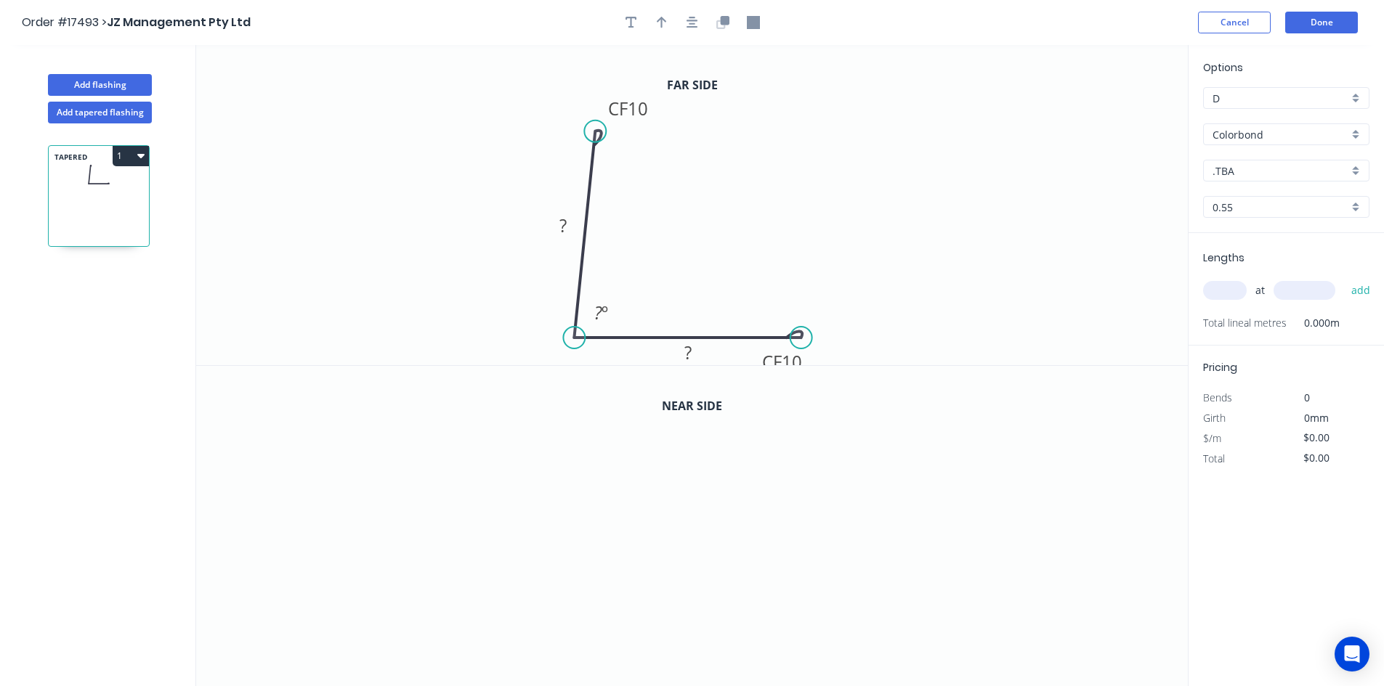
drag, startPoint x: 576, startPoint y: 124, endPoint x: 595, endPoint y: 131, distance: 20.2
click at [595, 131] on circle at bounding box center [595, 132] width 22 height 22
click at [695, 19] on icon "button" at bounding box center [692, 22] width 12 height 13
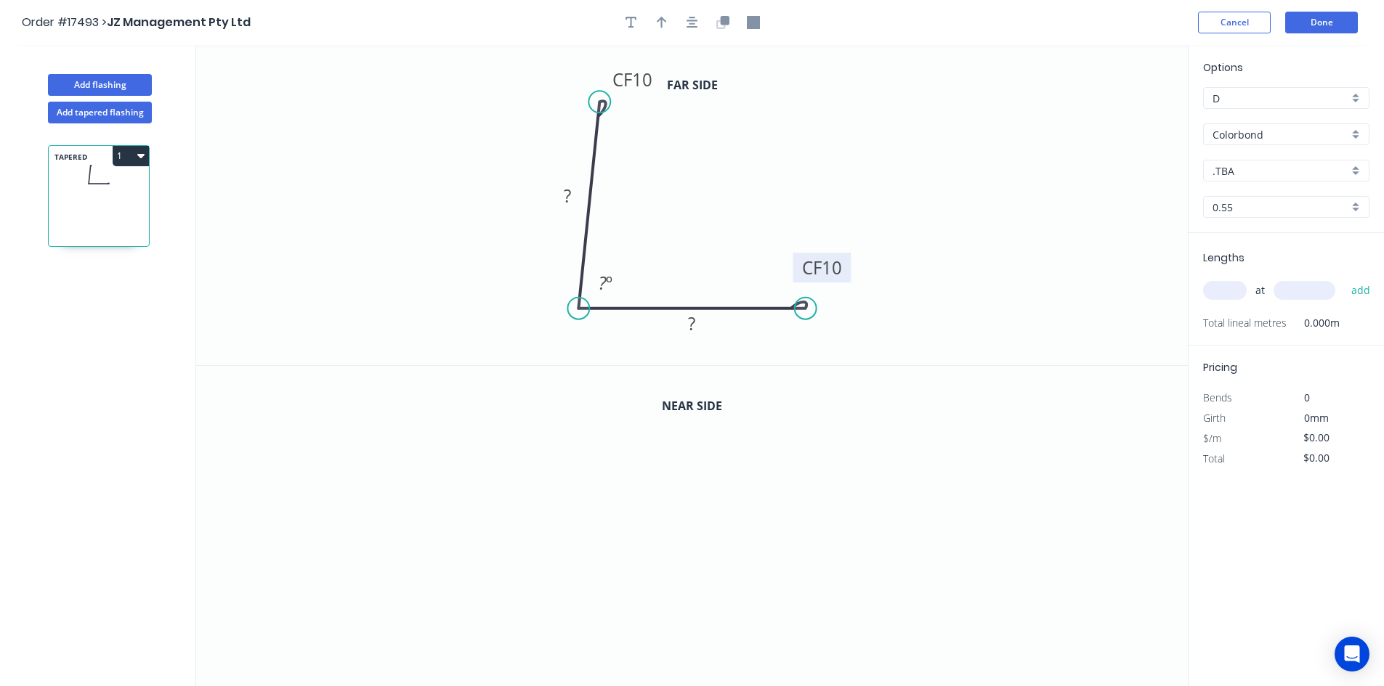
drag, startPoint x: 811, startPoint y: 334, endPoint x: 848, endPoint y: 269, distance: 74.1
click at [848, 269] on rect at bounding box center [822, 268] width 58 height 30
click at [573, 198] on rect at bounding box center [567, 197] width 29 height 20
click at [702, 335] on rect at bounding box center [691, 324] width 47 height 30
click at [699, 326] on rect at bounding box center [692, 324] width 29 height 20
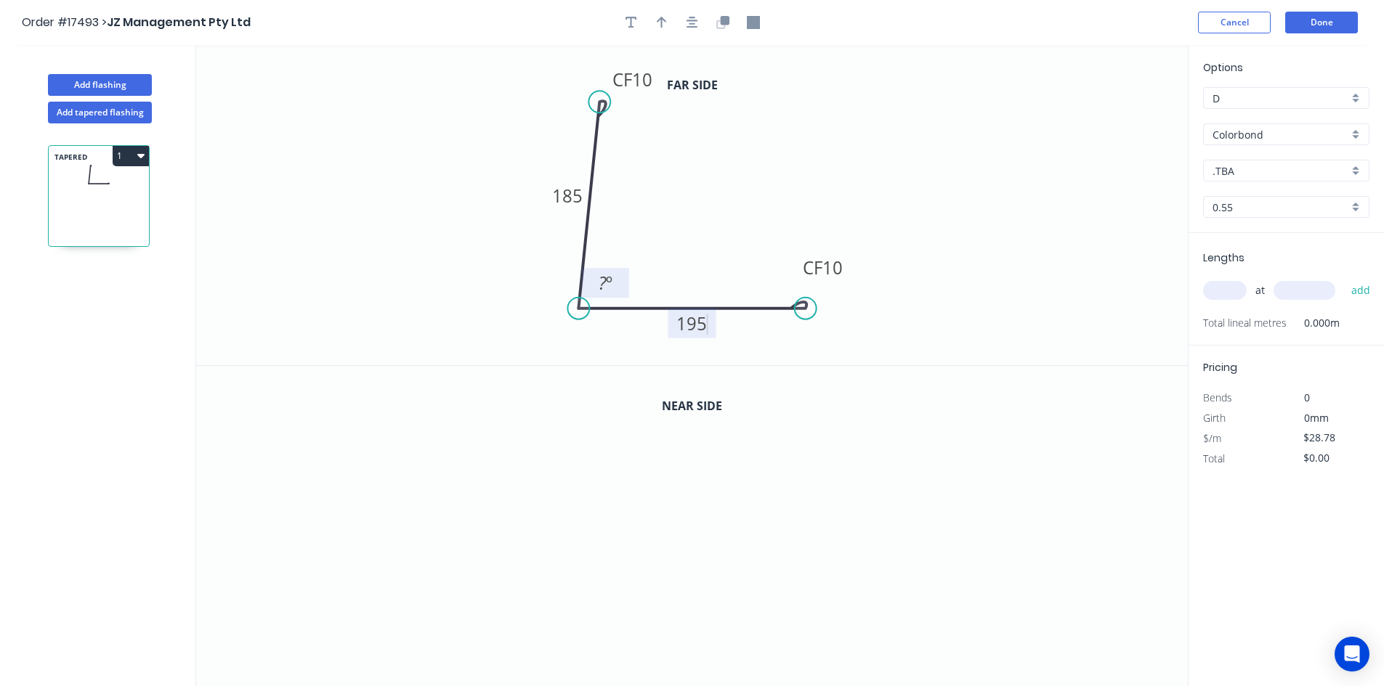
click at [606, 284] on tspan "º" at bounding box center [609, 283] width 7 height 24
click at [654, 247] on icon "0 CF 10 185 CF 10 195 96 º" at bounding box center [691, 205] width 991 height 320
drag, startPoint x: 624, startPoint y: 274, endPoint x: 525, endPoint y: 310, distance: 105.2
click at [525, 310] on rect at bounding box center [506, 319] width 47 height 30
click at [683, 22] on button "button" at bounding box center [692, 23] width 22 height 22
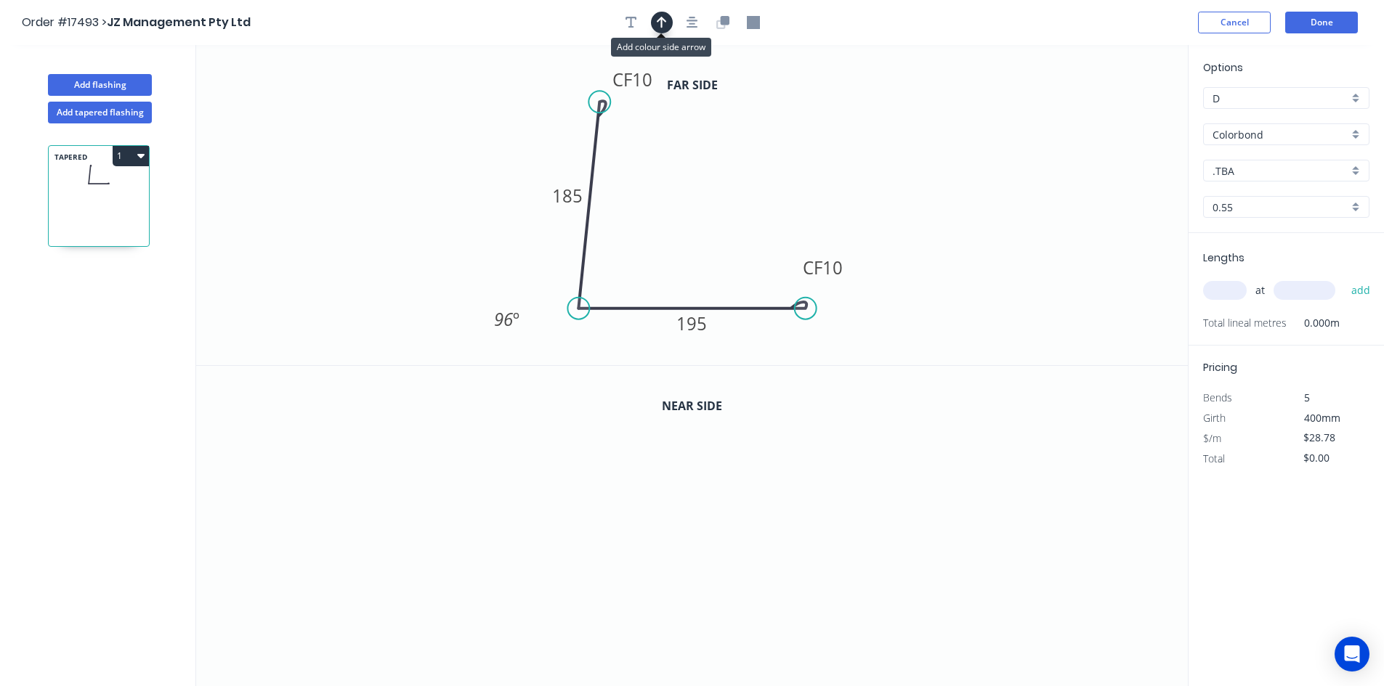
drag, startPoint x: 655, startPoint y: 21, endPoint x: 957, endPoint y: 130, distance: 321.2
click at [656, 22] on button "button" at bounding box center [662, 23] width 22 height 22
drag, startPoint x: 1000, startPoint y: 127, endPoint x: 533, endPoint y: 153, distance: 467.8
click at [479, 181] on icon "0 CF 10 185 CF 10 195 96 º" at bounding box center [691, 205] width 991 height 320
drag, startPoint x: 1108, startPoint y: 118, endPoint x: 479, endPoint y: 232, distance: 640.0
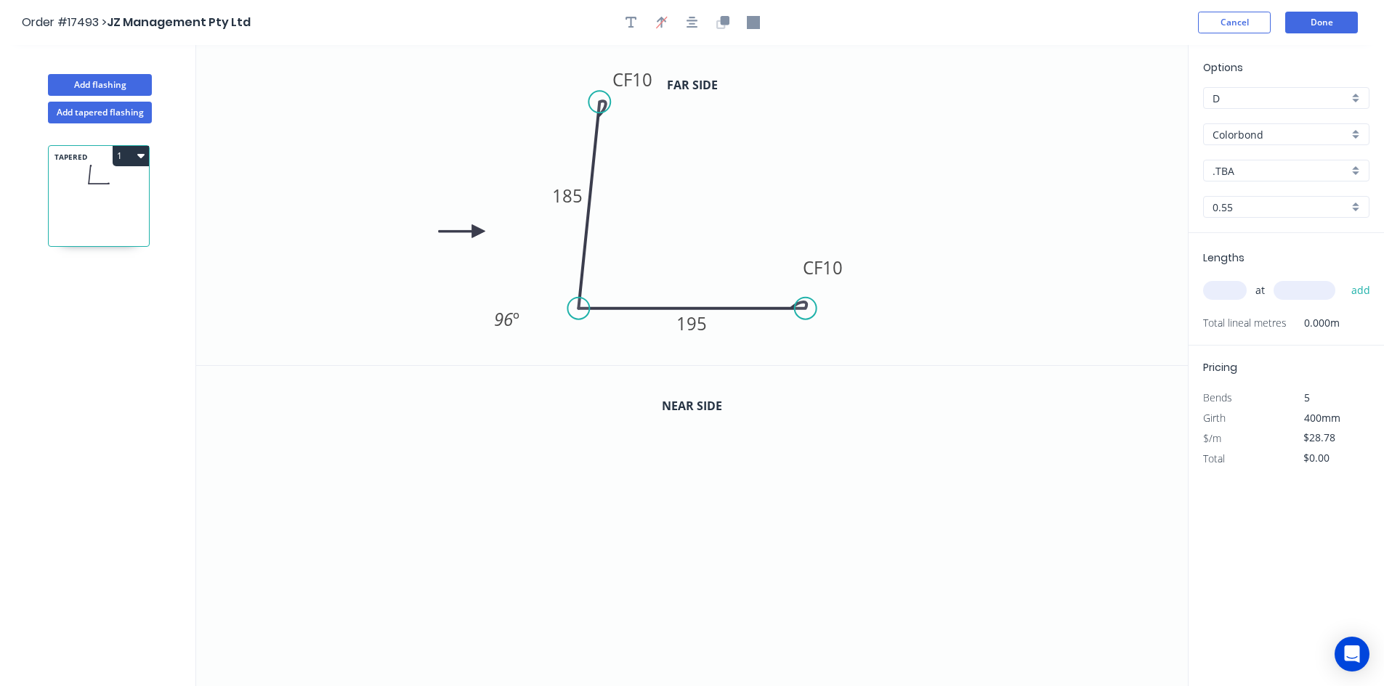
click at [479, 232] on icon at bounding box center [462, 230] width 46 height 13
click at [726, 19] on icon "button" at bounding box center [724, 20] width 9 height 9
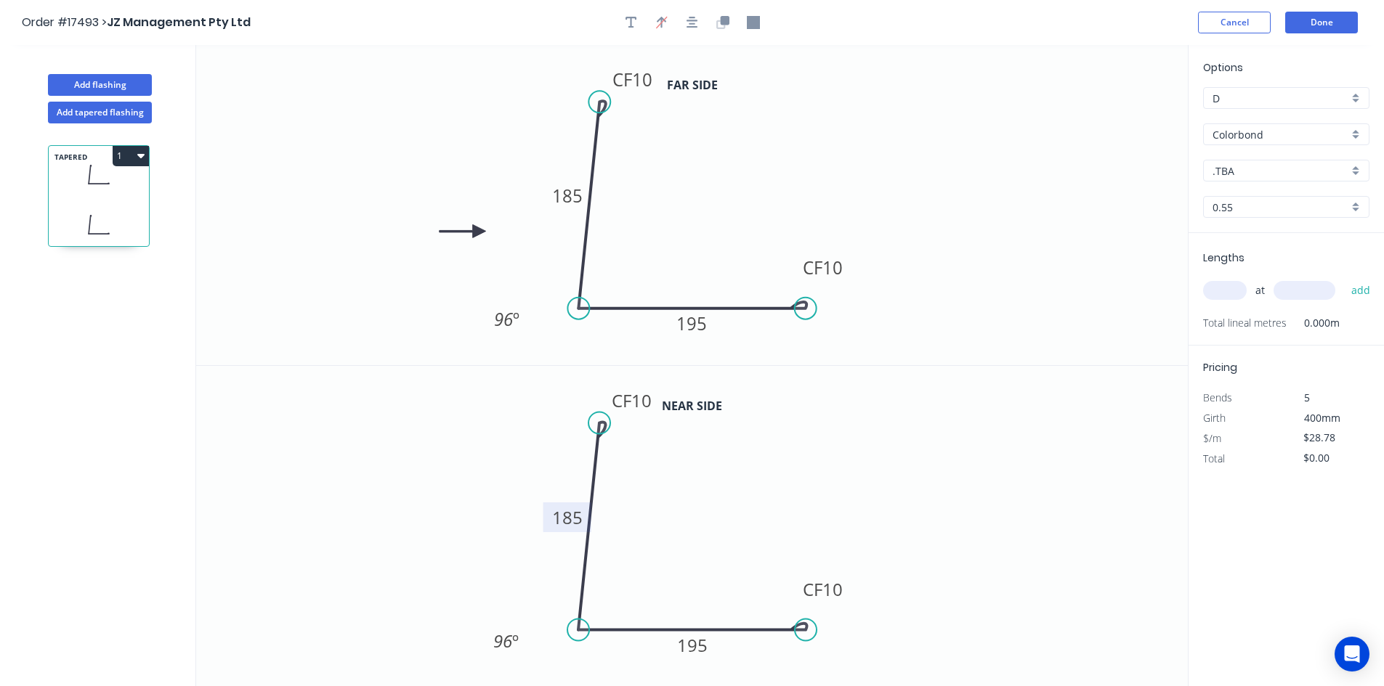
click at [572, 521] on tspan "185" at bounding box center [567, 518] width 31 height 24
click at [690, 649] on tspan "195" at bounding box center [692, 645] width 31 height 24
click at [958, 500] on icon "0 CF 10 180 CF 10 200 96 º" at bounding box center [691, 526] width 991 height 321
type input "$34.56"
click at [689, 25] on icon "button" at bounding box center [692, 23] width 12 height 12
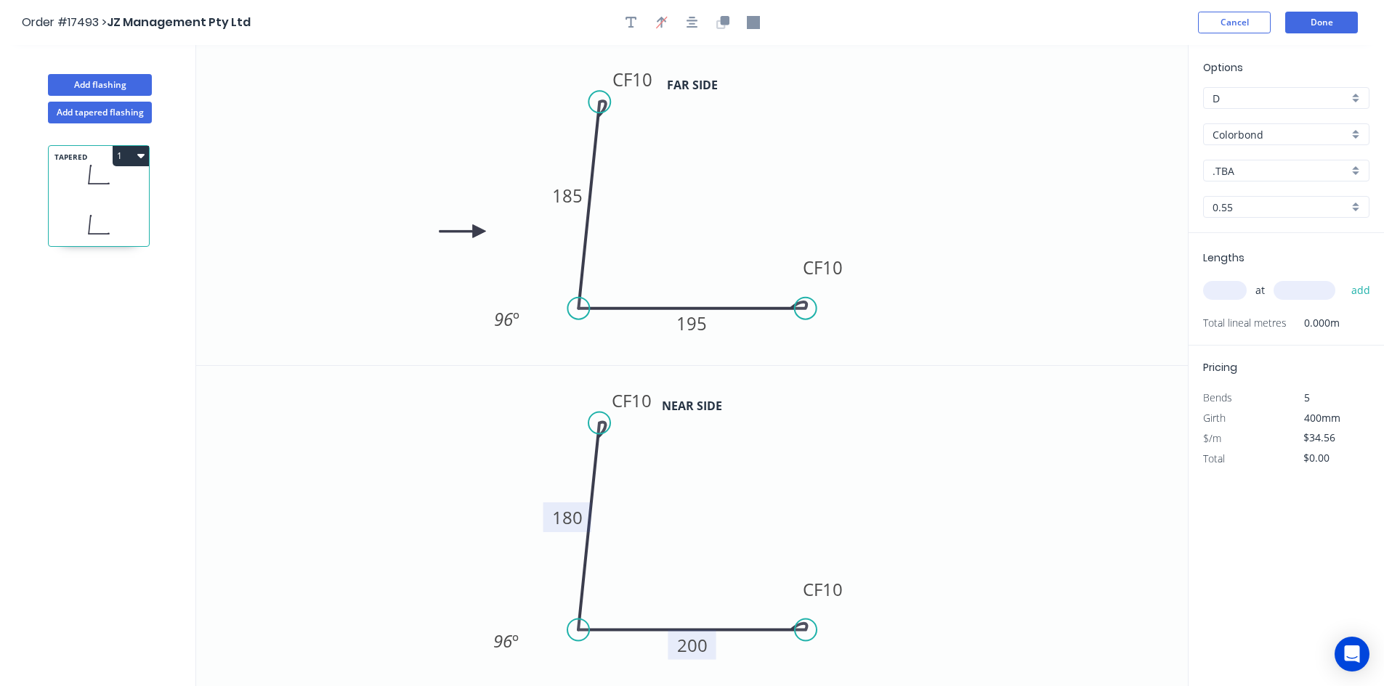
click at [1230, 296] on input "text" at bounding box center [1225, 290] width 44 height 19
type input "1"
click at [1304, 288] on input "text" at bounding box center [1304, 290] width 62 height 19
type input "1800"
click at [1369, 293] on button "add" at bounding box center [1361, 290] width 34 height 25
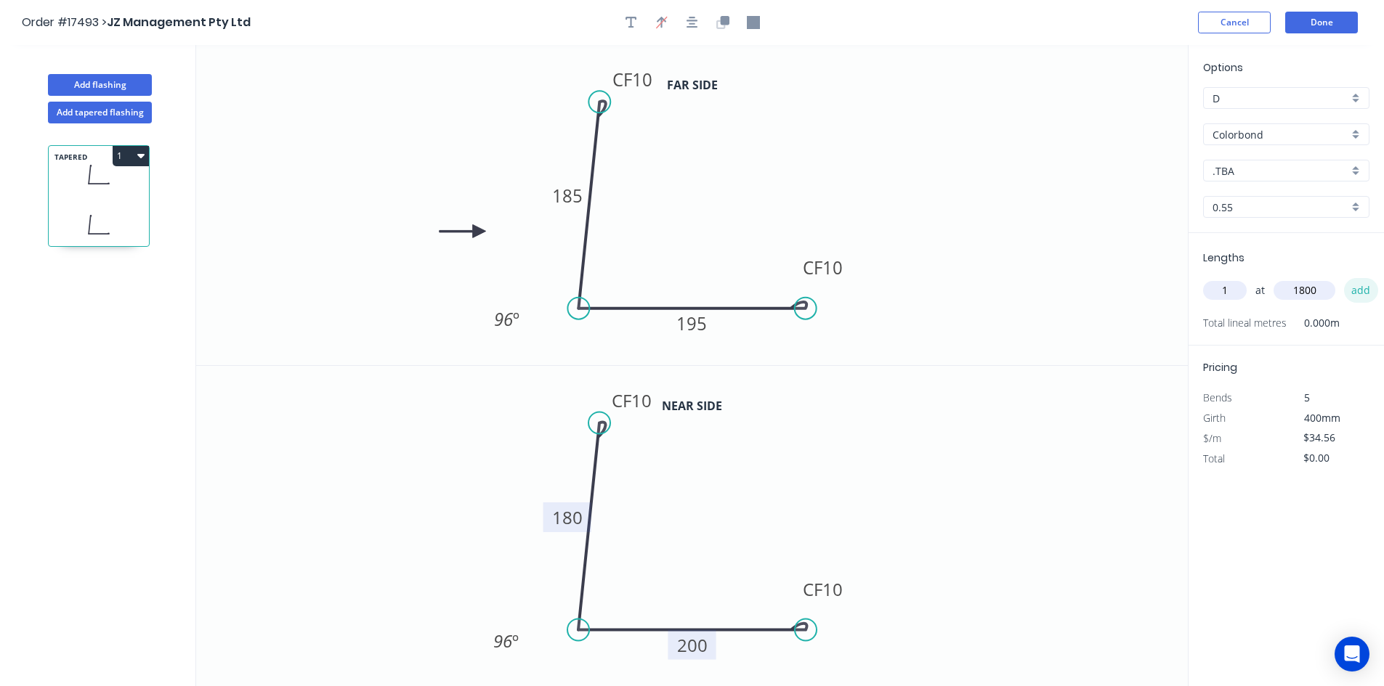
type input "$62.21"
click at [111, 89] on button "Add flashing" at bounding box center [100, 85] width 104 height 22
type input "$0.00"
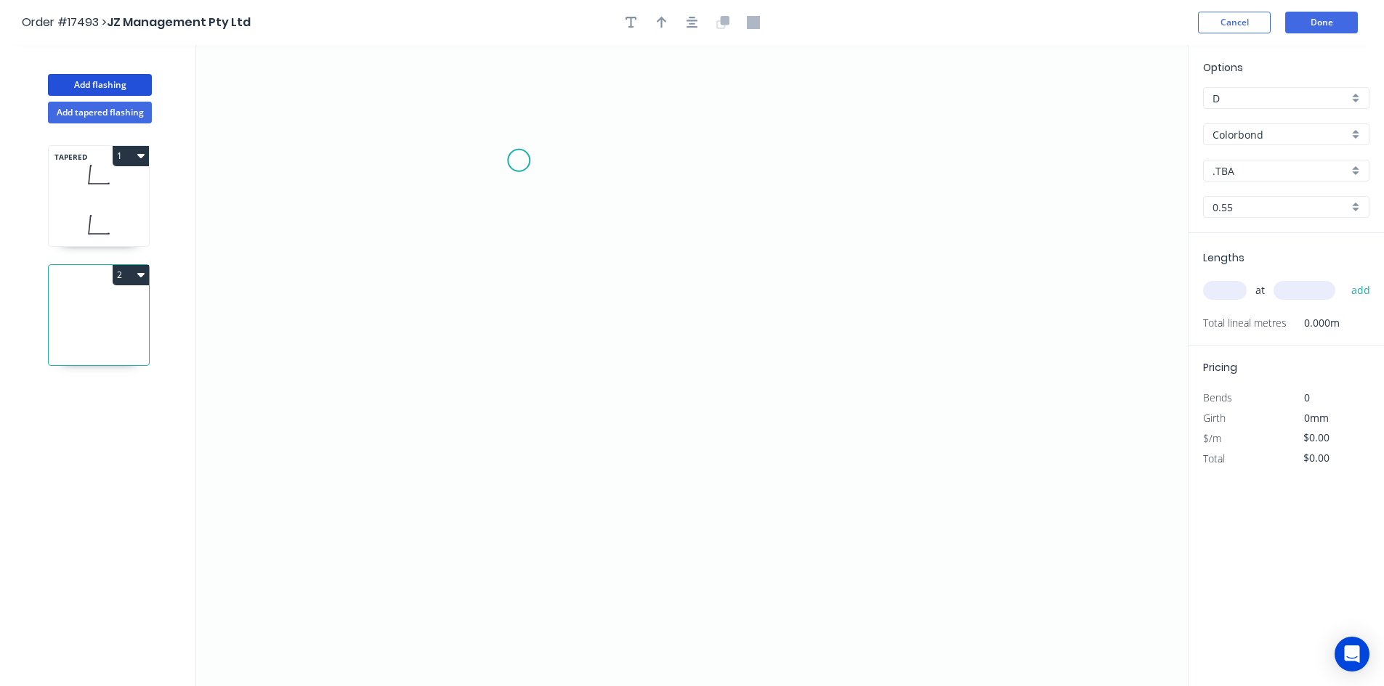
click at [502, 137] on icon "0" at bounding box center [691, 365] width 991 height 641
click at [492, 518] on icon "0" at bounding box center [691, 365] width 991 height 641
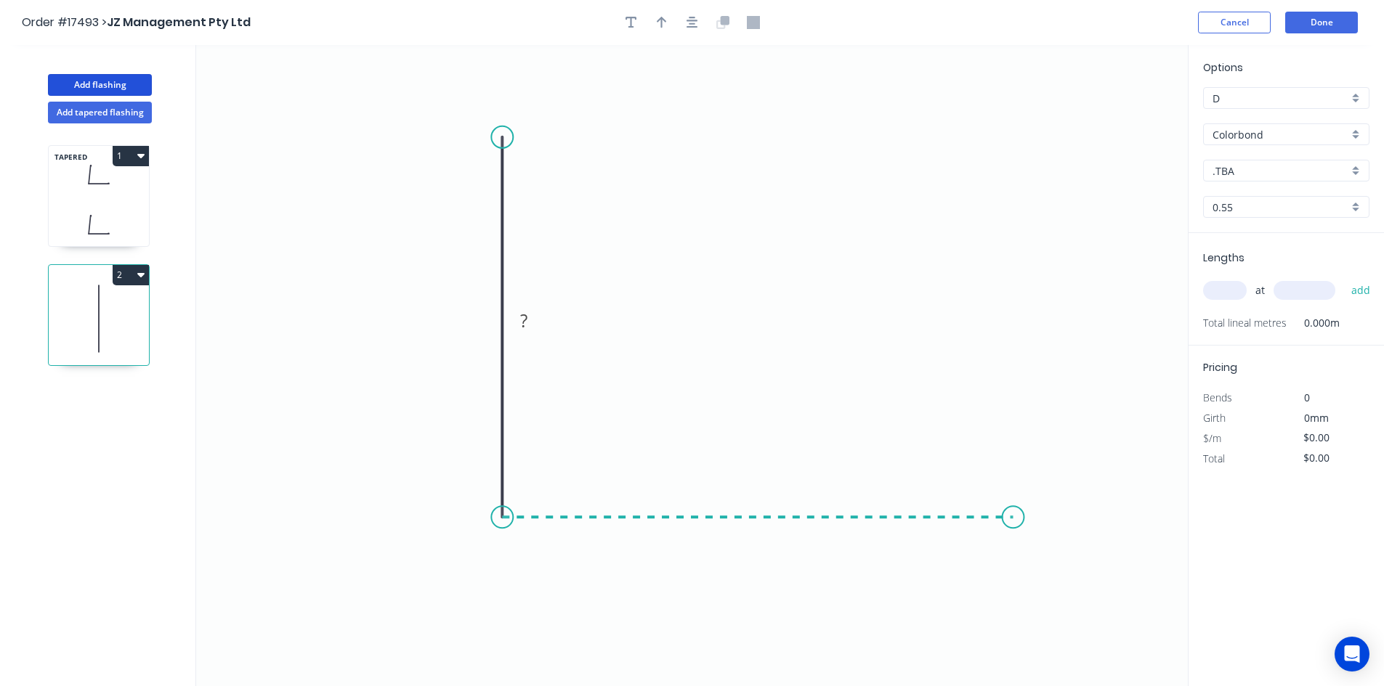
click at [1013, 507] on icon "0 ?" at bounding box center [691, 365] width 991 height 641
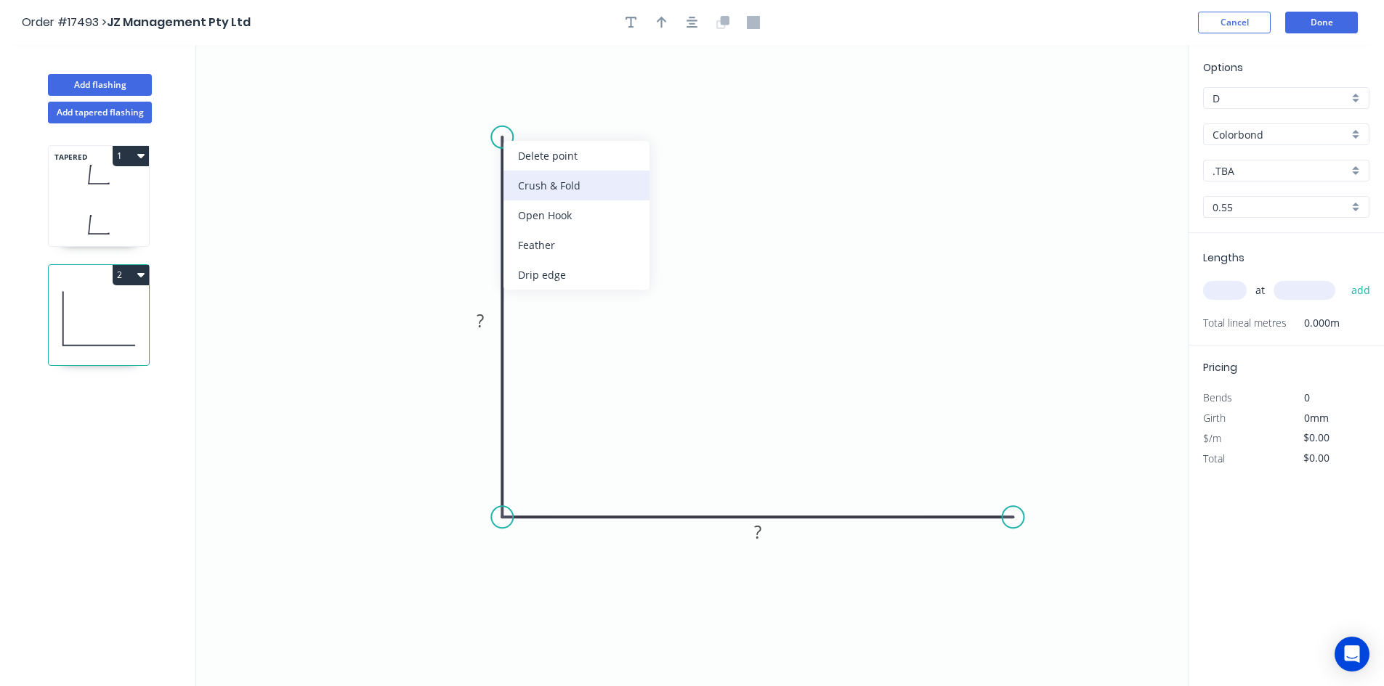
click at [542, 179] on div "Crush & Fold" at bounding box center [576, 186] width 146 height 30
click at [549, 174] on div "Flip bend" at bounding box center [576, 185] width 146 height 30
drag, startPoint x: 559, startPoint y: 102, endPoint x: 625, endPoint y: 144, distance: 78.6
click at [628, 142] on rect at bounding box center [606, 149] width 58 height 30
click at [479, 314] on tspan "?" at bounding box center [479, 321] width 7 height 24
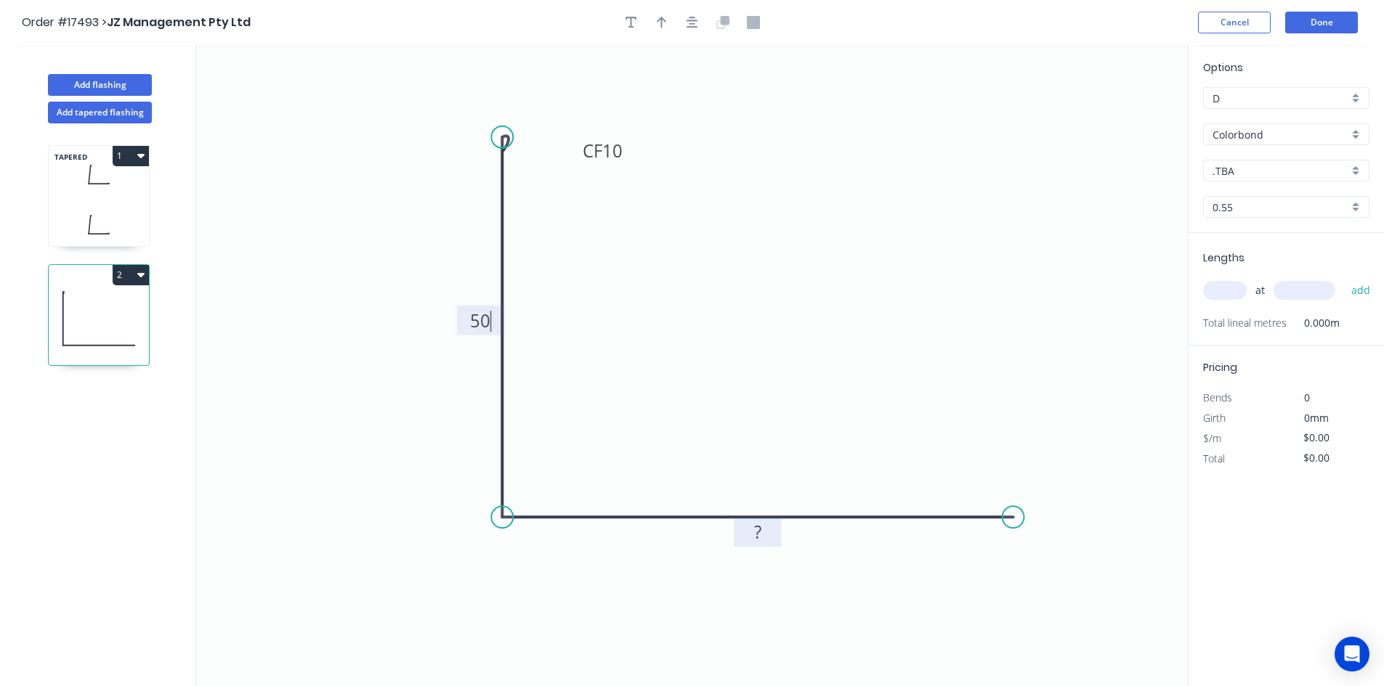
click at [758, 530] on tspan "?" at bounding box center [757, 532] width 7 height 24
click at [702, 301] on icon "0 CF 10 50 65" at bounding box center [691, 365] width 991 height 641
type input "$14.56"
click at [701, 23] on button "button" at bounding box center [692, 23] width 22 height 22
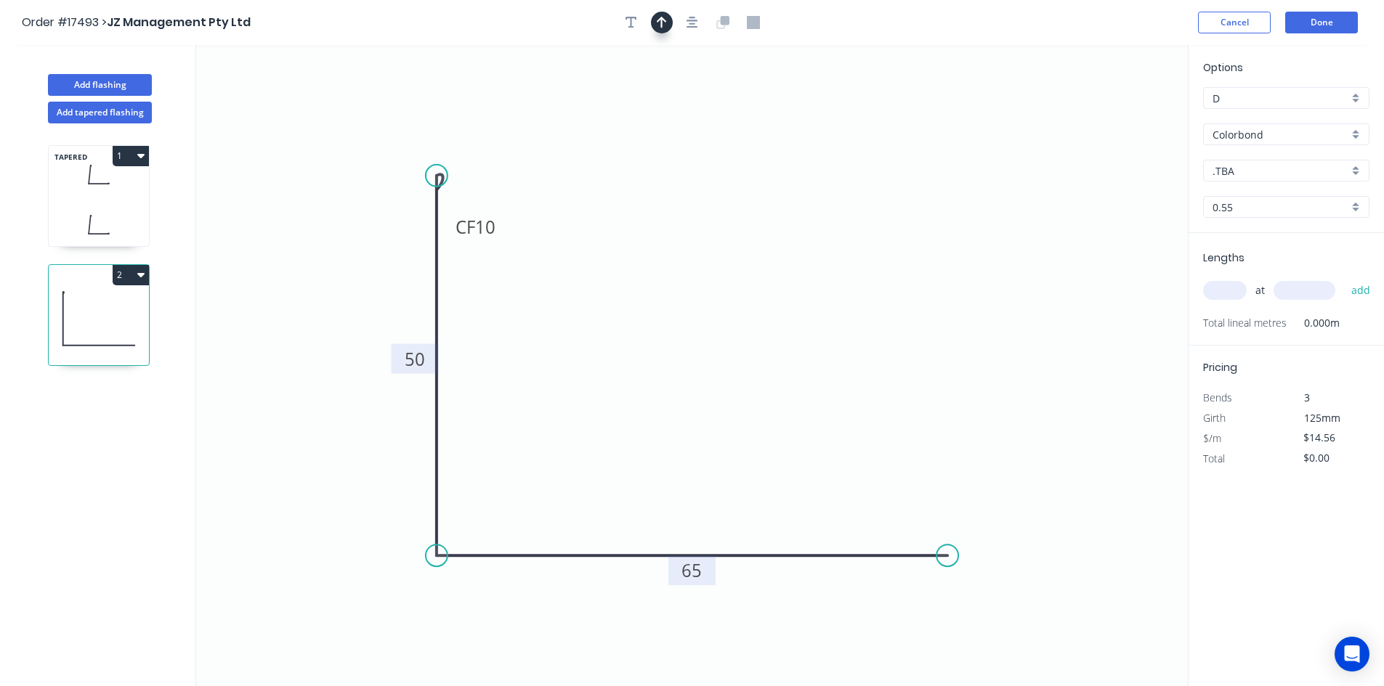
click at [665, 22] on icon "button" at bounding box center [662, 23] width 10 height 12
drag, startPoint x: 1115, startPoint y: 117, endPoint x: 344, endPoint y: 445, distance: 838.0
click at [344, 445] on icon at bounding box center [327, 443] width 46 height 13
click at [490, 604] on div "Show angle" at bounding box center [504, 608] width 146 height 30
click at [457, 524] on tspan "?" at bounding box center [459, 529] width 8 height 24
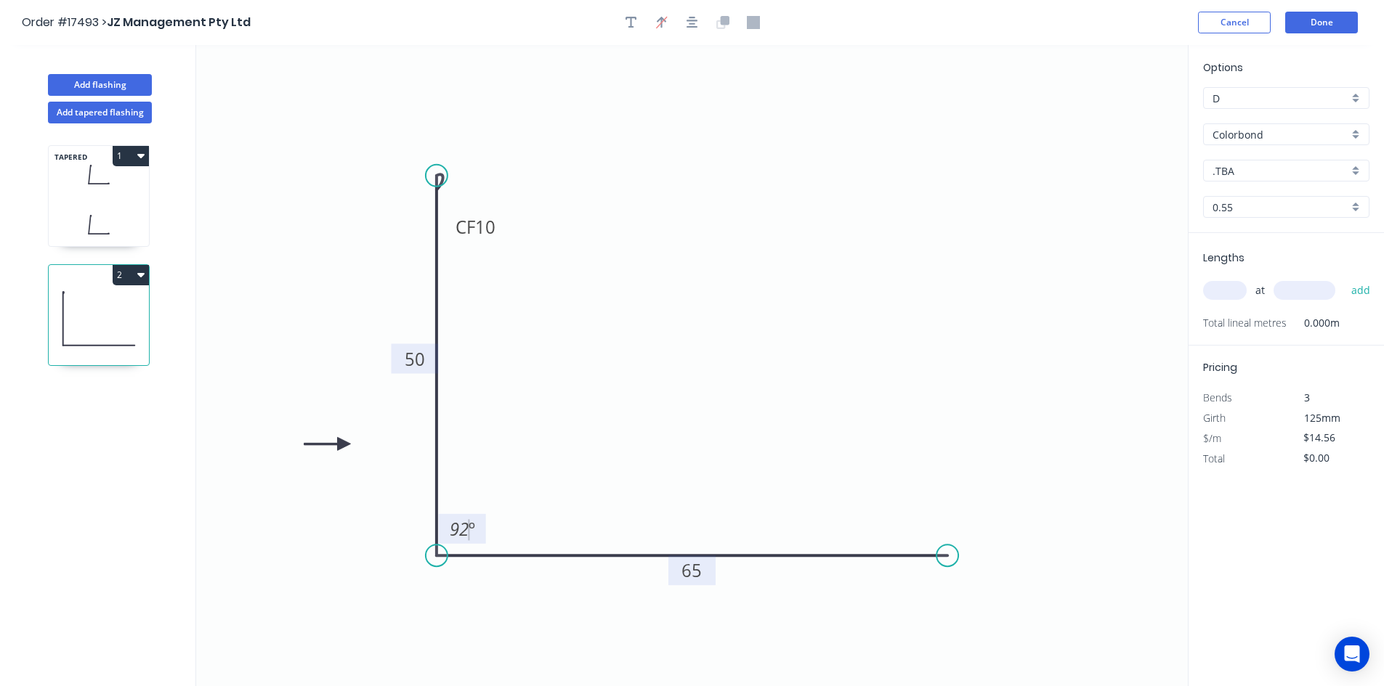
click at [505, 508] on icon "0 CF 10 50 65 92 º" at bounding box center [691, 365] width 991 height 641
click at [466, 529] on tspan "92" at bounding box center [459, 529] width 19 height 24
drag, startPoint x: 517, startPoint y: 459, endPoint x: 476, endPoint y: 512, distance: 66.8
click at [514, 459] on icon "0 CF 10 50 65 93 º" at bounding box center [691, 365] width 991 height 641
drag, startPoint x: 478, startPoint y: 520, endPoint x: 391, endPoint y: 595, distance: 114.3
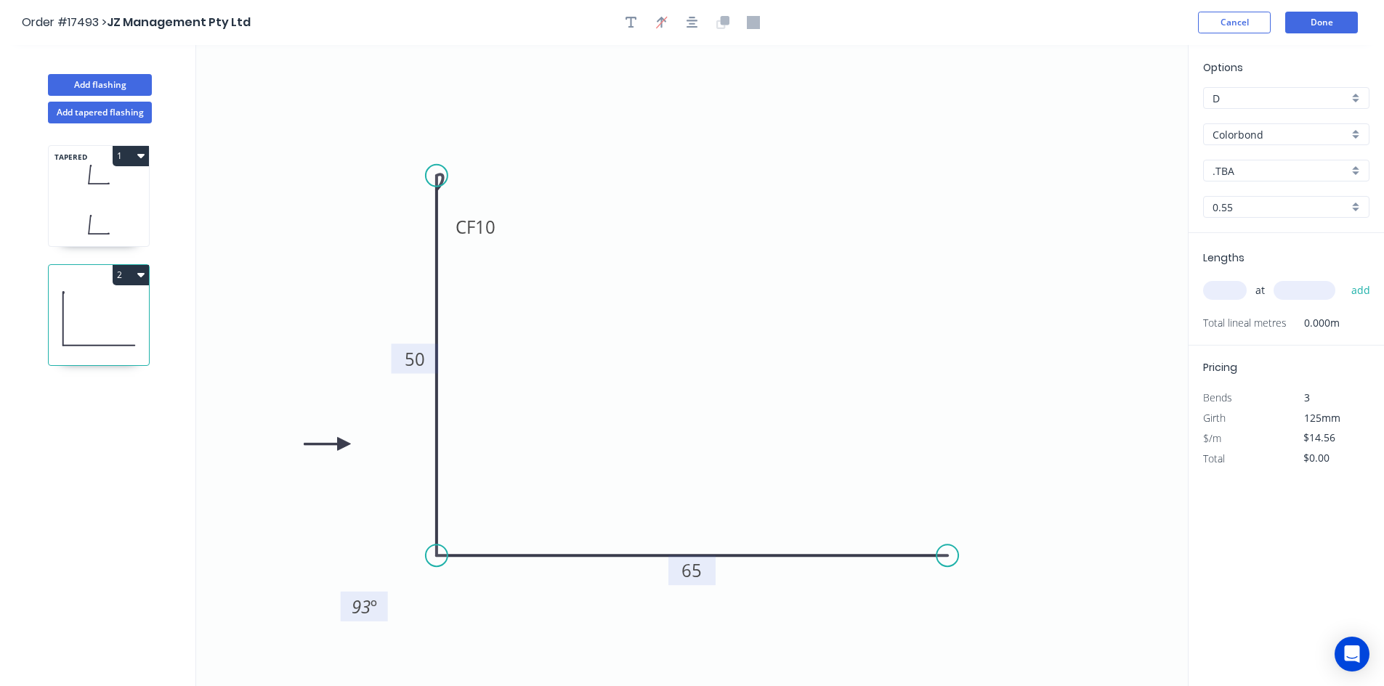
click at [388, 595] on rect at bounding box center [364, 607] width 47 height 30
click at [873, 245] on icon "0 CF 10 50 65 93 º" at bounding box center [691, 365] width 991 height 641
click at [1220, 292] on input "text" at bounding box center [1225, 290] width 44 height 19
type input "1"
click at [1318, 293] on input "text" at bounding box center [1304, 290] width 62 height 19
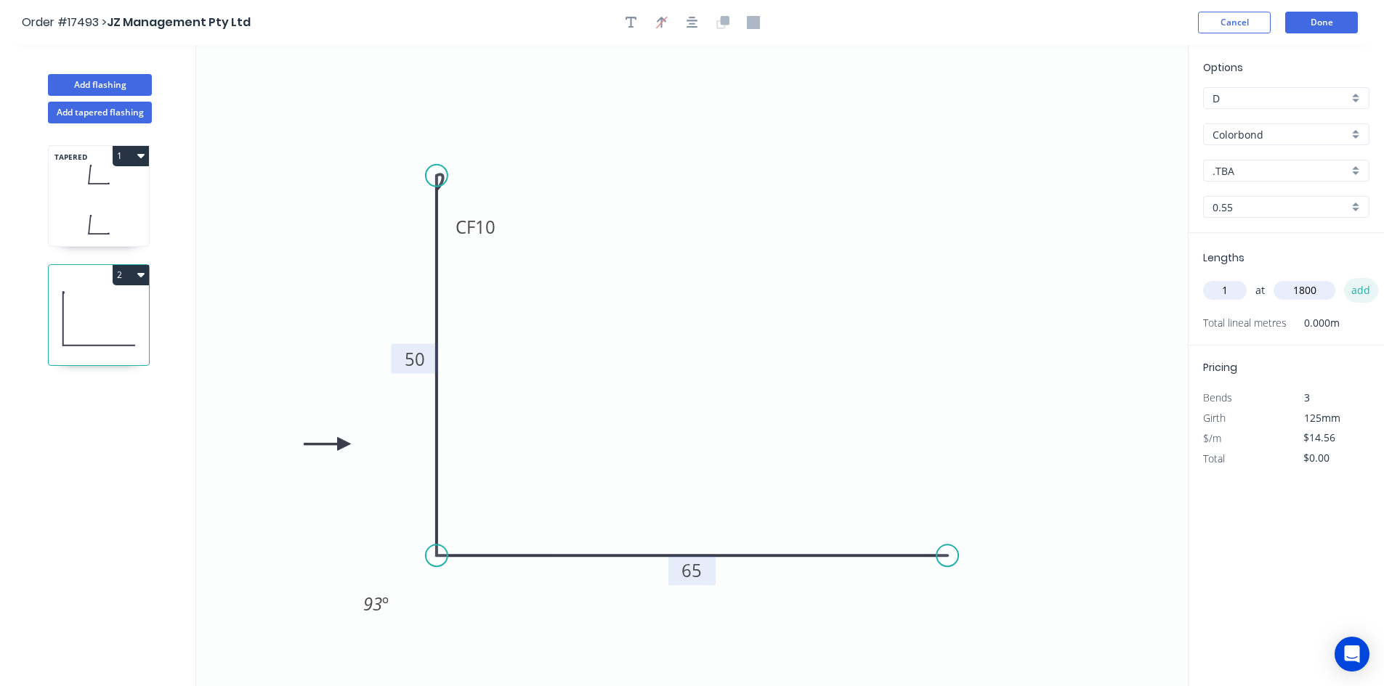
type input "1800"
click at [1357, 290] on button "add" at bounding box center [1361, 290] width 34 height 25
type input "$26.21"
click at [118, 84] on button "Add flashing" at bounding box center [100, 85] width 104 height 22
type input "$0.00"
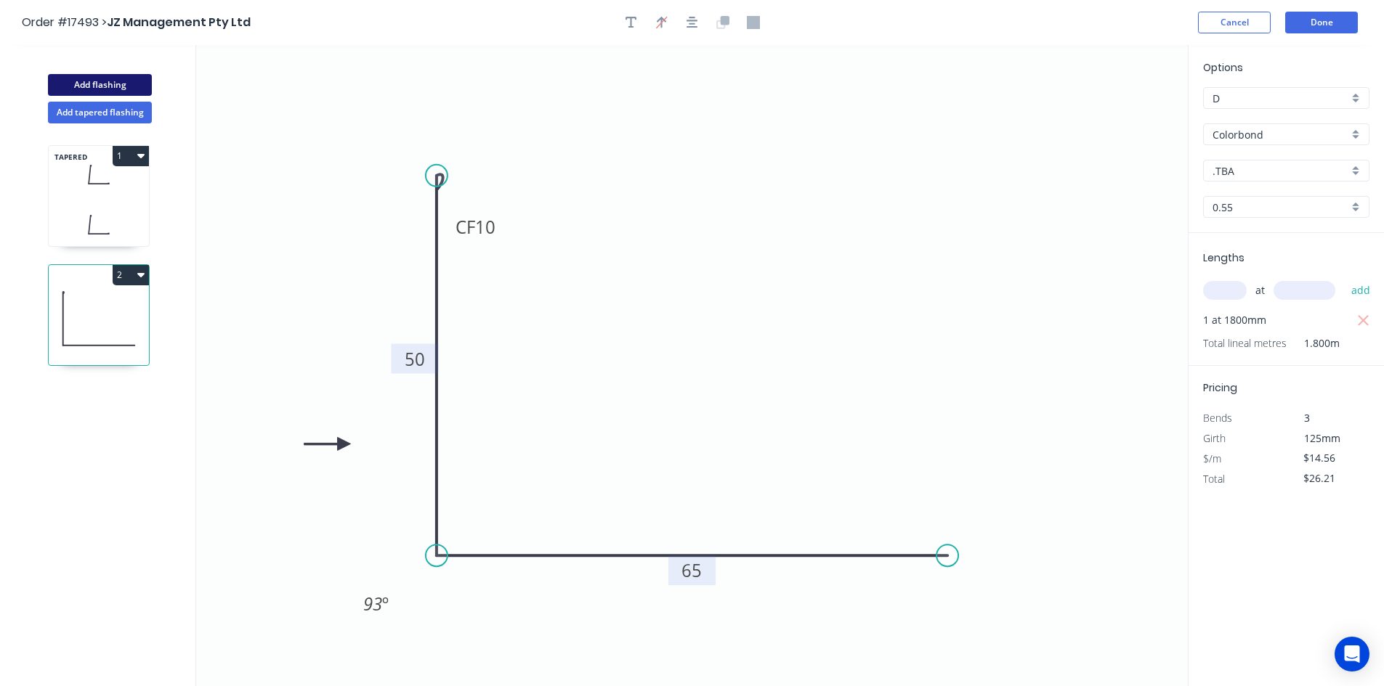
type input "$0.00"
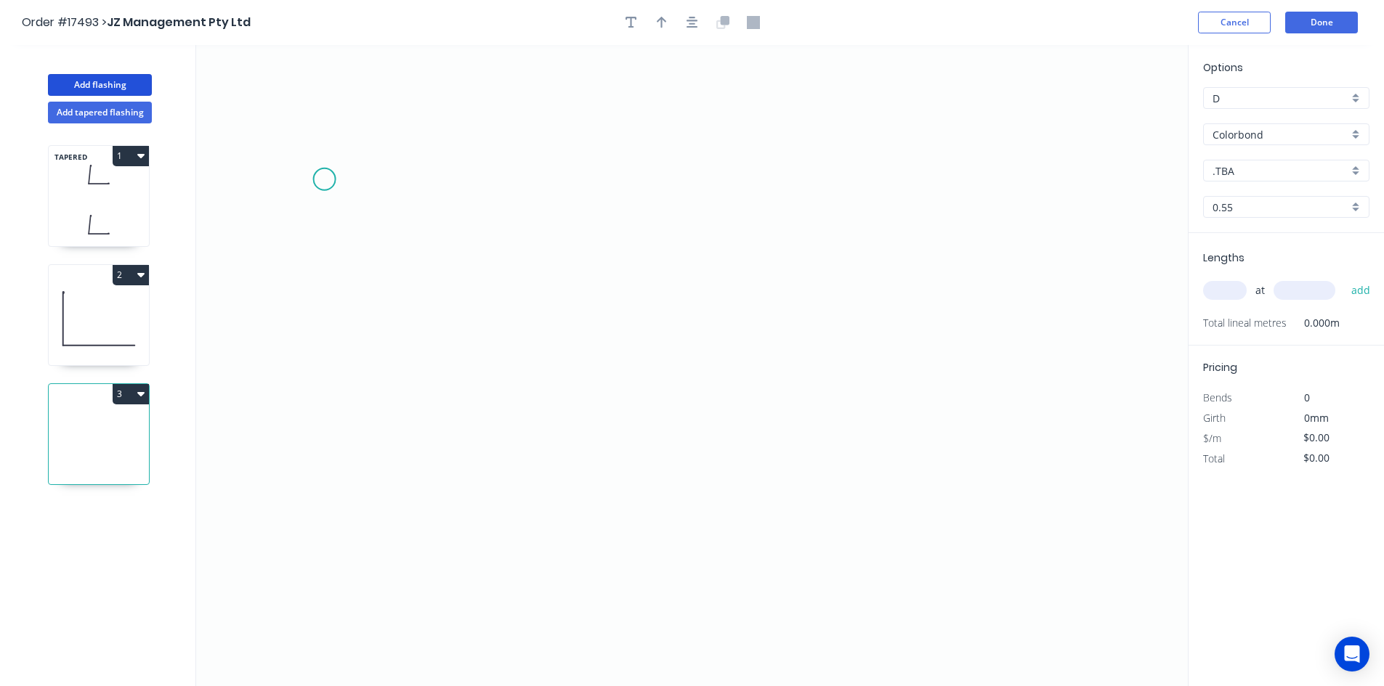
click at [322, 179] on icon "0" at bounding box center [691, 365] width 991 height 641
click at [1039, 191] on icon "0" at bounding box center [691, 365] width 991 height 641
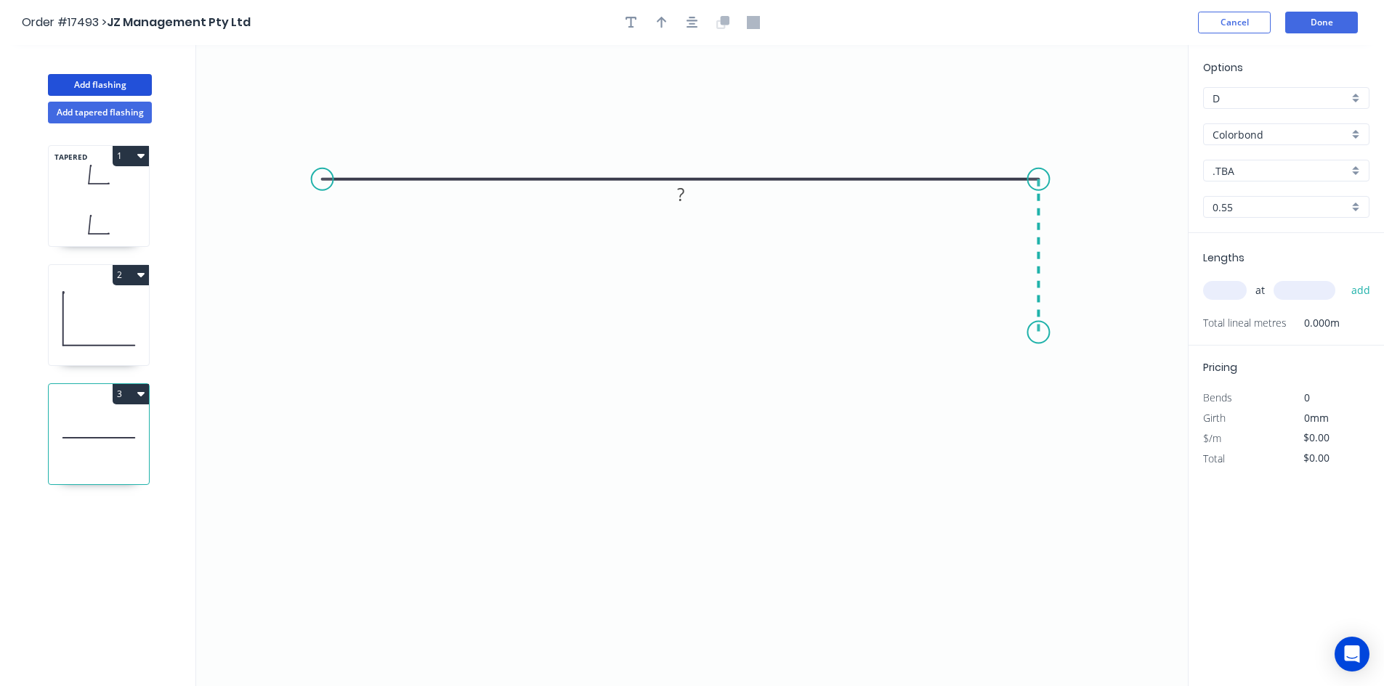
click at [1039, 333] on icon "0 ?" at bounding box center [691, 365] width 991 height 641
click at [321, 179] on circle at bounding box center [323, 180] width 22 height 22
click at [324, 338] on icon "0 ? ?" at bounding box center [691, 365] width 991 height 641
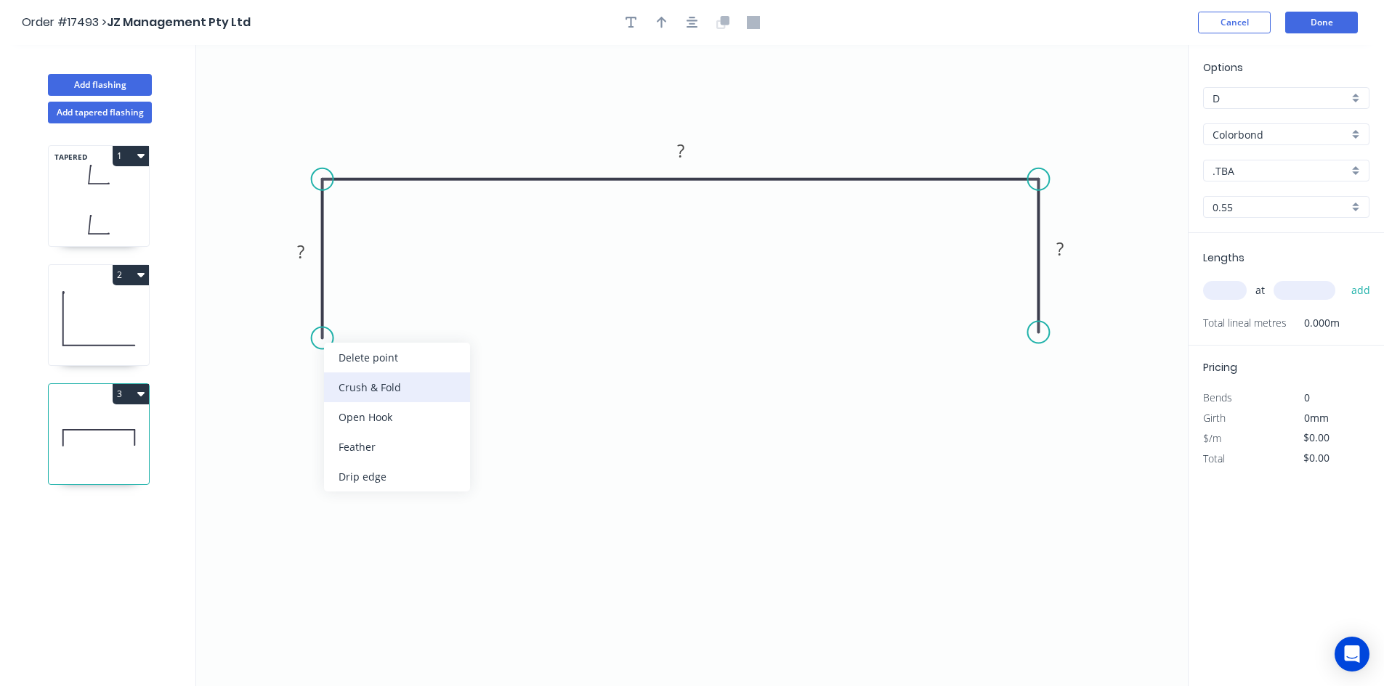
click at [359, 385] on div "Crush & Fold" at bounding box center [397, 388] width 146 height 30
drag, startPoint x: 267, startPoint y: 312, endPoint x: 408, endPoint y: 346, distance: 145.7
click at [408, 346] on rect at bounding box center [433, 346] width 58 height 30
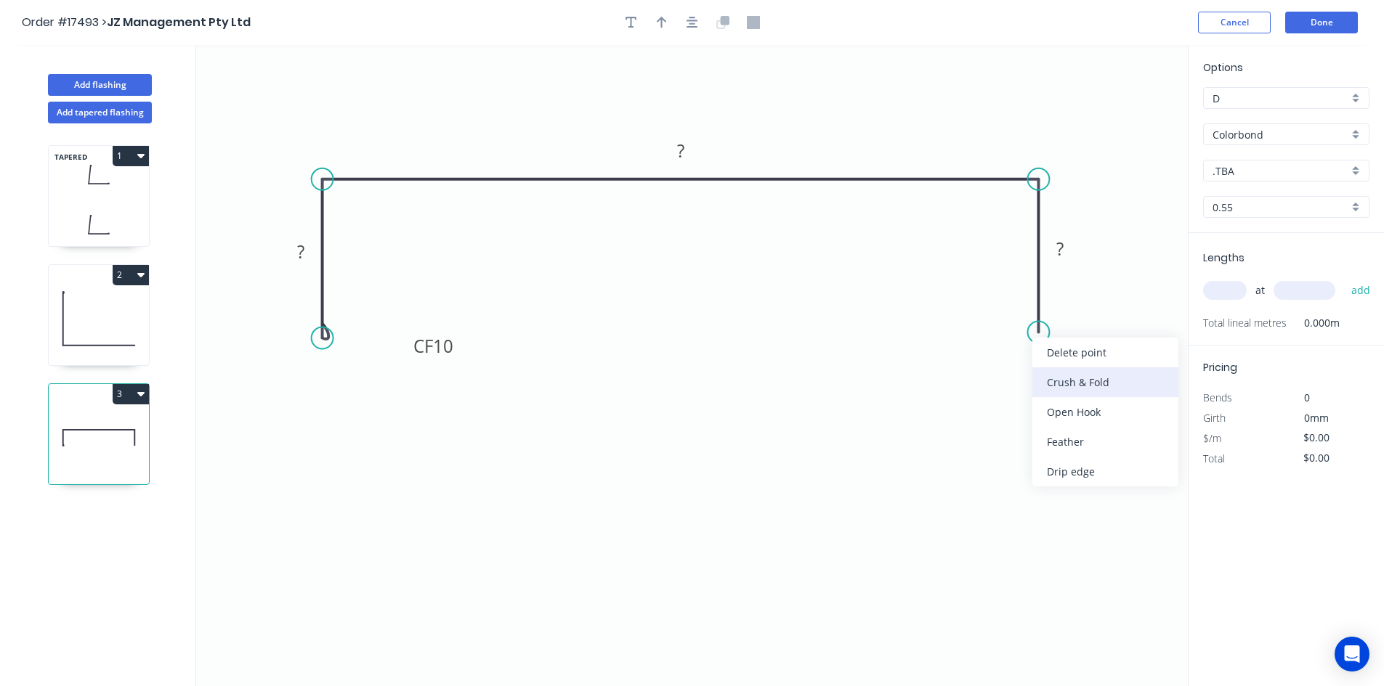
click at [1085, 385] on div "Crush & Fold" at bounding box center [1105, 383] width 146 height 30
click at [1084, 381] on div "Flip bend" at bounding box center [1115, 382] width 146 height 30
drag, startPoint x: 1032, startPoint y: 354, endPoint x: 959, endPoint y: 360, distance: 73.5
click at [957, 360] on rect at bounding box center [928, 349] width 58 height 30
click at [1066, 257] on rect at bounding box center [1059, 250] width 29 height 20
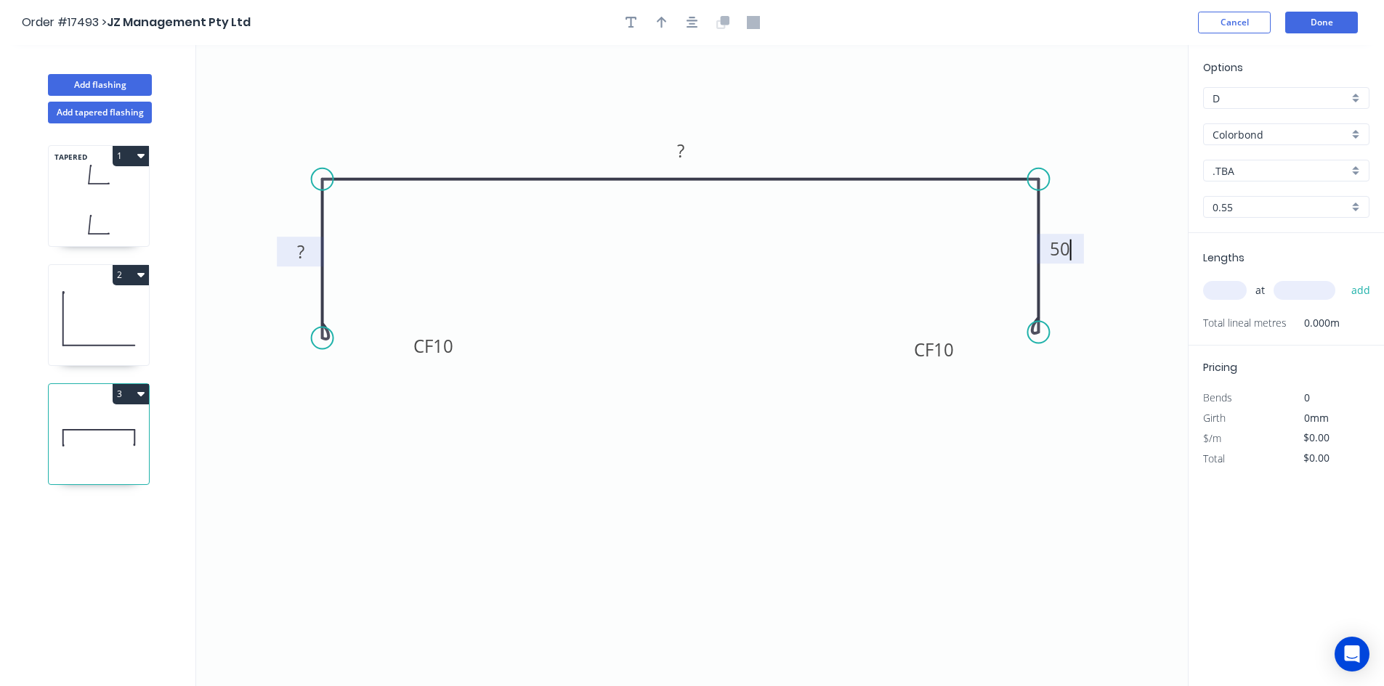
click at [312, 249] on rect at bounding box center [300, 253] width 29 height 20
click at [686, 150] on rect at bounding box center [680, 152] width 29 height 20
click at [752, 92] on icon "0 CF 10 50 240 CF 10 50" at bounding box center [691, 365] width 991 height 641
type input "$30.91"
click at [694, 20] on icon "button" at bounding box center [692, 22] width 12 height 13
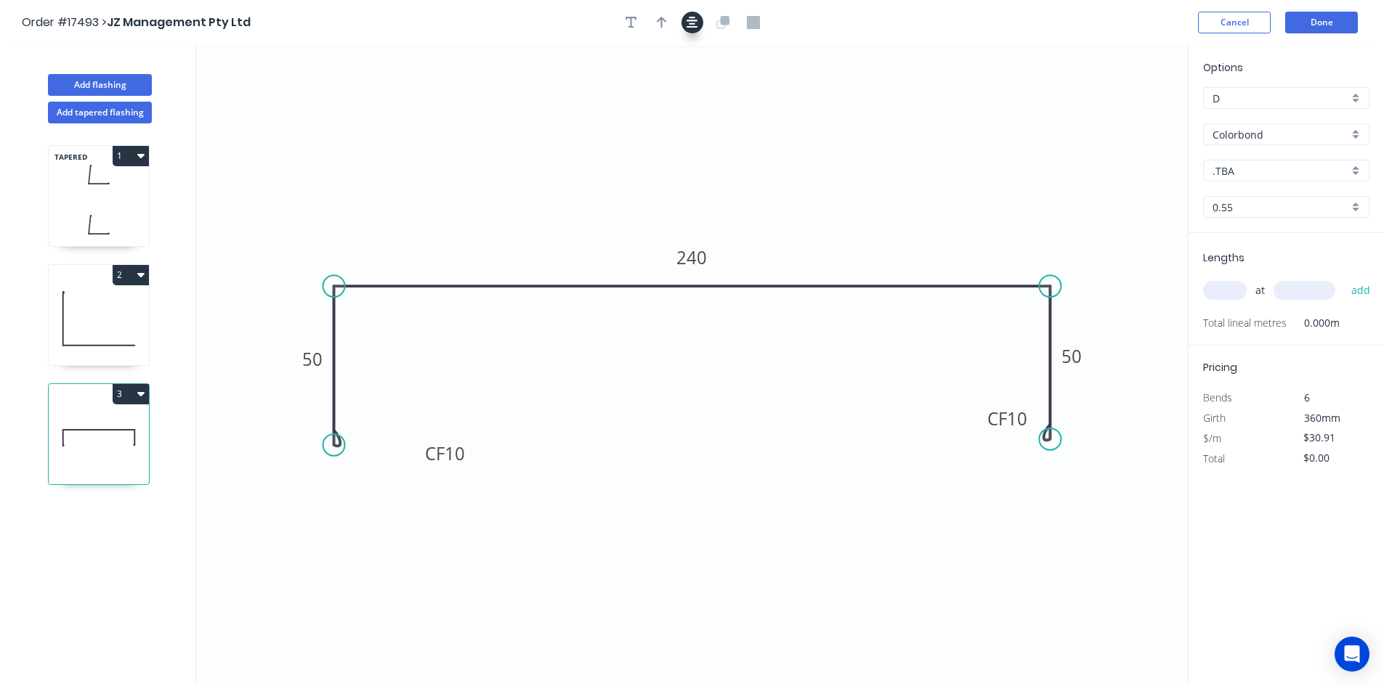
drag, startPoint x: 670, startPoint y: 20, endPoint x: 702, endPoint y: 23, distance: 31.4
click at [670, 20] on button "button" at bounding box center [662, 23] width 22 height 22
drag, startPoint x: 1113, startPoint y: 118, endPoint x: 871, endPoint y: 232, distance: 268.1
click at [871, 232] on icon at bounding box center [872, 214] width 13 height 46
click at [1096, 335] on div "Show angle" at bounding box center [1116, 333] width 146 height 30
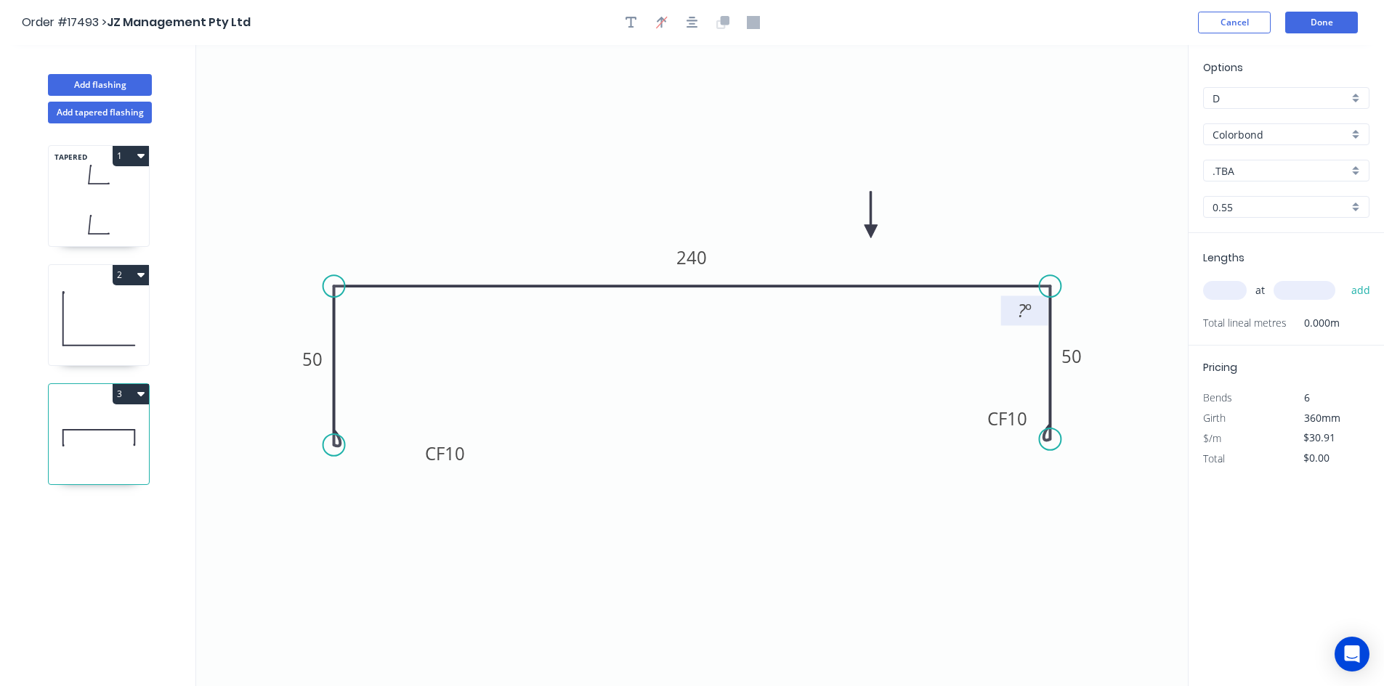
click at [1032, 317] on rect at bounding box center [1024, 311] width 29 height 20
drag, startPoint x: 972, startPoint y: 341, endPoint x: 995, endPoint y: 322, distance: 29.5
click at [973, 340] on icon "0 CF 10 50 240 CF 10 50 91 º" at bounding box center [691, 365] width 991 height 641
drag, startPoint x: 1005, startPoint y: 320, endPoint x: 1087, endPoint y: 235, distance: 118.6
click at [1087, 235] on rect at bounding box center [1107, 226] width 47 height 30
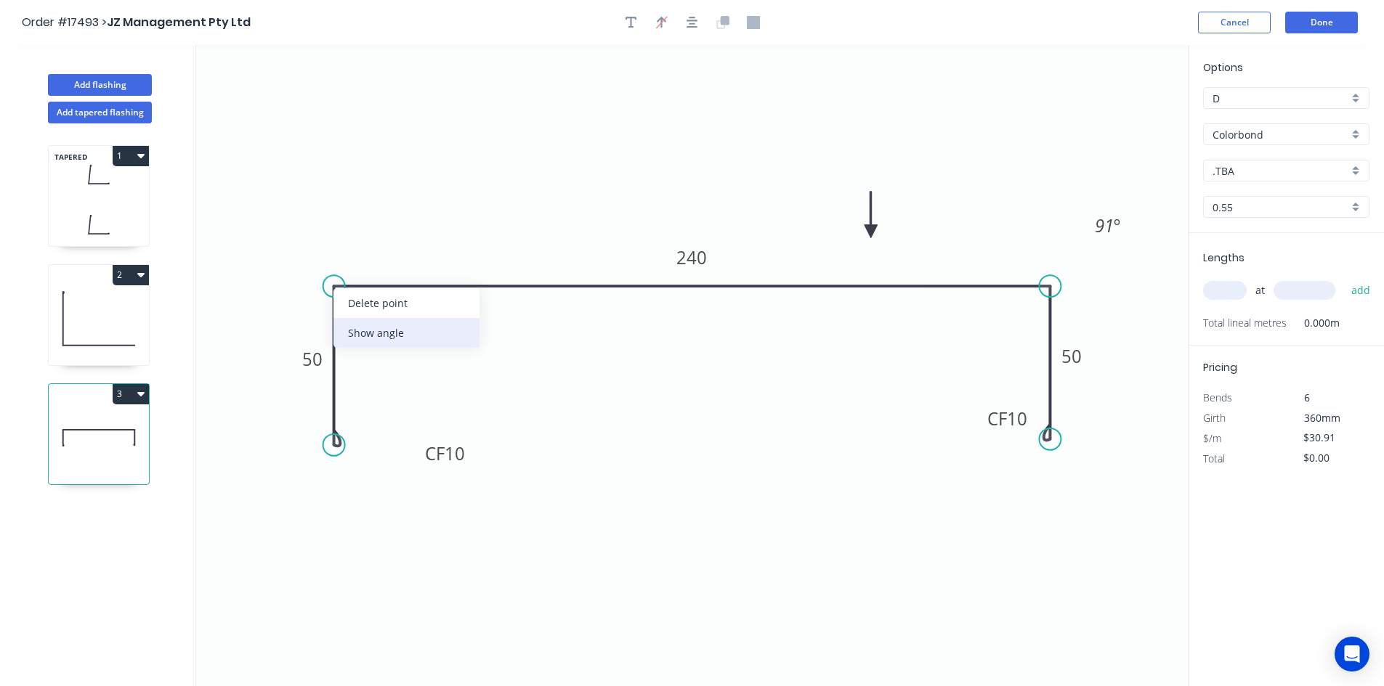
click at [375, 328] on div "Show angle" at bounding box center [406, 333] width 146 height 30
click at [364, 308] on tspan "º" at bounding box center [363, 311] width 7 height 24
click at [449, 336] on icon "0 CF 10 50 240 CF 10 50 91 º 91 º" at bounding box center [691, 365] width 991 height 641
drag, startPoint x: 378, startPoint y: 318, endPoint x: 289, endPoint y: 225, distance: 128.4
click at [289, 225] on rect at bounding box center [270, 218] width 47 height 30
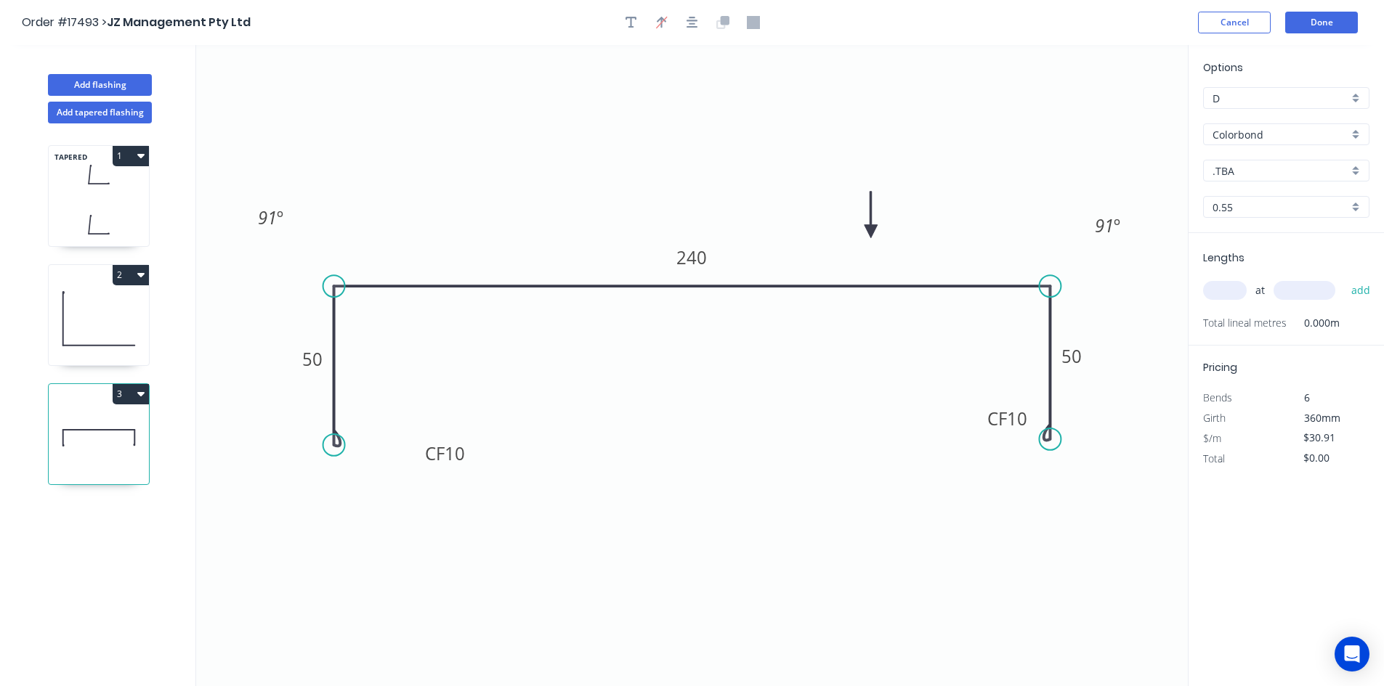
click at [512, 122] on icon "0 CF 10 50 240 CF 10 50 91 º 91 º" at bounding box center [691, 365] width 991 height 641
click at [696, 31] on button "button" at bounding box center [692, 23] width 22 height 22
click at [1227, 288] on input "text" at bounding box center [1225, 290] width 44 height 19
type input "1"
click at [1299, 297] on input "text" at bounding box center [1304, 290] width 62 height 19
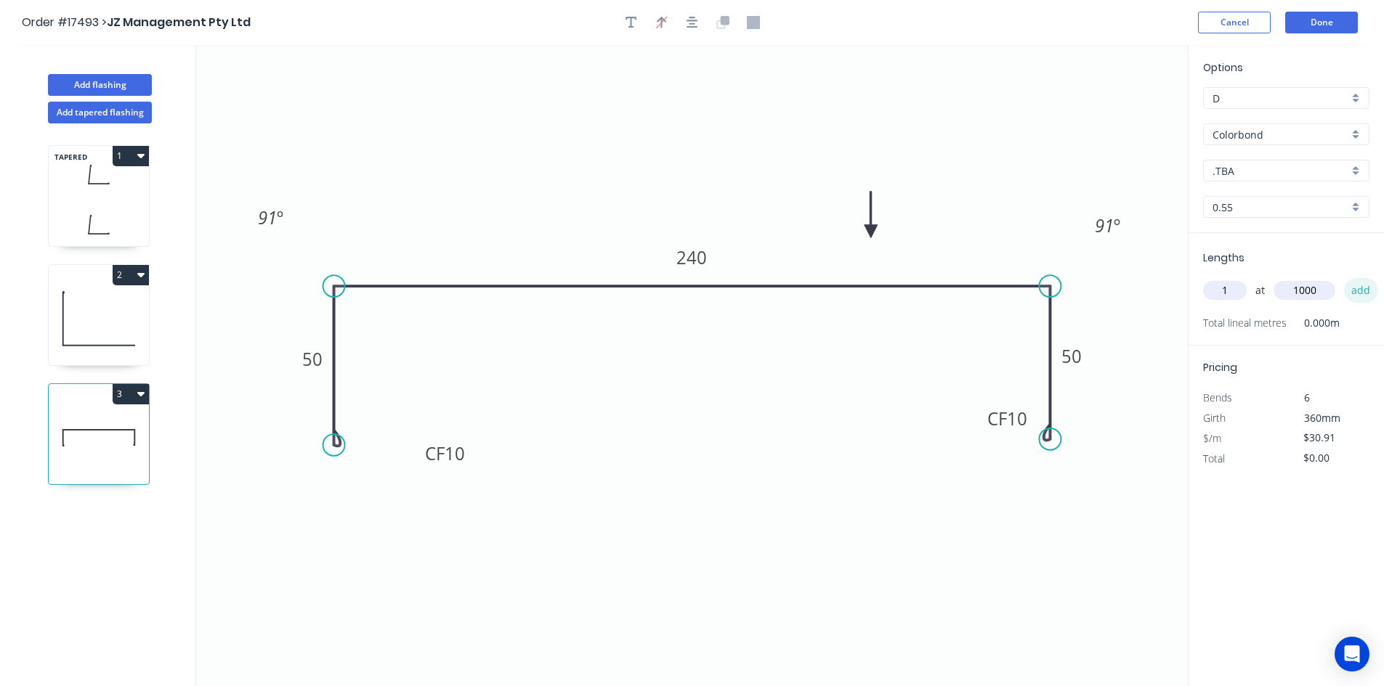
type input "1000"
click at [1352, 291] on button "add" at bounding box center [1361, 290] width 34 height 25
type input "$30.91"
click at [1267, 169] on input ".TBA" at bounding box center [1280, 170] width 136 height 15
click at [1277, 237] on div "Monument" at bounding box center [1286, 238] width 165 height 25
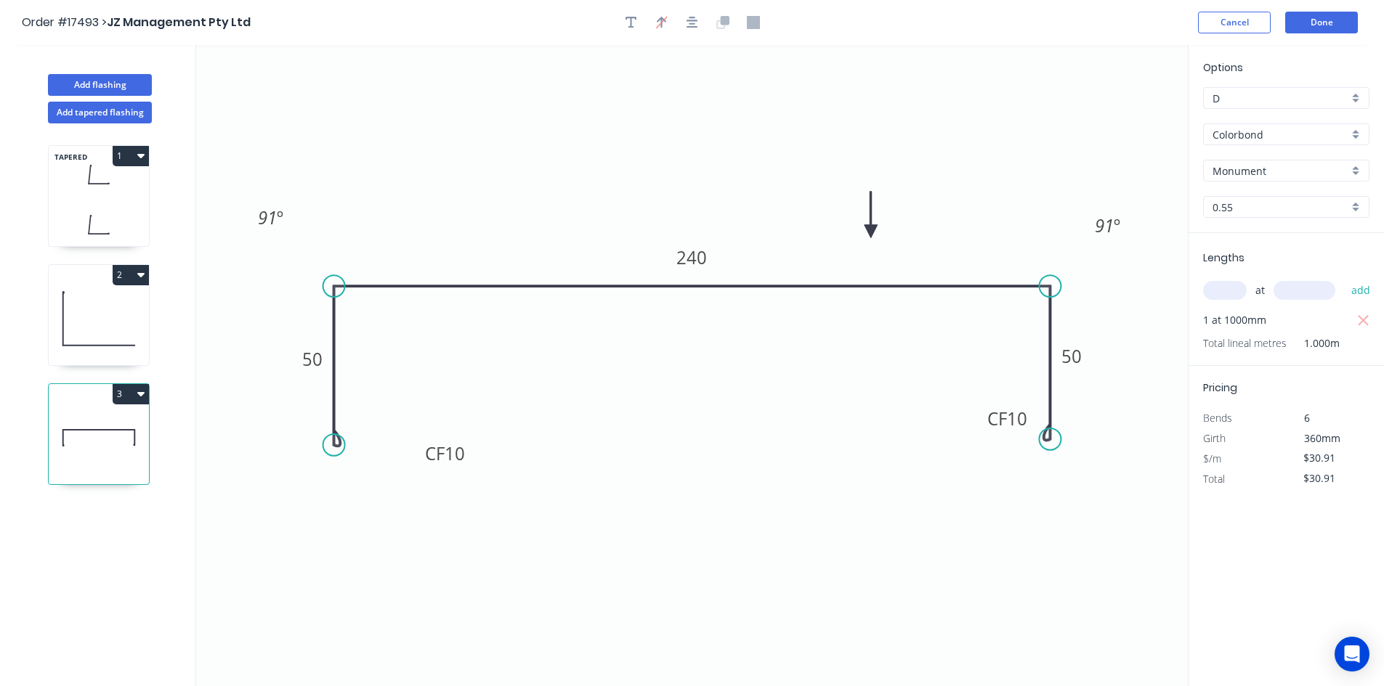
click at [108, 320] on icon at bounding box center [99, 318] width 100 height 93
type input ".TBA"
type input "$14.56"
type input "$26.21"
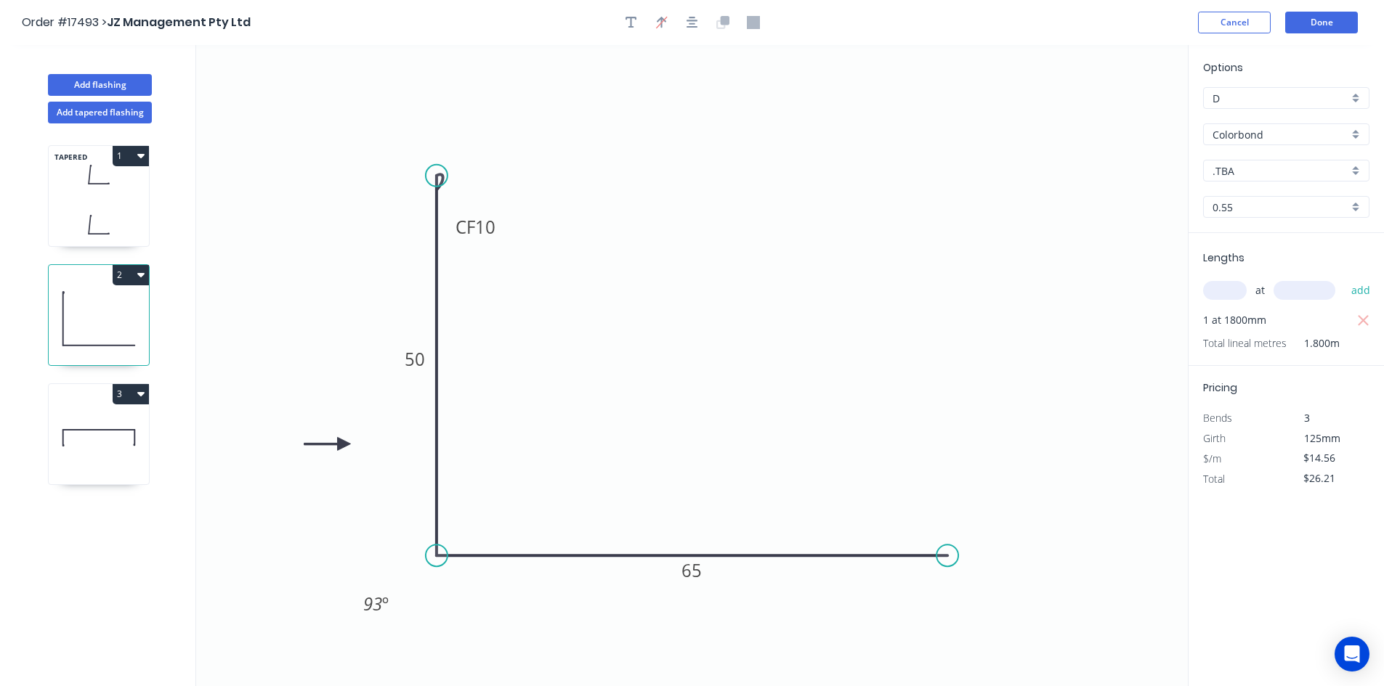
click at [1254, 175] on input ".TBA" at bounding box center [1280, 170] width 136 height 15
click at [1278, 243] on div "Monument" at bounding box center [1286, 238] width 165 height 25
type input "Monument"
click at [131, 429] on icon at bounding box center [99, 437] width 100 height 93
type input "$30.91"
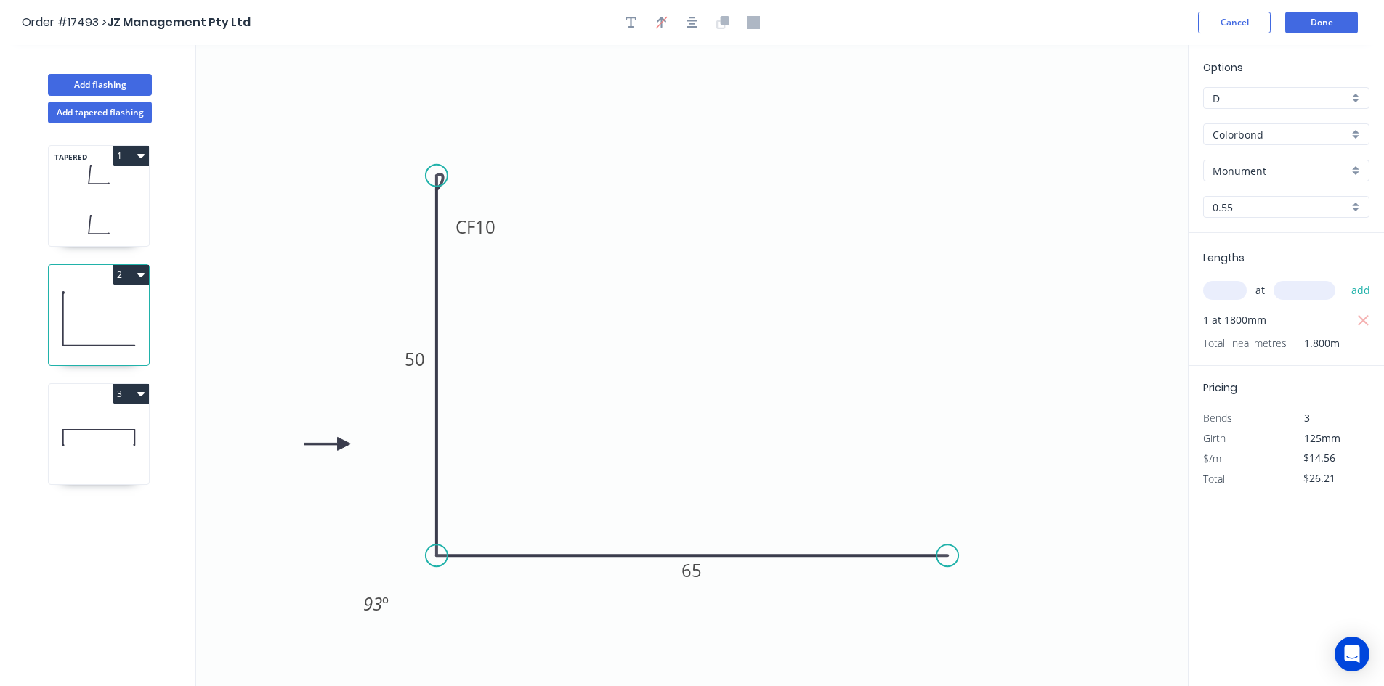
type input "$30.91"
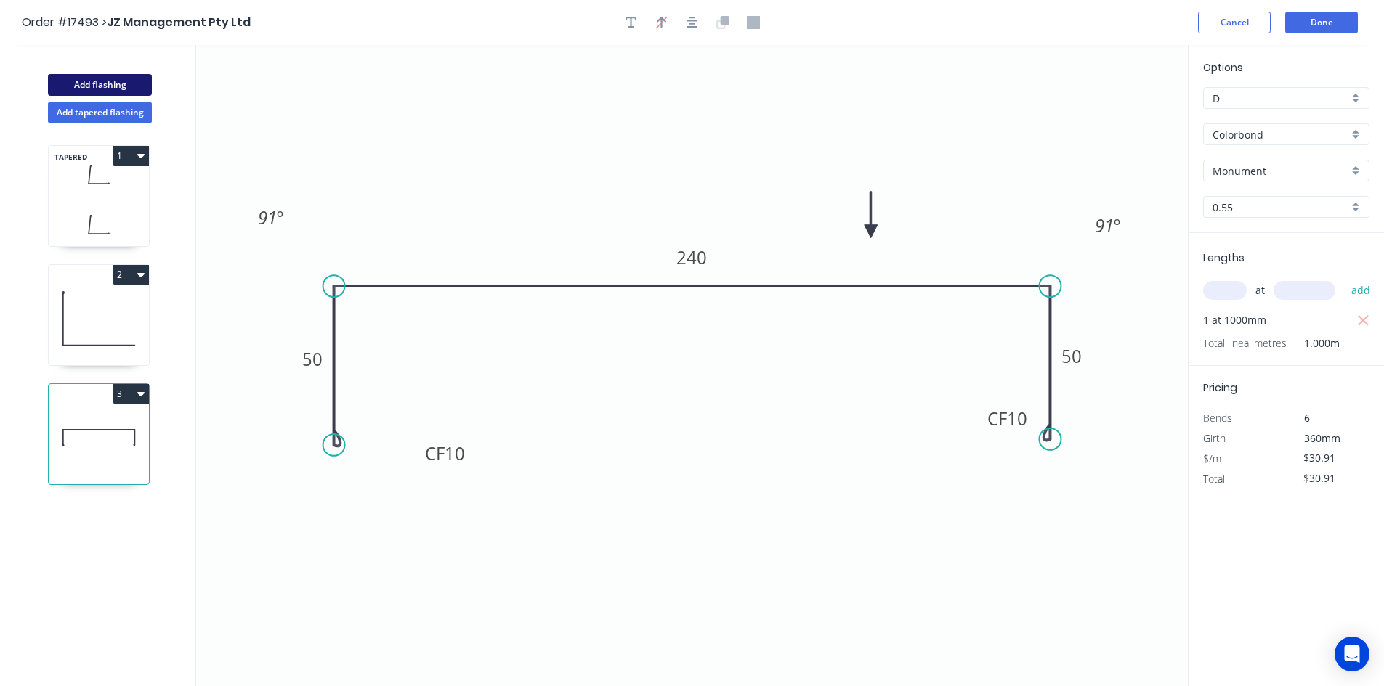
click at [110, 80] on button "Add flashing" at bounding box center [100, 85] width 104 height 22
type input "$0.00"
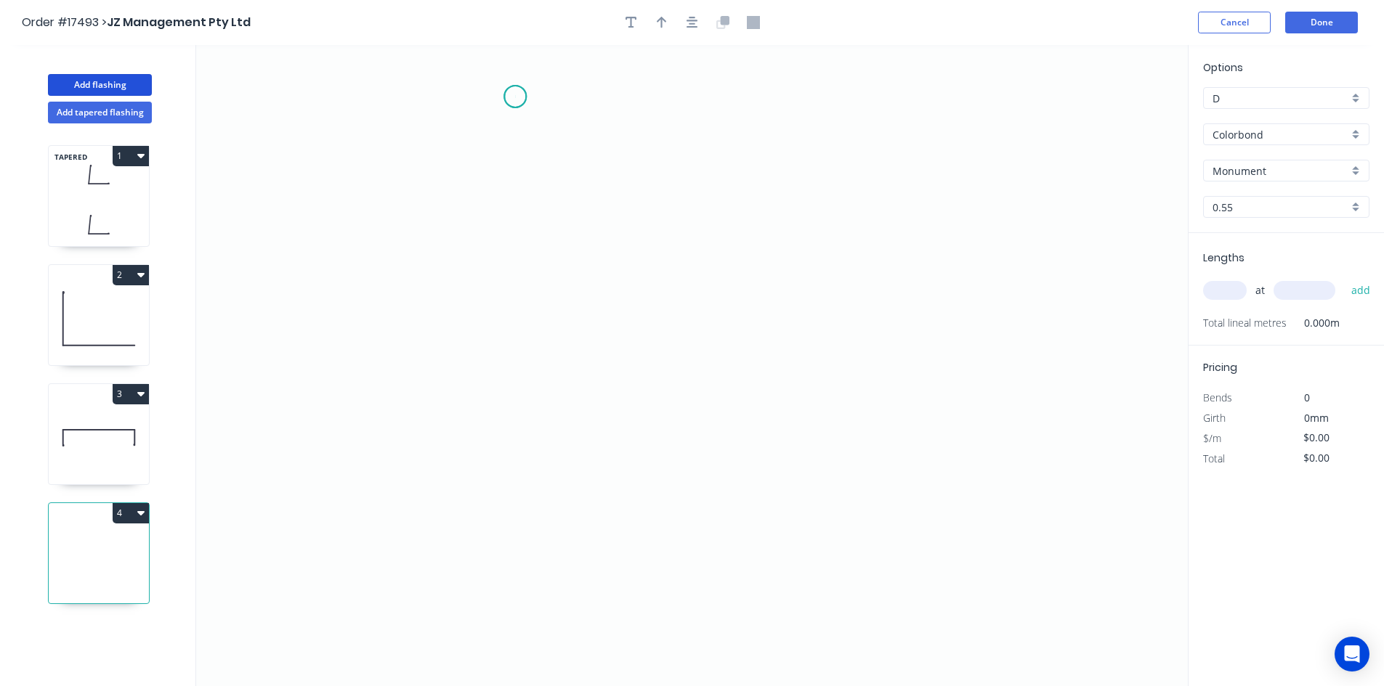
click at [515, 97] on icon "0" at bounding box center [691, 365] width 991 height 641
click at [508, 492] on icon "0" at bounding box center [691, 365] width 991 height 641
click at [776, 539] on icon "0 ?" at bounding box center [691, 365] width 991 height 641
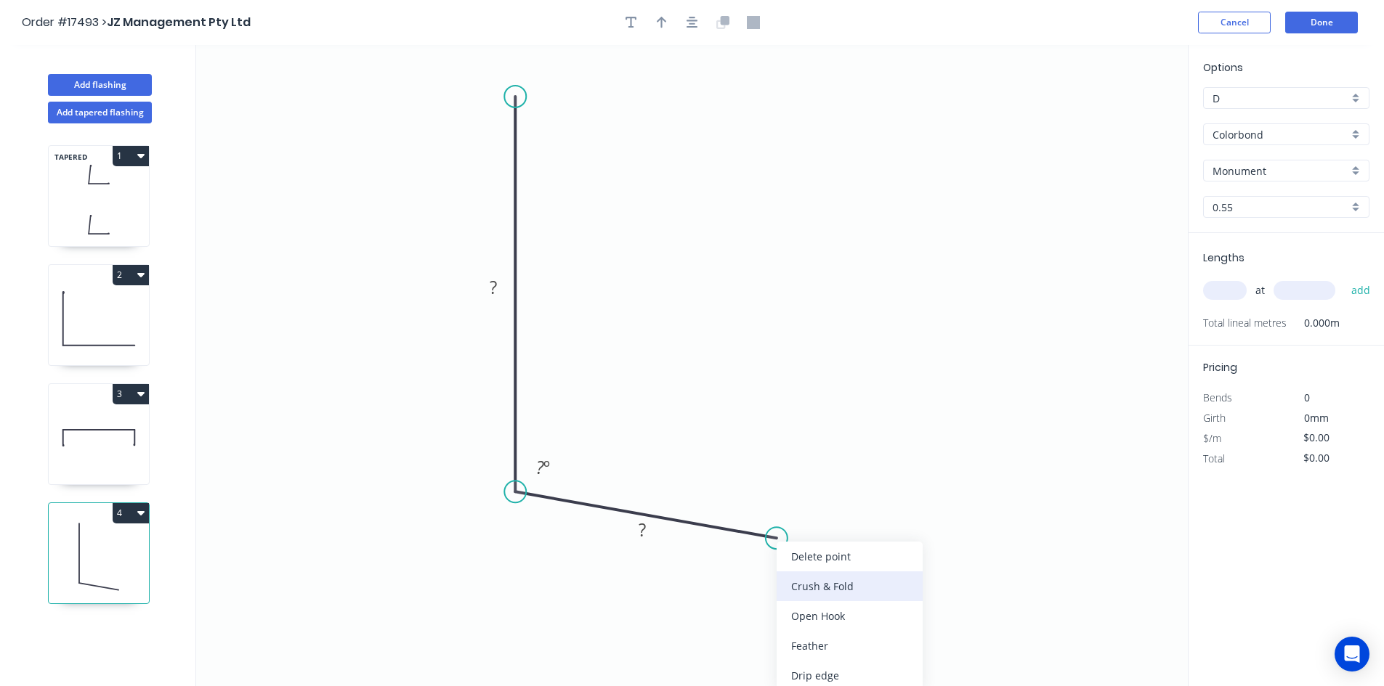
click at [819, 582] on div "Crush & Fold" at bounding box center [849, 587] width 146 height 30
click at [811, 581] on div "Flip bend" at bounding box center [849, 587] width 146 height 30
drag, startPoint x: 789, startPoint y: 496, endPoint x: 791, endPoint y: 598, distance: 102.4
click at [791, 598] on rect at bounding box center [765, 592] width 58 height 30
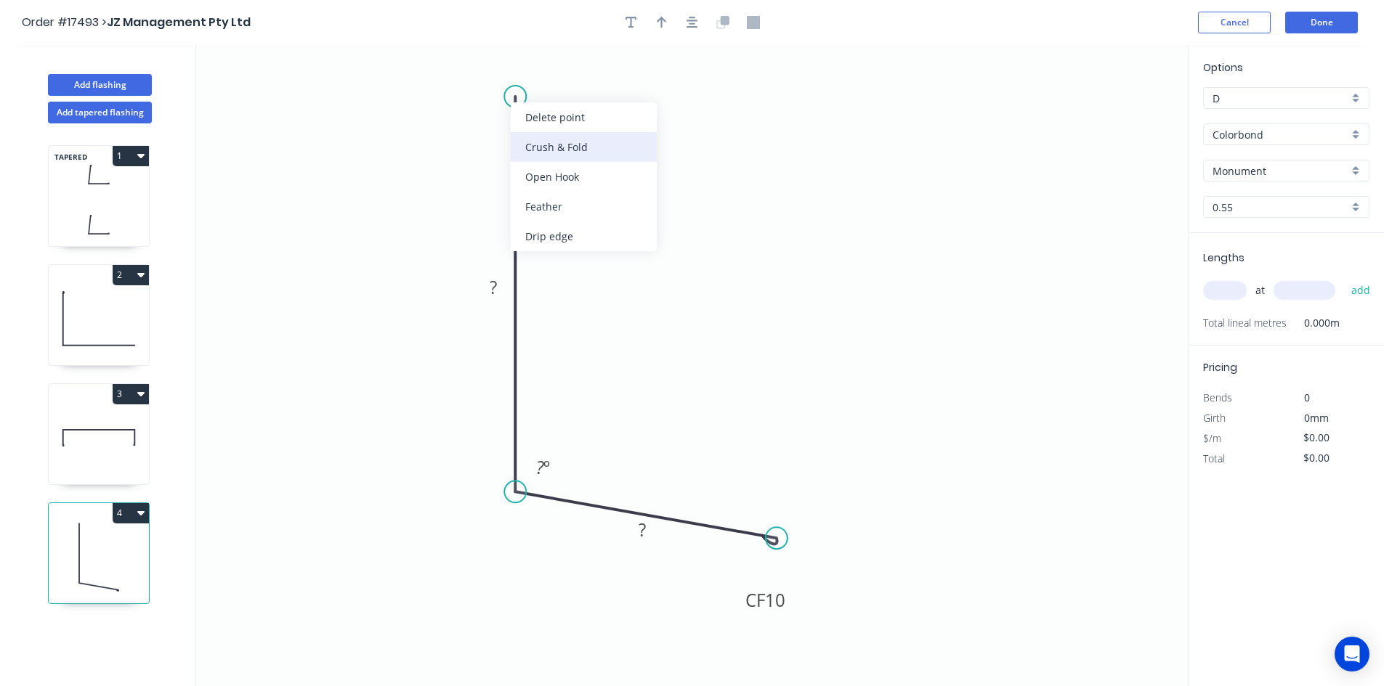
click at [554, 140] on div "Crush & Fold" at bounding box center [584, 147] width 146 height 30
drag, startPoint x: 460, startPoint y: 65, endPoint x: 411, endPoint y: 94, distance: 57.1
click at [411, 94] on rect at bounding box center [436, 101] width 58 height 30
click at [496, 292] on tspan "?" at bounding box center [493, 287] width 7 height 24
click at [641, 524] on tspan "?" at bounding box center [641, 530] width 7 height 24
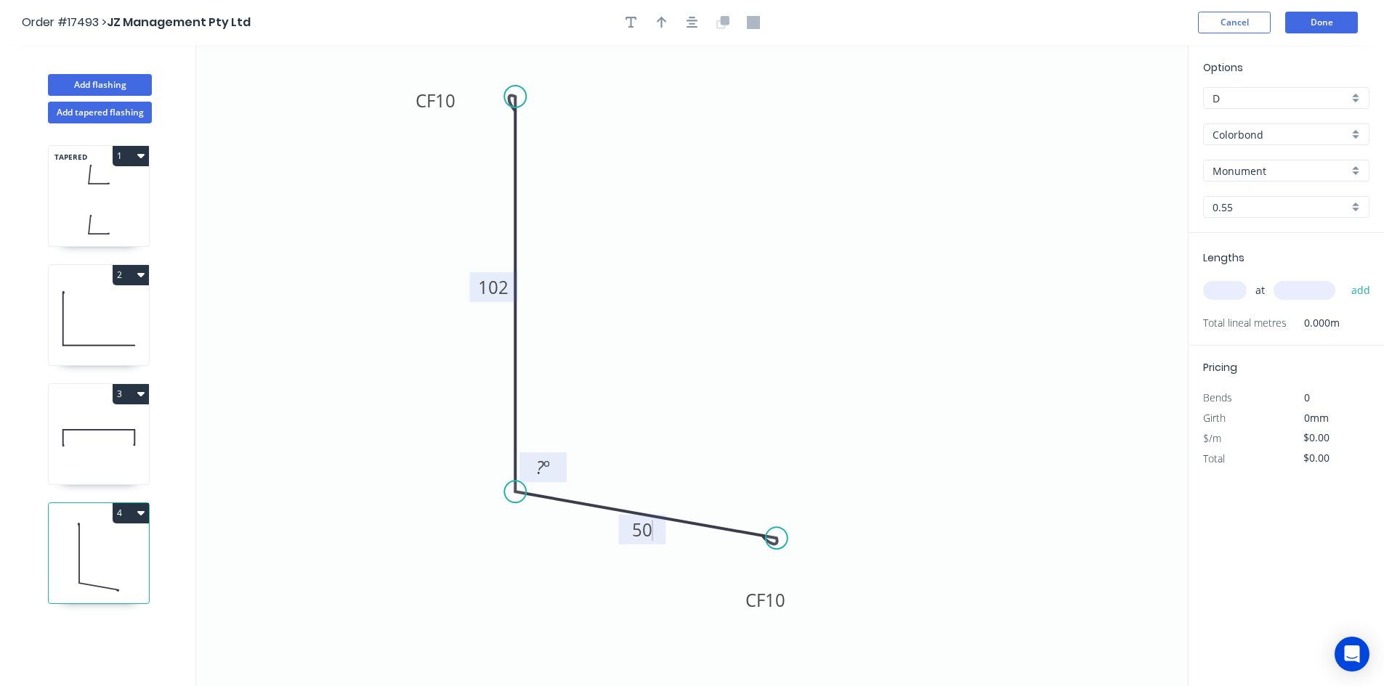
type input "$20.82"
click at [545, 466] on tspan "º" at bounding box center [546, 467] width 7 height 24
drag, startPoint x: 598, startPoint y: 441, endPoint x: 585, endPoint y: 450, distance: 16.7
click at [599, 441] on icon "0 CF 10 102 CF 10 50 84 º" at bounding box center [691, 365] width 991 height 641
drag, startPoint x: 560, startPoint y: 460, endPoint x: 459, endPoint y: 500, distance: 108.6
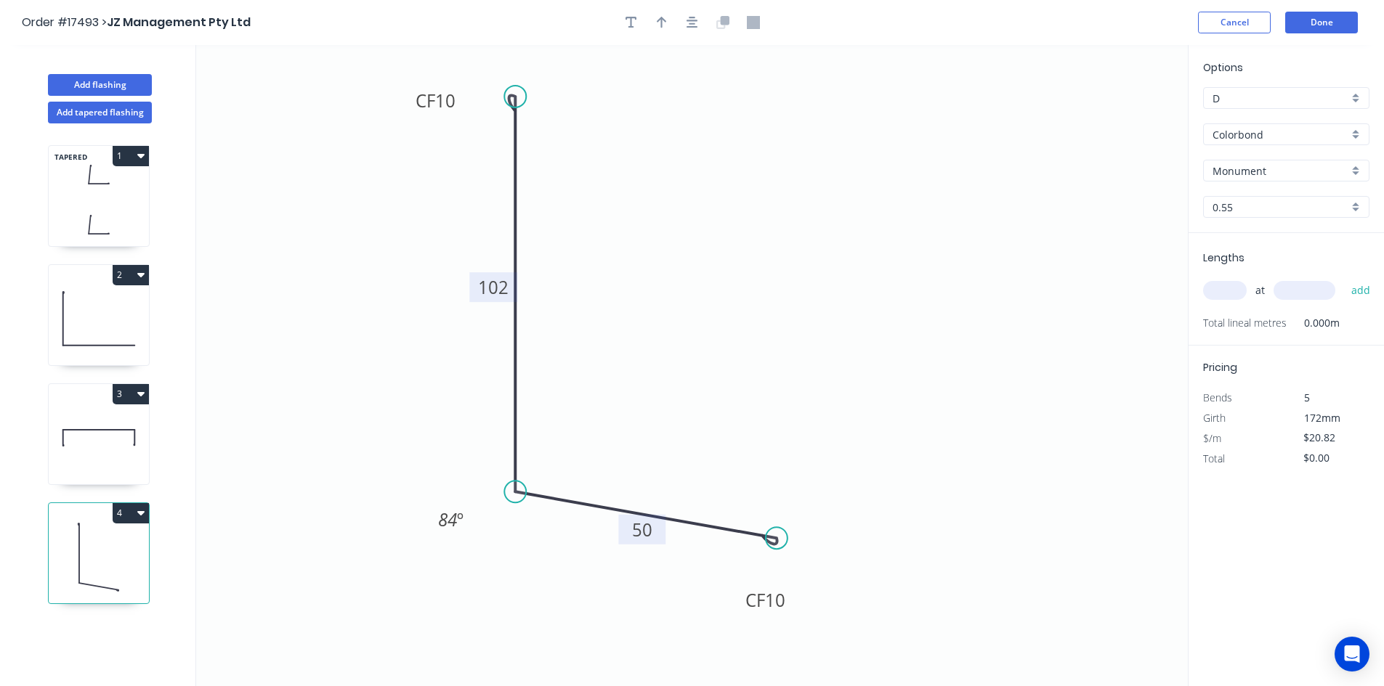
click at [463, 516] on rect at bounding box center [450, 520] width 47 height 30
click at [696, 26] on icon "button" at bounding box center [692, 22] width 12 height 13
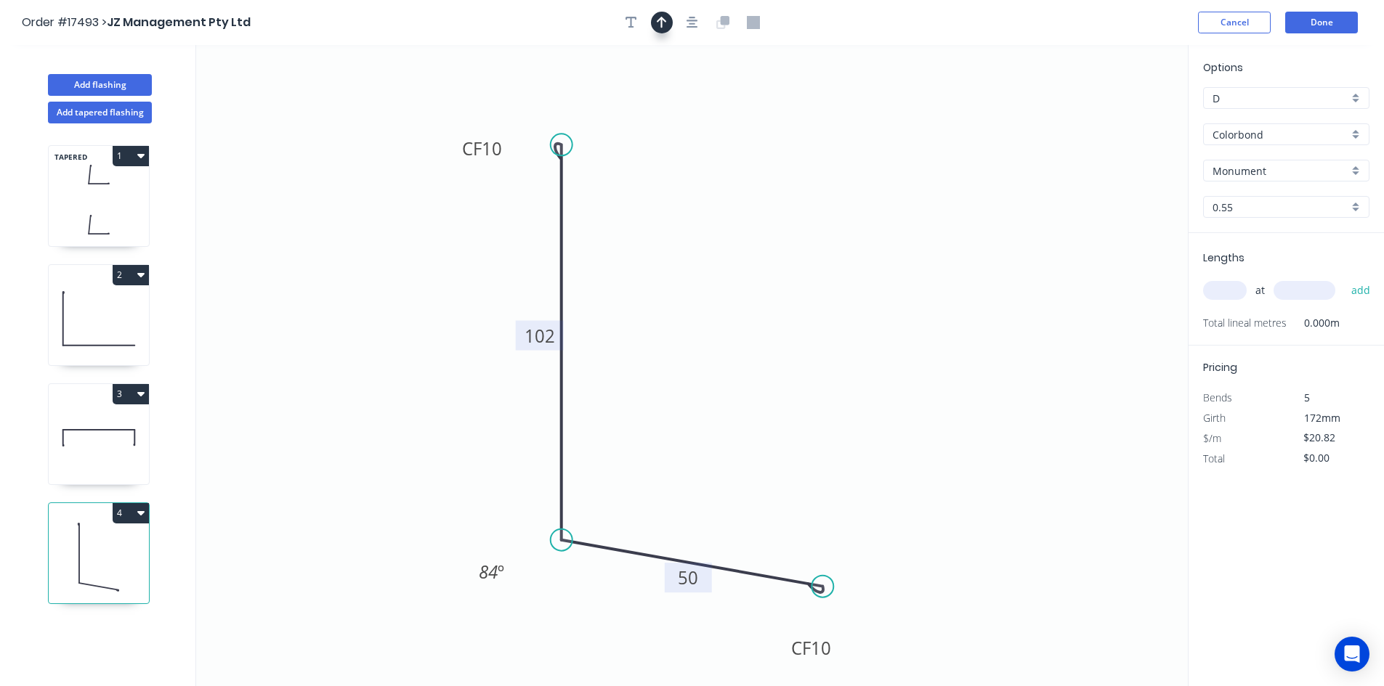
click at [668, 25] on button "button" at bounding box center [662, 23] width 22 height 22
click at [1117, 115] on icon at bounding box center [1114, 101] width 13 height 46
drag, startPoint x: 1113, startPoint y: 114, endPoint x: 754, endPoint y: 335, distance: 421.9
click at [736, 341] on icon at bounding box center [757, 330] width 42 height 42
click at [1227, 286] on input "text" at bounding box center [1225, 290] width 44 height 19
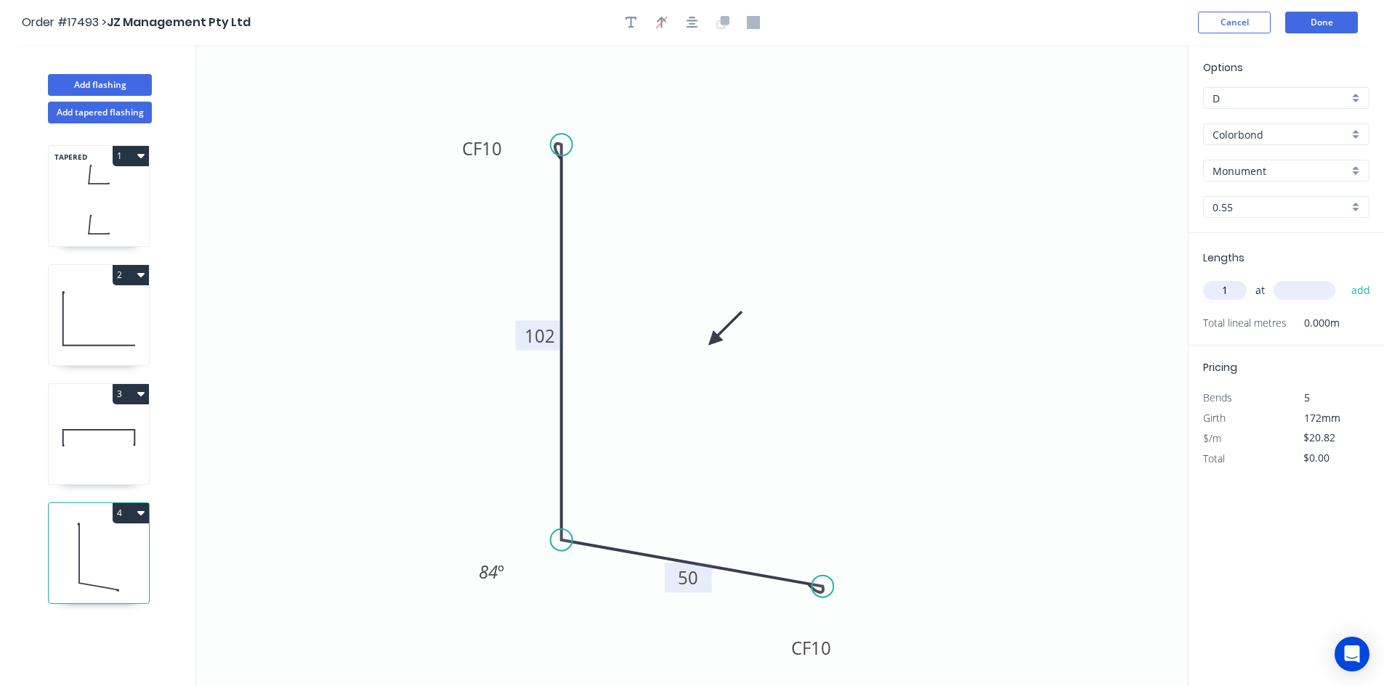
type input "1"
click at [1301, 289] on input "text" at bounding box center [1304, 290] width 62 height 19
type input "2705"
click at [1365, 290] on button "add" at bounding box center [1361, 290] width 34 height 25
click at [140, 515] on icon "button" at bounding box center [140, 513] width 7 height 4
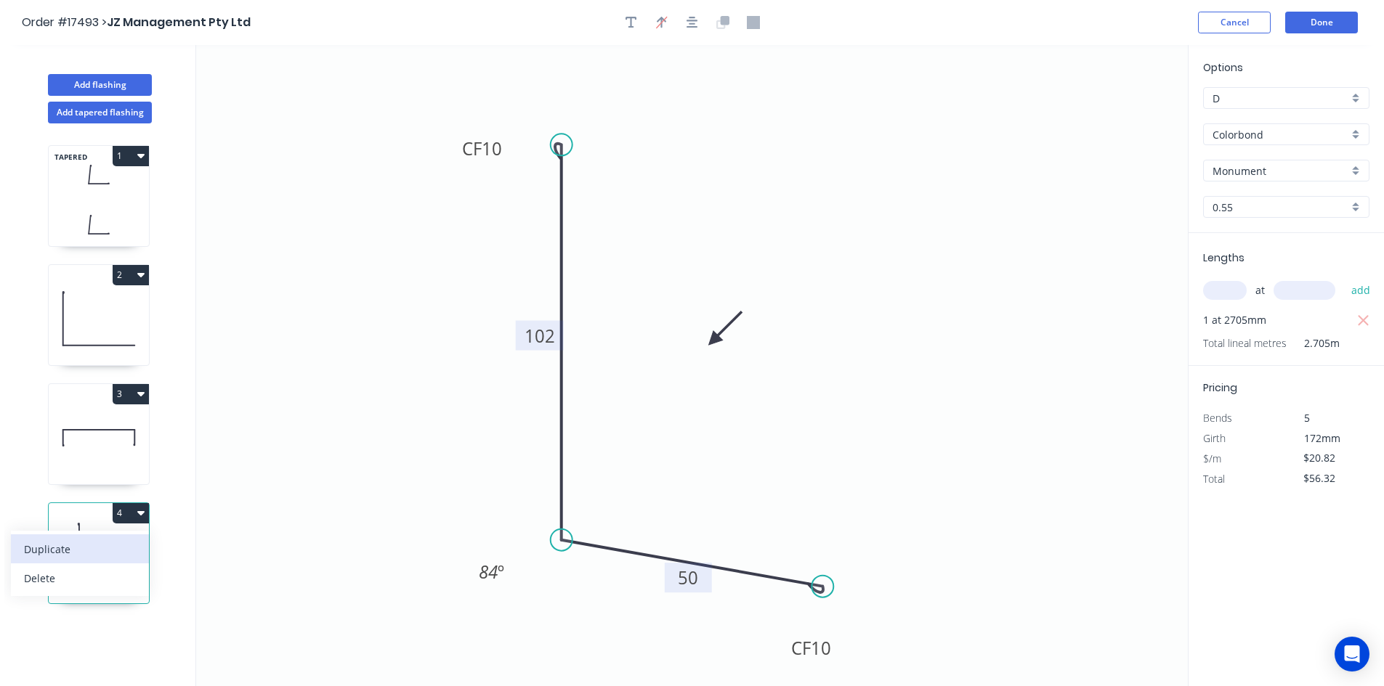
click at [118, 546] on div "Duplicate" at bounding box center [80, 549] width 112 height 21
type input "$0.00"
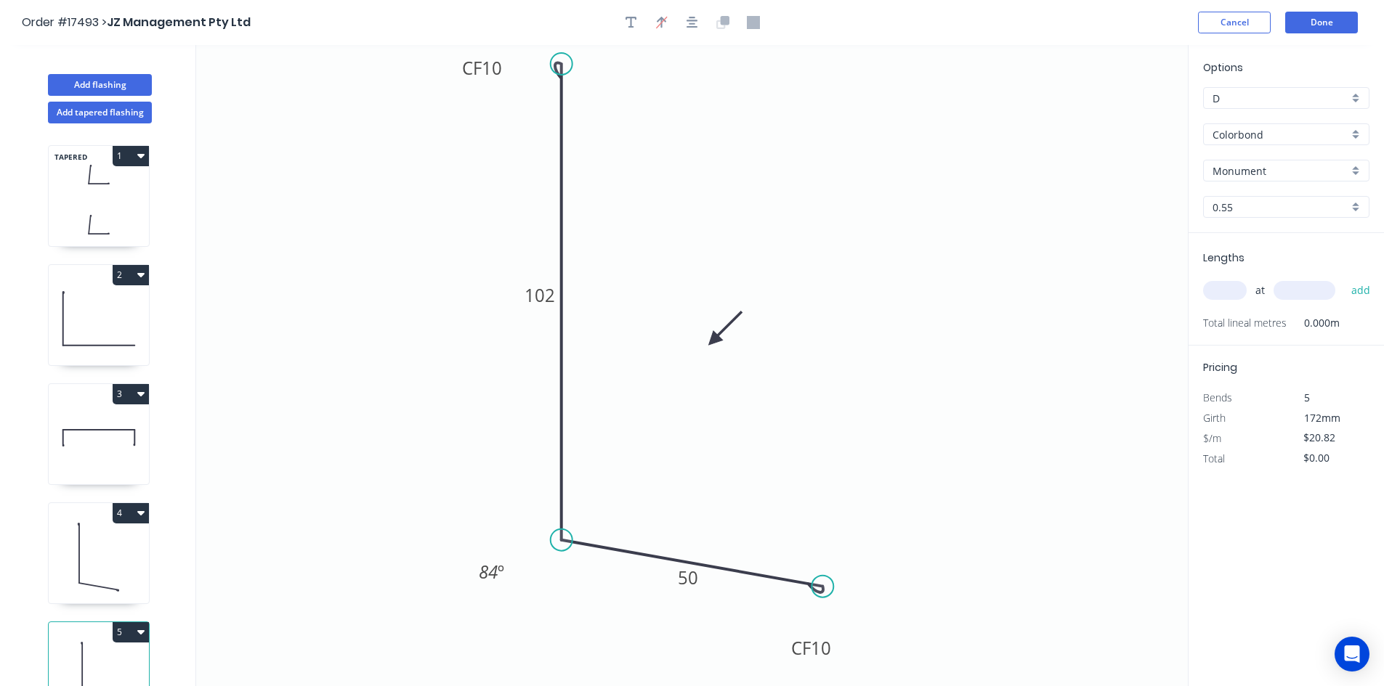
drag, startPoint x: 551, startPoint y: 81, endPoint x: 550, endPoint y: 64, distance: 17.4
click at [551, 64] on circle at bounding box center [562, 64] width 22 height 22
click at [689, 25] on icon "button" at bounding box center [692, 23] width 12 height 12
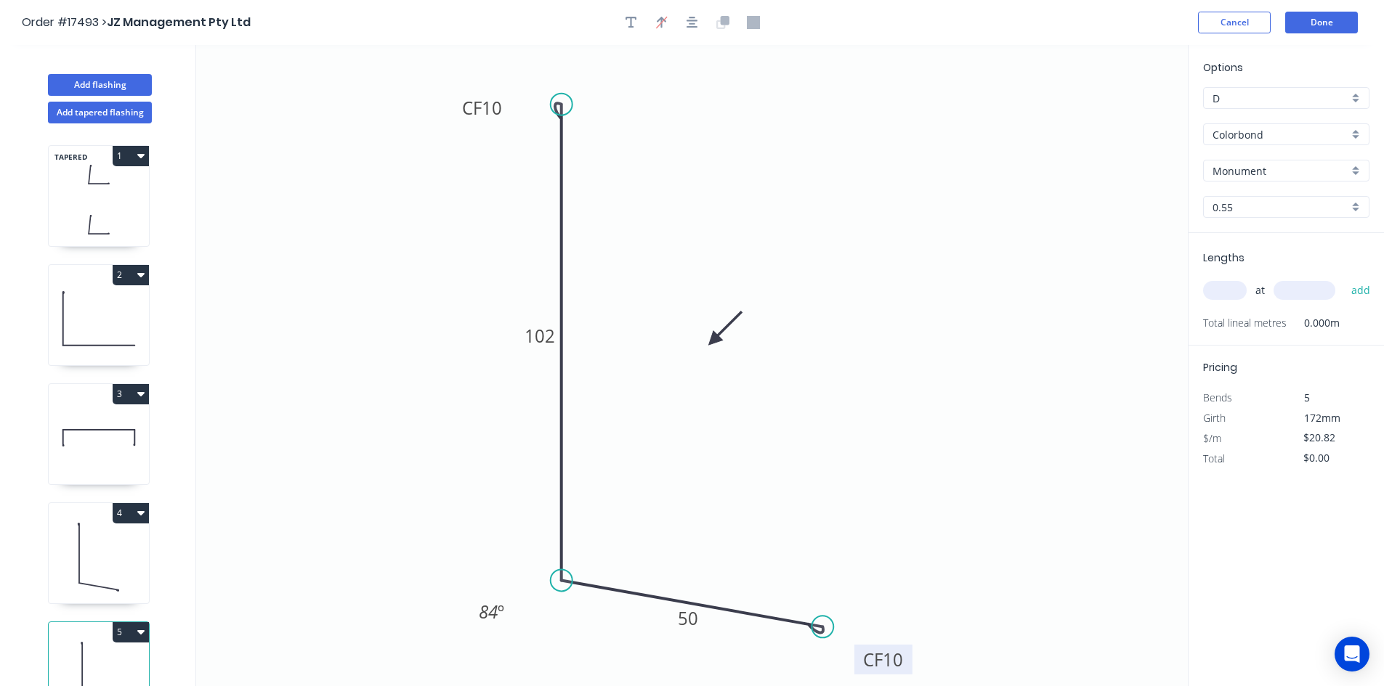
drag, startPoint x: 836, startPoint y: 677, endPoint x: 908, endPoint y: 648, distance: 77.6
click at [908, 648] on rect at bounding box center [883, 660] width 58 height 30
click at [543, 341] on tspan "102" at bounding box center [539, 336] width 31 height 24
click at [872, 347] on icon "0 CF 10 145 CF 10 50 84 º" at bounding box center [691, 365] width 991 height 641
type input "$22.41"
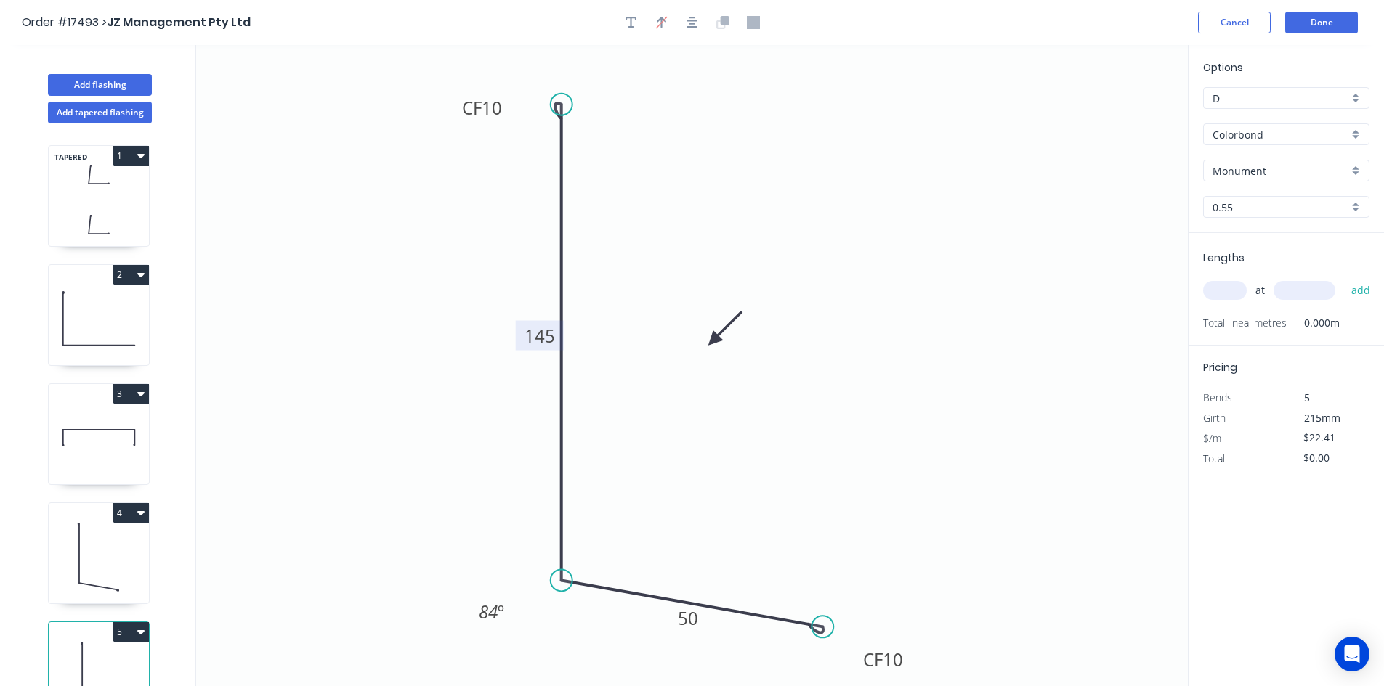
click at [1228, 291] on input "text" at bounding box center [1225, 290] width 44 height 19
type input "1"
click at [1281, 291] on input "text" at bounding box center [1304, 290] width 62 height 19
type input "3602"
click at [1354, 291] on button "add" at bounding box center [1361, 290] width 34 height 25
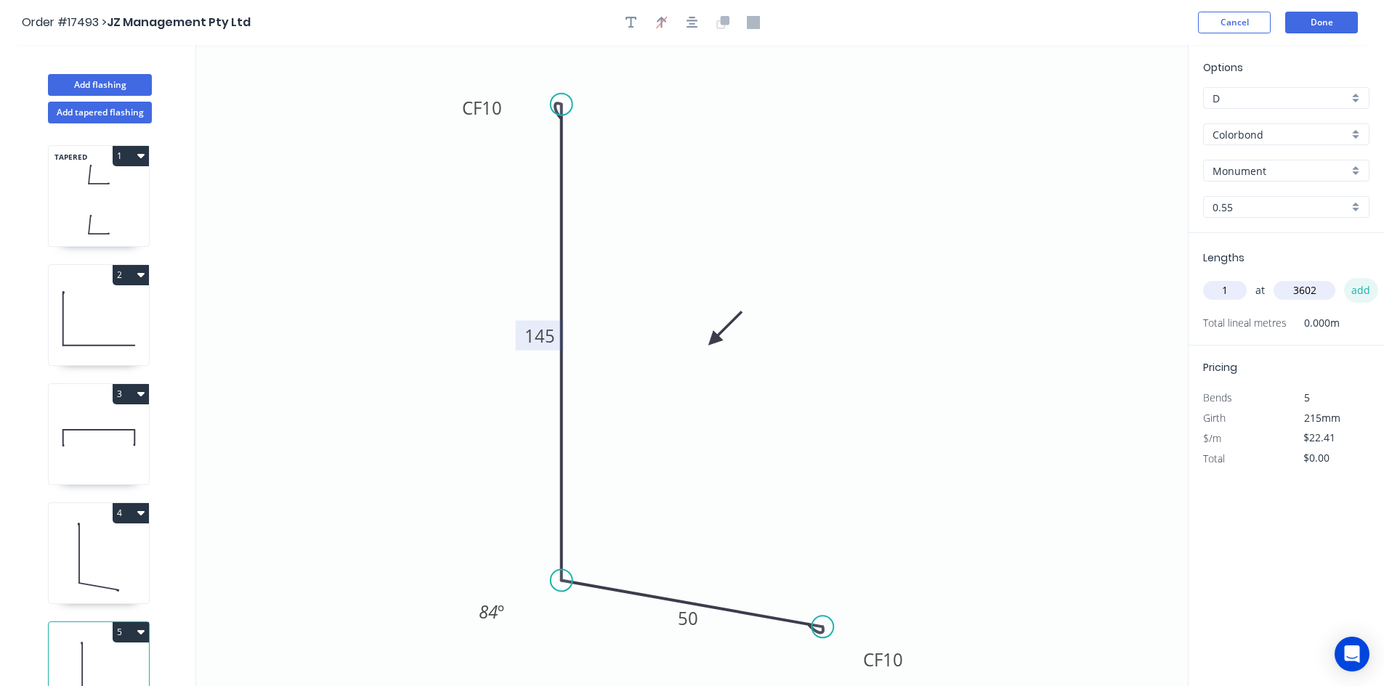
type input "$80.72"
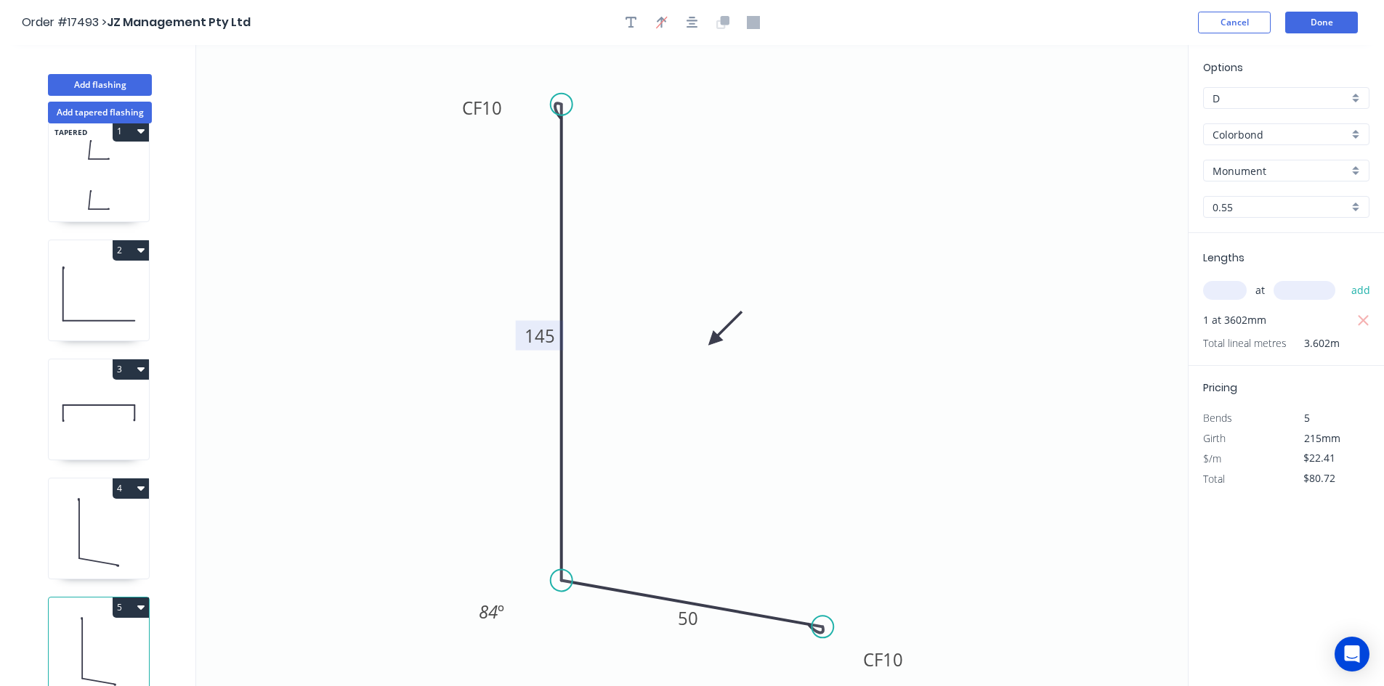
scroll to position [38, 0]
click at [93, 504] on icon at bounding box center [99, 529] width 100 height 93
type input "$20.82"
type input "$56.32"
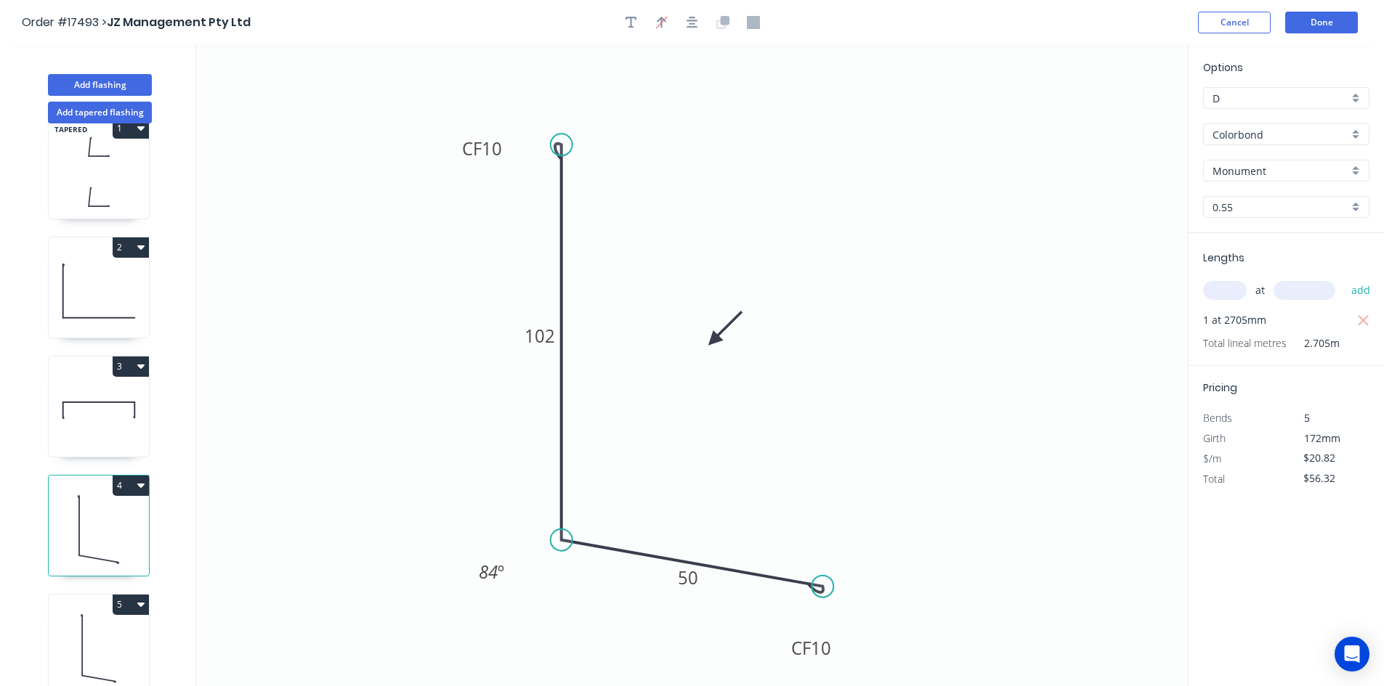
click at [101, 612] on icon at bounding box center [99, 648] width 100 height 93
type input "$22.41"
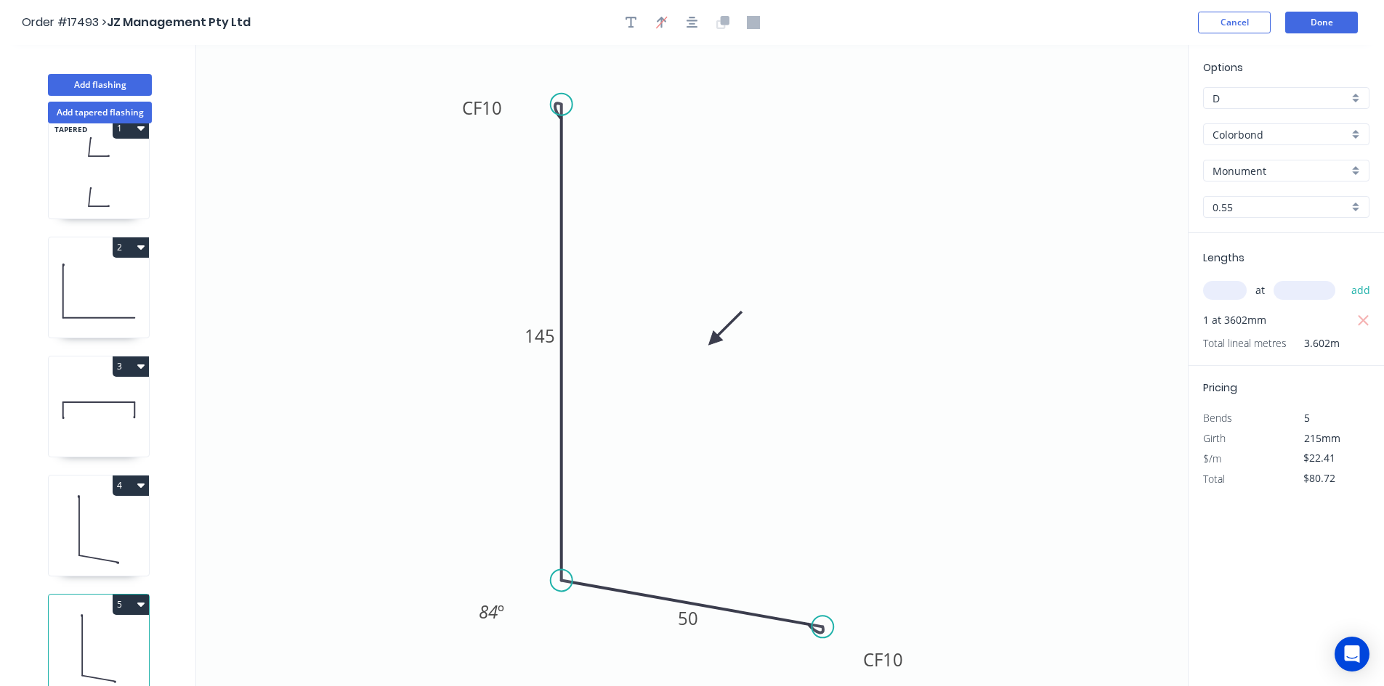
click at [132, 595] on button "5" at bounding box center [131, 605] width 36 height 20
click at [119, 630] on div "Duplicate" at bounding box center [80, 640] width 112 height 21
type input "$0.00"
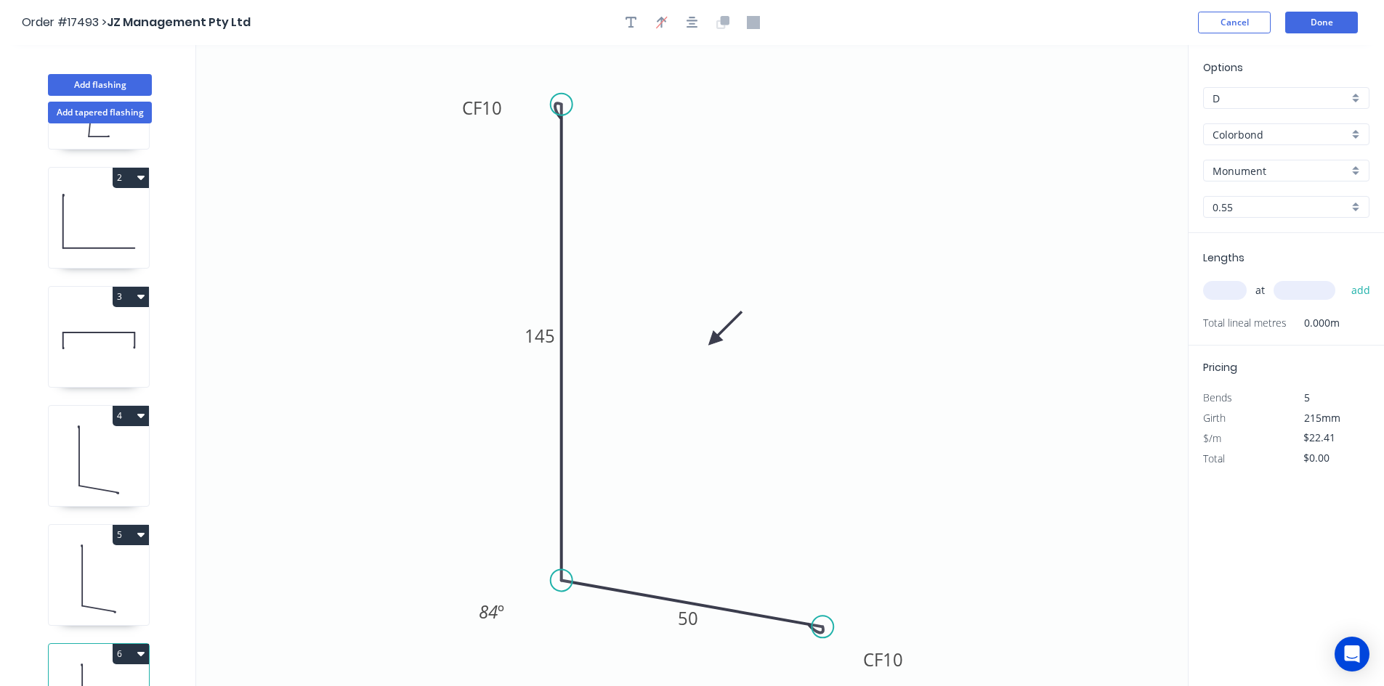
scroll to position [158, 0]
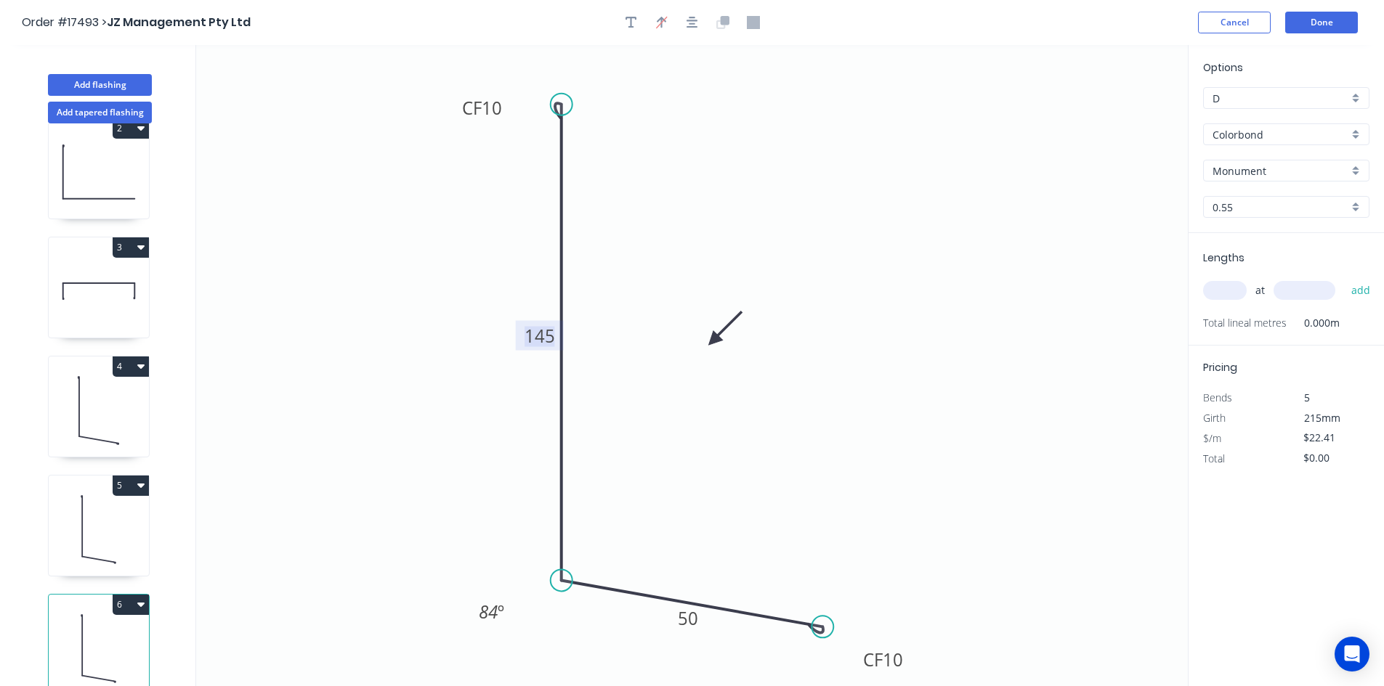
click at [538, 347] on tspan "145" at bounding box center [539, 336] width 31 height 24
click at [764, 202] on icon "0 CF 10 150 CF 10 50 84 º" at bounding box center [691, 365] width 991 height 641
click at [1222, 288] on input "text" at bounding box center [1225, 290] width 44 height 19
type input "1"
click at [1316, 290] on input "text" at bounding box center [1304, 290] width 62 height 19
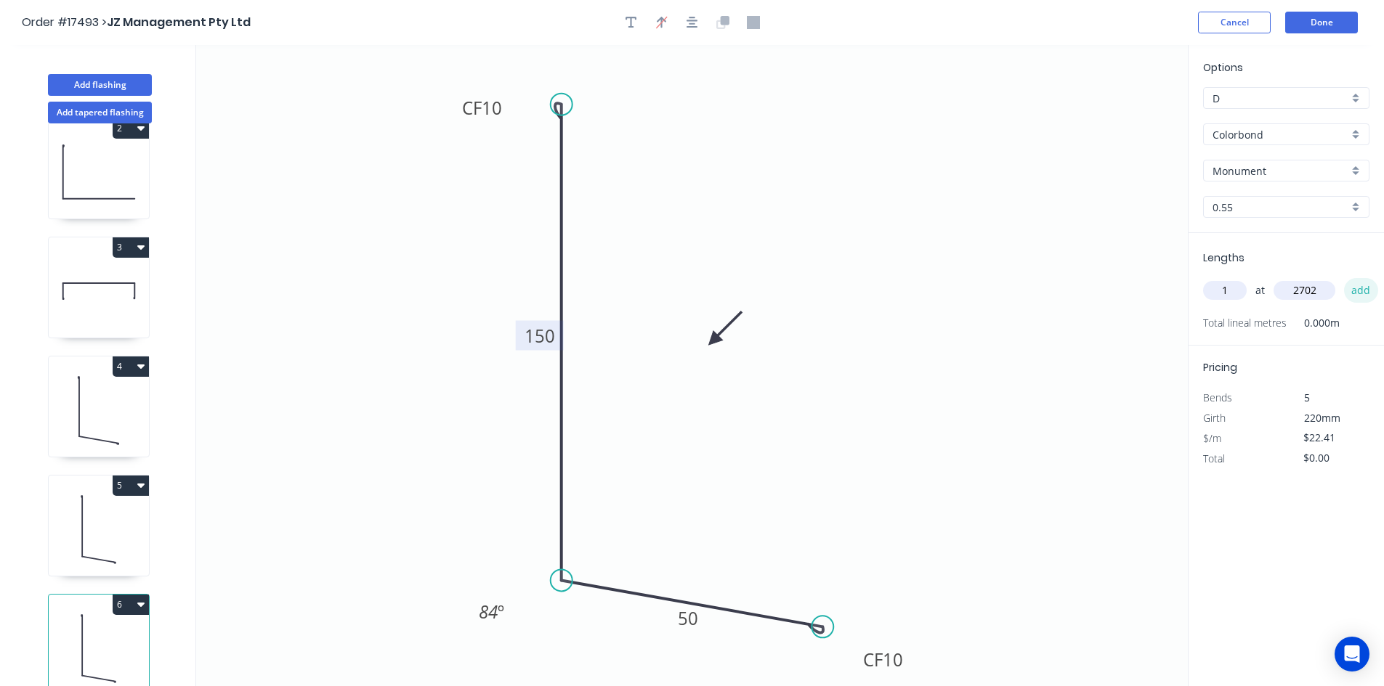
type input "2702"
click at [1356, 288] on button "add" at bounding box center [1361, 290] width 34 height 25
type input "$60.55"
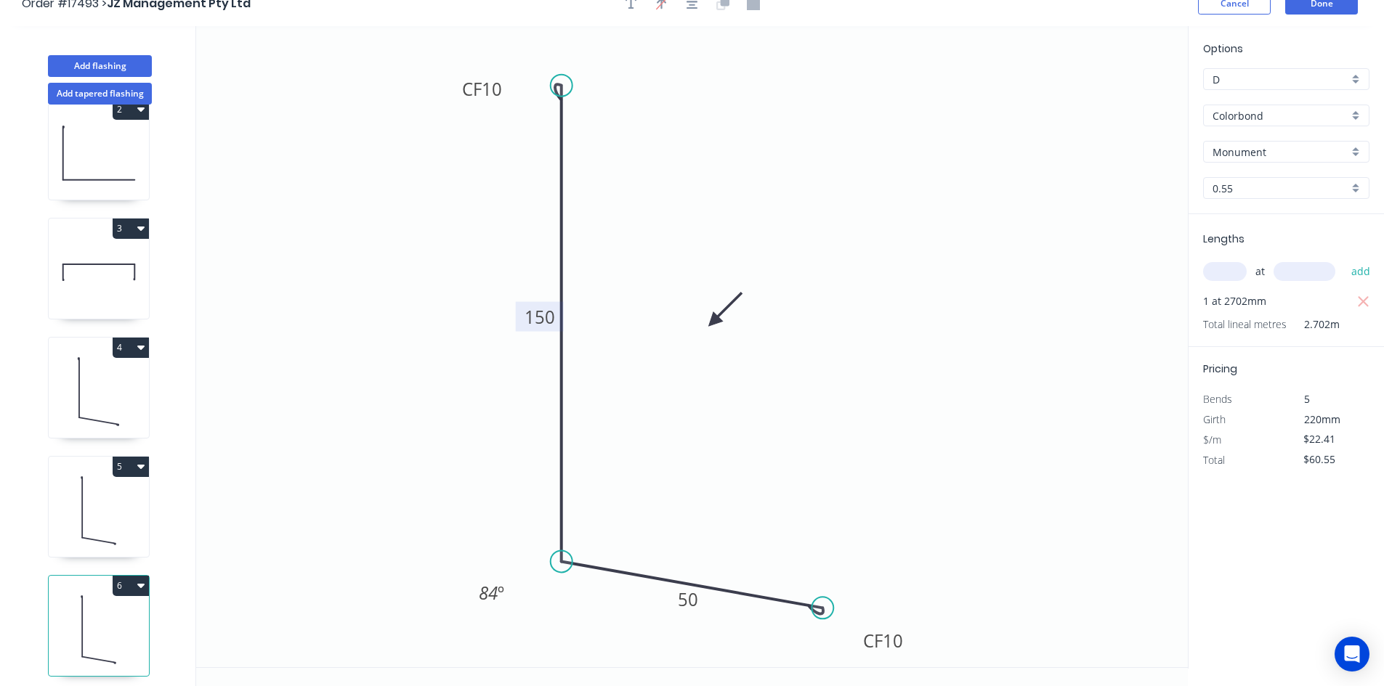
scroll to position [27, 0]
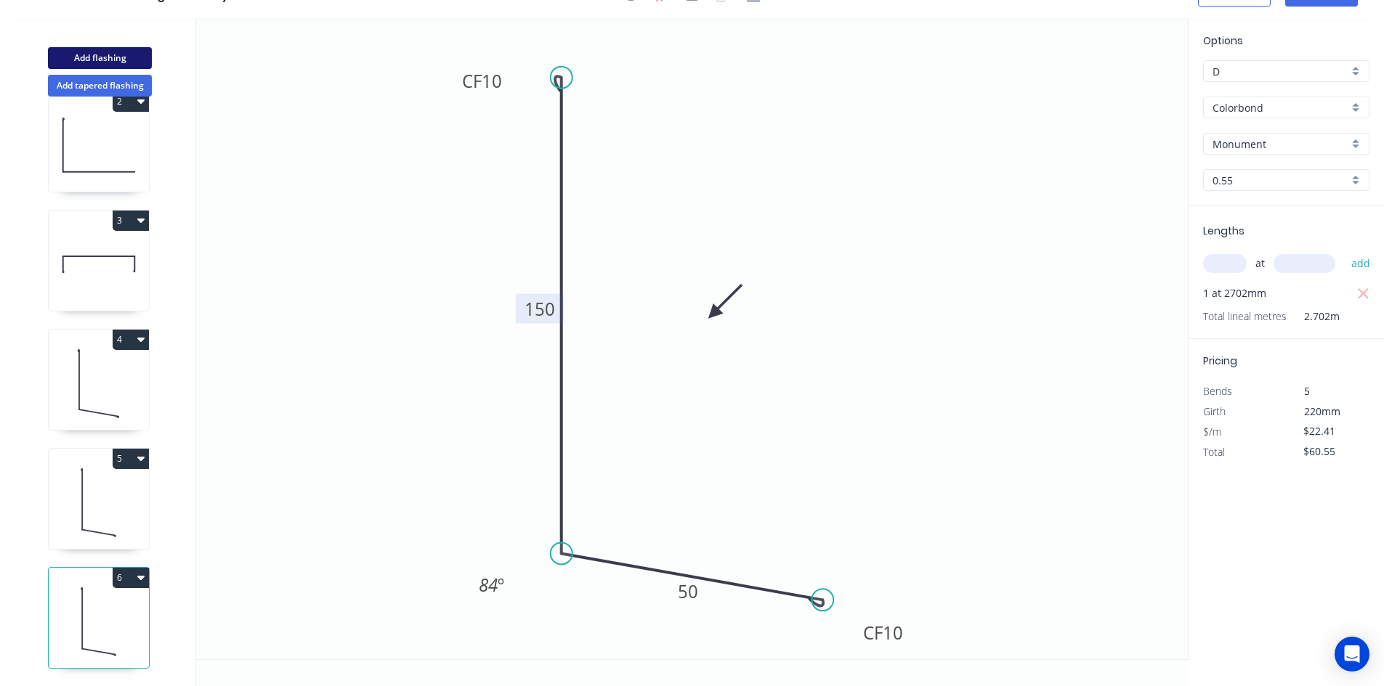
click at [105, 53] on button "Add flashing" at bounding box center [100, 58] width 104 height 22
type input "$0.00"
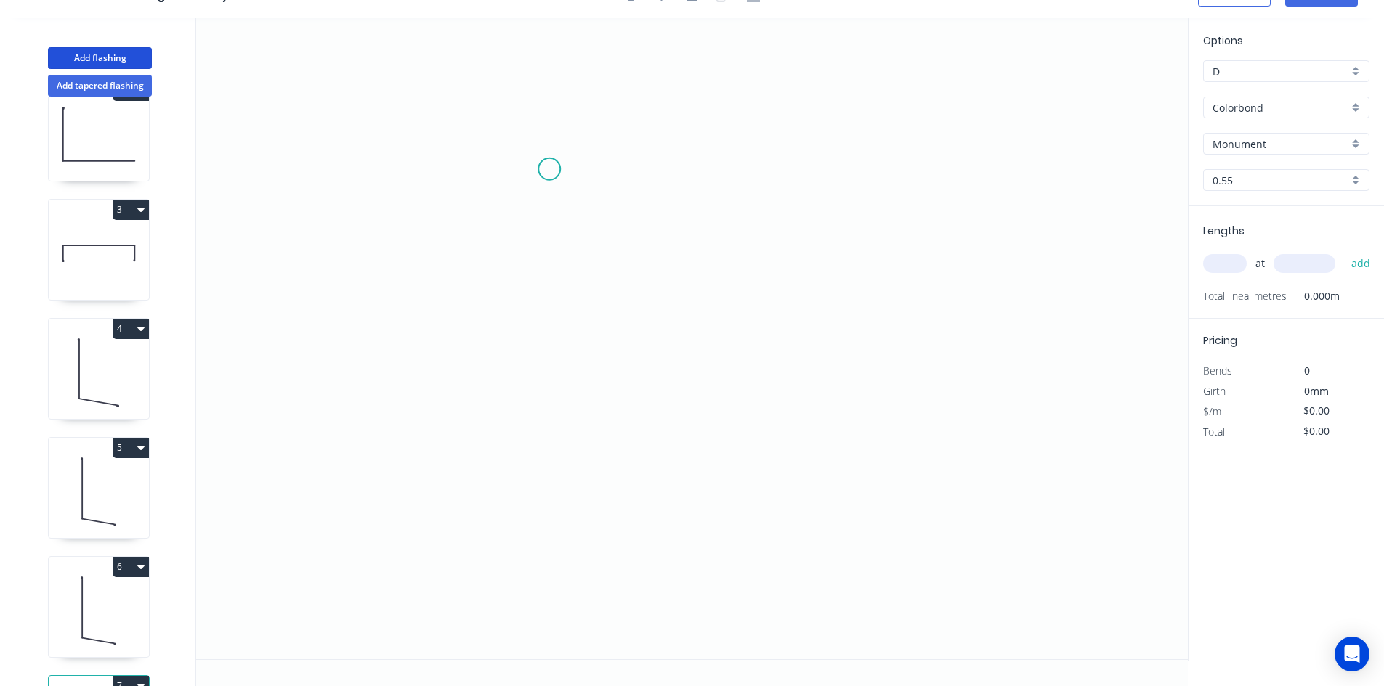
click at [549, 169] on icon "0" at bounding box center [691, 338] width 991 height 641
click at [799, 169] on icon "0" at bounding box center [691, 338] width 991 height 641
click at [547, 174] on circle at bounding box center [549, 169] width 22 height 22
click at [543, 381] on icon "0 ?" at bounding box center [691, 338] width 991 height 641
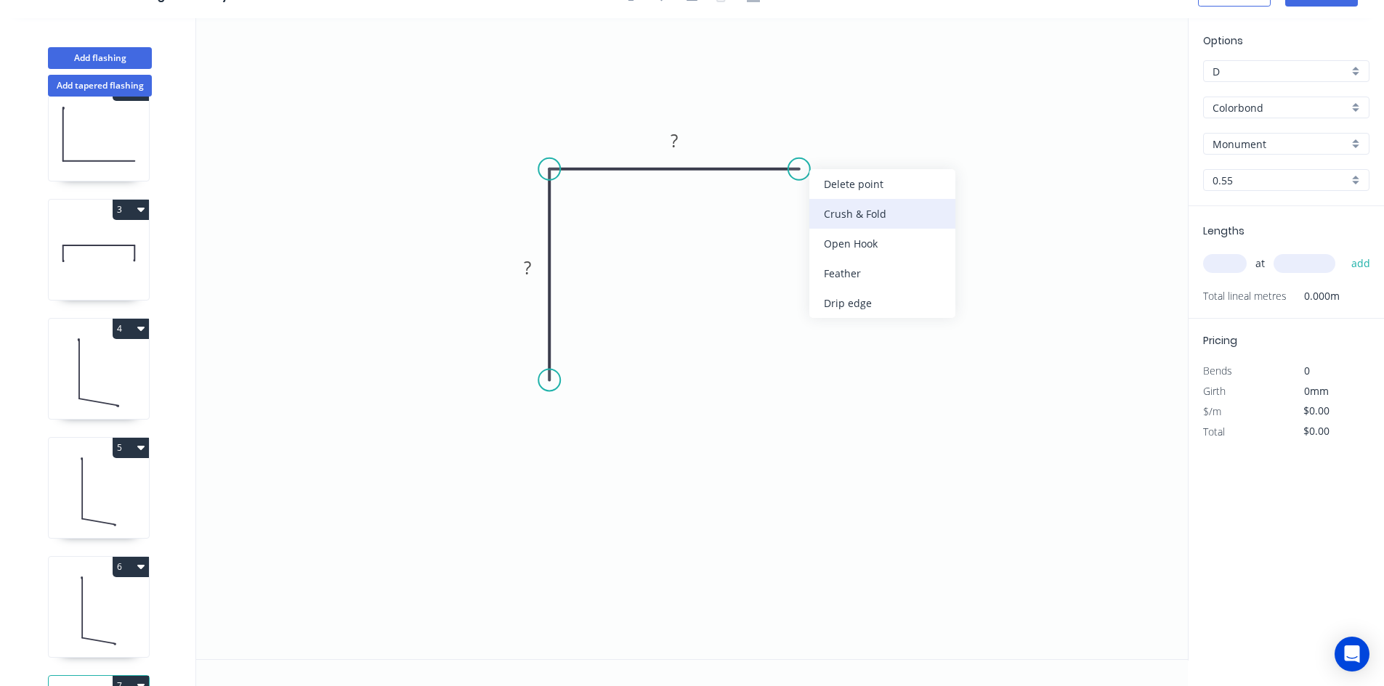
click at [840, 216] on div "Crush & Fold" at bounding box center [882, 214] width 146 height 30
click at [832, 208] on div "Flip bend" at bounding box center [878, 219] width 146 height 30
click at [831, 192] on tspan "10" at bounding box center [828, 193] width 20 height 24
click at [907, 187] on icon "0 ? CF 10 ?" at bounding box center [691, 338] width 991 height 641
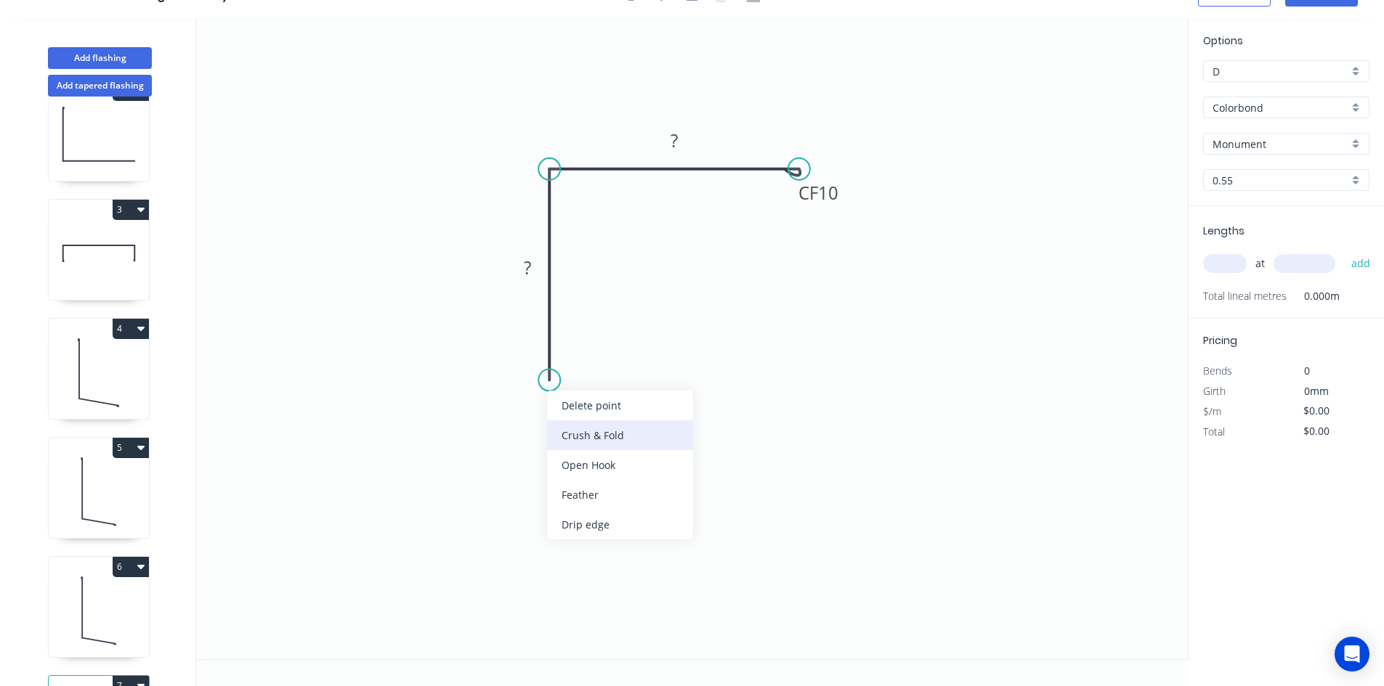
click at [606, 438] on div "Crush & Fold" at bounding box center [620, 436] width 146 height 30
drag, startPoint x: 495, startPoint y: 347, endPoint x: 606, endPoint y: 378, distance: 115.9
click at [610, 378] on rect at bounding box center [639, 393] width 58 height 30
click at [535, 269] on rect at bounding box center [527, 269] width 29 height 20
click at [689, 146] on rect at bounding box center [674, 141] width 47 height 30
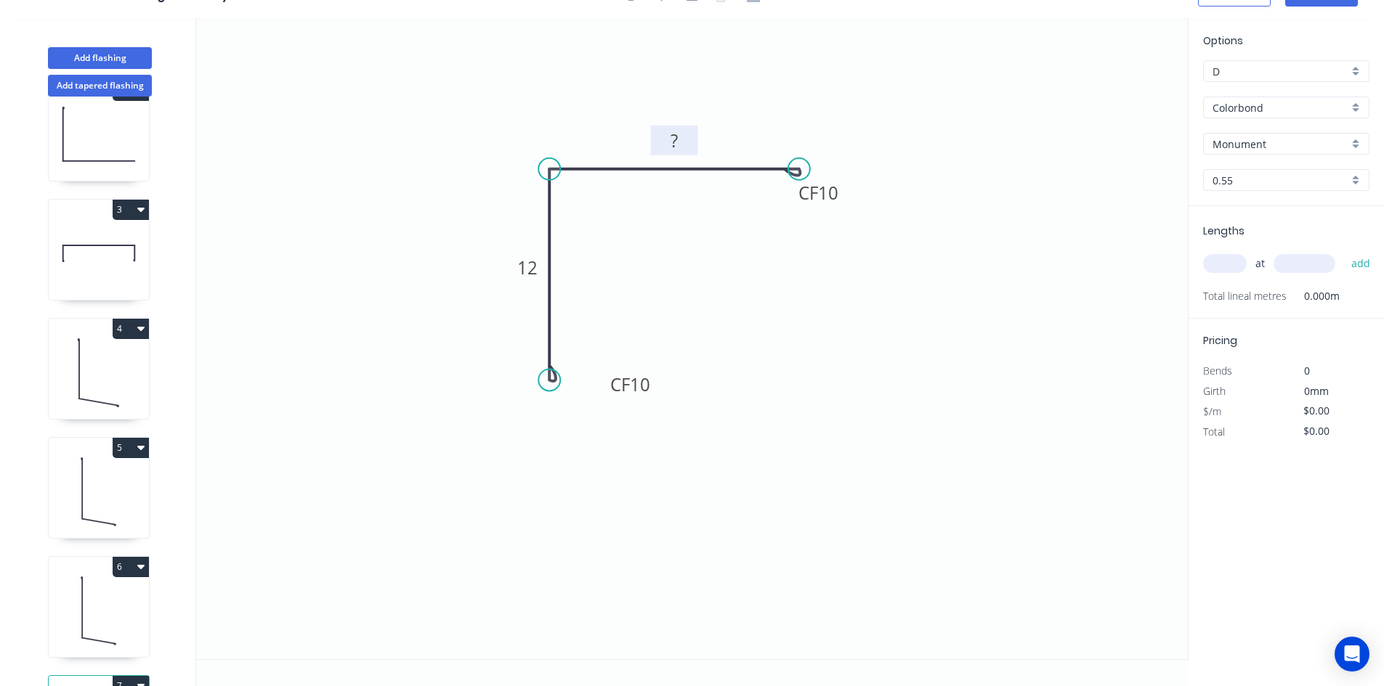
click at [681, 134] on rect at bounding box center [674, 141] width 29 height 20
click at [601, 213] on div "Show angle" at bounding box center [621, 218] width 146 height 30
type input "$16.84"
click at [583, 195] on rect at bounding box center [575, 194] width 29 height 20
click at [607, 260] on icon "0 CF 10 12 CF 10 12 92 º" at bounding box center [691, 338] width 991 height 641
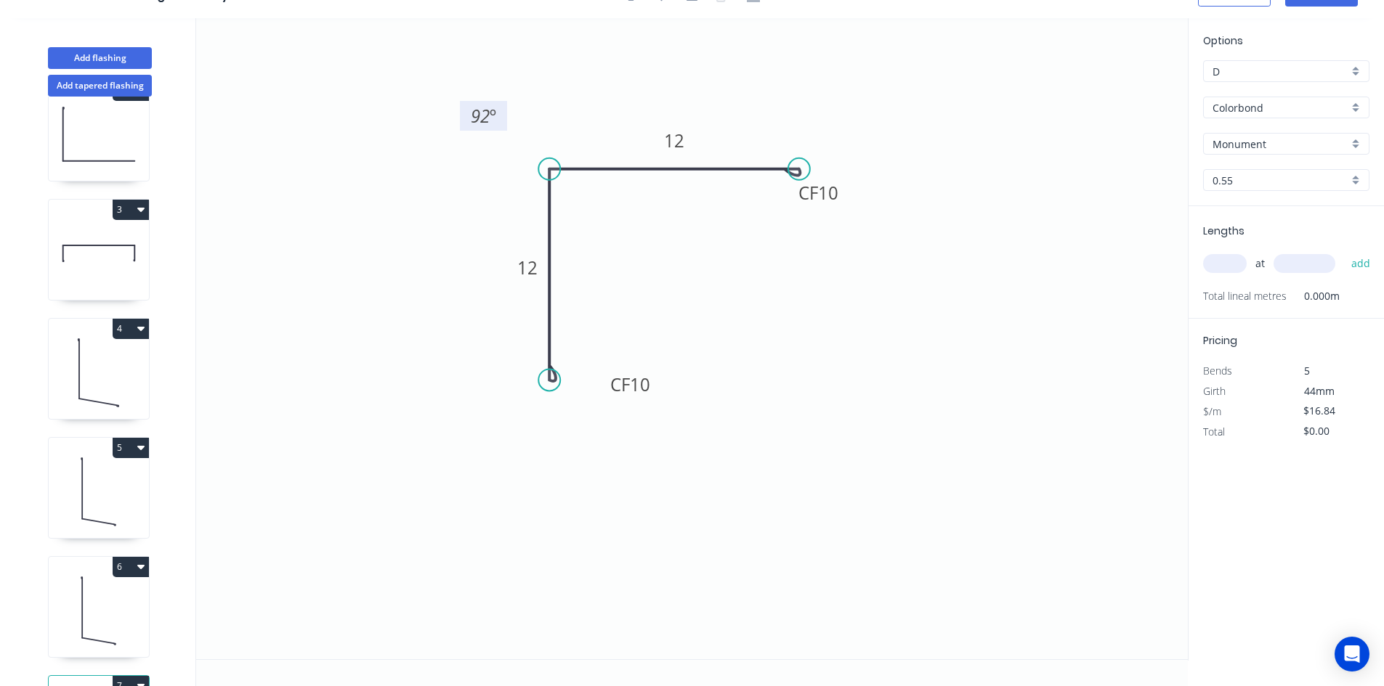
drag, startPoint x: 591, startPoint y: 202, endPoint x: 500, endPoint y: 124, distance: 120.1
click at [500, 124] on rect at bounding box center [483, 116] width 47 height 30
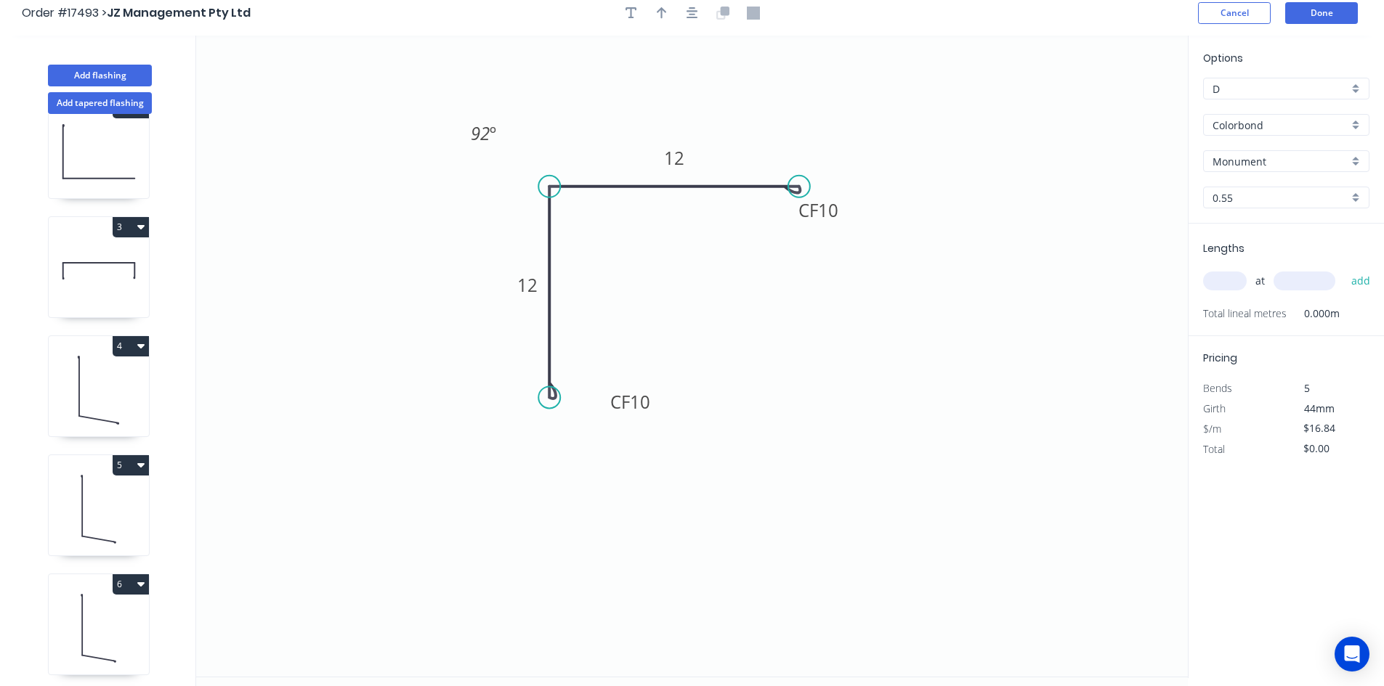
scroll to position [0, 0]
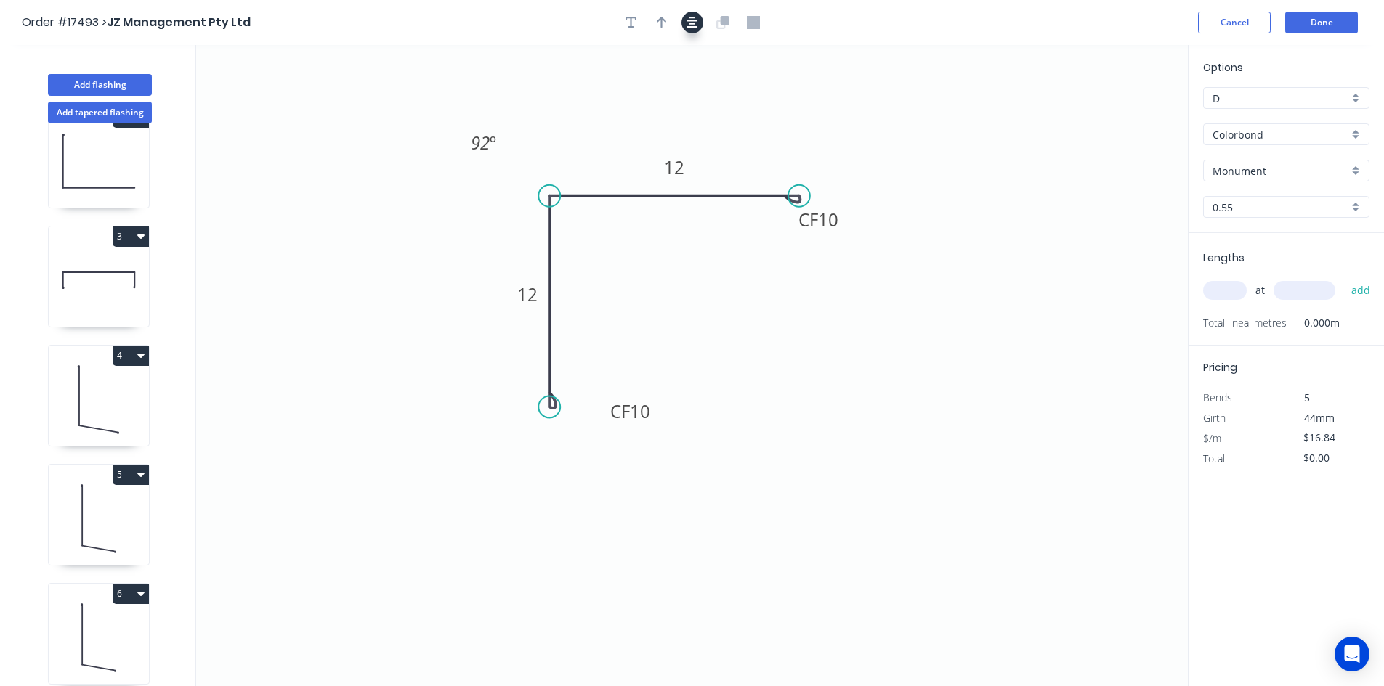
click at [693, 20] on icon "button" at bounding box center [692, 23] width 12 height 12
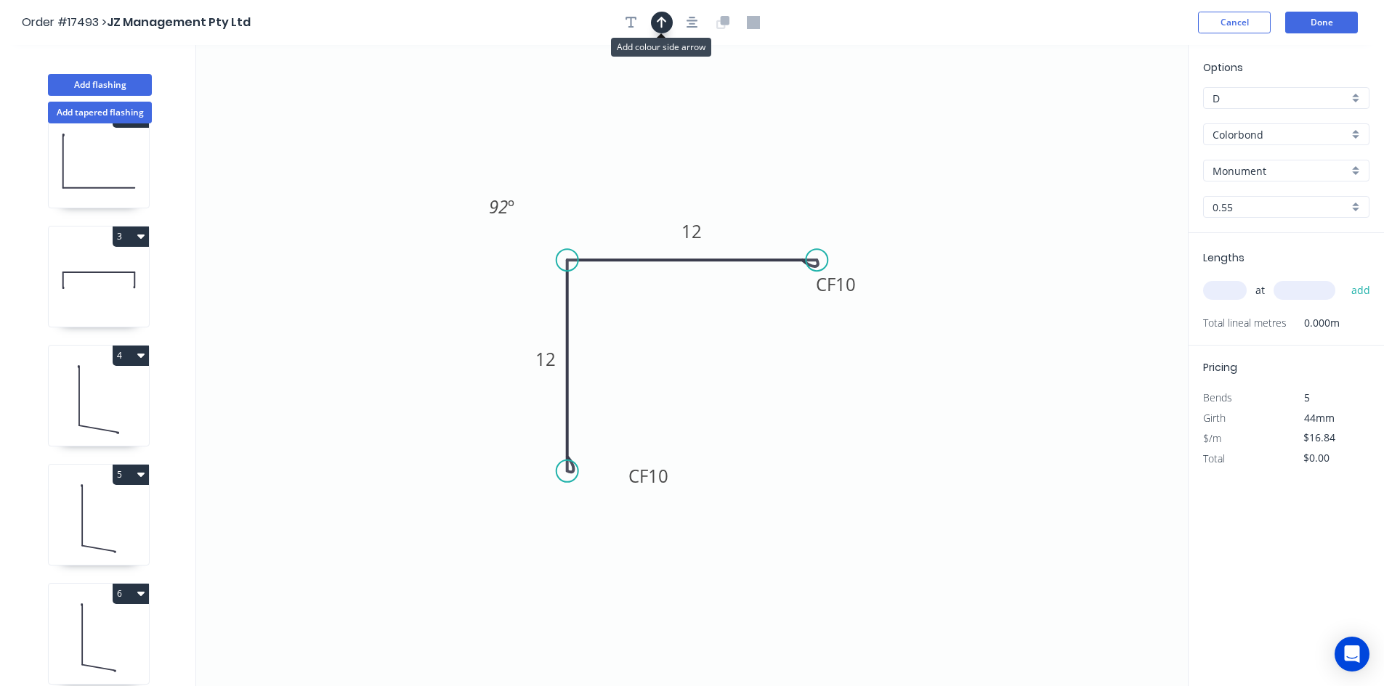
drag, startPoint x: 665, startPoint y: 20, endPoint x: 737, endPoint y: 44, distance: 75.6
click at [668, 21] on button "button" at bounding box center [662, 23] width 22 height 22
drag, startPoint x: 1113, startPoint y: 114, endPoint x: 633, endPoint y: 170, distance: 484.1
click at [633, 170] on icon at bounding box center [632, 153] width 13 height 46
click at [1222, 290] on input "text" at bounding box center [1225, 290] width 44 height 19
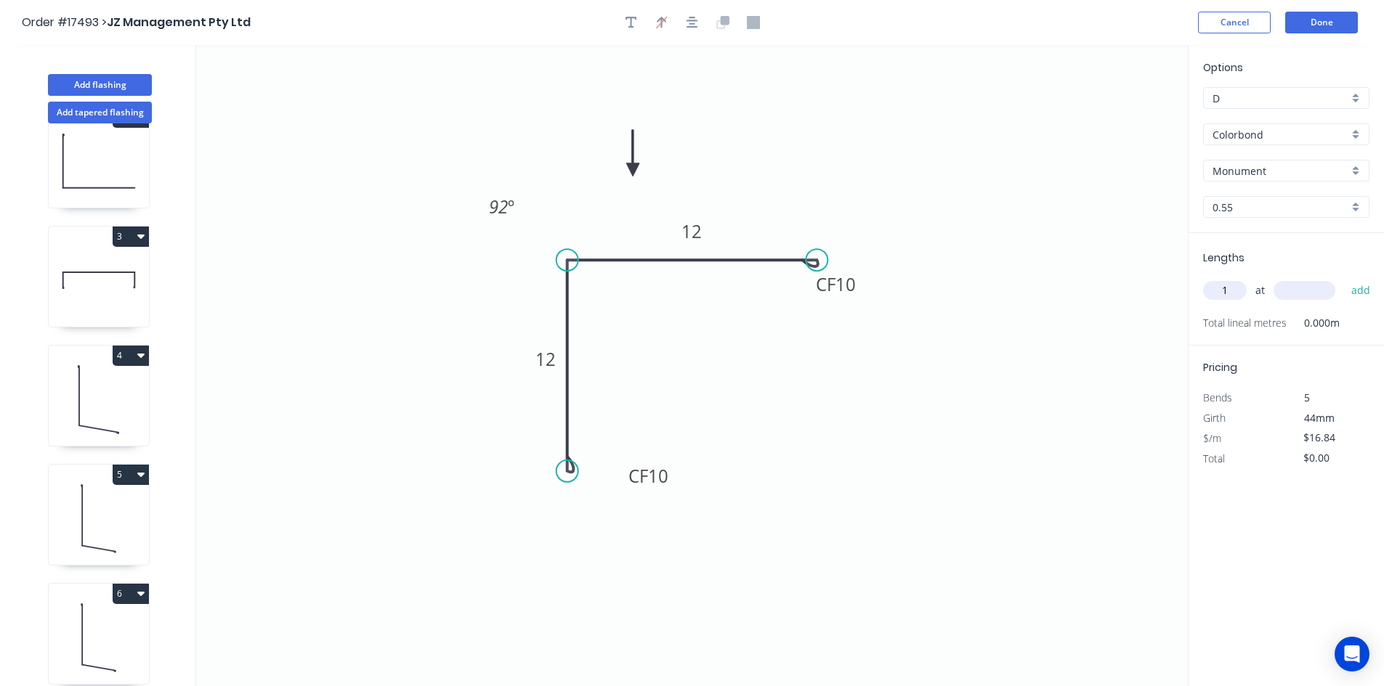
type input "1"
click at [1299, 287] on input "text" at bounding box center [1304, 290] width 62 height 19
type input "1800"
click at [1363, 299] on button "add" at bounding box center [1361, 290] width 34 height 25
type input "$30.31"
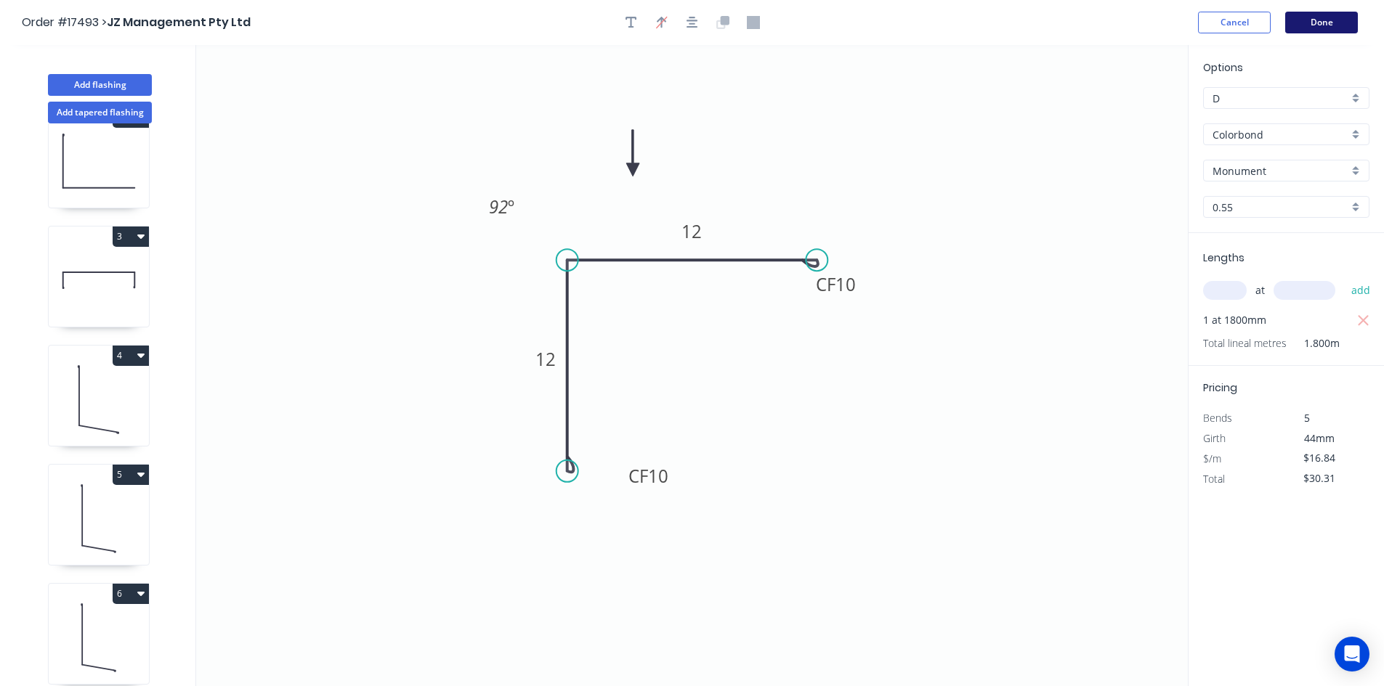
click at [1322, 25] on button "Done" at bounding box center [1321, 23] width 73 height 22
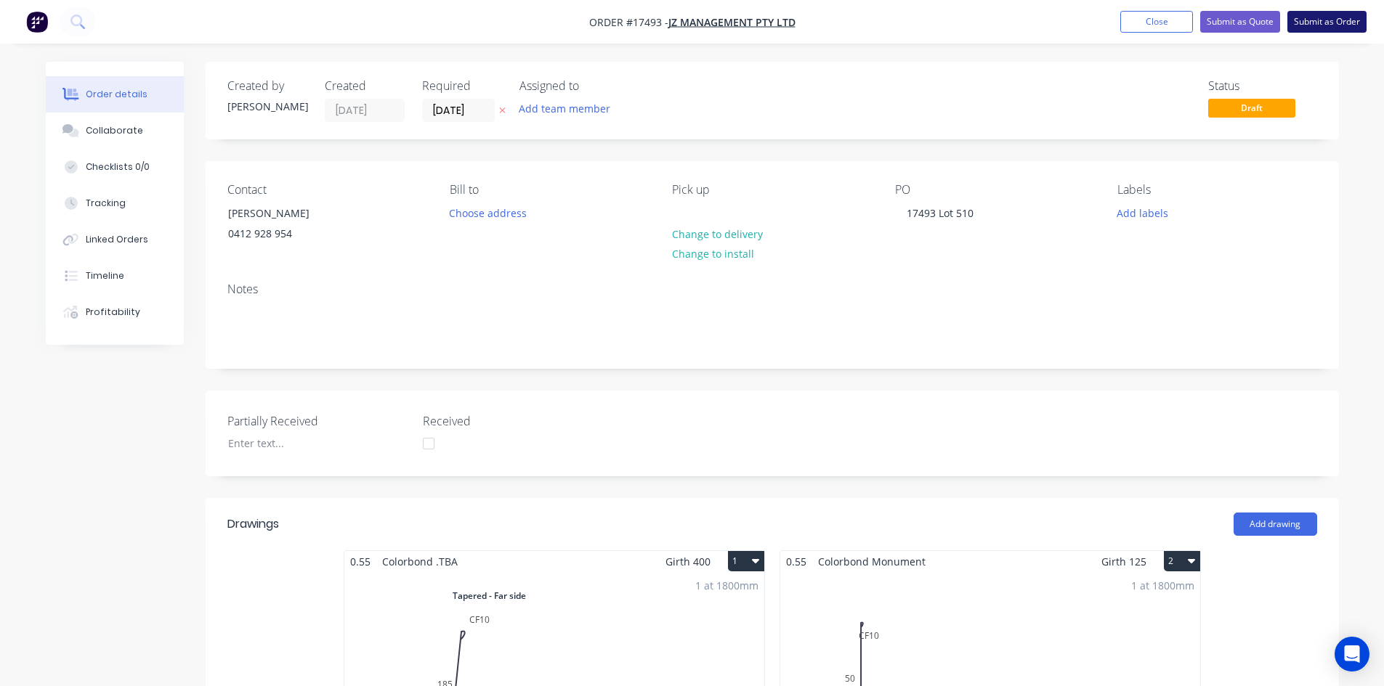
click at [1323, 25] on button "Submit as Order" at bounding box center [1326, 22] width 79 height 22
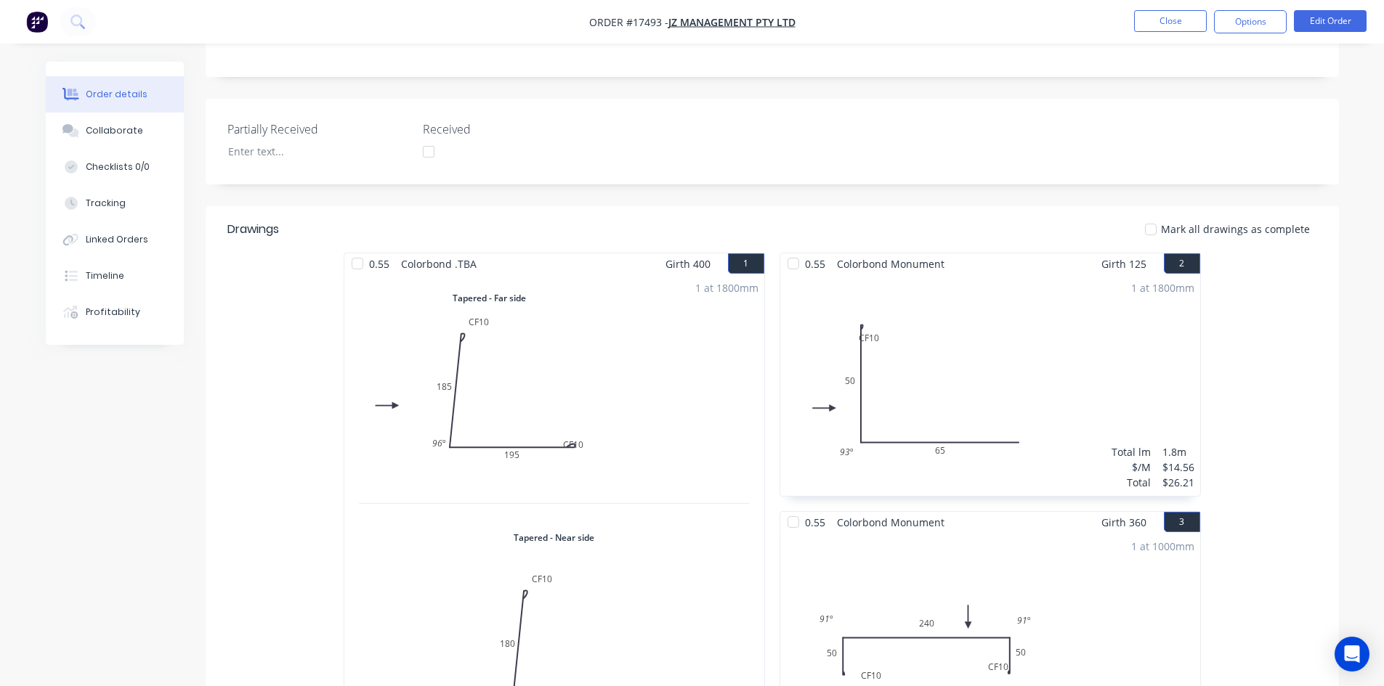
click at [617, 331] on div "1 at 1800mm Total lm $/M Total 1.8m $34.56 $62.21" at bounding box center [554, 514] width 420 height 479
click at [618, 402] on div "1 at 1800mm Total lm $/M Total 1.8m $34.56 $62.21" at bounding box center [554, 514] width 420 height 479
click at [1336, 28] on button "Edit Order" at bounding box center [1330, 21] width 73 height 22
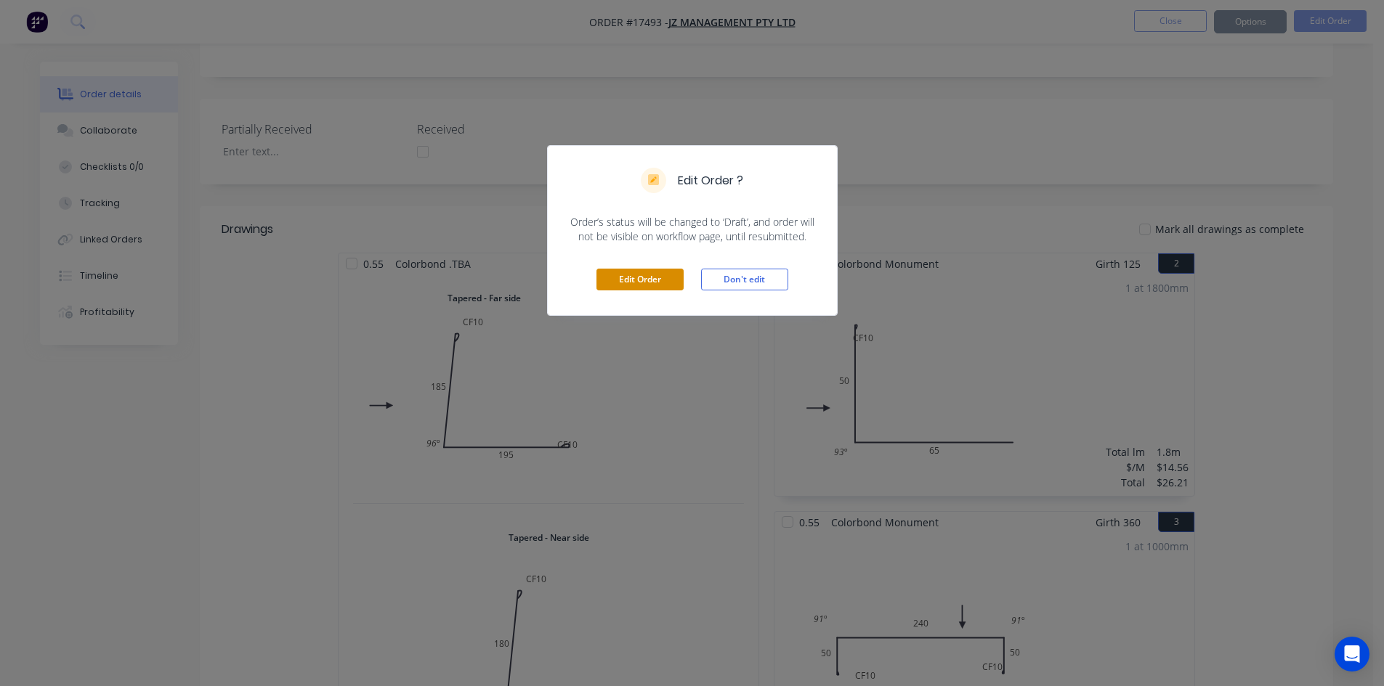
click at [662, 283] on button "Edit Order" at bounding box center [639, 280] width 87 height 22
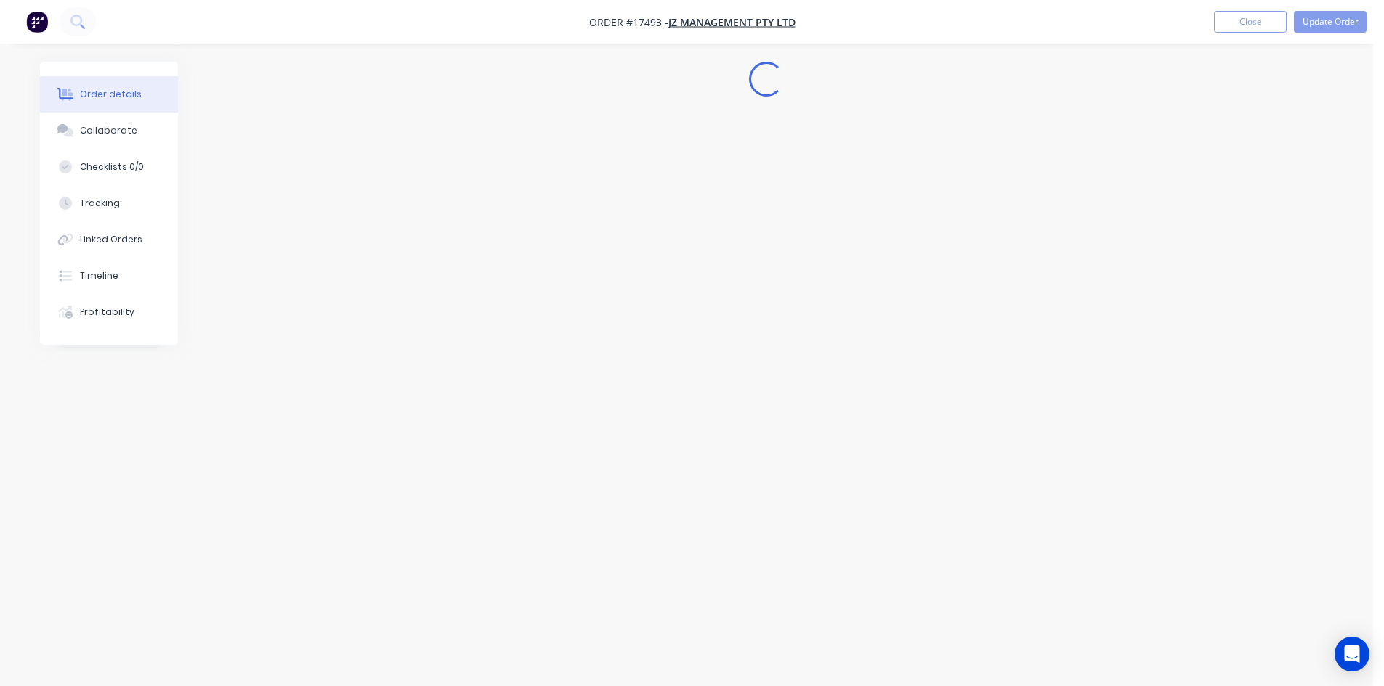
scroll to position [0, 0]
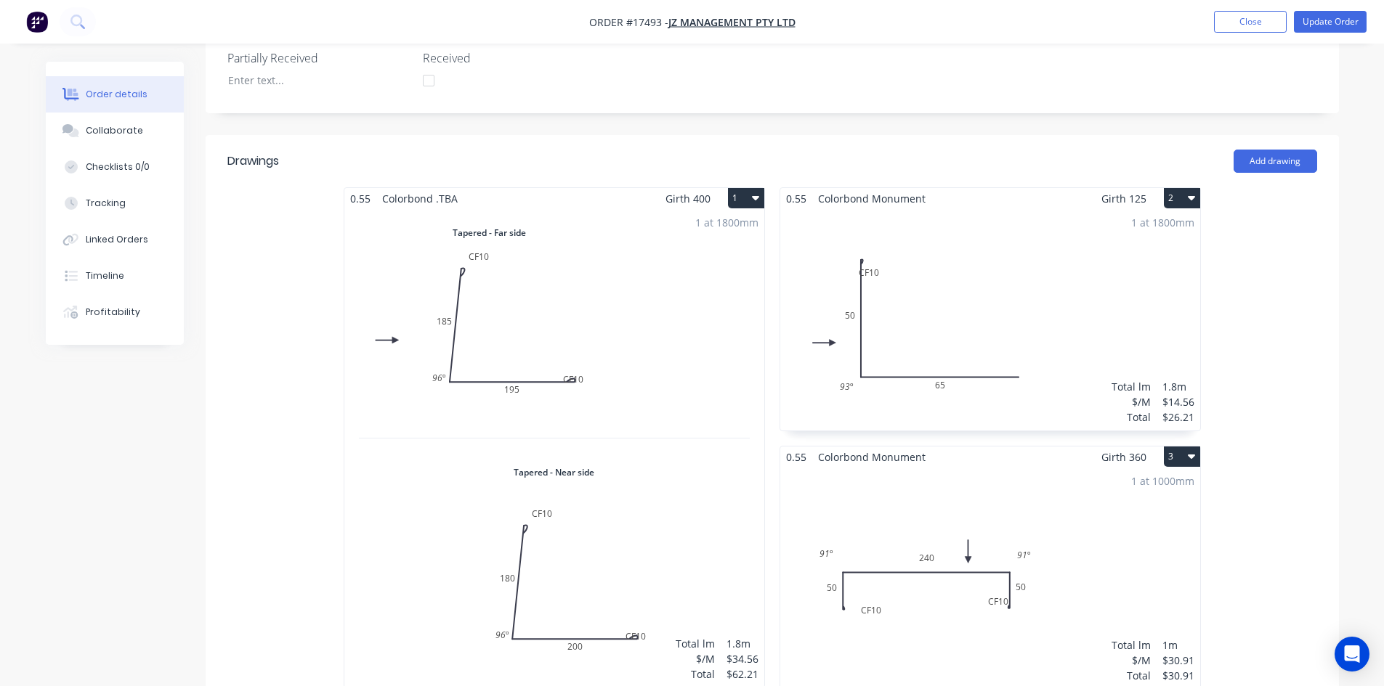
click at [594, 276] on div "1 at 1800mm Total lm $/M Total 1.8m $34.56 $62.21" at bounding box center [554, 448] width 420 height 479
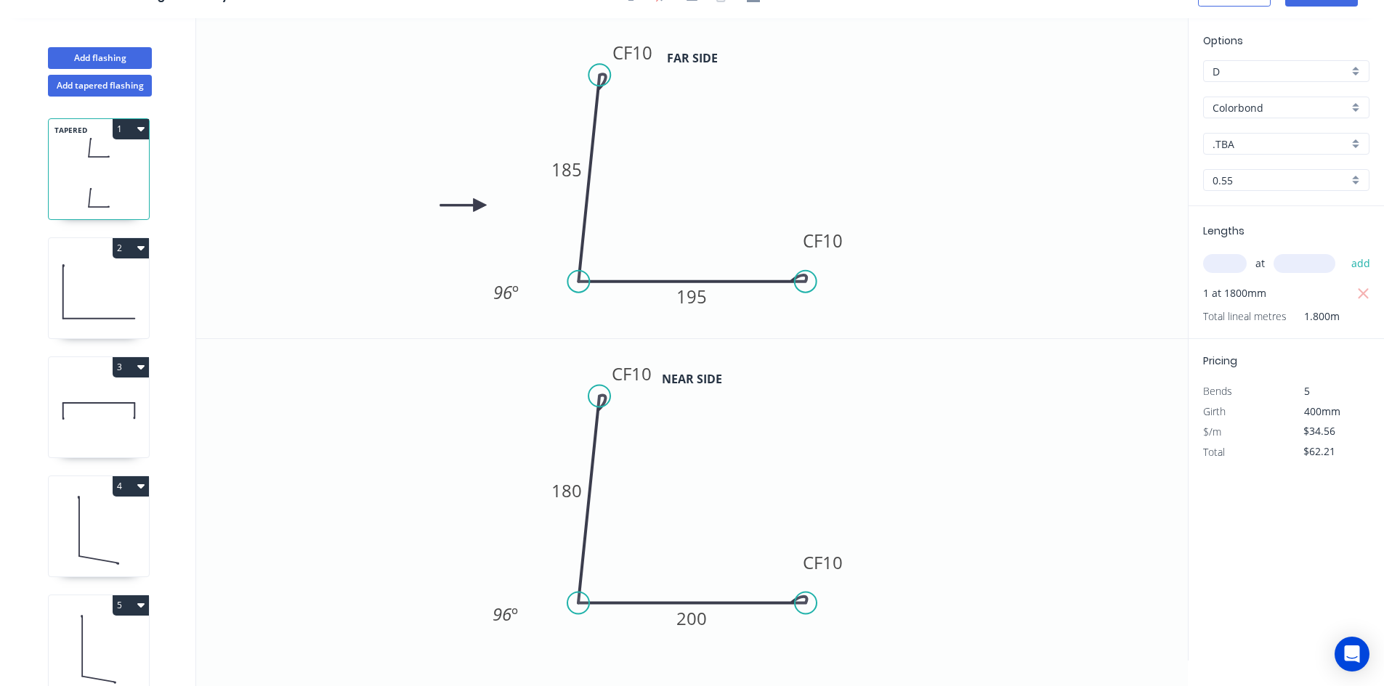
click at [1271, 139] on input ".TBA" at bounding box center [1280, 144] width 136 height 15
click at [1278, 277] on div "Monument" at bounding box center [1286, 284] width 165 height 25
type input "Monument"
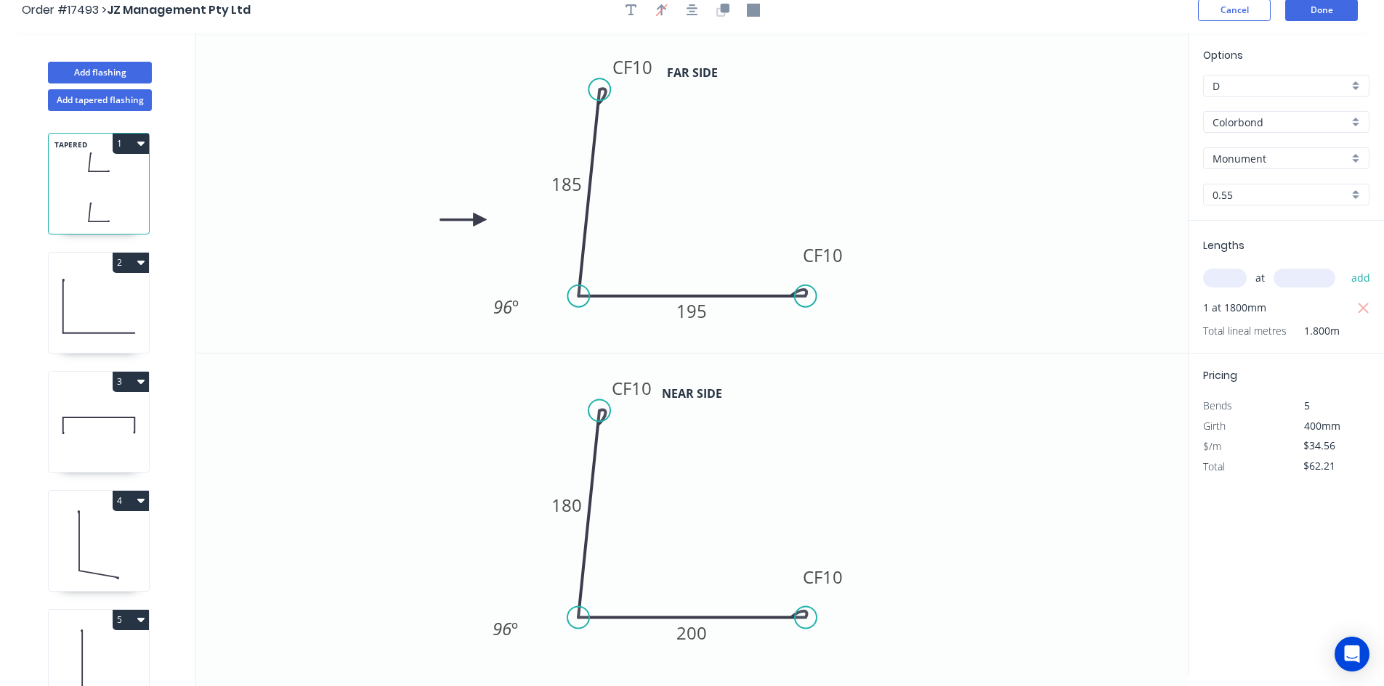
scroll to position [0, 0]
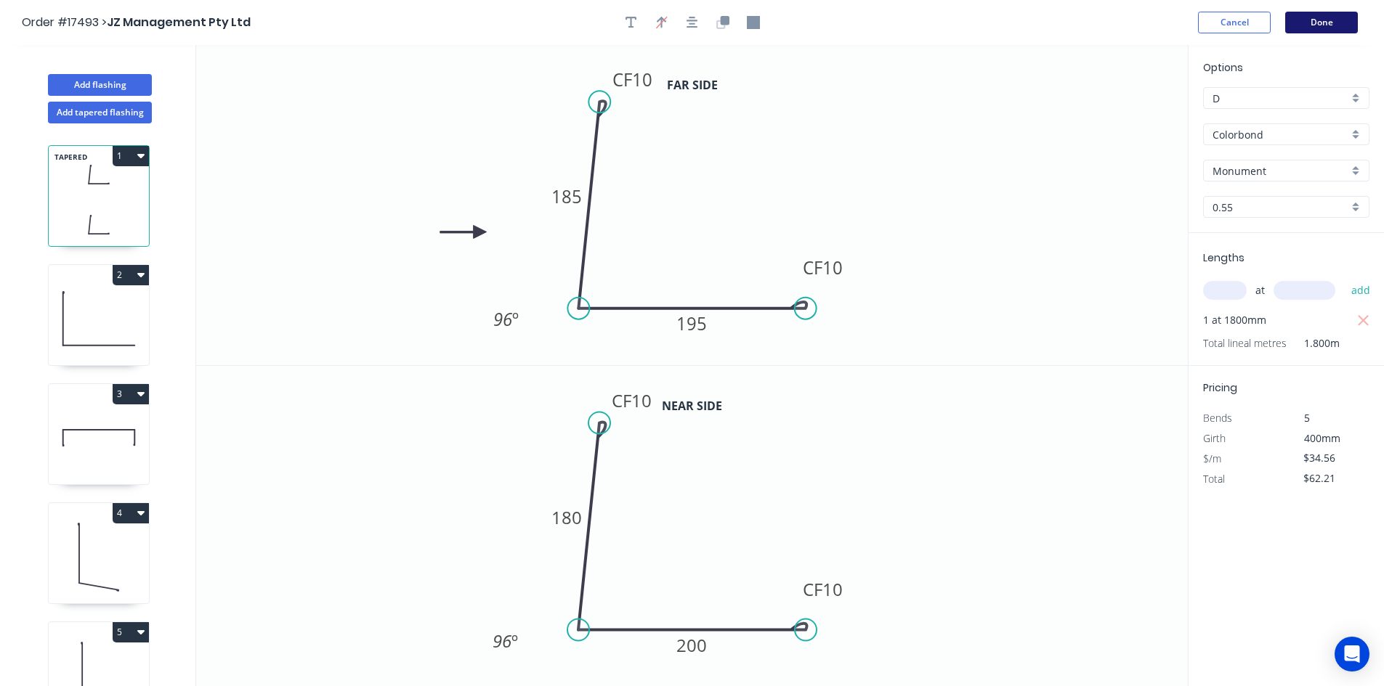
click at [1320, 17] on button "Done" at bounding box center [1321, 23] width 73 height 22
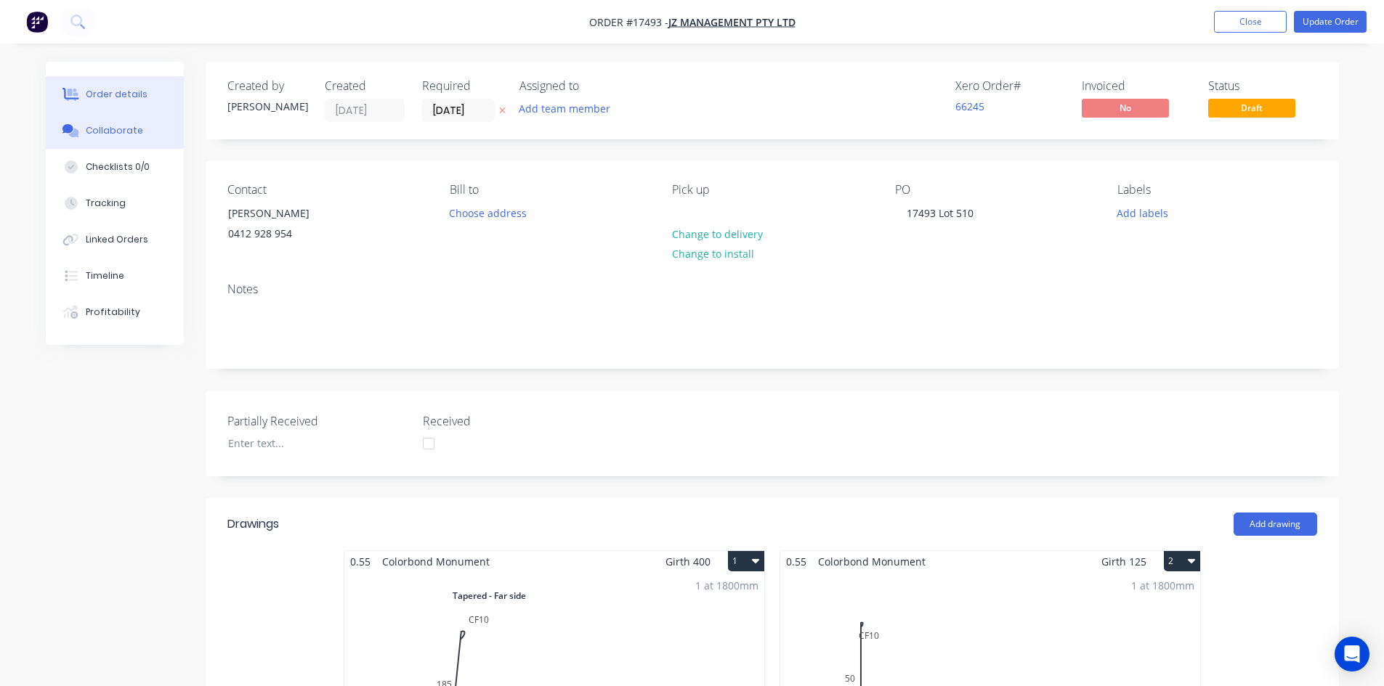
click at [126, 141] on button "Collaborate" at bounding box center [115, 131] width 138 height 36
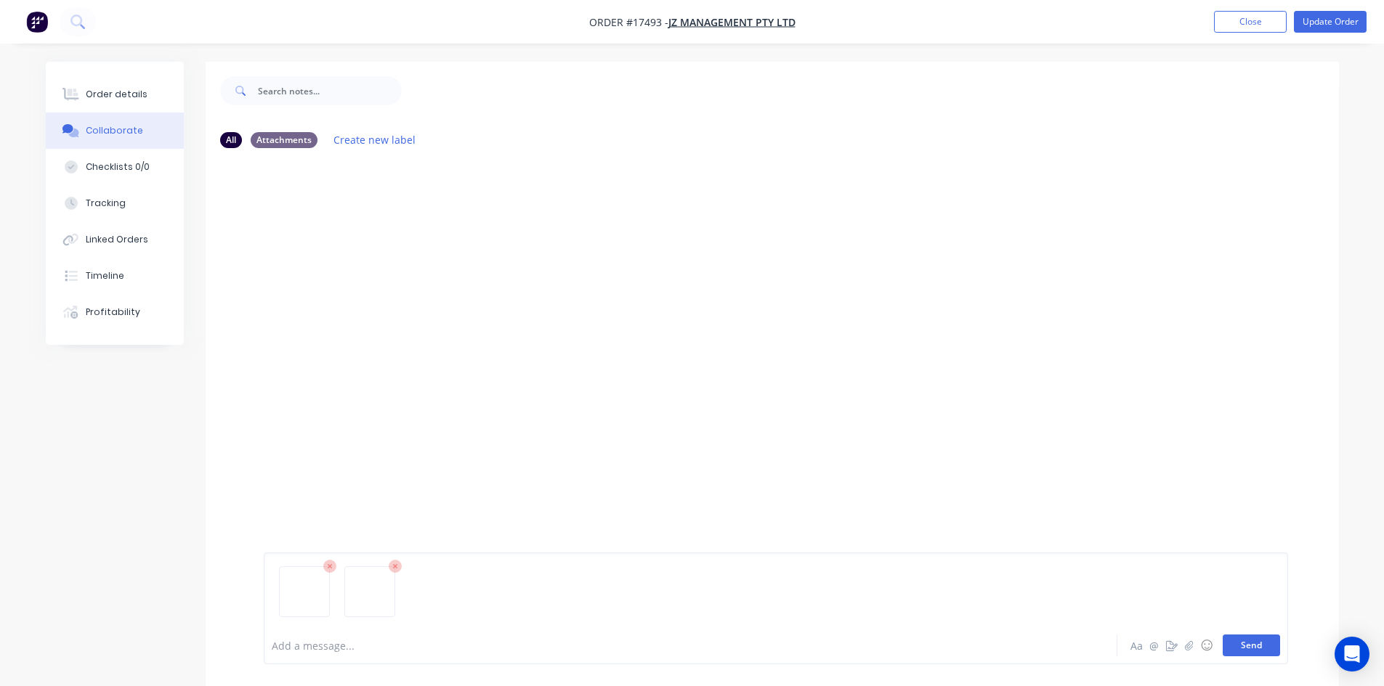
click at [1245, 639] on button "Send" at bounding box center [1250, 646] width 57 height 22
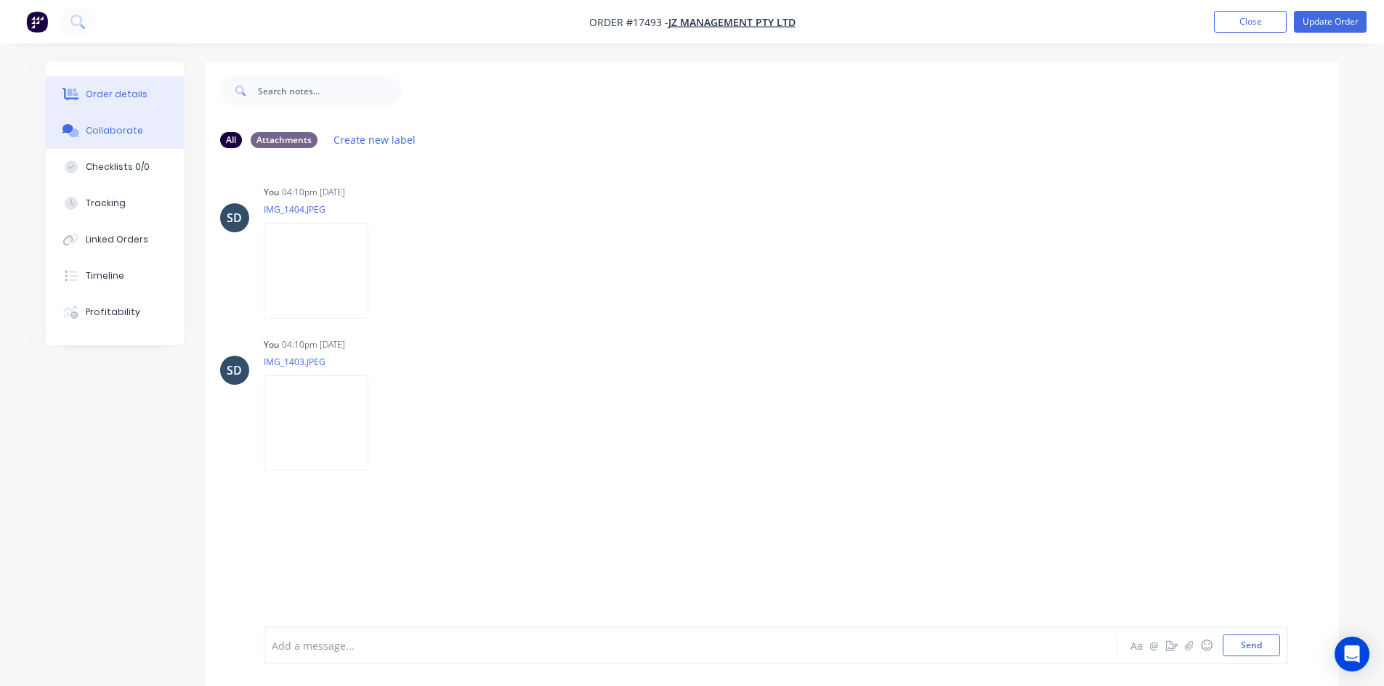
click at [156, 97] on button "Order details" at bounding box center [115, 94] width 138 height 36
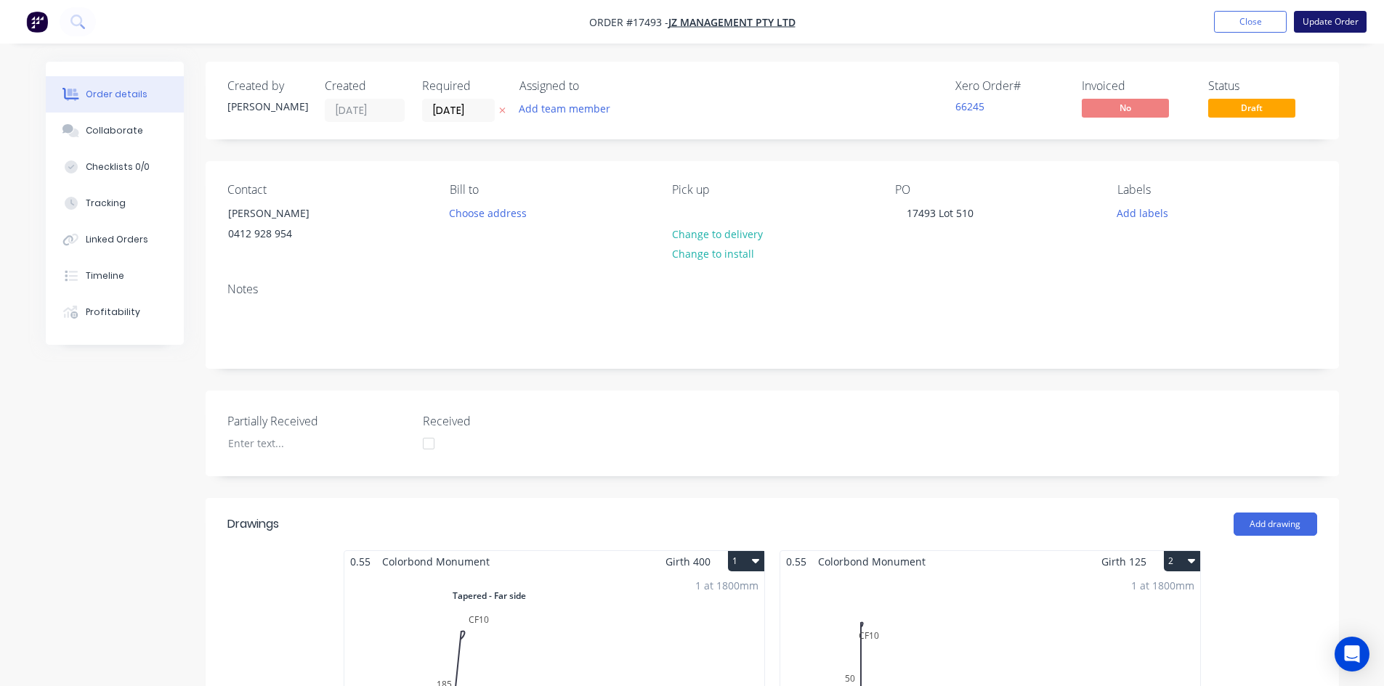
click at [1336, 25] on button "Update Order" at bounding box center [1330, 22] width 73 height 22
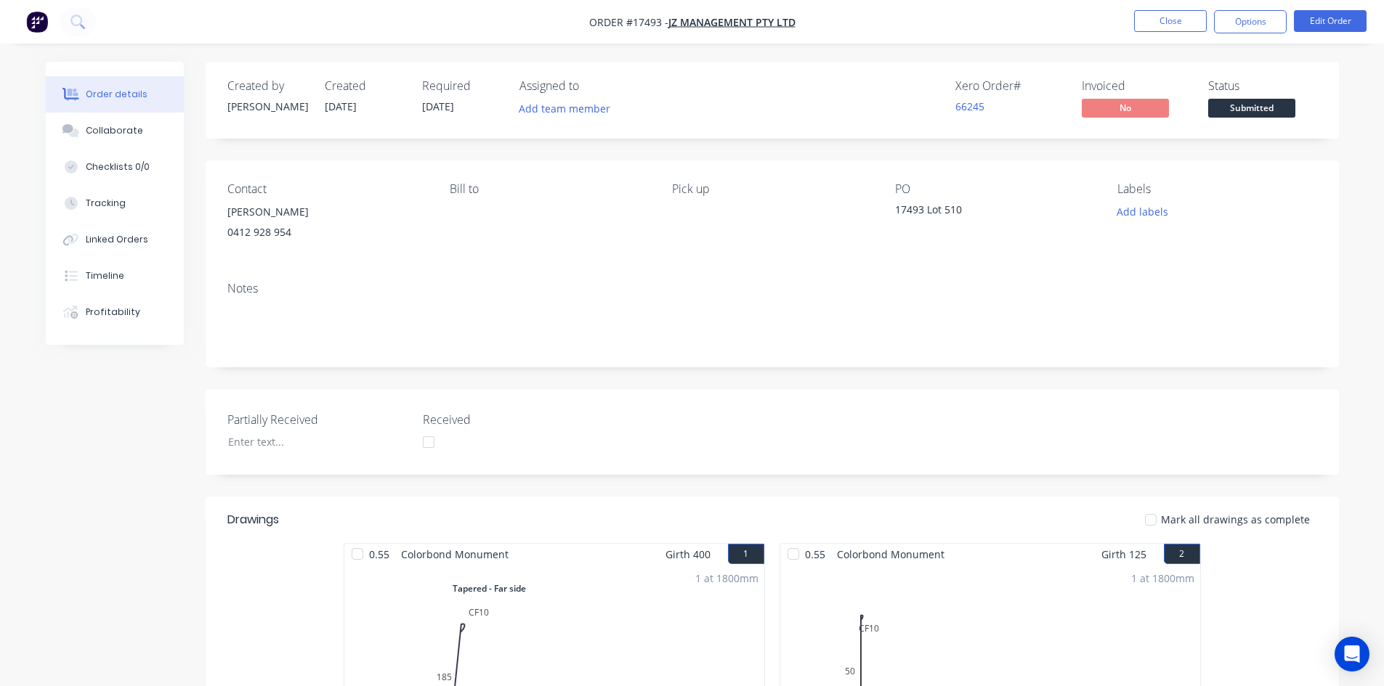
click at [1224, 23] on button "Options" at bounding box center [1250, 21] width 73 height 23
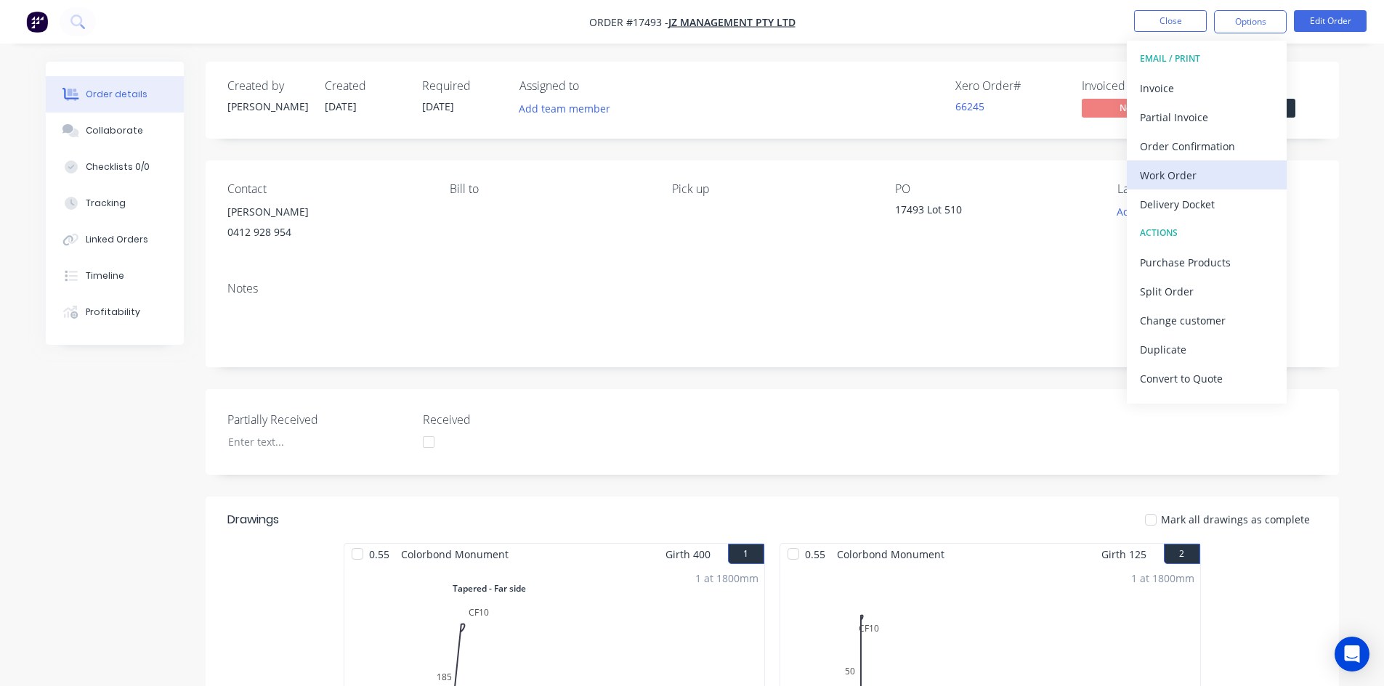
click at [1206, 181] on div "Work Order" at bounding box center [1207, 175] width 134 height 21
click at [1206, 181] on div "Custom" at bounding box center [1207, 175] width 134 height 21
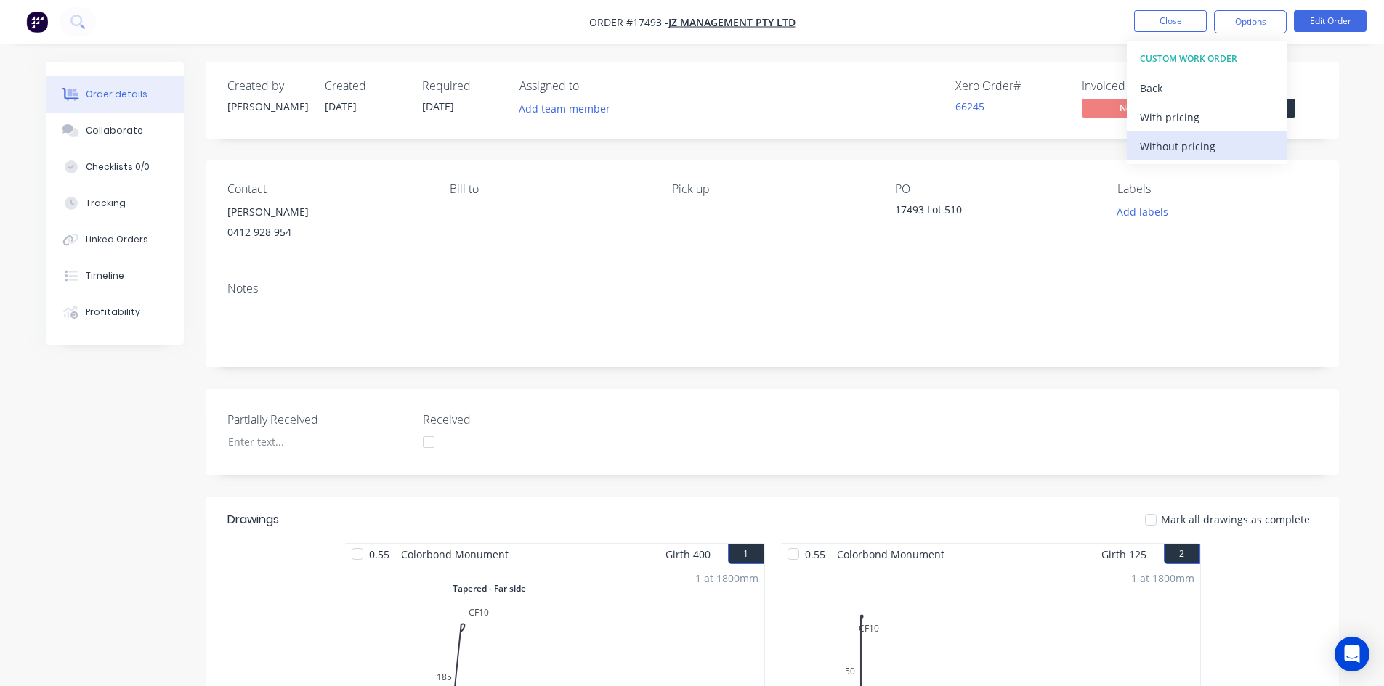
click at [1214, 150] on div "Without pricing" at bounding box center [1207, 146] width 134 height 21
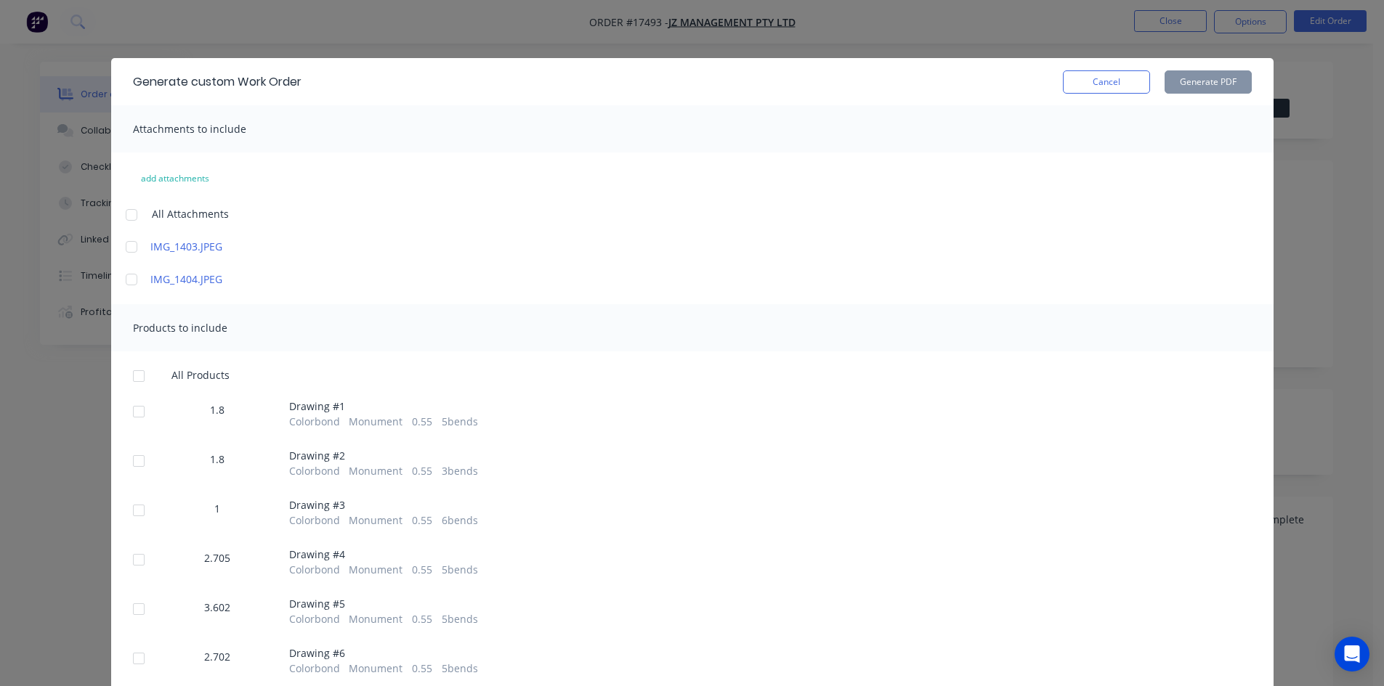
click at [122, 218] on div at bounding box center [131, 214] width 29 height 29
click at [129, 377] on div at bounding box center [138, 376] width 29 height 29
click at [1200, 78] on button "Generate PDF" at bounding box center [1207, 81] width 87 height 23
click at [1084, 74] on button "Cancel" at bounding box center [1106, 81] width 87 height 23
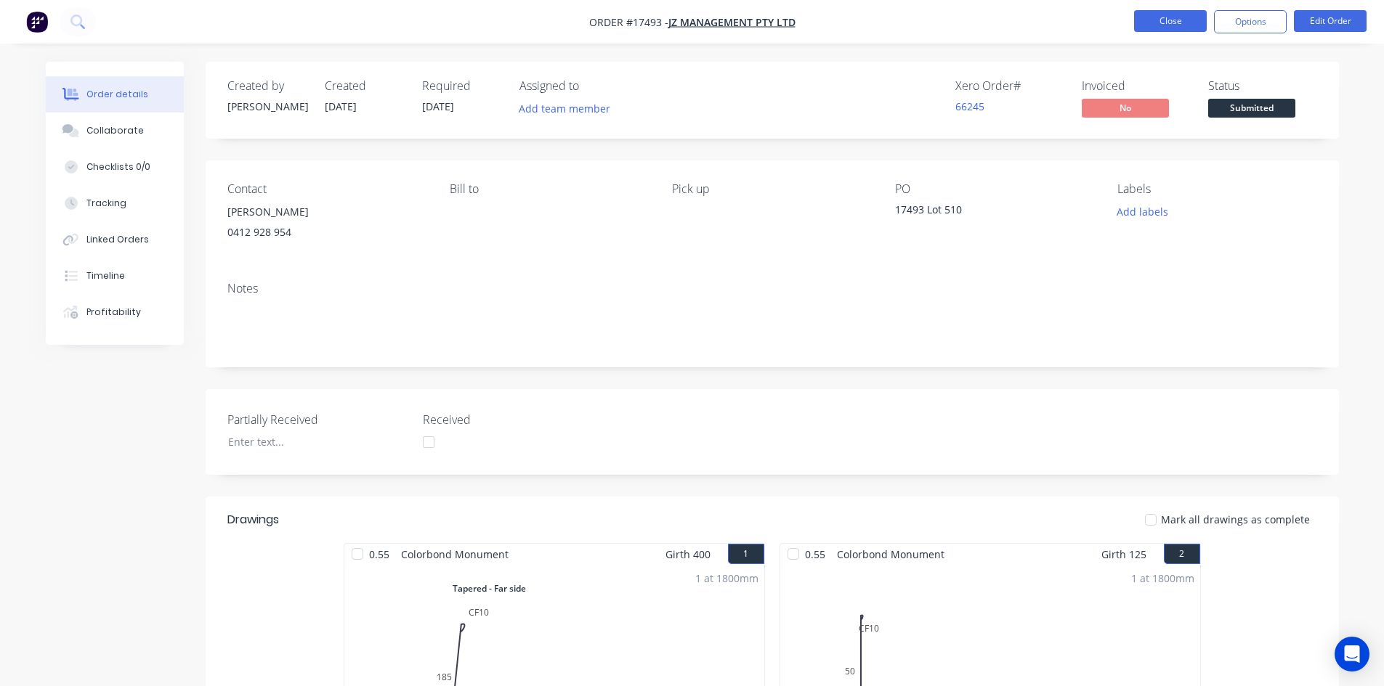
click at [1165, 15] on button "Close" at bounding box center [1170, 21] width 73 height 22
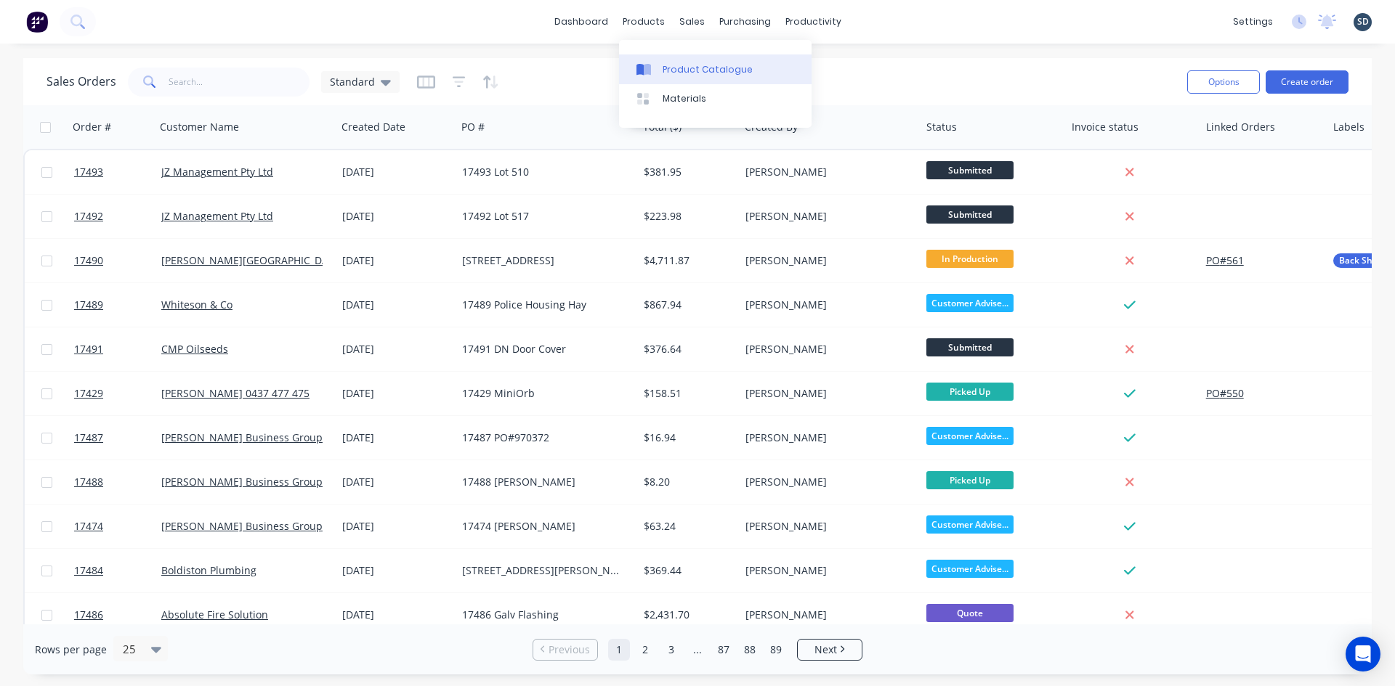
click at [667, 61] on link "Product Catalogue" at bounding box center [715, 68] width 192 height 29
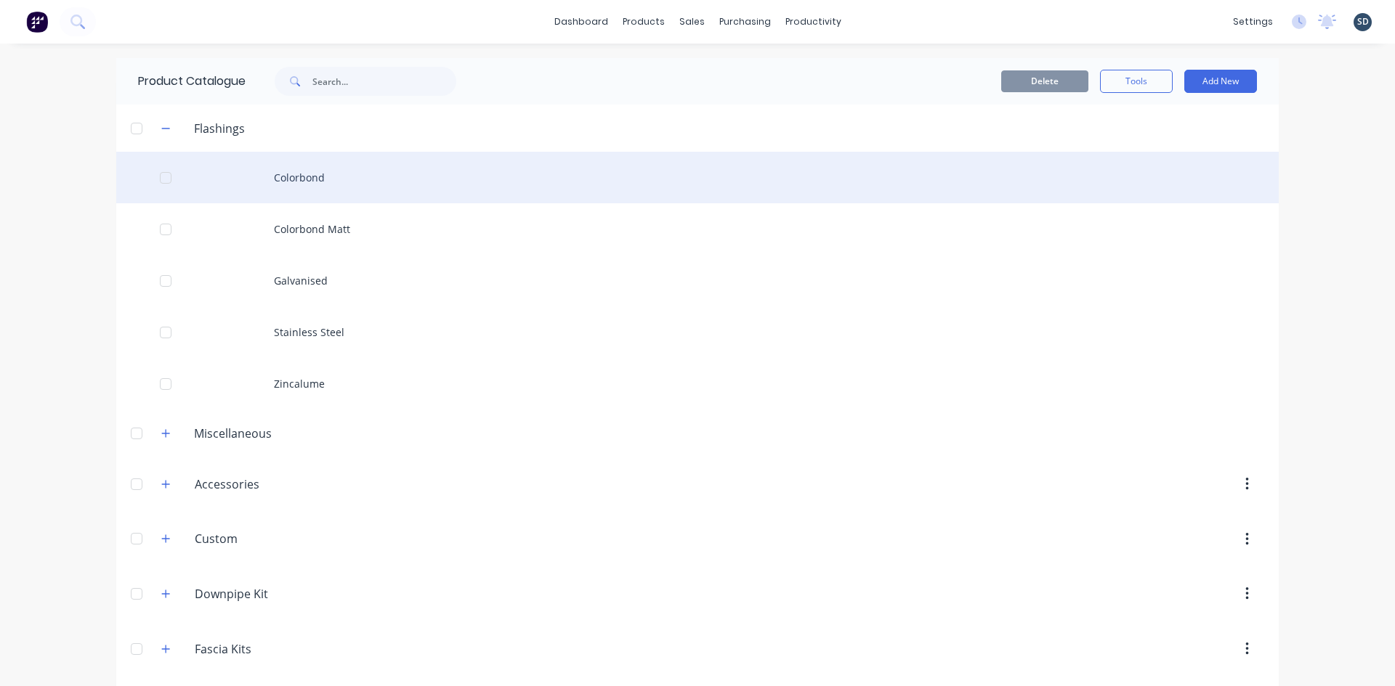
click at [372, 182] on div "Colorbond" at bounding box center [697, 178] width 1162 height 52
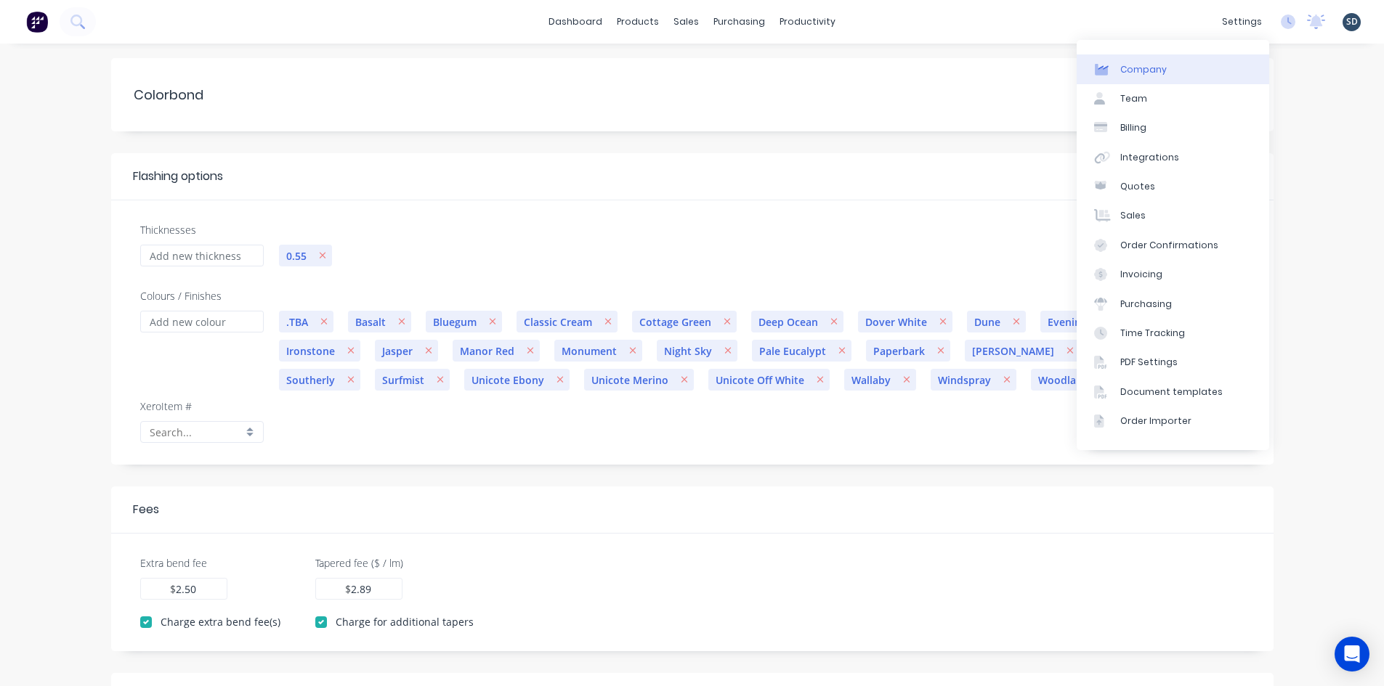
click at [1172, 65] on link "Company" at bounding box center [1172, 68] width 192 height 29
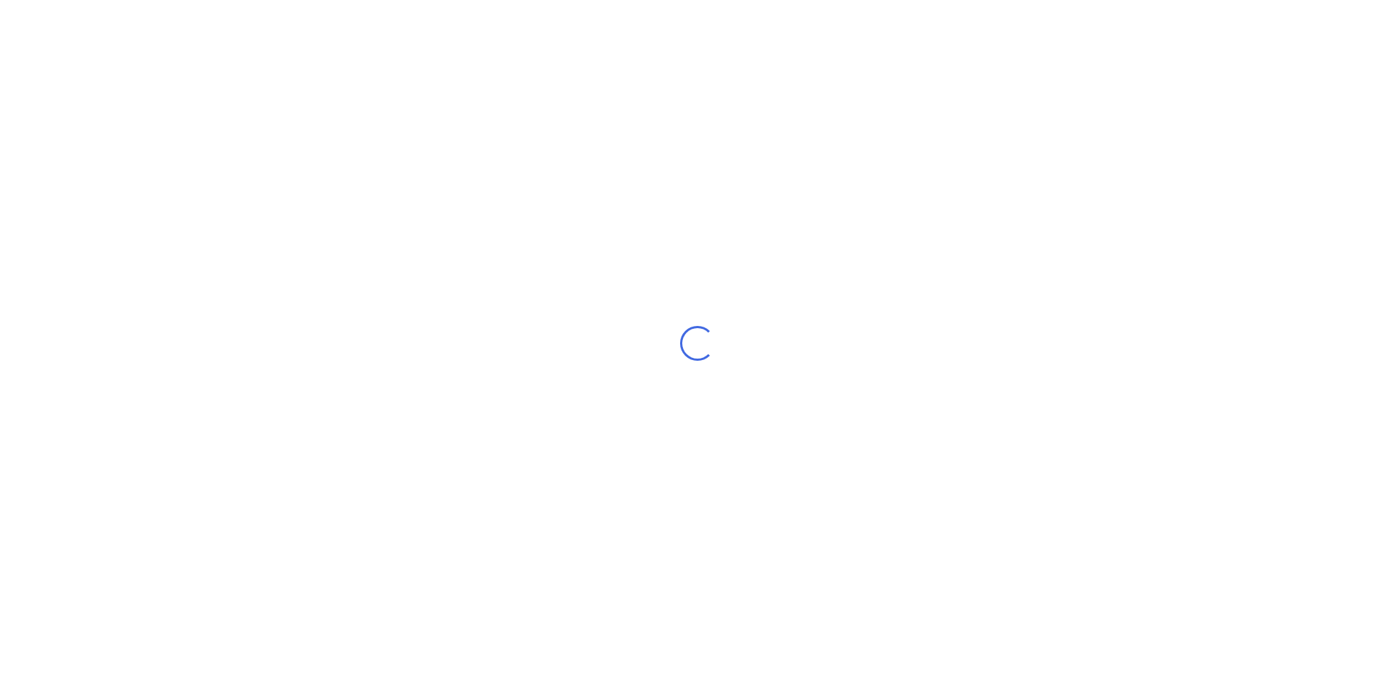
select select "AU"
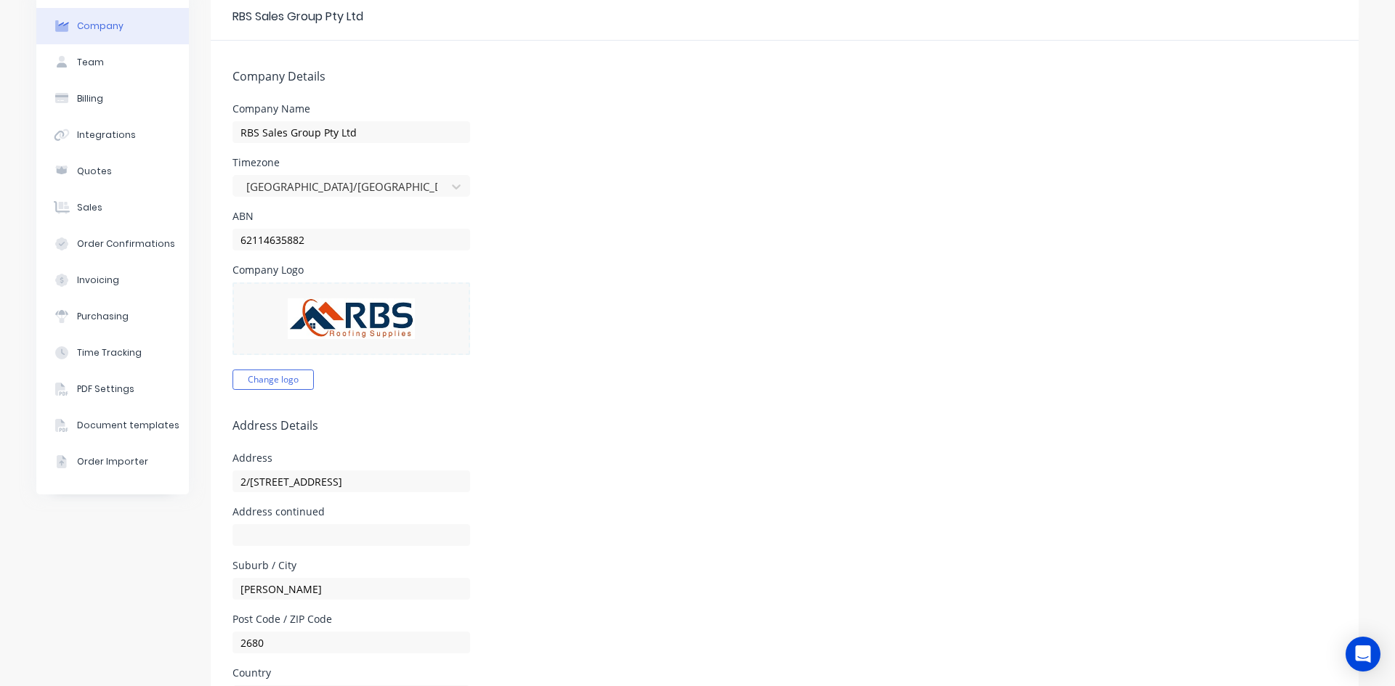
scroll to position [63, 0]
click at [125, 70] on button "Team" at bounding box center [112, 64] width 153 height 36
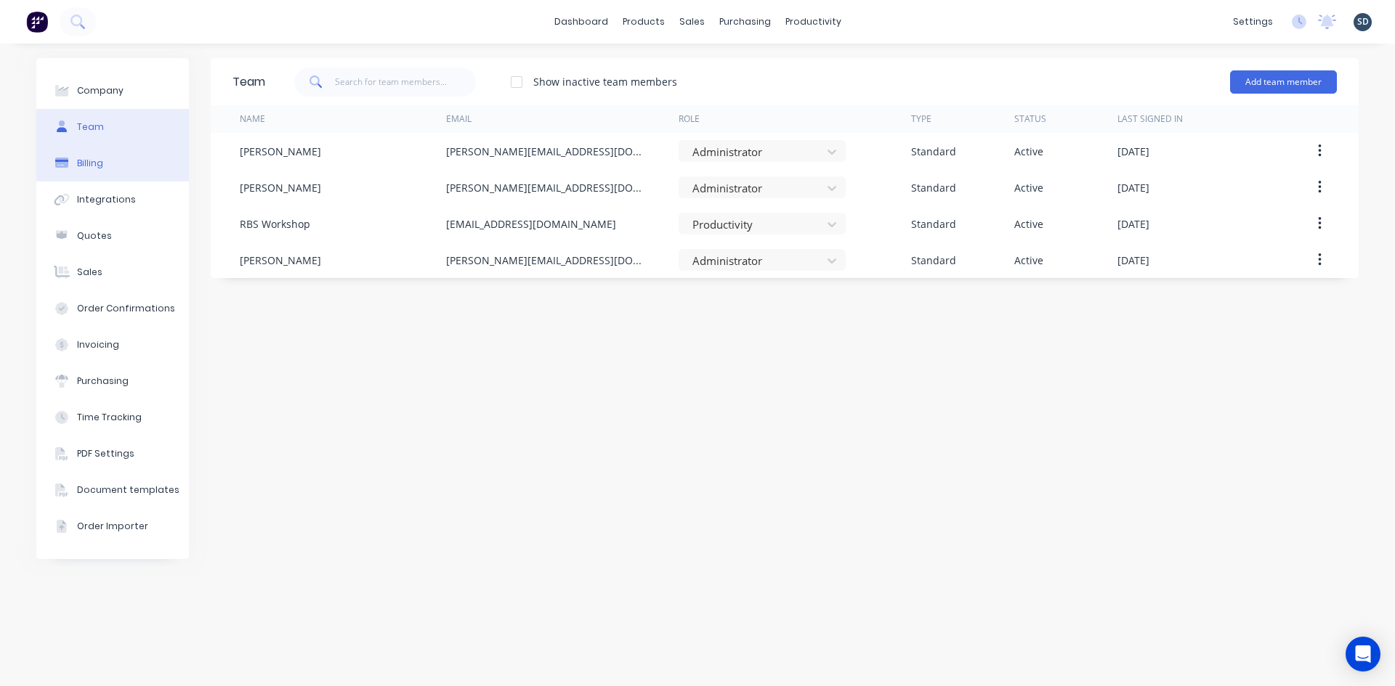
click at [118, 161] on button "Billing" at bounding box center [112, 163] width 153 height 36
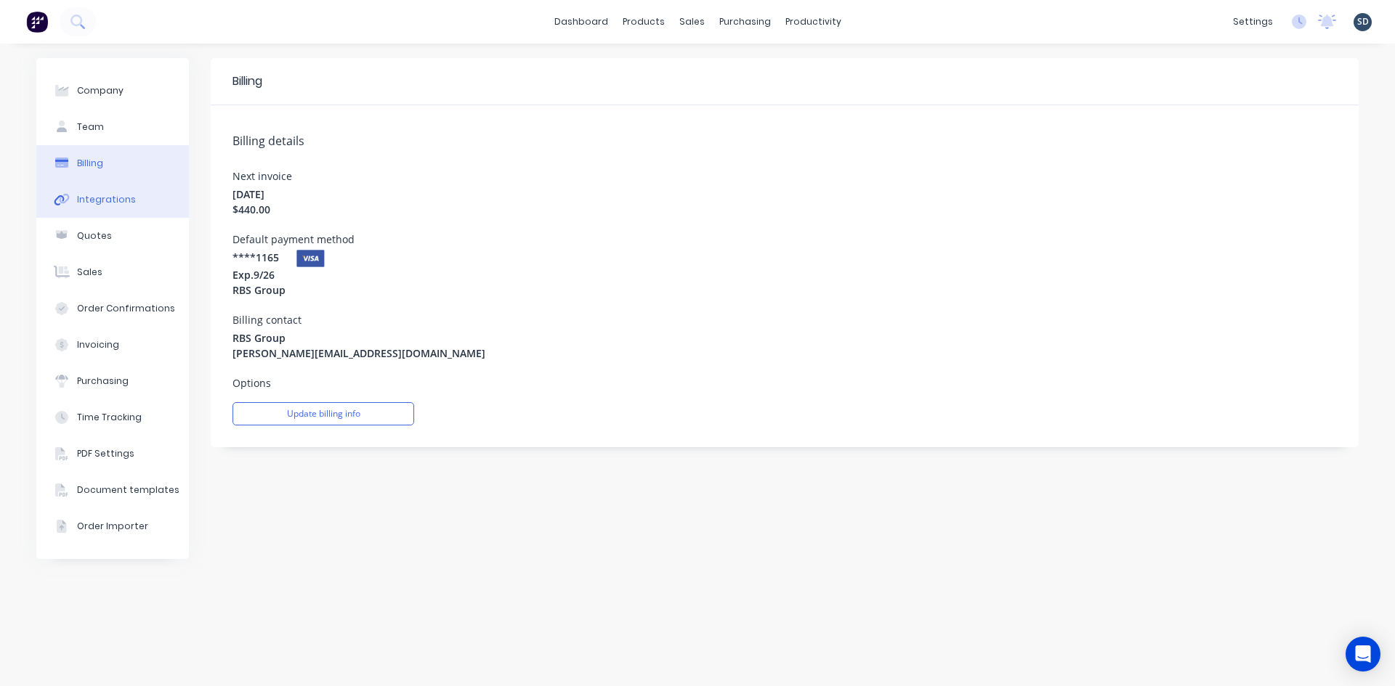
click at [145, 203] on button "Integrations" at bounding box center [112, 200] width 153 height 36
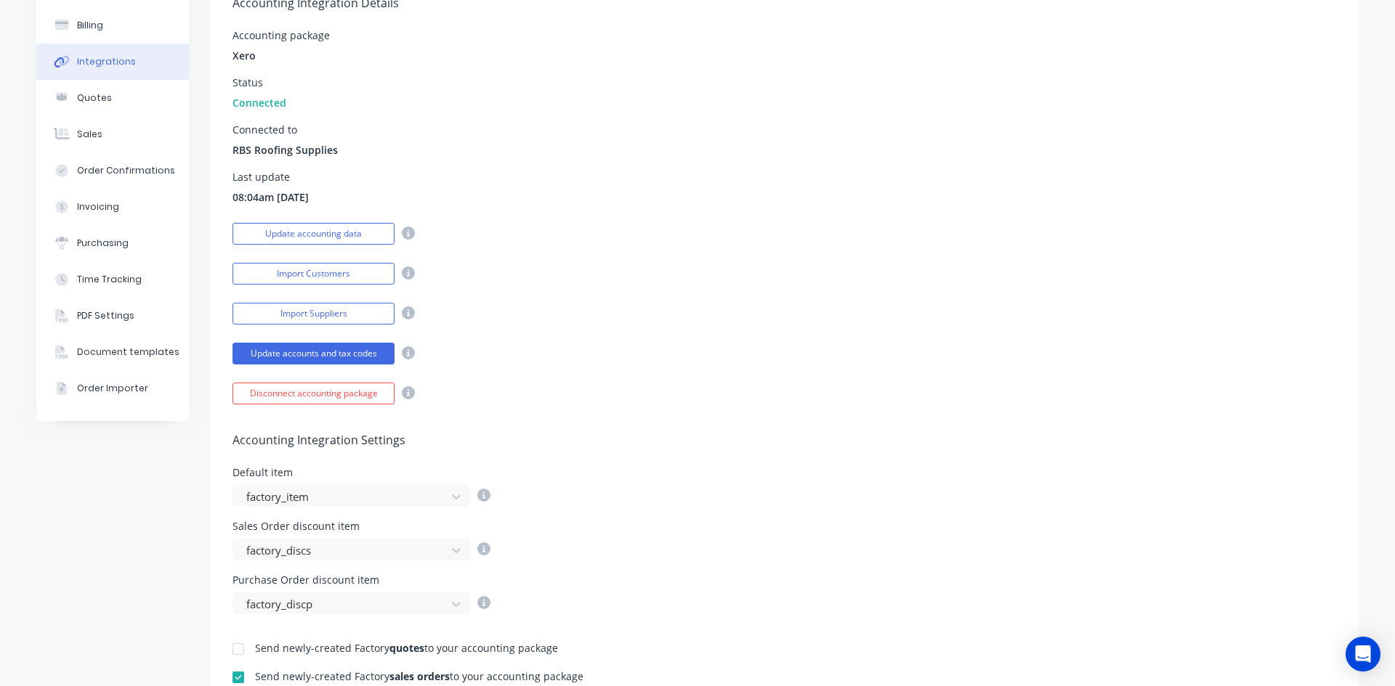
scroll to position [106, 0]
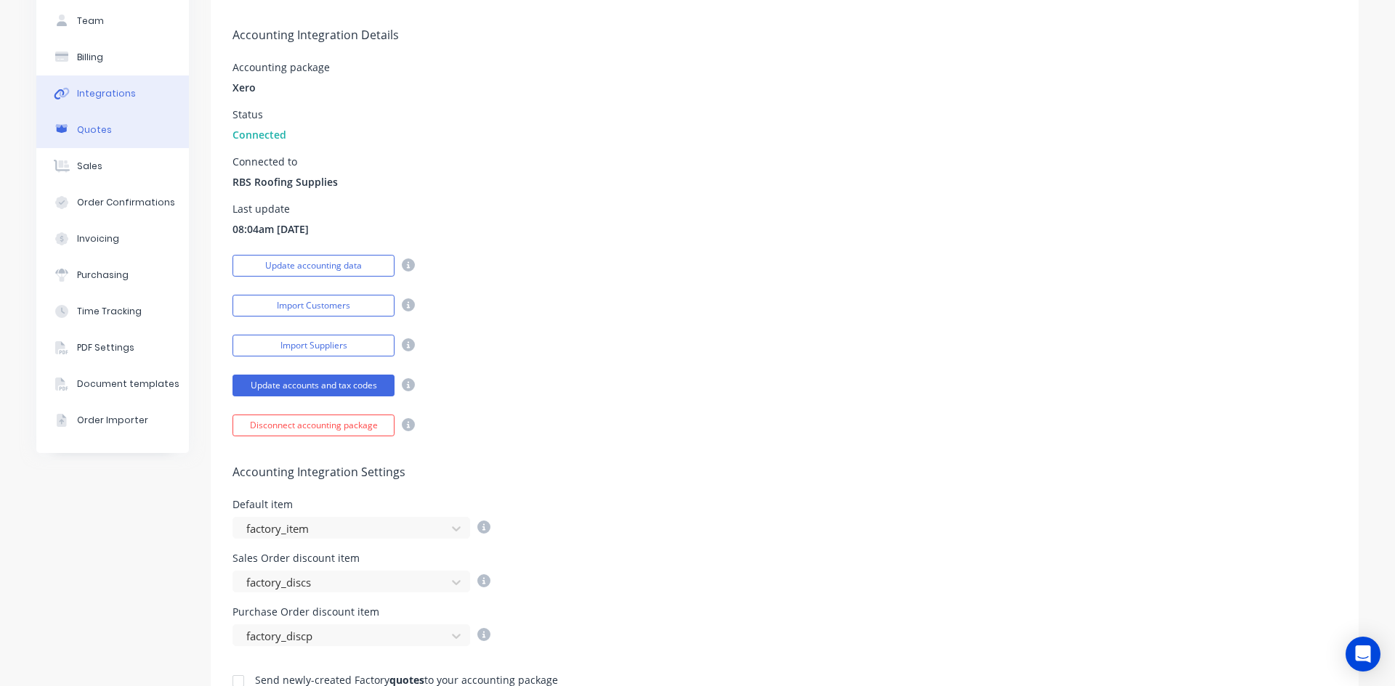
click at [132, 134] on button "Quotes" at bounding box center [112, 130] width 153 height 36
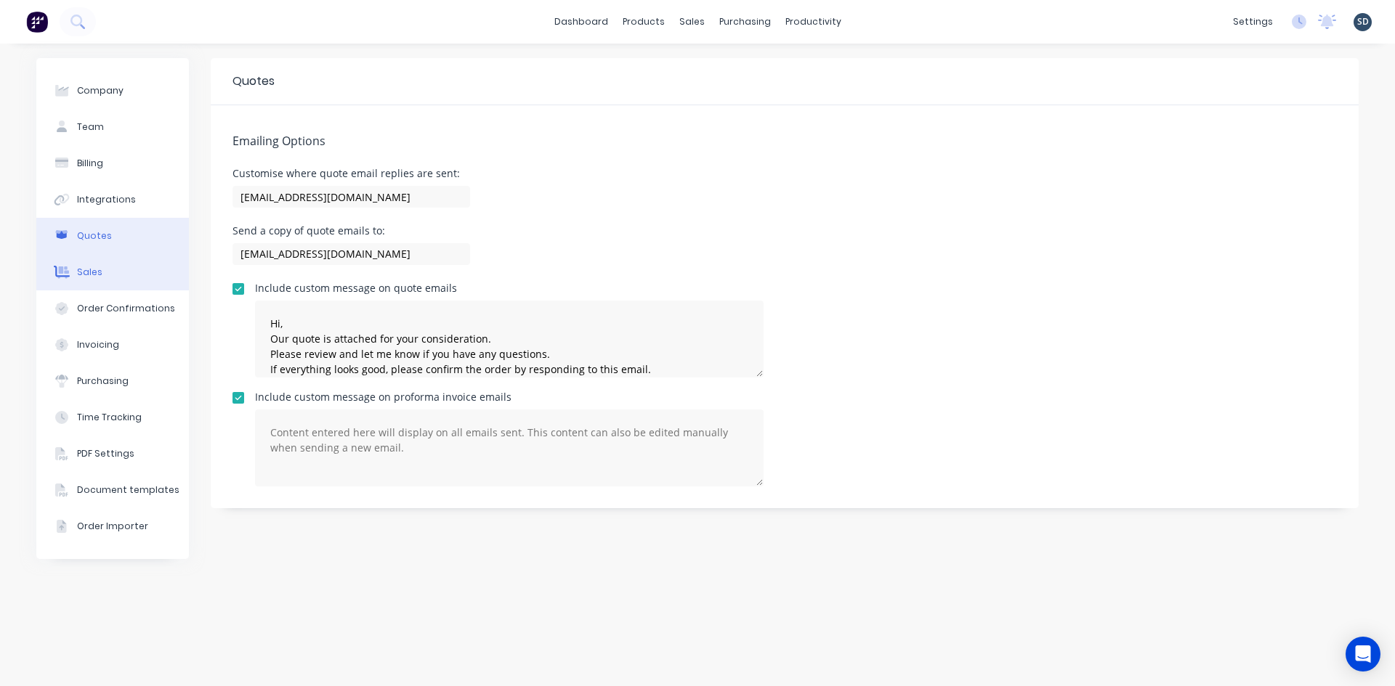
click at [142, 272] on button "Sales" at bounding box center [112, 272] width 153 height 36
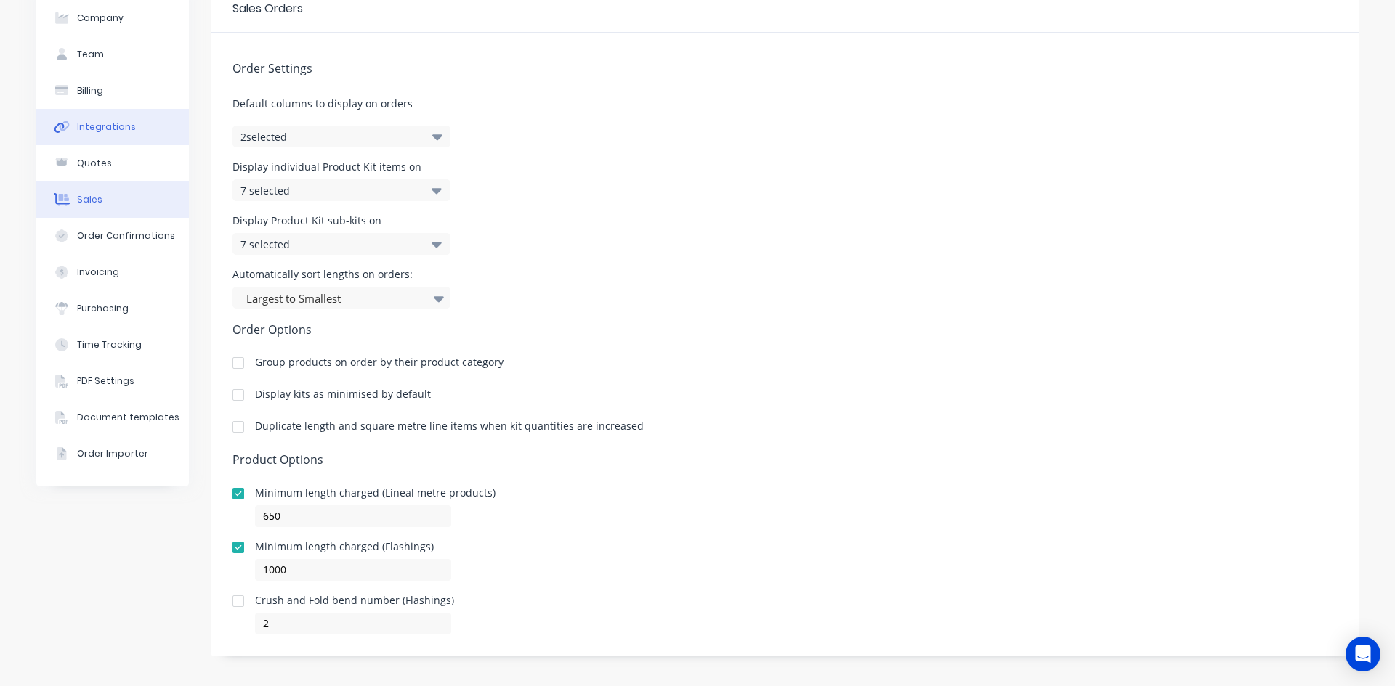
scroll to position [79, 0]
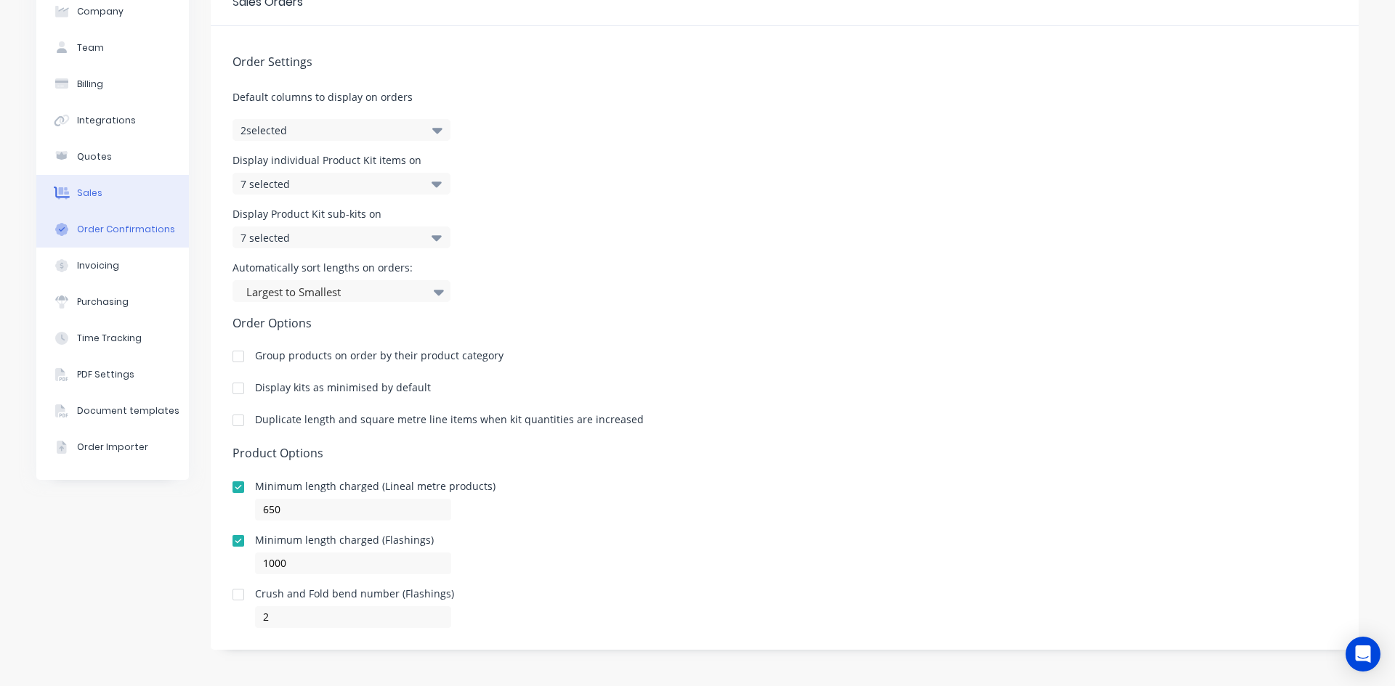
click at [123, 243] on button "Order Confirmations" at bounding box center [112, 229] width 153 height 36
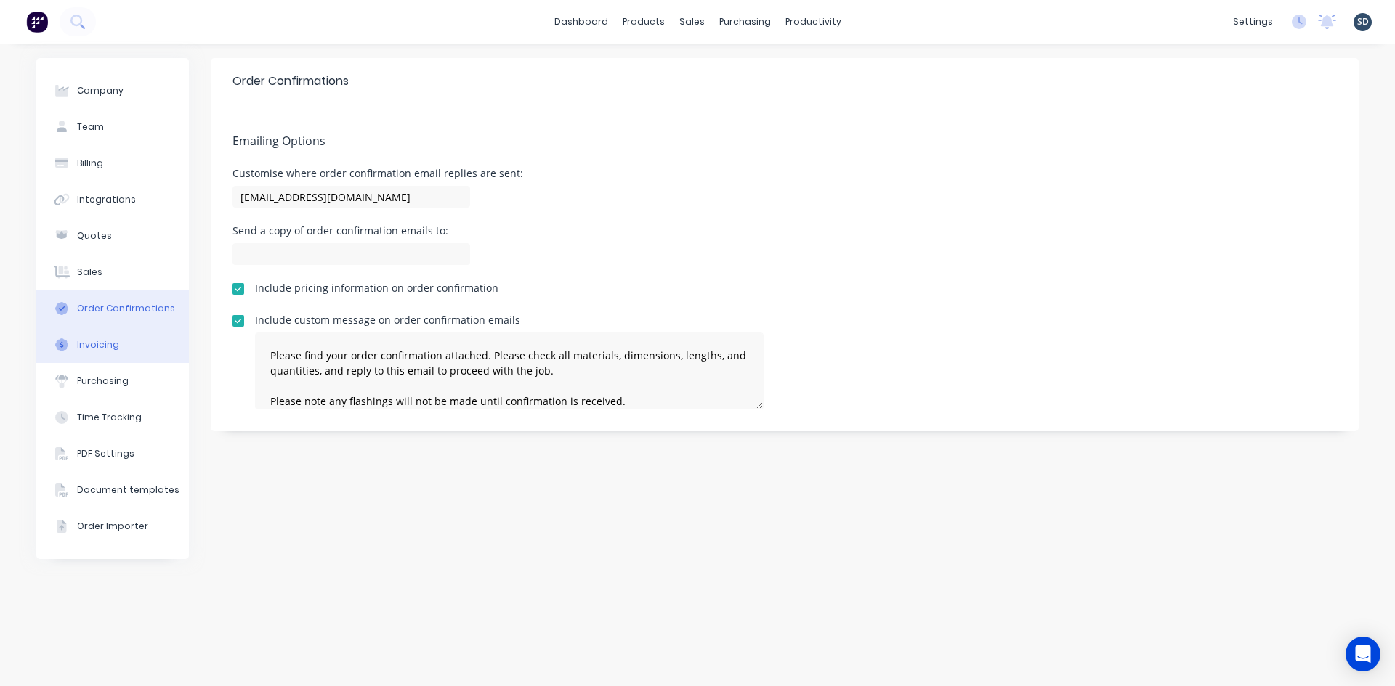
click at [126, 352] on button "Invoicing" at bounding box center [112, 345] width 153 height 36
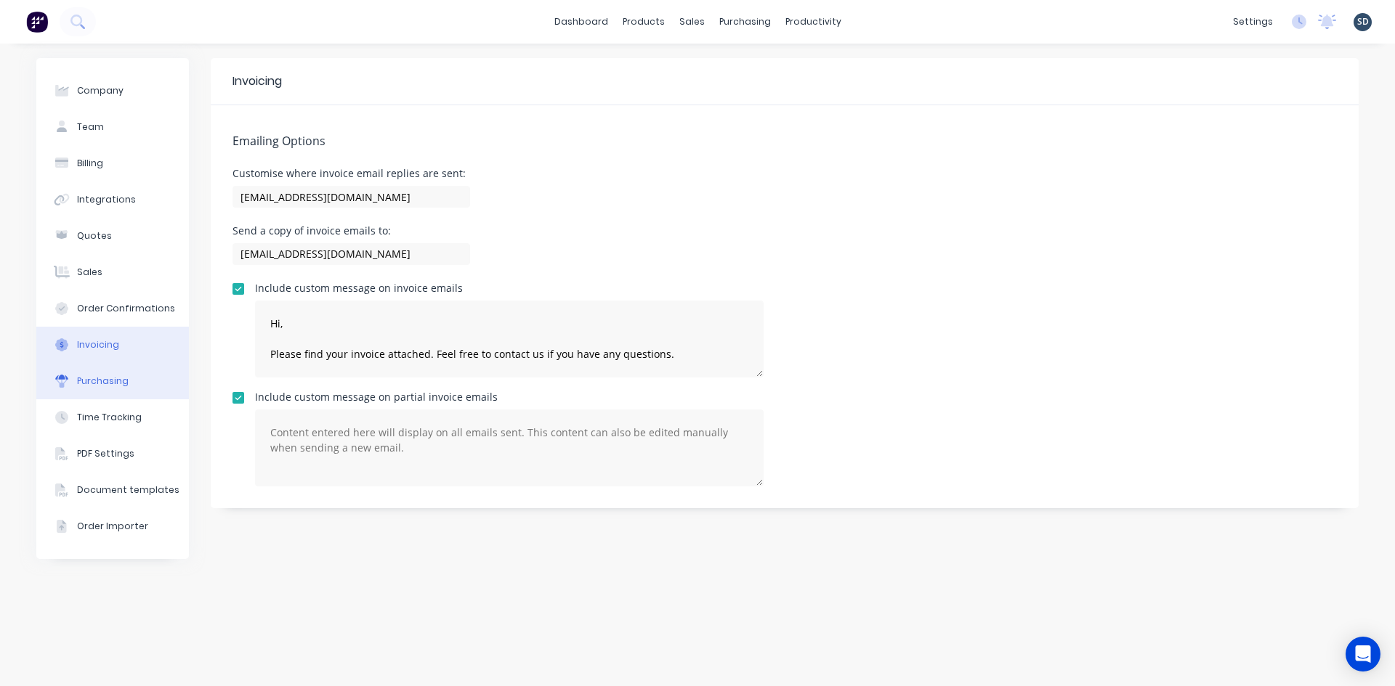
click at [129, 381] on button "Purchasing" at bounding box center [112, 381] width 153 height 36
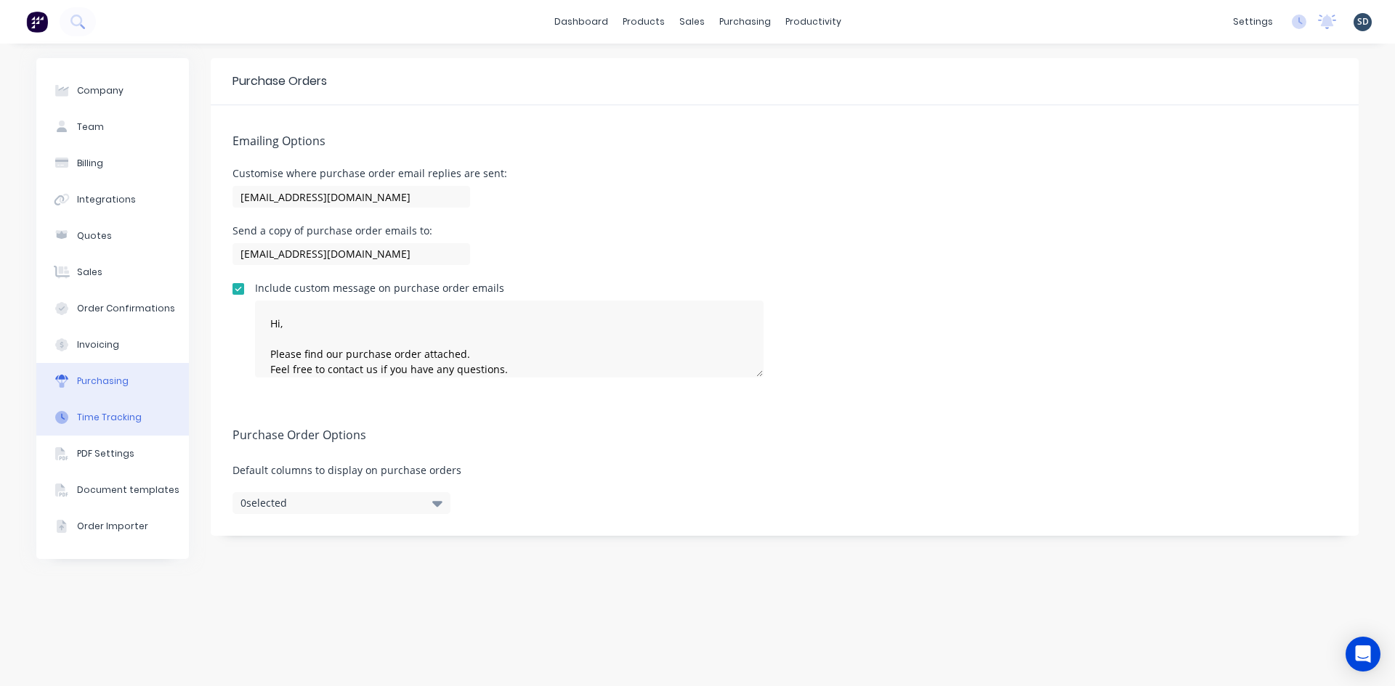
click at [135, 420] on div "Time Tracking" at bounding box center [109, 417] width 65 height 13
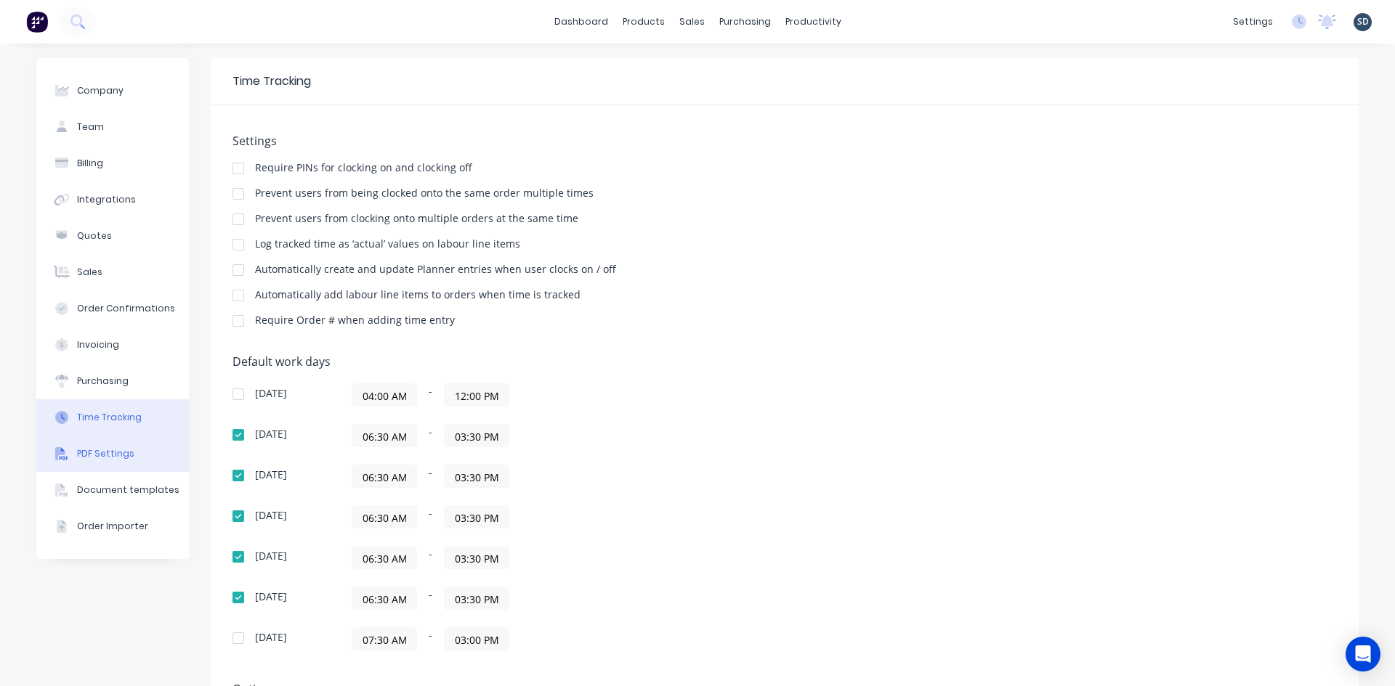
click at [137, 457] on button "PDF Settings" at bounding box center [112, 454] width 153 height 36
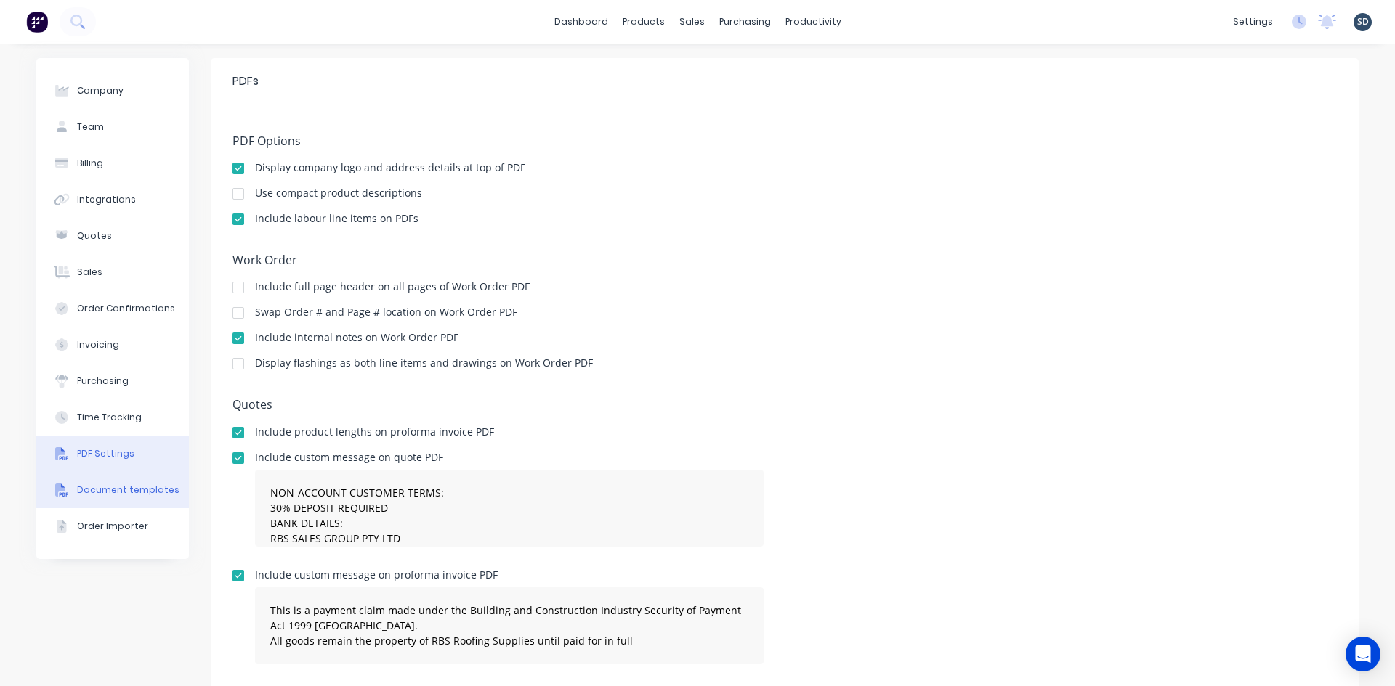
click at [141, 497] on button "Document templates" at bounding box center [112, 490] width 153 height 36
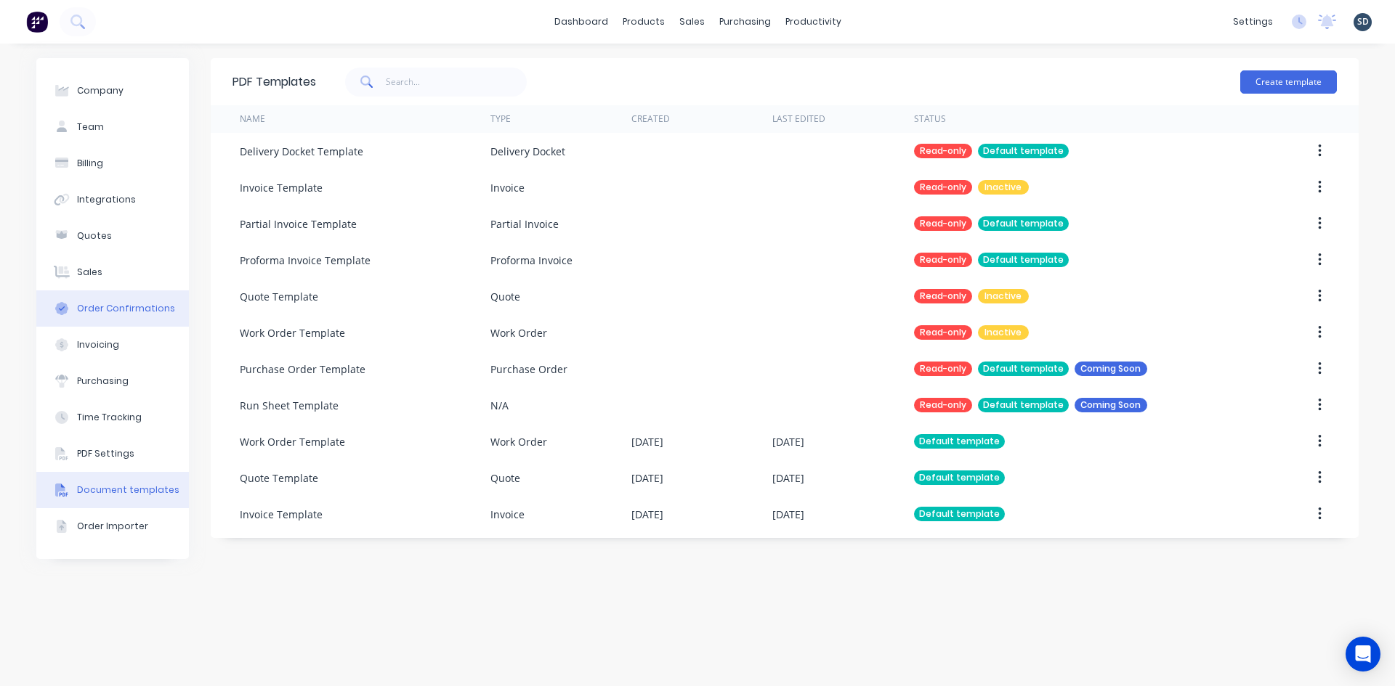
click at [129, 312] on div "Order Confirmations" at bounding box center [126, 308] width 98 height 13
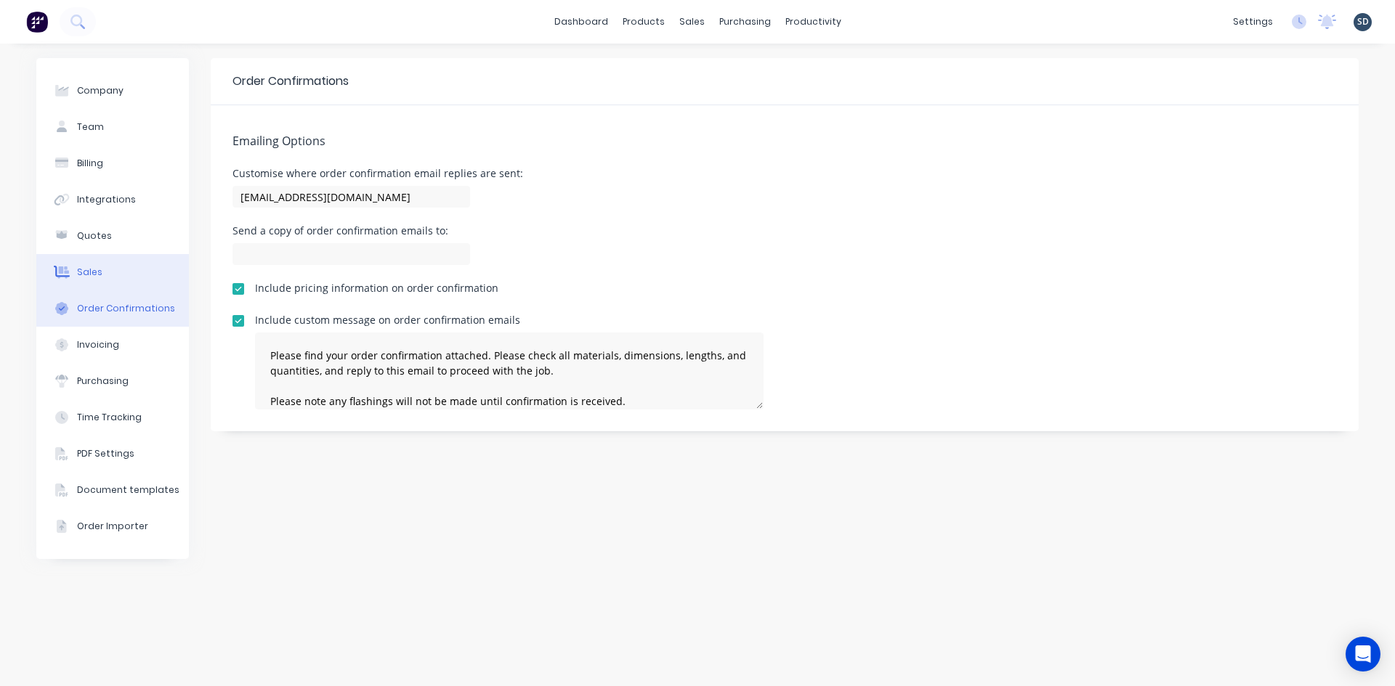
click at [128, 272] on button "Sales" at bounding box center [112, 272] width 153 height 36
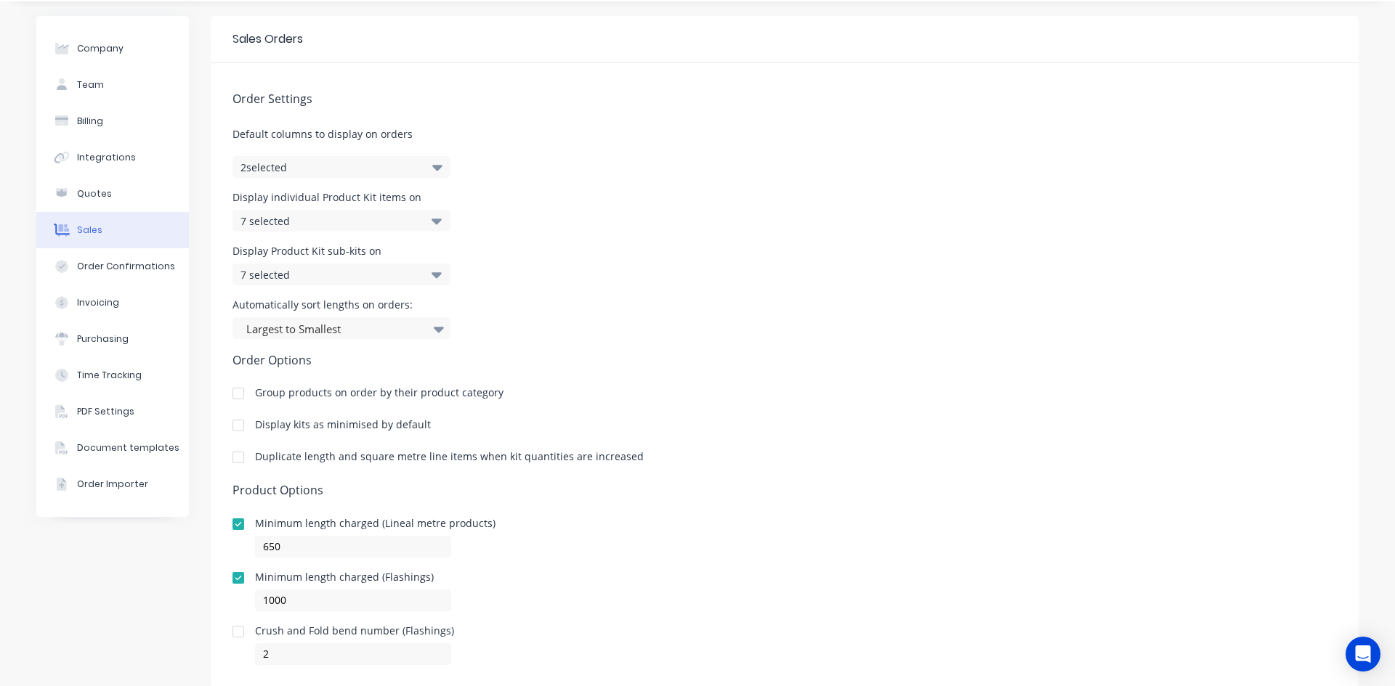
scroll to position [79, 0]
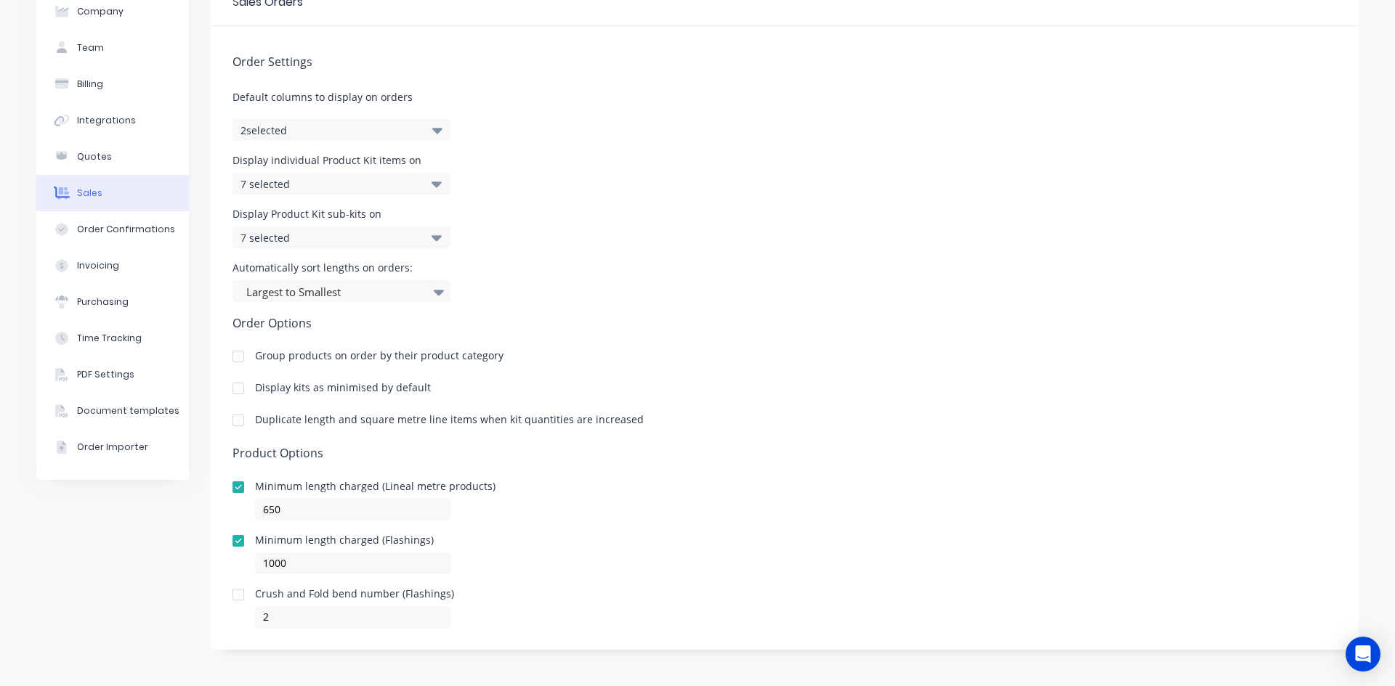
click at [236, 594] on div at bounding box center [238, 594] width 29 height 29
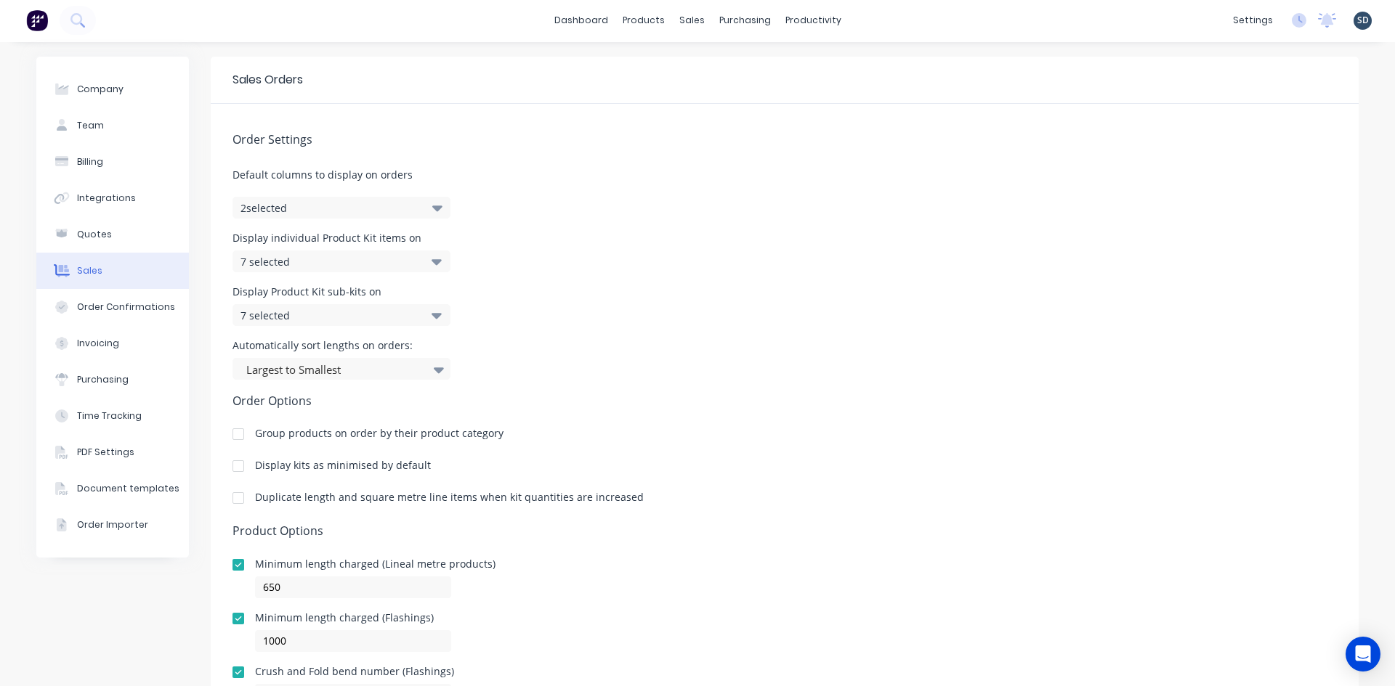
scroll to position [0, 0]
click at [124, 89] on button "Company" at bounding box center [112, 91] width 153 height 36
select select "AU"
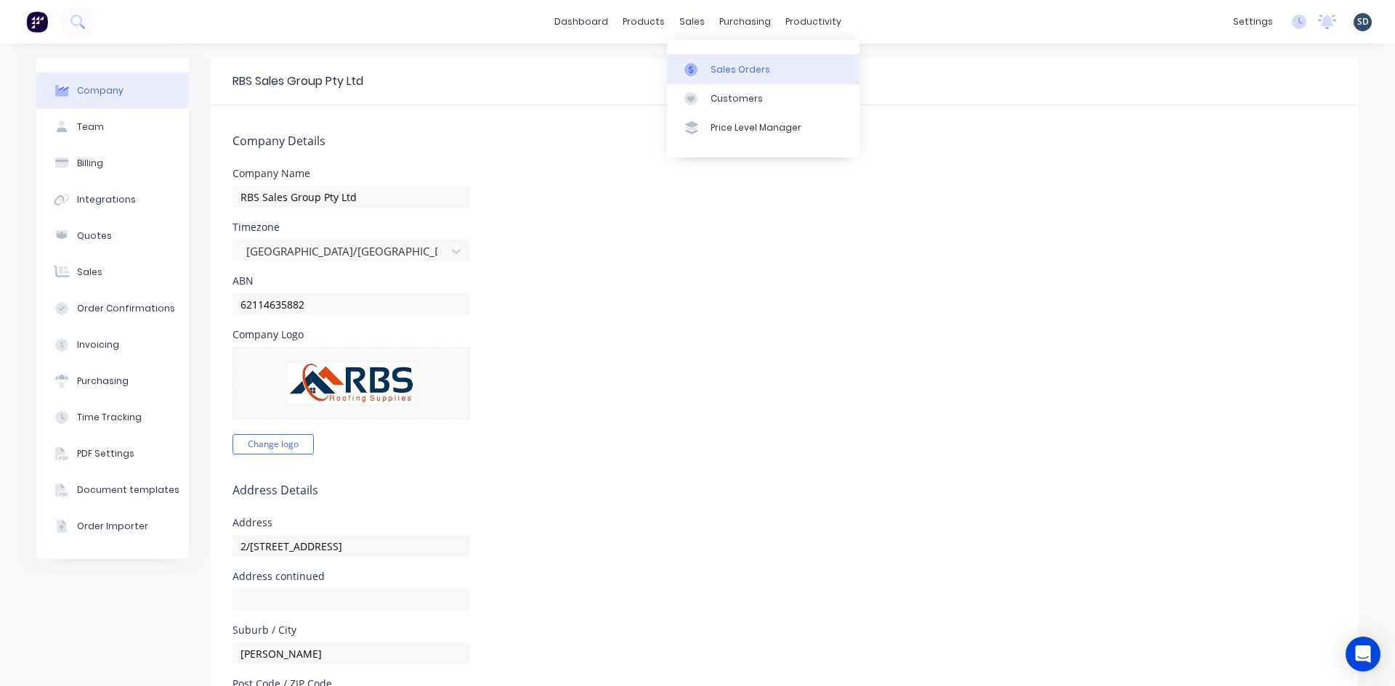
click at [728, 67] on div "Sales Orders" at bounding box center [740, 69] width 60 height 13
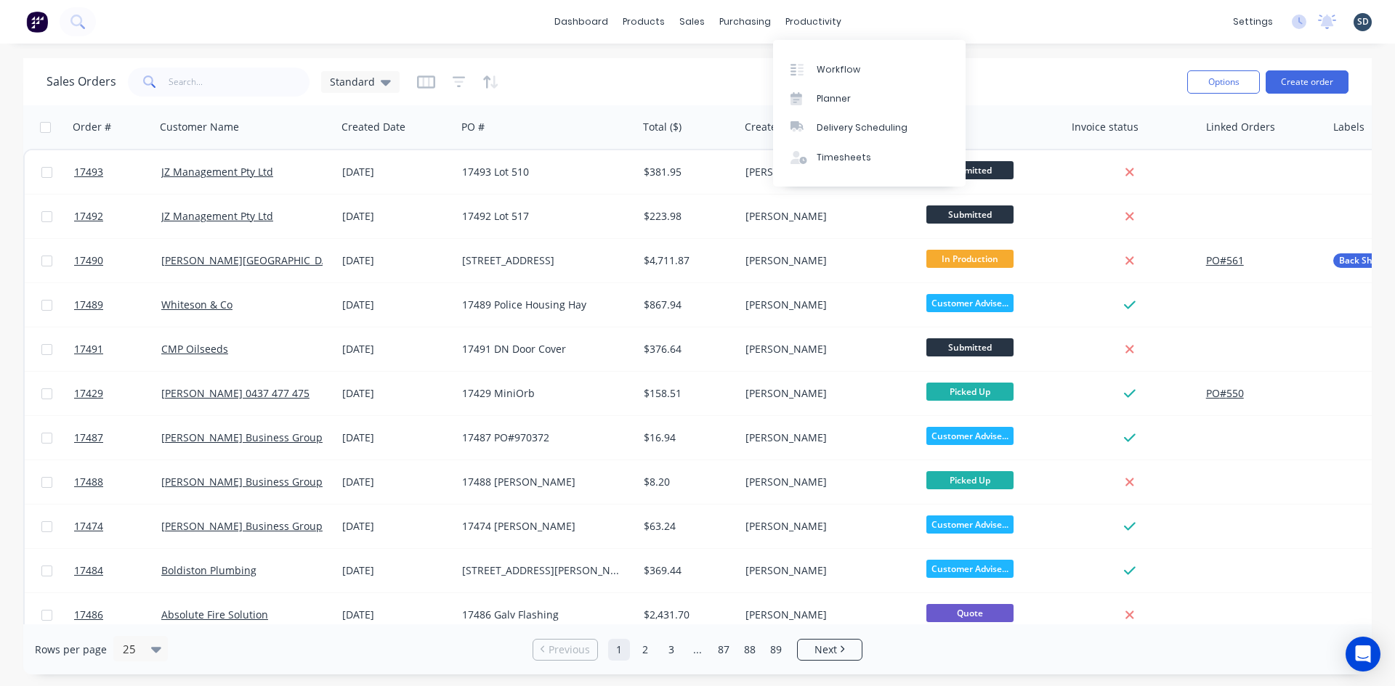
click at [878, 21] on div "dashboard products sales purchasing productivity dashboard products Product Cat…" at bounding box center [697, 22] width 1395 height 44
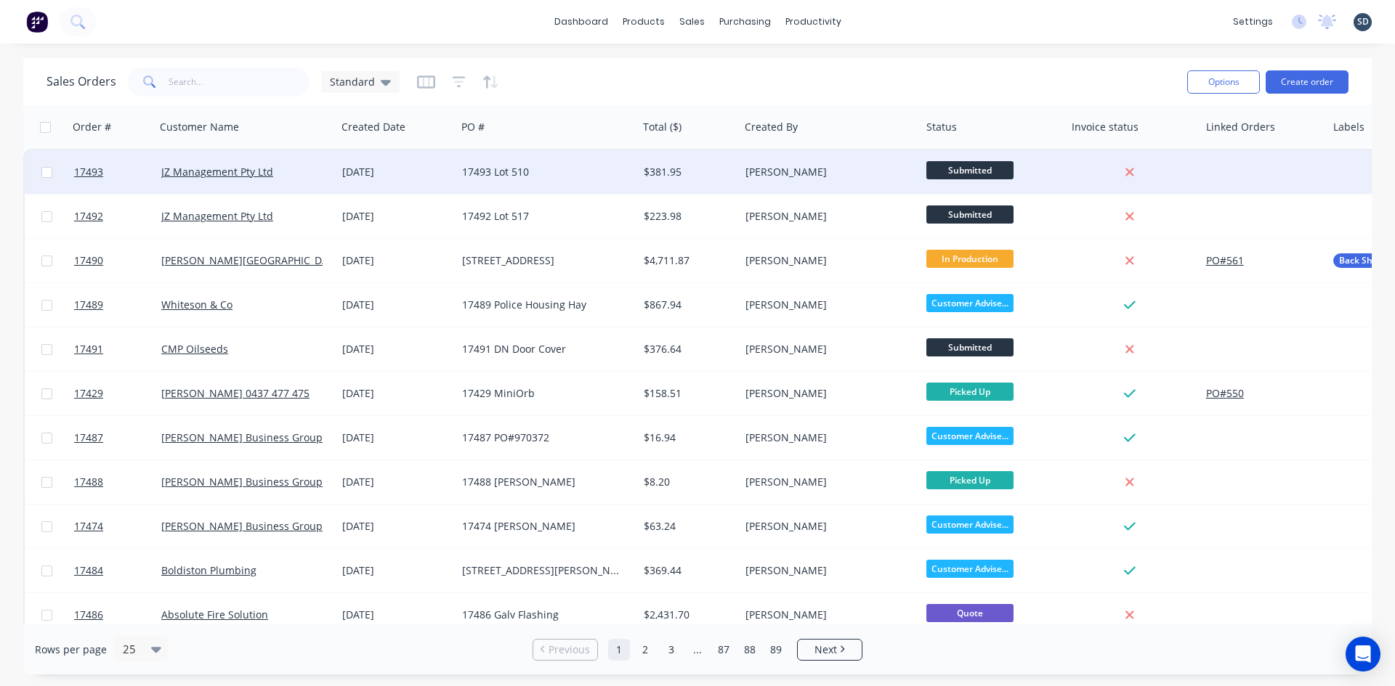
click at [286, 173] on div "JZ Management Pty Ltd" at bounding box center [241, 172] width 161 height 15
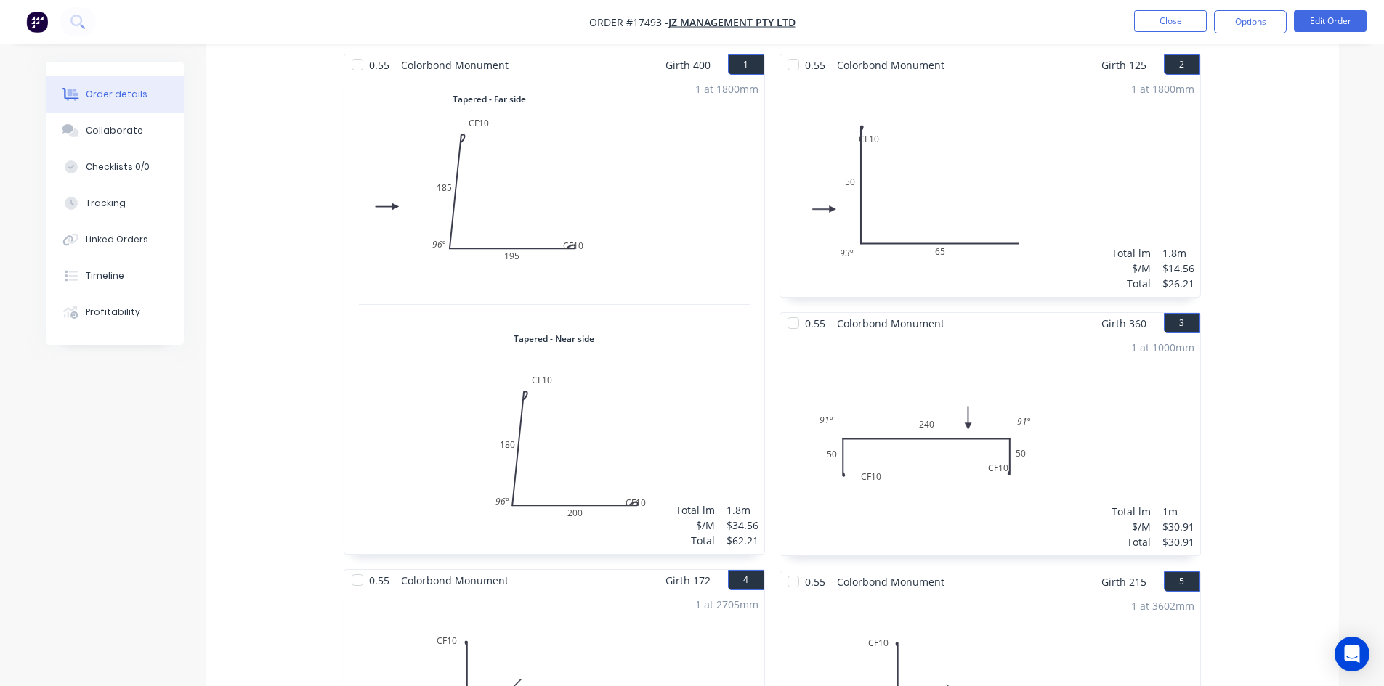
scroll to position [351, 0]
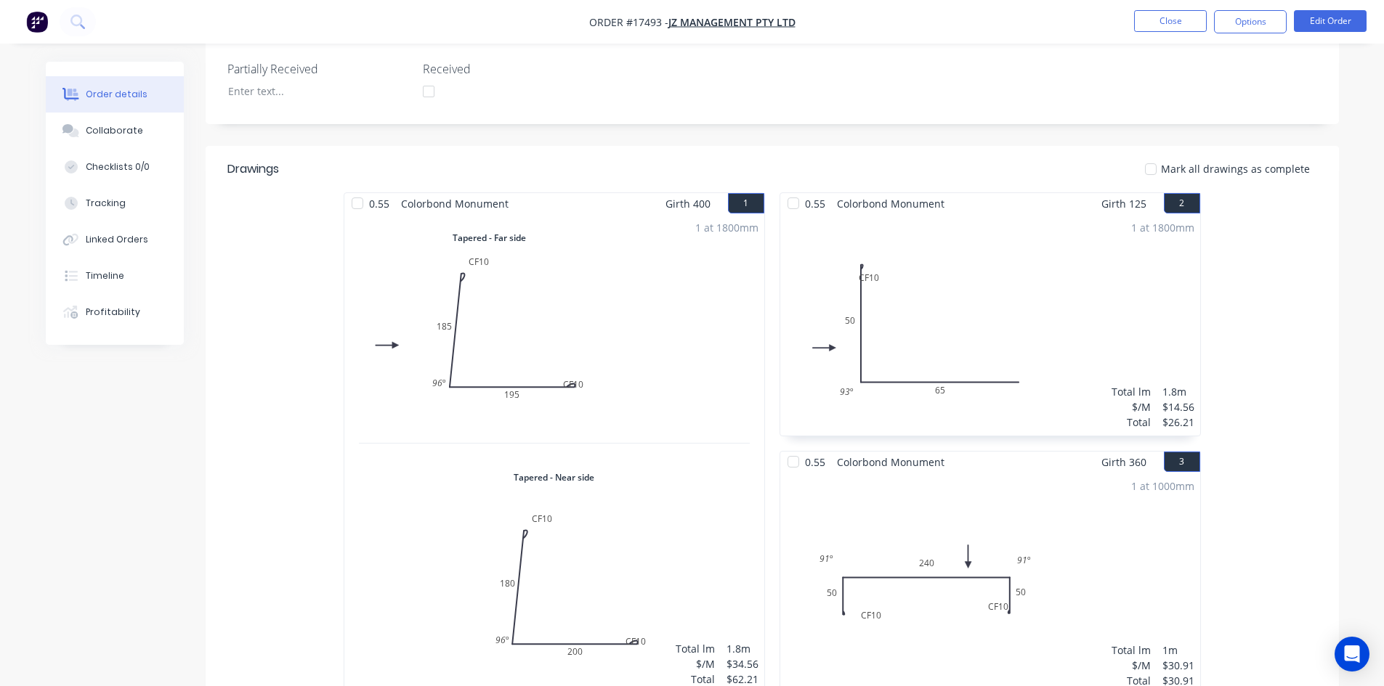
click at [1059, 293] on div "1 at 1800mm Total lm $/M Total 1.8m $14.56 $26.21" at bounding box center [990, 325] width 420 height 222
click at [1315, 26] on button "Edit Order" at bounding box center [1330, 21] width 73 height 22
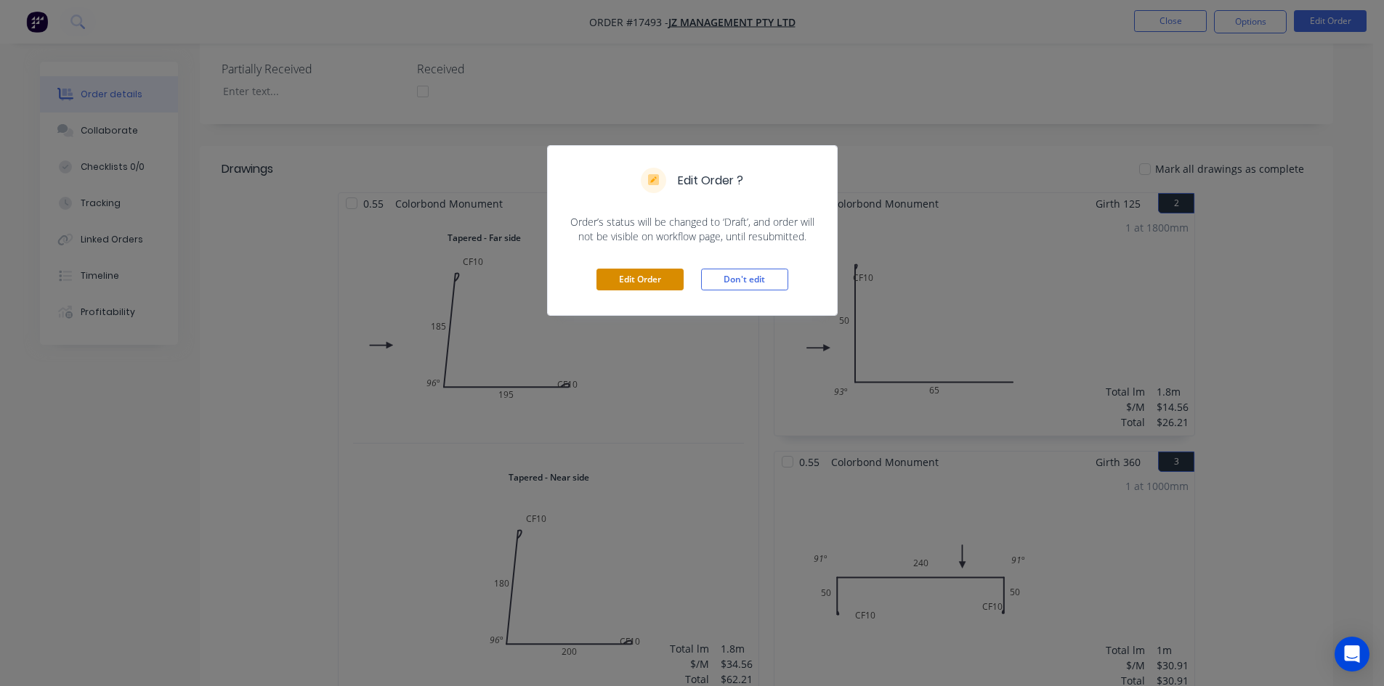
click at [634, 274] on button "Edit Order" at bounding box center [639, 280] width 87 height 22
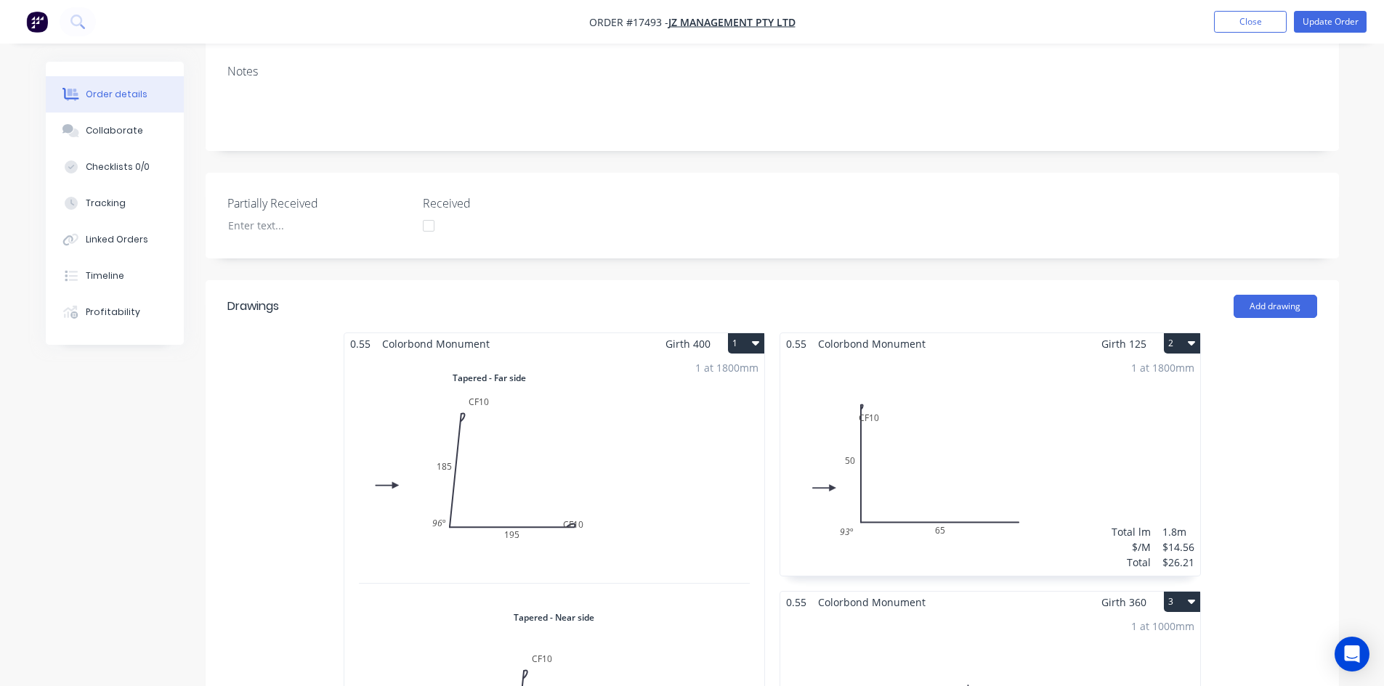
scroll to position [436, 0]
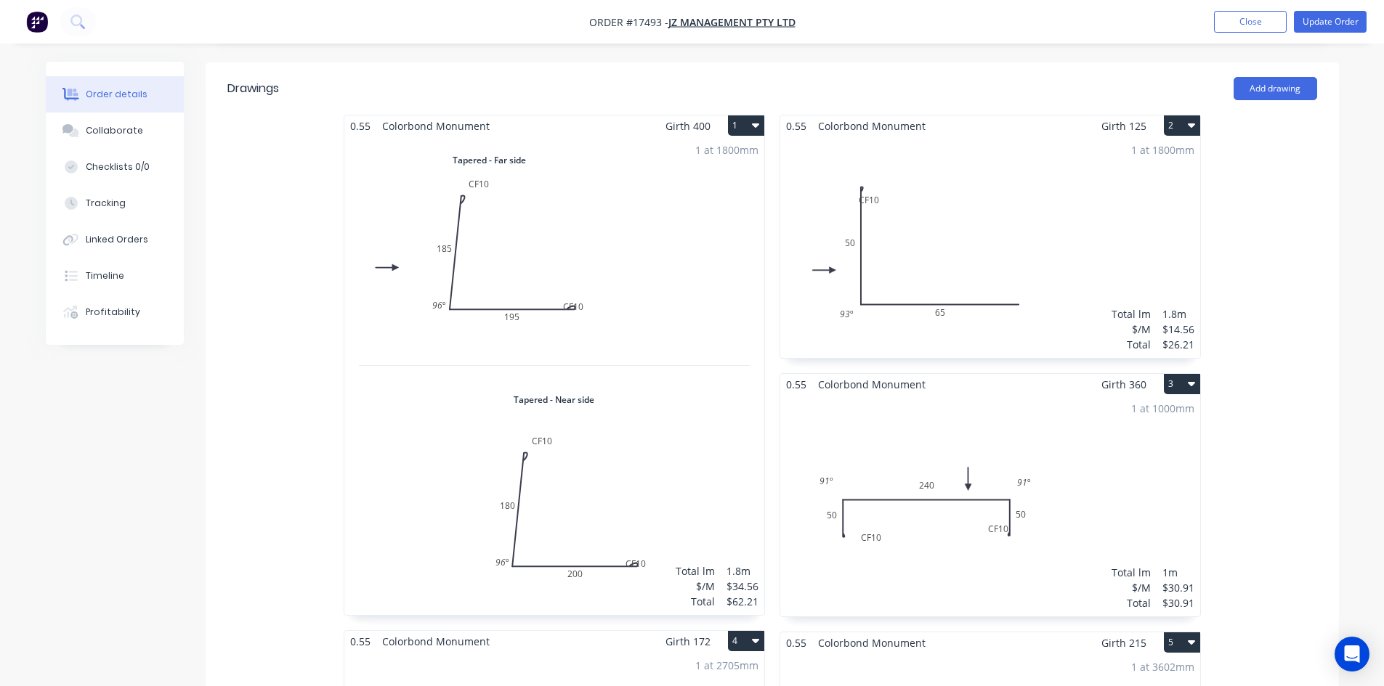
click at [1058, 245] on div "1 at 1800mm Total lm $/M Total 1.8m $14.56 $26.21" at bounding box center [990, 248] width 420 height 222
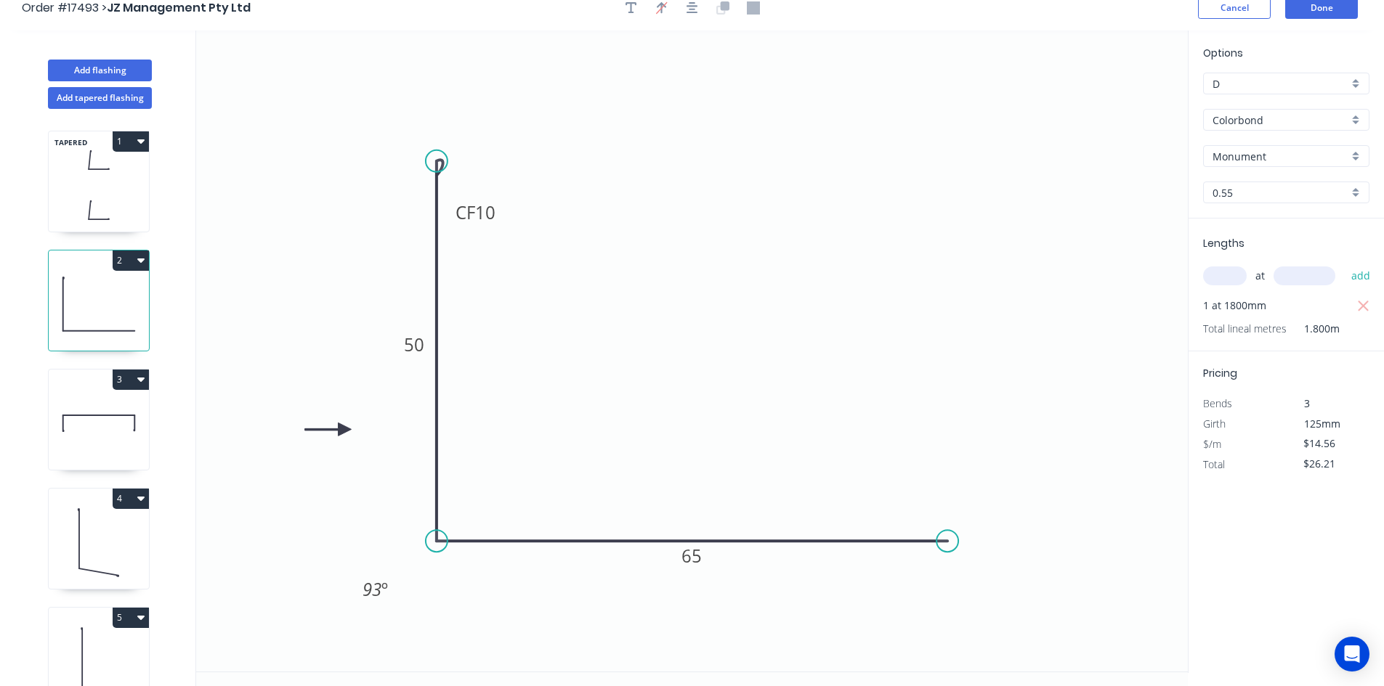
scroll to position [27, 0]
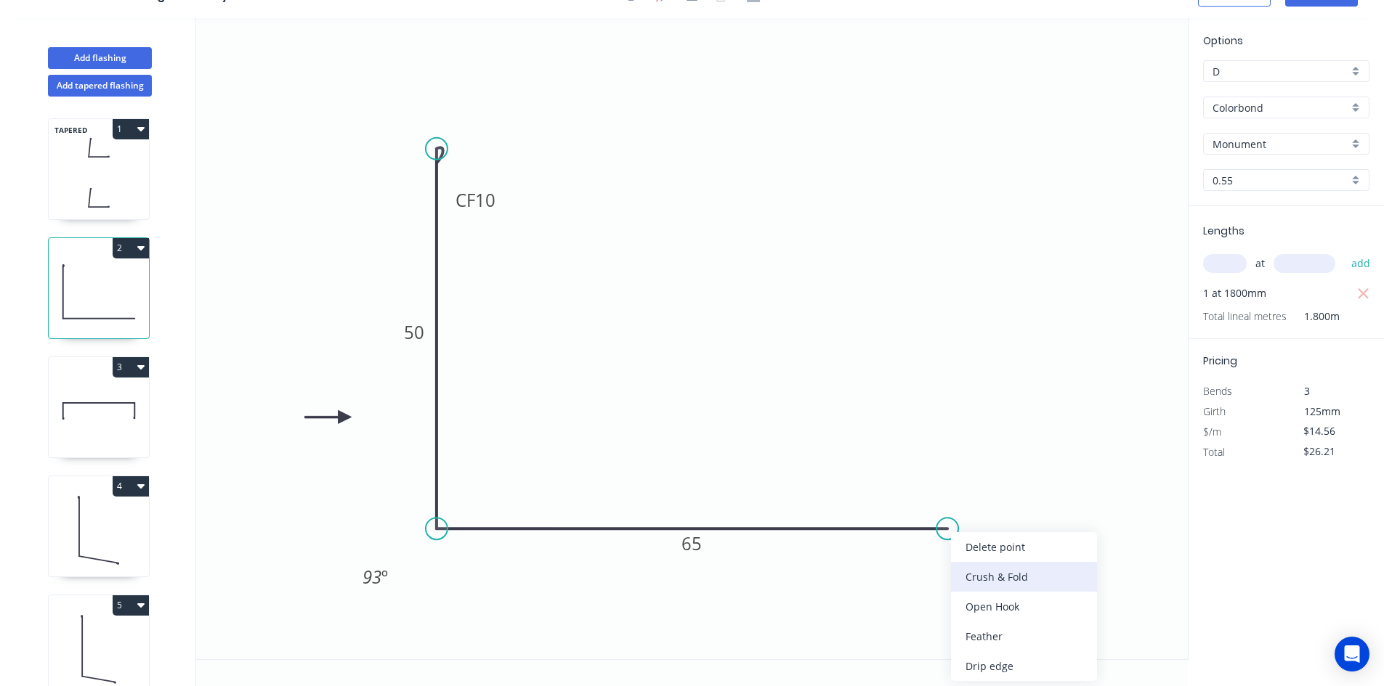
click at [980, 577] on div "Crush & Fold" at bounding box center [1024, 577] width 146 height 30
type input "$18.82"
type input "$33.88"
click at [1015, 603] on div "Delete bend" at bounding box center [1021, 608] width 146 height 30
type input "$14.56"
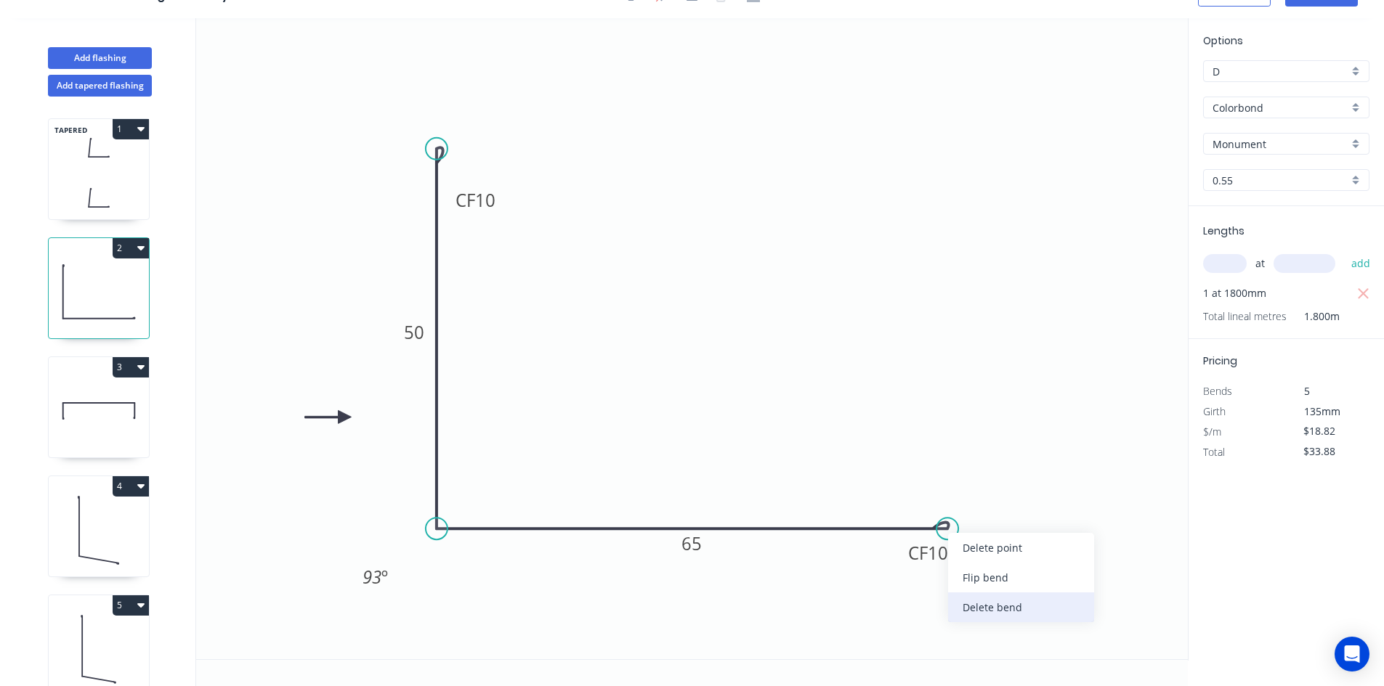
type input "$26.21"
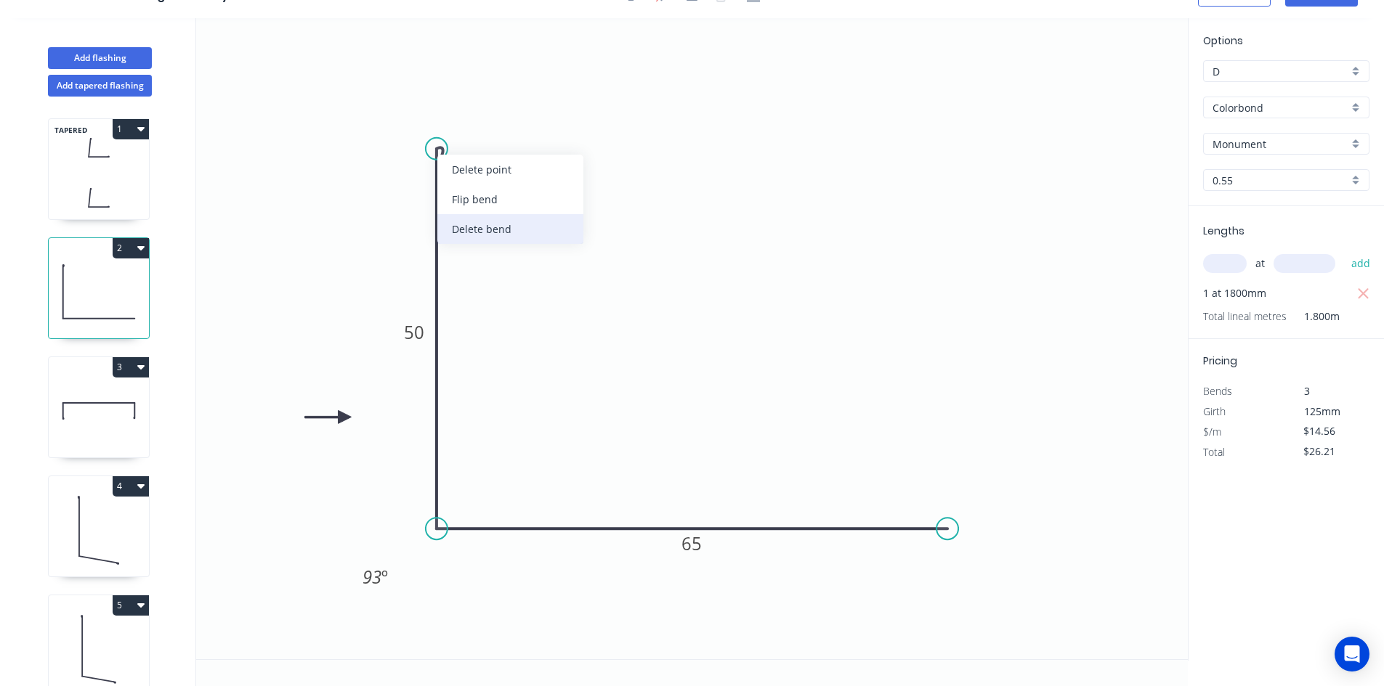
click at [489, 224] on div "Delete bend" at bounding box center [510, 229] width 146 height 30
type input "$10.30"
type input "$18.54"
click at [501, 204] on div "Crush & Fold" at bounding box center [515, 202] width 146 height 30
type input "$14.56"
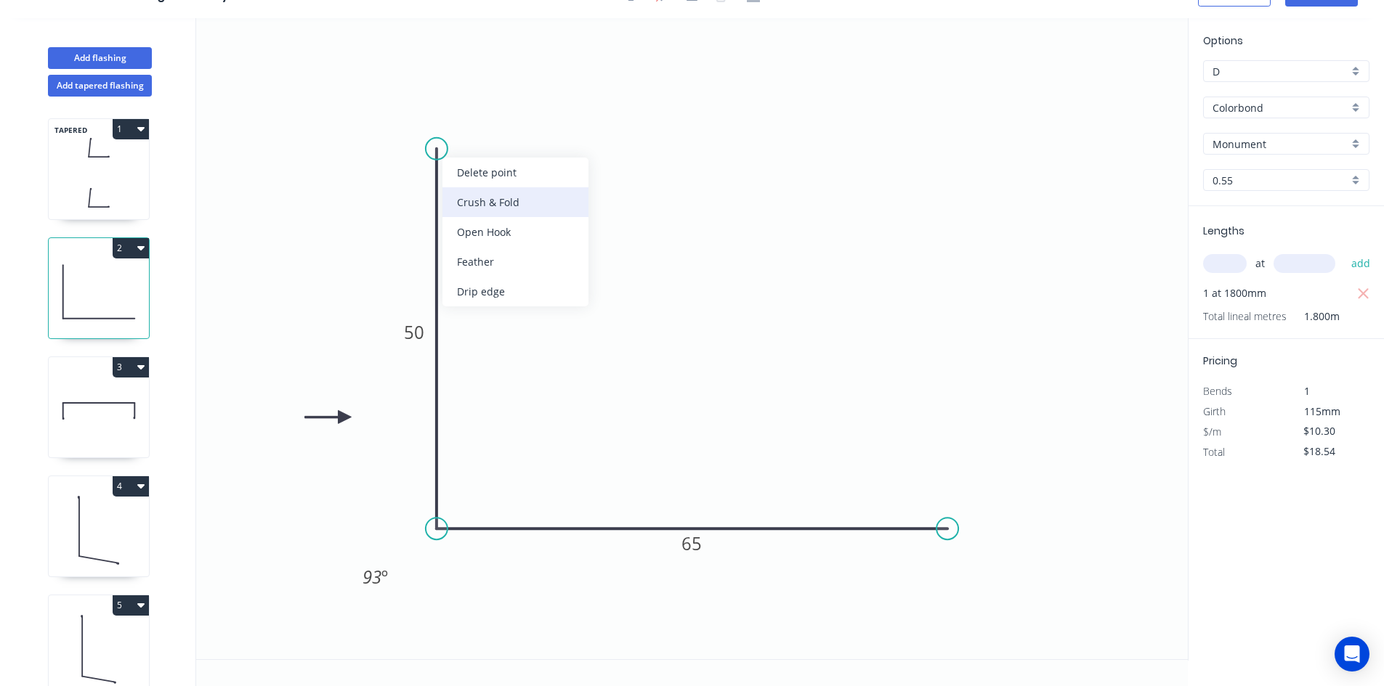
type input "$26.21"
click at [519, 191] on div "Flip bend" at bounding box center [516, 196] width 146 height 30
drag, startPoint x: 381, startPoint y: 157, endPoint x: 479, endPoint y: 145, distance: 98.7
click at [479, 145] on rect at bounding box center [503, 149] width 58 height 30
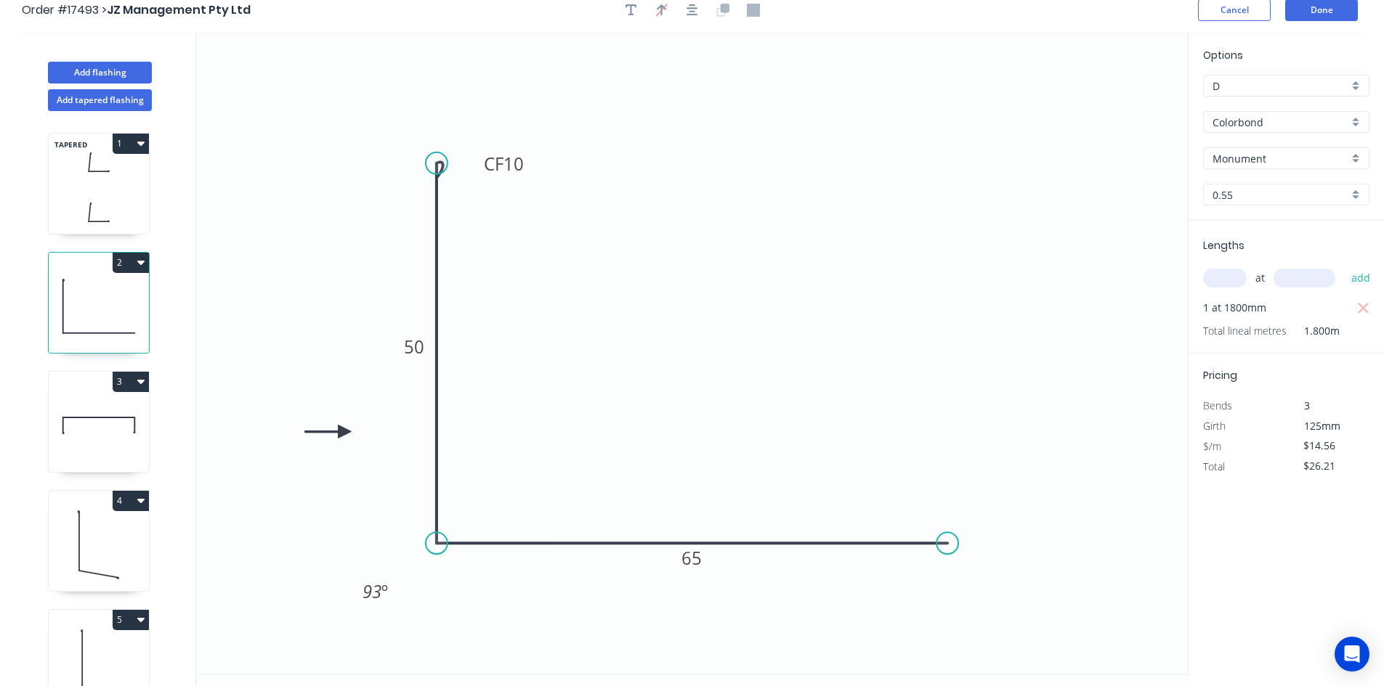
scroll to position [0, 0]
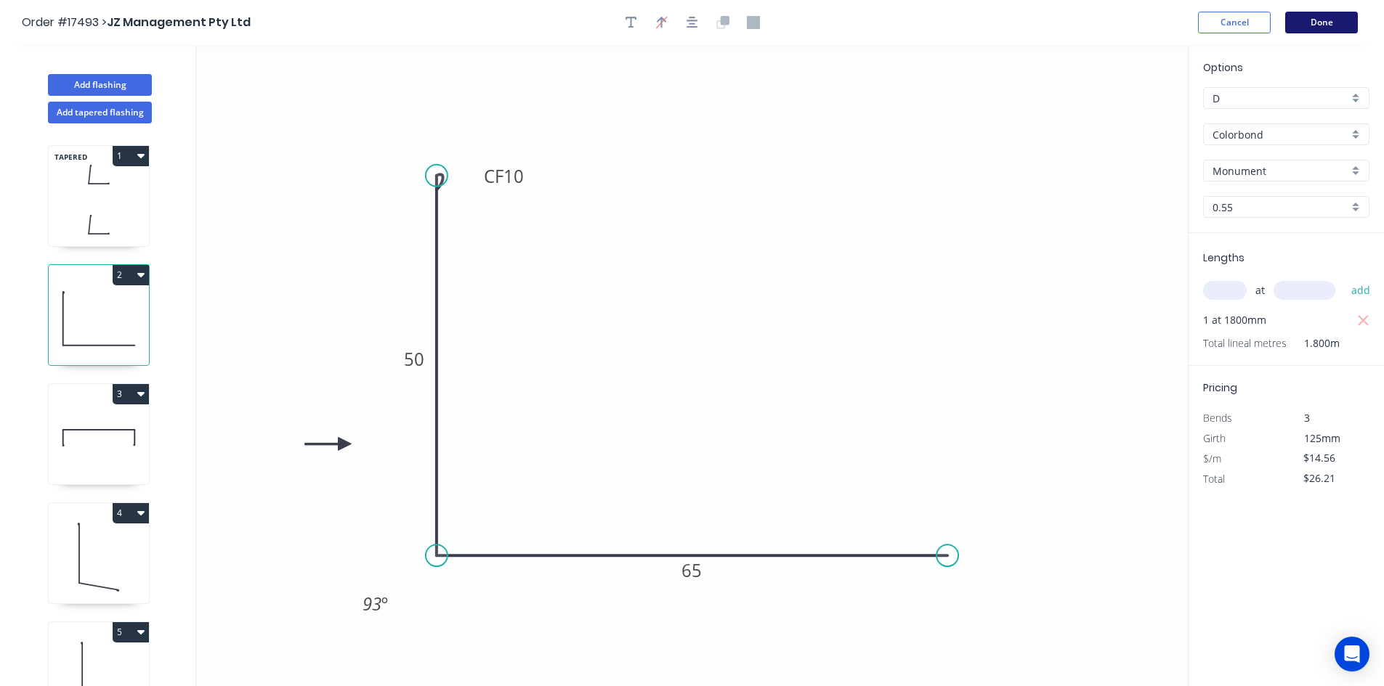
click at [1322, 25] on button "Done" at bounding box center [1321, 23] width 73 height 22
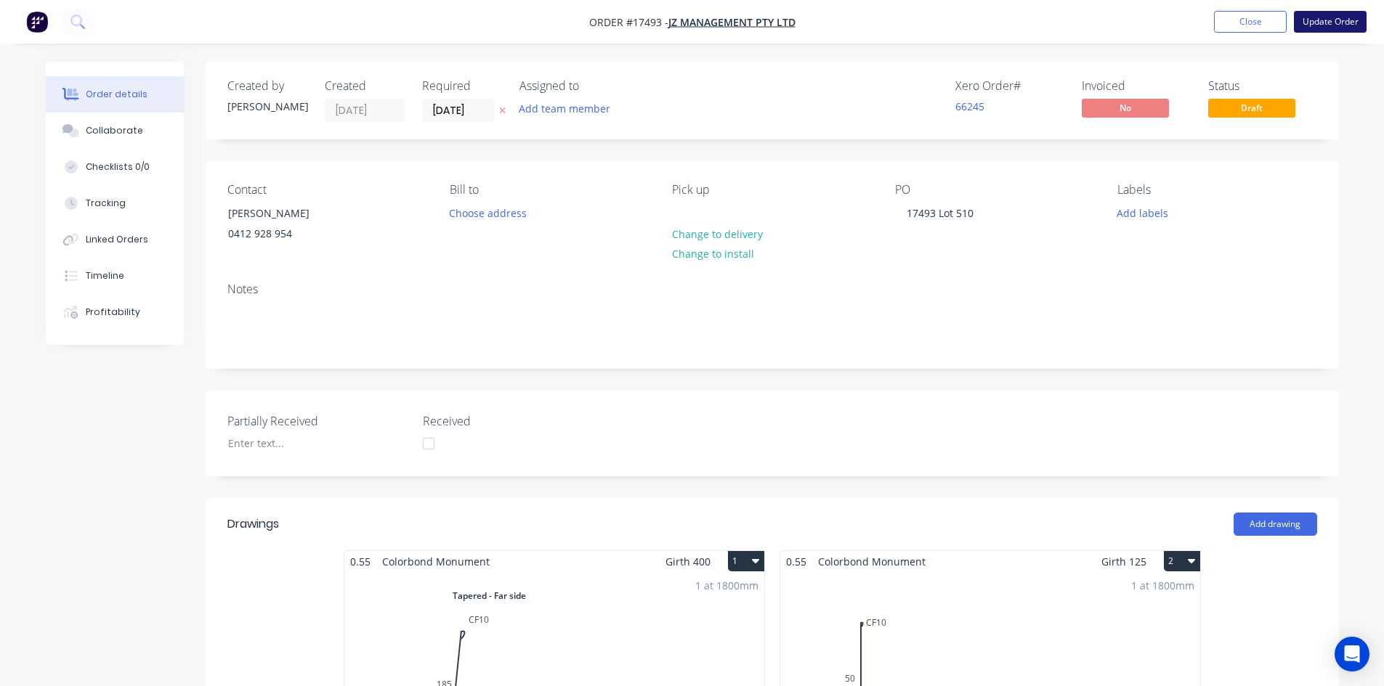
click at [1325, 21] on button "Update Order" at bounding box center [1330, 22] width 73 height 22
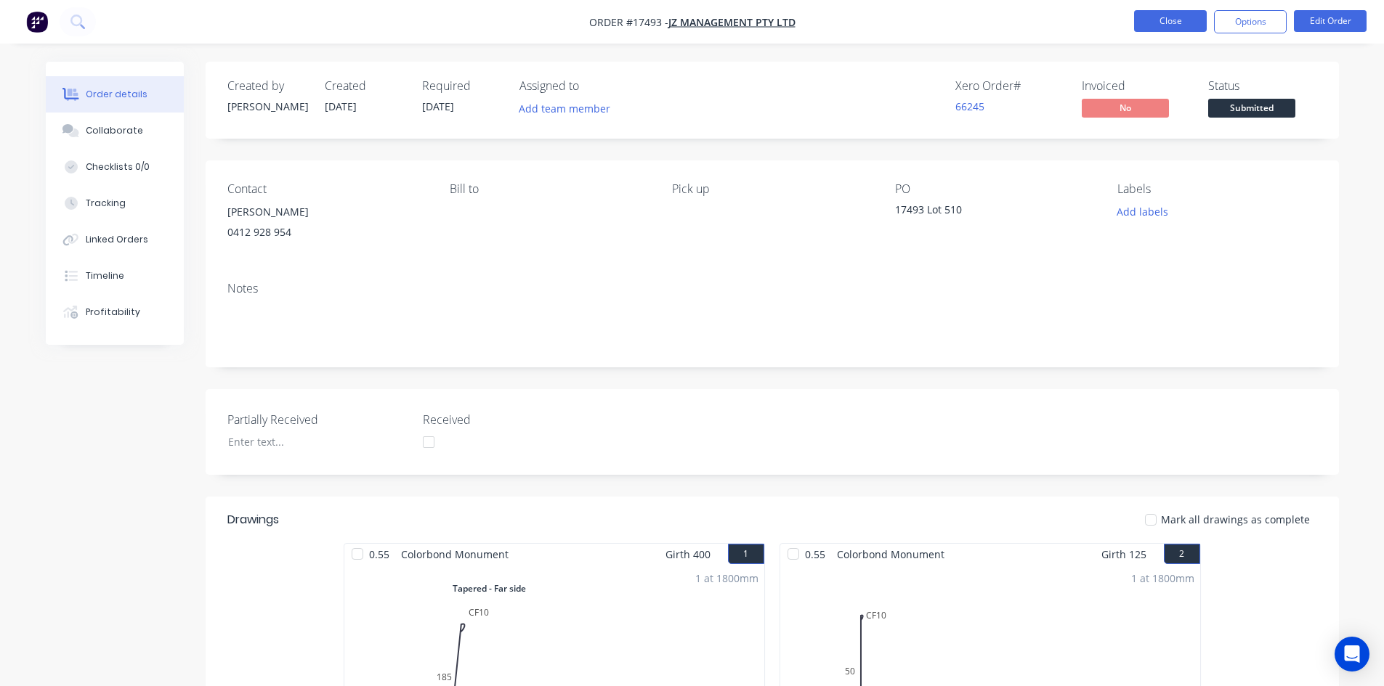
click at [1165, 17] on button "Close" at bounding box center [1170, 21] width 73 height 22
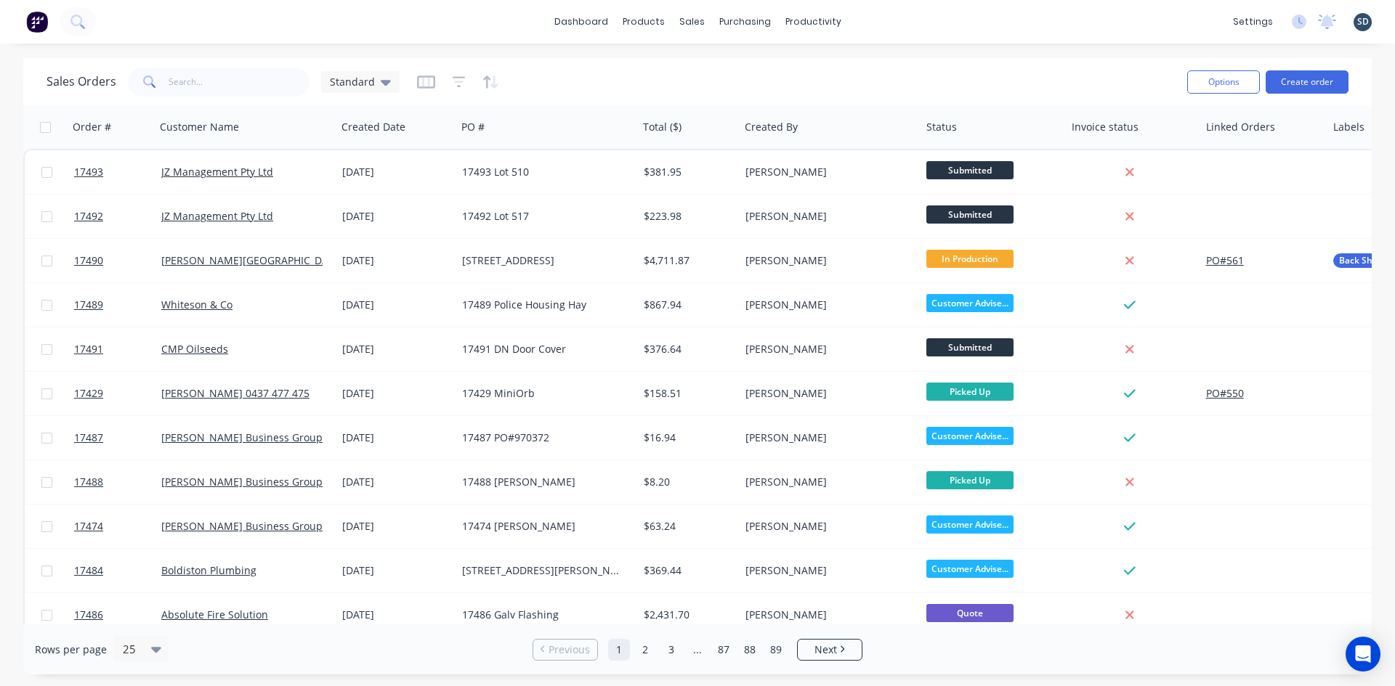
click at [884, 17] on div "dashboard products sales purchasing productivity dashboard products Product Cat…" at bounding box center [697, 22] width 1395 height 44
click at [882, 17] on div "dashboard products sales purchasing productivity dashboard products Product Cat…" at bounding box center [697, 22] width 1395 height 44
drag, startPoint x: 889, startPoint y: 17, endPoint x: 878, endPoint y: 17, distance: 10.9
click at [878, 17] on div "dashboard products sales purchasing productivity dashboard products Product Cat…" at bounding box center [697, 22] width 1395 height 44
click at [726, 68] on div "Sales Orders" at bounding box center [745, 69] width 60 height 13
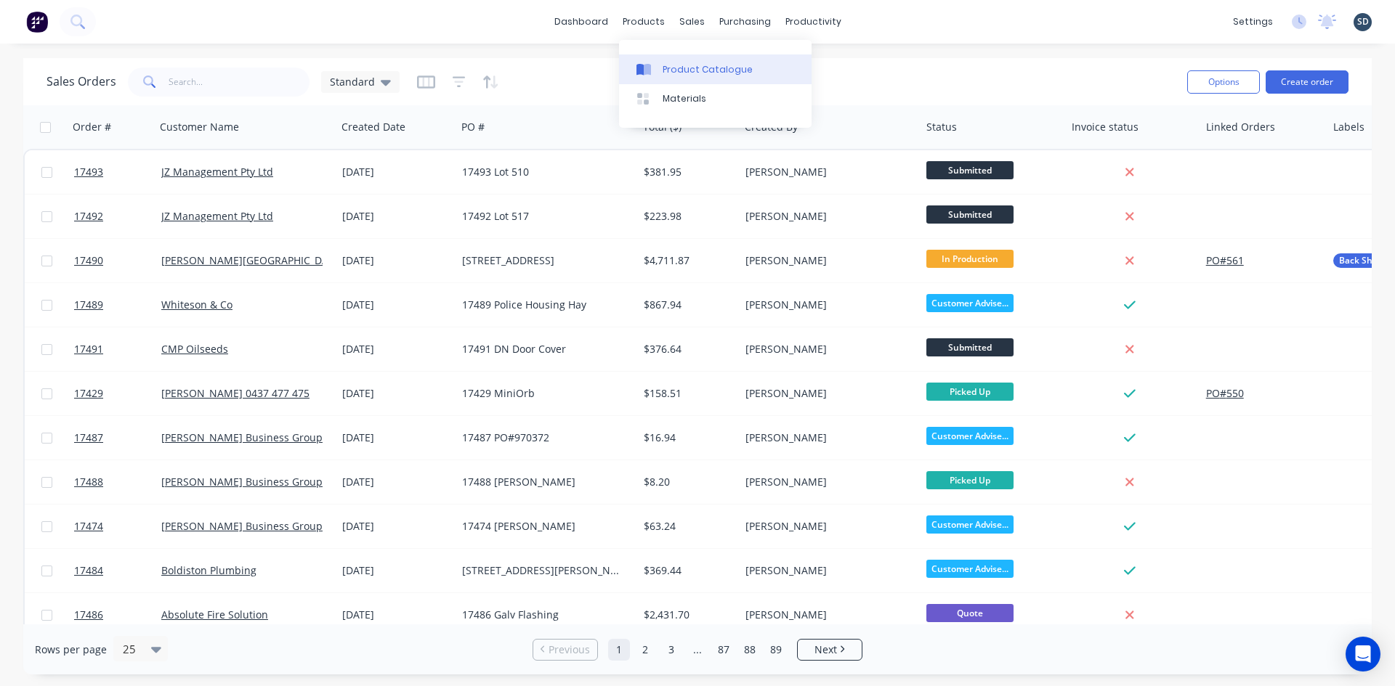
click at [663, 66] on div "Product Catalogue" at bounding box center [707, 69] width 90 height 13
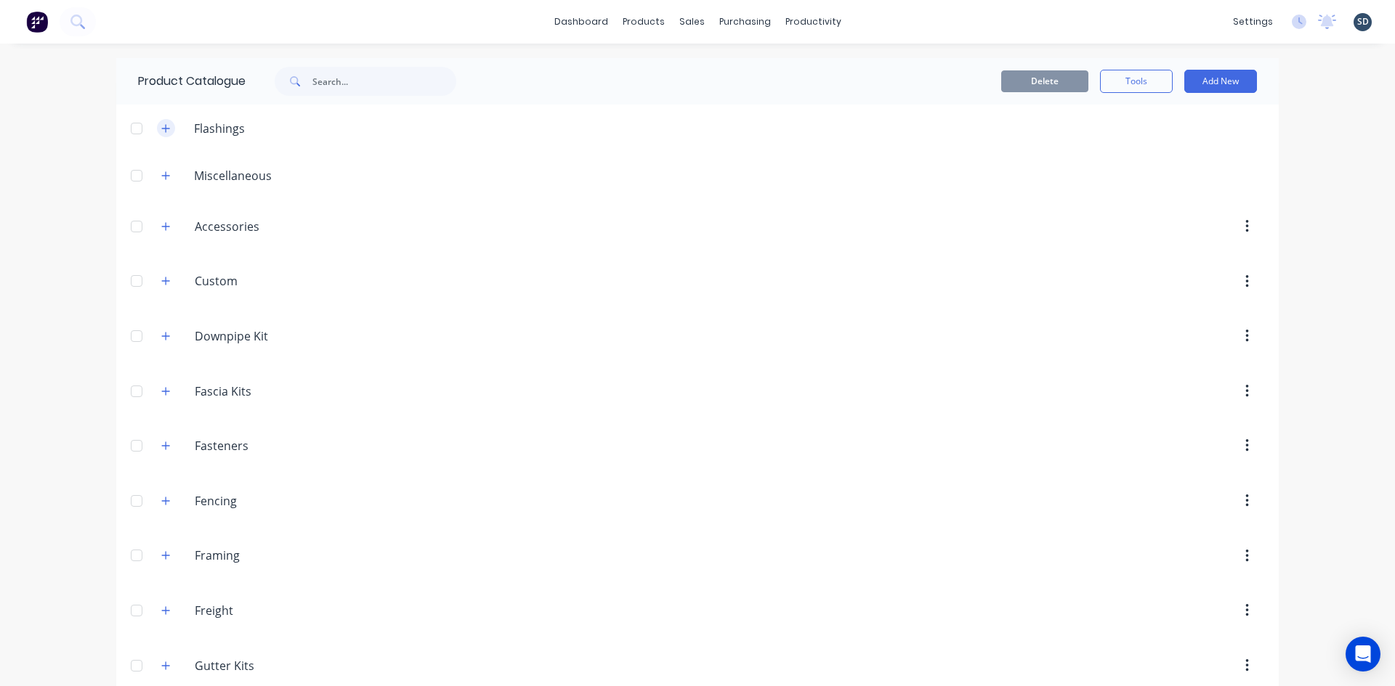
click at [163, 128] on icon "button" at bounding box center [166, 128] width 8 height 8
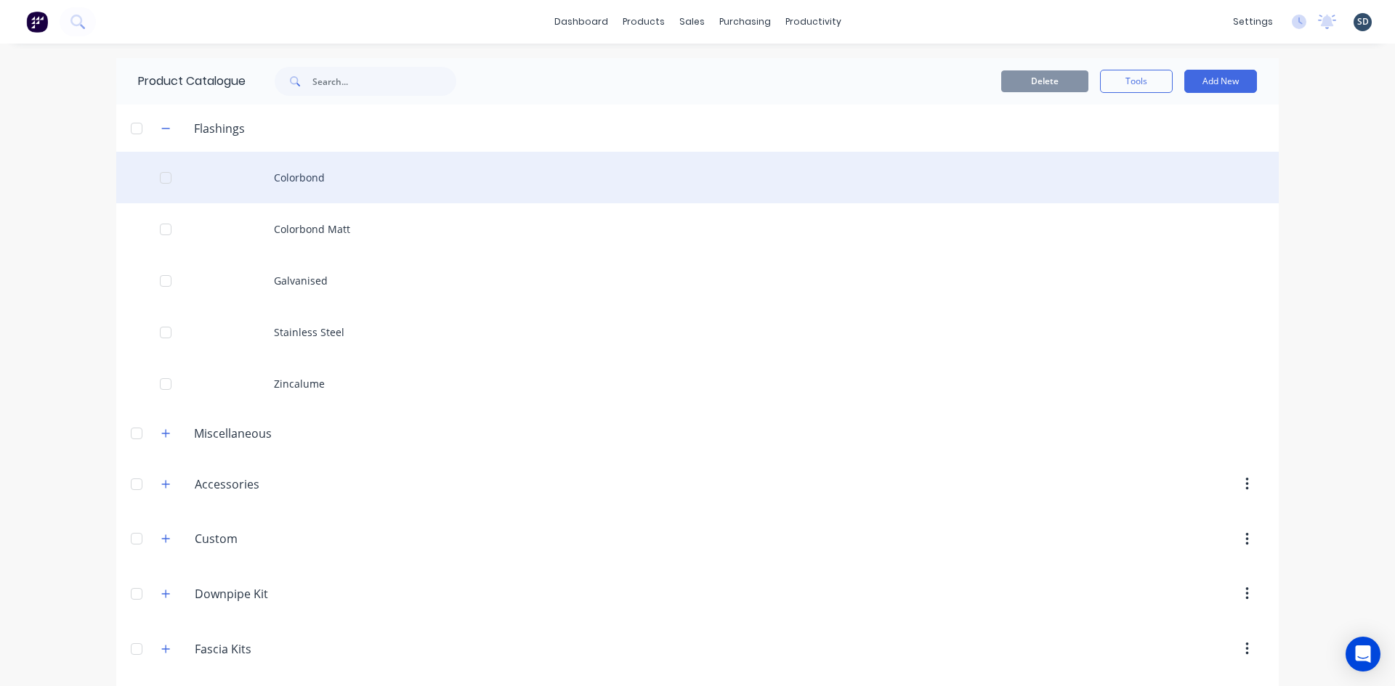
click at [370, 182] on div "Colorbond" at bounding box center [697, 178] width 1162 height 52
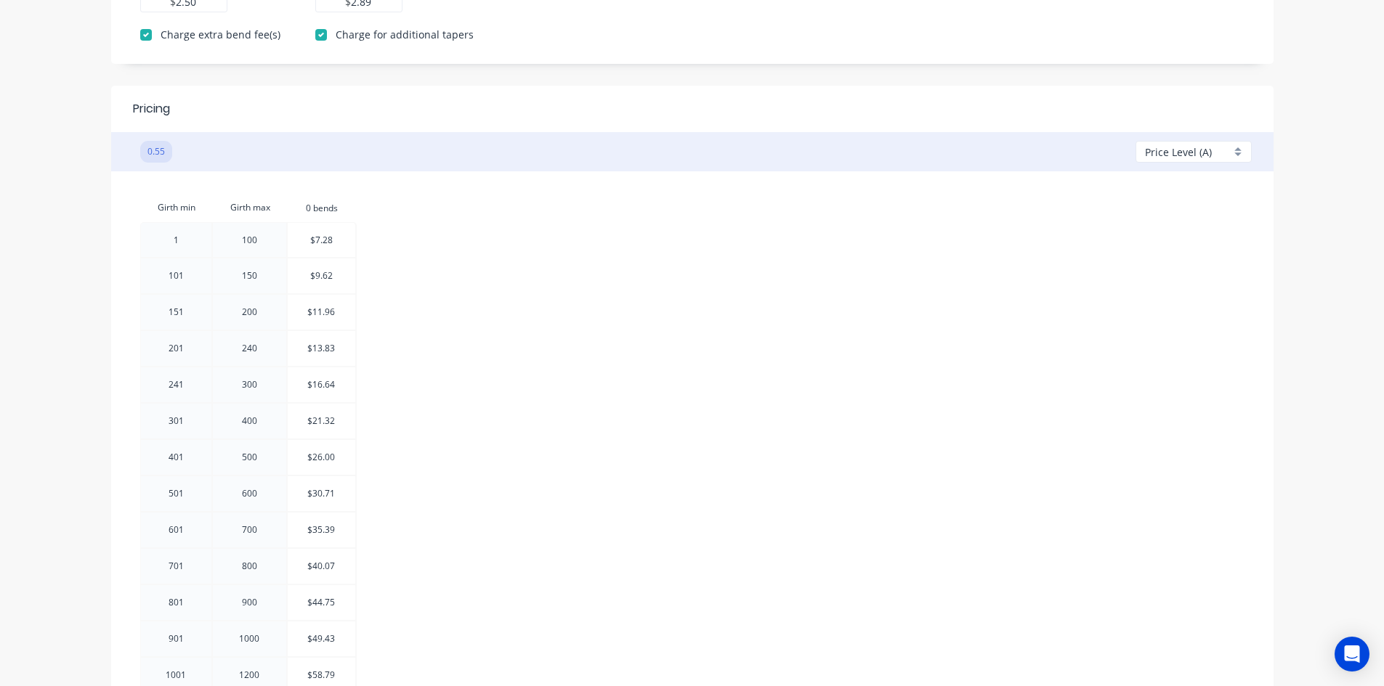
scroll to position [581, 0]
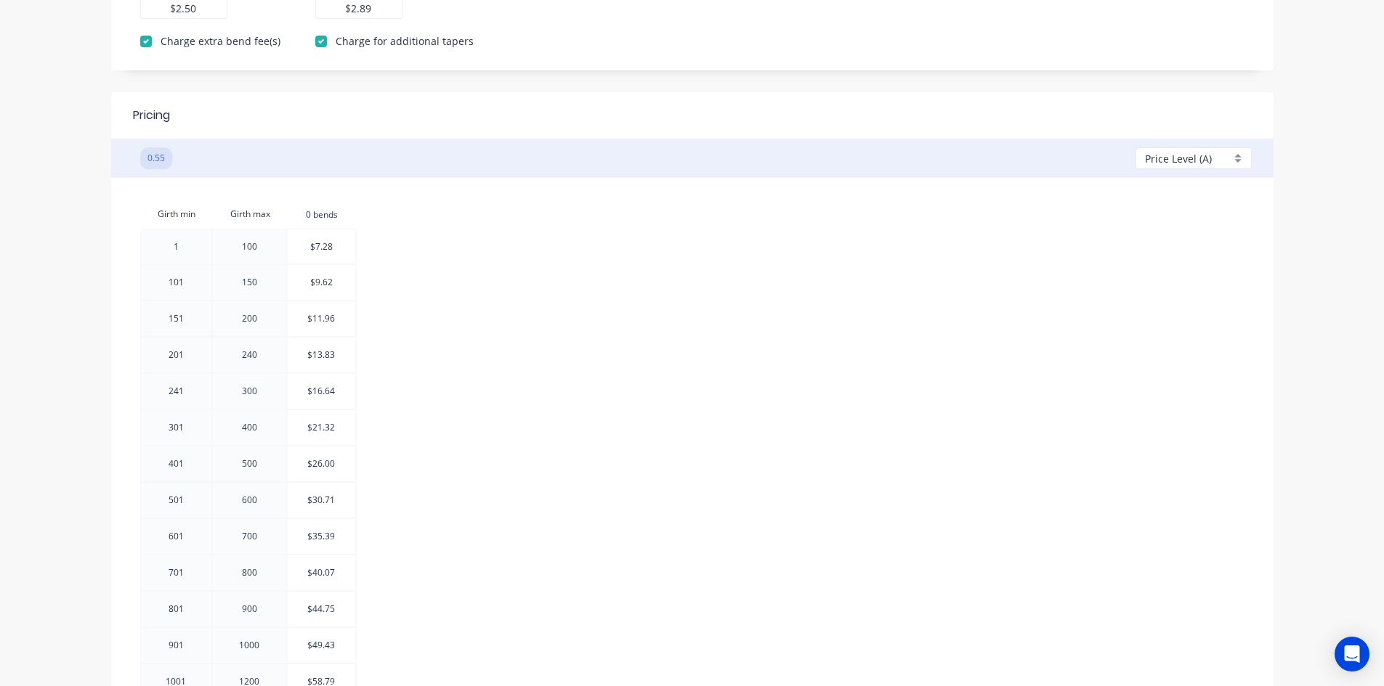
click at [1221, 161] on div "Price Level (A)" at bounding box center [1188, 158] width 86 height 15
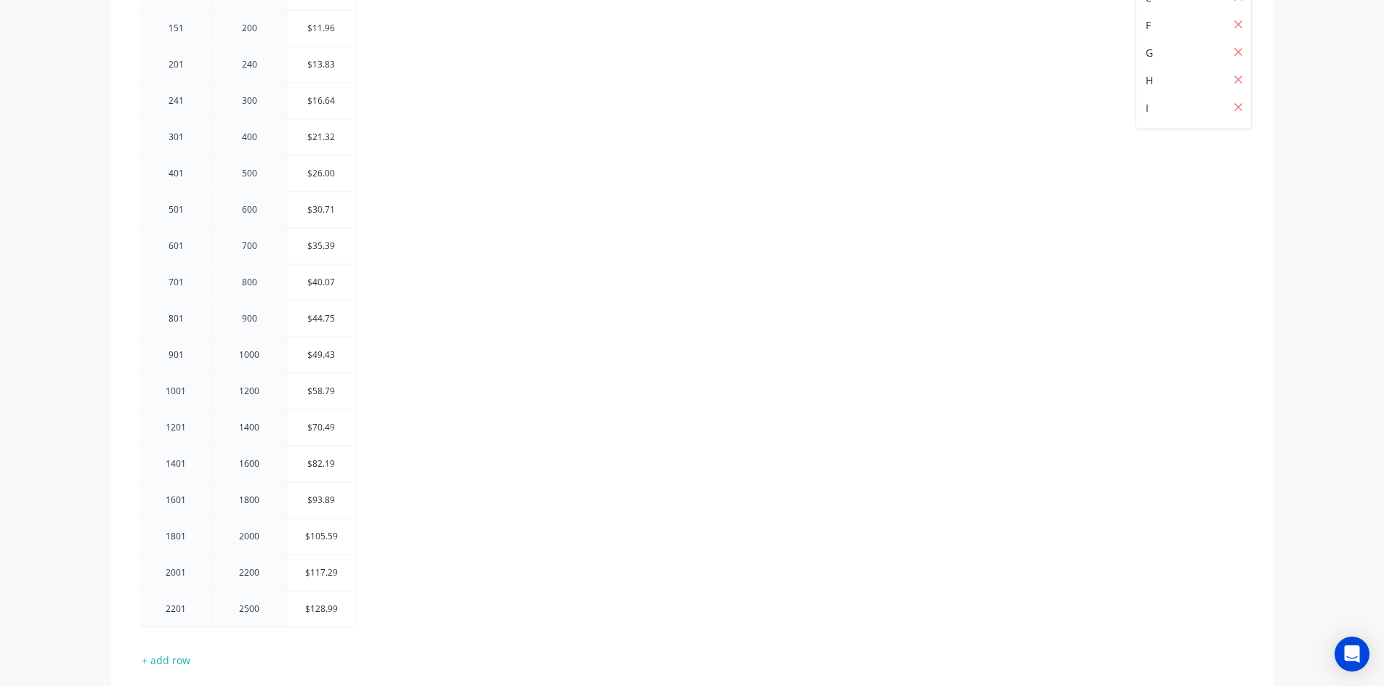
scroll to position [58, 0]
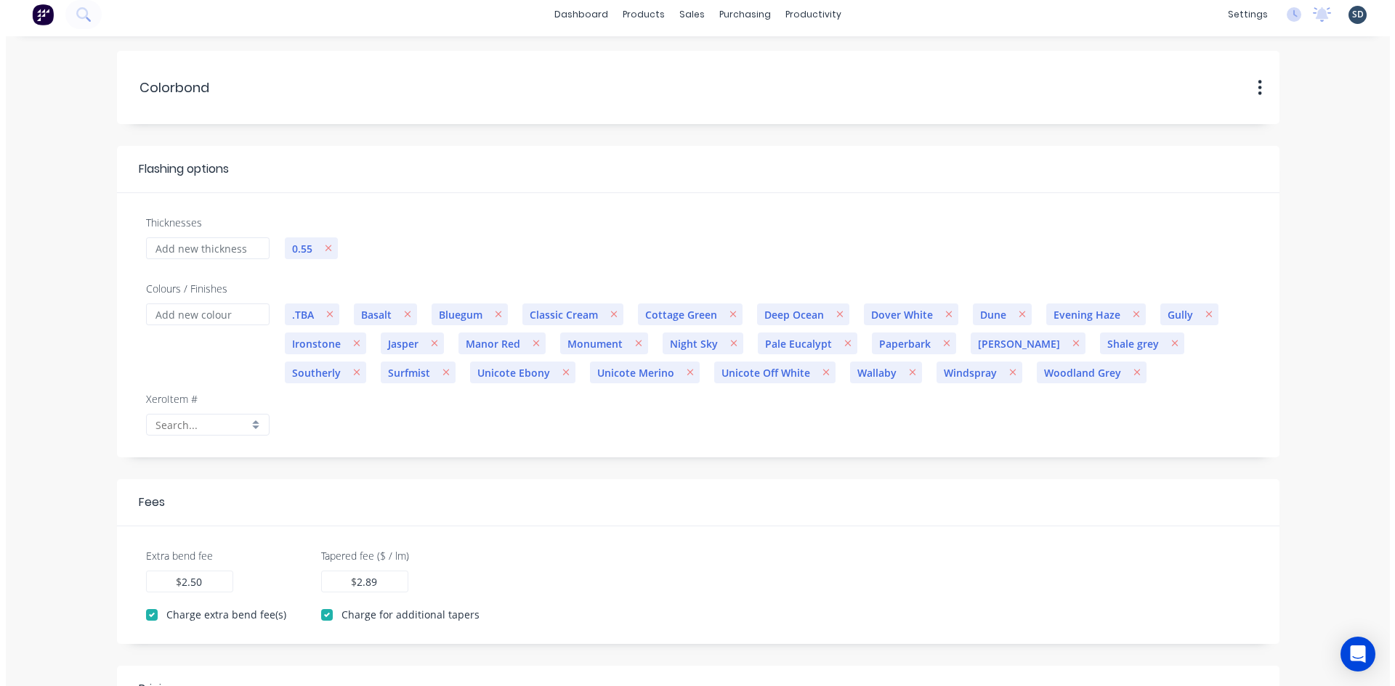
scroll to position [0, 0]
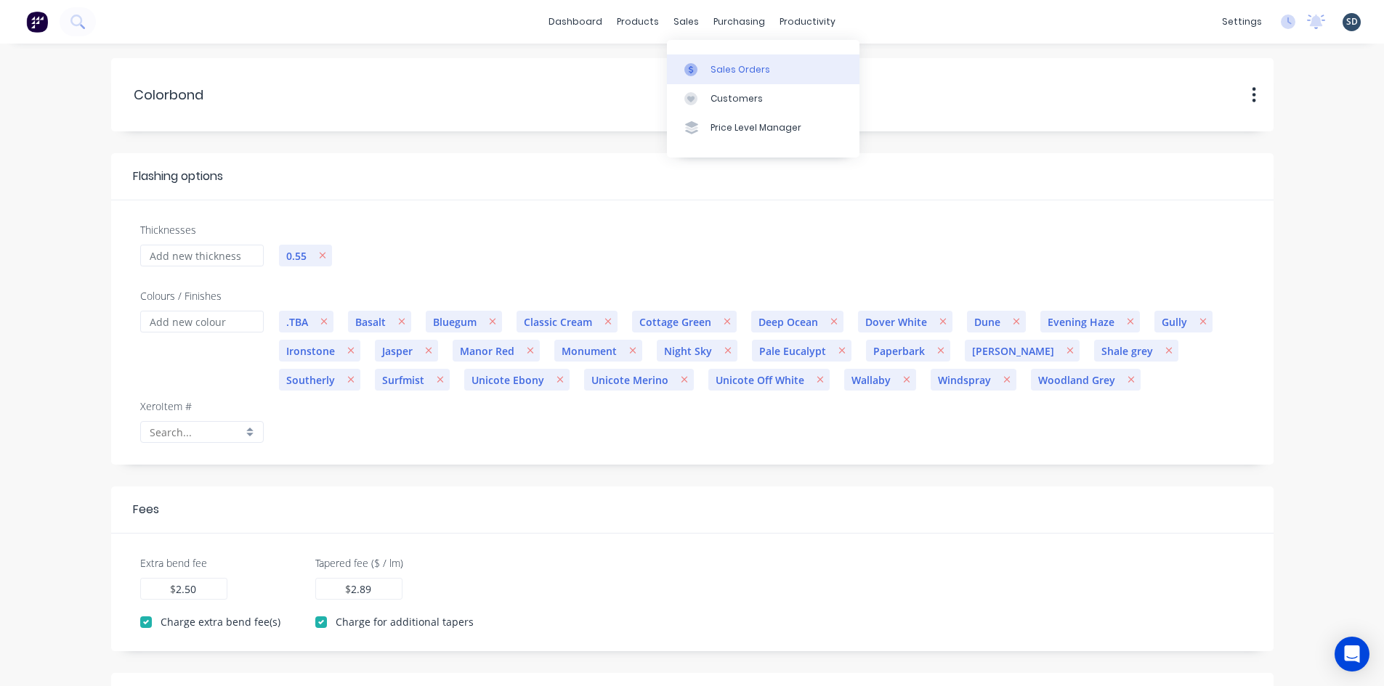
click at [714, 63] on div "Sales Orders" at bounding box center [740, 69] width 60 height 13
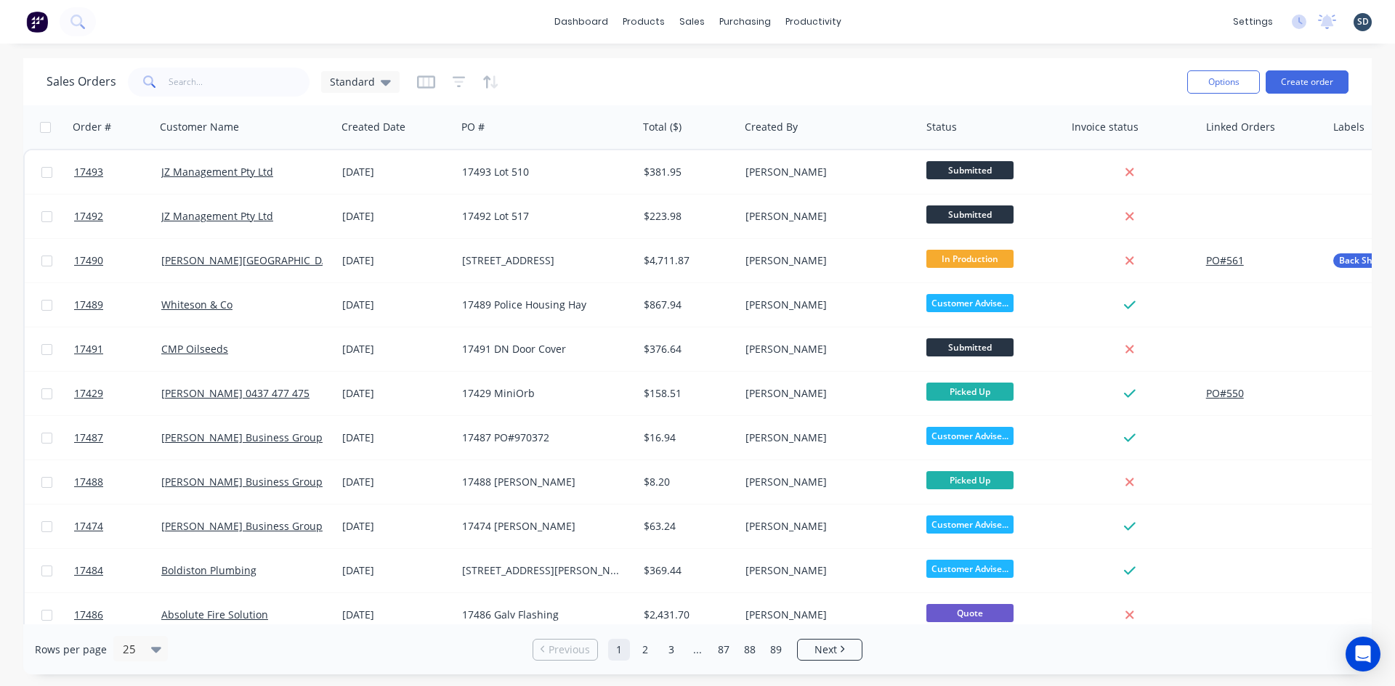
click at [882, 20] on div "dashboard products sales purchasing productivity dashboard products Product Cat…" at bounding box center [697, 22] width 1395 height 44
click at [885, 20] on div "dashboard products sales purchasing productivity dashboard products Product Cat…" at bounding box center [697, 22] width 1395 height 44
click at [1307, 86] on button "Create order" at bounding box center [1306, 81] width 83 height 23
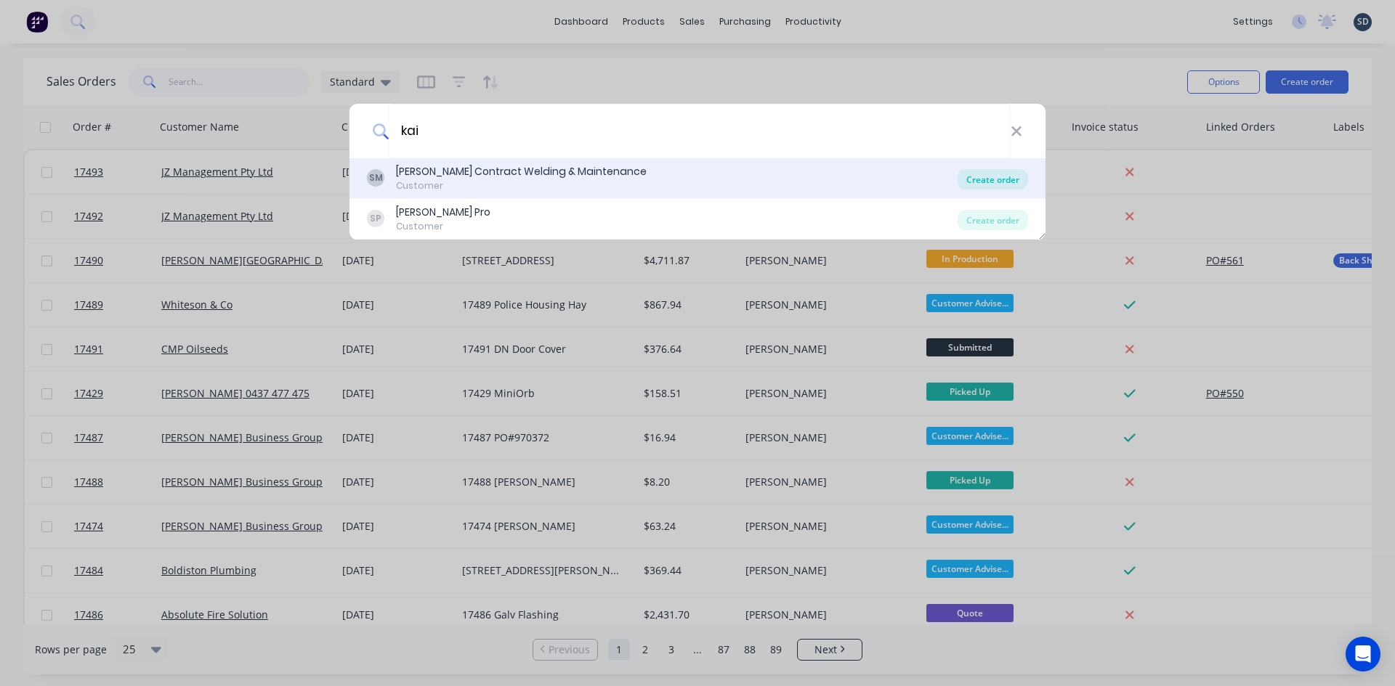
type input "kai"
click at [981, 175] on div "Create order" at bounding box center [992, 179] width 70 height 20
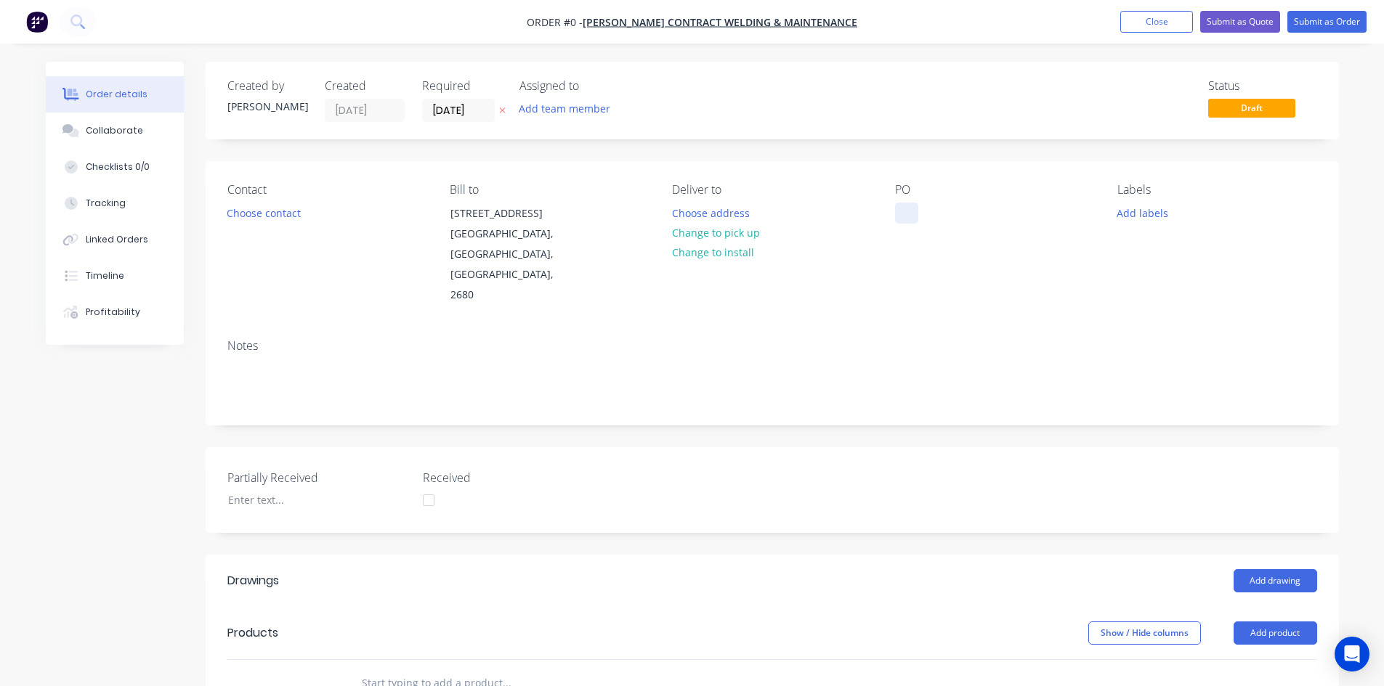
click at [904, 208] on div at bounding box center [906, 213] width 23 height 21
click at [888, 255] on div "Order details Collaborate Checklists 0/0 Tracking Linked Orders Timeline Profit…" at bounding box center [692, 570] width 1322 height 1017
click at [905, 217] on div at bounding box center [906, 213] width 23 height 21
click at [822, 328] on div "Notes" at bounding box center [772, 376] width 1133 height 97
click at [288, 216] on button "Choose contact" at bounding box center [263, 213] width 89 height 20
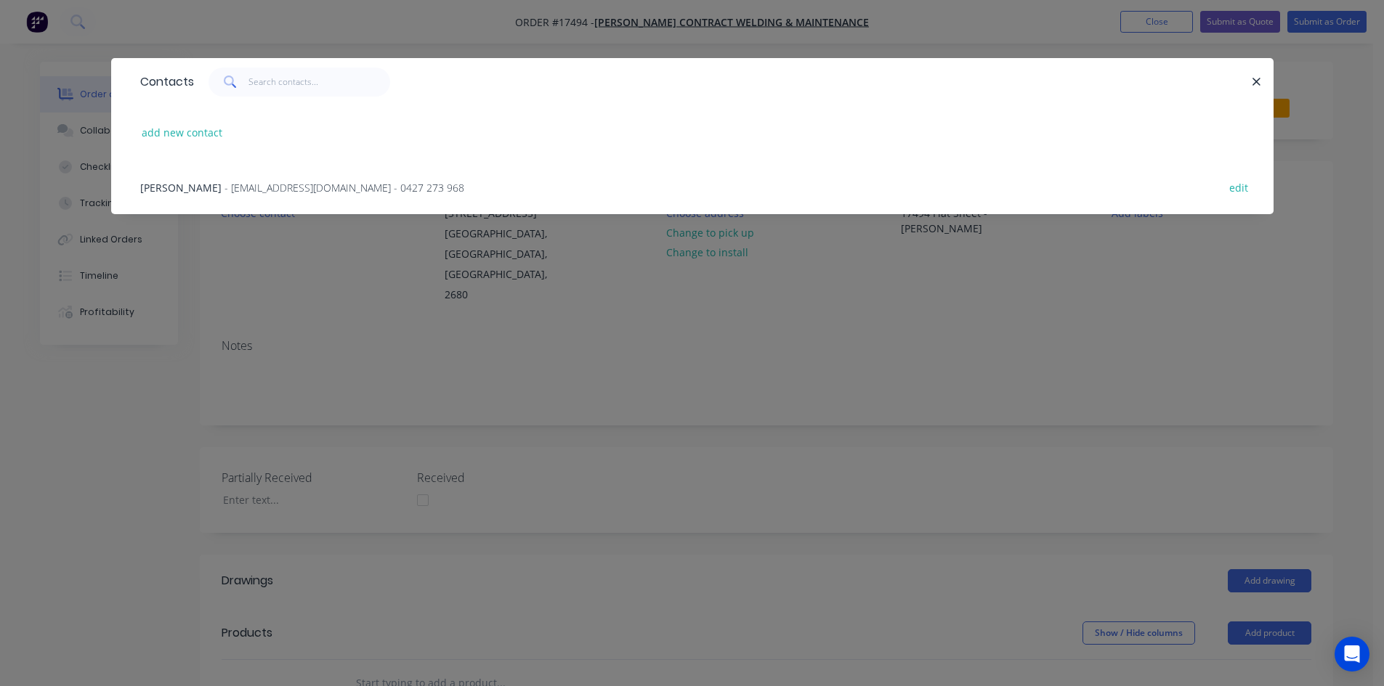
click at [272, 191] on span "- [EMAIL_ADDRESS][DOMAIN_NAME] - 0427 273 968" at bounding box center [344, 188] width 240 height 14
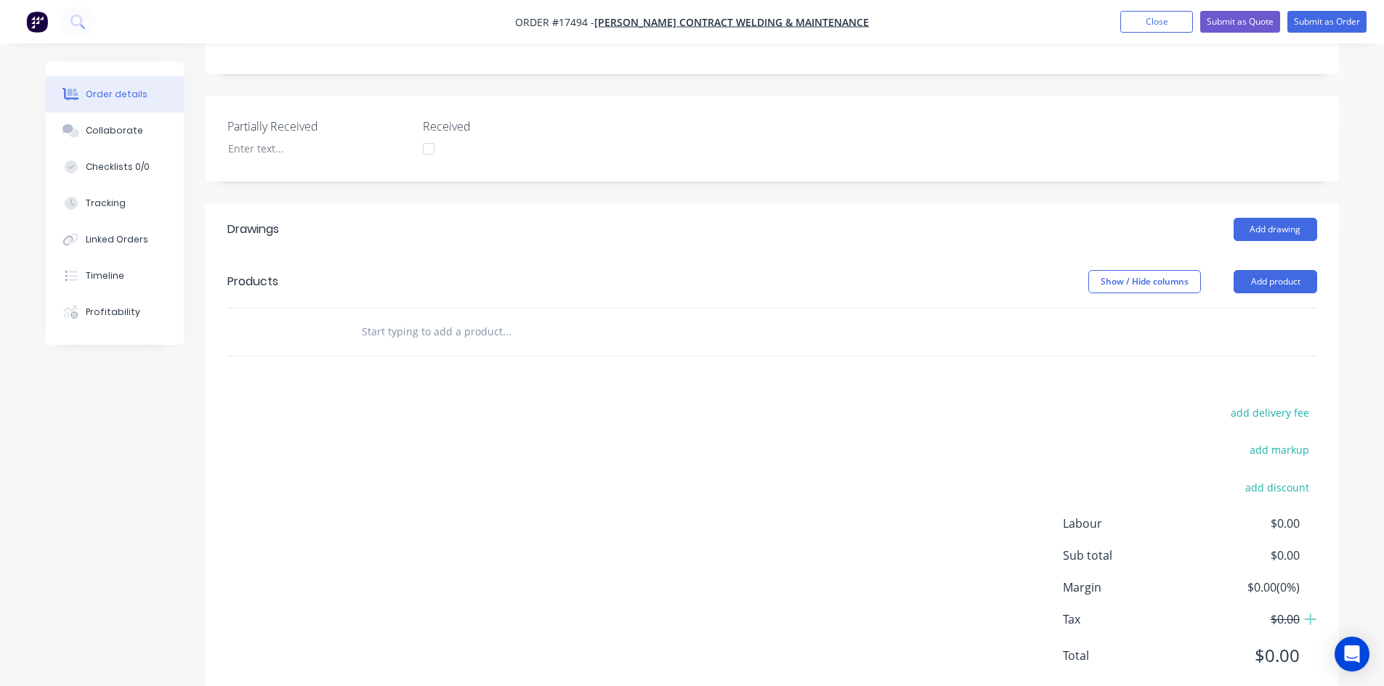
scroll to position [279, 0]
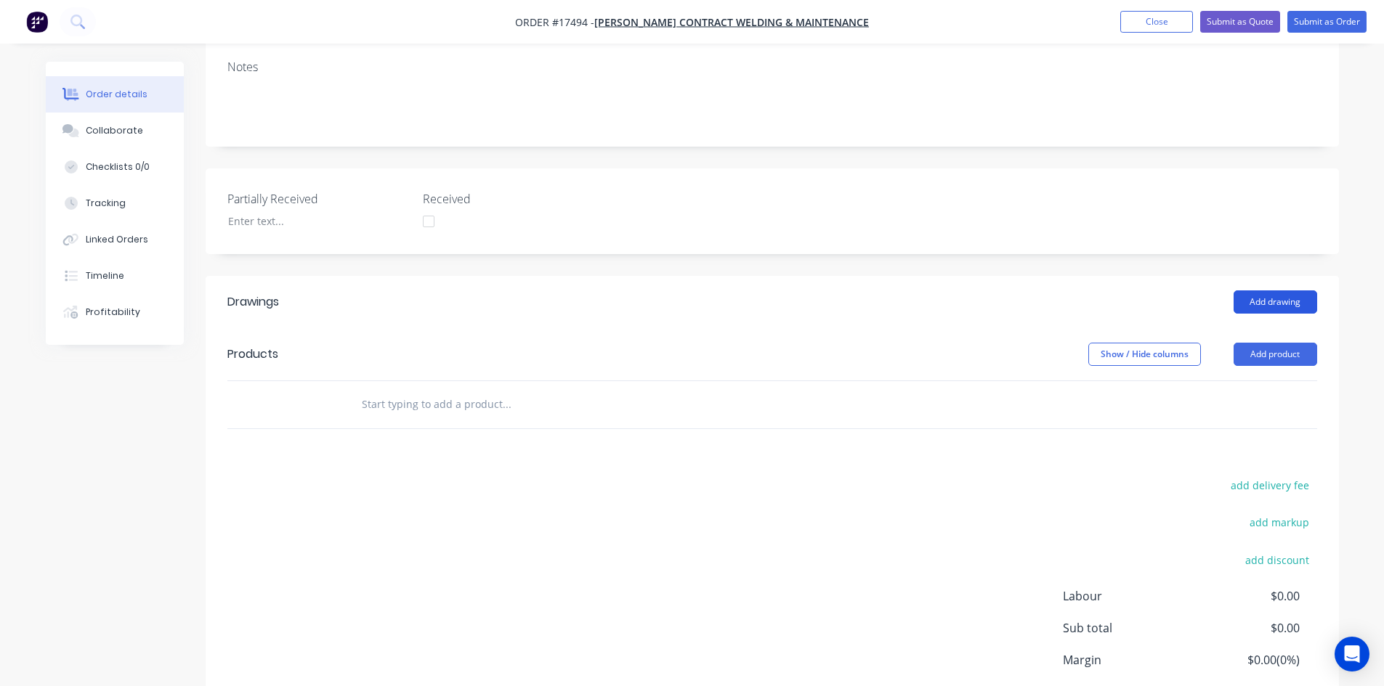
click at [1271, 291] on button "Add drawing" at bounding box center [1275, 302] width 84 height 23
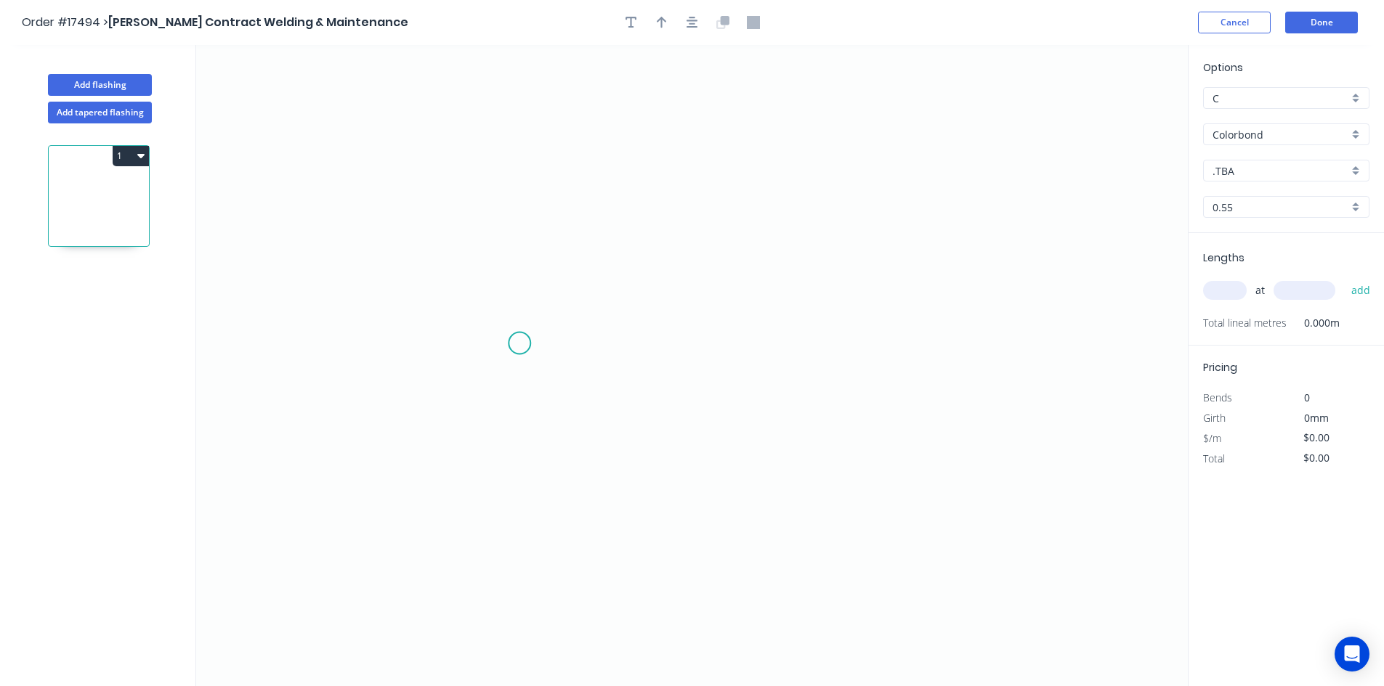
click at [519, 344] on icon "0" at bounding box center [691, 365] width 991 height 641
click at [959, 345] on icon "0" at bounding box center [691, 365] width 991 height 641
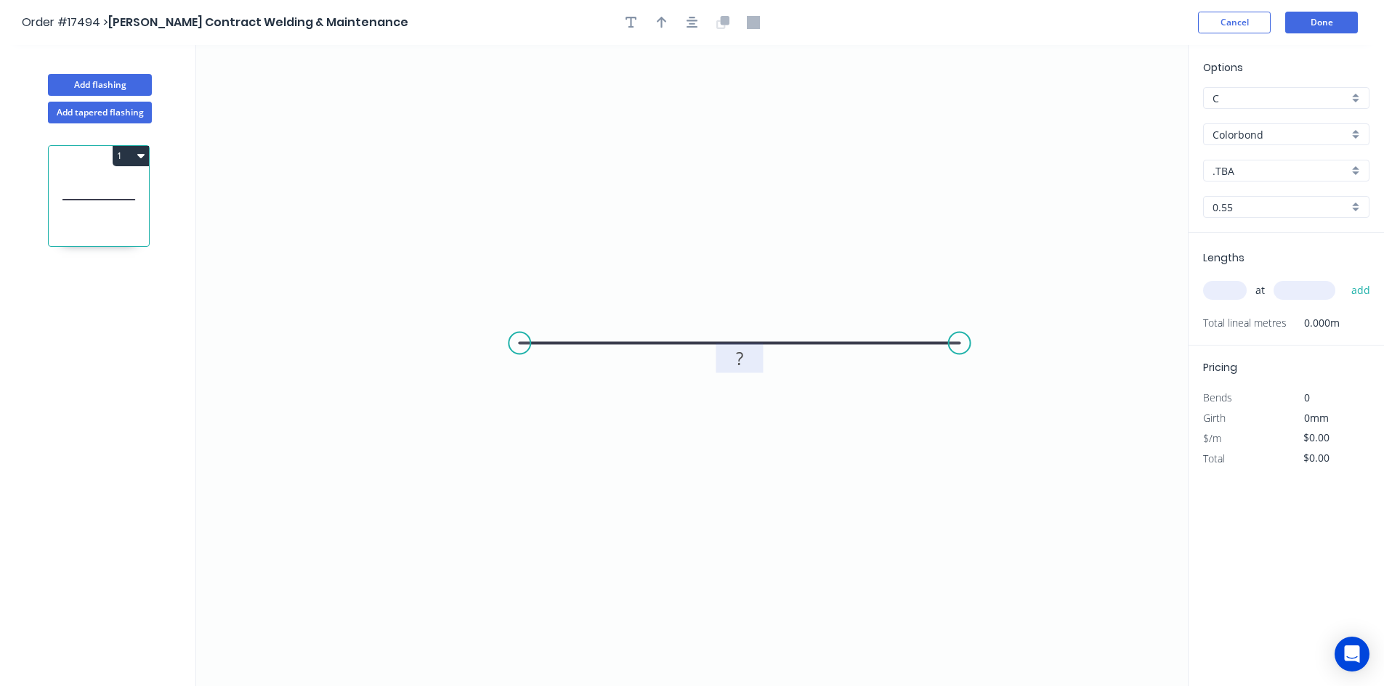
click at [744, 354] on rect at bounding box center [739, 359] width 29 height 20
click at [819, 433] on icon "0 130" at bounding box center [691, 365] width 991 height 641
type input "$8.66"
click at [690, 23] on icon "button" at bounding box center [692, 23] width 12 height 12
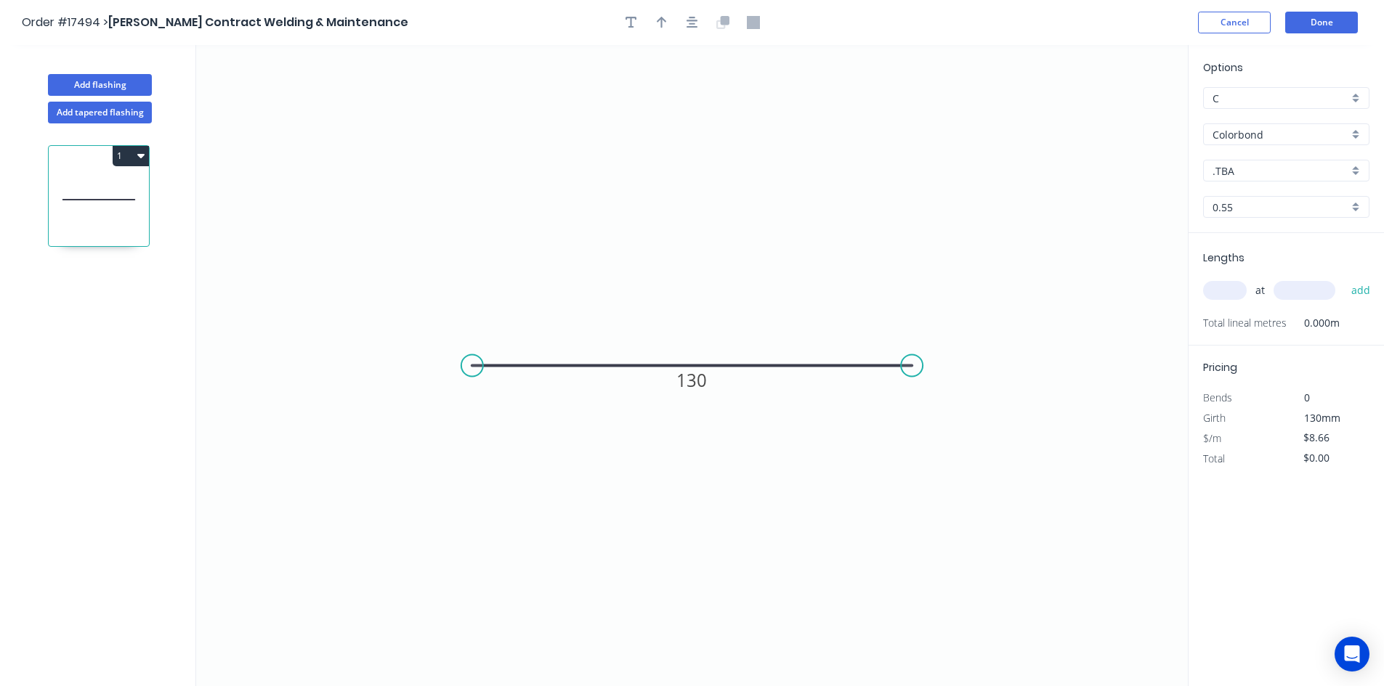
click at [1225, 293] on input "text" at bounding box center [1225, 290] width 44 height 19
type input "1"
click at [1314, 298] on input "text" at bounding box center [1304, 290] width 62 height 19
type input "3000"
click at [1360, 294] on button "add" at bounding box center [1361, 290] width 34 height 25
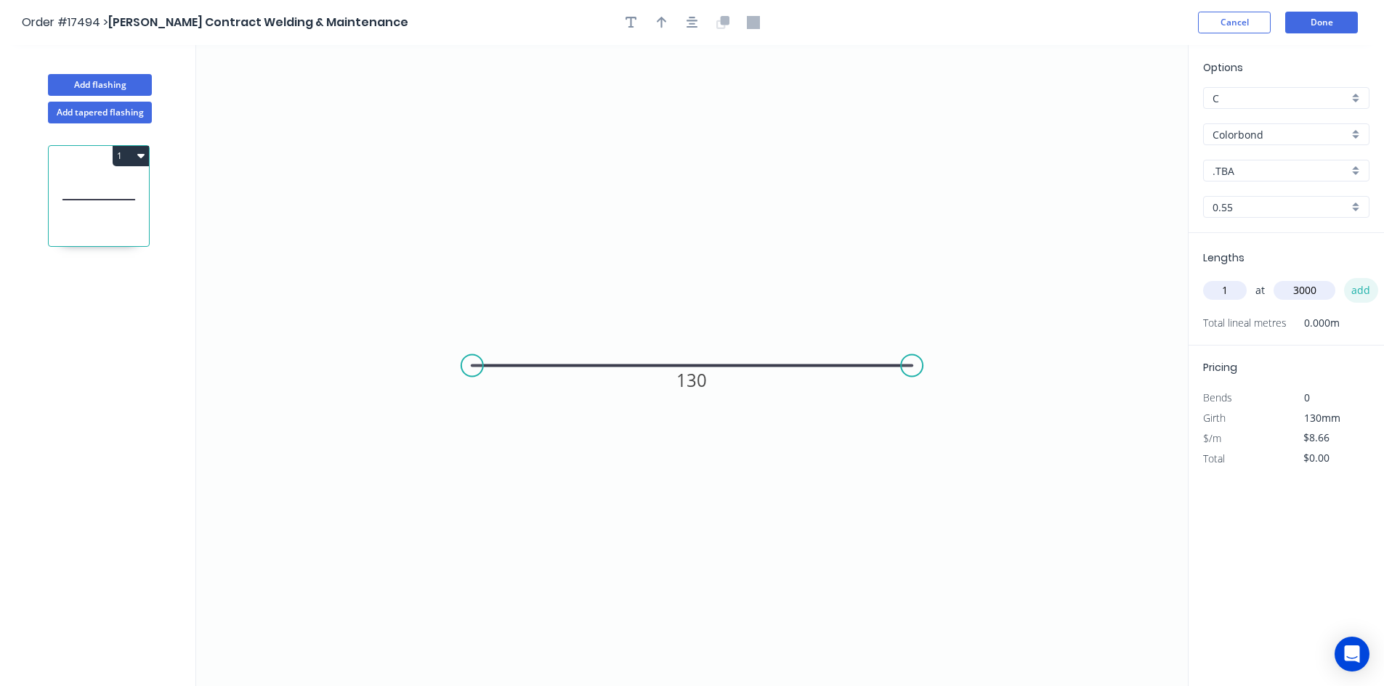
type input "$25.98"
click at [1288, 137] on input "Colorbond" at bounding box center [1280, 134] width 136 height 15
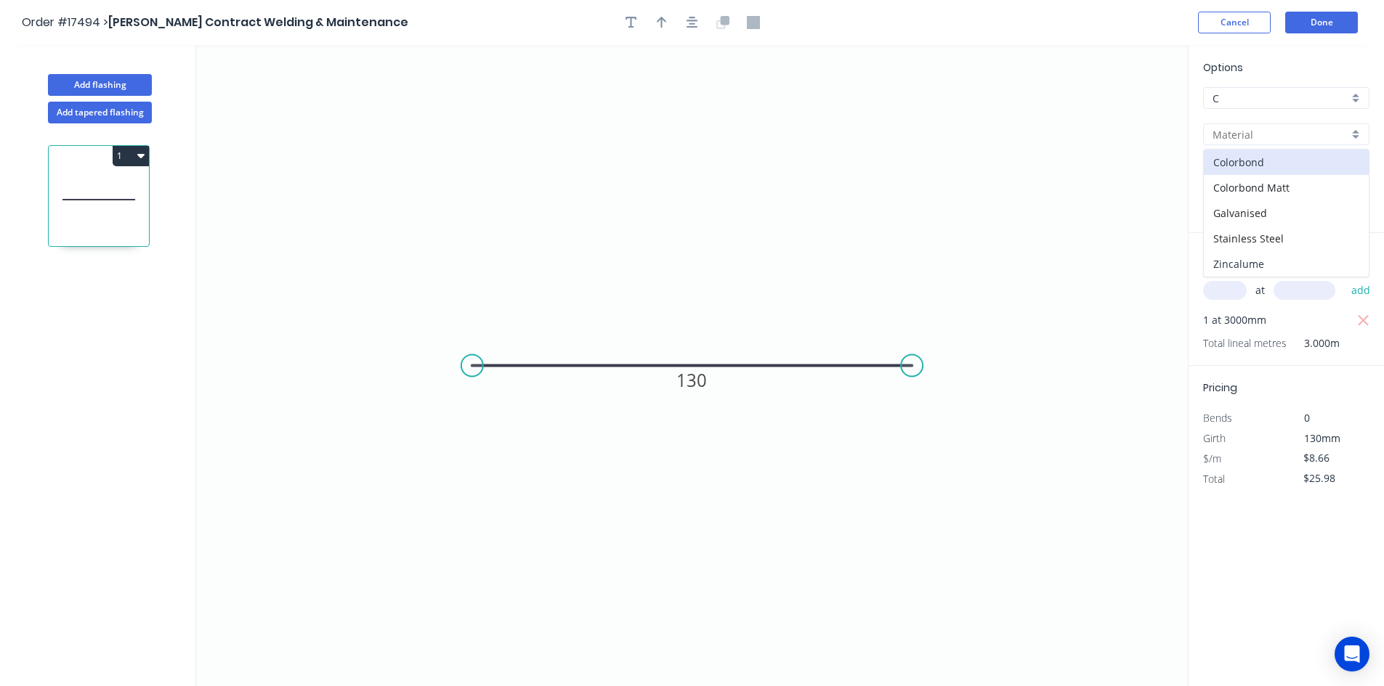
click at [1279, 256] on div "Zincalume" at bounding box center [1286, 263] width 165 height 25
type input "Zincalume"
type input "$5.79"
type input "$17.37"
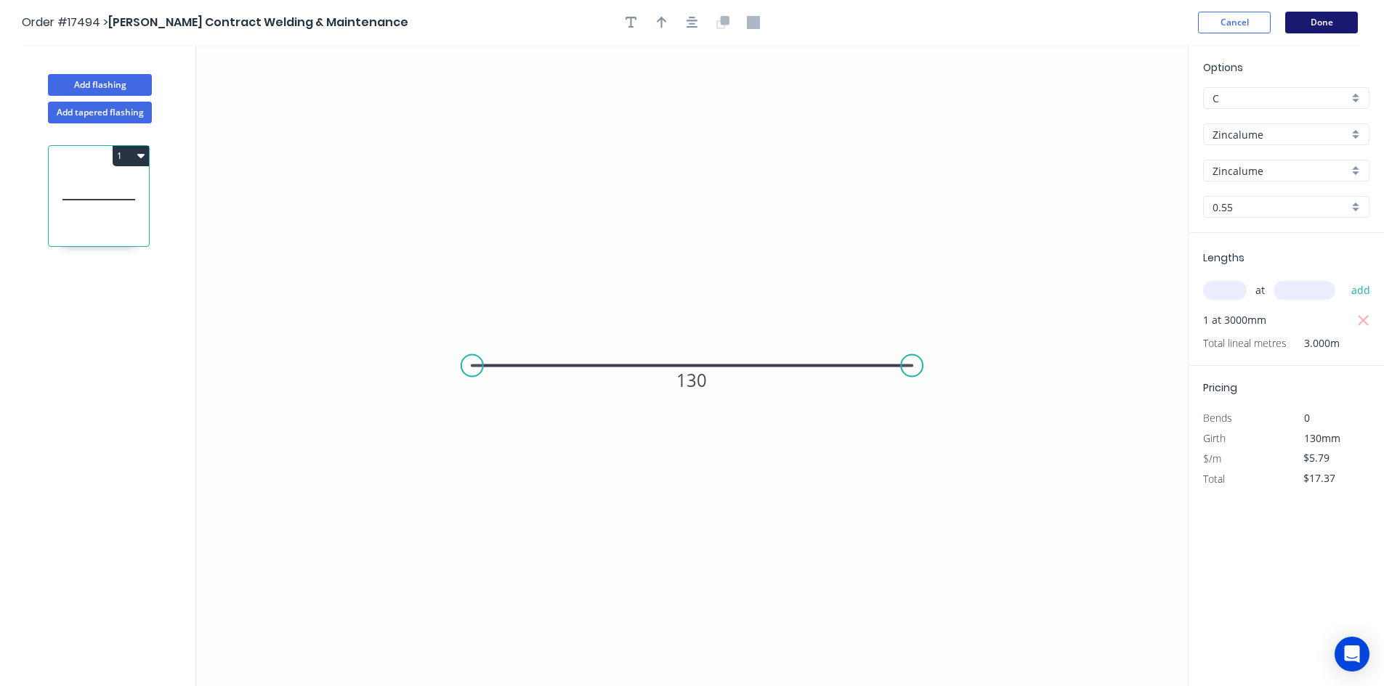
click at [1327, 25] on button "Done" at bounding box center [1321, 23] width 73 height 22
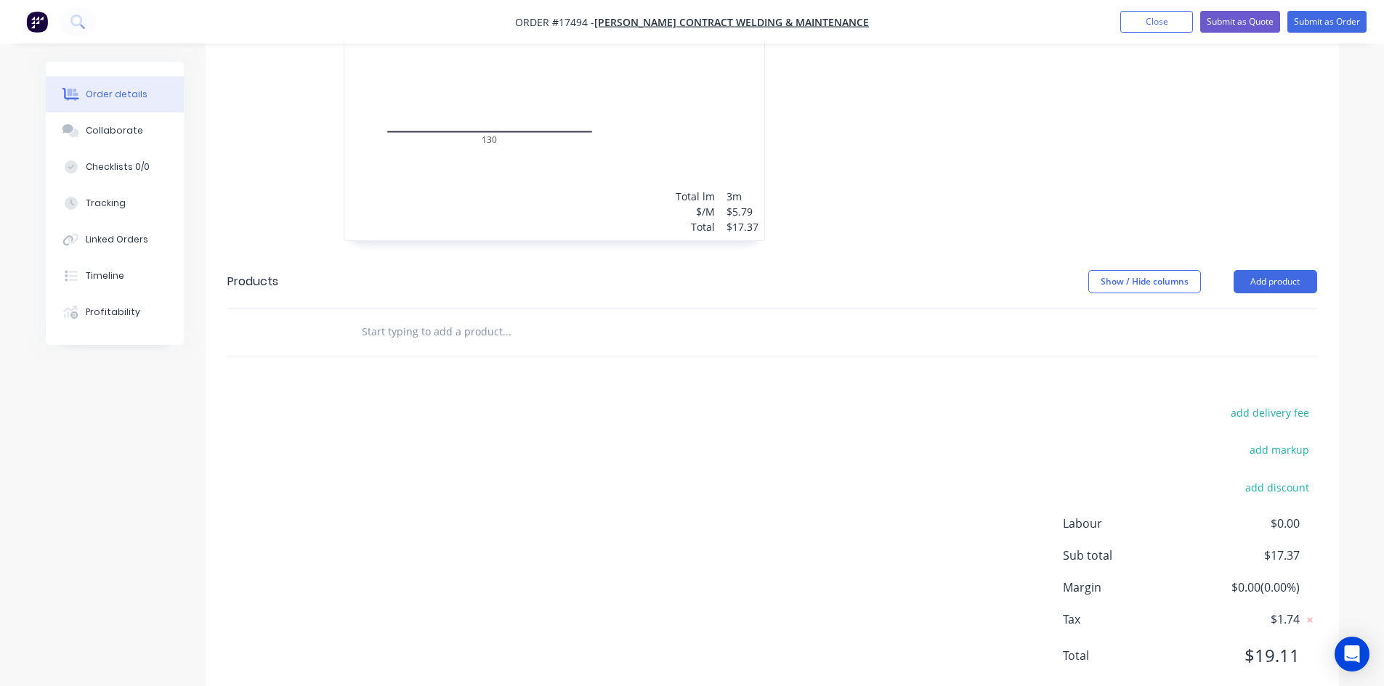
scroll to position [174, 0]
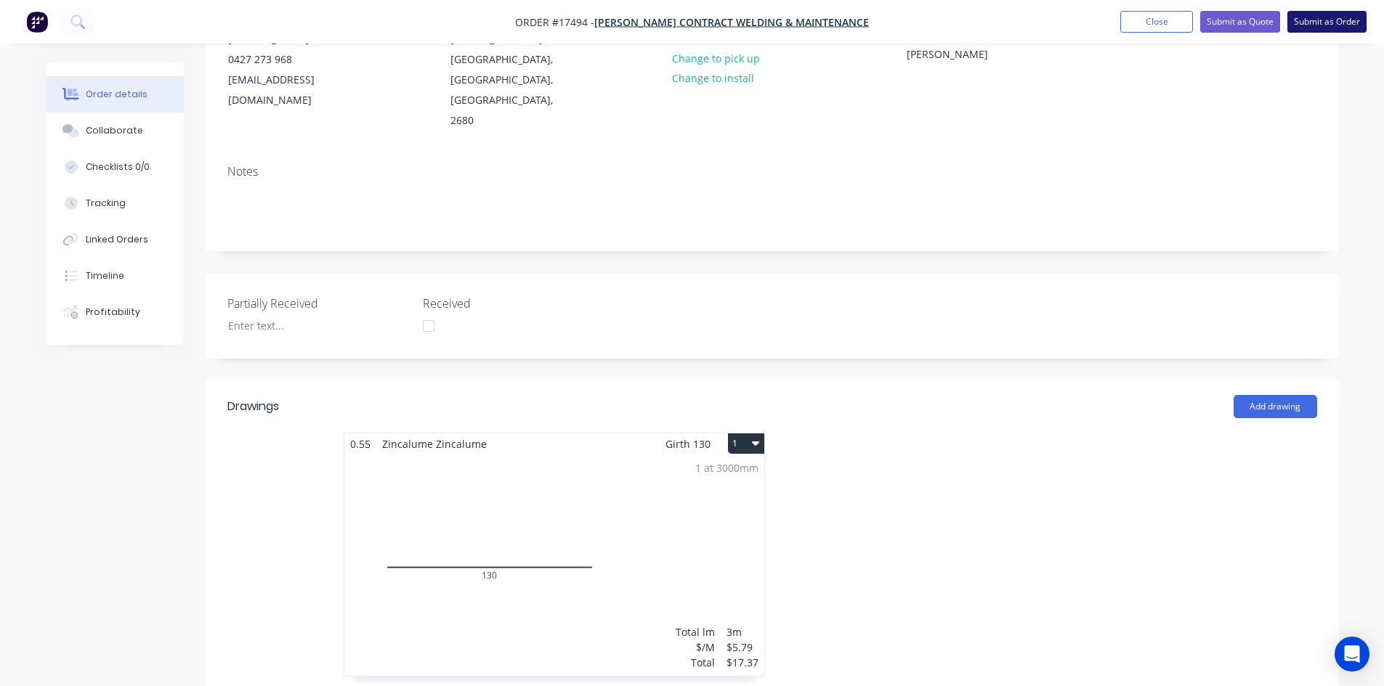
click at [1331, 23] on button "Submit as Order" at bounding box center [1326, 22] width 79 height 22
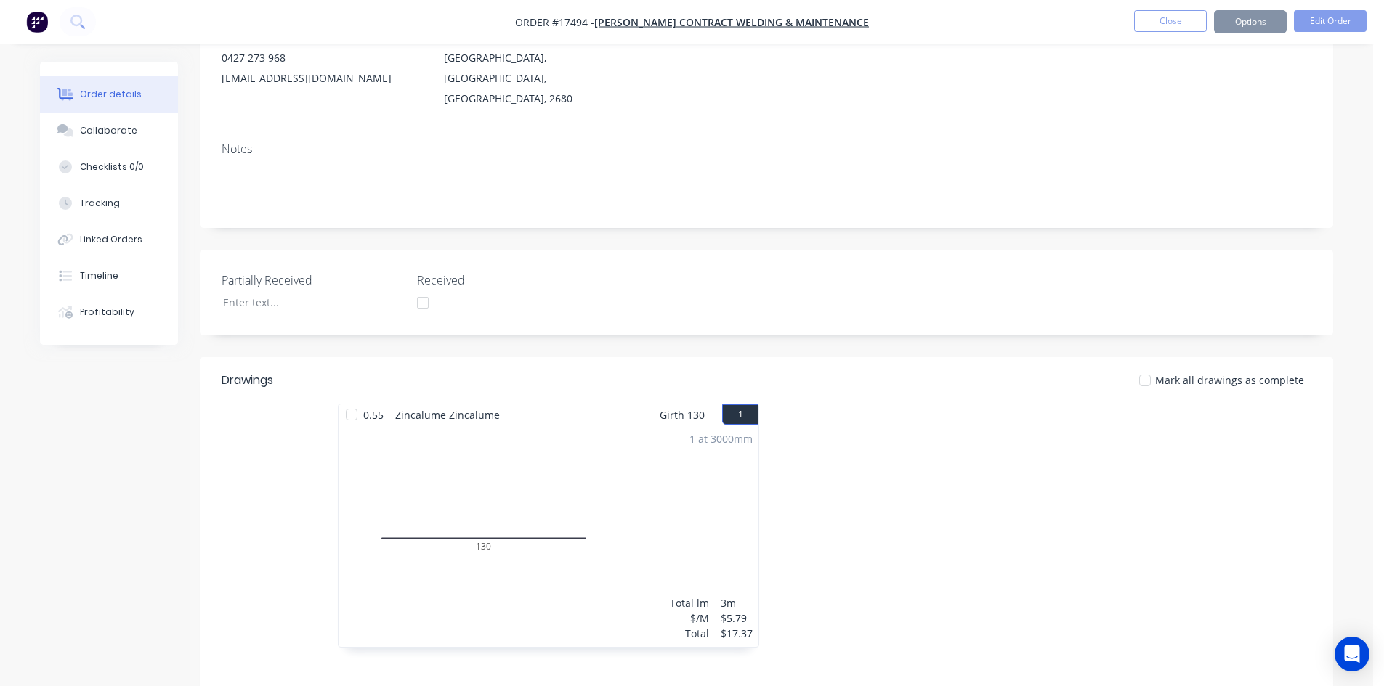
scroll to position [0, 0]
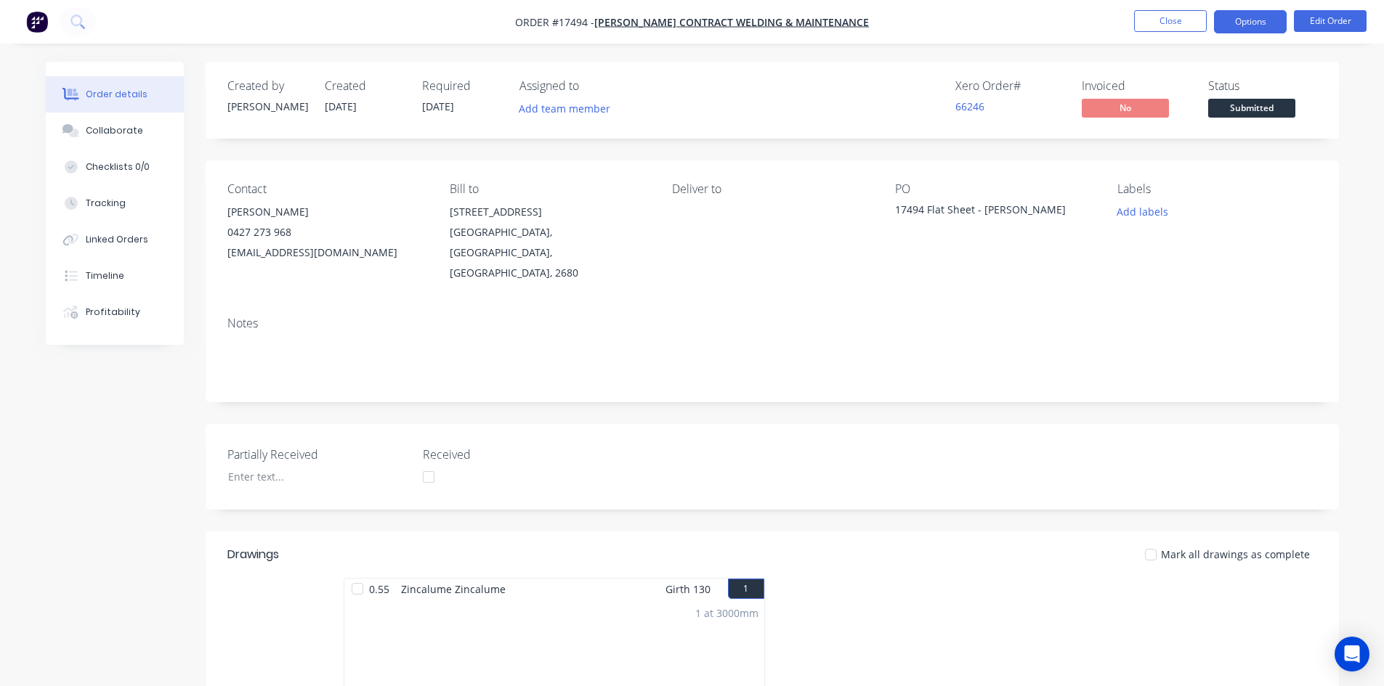
click at [1229, 23] on button "Options" at bounding box center [1250, 21] width 73 height 23
click at [1094, 181] on div "Contact [PERSON_NAME] [PHONE_NUMBER] [EMAIL_ADDRESS][DOMAIN_NAME] Bill to [STRE…" at bounding box center [772, 233] width 1133 height 145
click at [1236, 107] on span "Submitted" at bounding box center [1251, 108] width 87 height 18
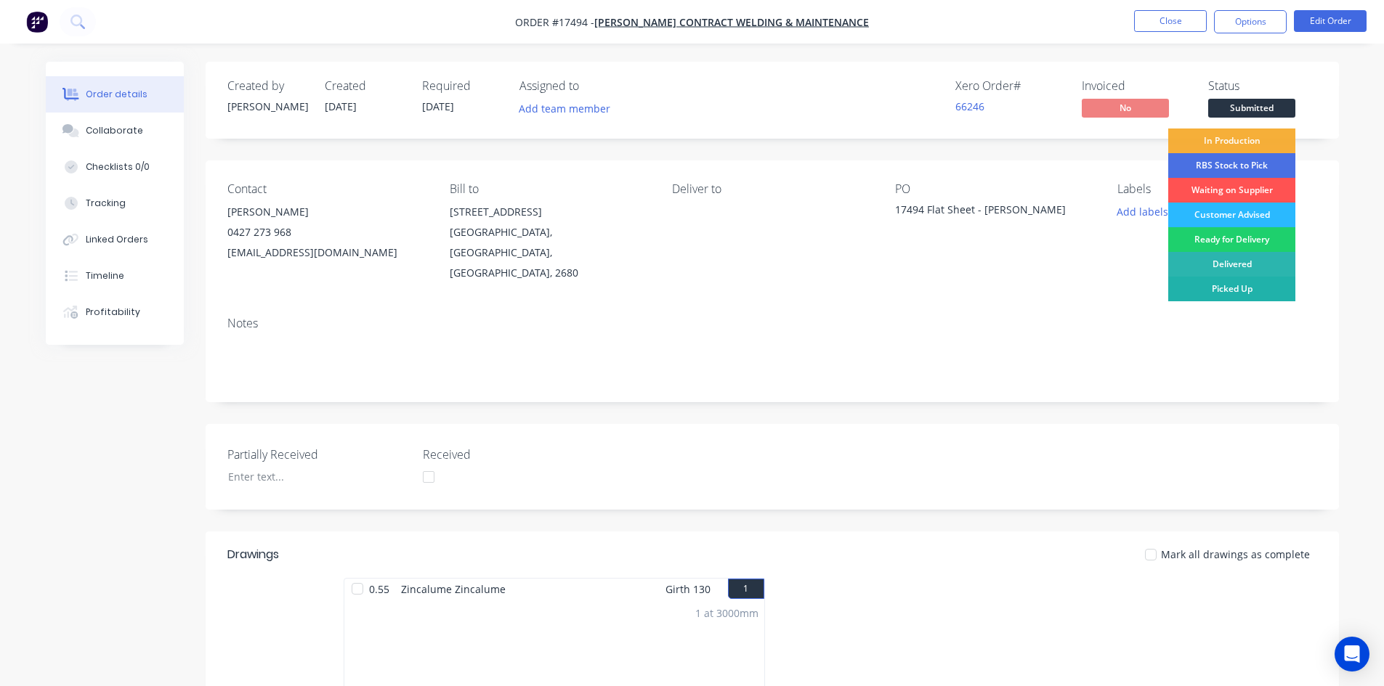
click at [1240, 290] on div "Picked Up" at bounding box center [1231, 289] width 127 height 25
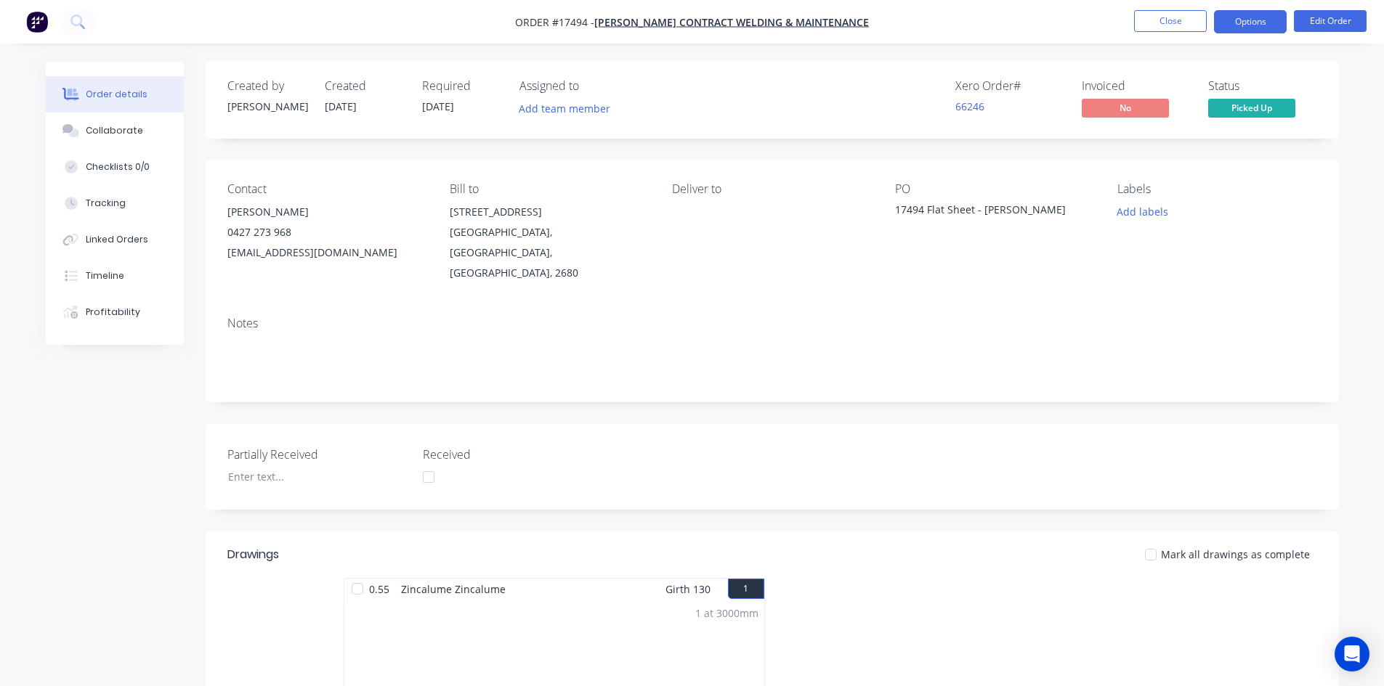
click at [1243, 26] on button "Options" at bounding box center [1250, 21] width 73 height 23
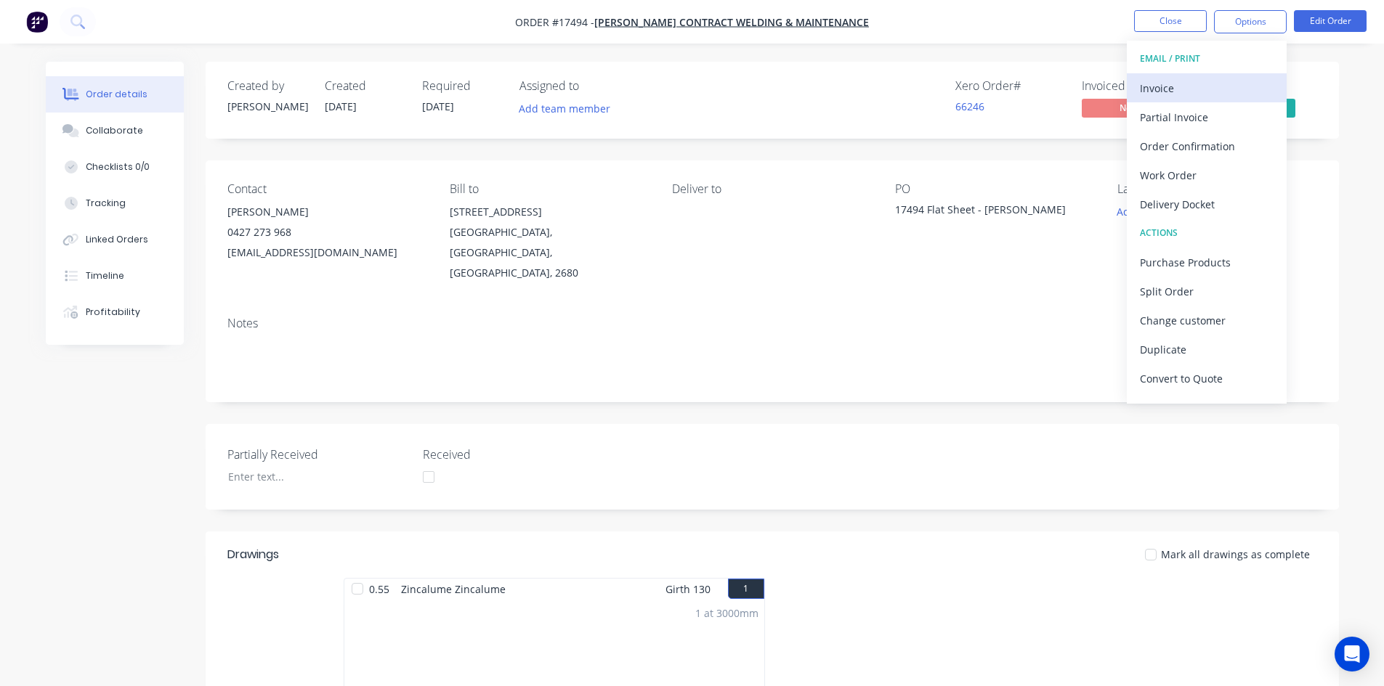
click at [1198, 94] on div "Invoice" at bounding box center [1207, 88] width 134 height 21
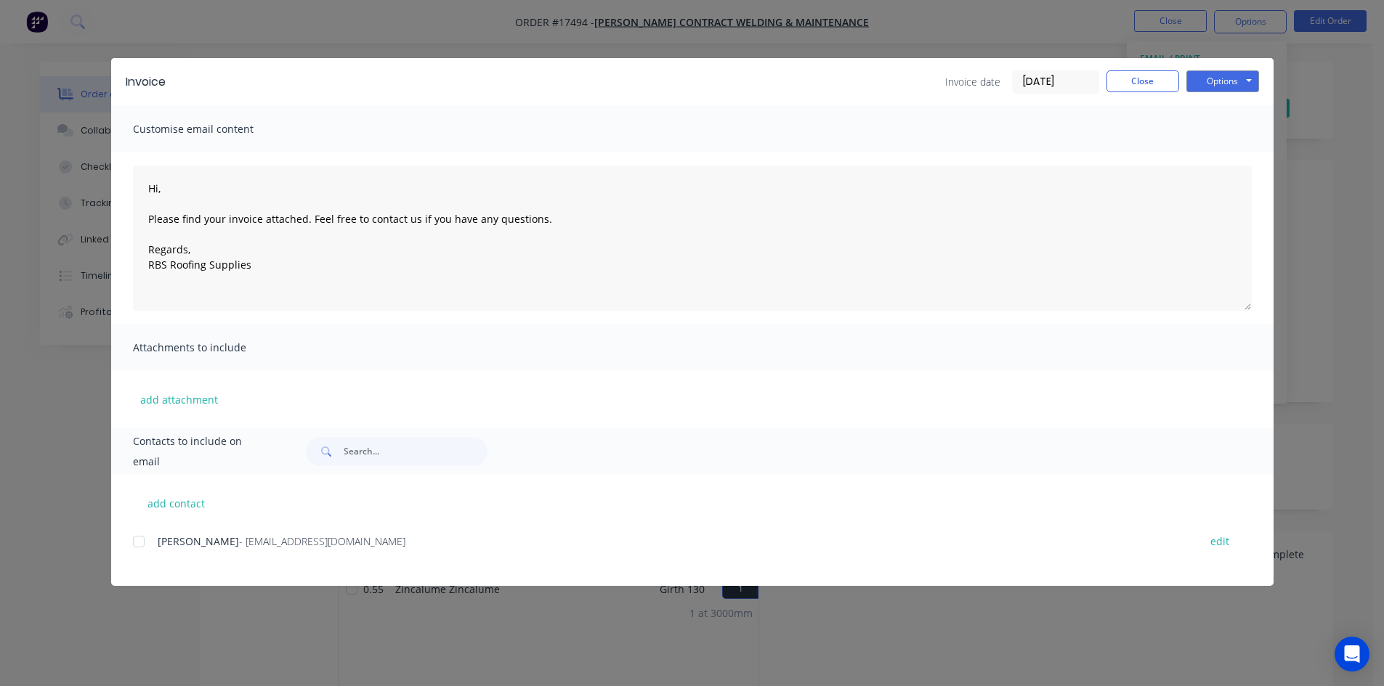
click at [137, 543] on div at bounding box center [138, 541] width 29 height 29
click at [1233, 85] on button "Options" at bounding box center [1222, 81] width 73 height 22
click at [1231, 158] on button "Email" at bounding box center [1232, 155] width 93 height 24
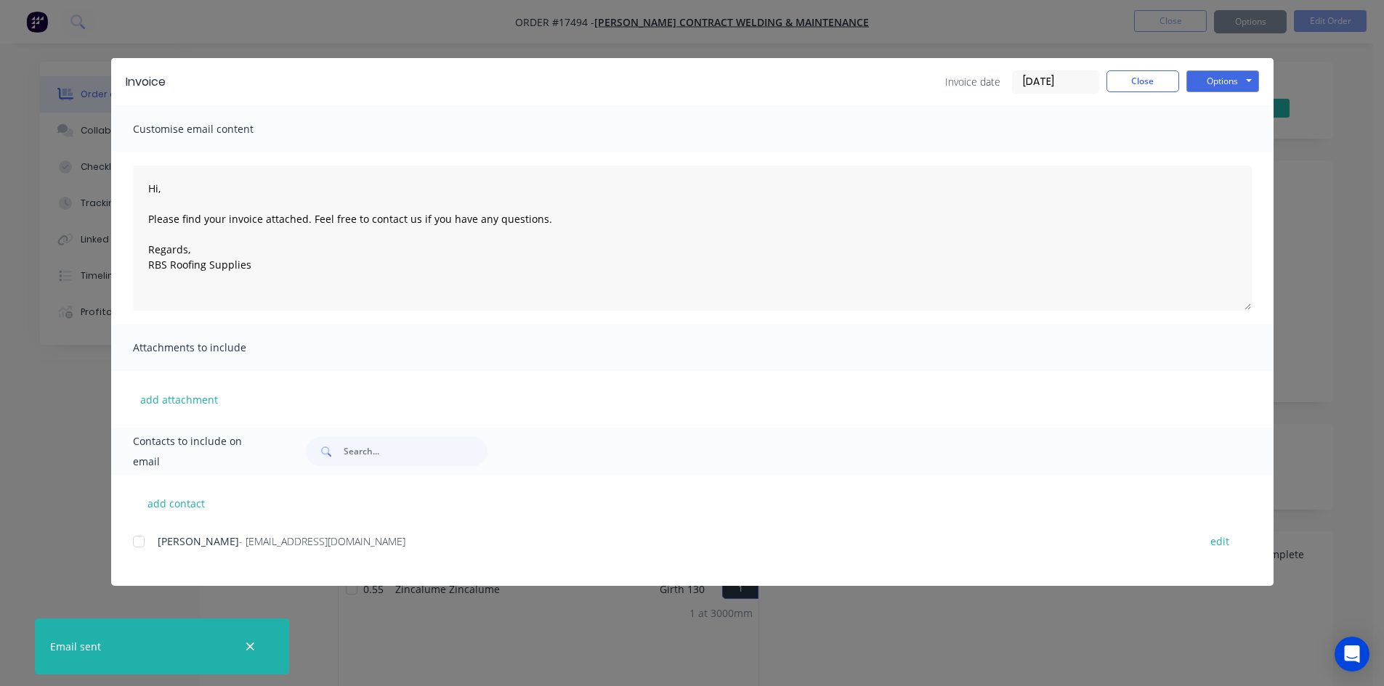
type textarea "Hi, Please find your invoice attached. Feel free to contact us if you have any …"
click at [1154, 80] on button "Close" at bounding box center [1142, 81] width 73 height 22
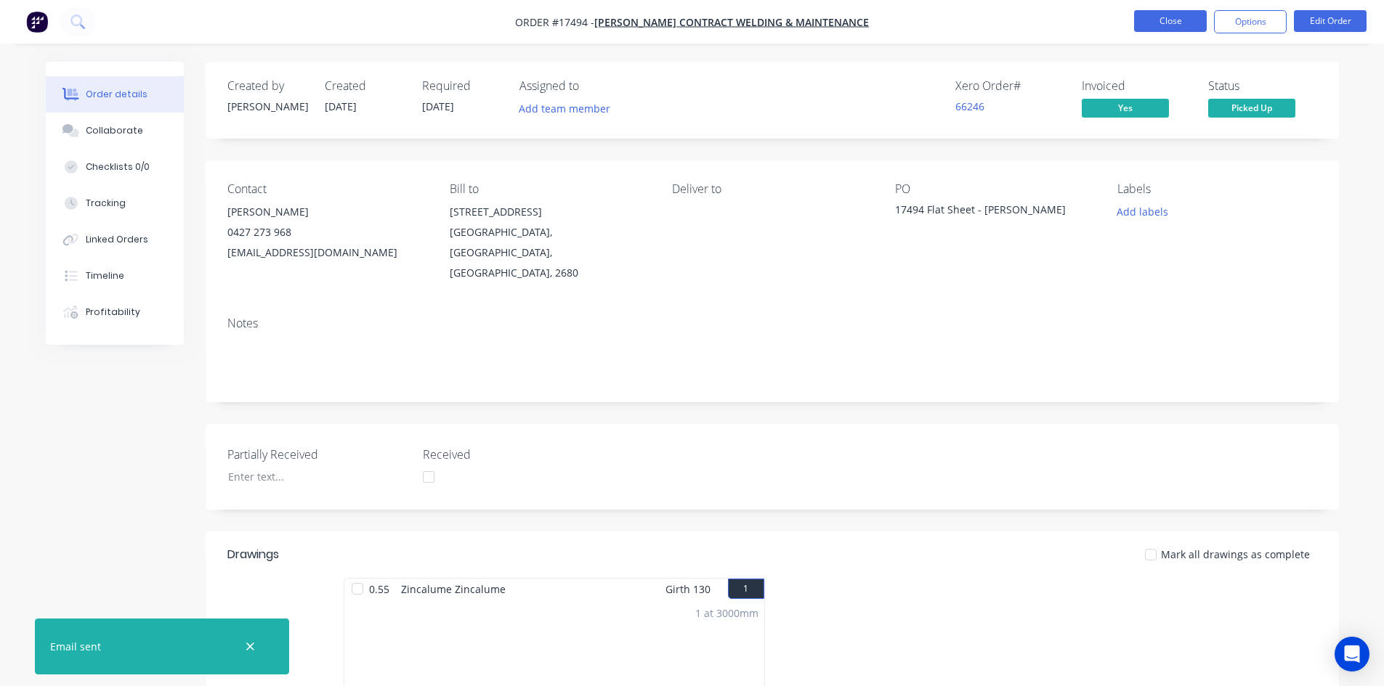
click at [1172, 15] on button "Close" at bounding box center [1170, 21] width 73 height 22
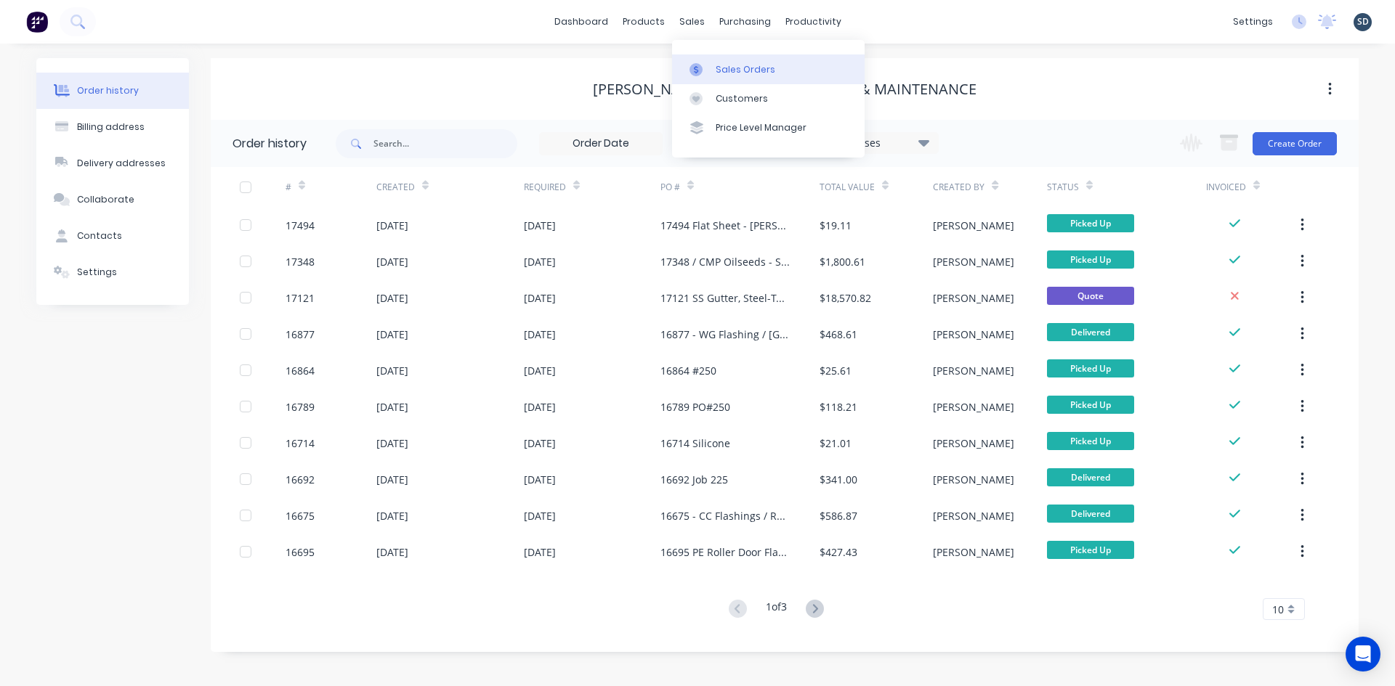
click at [751, 65] on div "Sales Orders" at bounding box center [745, 69] width 60 height 13
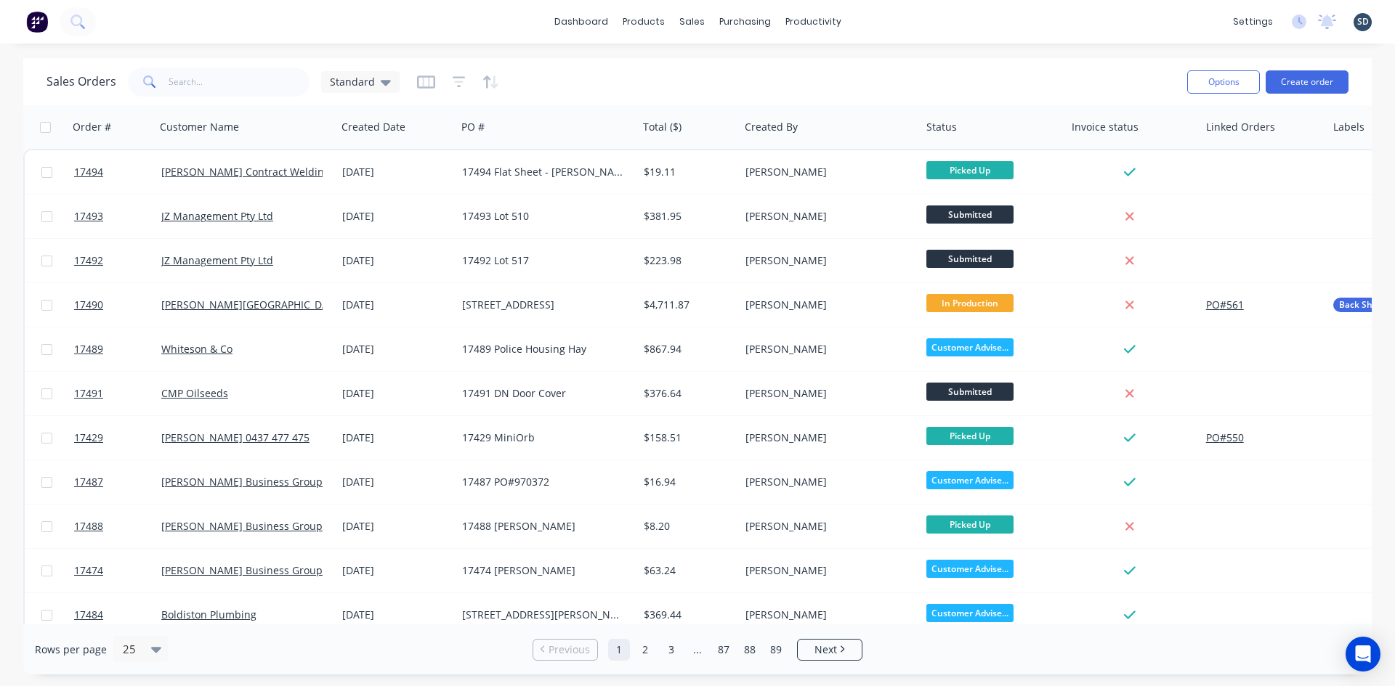
click at [872, 19] on div "dashboard products sales purchasing productivity dashboard products Product Cat…" at bounding box center [697, 22] width 1395 height 44
click at [888, 20] on div "dashboard products sales purchasing productivity dashboard products Product Cat…" at bounding box center [697, 22] width 1395 height 44
click at [901, 21] on div "dashboard products sales purchasing productivity dashboard products Product Cat…" at bounding box center [697, 22] width 1395 height 44
click at [877, 15] on div "dashboard products sales purchasing productivity dashboard products Product Cat…" at bounding box center [697, 22] width 1395 height 44
click at [870, 19] on div "dashboard products sales purchasing productivity dashboard products Product Cat…" at bounding box center [697, 22] width 1395 height 44
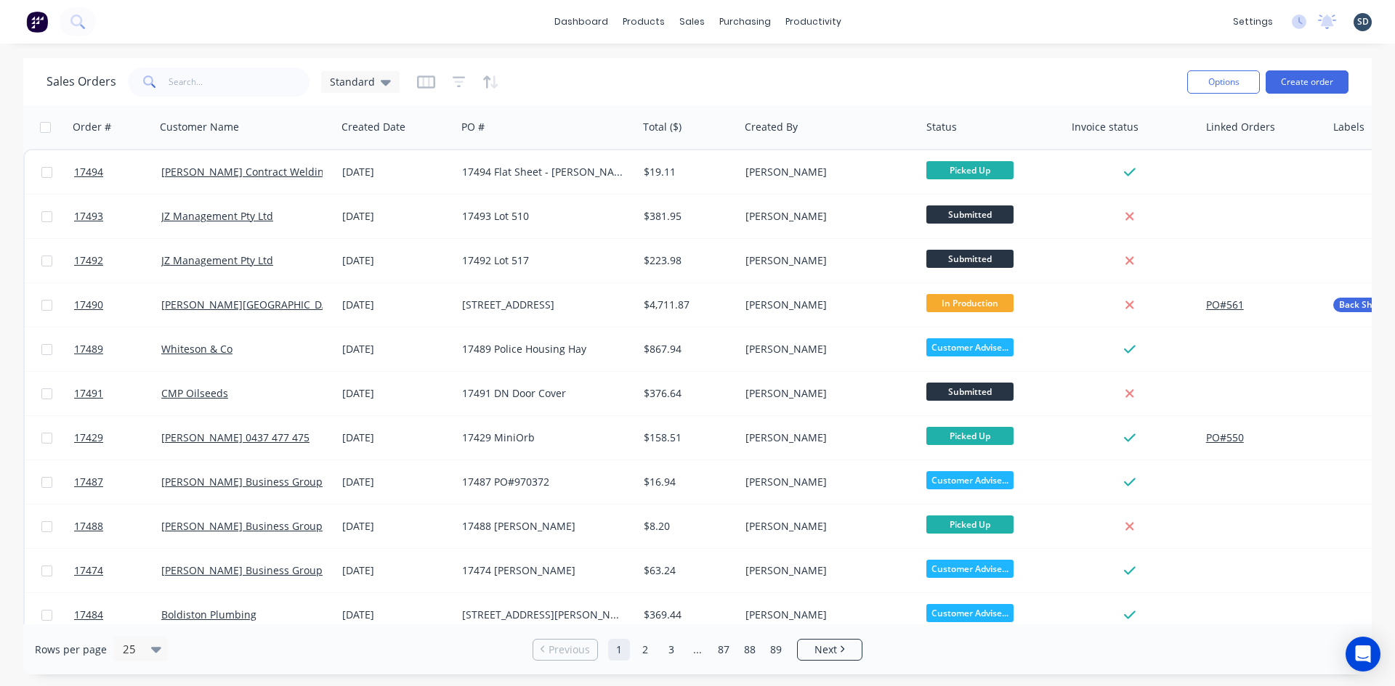
click at [878, 16] on div "dashboard products sales purchasing productivity dashboard products Product Cat…" at bounding box center [697, 22] width 1395 height 44
click at [879, 20] on div "dashboard products sales purchasing productivity dashboard products Product Cat…" at bounding box center [697, 22] width 1395 height 44
click at [888, 17] on div "dashboard products sales purchasing productivity dashboard products Product Cat…" at bounding box center [697, 22] width 1395 height 44
click at [872, 17] on div "dashboard products sales purchasing productivity dashboard products Product Cat…" at bounding box center [697, 22] width 1395 height 44
click at [871, 20] on div "dashboard products sales purchasing productivity dashboard products Product Cat…" at bounding box center [697, 22] width 1395 height 44
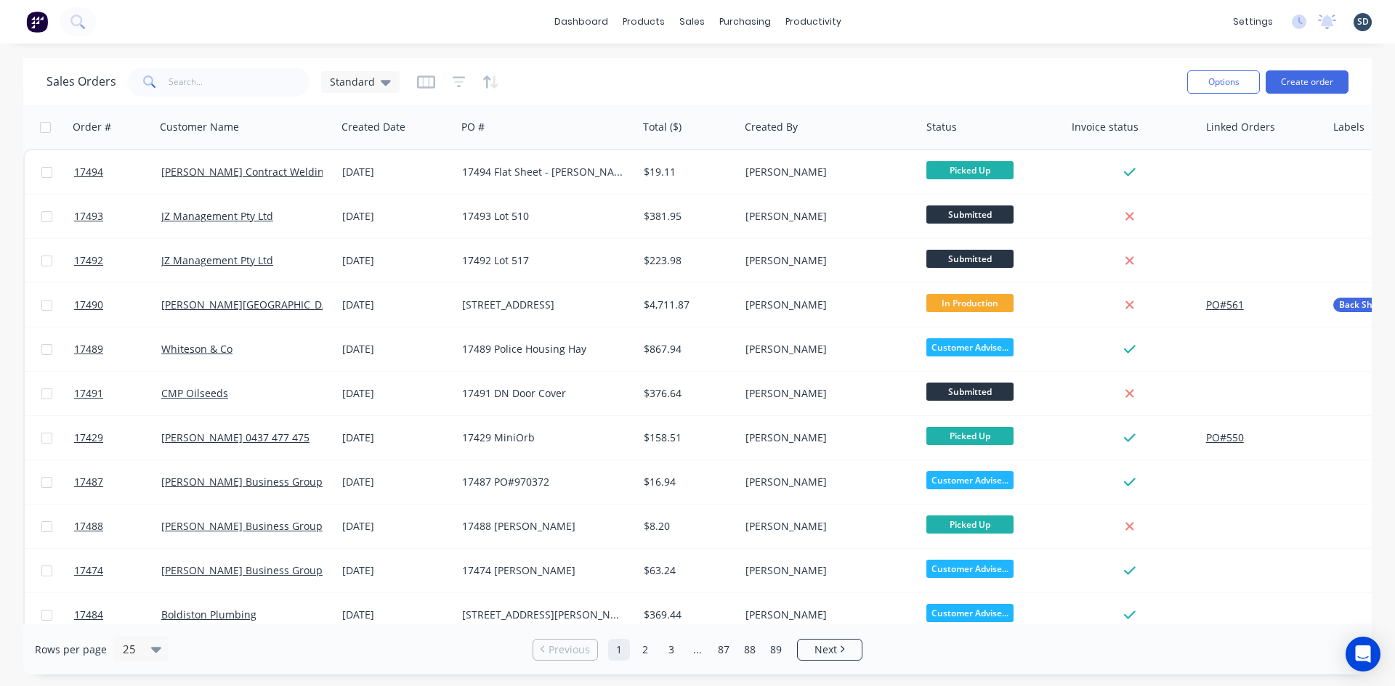
click at [885, 20] on div "dashboard products sales purchasing productivity dashboard products Product Cat…" at bounding box center [697, 22] width 1395 height 44
